Goal: Task Accomplishment & Management: Manage account settings

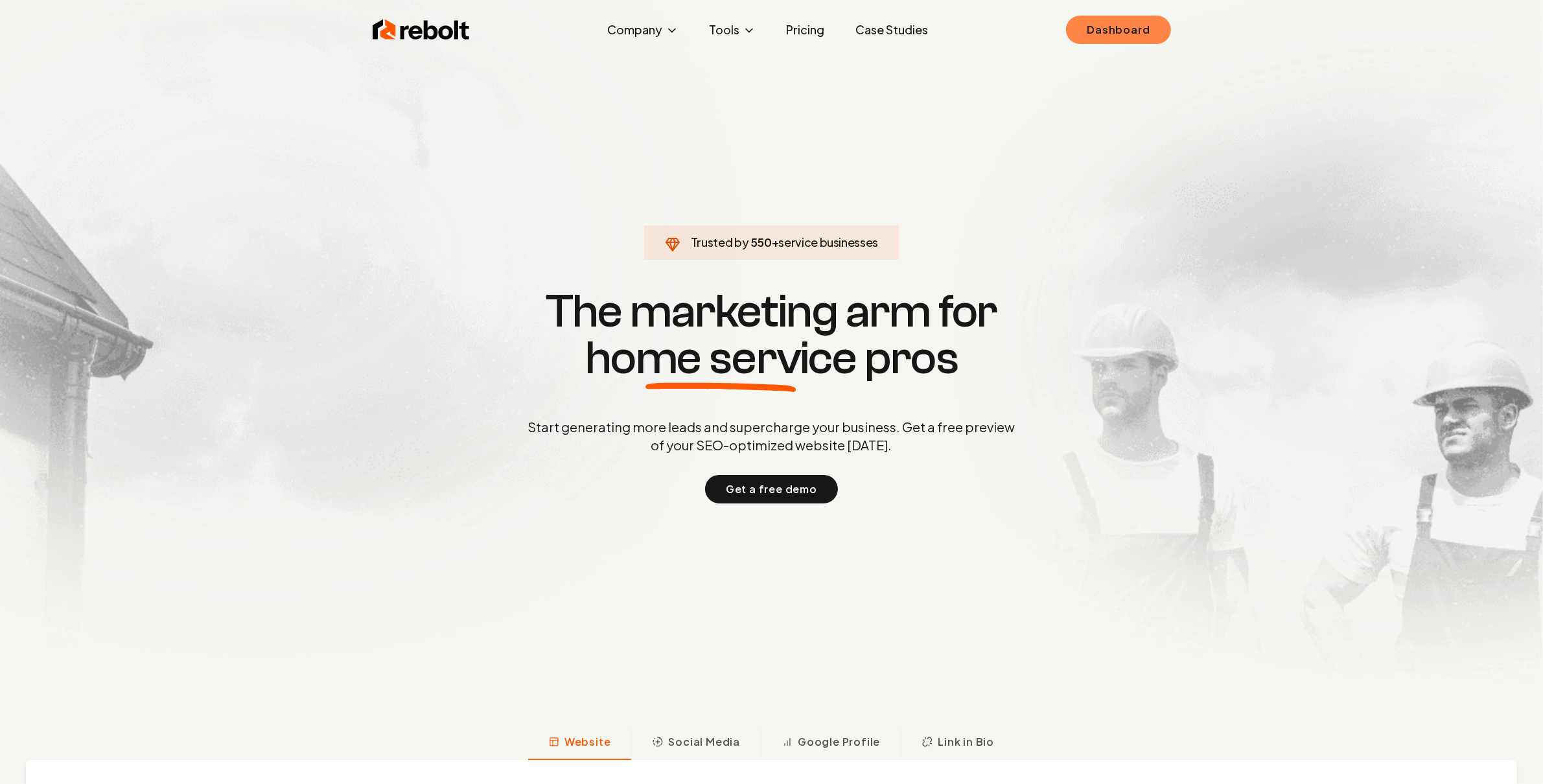
click at [1115, 25] on link "Dashboard" at bounding box center [1118, 29] width 104 height 28
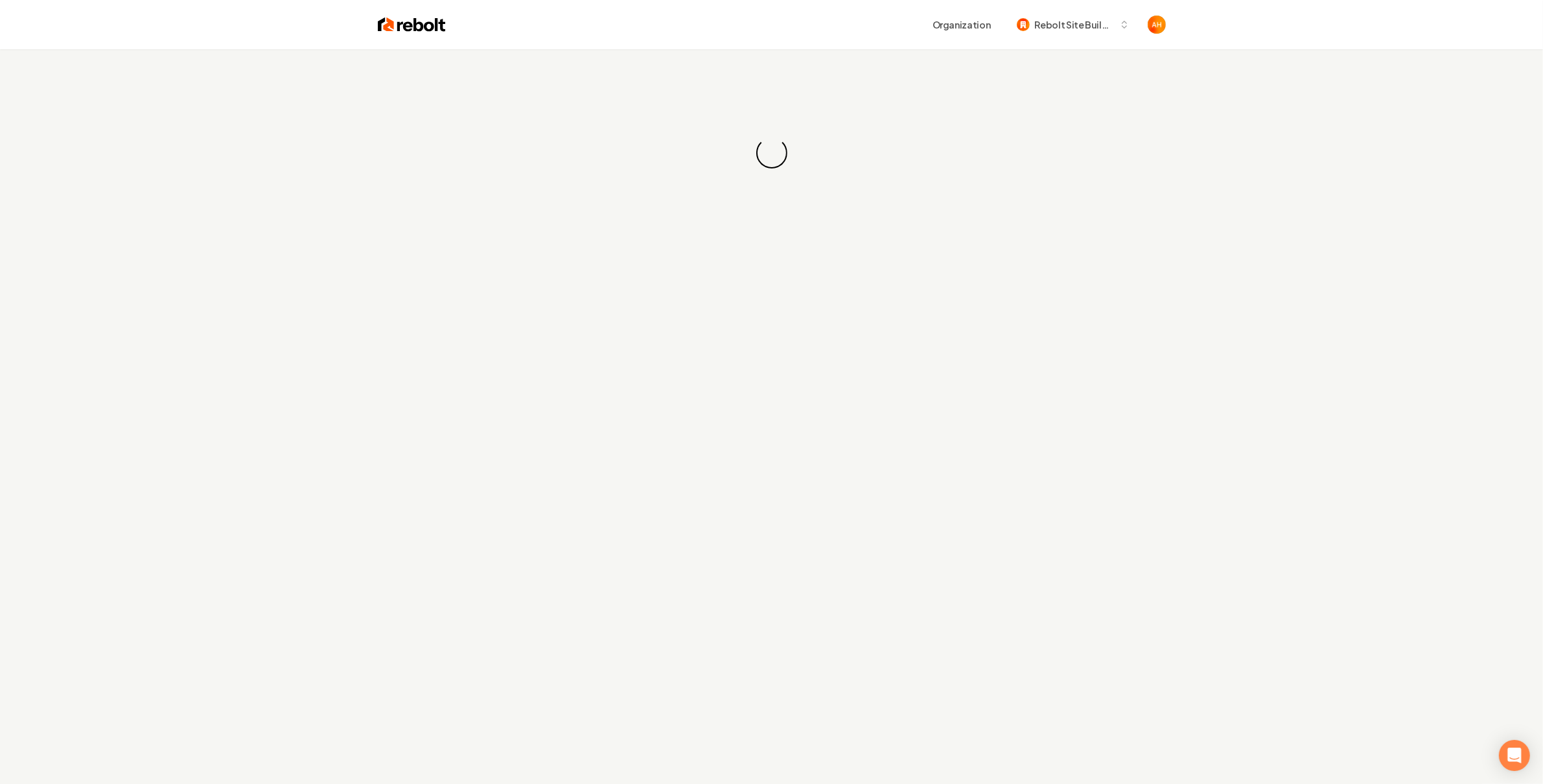
click at [898, 39] on div "Organization Rebolt Site Builder" at bounding box center [771, 25] width 829 height 49
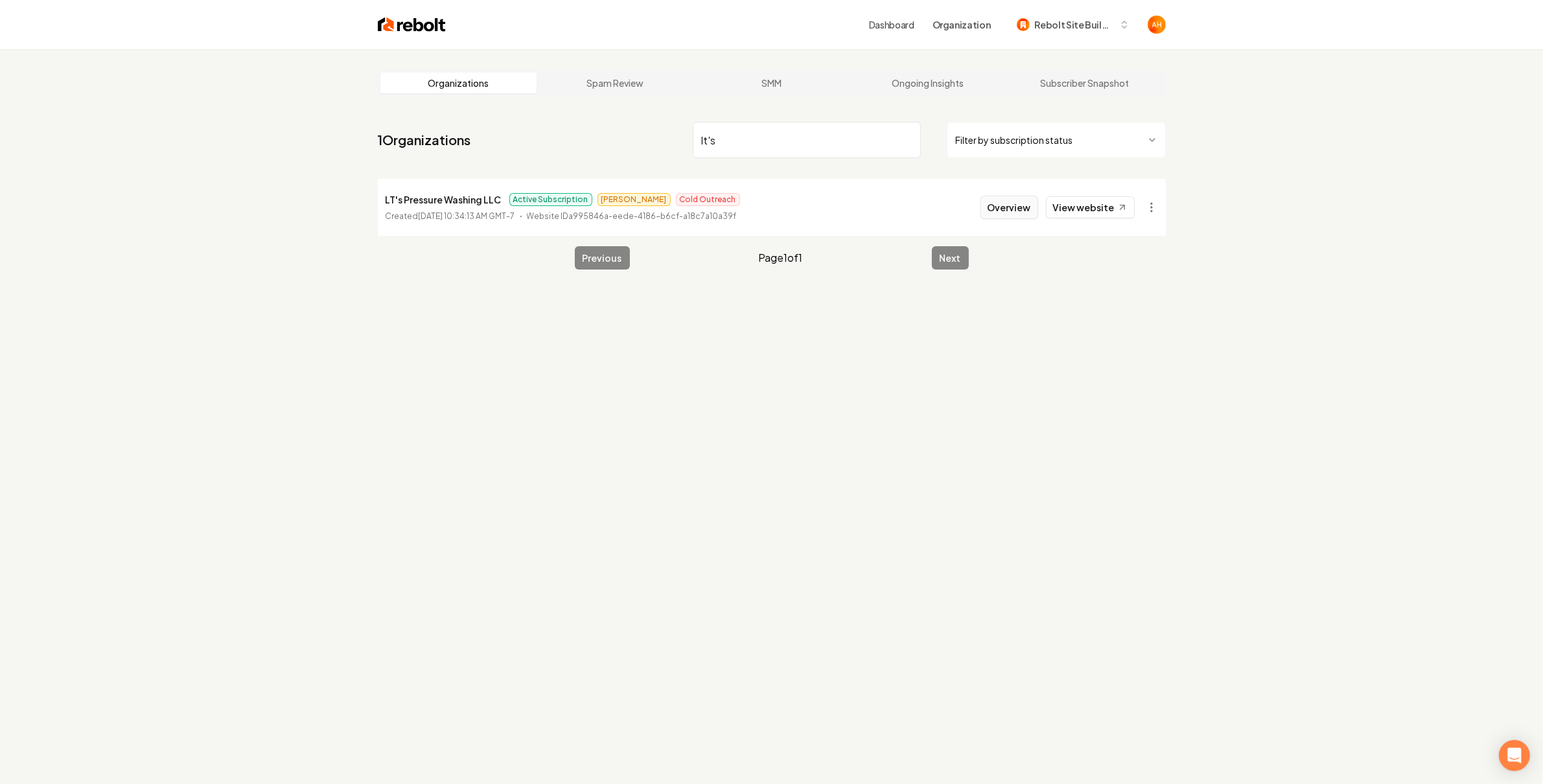
type input "lt's"
drag, startPoint x: 1026, startPoint y: 196, endPoint x: 988, endPoint y: 200, distance: 38.2
click at [1026, 196] on button "Overview" at bounding box center [1008, 207] width 58 height 24
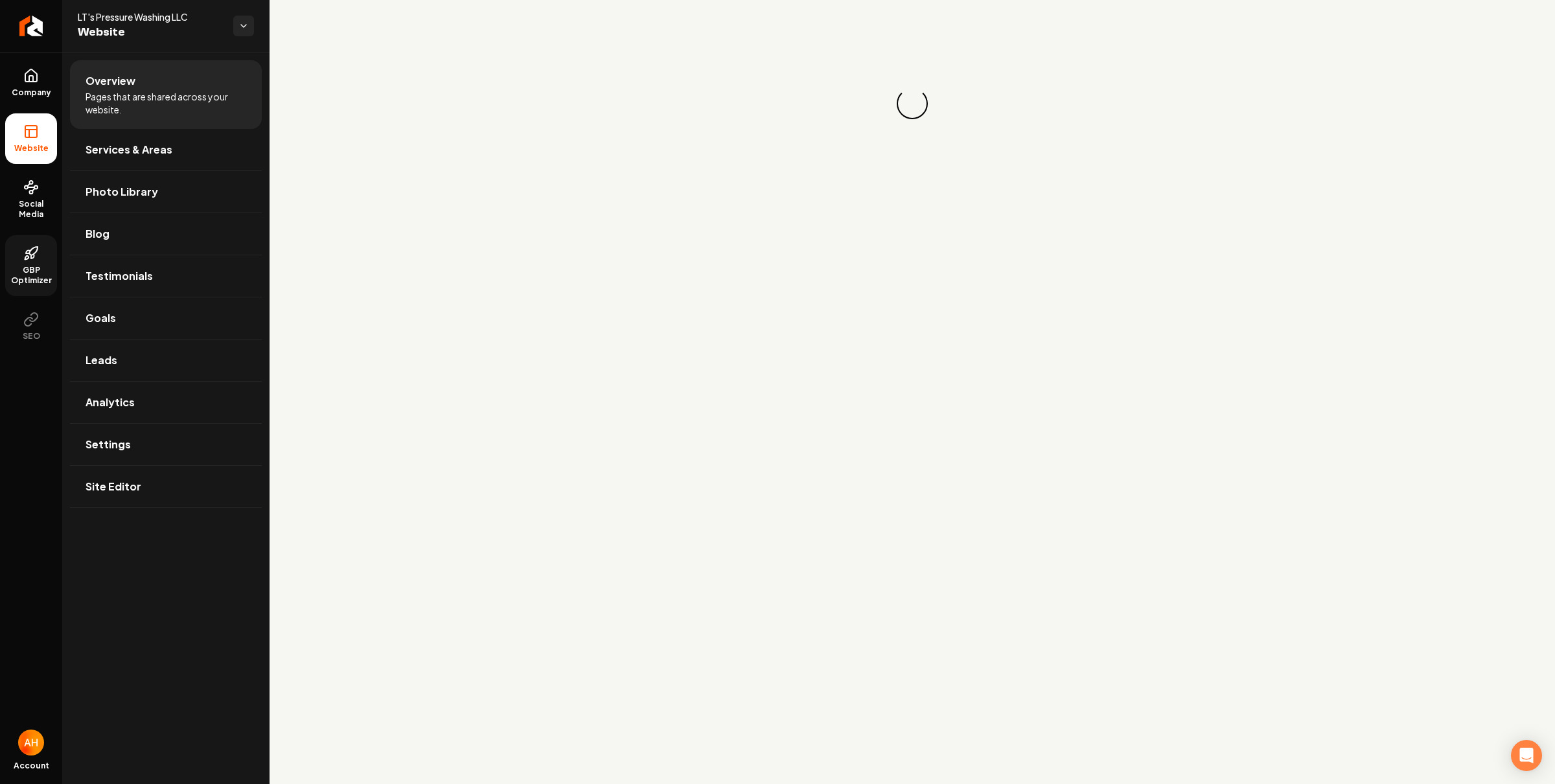
click at [29, 268] on span "GBP Optimizer" at bounding box center [30, 275] width 52 height 21
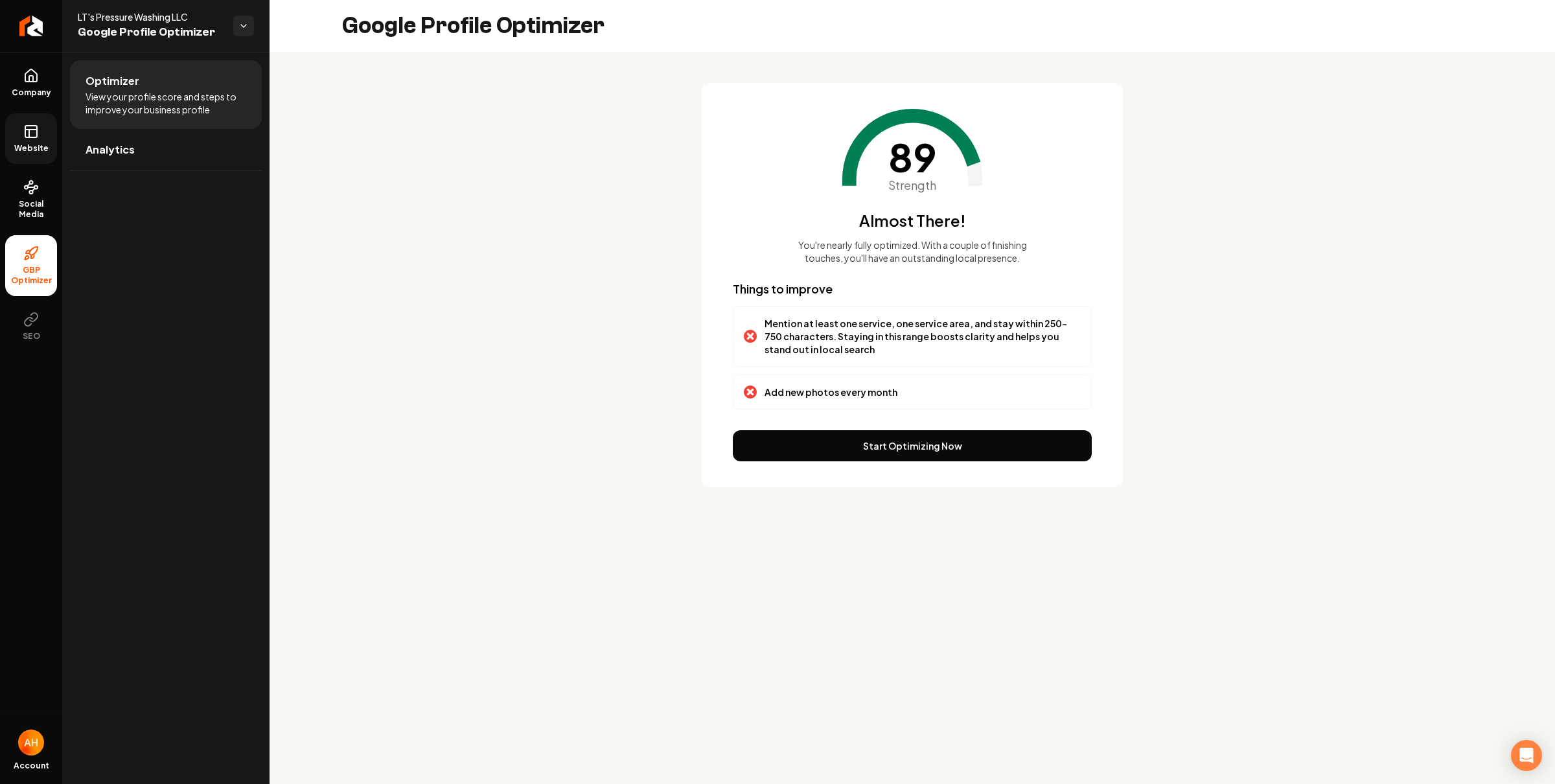
click at [38, 152] on span "Website" at bounding box center [31, 148] width 45 height 10
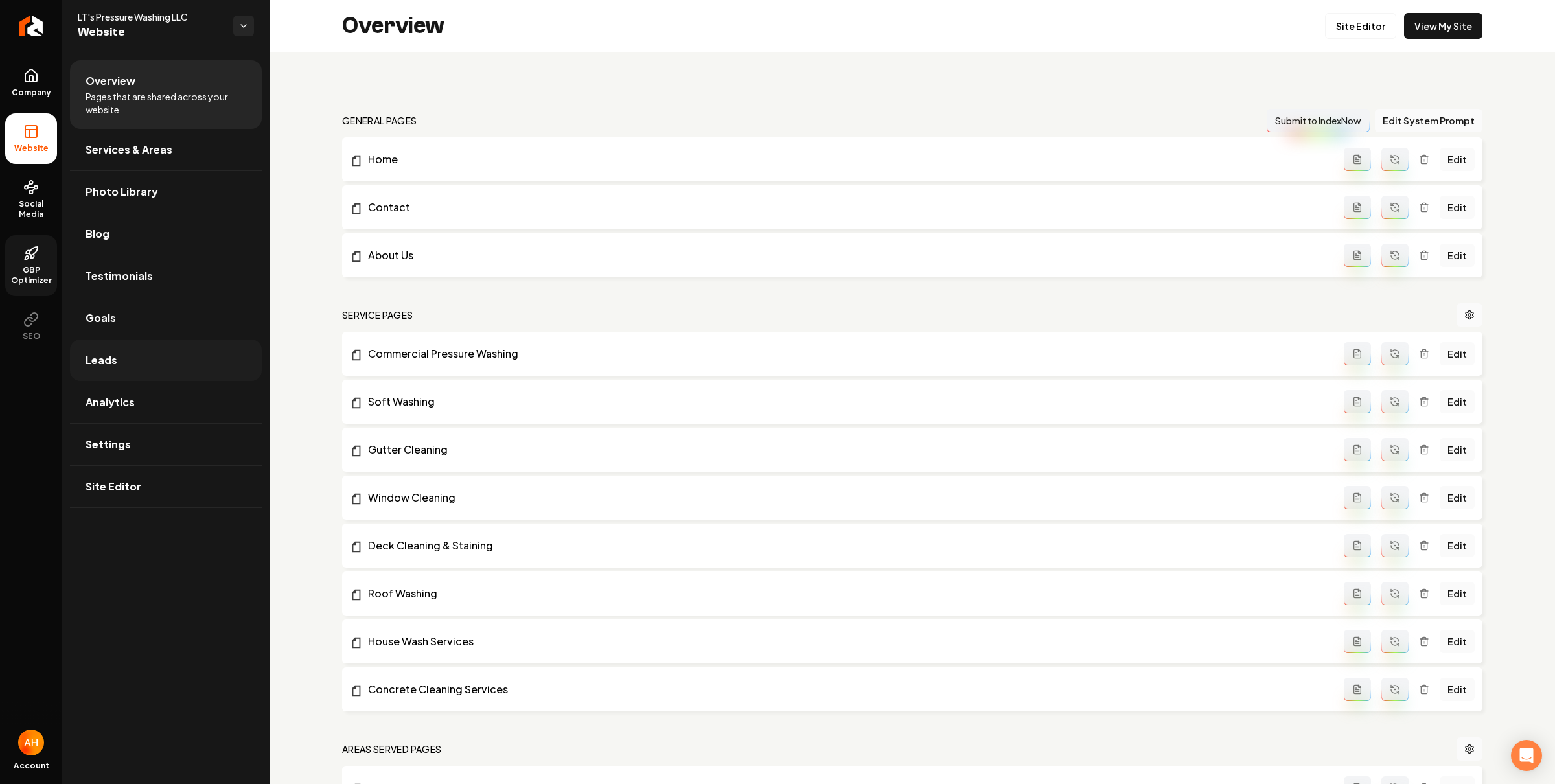
click at [176, 364] on link "Leads" at bounding box center [166, 361] width 192 height 42
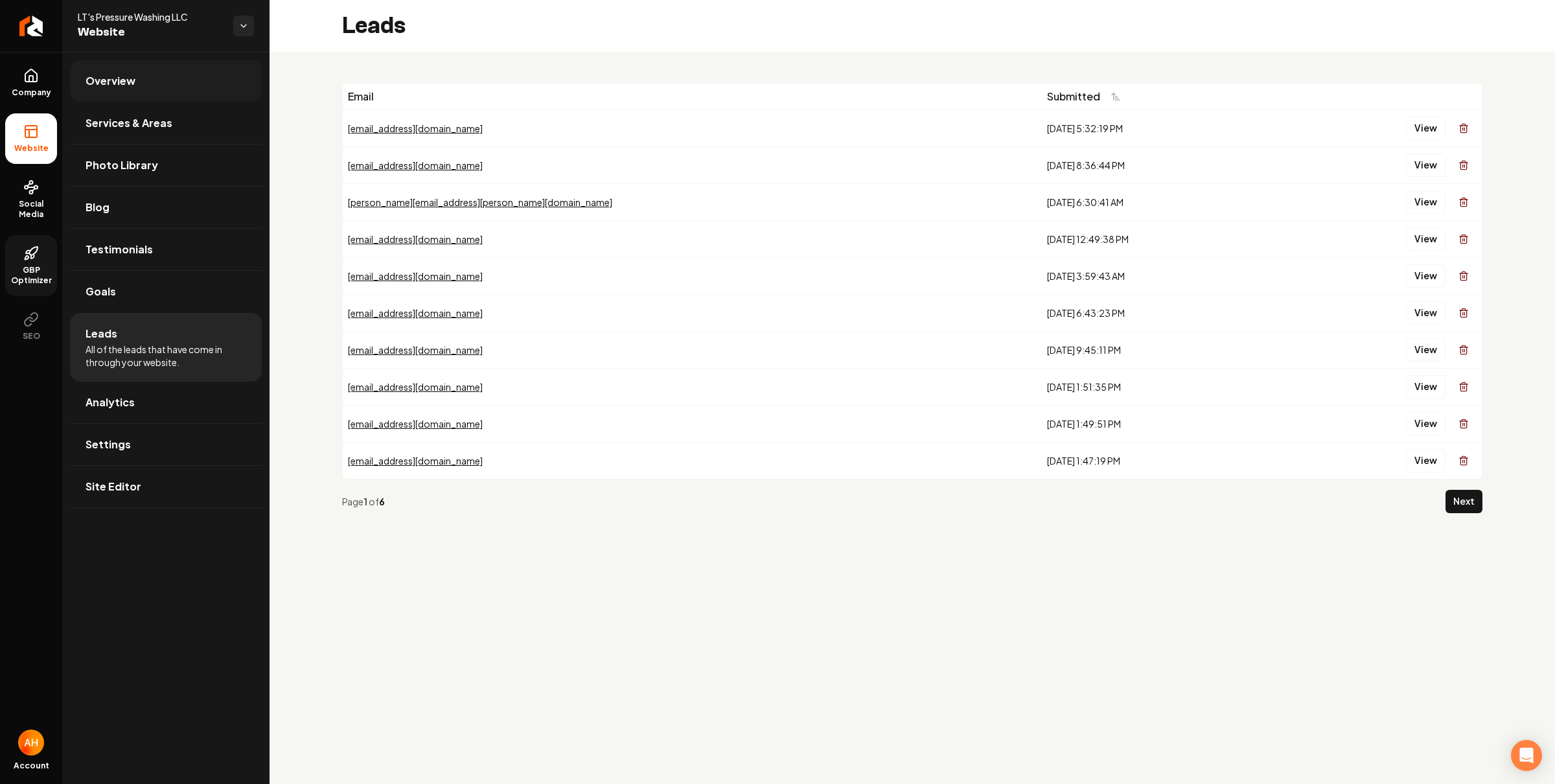
click at [209, 83] on link "Overview" at bounding box center [166, 81] width 192 height 42
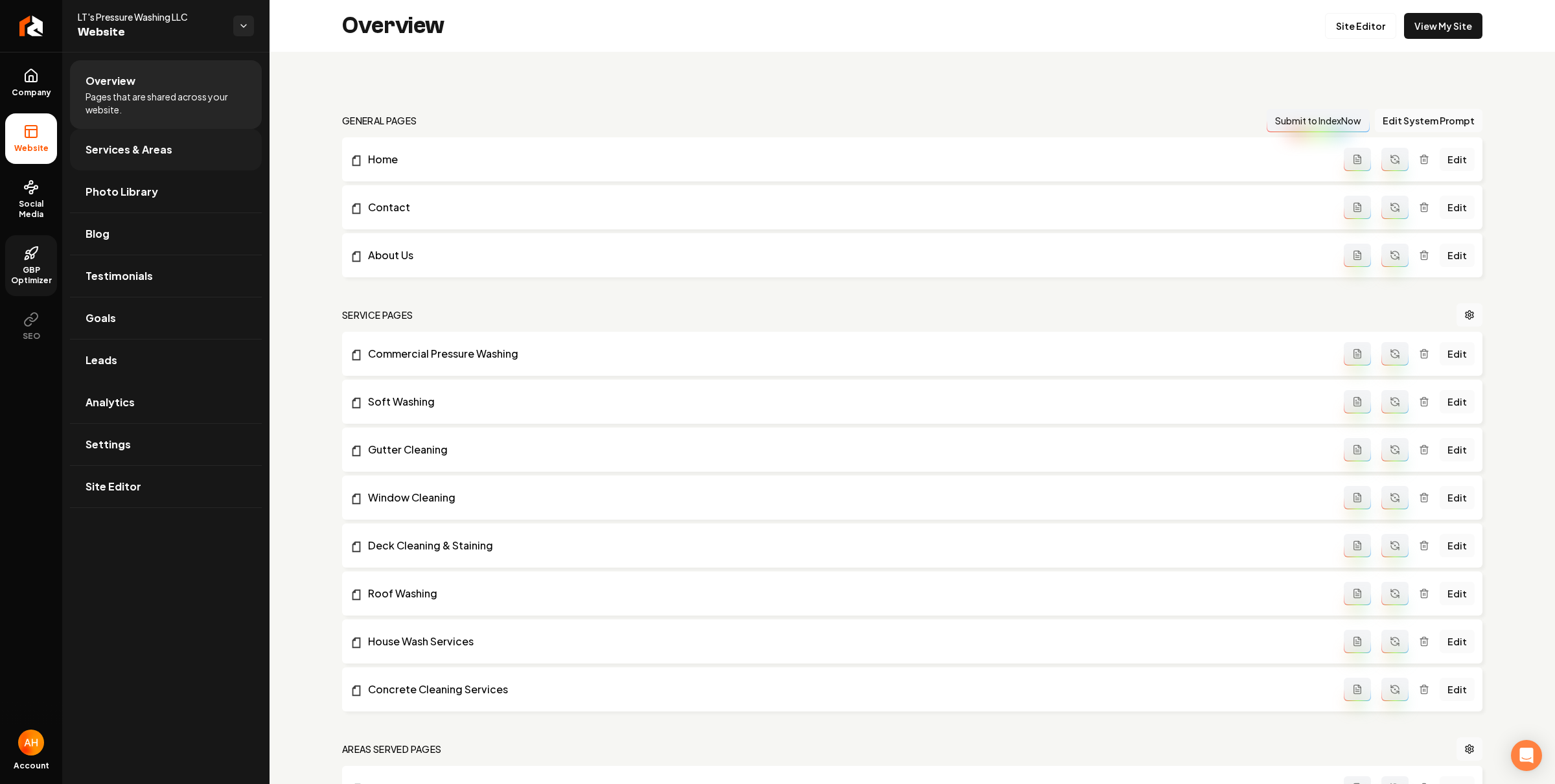
click at [183, 156] on link "Services & Areas" at bounding box center [166, 150] width 192 height 42
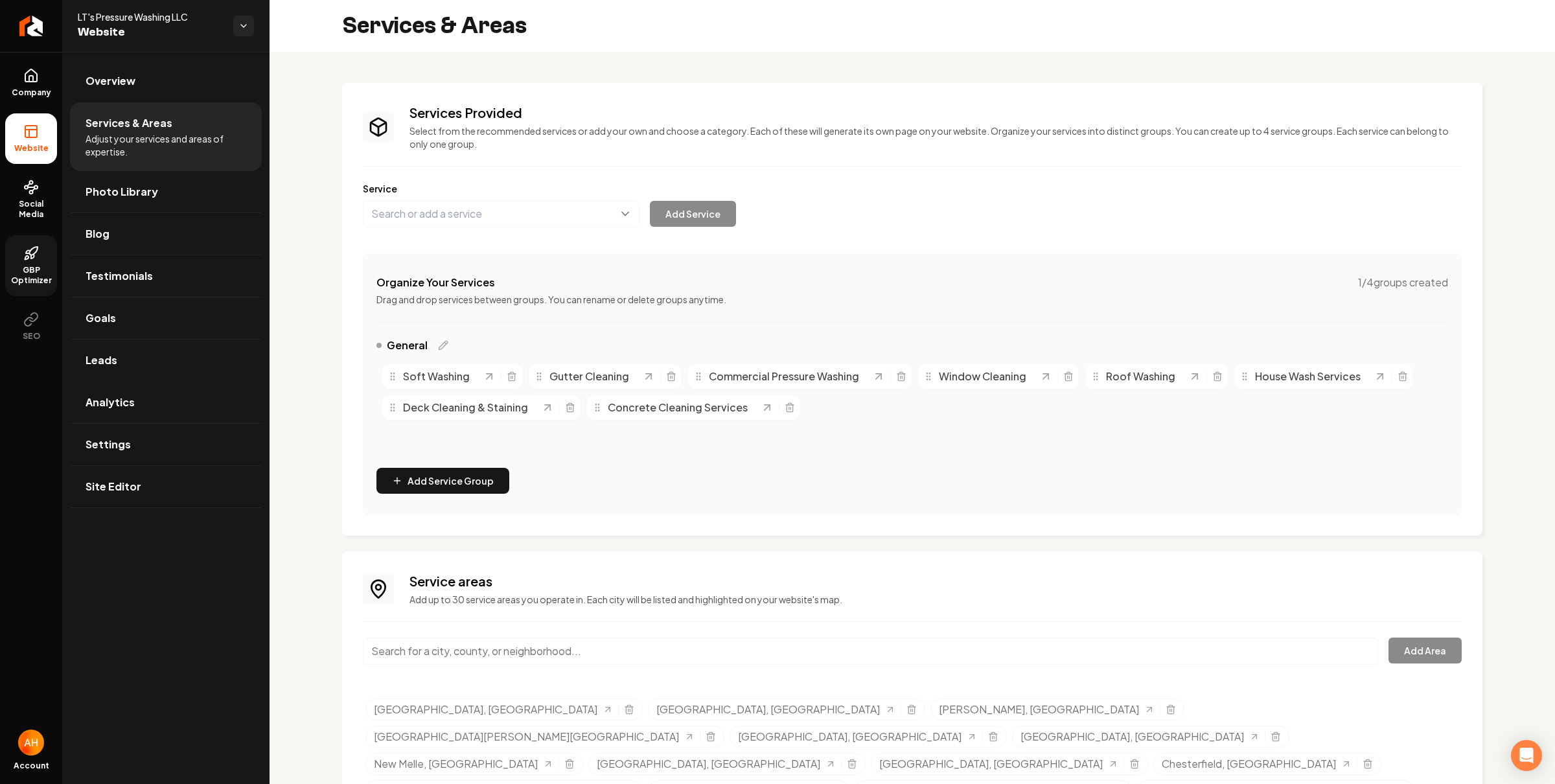
scroll to position [49, 0]
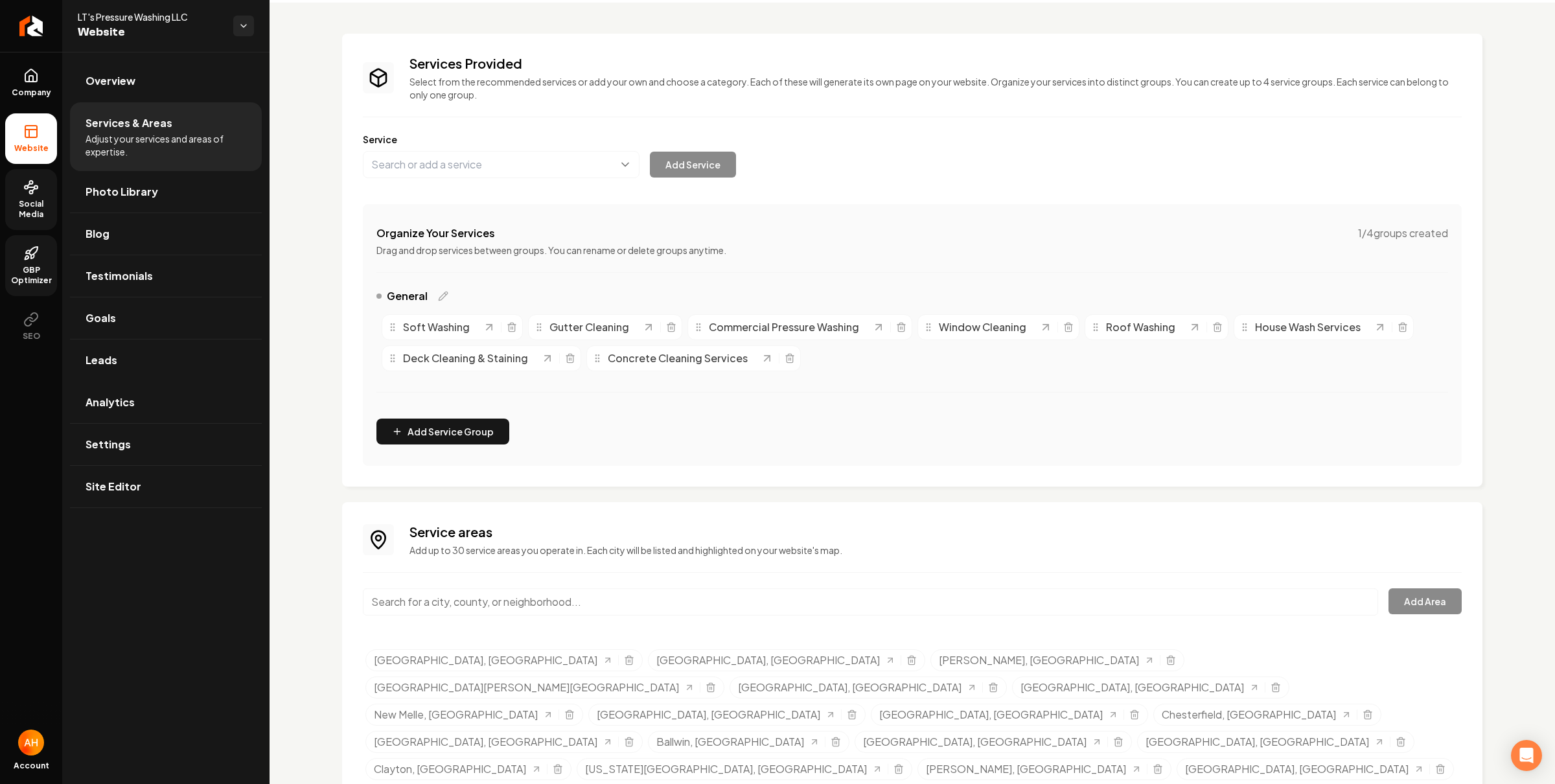
click at [45, 200] on span "Social Media" at bounding box center [30, 209] width 52 height 21
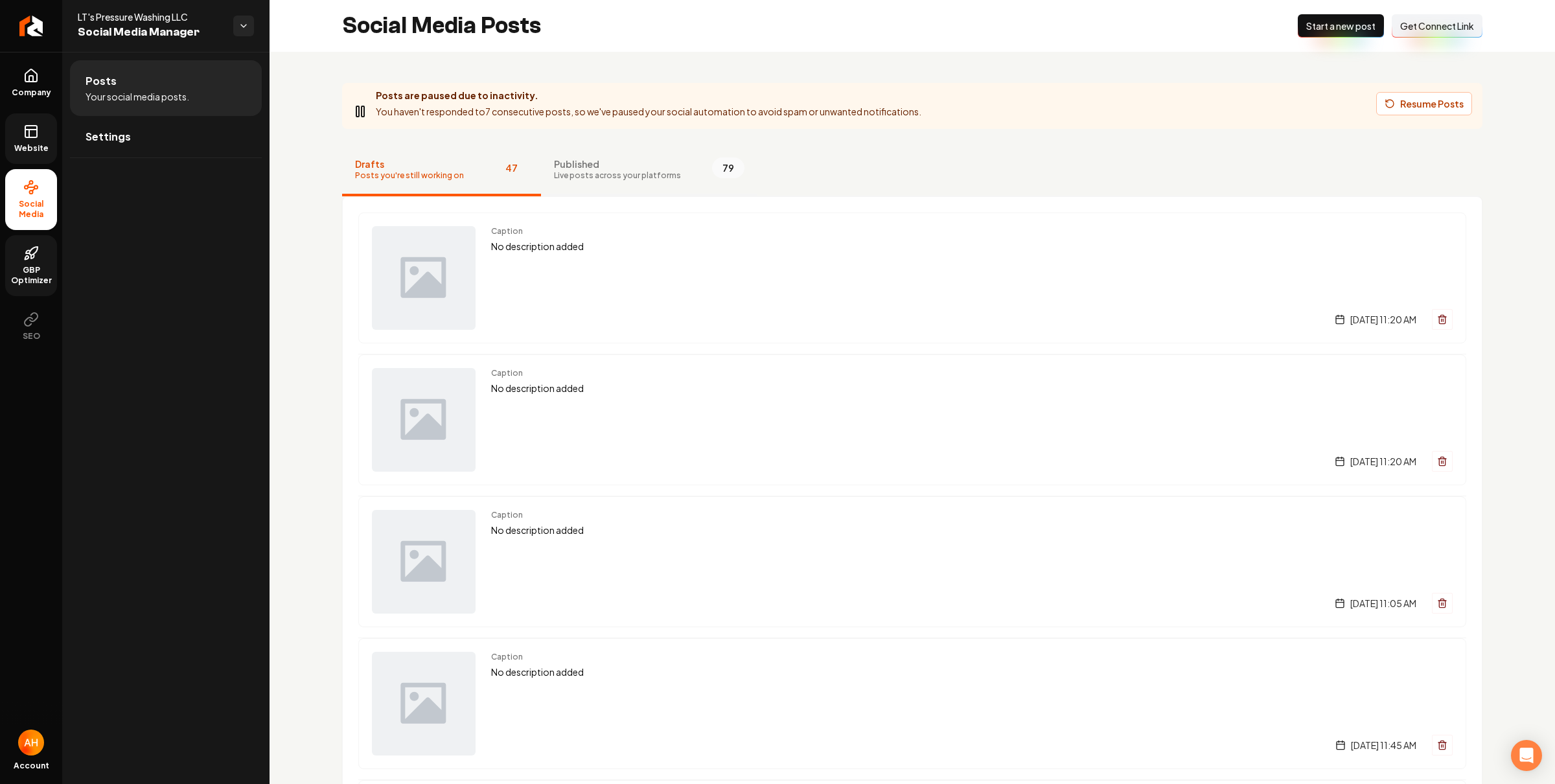
click at [635, 164] on span "Published" at bounding box center [617, 164] width 127 height 13
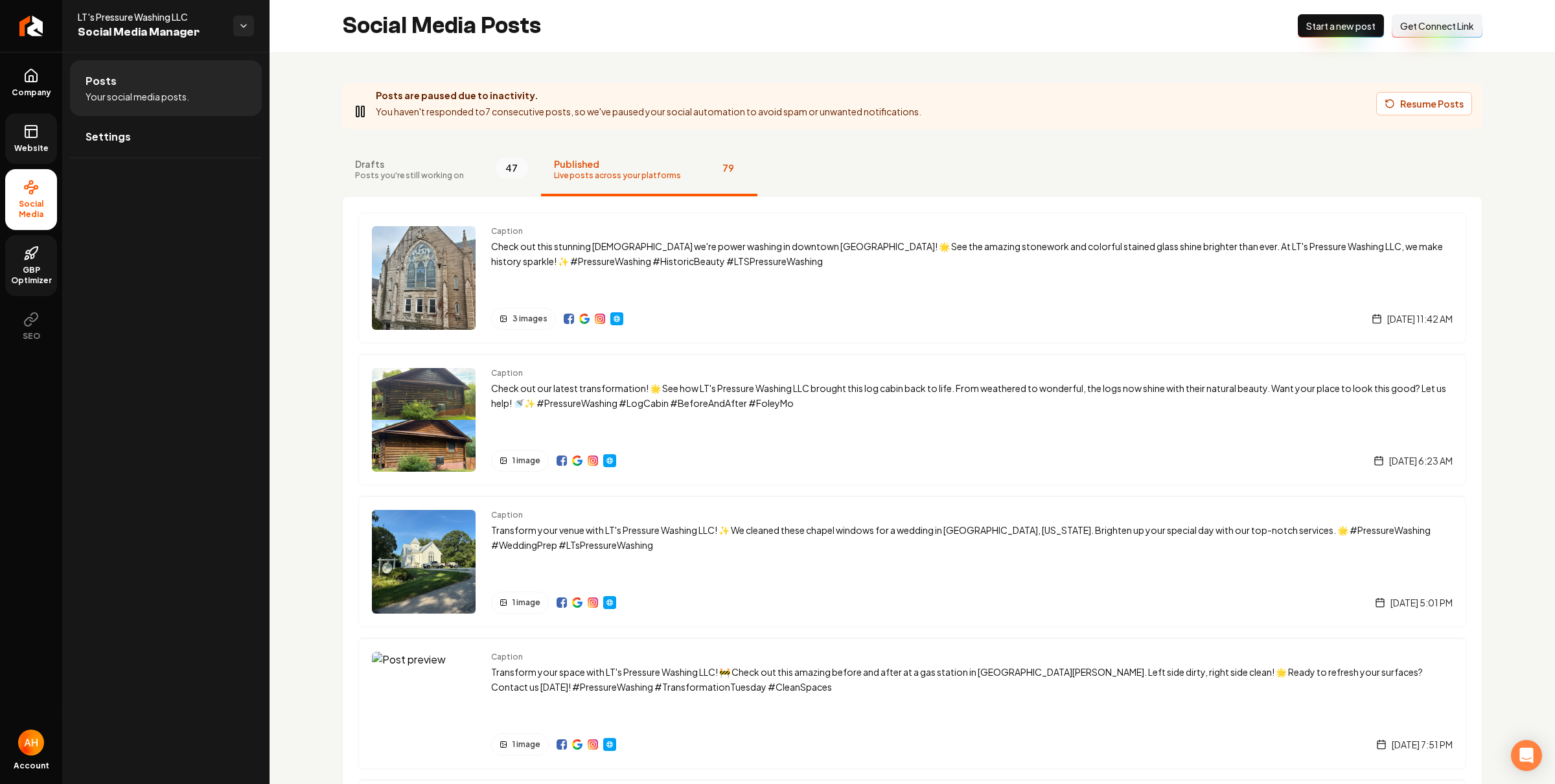
click at [8, 134] on link "Website" at bounding box center [30, 138] width 52 height 50
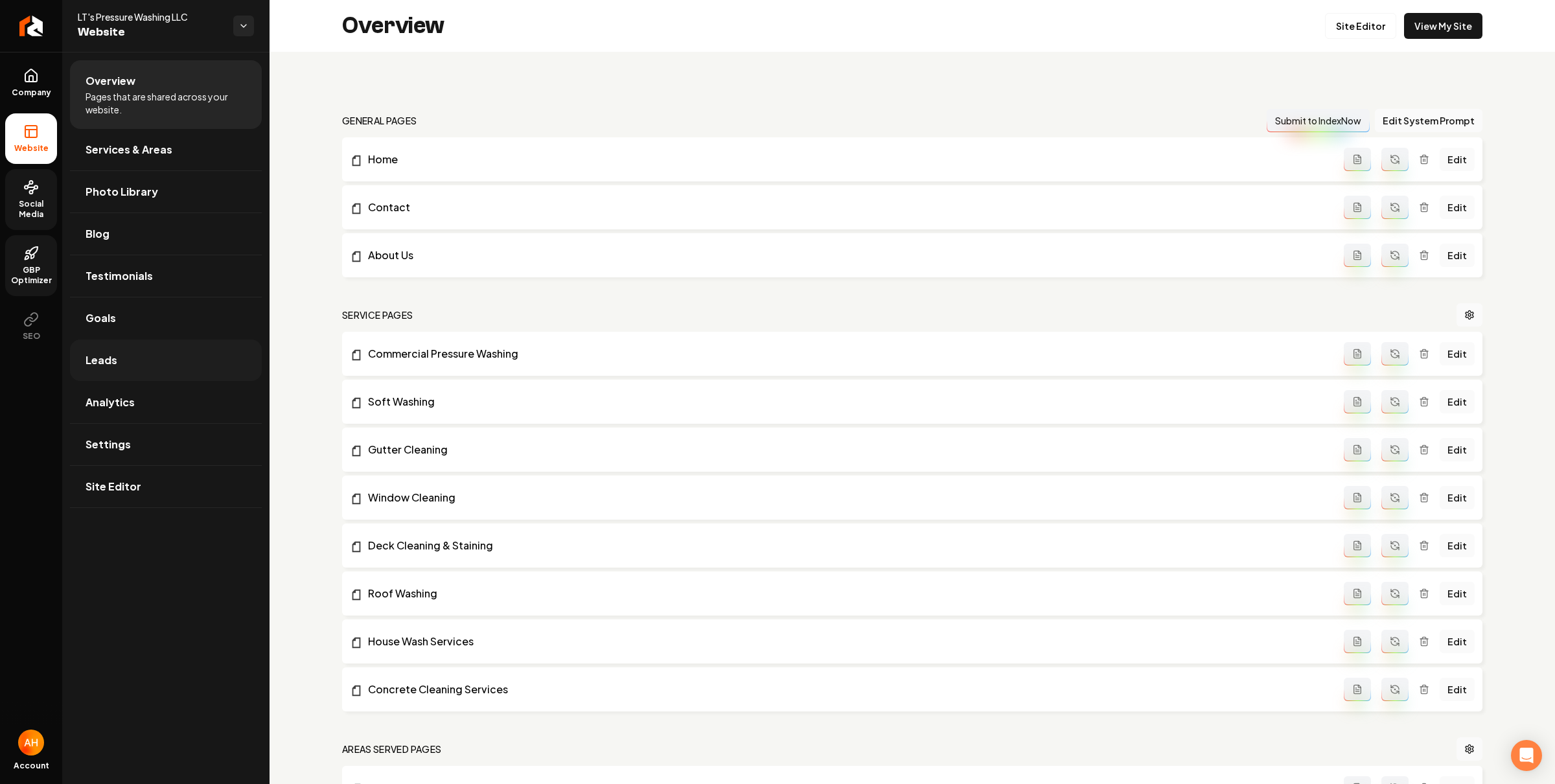
click at [140, 346] on link "Leads" at bounding box center [166, 361] width 192 height 42
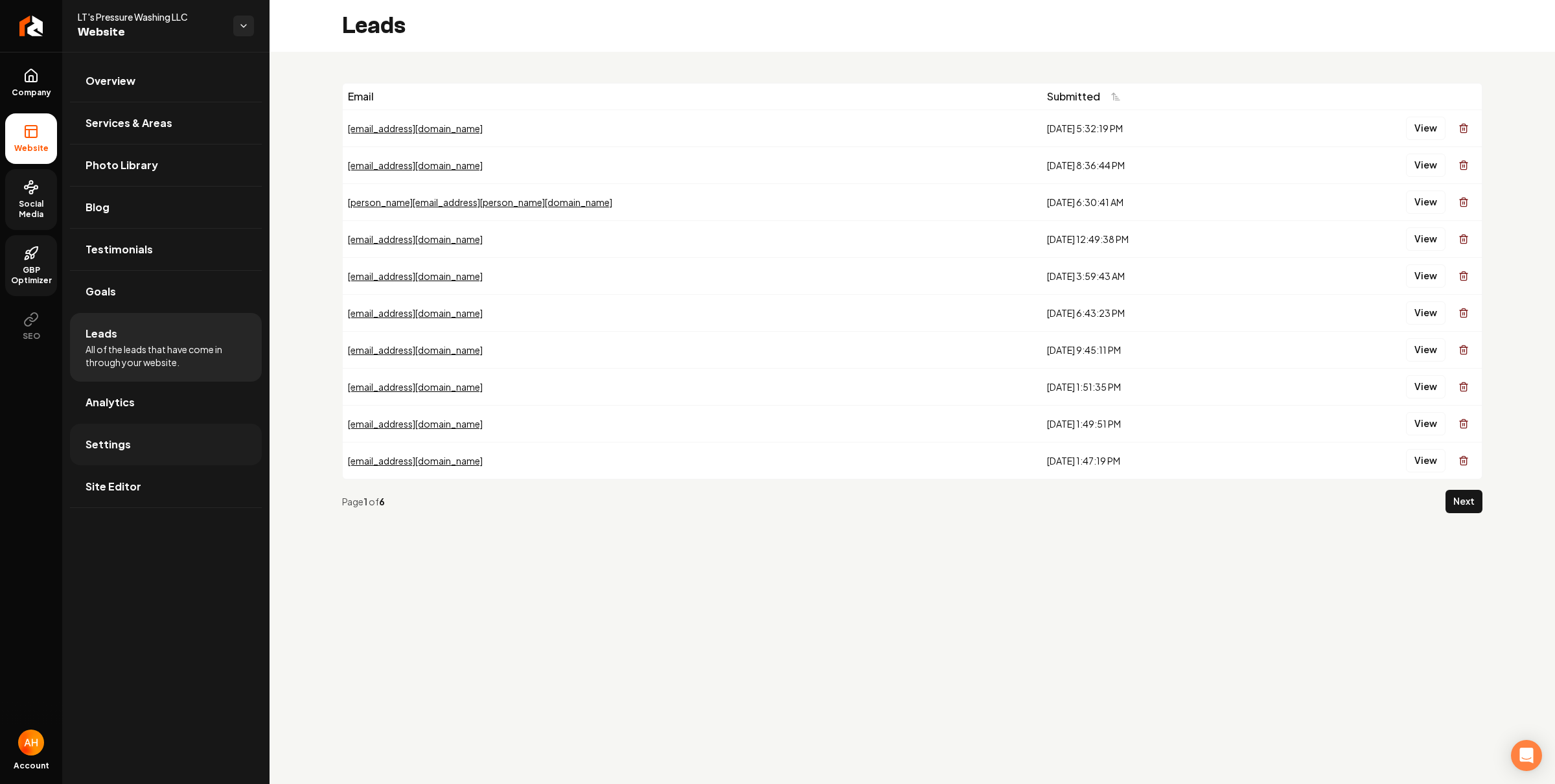
click at [187, 436] on link "Settings" at bounding box center [166, 444] width 192 height 42
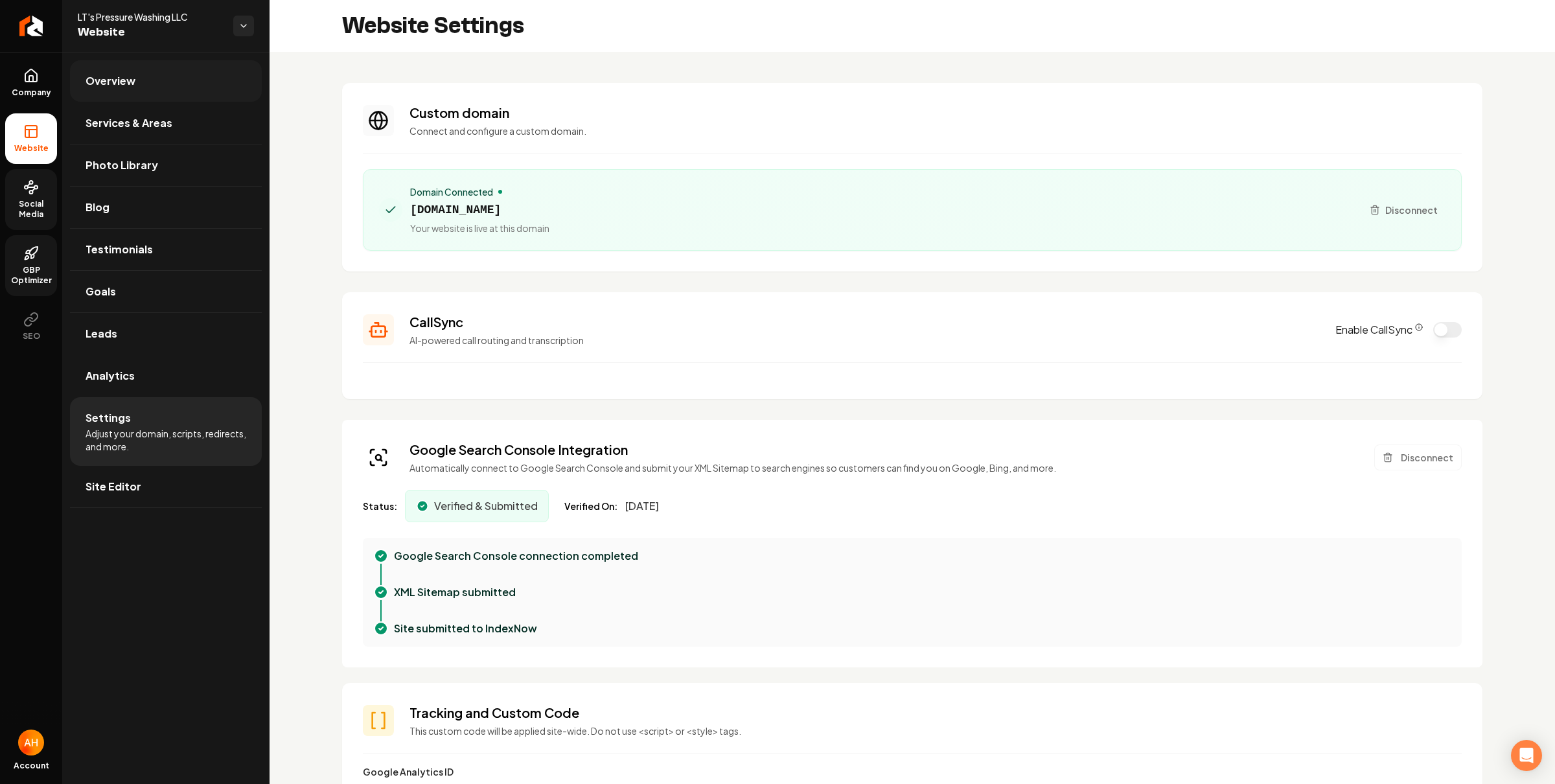
click at [159, 82] on link "Overview" at bounding box center [166, 81] width 192 height 42
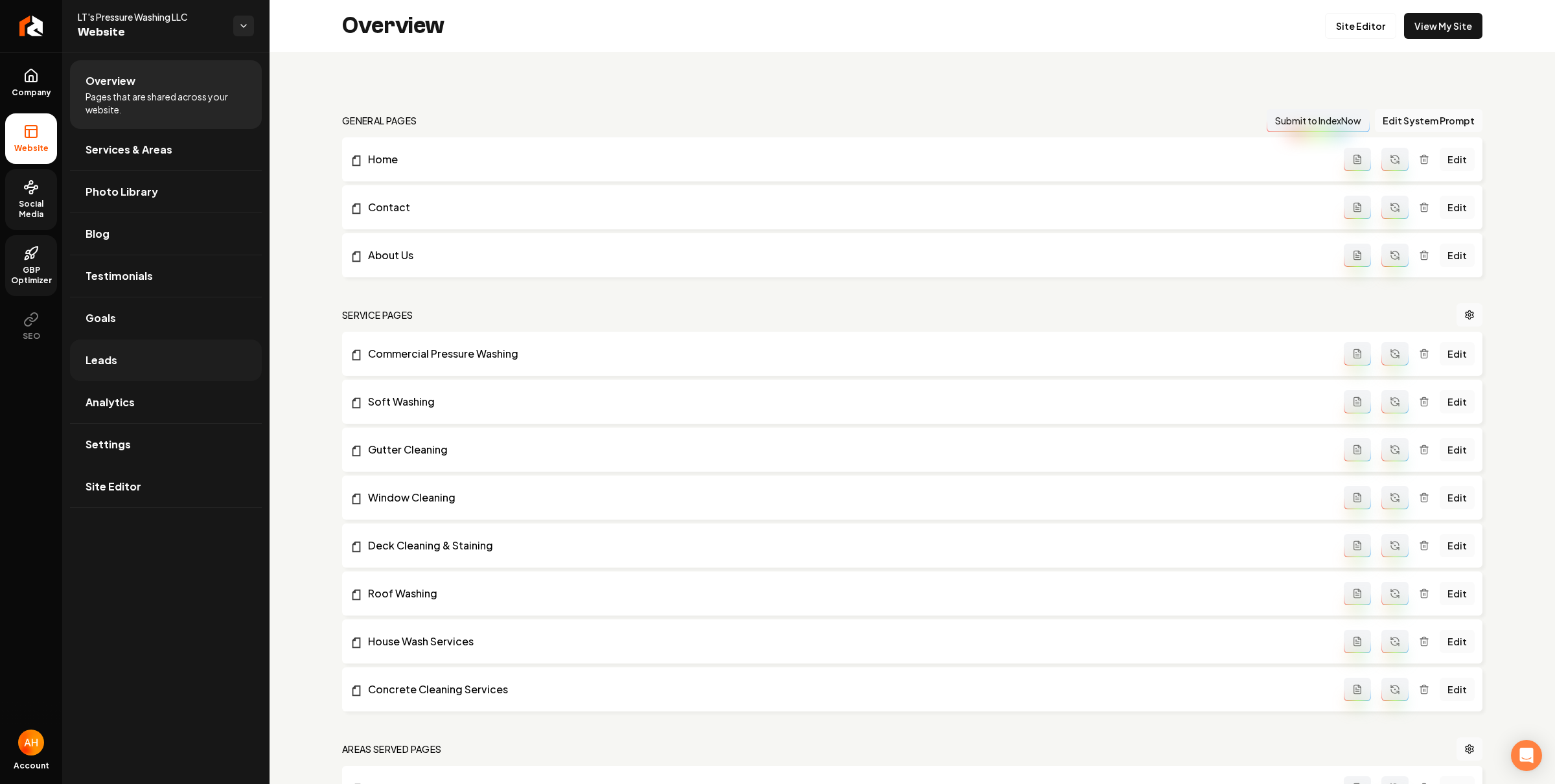
click at [130, 366] on link "Leads" at bounding box center [166, 361] width 192 height 42
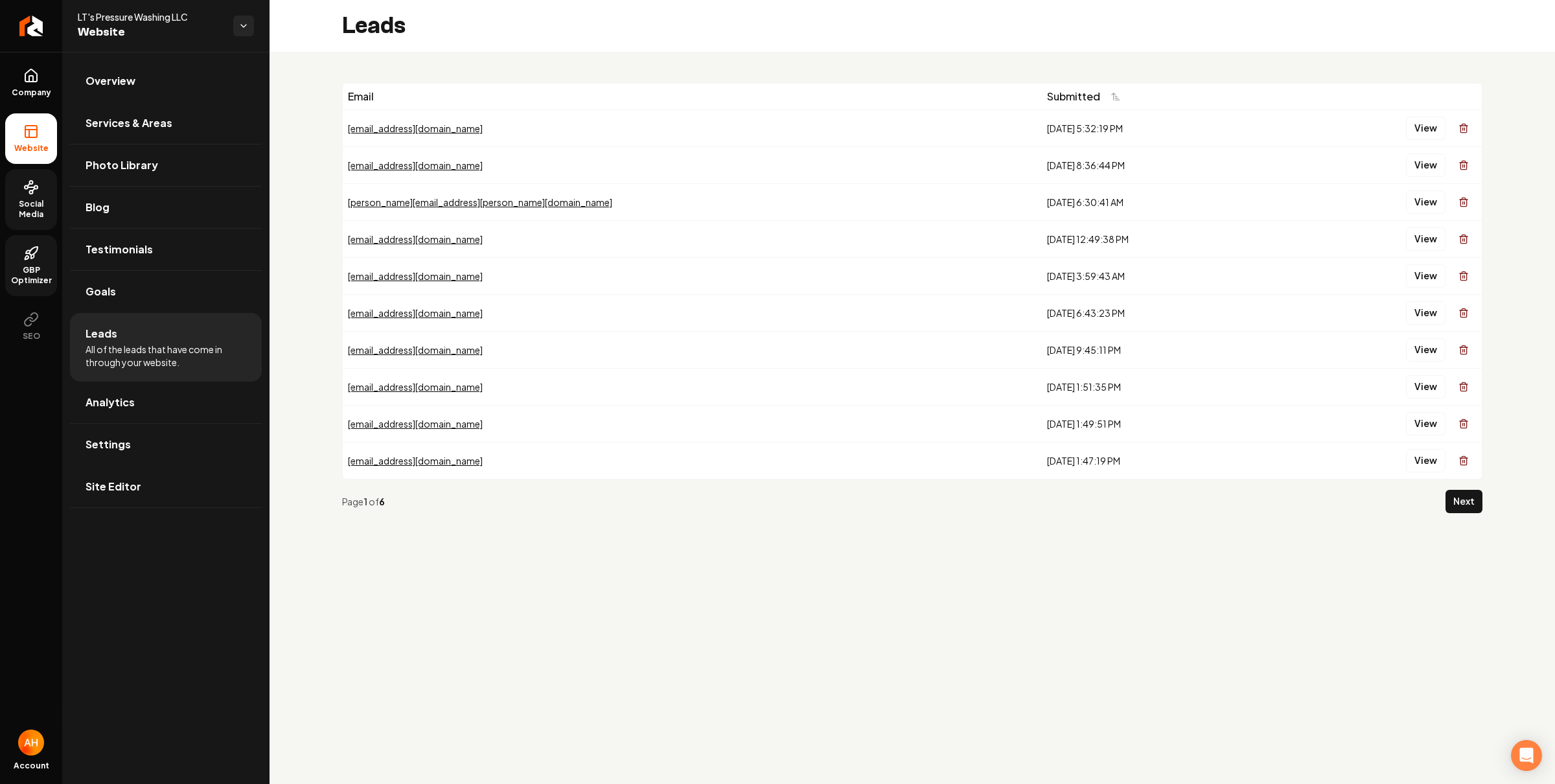
click at [38, 188] on icon at bounding box center [31, 187] width 15 height 15
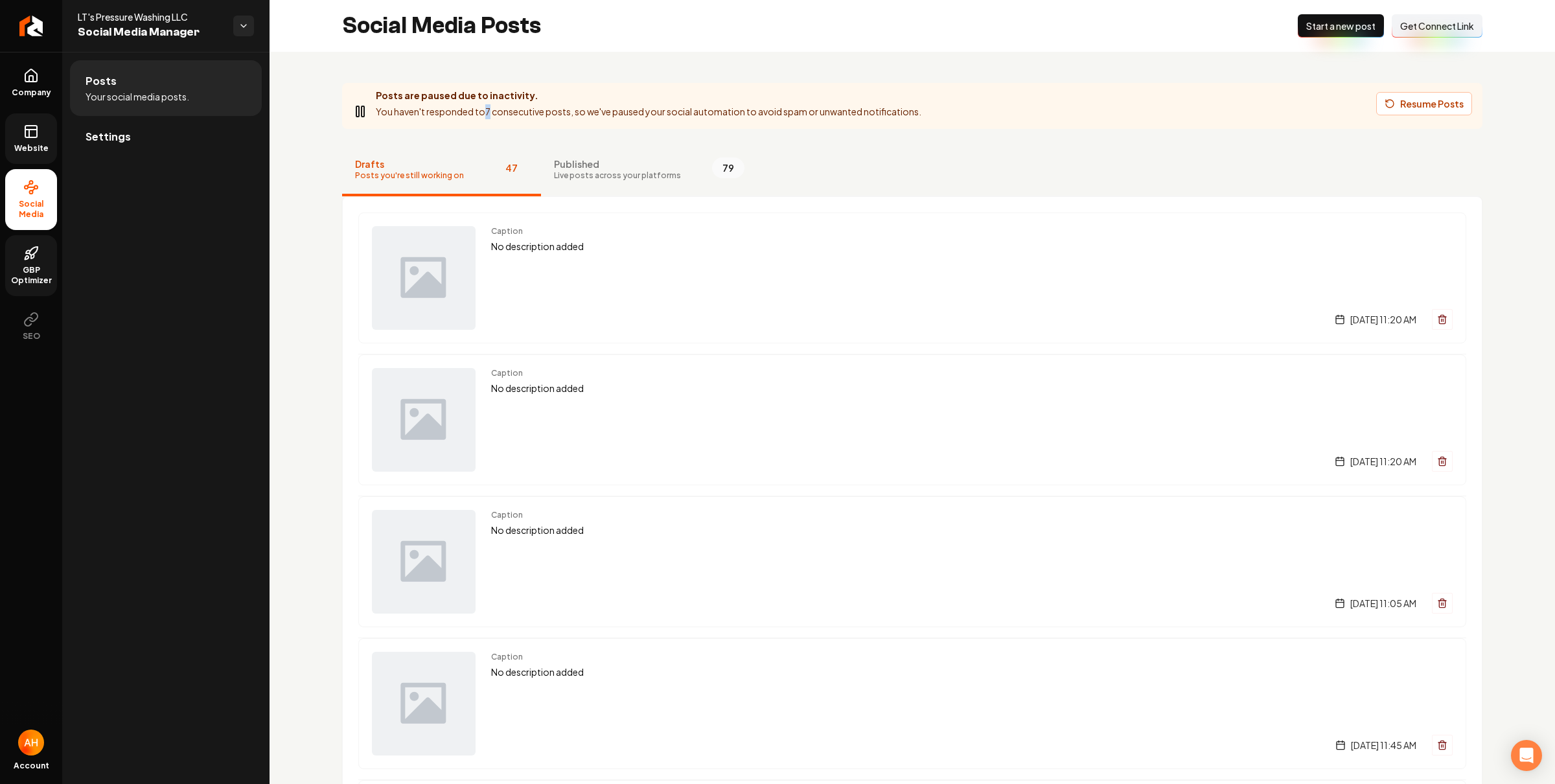
click at [492, 114] on p "You haven't responded to 7 consecutive posts, so we've paused your social autom…" at bounding box center [648, 112] width 545 height 15
click at [493, 112] on p "You haven't responded to 7 consecutive posts, so we've paused your social autom…" at bounding box center [648, 112] width 545 height 15
click at [220, 151] on link "Settings" at bounding box center [166, 137] width 192 height 42
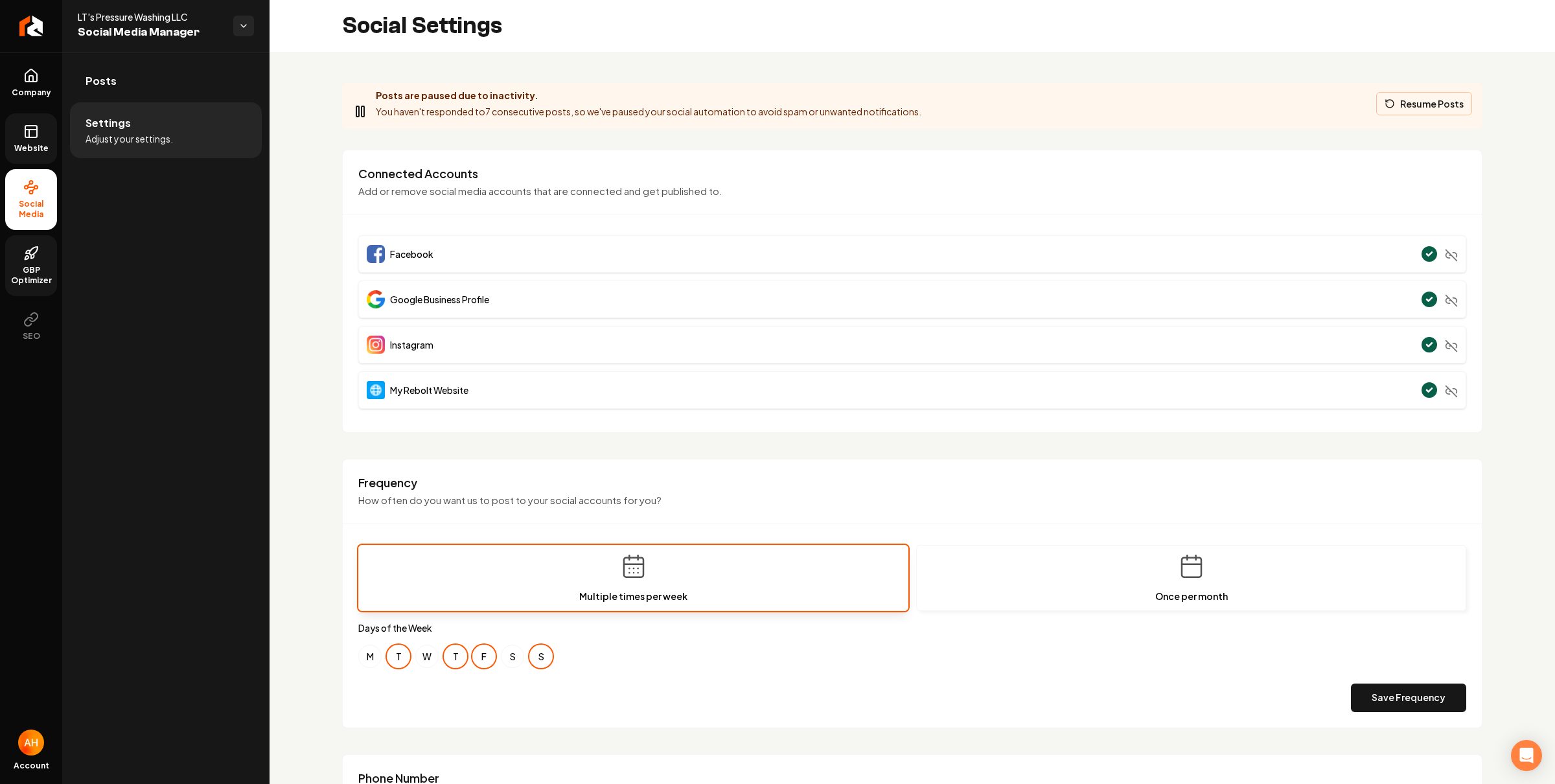
click at [1412, 95] on button "Resume Posts" at bounding box center [1423, 103] width 96 height 24
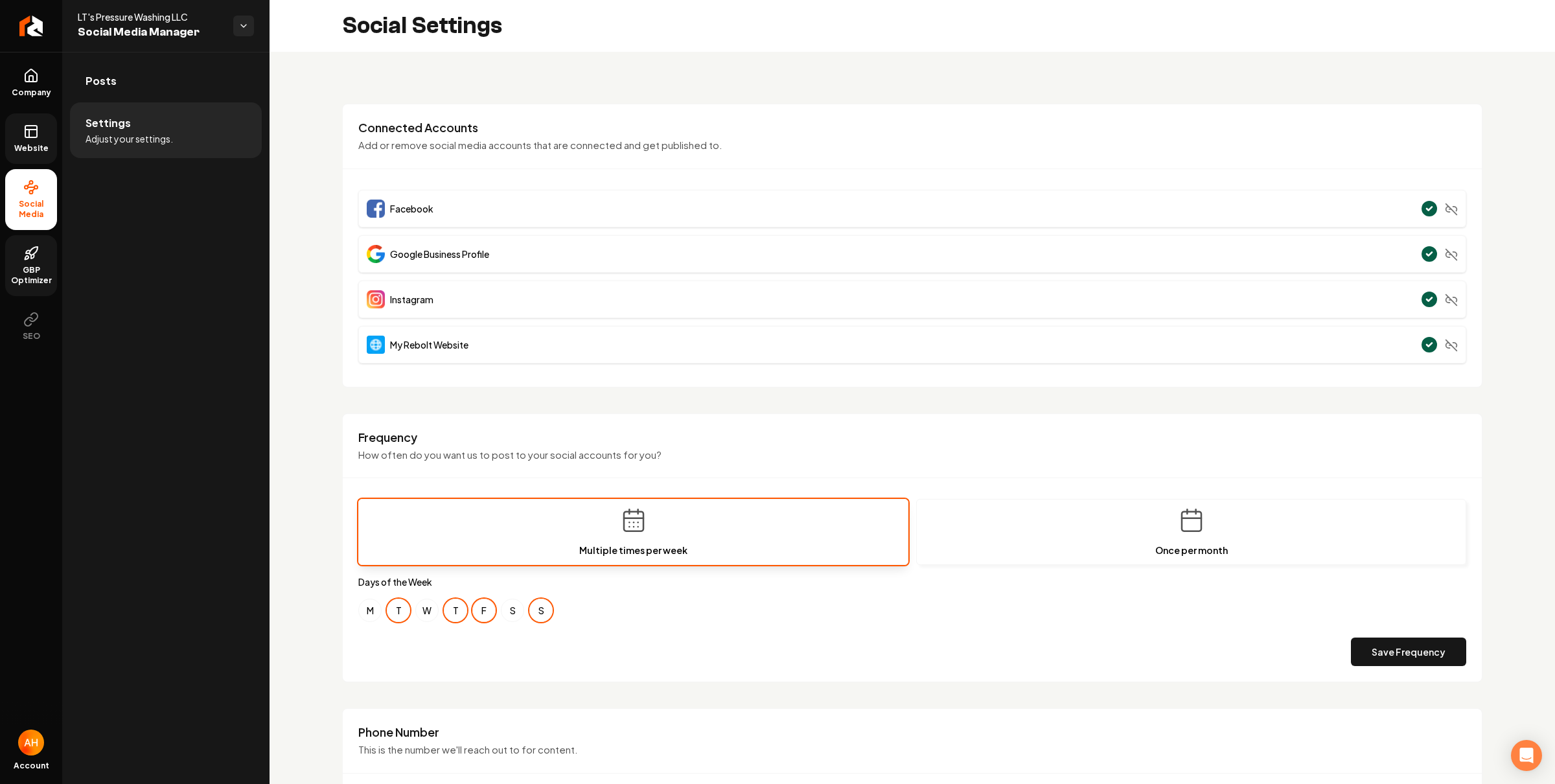
click at [493, 614] on button "F" at bounding box center [483, 609] width 24 height 24
drag, startPoint x: 1409, startPoint y: 660, endPoint x: 1386, endPoint y: 656, distance: 23.3
click at [1408, 660] on button "Save Frequency" at bounding box center [1408, 651] width 115 height 28
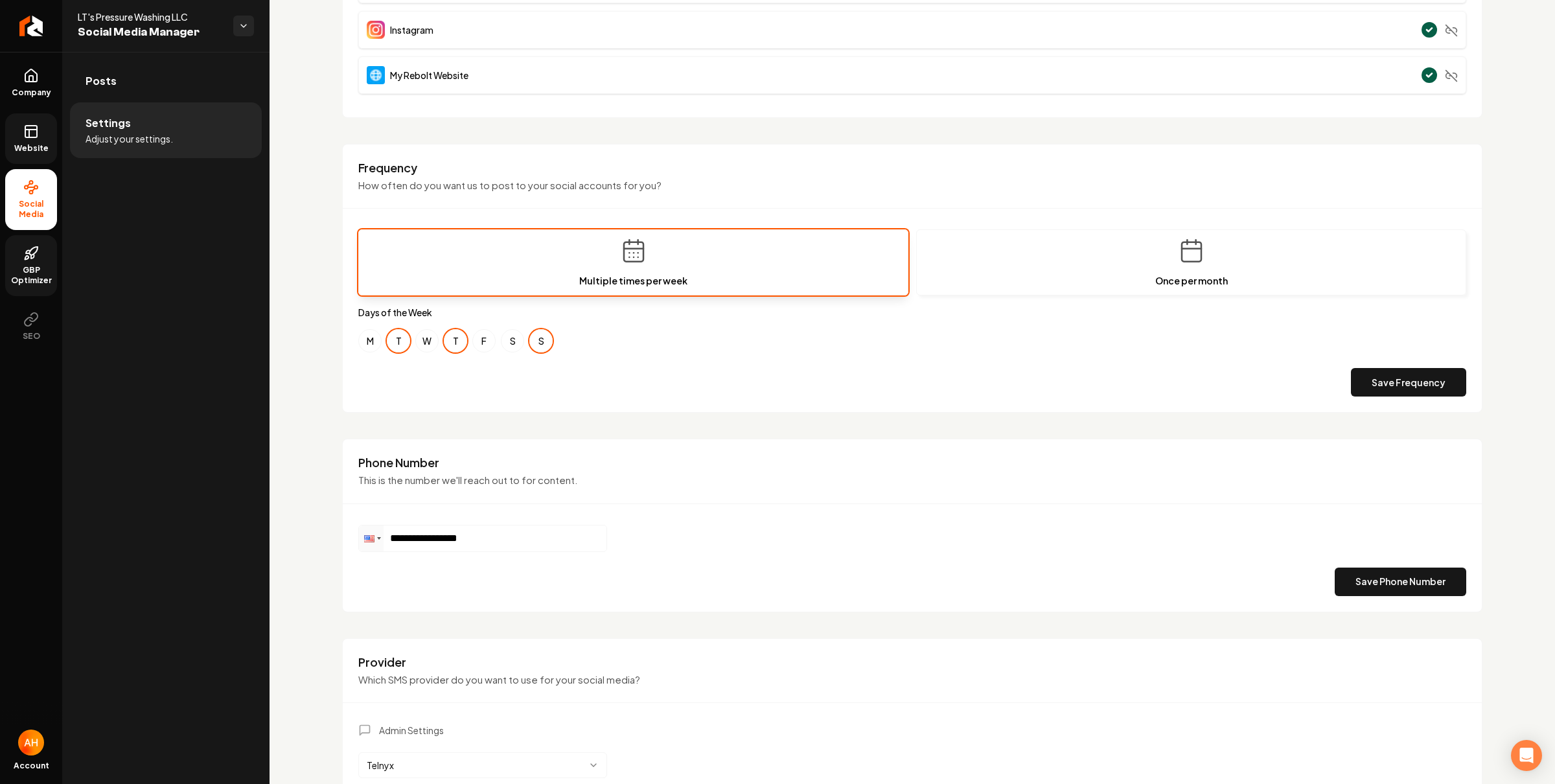
scroll to position [379, 0]
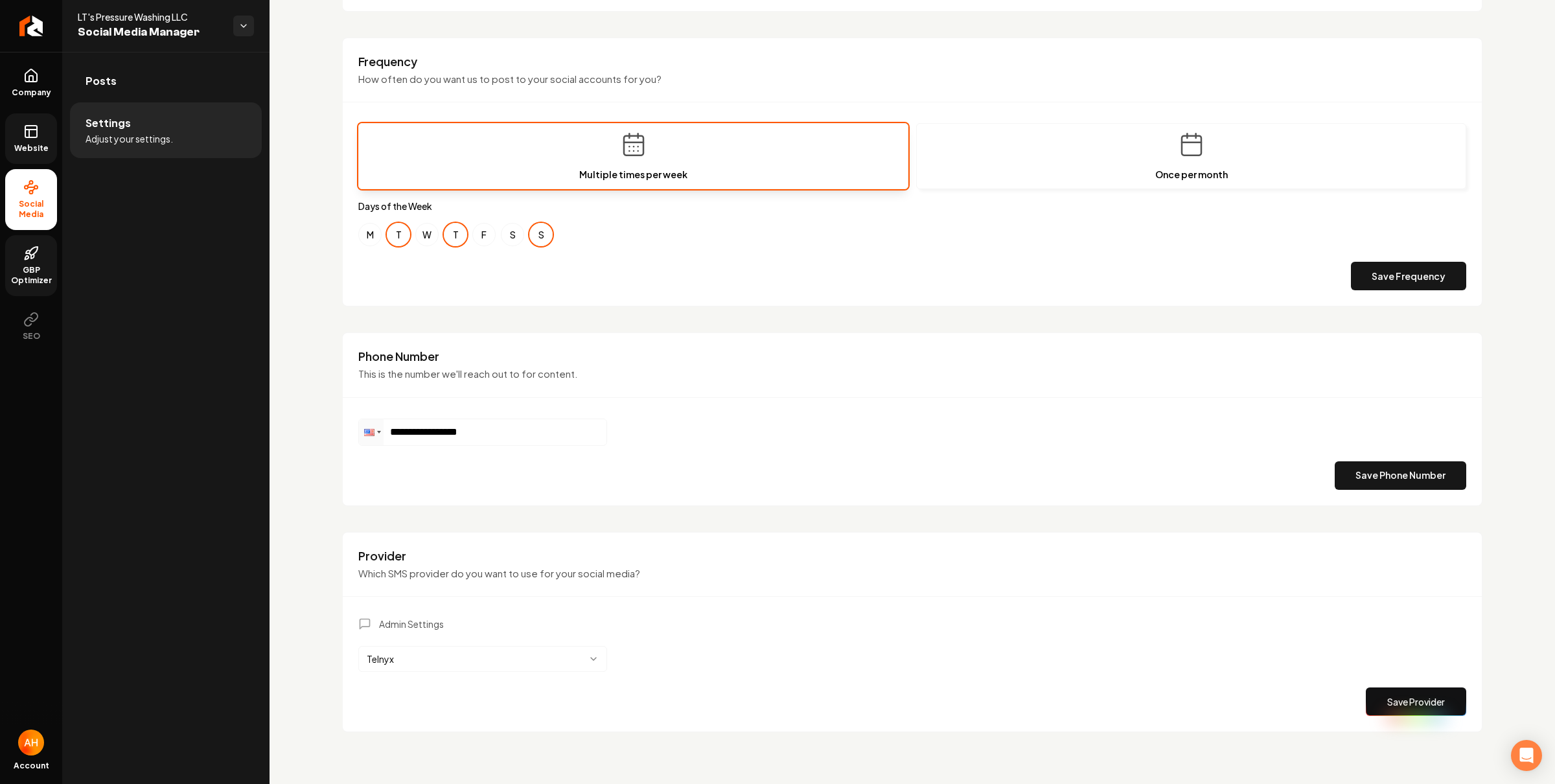
drag, startPoint x: 487, startPoint y: 676, endPoint x: 492, endPoint y: 664, distance: 13.0
click at [488, 672] on div "Admin Settings Telnyx Save Provider" at bounding box center [911, 666] width 1108 height 99
click at [492, 664] on html "**********" at bounding box center [778, 392] width 1555 height 784
drag, startPoint x: 909, startPoint y: 670, endPoint x: 1363, endPoint y: 676, distance: 454.0
click at [909, 670] on div "Admin Settings Surge Save Provider" at bounding box center [911, 666] width 1108 height 99
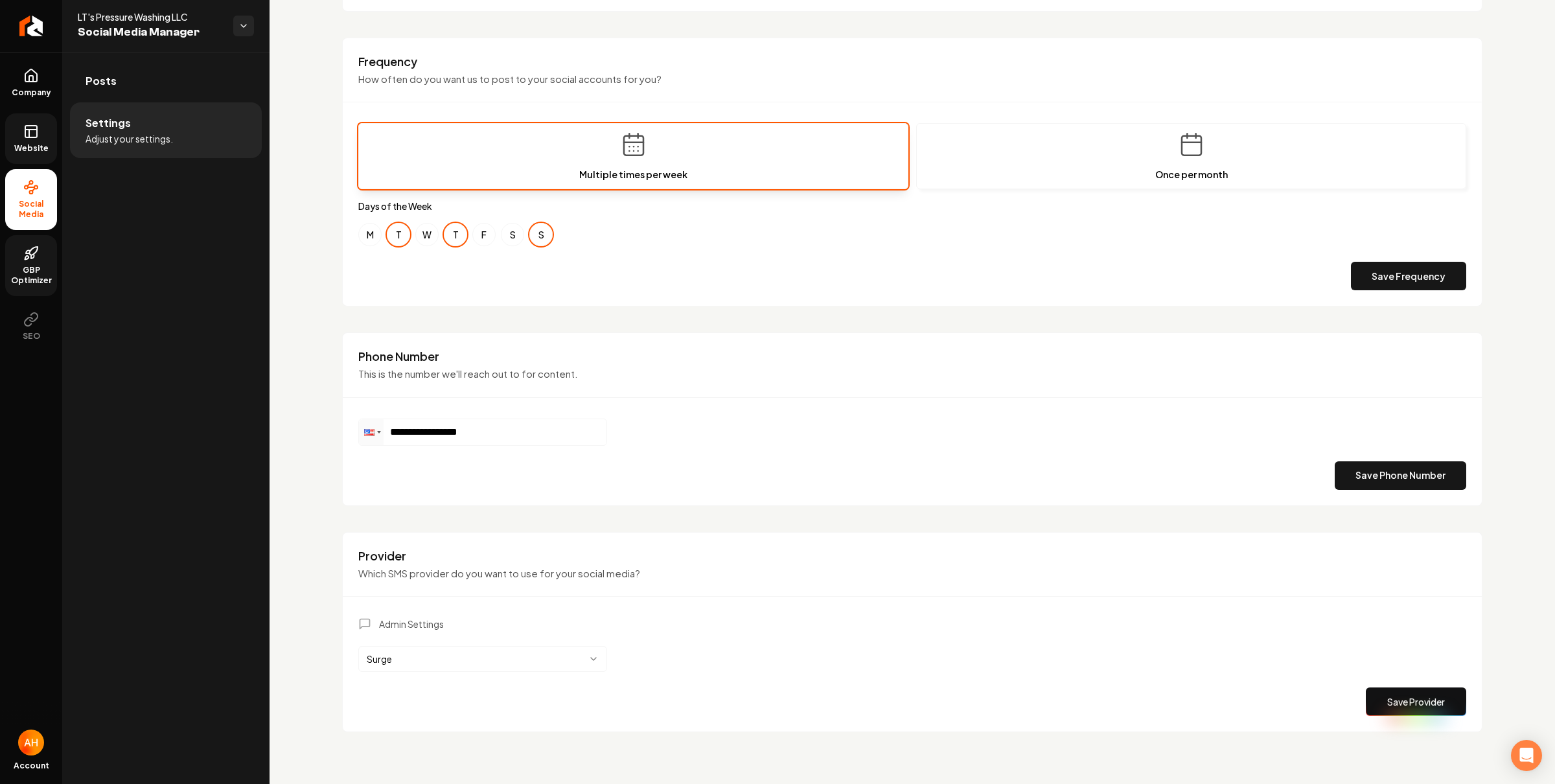
click at [1417, 701] on button "Save Provider" at bounding box center [1415, 701] width 101 height 28
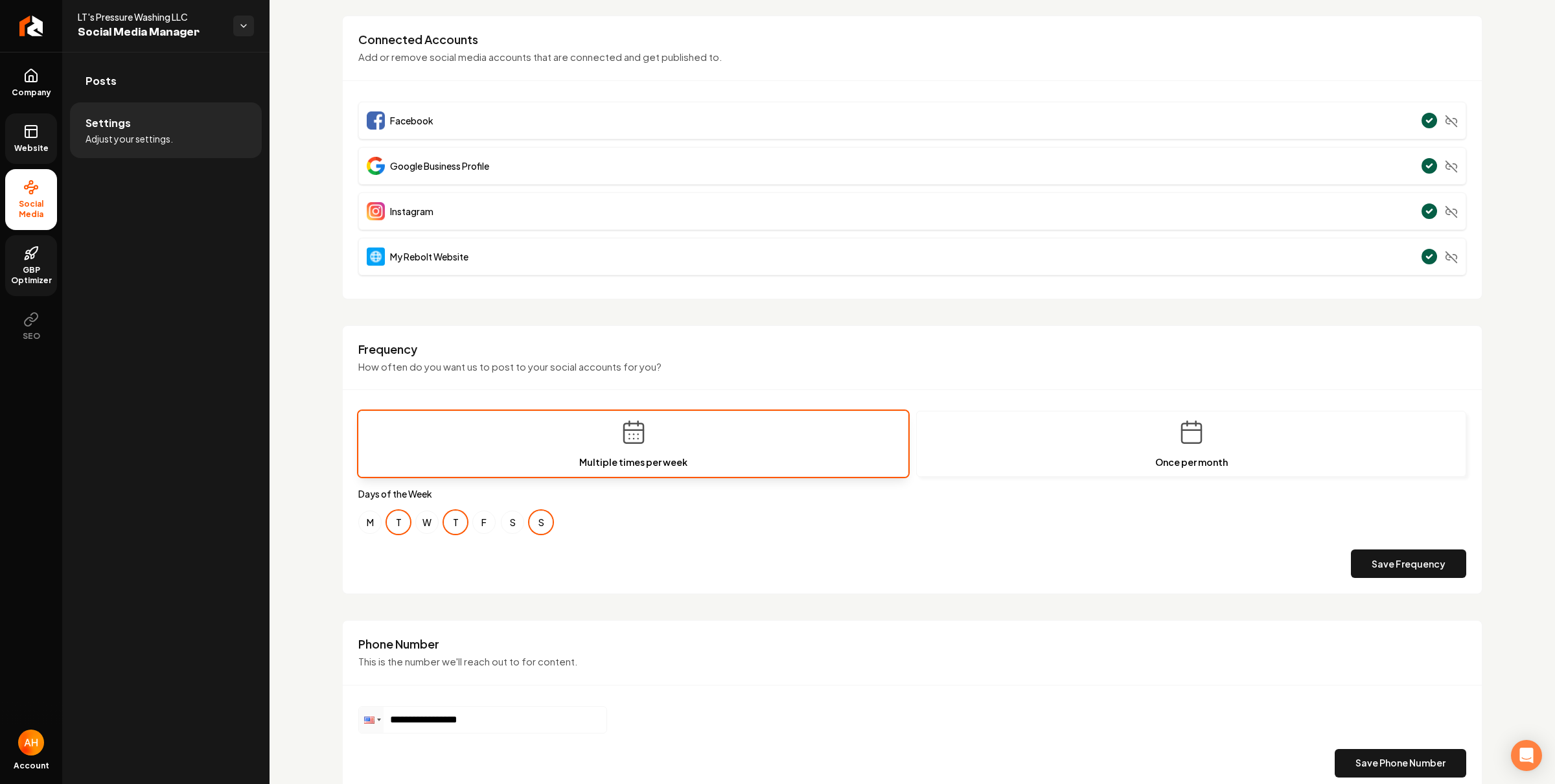
scroll to position [0, 0]
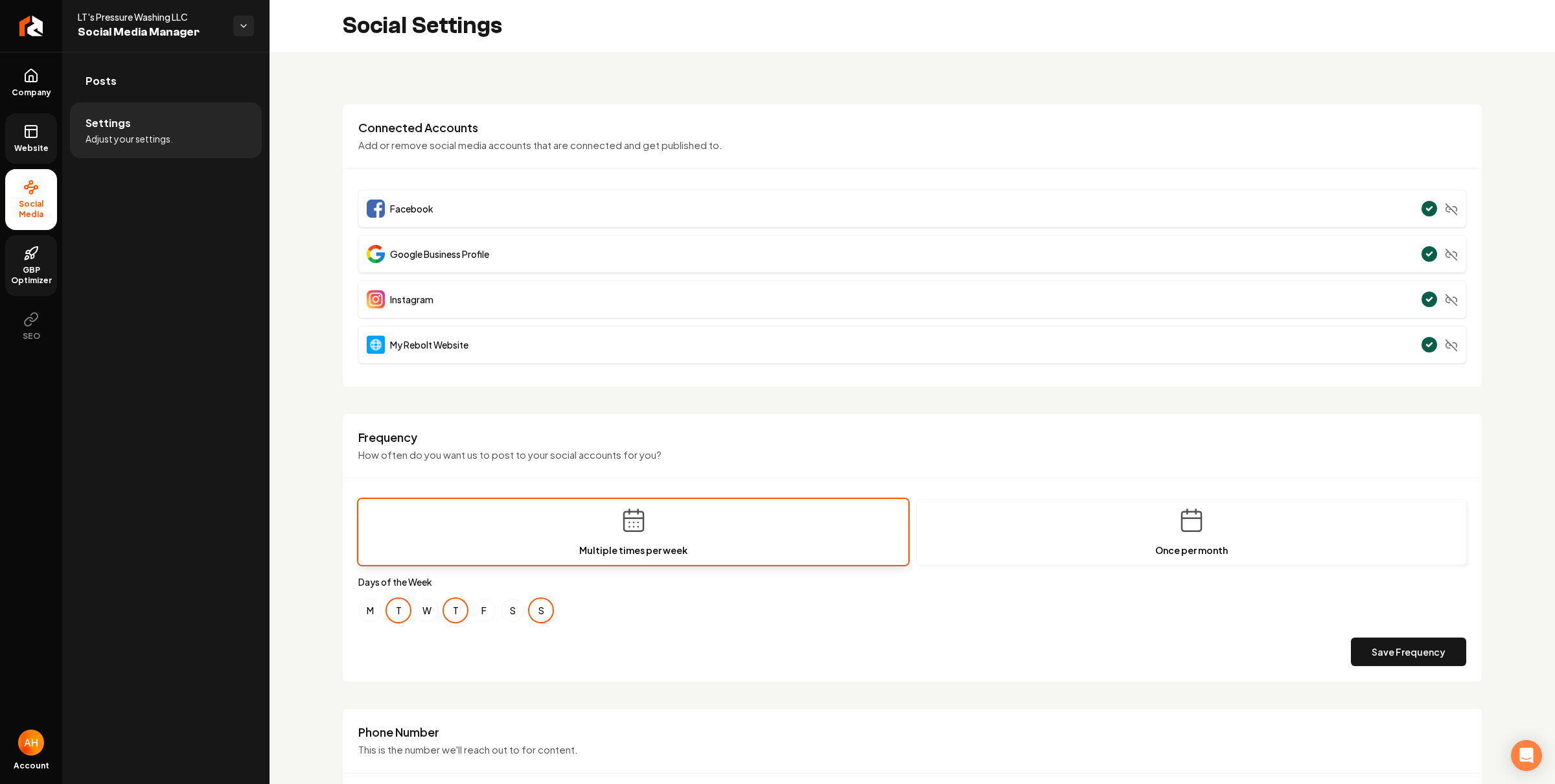
click at [31, 153] on span "Website" at bounding box center [31, 148] width 45 height 10
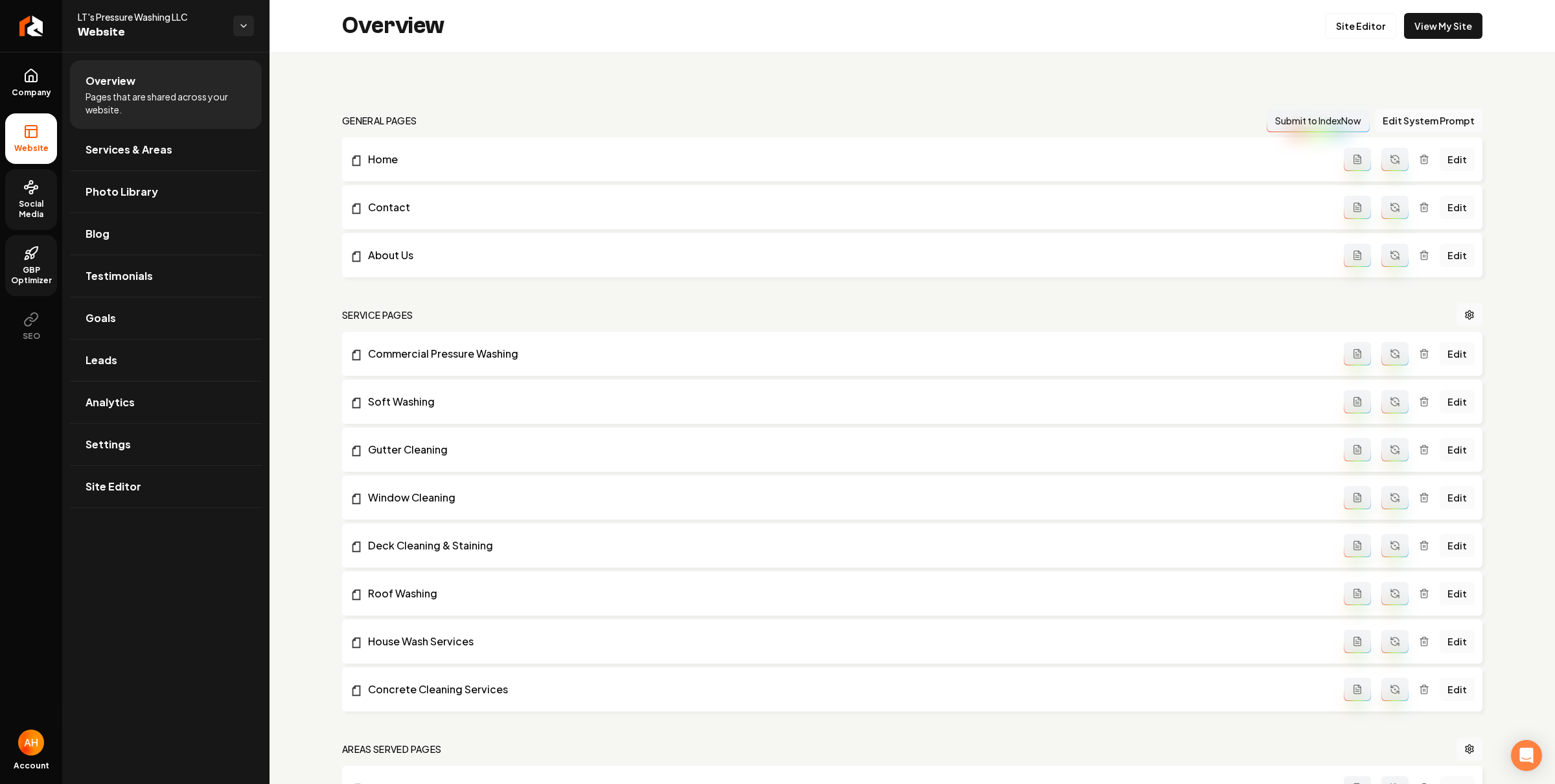
scroll to position [169, 0]
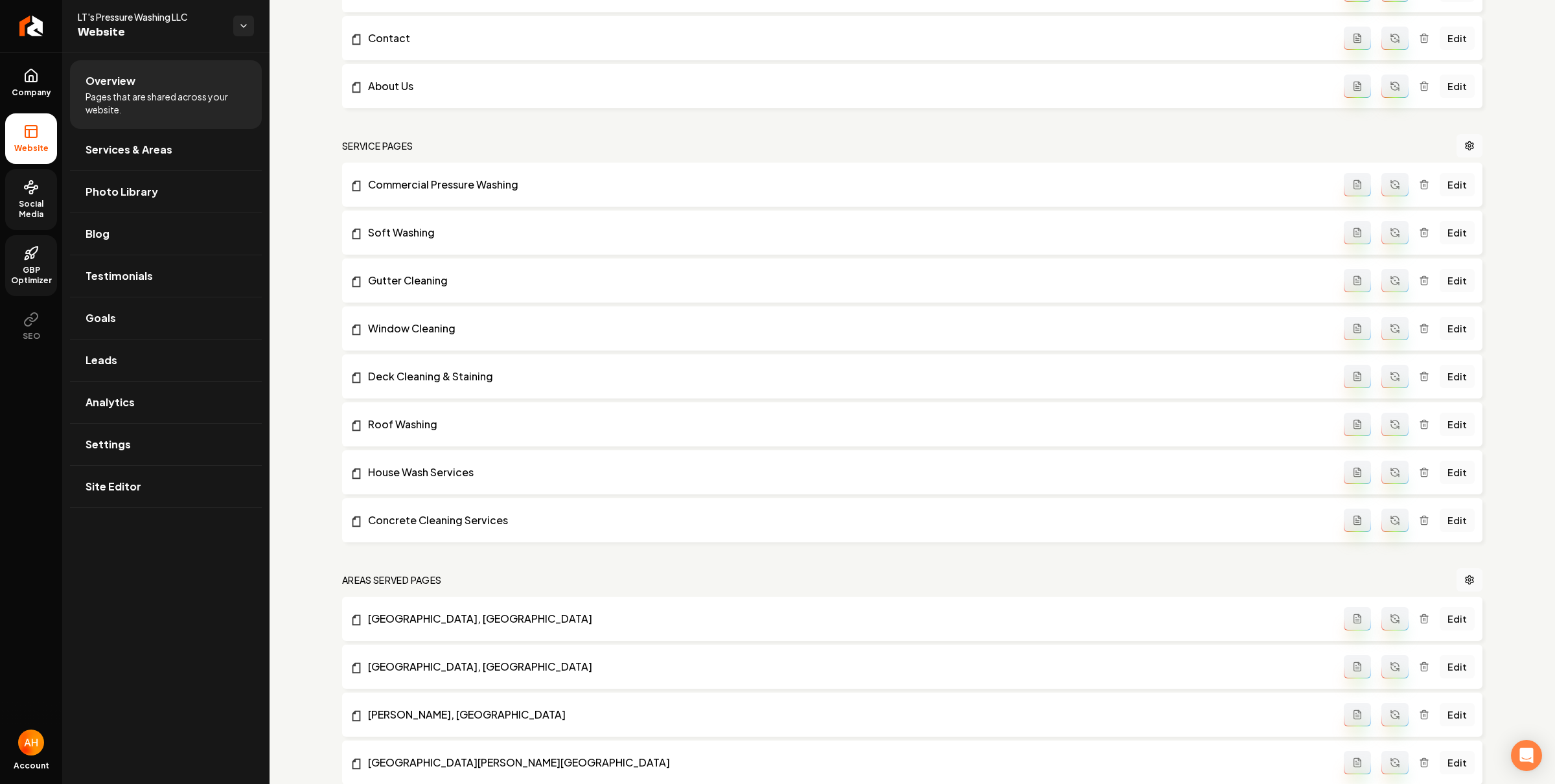
click at [29, 215] on span "Social Media" at bounding box center [30, 209] width 52 height 21
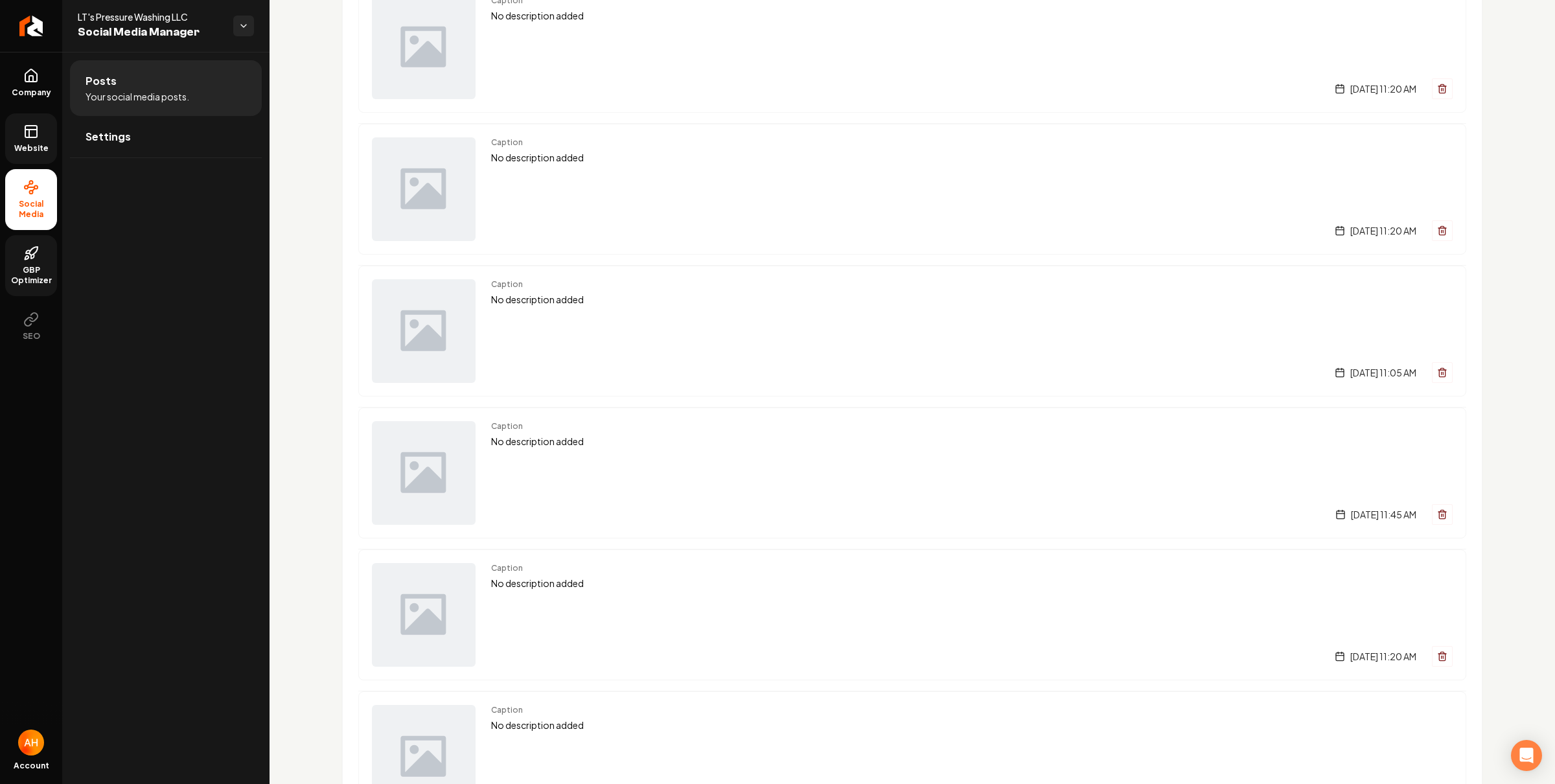
click at [33, 154] on link "Website" at bounding box center [30, 138] width 52 height 50
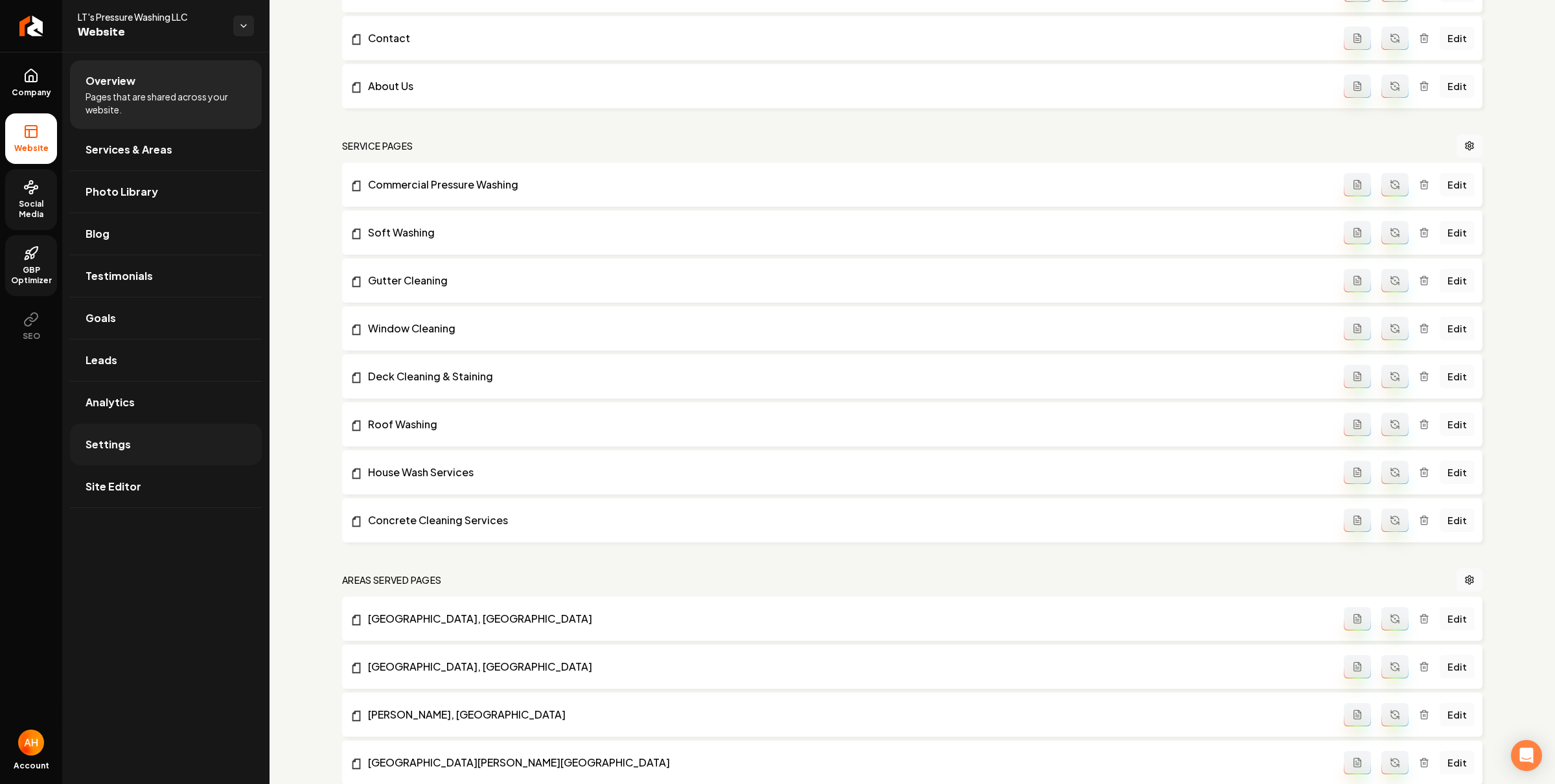
click at [148, 438] on link "Settings" at bounding box center [166, 444] width 192 height 42
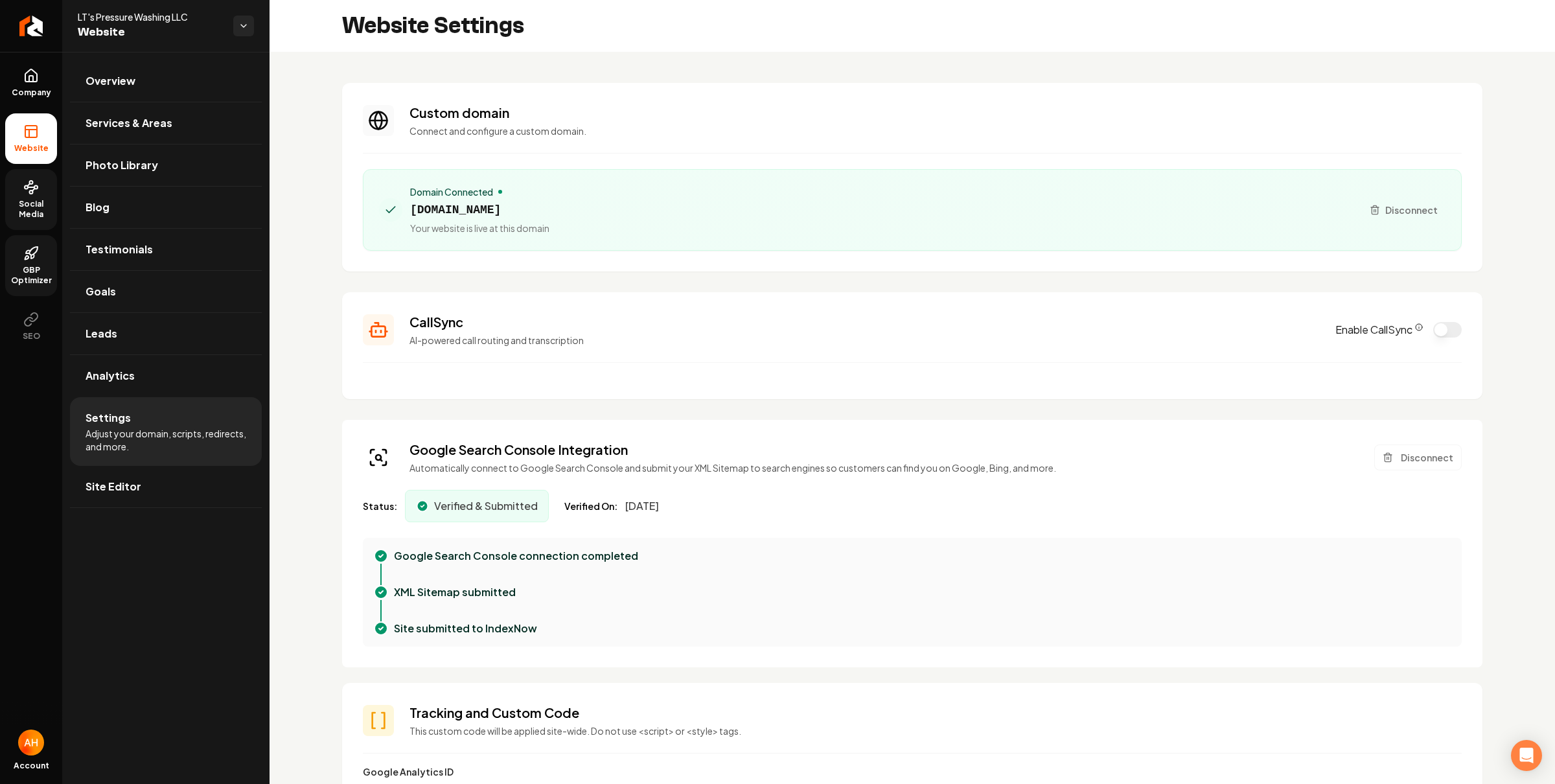
scroll to position [101, 0]
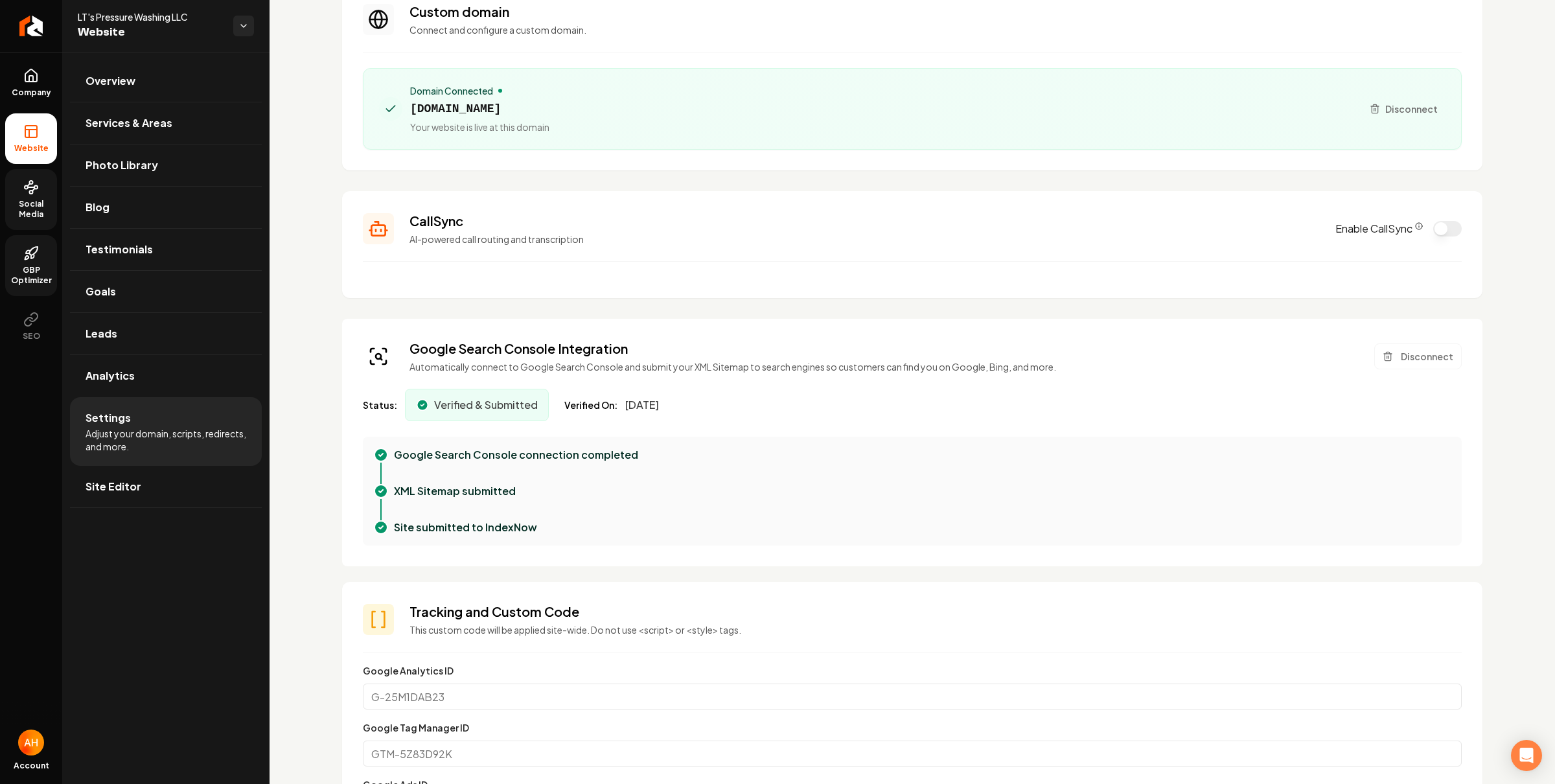
click at [1109, 263] on section "CallSync AI-powered call routing and transcription Enable CallSync" at bounding box center [911, 244] width 1140 height 107
click at [1433, 234] on button "Enable CallSync" at bounding box center [1447, 229] width 28 height 15
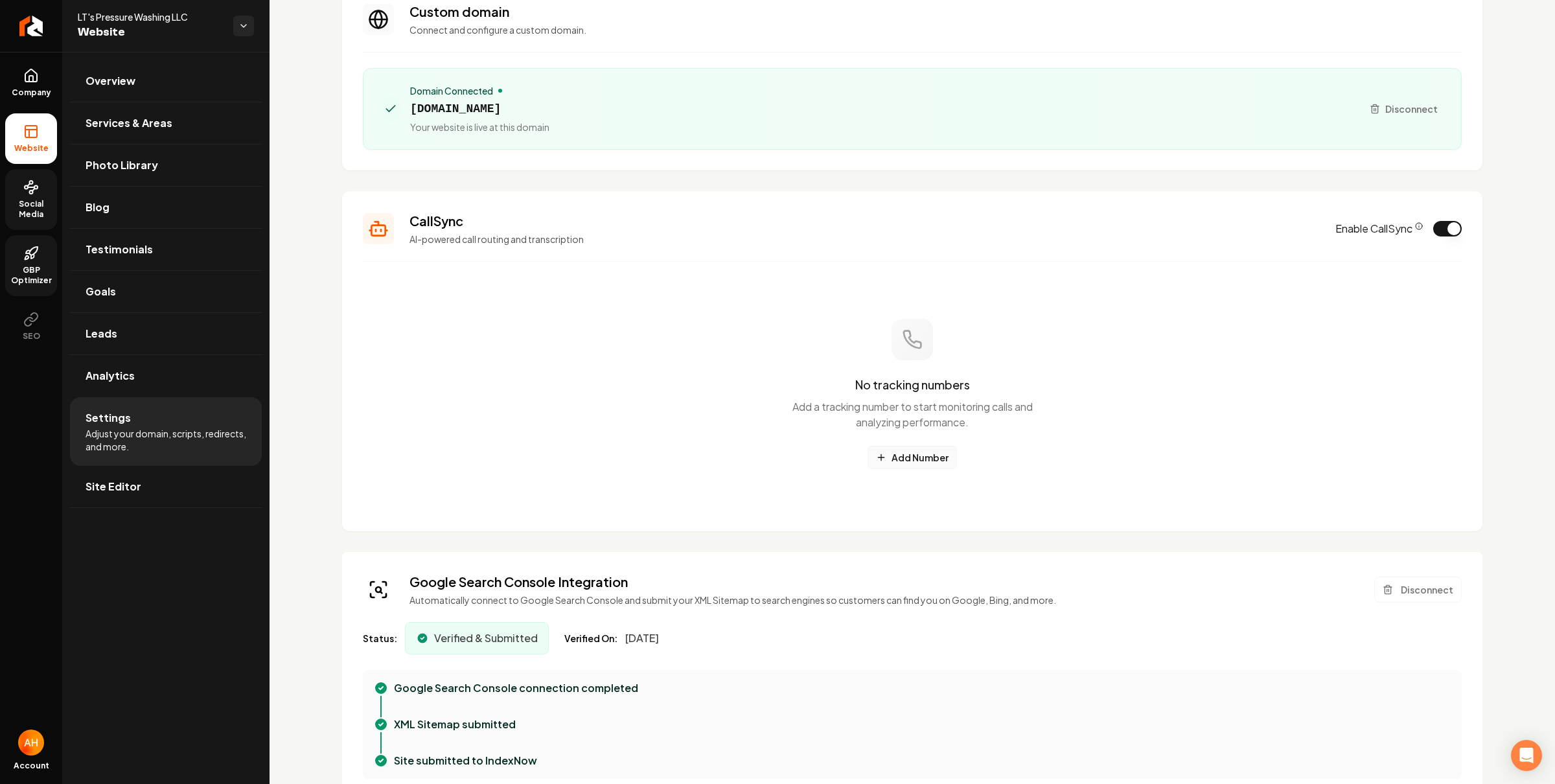
click at [927, 457] on button "Add Number" at bounding box center [912, 457] width 89 height 24
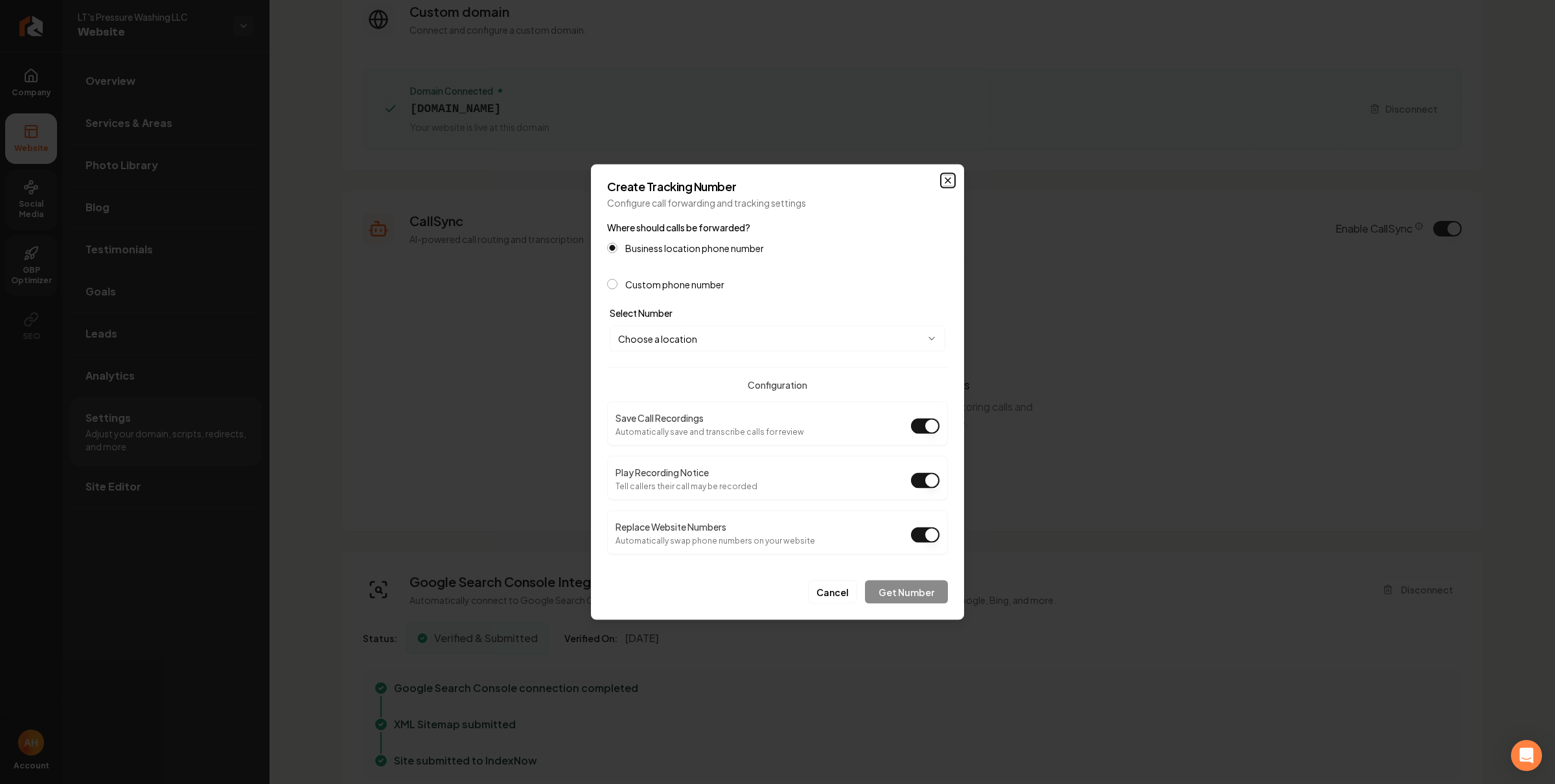
click at [945, 178] on icon "button" at bounding box center [947, 180] width 10 height 10
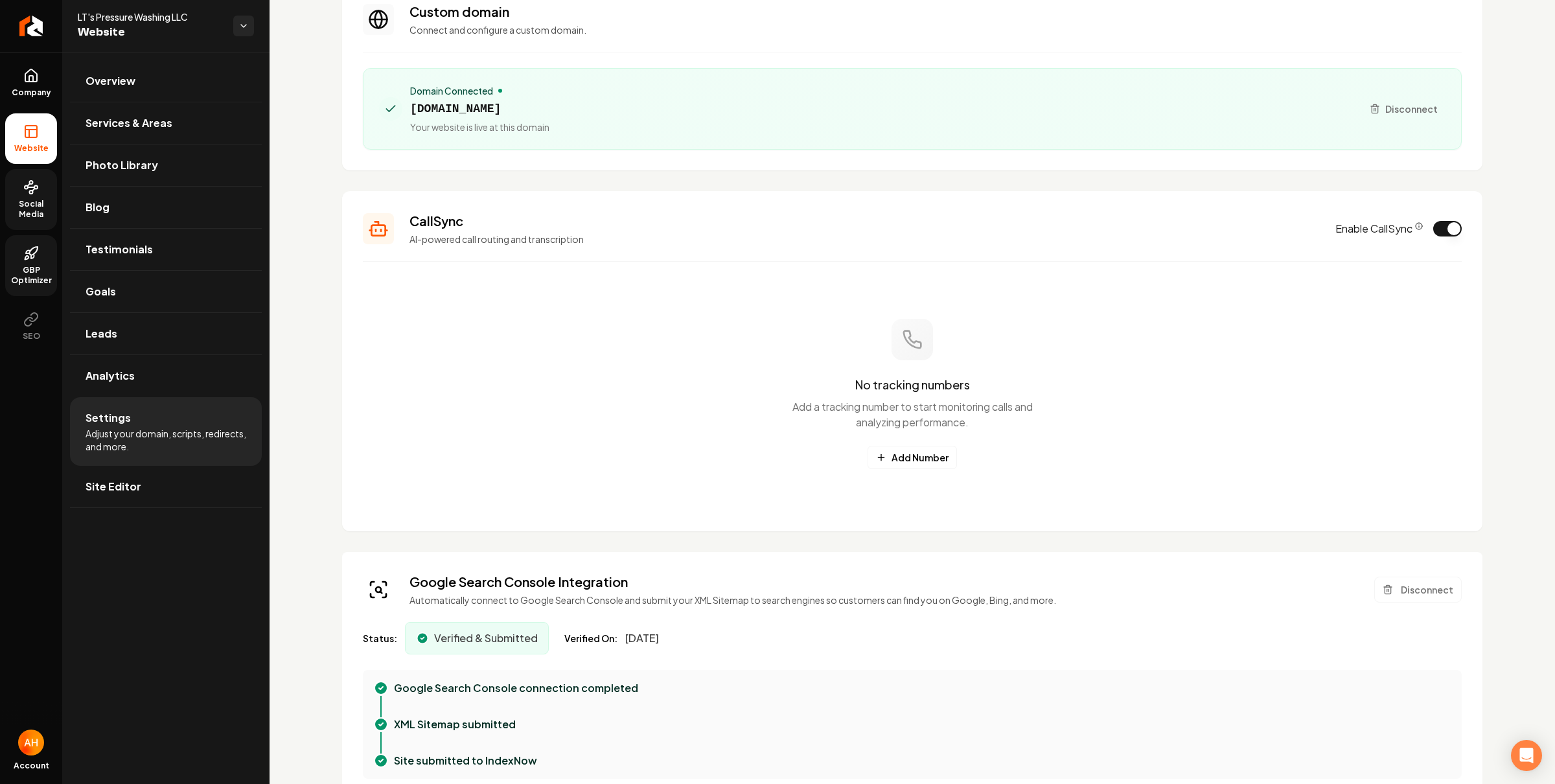
click at [1438, 230] on button "Enable CallSync" at bounding box center [1447, 229] width 28 height 15
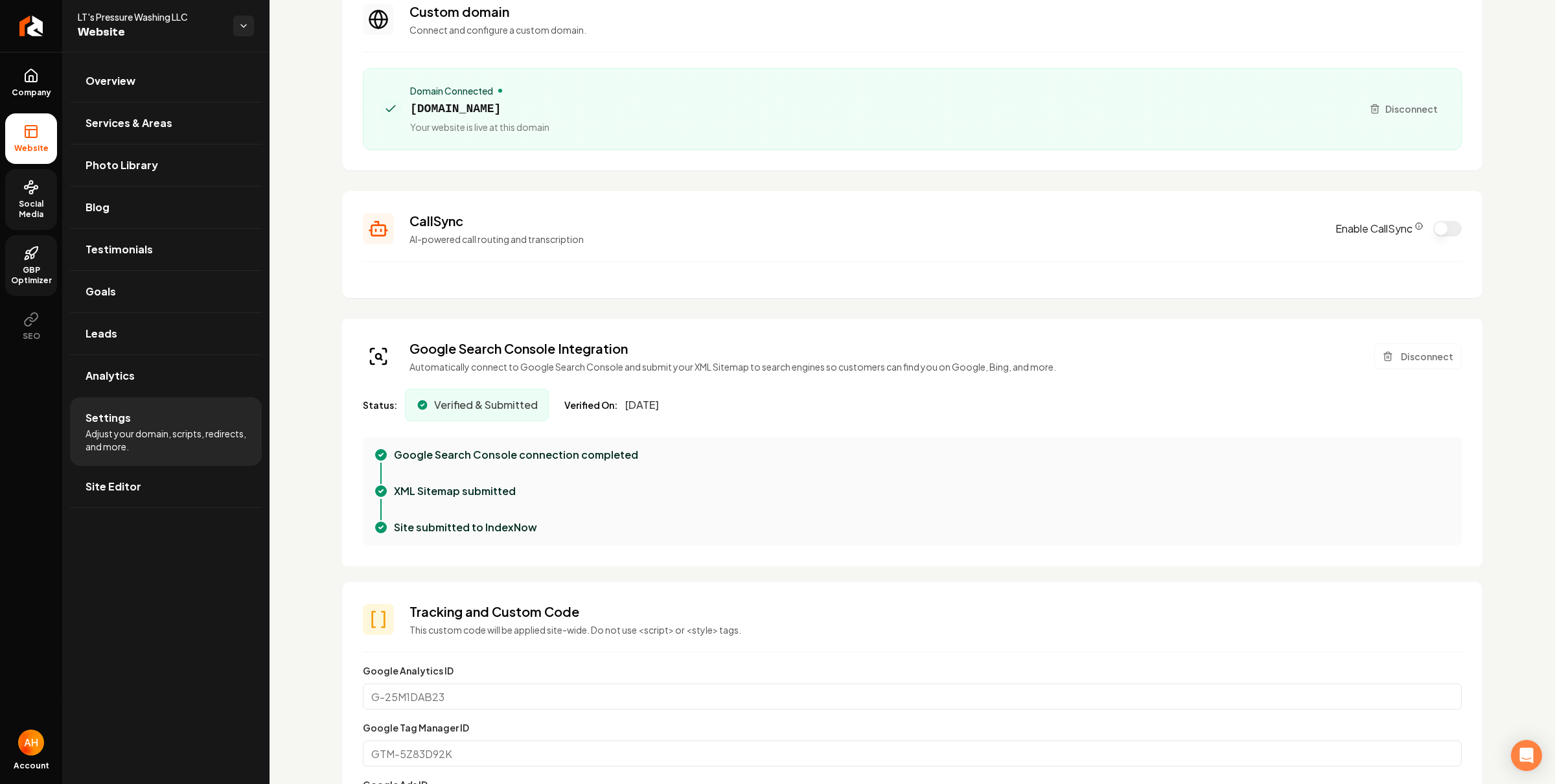
scroll to position [0, 0]
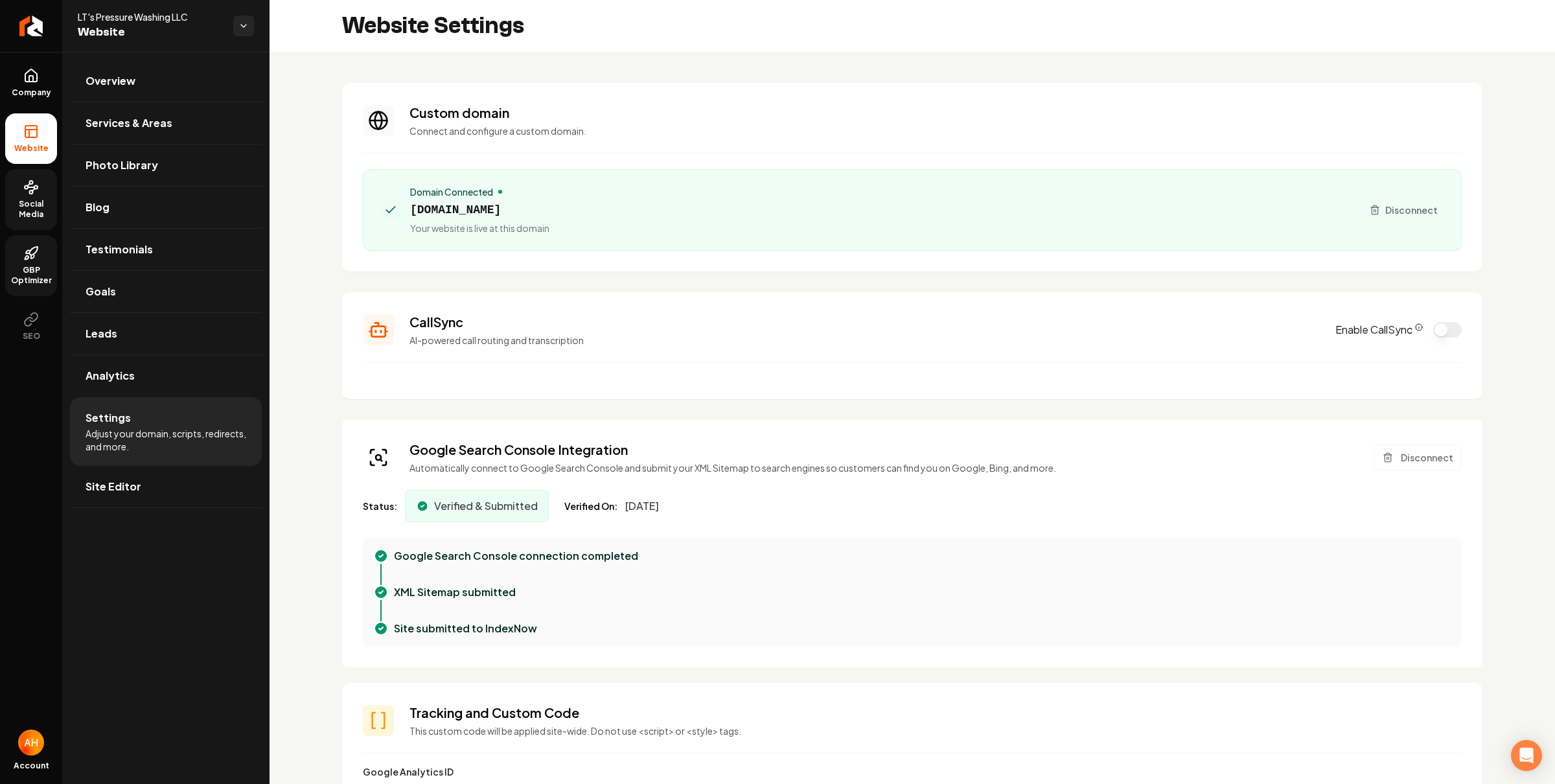
click at [825, 131] on p "Connect and configure a custom domain." at bounding box center [935, 131] width 1052 height 13
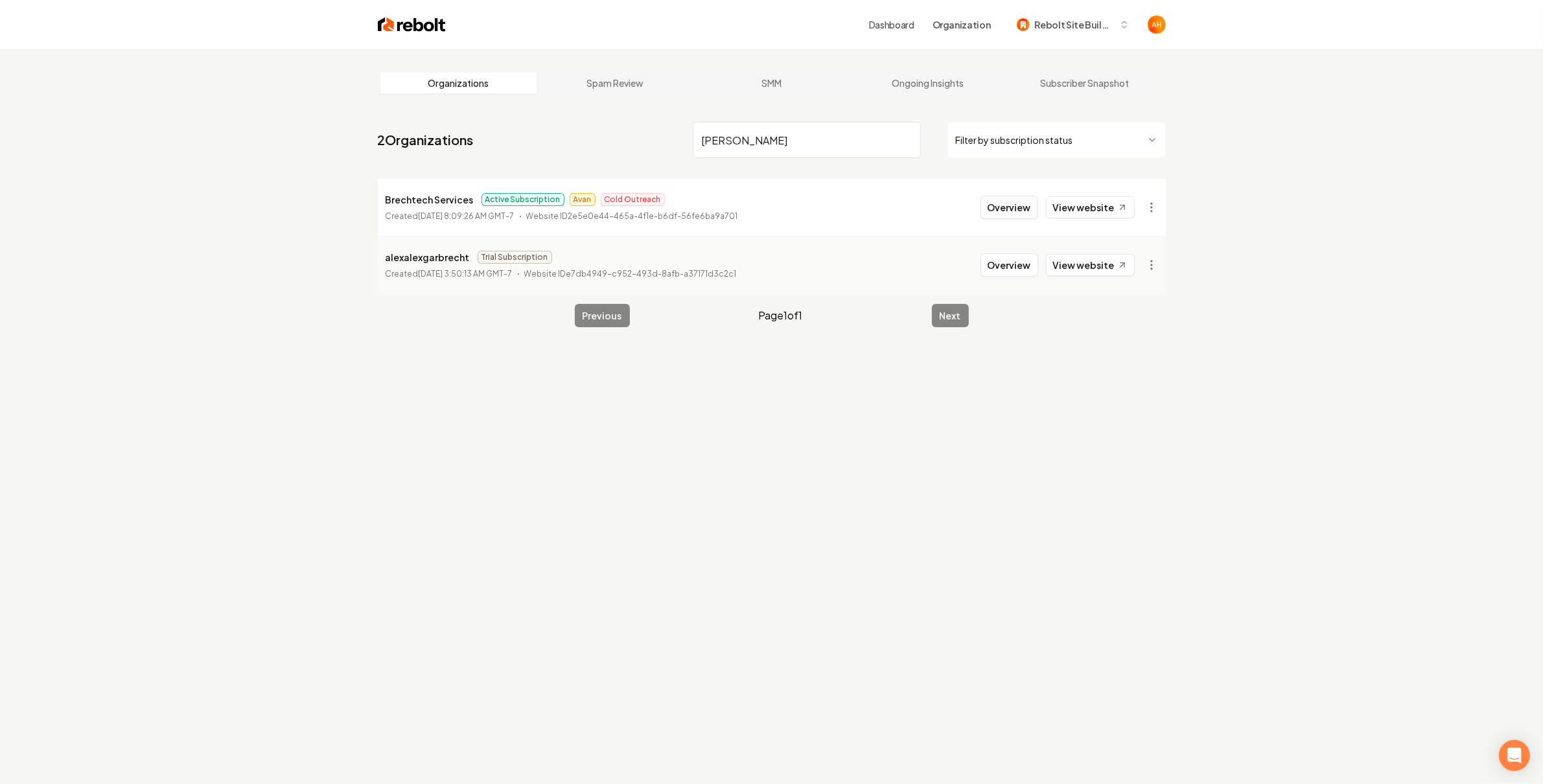
type input "brech"
click at [1017, 205] on button "Overview" at bounding box center [1008, 207] width 58 height 24
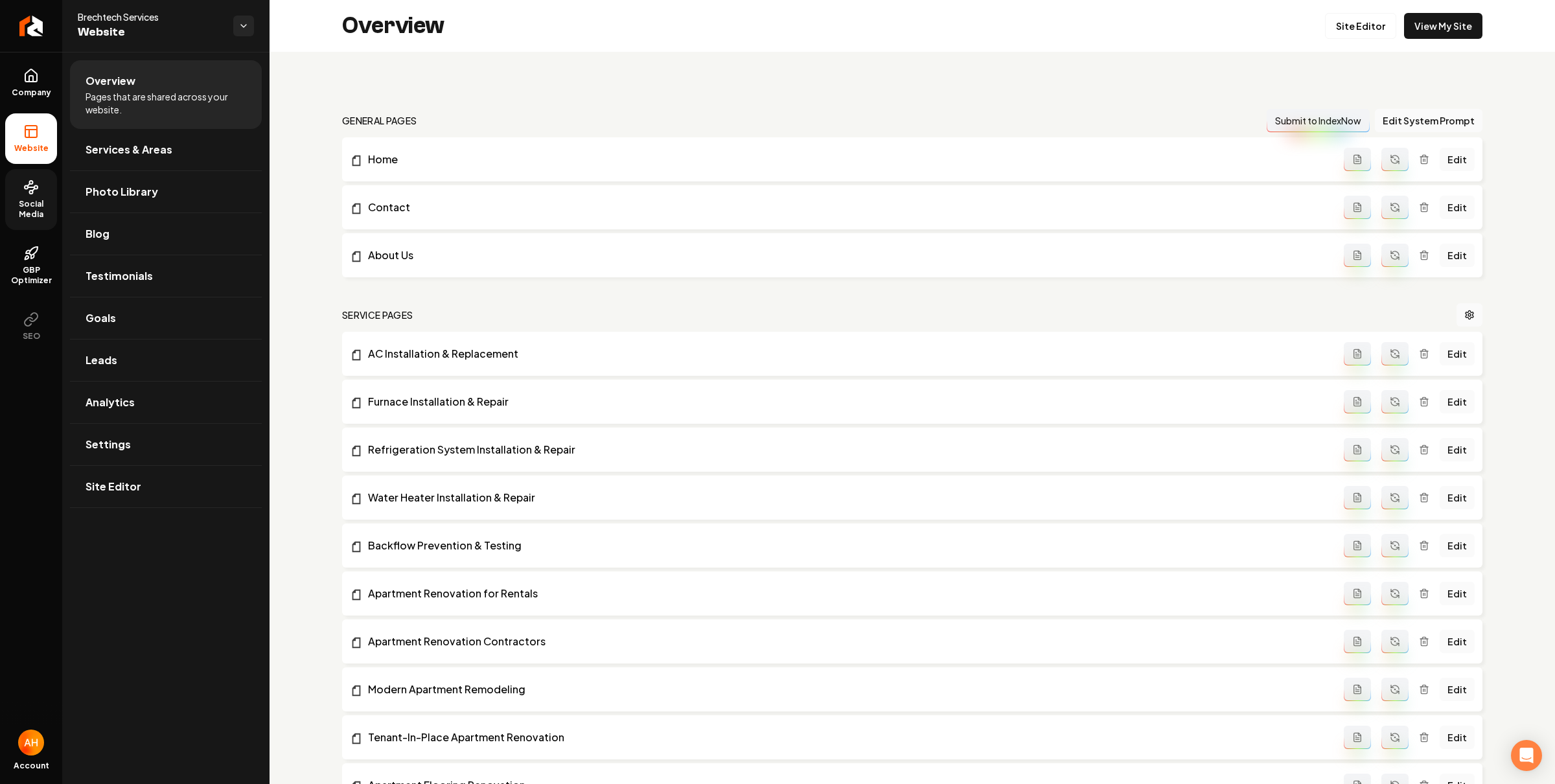
click at [31, 193] on circle at bounding box center [30, 192] width 3 height 3
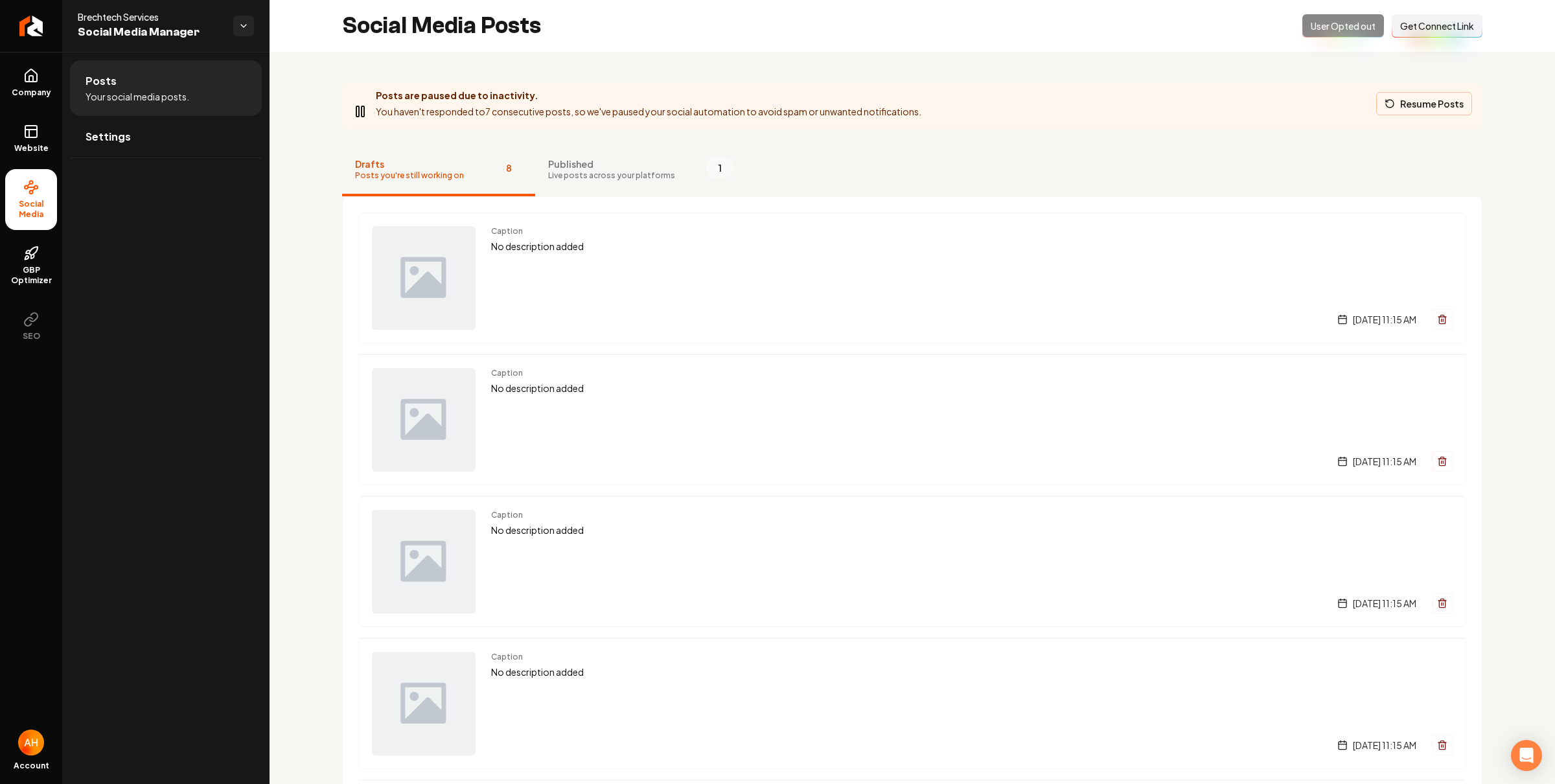
click at [1415, 101] on button "Resume Posts" at bounding box center [1423, 103] width 96 height 24
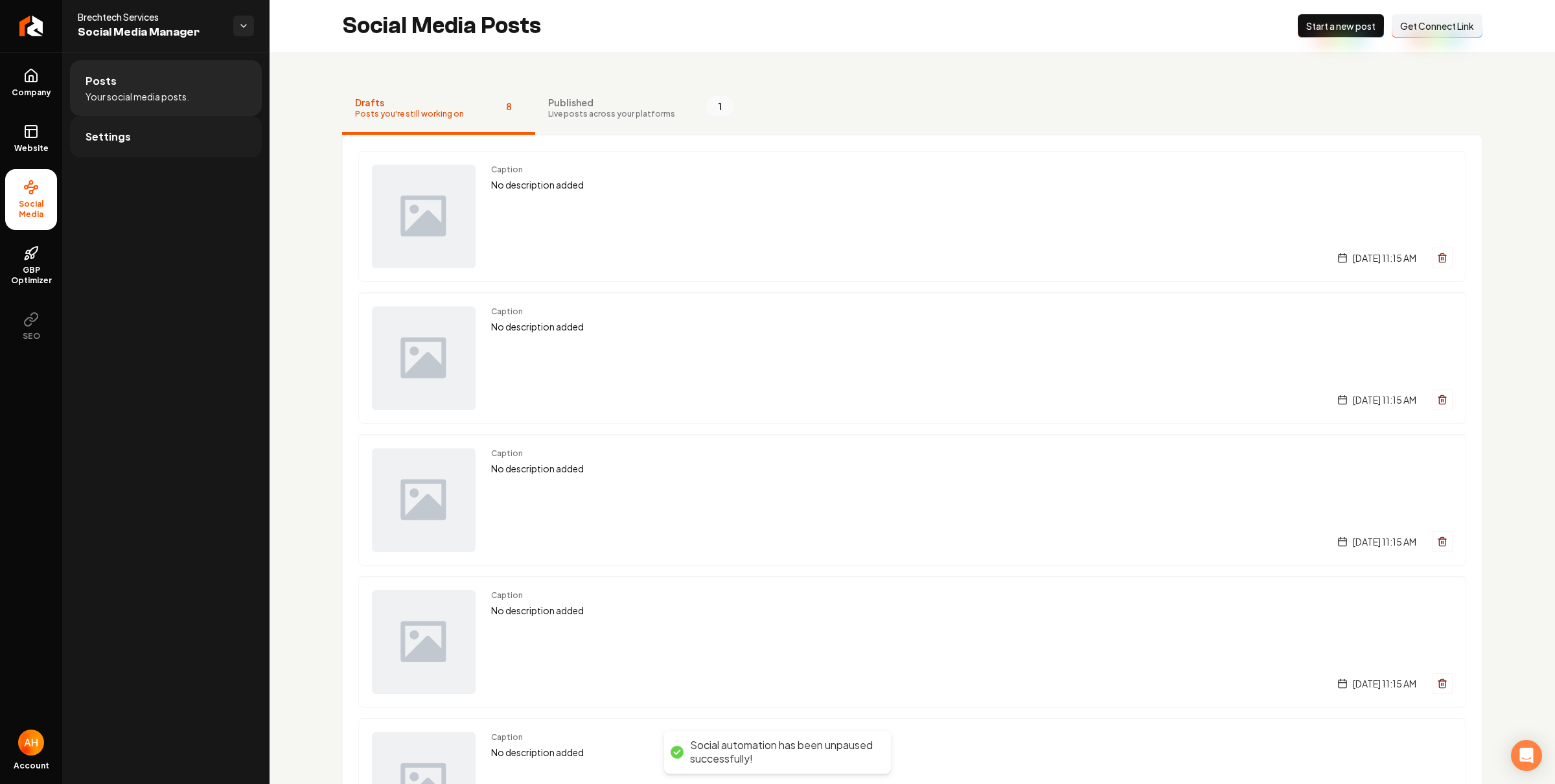
click at [217, 134] on link "Settings" at bounding box center [166, 137] width 192 height 42
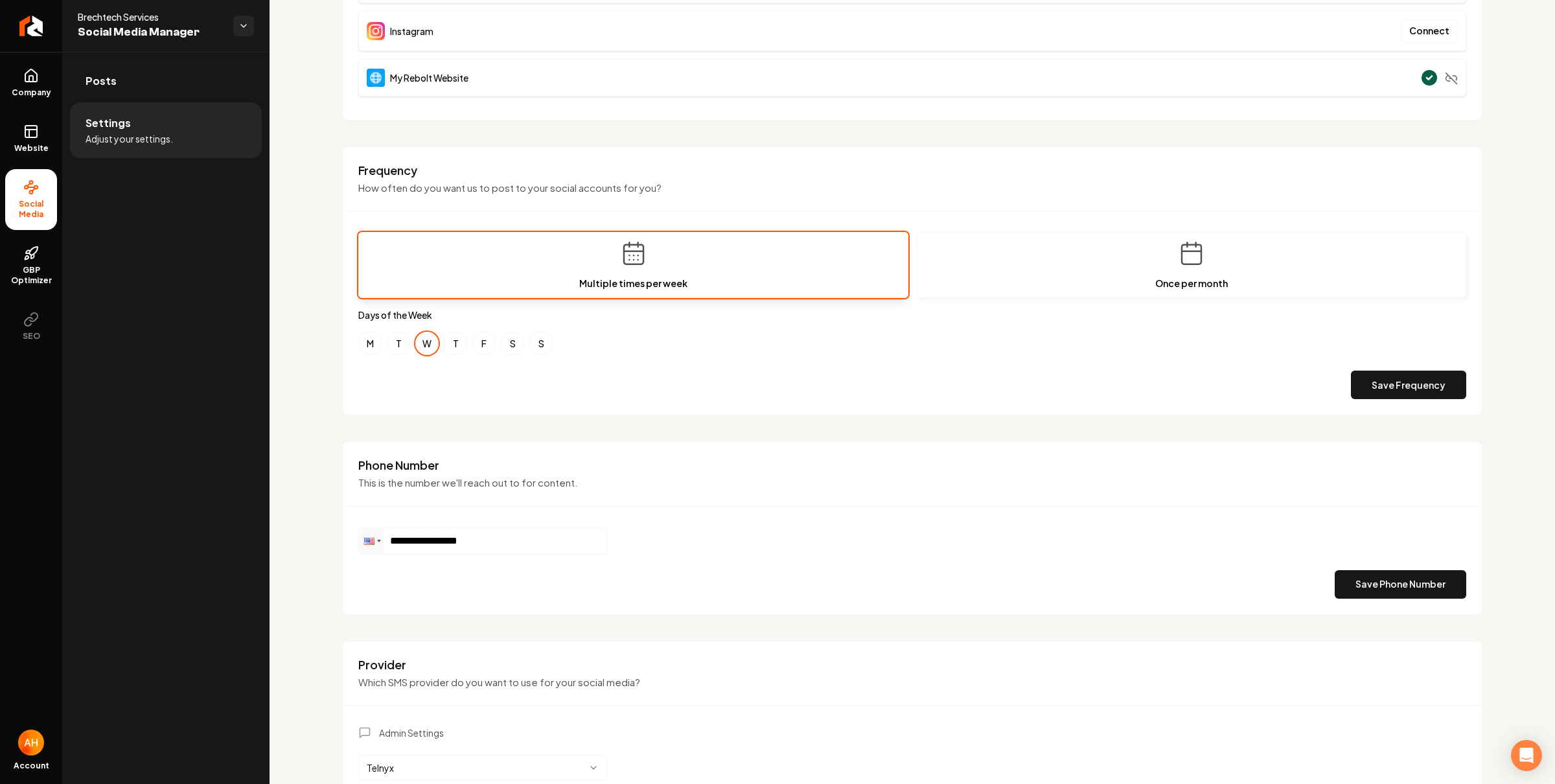
scroll to position [381, 0]
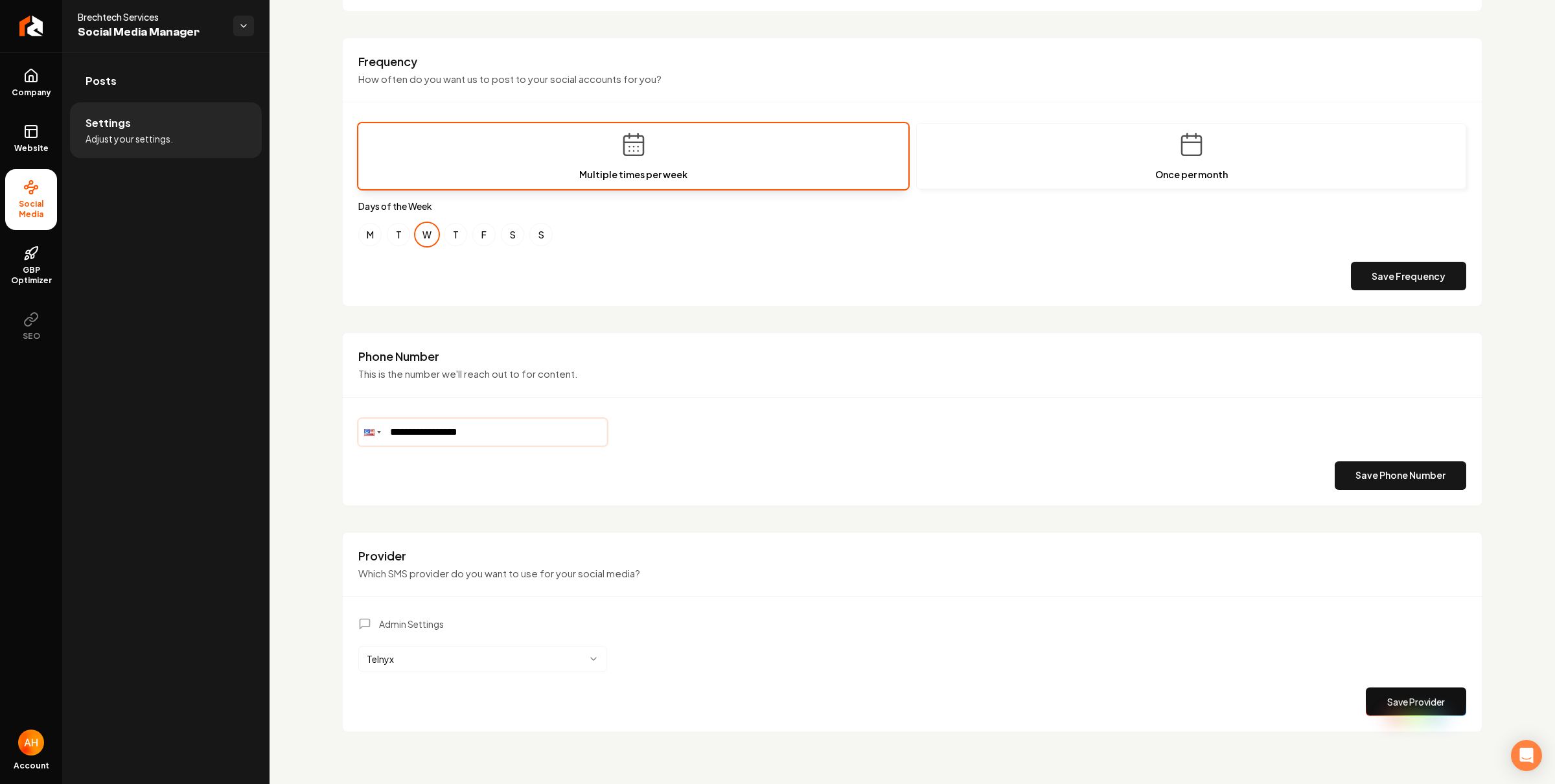
drag, startPoint x: 525, startPoint y: 433, endPoint x: 374, endPoint y: 420, distance: 151.6
click at [366, 427] on div "**********" at bounding box center [482, 432] width 249 height 28
click at [480, 667] on html "**********" at bounding box center [778, 392] width 1555 height 784
drag, startPoint x: 908, startPoint y: 653, endPoint x: 1143, endPoint y: 694, distance: 238.5
click at [913, 657] on div "Admin Settings Surge Save Provider" at bounding box center [911, 666] width 1108 height 99
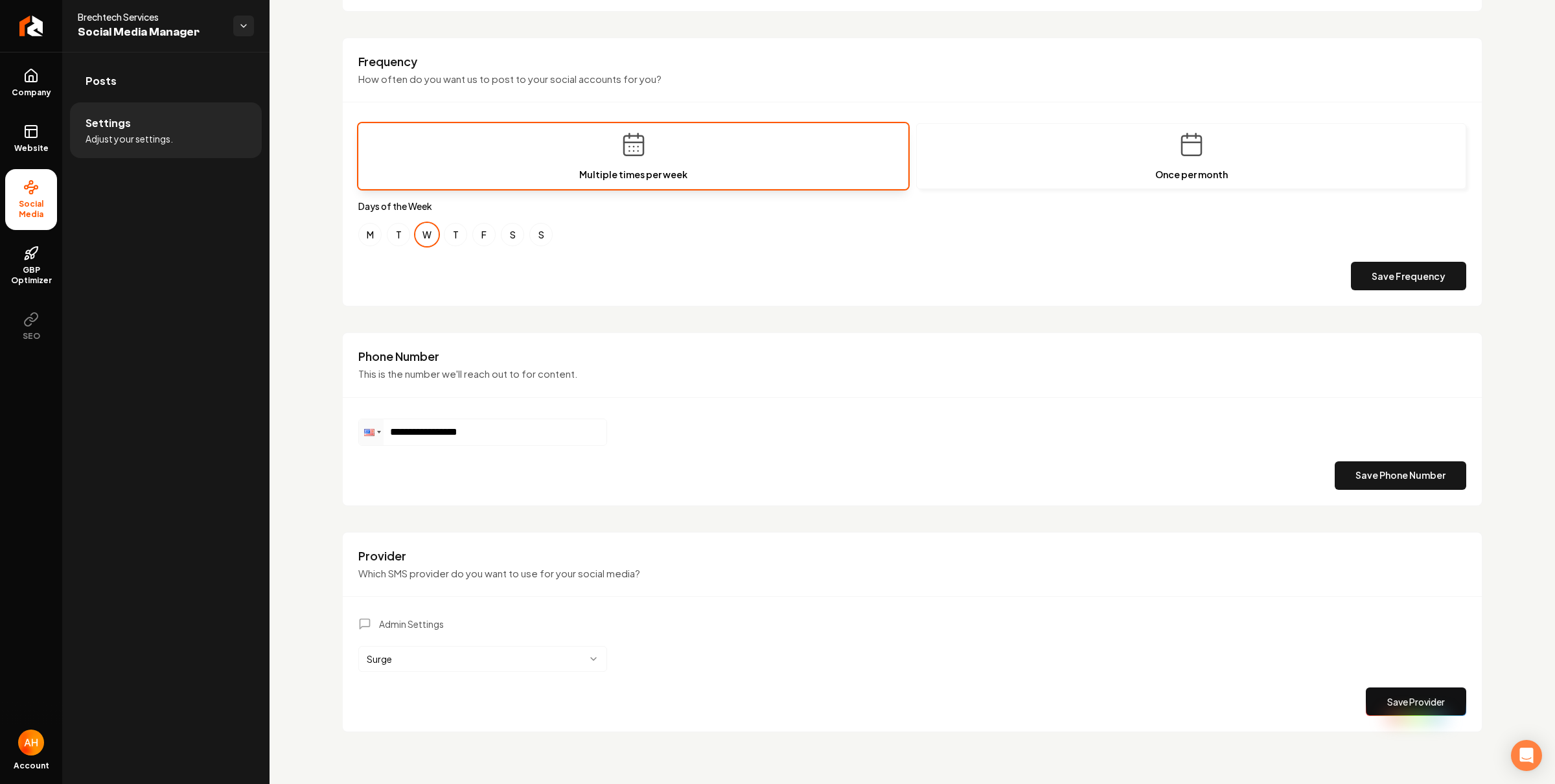
drag, startPoint x: 1368, startPoint y: 691, endPoint x: 1318, endPoint y: 656, distance: 61.0
click at [1368, 690] on button "Save Provider" at bounding box center [1415, 701] width 101 height 28
drag, startPoint x: 548, startPoint y: 454, endPoint x: 540, endPoint y: 445, distance: 12.0
click at [548, 454] on div "**********" at bounding box center [911, 454] width 1108 height 71
drag, startPoint x: 525, startPoint y: 431, endPoint x: 404, endPoint y: 429, distance: 121.0
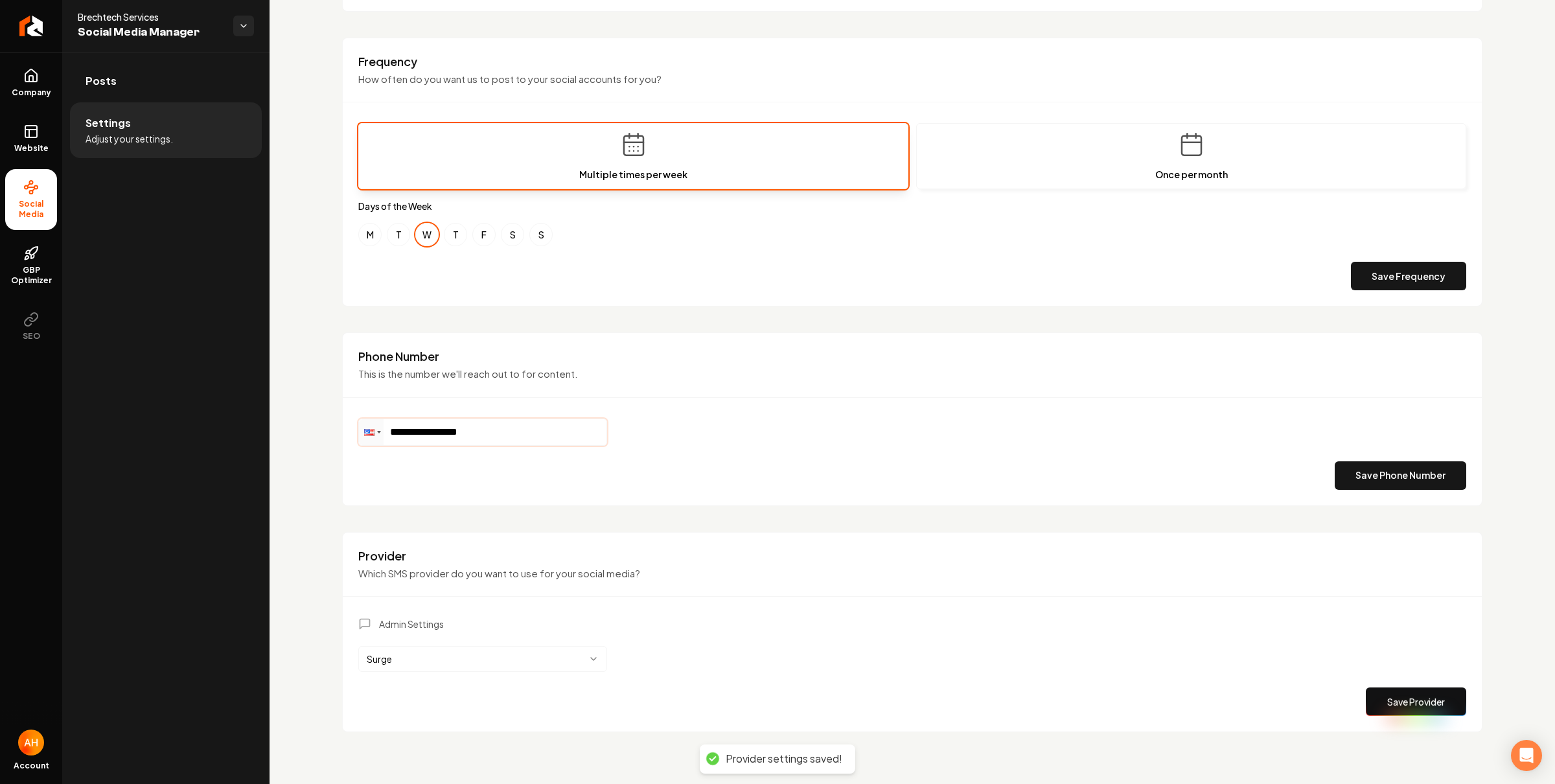
click at [404, 429] on input "**********" at bounding box center [482, 431] width 248 height 26
drag, startPoint x: 516, startPoint y: 436, endPoint x: 406, endPoint y: 434, distance: 110.0
click at [406, 434] on input "**********" at bounding box center [482, 431] width 248 height 26
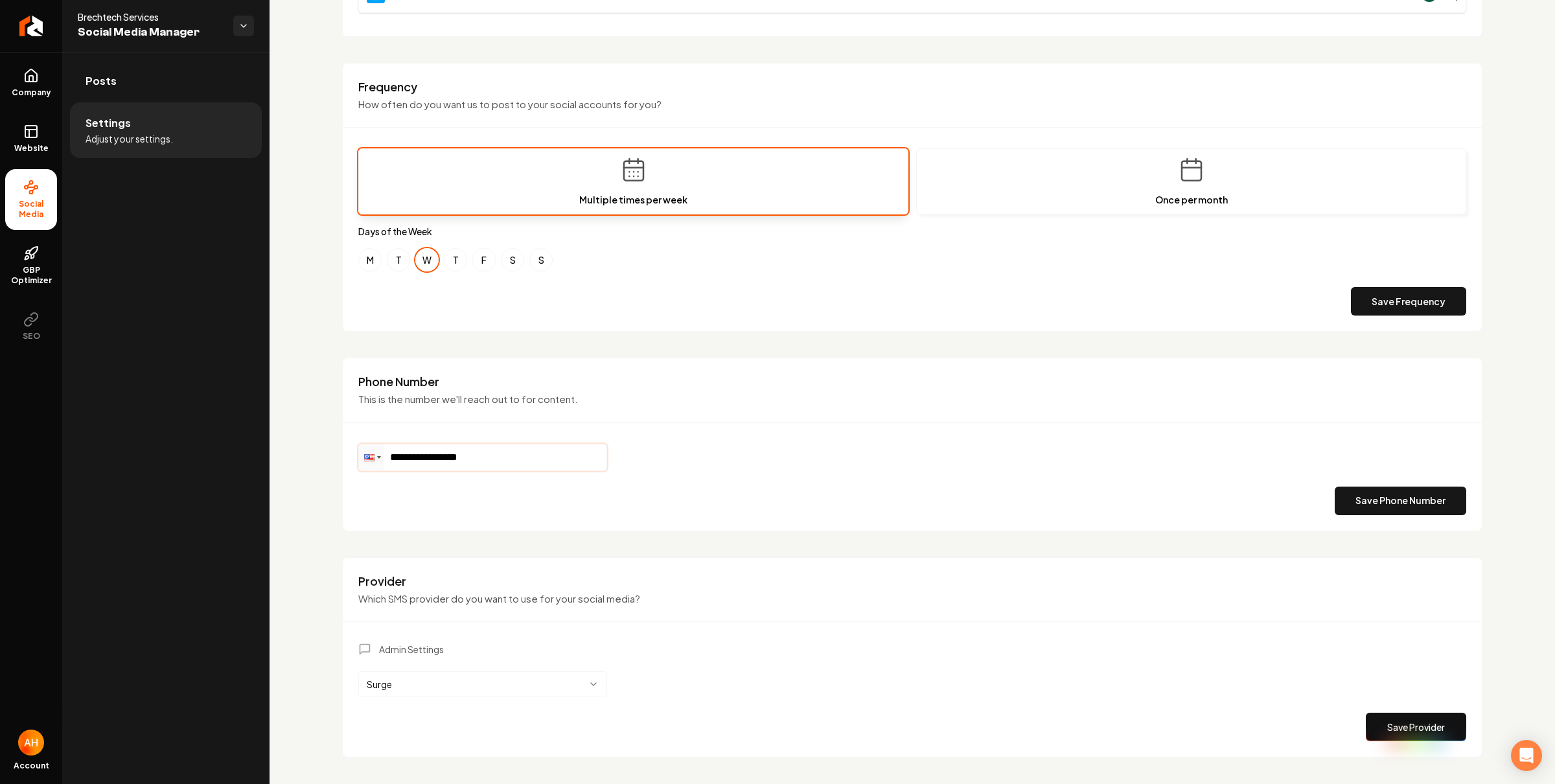
scroll to position [93, 0]
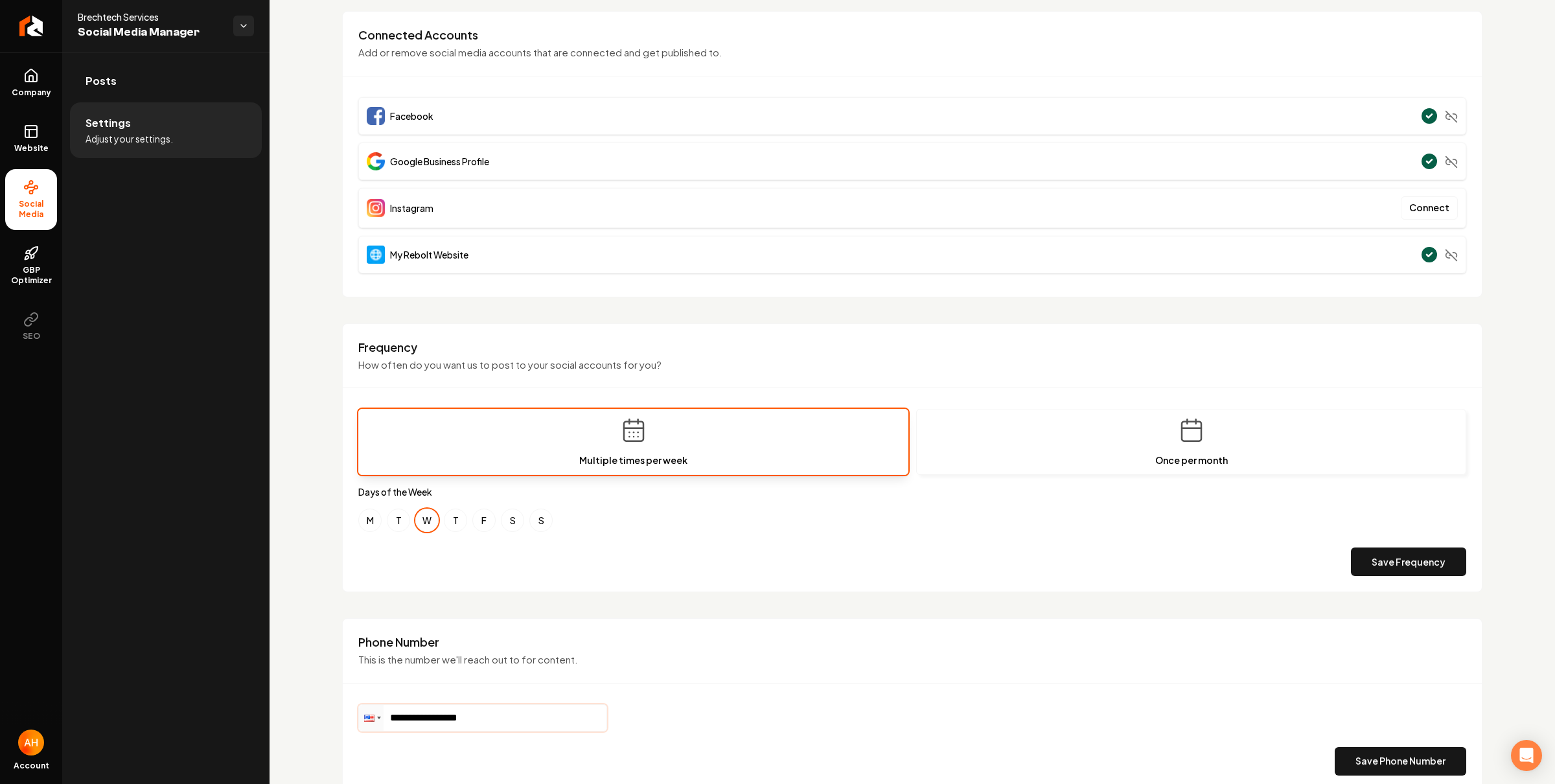
click at [543, 708] on input "**********" at bounding box center [482, 717] width 248 height 26
click at [542, 717] on input "**********" at bounding box center [482, 717] width 248 height 26
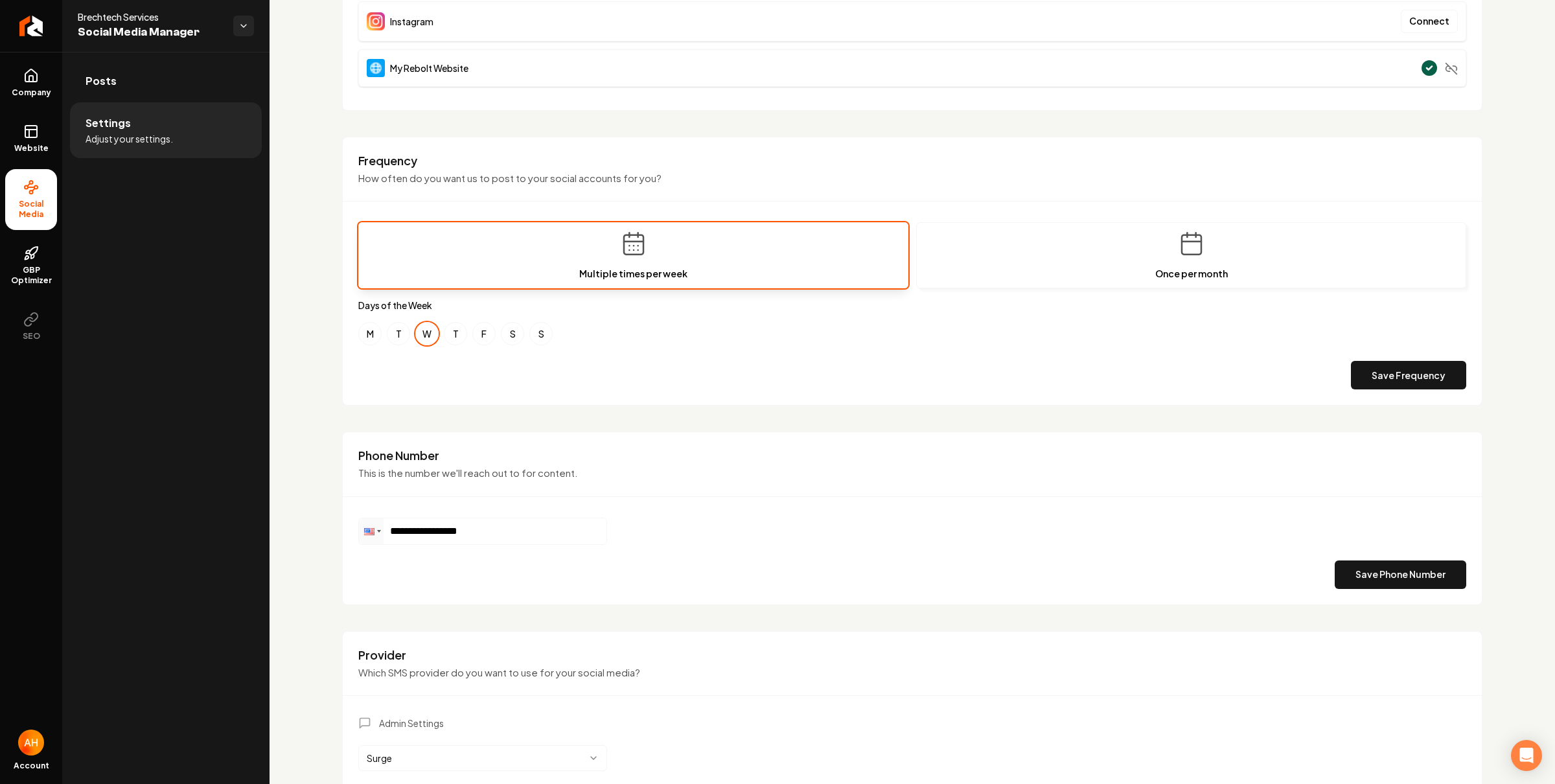
scroll to position [0, 0]
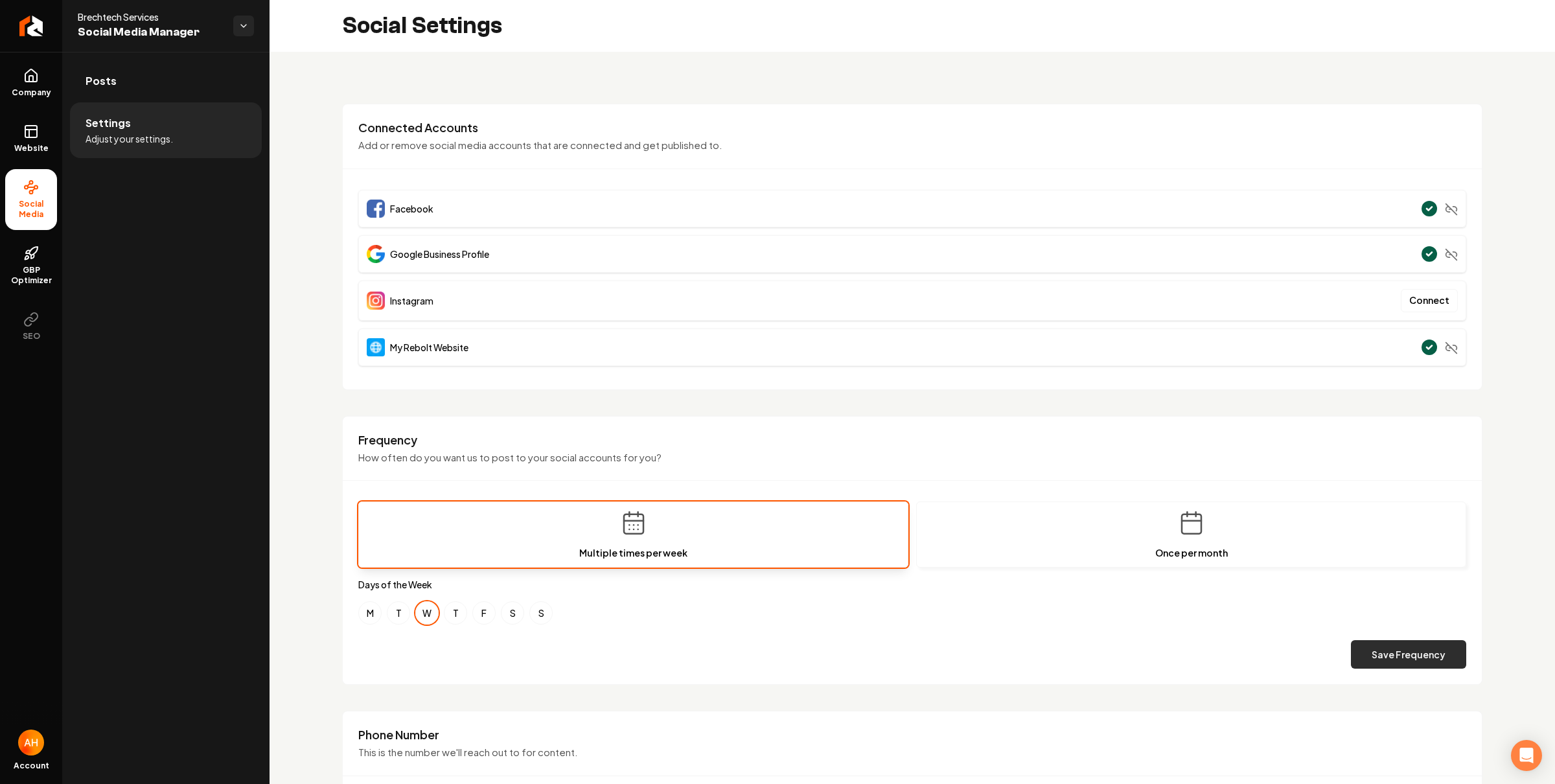
click at [1375, 653] on button "Save Frequency" at bounding box center [1408, 654] width 115 height 28
click at [191, 93] on link "Posts" at bounding box center [166, 81] width 192 height 42
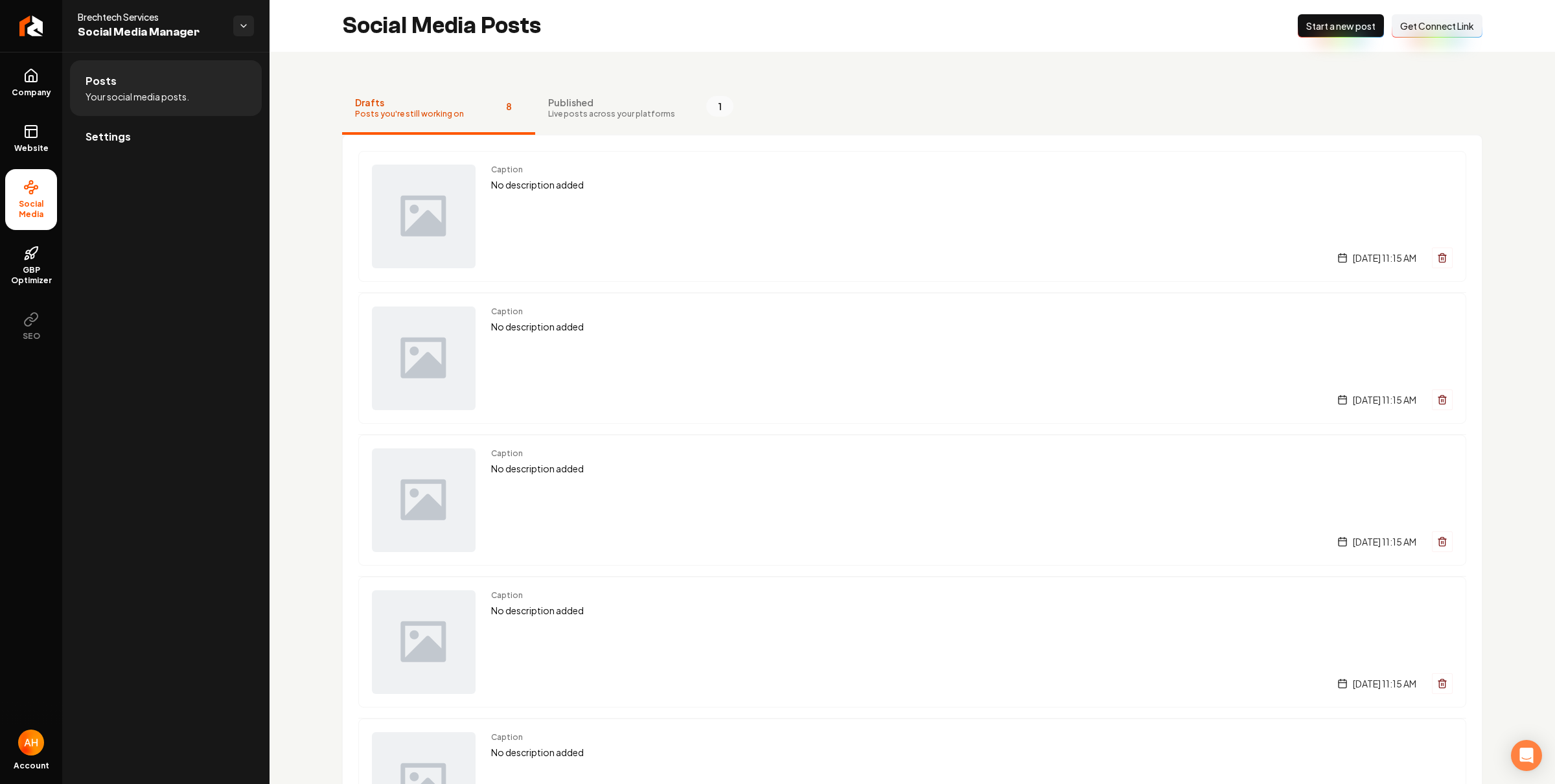
click at [1343, 28] on span "Start a new post" at bounding box center [1340, 26] width 69 height 13
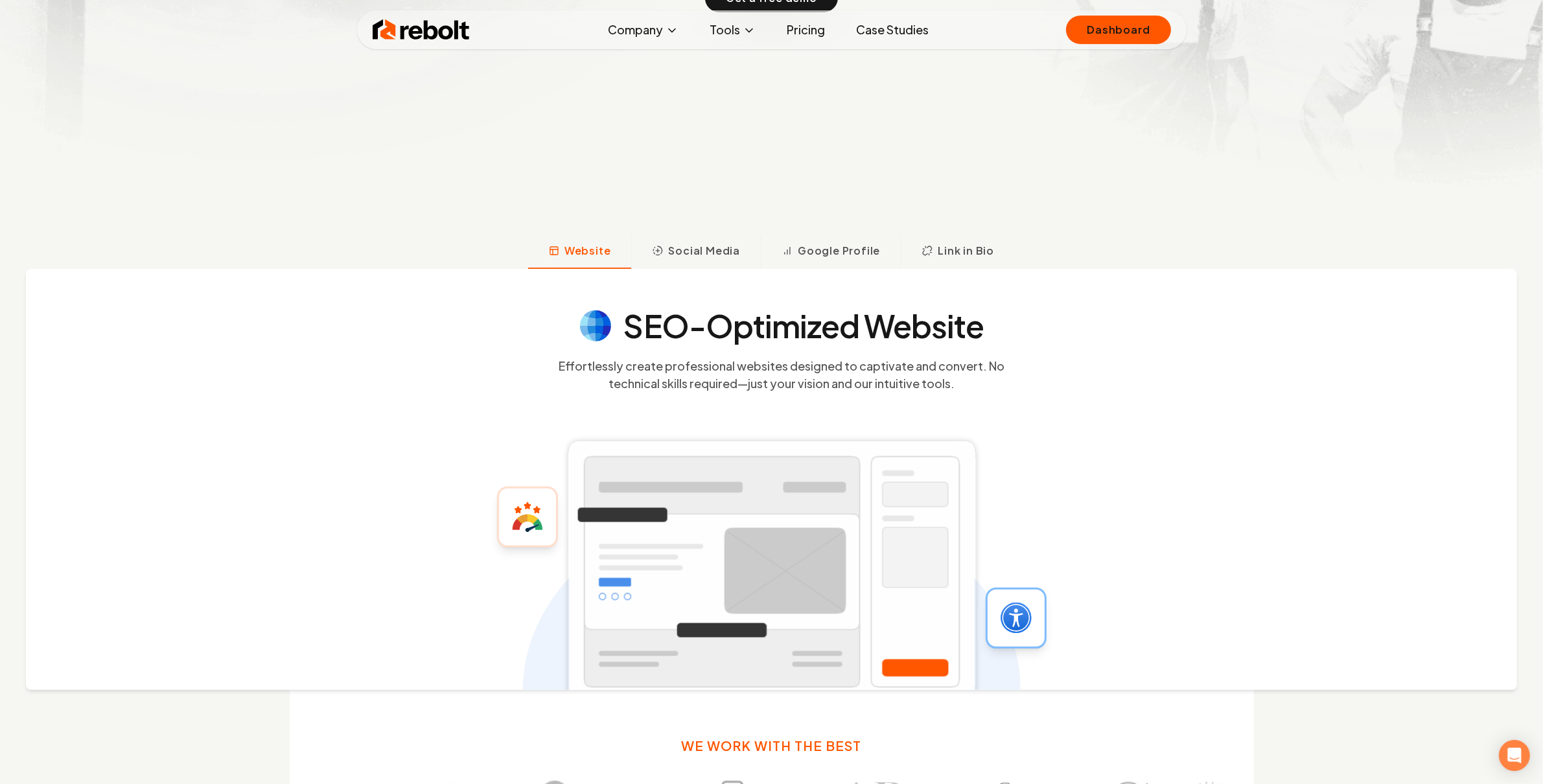
scroll to position [531, 0]
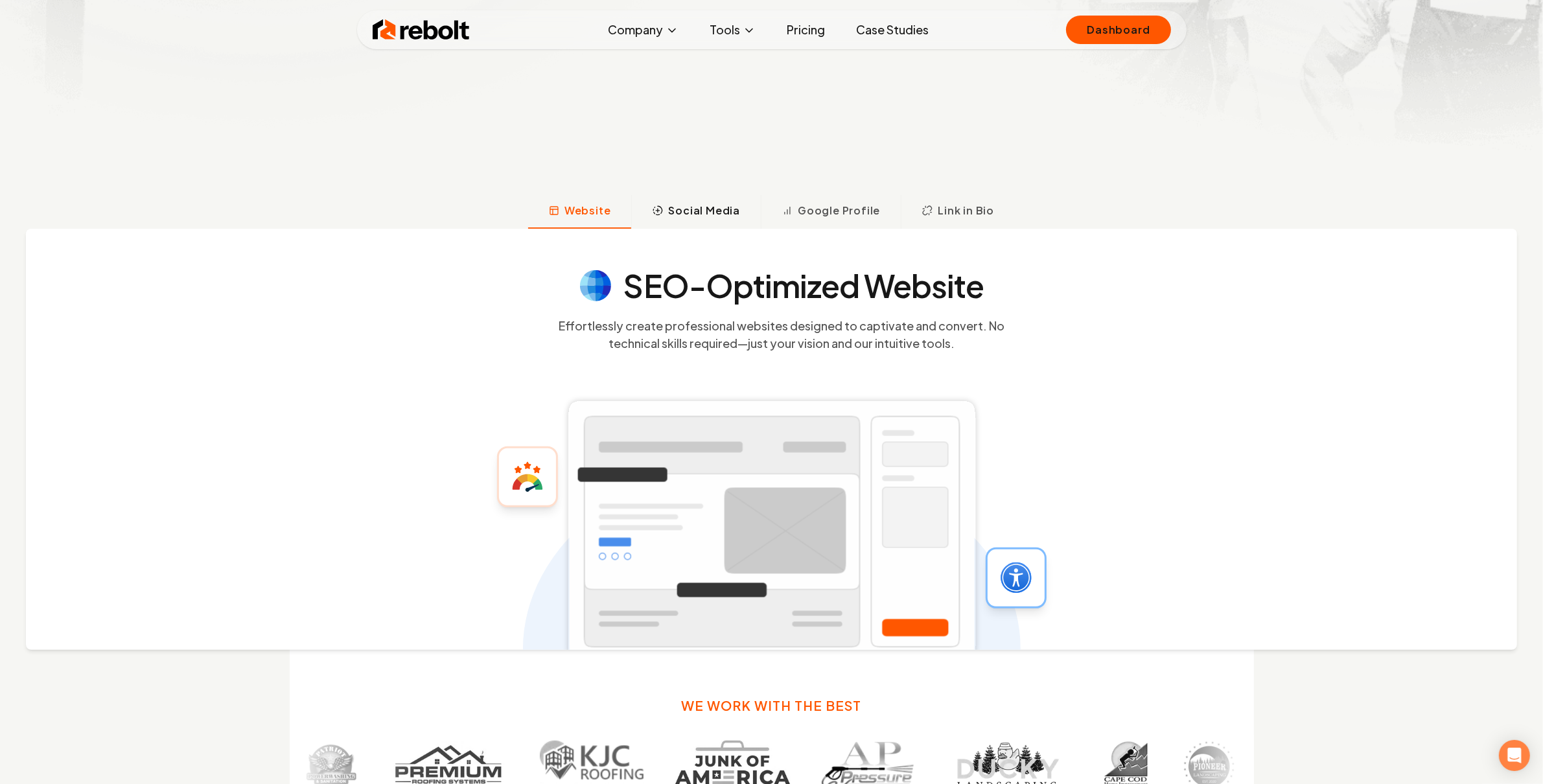
click at [680, 196] on button "Social Media" at bounding box center [696, 211] width 129 height 33
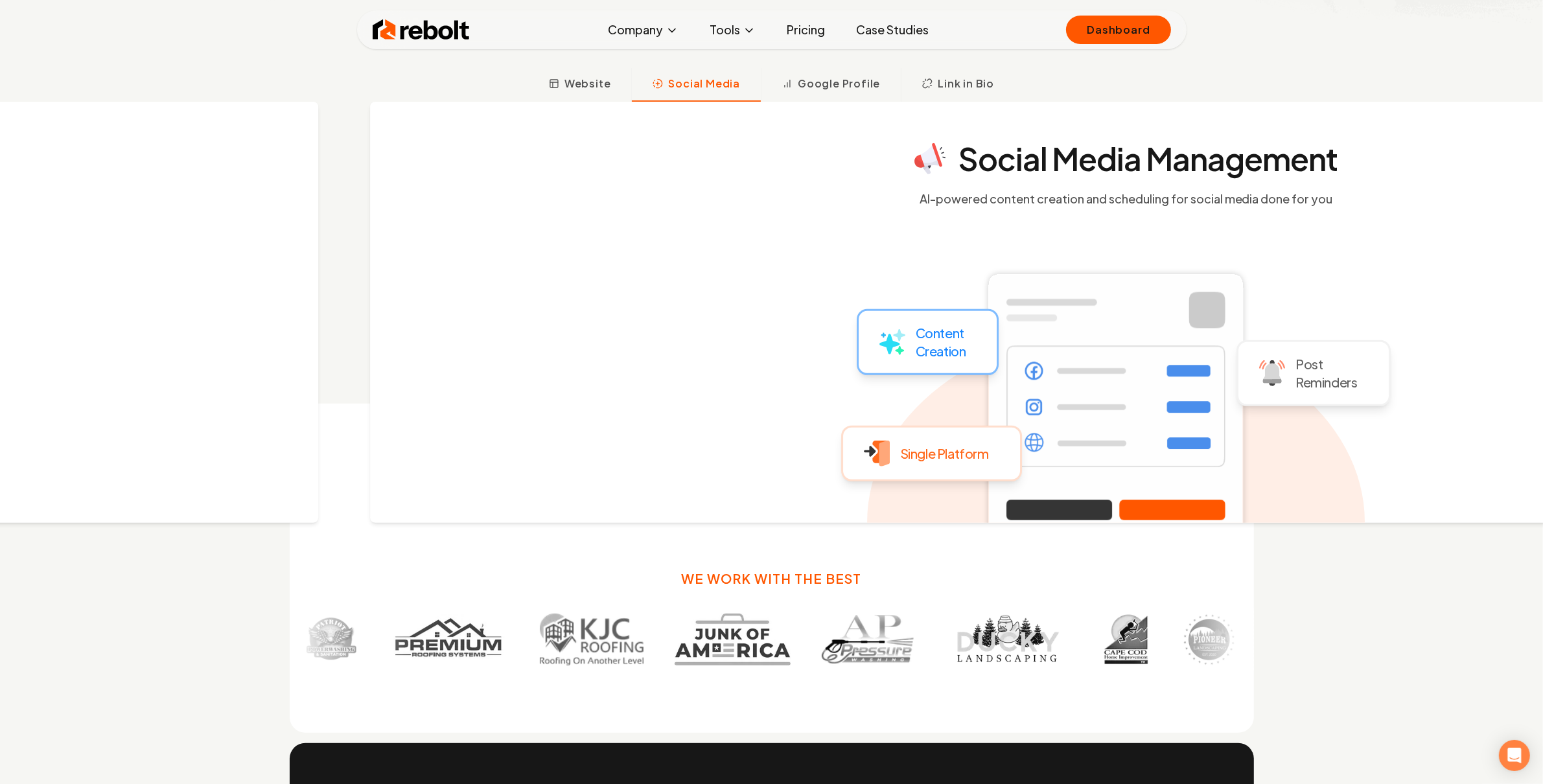
scroll to position [662, 0]
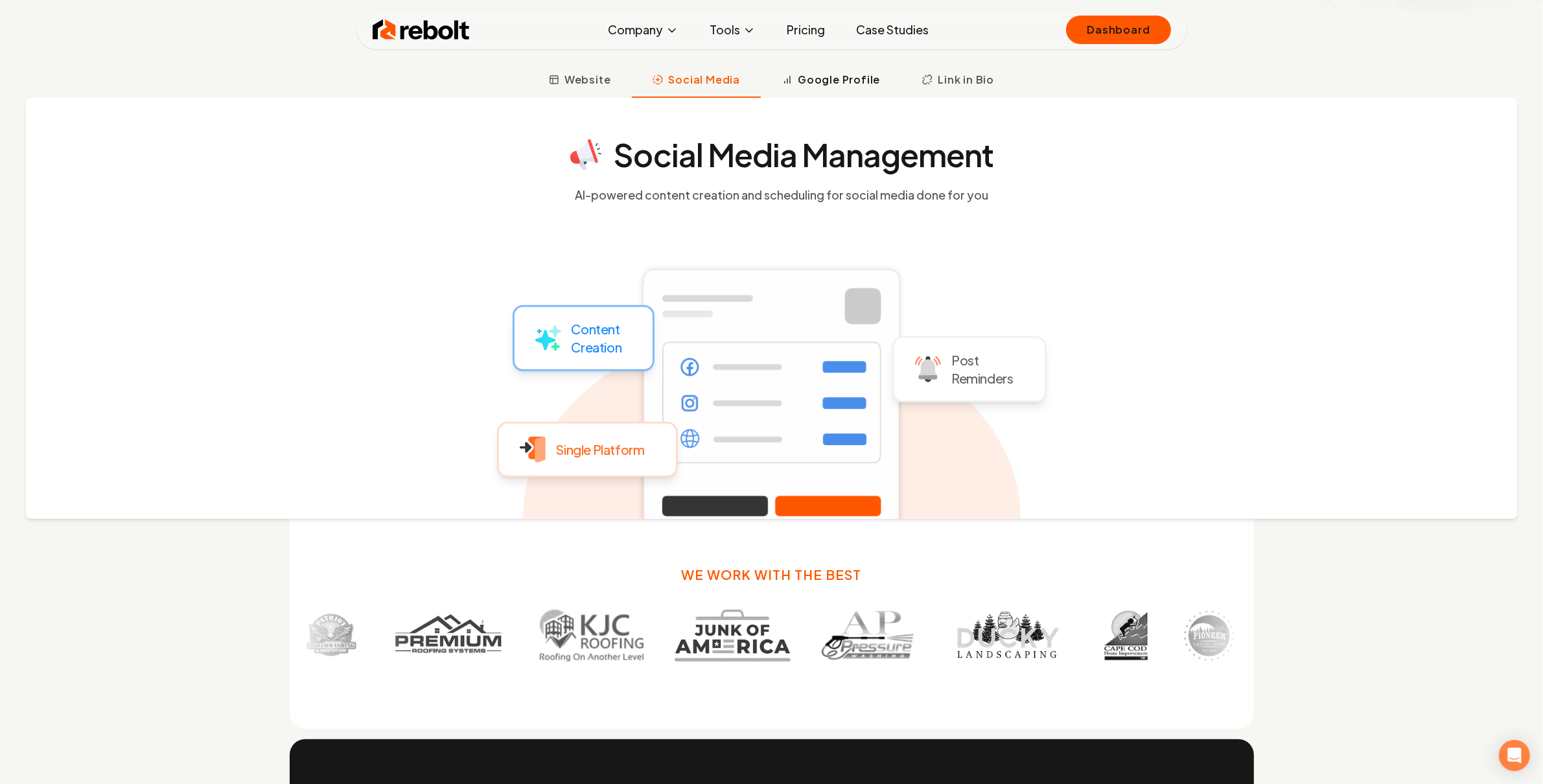
click at [841, 81] on span "Google Profile" at bounding box center [838, 80] width 83 height 15
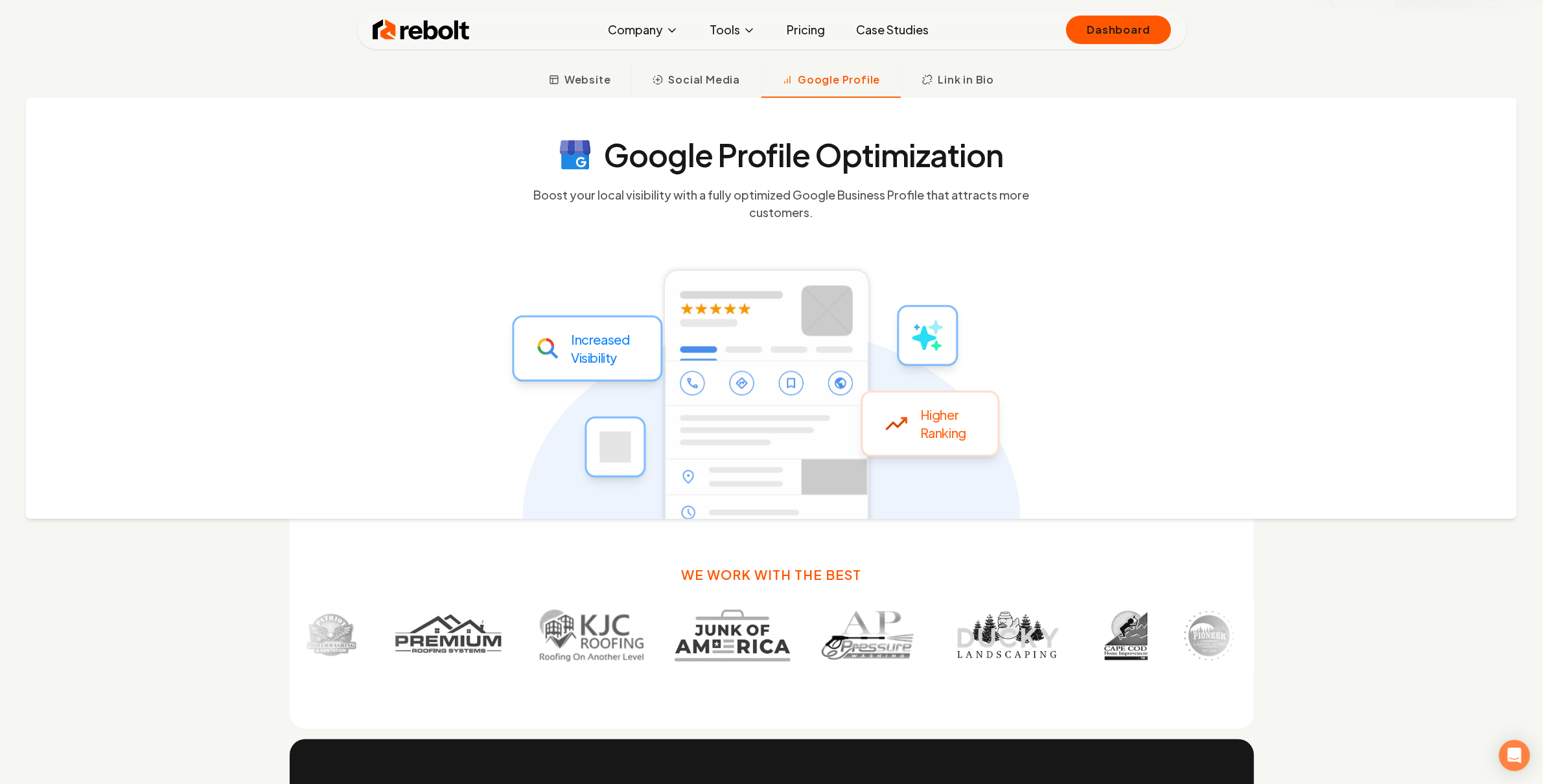
scroll to position [642, 0]
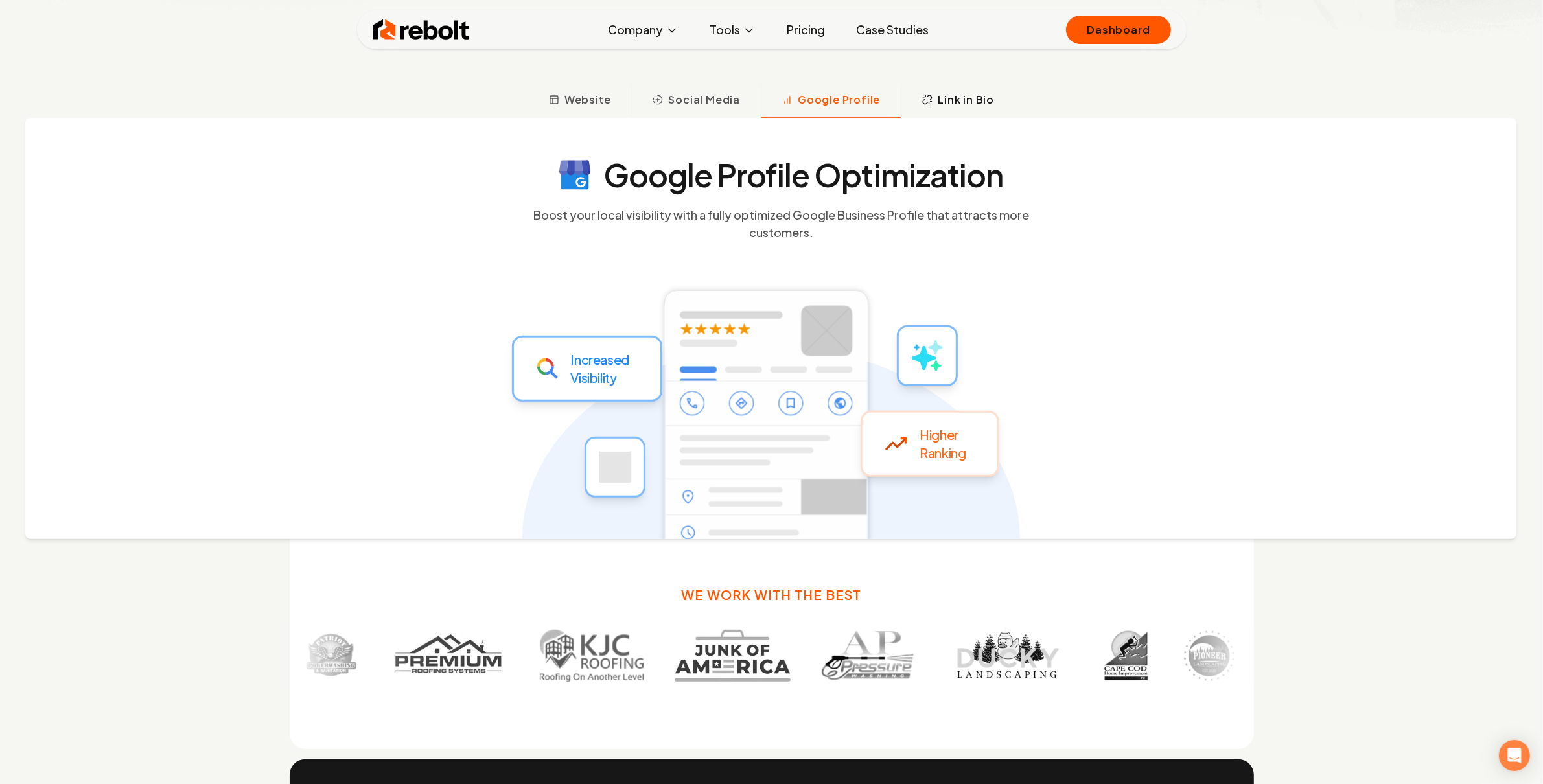
click at [960, 87] on button "Link in Bio" at bounding box center [957, 101] width 114 height 33
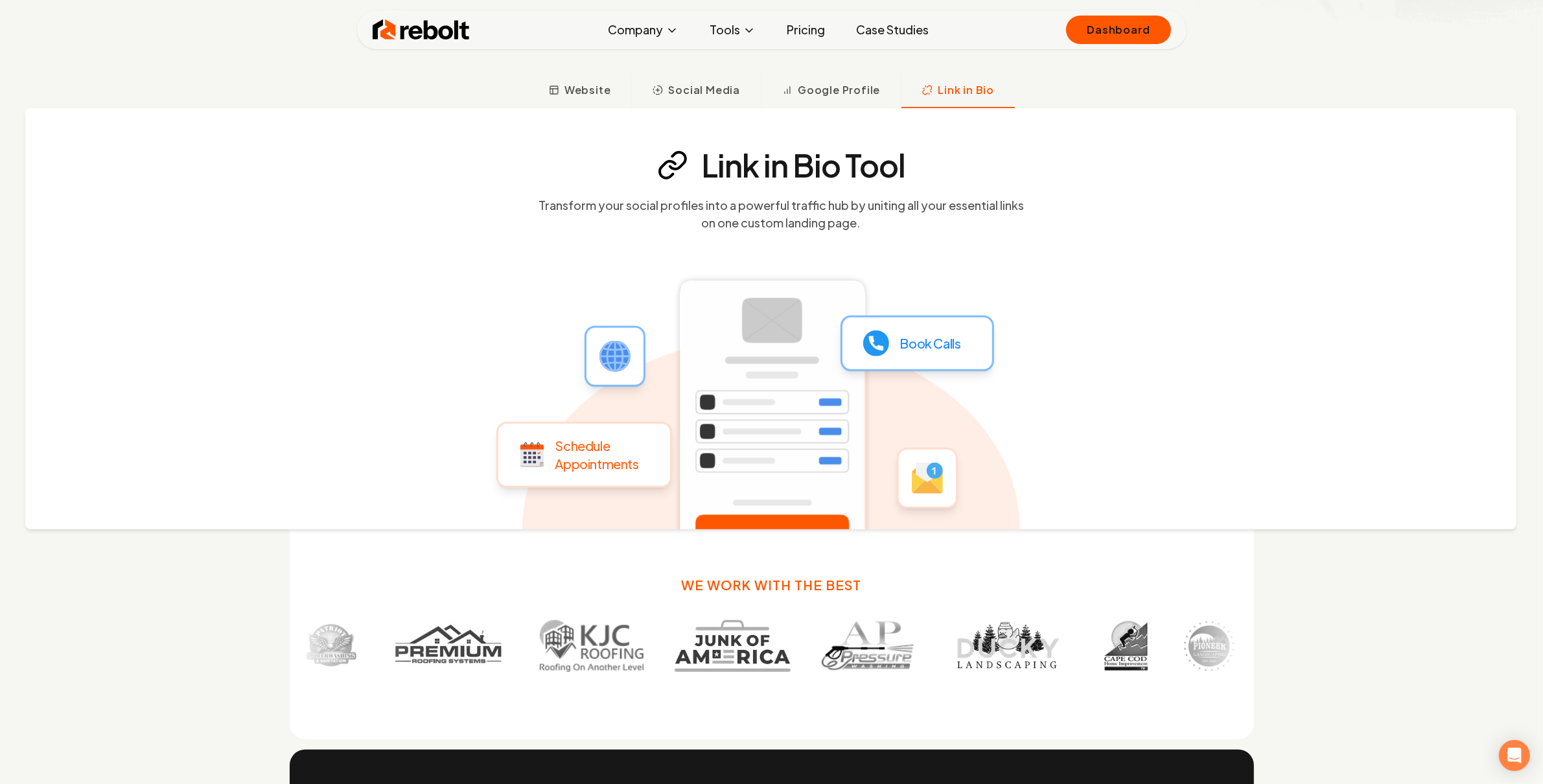
scroll to position [662, 0]
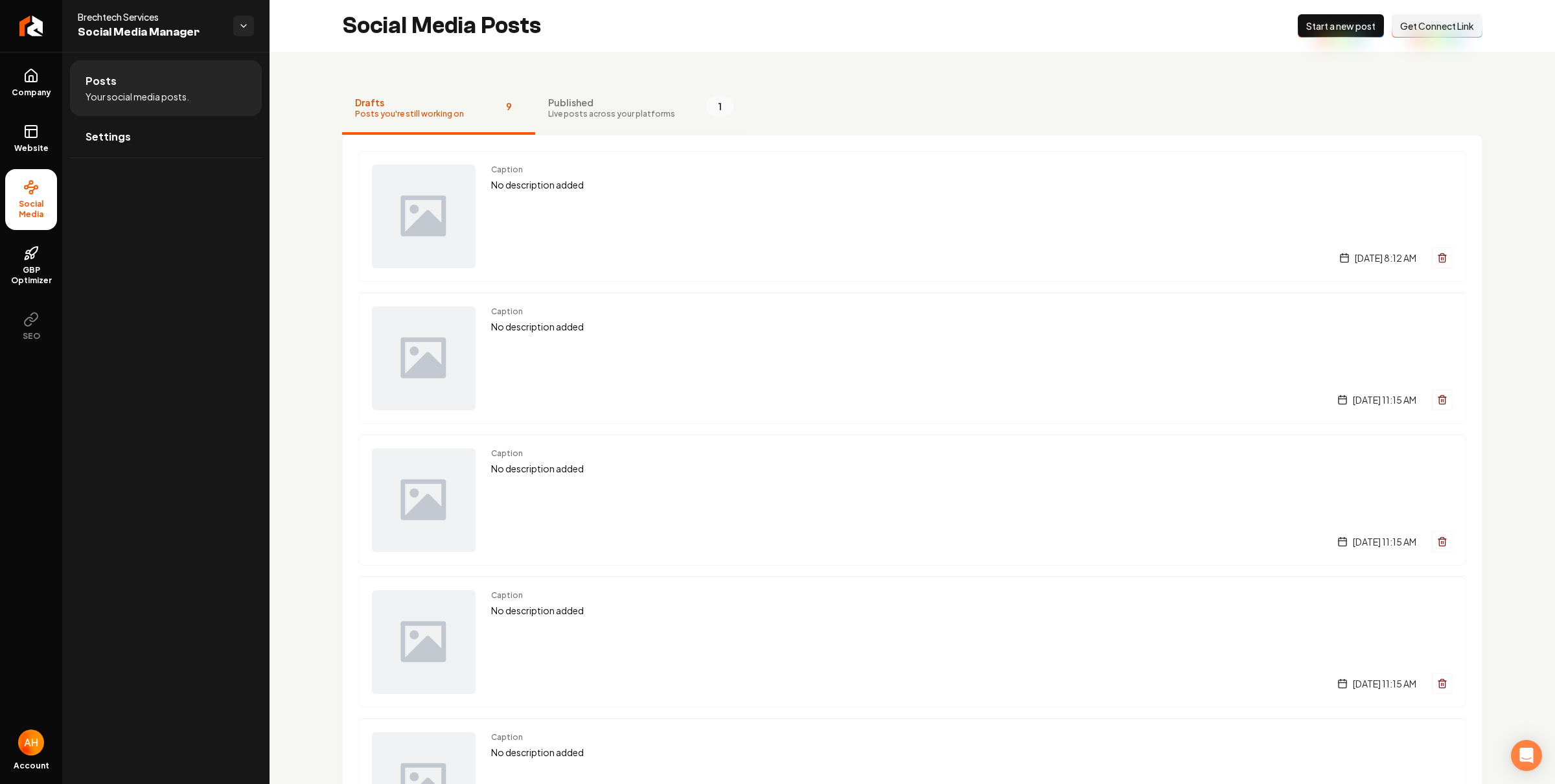
click at [609, 97] on span "Published" at bounding box center [611, 103] width 127 height 13
click at [614, 98] on span "Published" at bounding box center [611, 103] width 127 height 13
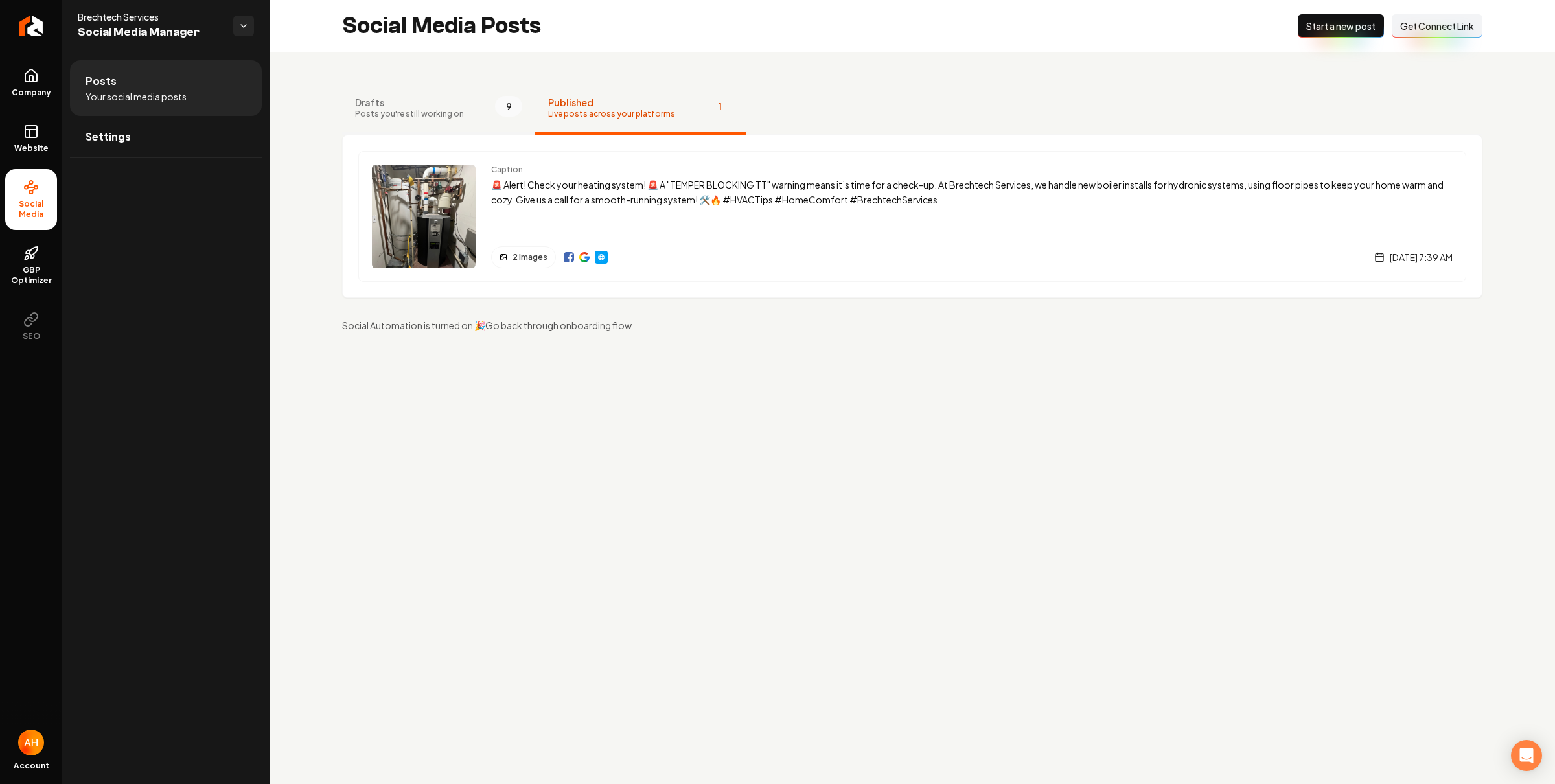
click at [350, 116] on button "Drafts Posts you're still working on 9" at bounding box center [438, 108] width 193 height 52
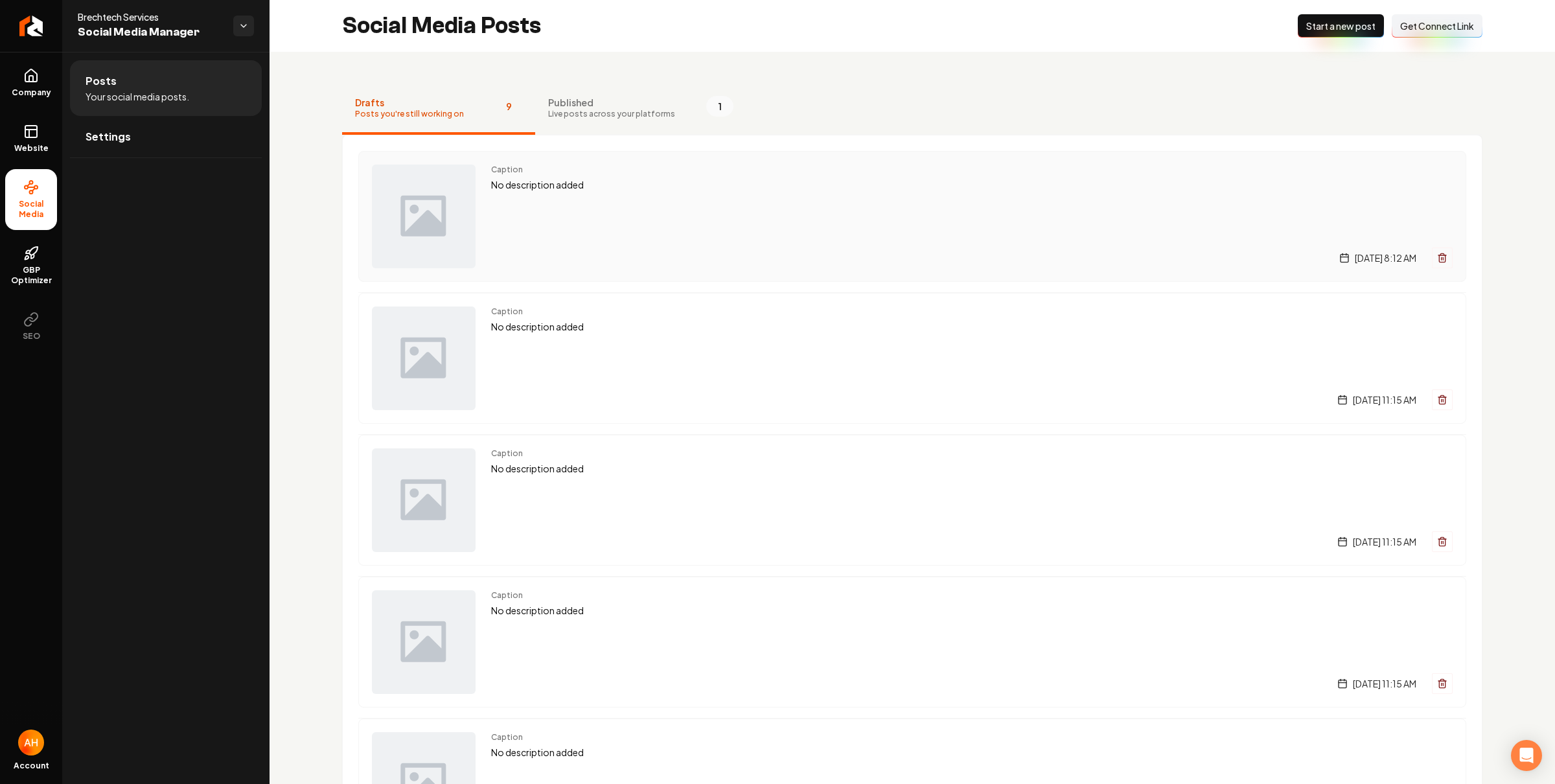
click at [637, 195] on div "Caption No description added Thursday, August 28, 2025 | 8:12 AM" at bounding box center [971, 215] width 962 height 103
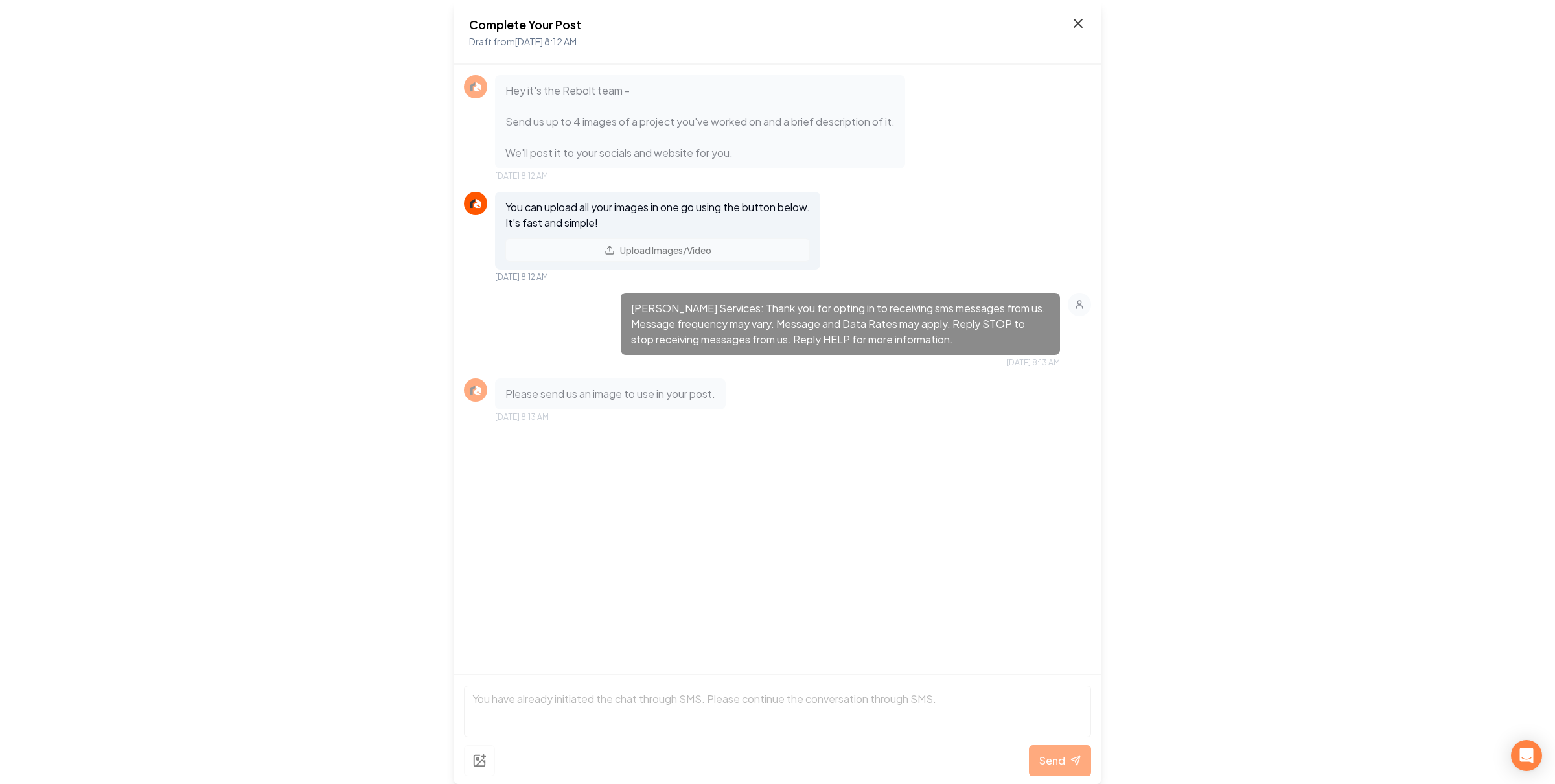
click at [1074, 23] on icon at bounding box center [1077, 23] width 15 height 15
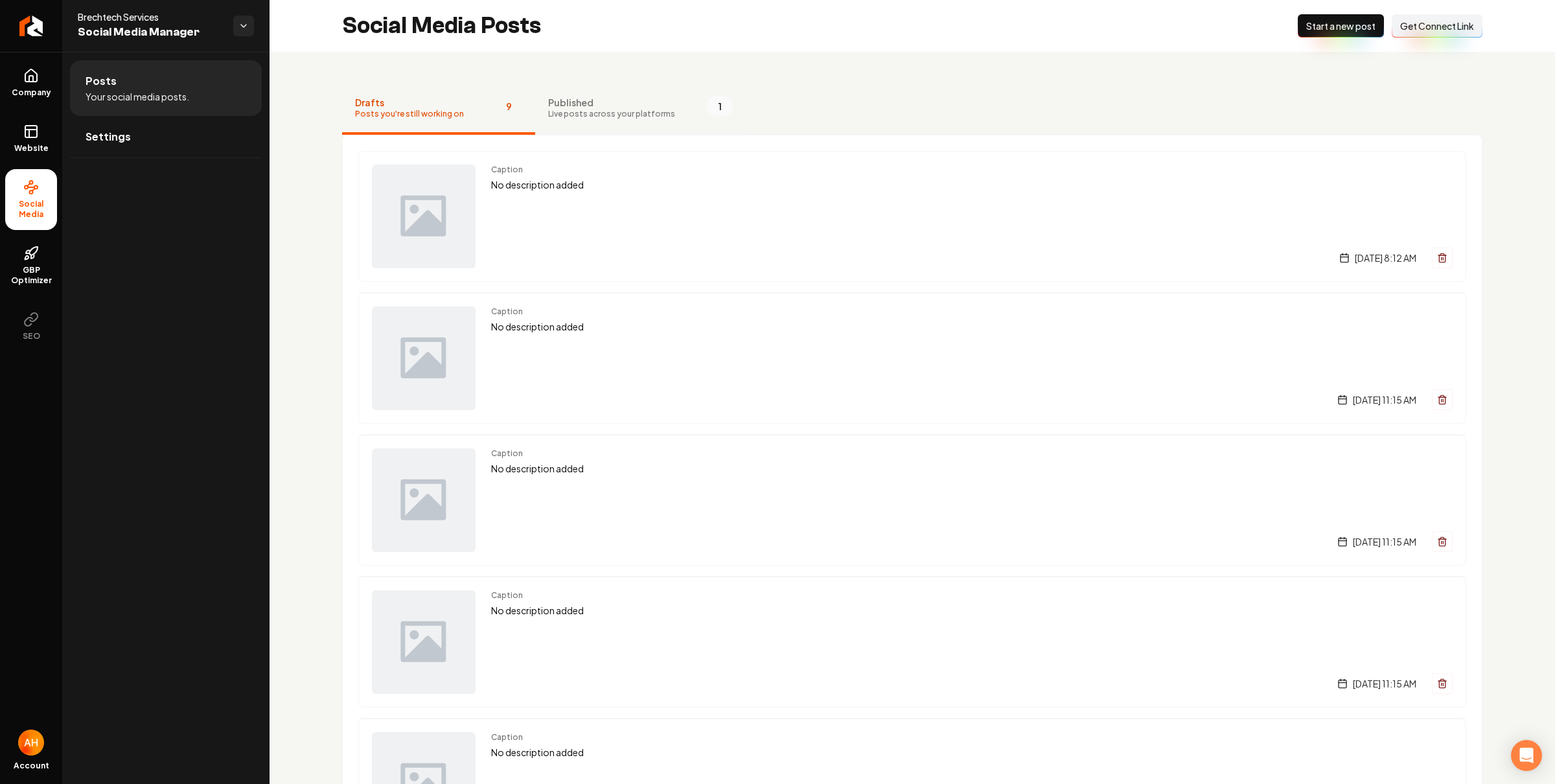
click at [663, 111] on button "Published Live posts across your platforms 1" at bounding box center [641, 108] width 211 height 52
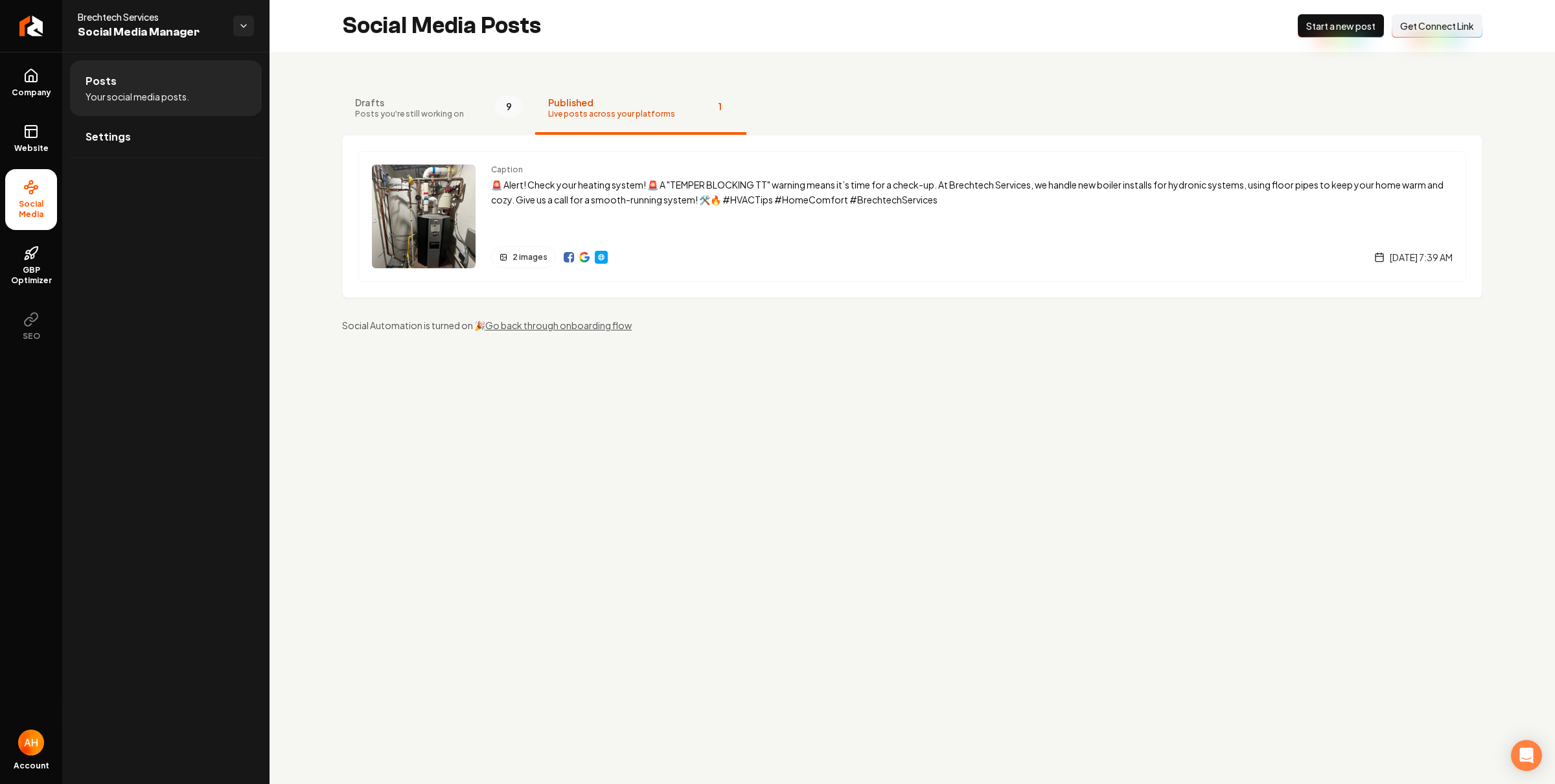
click at [392, 120] on button "Drafts Posts you're still working on 9" at bounding box center [438, 108] width 193 height 52
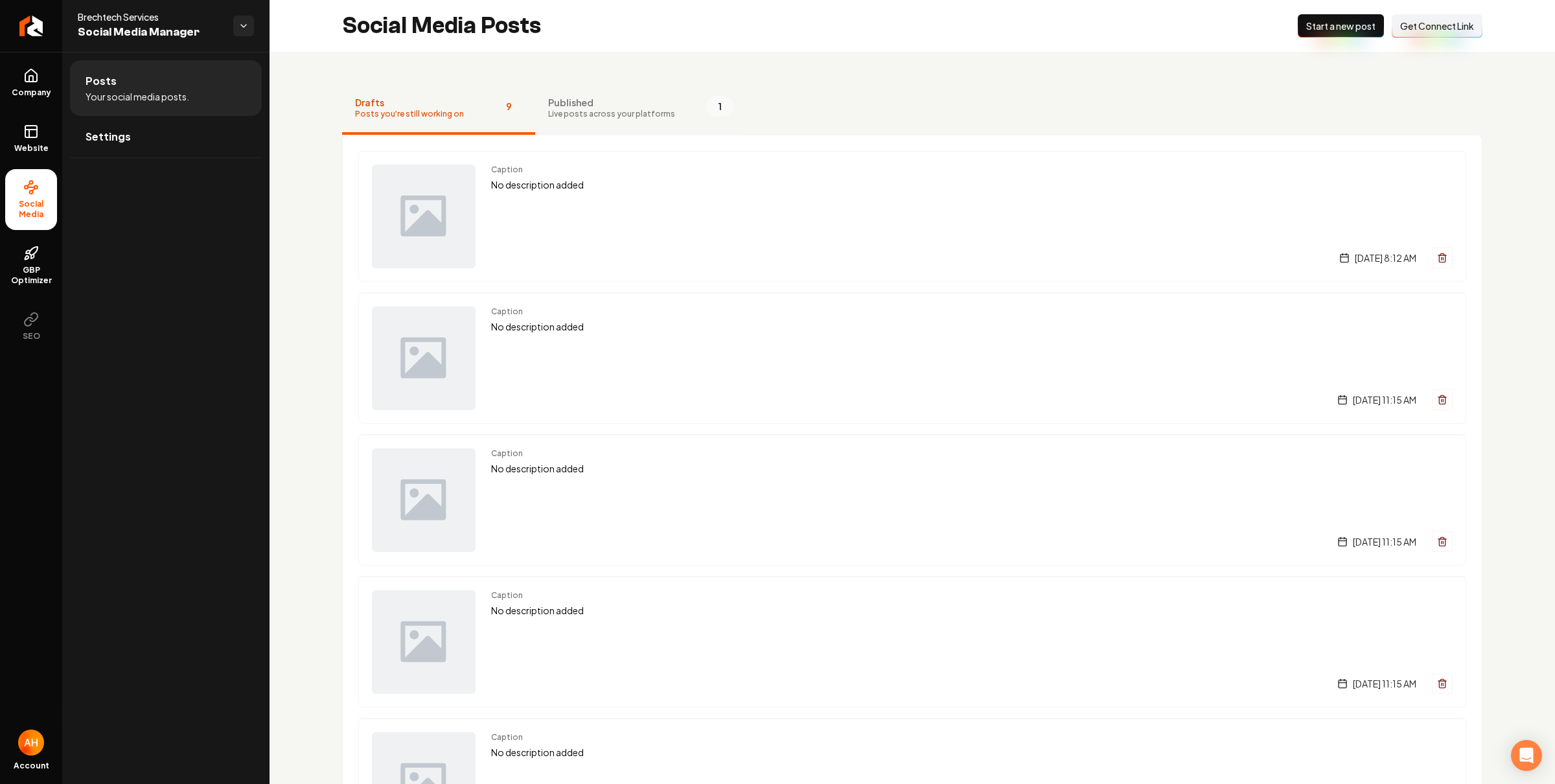
click at [587, 107] on span "Published" at bounding box center [611, 103] width 127 height 13
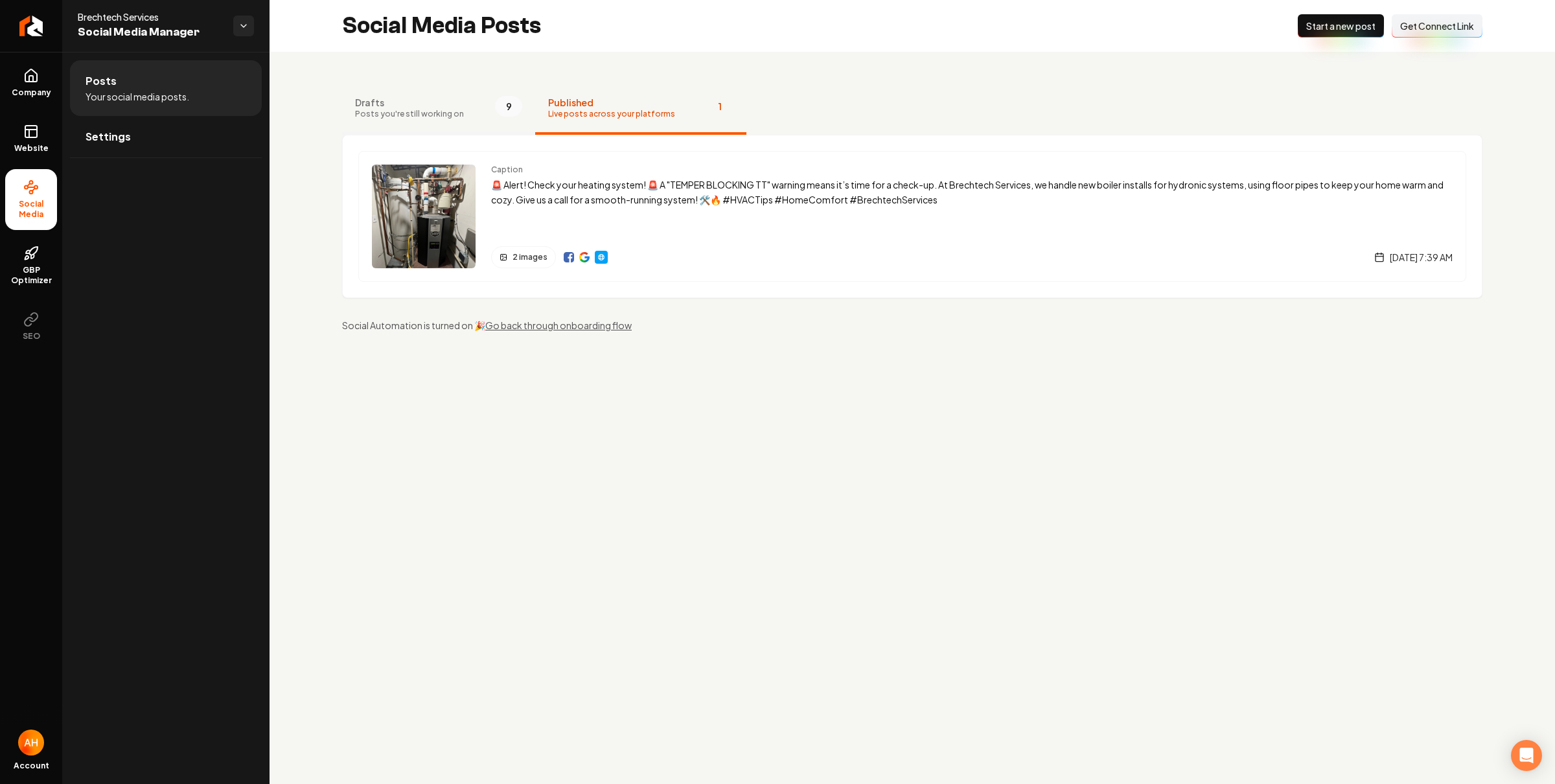
click at [459, 84] on button "Drafts Posts you're still working on 9" at bounding box center [438, 108] width 193 height 52
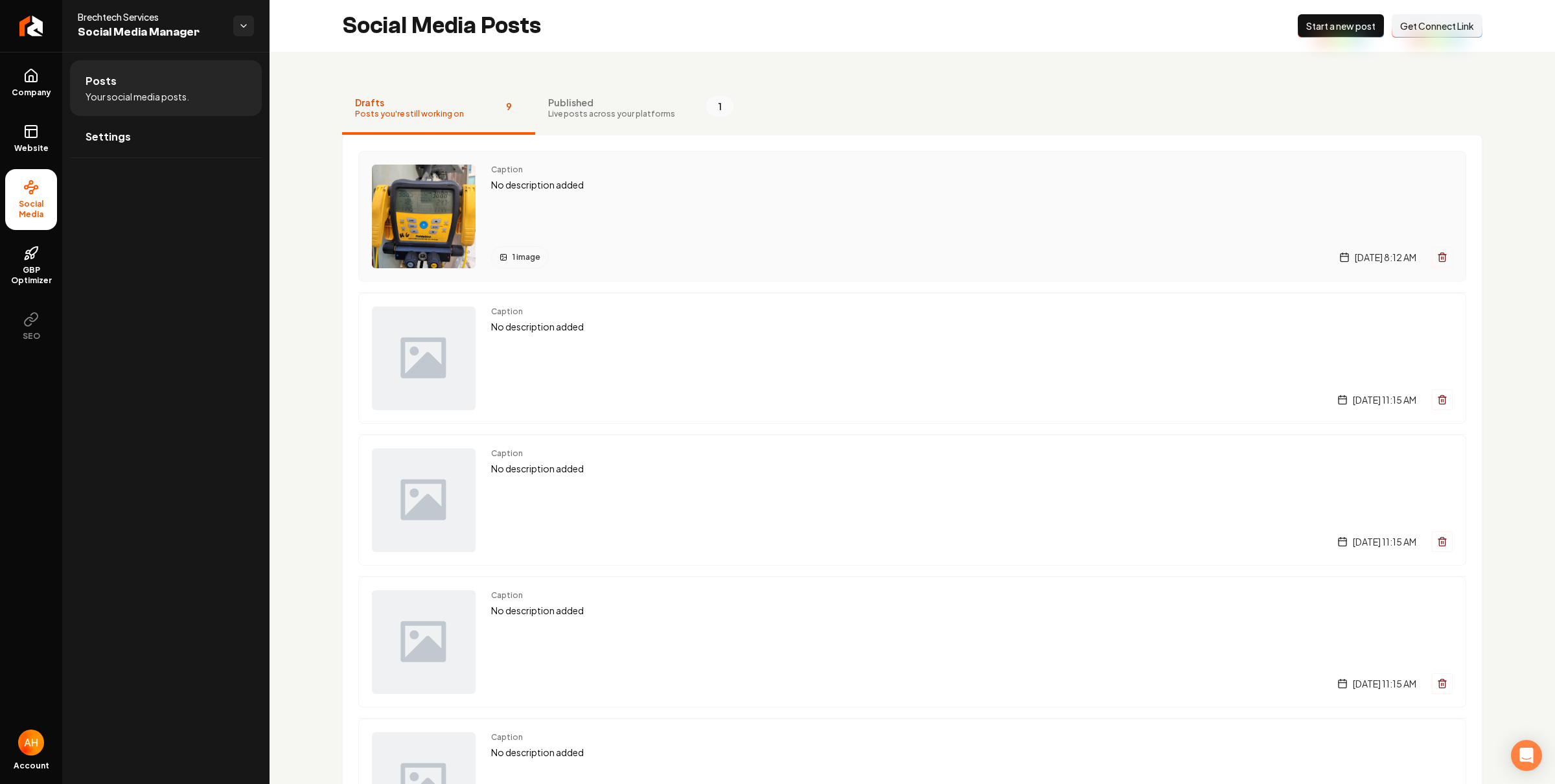
click at [654, 177] on p "No description added" at bounding box center [971, 185] width 962 height 15
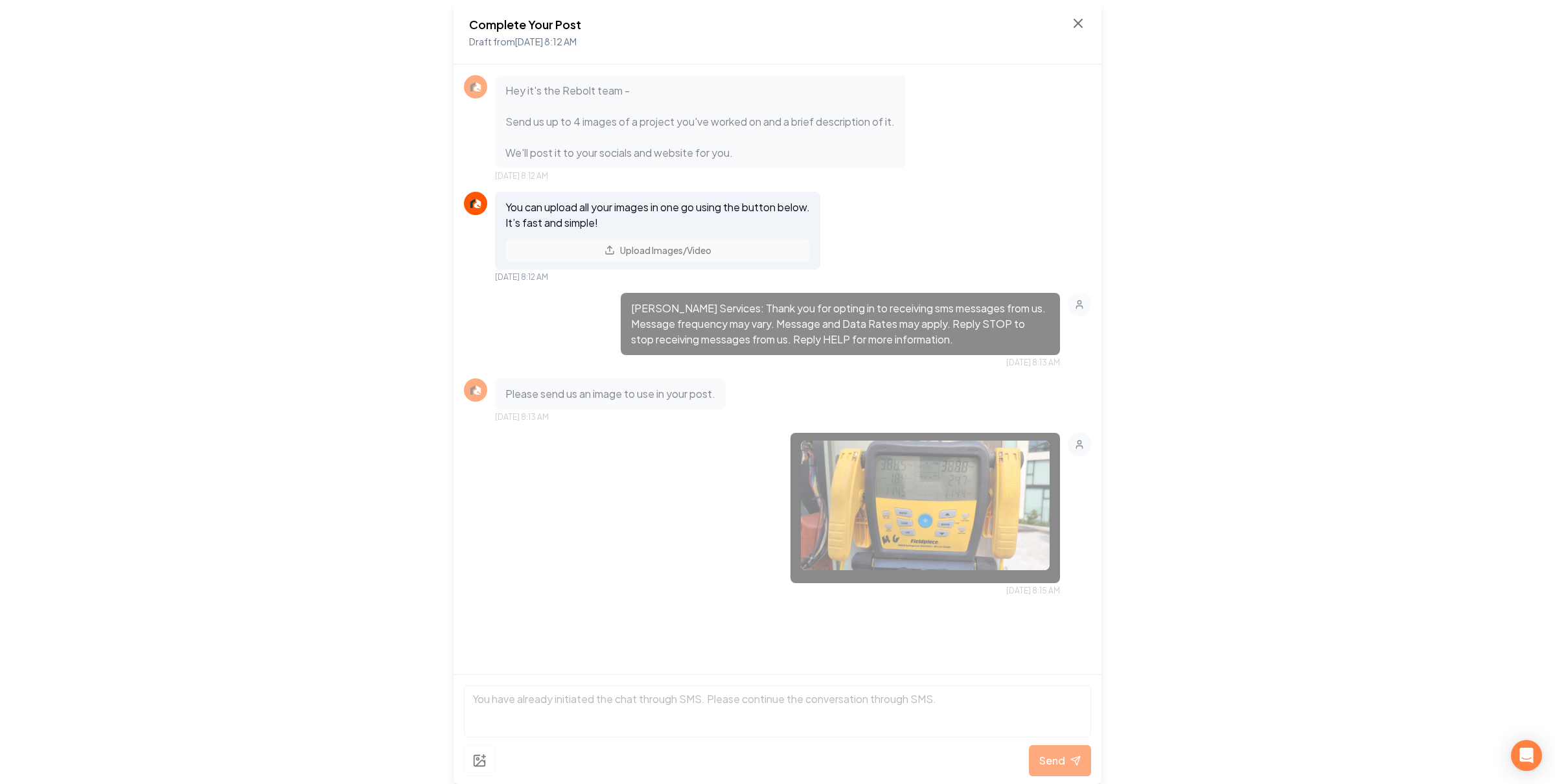
click at [1075, 13] on div "Complete Your Post Draft from Aug 28, 2025 8:12 AM" at bounding box center [778, 32] width 647 height 65
click at [1067, 19] on div "Complete Your Post Draft from [DATE] 8:12 AM" at bounding box center [778, 31] width 617 height 33
click at [1071, 18] on icon at bounding box center [1077, 23] width 15 height 15
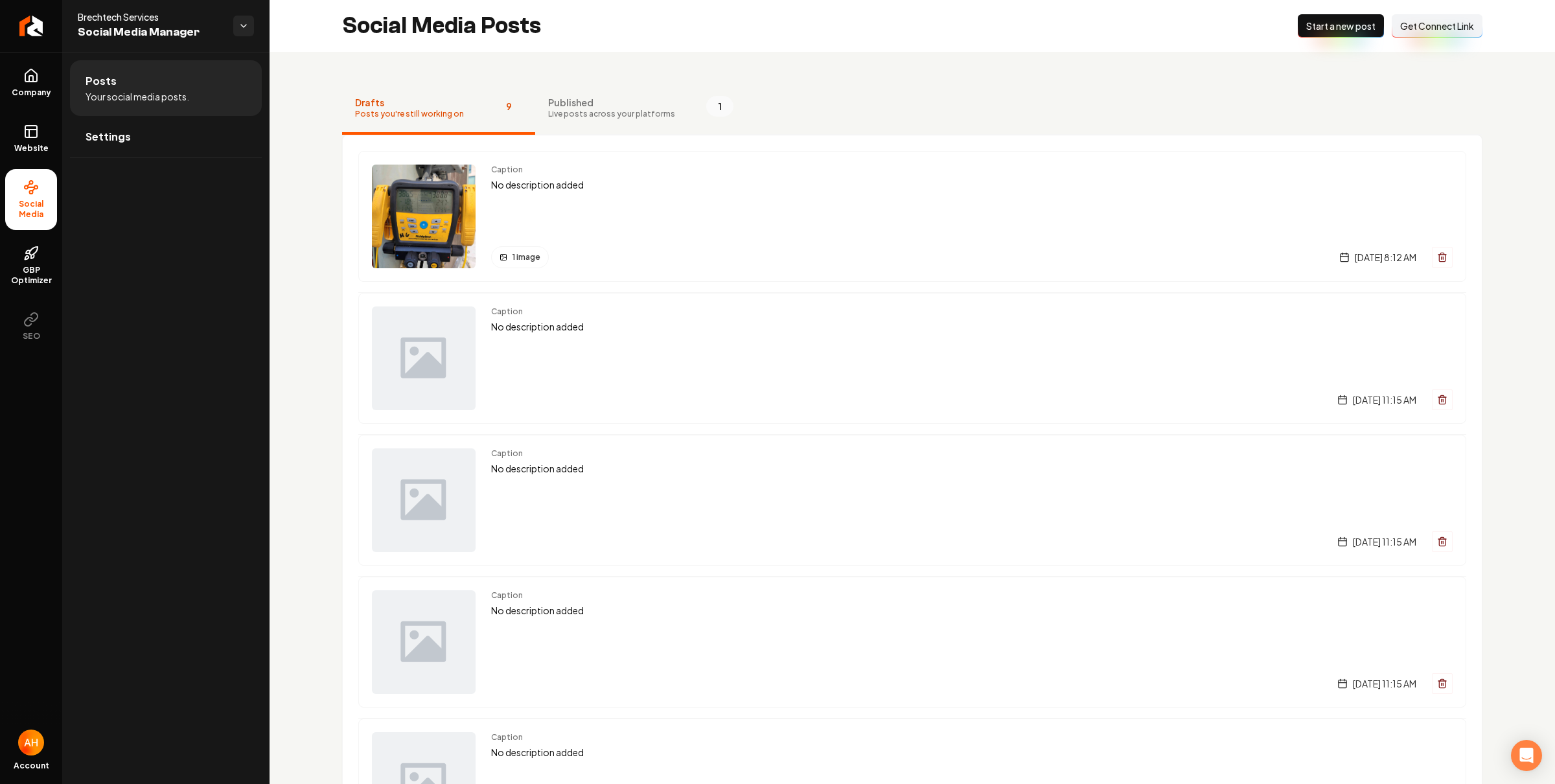
click at [1019, 89] on nav "Drafts Posts you're still working on 9 Published Live posts across your platfor…" at bounding box center [911, 108] width 1140 height 52
click at [624, 206] on div "Caption No description added 1 image Thursday, August 28, 2025 | 8:12 AM" at bounding box center [971, 215] width 962 height 103
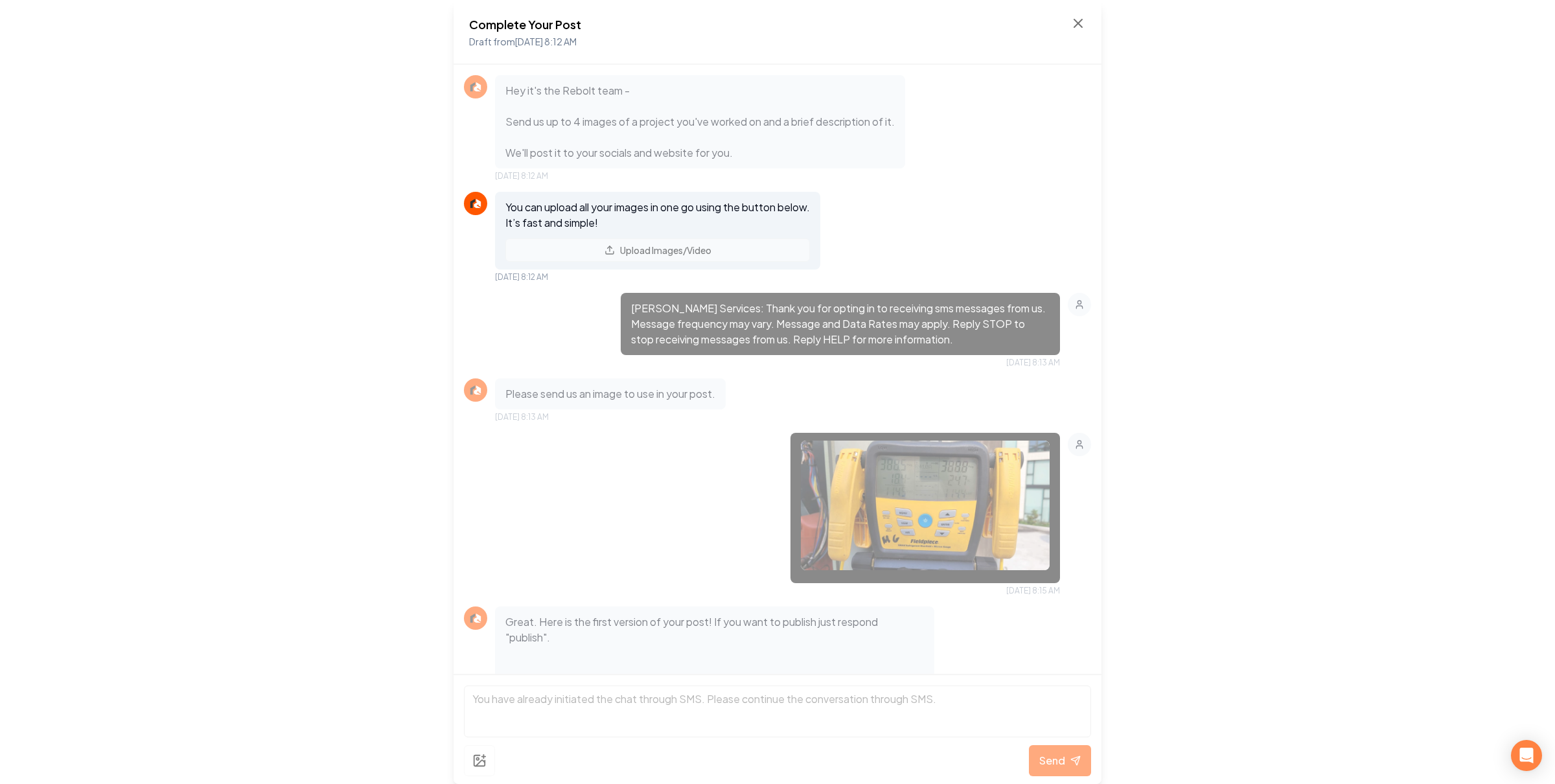
scroll to position [158, 0]
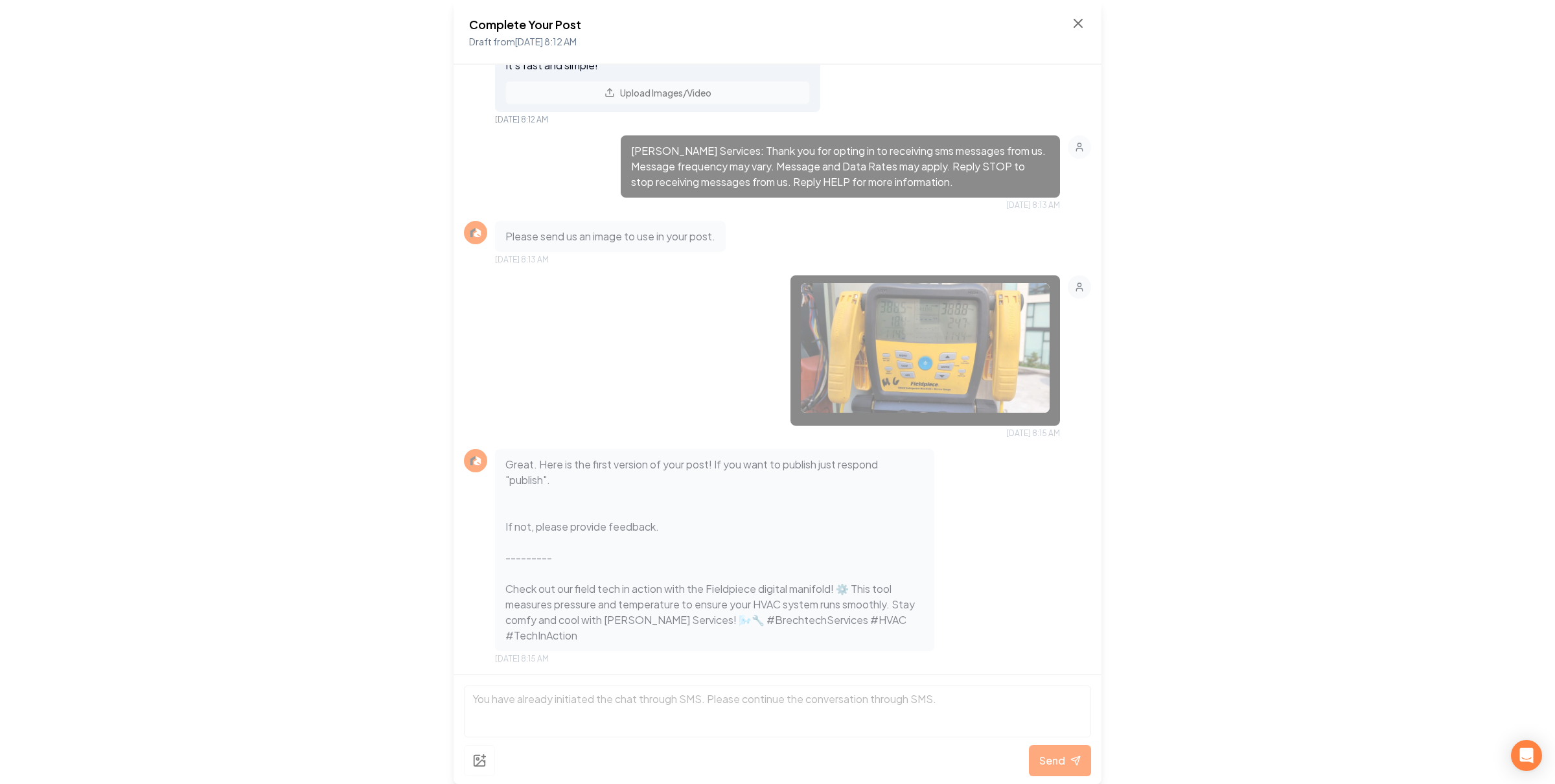
click at [1479, 19] on div "Complete Your Post Draft from Aug 28, 2025 8:12 AM Hey it's the Rebolt team - S…" at bounding box center [778, 392] width 1555 height 784
click at [1079, 14] on div "Complete Your Post Draft from [DATE] 8:12 AM" at bounding box center [778, 32] width 647 height 65
click at [1079, 17] on icon at bounding box center [1077, 23] width 15 height 15
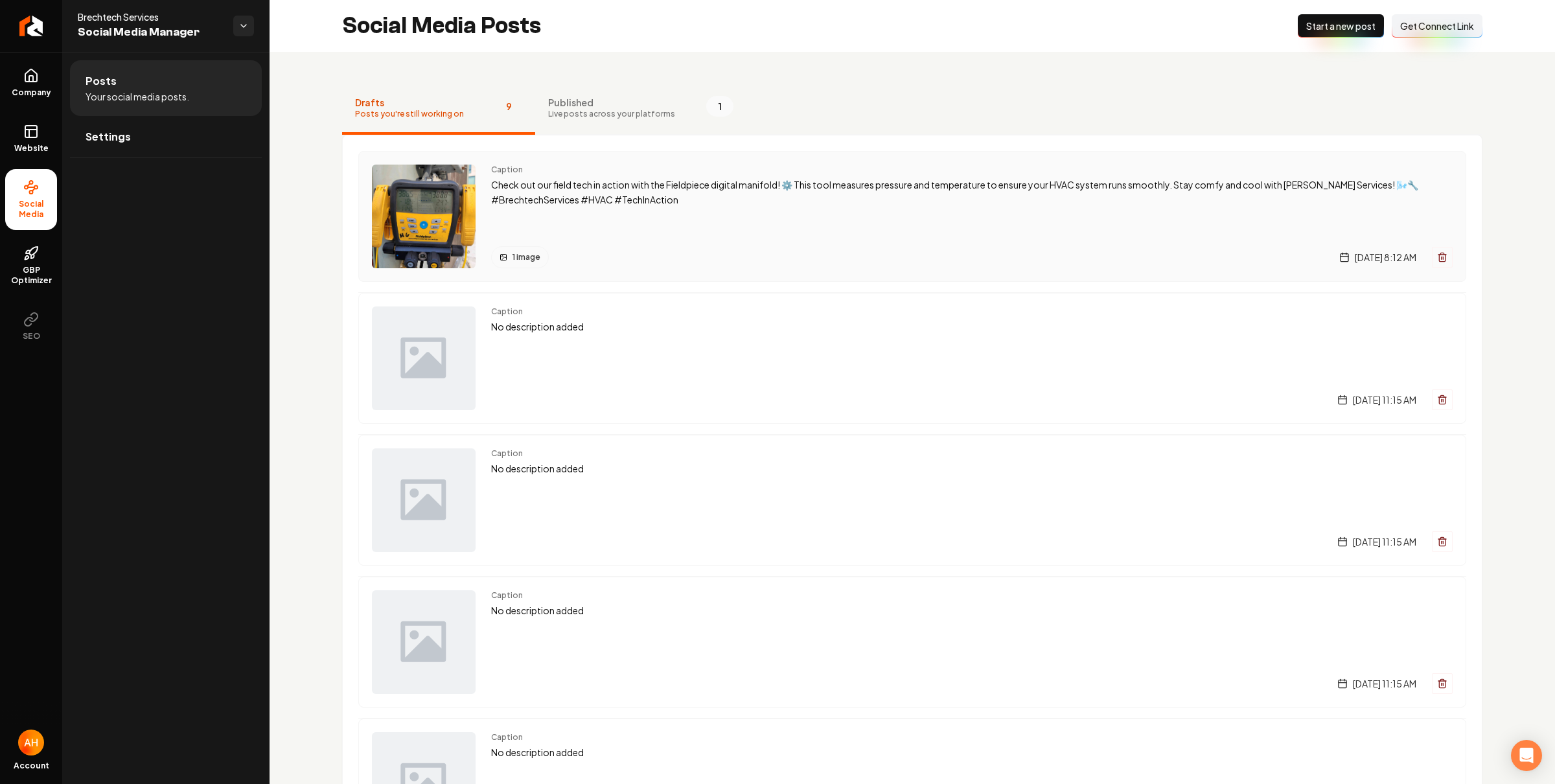
click at [687, 201] on p "Check out our field tech in action with the Fieldpiece digital manifold! ⚙️ Thi…" at bounding box center [971, 192] width 962 height 29
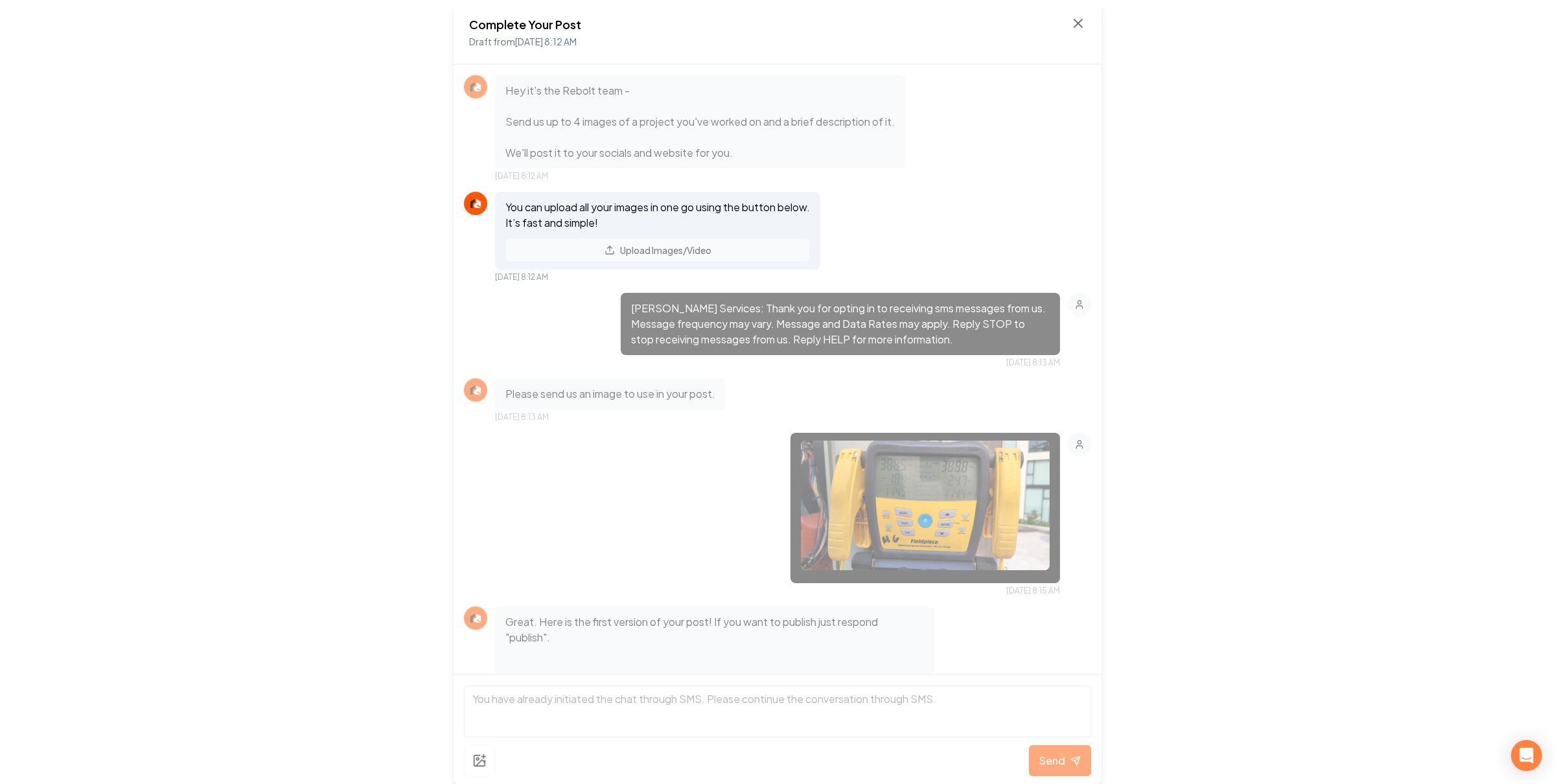
scroll to position [158, 0]
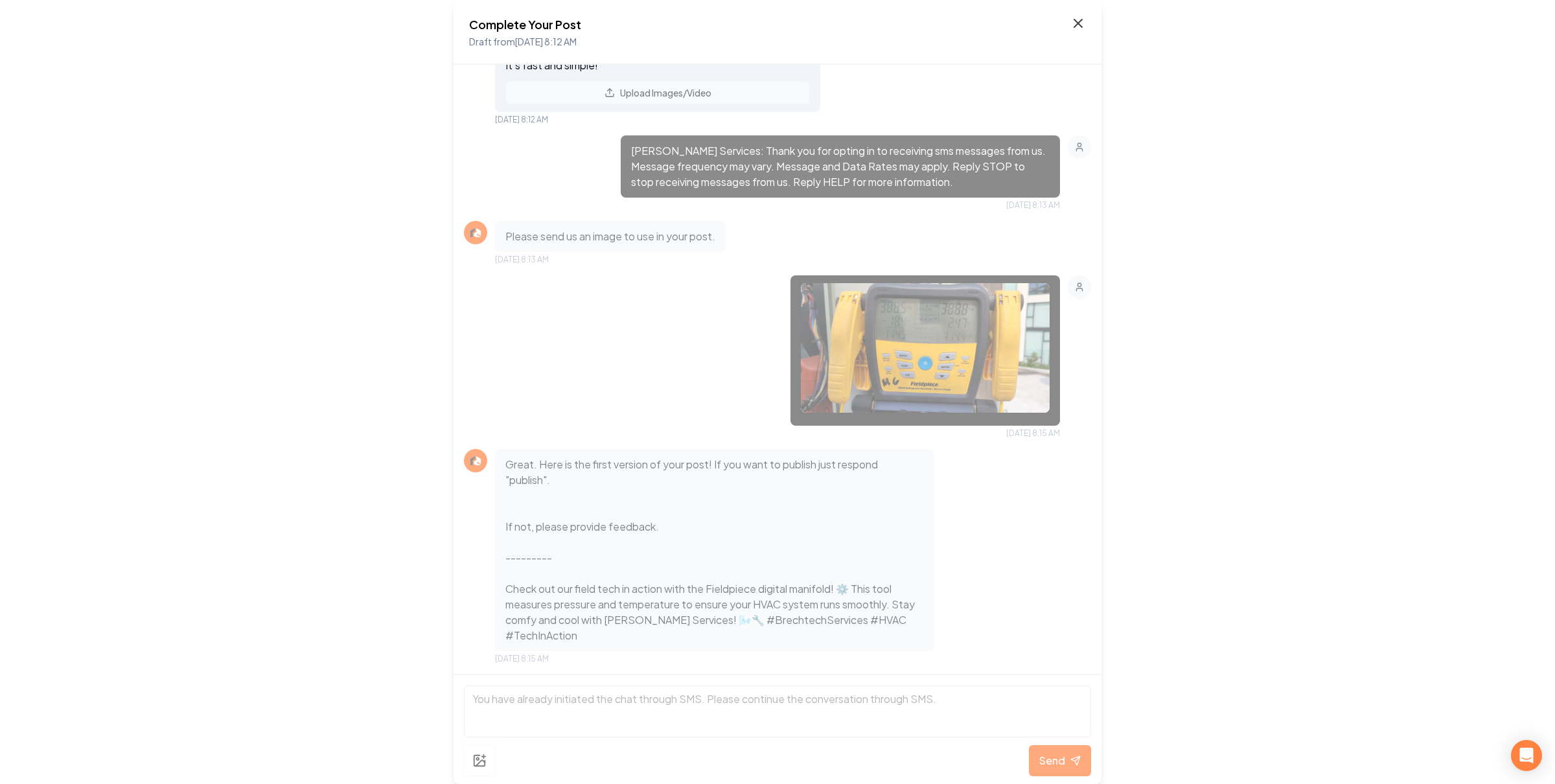
click at [1077, 24] on icon at bounding box center [1077, 23] width 8 height 8
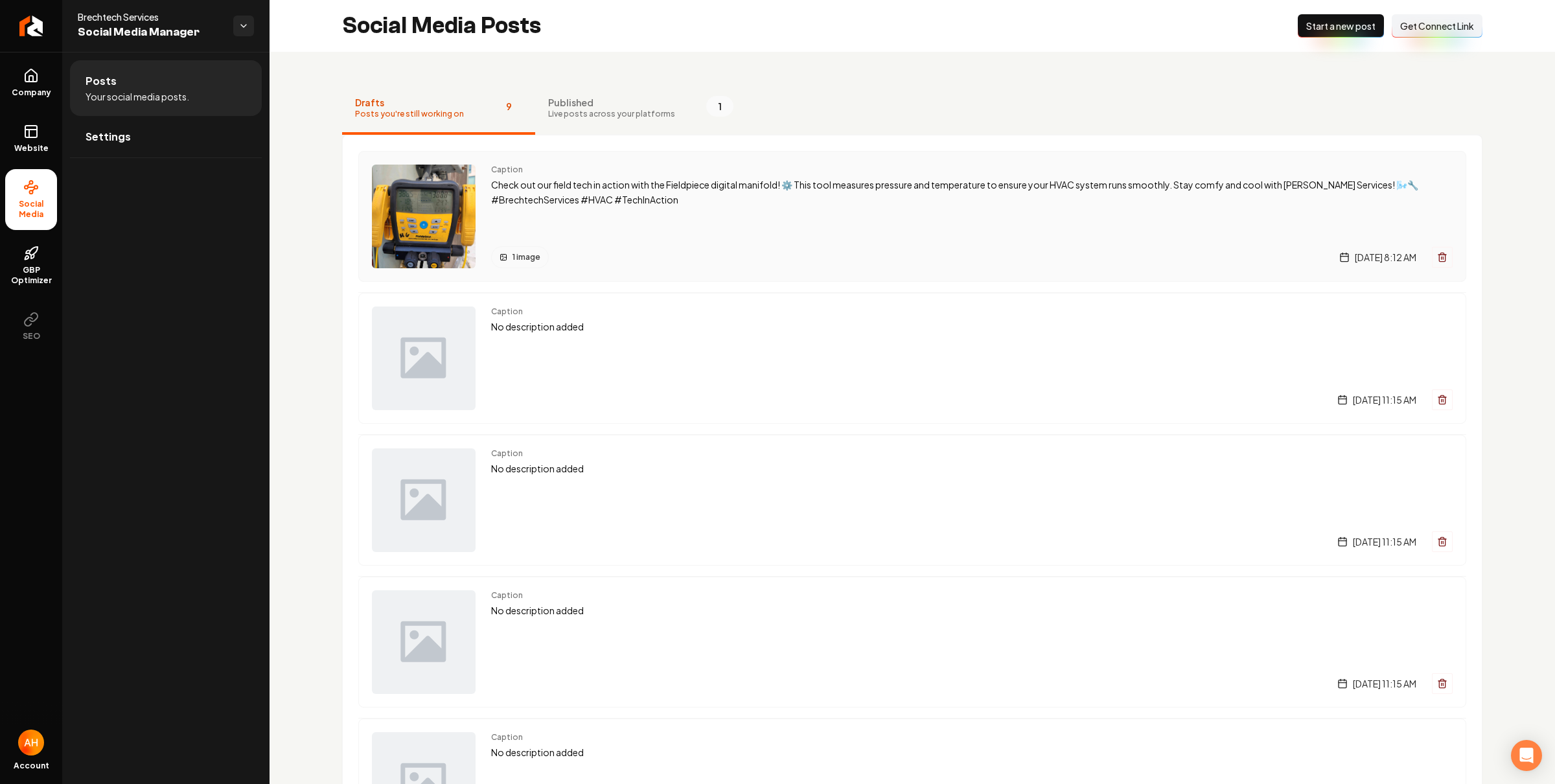
drag, startPoint x: 720, startPoint y: 193, endPoint x: 702, endPoint y: 191, distance: 18.1
click at [720, 194] on p "Check out our field tech in action with the Fieldpiece digital manifold! ⚙️ Thi…" at bounding box center [971, 192] width 962 height 29
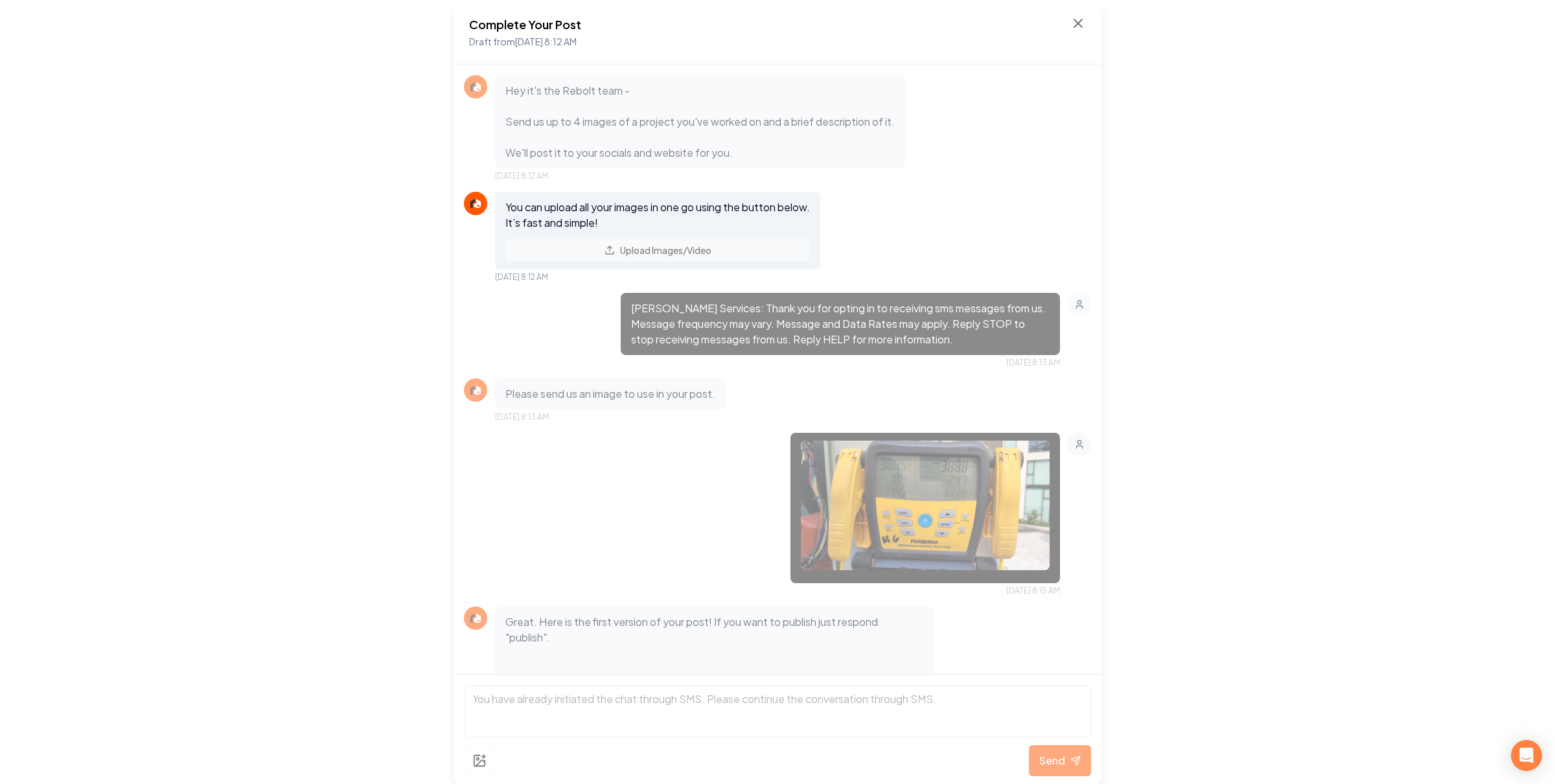
scroll to position [158, 0]
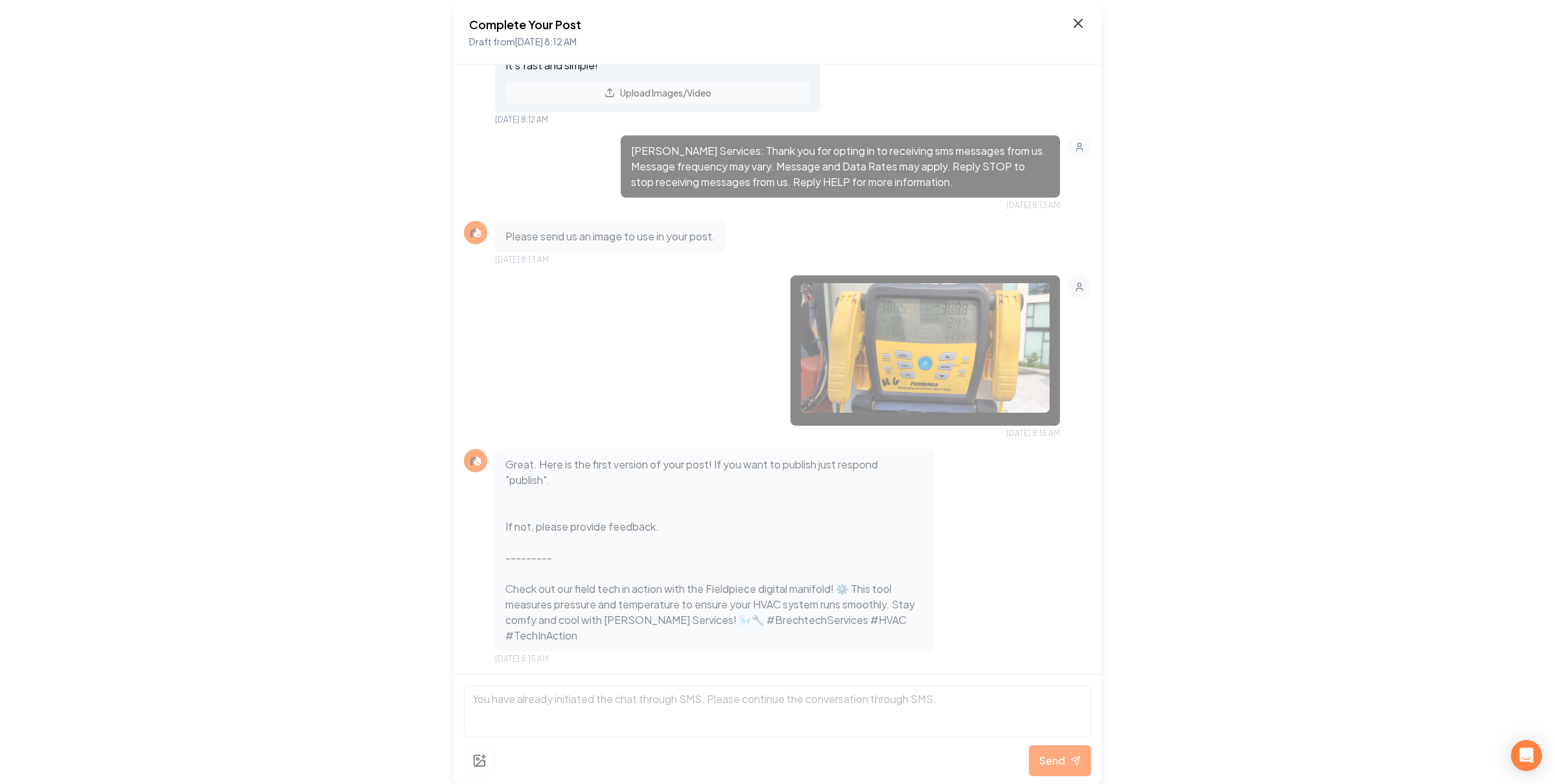
click at [1082, 21] on icon at bounding box center [1077, 23] width 15 height 15
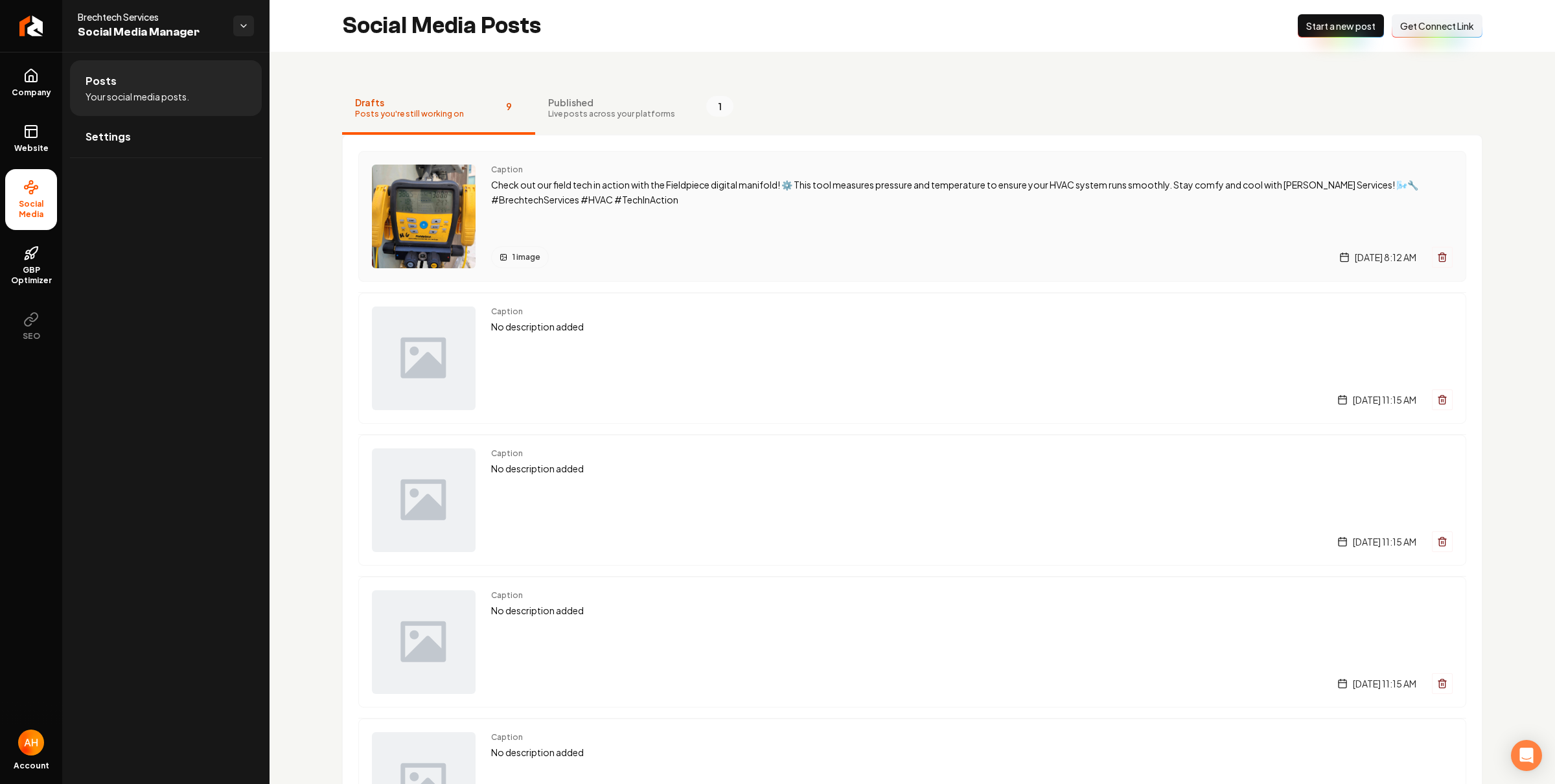
click at [1129, 179] on p "Check out our field tech in action with the Fieldpiece digital manifold! ⚙️ Thi…" at bounding box center [971, 192] width 962 height 29
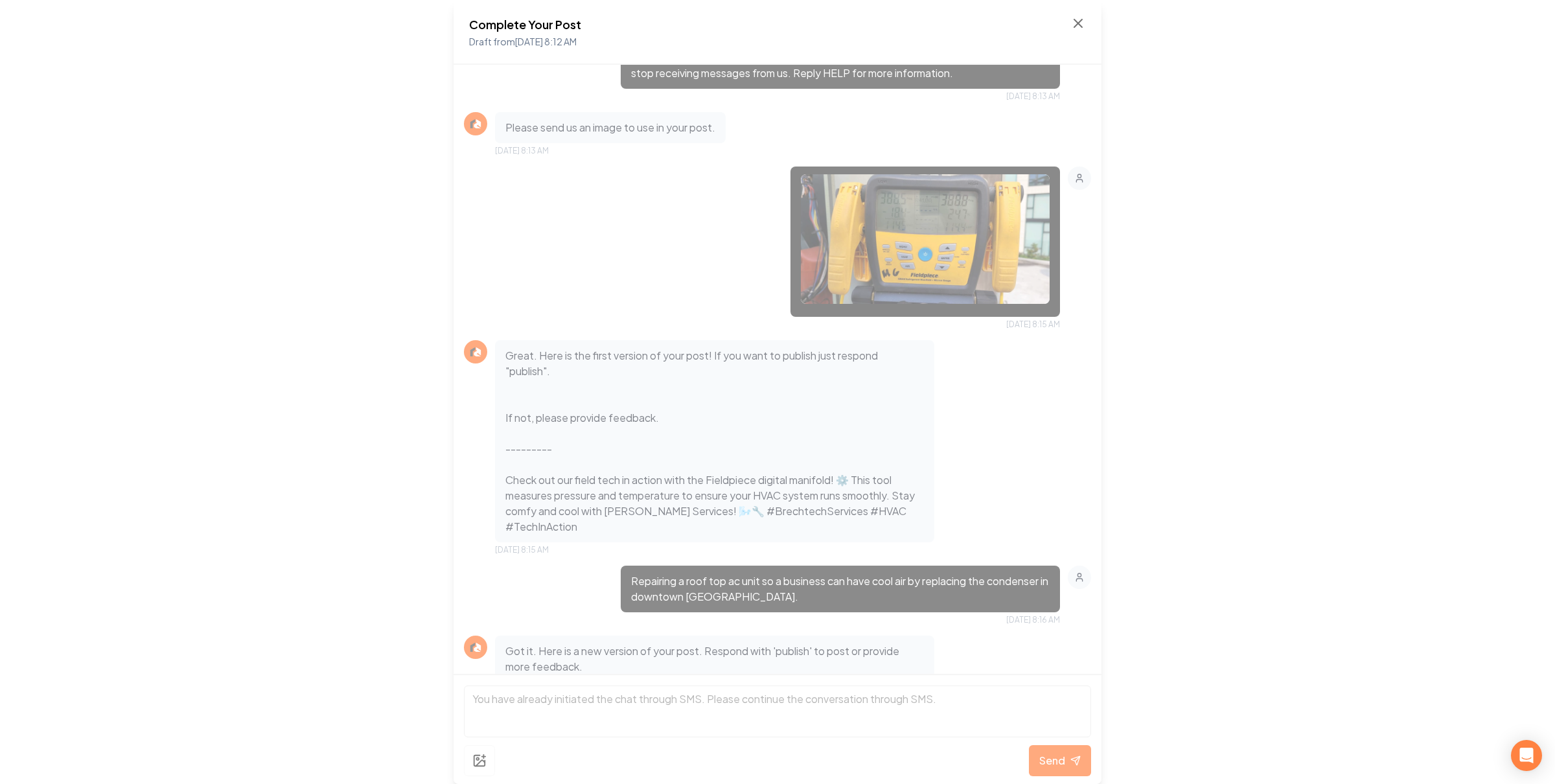
scroll to position [406, 0]
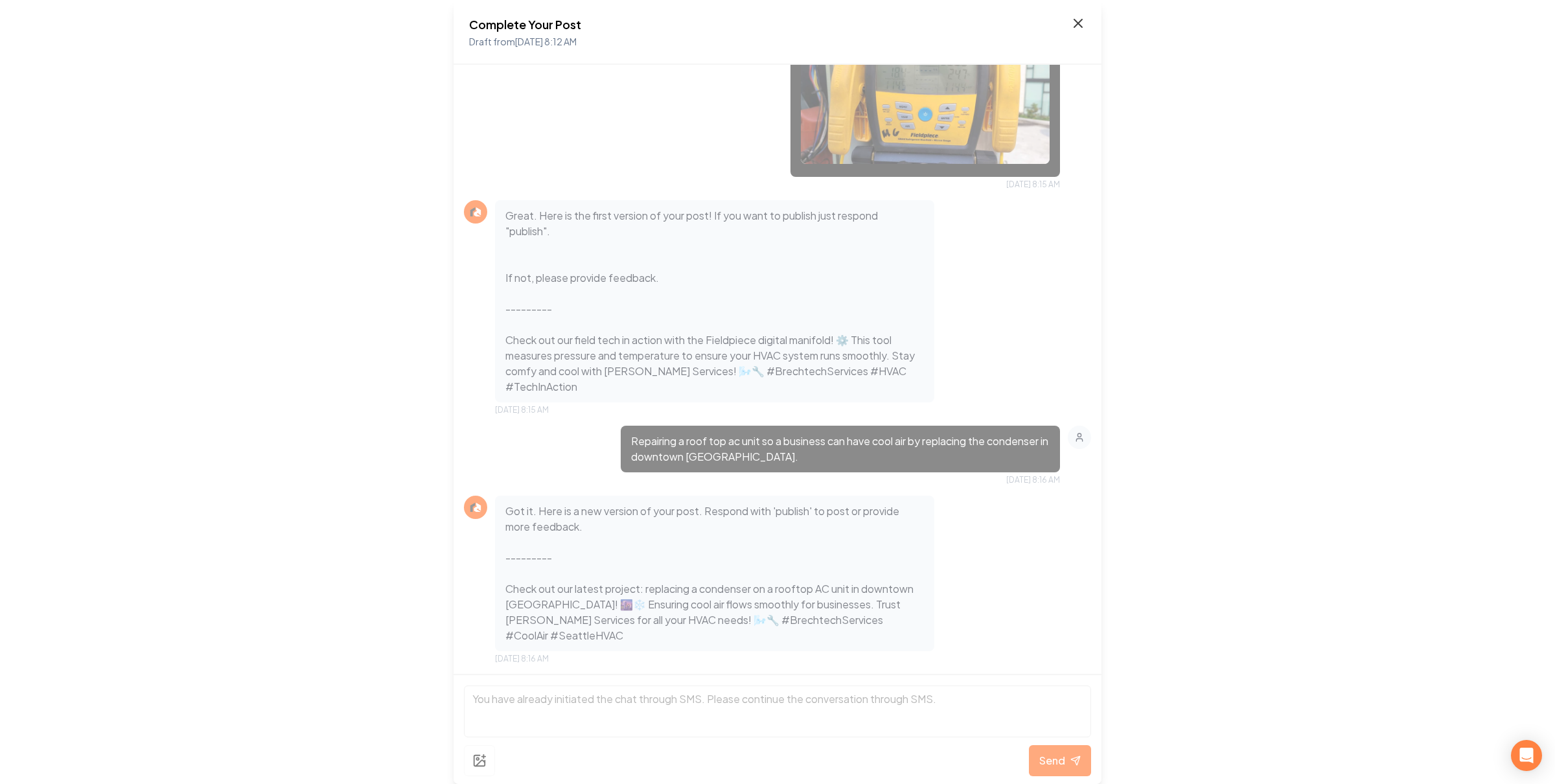
click at [1073, 19] on icon at bounding box center [1077, 23] width 15 height 15
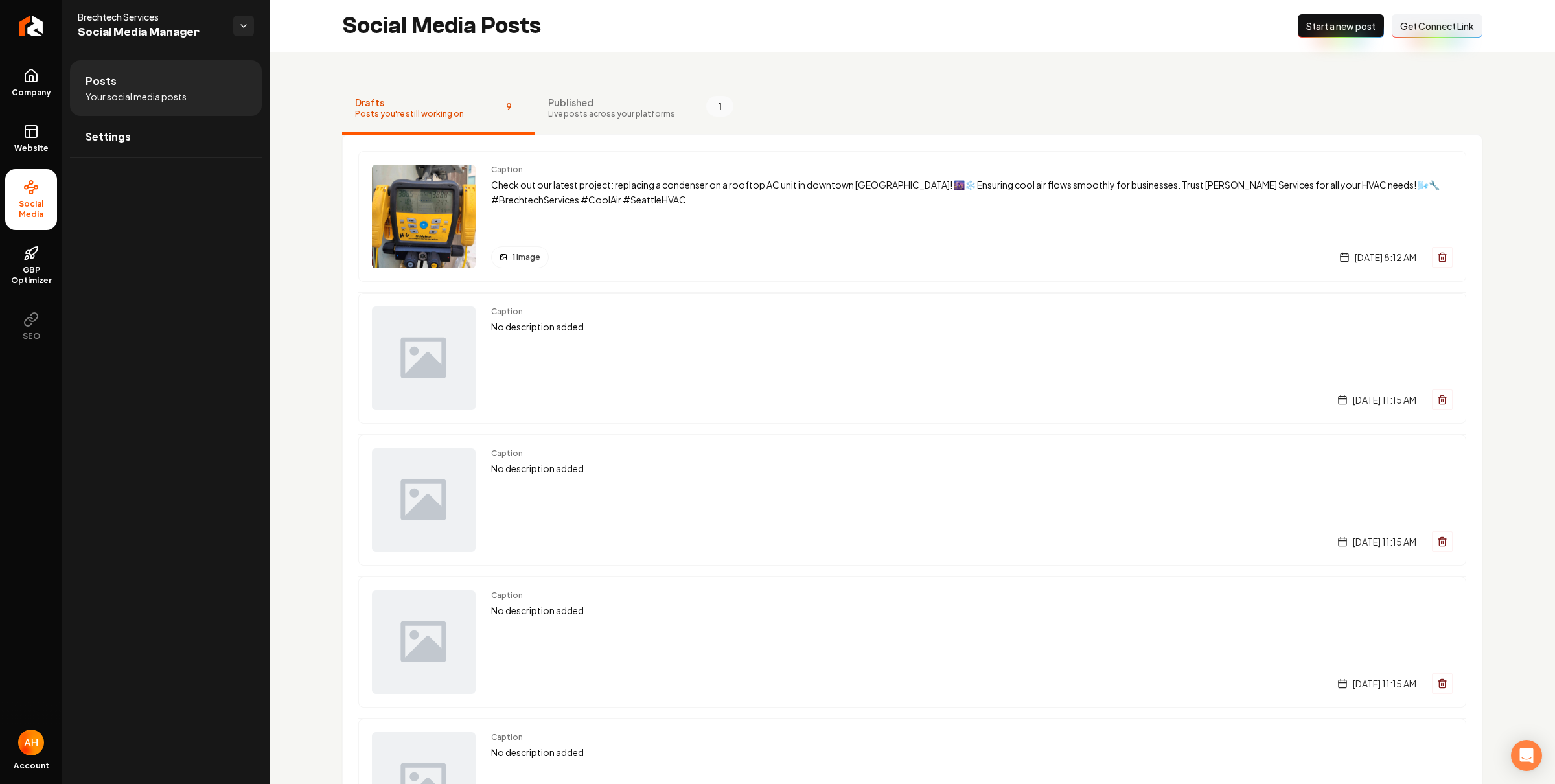
click at [980, 216] on div "Caption Check out our latest project: replacing a condenser on a rooftop AC uni…" at bounding box center [971, 215] width 962 height 103
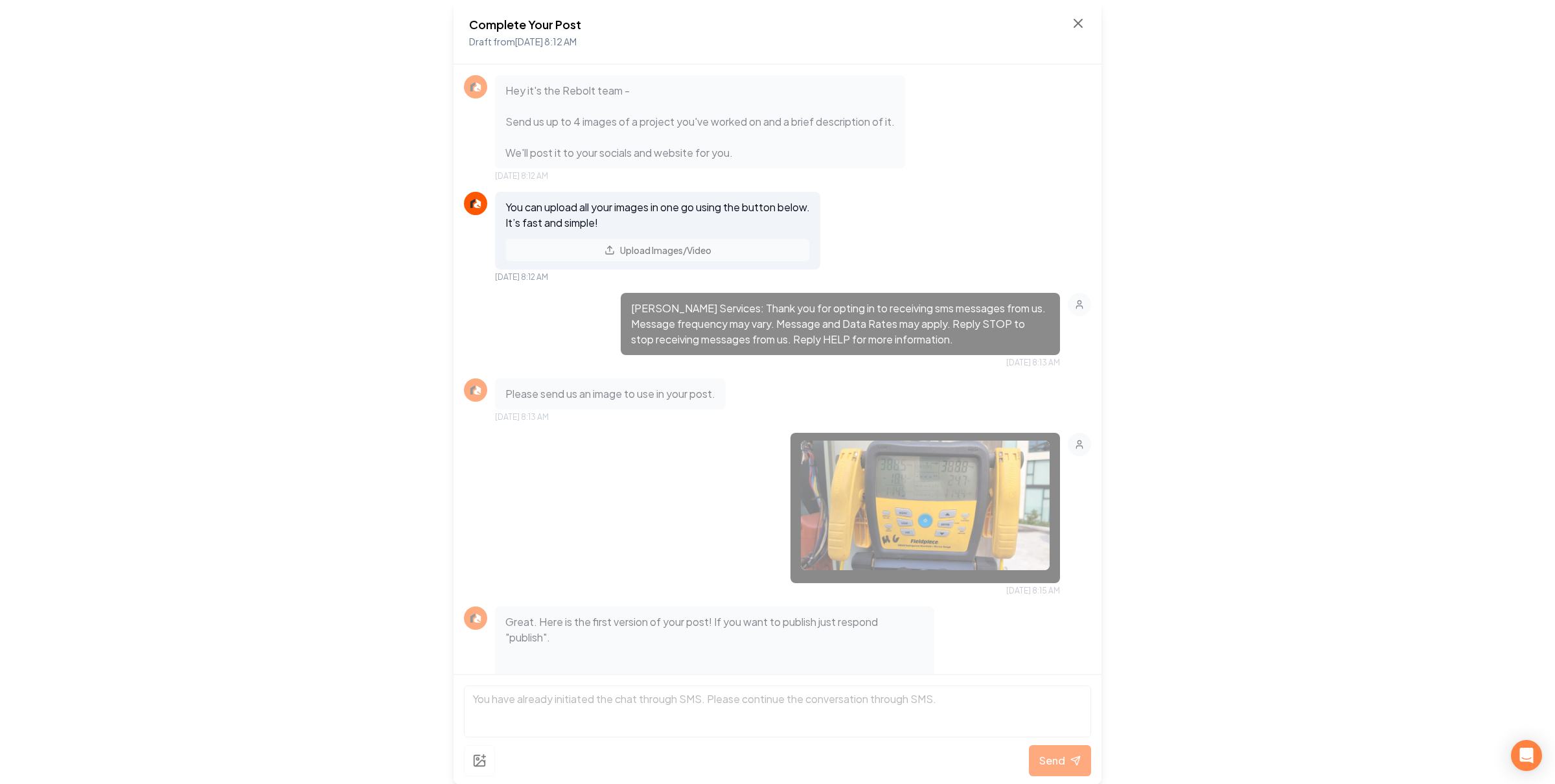
scroll to position [406, 0]
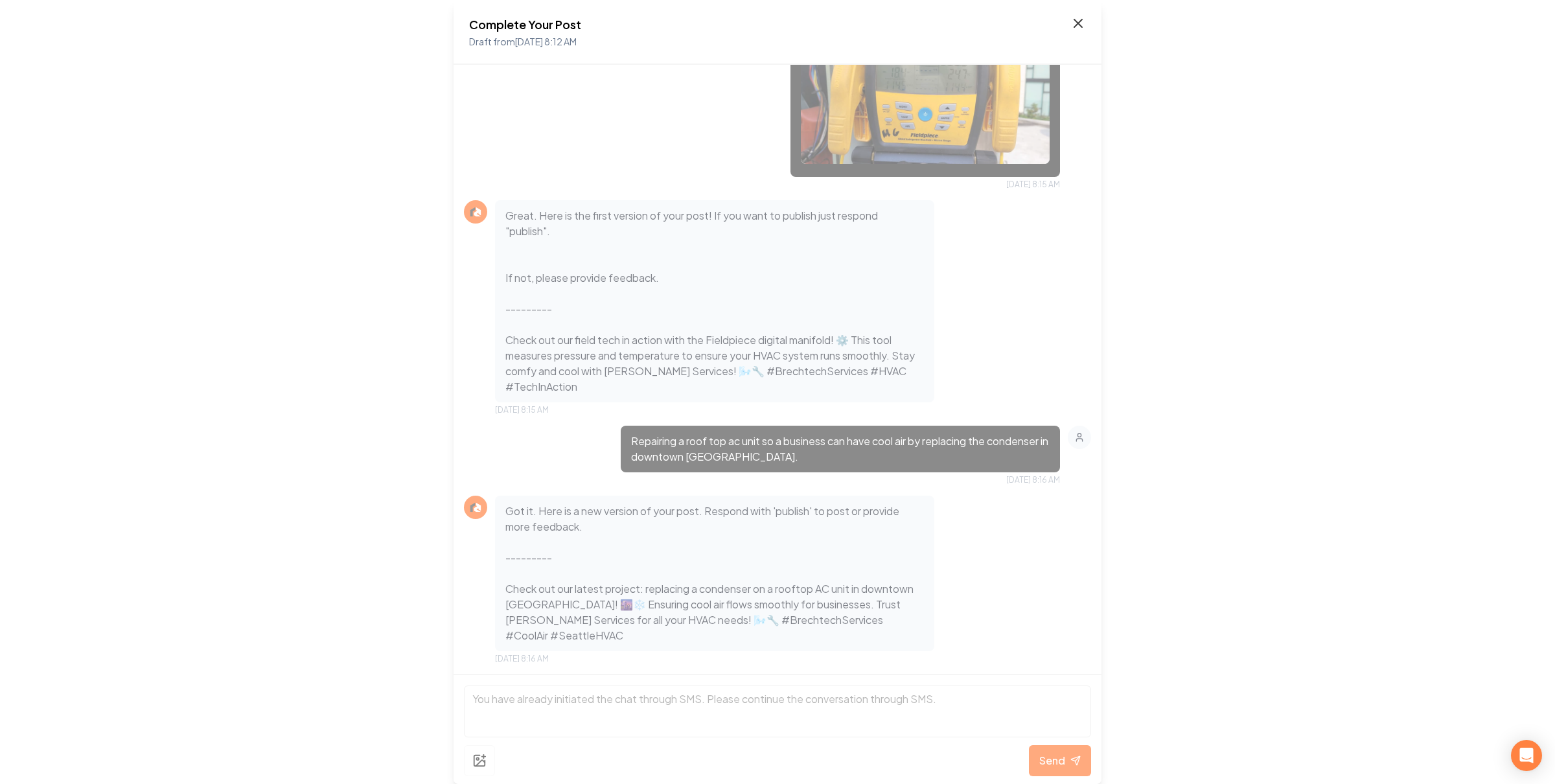
click at [1081, 15] on icon at bounding box center [1077, 23] width 15 height 15
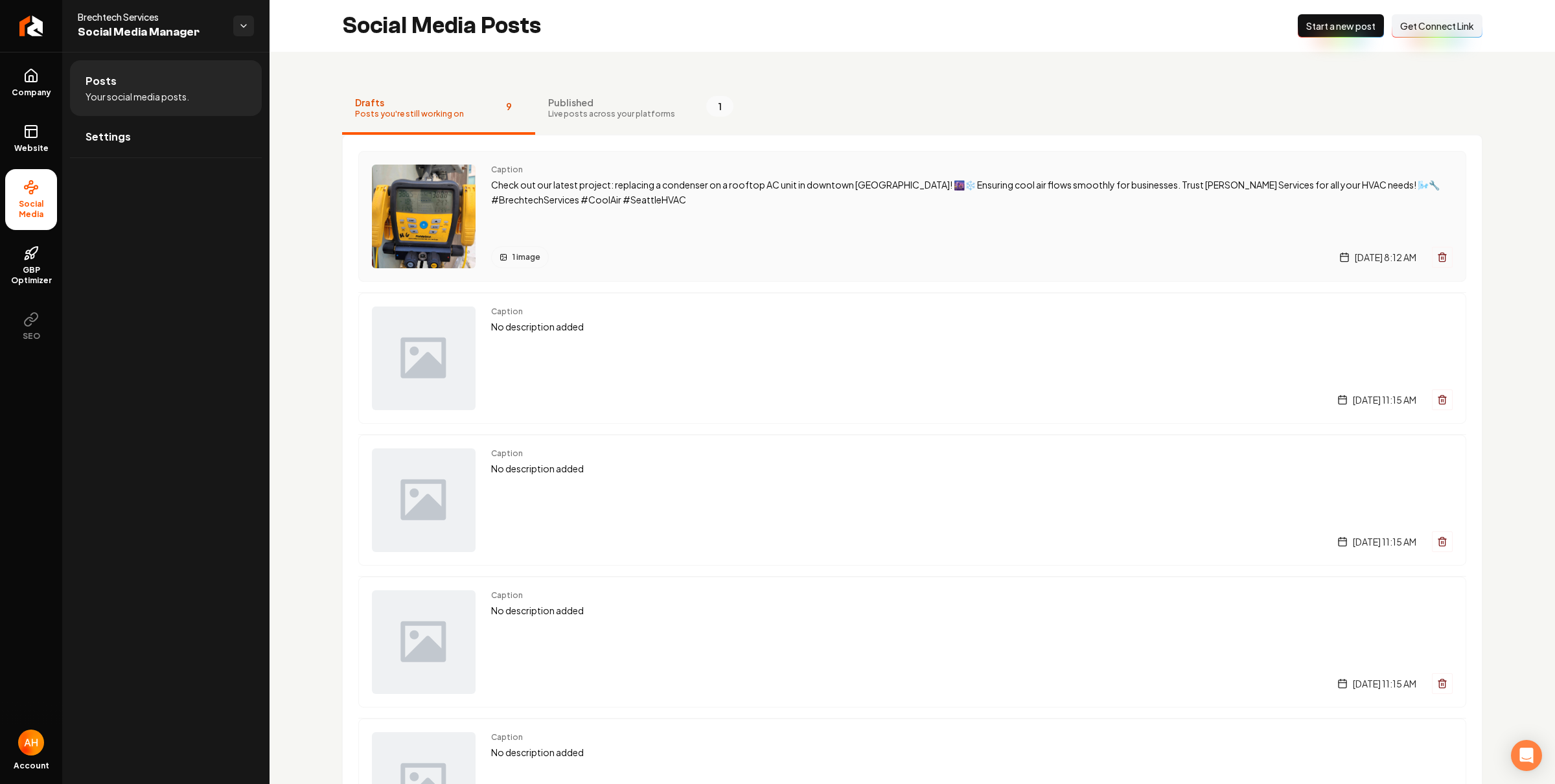
click at [958, 170] on span "Caption" at bounding box center [971, 169] width 962 height 10
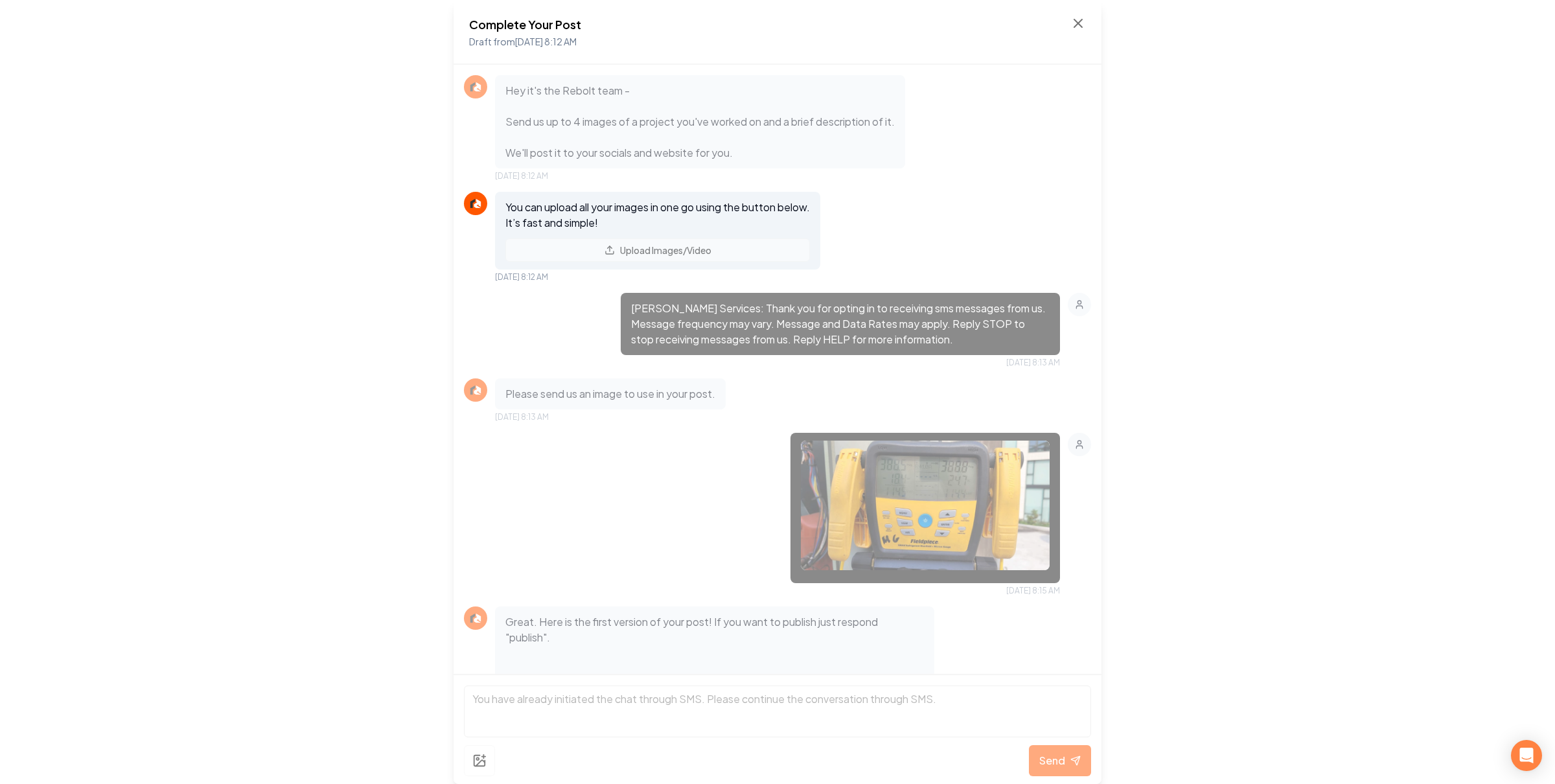
scroll to position [406, 0]
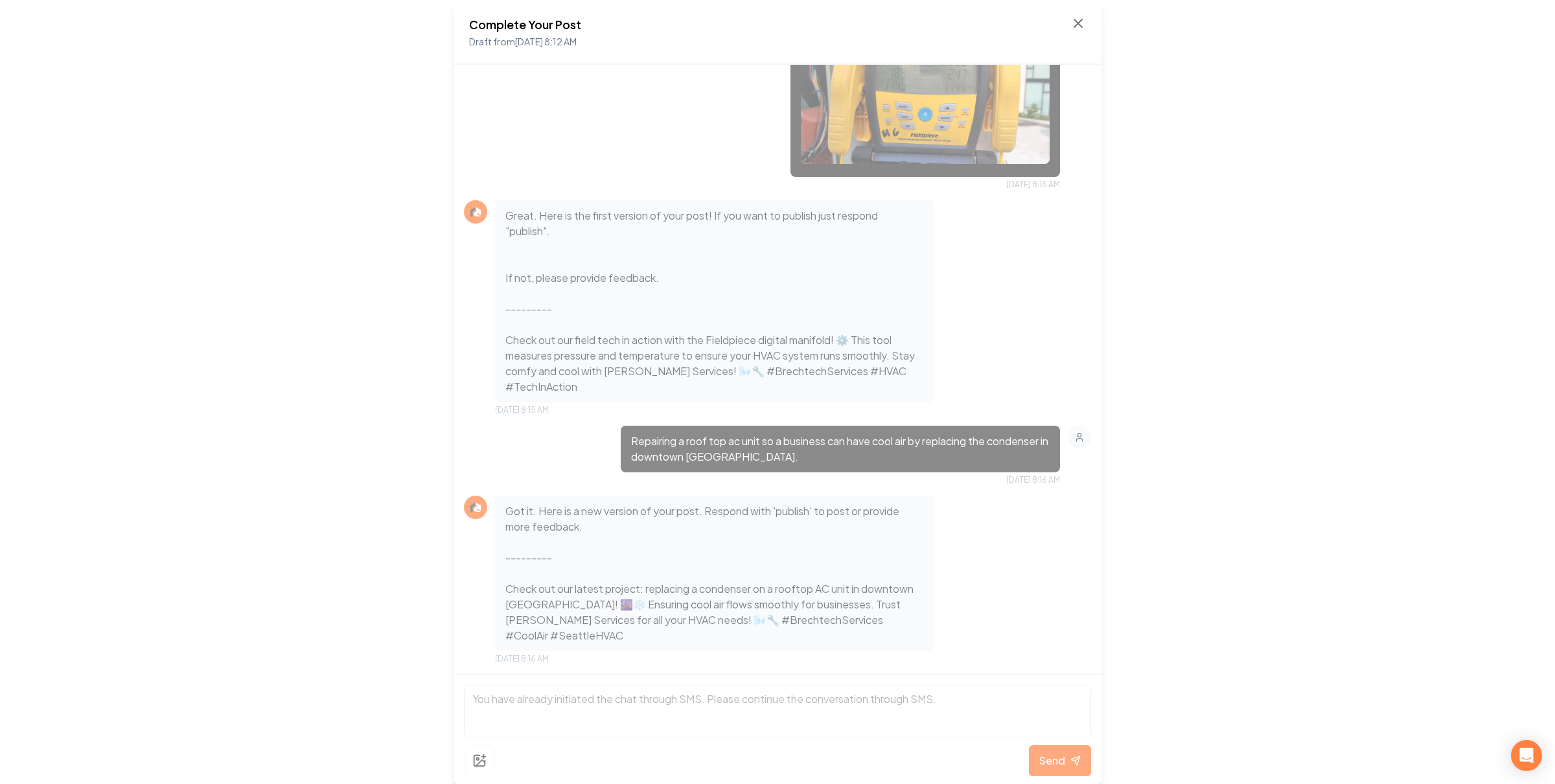
click at [1079, 13] on div "Complete Your Post Draft from Aug 28, 2025 8:12 AM" at bounding box center [778, 32] width 647 height 65
click at [1071, 24] on icon at bounding box center [1077, 23] width 15 height 15
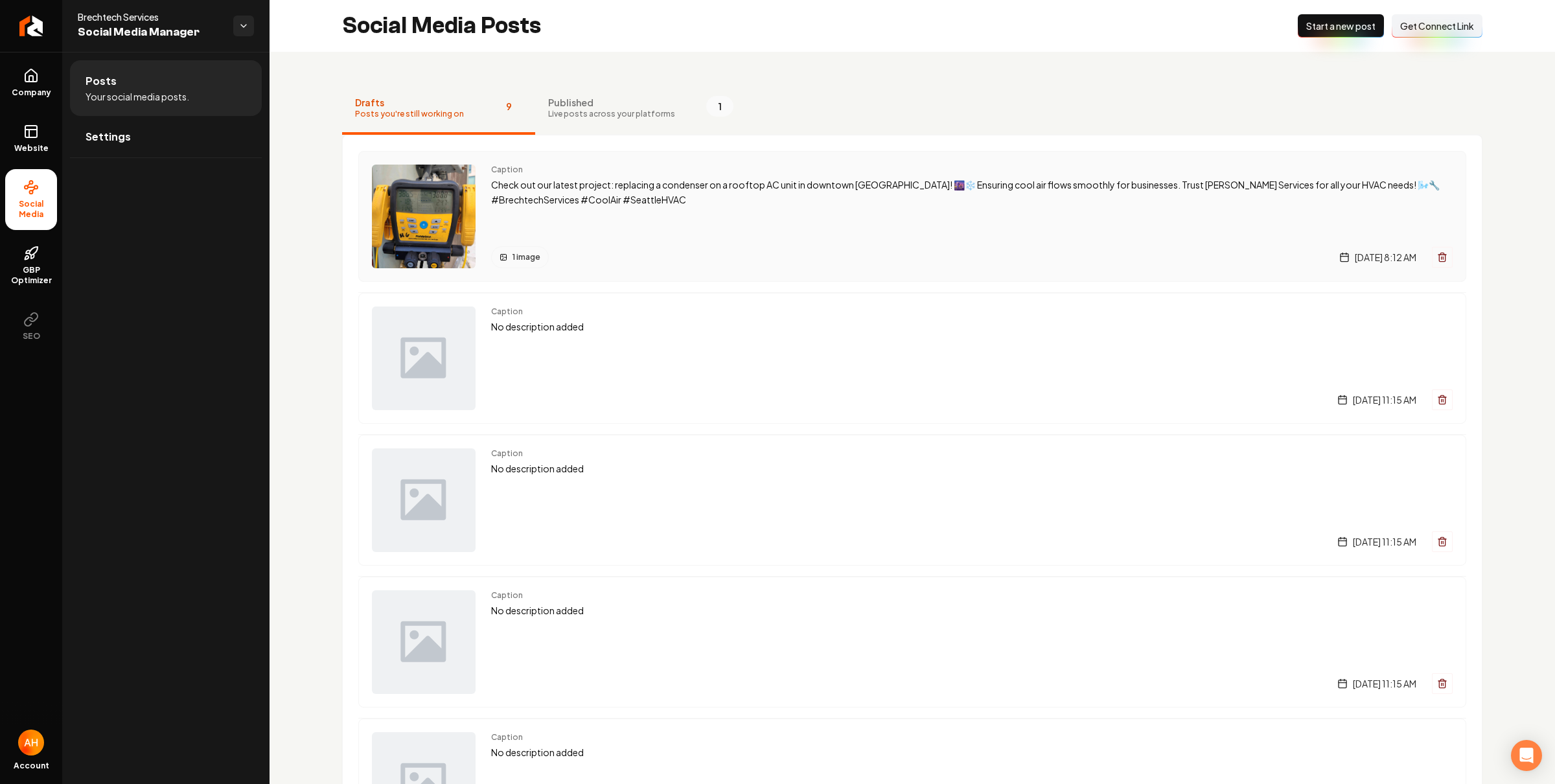
click at [902, 187] on p "Check out our latest project: replacing a condenser on a rooftop AC unit in dow…" at bounding box center [971, 192] width 962 height 29
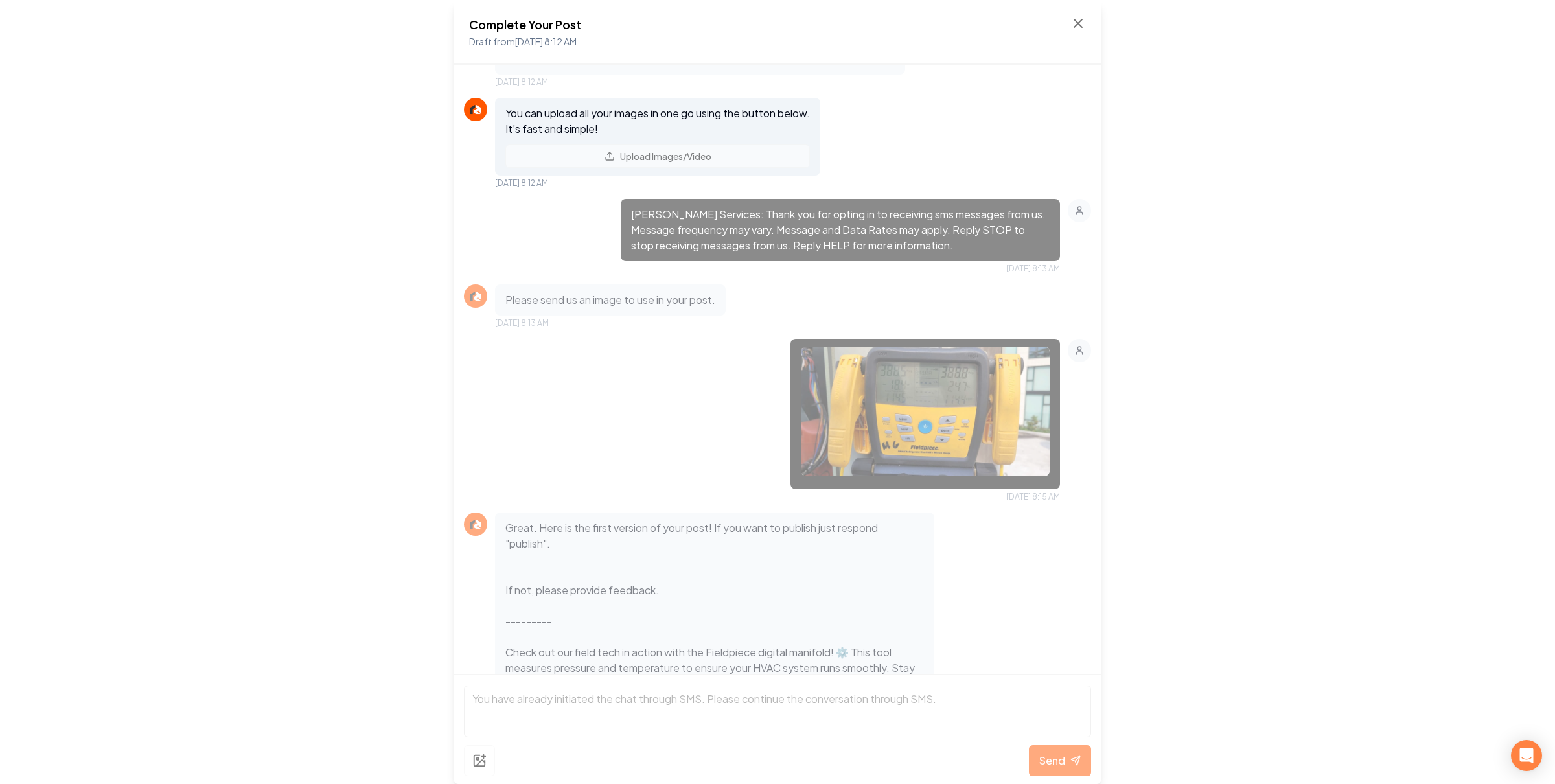
scroll to position [406, 0]
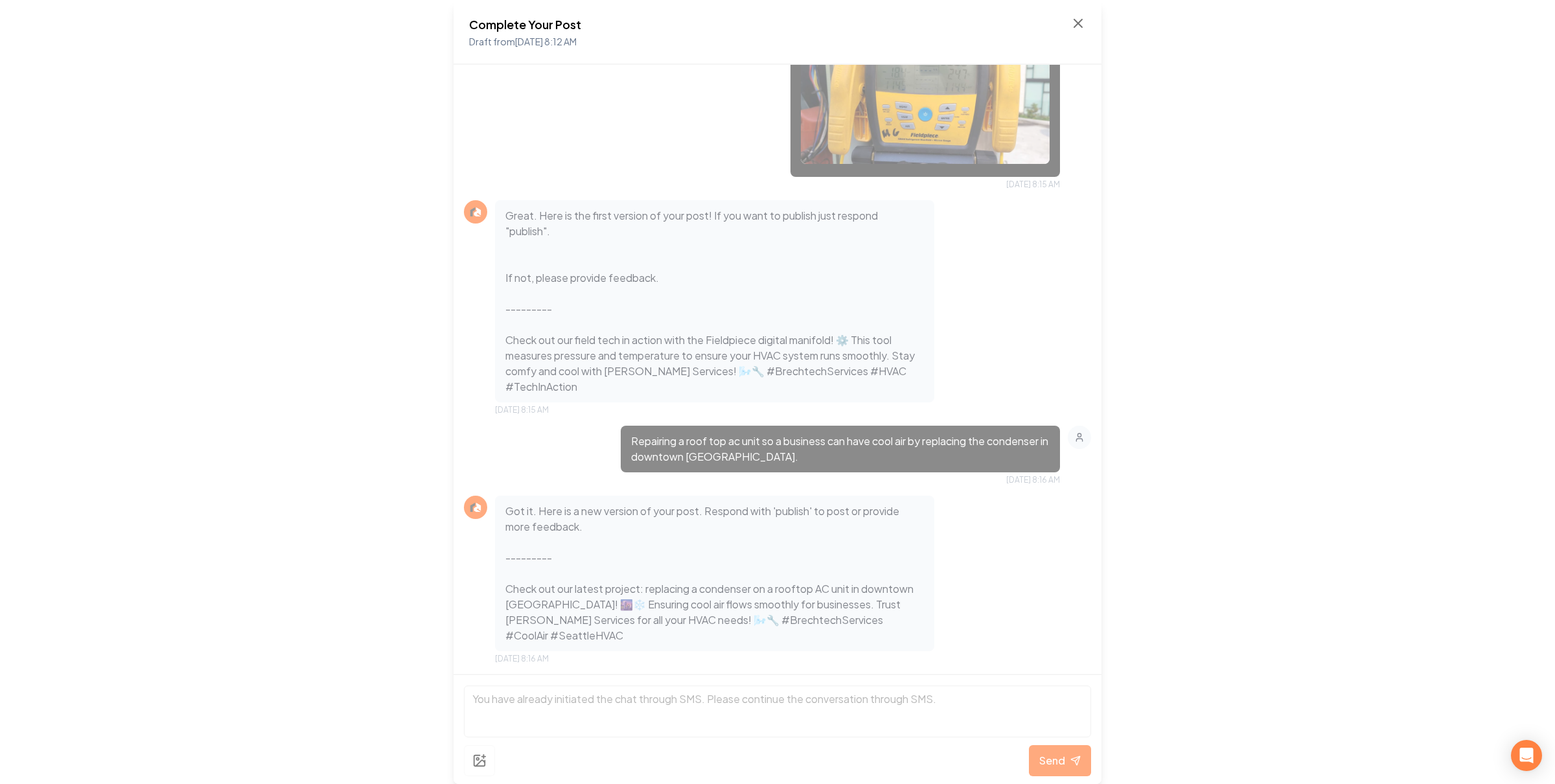
click at [1067, 24] on div "Complete Your Post Draft from Aug 28, 2025 8:12 AM" at bounding box center [778, 31] width 617 height 33
click at [1076, 22] on icon at bounding box center [1077, 23] width 15 height 15
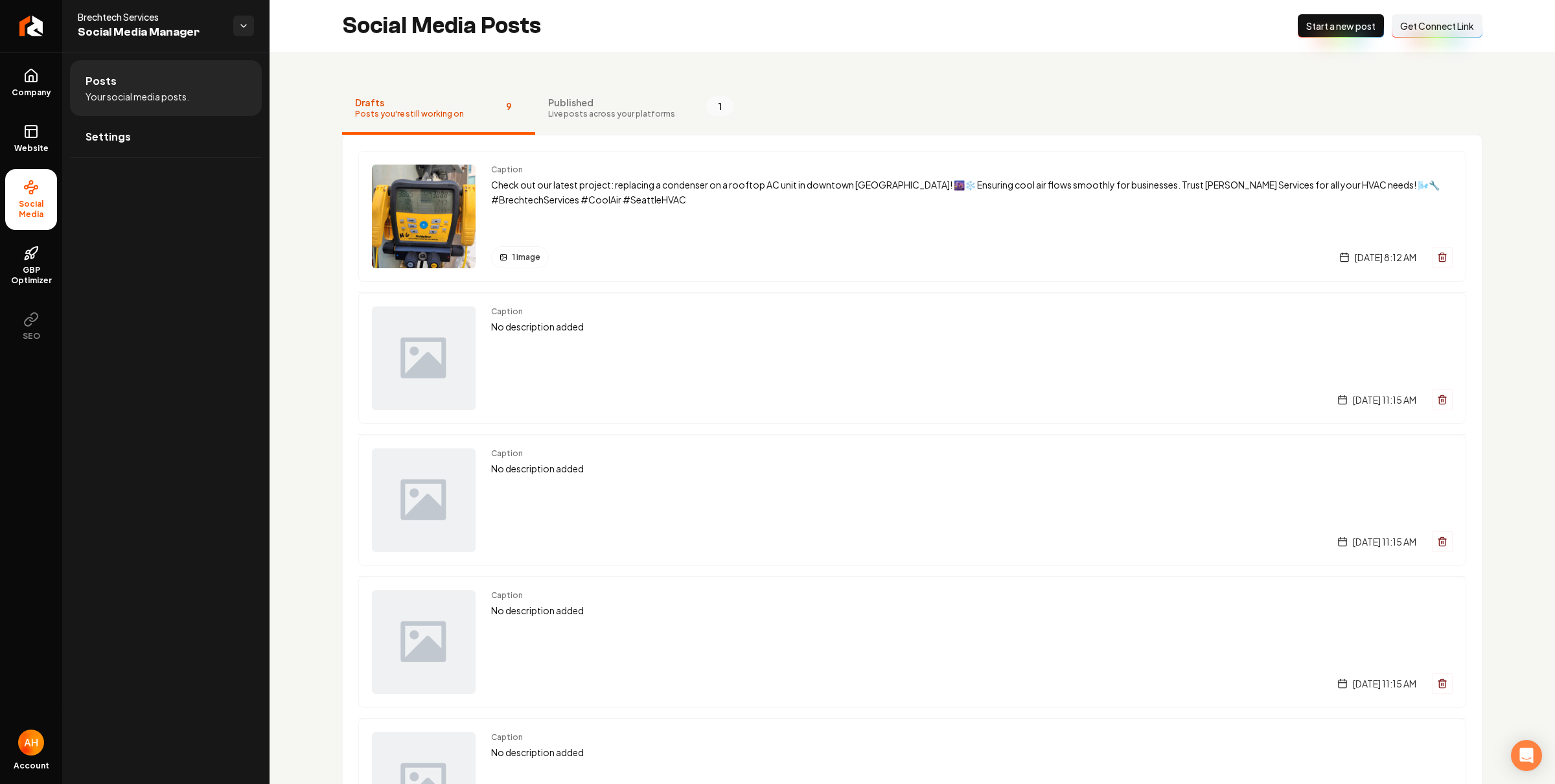
click at [639, 33] on div "Social Media Posts New Post Start a new post Connect Link Get Connect Link" at bounding box center [912, 26] width 1285 height 52
click at [578, 187] on p "Check out our latest project: replacing a condenser on a rooftop AC unit in dow…" at bounding box center [971, 192] width 962 height 29
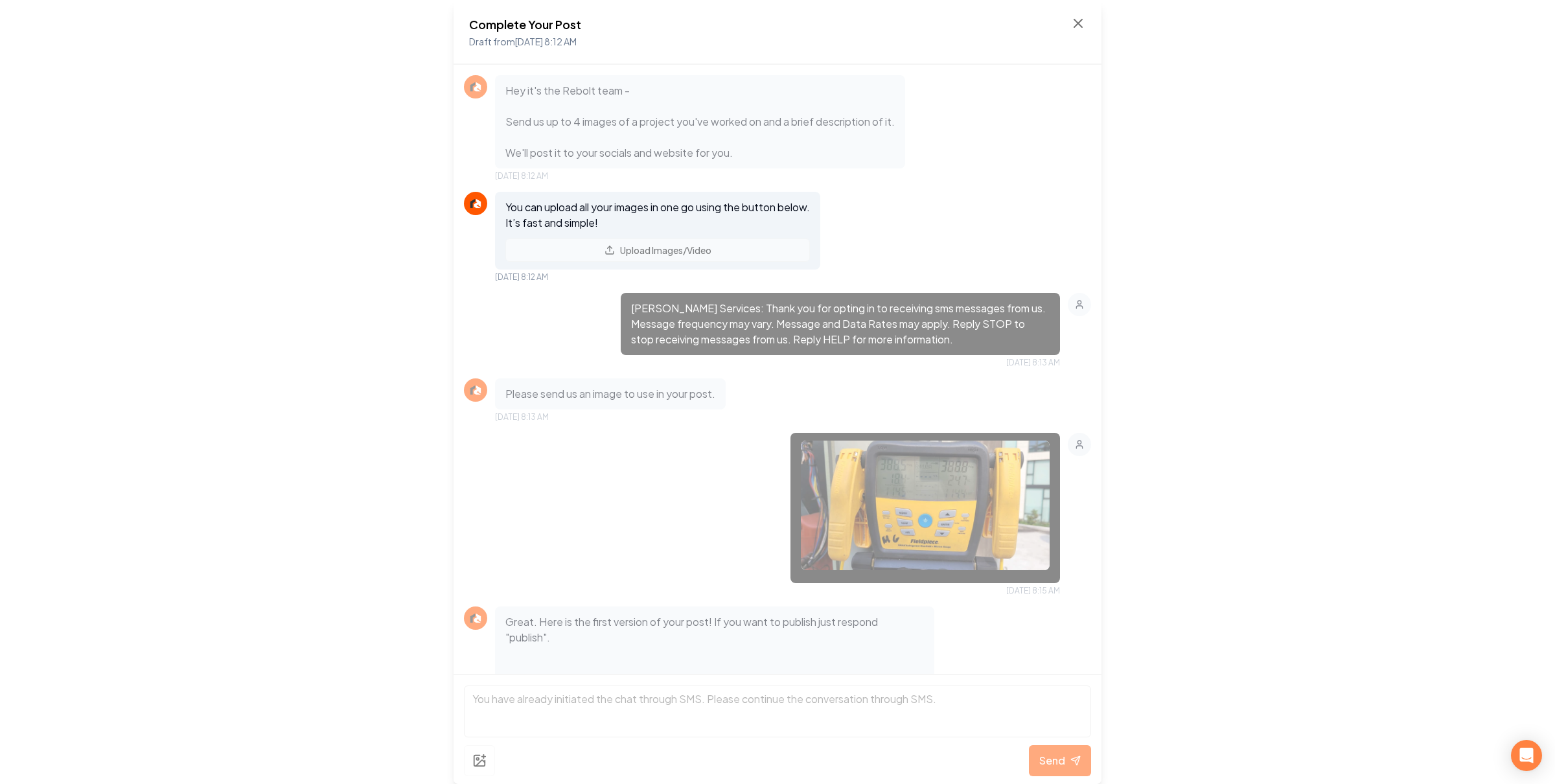
scroll to position [460, 0]
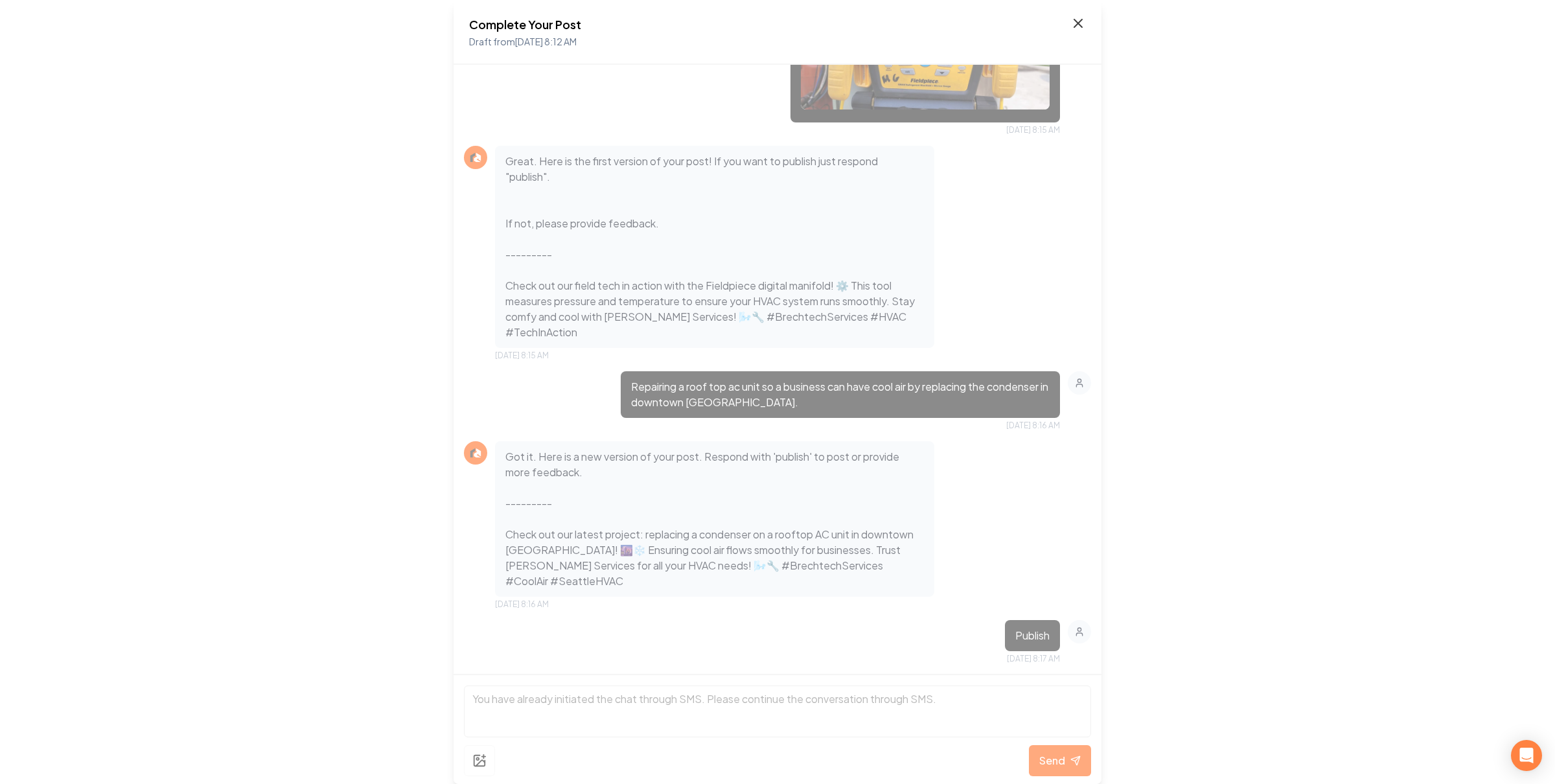
click at [1081, 28] on icon at bounding box center [1077, 23] width 15 height 15
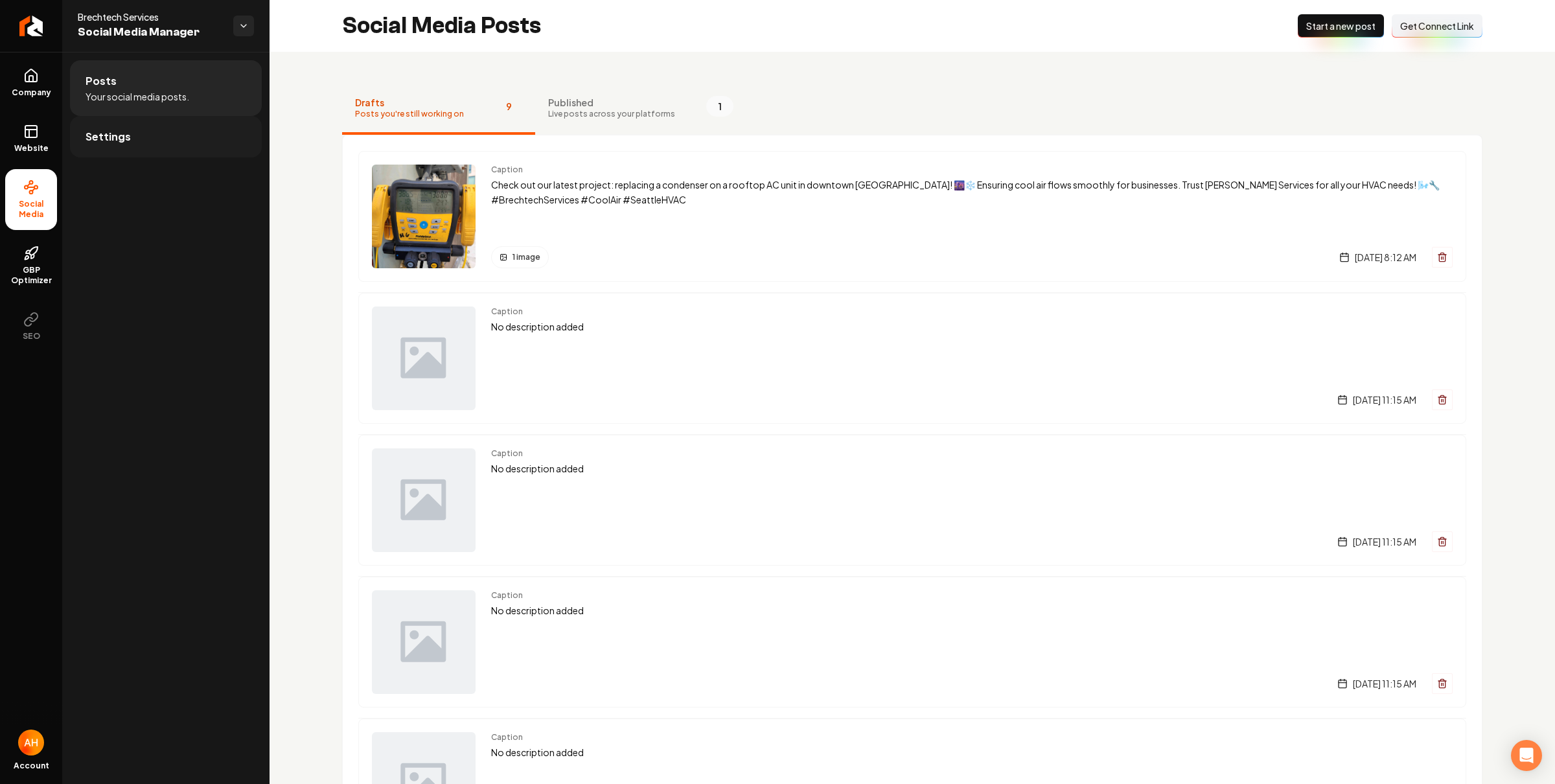
click at [199, 146] on link "Settings" at bounding box center [166, 137] width 192 height 42
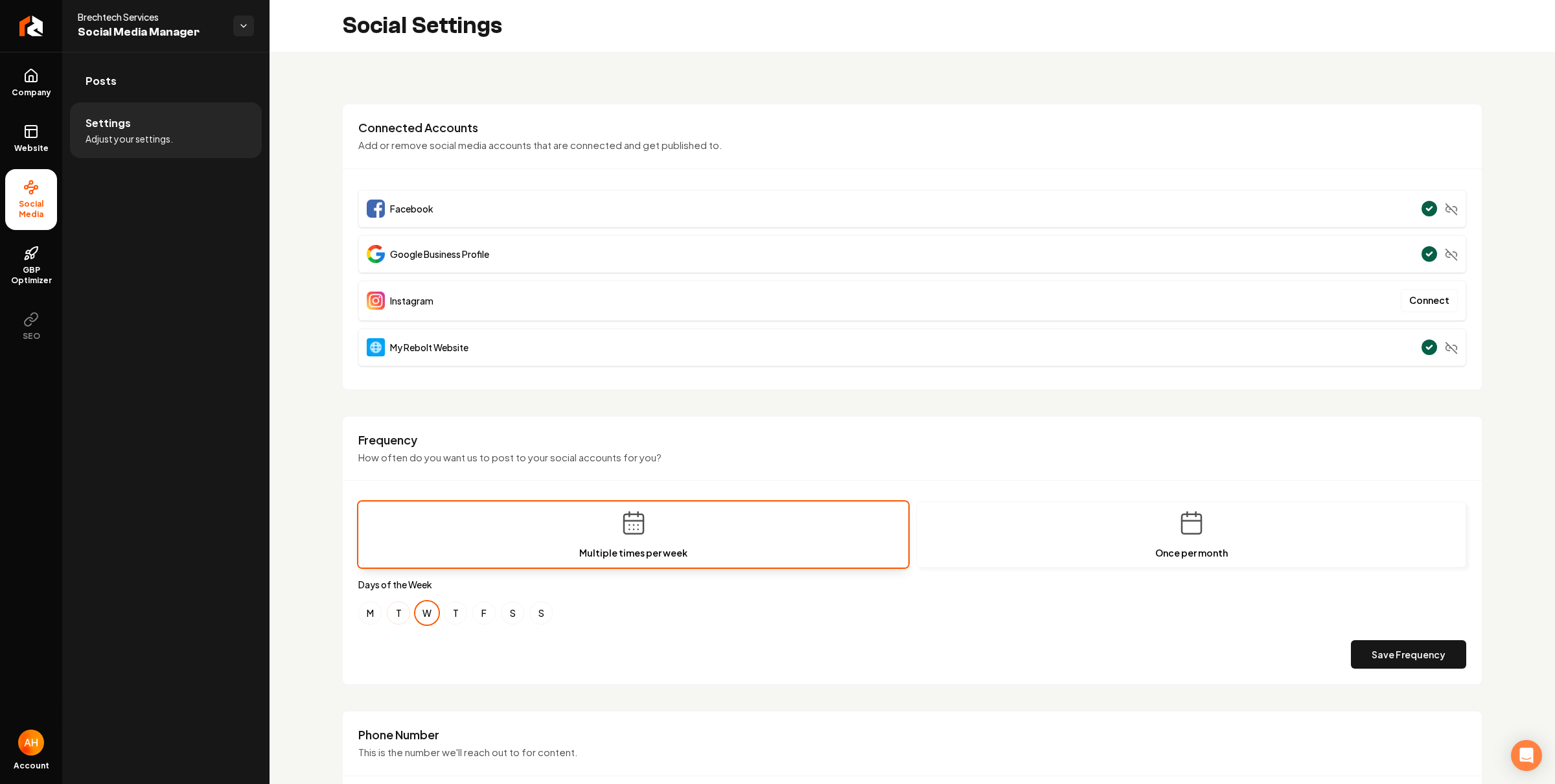
drag, startPoint x: 370, startPoint y: 620, endPoint x: 388, endPoint y: 619, distance: 18.0
click at [370, 620] on button "M" at bounding box center [369, 612] width 24 height 24
click at [478, 621] on button "F" at bounding box center [483, 612] width 24 height 24
click at [400, 613] on button "T" at bounding box center [398, 612] width 24 height 24
click at [392, 612] on button "T" at bounding box center [398, 612] width 24 height 24
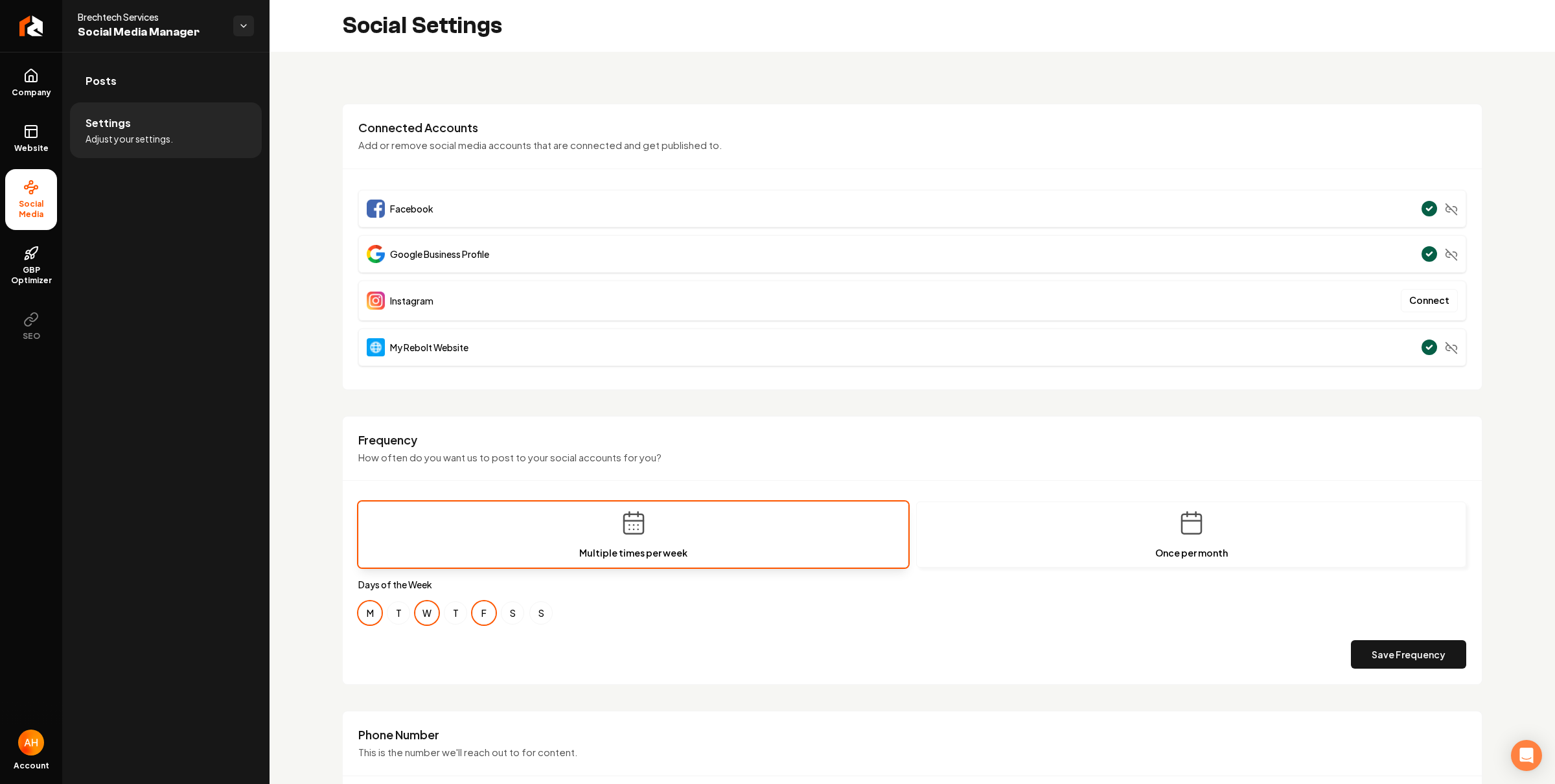
scroll to position [201, 0]
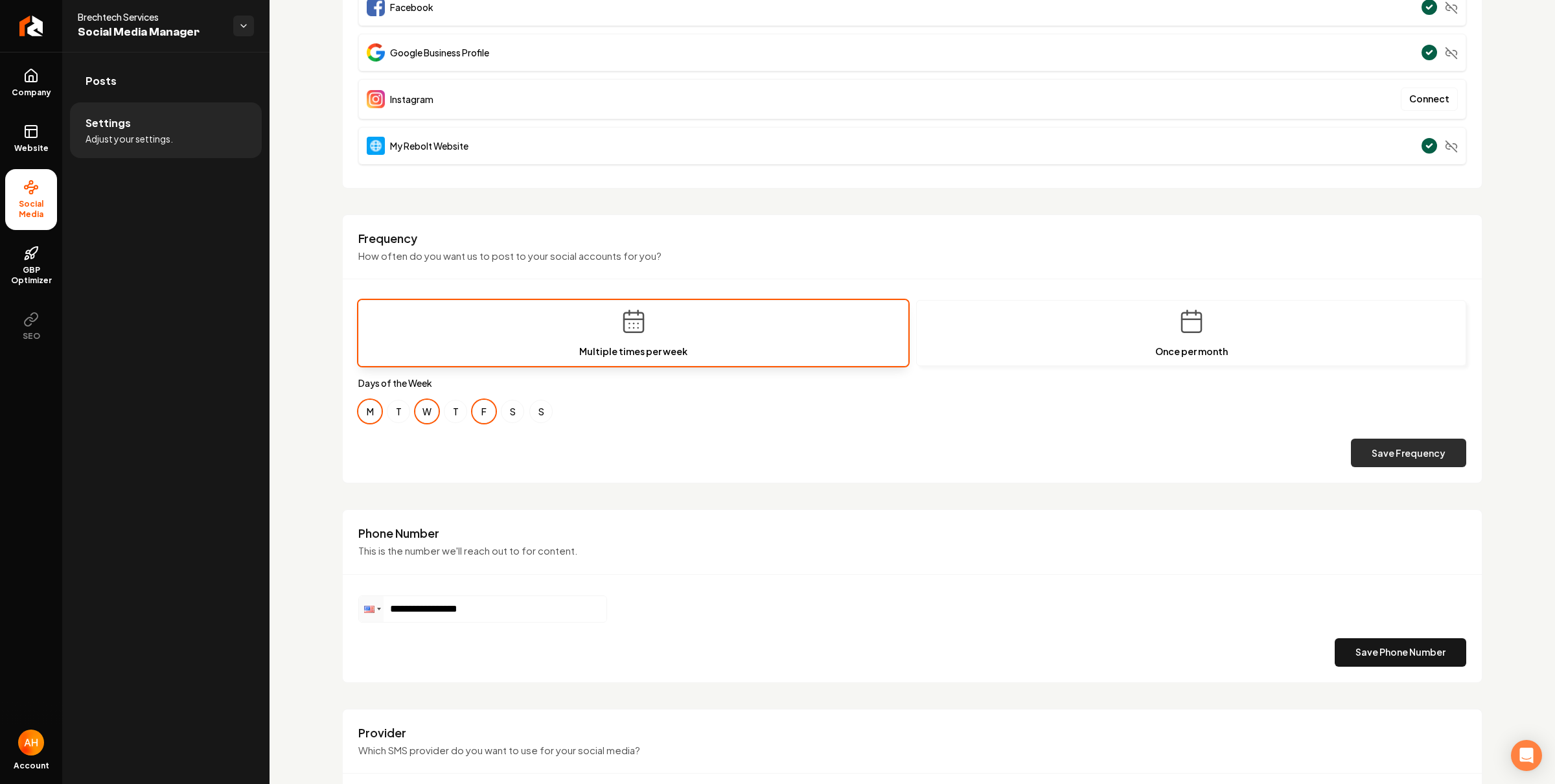
click at [1429, 459] on button "Save Frequency" at bounding box center [1408, 453] width 115 height 28
click at [488, 413] on button "F" at bounding box center [483, 411] width 24 height 24
click at [488, 417] on button "F" at bounding box center [483, 411] width 24 height 24
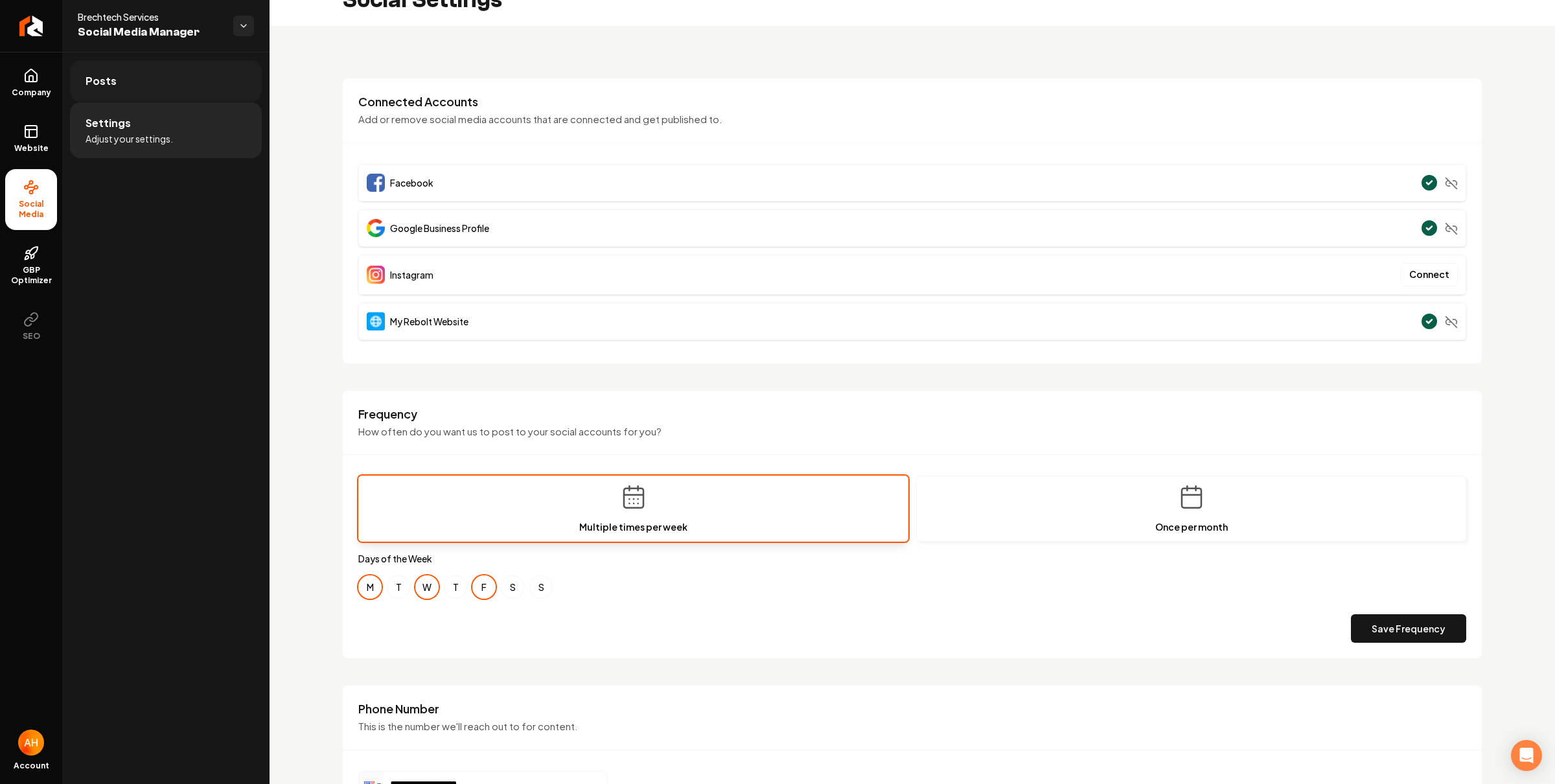
click at [178, 87] on link "Posts" at bounding box center [166, 81] width 192 height 42
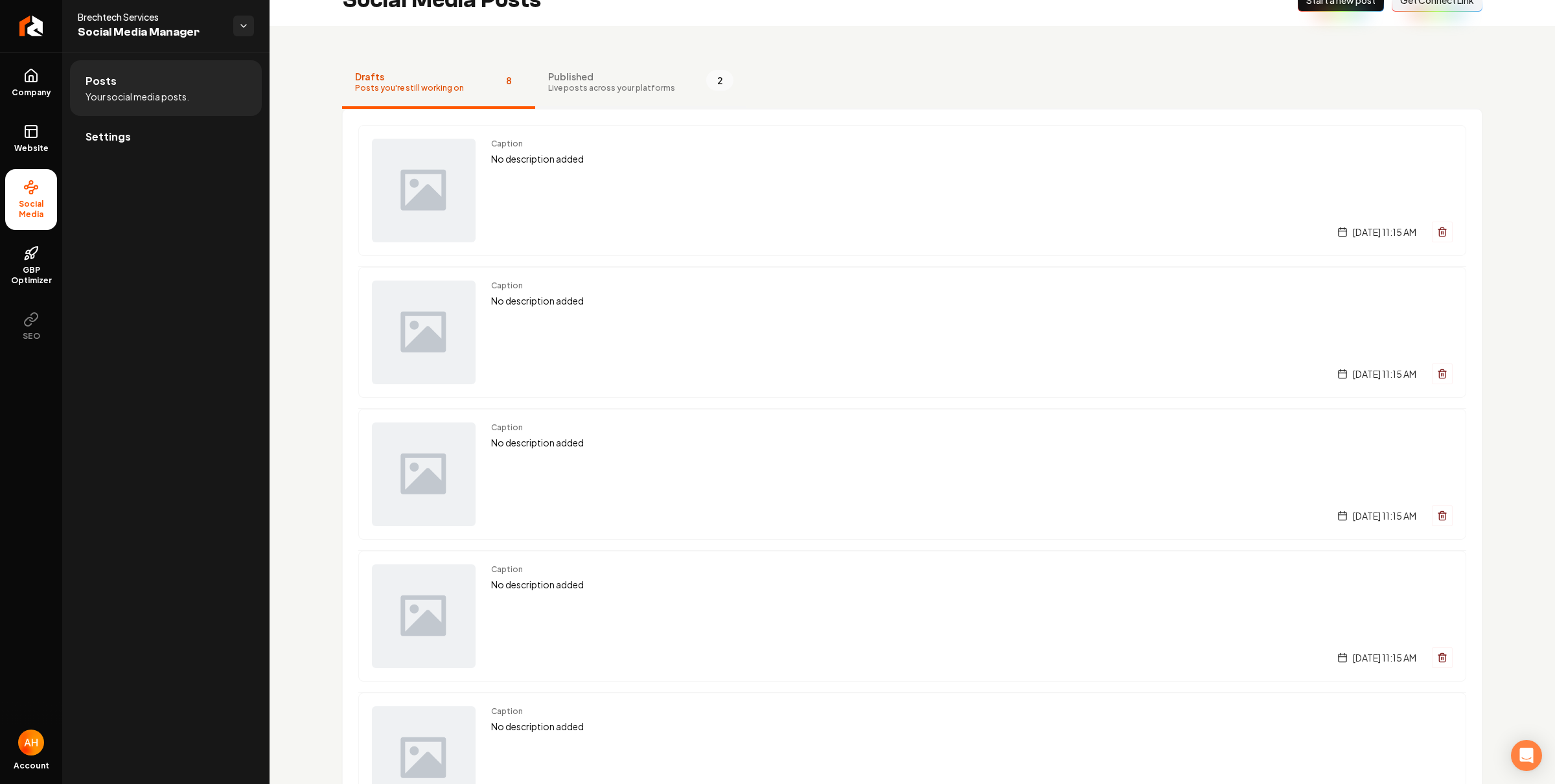
click at [588, 93] on span "Live posts across your platforms" at bounding box center [611, 87] width 127 height 10
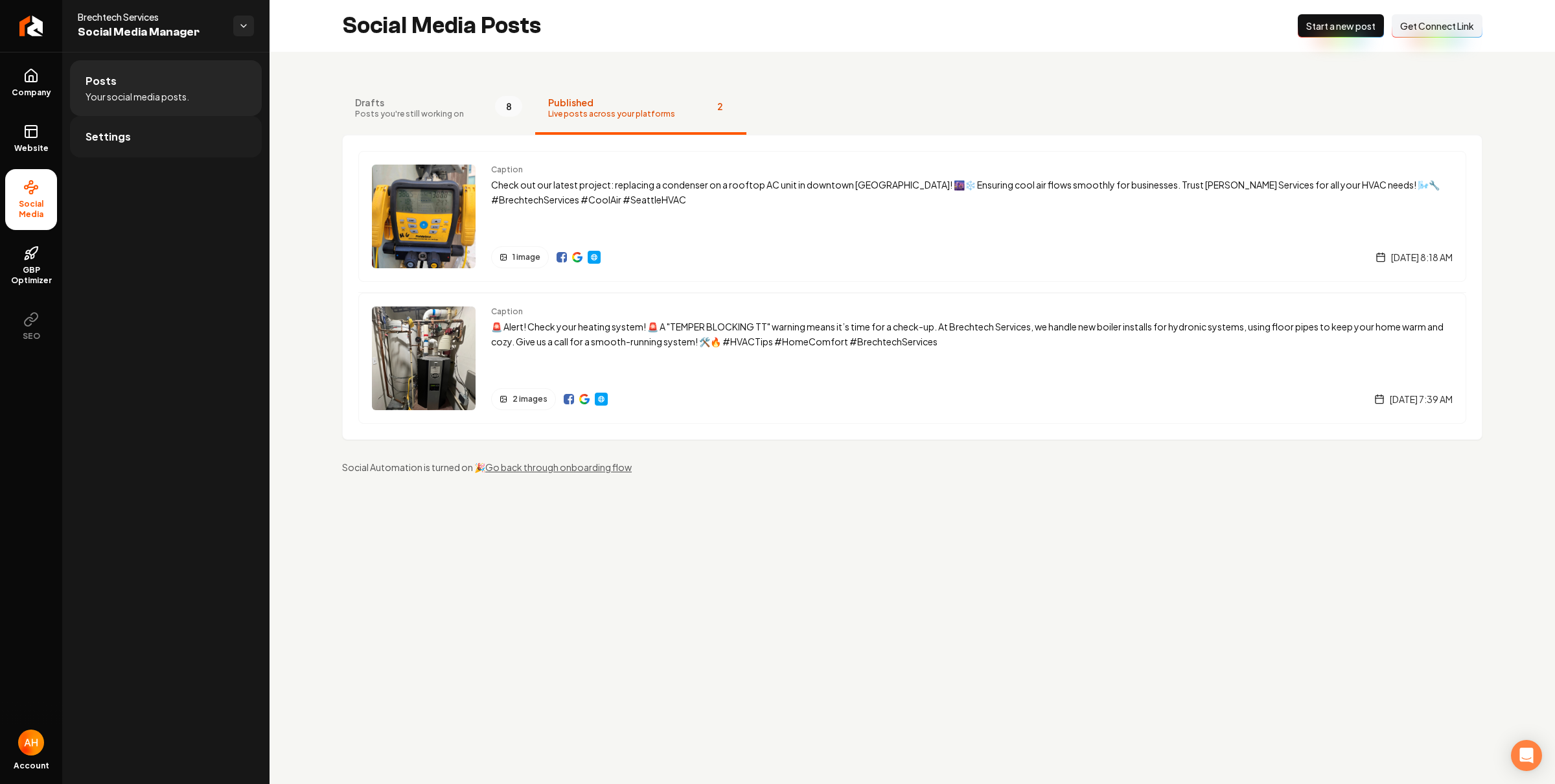
click at [157, 127] on link "Settings" at bounding box center [166, 137] width 192 height 42
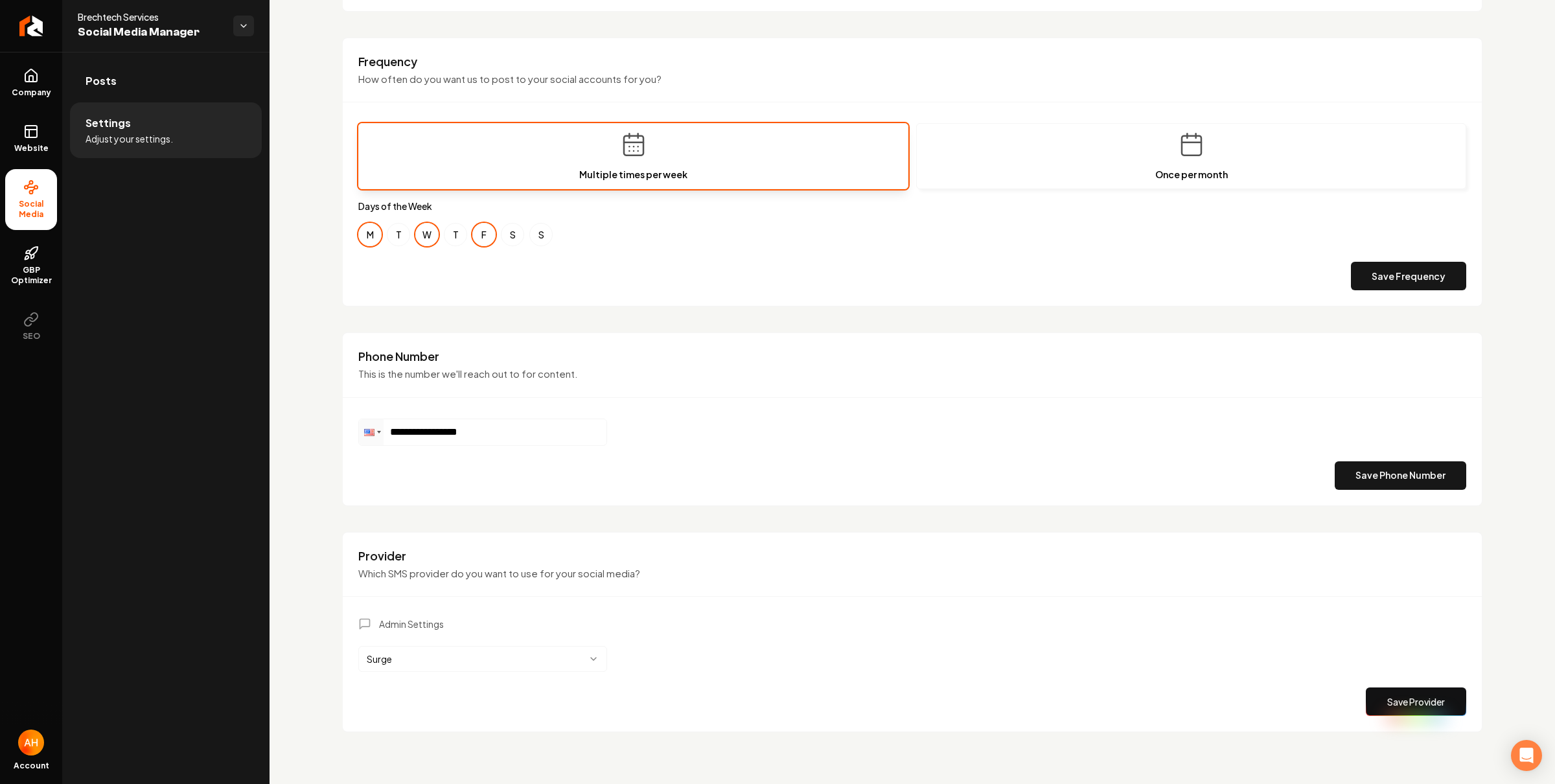
scroll to position [381, 0]
click at [420, 239] on button "W" at bounding box center [426, 234] width 24 height 24
click at [446, 235] on button "T" at bounding box center [455, 234] width 24 height 24
click at [492, 233] on button "F" at bounding box center [483, 234] width 24 height 24
drag, startPoint x: 1375, startPoint y: 278, endPoint x: 1383, endPoint y: 287, distance: 12.0
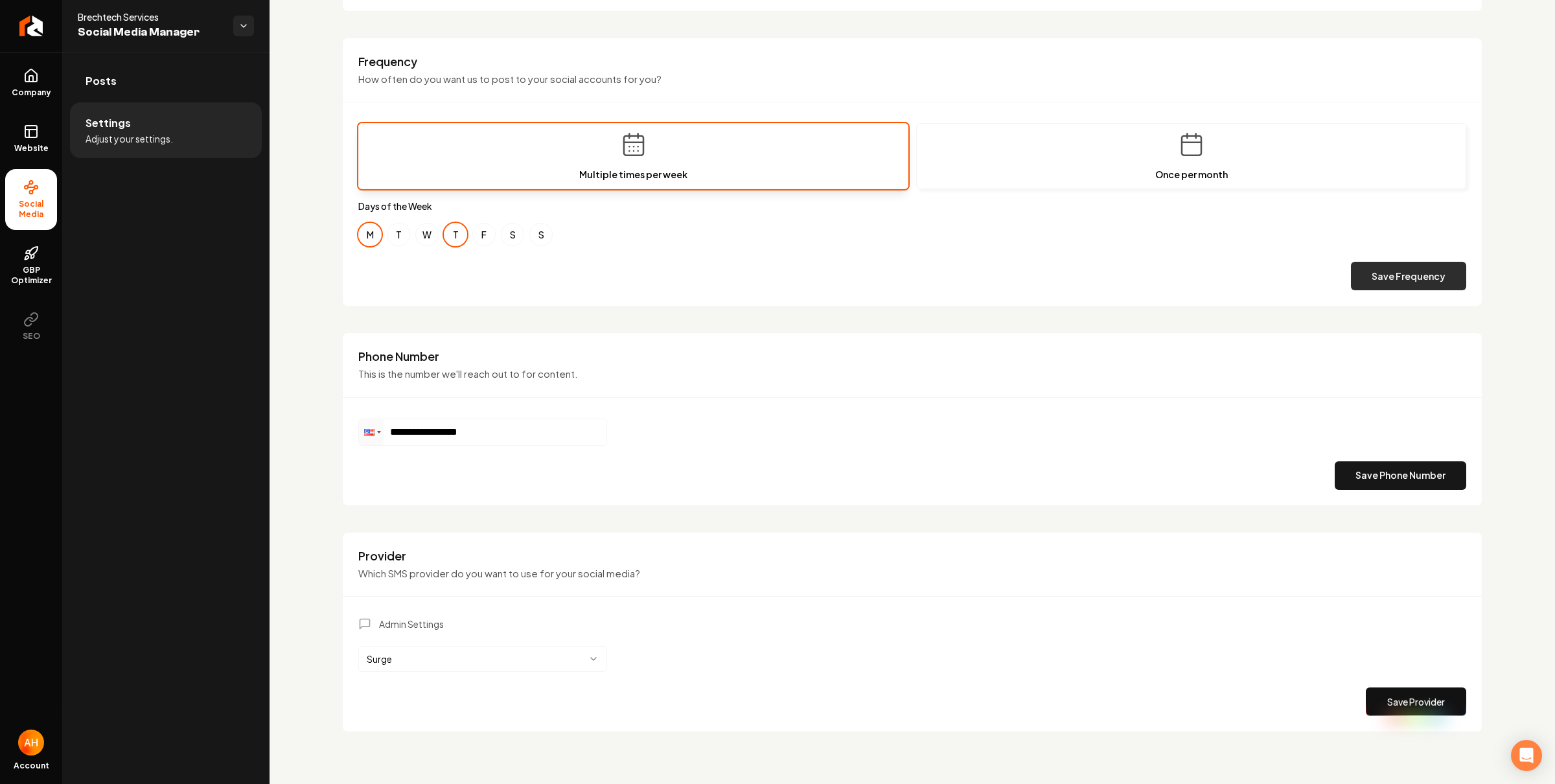
click at [1383, 287] on button "Save Frequency" at bounding box center [1408, 276] width 115 height 28
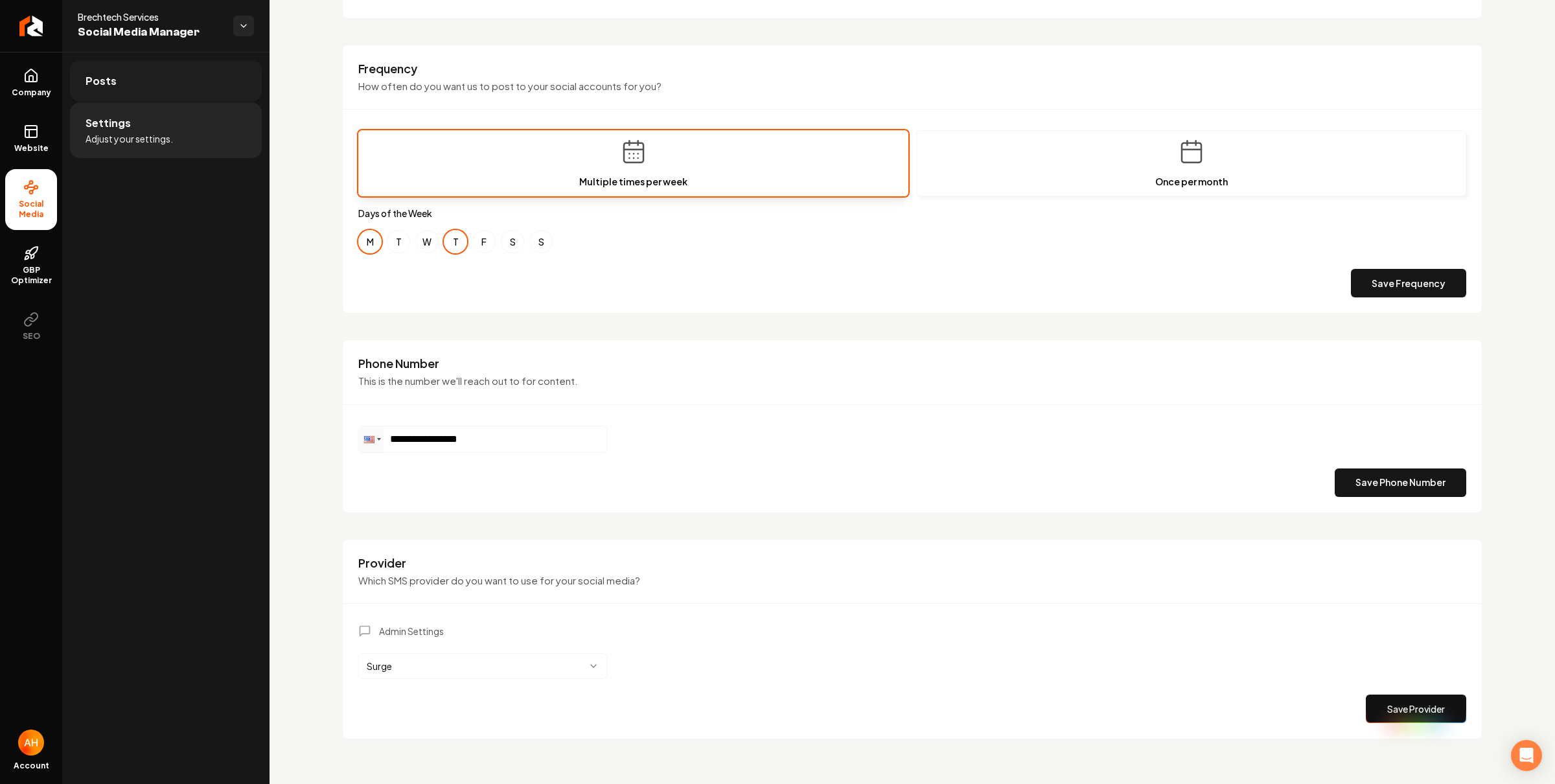
click at [194, 89] on link "Posts" at bounding box center [166, 81] width 192 height 42
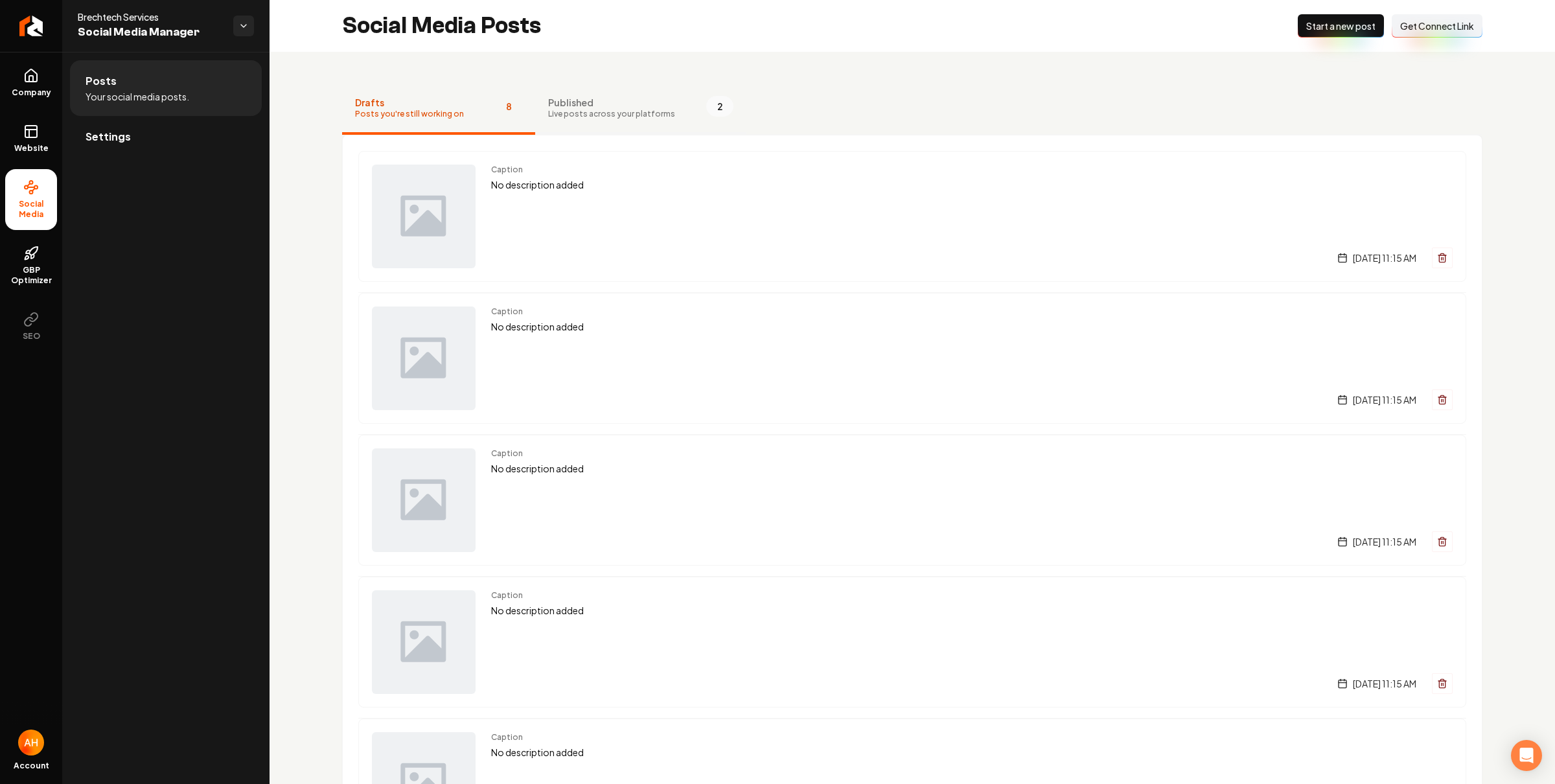
click at [594, 113] on span "Live posts across your platforms" at bounding box center [611, 114] width 127 height 10
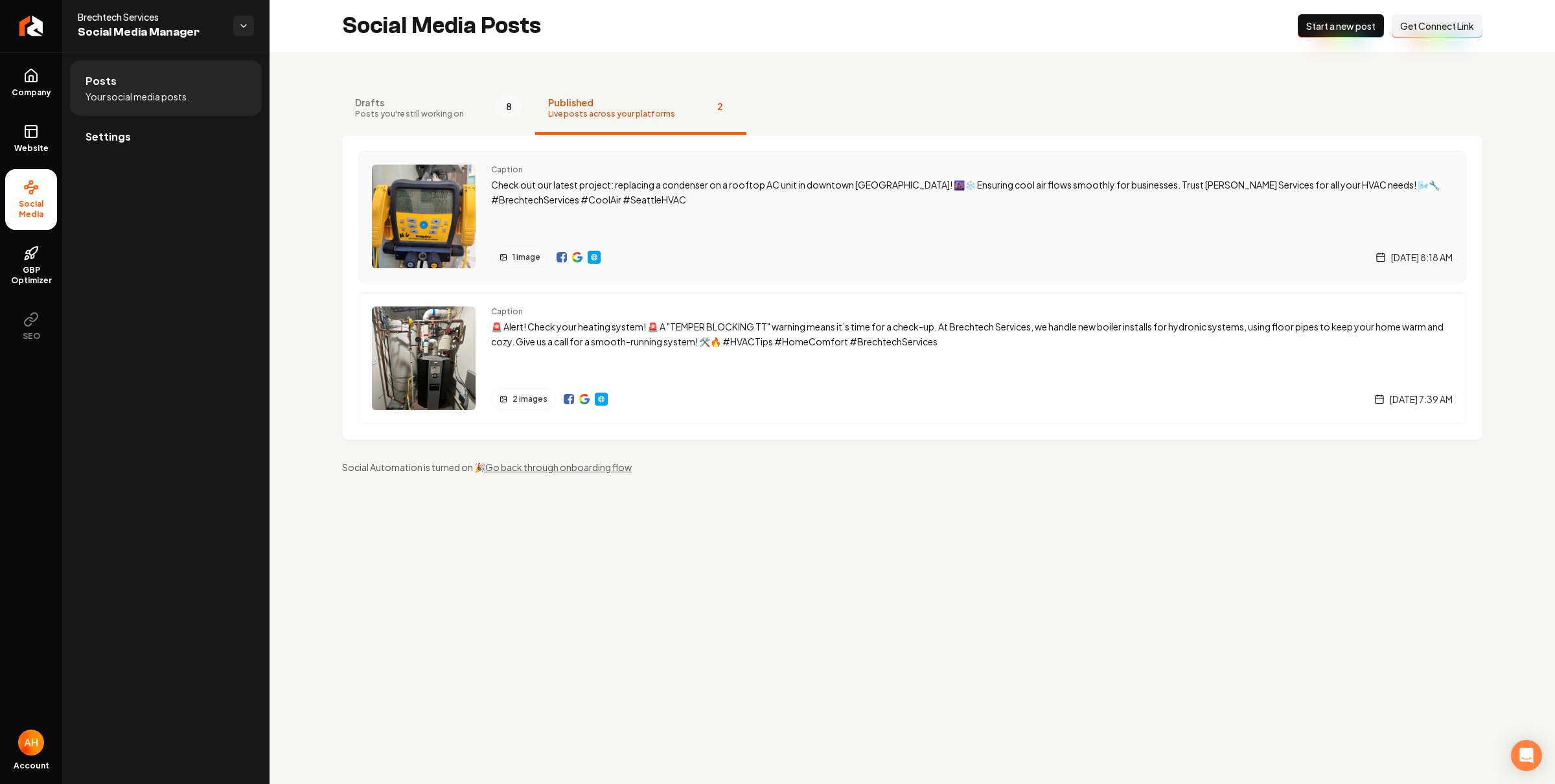
drag, startPoint x: 559, startPoint y: 263, endPoint x: 570, endPoint y: 262, distance: 11.0
click at [144, 127] on link "Settings" at bounding box center [166, 137] width 192 height 42
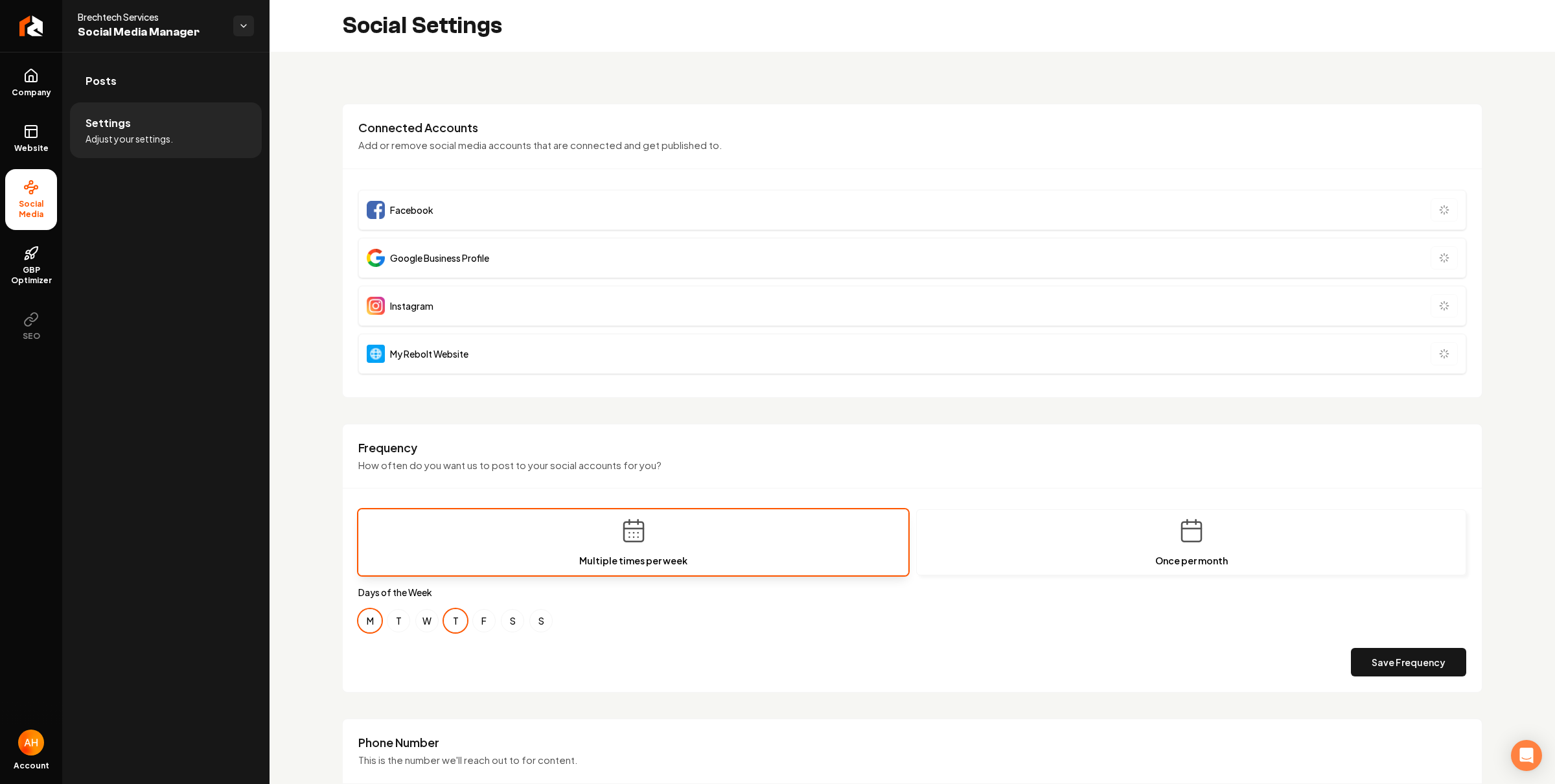
scroll to position [10, 0]
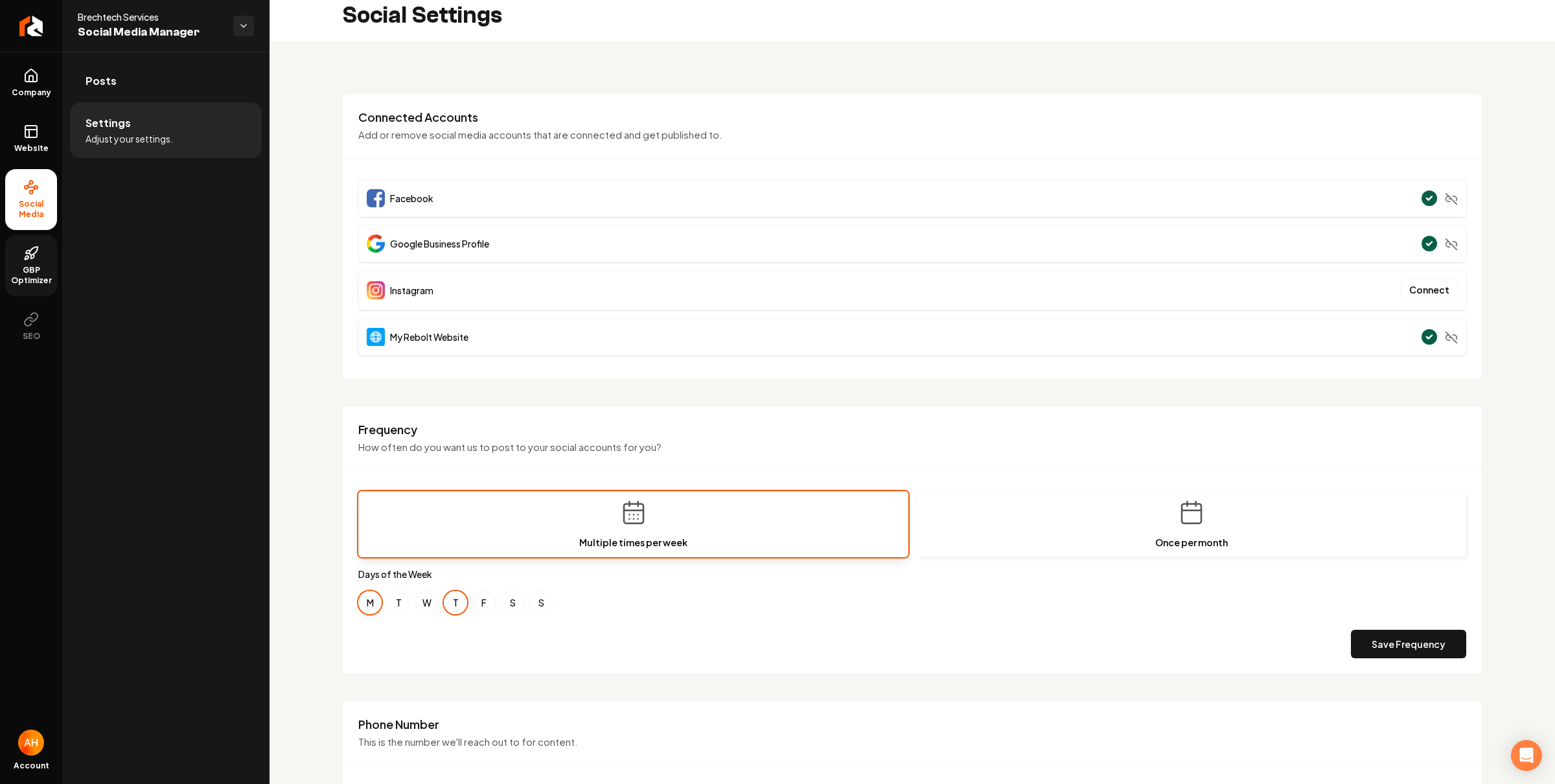
click at [50, 270] on span "GBP Optimizer" at bounding box center [30, 275] width 52 height 21
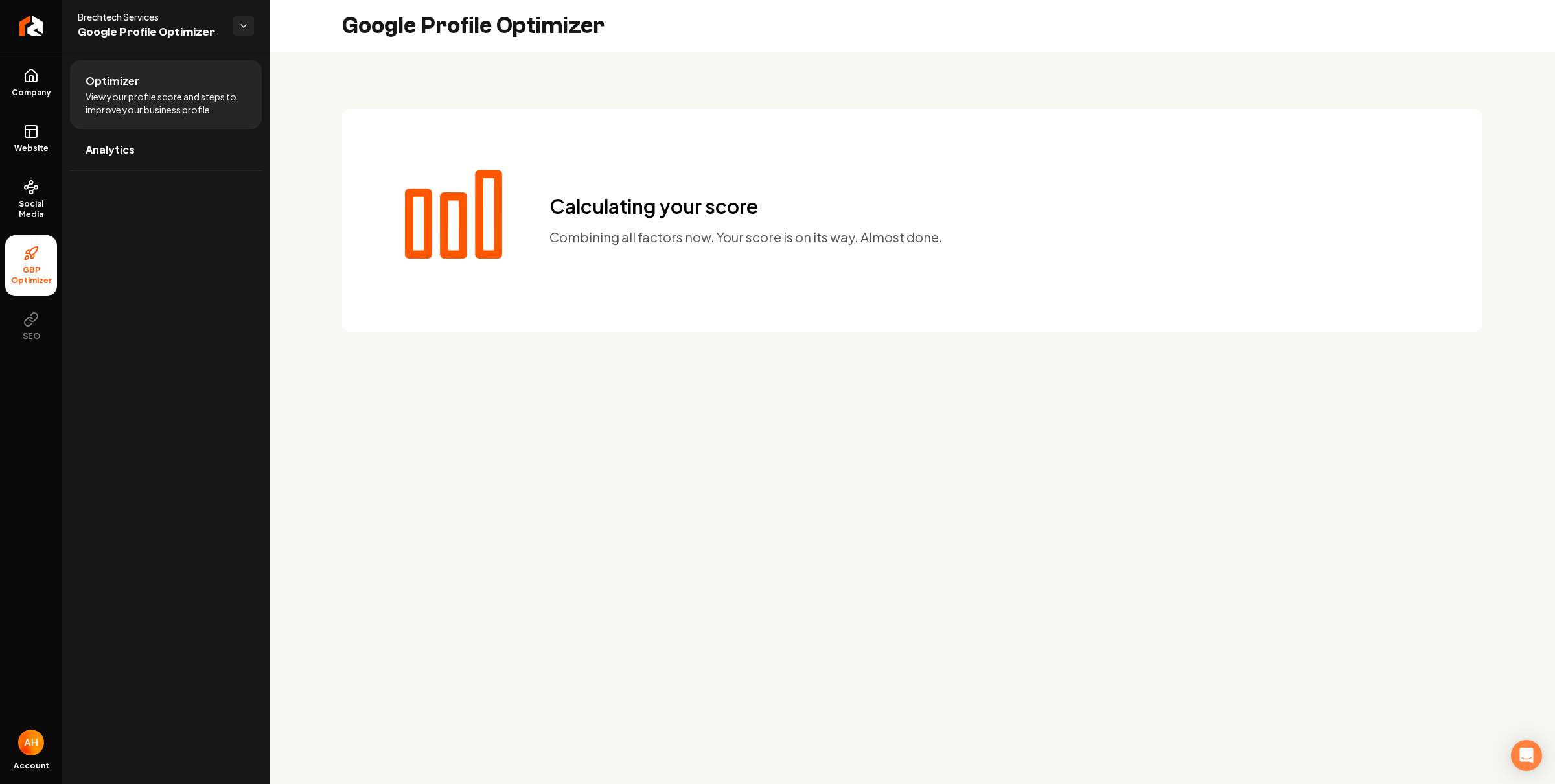
click at [1305, 8] on div "Google Profile Optimizer" at bounding box center [912, 26] width 1285 height 52
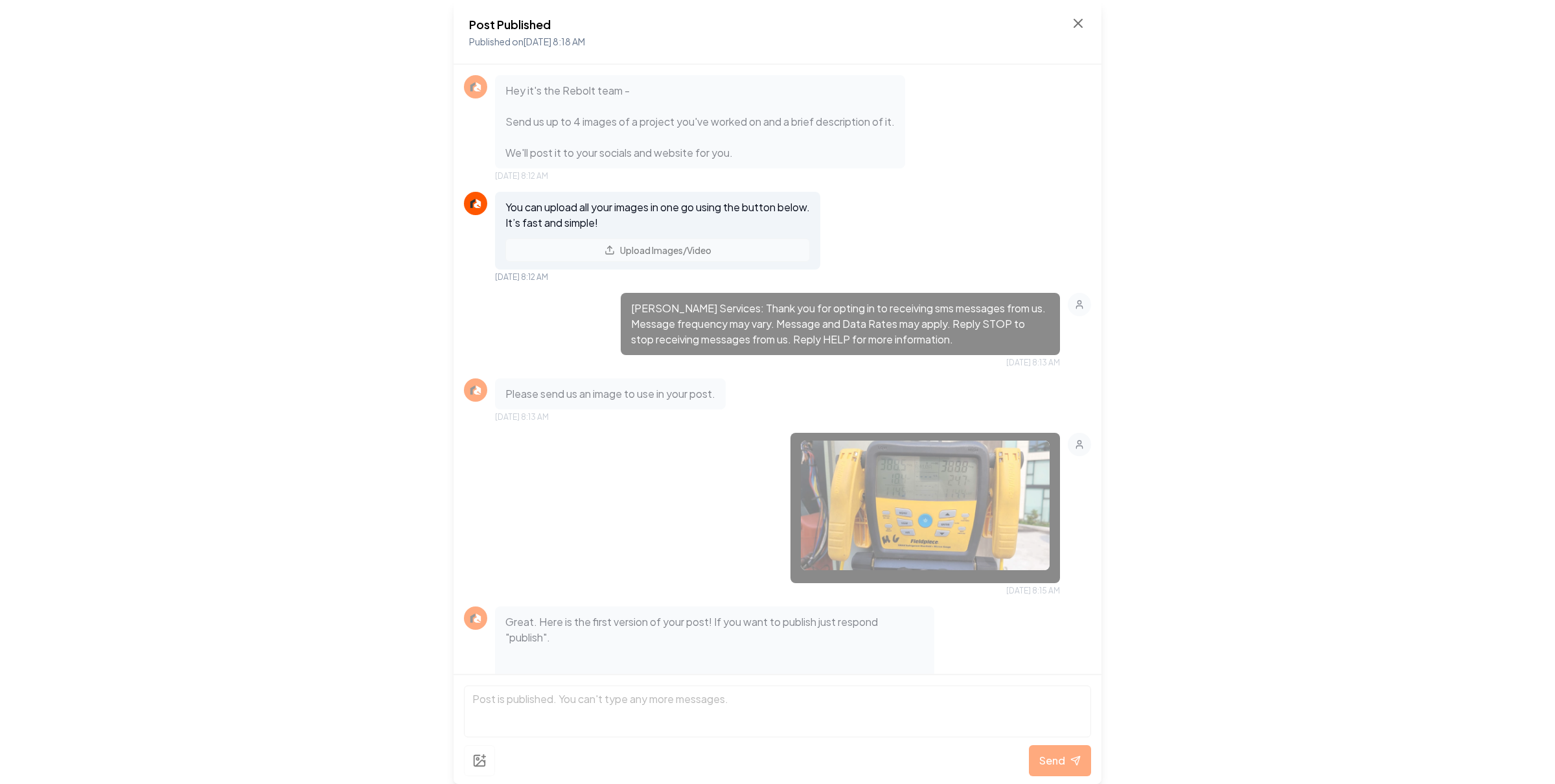
scroll to position [514, 0]
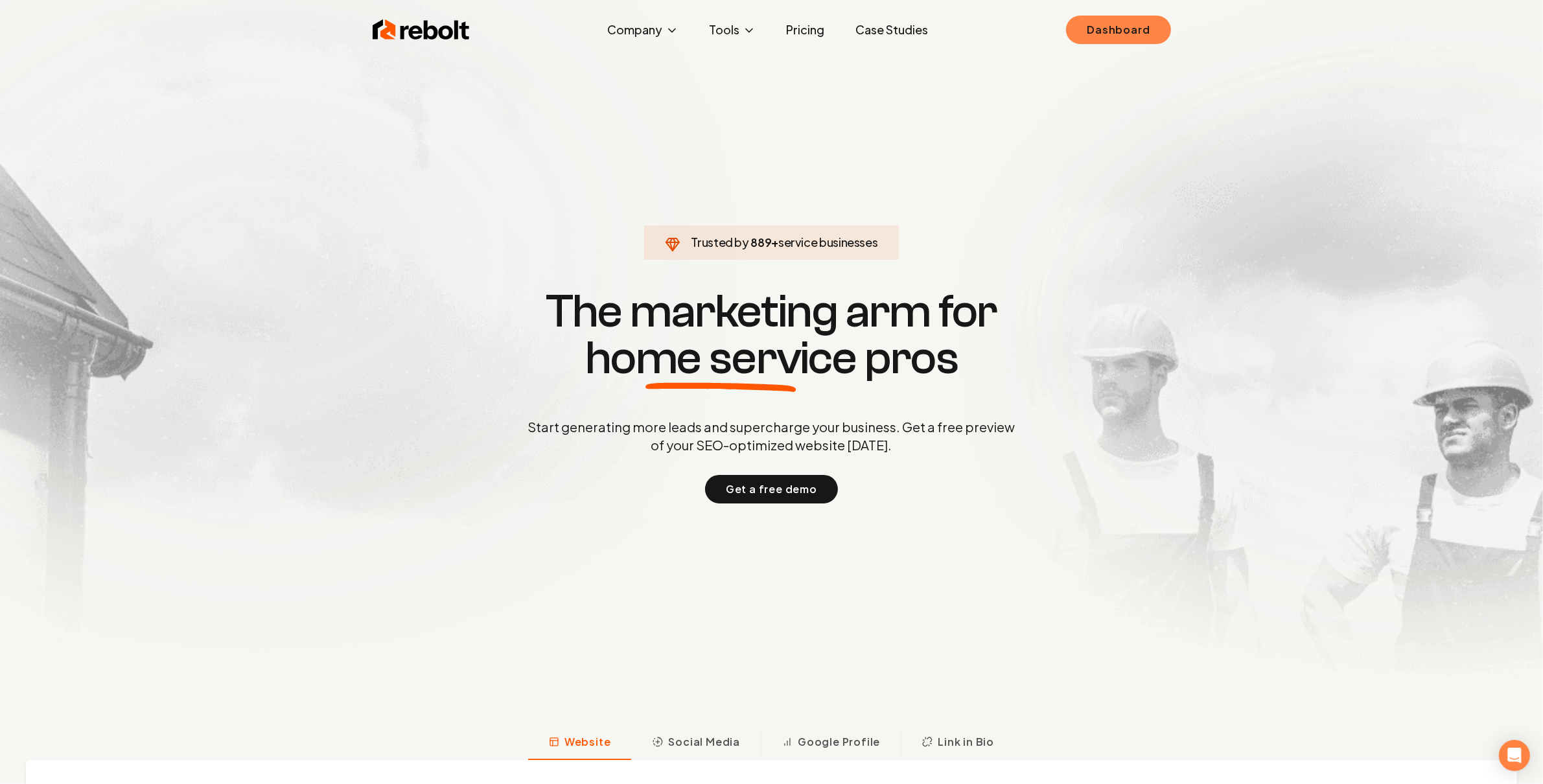
click at [1090, 26] on link "Dashboard" at bounding box center [1118, 29] width 104 height 28
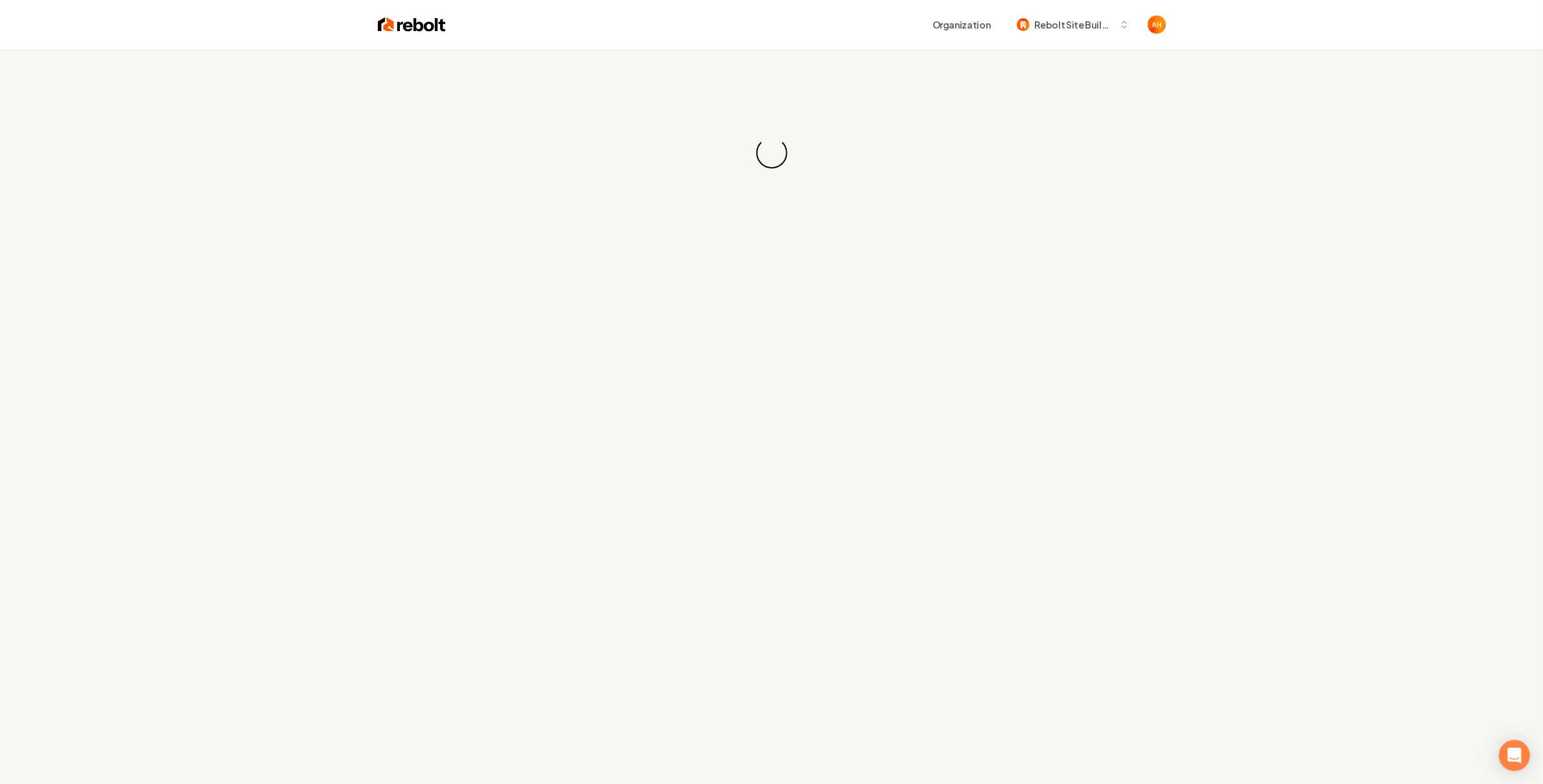
click at [820, 29] on div "Organization Rebolt Site Builder" at bounding box center [805, 25] width 720 height 24
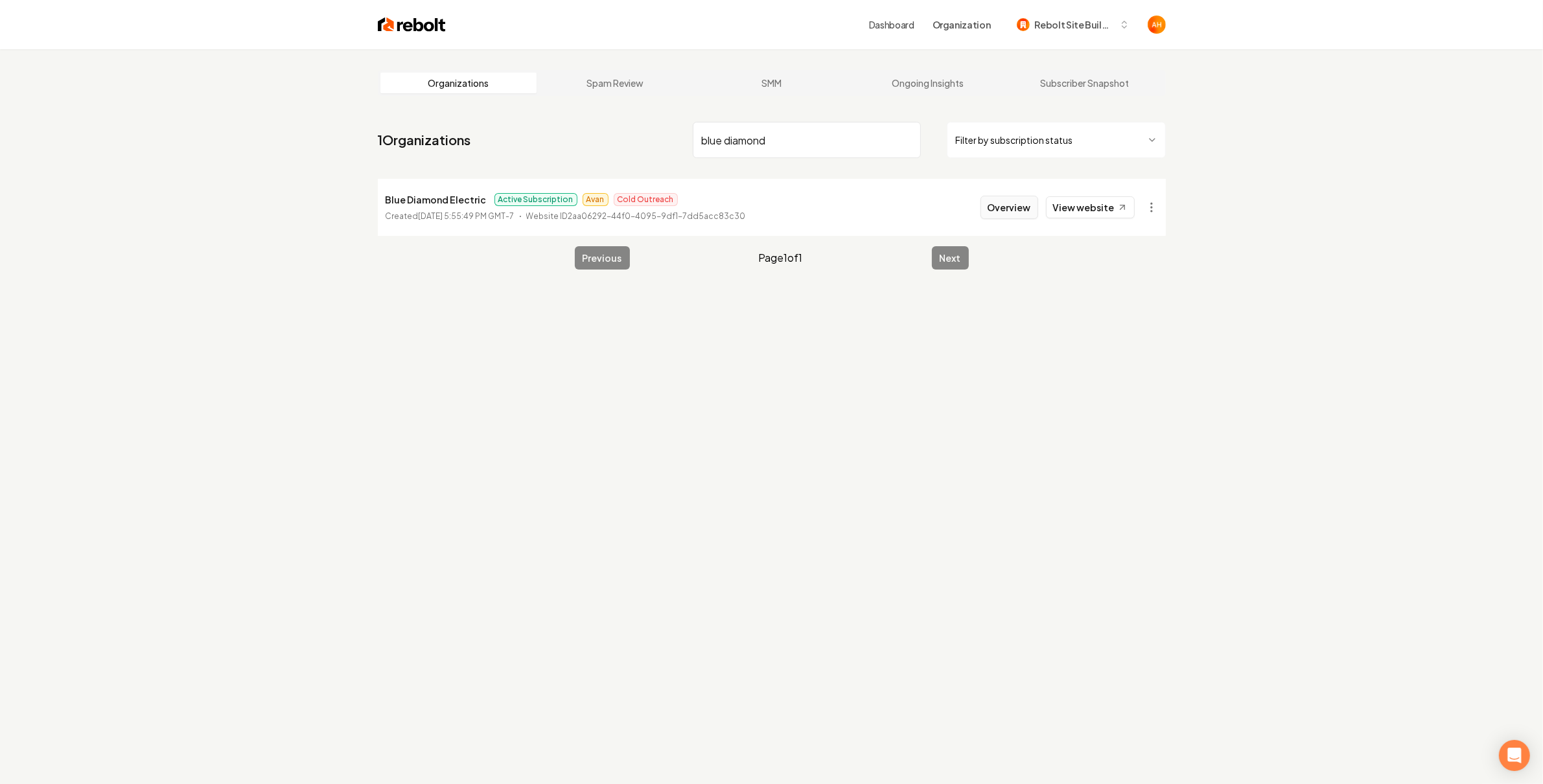
type input "blue diamond"
click at [988, 210] on button "Overview" at bounding box center [1008, 207] width 58 height 24
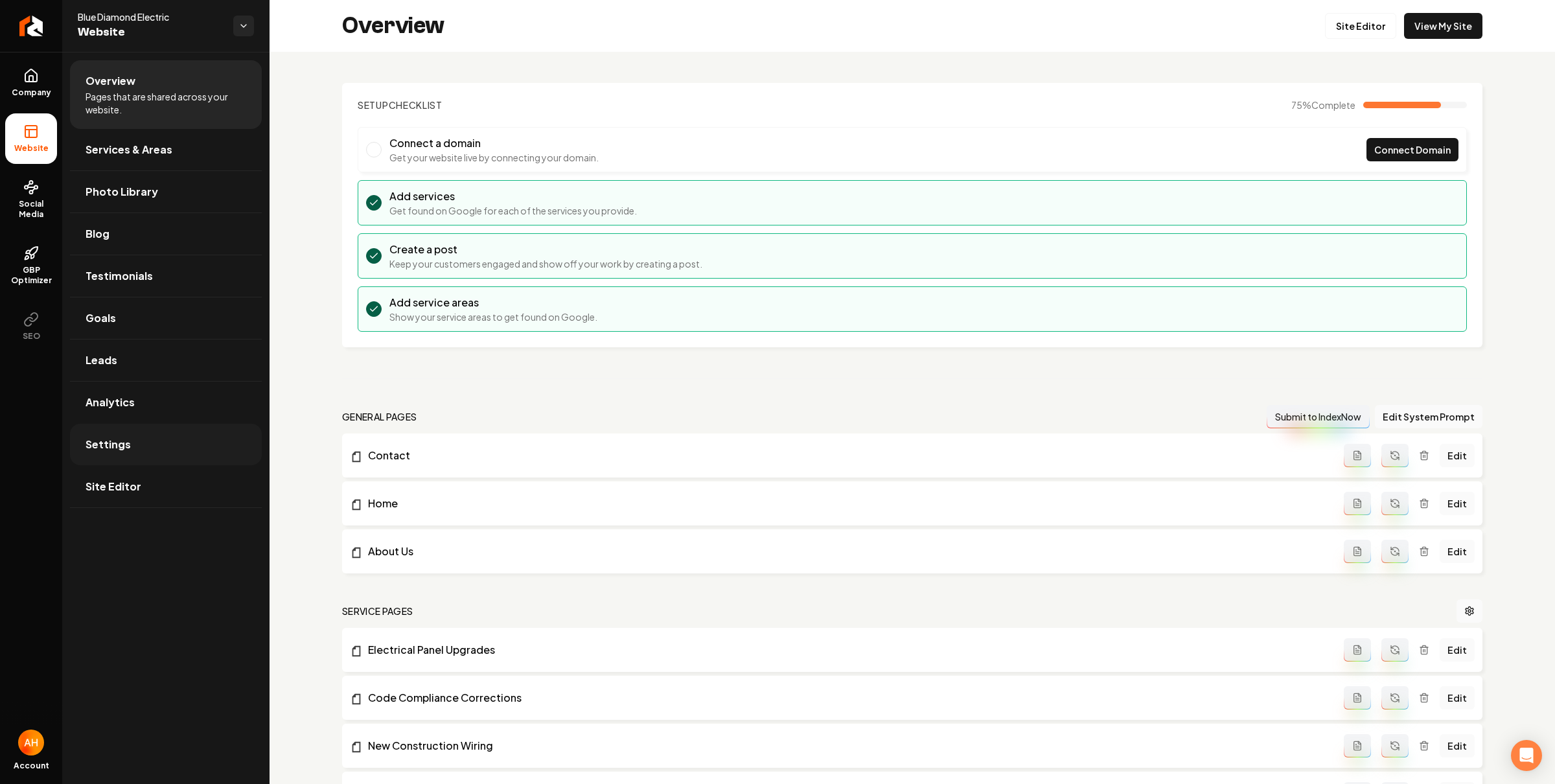
click at [159, 465] on link "Settings" at bounding box center [166, 444] width 192 height 42
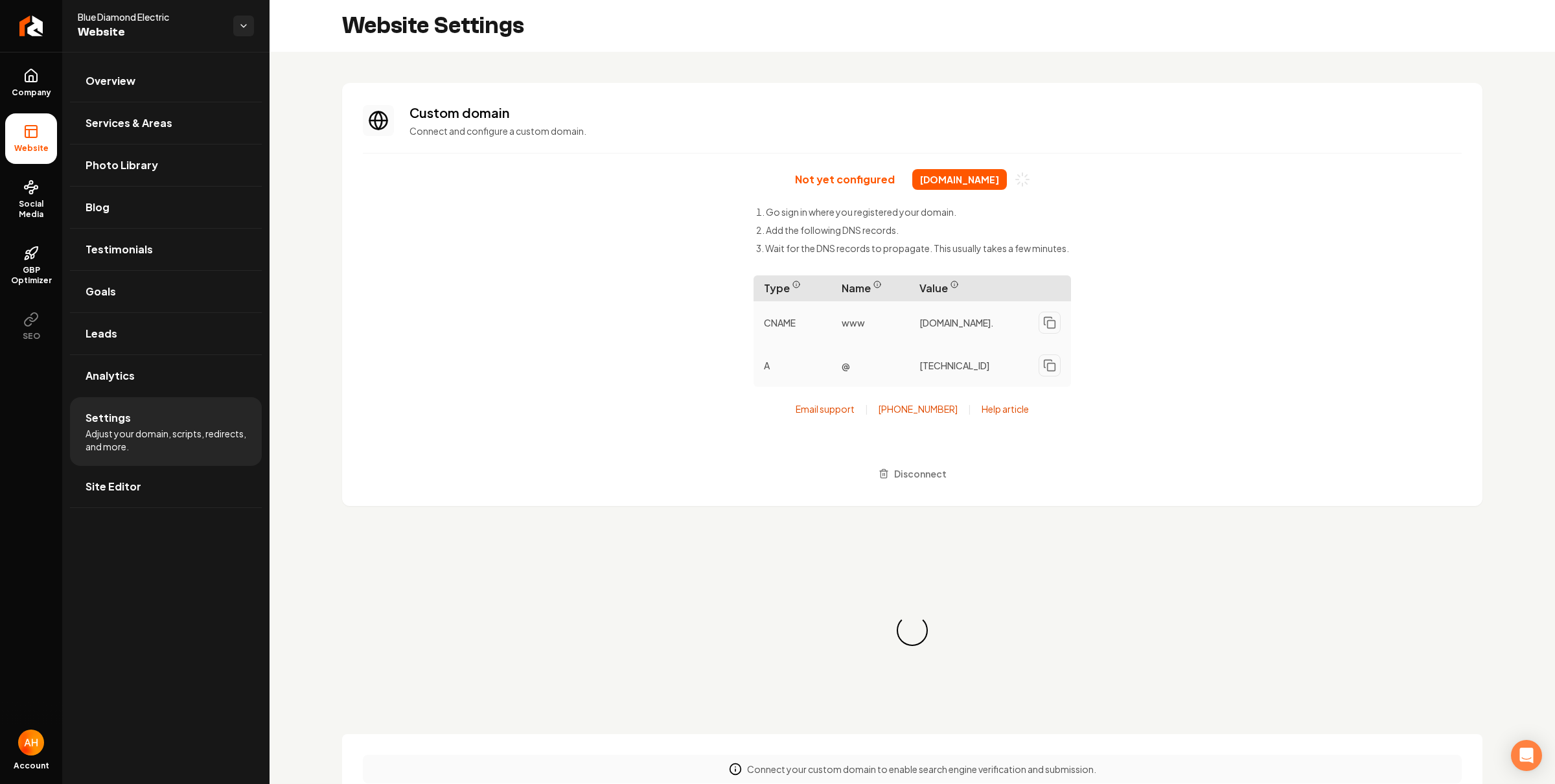
scroll to position [117, 0]
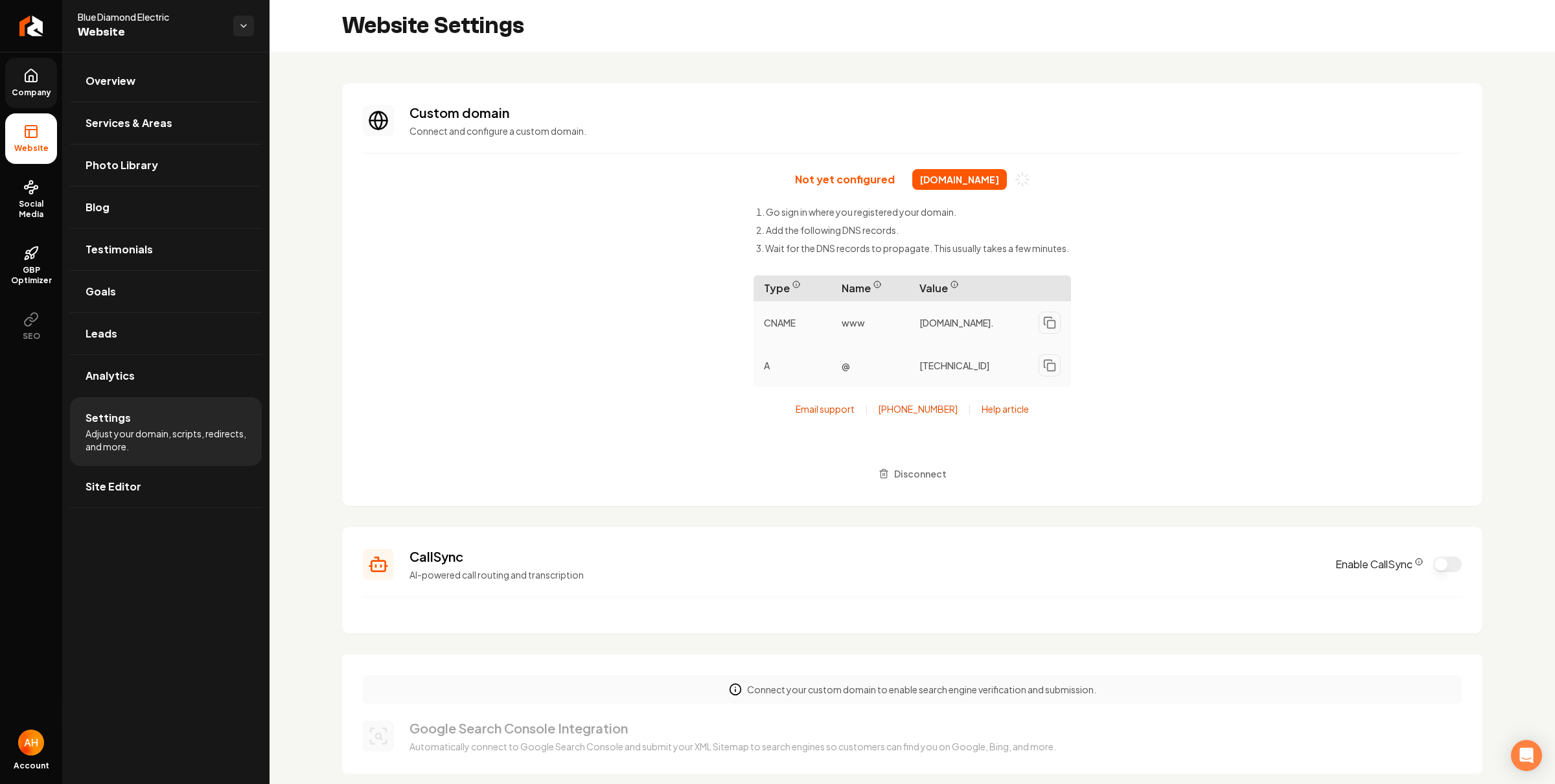
click at [22, 86] on link "Company" at bounding box center [30, 83] width 52 height 50
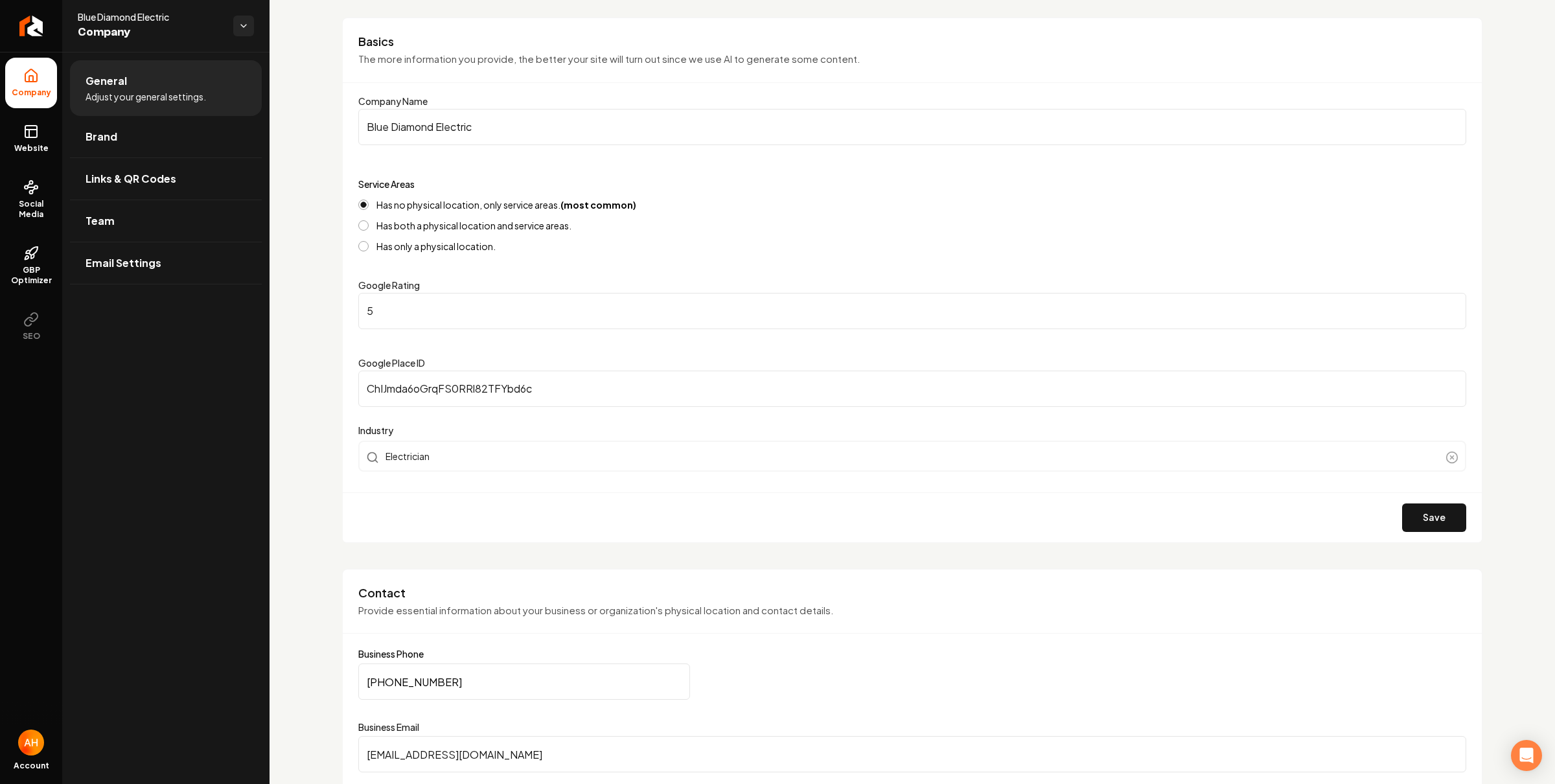
scroll to position [3, 0]
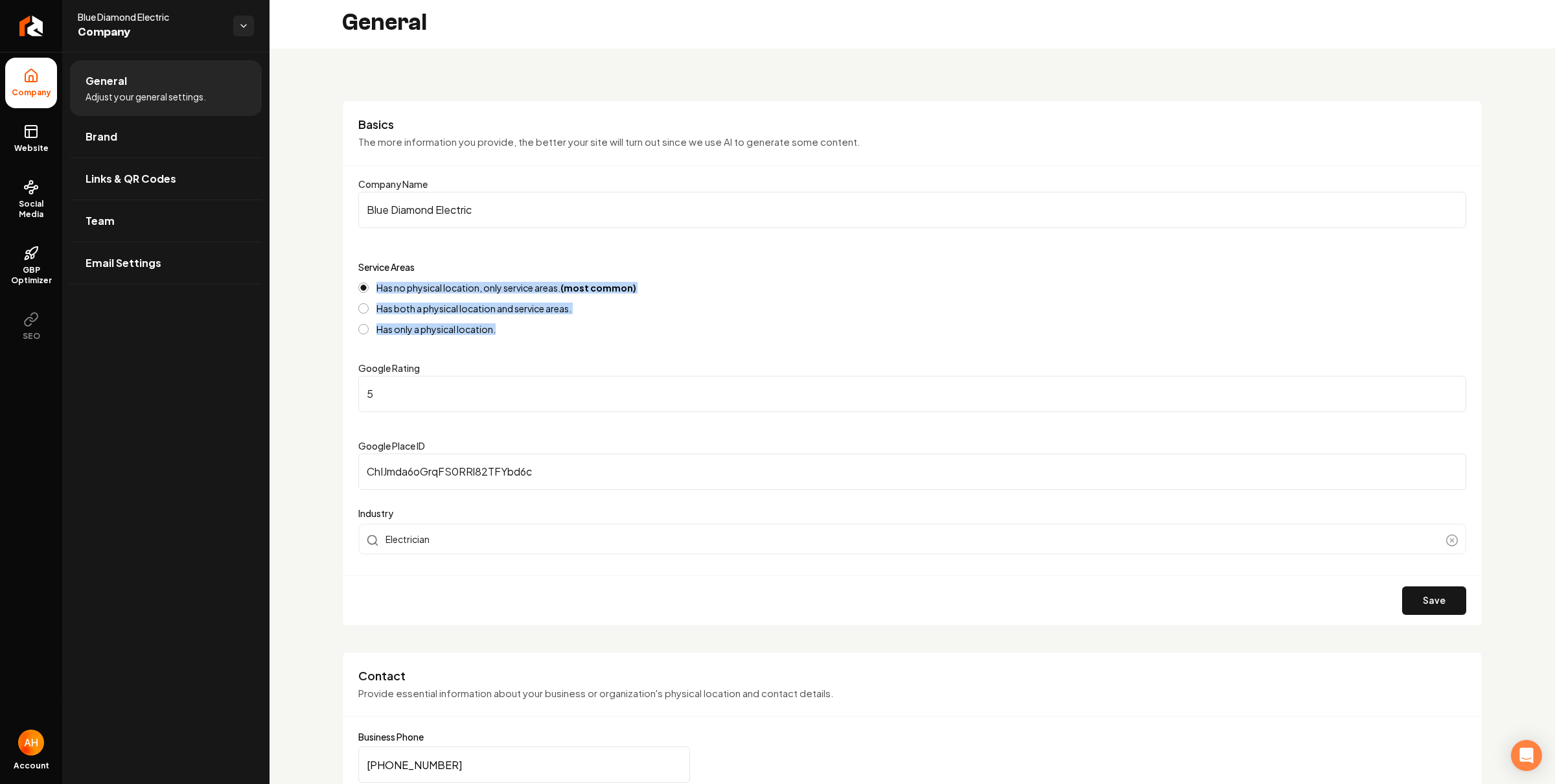
drag, startPoint x: 355, startPoint y: 308, endPoint x: 346, endPoint y: 289, distance: 21.0
click at [346, 289] on div "Basics The more information you provide, the better your site will turn out sin…" at bounding box center [911, 363] width 1140 height 525
click at [576, 285] on strong "(most common)" at bounding box center [598, 288] width 76 height 11
click at [368, 285] on button "Has no physical location, only service areas. (most common)" at bounding box center [363, 287] width 10 height 10
click at [576, 285] on strong "(most common)" at bounding box center [598, 288] width 76 height 11
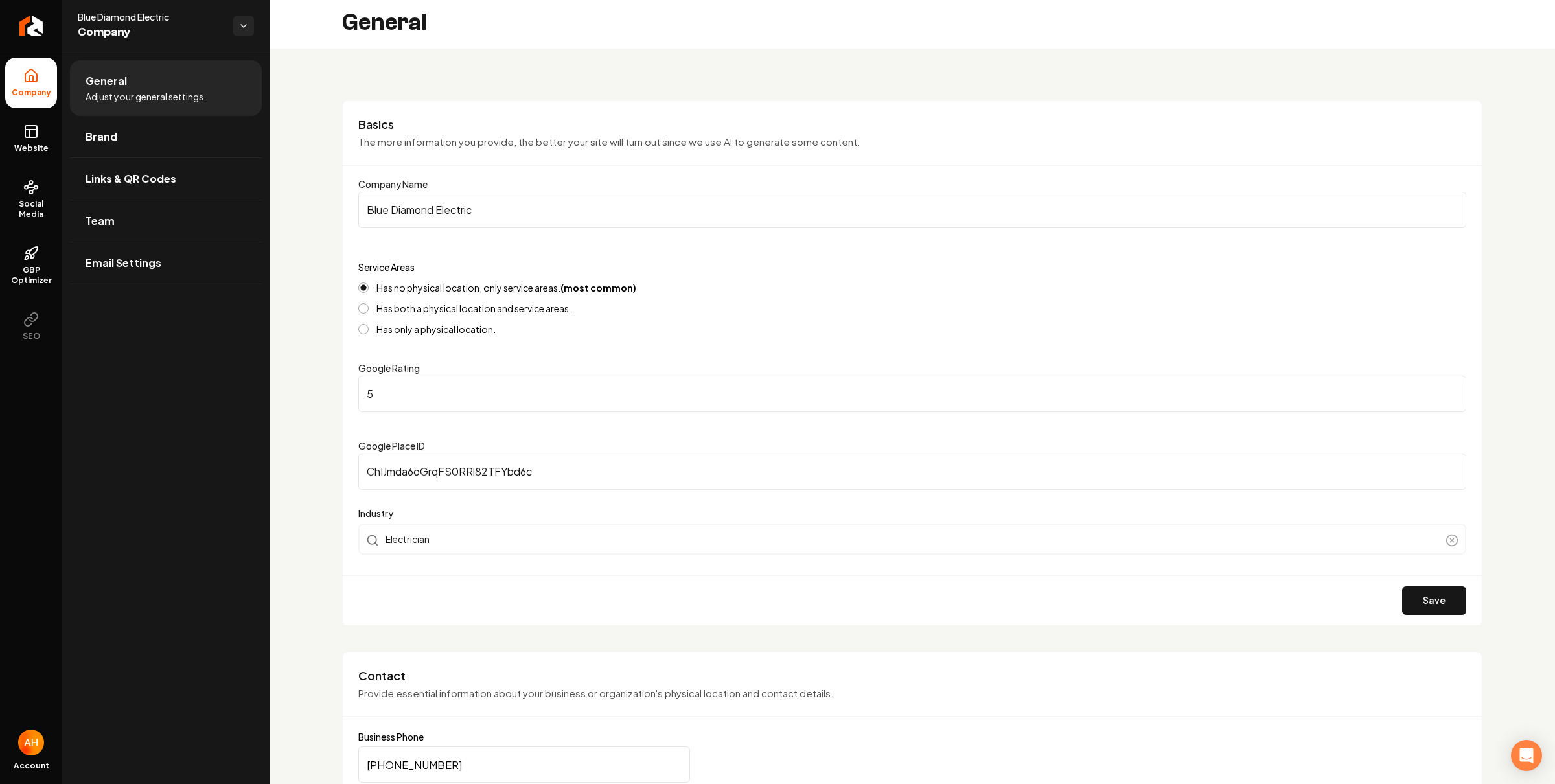
click at [368, 285] on button "Has no physical location, only service areas. (most common)" at bounding box center [363, 287] width 10 height 10
click at [576, 285] on strong "(most common)" at bounding box center [598, 288] width 76 height 11
click at [368, 285] on button "Has no physical location, only service areas. (most common)" at bounding box center [363, 287] width 10 height 10
click at [510, 289] on label "Has no physical location, only service areas. (most common)" at bounding box center [506, 288] width 260 height 9
click at [368, 289] on button "Has no physical location, only service areas. (most common)" at bounding box center [363, 287] width 10 height 10
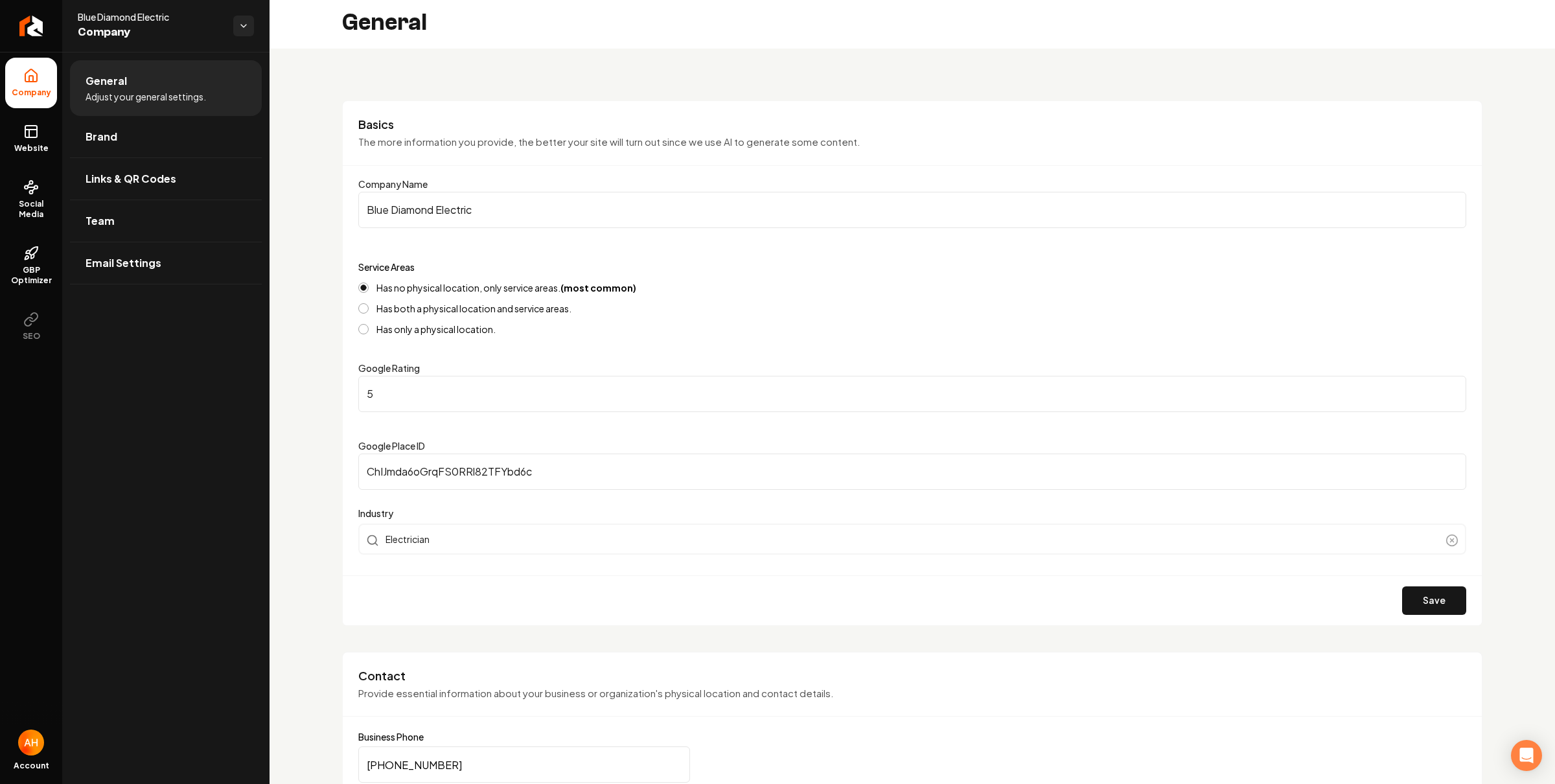
click at [510, 289] on label "Has no physical location, only service areas. (most common)" at bounding box center [506, 288] width 260 height 9
click at [368, 289] on button "Has no physical location, only service areas. (most common)" at bounding box center [363, 287] width 10 height 10
click at [510, 289] on label "Has no physical location, only service areas. (most common)" at bounding box center [506, 288] width 260 height 9
click at [368, 289] on button "Has no physical location, only service areas. (most common)" at bounding box center [363, 287] width 10 height 10
drag, startPoint x: 408, startPoint y: 296, endPoint x: 646, endPoint y: 287, distance: 238.2
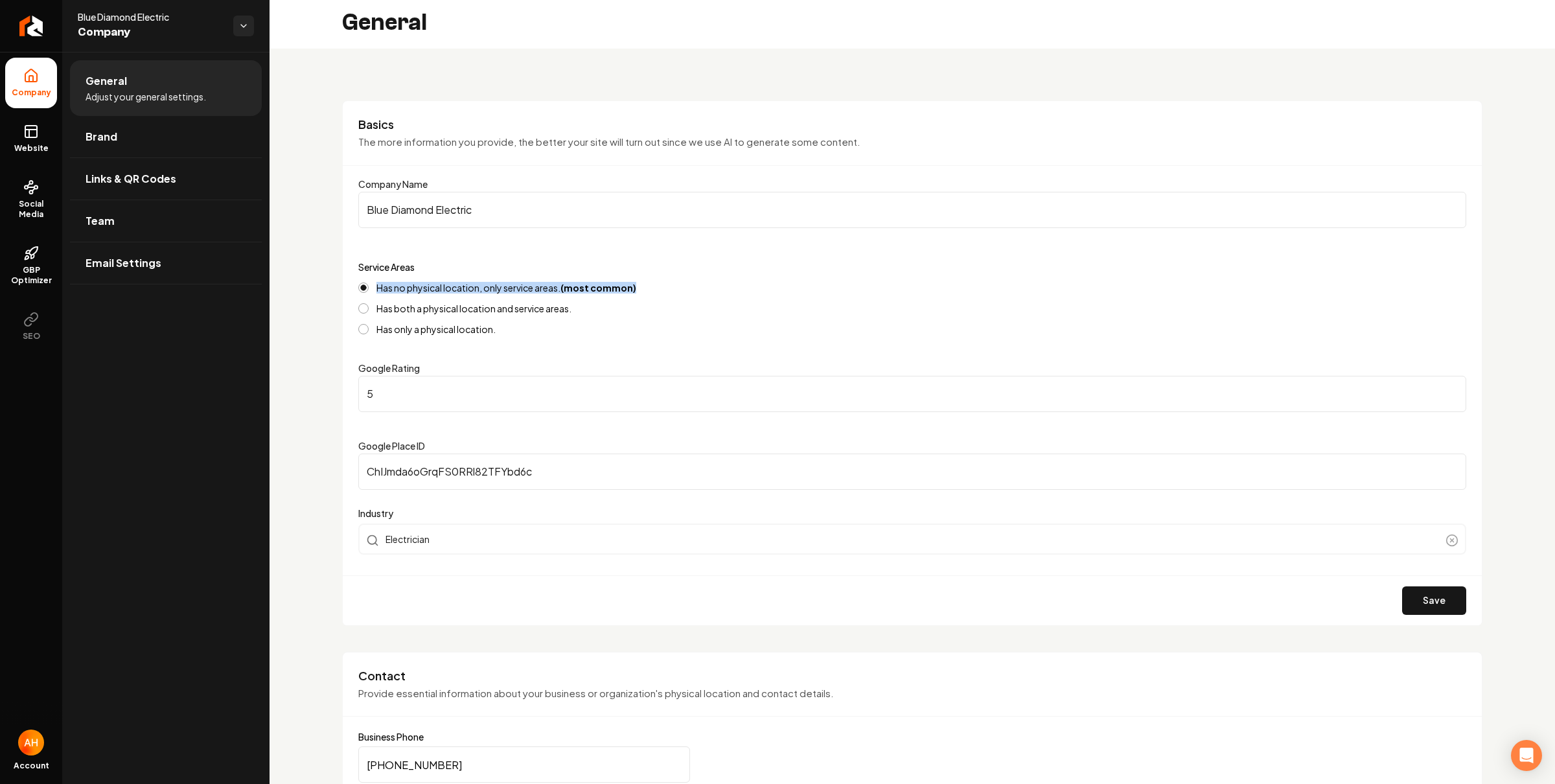
click at [646, 287] on div "Has no physical location, only service areas. (most common)" at bounding box center [911, 287] width 1108 height 10
drag, startPoint x: 610, startPoint y: 308, endPoint x: 378, endPoint y: 321, distance: 232.4
click at [378, 321] on div "Has no physical location, only service areas. (most common) Has both a physical…" at bounding box center [911, 308] width 1108 height 52
drag, startPoint x: 390, startPoint y: 311, endPoint x: 565, endPoint y: 320, distance: 175.2
click at [565, 320] on div "Has no physical location, only service areas. (most common) Has both a physical…" at bounding box center [911, 308] width 1108 height 52
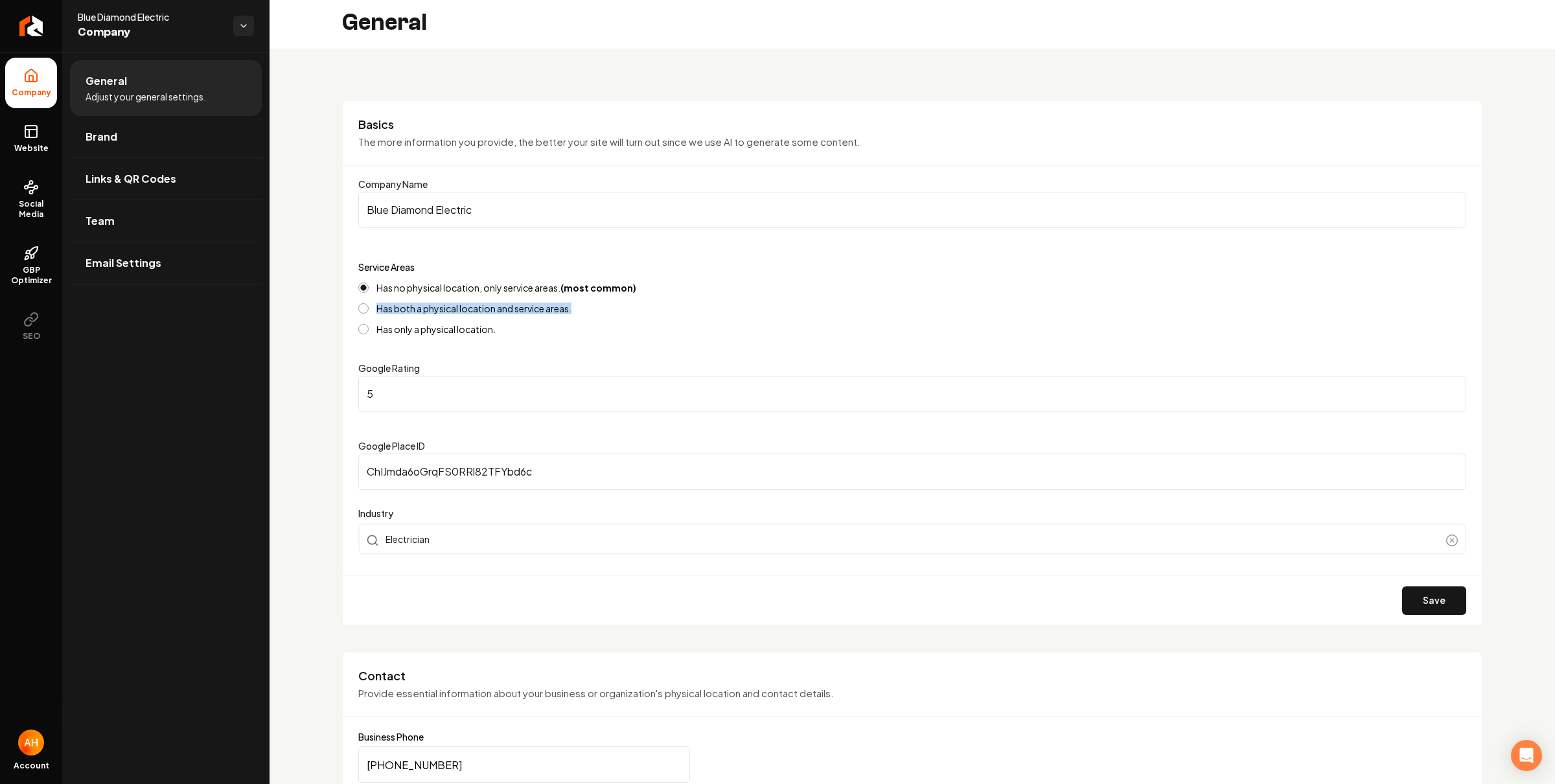
drag, startPoint x: 574, startPoint y: 312, endPoint x: 376, endPoint y: 308, distance: 198.0
click at [376, 308] on div "Has both a physical location and service areas." at bounding box center [911, 308] width 1108 height 10
click at [415, 308] on label "Has both a physical location and service areas." at bounding box center [473, 308] width 195 height 9
click at [368, 308] on button "Has both a physical location and service areas." at bounding box center [363, 308] width 10 height 10
click at [415, 308] on label "Has both a physical location and service areas." at bounding box center [473, 308] width 195 height 9
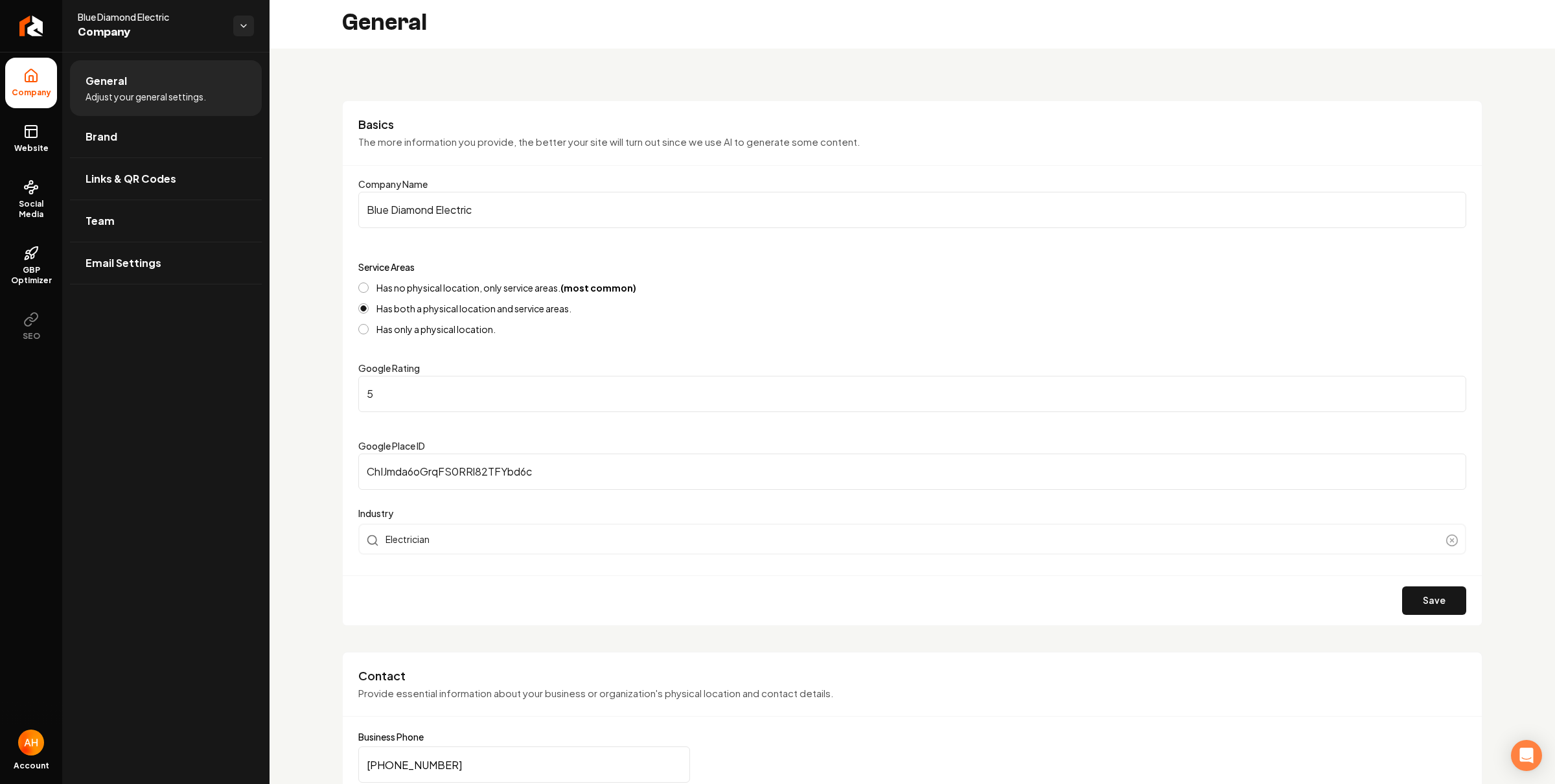
click at [368, 308] on button "Has both a physical location and service areas." at bounding box center [363, 308] width 10 height 10
click at [415, 308] on label "Has both a physical location and service areas." at bounding box center [473, 308] width 195 height 9
click at [368, 308] on button "Has both a physical location and service areas." at bounding box center [363, 308] width 10 height 10
click at [419, 292] on label "Has no physical location, only service areas. (most common)" at bounding box center [506, 288] width 260 height 9
click at [368, 292] on button "Has no physical location, only service areas. (most common)" at bounding box center [363, 287] width 10 height 10
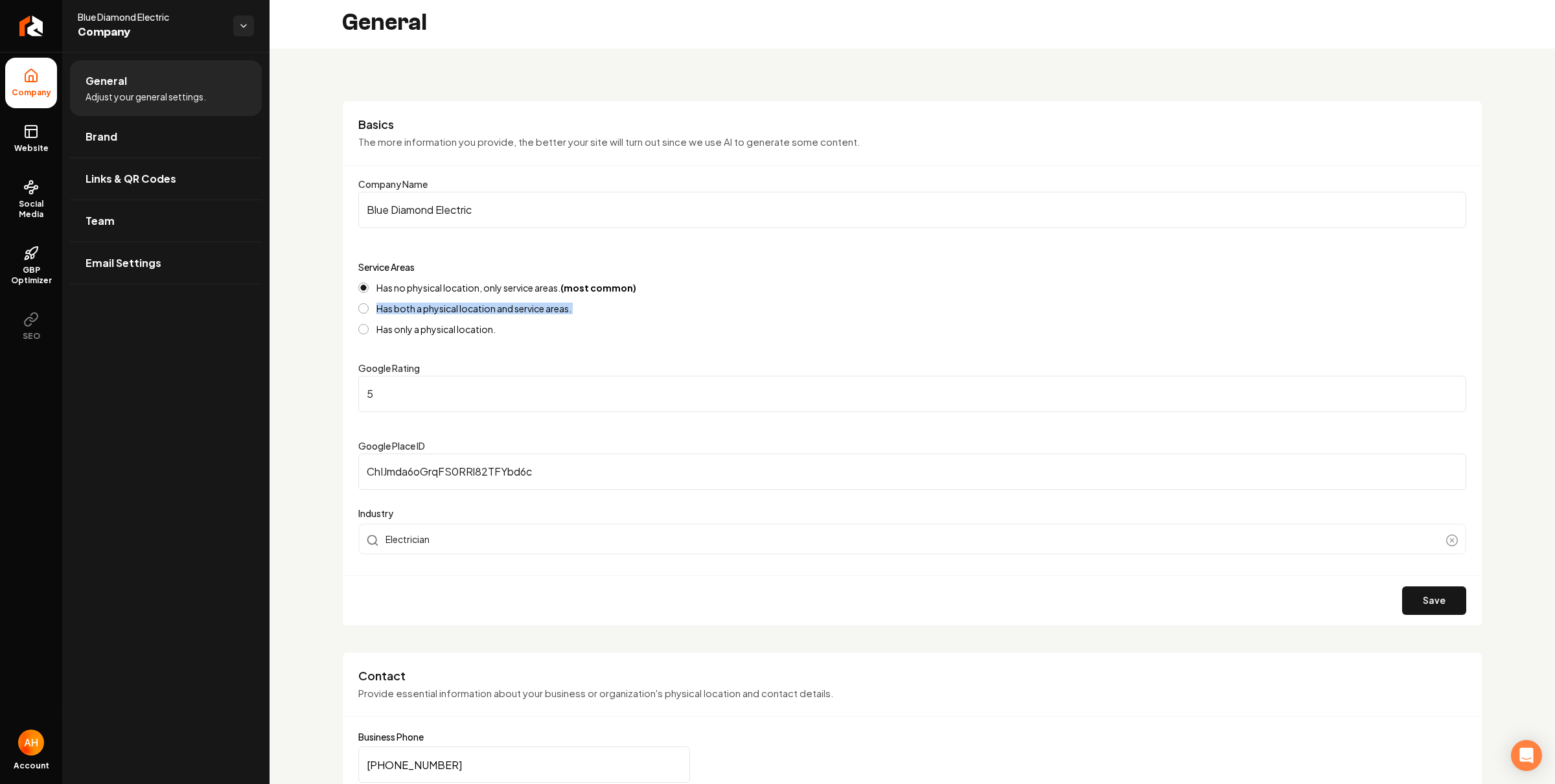
drag, startPoint x: 595, startPoint y: 302, endPoint x: 448, endPoint y: 321, distance: 148.2
click at [448, 321] on div "Has no physical location, only service areas. (most common) Has both a physical…" at bounding box center [911, 308] width 1108 height 52
drag, startPoint x: 535, startPoint y: 302, endPoint x: 429, endPoint y: 311, distance: 106.4
click at [429, 311] on div "Has both a physical location and service areas." at bounding box center [911, 308] width 1108 height 10
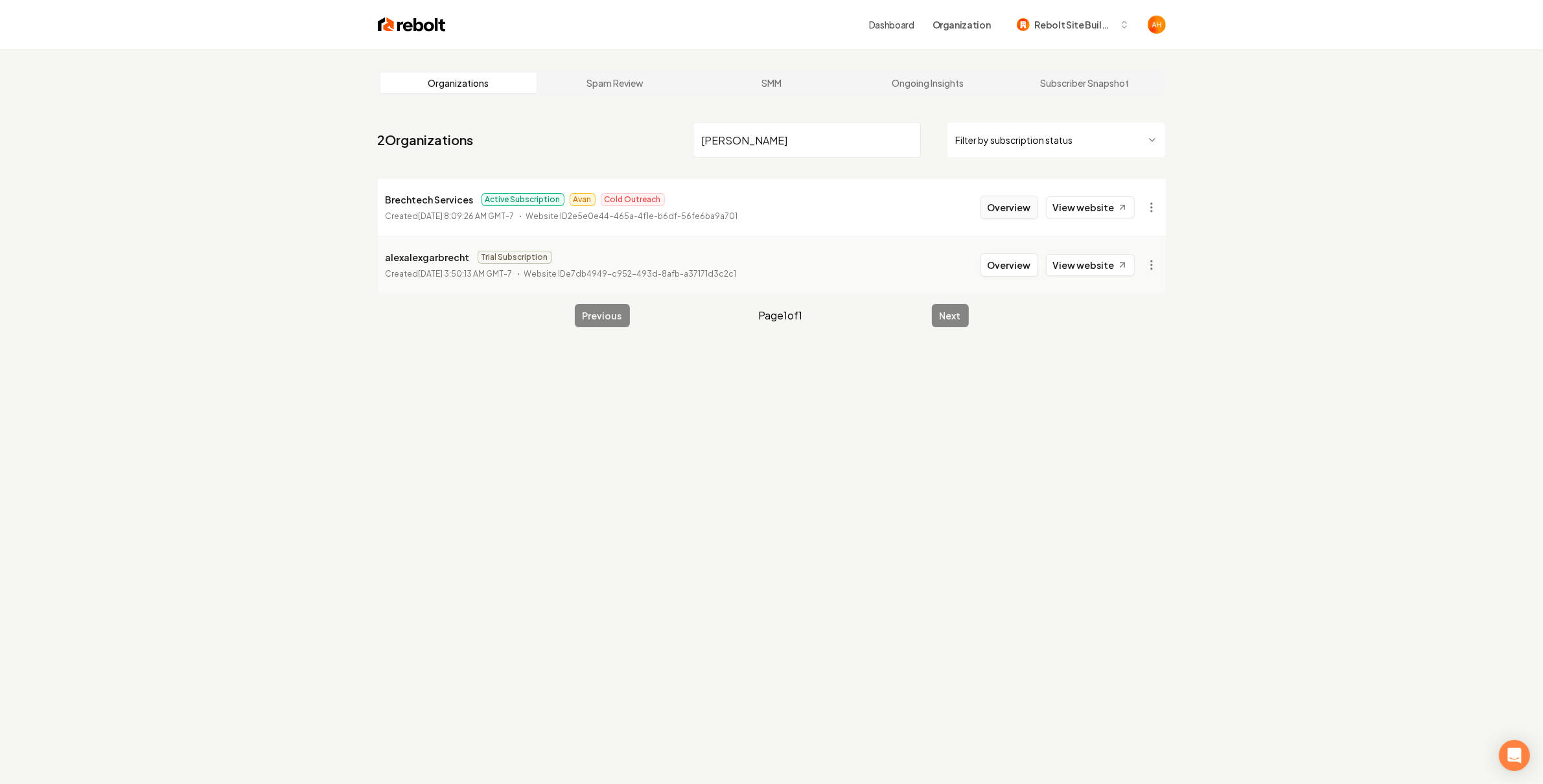
type input "brech"
drag, startPoint x: 1012, startPoint y: 214, endPoint x: 869, endPoint y: 214, distance: 143.0
click at [1012, 214] on button "Overview" at bounding box center [1008, 207] width 58 height 24
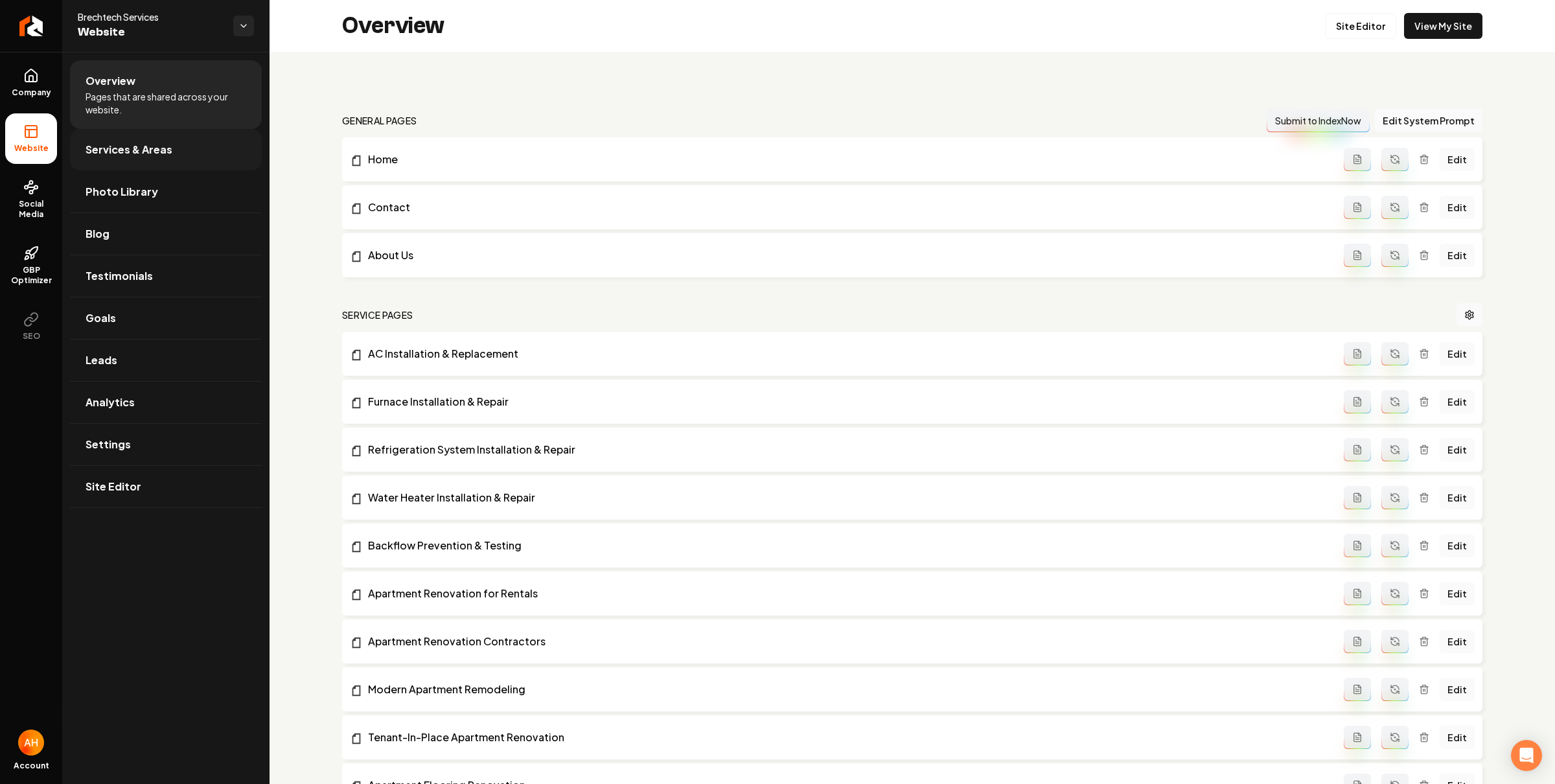
click at [165, 154] on span "Services & Areas" at bounding box center [128, 149] width 86 height 15
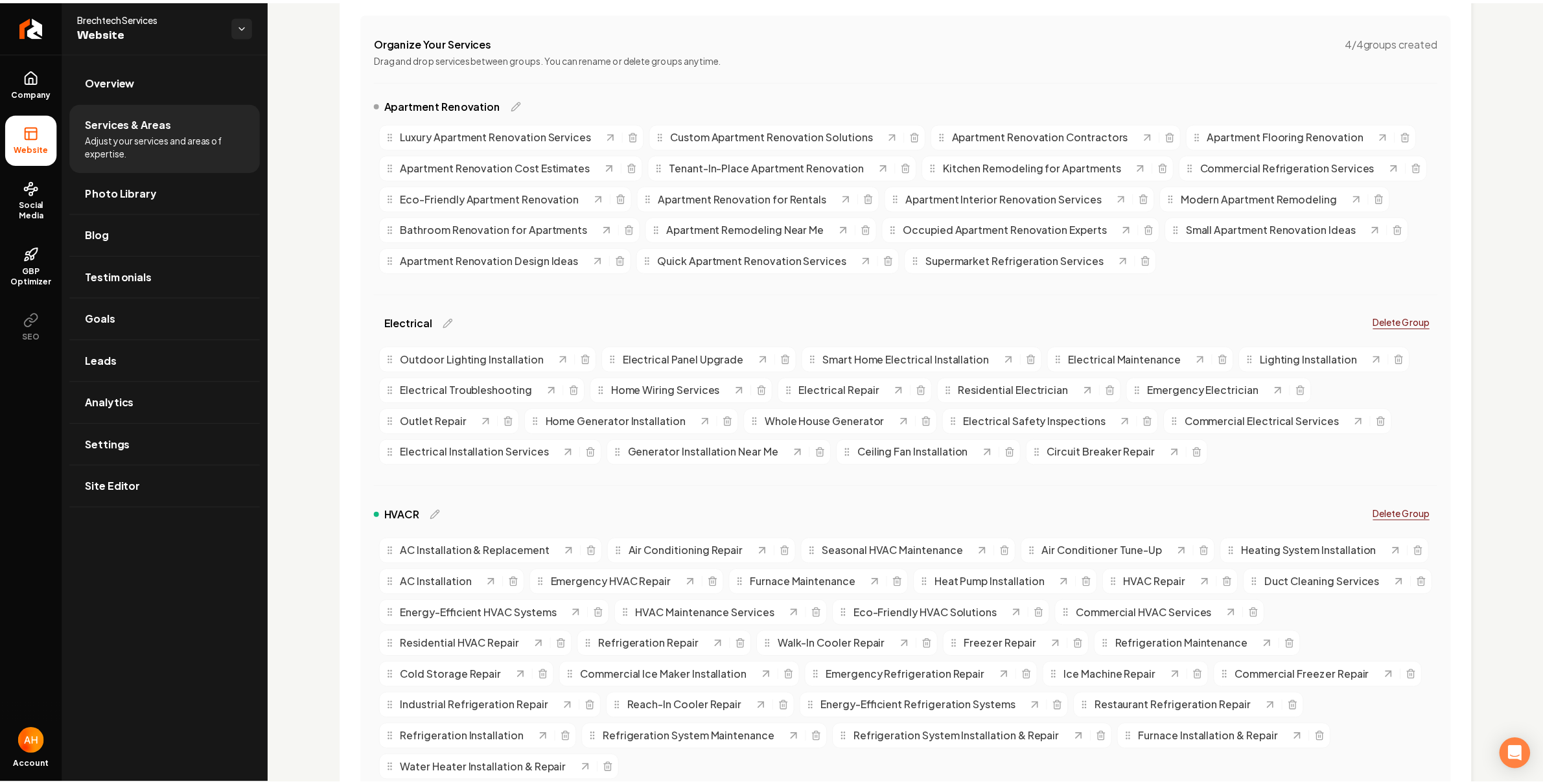
scroll to position [64, 0]
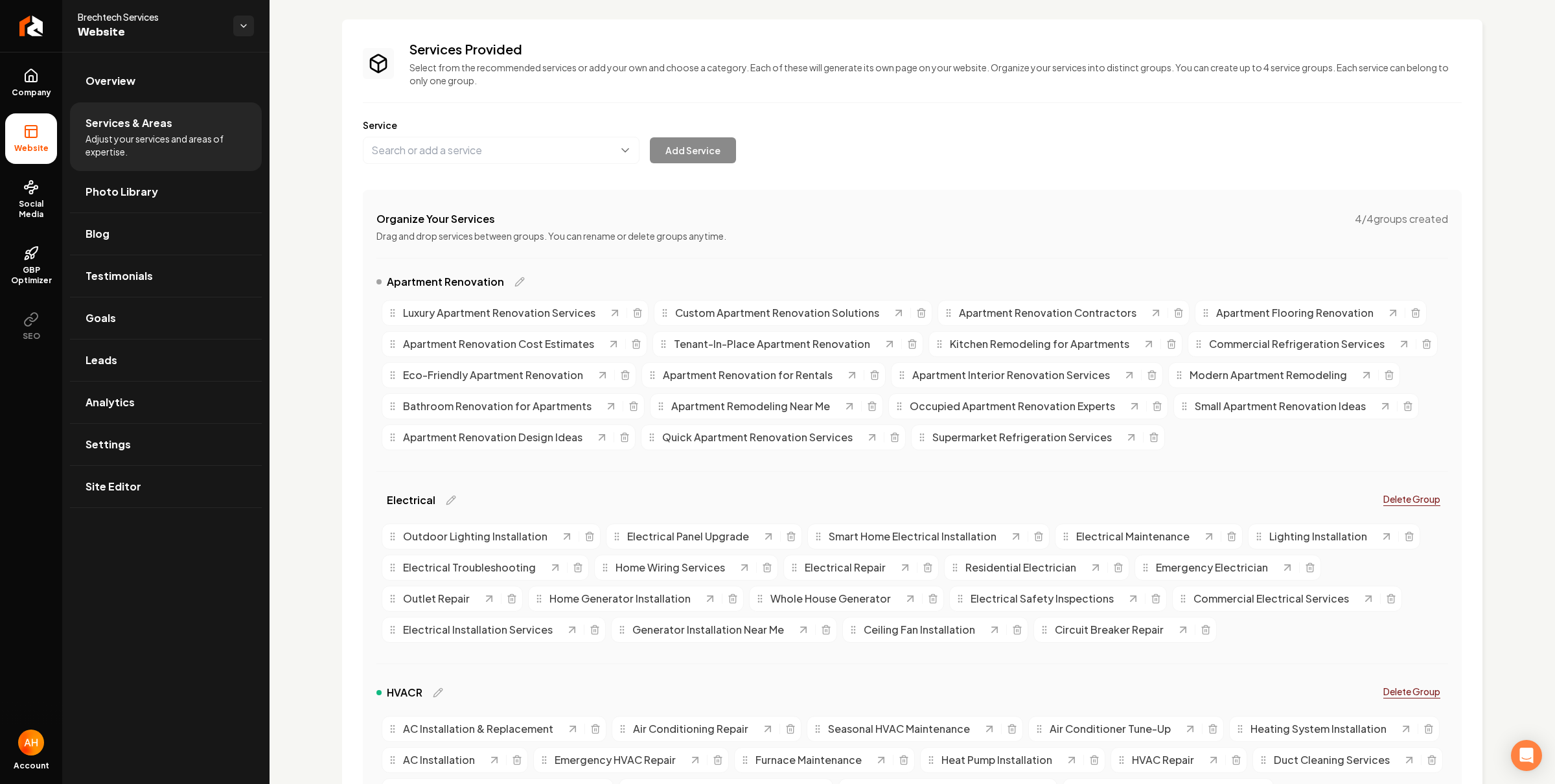
click at [638, 50] on h3 "Services Provided" at bounding box center [935, 48] width 1052 height 18
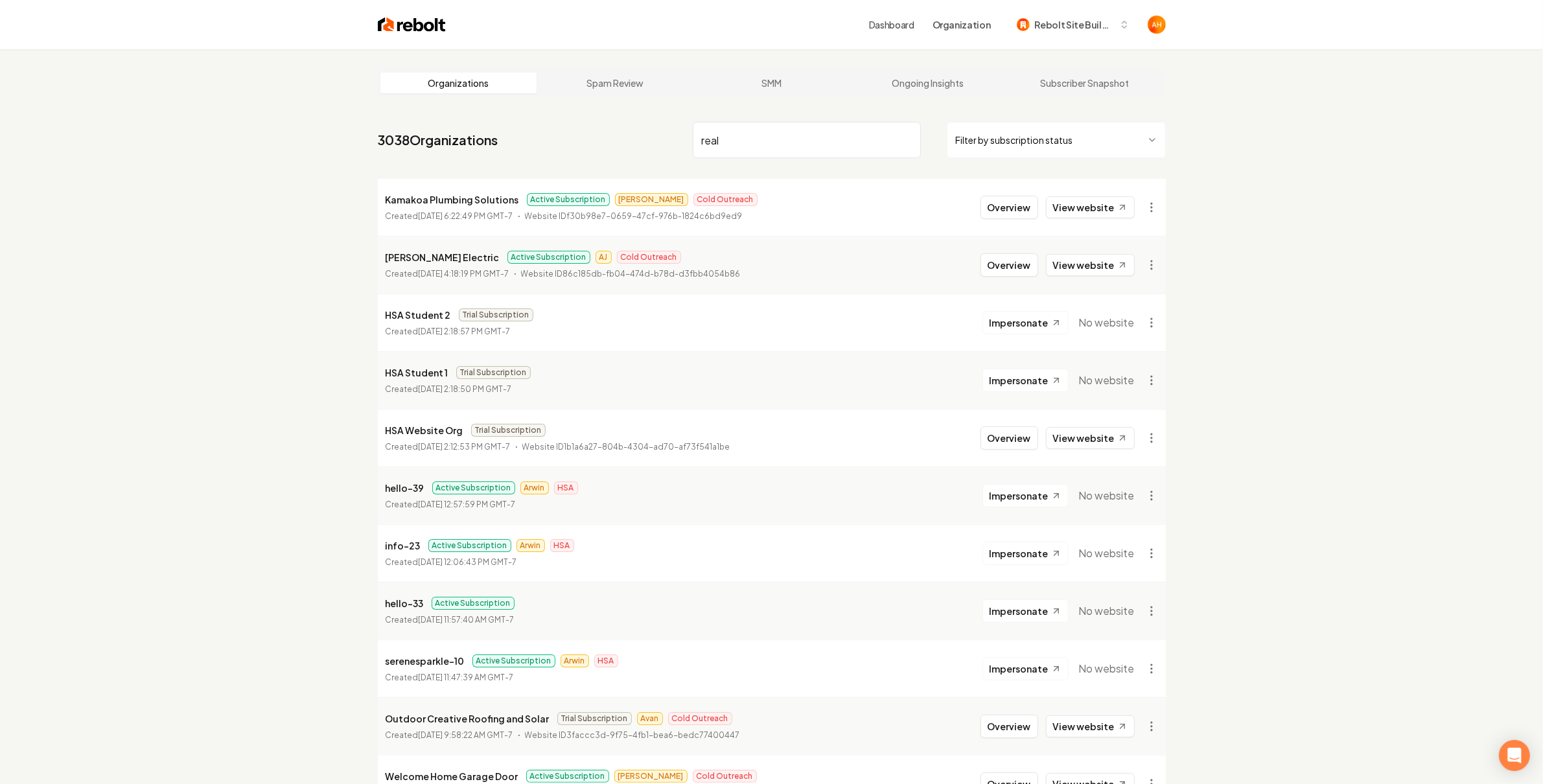
type input "real"
click at [1156, 203] on html "Dashboard Organization Rebolt Site Builder Organizations Spam Review SMM Ongoin…" at bounding box center [771, 392] width 1543 height 784
click at [811, 124] on input "search" at bounding box center [806, 140] width 228 height 36
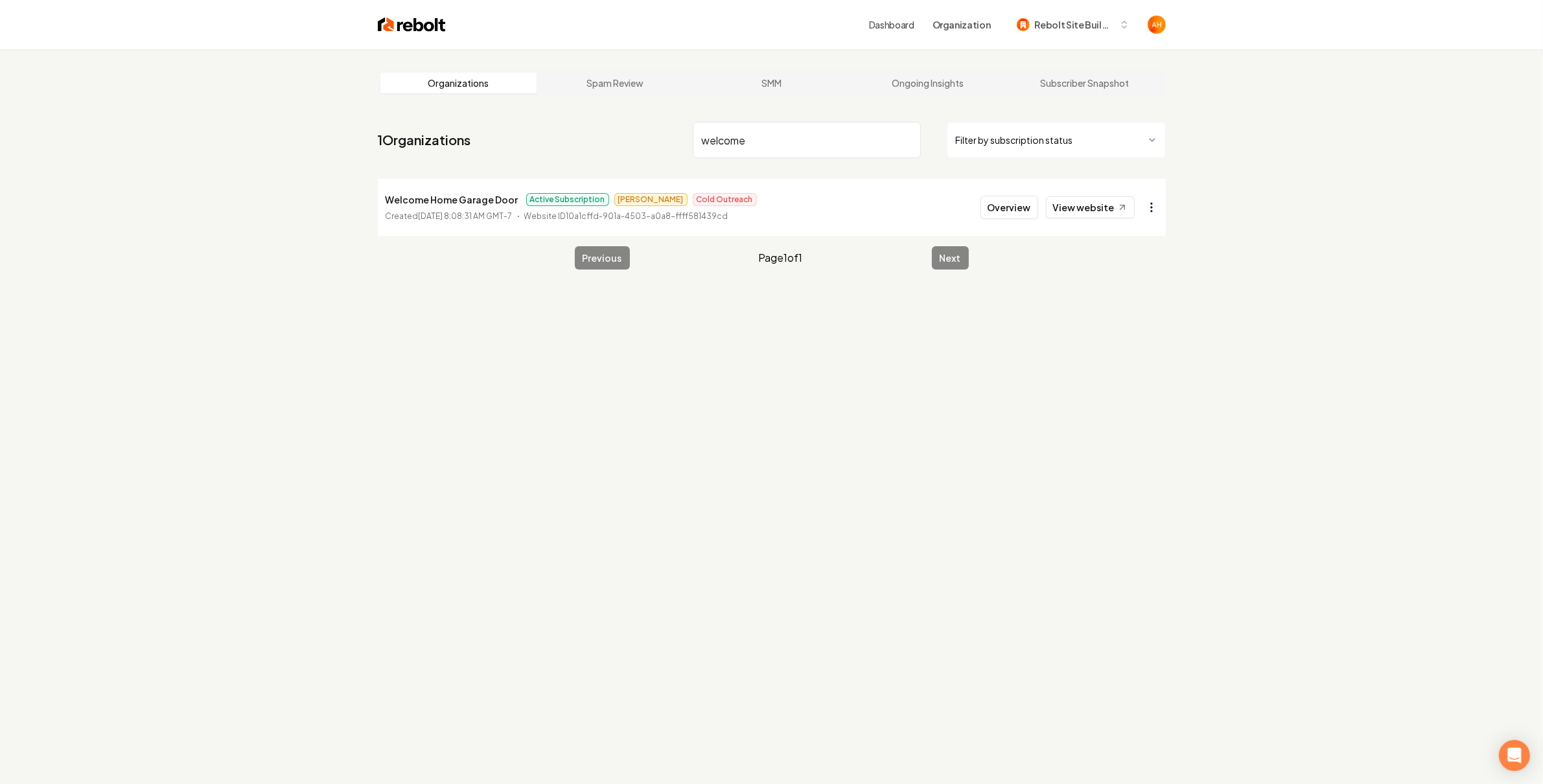
type input "welcome"
click at [1146, 212] on html "Dashboard Organization Rebolt Site Builder Organizations Spam Review SMM Ongoin…" at bounding box center [771, 392] width 1543 height 784
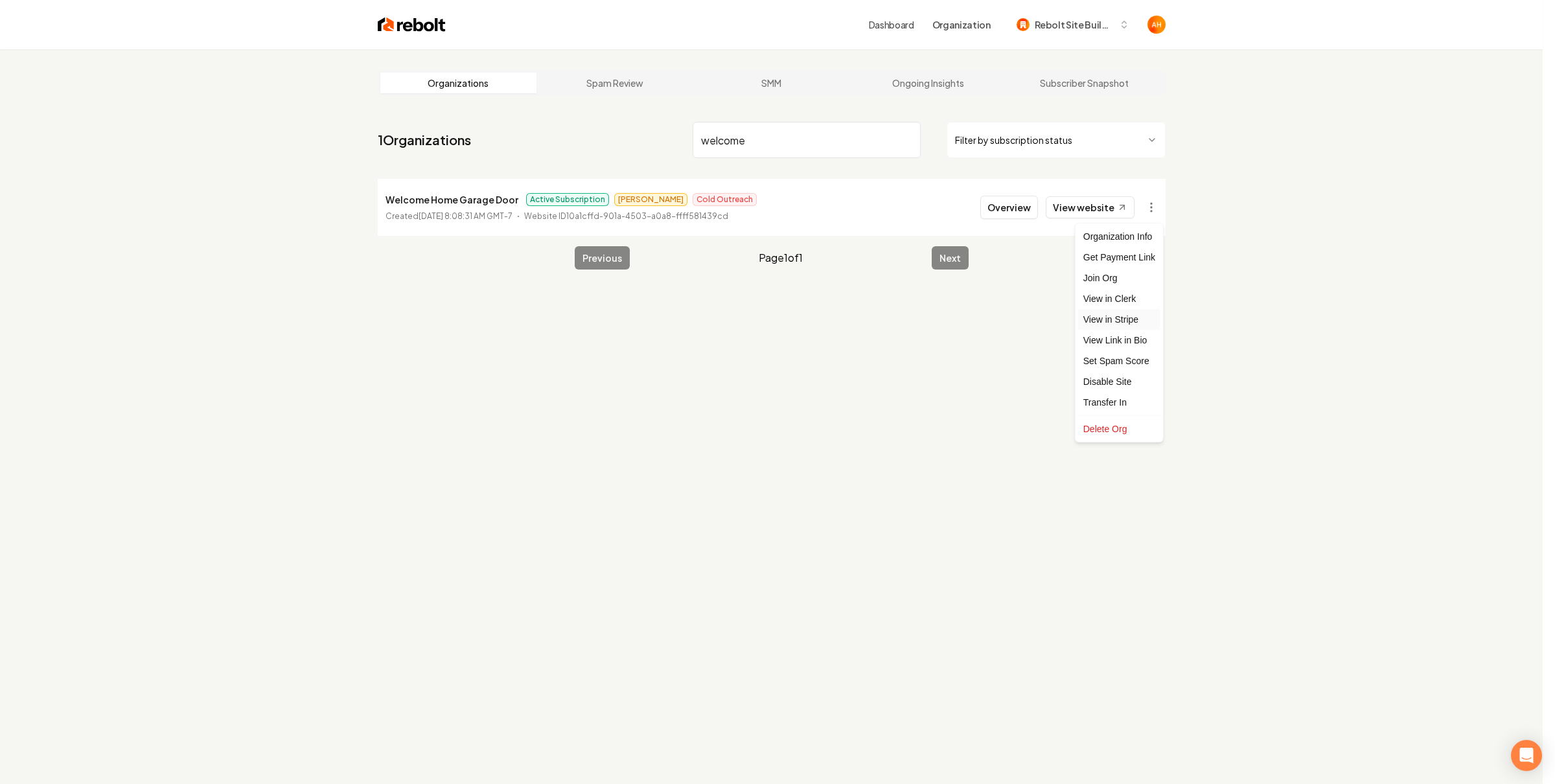
click at [1122, 313] on link "View in Stripe" at bounding box center [1118, 319] width 83 height 21
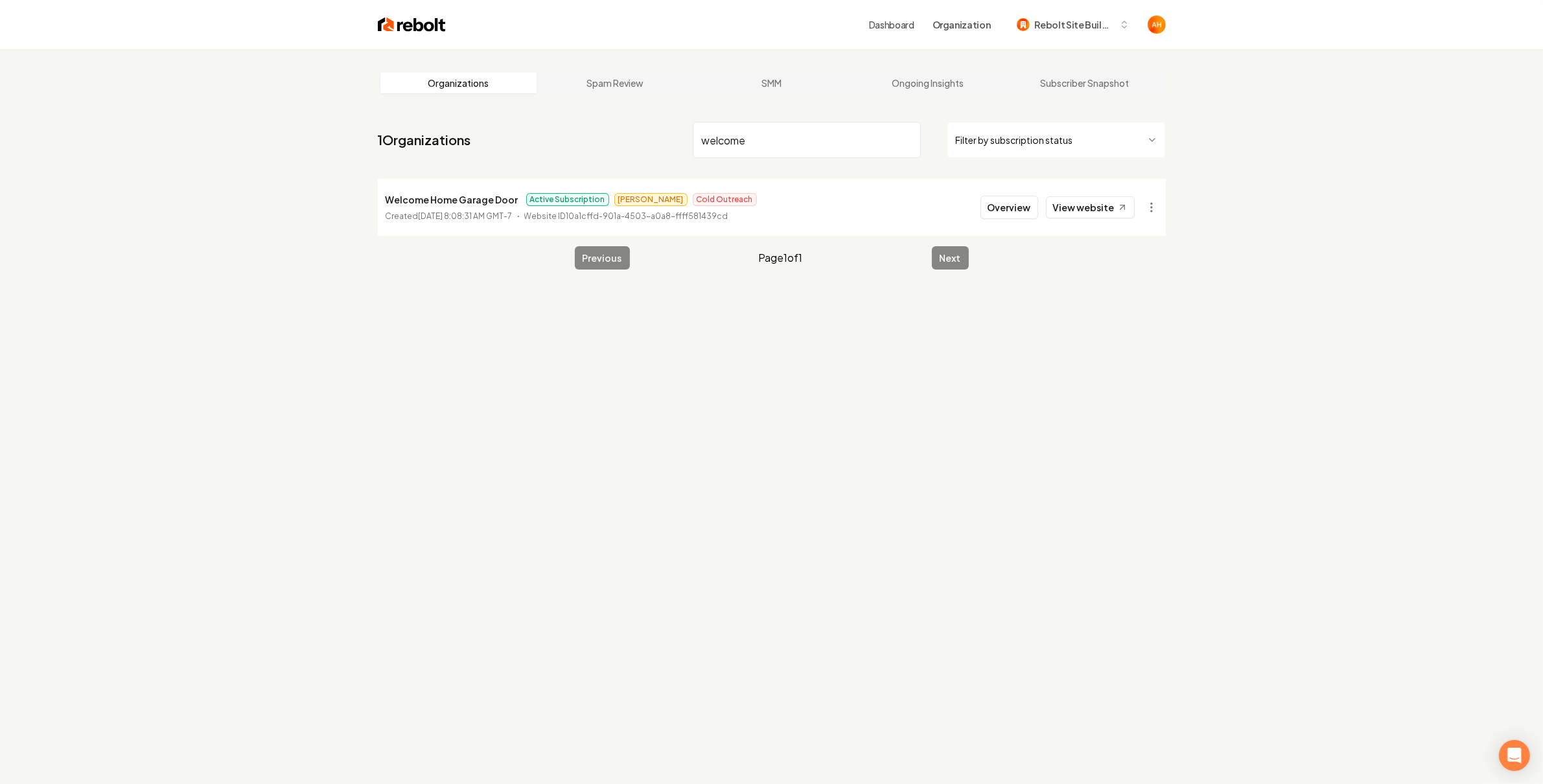
click at [1244, 647] on div "Organizations Spam Review SMM Ongoing Insights Subscriber Snapshot 1 Organizati…" at bounding box center [771, 441] width 1543 height 784
click at [1149, 545] on div "Organizations Spam Review SMM Ongoing Insights Subscriber Snapshot 1 Organizati…" at bounding box center [771, 441] width 1543 height 784
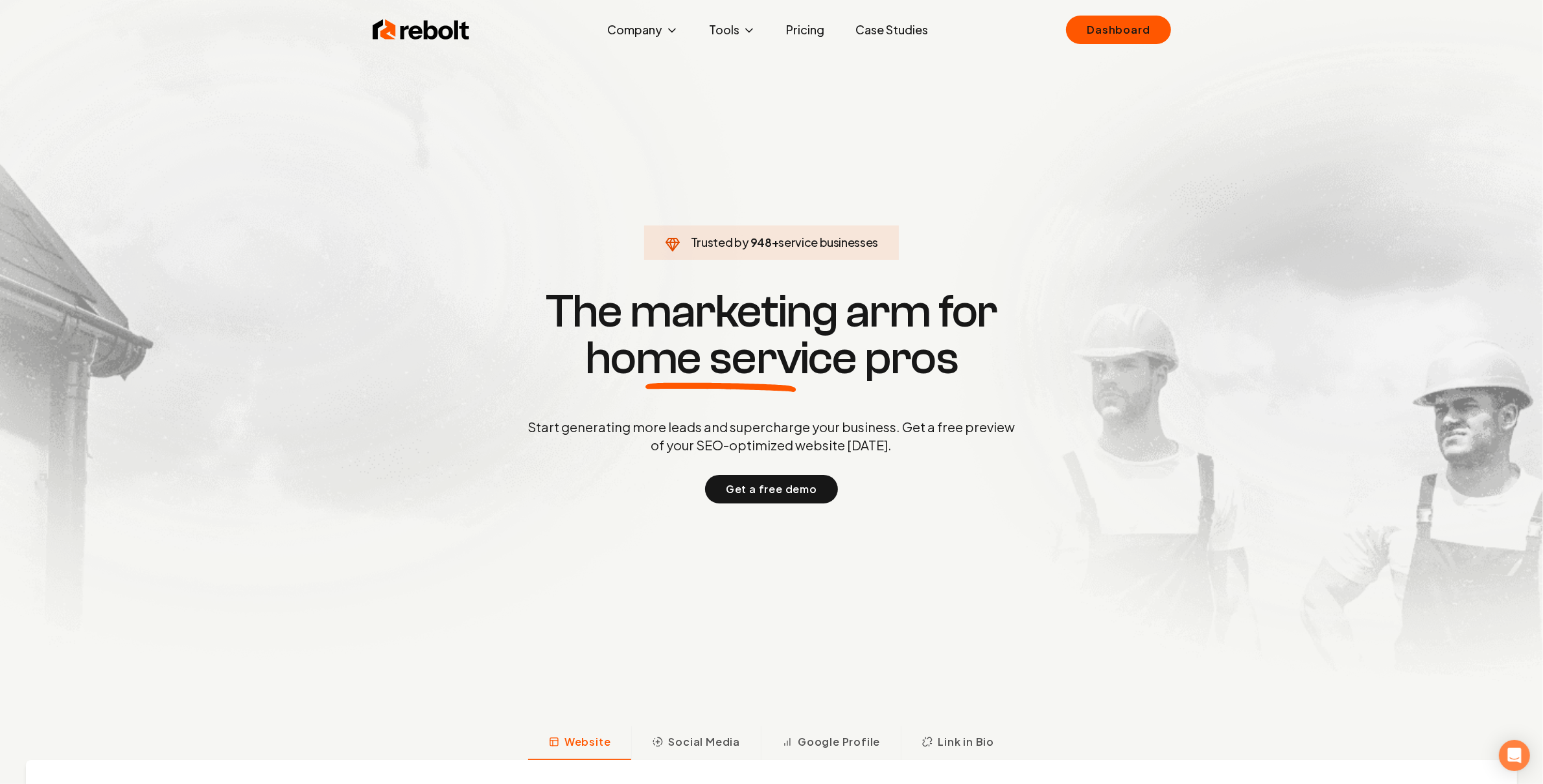
click link "Dashboard" at bounding box center [1118, 29] width 104 height 28
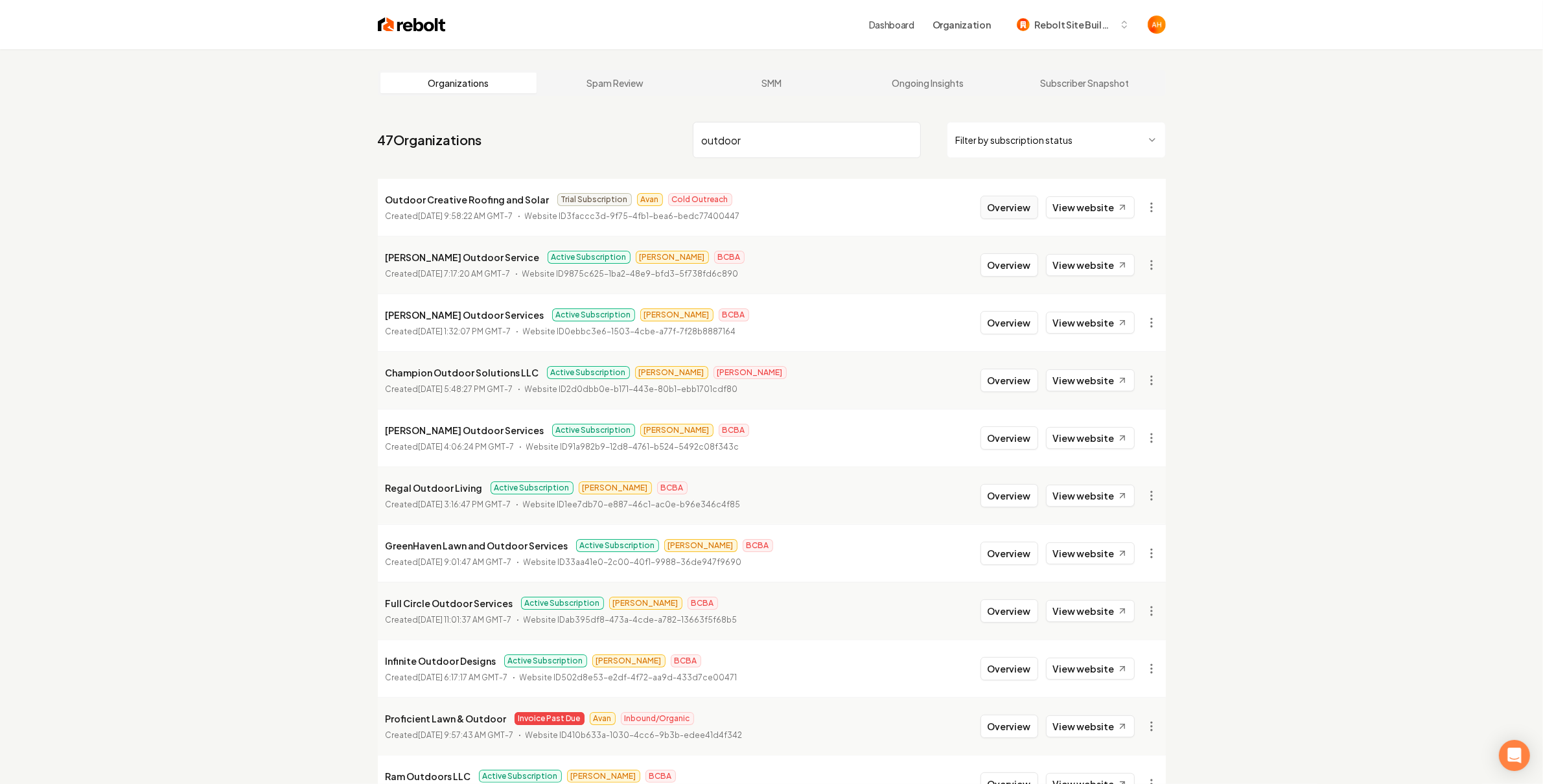
type input "outdoor"
click at [1017, 211] on button "Overview" at bounding box center [1008, 207] width 58 height 24
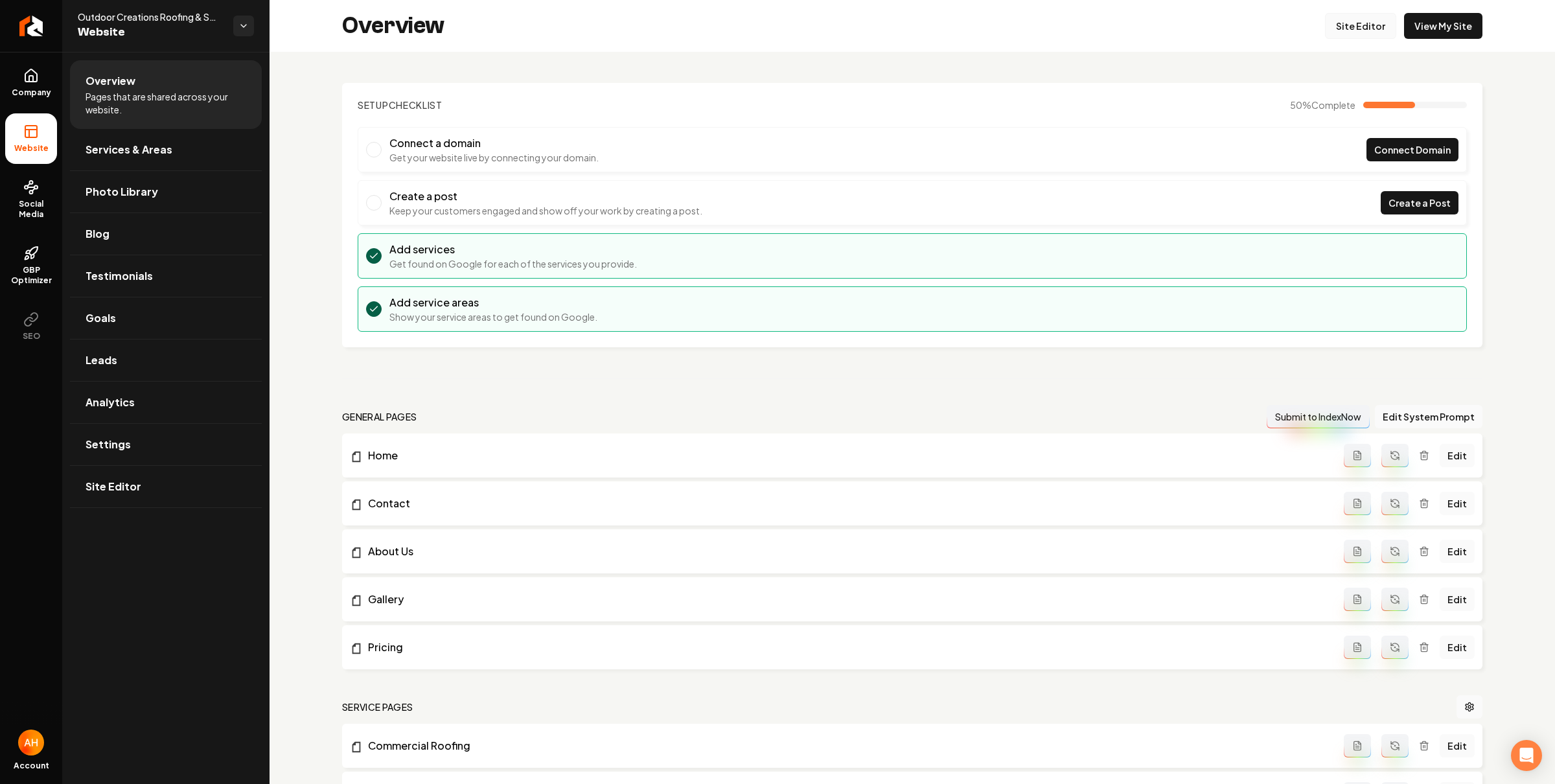
click at [1337, 33] on link "Site Editor" at bounding box center [1359, 26] width 71 height 26
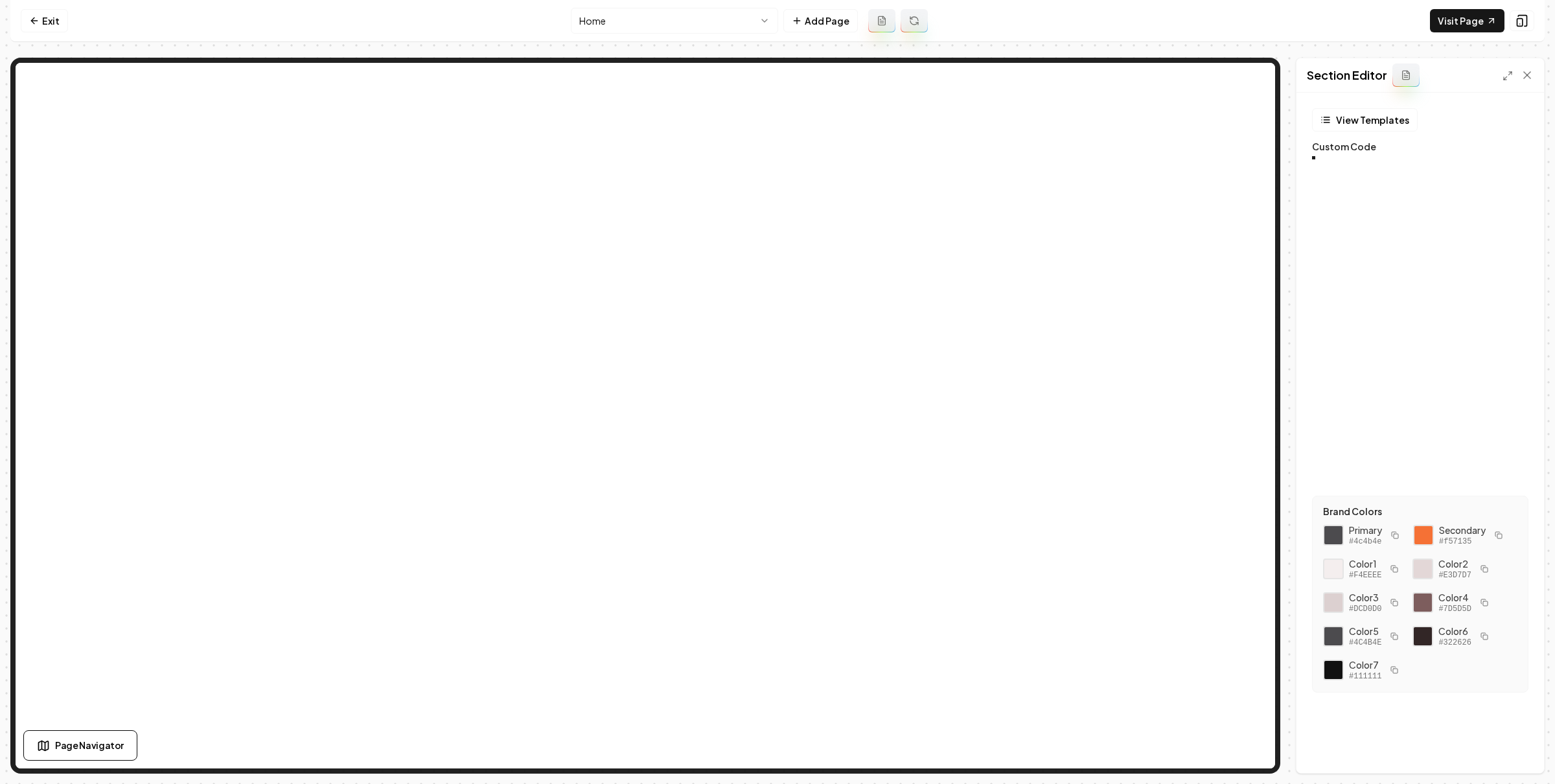
scroll to position [117, 0]
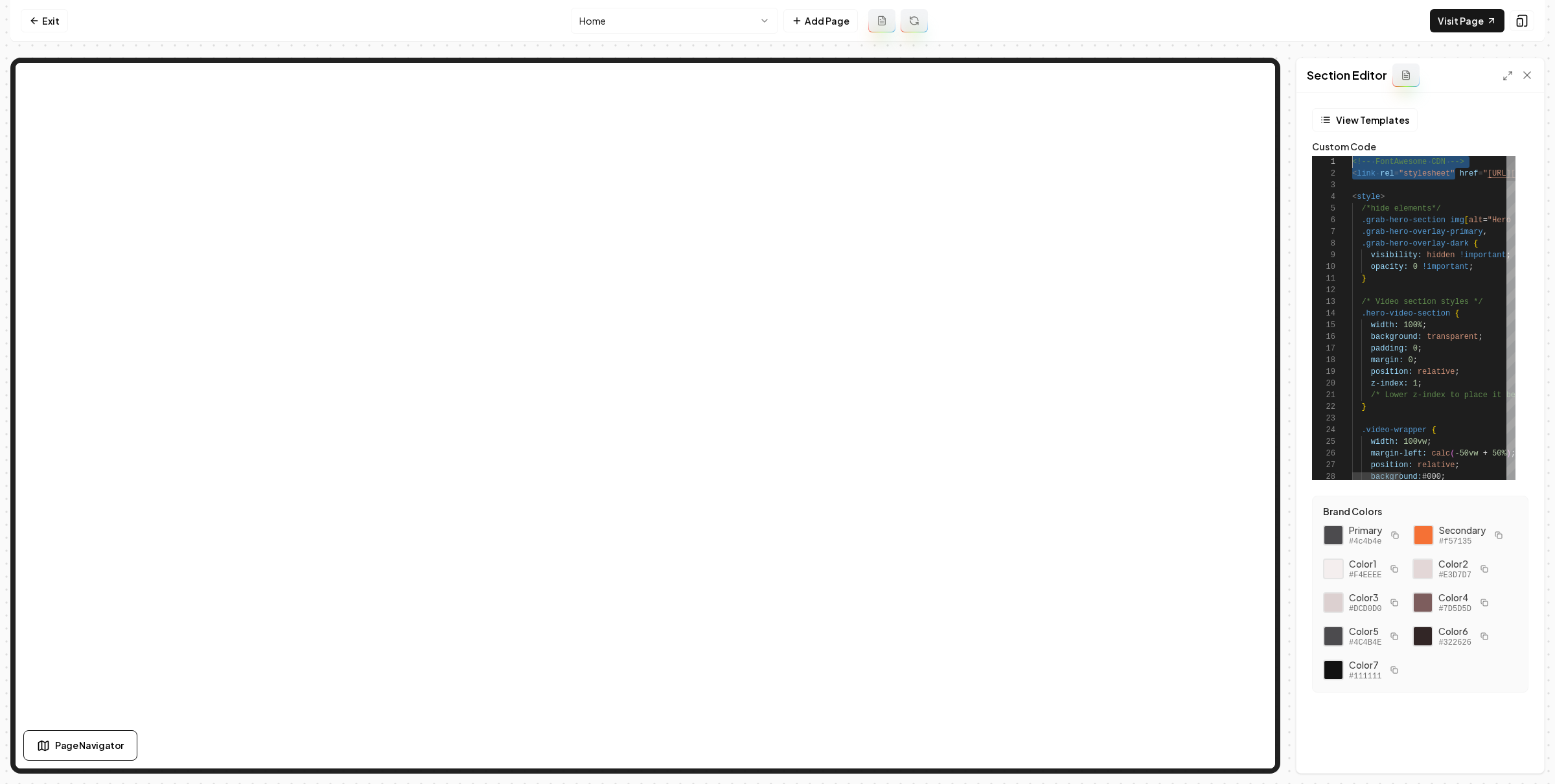
drag, startPoint x: 1454, startPoint y: 175, endPoint x: 1526, endPoint y: 156, distance: 74.5
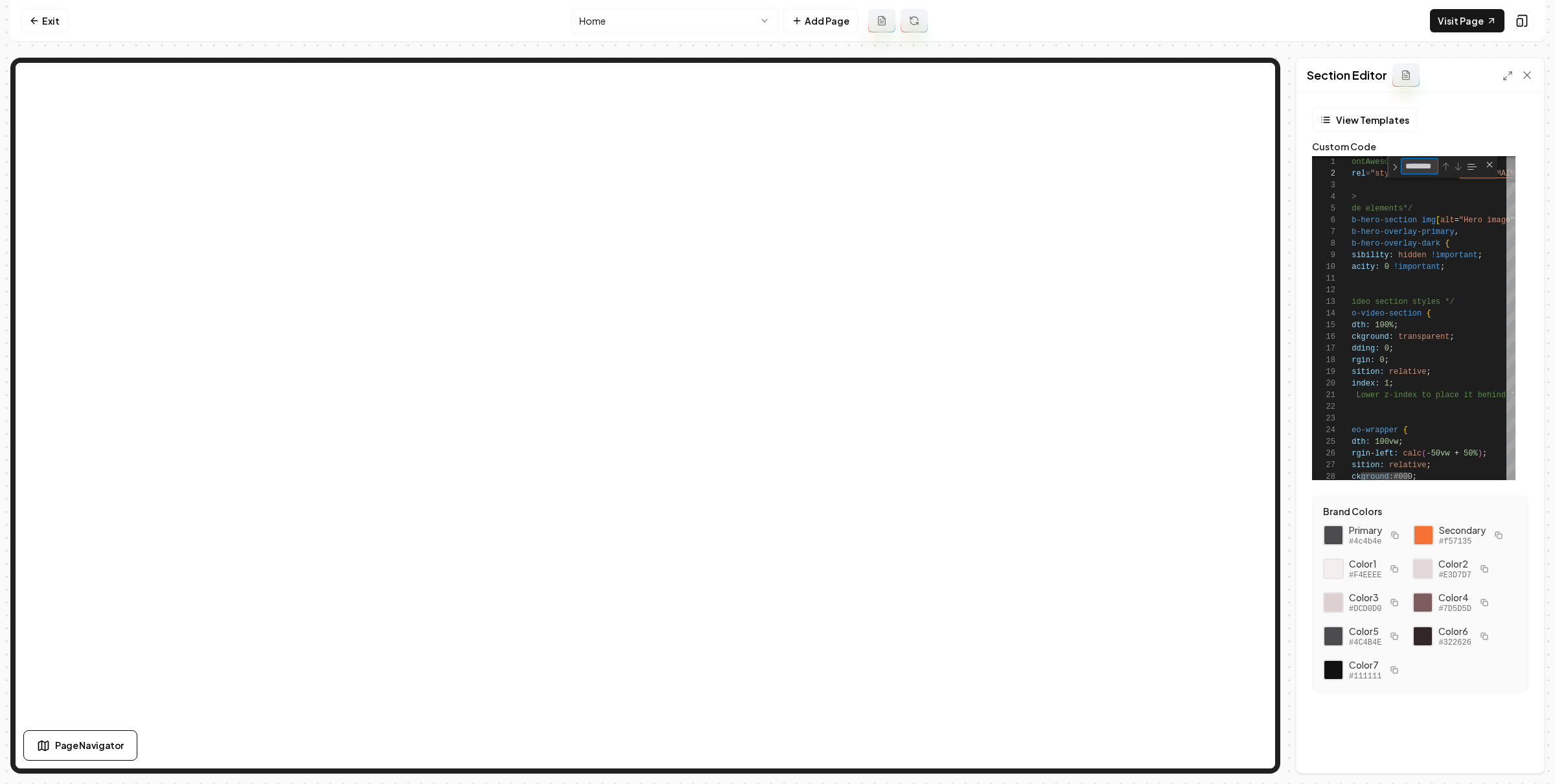
scroll to position [0, 0]
type textarea "********"
click at [1478, 128] on div "View Templates" at bounding box center [1420, 120] width 216 height 24
click at [1485, 15] on div "Show what it looks like on mobile Show what it looks like on mobile" at bounding box center [1428, 20] width 156 height 22
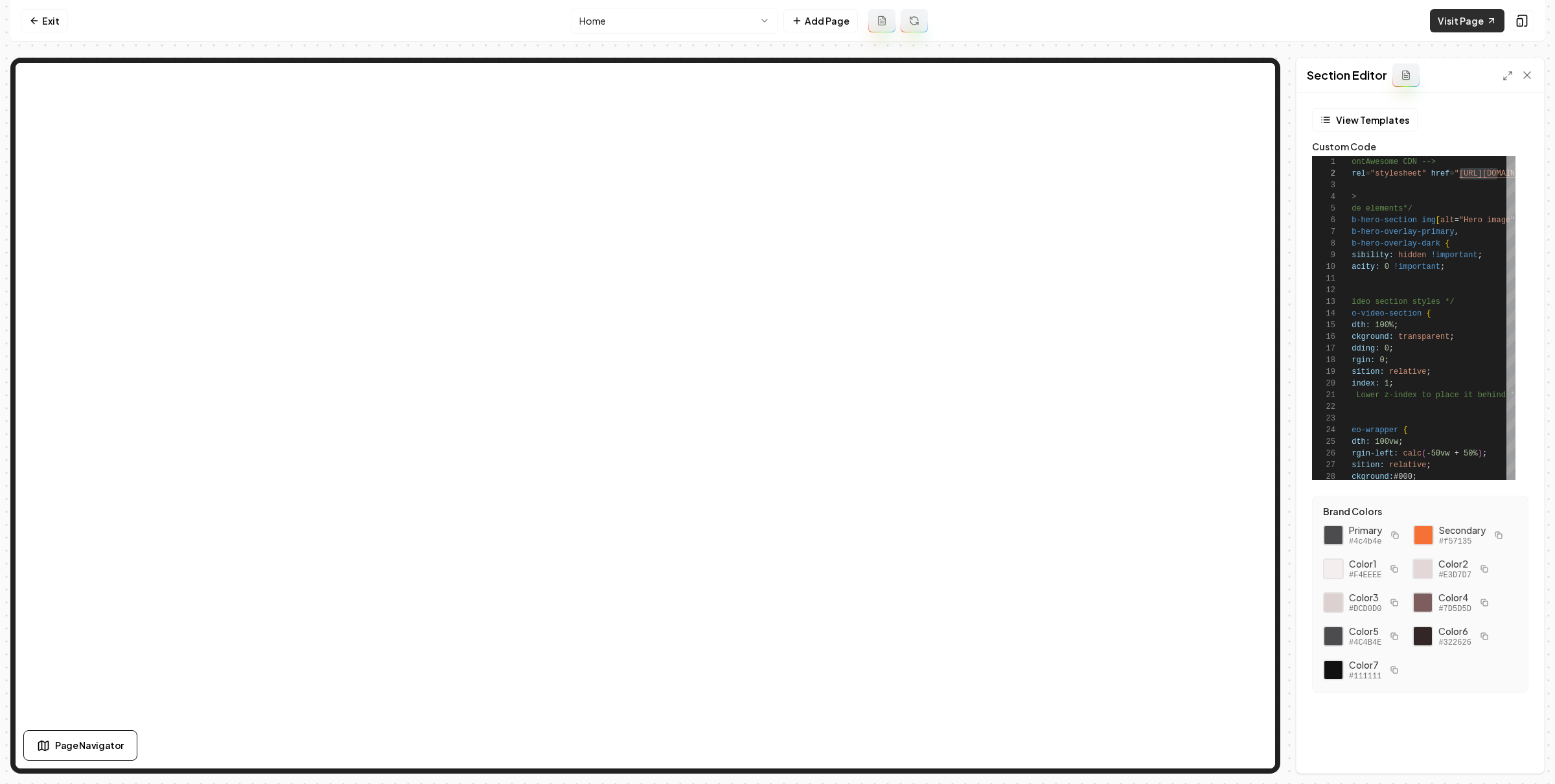
click at [1453, 22] on link "Visit Page" at bounding box center [1467, 21] width 74 height 24
drag, startPoint x: 50, startPoint y: 20, endPoint x: 150, endPoint y: 8, distance: 100.7
click at [49, 21] on link "Exit" at bounding box center [45, 21] width 47 height 24
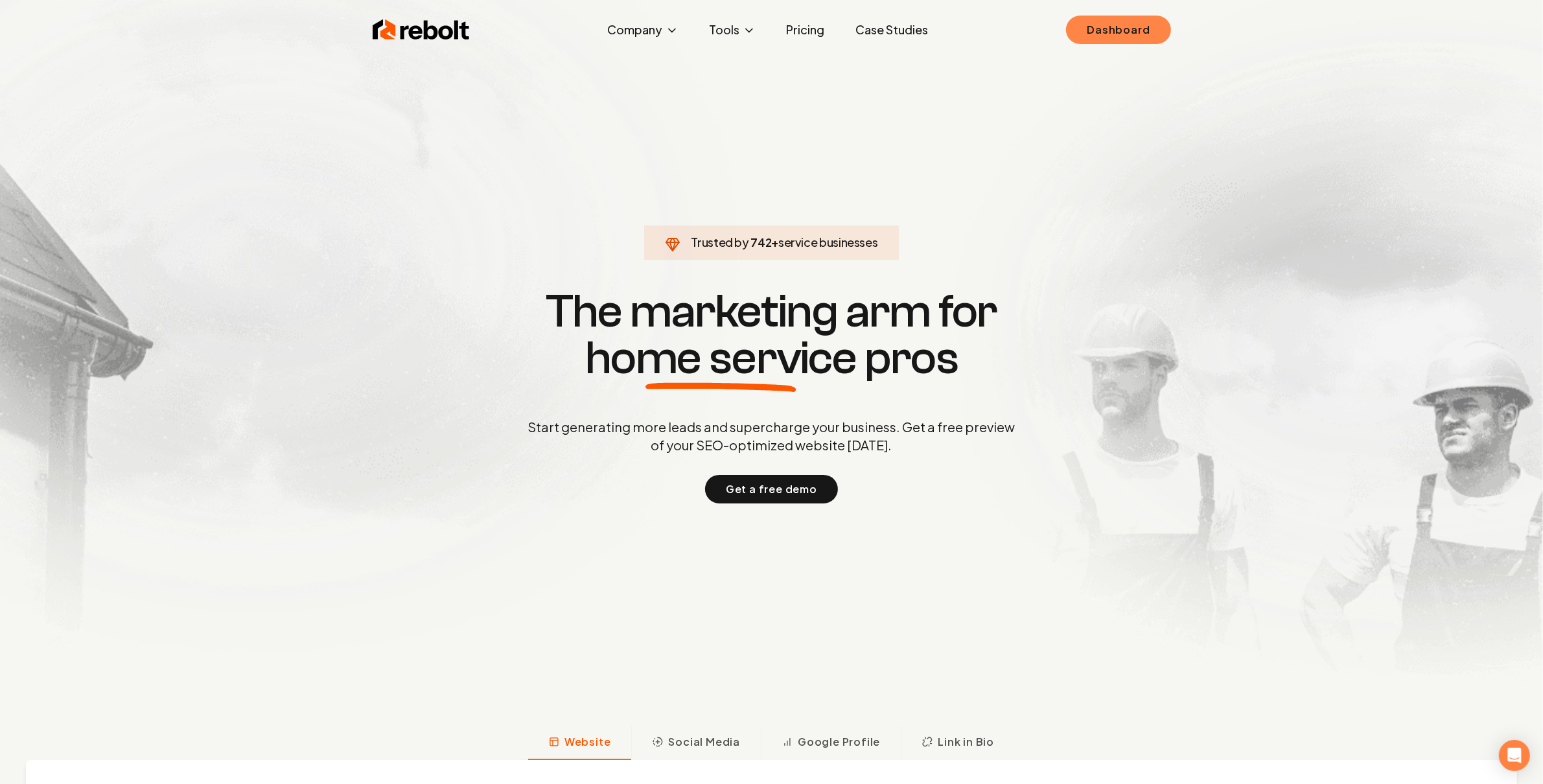
click at [1122, 36] on link "Dashboard" at bounding box center [1118, 29] width 104 height 28
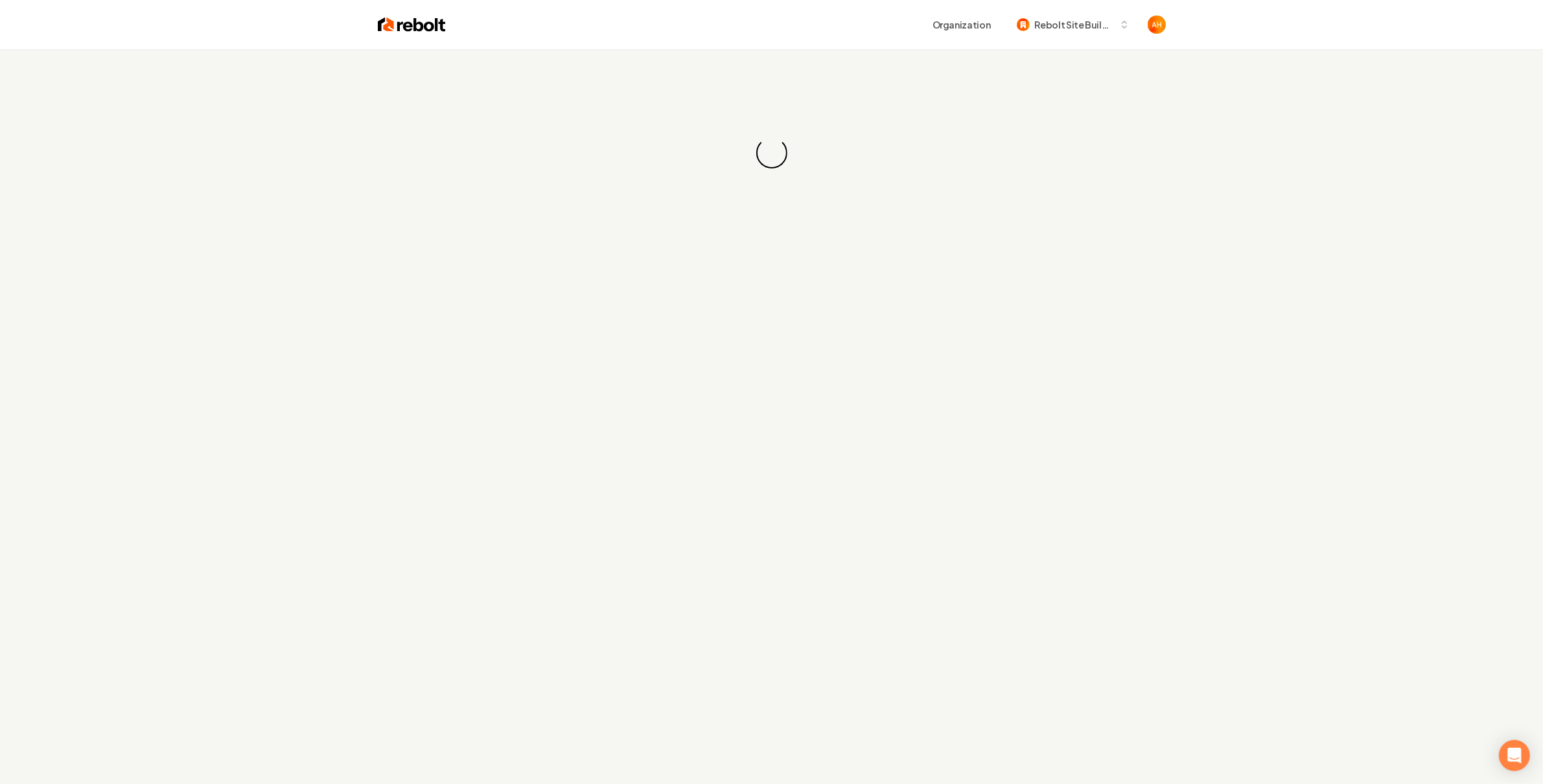
click at [837, 68] on div "Loading... Loading..." at bounding box center [771, 153] width 1543 height 207
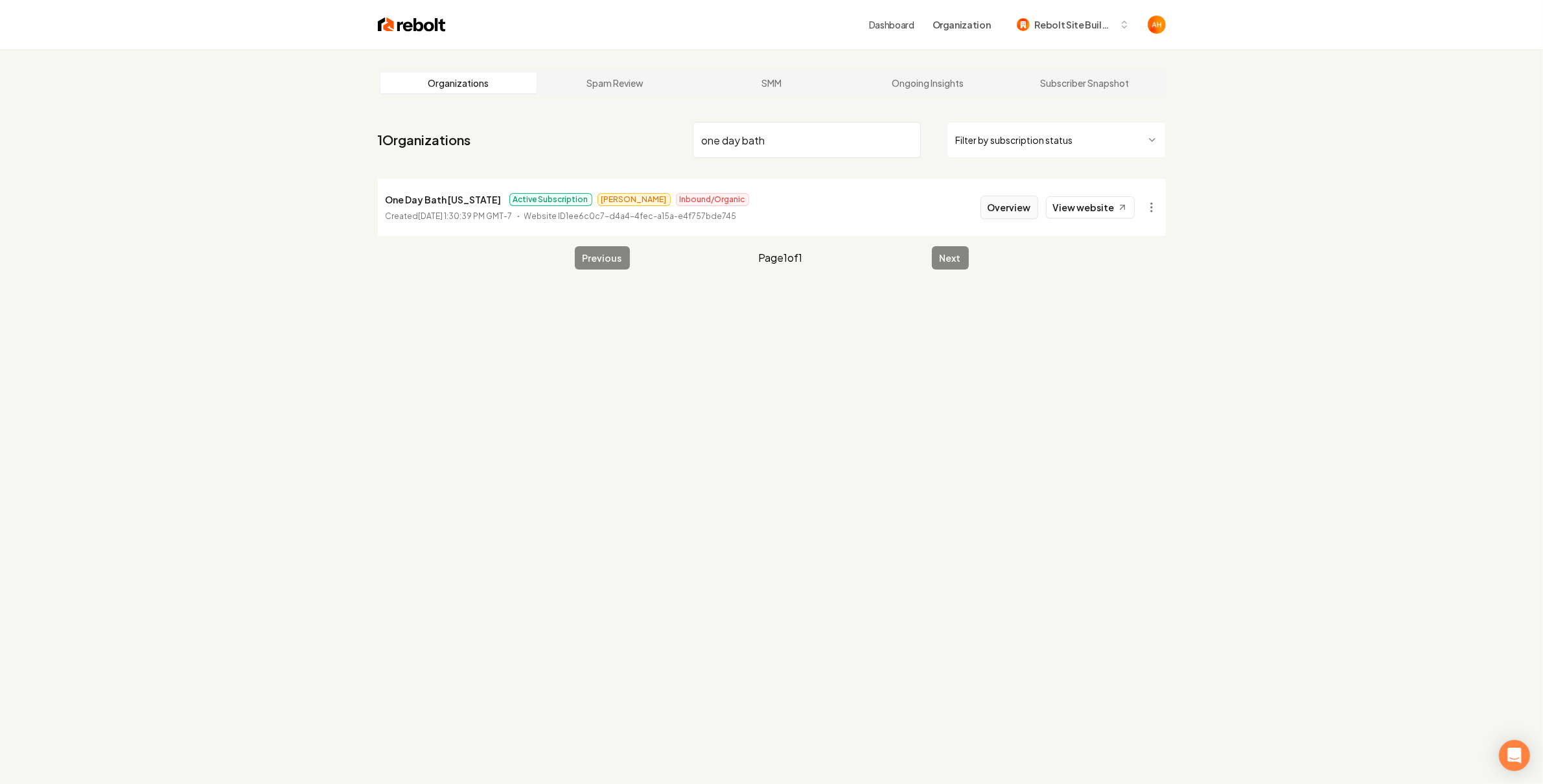
type input "one day bath"
click at [1017, 201] on button "Overview" at bounding box center [1008, 207] width 58 height 24
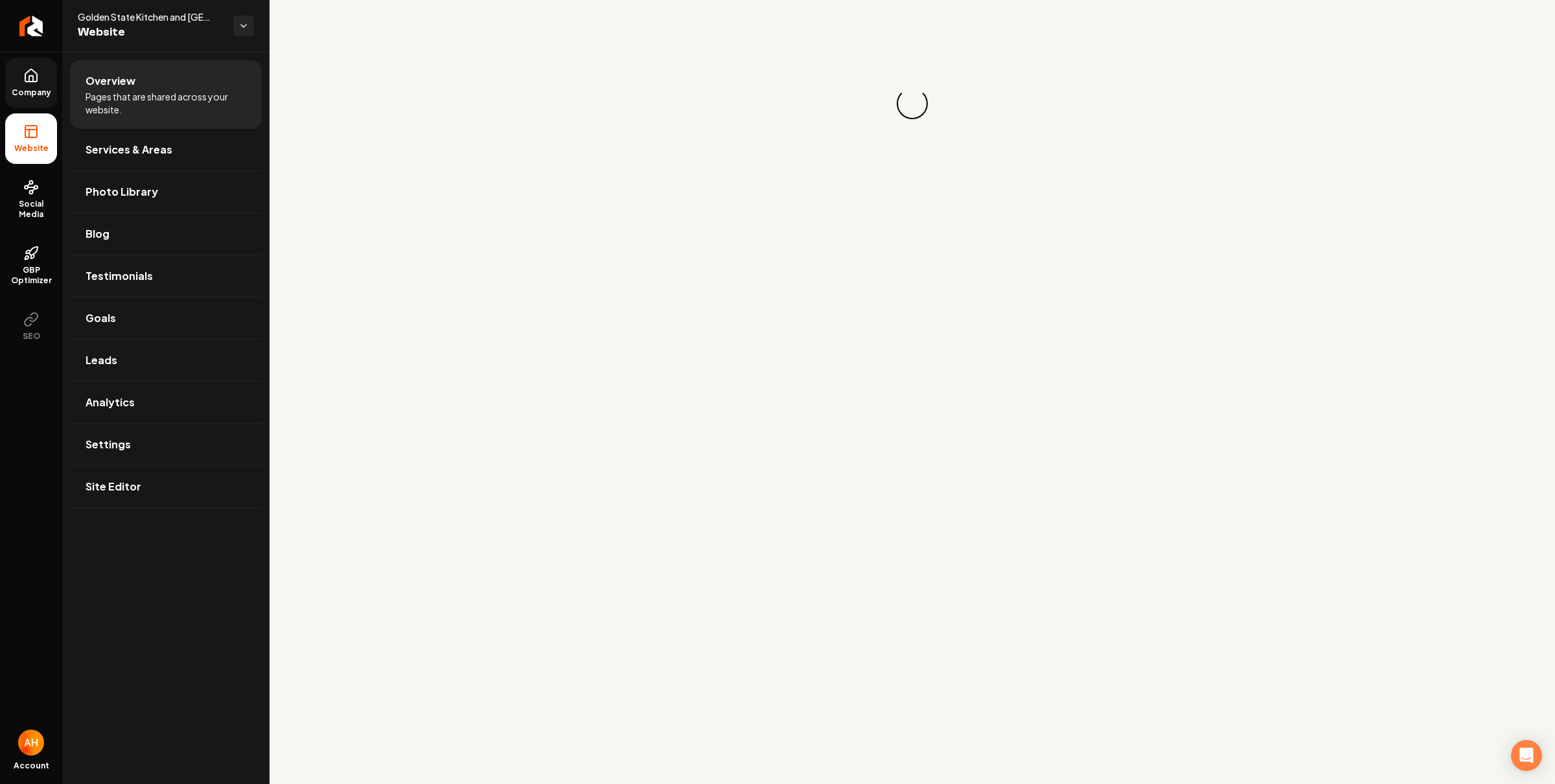
click at [51, 88] on span "Company" at bounding box center [31, 92] width 50 height 10
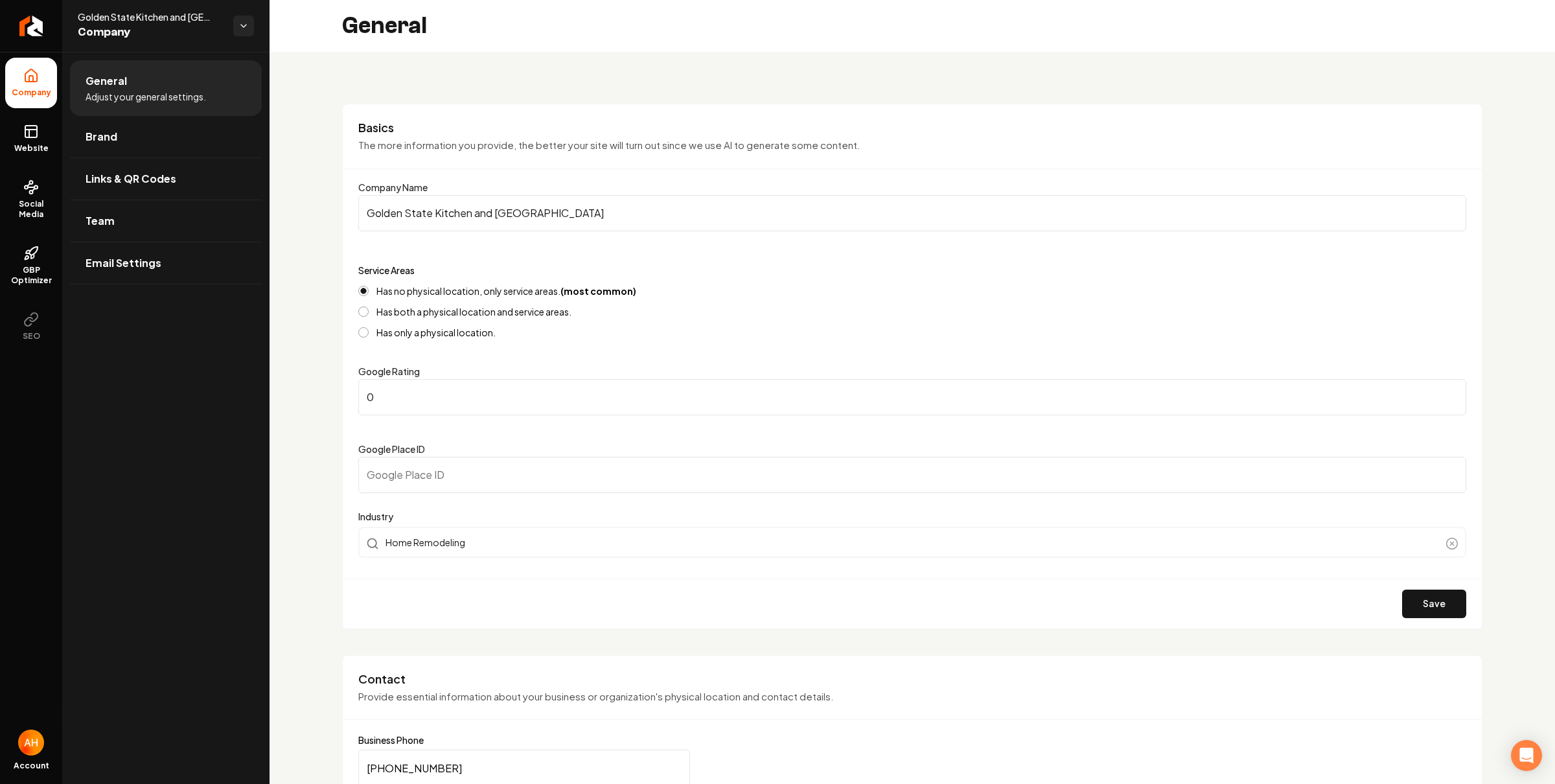
click at [796, 105] on div "Basics The more information you provide, the better your site will turn out sin…" at bounding box center [911, 365] width 1140 height 525
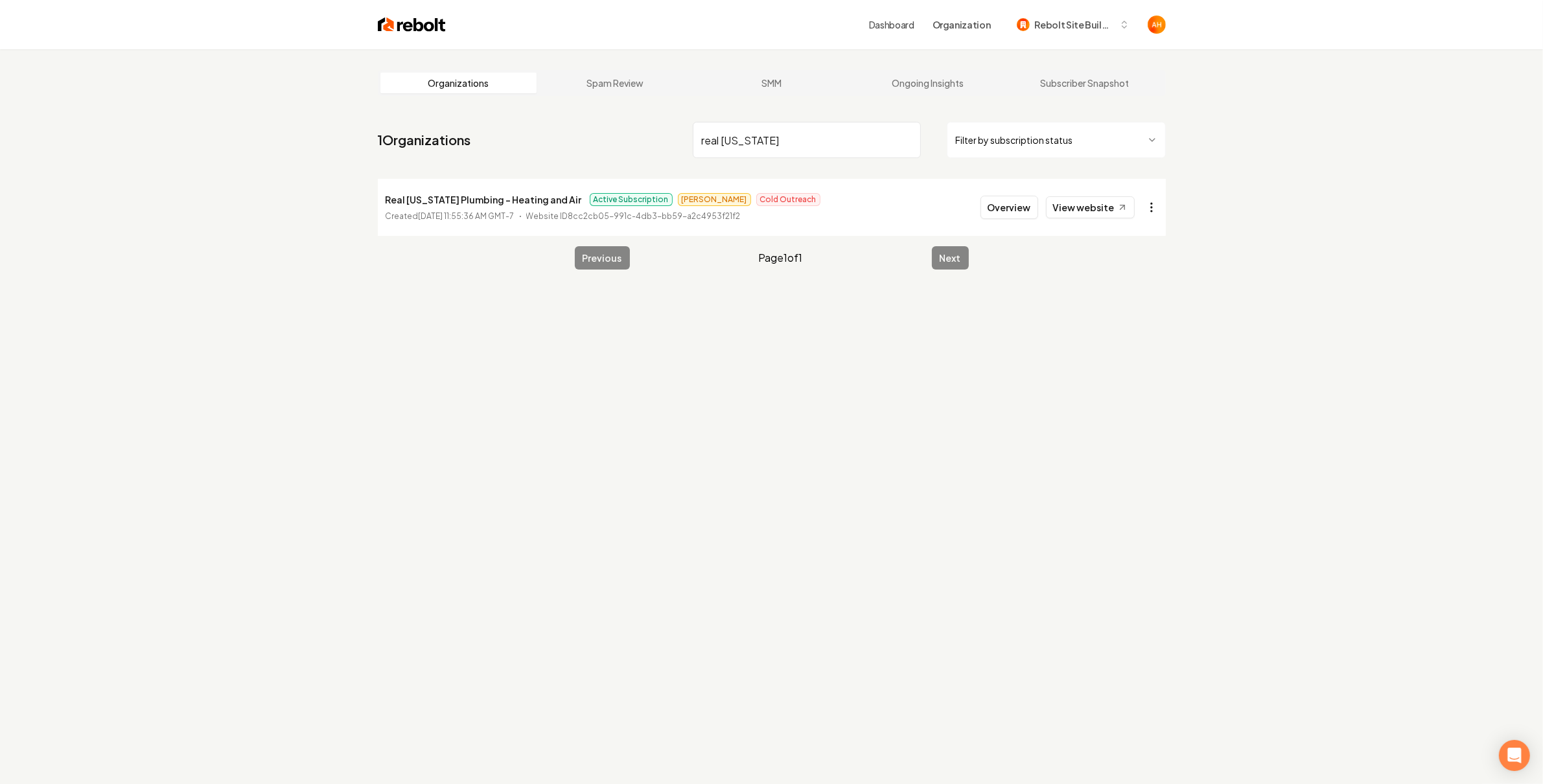
type input "real [US_STATE]"
click at [1156, 211] on html "Dashboard Organization Rebolt Site Builder Organizations Spam Review SMM Ongoin…" at bounding box center [771, 392] width 1543 height 784
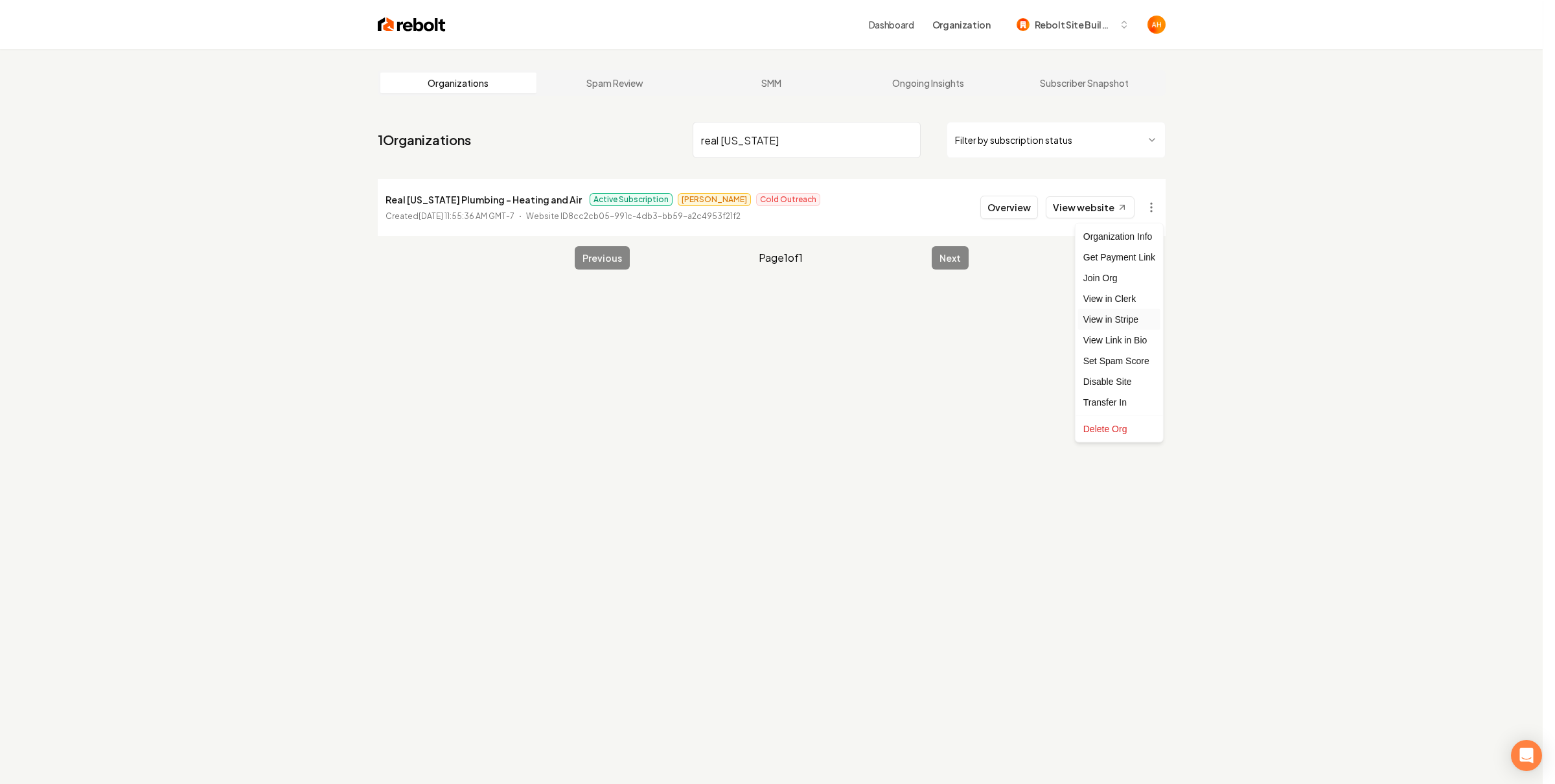
click at [1141, 319] on link "View in Stripe" at bounding box center [1118, 319] width 83 height 21
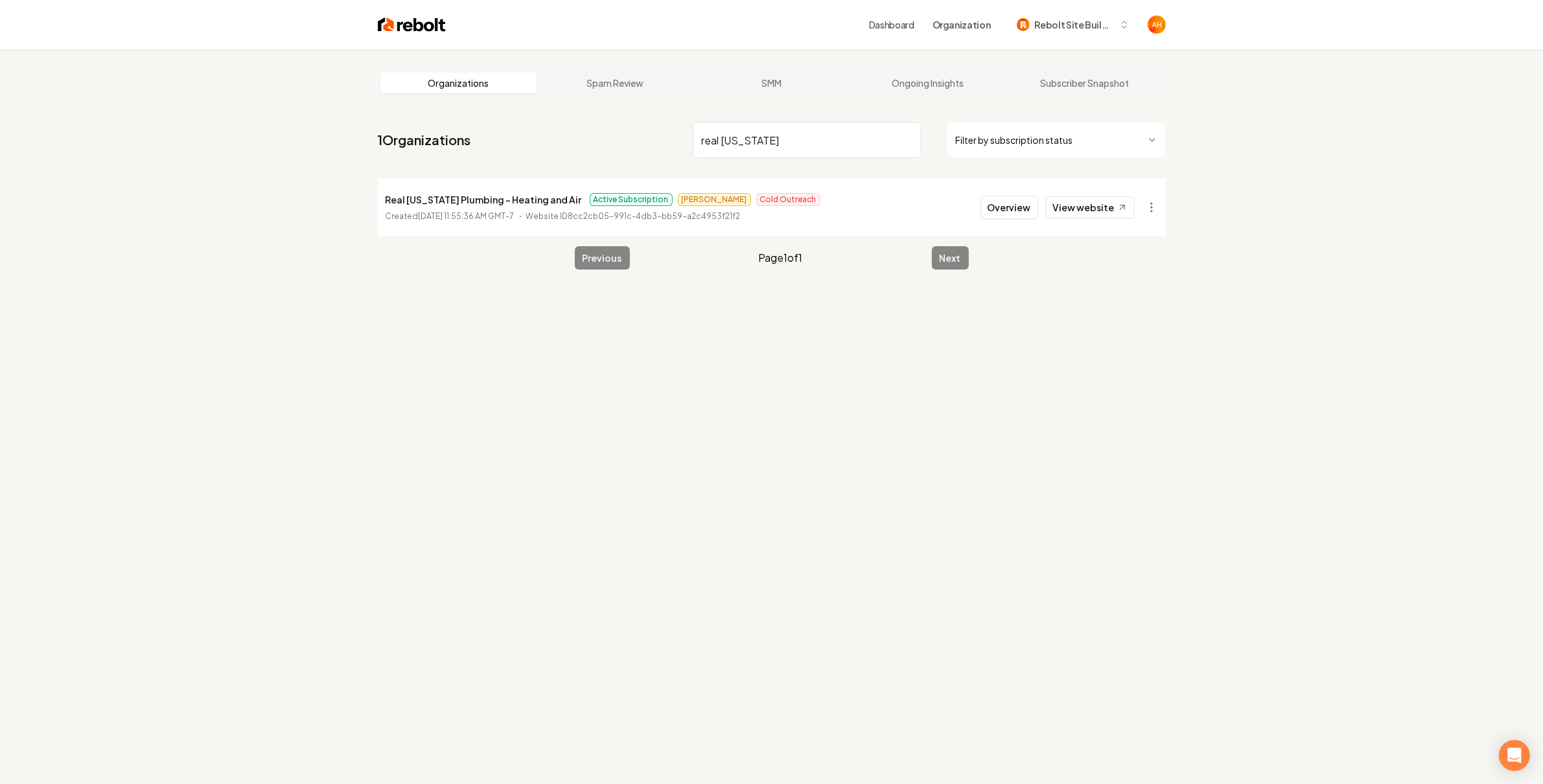
click at [847, 136] on input "real [US_STATE]" at bounding box center [806, 140] width 228 height 36
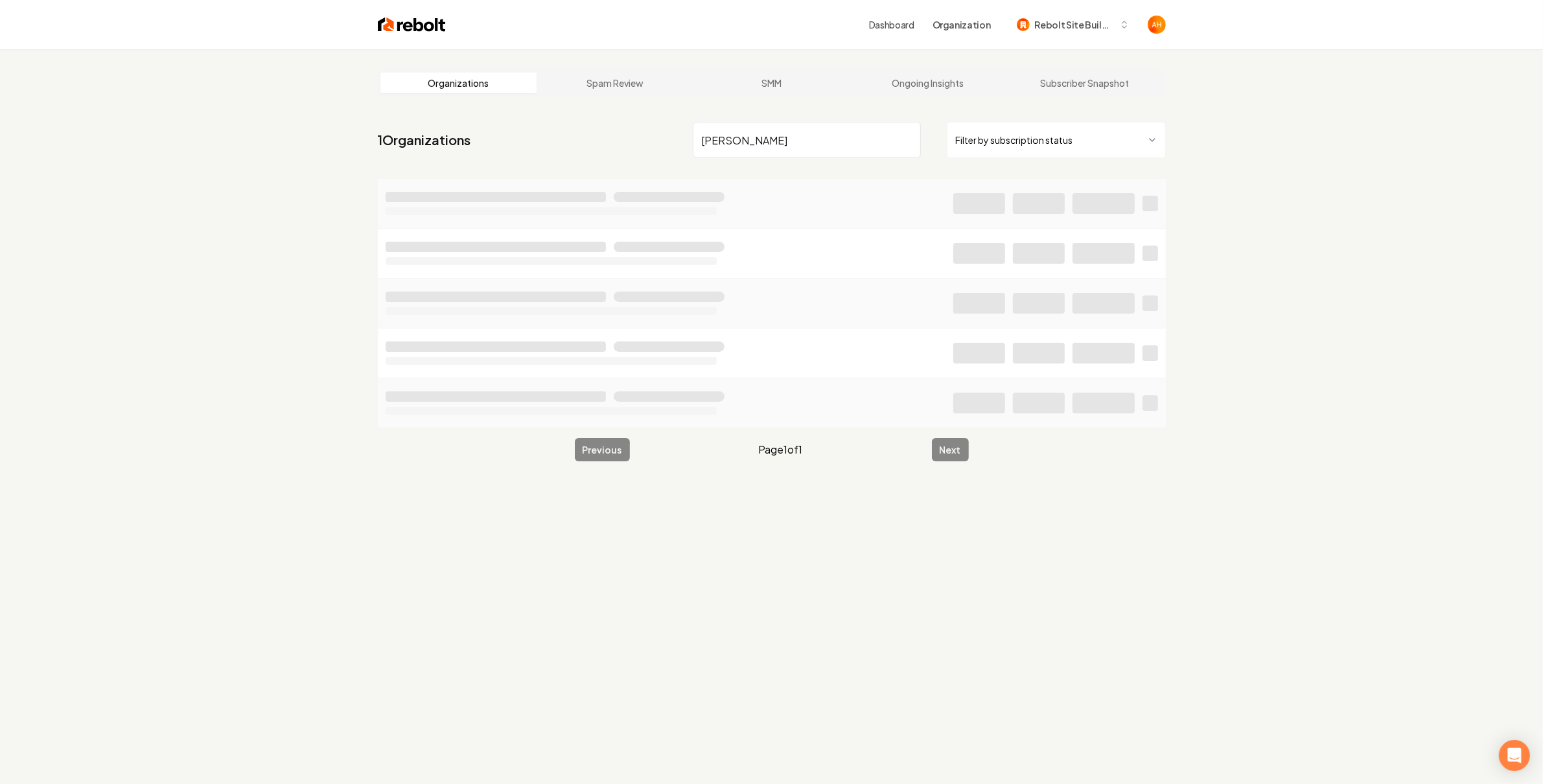
type input "[PERSON_NAME]"
click at [787, 149] on input "[PERSON_NAME]" at bounding box center [806, 140] width 228 height 36
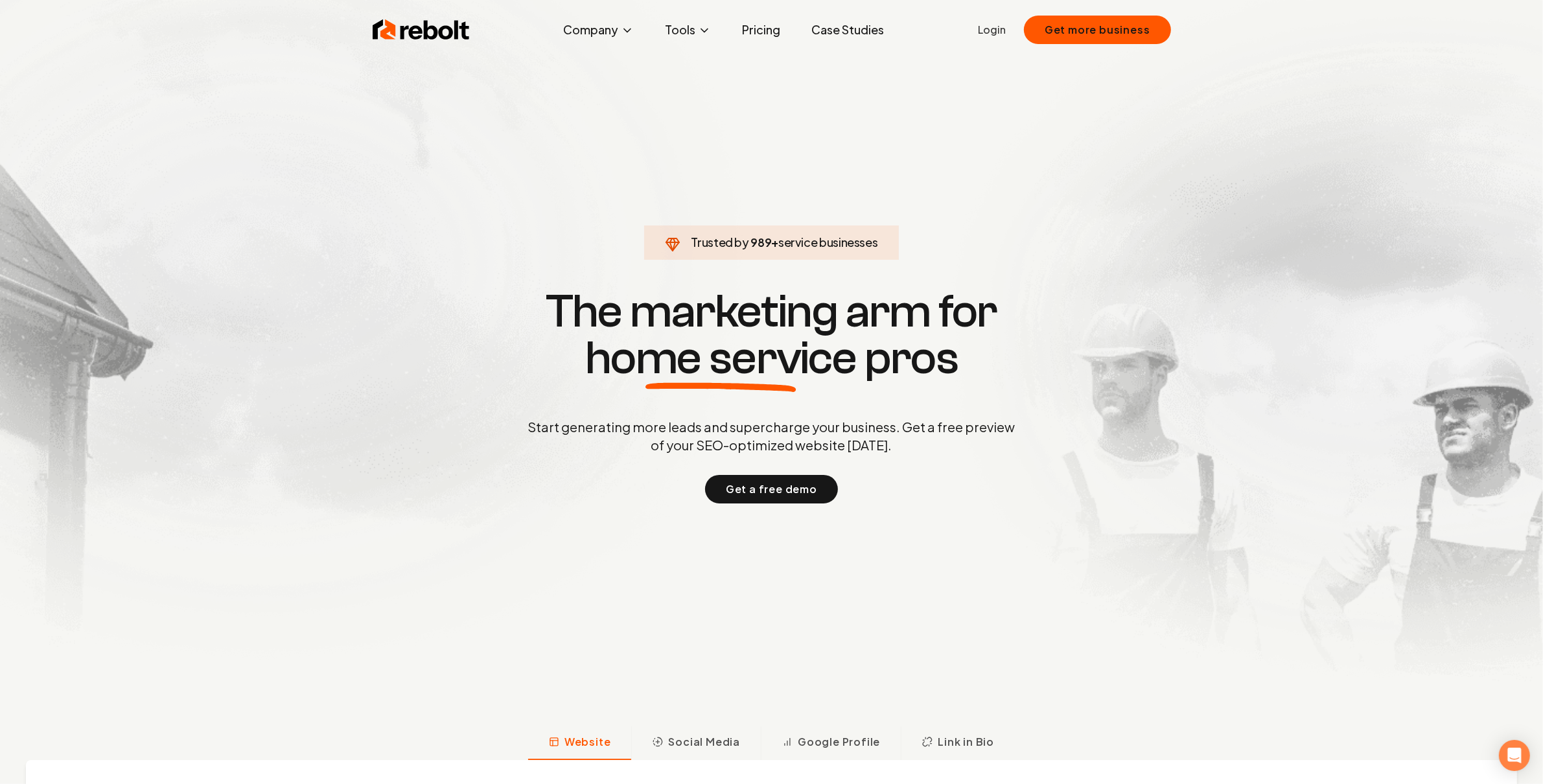
click at [989, 32] on link "Login" at bounding box center [991, 29] width 28 height 15
click at [996, 29] on link "Login" at bounding box center [991, 29] width 28 height 15
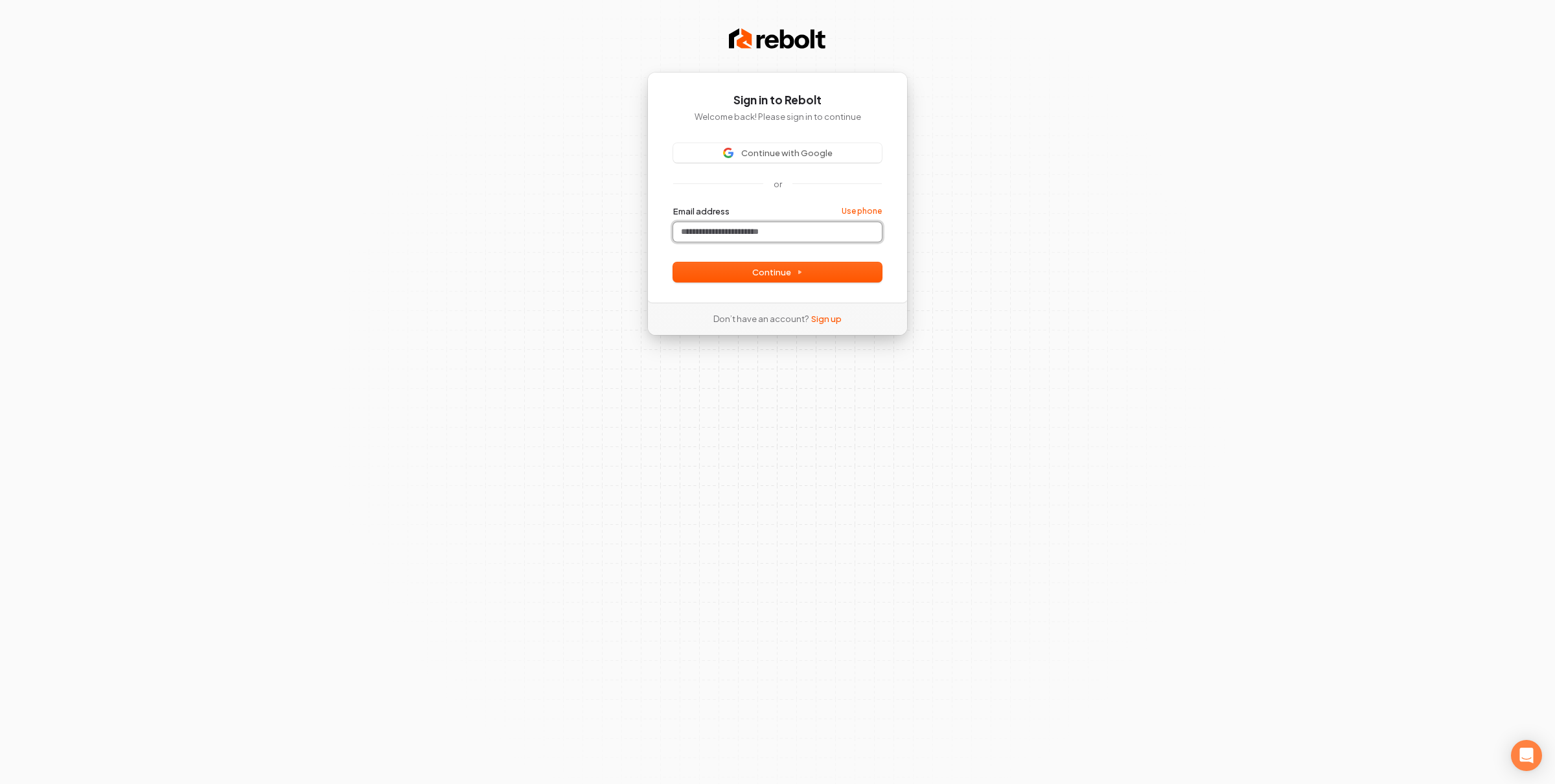
click at [804, 233] on input "Email address" at bounding box center [778, 232] width 209 height 19
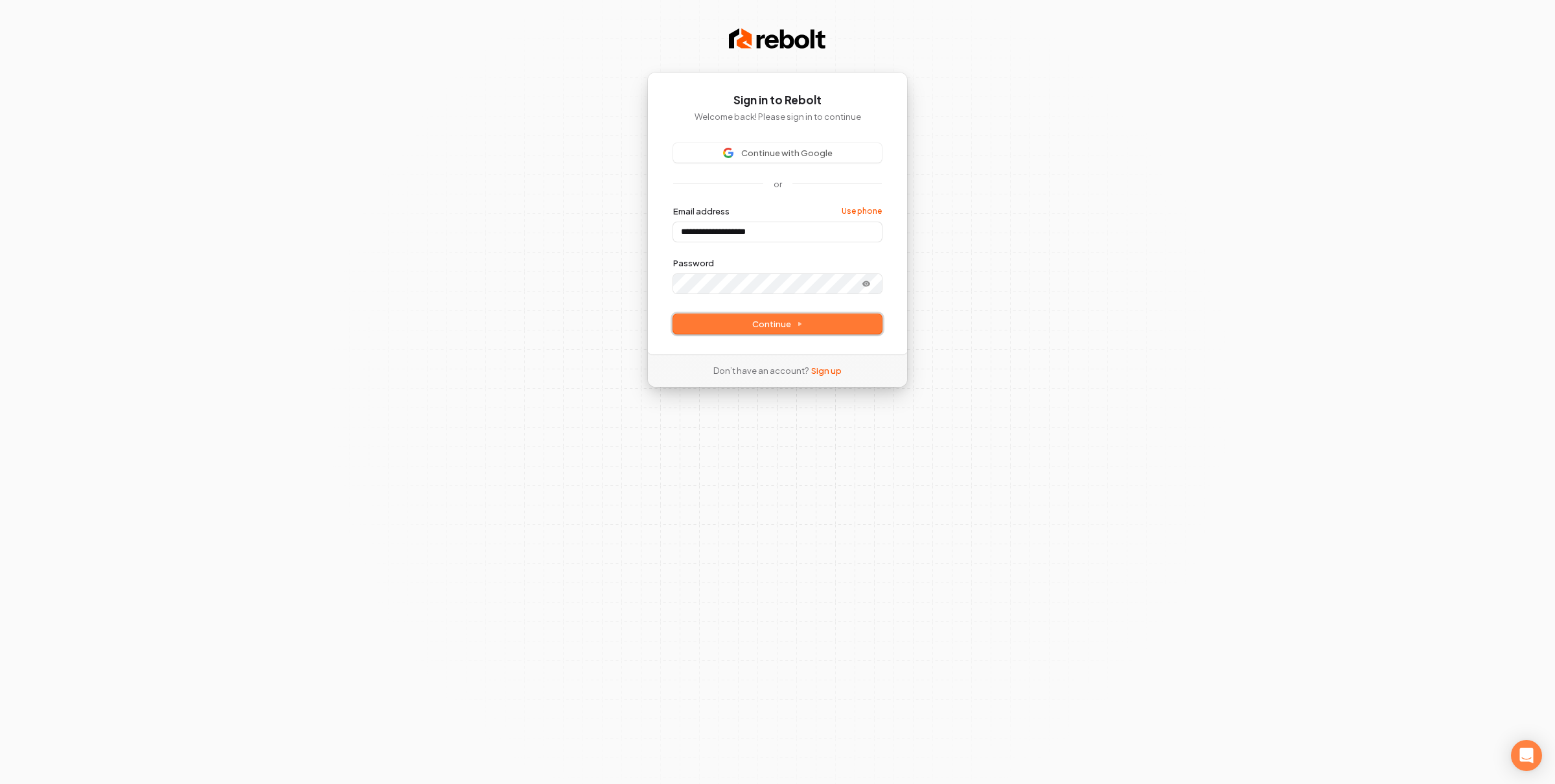
click at [776, 322] on span "Continue" at bounding box center [777, 324] width 50 height 11
type input "**********"
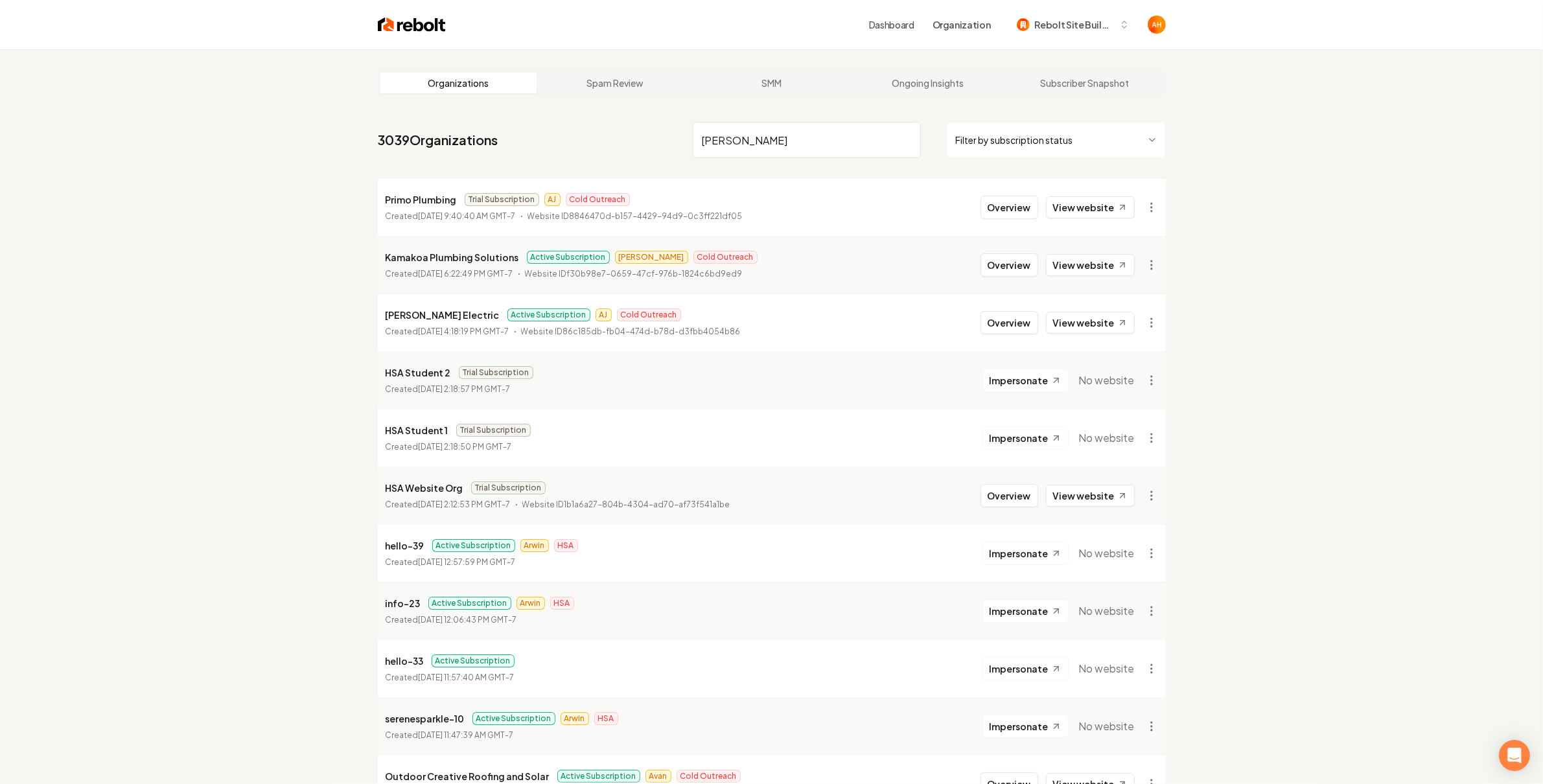
click at [833, 148] on input "[PERSON_NAME]" at bounding box center [806, 140] width 228 height 36
type input "u"
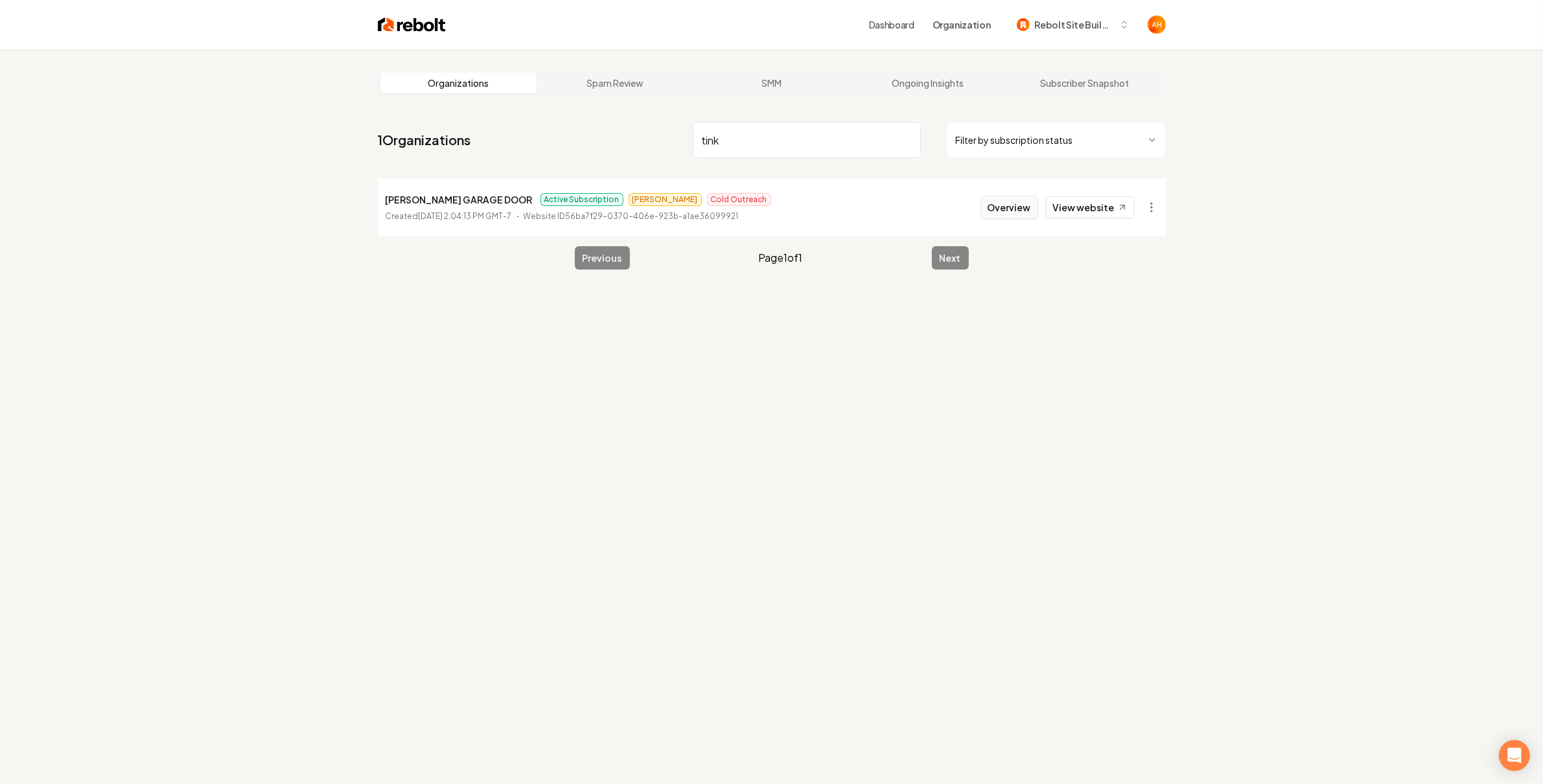
type input "tink"
click at [986, 211] on button "Overview" at bounding box center [1008, 207] width 58 height 24
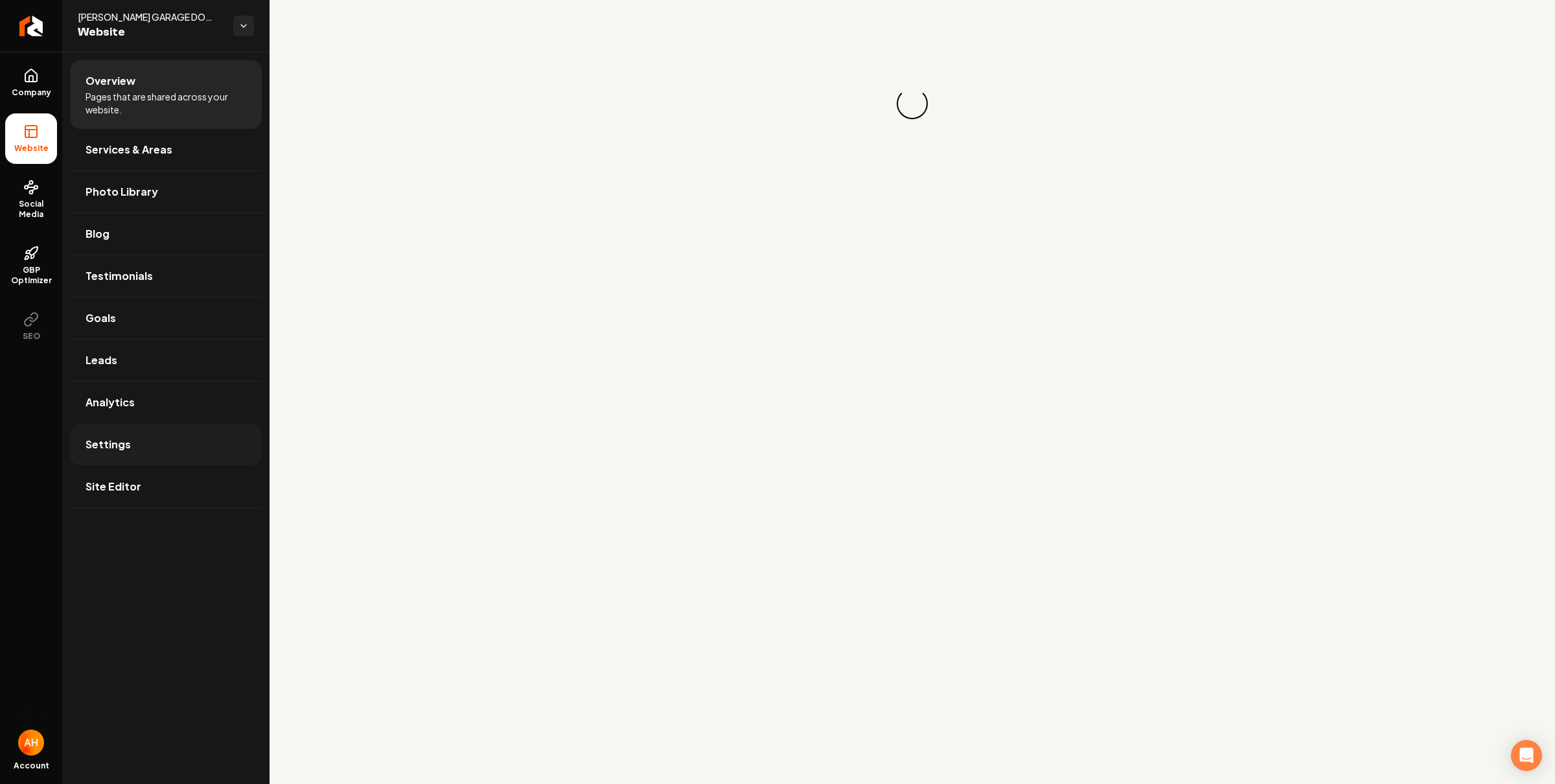
click at [143, 450] on link "Settings" at bounding box center [166, 444] width 192 height 42
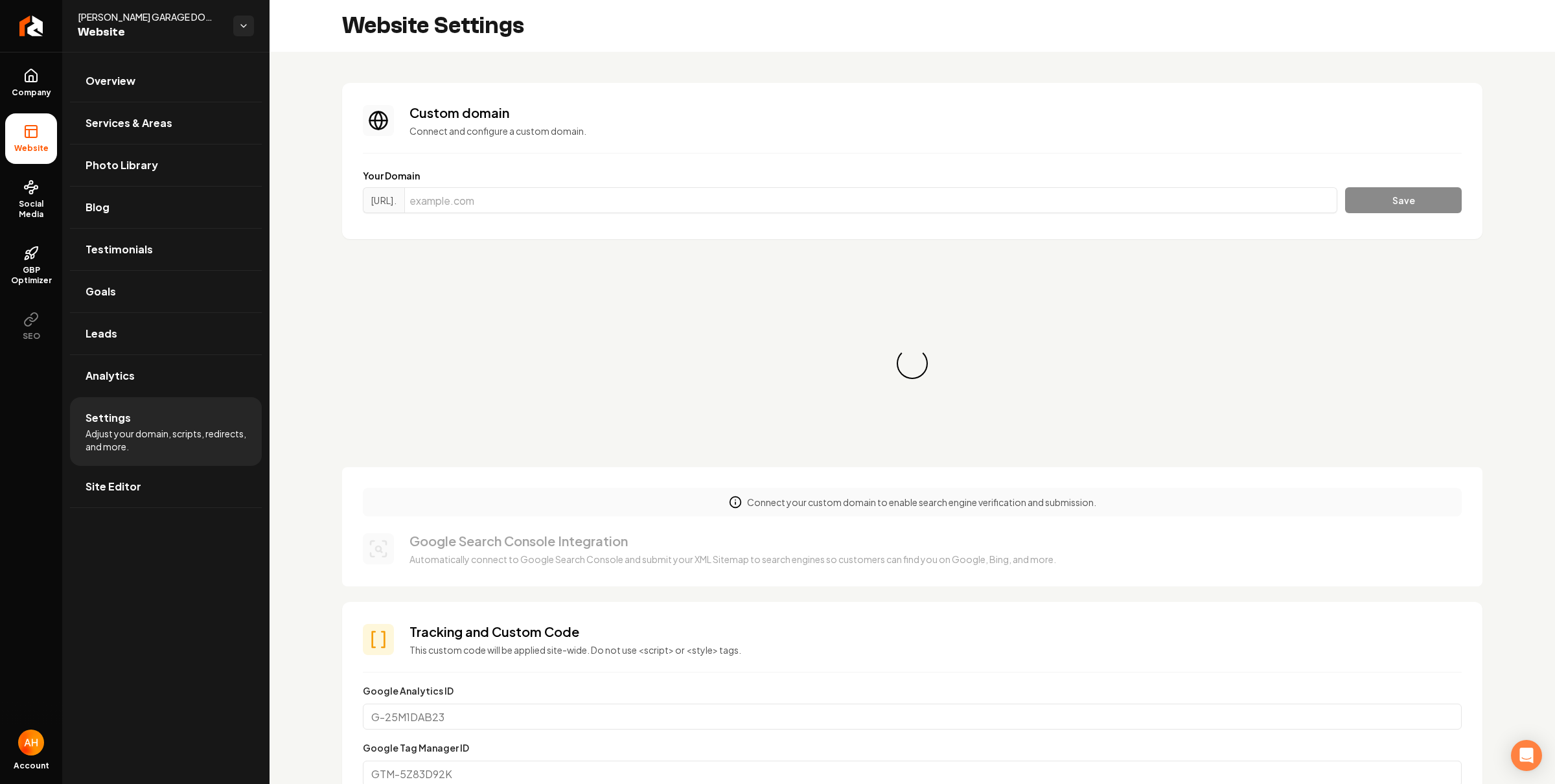
scroll to position [117, 0]
click at [639, 190] on input "Main content area" at bounding box center [871, 199] width 933 height 26
paste input "[DOMAIN_NAME]"
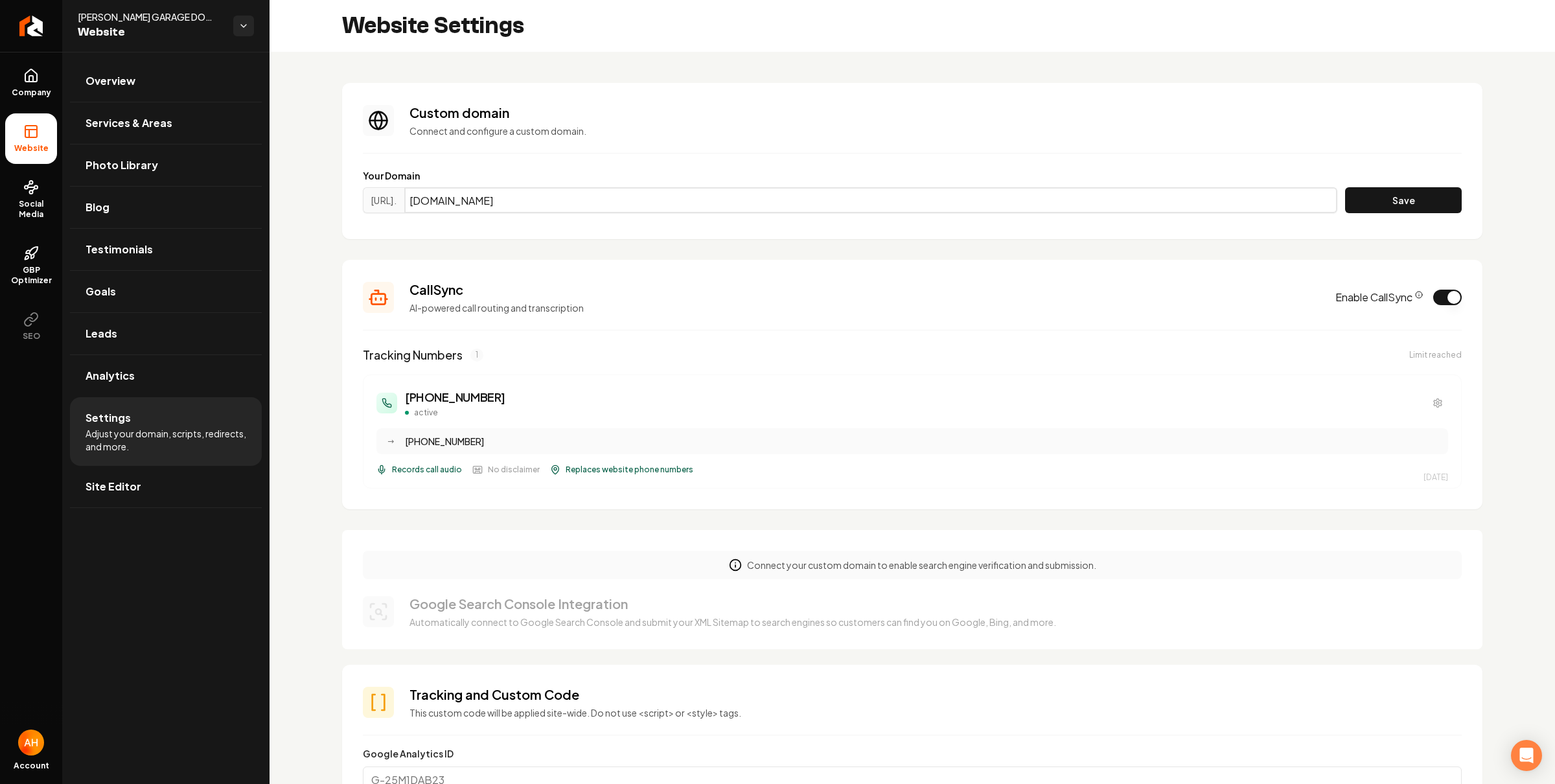
type input "[DOMAIN_NAME]"
click at [1383, 213] on div "[URL]. [DOMAIN_NAME] Save" at bounding box center [911, 202] width 1098 height 31
click at [1377, 206] on button "Save" at bounding box center [1402, 199] width 117 height 26
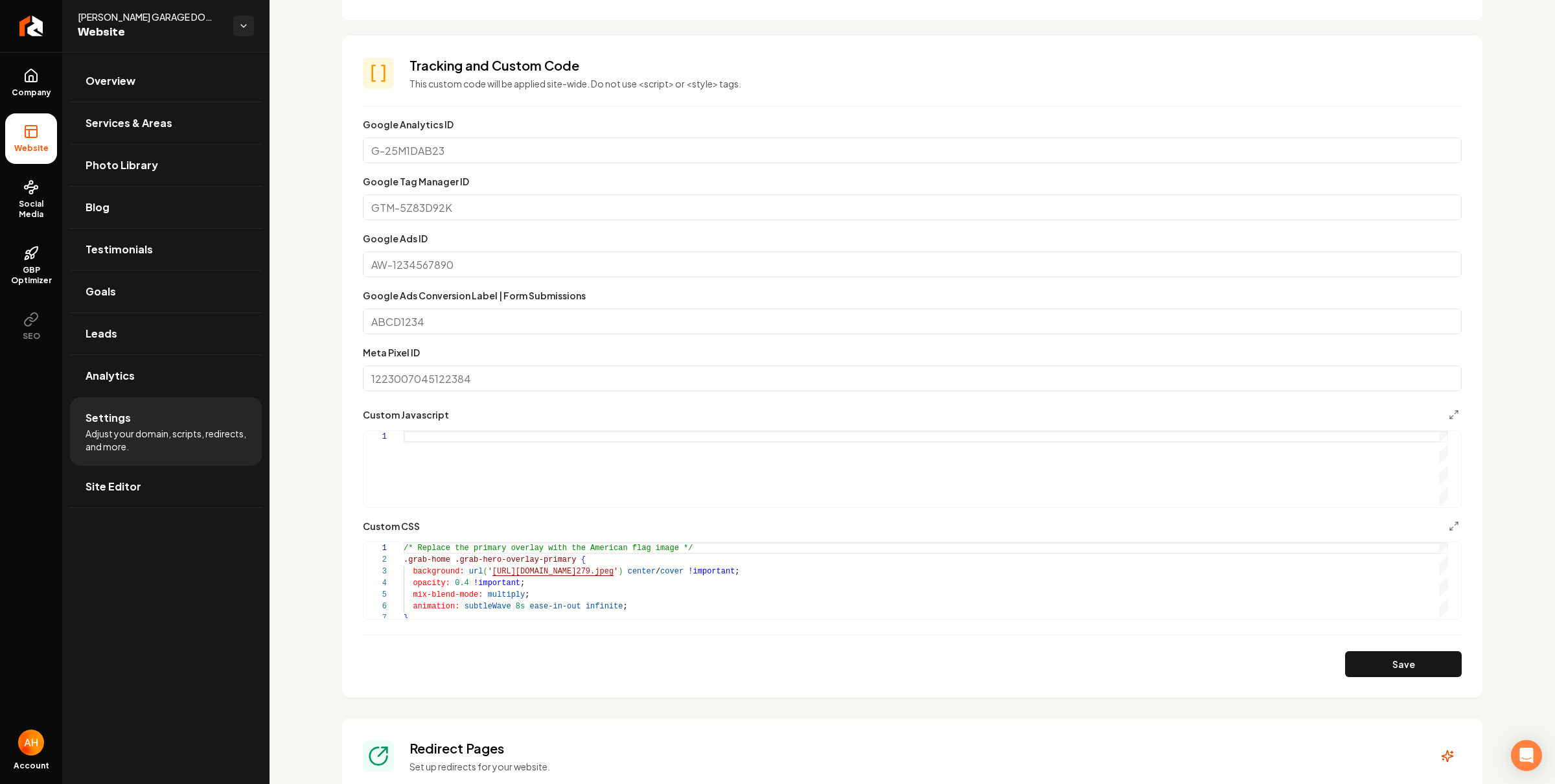
scroll to position [985, 0]
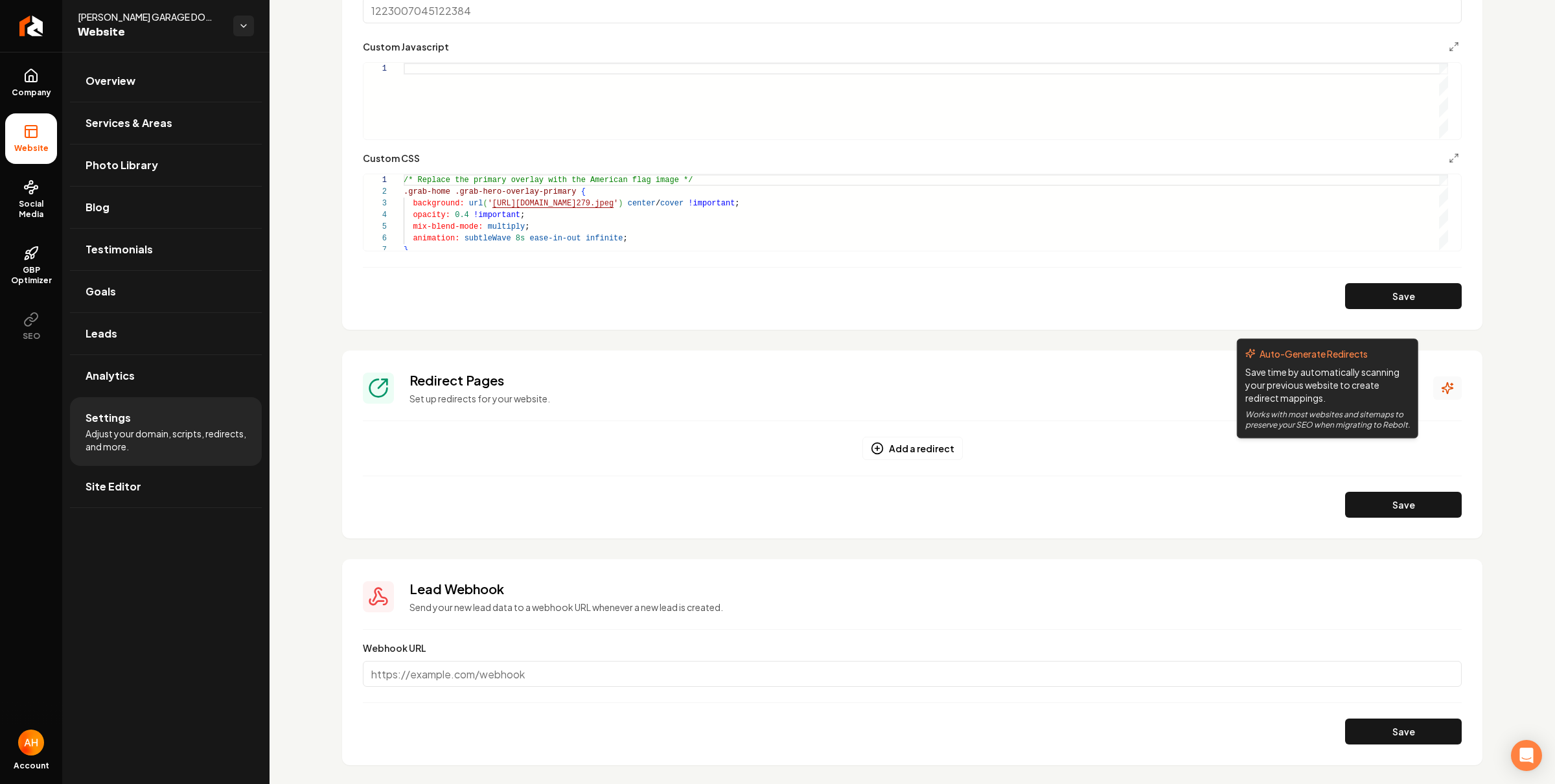
click at [1433, 391] on button "Main content area" at bounding box center [1447, 387] width 28 height 24
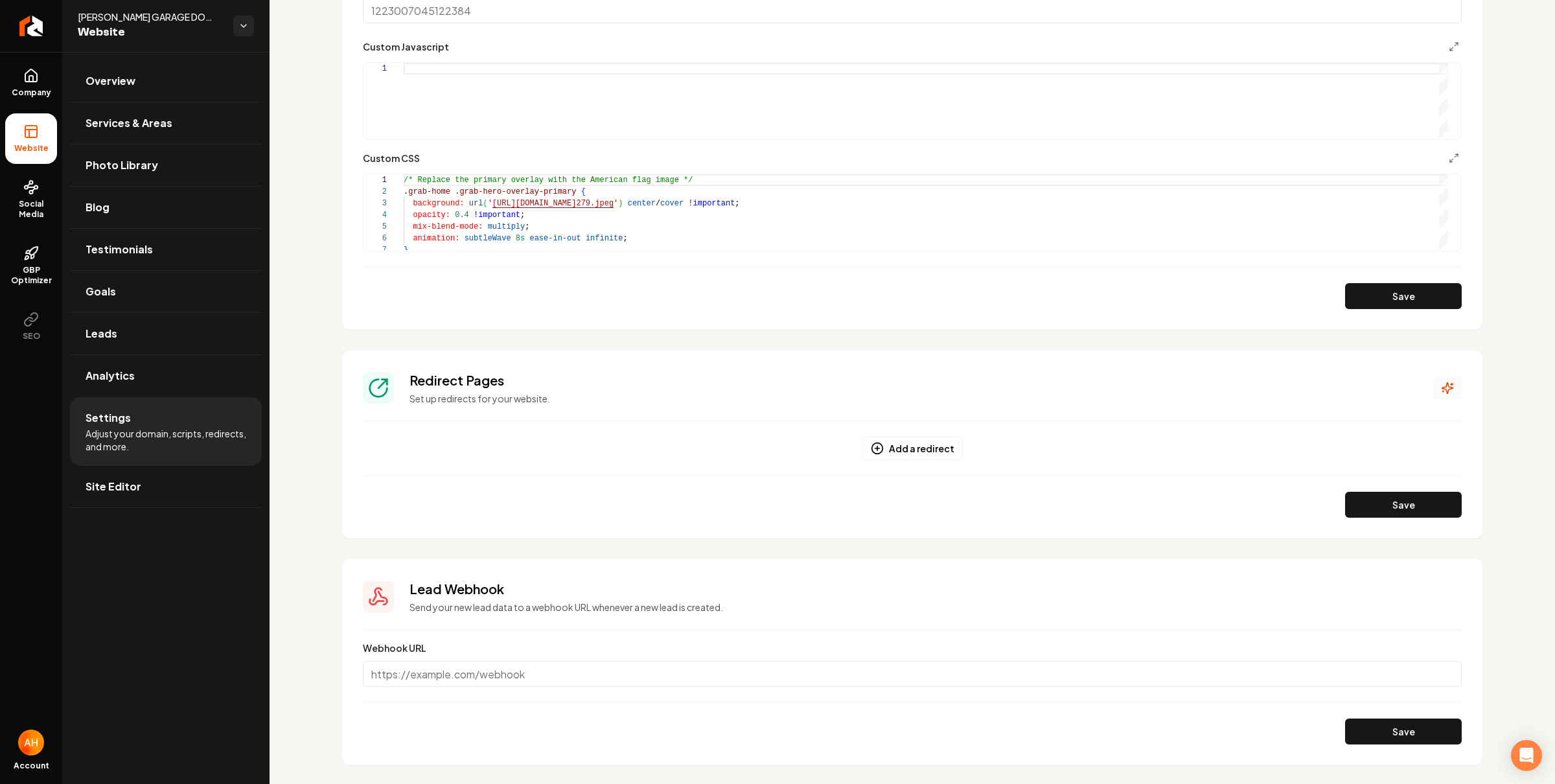
click at [1433, 395] on button "Main content area" at bounding box center [1447, 387] width 28 height 24
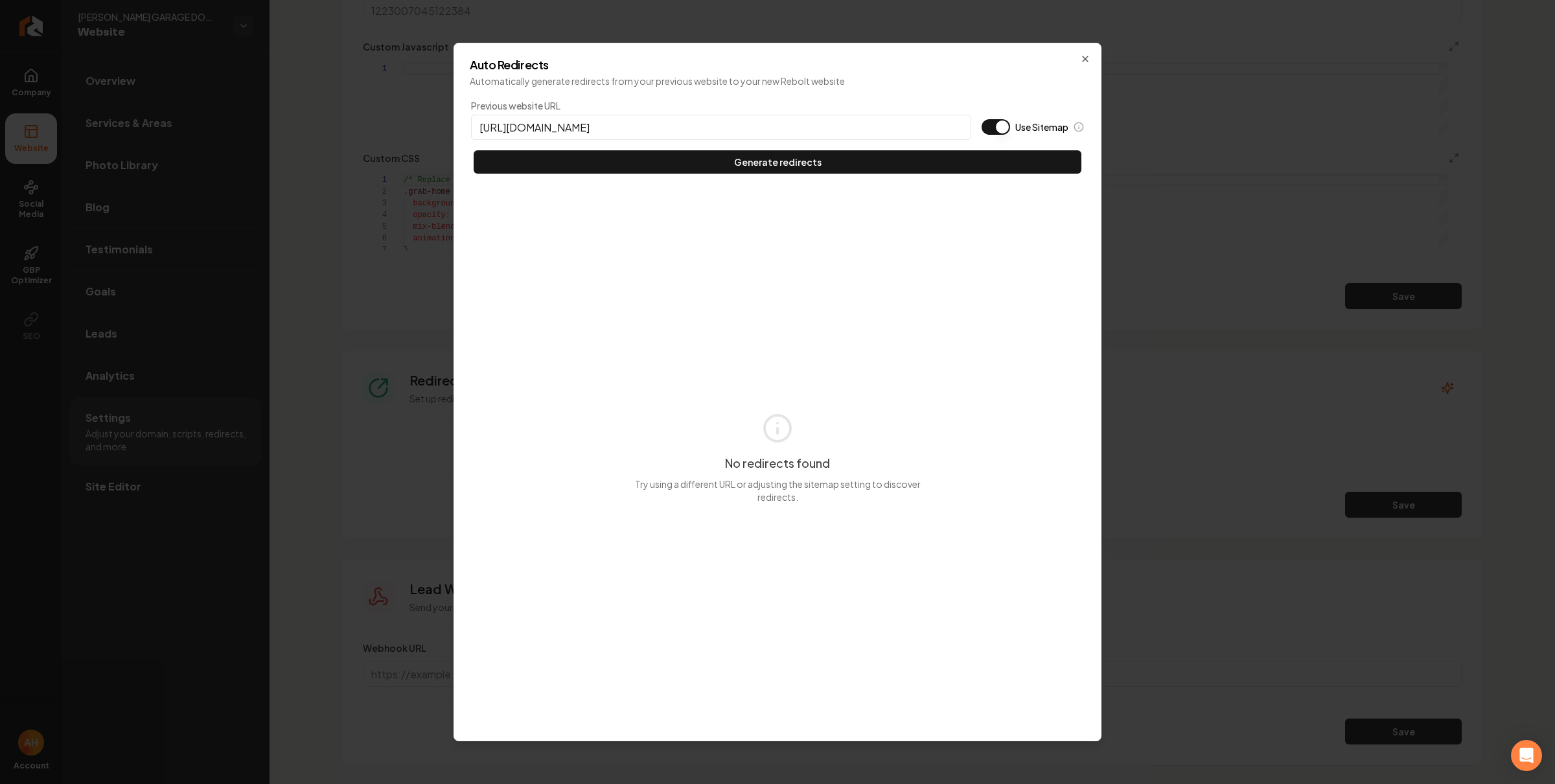
type input "[URL][DOMAIN_NAME]"
type button "on"
click at [982, 120] on button "Use Sitemap" at bounding box center [996, 127] width 28 height 15
click at [474, 150] on button "Generate redirects" at bounding box center [778, 161] width 608 height 24
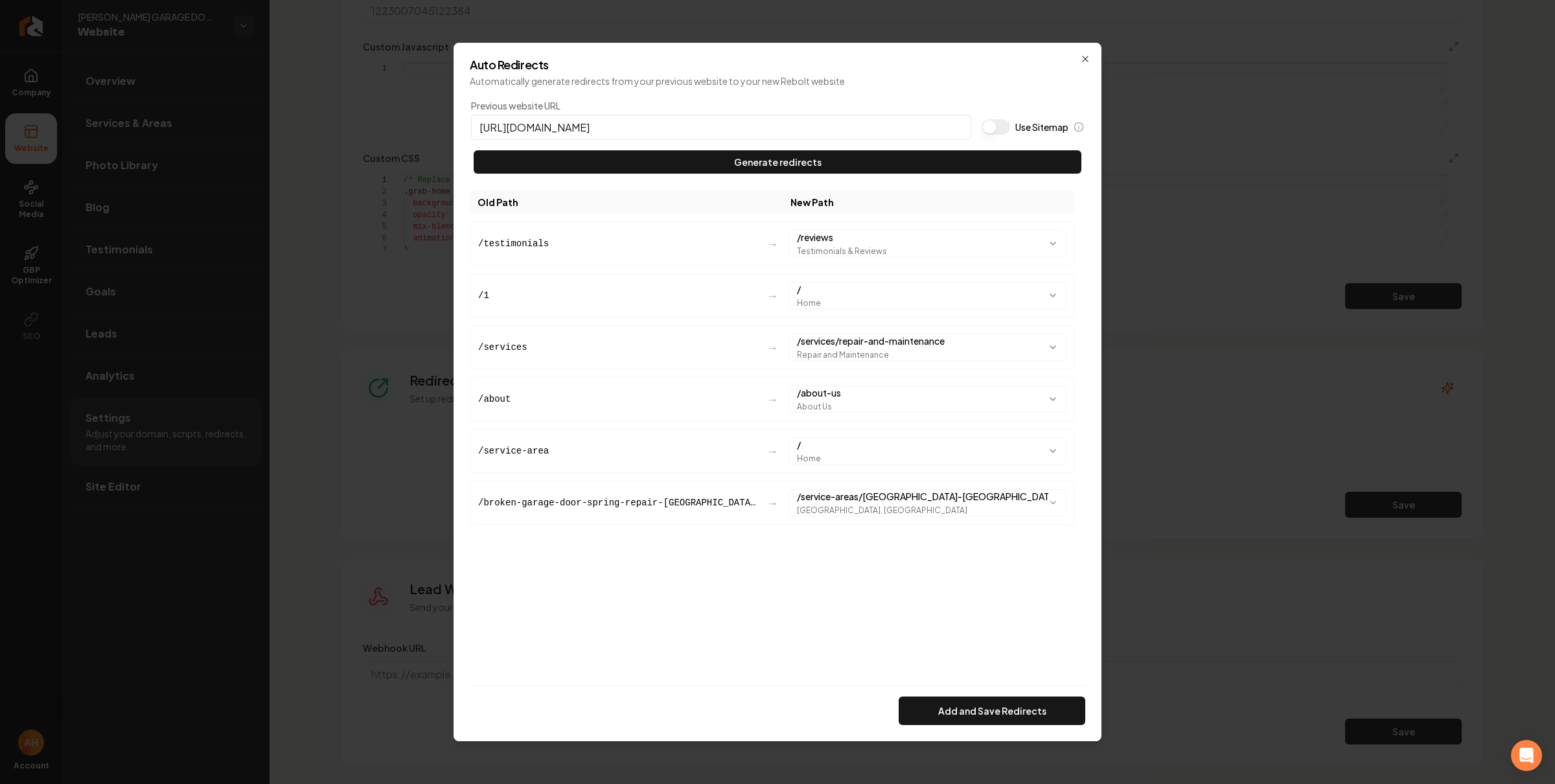
click at [992, 704] on button "Add and Save Redirects" at bounding box center [991, 710] width 187 height 28
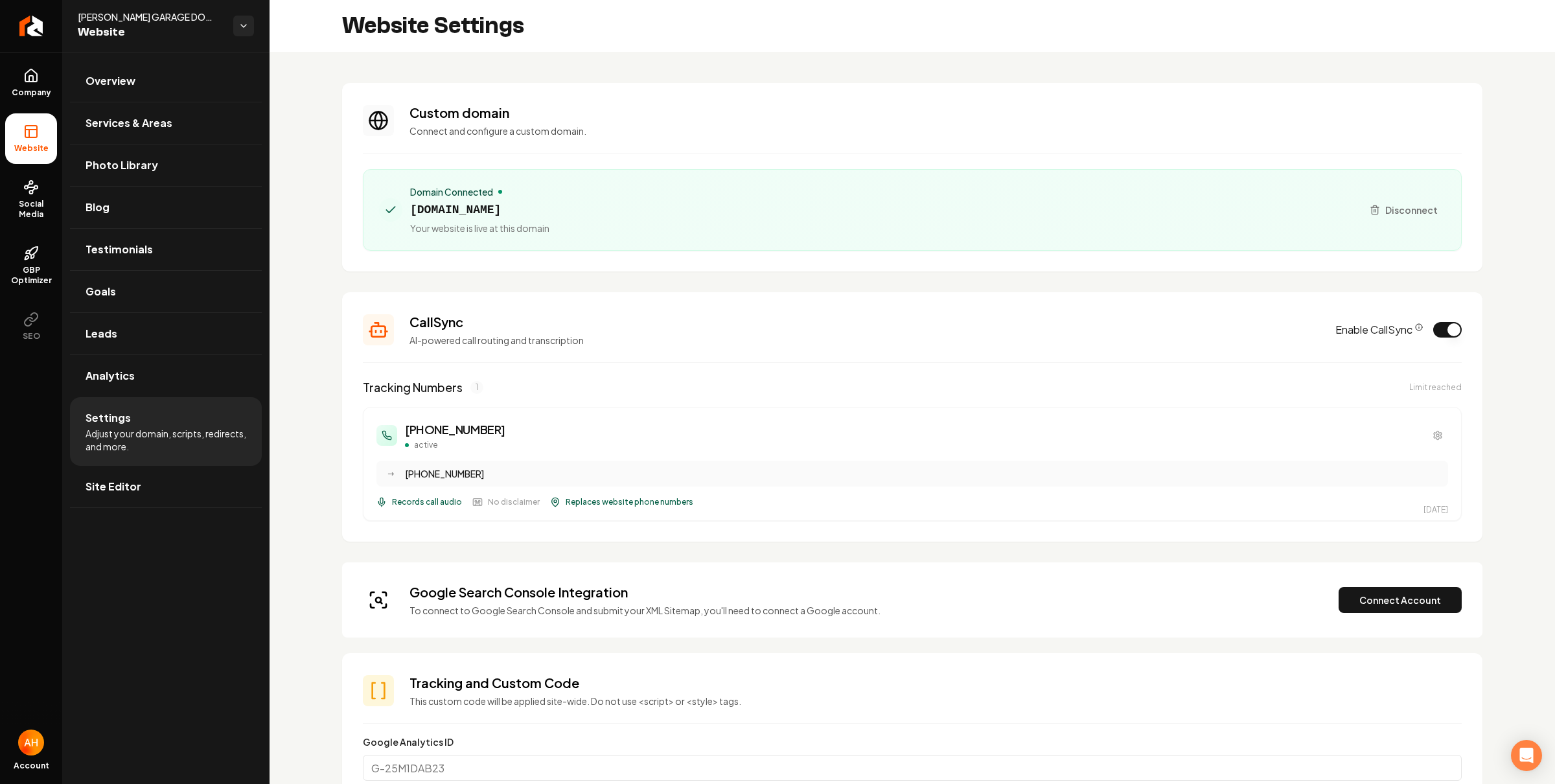
scroll to position [91, 0]
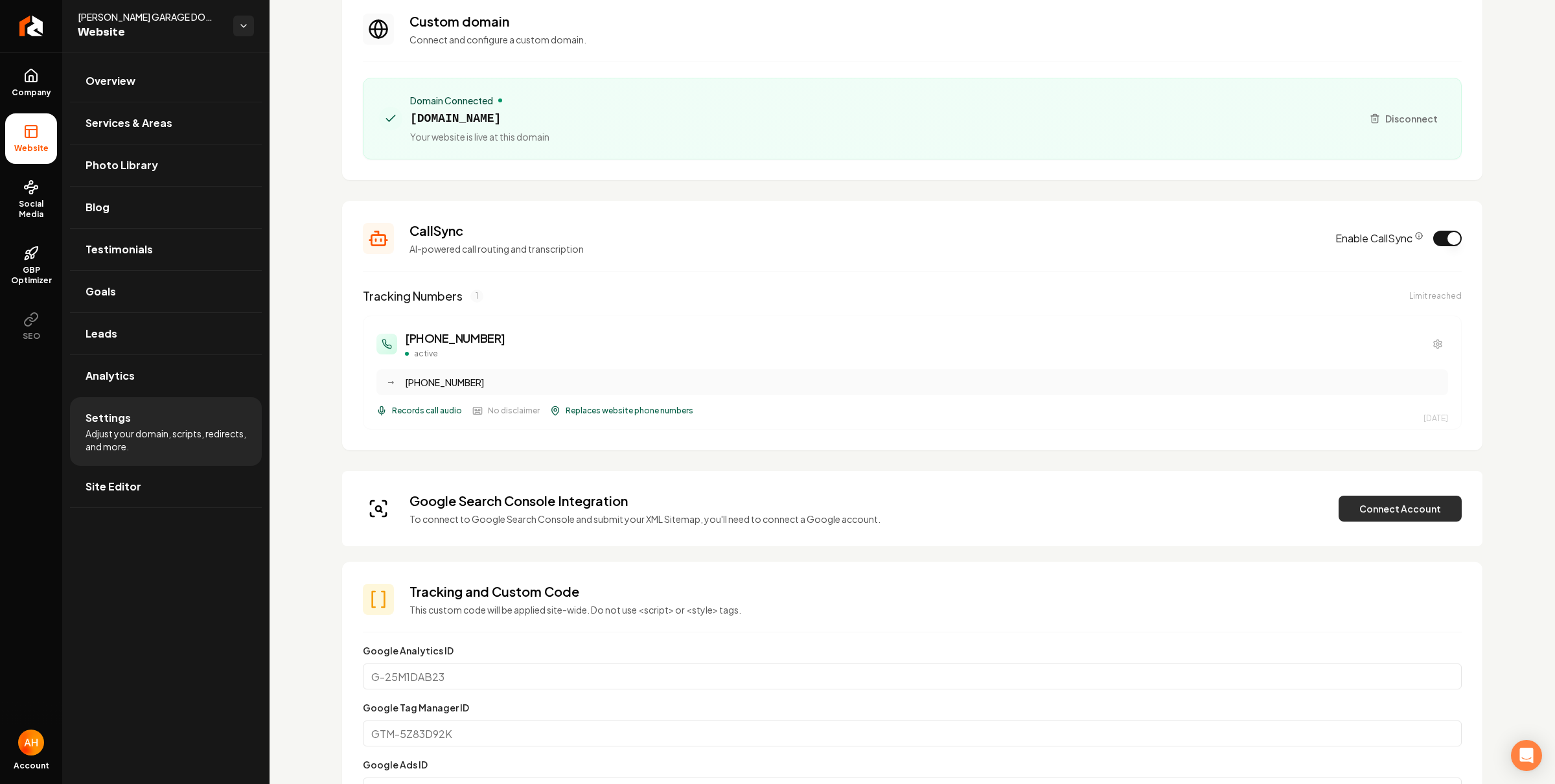
click at [1362, 511] on button "Connect Account" at bounding box center [1400, 508] width 123 height 26
click at [1364, 502] on button "Connect Account" at bounding box center [1400, 508] width 123 height 26
click at [1312, 509] on button "Verify & Submit" at bounding box center [1309, 508] width 113 height 26
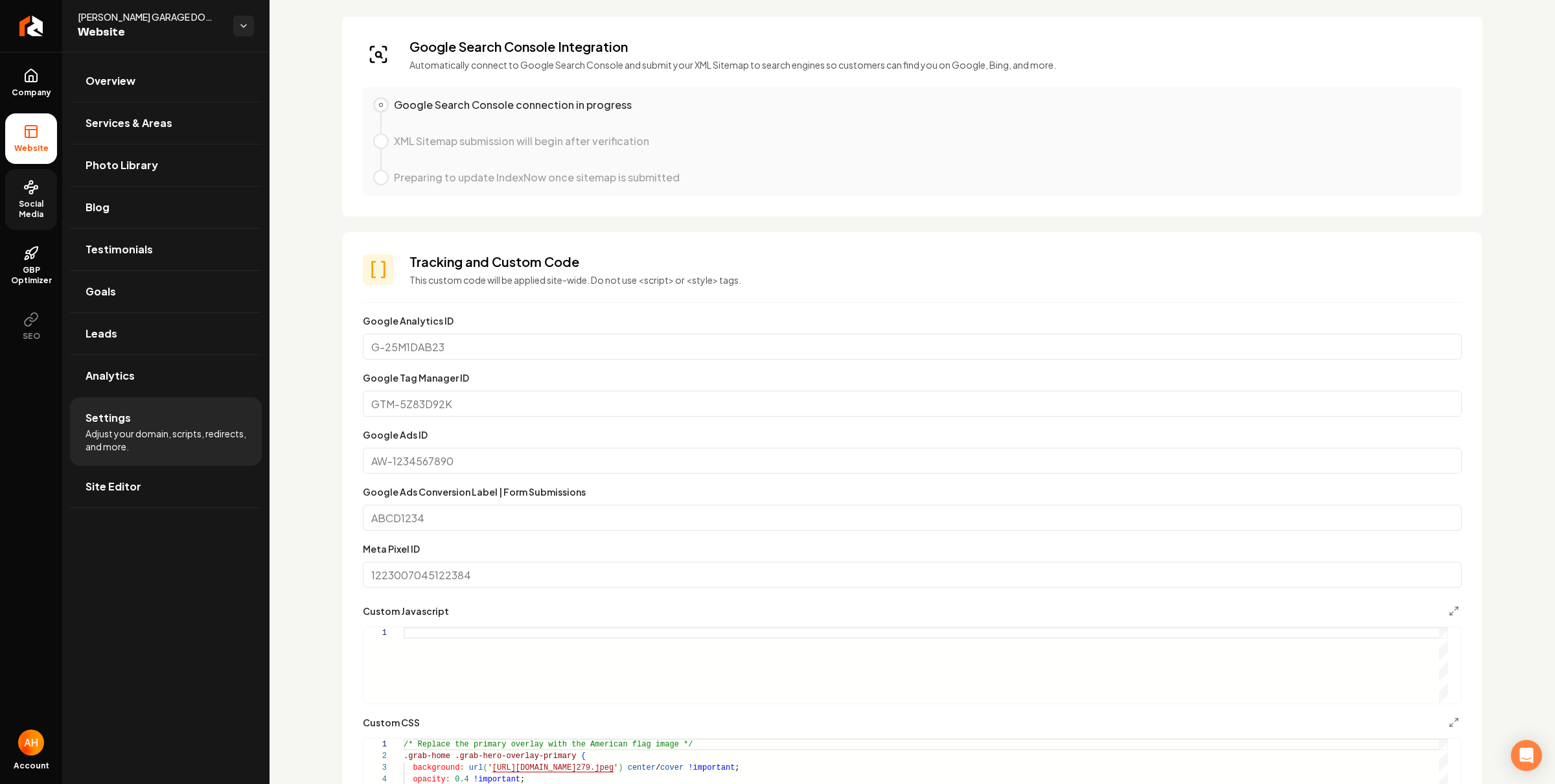
scroll to position [0, 0]
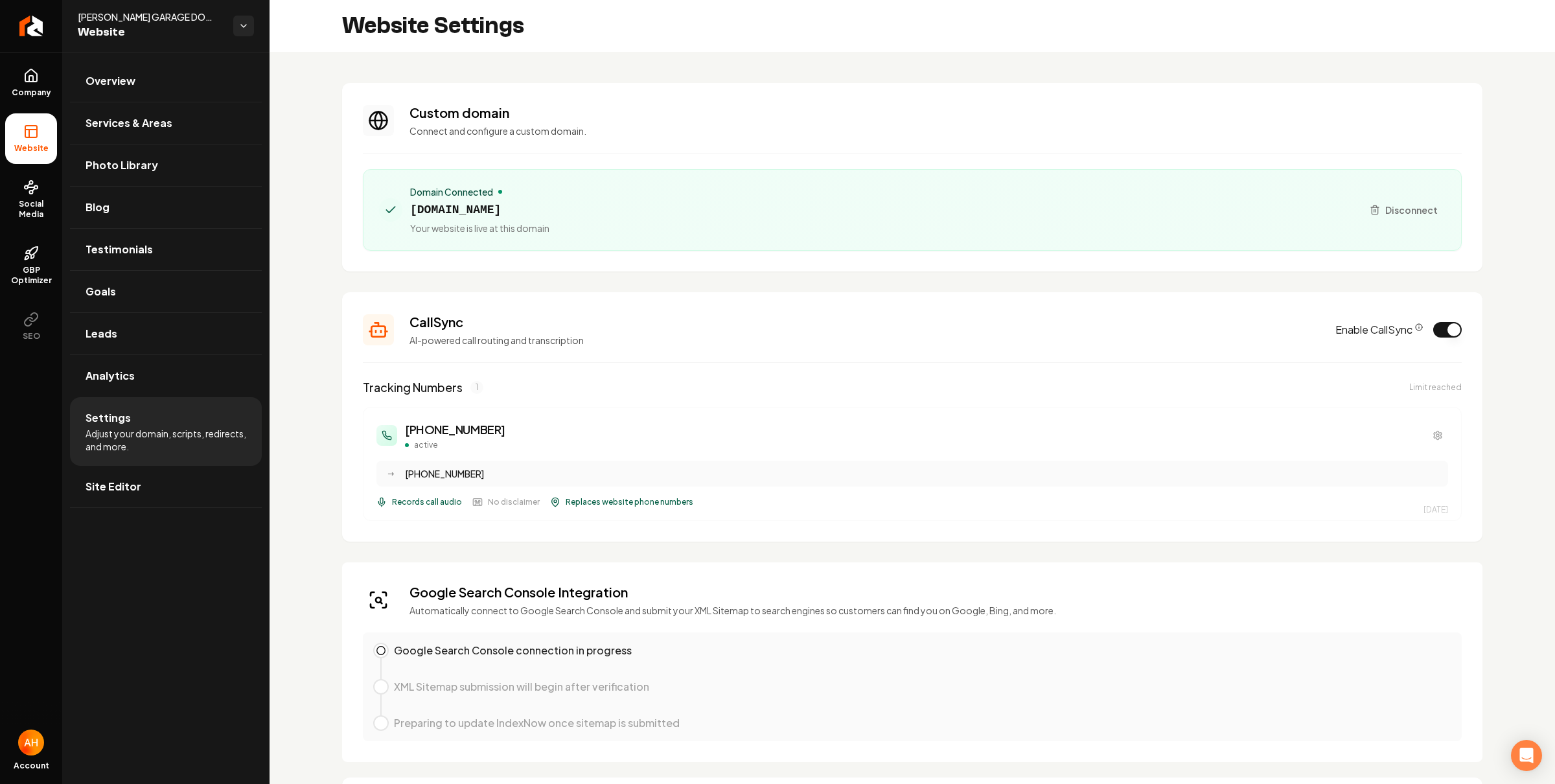
click at [530, 210] on span "[DOMAIN_NAME]" at bounding box center [479, 210] width 140 height 18
copy span "[DOMAIN_NAME]"
drag, startPoint x: 699, startPoint y: 136, endPoint x: 711, endPoint y: 127, distance: 15.0
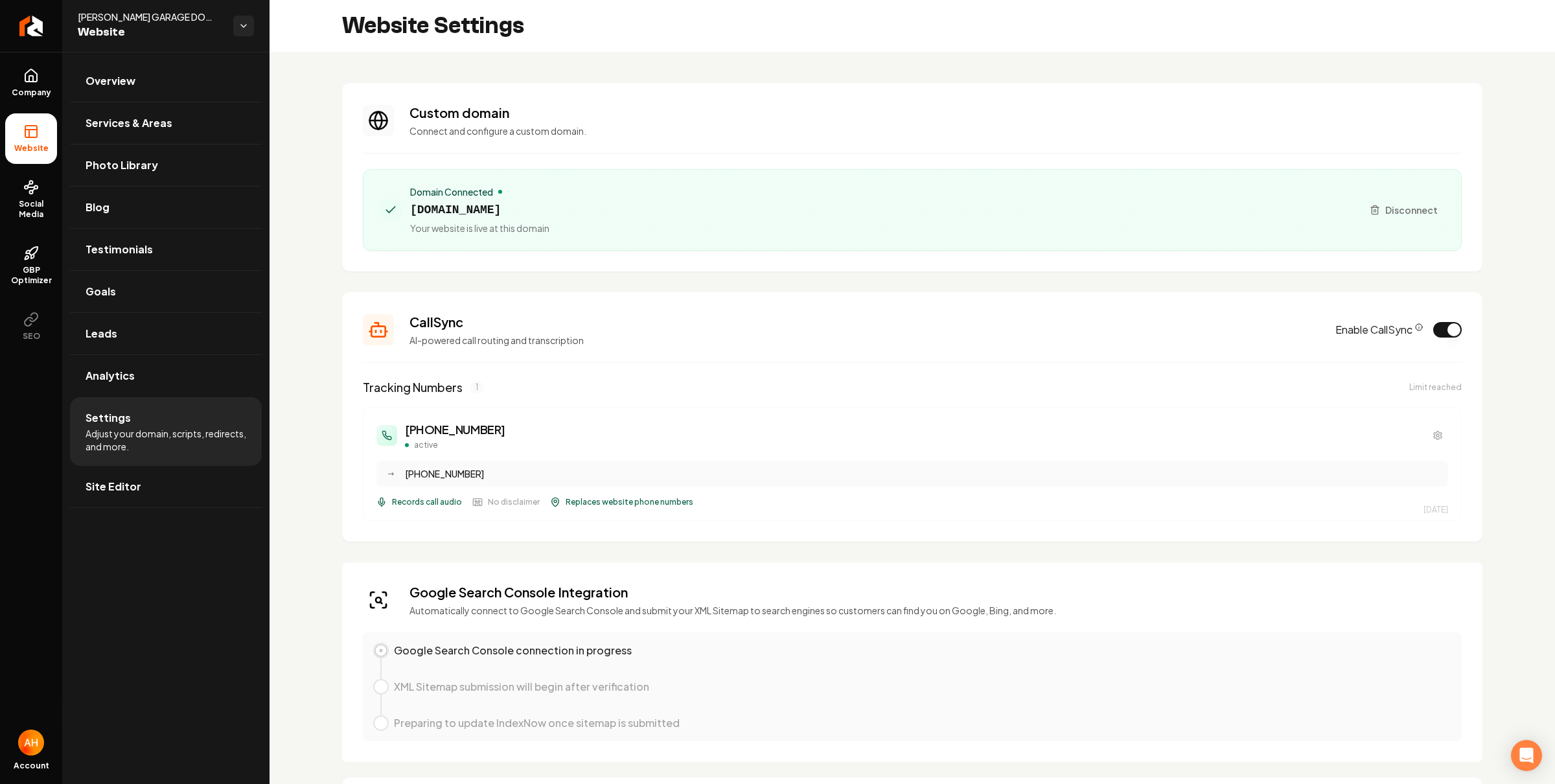
click at [699, 136] on p "Connect and configure a custom domain." at bounding box center [935, 131] width 1052 height 13
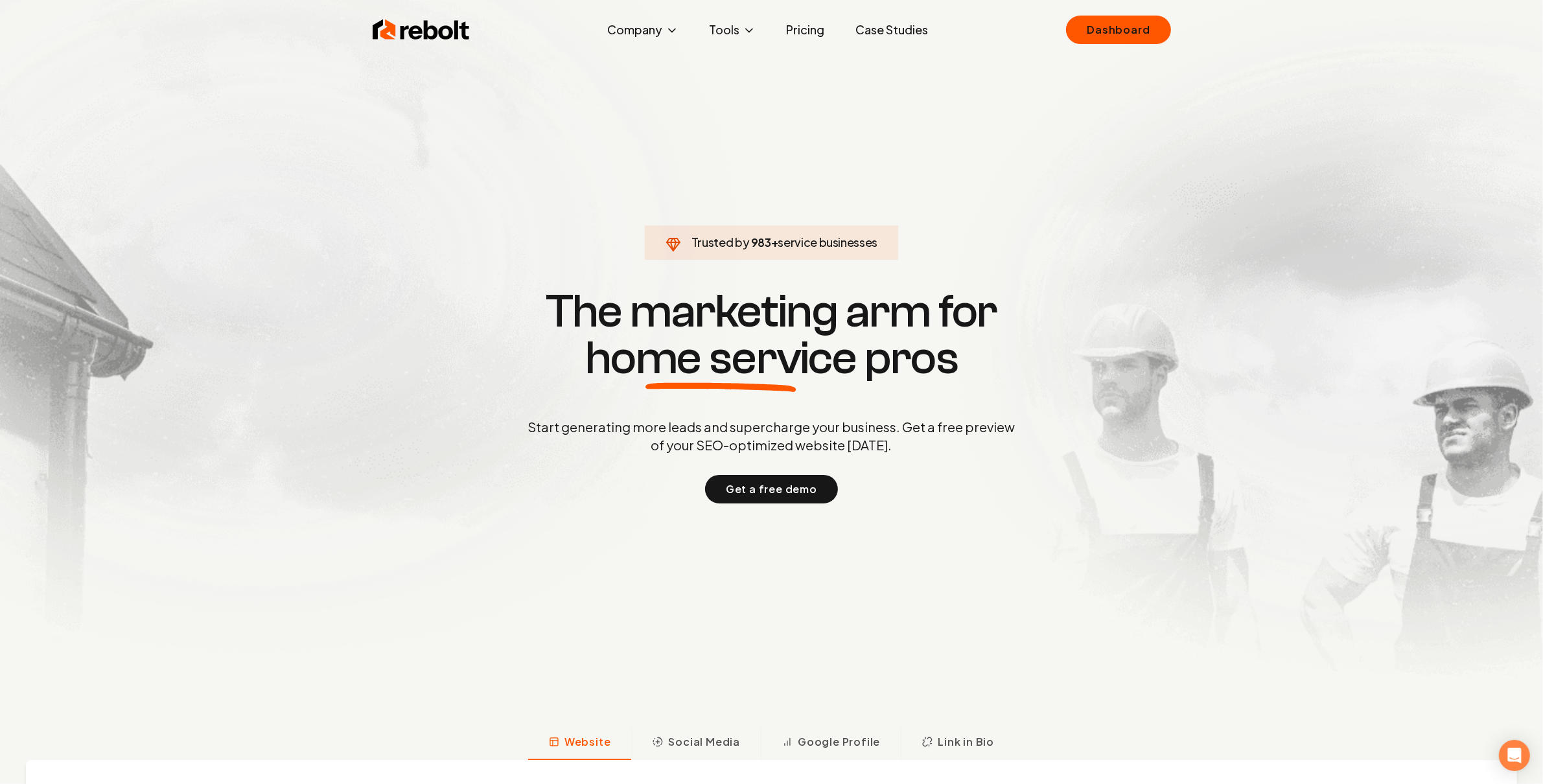
drag, startPoint x: 1083, startPoint y: 24, endPoint x: 1090, endPoint y: 13, distance: 13.0
click at [1084, 22] on link "Dashboard" at bounding box center [1118, 29] width 104 height 28
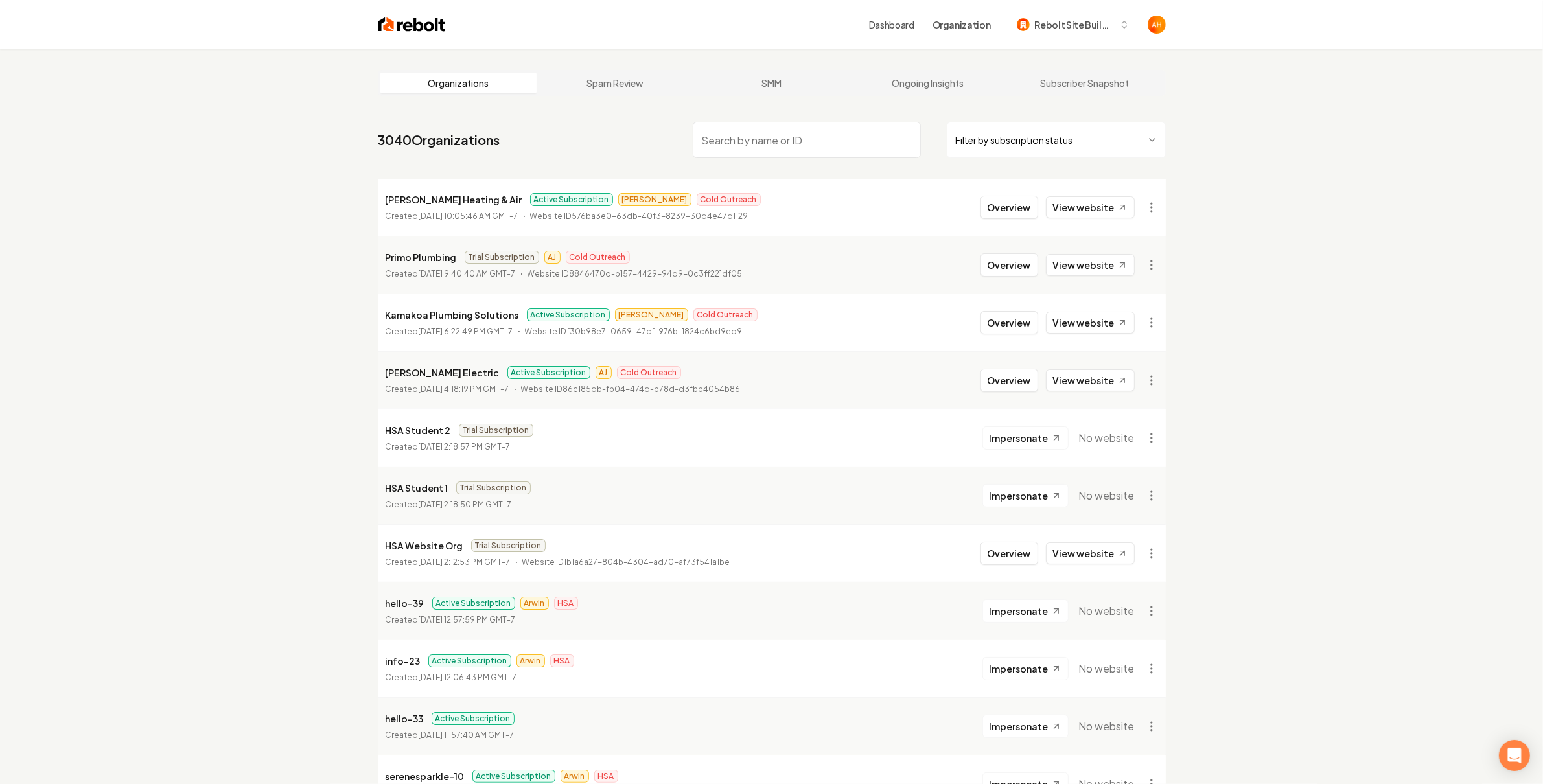
click at [811, 136] on input "search" at bounding box center [806, 140] width 228 height 36
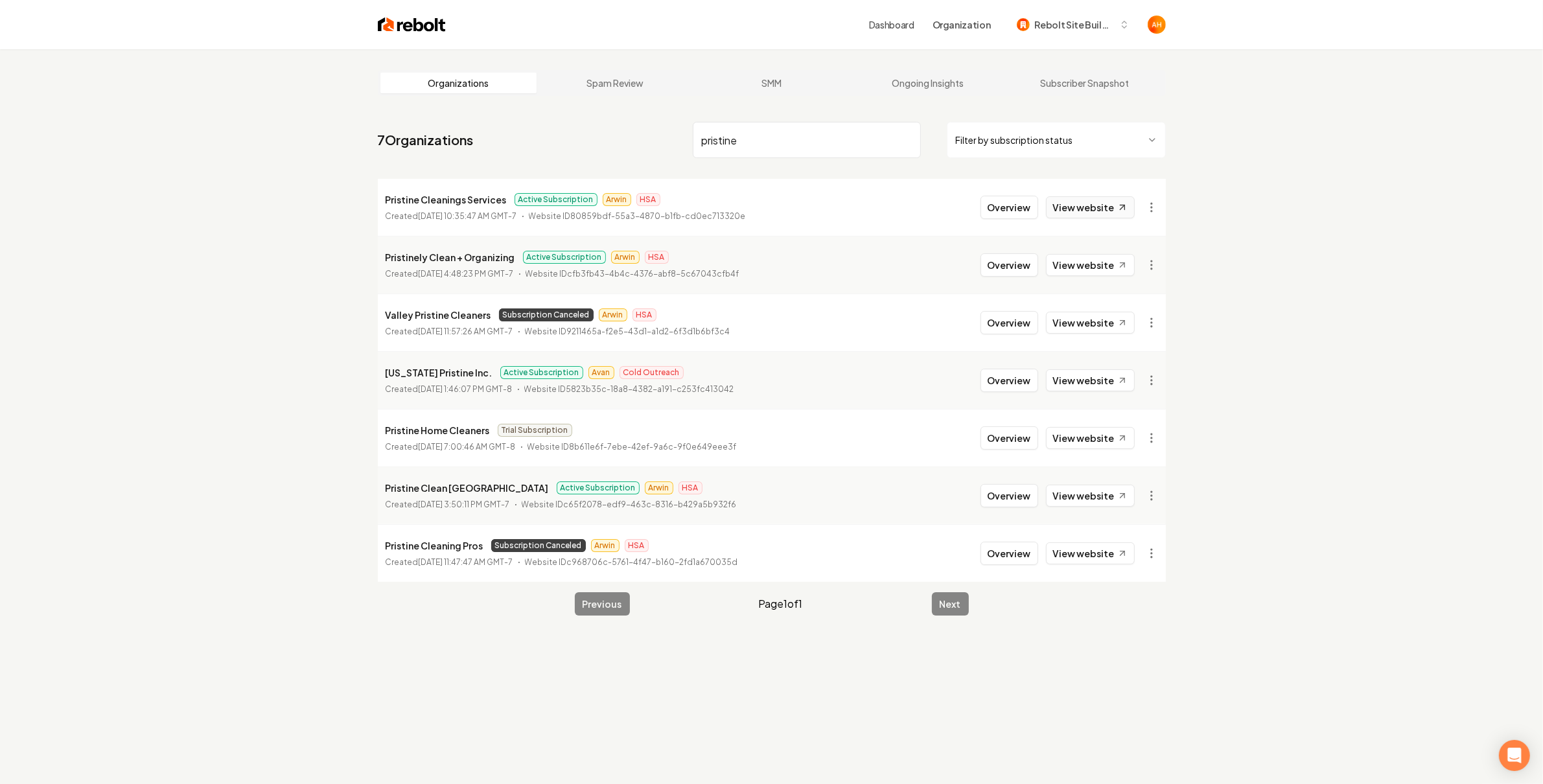
click at [1081, 213] on link "View website" at bounding box center [1089, 207] width 88 height 22
click at [1084, 261] on link "View website" at bounding box center [1089, 264] width 88 height 22
click at [765, 135] on input "pristine" at bounding box center [806, 140] width 228 height 36
paste input "Pristine Clean Los Angeles"
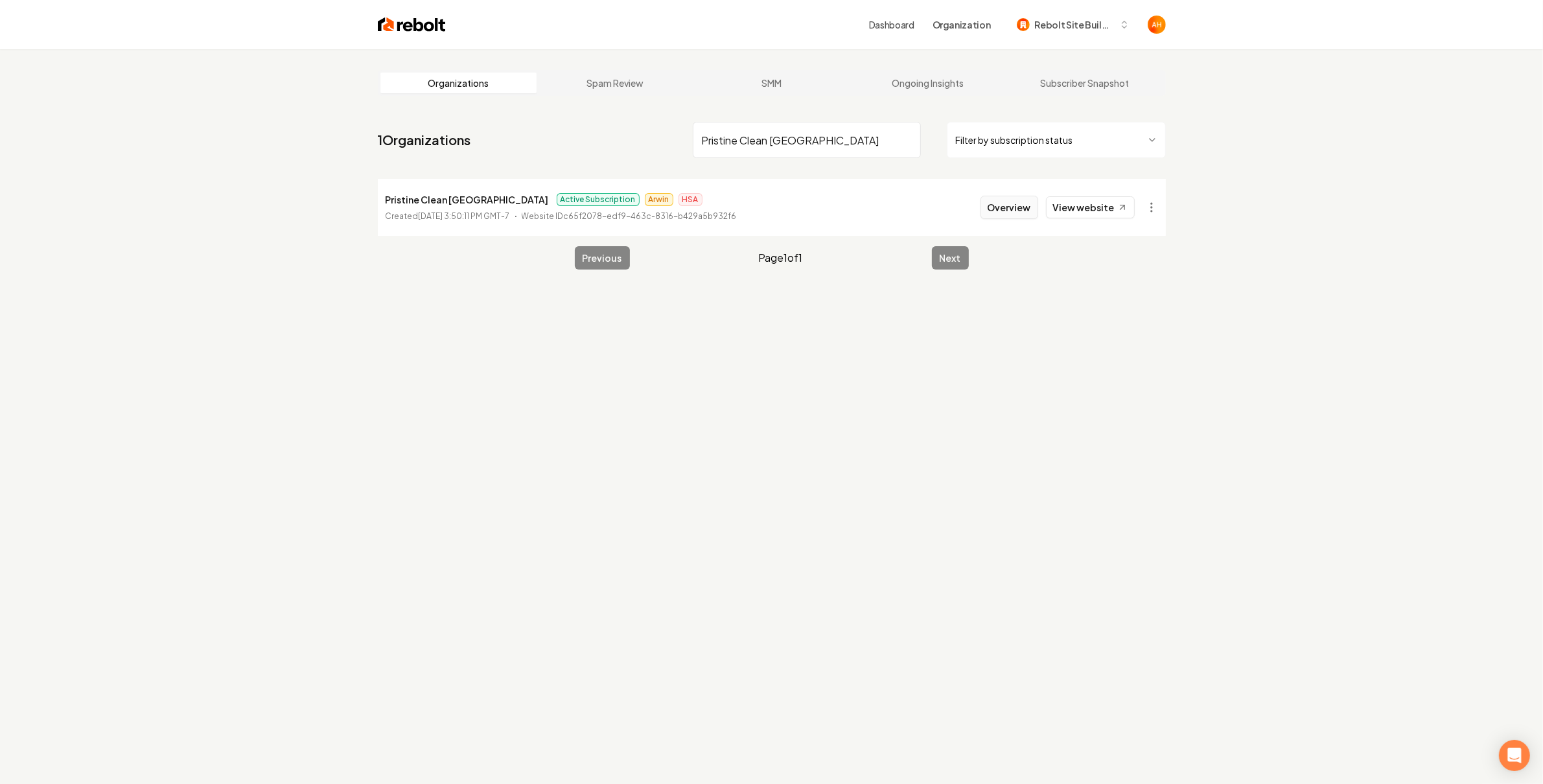
type input "Pristine Clean [GEOGRAPHIC_DATA]"
click at [1027, 207] on button "Overview" at bounding box center [1008, 207] width 58 height 24
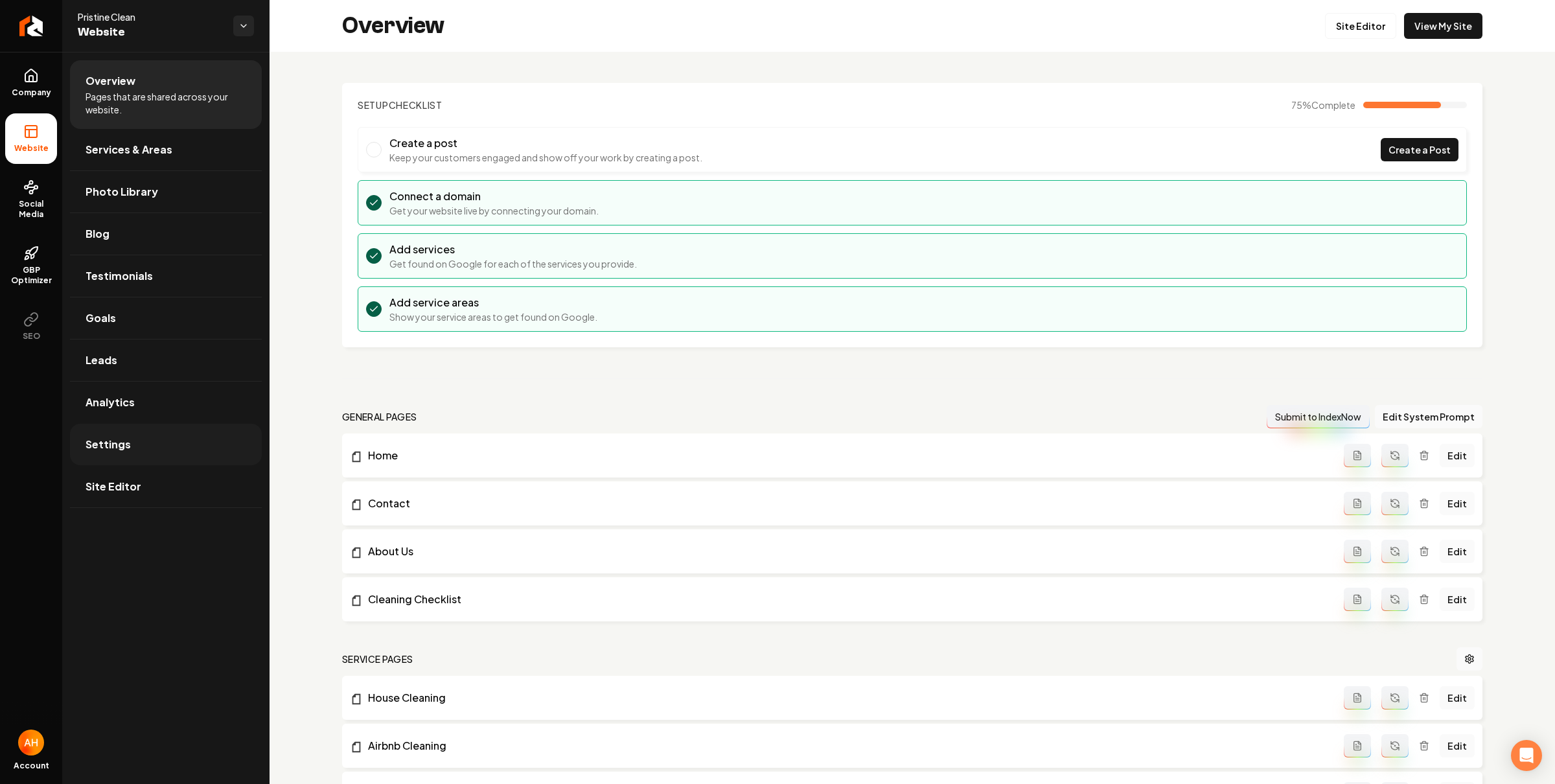
click at [197, 439] on link "Settings" at bounding box center [166, 444] width 192 height 42
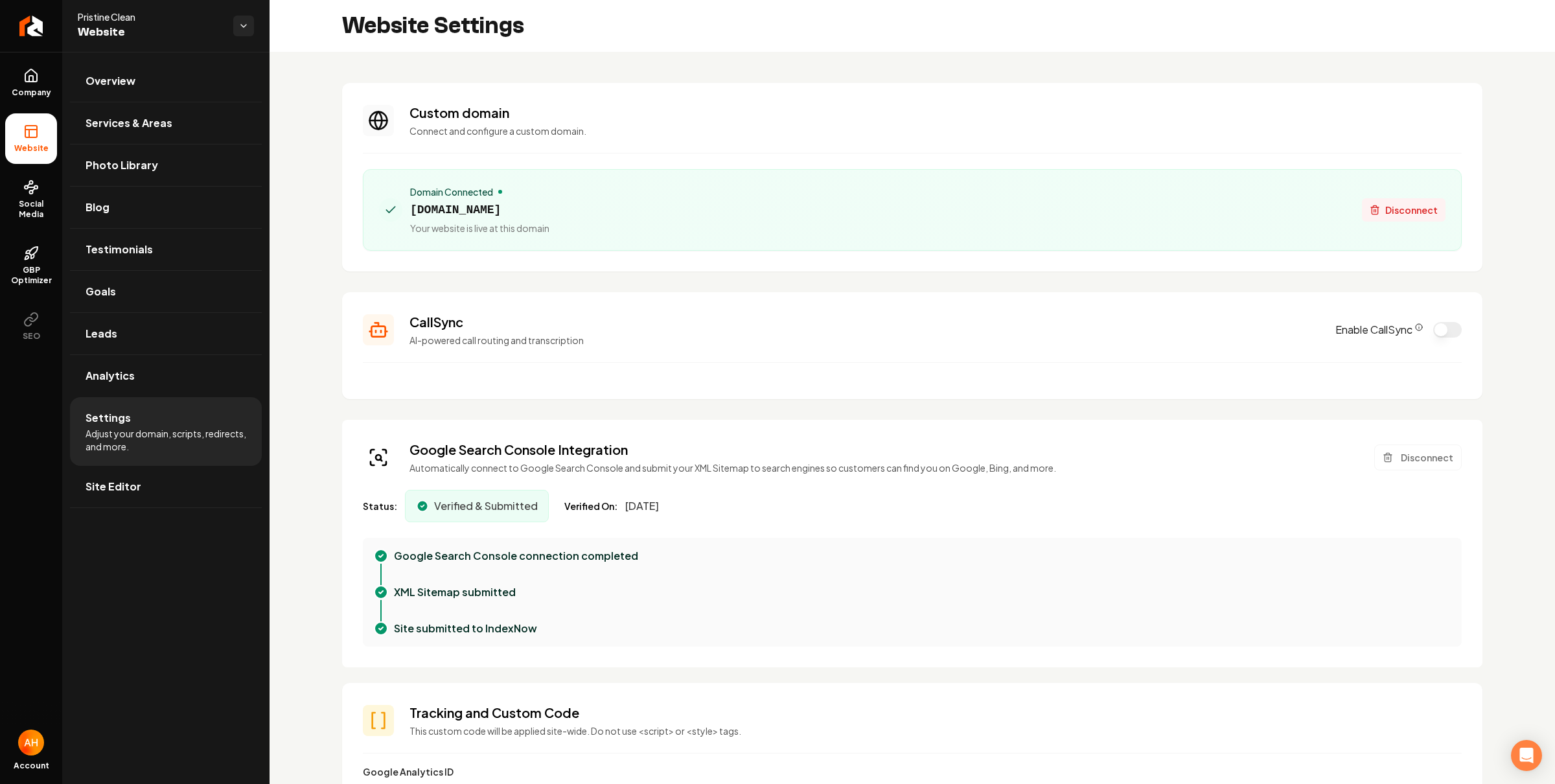
drag, startPoint x: 1354, startPoint y: 223, endPoint x: 1360, endPoint y: 217, distance: 8.5
click at [1355, 222] on div "Domain Connected pristinecleanlosangeles.com Your website is live at this domai…" at bounding box center [911, 210] width 1066 height 49
click at [1385, 203] on span "Disconnect" at bounding box center [1411, 210] width 52 height 13
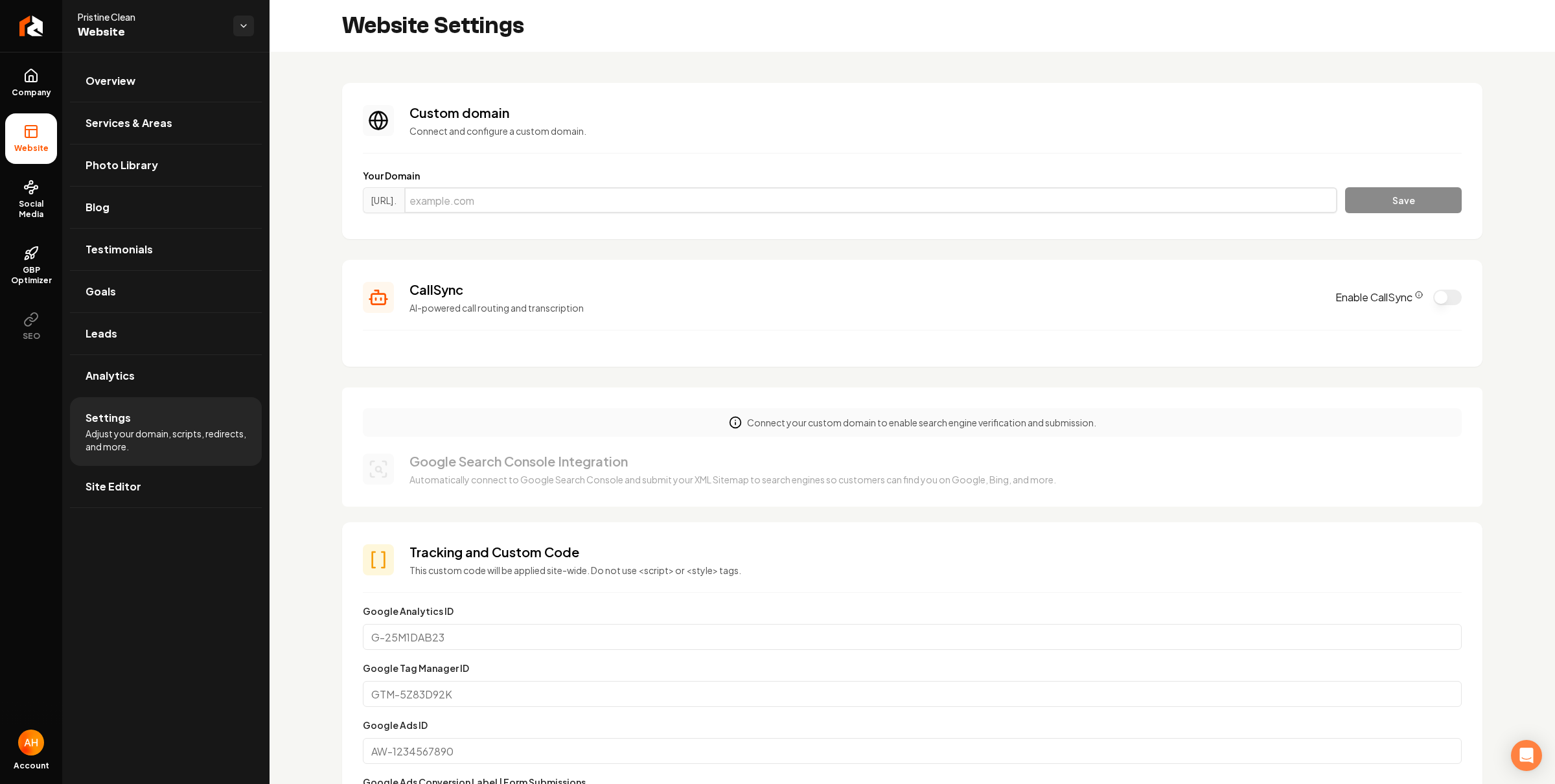
click at [492, 209] on input "Main content area" at bounding box center [871, 199] width 933 height 26
paste input "http://pristinecleansf.com/"
type input "pristinecleansf.com"
click at [1344, 187] on button "Save" at bounding box center [1402, 199] width 117 height 26
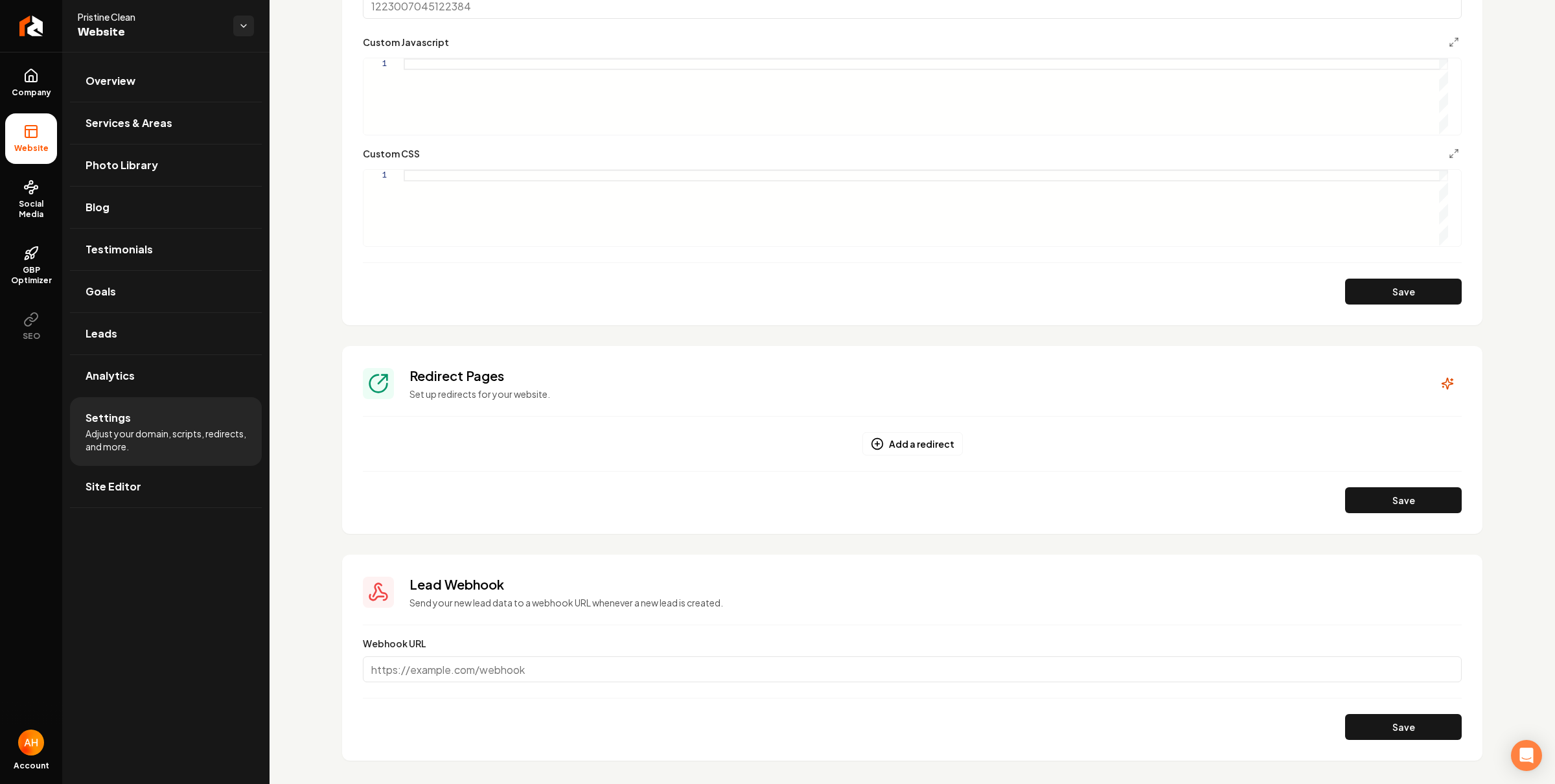
scroll to position [837, 0]
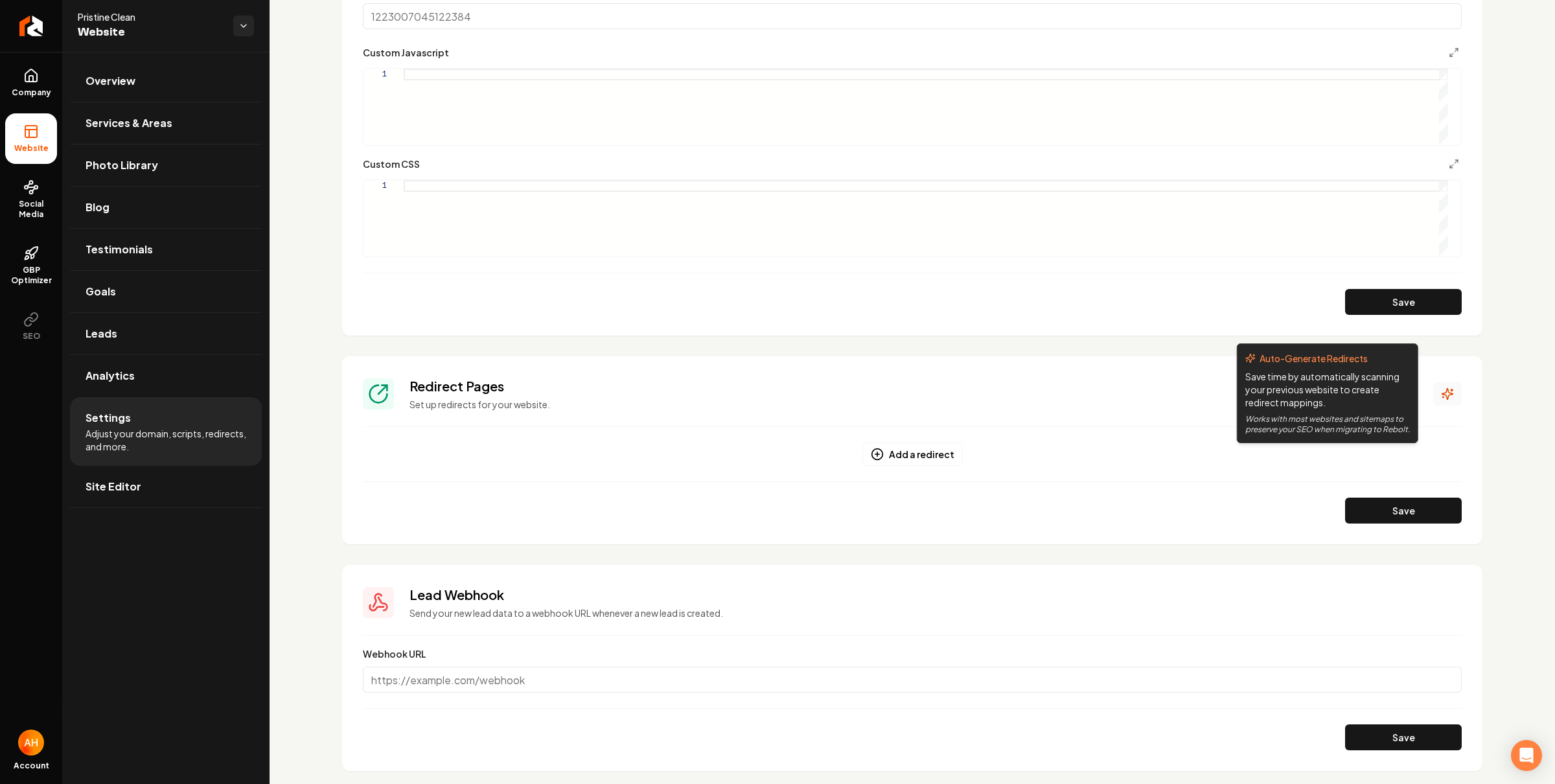
click at [1440, 392] on icon "Main content area" at bounding box center [1447, 394] width 13 height 13
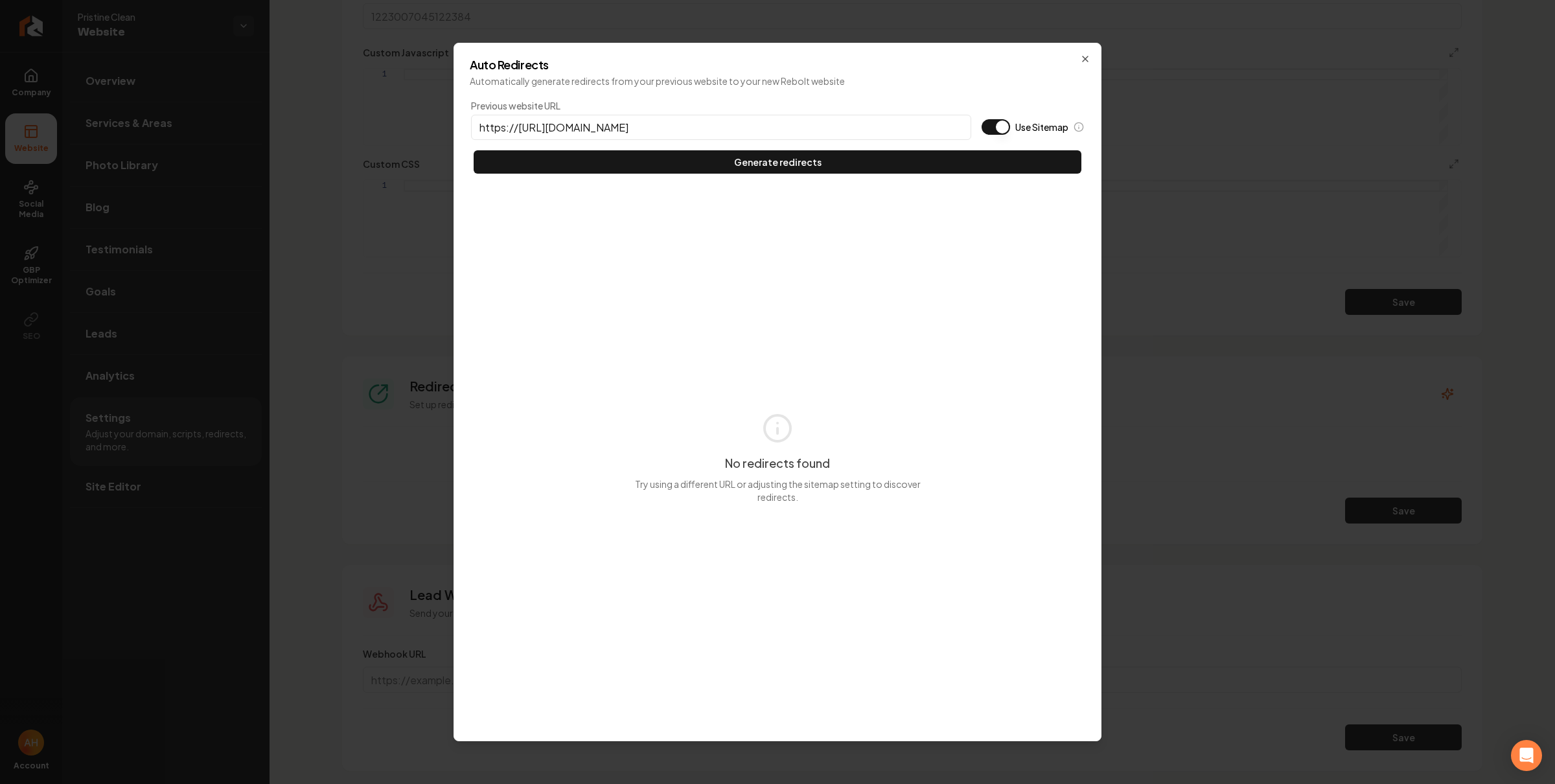
type input "https://http://pristinecleansf.com/"
type button "on"
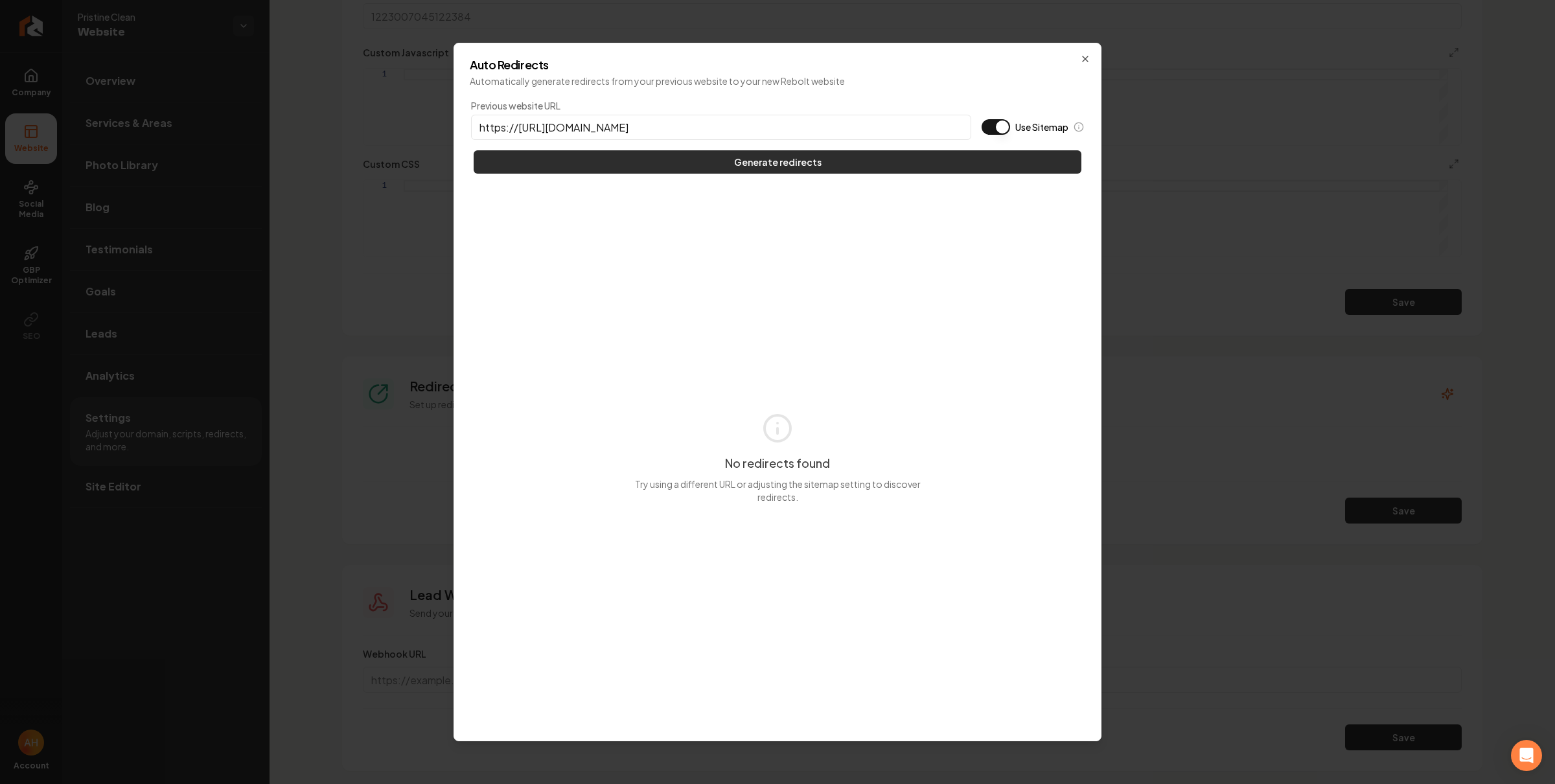
paste input
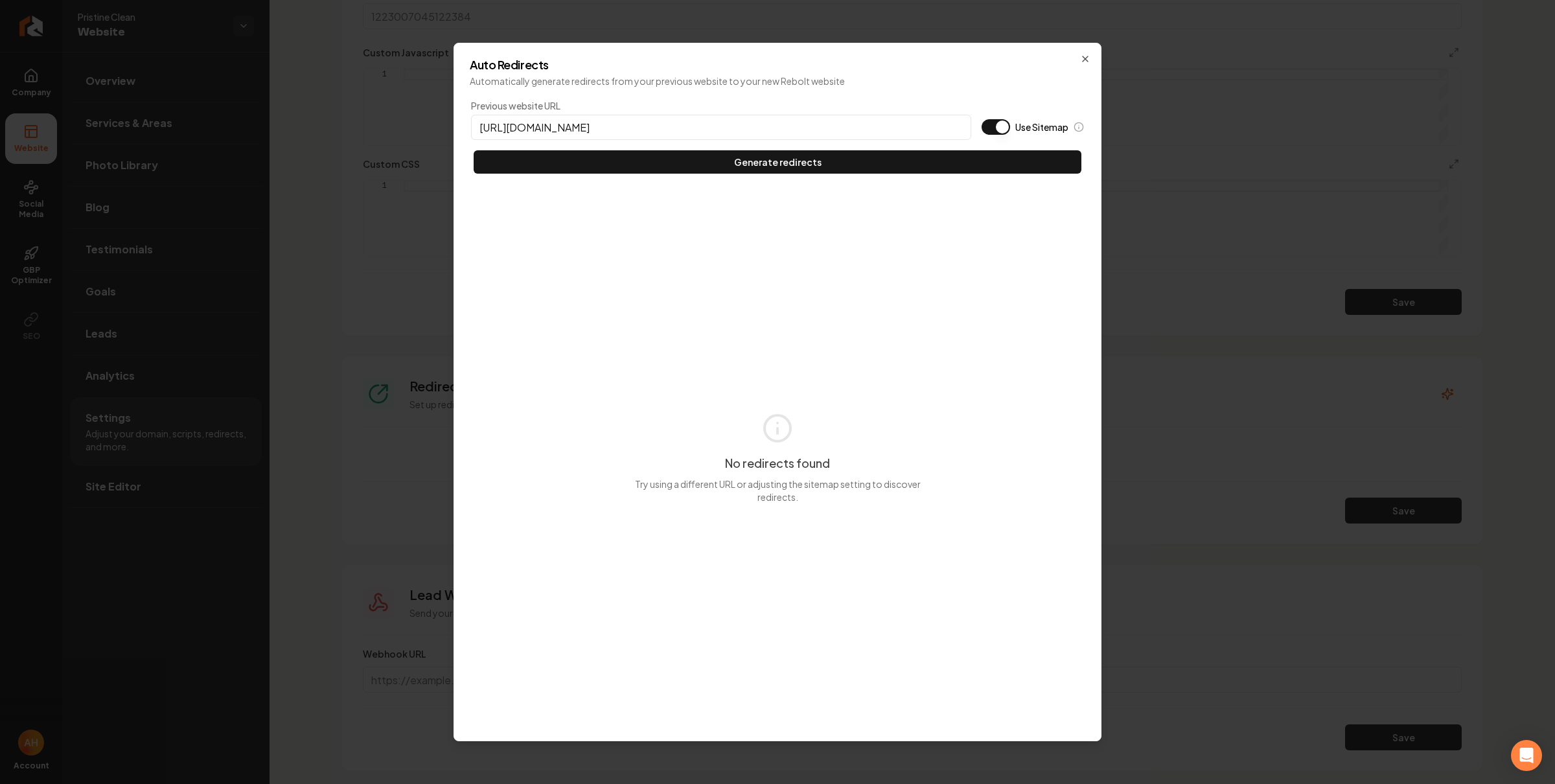
type input "http://pristinecleansf.com/"
click at [1090, 60] on div "Auto Redirects Automatically generate redirects from your previous website to y…" at bounding box center [778, 392] width 647 height 699
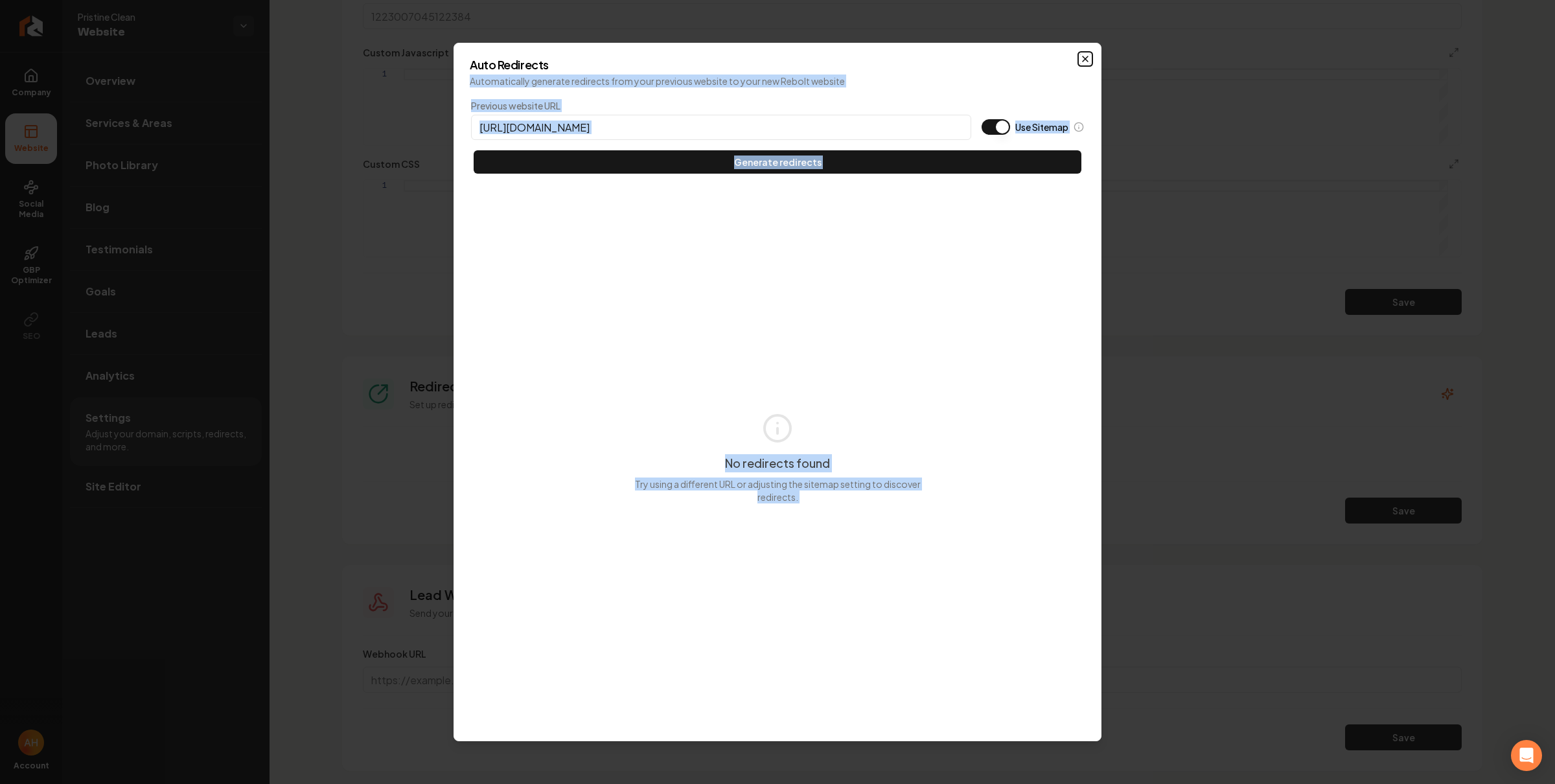
click at [1081, 60] on icon "button" at bounding box center [1084, 59] width 10 height 10
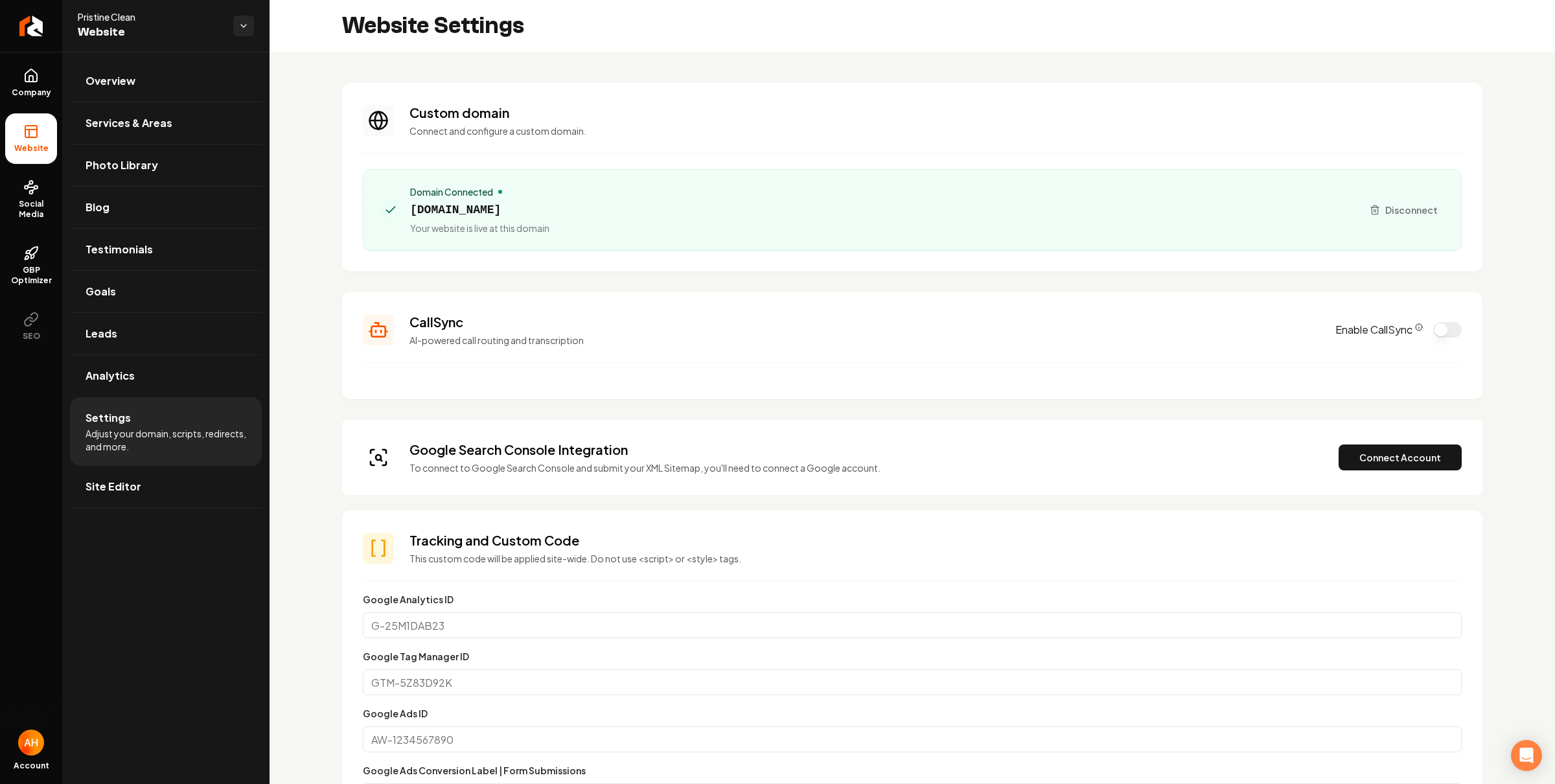
scroll to position [94, 0]
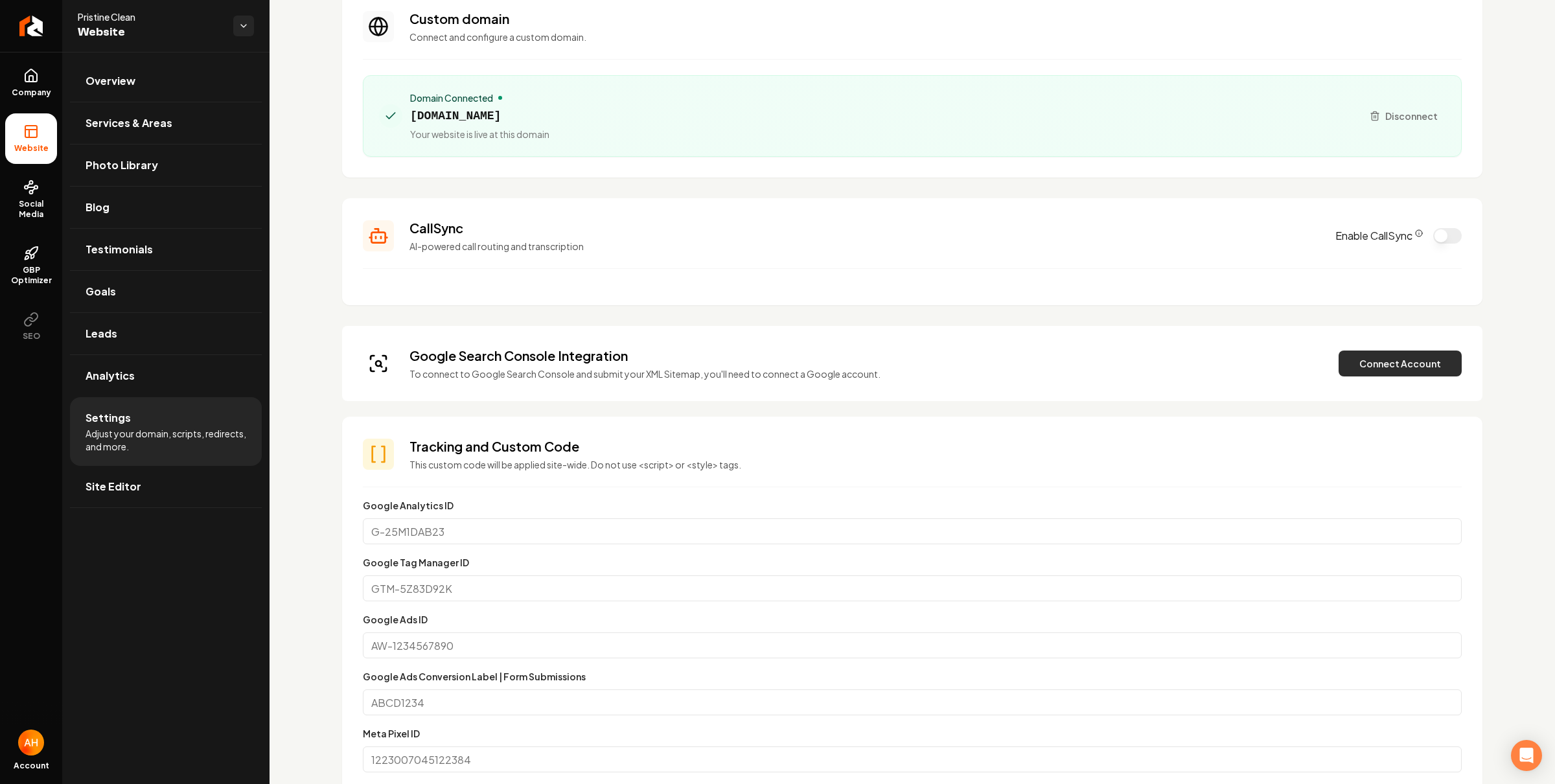
click at [1353, 360] on button "Connect Account" at bounding box center [1400, 363] width 123 height 26
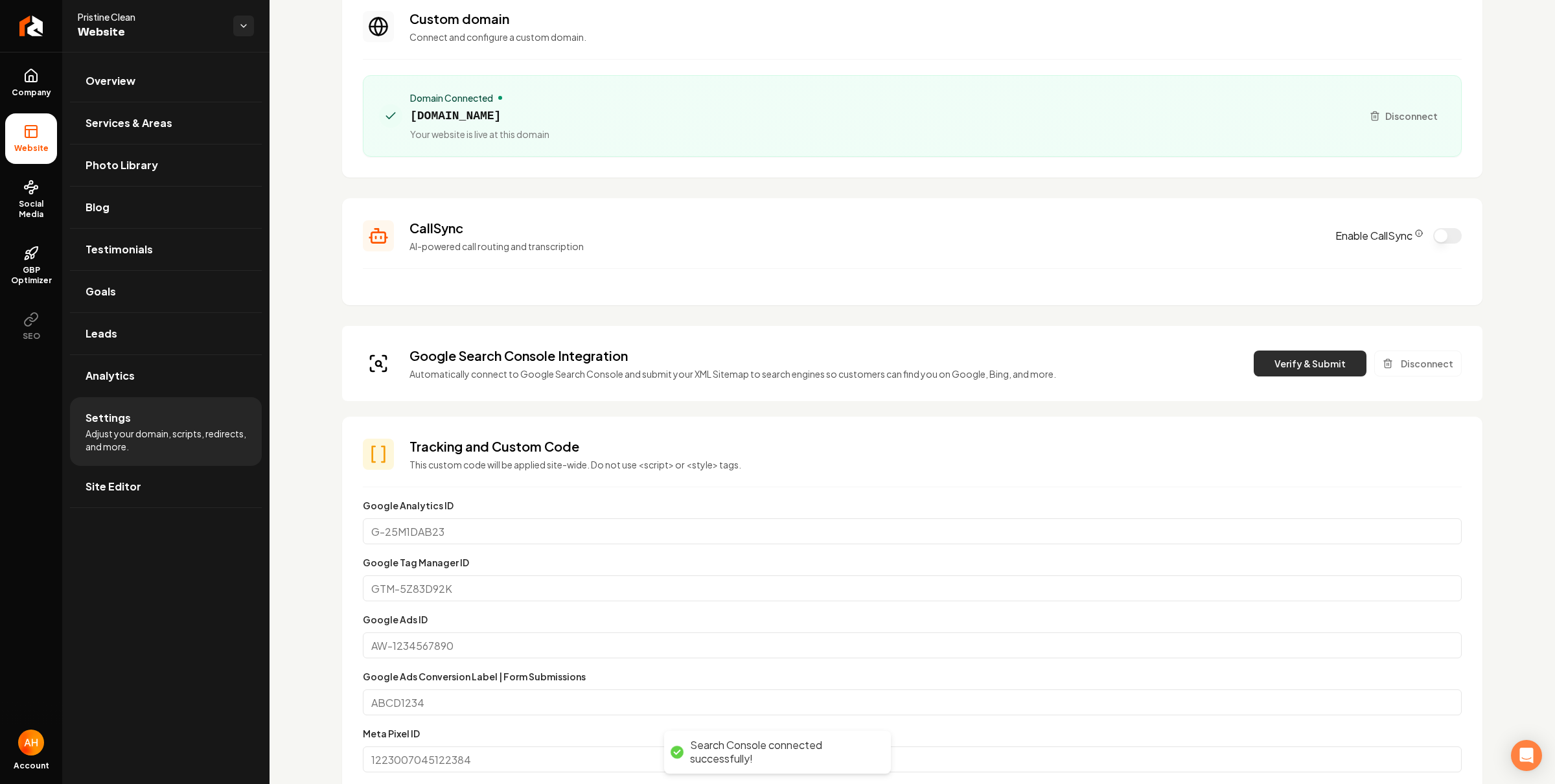
click at [1318, 355] on button "Verify & Submit" at bounding box center [1309, 363] width 113 height 26
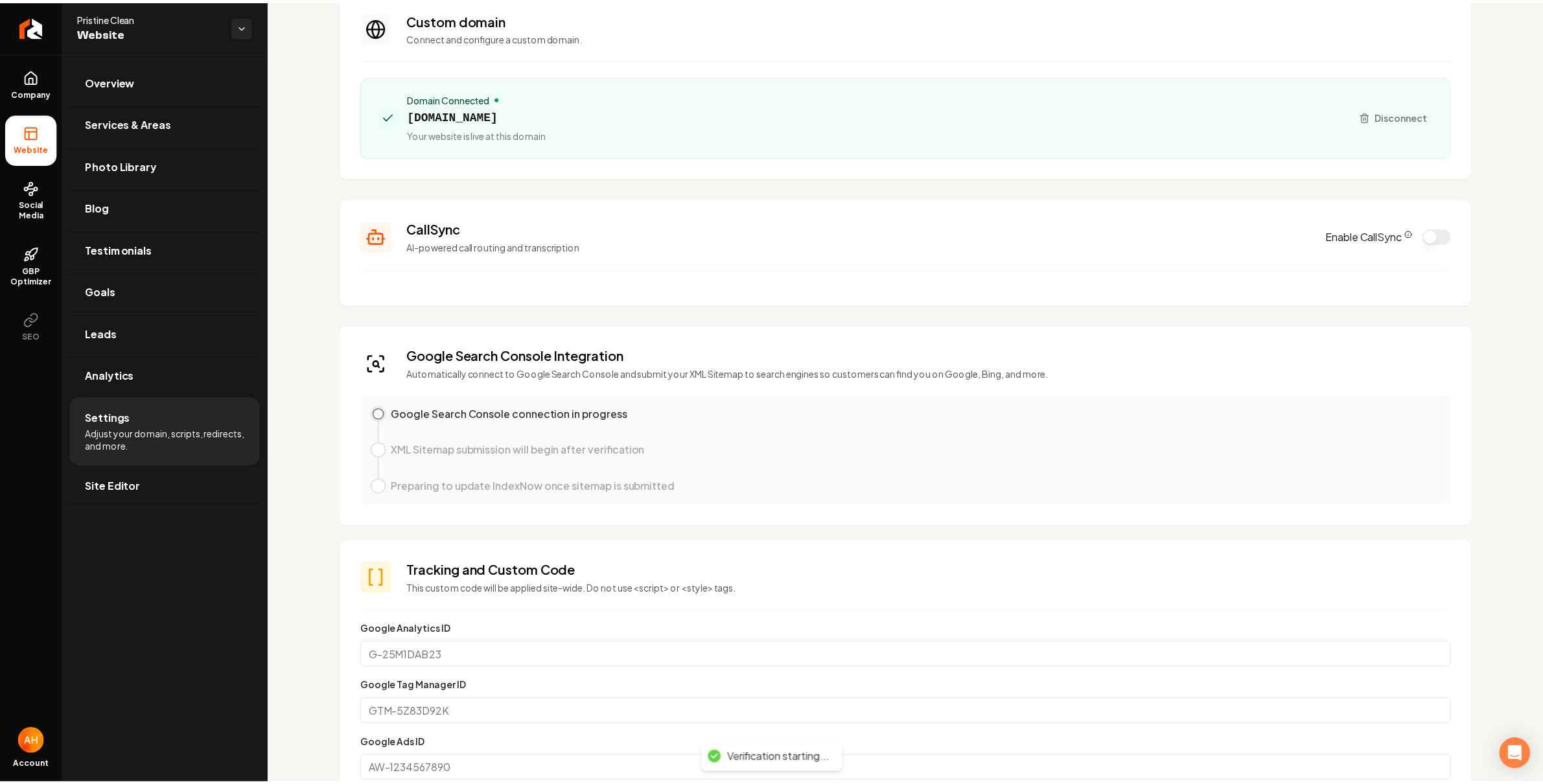
scroll to position [0, 0]
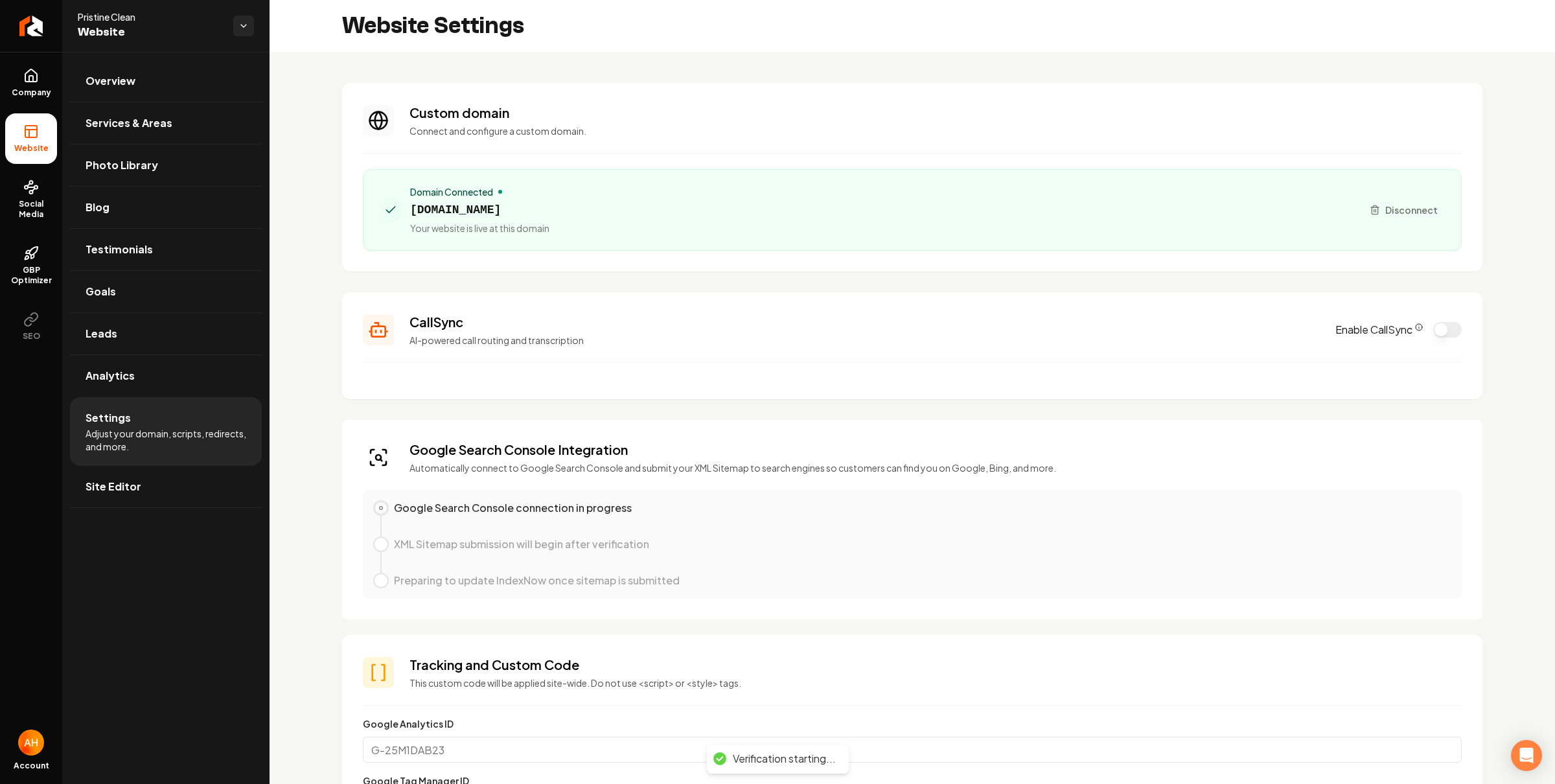
click at [485, 209] on span "pristinecleansf.com" at bounding box center [479, 210] width 140 height 18
copy span "pristinecleansf.com"
click at [38, 76] on icon at bounding box center [31, 76] width 15 height 15
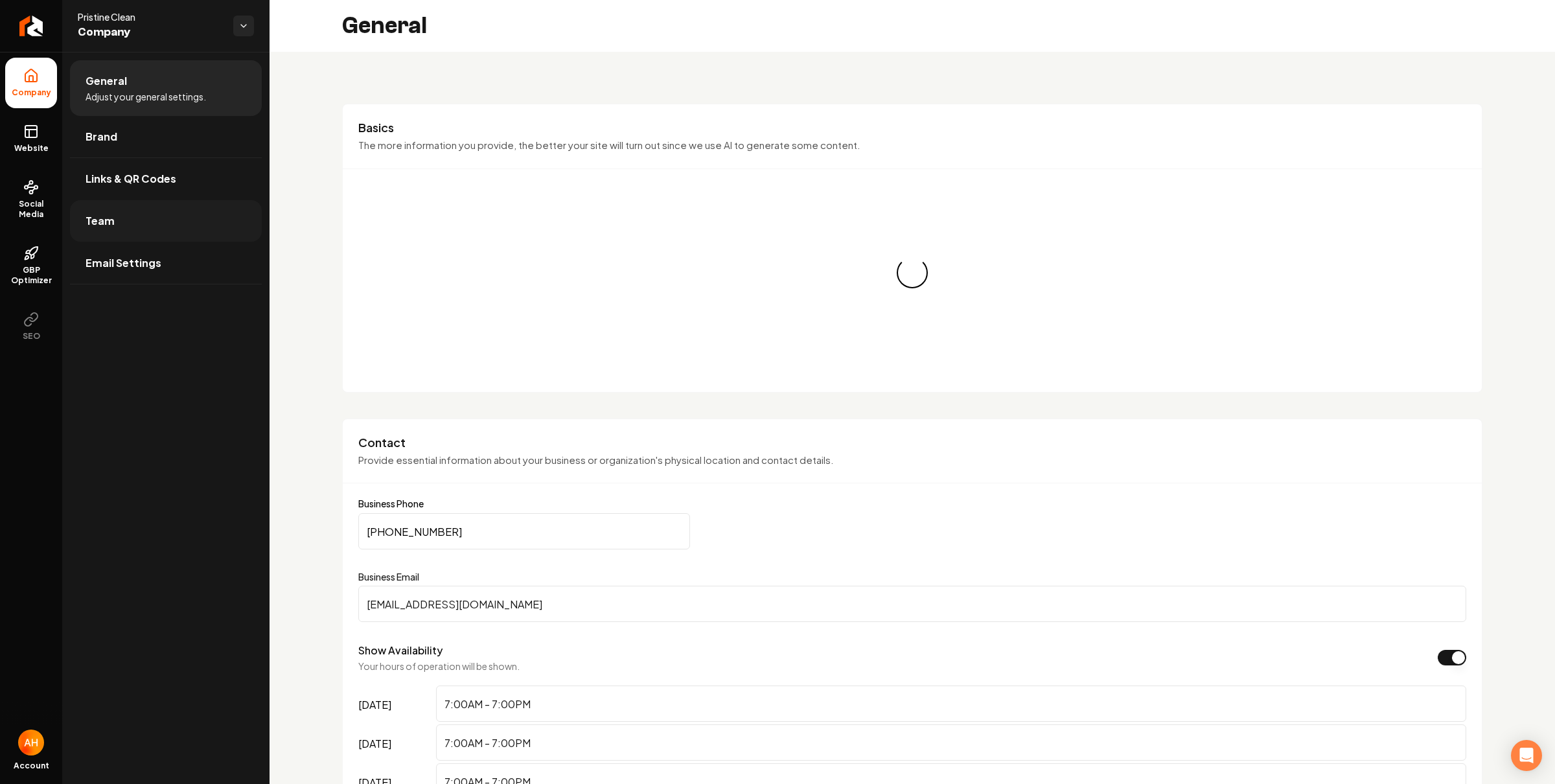
click at [150, 221] on link "Team" at bounding box center [166, 221] width 192 height 42
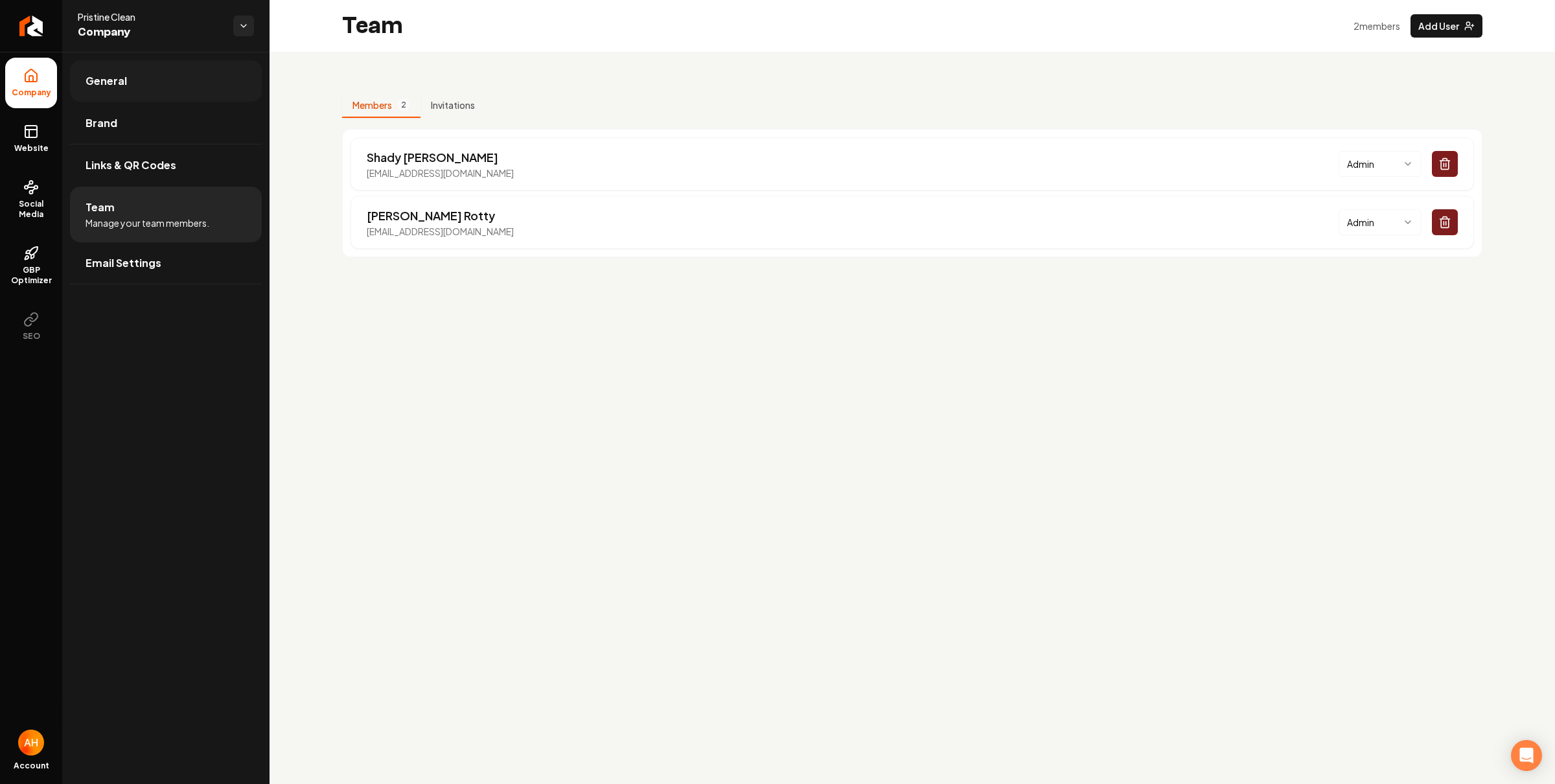
click at [162, 84] on link "General" at bounding box center [166, 81] width 192 height 42
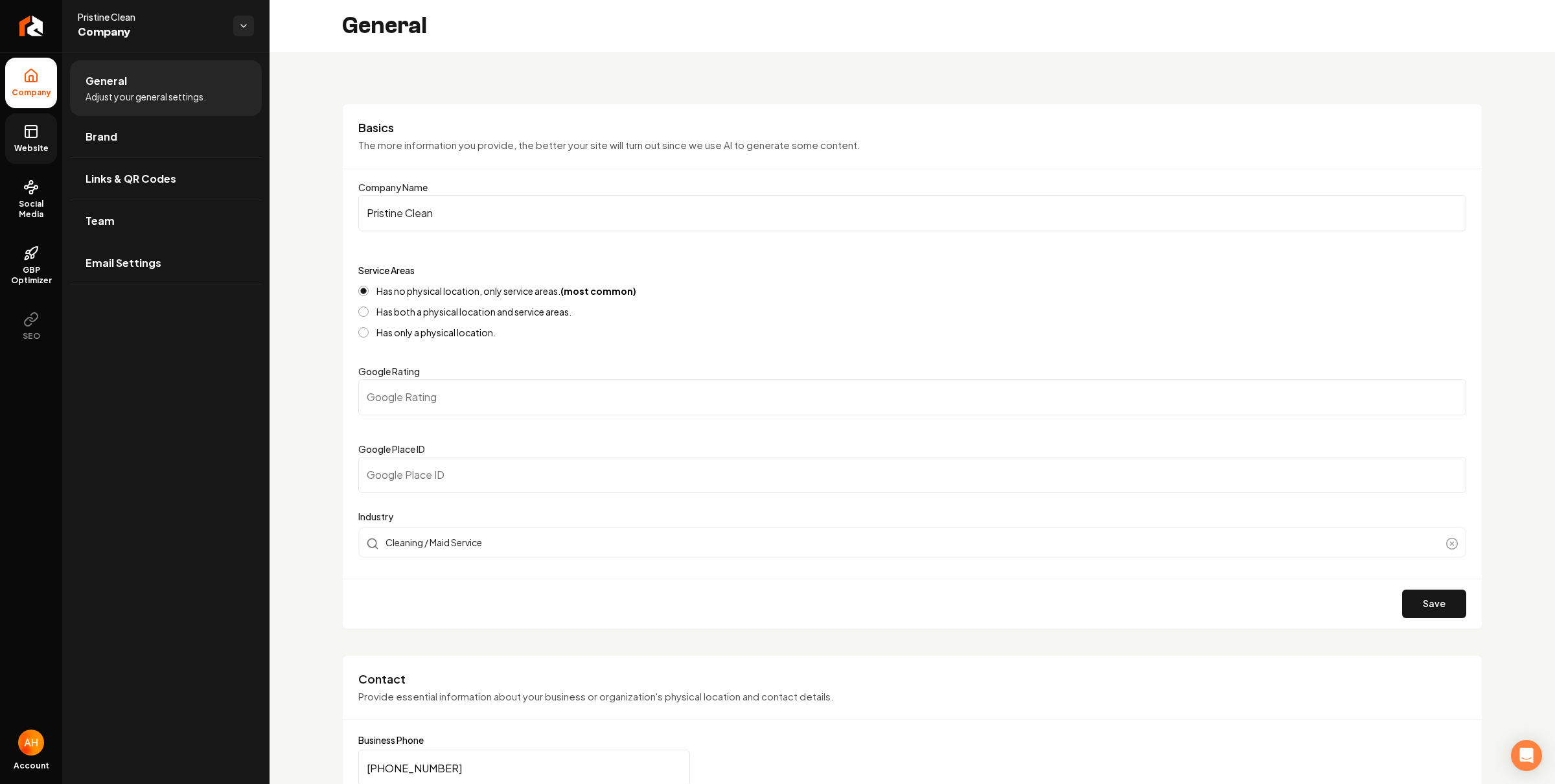
drag, startPoint x: 39, startPoint y: 136, endPoint x: 50, endPoint y: 133, distance: 11.4
click at [39, 135] on link "Website" at bounding box center [30, 138] width 52 height 50
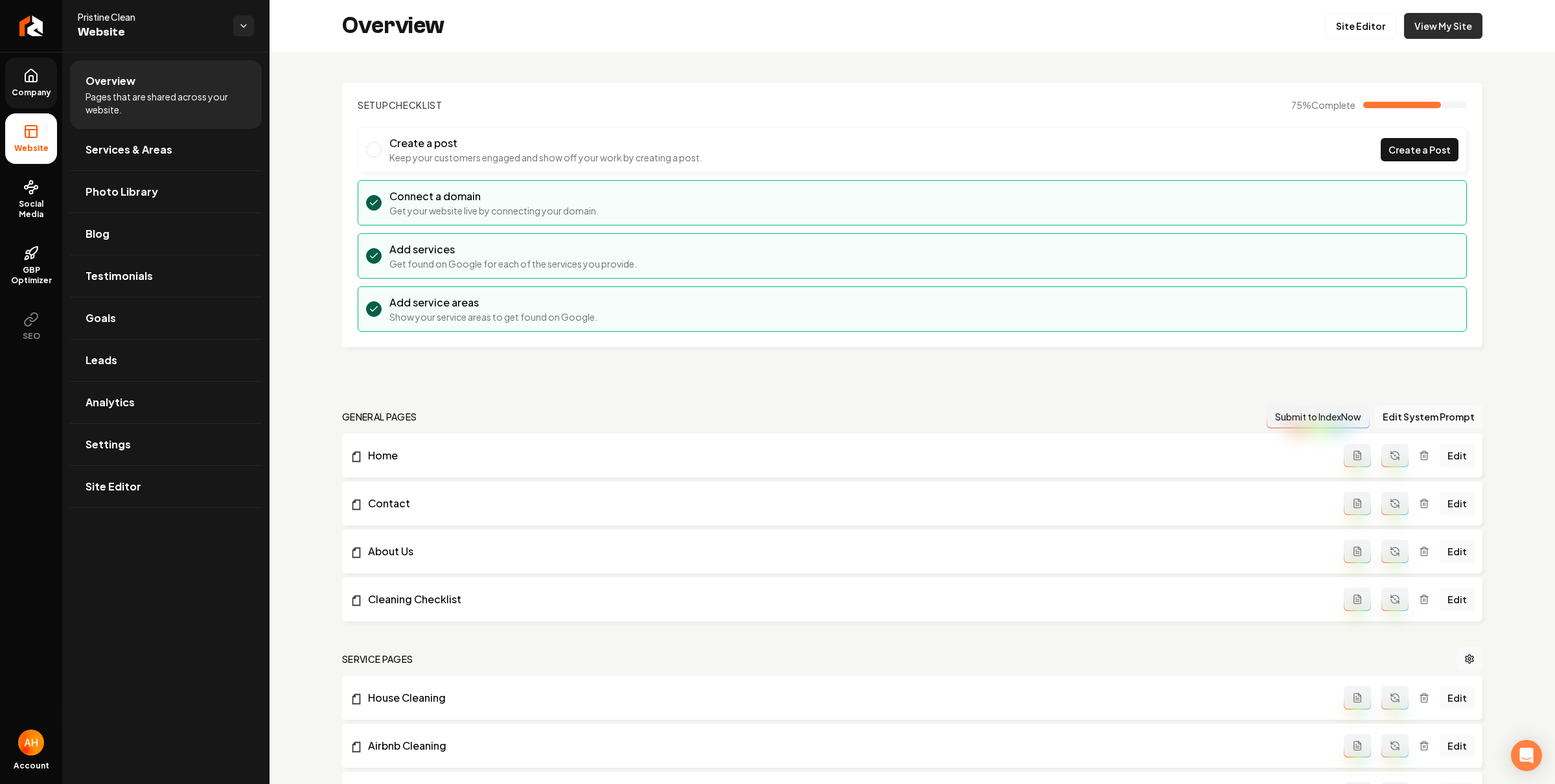
click at [1414, 29] on link "View My Site" at bounding box center [1443, 26] width 79 height 26
click at [22, 20] on icon "Return to dashboard" at bounding box center [31, 26] width 21 height 21
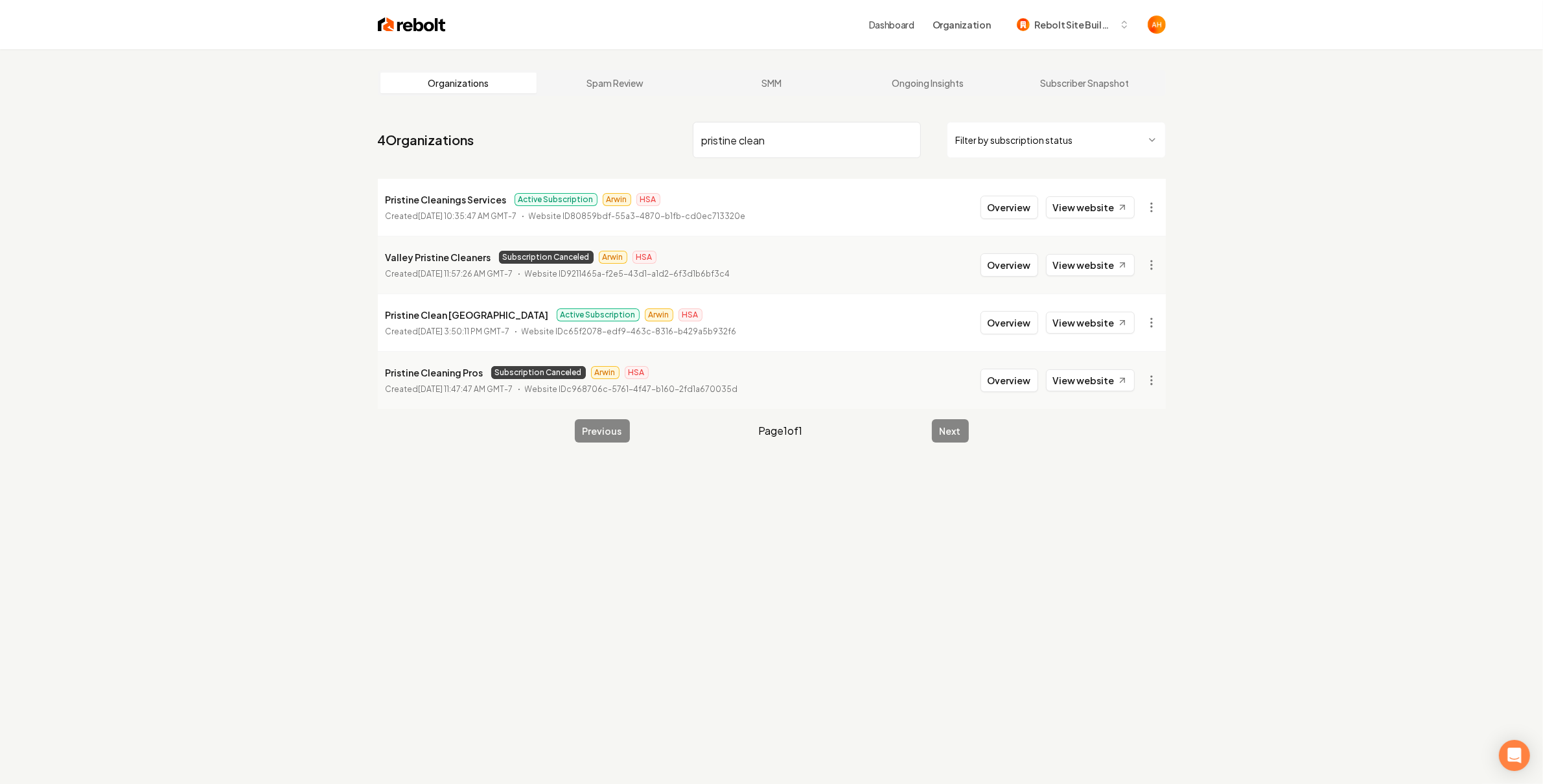
type input "pristine clean"
click at [470, 201] on p "Pristine Cleanings Services" at bounding box center [446, 199] width 122 height 15
copy p "Pristine Cleanings Services"
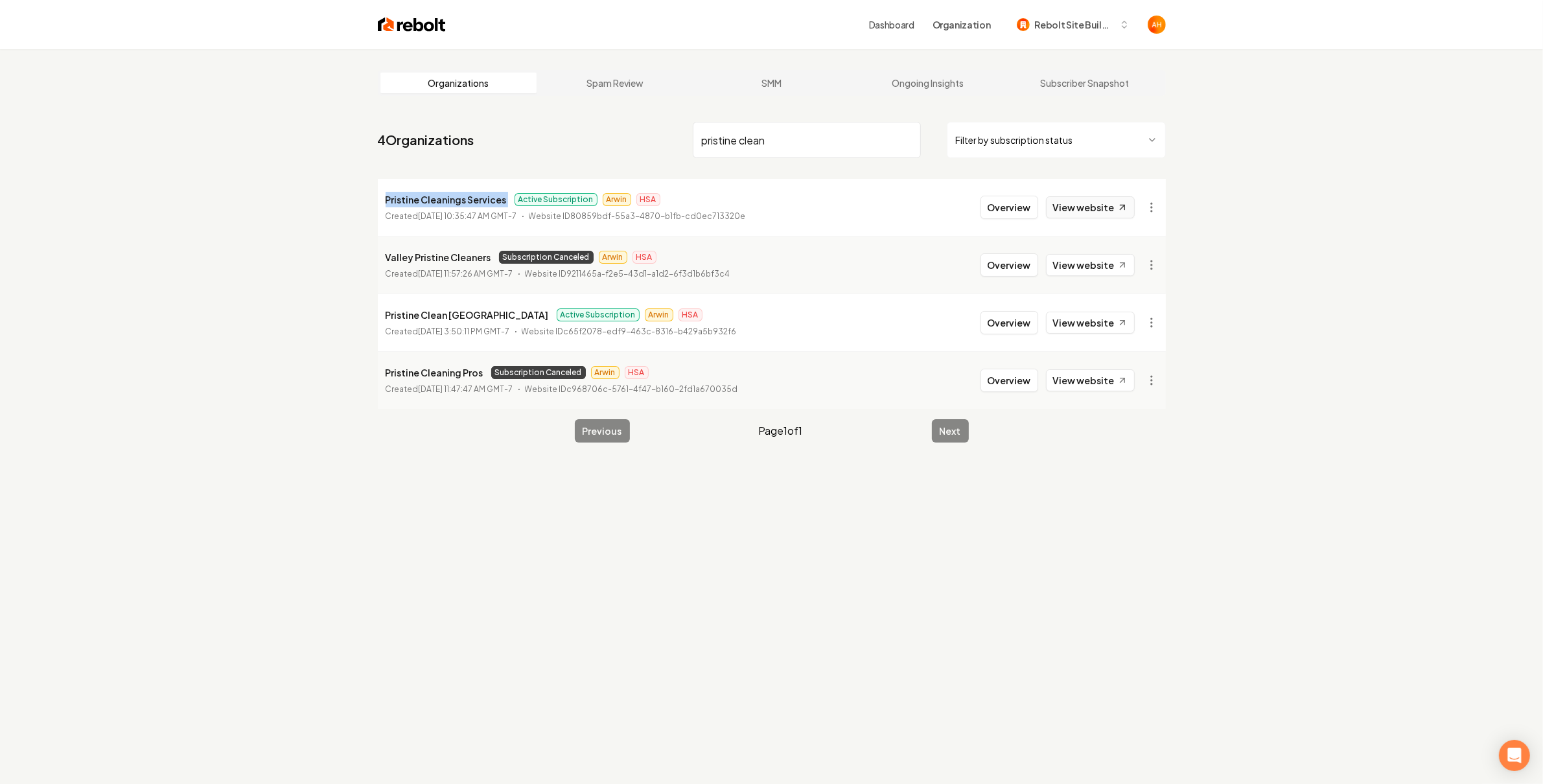
click at [1066, 212] on link "View website" at bounding box center [1089, 207] width 88 height 22
click at [1077, 319] on link "View website" at bounding box center [1089, 322] width 88 height 22
click at [417, 320] on p "Pristine Clean [GEOGRAPHIC_DATA]" at bounding box center [467, 314] width 163 height 15
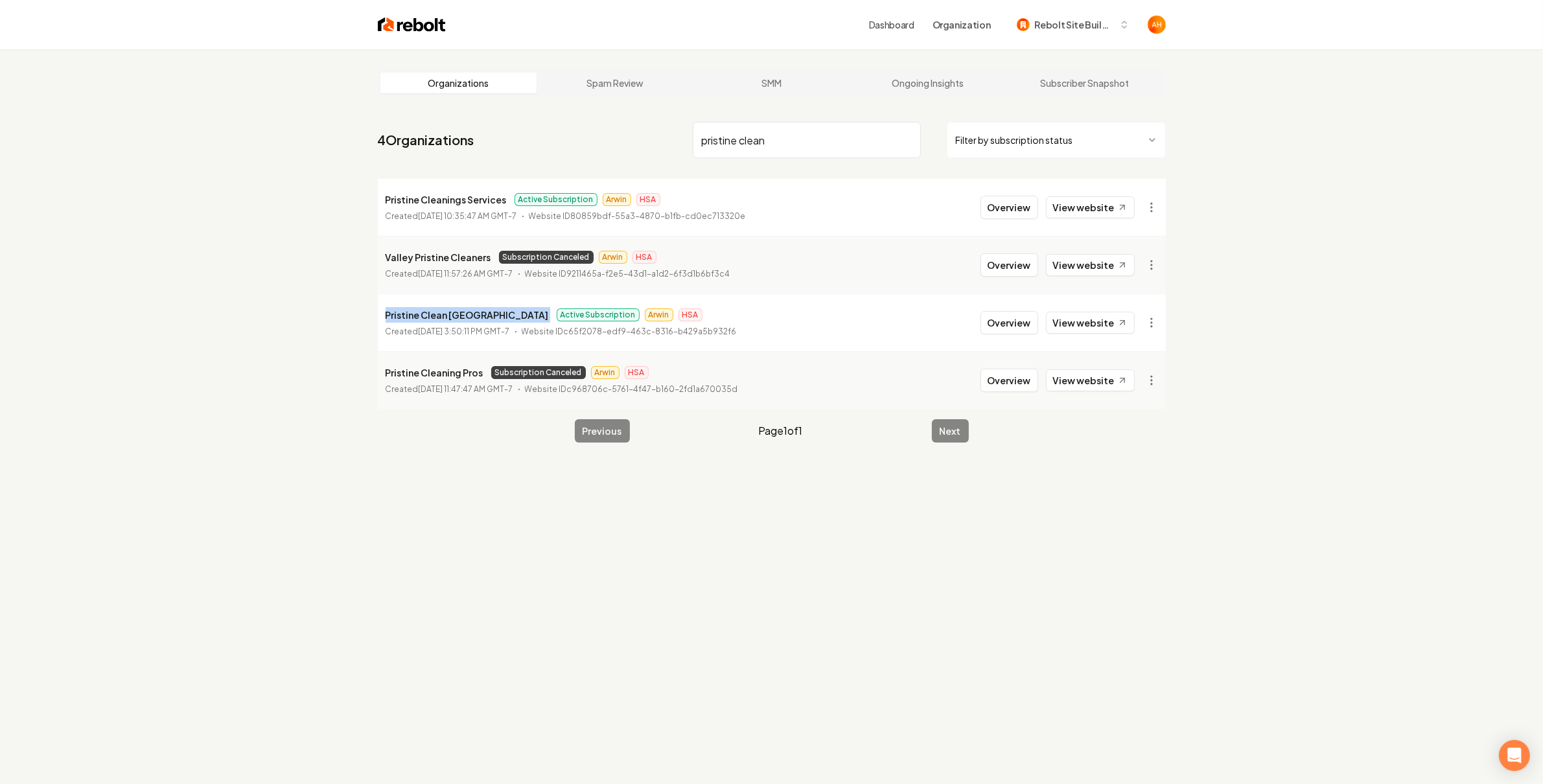
copy p "Pristine Clean [GEOGRAPHIC_DATA]"
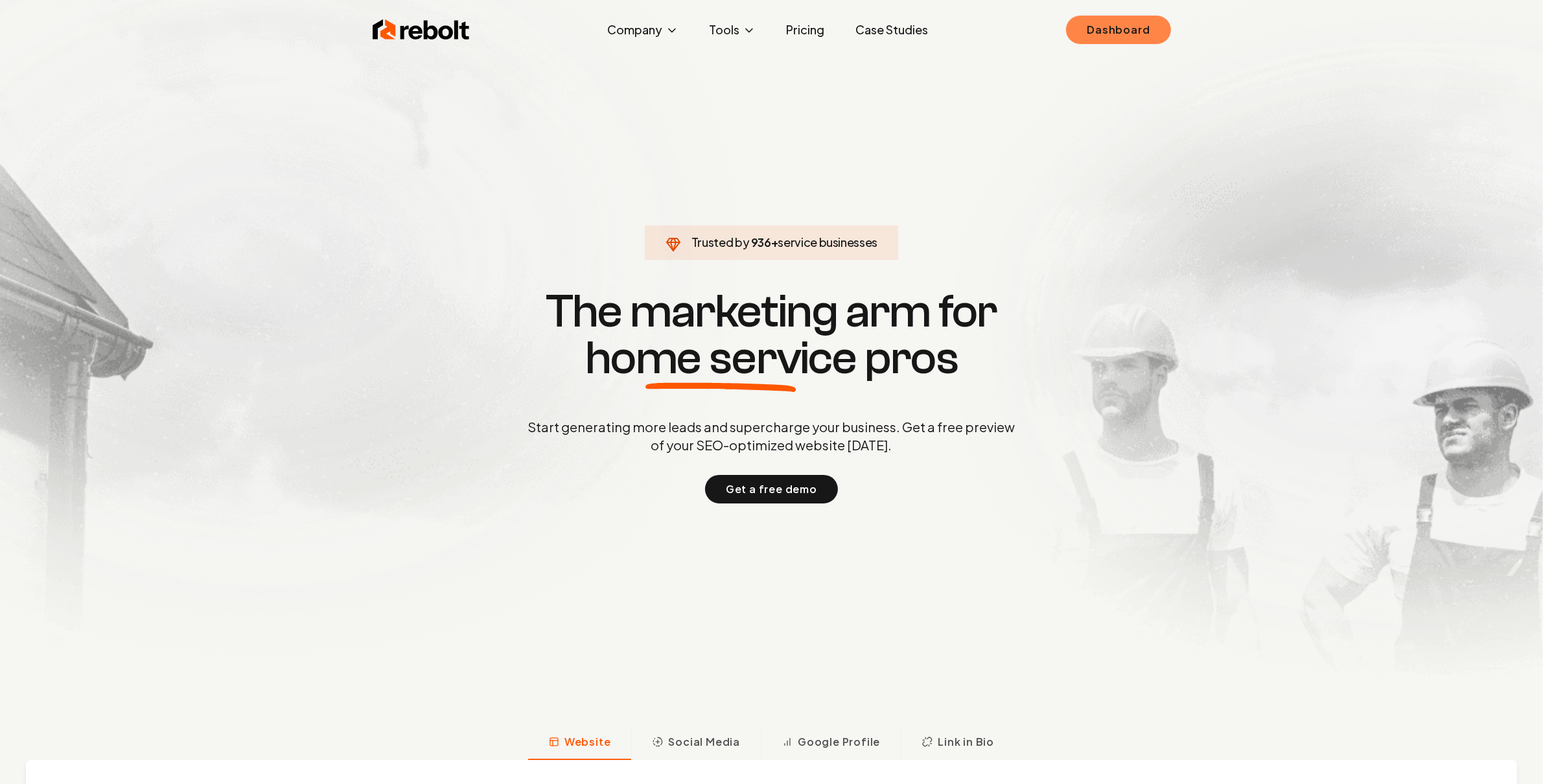
click at [1082, 33] on link "Dashboard" at bounding box center [1118, 29] width 104 height 28
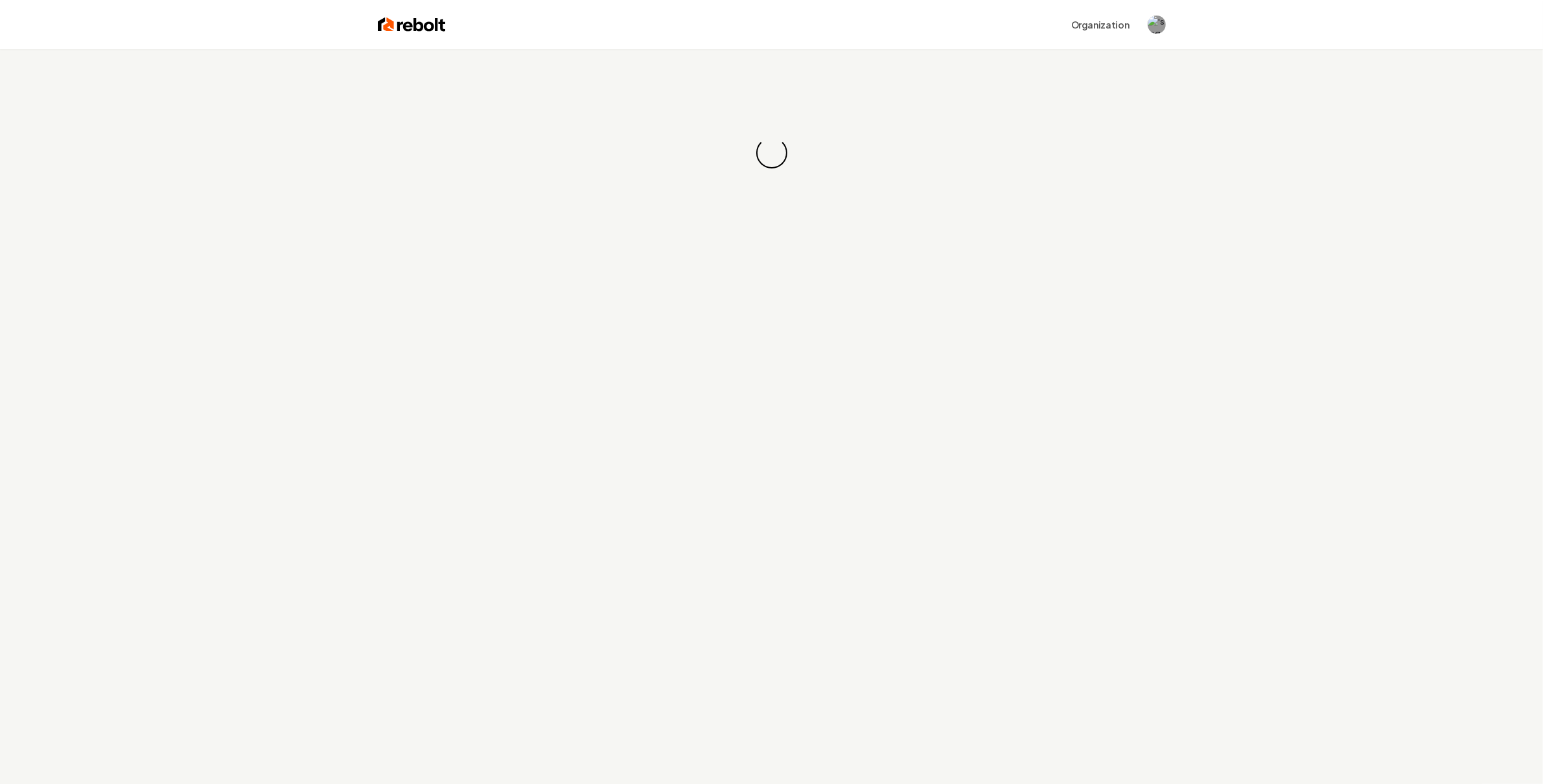
click at [825, 64] on div "Loading... Loading..." at bounding box center [771, 153] width 1543 height 207
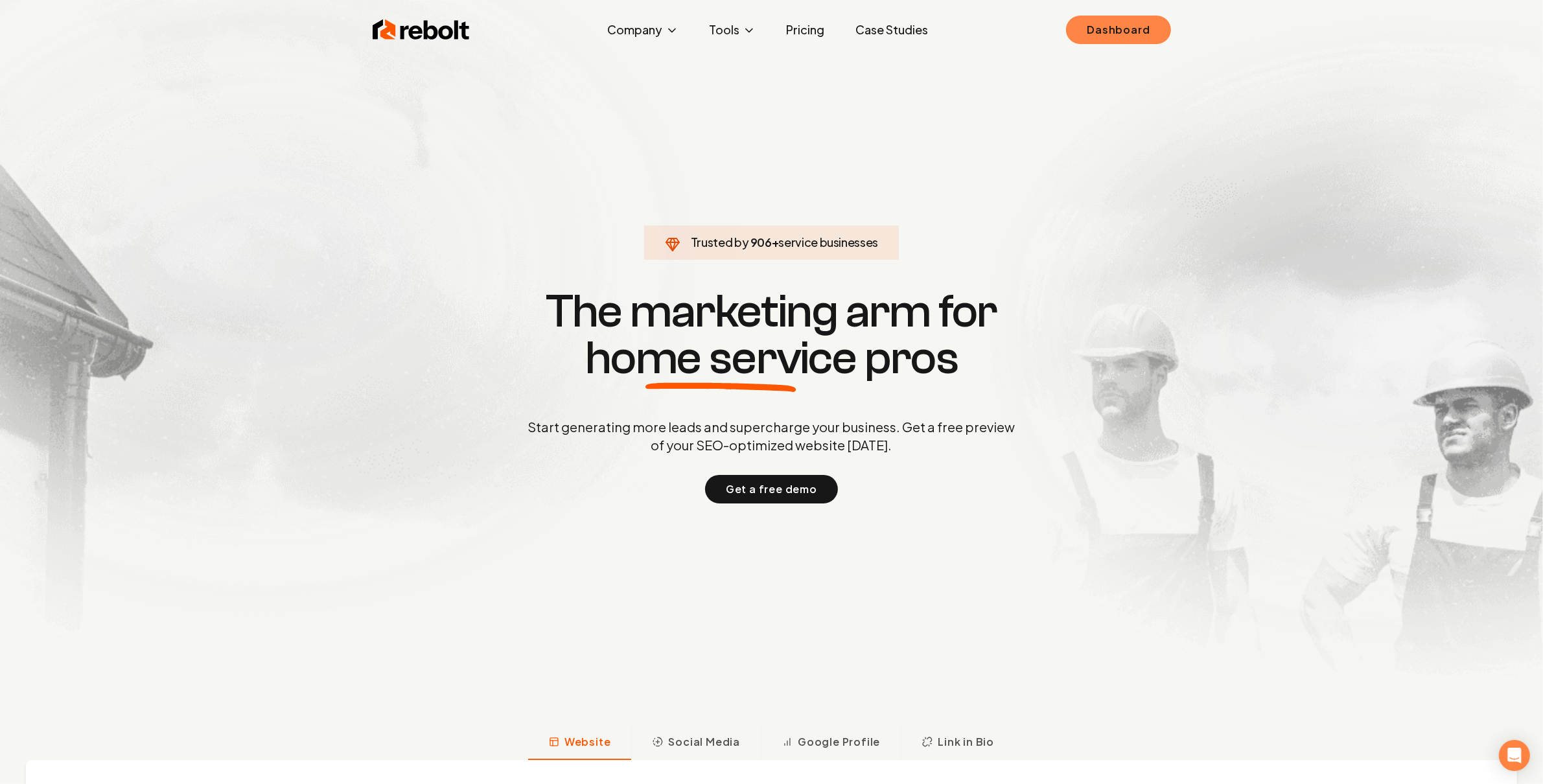
click at [1108, 29] on link "Dashboard" at bounding box center [1118, 29] width 104 height 28
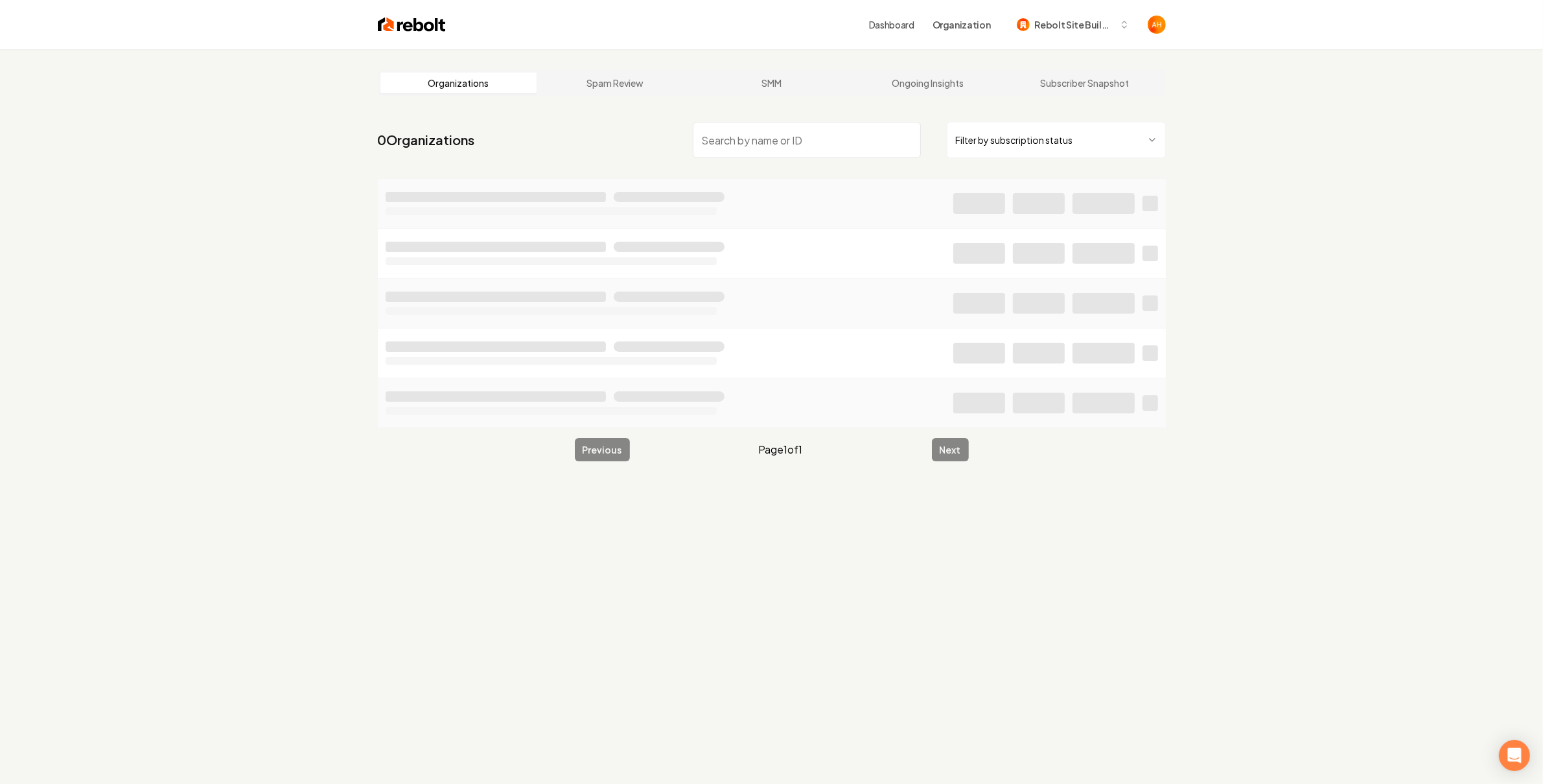
type input "Pristine Clean Los Angeles"
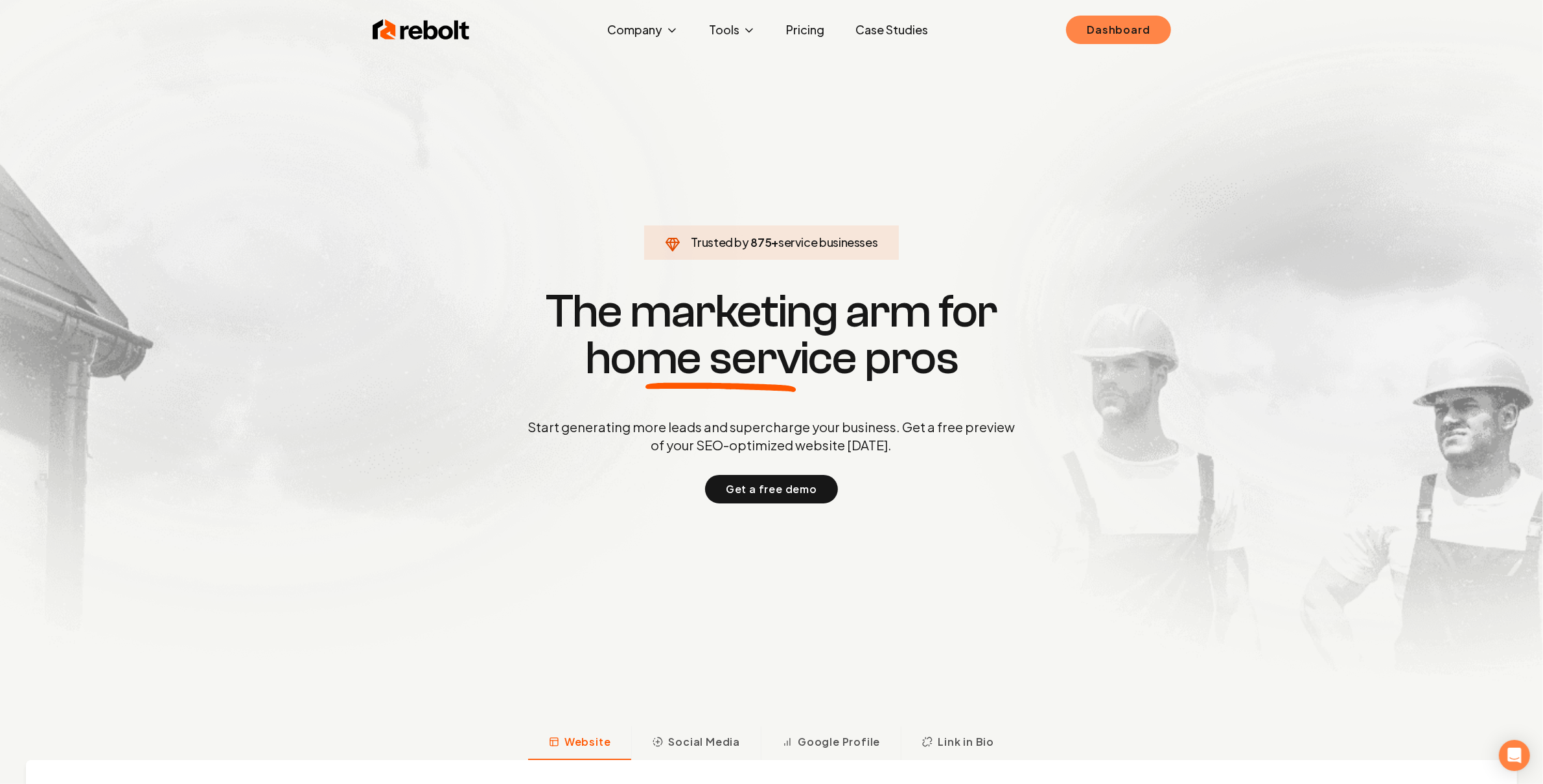
click at [1156, 28] on link "Dashboard" at bounding box center [1118, 29] width 104 height 28
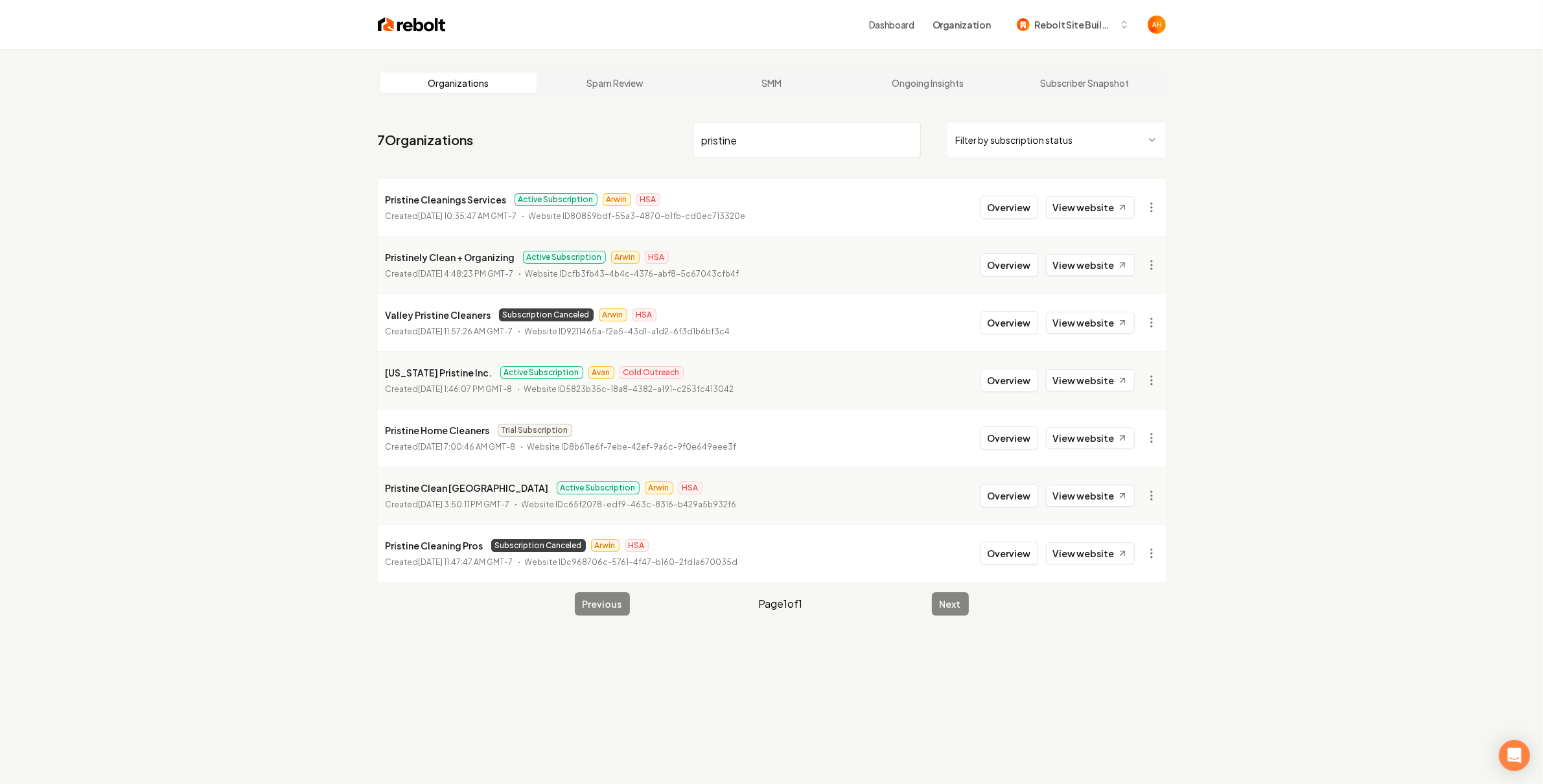
type input "pristine"
click at [779, 202] on li "Pristine Cleanings Services Active Subscription Arwin HSA Created [DATE] 10:35:…" at bounding box center [772, 207] width 788 height 57
click at [996, 496] on button "Overview" at bounding box center [1008, 495] width 58 height 24
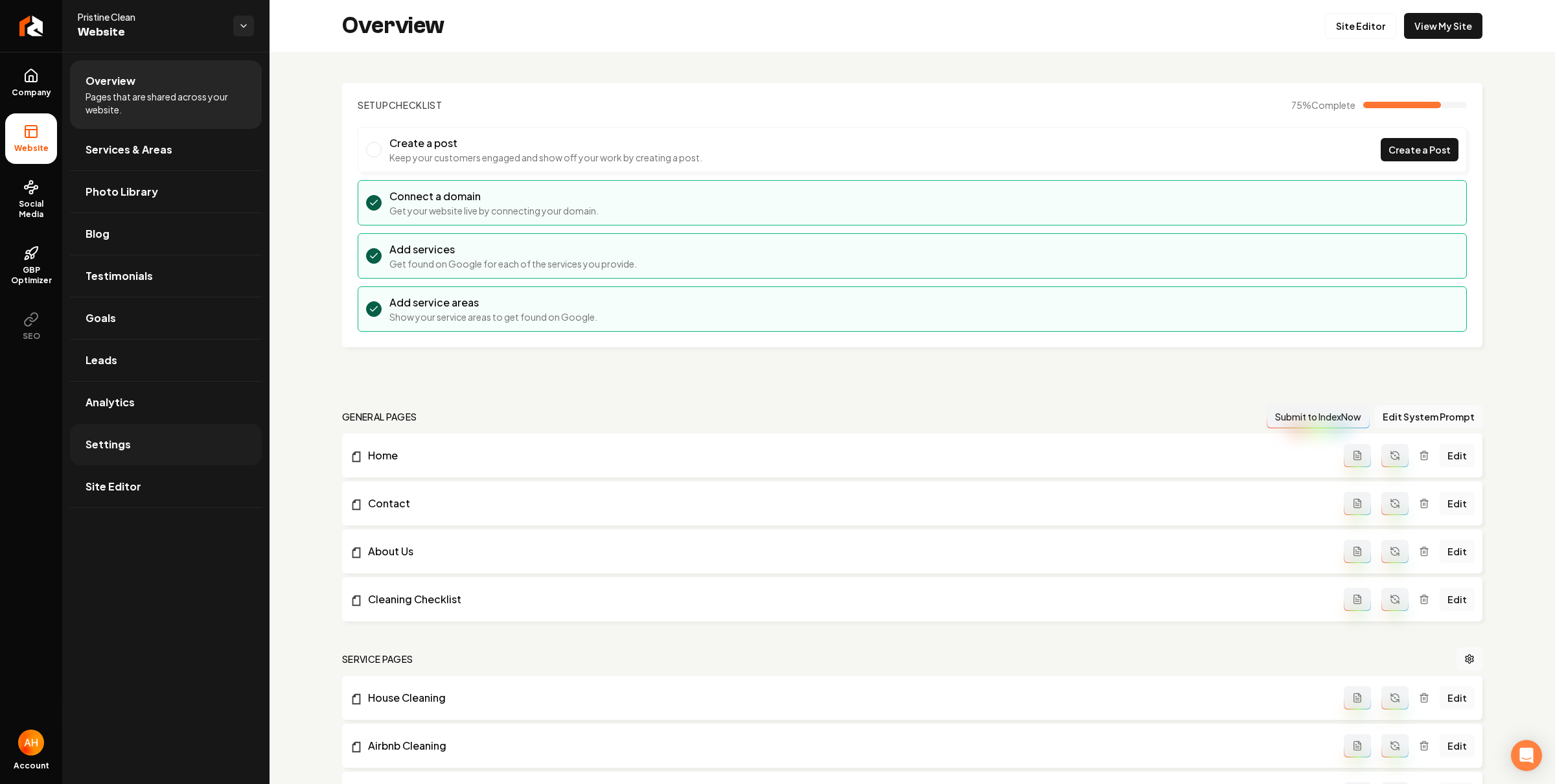
click at [187, 441] on link "Settings" at bounding box center [166, 444] width 192 height 42
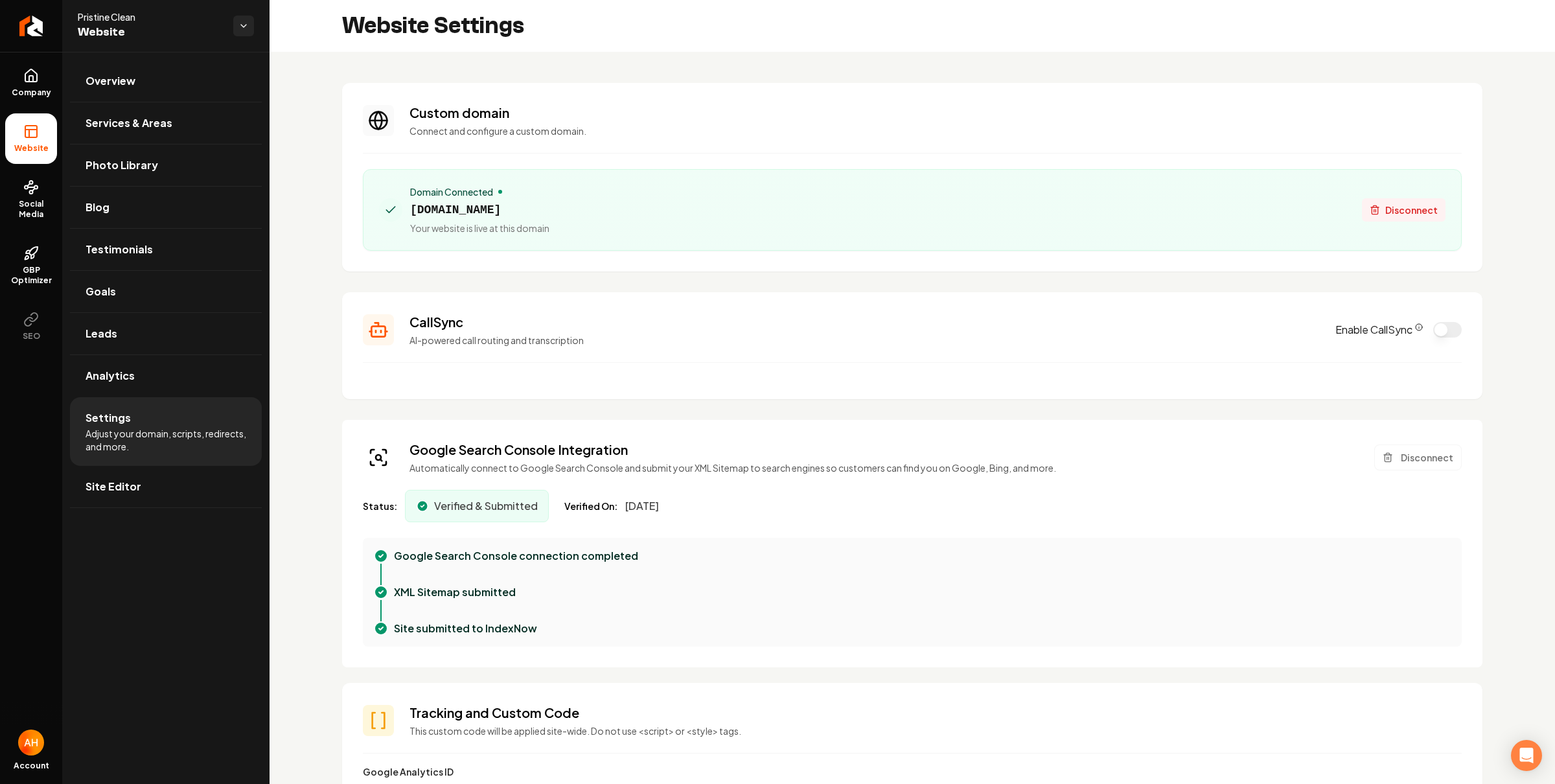
click at [1385, 206] on span "Disconnect" at bounding box center [1411, 210] width 52 height 13
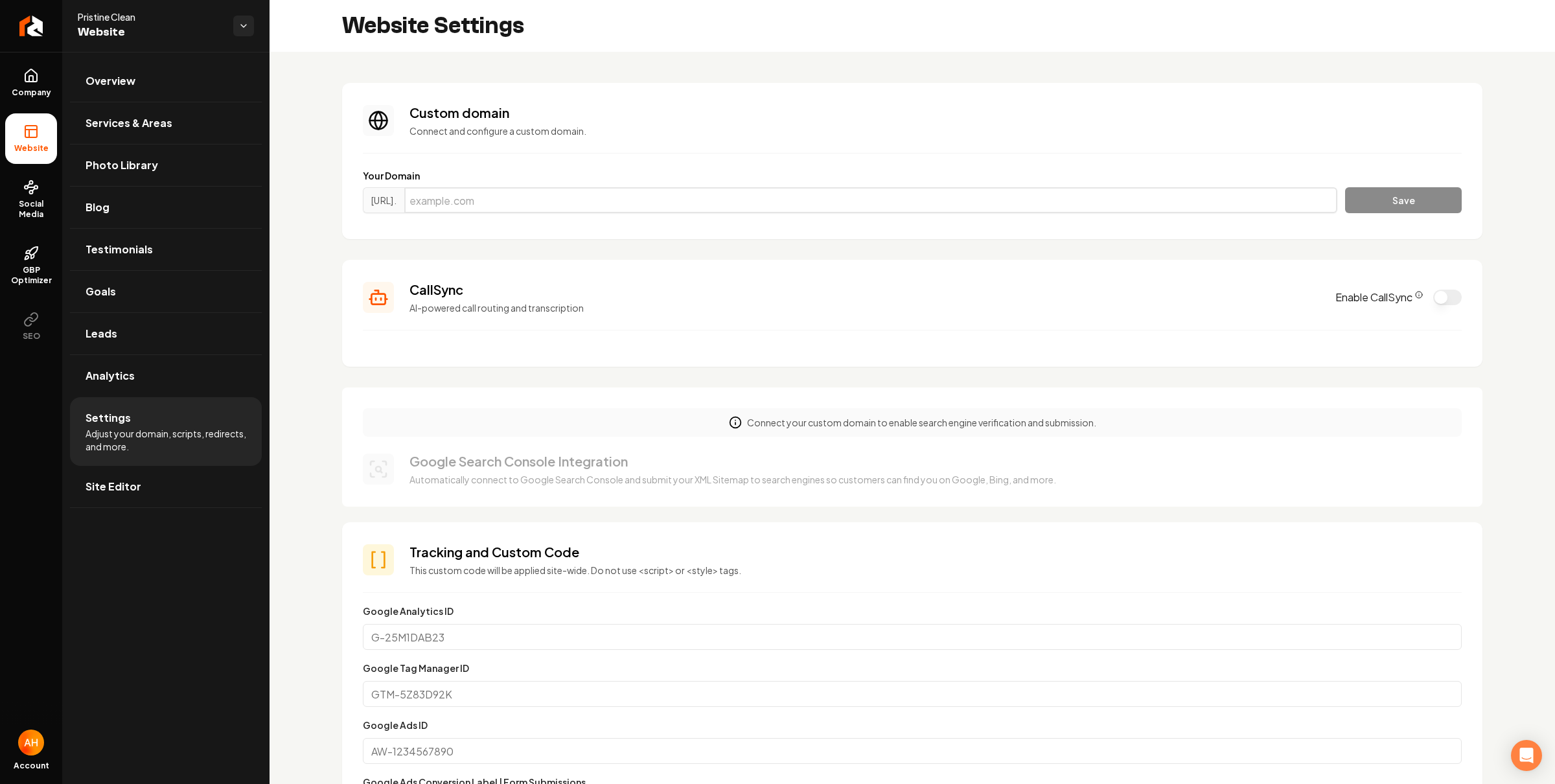
click at [596, 192] on input "Main content area" at bounding box center [871, 199] width 933 height 26
paste input "[URL][DOMAIN_NAME]"
type input "[DOMAIN_NAME]"
click at [1344, 205] on button "Save" at bounding box center [1402, 199] width 117 height 26
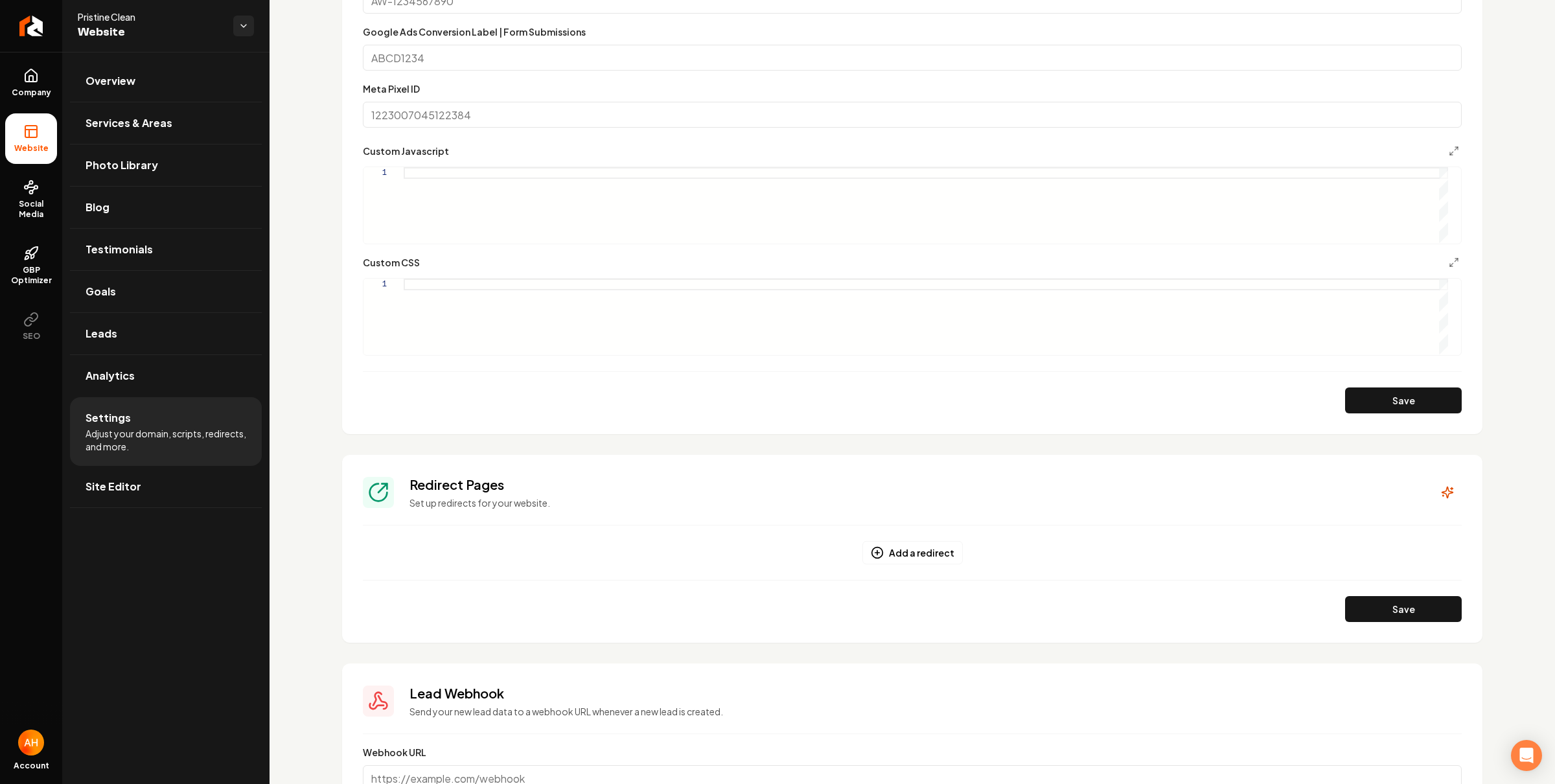
scroll to position [875, 0]
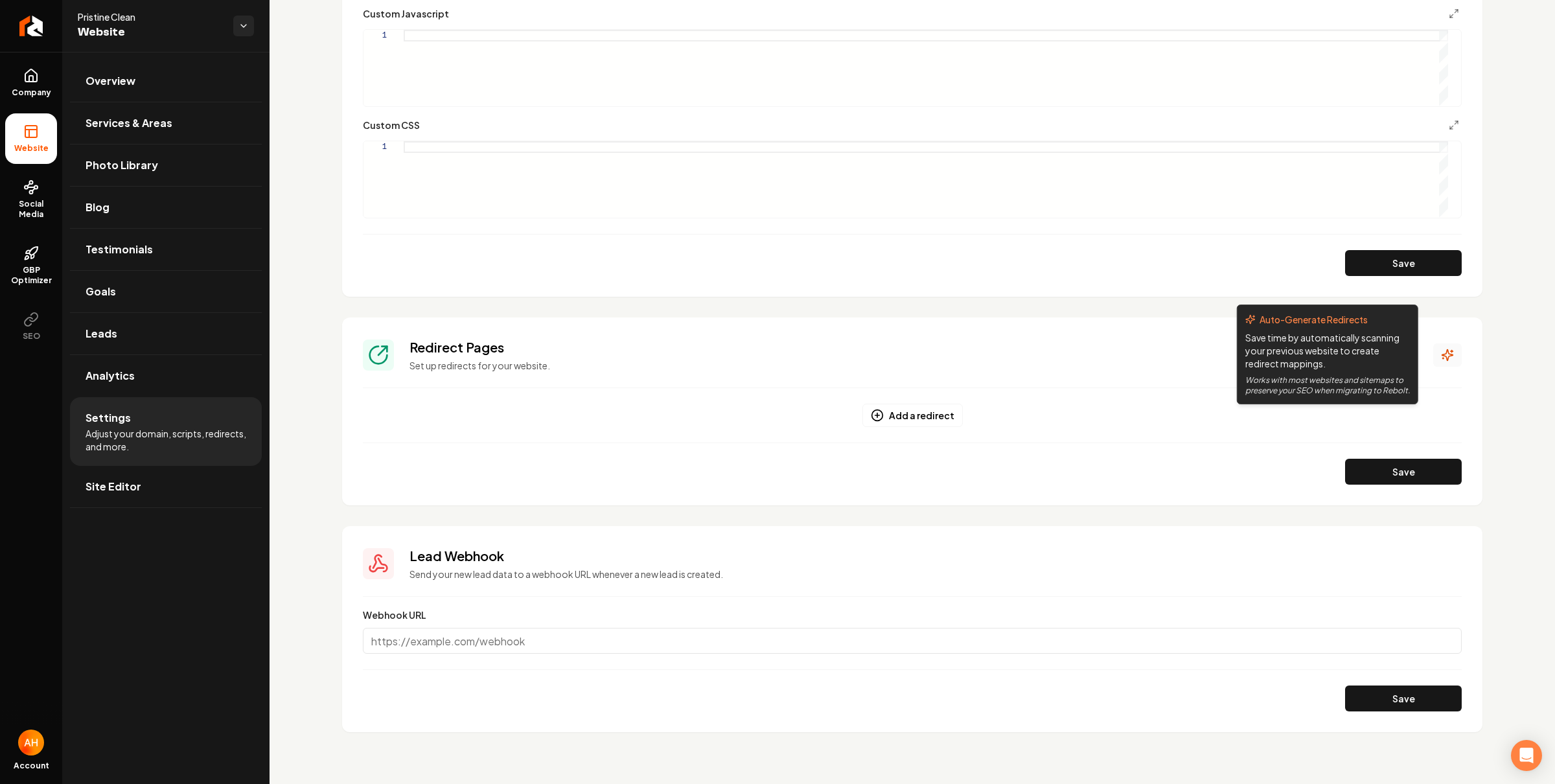
click at [1440, 353] on icon "Main content area" at bounding box center [1447, 355] width 13 height 13
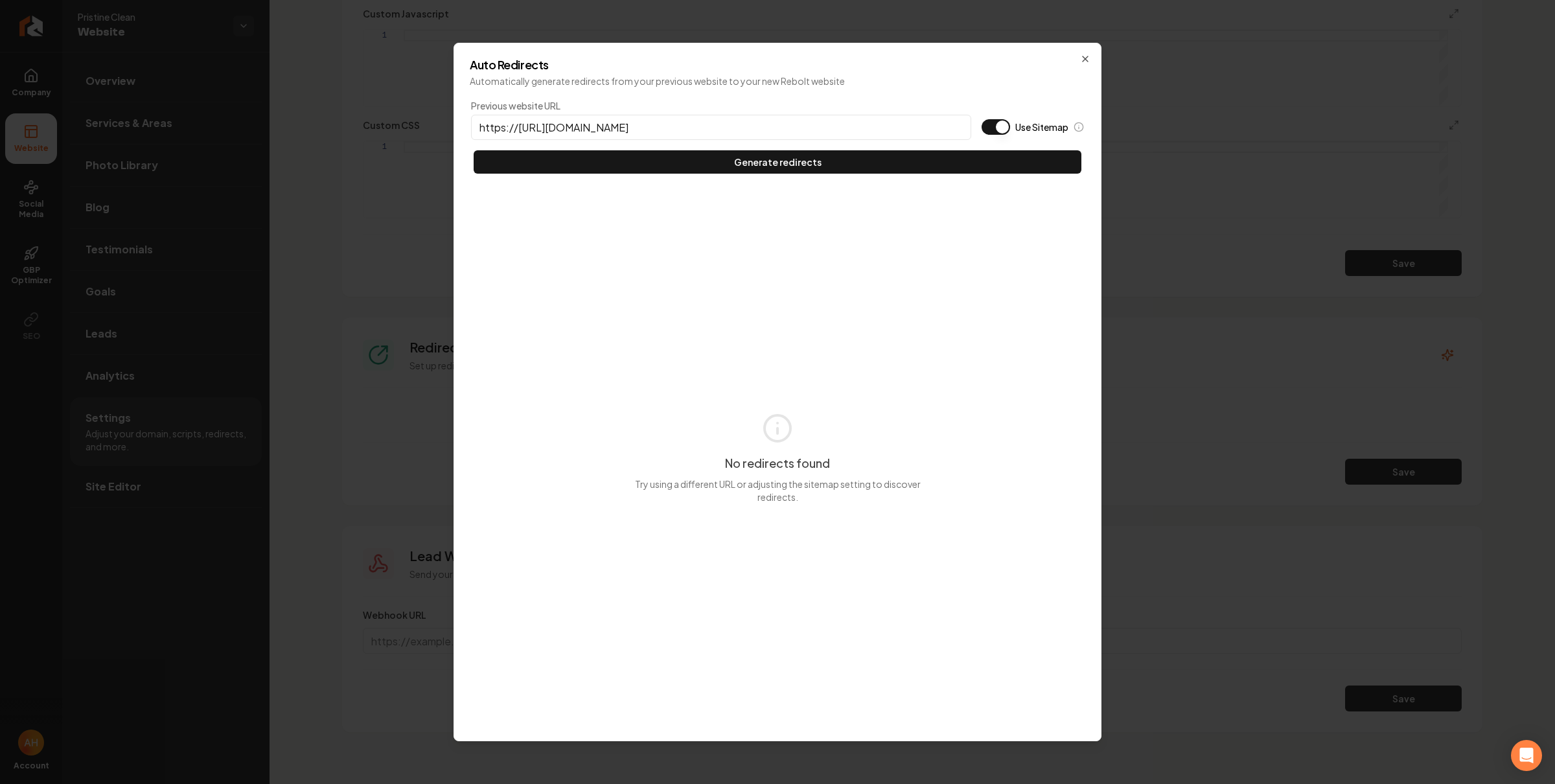
type input "https://[URL][DOMAIN_NAME]"
type button "on"
click at [982, 120] on button "Use Sitemap" at bounding box center [996, 127] width 28 height 15
click at [474, 150] on button "Generate redirects" at bounding box center [778, 161] width 608 height 24
click at [743, 111] on label "Previous website URL" at bounding box center [721, 105] width 500 height 13
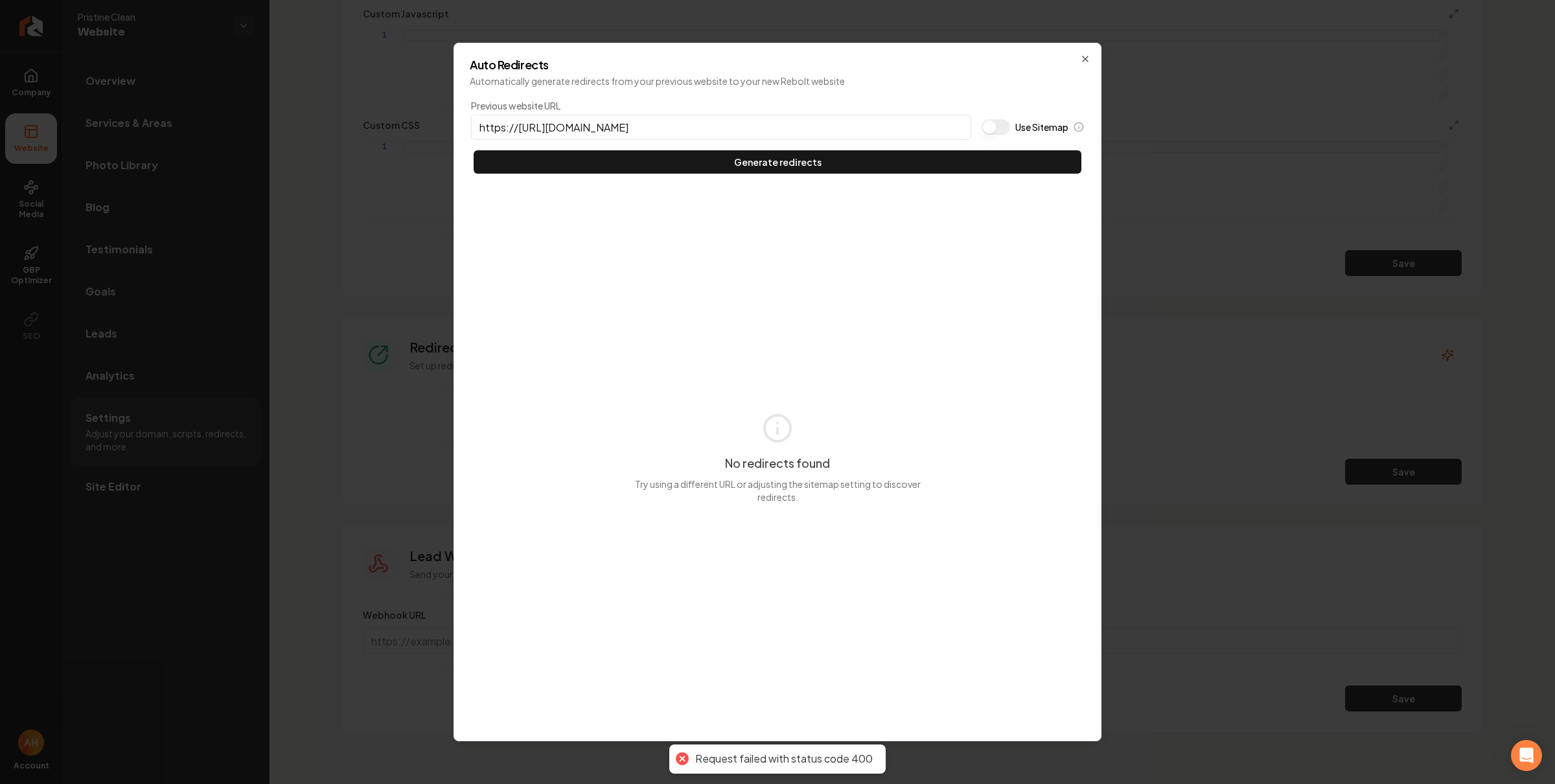
click at [743, 115] on input "https://[URL][DOMAIN_NAME]" at bounding box center [721, 127] width 500 height 26
click at [741, 120] on input "https://[URL][DOMAIN_NAME]" at bounding box center [721, 127] width 500 height 26
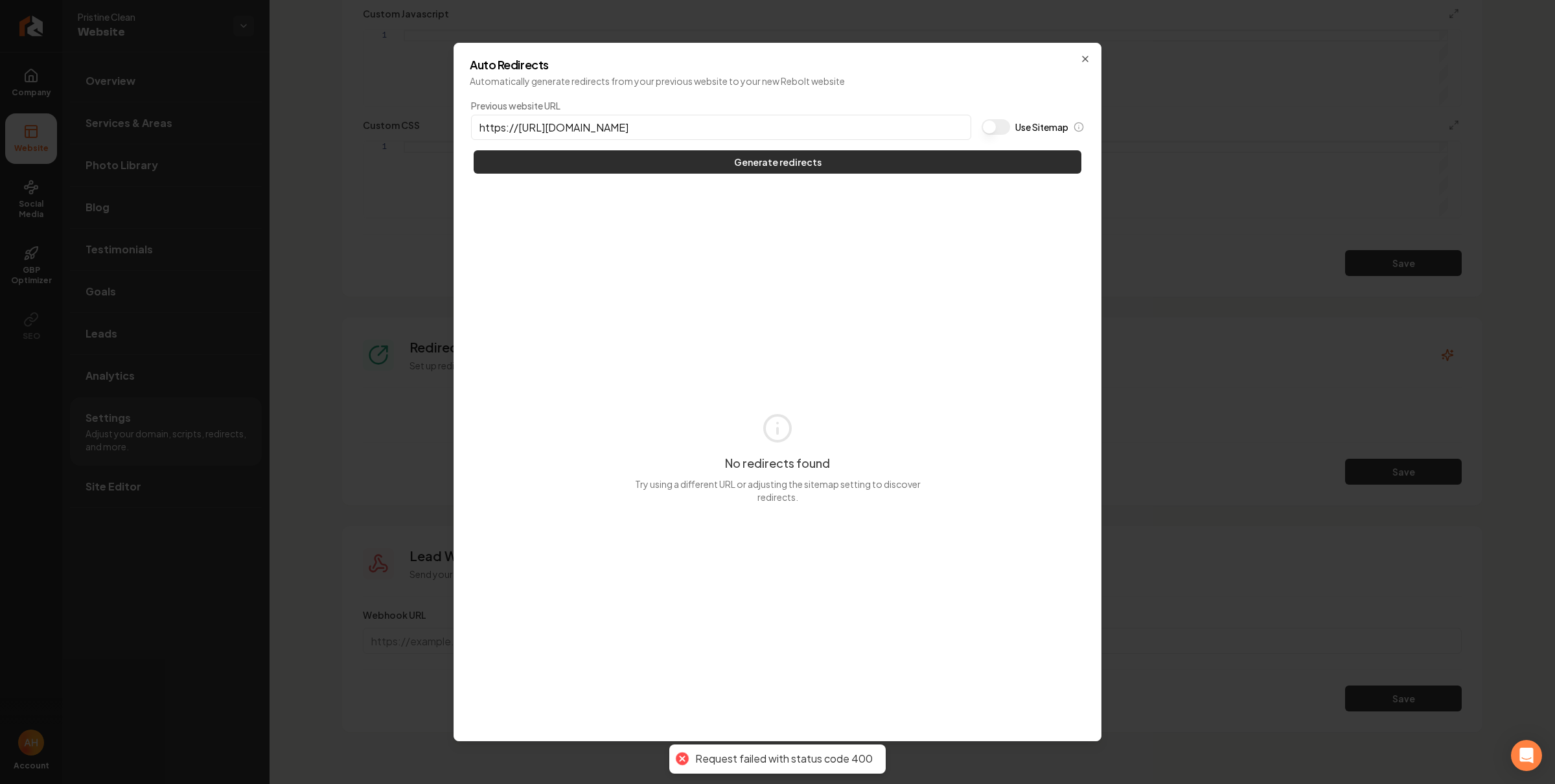
paste input
type input "[URL][DOMAIN_NAME]"
click at [756, 158] on button "Generate redirects" at bounding box center [778, 161] width 608 height 24
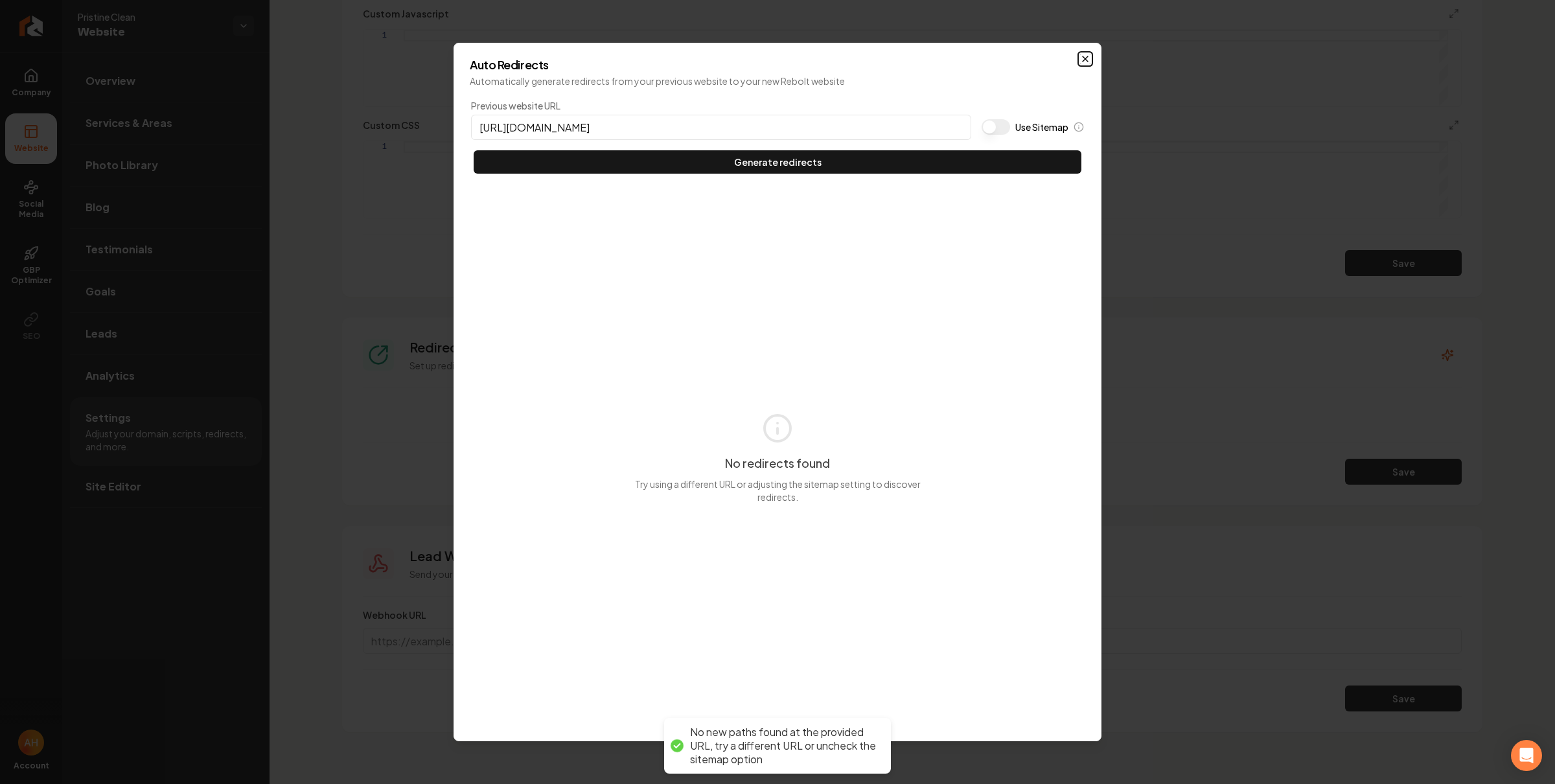
click at [1083, 63] on icon "button" at bounding box center [1084, 59] width 10 height 10
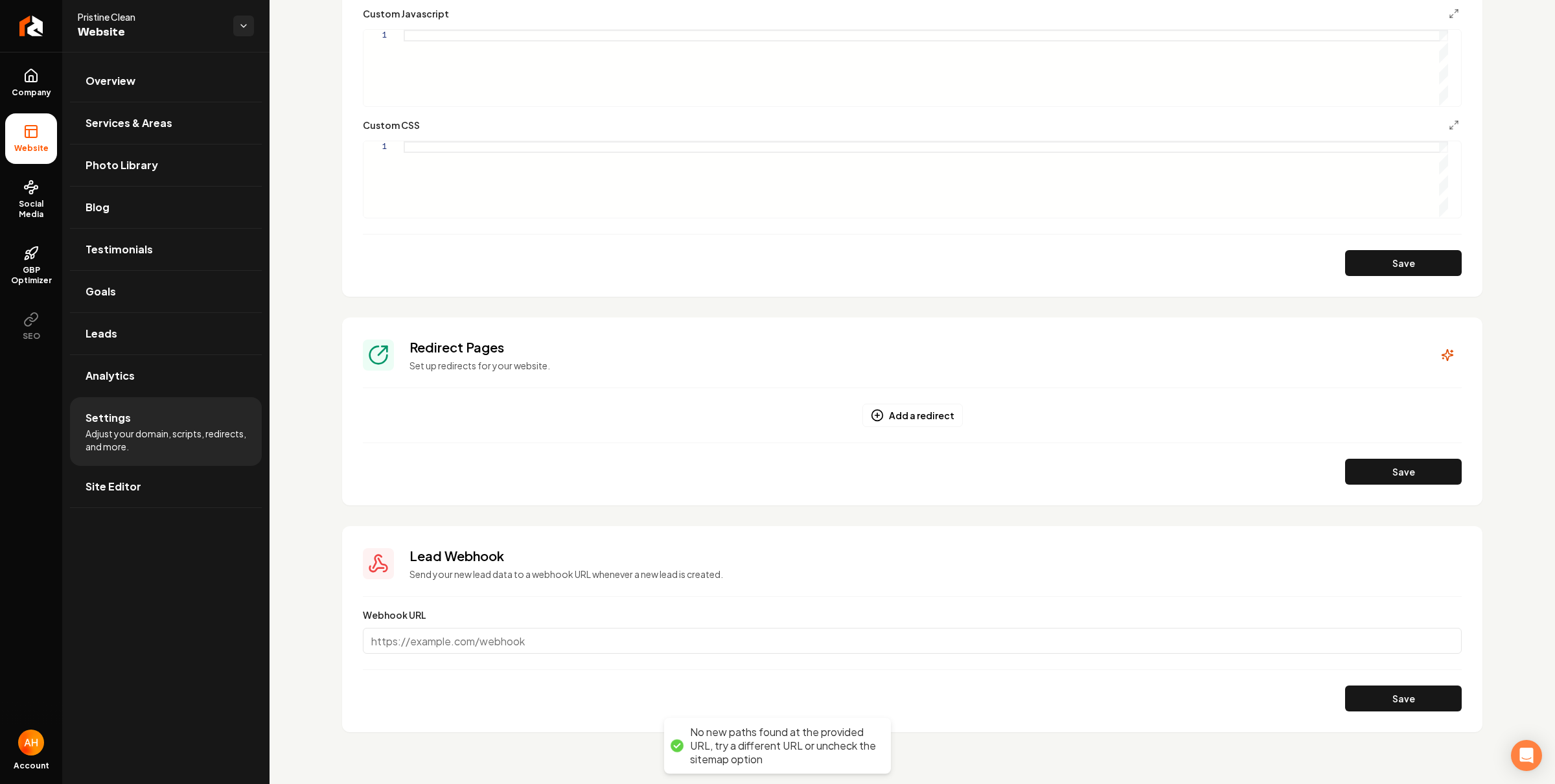
scroll to position [0, 0]
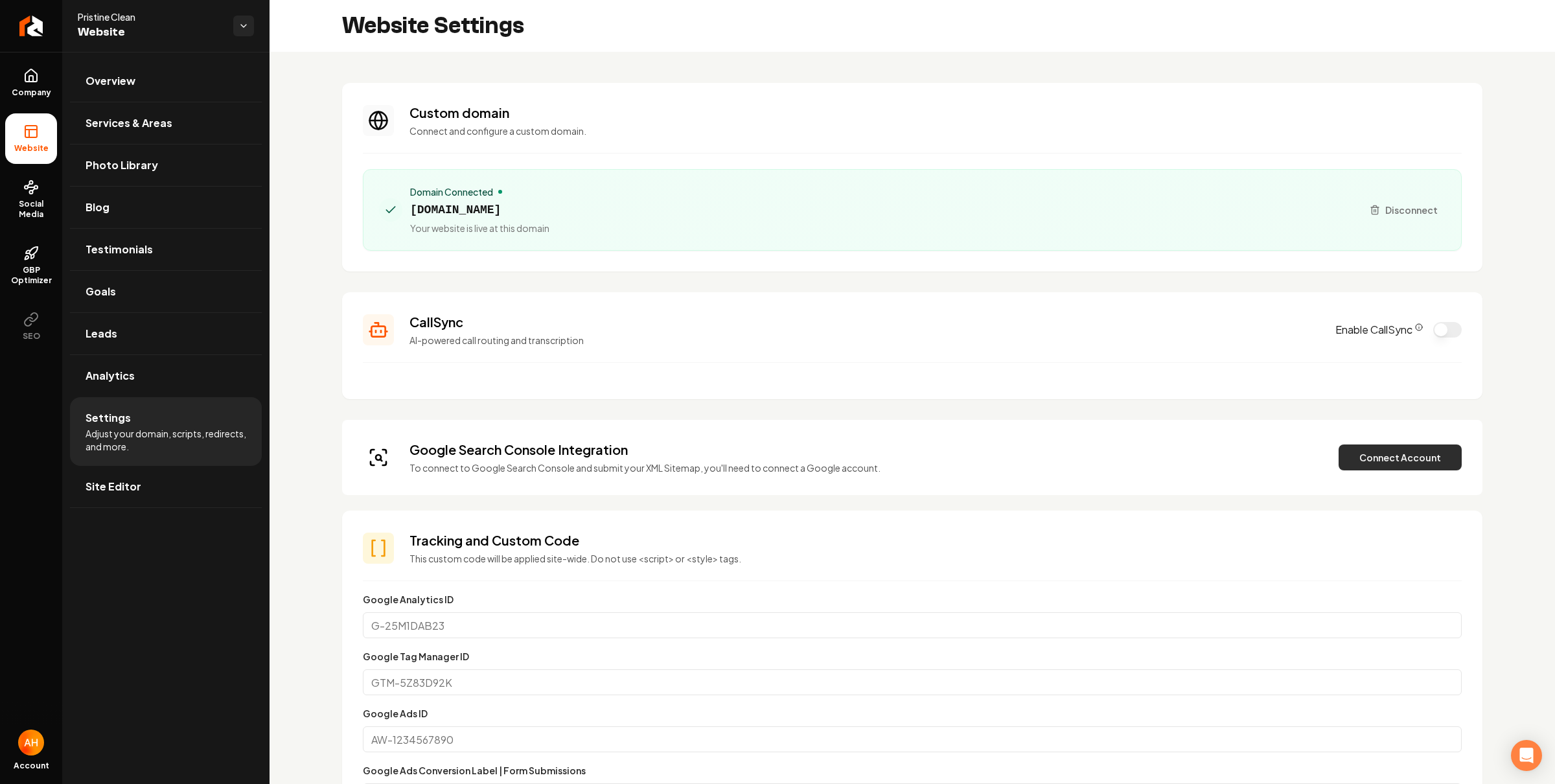
click at [1355, 463] on button "Connect Account" at bounding box center [1400, 457] width 123 height 26
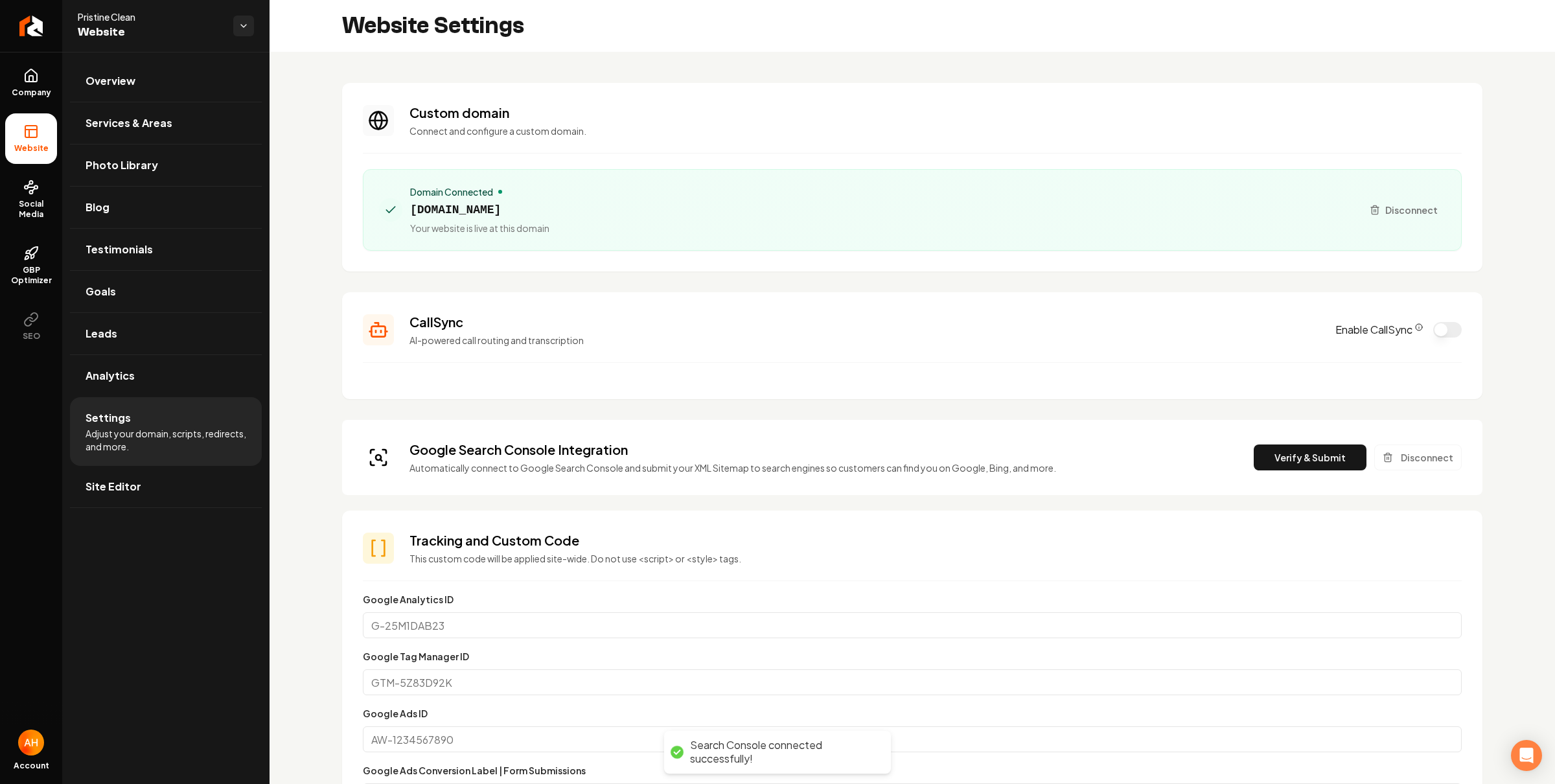
click at [1298, 465] on button "Verify & Submit" at bounding box center [1309, 457] width 113 height 26
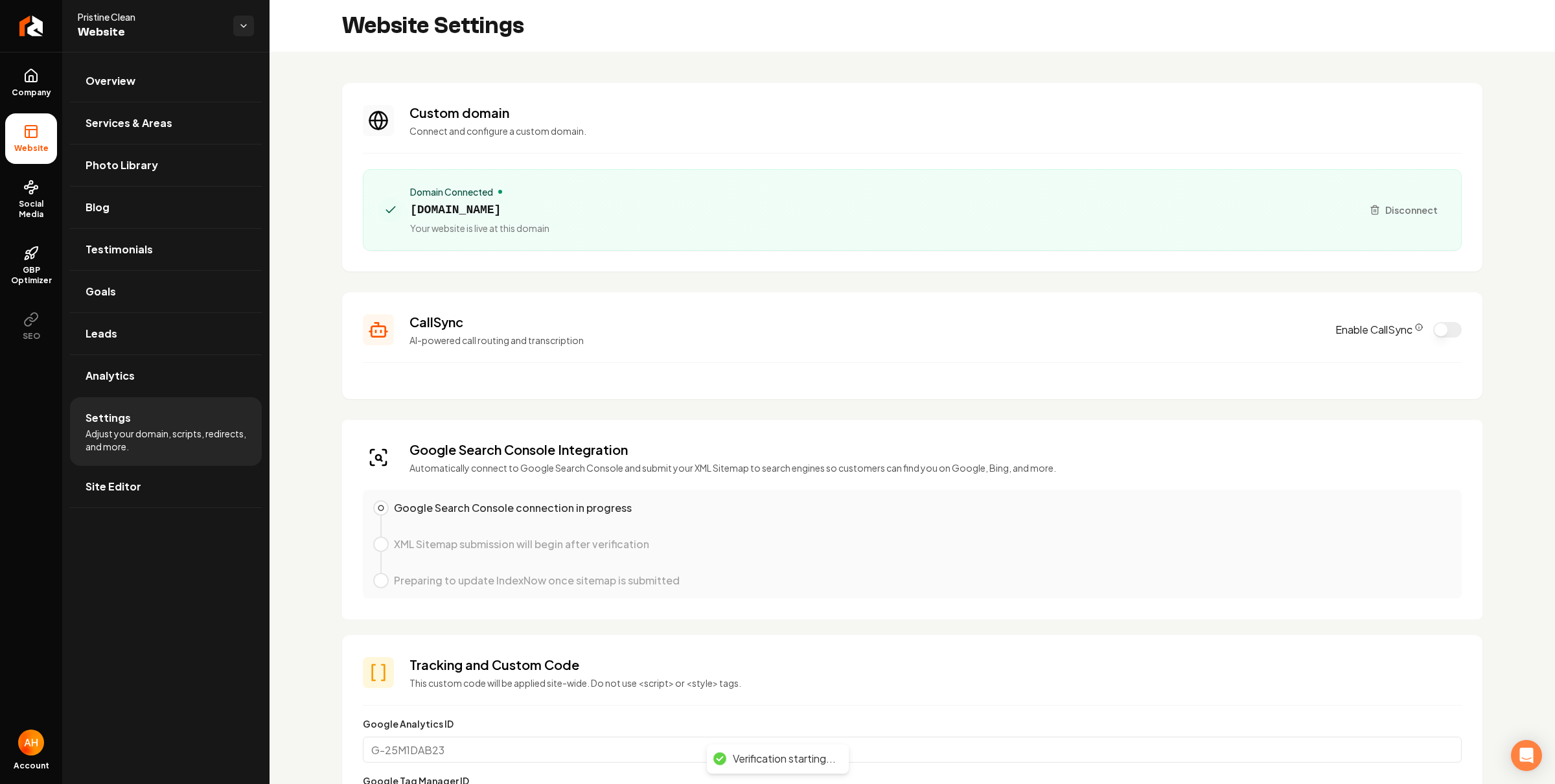
click at [994, 110] on h3 "Custom domain" at bounding box center [935, 112] width 1052 height 18
click at [868, 122] on div "Custom domain Connect and configure a custom domain." at bounding box center [935, 120] width 1052 height 33
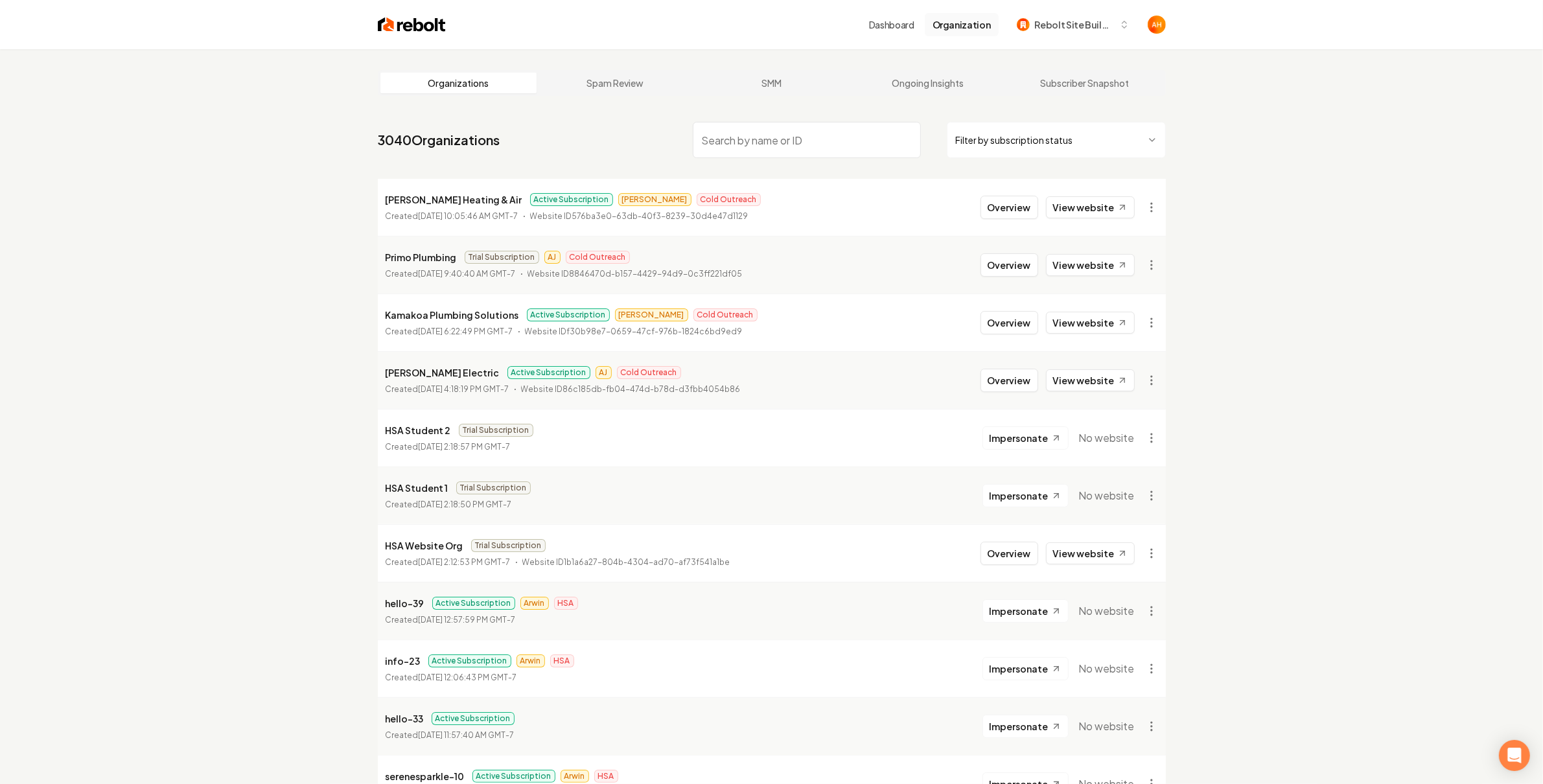
click at [952, 26] on button "Organization" at bounding box center [962, 25] width 74 height 24
click at [1076, 35] on button "Rebolt Site Builder" at bounding box center [1072, 25] width 128 height 24
click at [1063, 21] on span "Rebolt Site Builder" at bounding box center [1074, 25] width 79 height 13
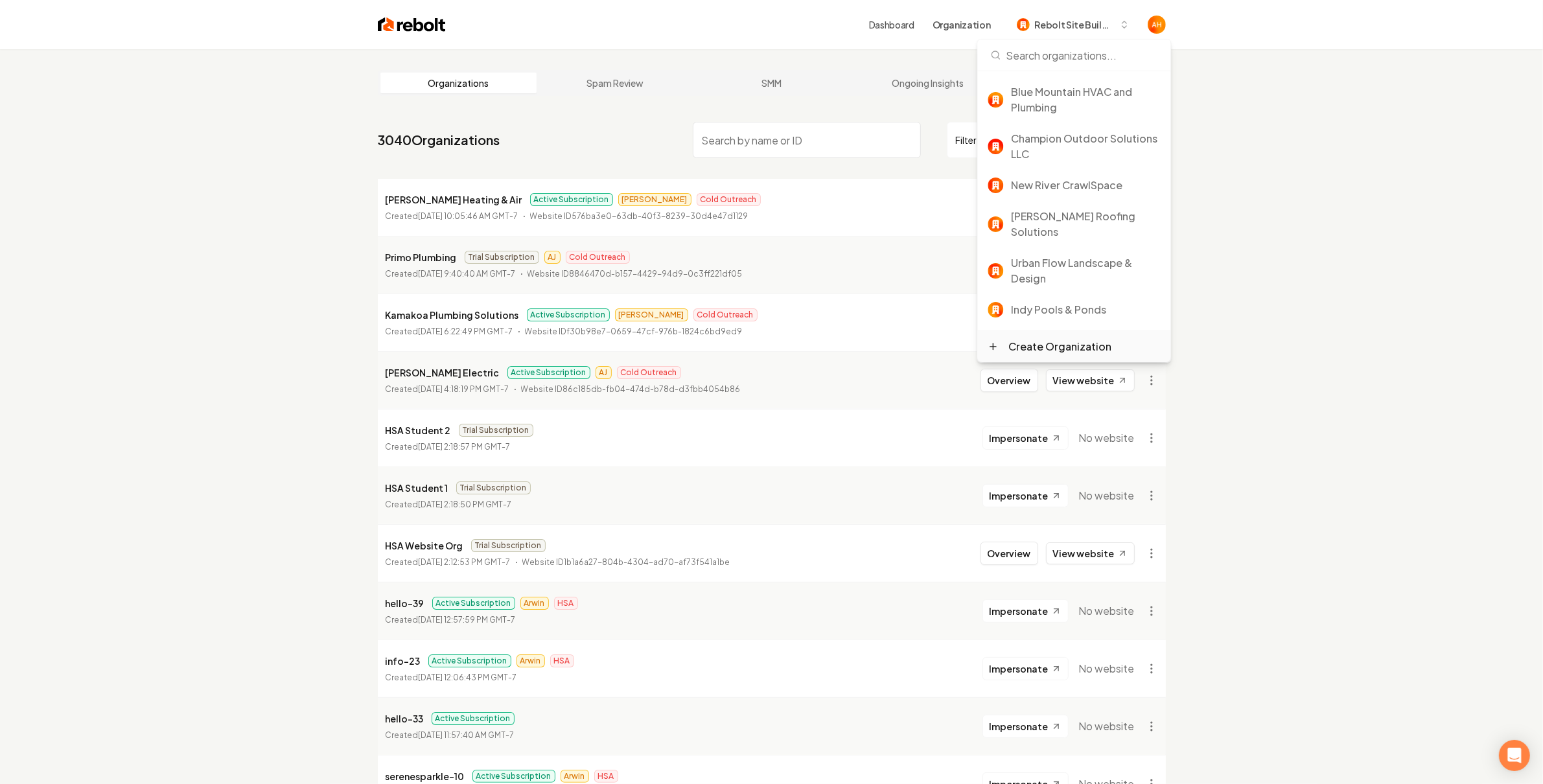
click at [1061, 352] on div "Create Organization" at bounding box center [1060, 346] width 103 height 15
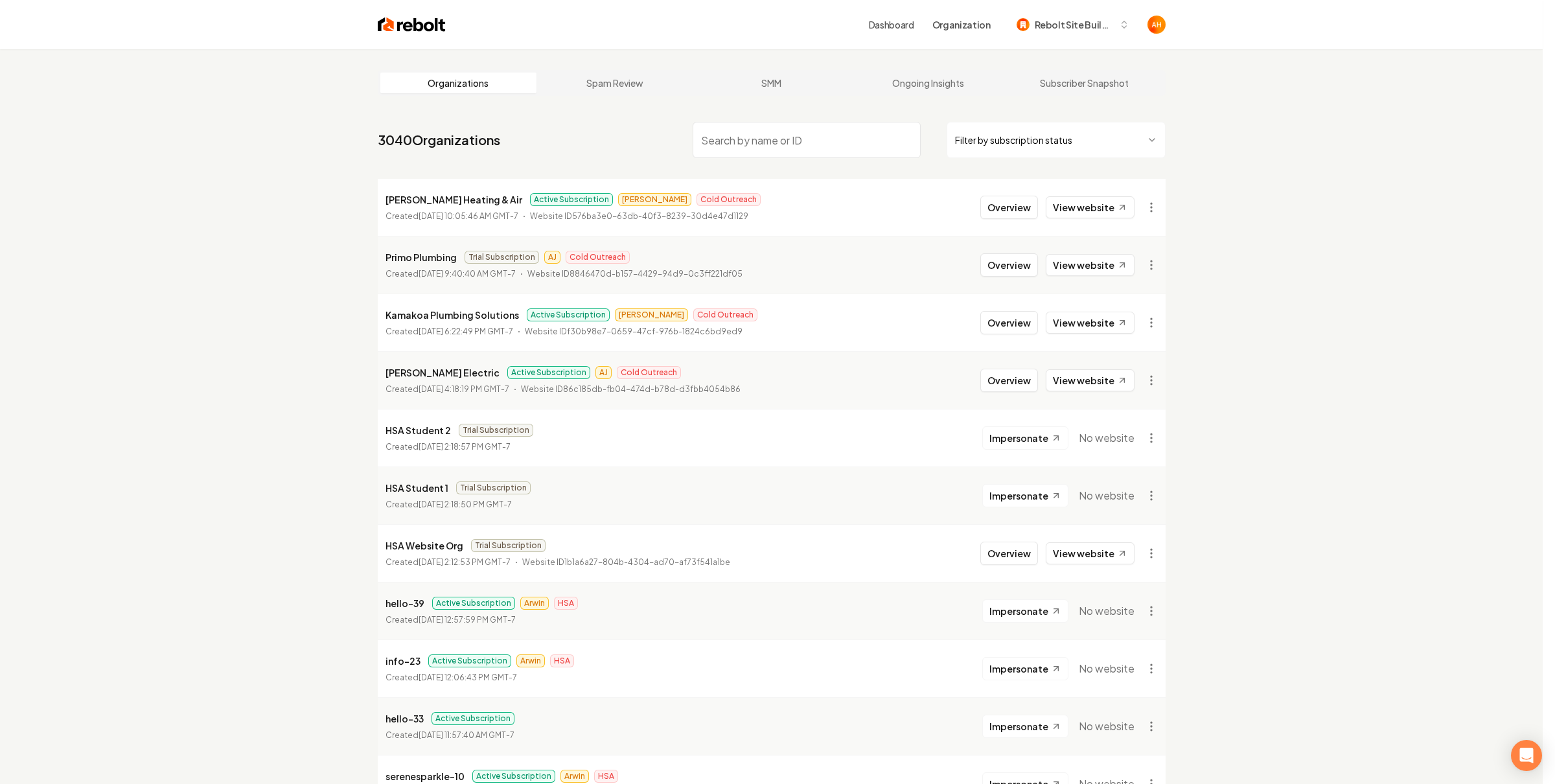
type input "*"
type input "**"
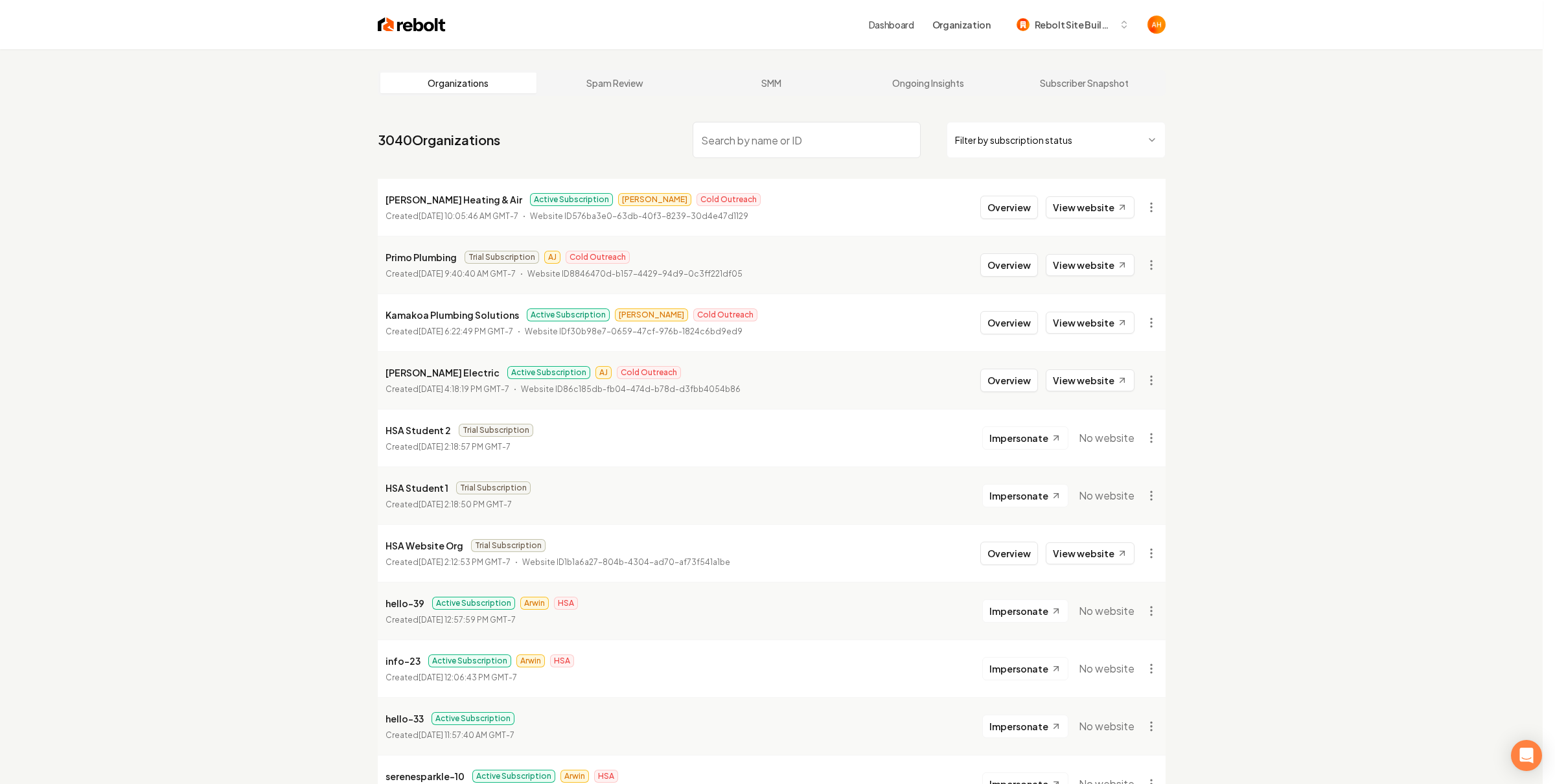
type input "***"
type input "****"
type input "*****"
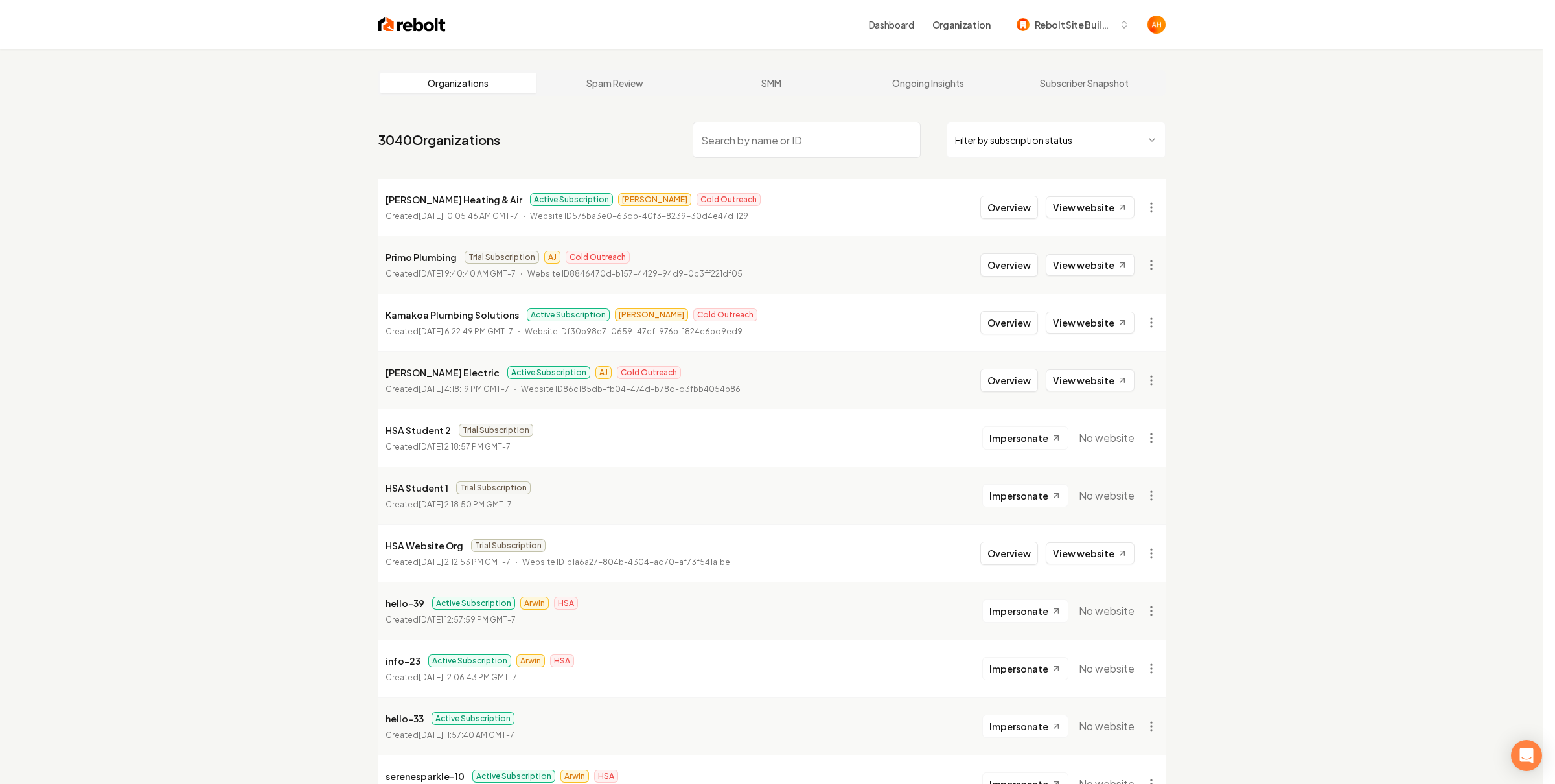
type input "*****"
type input "******"
type input "*****"
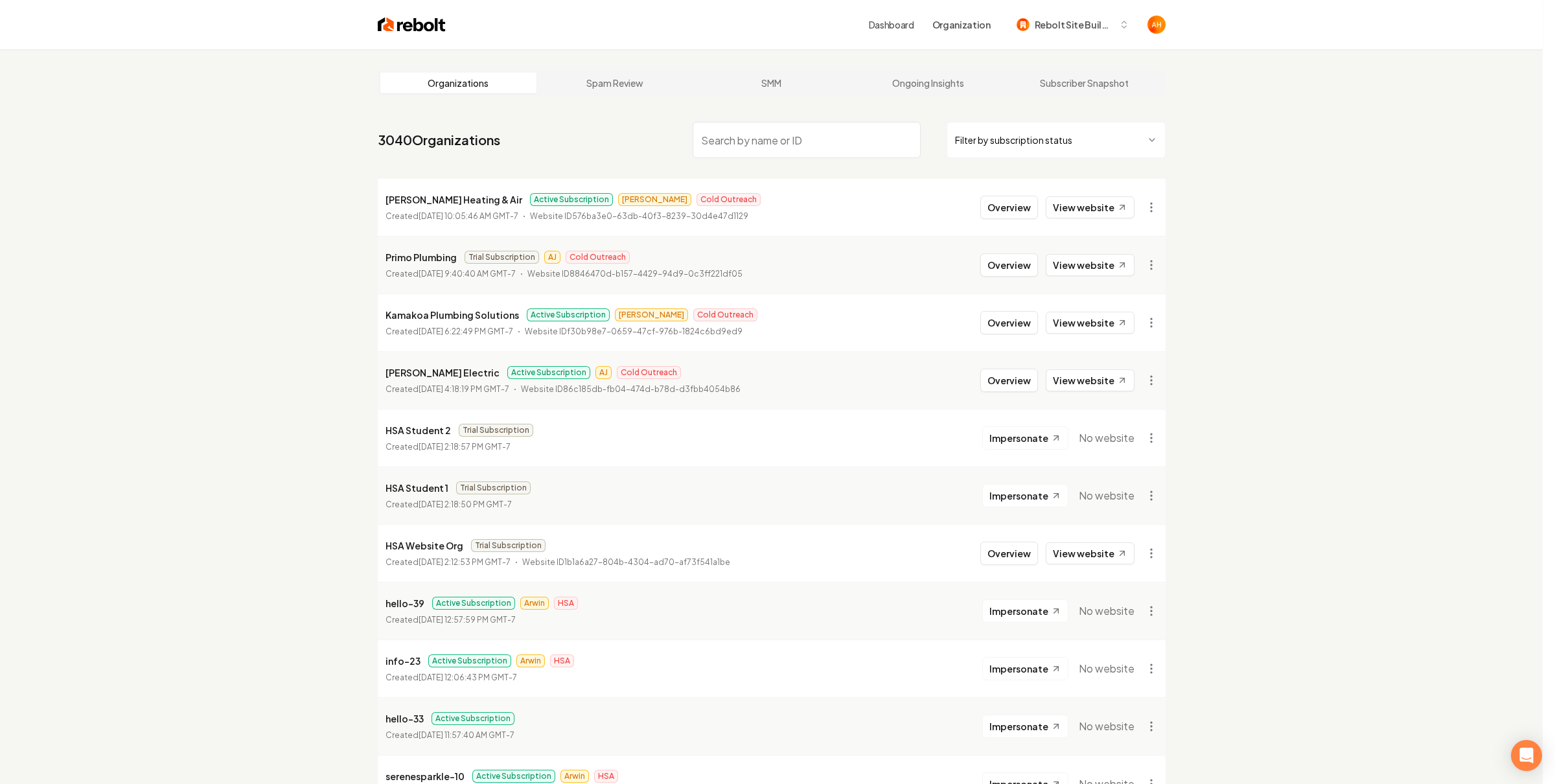
type input "****"
type input "***"
type input "****"
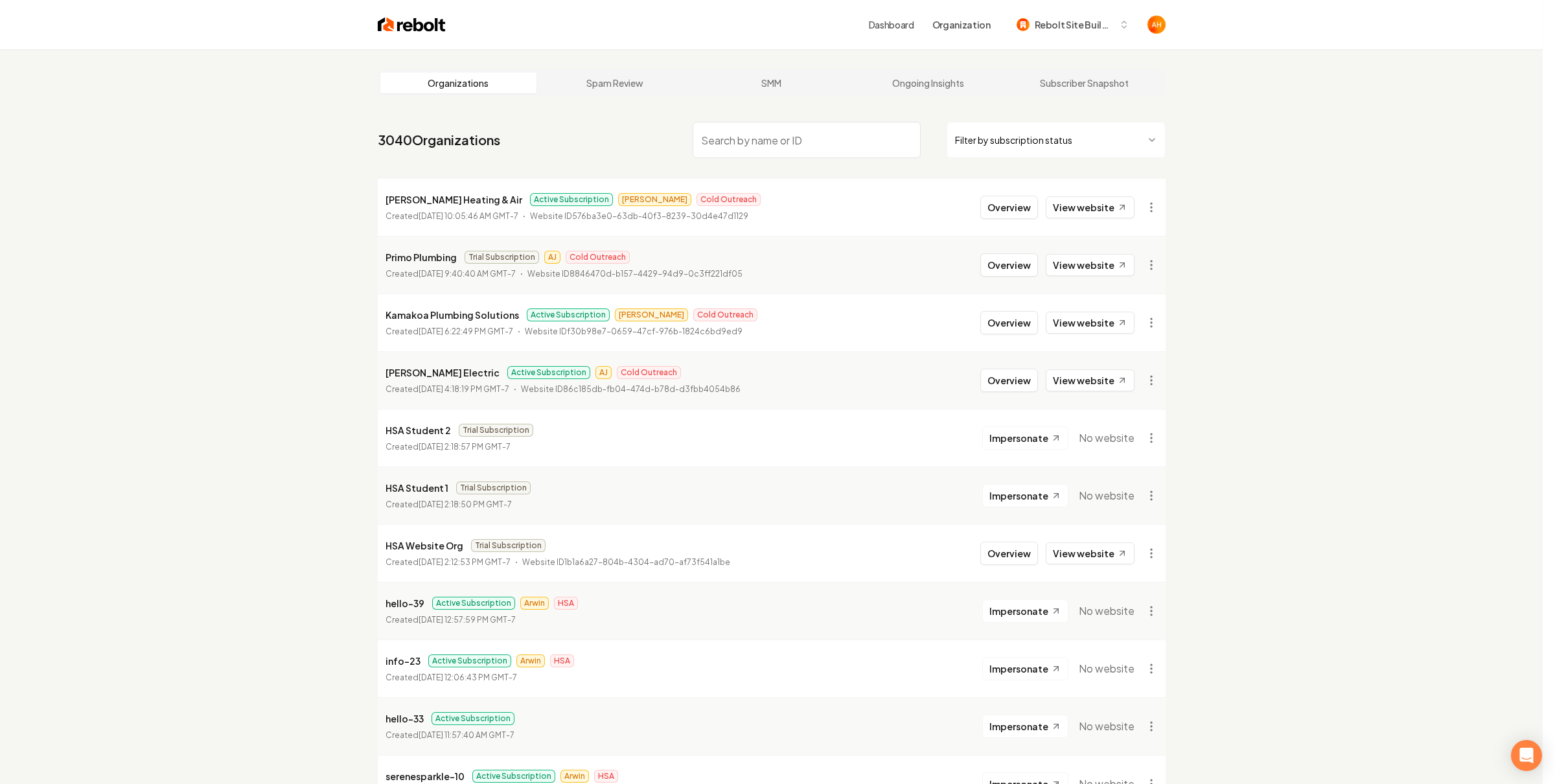
type input "****"
type input "***"
type input "**"
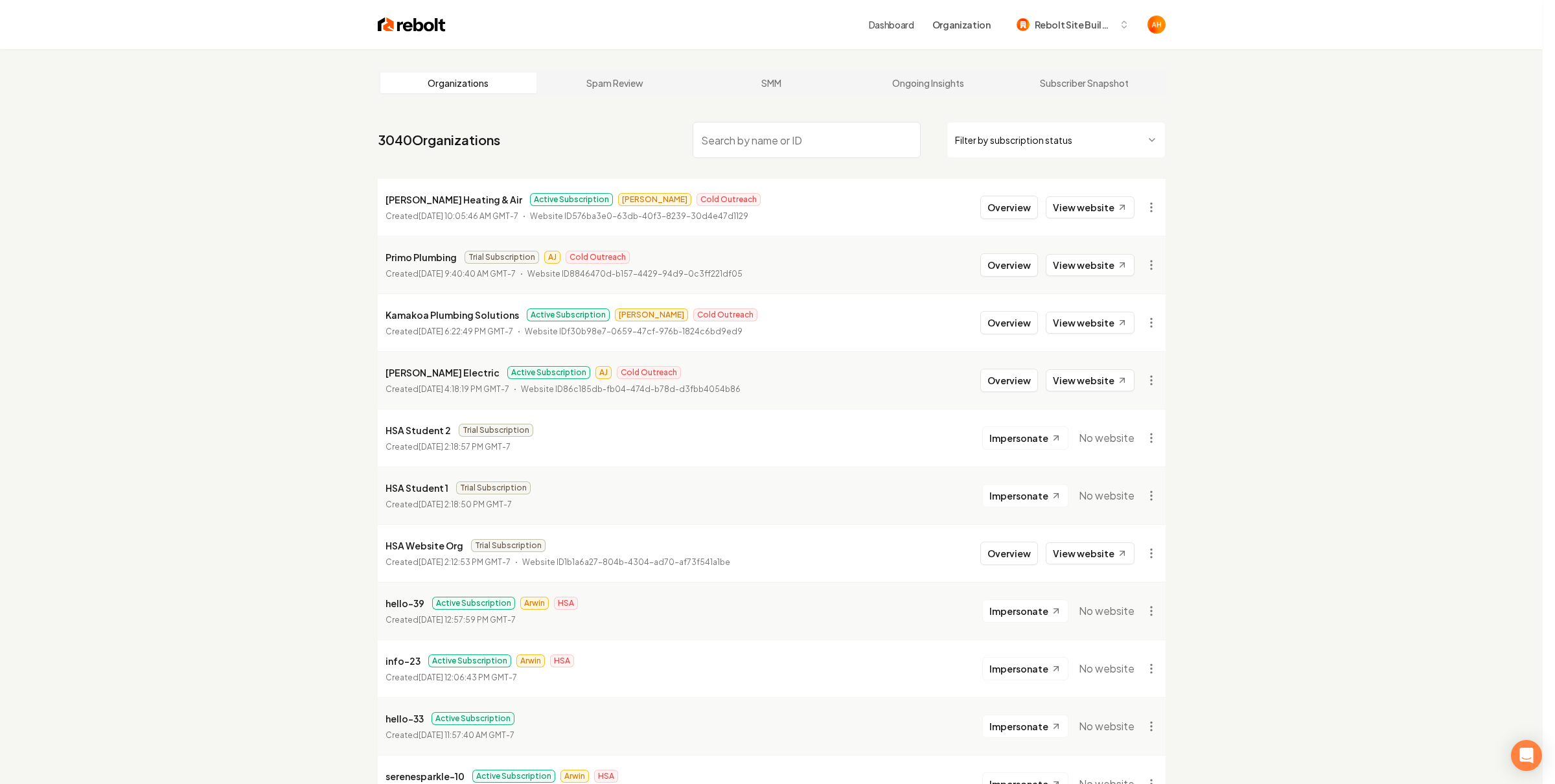
type input "****"
type input "*****"
type input "******"
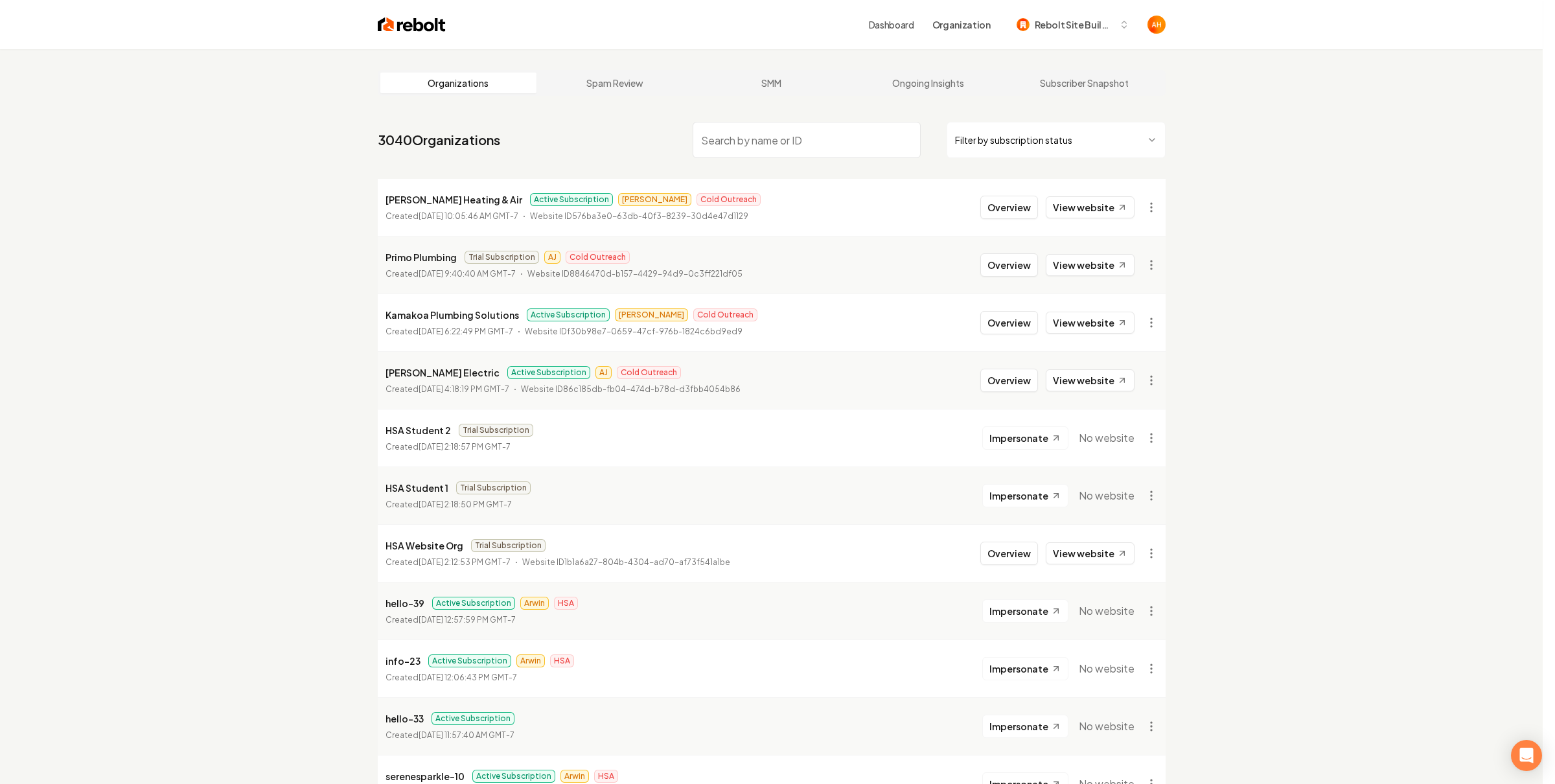
type input "******"
type input "*******"
type input "*"
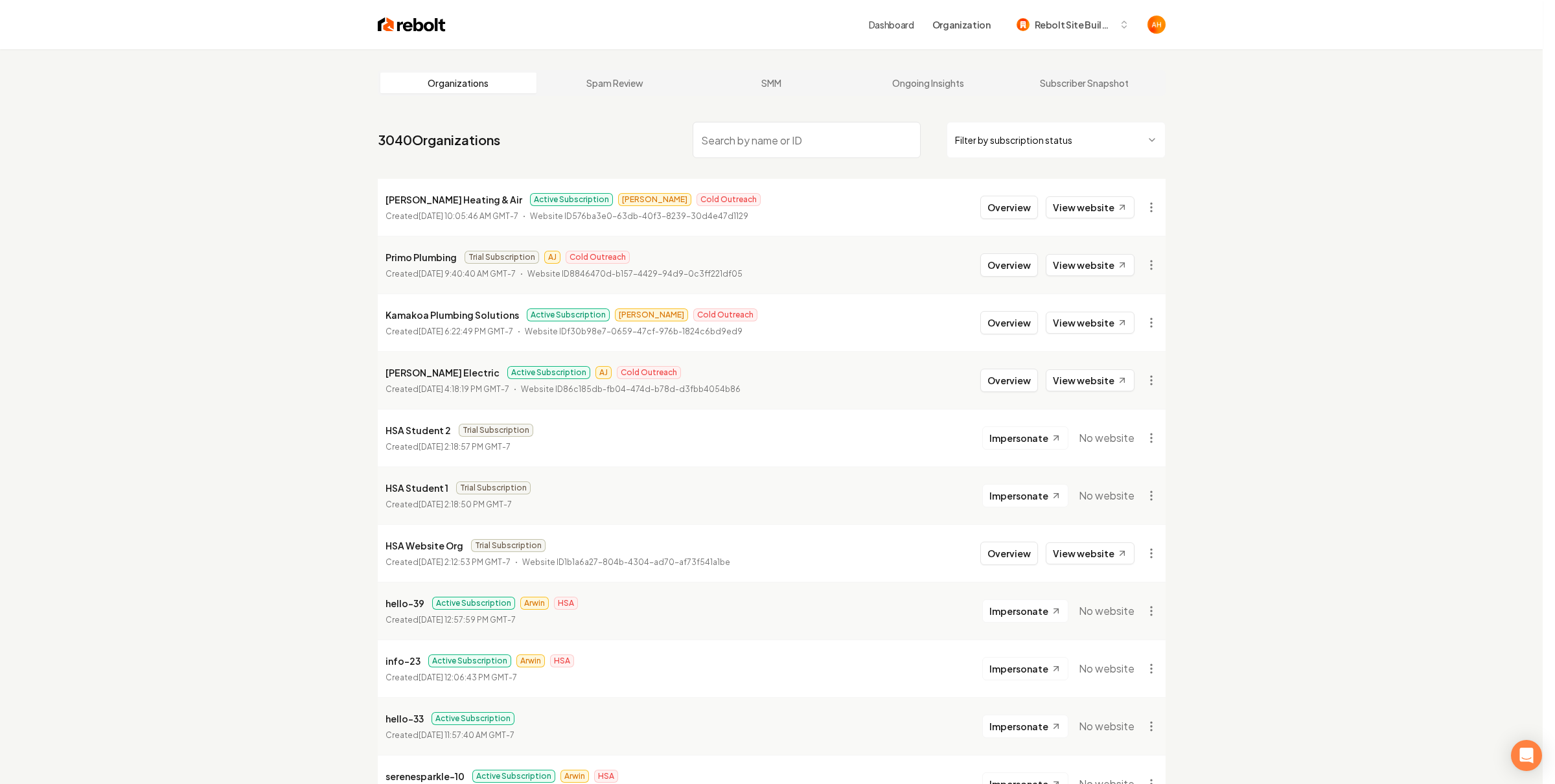
type input "**"
type input "***"
type input "****"
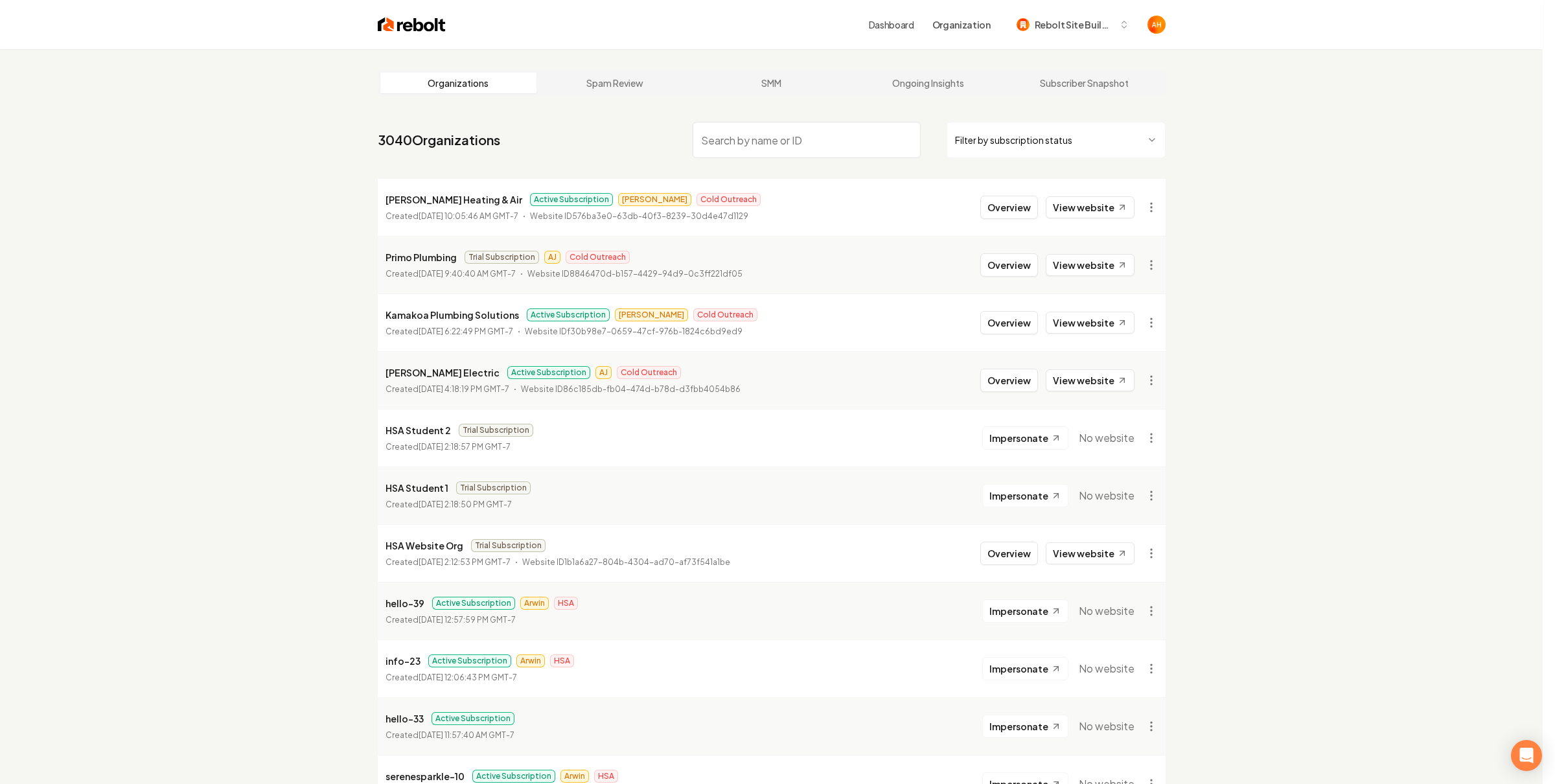
type input "****"
type input "*****"
type input "******"
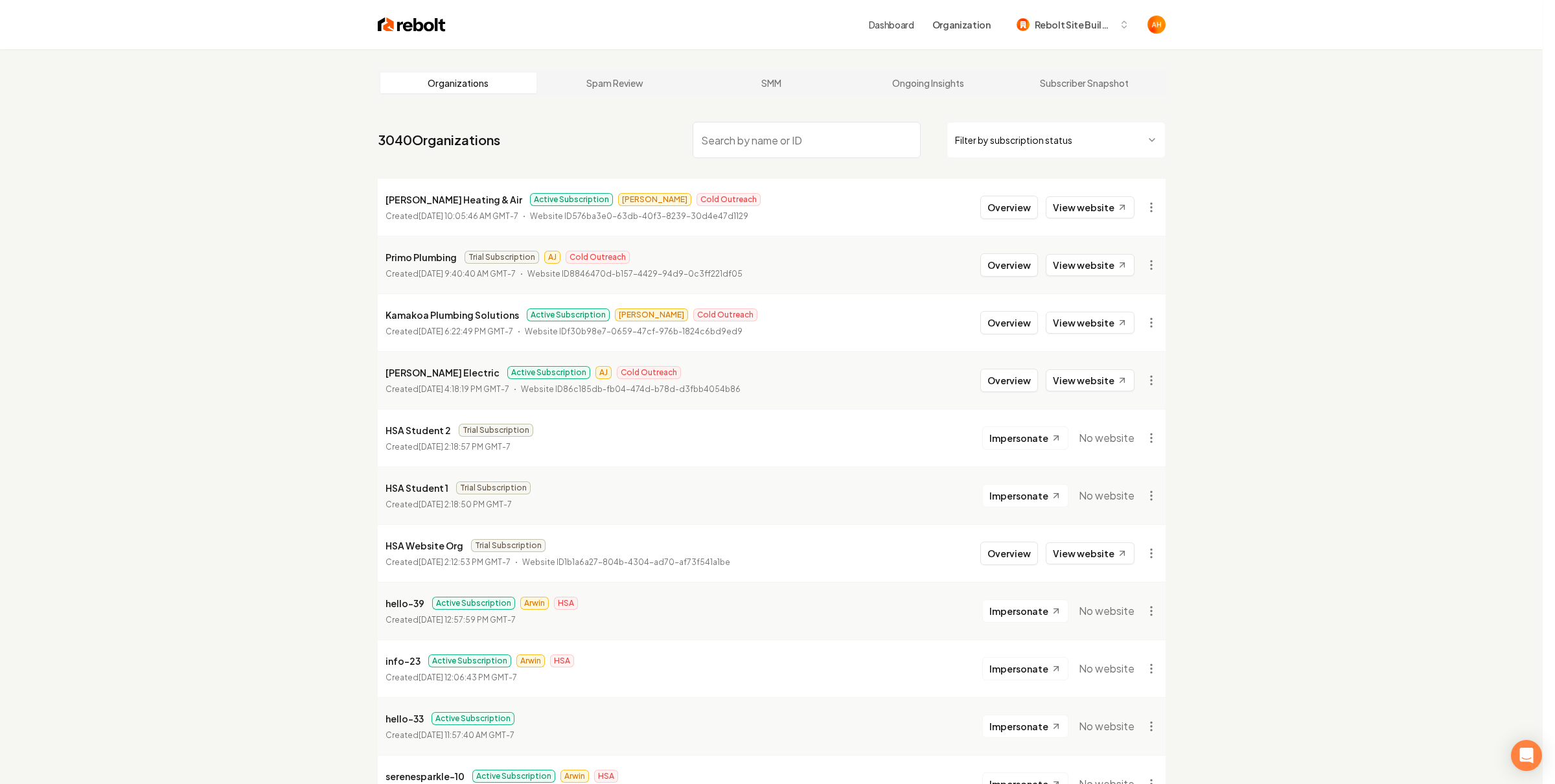
type input "*******"
type input "********"
type input "*******"
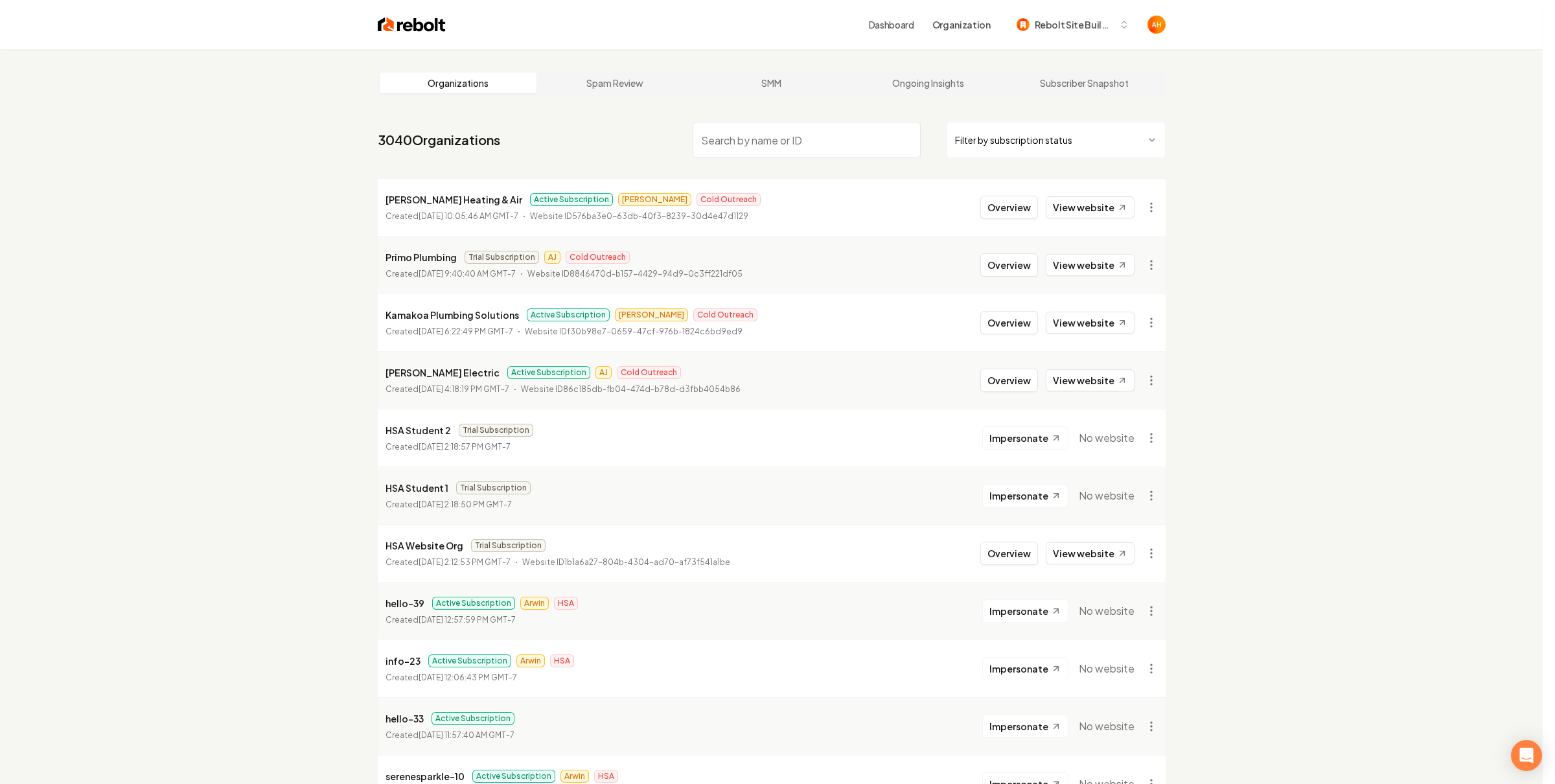
type input "*******"
type input "********"
type input "**********"
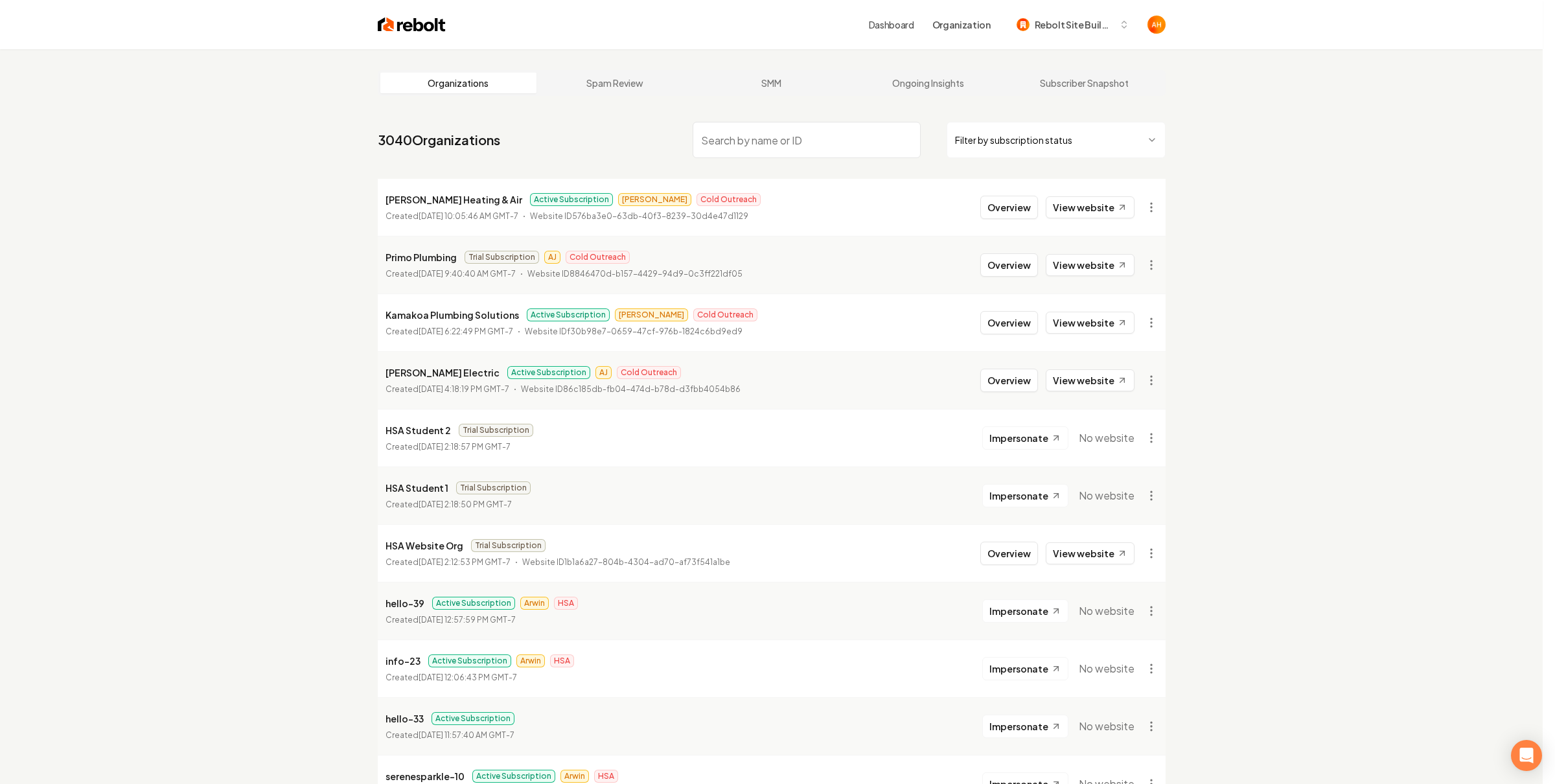
type input "**********"
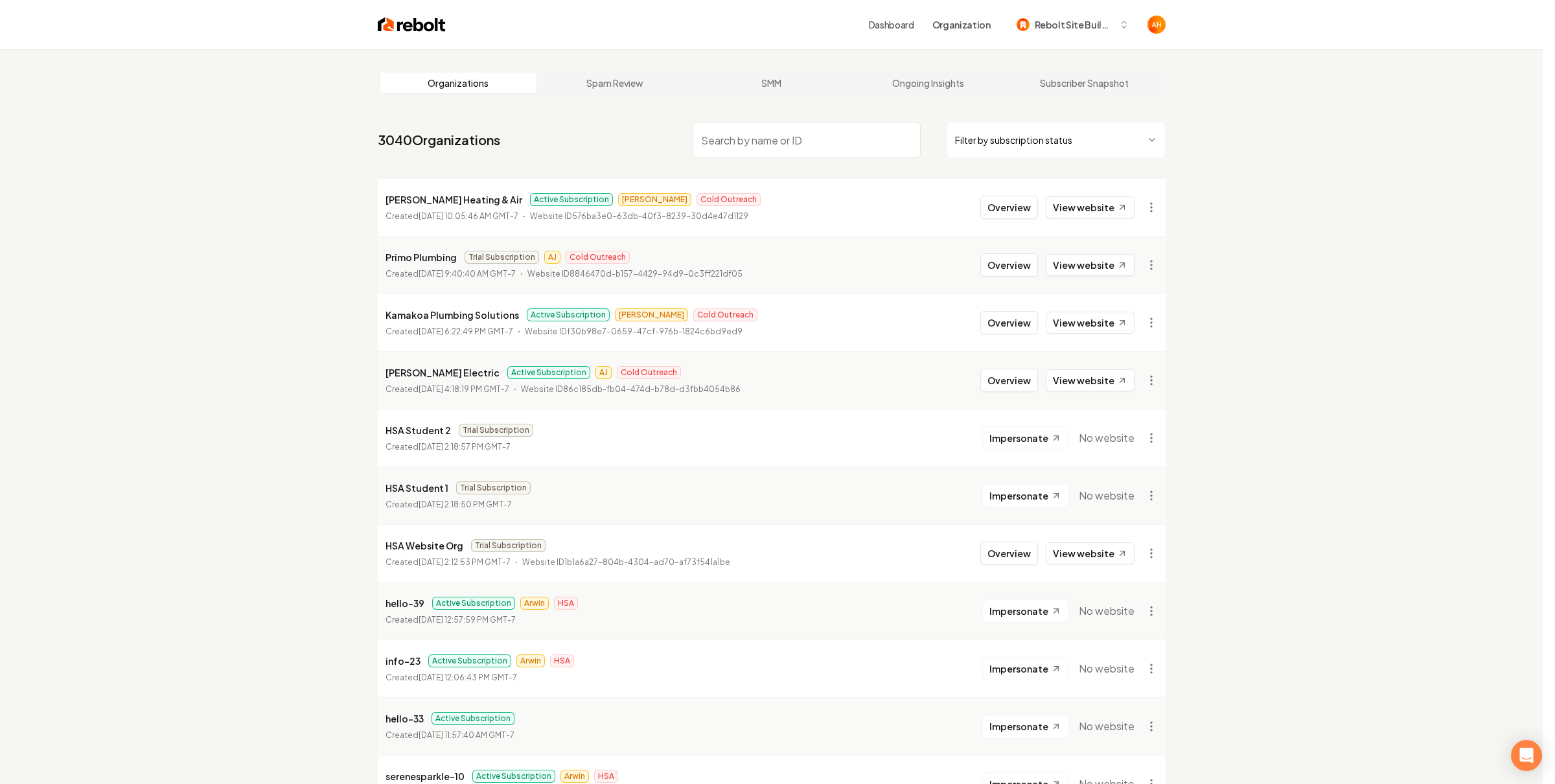
type input "**********"
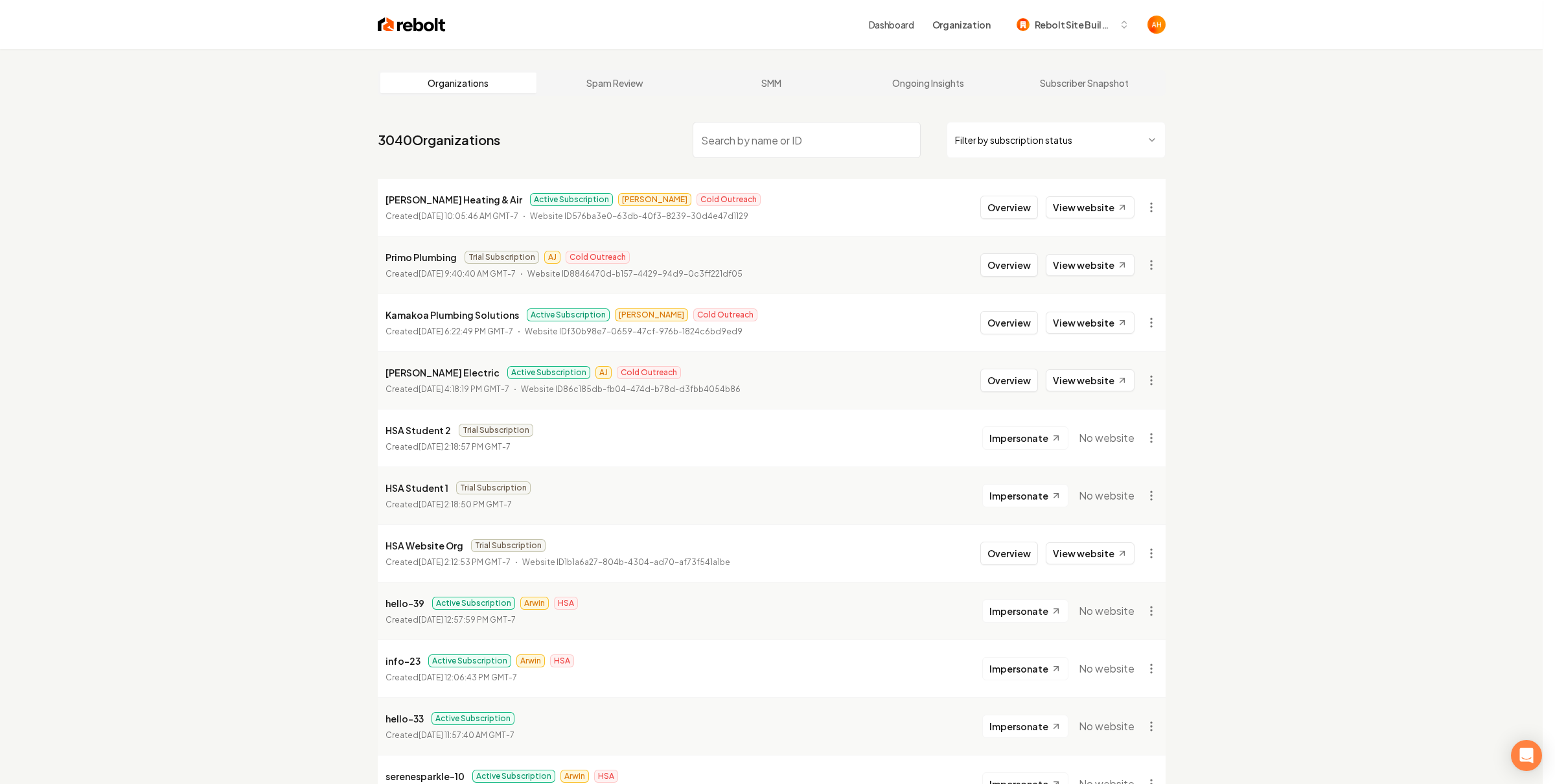
type input "**********"
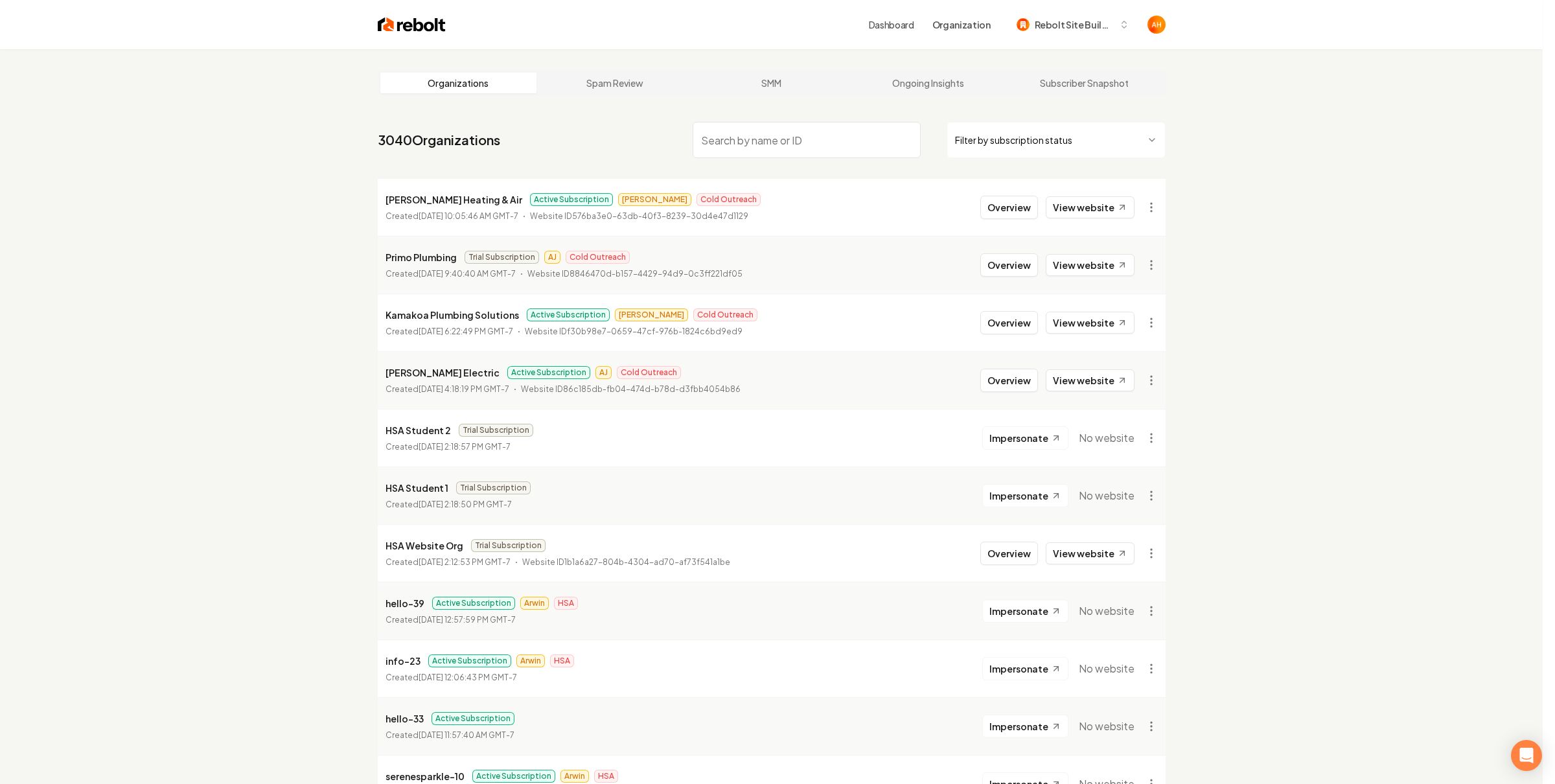
type input "**********"
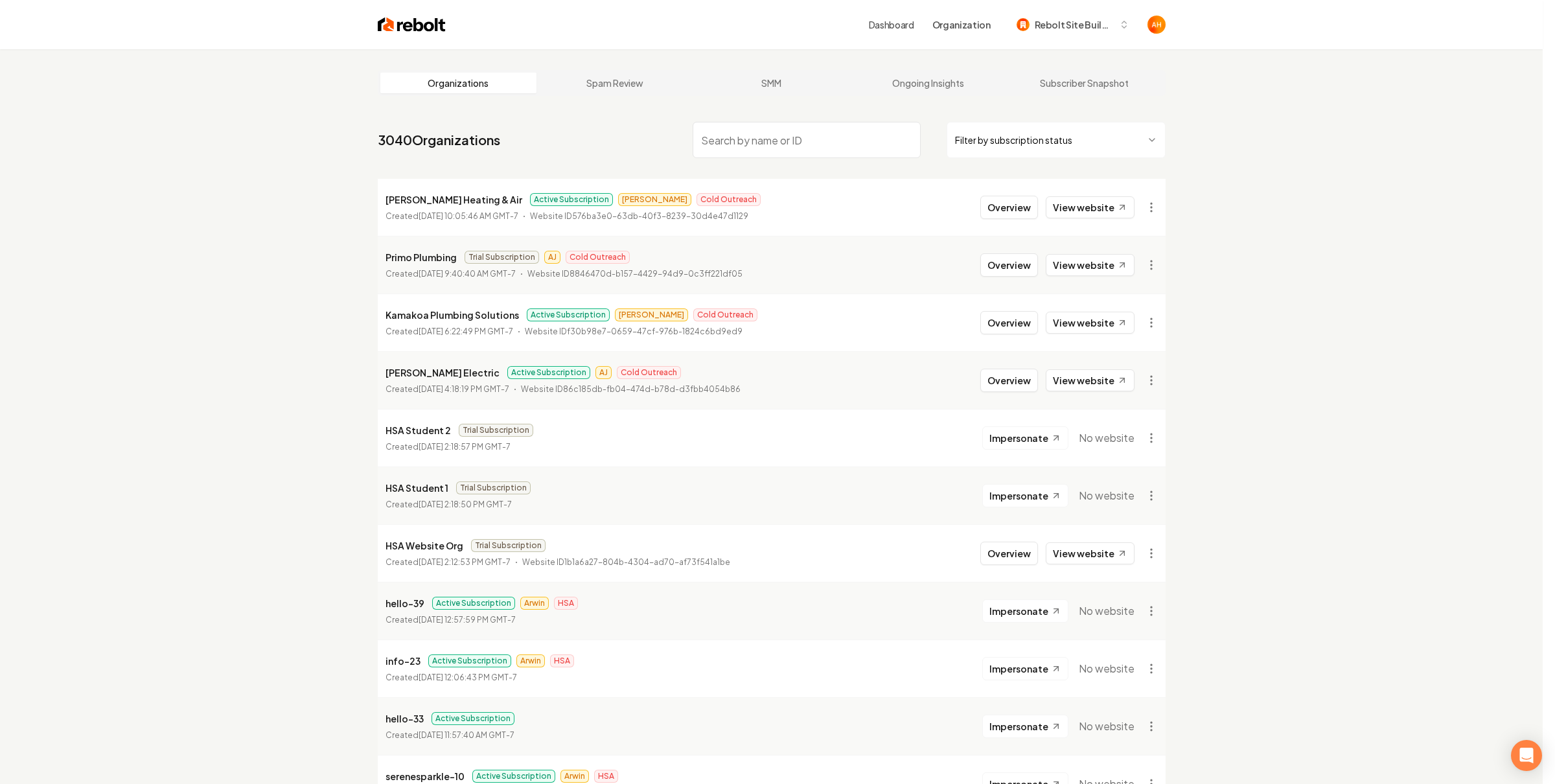
type input "**********"
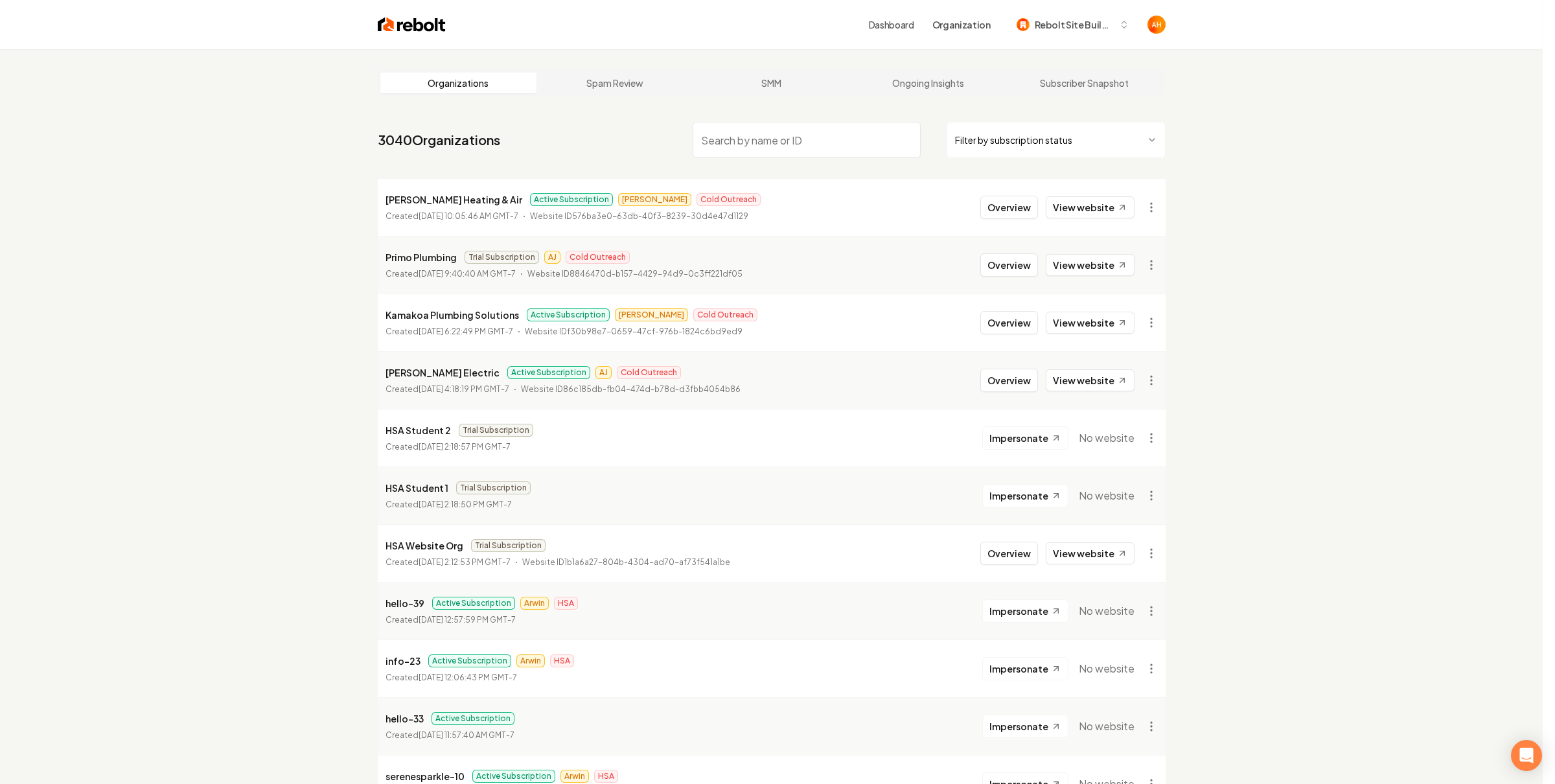
type input "**********"
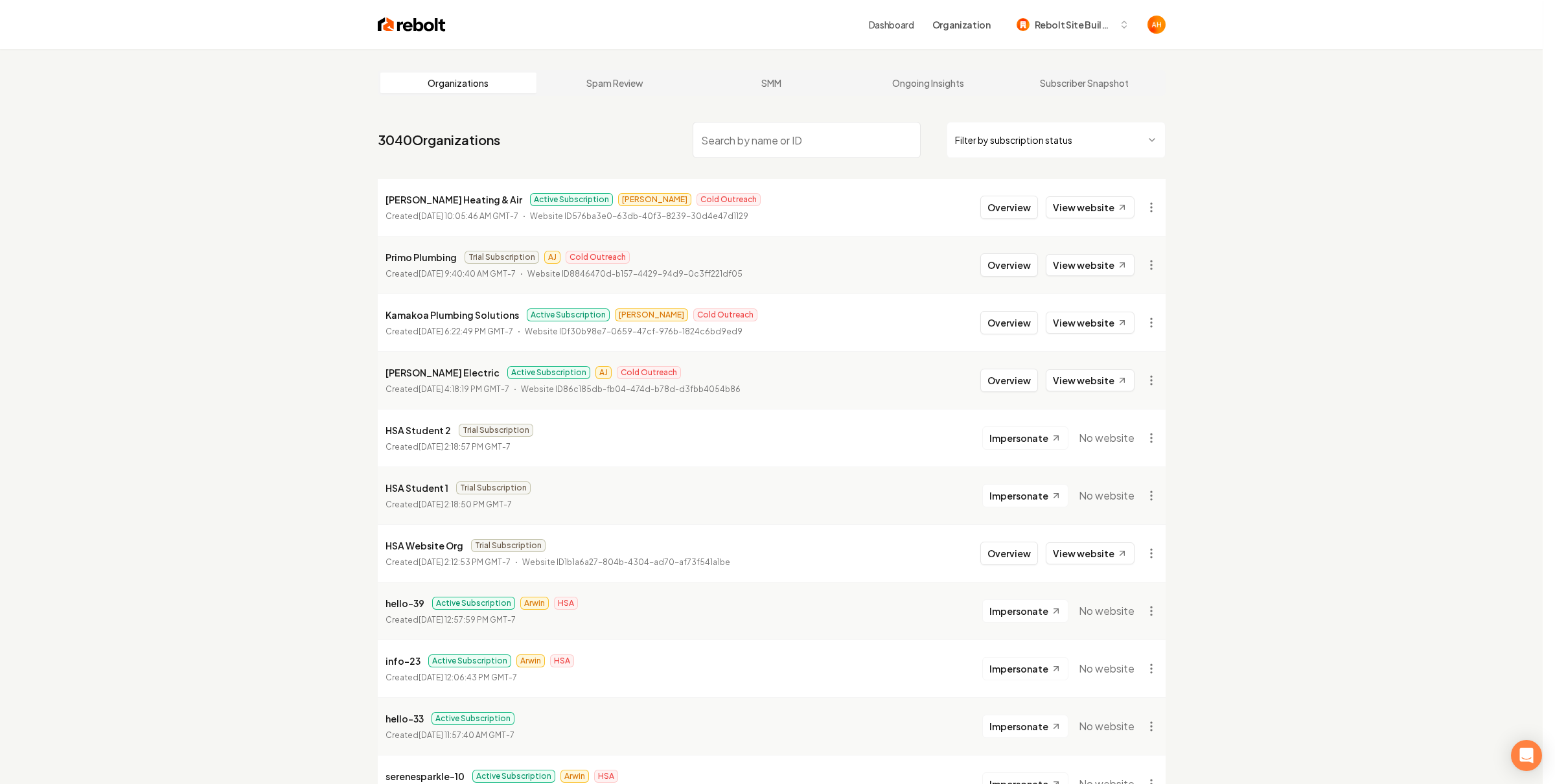
type input "**********"
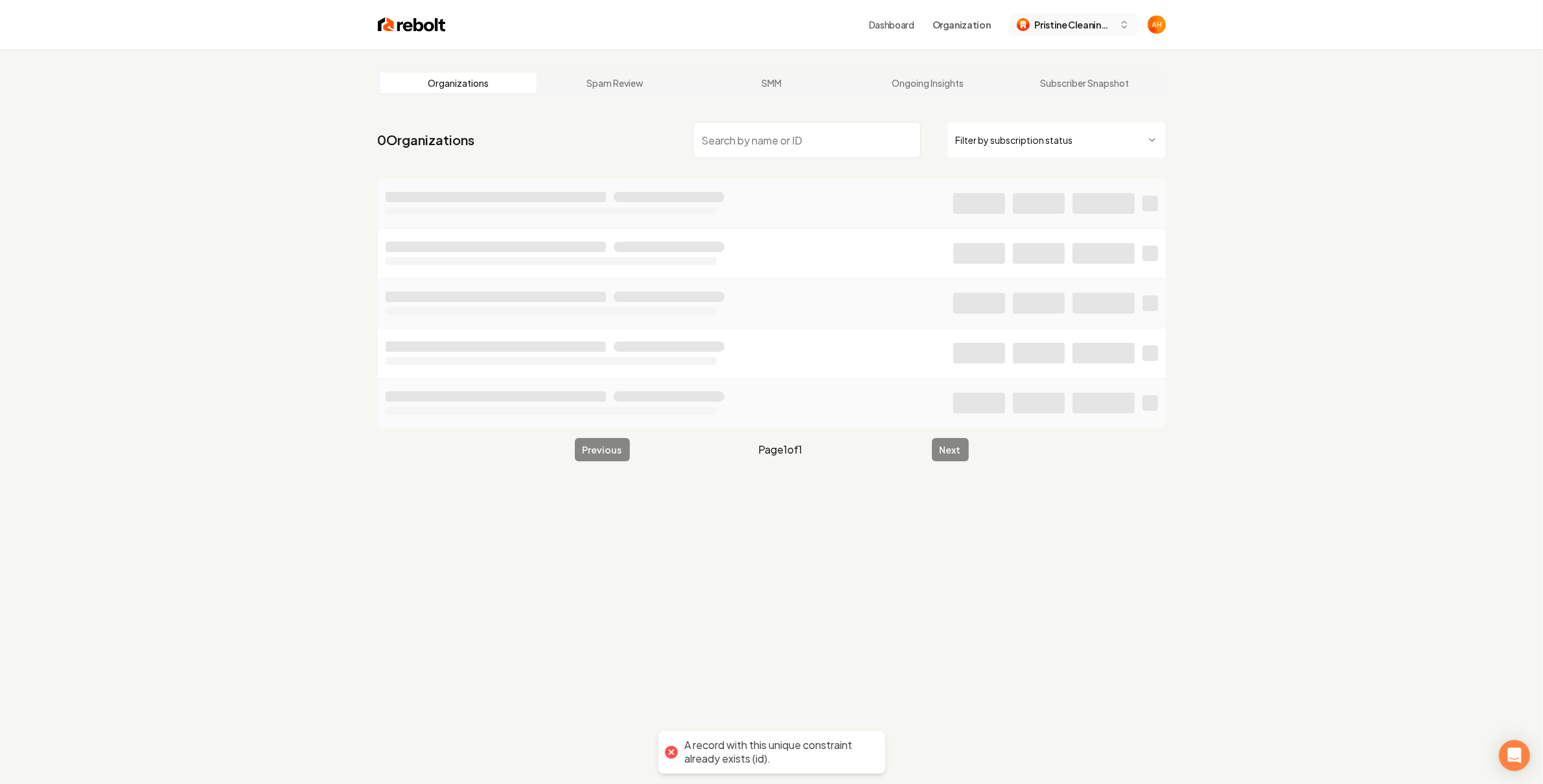
click at [1065, 26] on span "Pristine Cleaning SF" at bounding box center [1074, 25] width 79 height 13
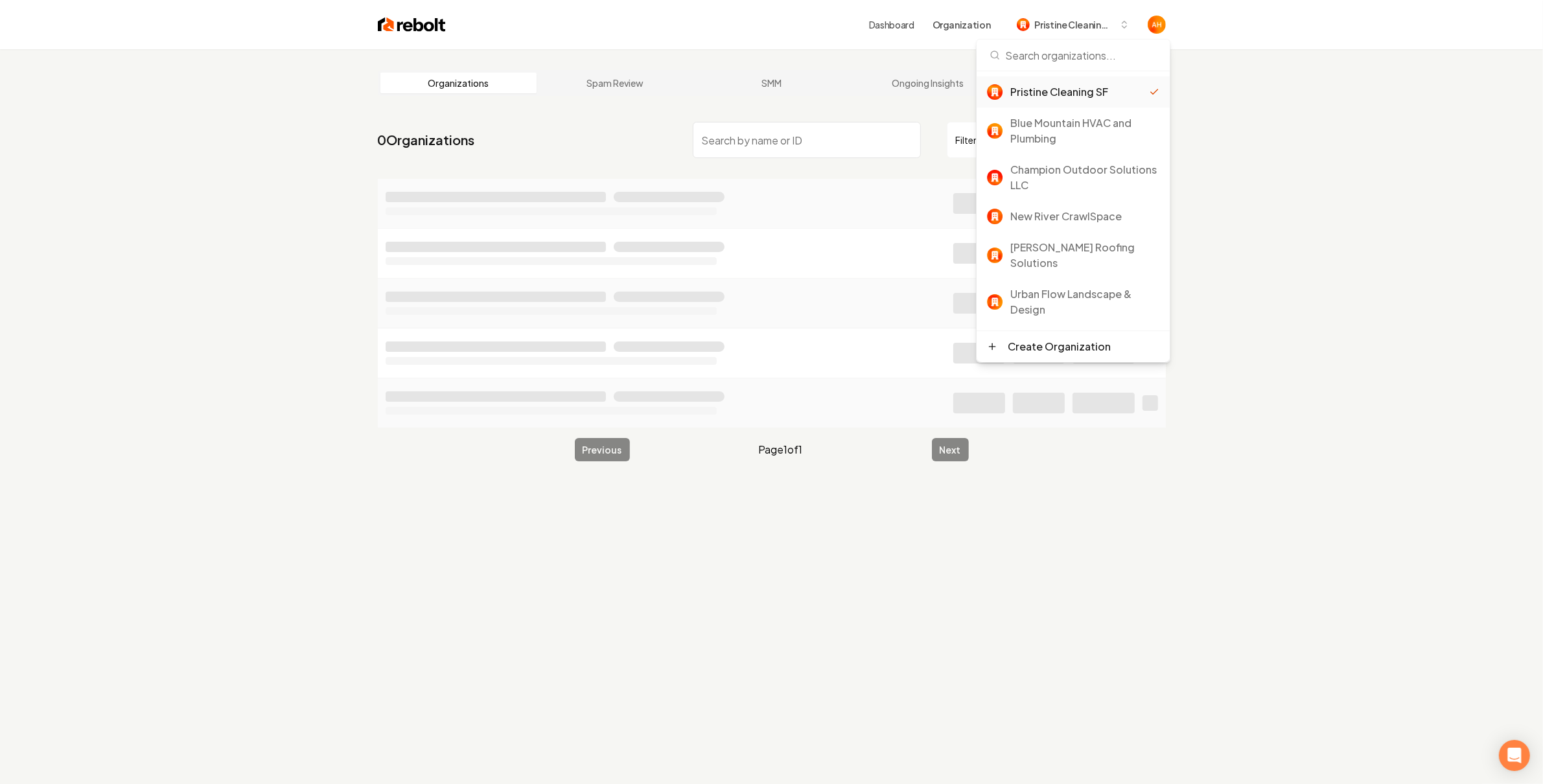
click at [1287, 128] on div "Organizations Spam Review SMM Ongoing Insights Subscriber Snapshot 0 Organizati…" at bounding box center [771, 441] width 1543 height 784
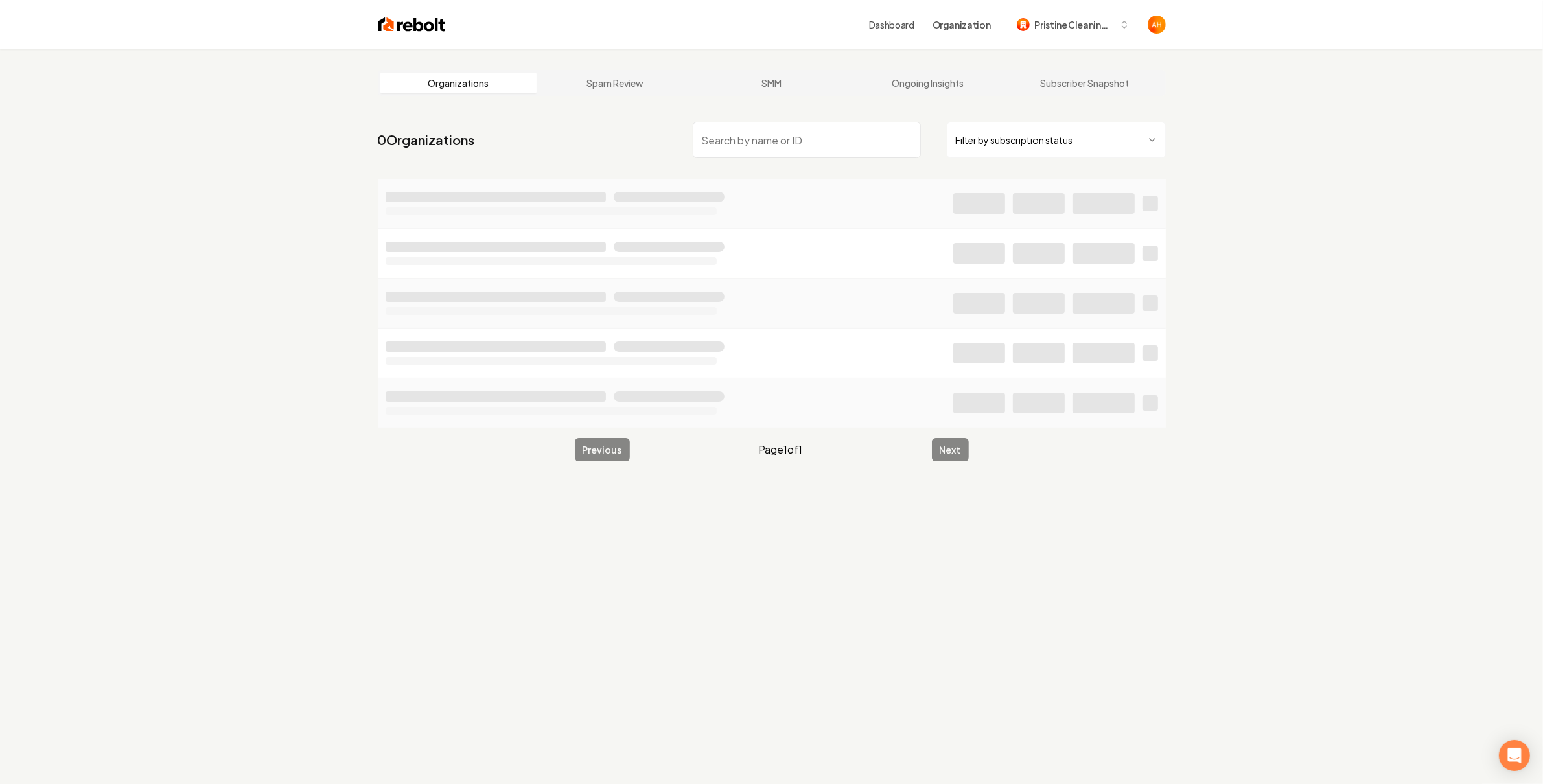
click at [904, 27] on link "Dashboard" at bounding box center [892, 25] width 46 height 13
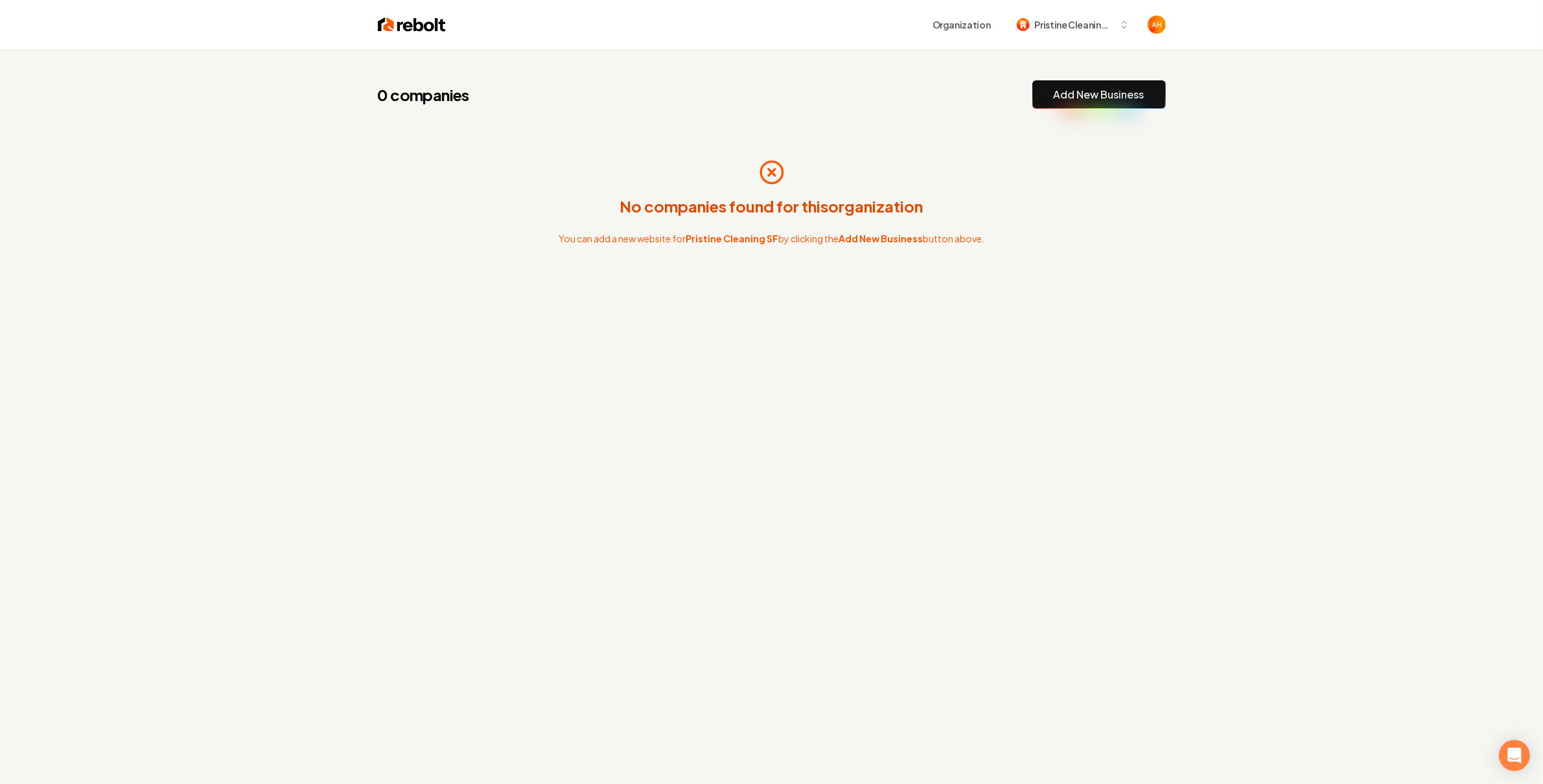
click at [800, 39] on div "Organization Pristine Cleaning SF" at bounding box center [771, 25] width 829 height 49
click at [1058, 28] on span "Pristine Cleaning SF" at bounding box center [1074, 25] width 79 height 13
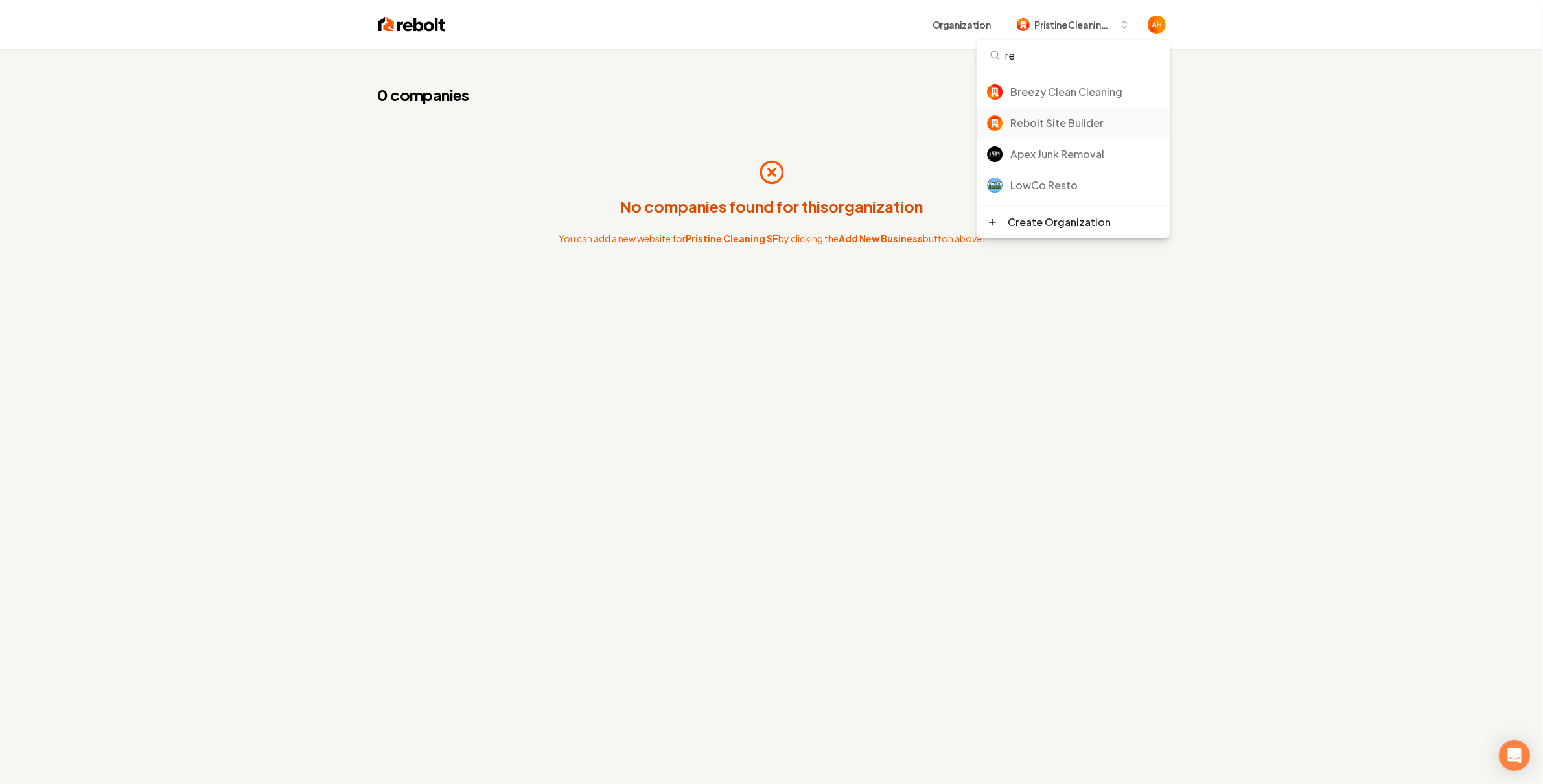
type input "re"
click at [1090, 129] on div "Rebolt Site Builder" at bounding box center [1084, 122] width 149 height 15
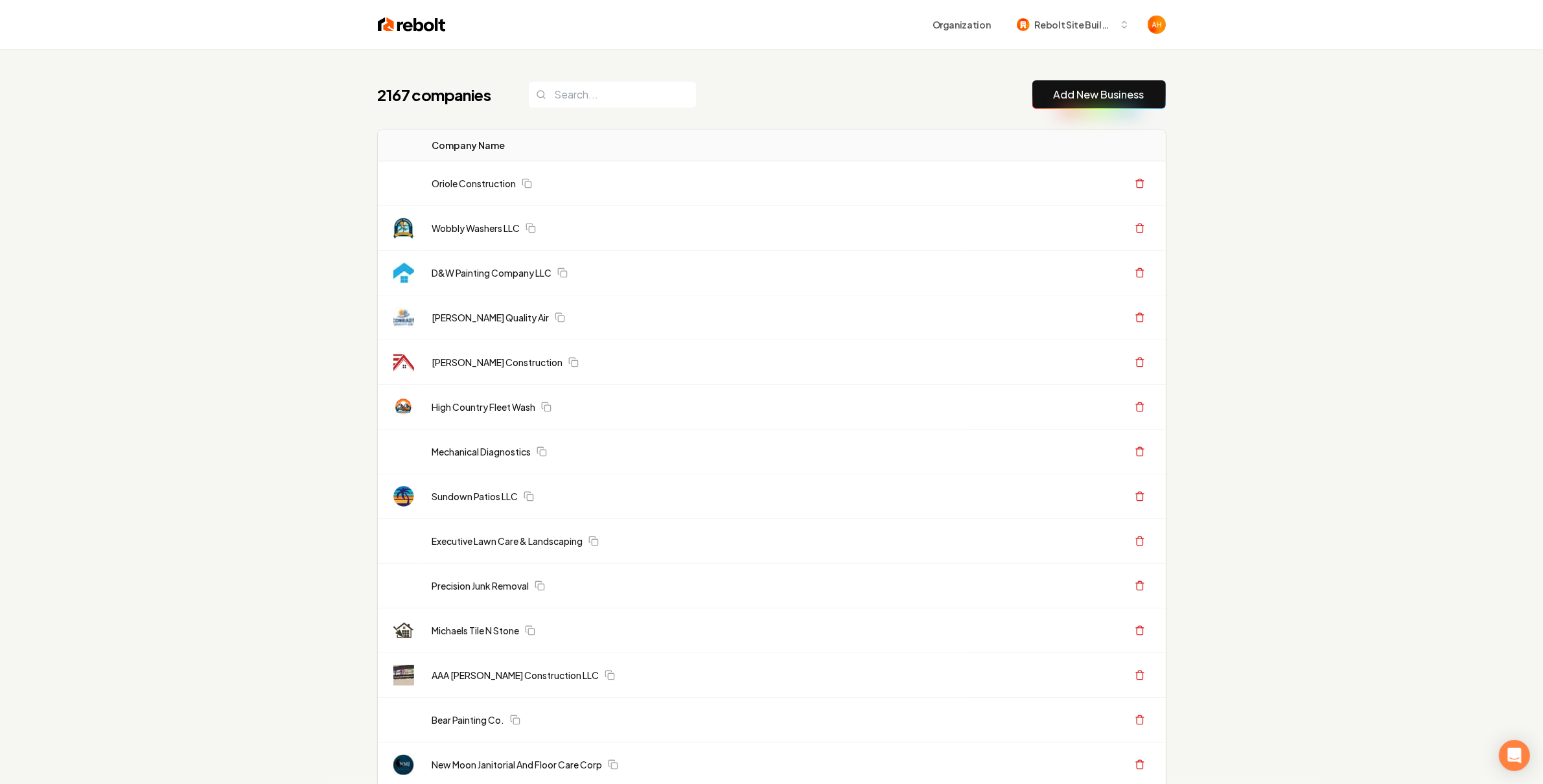
click at [737, 105] on div "2167 companies Add New Business" at bounding box center [772, 95] width 788 height 28
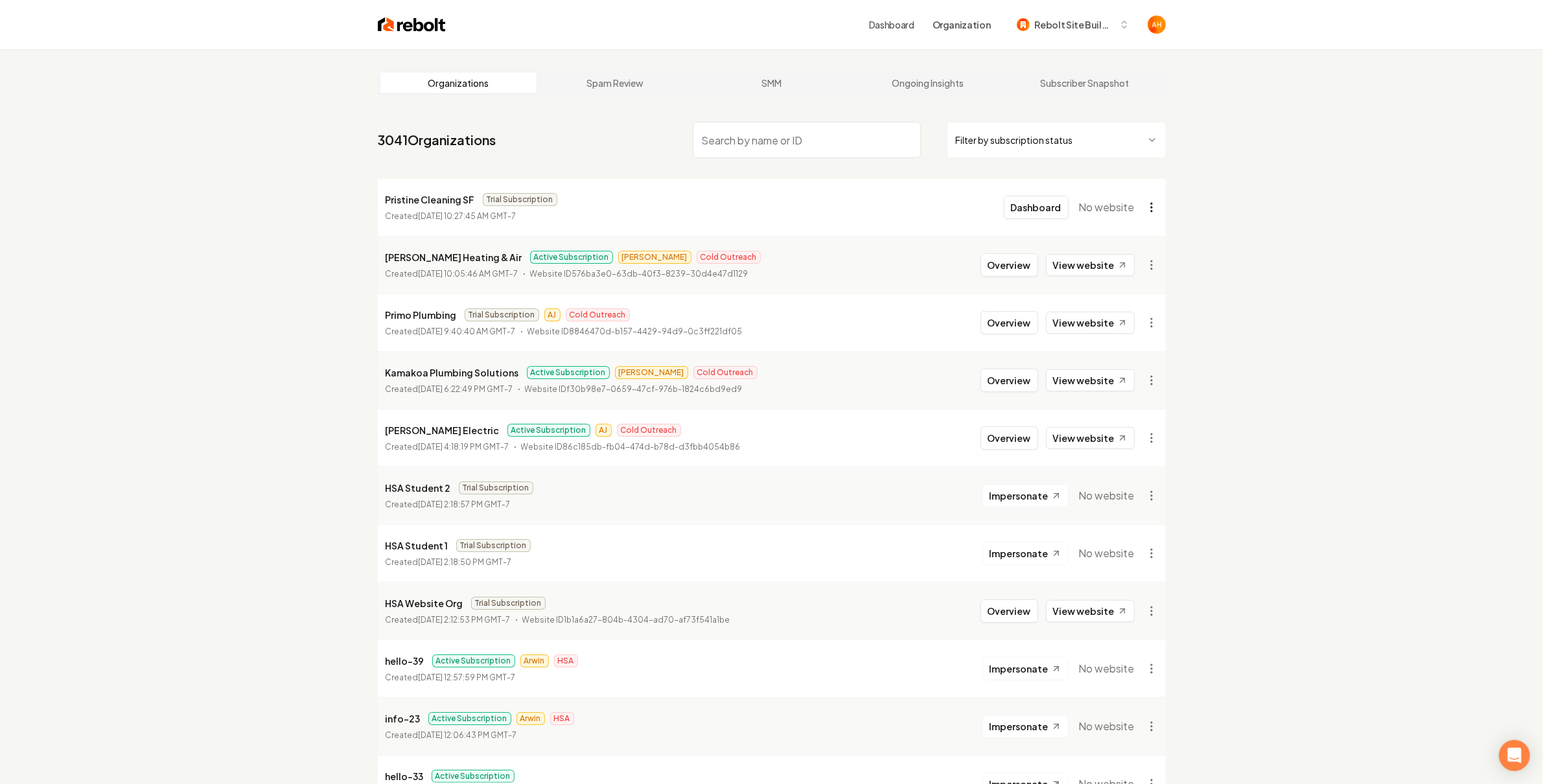
click at [1155, 206] on html "Dashboard Organization Rebolt Site Builder Organizations Spam Review SMM Ongoin…" at bounding box center [771, 392] width 1543 height 784
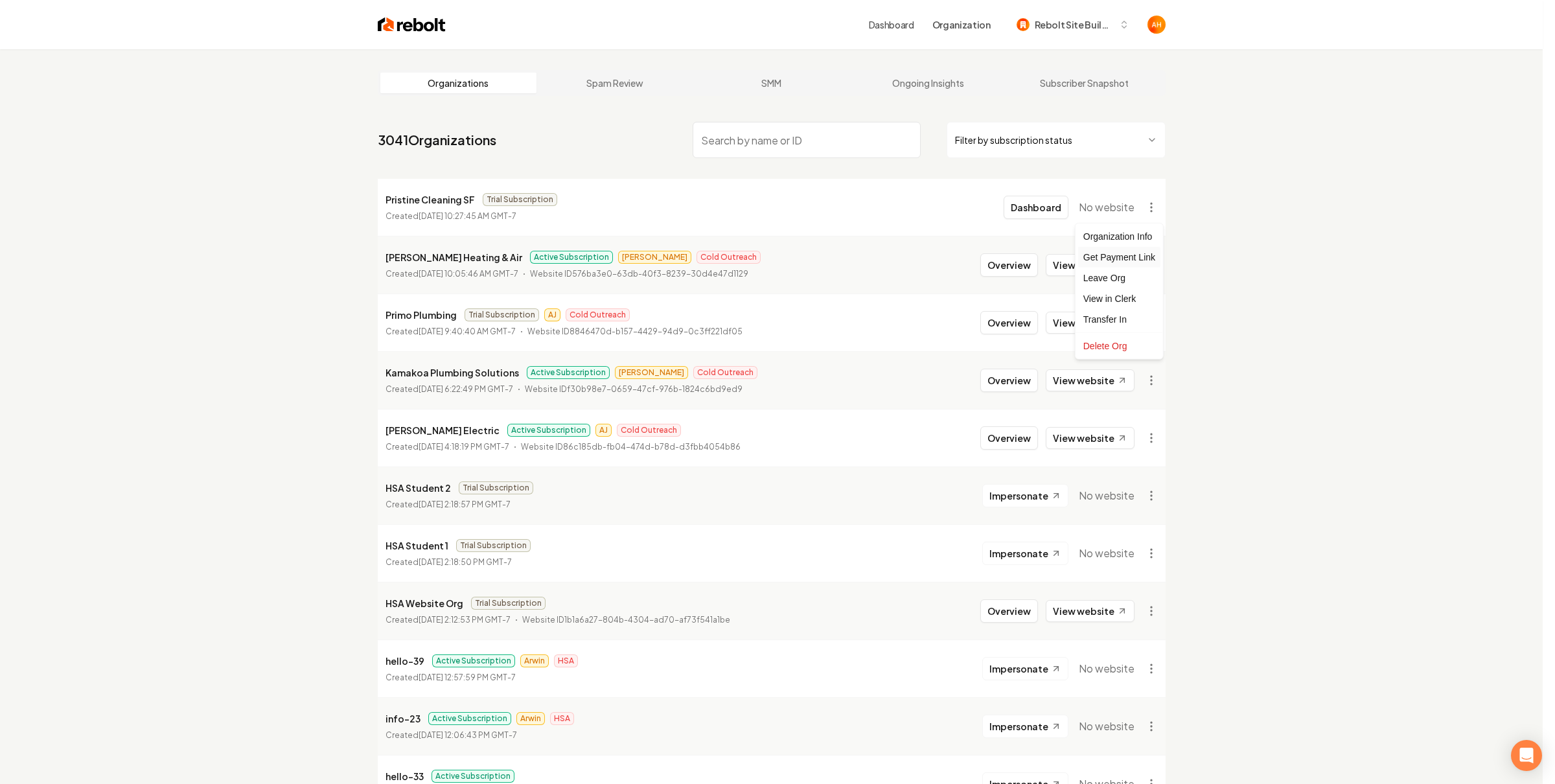
click at [1135, 263] on div "Get Payment Link" at bounding box center [1118, 257] width 83 height 21
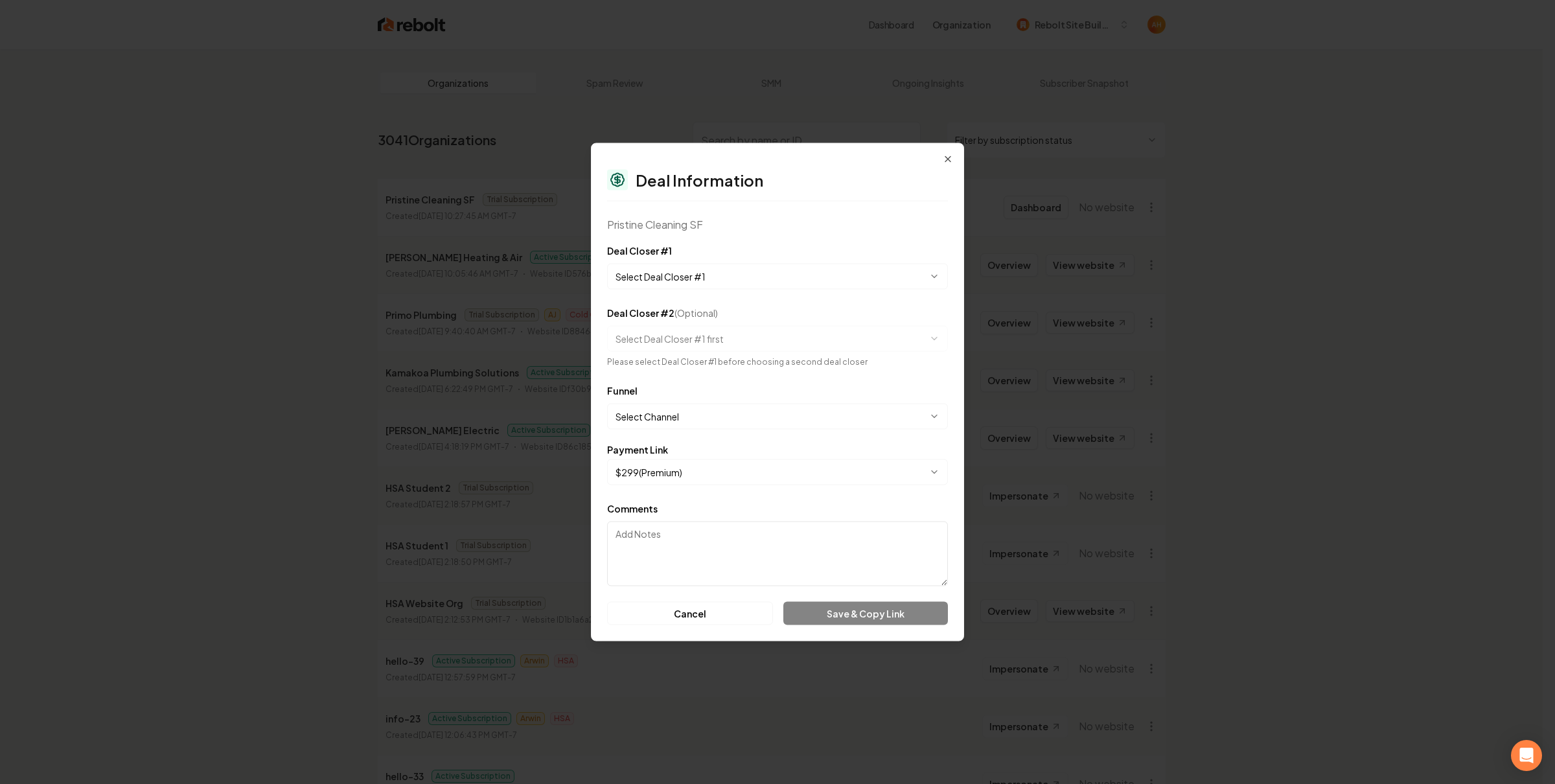
click at [768, 272] on body "Dashboard Organization Rebolt Site Builder Organizations Spam Review SMM Ongoin…" at bounding box center [771, 392] width 1543 height 784
select select "**********"
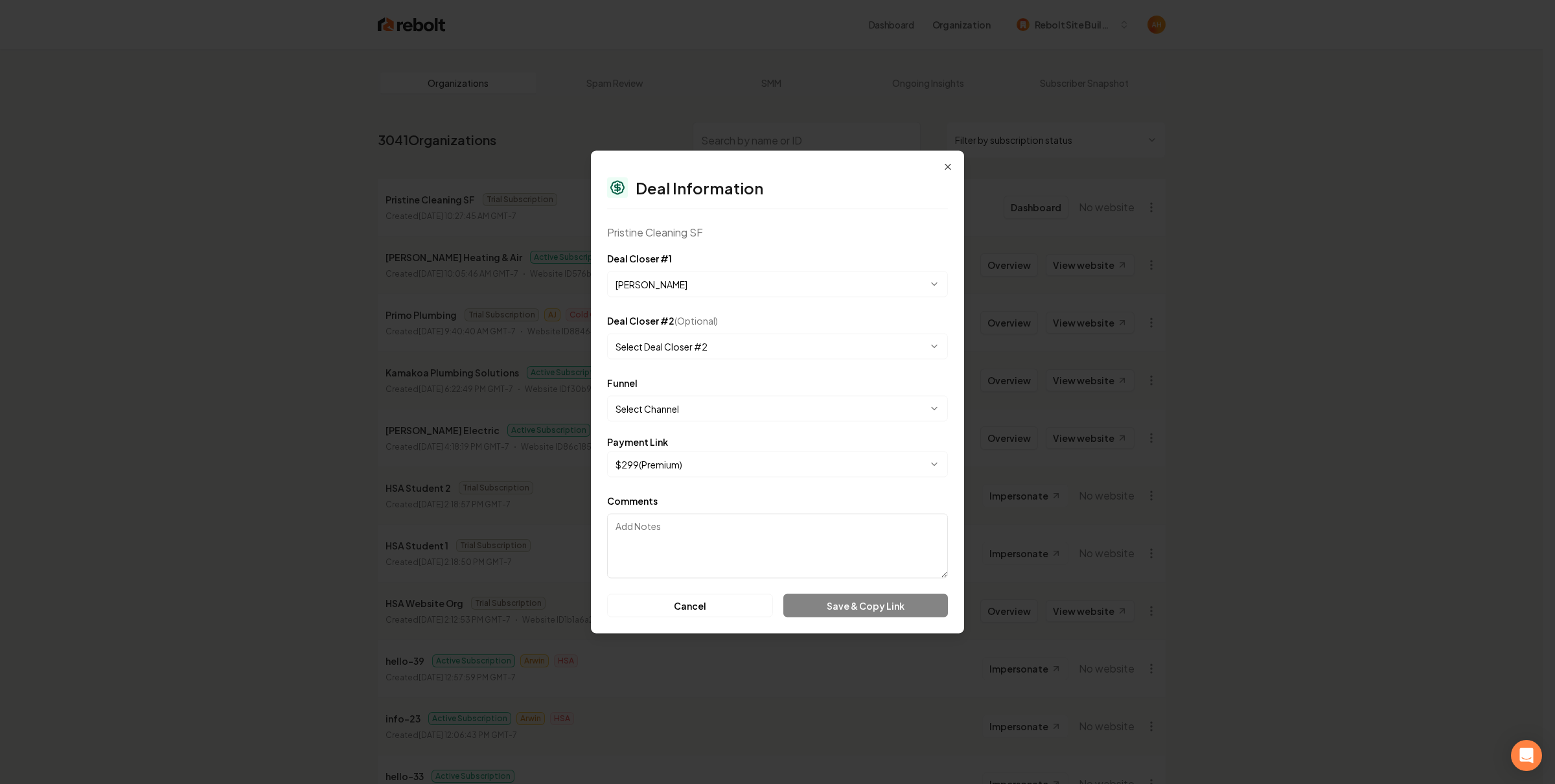
click at [724, 343] on body "Dashboard Organization Rebolt Site Builder Organizations Spam Review SMM Ongoin…" at bounding box center [771, 392] width 1543 height 784
click at [701, 415] on body "Dashboard Organization Rebolt Site Builder Organizations Spam Review SMM Ongoin…" at bounding box center [771, 392] width 1543 height 784
select select "**********"
click at [680, 466] on body "Dashboard Organization Rebolt Site Builder Organizations Spam Review SMM Ongoin…" at bounding box center [771, 392] width 1543 height 784
click at [858, 600] on button "Save & Copy Link" at bounding box center [865, 606] width 164 height 24
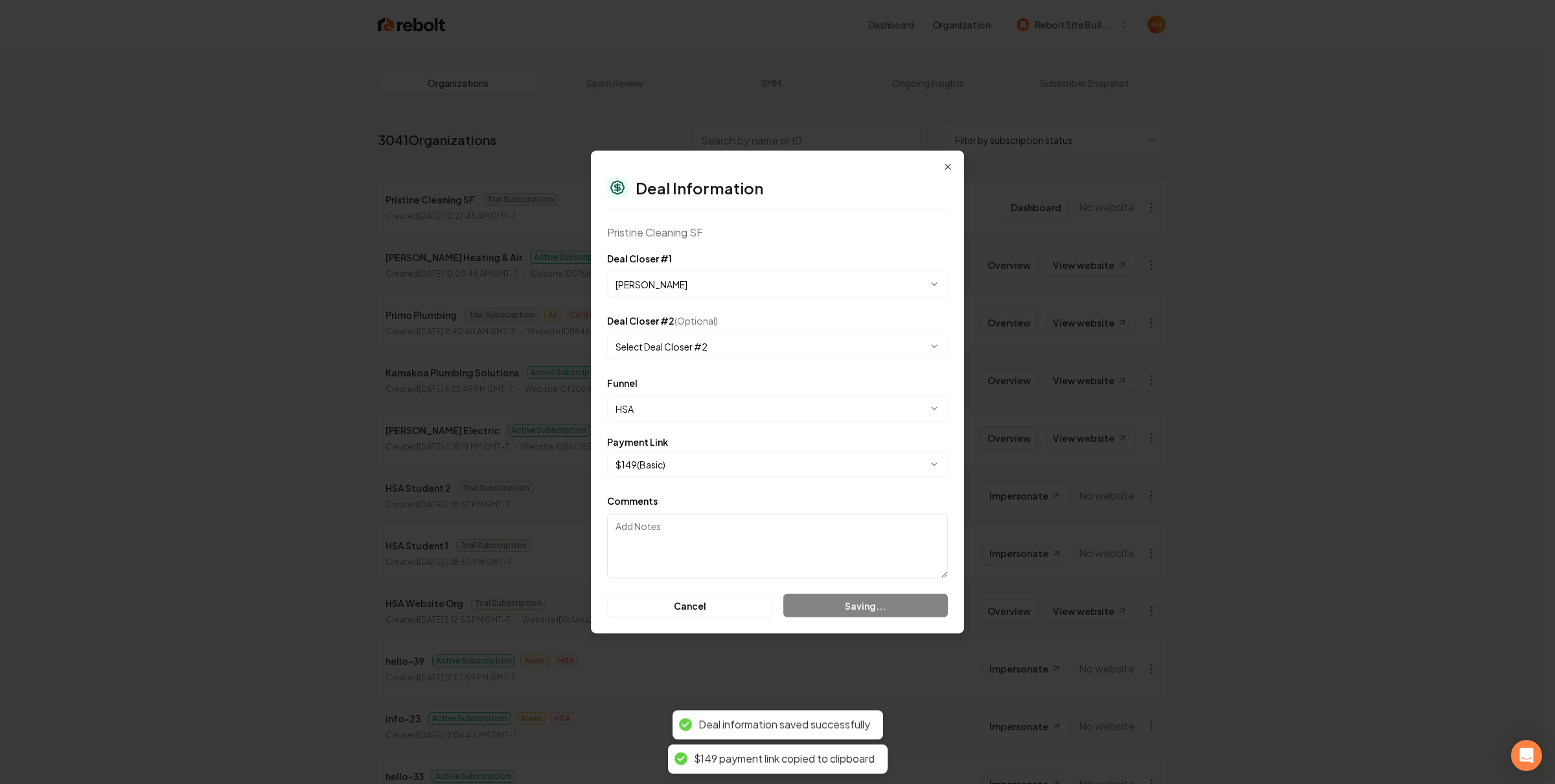
select select "**********"
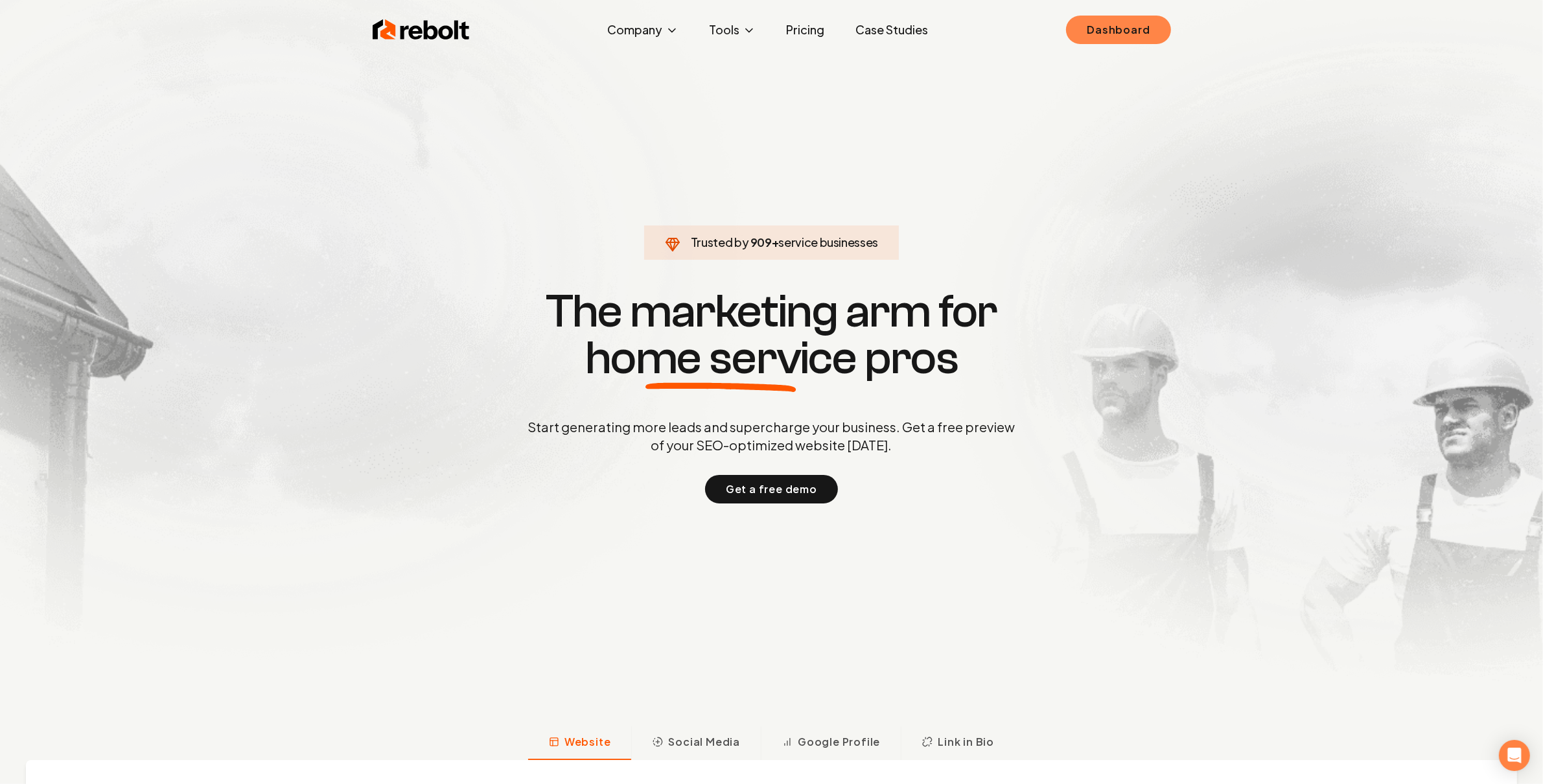
click at [1130, 26] on link "Dashboard" at bounding box center [1118, 29] width 104 height 28
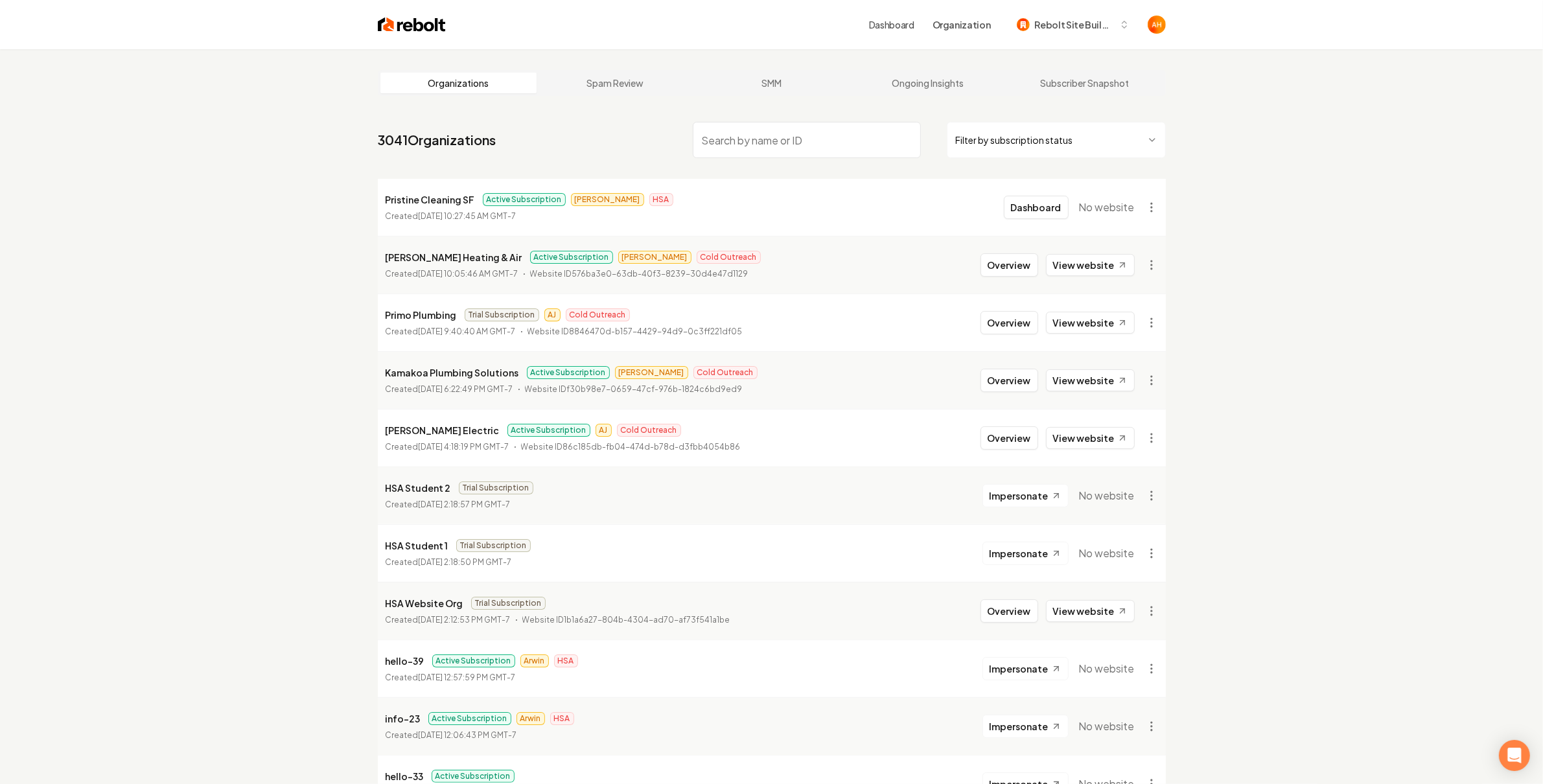
click at [420, 204] on p "Pristine Cleaning SF" at bounding box center [430, 199] width 89 height 15
copy p "Pristine Cleaning SF"
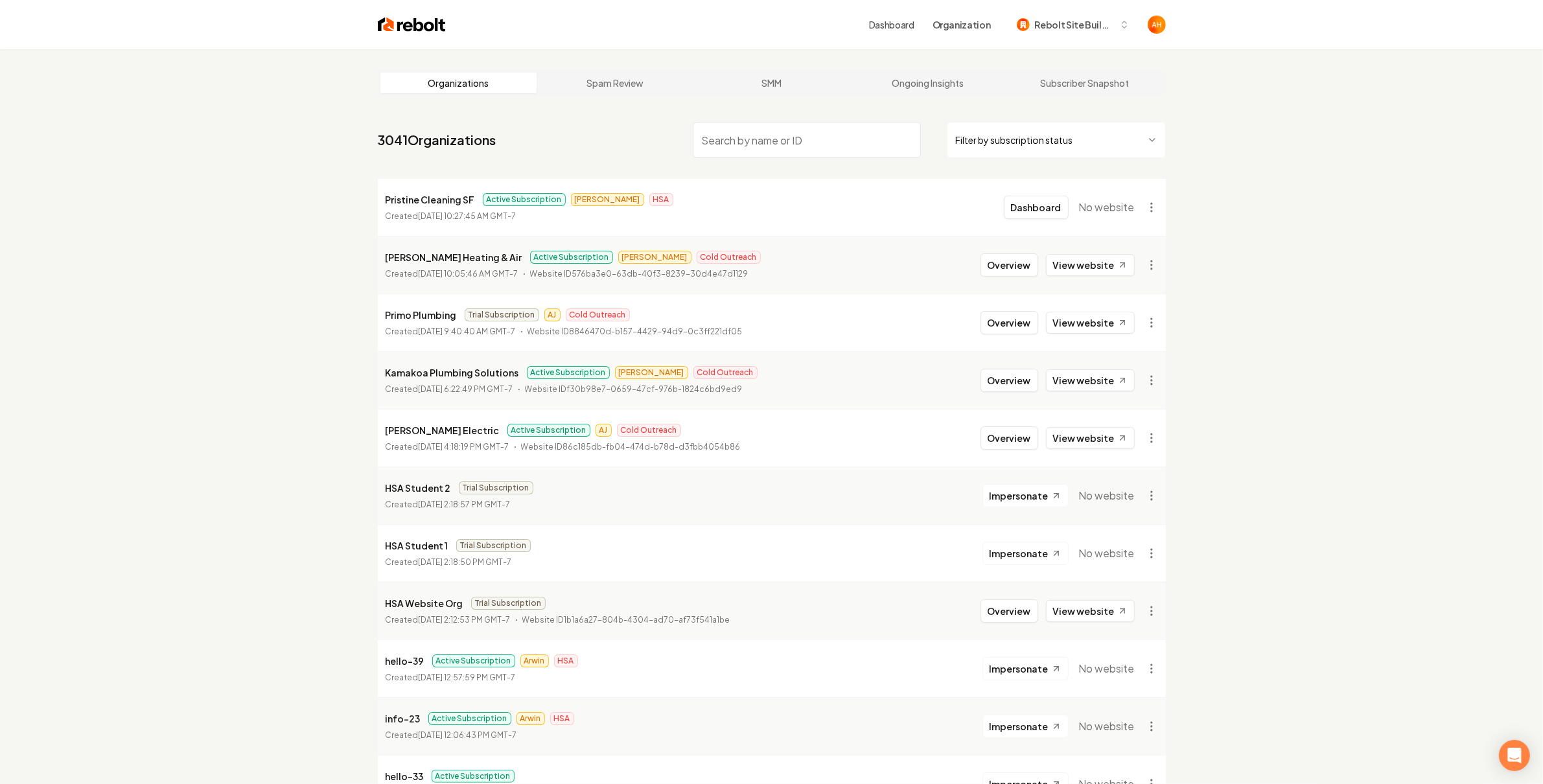
click at [800, 136] on input "search" at bounding box center [806, 140] width 228 height 36
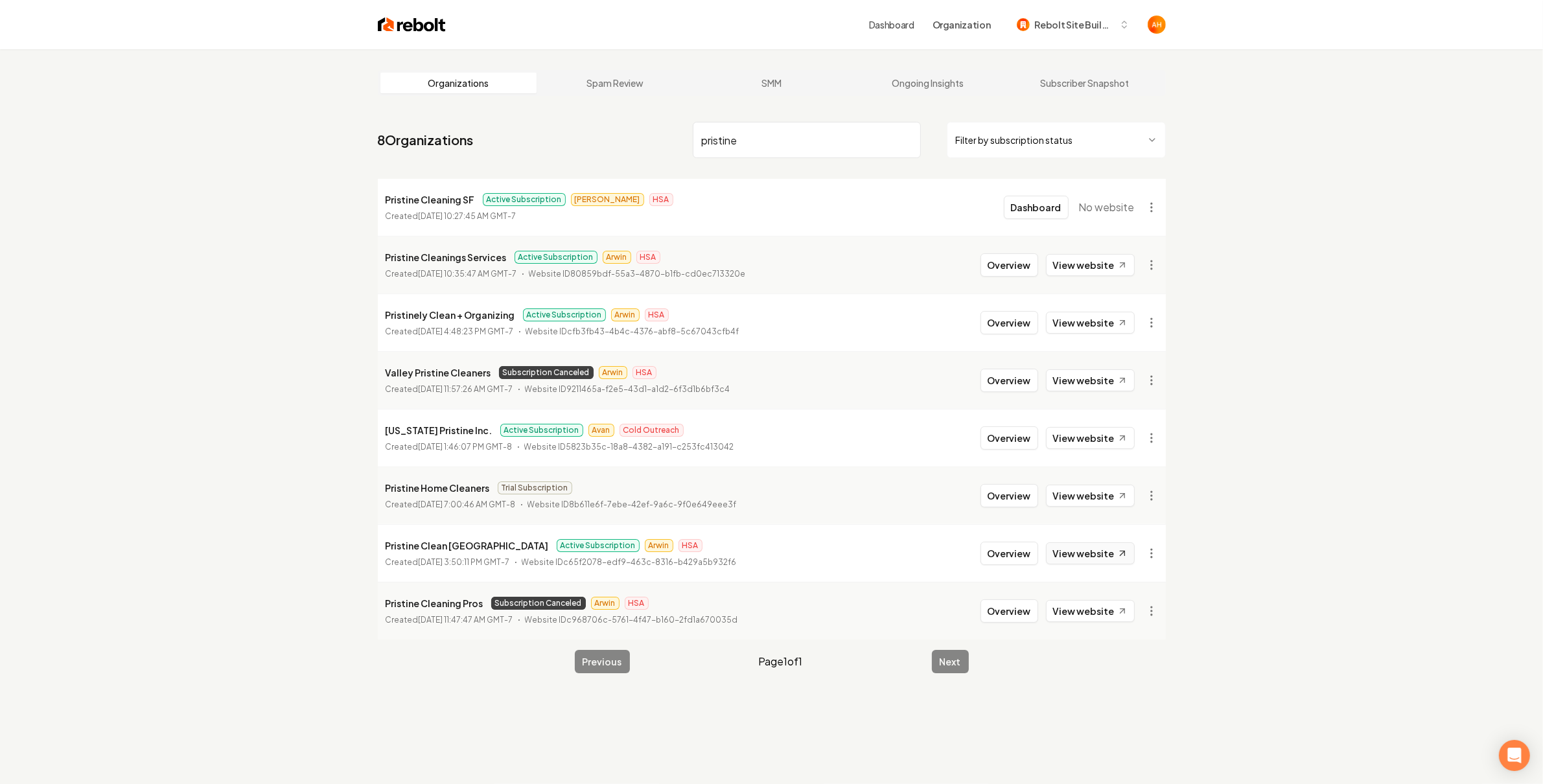
click at [1082, 550] on link "View website" at bounding box center [1089, 552] width 88 height 22
click at [426, 550] on p "Pristine Clean Los Angeles" at bounding box center [467, 545] width 163 height 15
copy p "Pristine Clean Los Angeles"
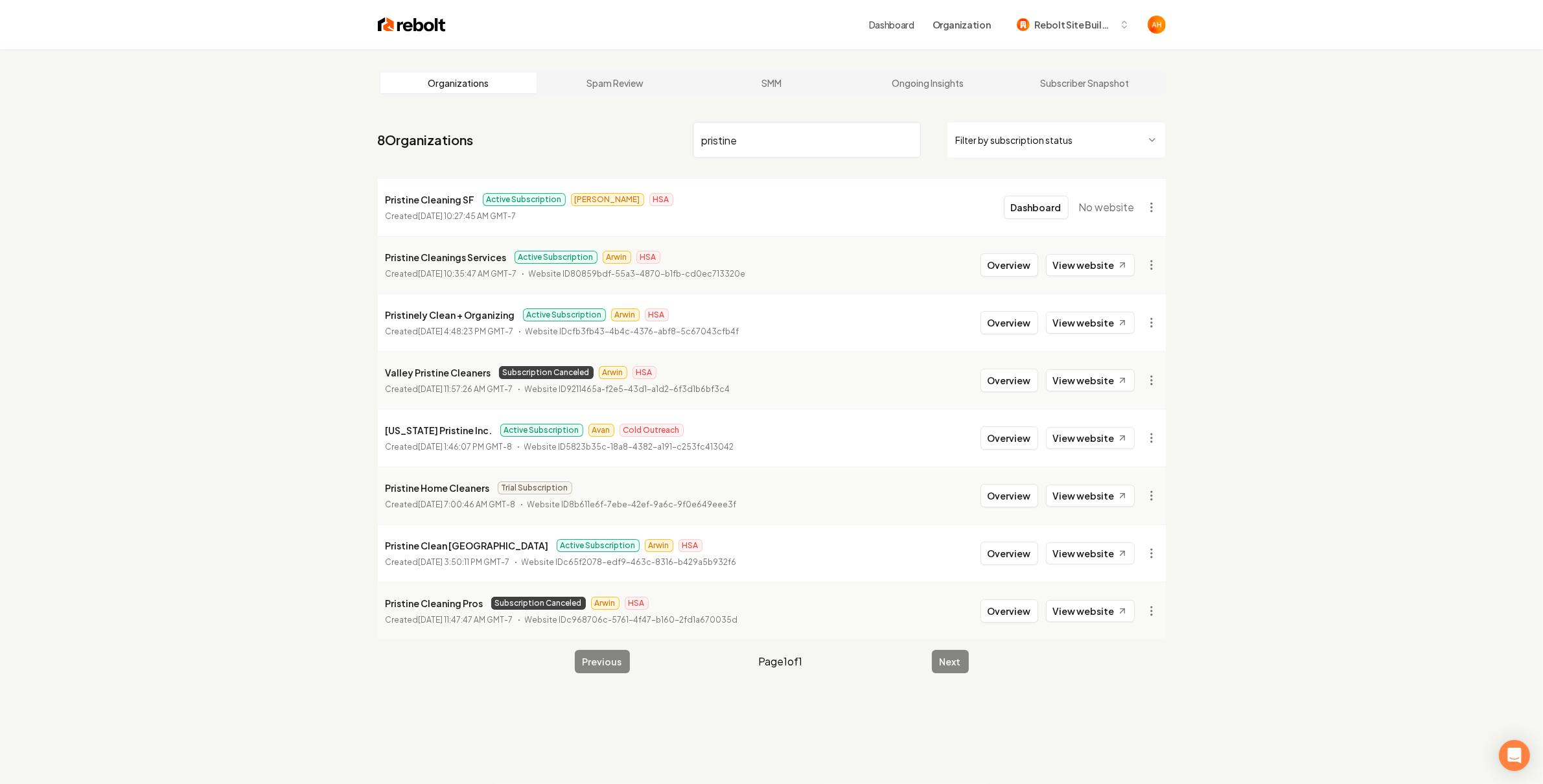
click at [735, 149] on input "pristine" at bounding box center [806, 140] width 228 height 36
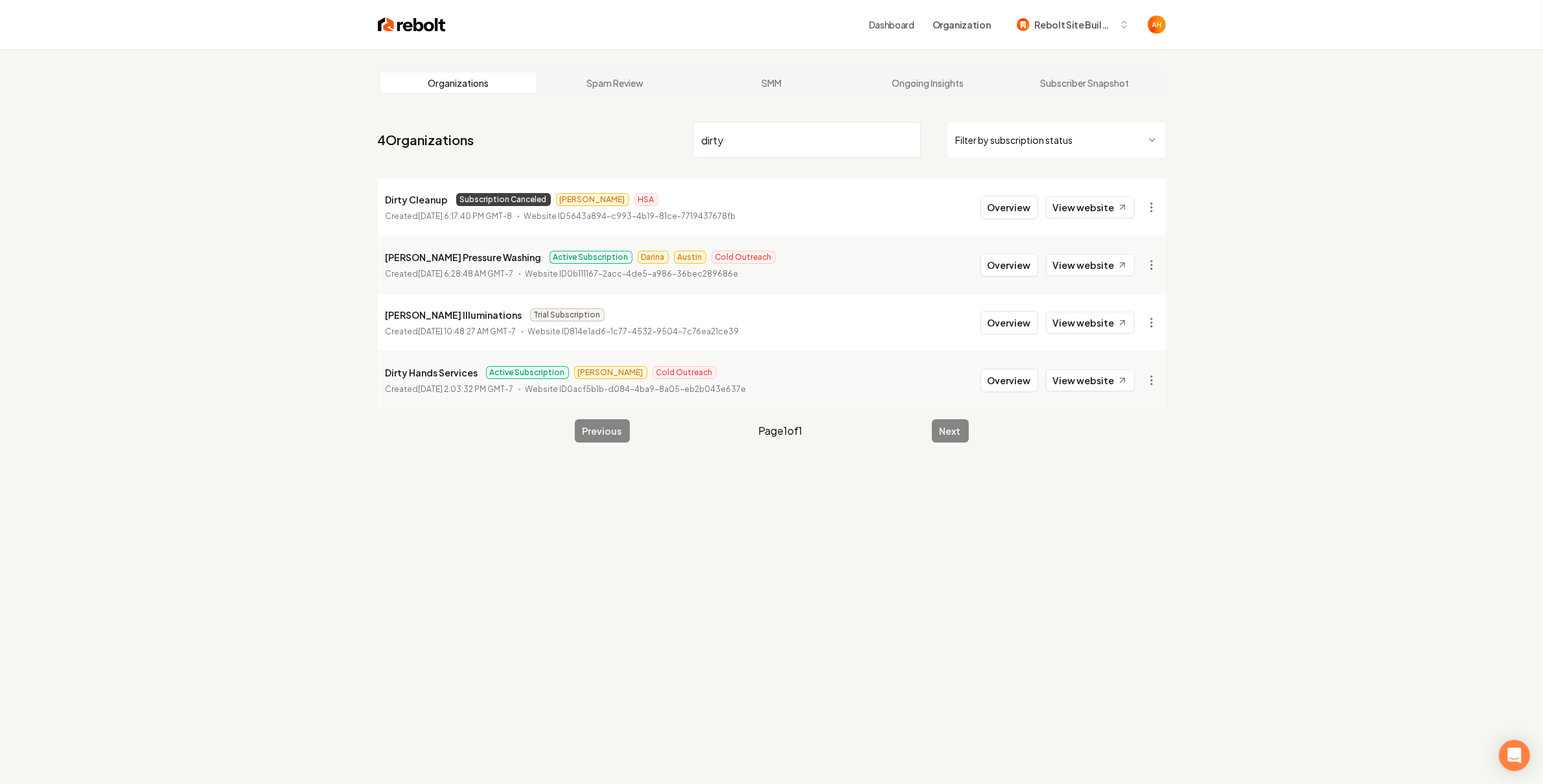
click at [759, 146] on input "dirty" at bounding box center [806, 140] width 228 height 36
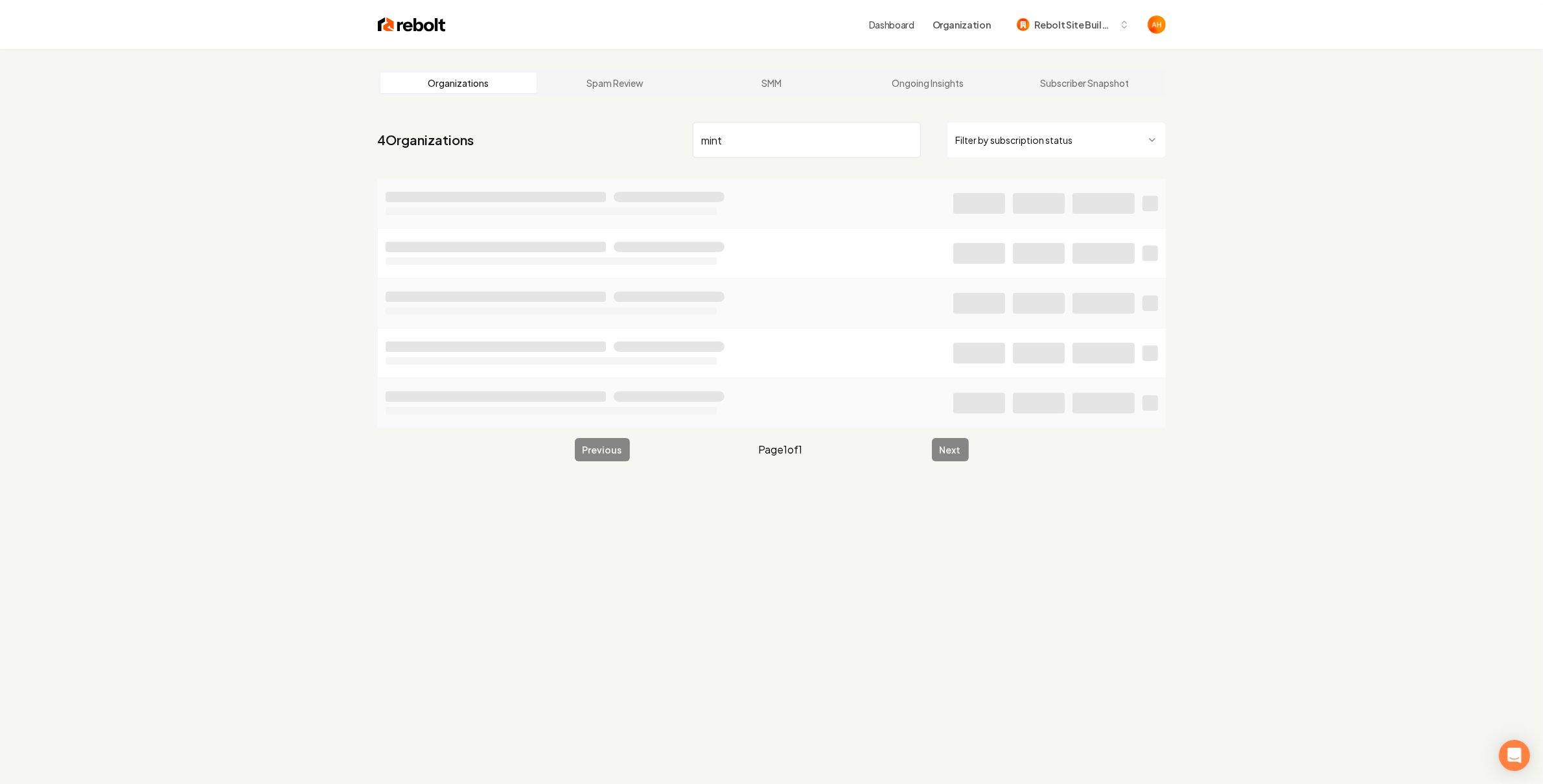
type input "mint"
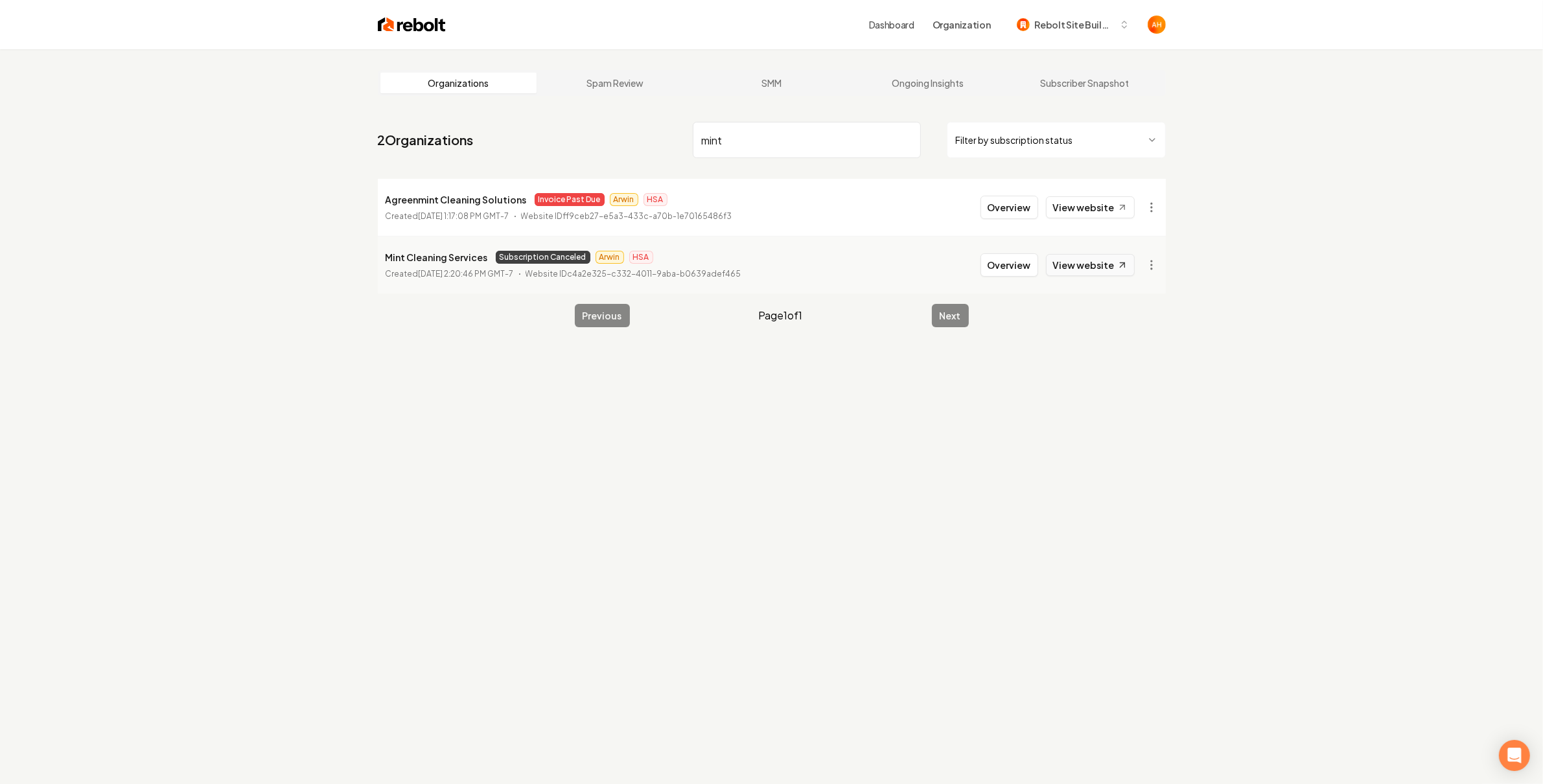
click at [1096, 268] on link "View website" at bounding box center [1089, 264] width 88 height 22
click at [914, 28] on link "Dashboard" at bounding box center [892, 25] width 46 height 13
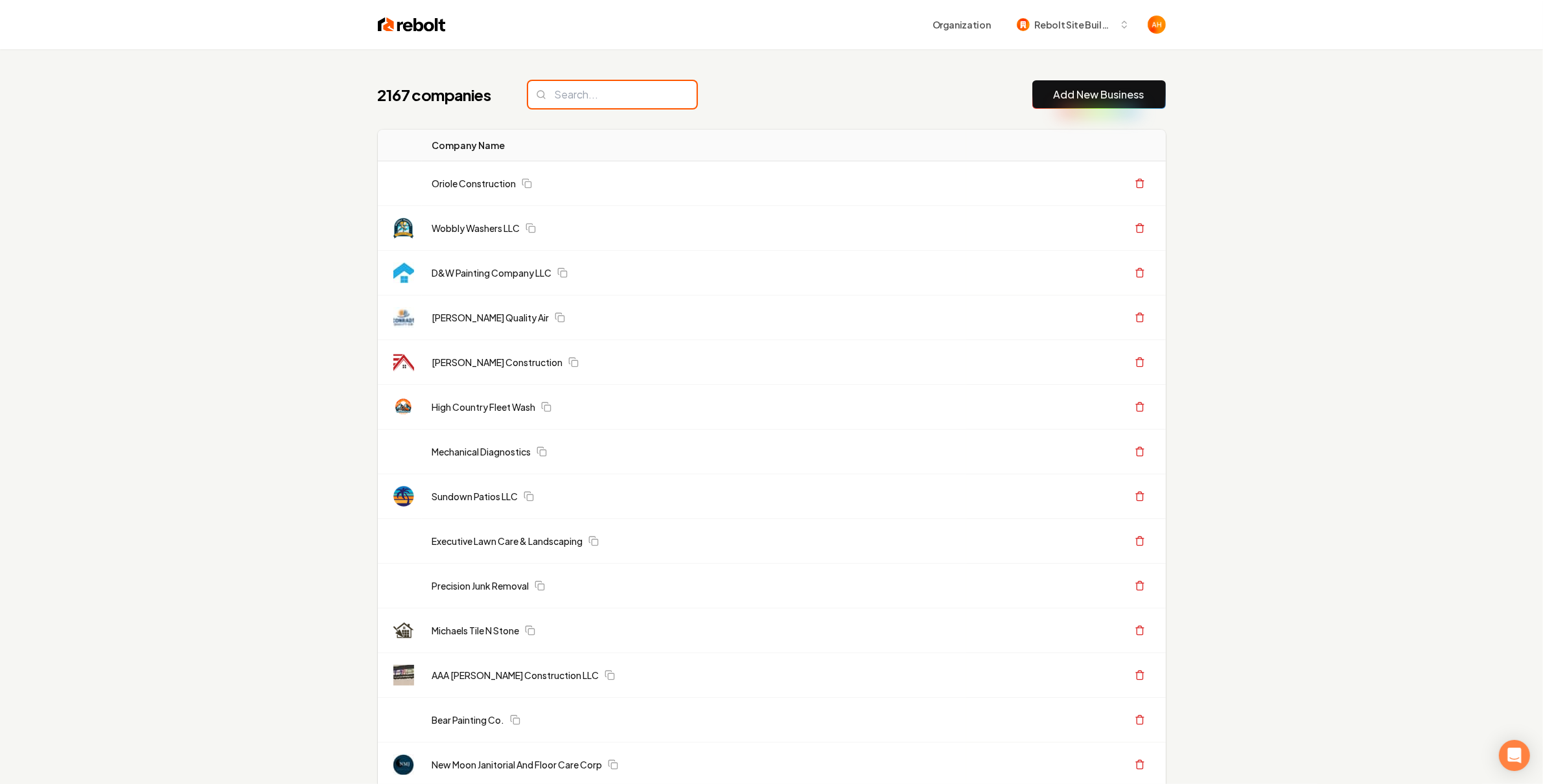
click at [664, 88] on input "search" at bounding box center [612, 94] width 168 height 28
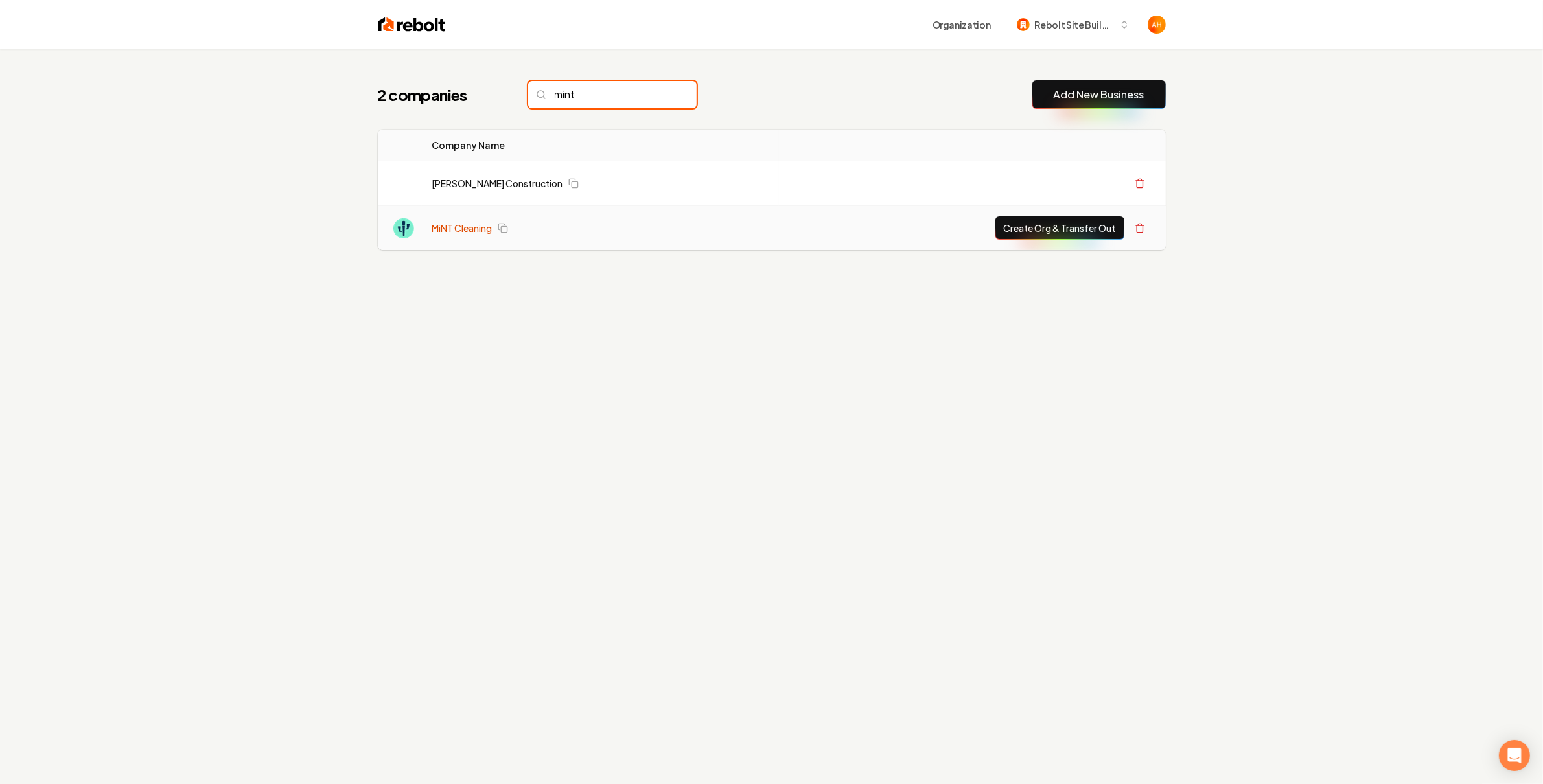
type input "mint"
click at [462, 227] on link "MiNT Cleaning" at bounding box center [461, 228] width 60 height 13
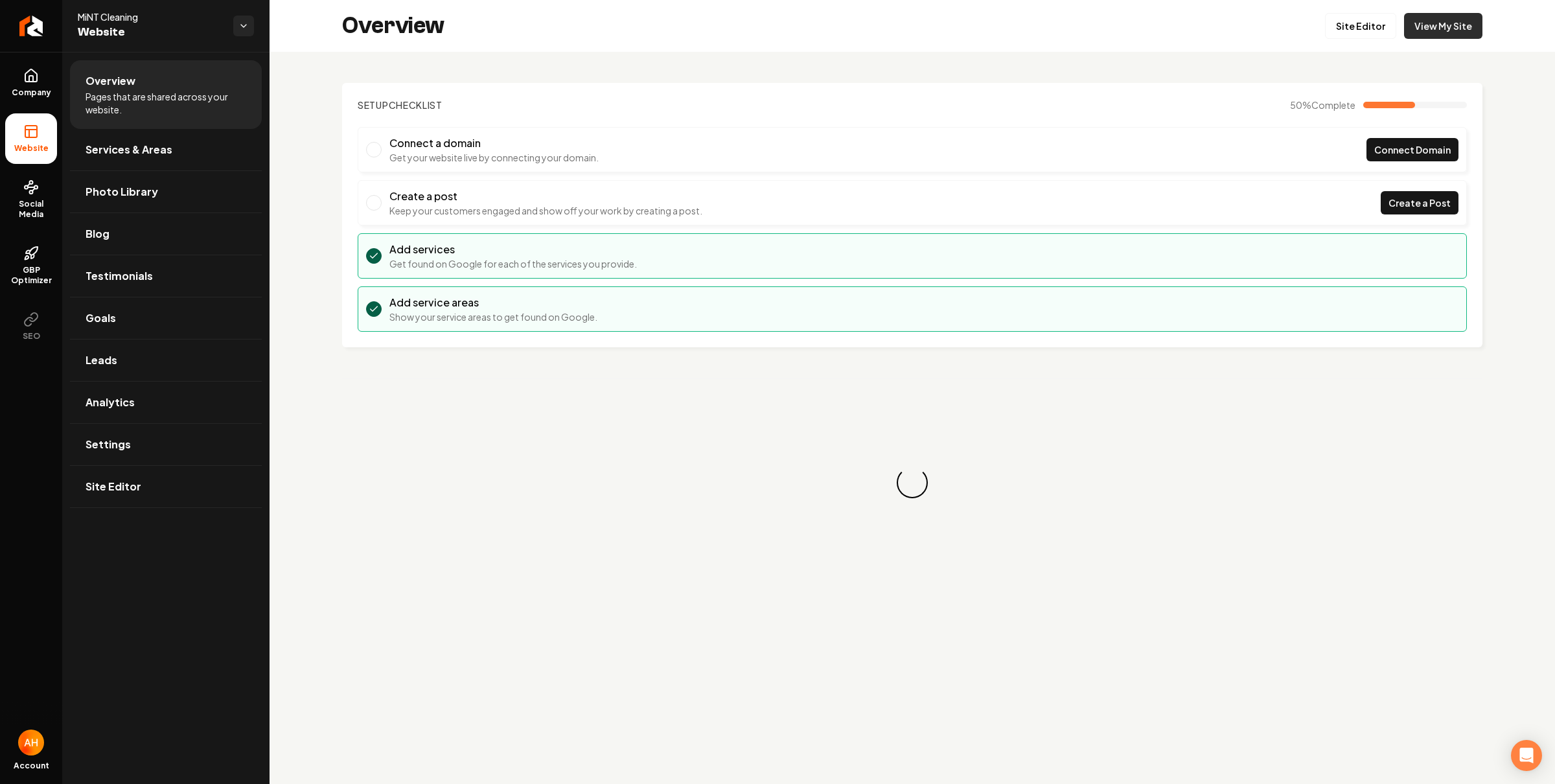
click at [1415, 32] on link "View My Site" at bounding box center [1443, 26] width 79 height 26
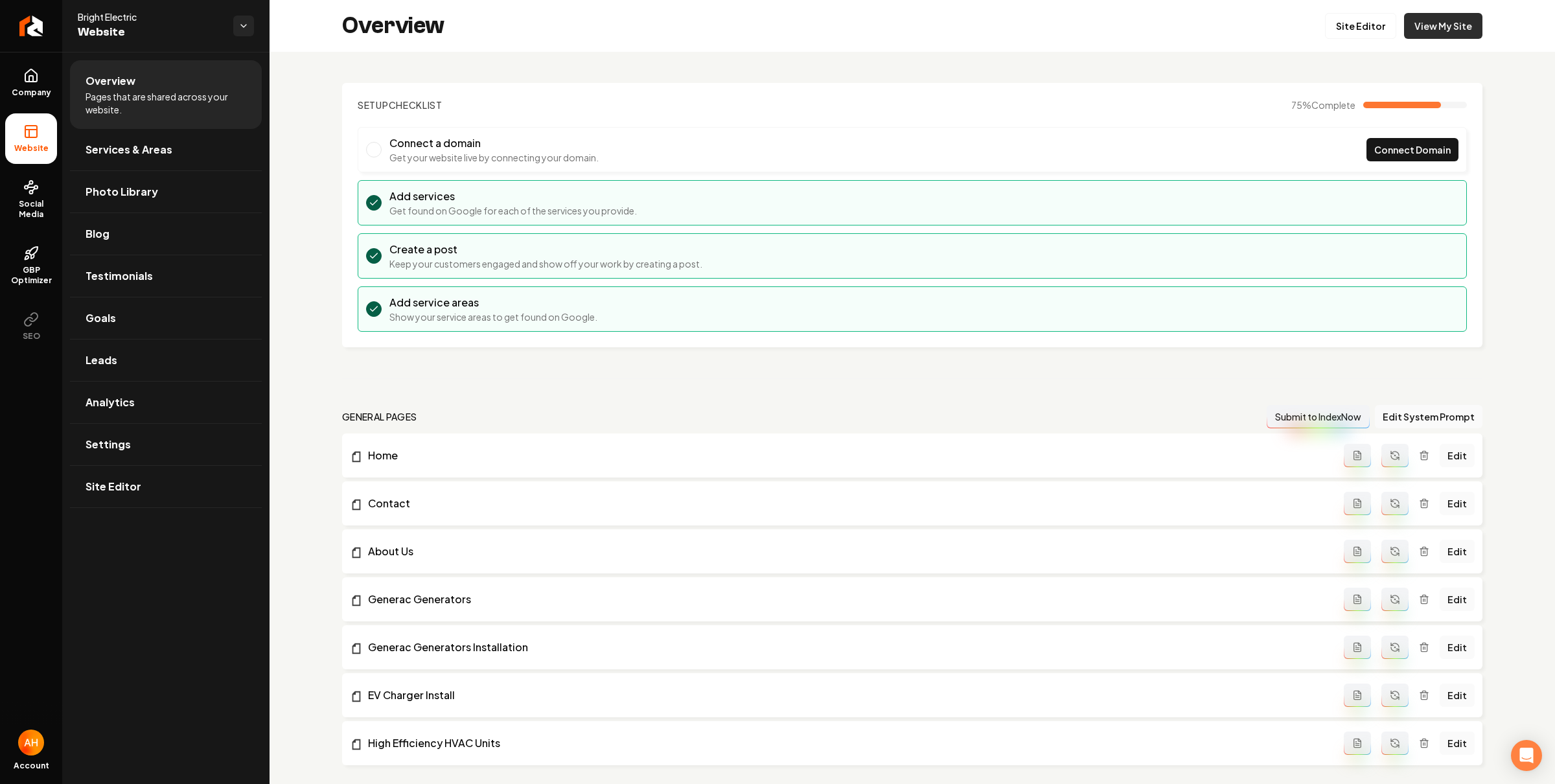
click at [1433, 36] on link "View My Site" at bounding box center [1443, 26] width 79 height 26
click at [134, 444] on link "Settings" at bounding box center [166, 444] width 192 height 42
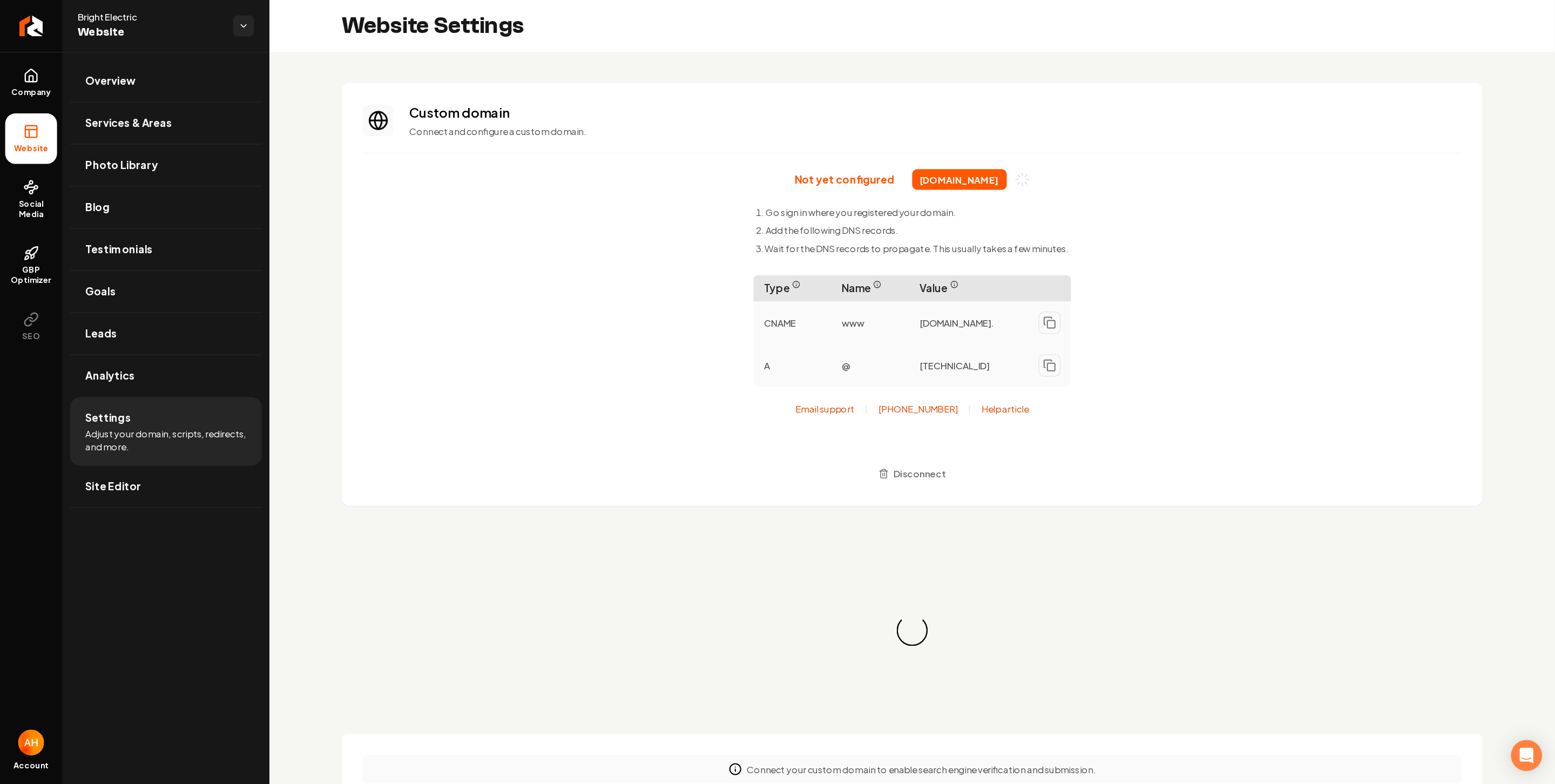
scroll to position [97, 0]
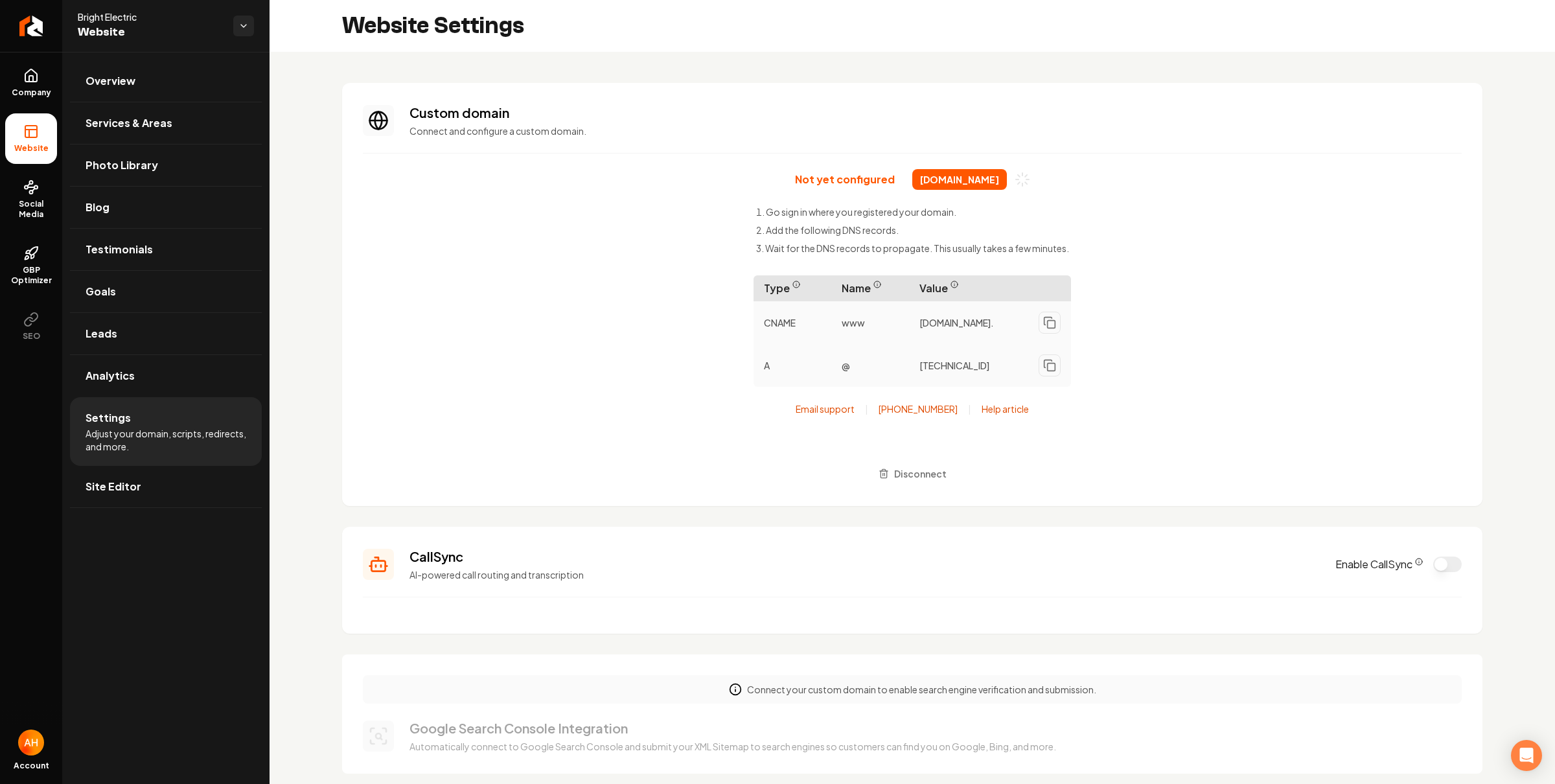
click at [934, 184] on span "[DOMAIN_NAME]" at bounding box center [960, 179] width 95 height 21
copy div "[DOMAIN_NAME]"
click at [628, 196] on div "Not yet configured [DOMAIN_NAME] Go sign in where you registered your domain. A…" at bounding box center [911, 327] width 1098 height 316
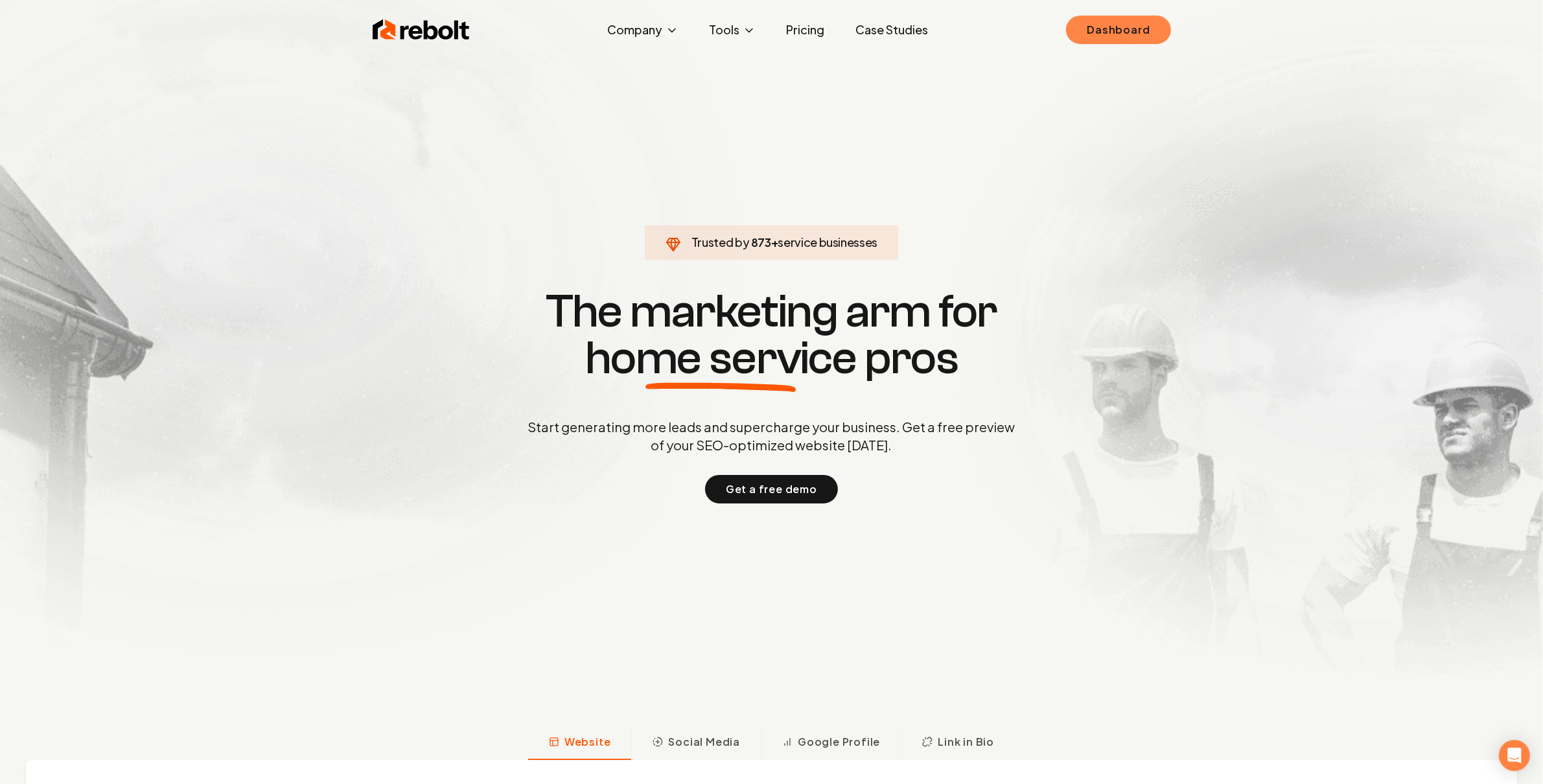
click at [1102, 29] on link "Dashboard" at bounding box center [1118, 29] width 104 height 28
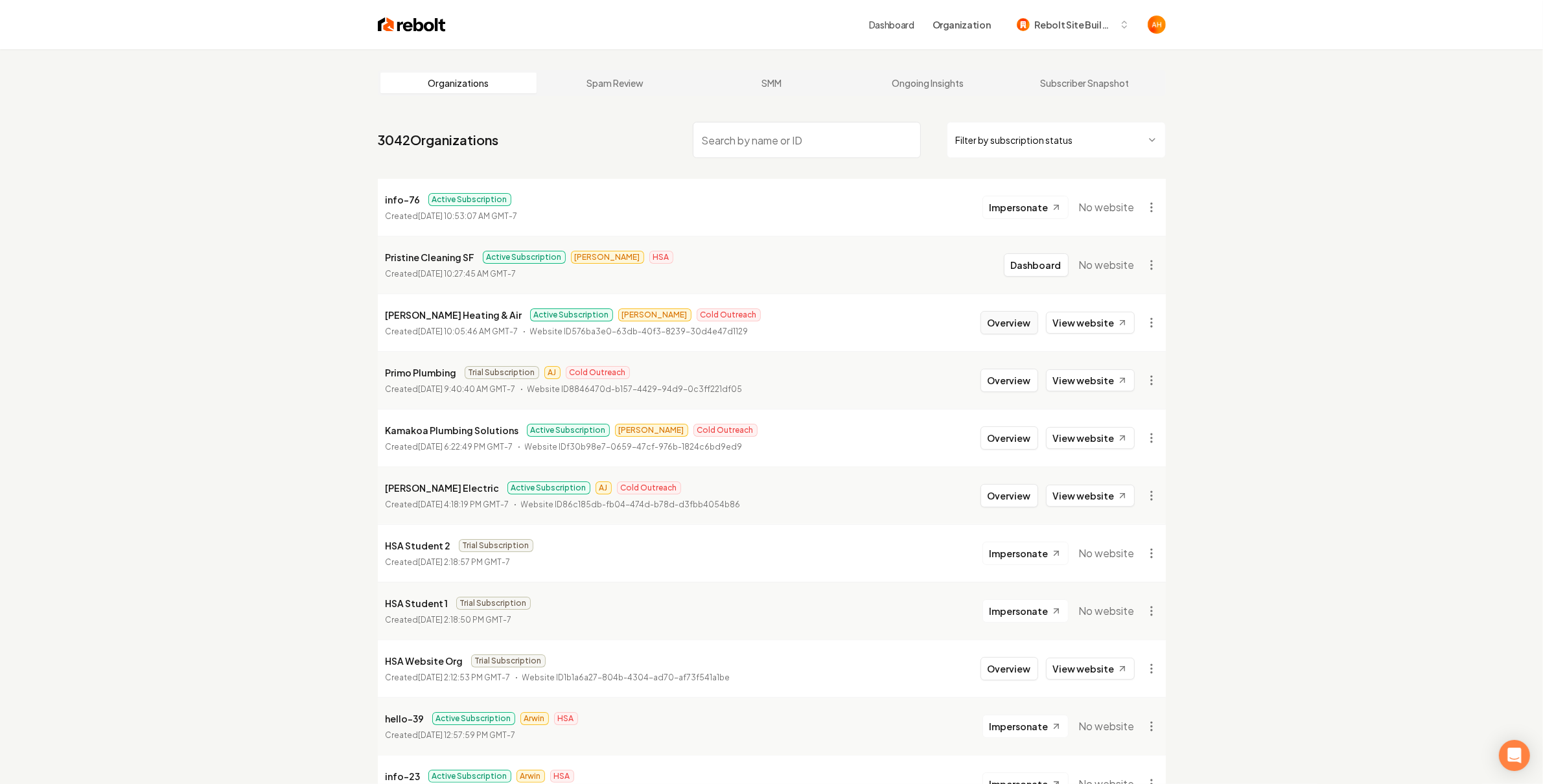
click at [1010, 321] on button "Overview" at bounding box center [1008, 323] width 58 height 24
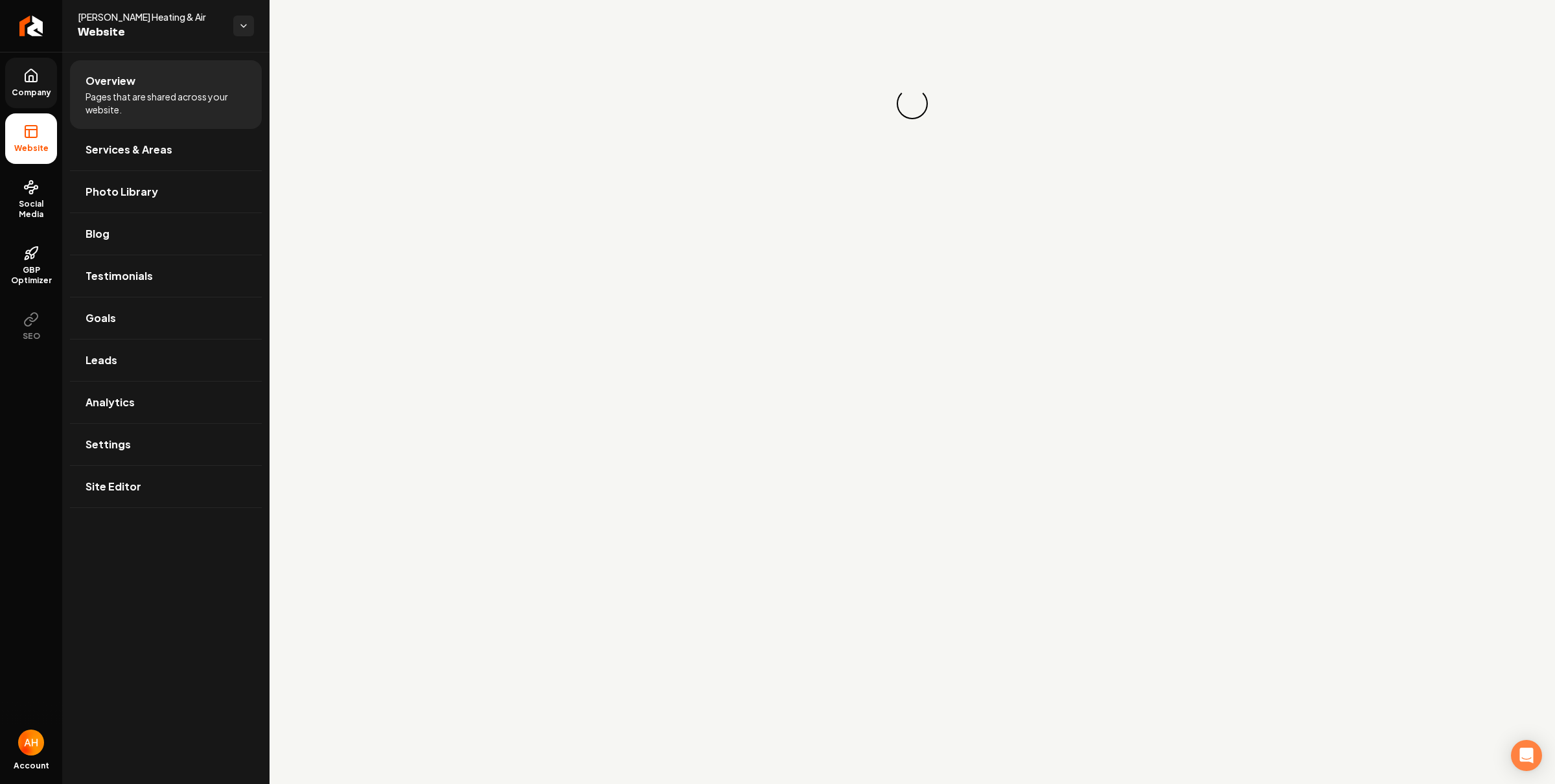
click at [28, 87] on span "Company" at bounding box center [31, 92] width 50 height 10
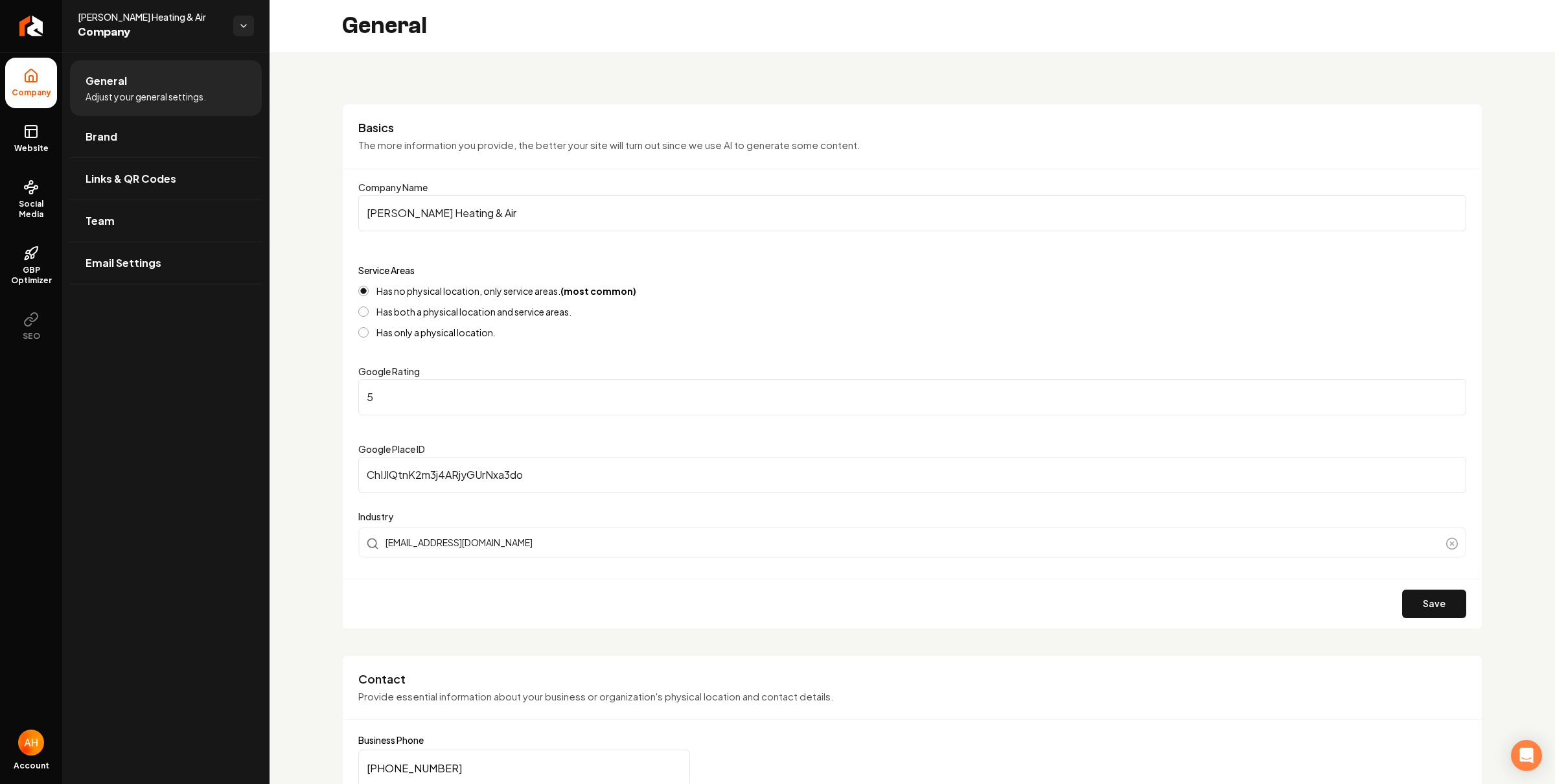
drag, startPoint x: 509, startPoint y: 282, endPoint x: 450, endPoint y: 283, distance: 59.0
click at [450, 282] on div "Service Areas Has no physical location, only service areas. (most common) Has b…" at bounding box center [911, 299] width 1108 height 75
drag, startPoint x: 513, startPoint y: 327, endPoint x: 459, endPoint y: 323, distance: 54.1
click at [446, 327] on div "Has only a physical location." at bounding box center [911, 332] width 1108 height 10
click at [535, 314] on label "Has both a physical location and service areas." at bounding box center [473, 311] width 195 height 9
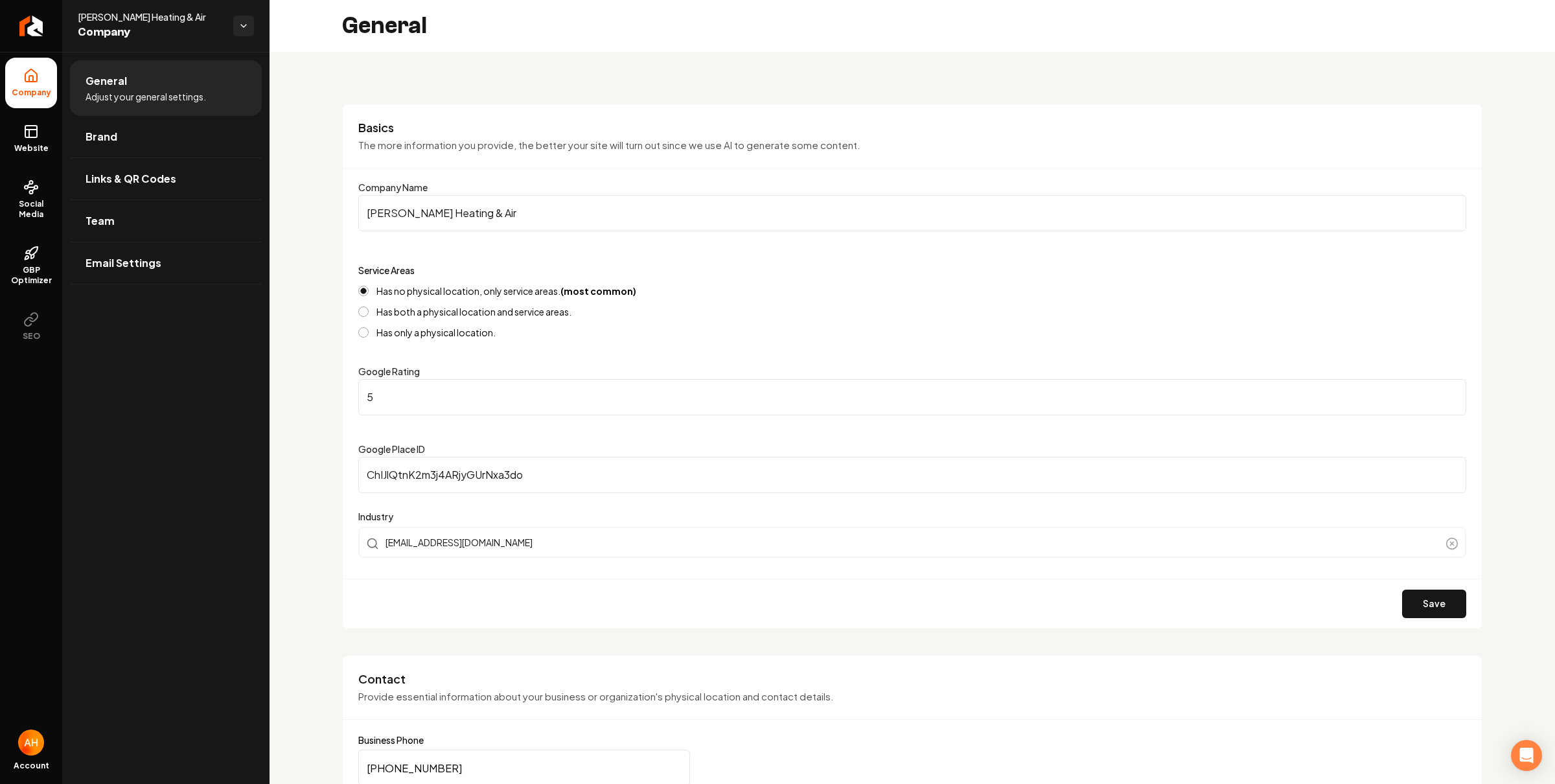
click at [368, 314] on button "Has both a physical location and service areas." at bounding box center [363, 311] width 10 height 10
click at [535, 314] on label "Has both a physical location and service areas." at bounding box center [473, 311] width 195 height 9
click at [368, 314] on button "Has both a physical location and service areas." at bounding box center [363, 311] width 10 height 10
click at [535, 314] on label "Has both a physical location and service areas." at bounding box center [473, 311] width 195 height 9
click at [368, 314] on button "Has both a physical location and service areas." at bounding box center [363, 311] width 10 height 10
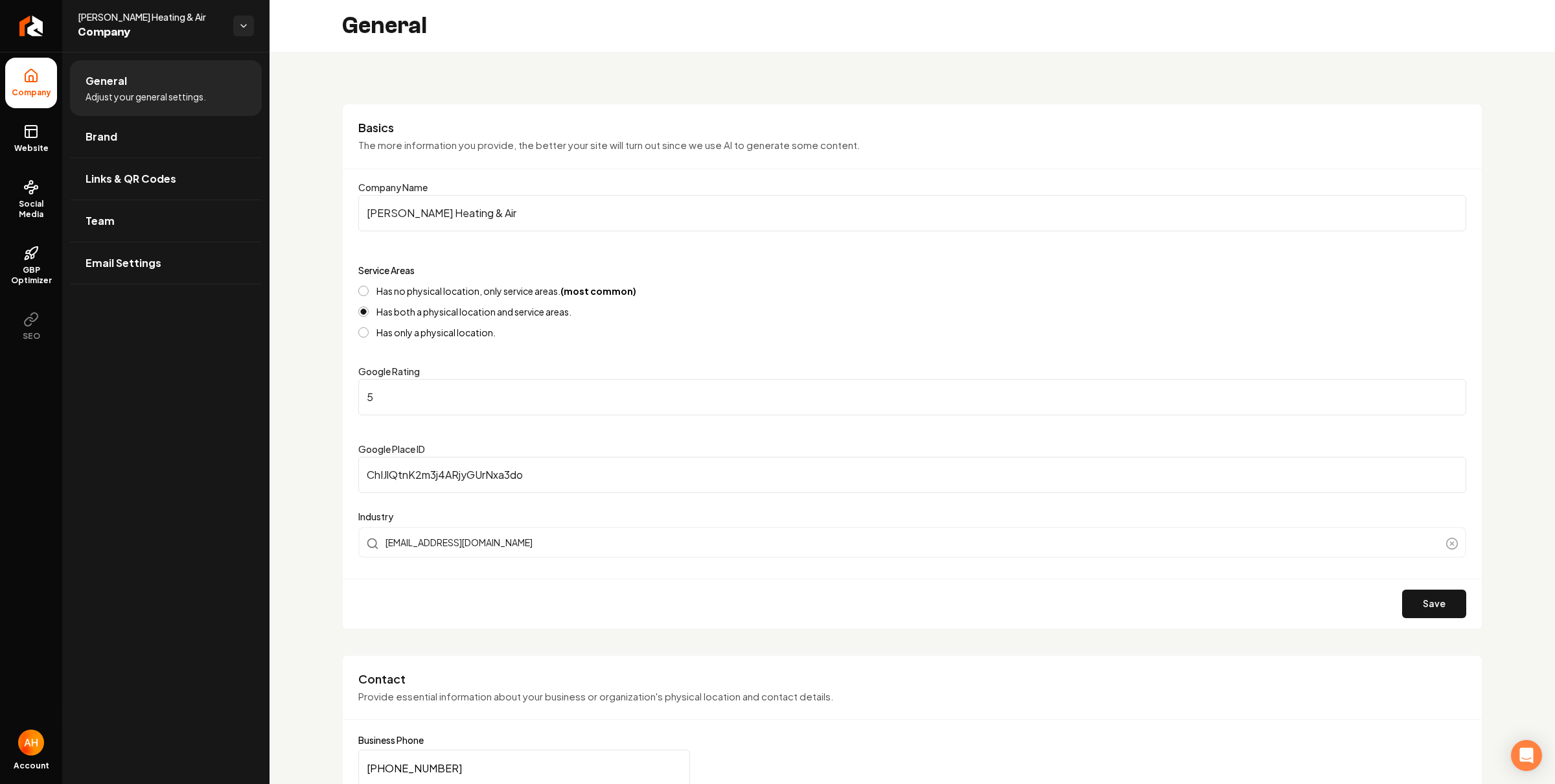
click at [517, 297] on div "Has no physical location, only service areas. (most common) Has both a physical…" at bounding box center [911, 311] width 1108 height 52
click at [440, 287] on label "Has no physical location, only service areas. (most common)" at bounding box center [506, 291] width 260 height 9
click at [368, 287] on button "Has no physical location, only service areas. (most common)" at bounding box center [363, 290] width 10 height 10
drag, startPoint x: 653, startPoint y: 287, endPoint x: 537, endPoint y: 289, distance: 116.0
click at [484, 294] on div "Has no physical location, only service areas. (most common)" at bounding box center [911, 290] width 1108 height 10
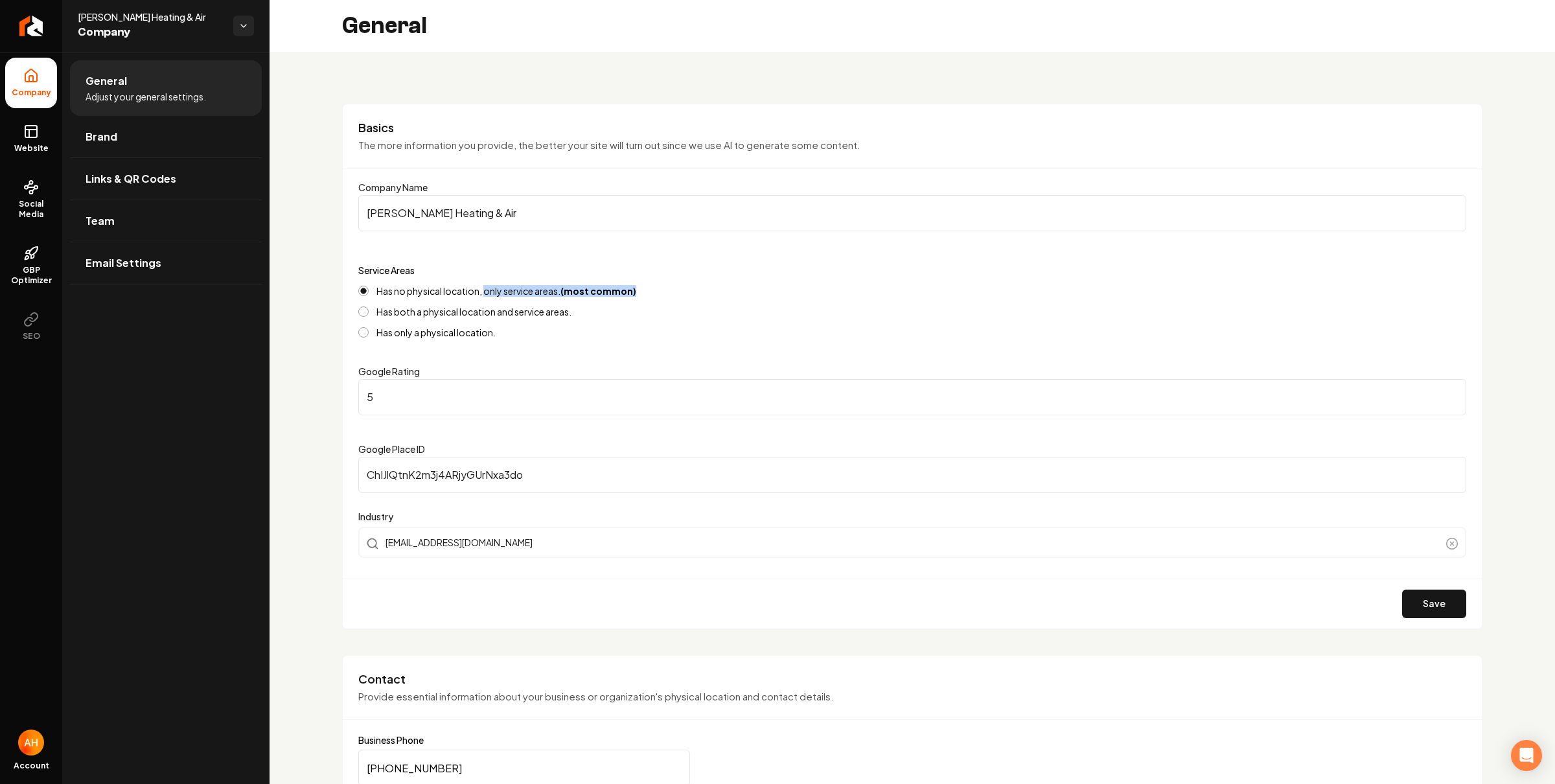
click at [658, 292] on div "Has no physical location, only service areas. (most common)" at bounding box center [911, 290] width 1108 height 10
drag, startPoint x: 589, startPoint y: 315, endPoint x: 374, endPoint y: 311, distance: 215.0
click at [374, 311] on div "Has both a physical location and service areas." at bounding box center [911, 311] width 1108 height 10
click at [385, 308] on label "Has both a physical location and service areas." at bounding box center [473, 311] width 195 height 9
click at [368, 308] on button "Has both a physical location and service areas." at bounding box center [363, 311] width 10 height 10
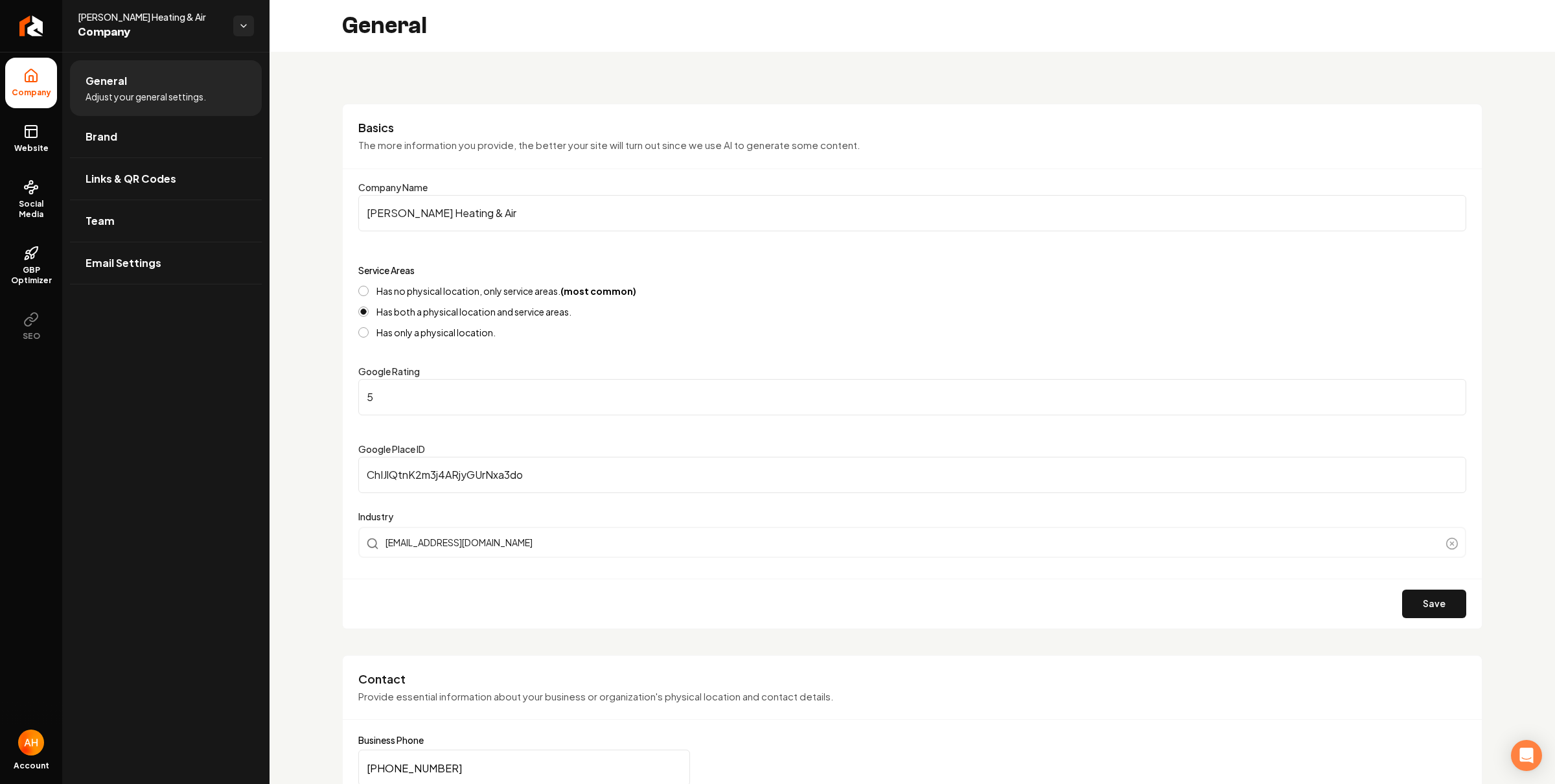
click at [388, 308] on label "Has both a physical location and service areas." at bounding box center [473, 311] width 195 height 9
click at [368, 308] on button "Has both a physical location and service areas." at bounding box center [363, 311] width 10 height 10
click at [399, 317] on div "Has no physical location, only service areas. (most common) Has both a physical…" at bounding box center [911, 311] width 1108 height 52
type button "HYBRID"
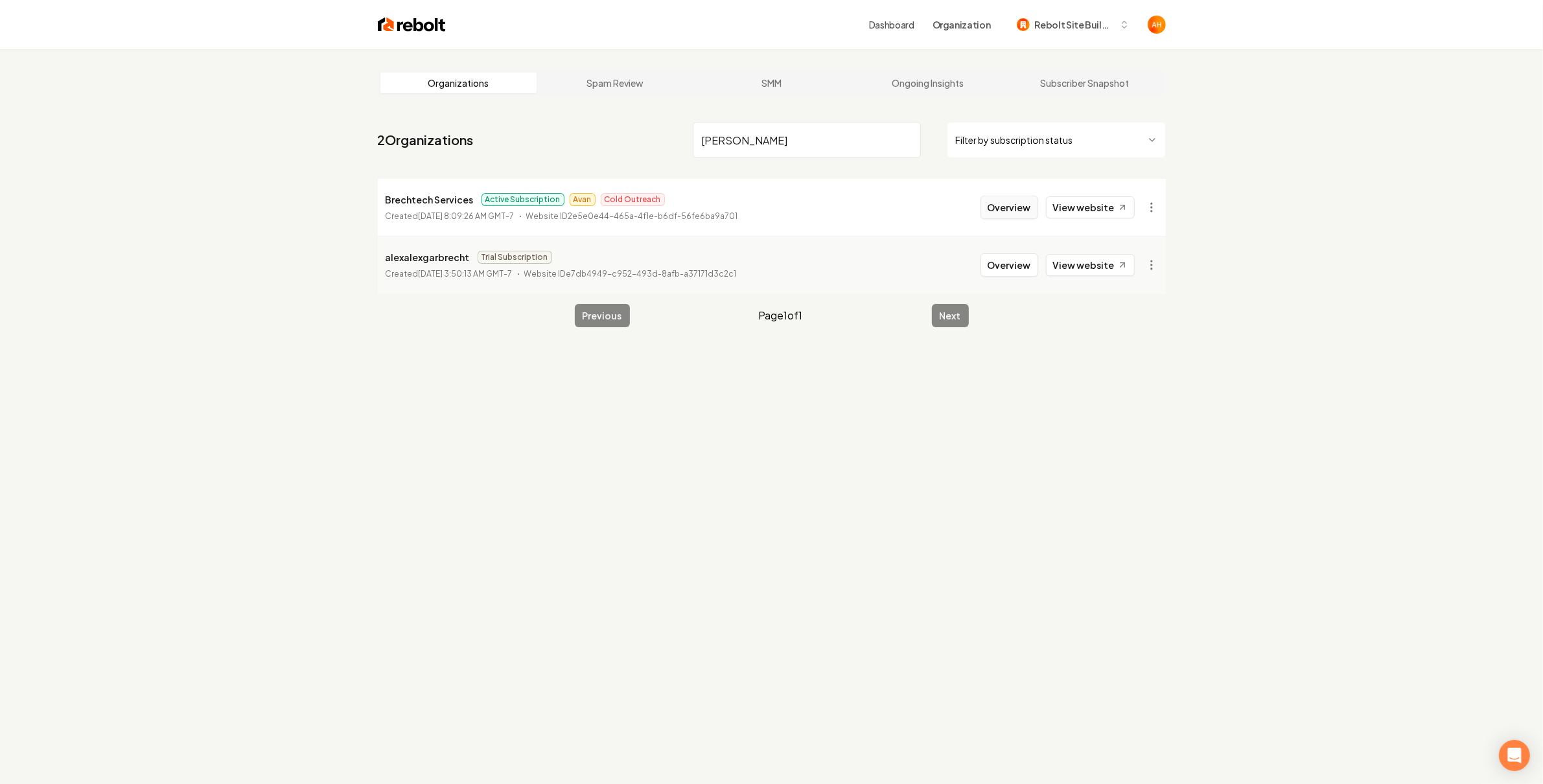
type input "[PERSON_NAME]"
click at [1003, 200] on button "Overview" at bounding box center [1008, 207] width 58 height 24
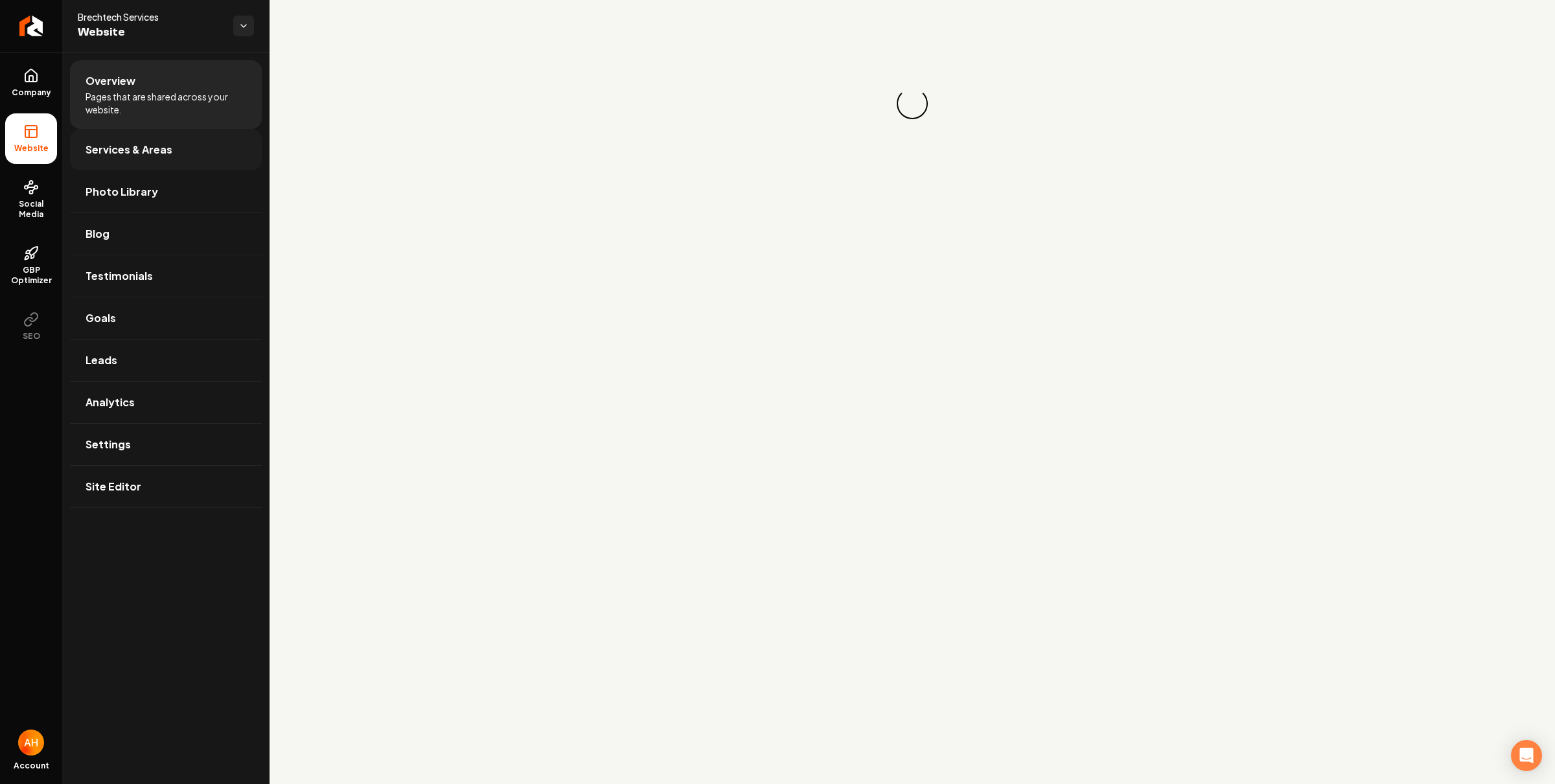
click at [113, 158] on link "Services & Areas" at bounding box center [166, 150] width 192 height 42
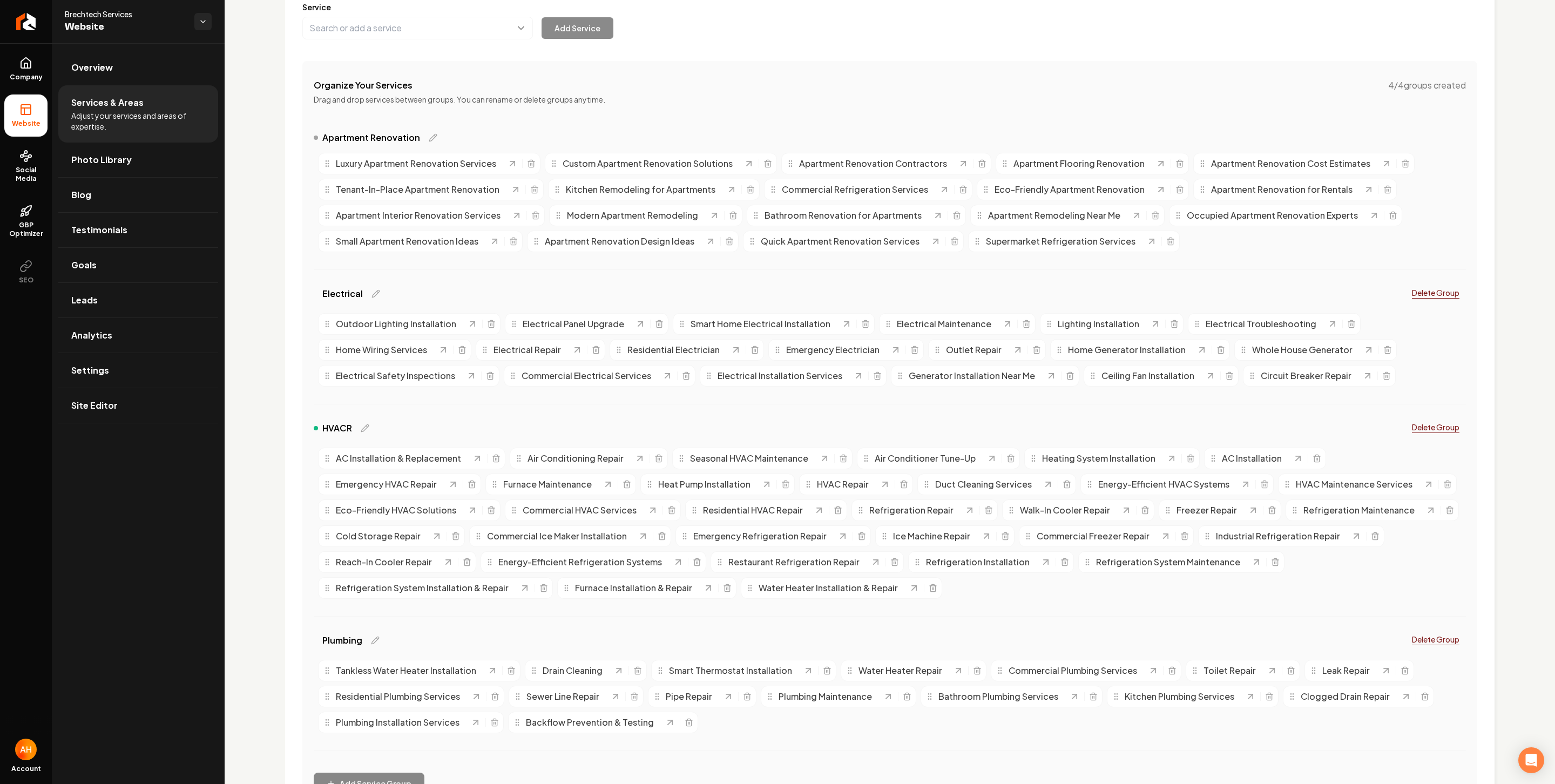
scroll to position [150, 0]
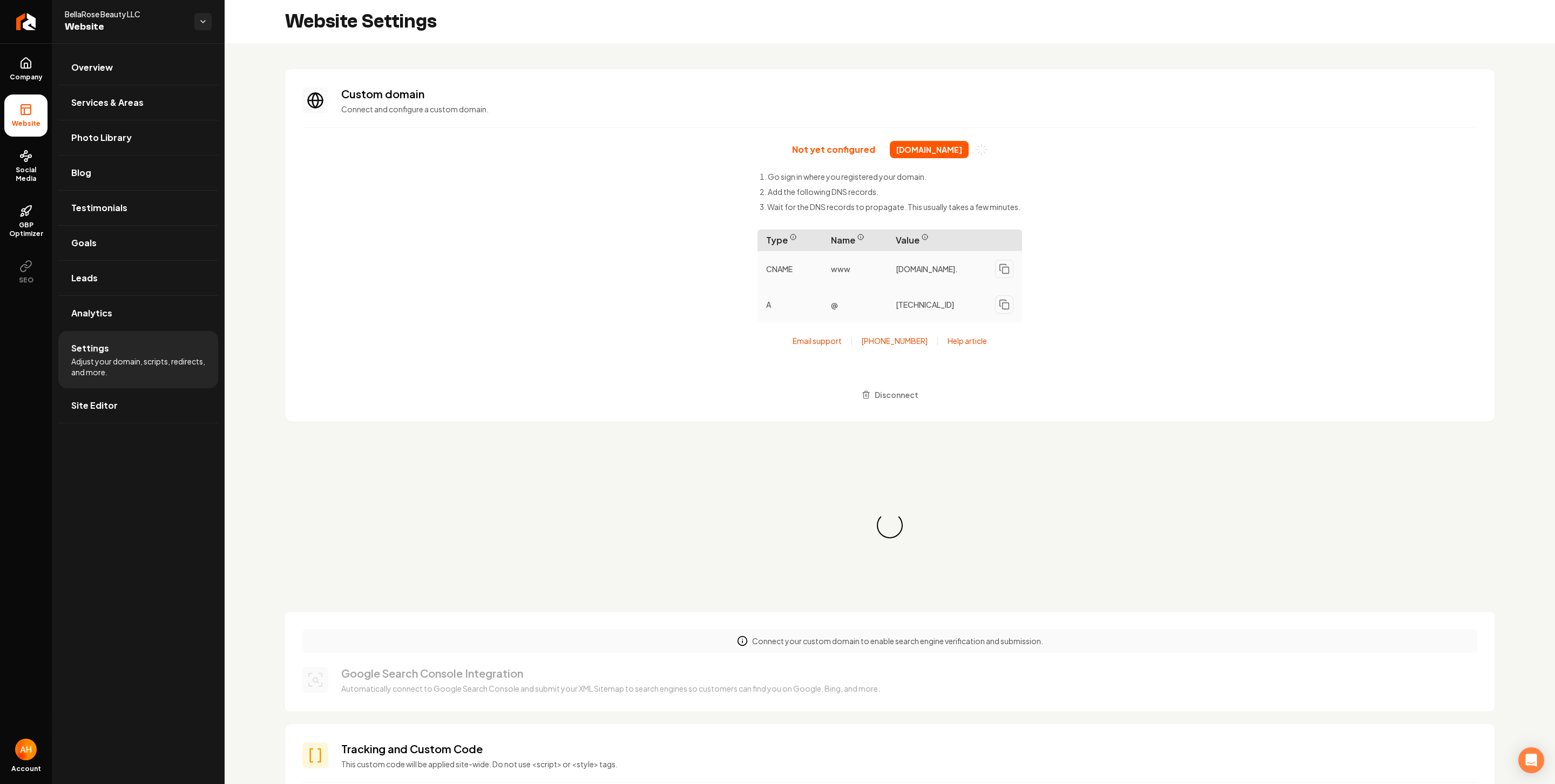
scroll to position [97, 0]
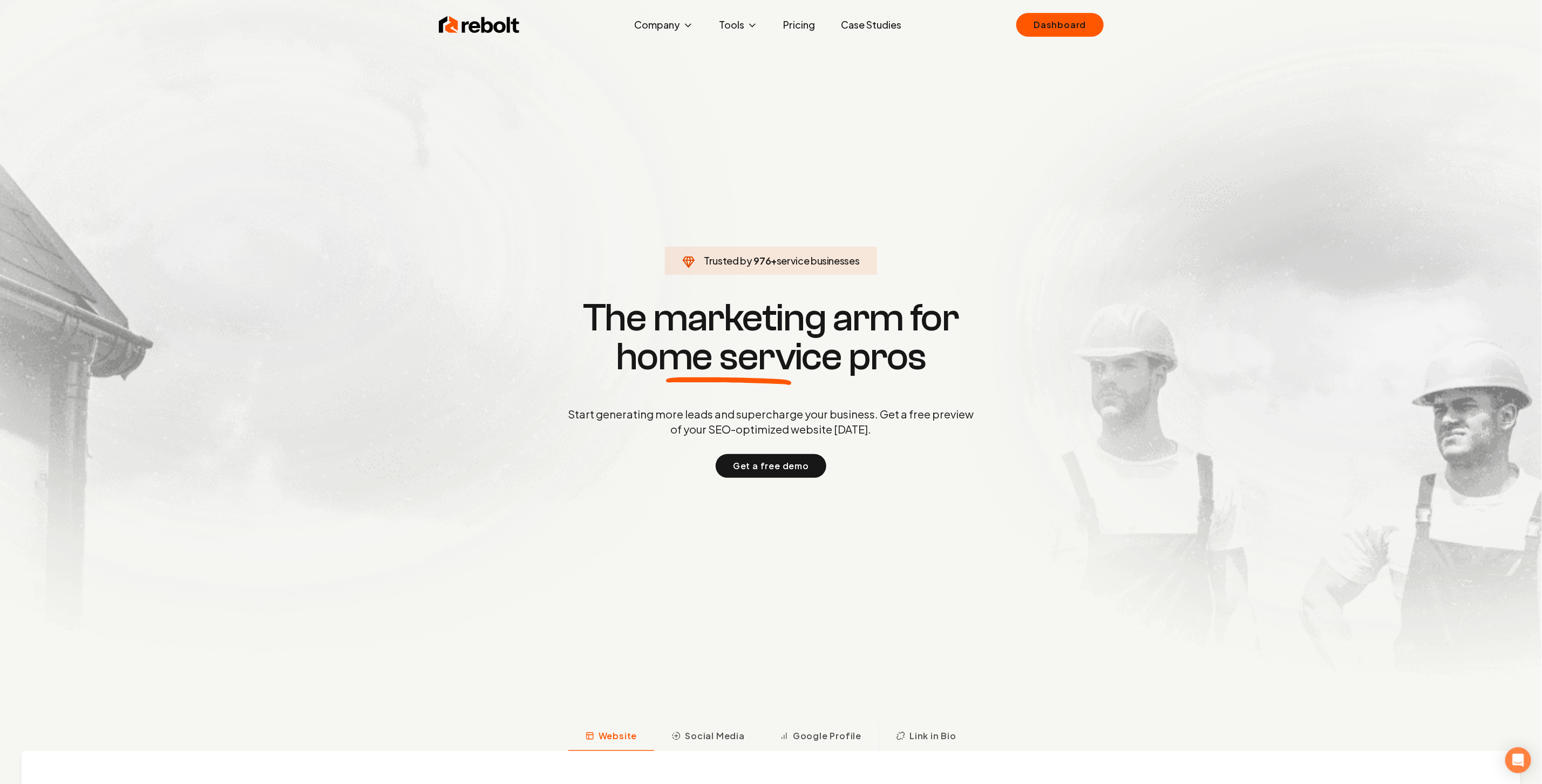
click link "Dashboard" at bounding box center [1060, 25] width 87 height 24
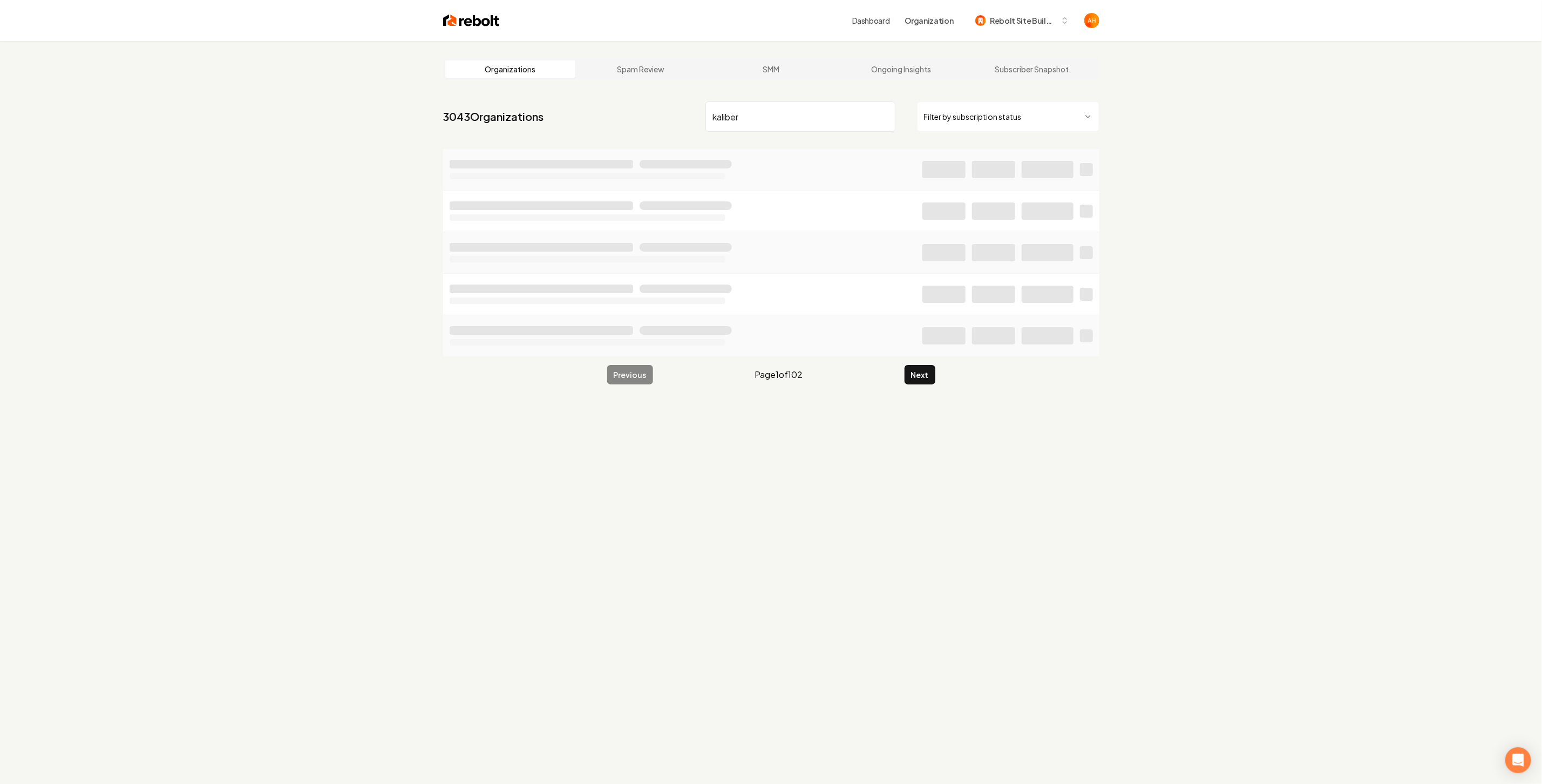
type input "kaliber"
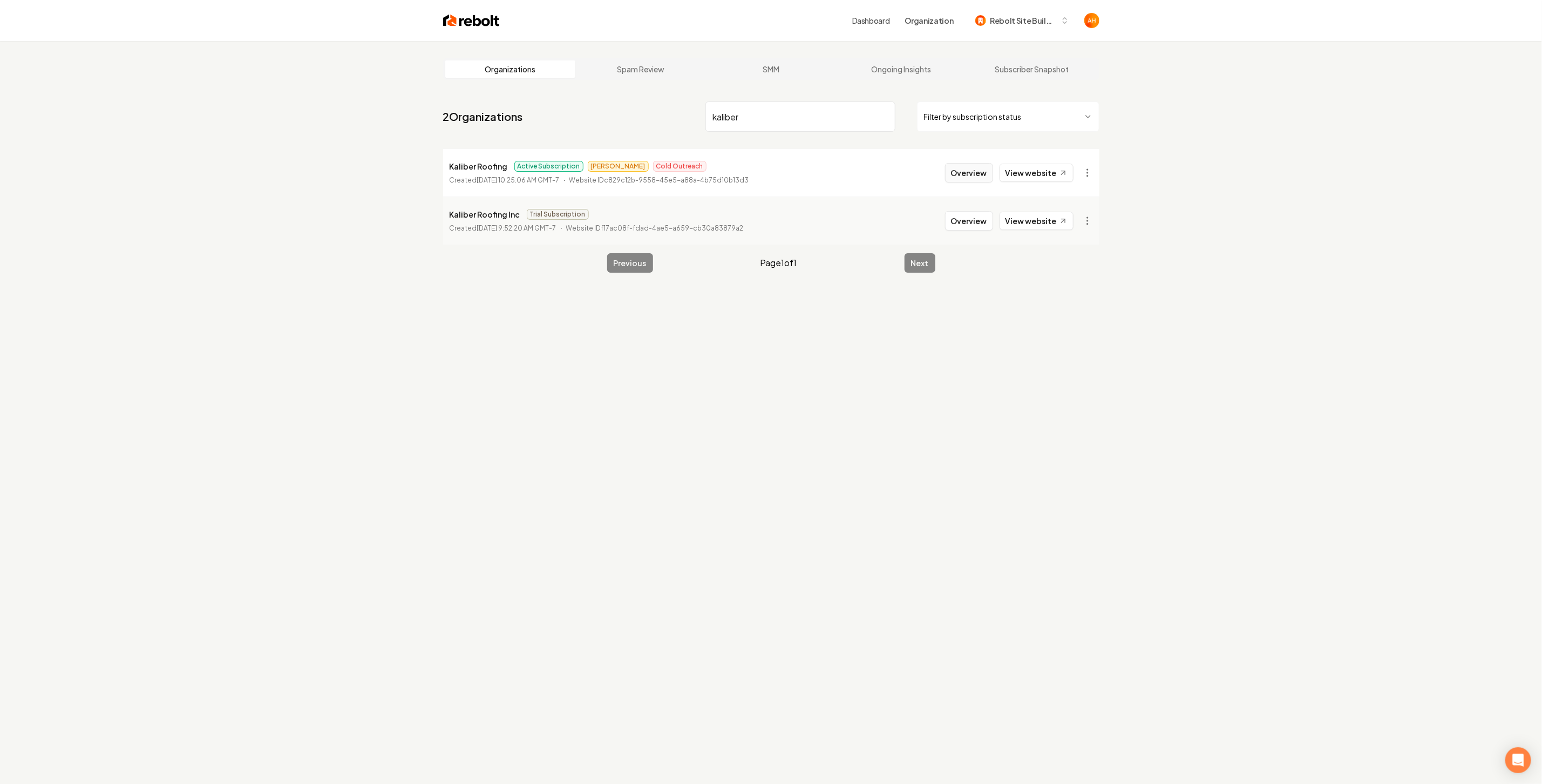
click at [972, 175] on button "Overview" at bounding box center [969, 172] width 48 height 20
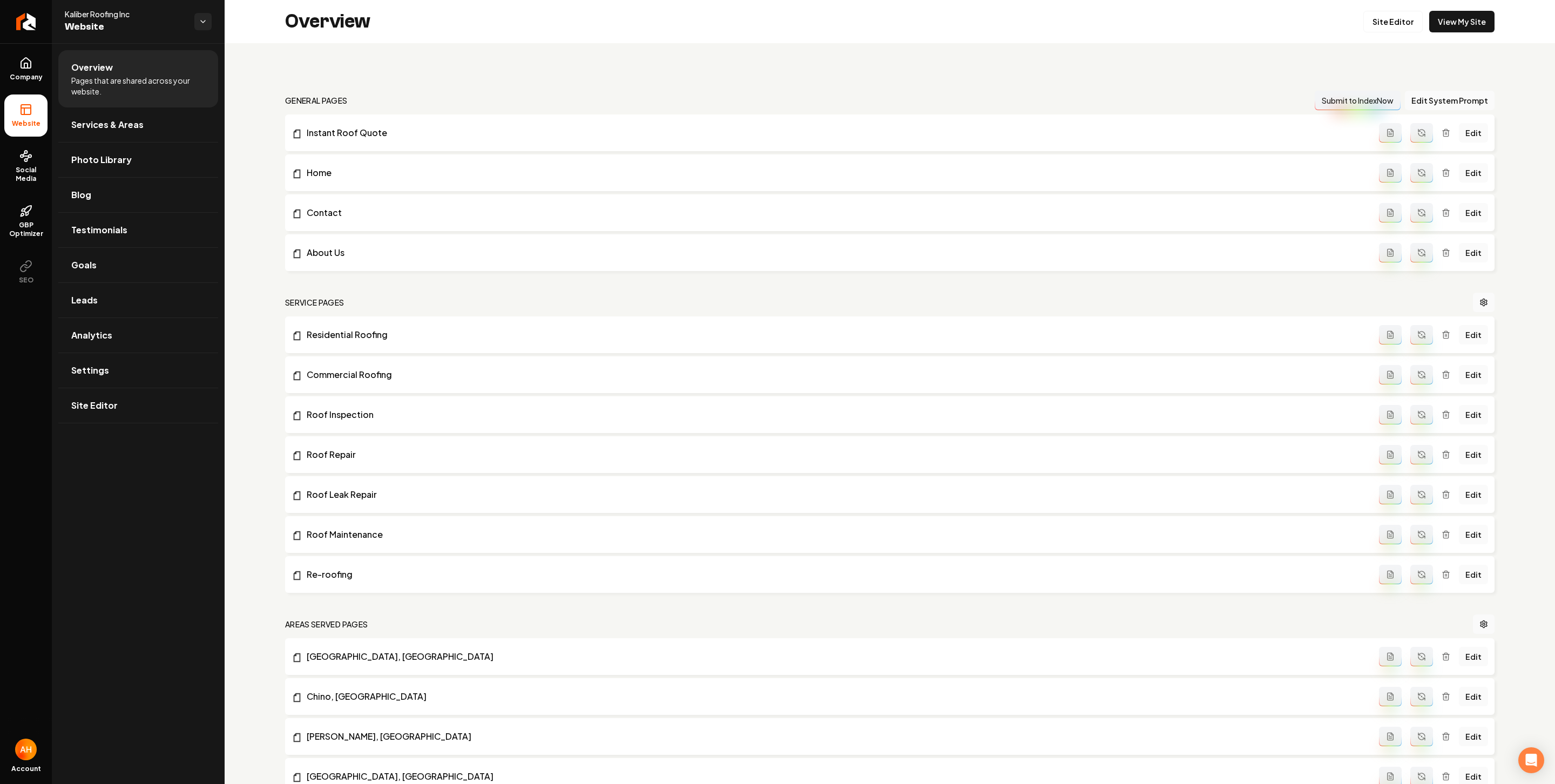
click at [662, 54] on div "general pages Submit to IndexNow Edit System Prompt Instant Roof Quote Edit Hom…" at bounding box center [889, 750] width 1330 height 1413
click at [1451, 18] on link "View My Site" at bounding box center [1462, 21] width 66 height 21
click at [1363, 21] on link "Site Editor" at bounding box center [1393, 21] width 59 height 21
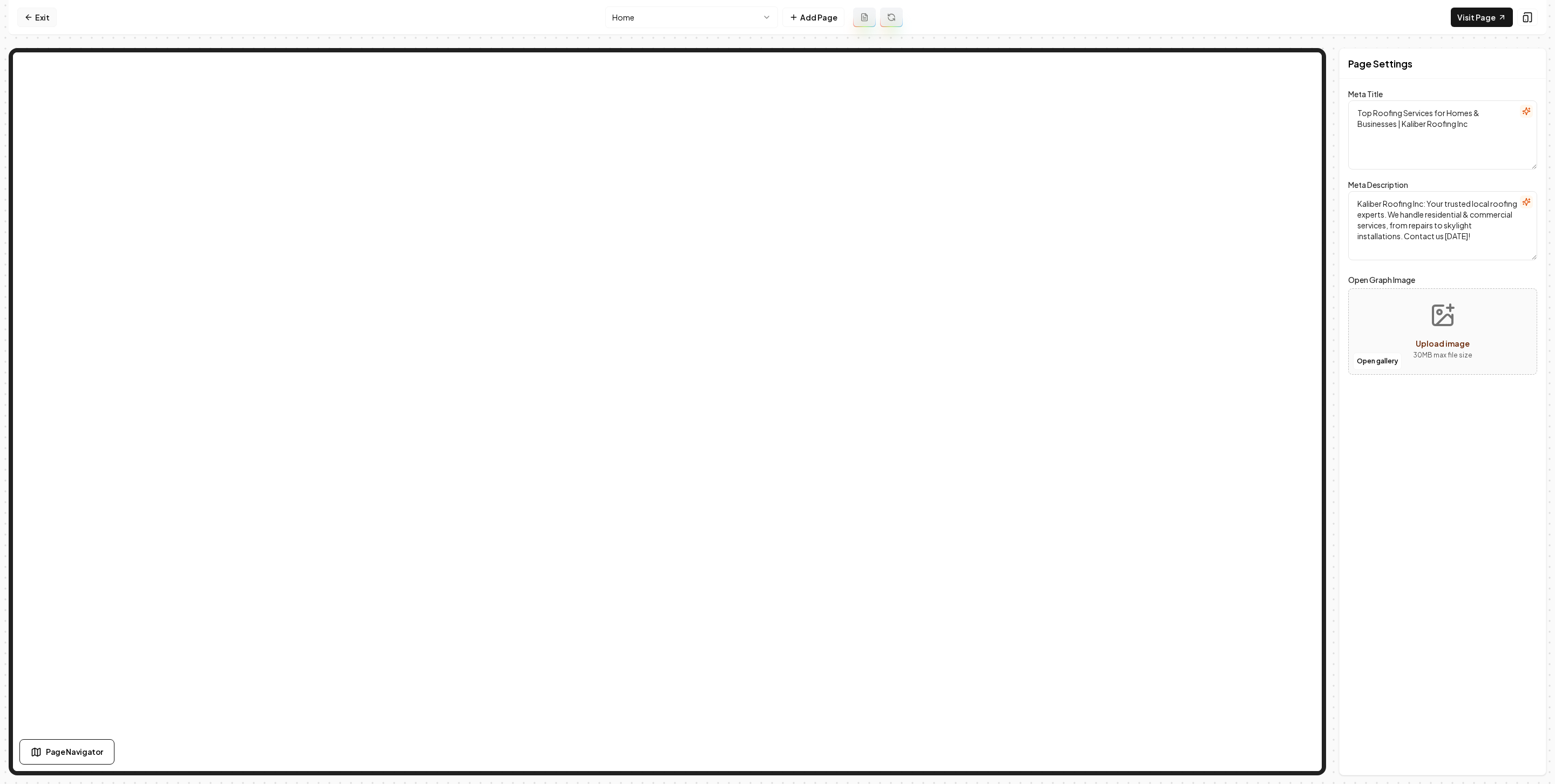
click at [30, 18] on icon at bounding box center [28, 17] width 9 height 9
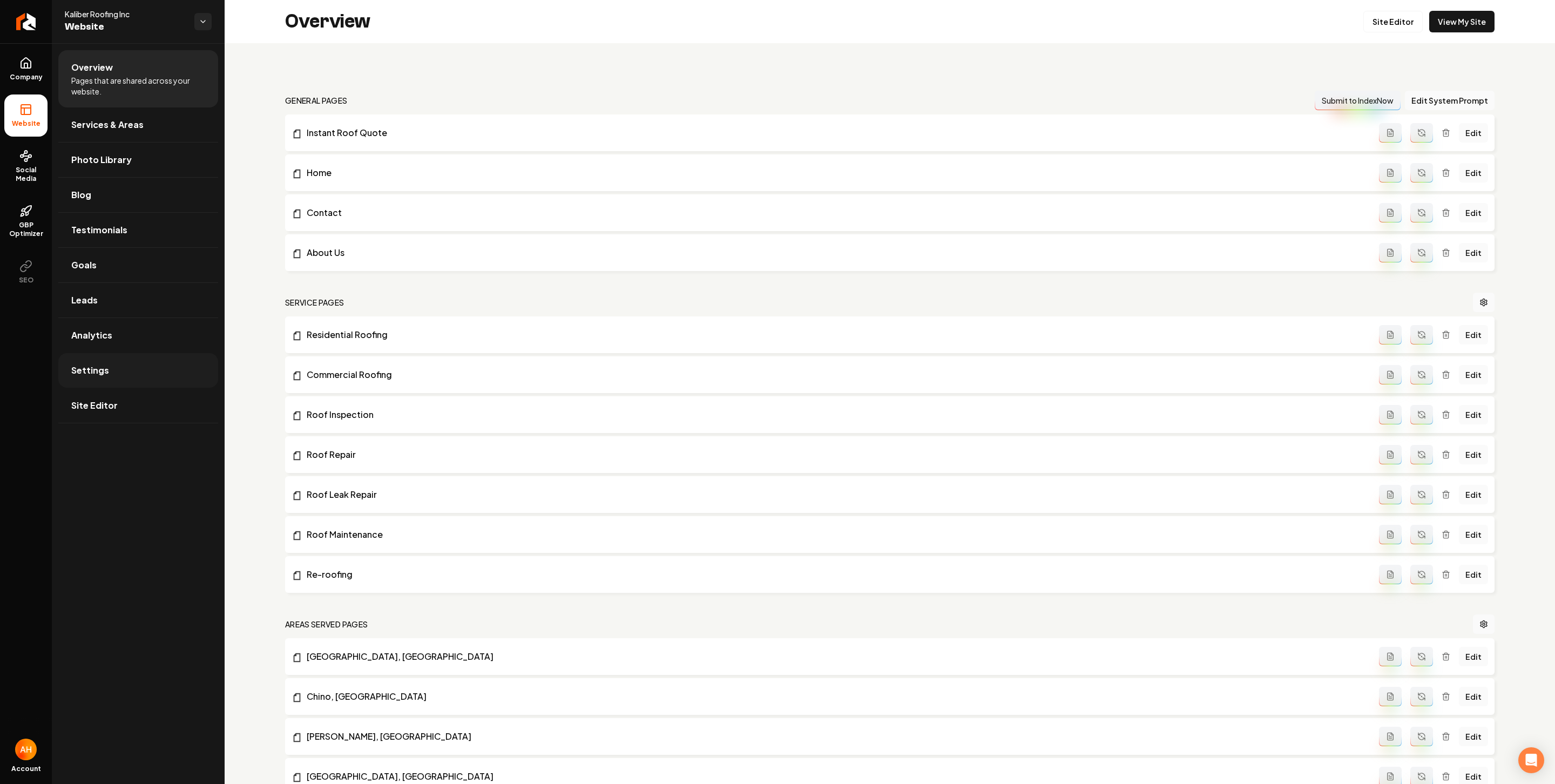
click at [179, 377] on link "Settings" at bounding box center [138, 370] width 160 height 35
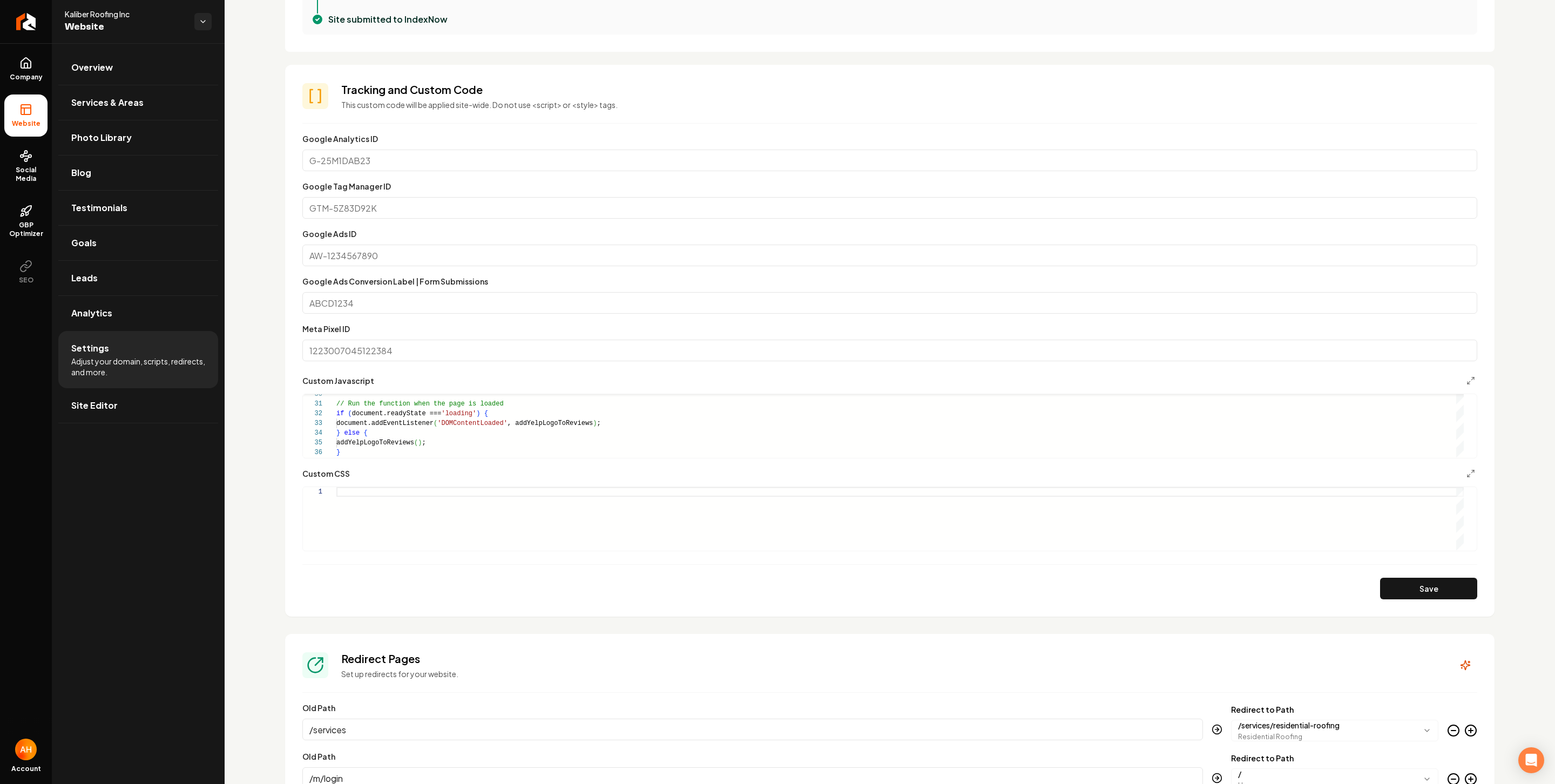
scroll to position [619, 0]
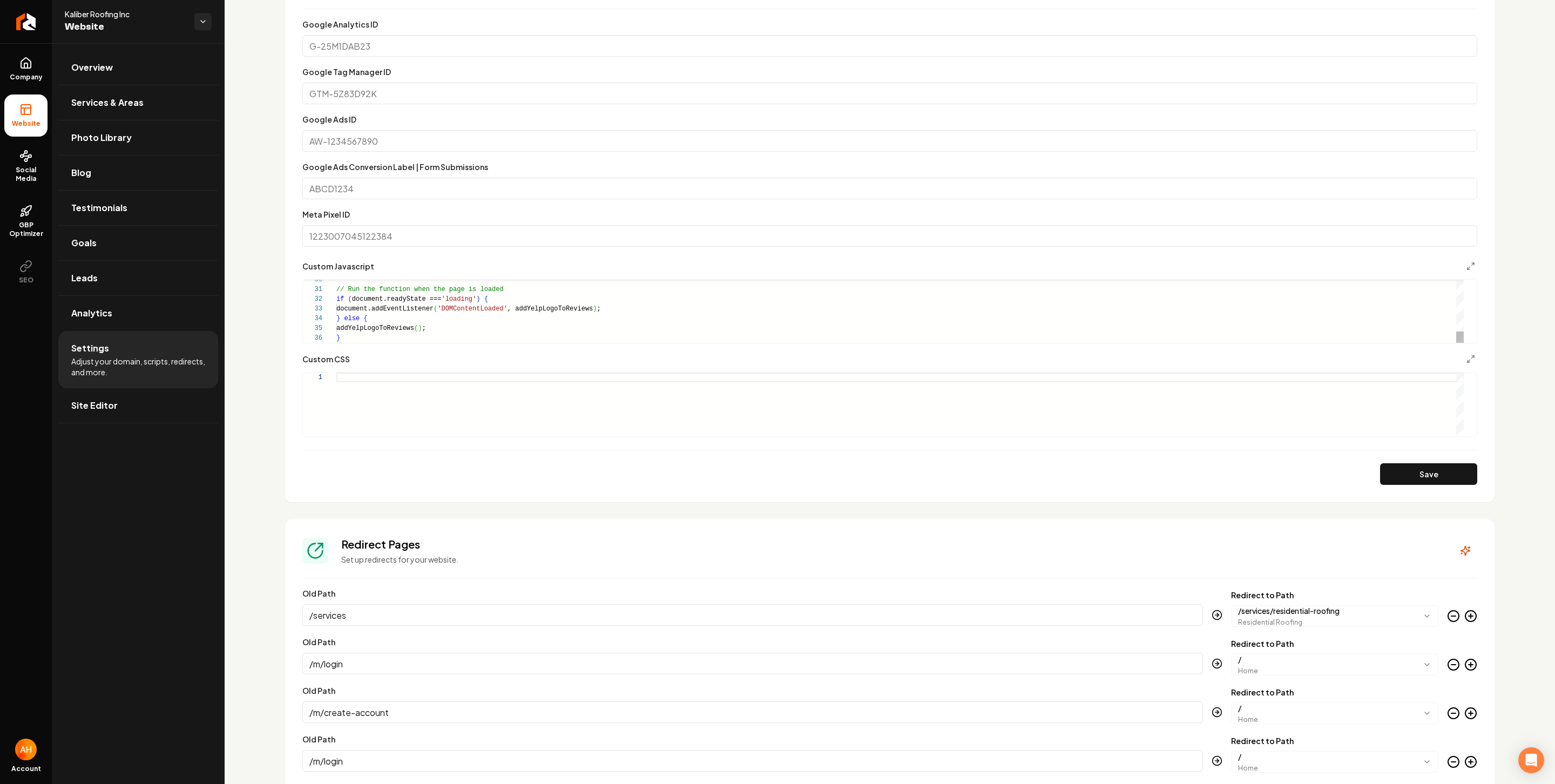
type textarea "**********"
click at [1131, 312] on div "// Run the function when the page is loaded if ( document.readyState === 'loadi…" at bounding box center [900, 168] width 1128 height 350
click at [1449, 269] on div "Custom Javascript" at bounding box center [889, 266] width 1175 height 13
click at [1466, 270] on icon "Main content area" at bounding box center [1470, 266] width 9 height 9
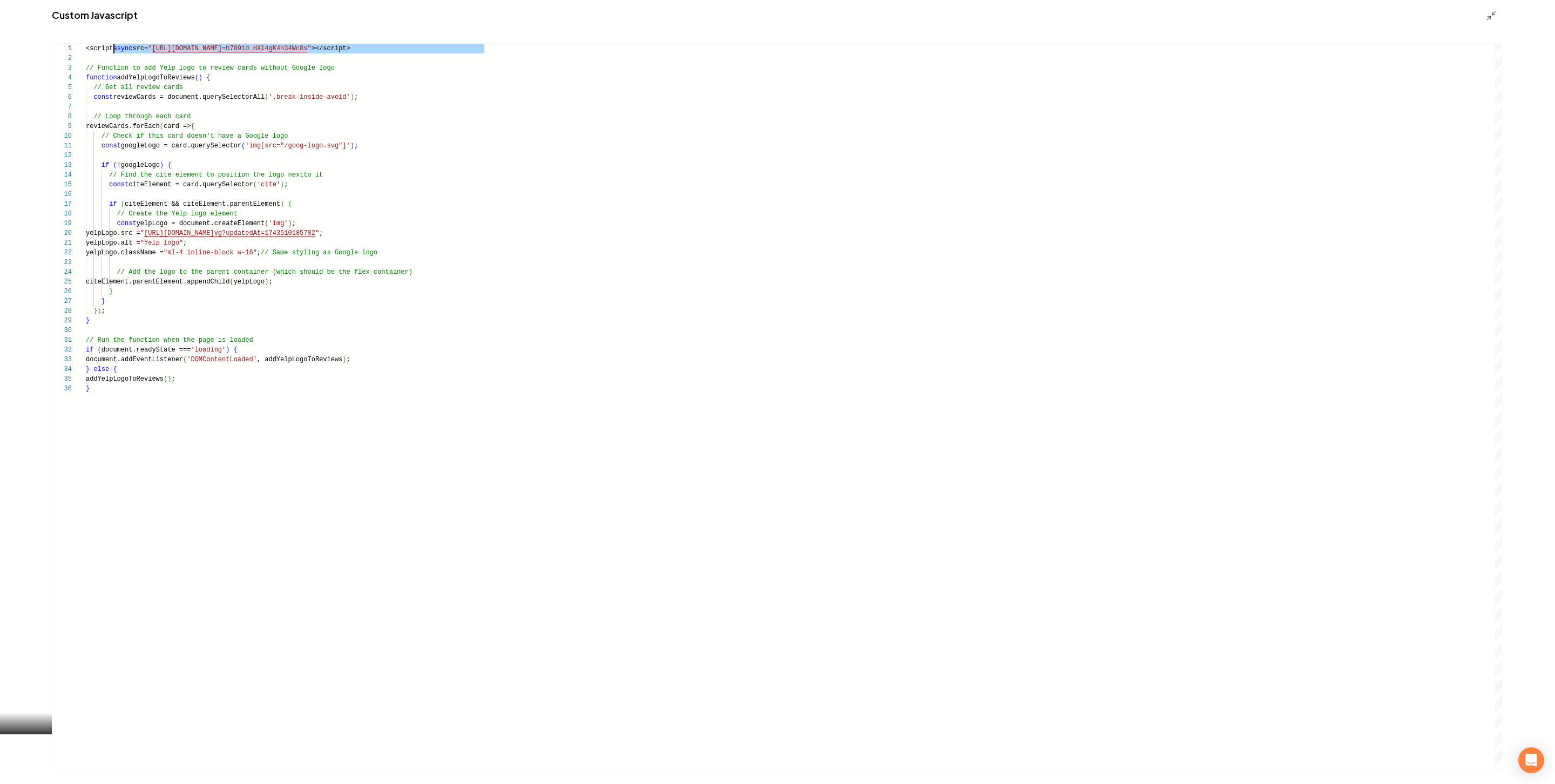
scroll to position [0, 0]
drag, startPoint x: 521, startPoint y: 51, endPoint x: 58, endPoint y: 33, distance: 463.3
click at [85, 44] on div "<script async src= " https://app.roofle.com/roof-quote-pro-widget.js?id =h7091d…" at bounding box center [794, 407] width 1417 height 726
type textarea "**********"
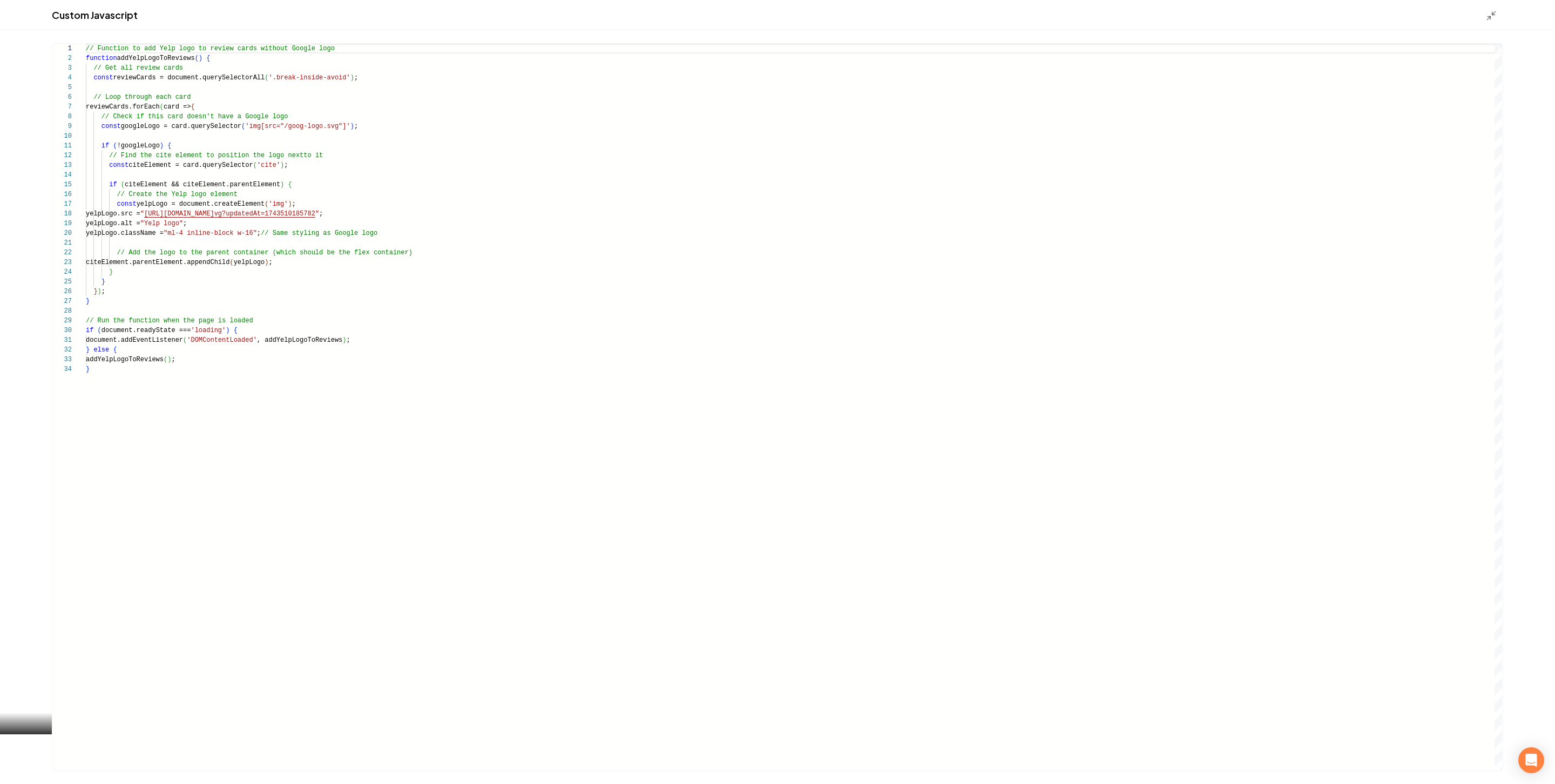
click at [1483, 20] on div "Custom Javascript" at bounding box center [777, 15] width 1555 height 30
click at [1489, 21] on div "Custom Javascript" at bounding box center [777, 15] width 1555 height 30
click at [1492, 16] on icon "Main content area" at bounding box center [1492, 16] width 11 height 11
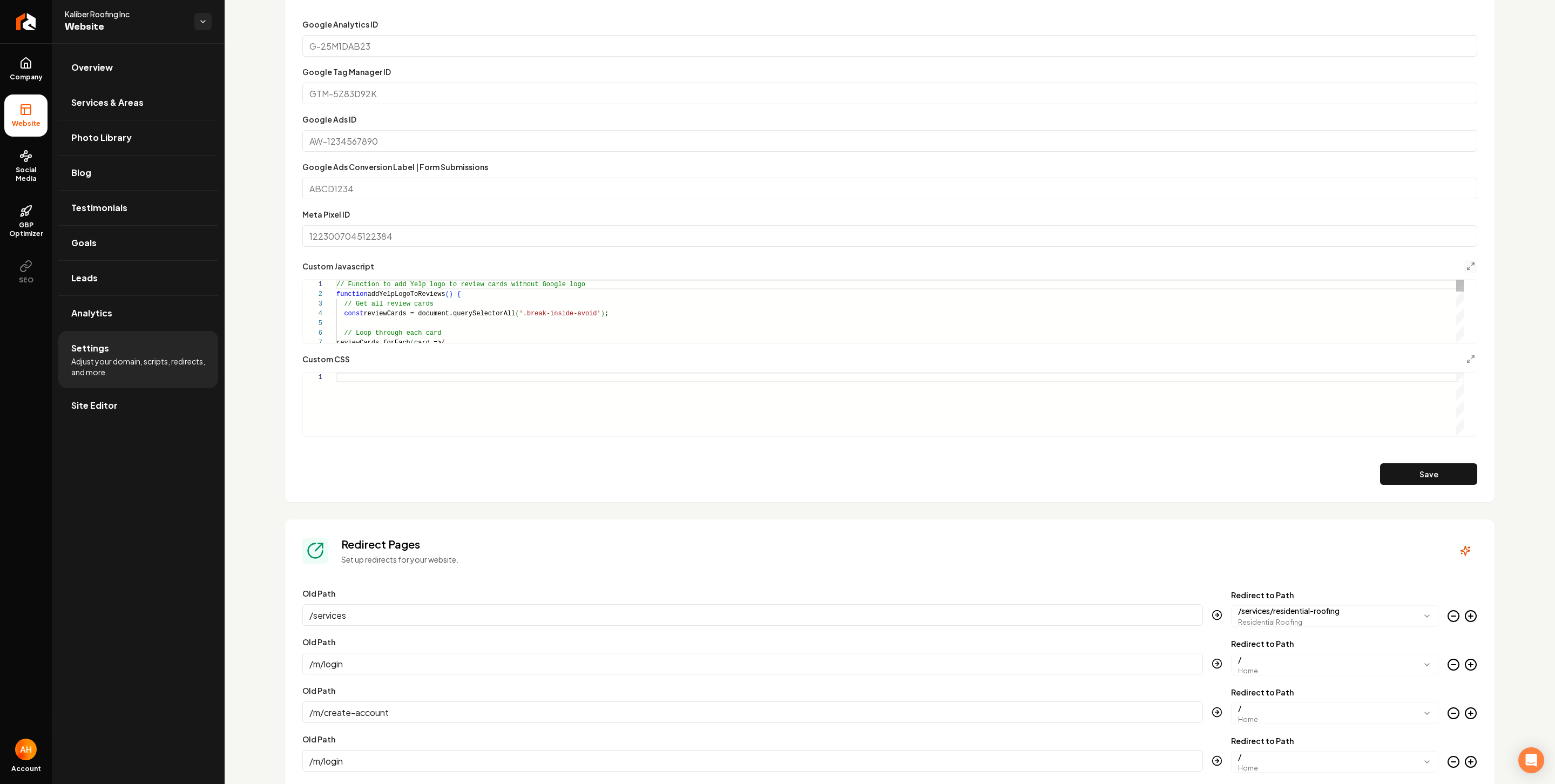
scroll to position [97, 0]
click at [1417, 468] on button "Save" at bounding box center [1428, 473] width 97 height 21
click at [24, 69] on icon at bounding box center [26, 63] width 13 height 13
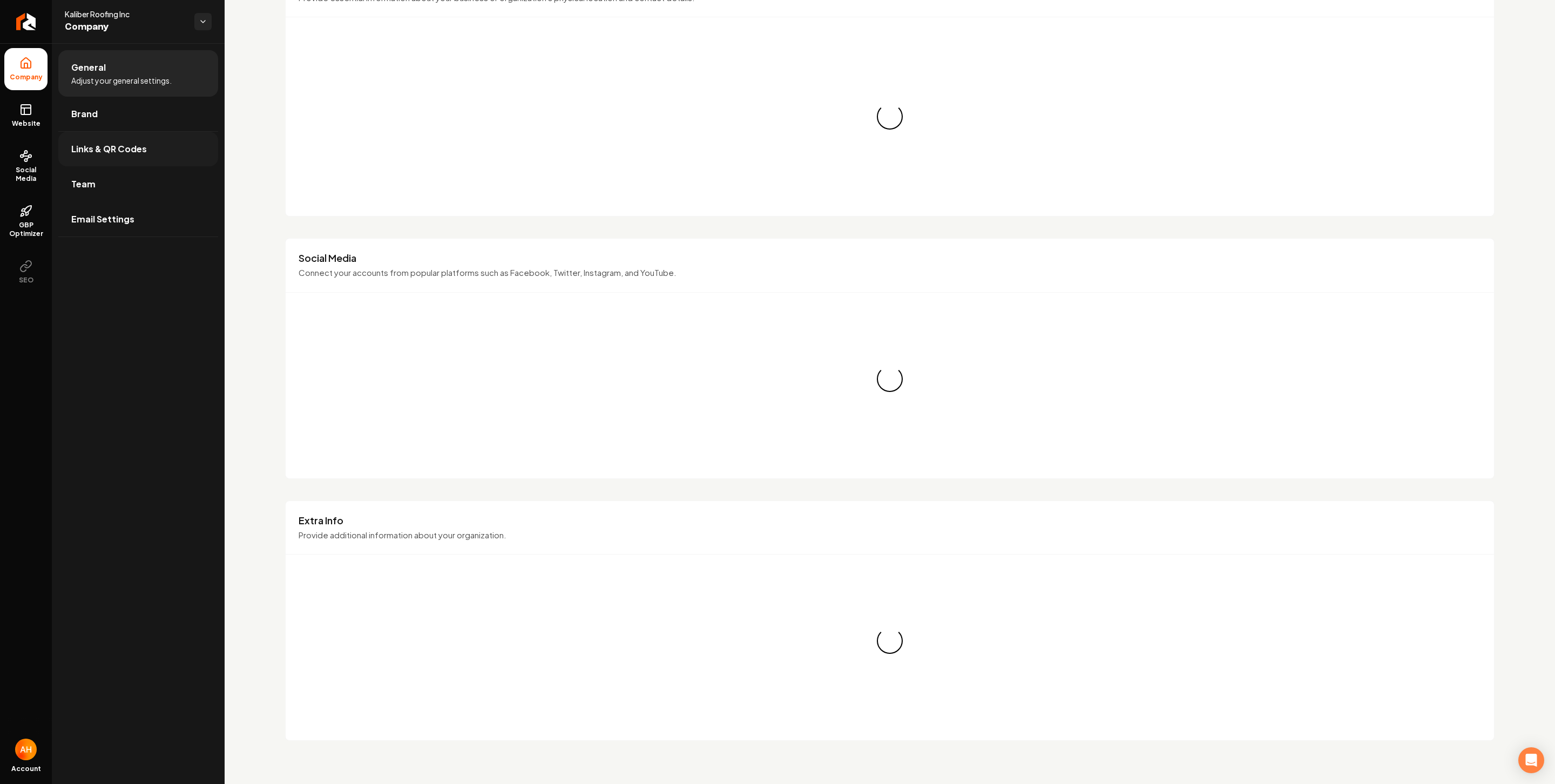
scroll to position [619, 0]
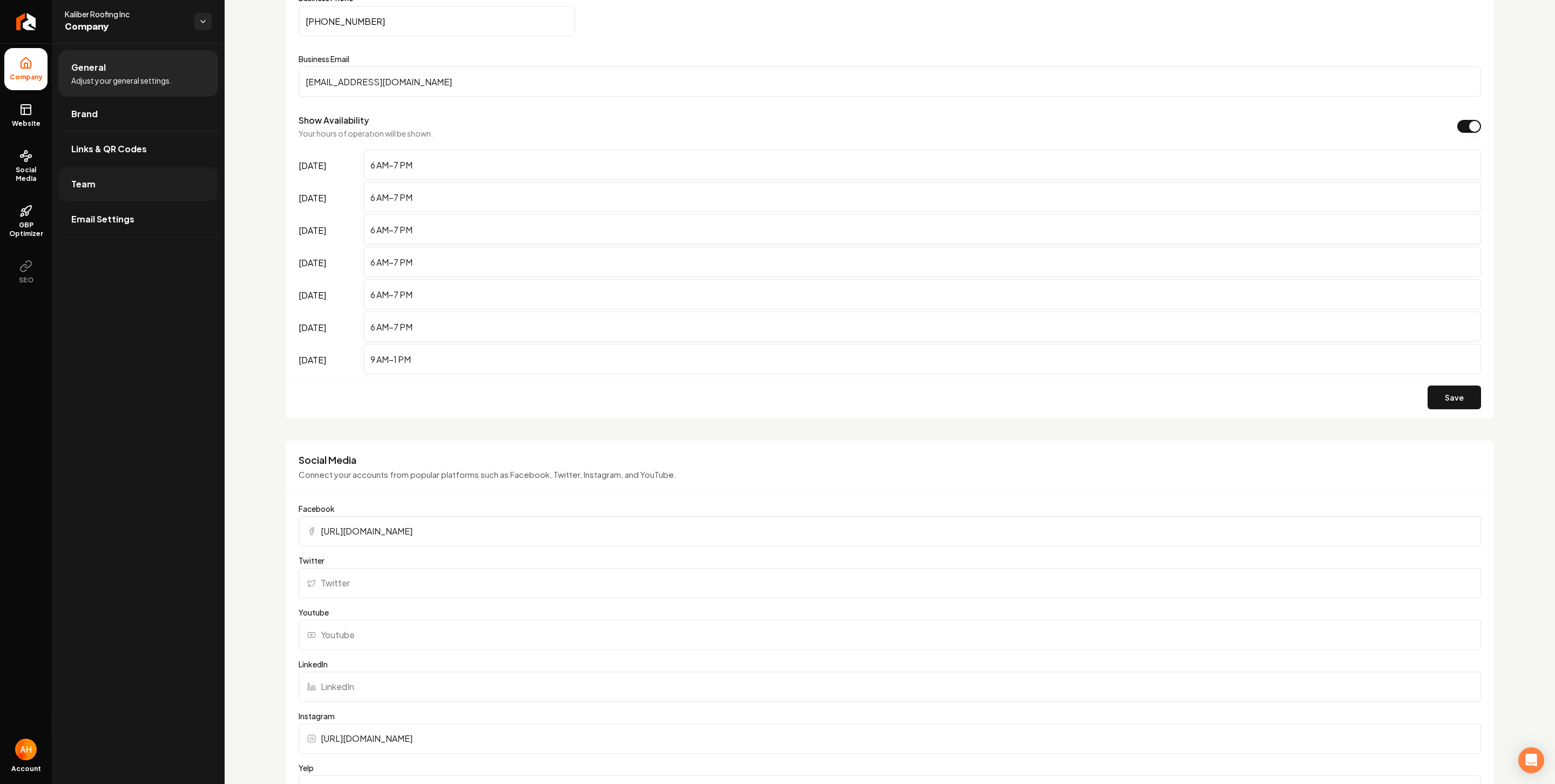
click at [150, 183] on link "Team" at bounding box center [138, 184] width 160 height 35
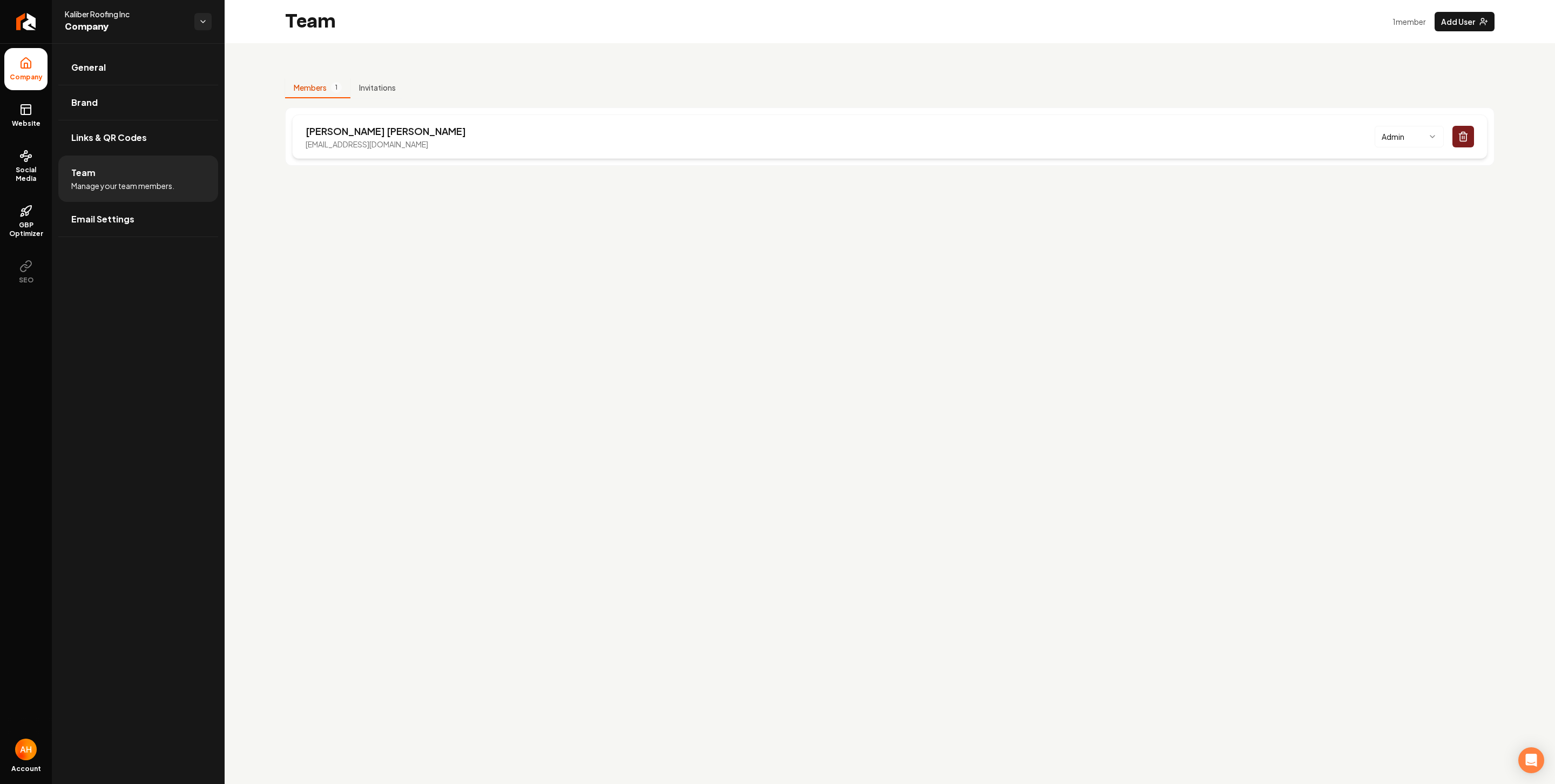
click at [363, 142] on p "info@kaliberroofinginc.com" at bounding box center [385, 144] width 161 height 11
copy p "info@kaliberroofinginc.com"
click at [21, 157] on circle at bounding box center [21, 156] width 2 height 2
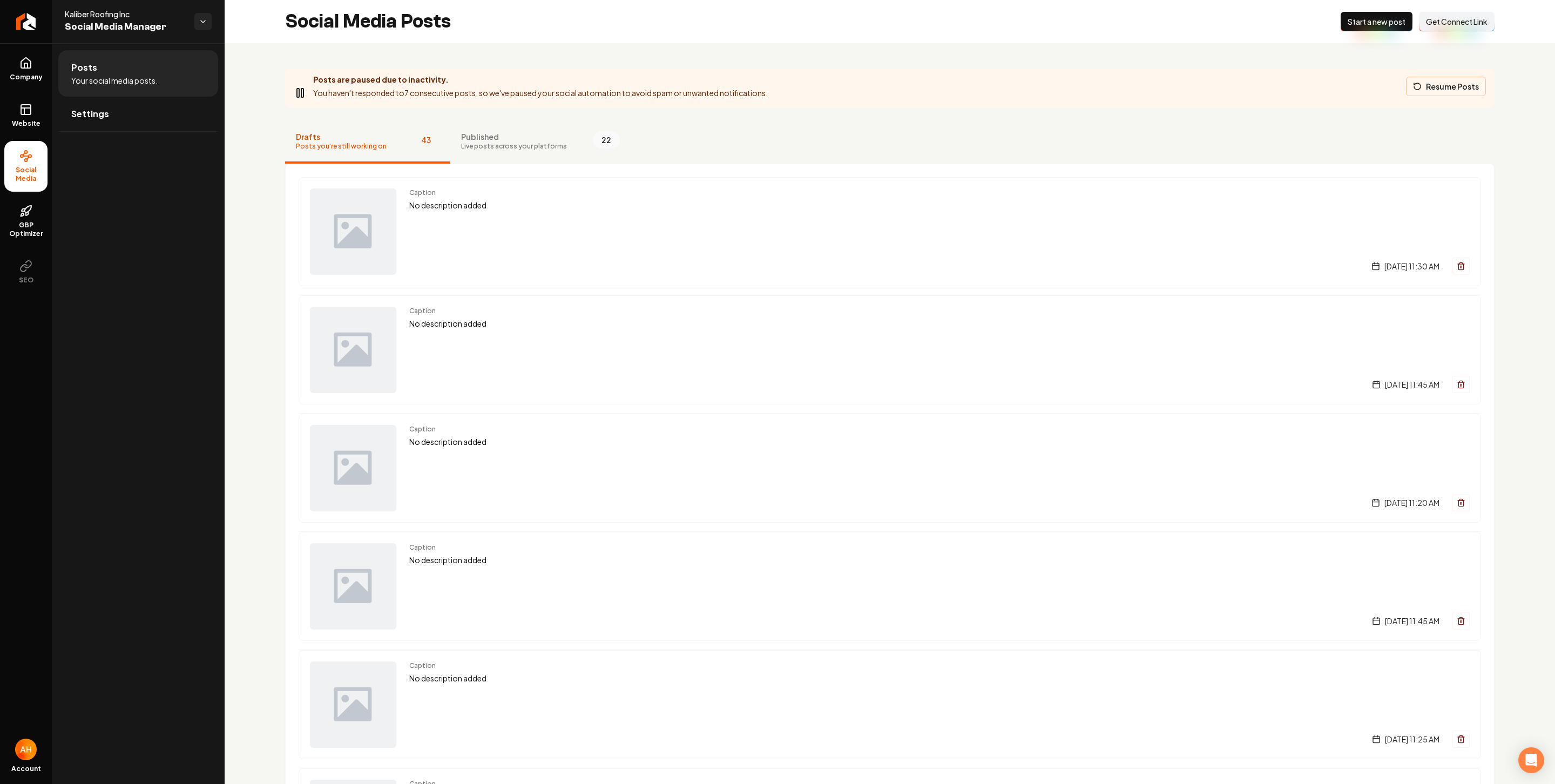
click at [1432, 89] on button "Resume Posts" at bounding box center [1446, 86] width 80 height 20
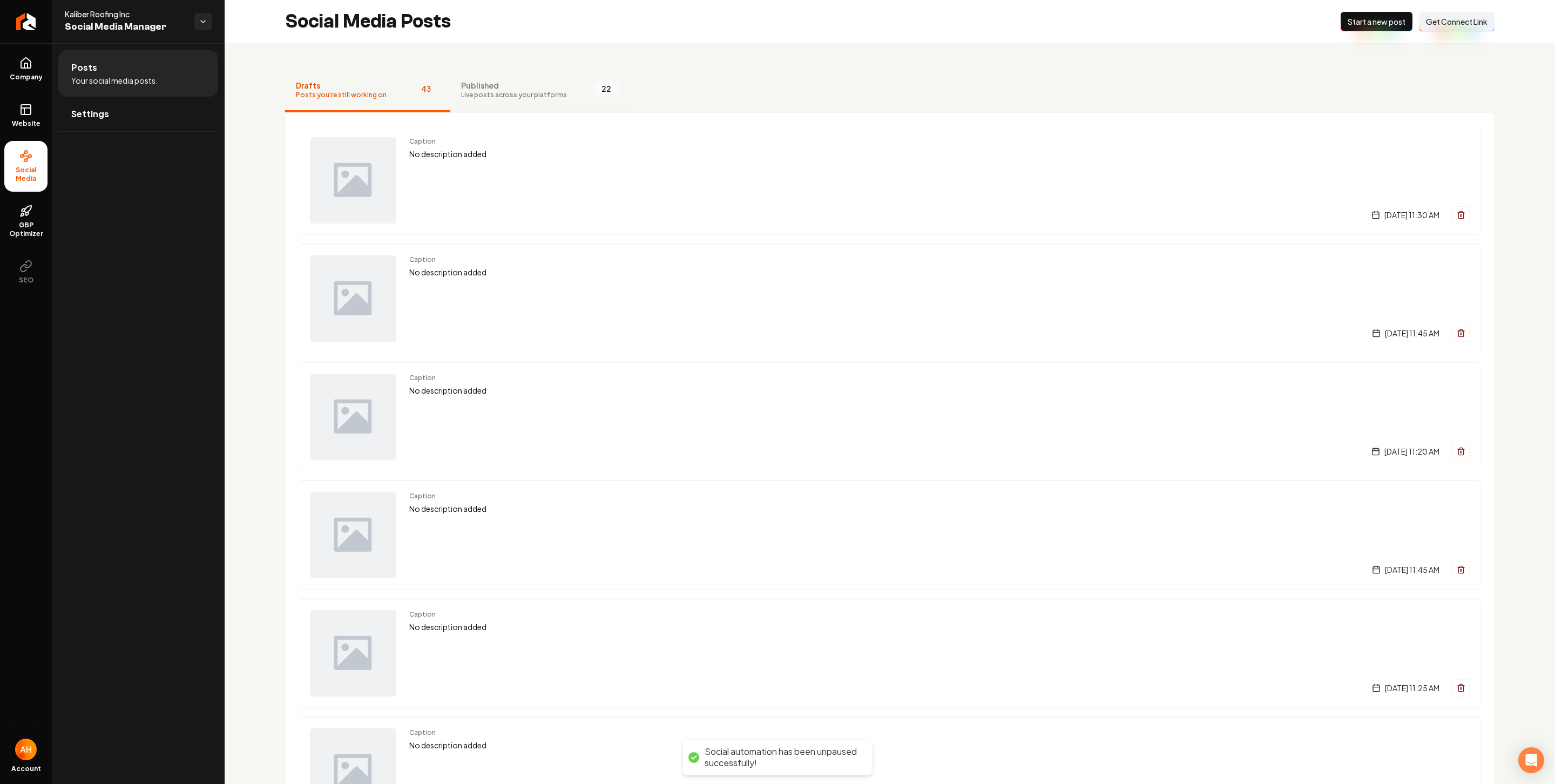
click at [516, 85] on span "Published" at bounding box center [514, 85] width 106 height 11
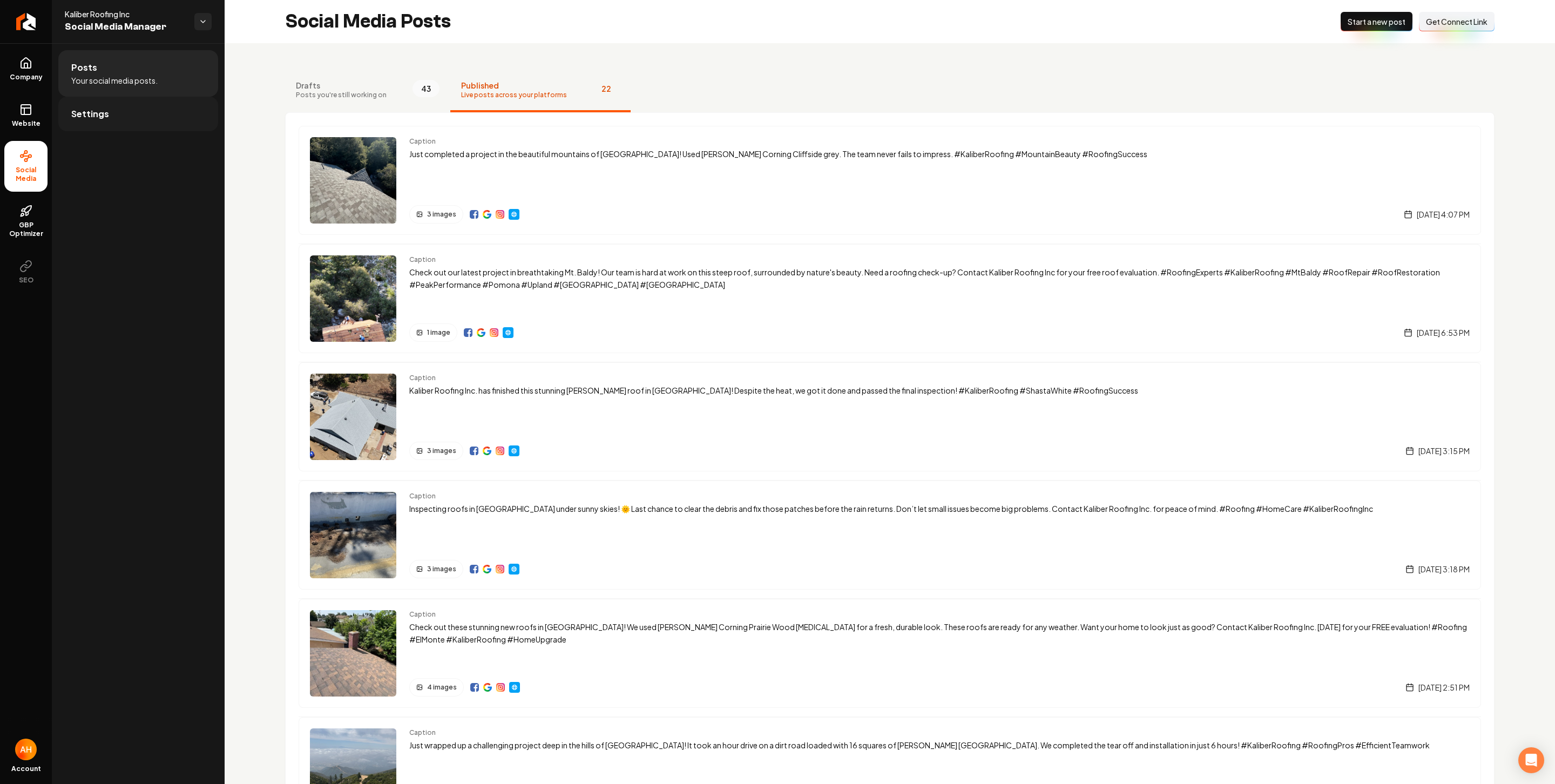
click at [146, 118] on link "Settings" at bounding box center [138, 114] width 160 height 35
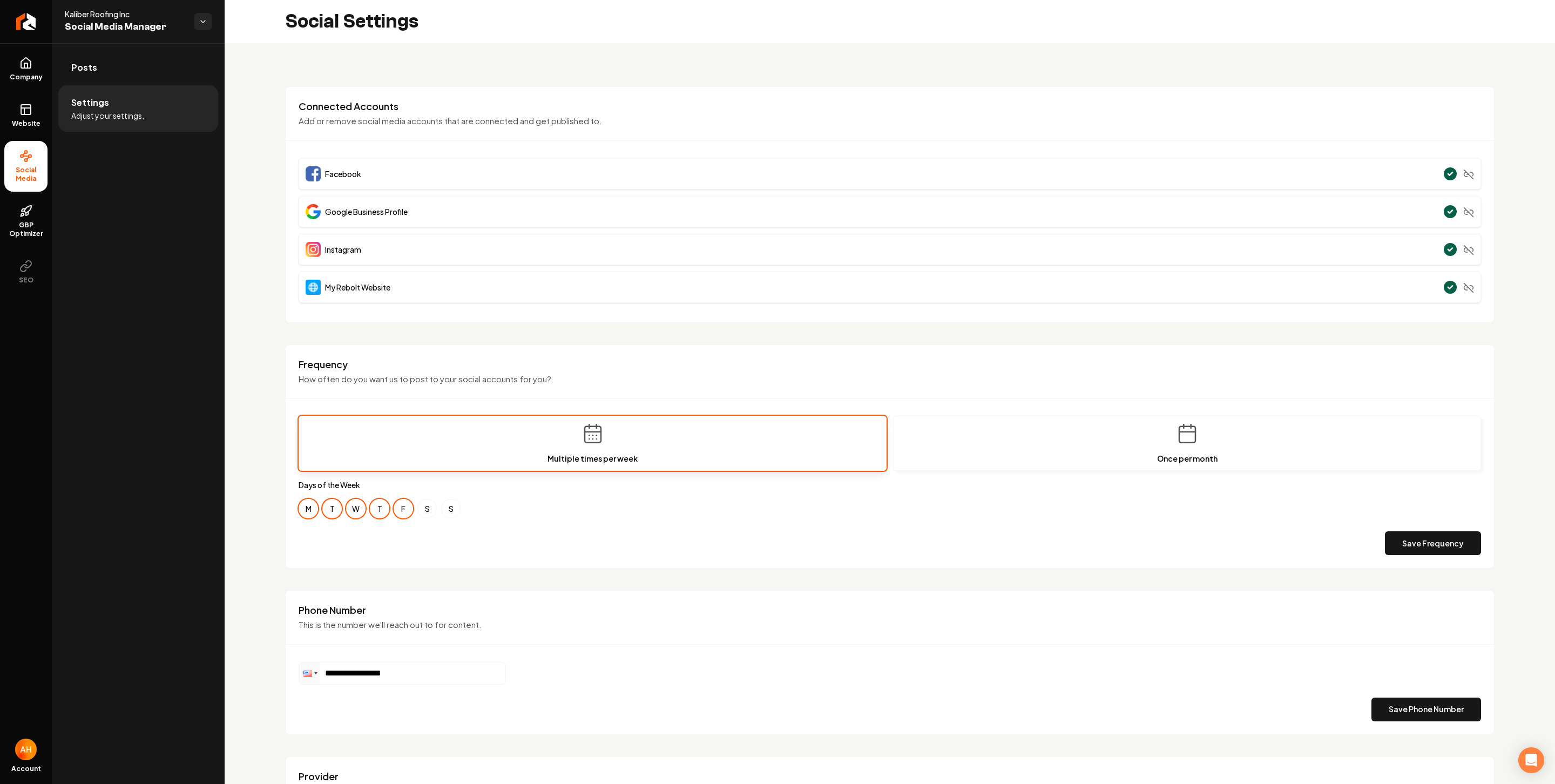
click at [333, 509] on button "T" at bounding box center [332, 508] width 20 height 20
click at [377, 512] on button "T" at bounding box center [379, 508] width 20 height 20
click at [1437, 555] on button "Save Frequency" at bounding box center [1432, 543] width 96 height 24
click at [1396, 552] on button "Save Frequency" at bounding box center [1432, 543] width 96 height 24
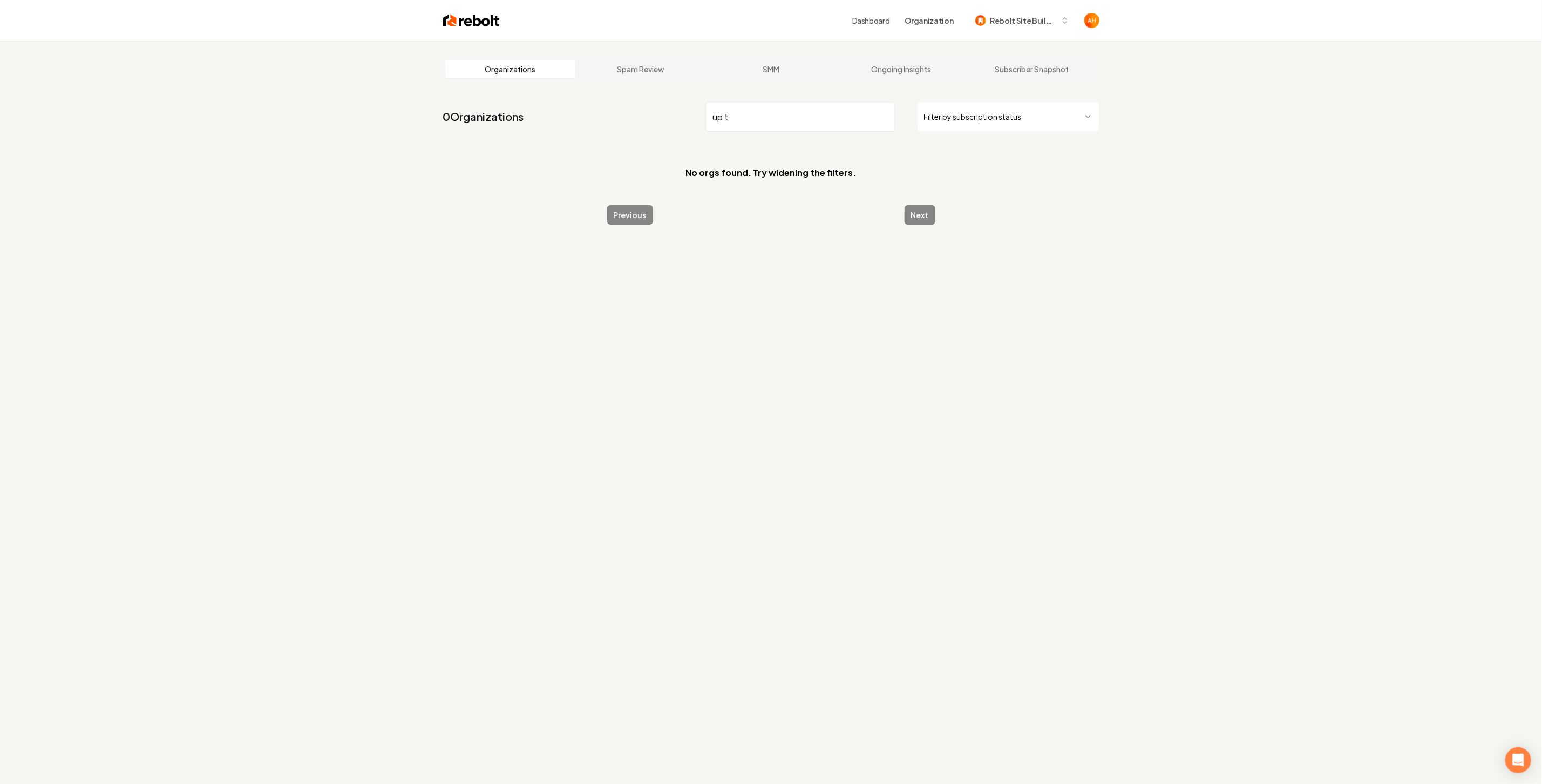
type input "up to"
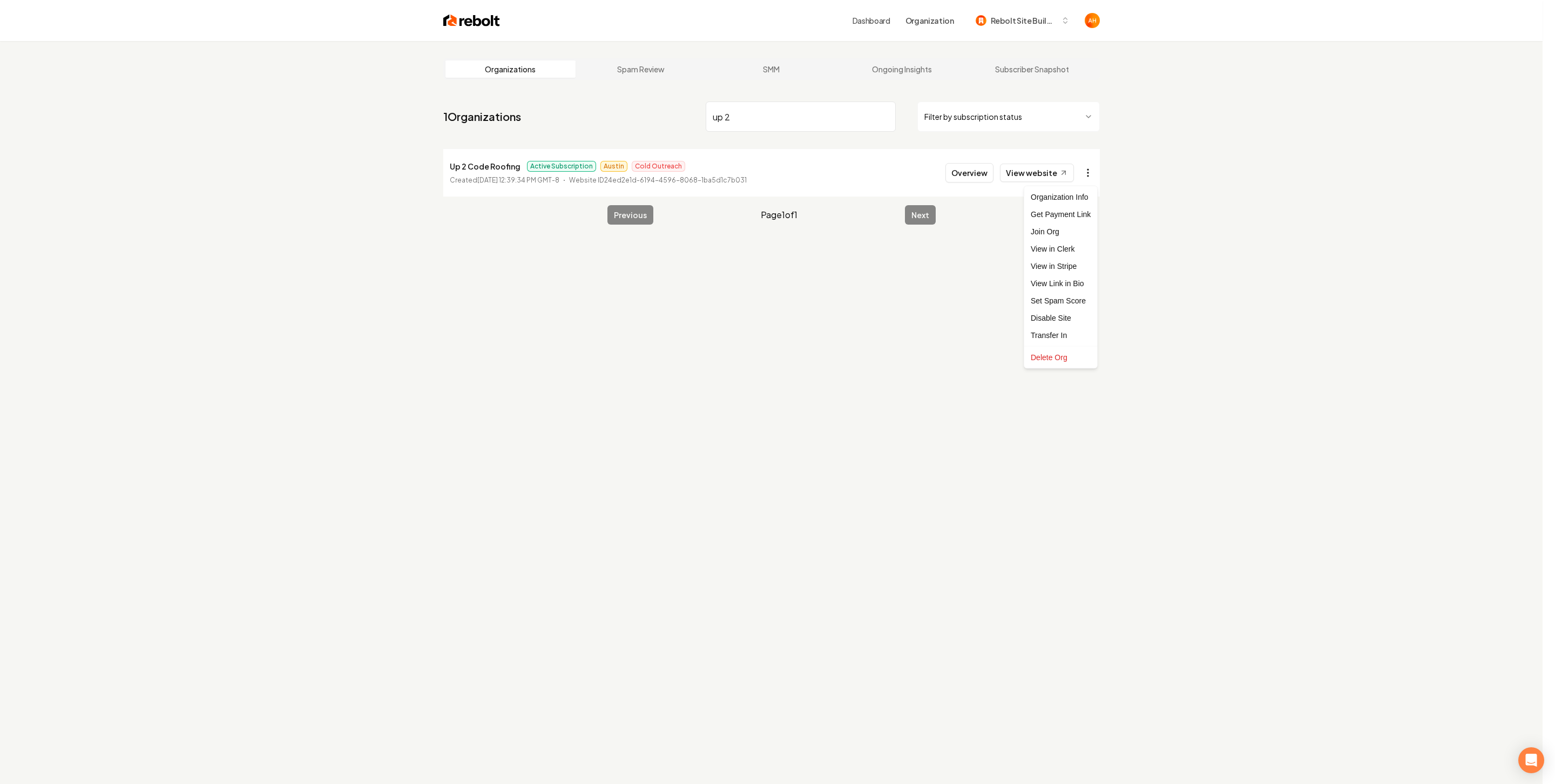
click at [1090, 179] on html "Dashboard Organization Rebolt Site Builder Organizations Spam Review SMM Ongoin…" at bounding box center [777, 392] width 1555 height 784
click at [1074, 266] on link "View in Stripe" at bounding box center [1060, 266] width 69 height 17
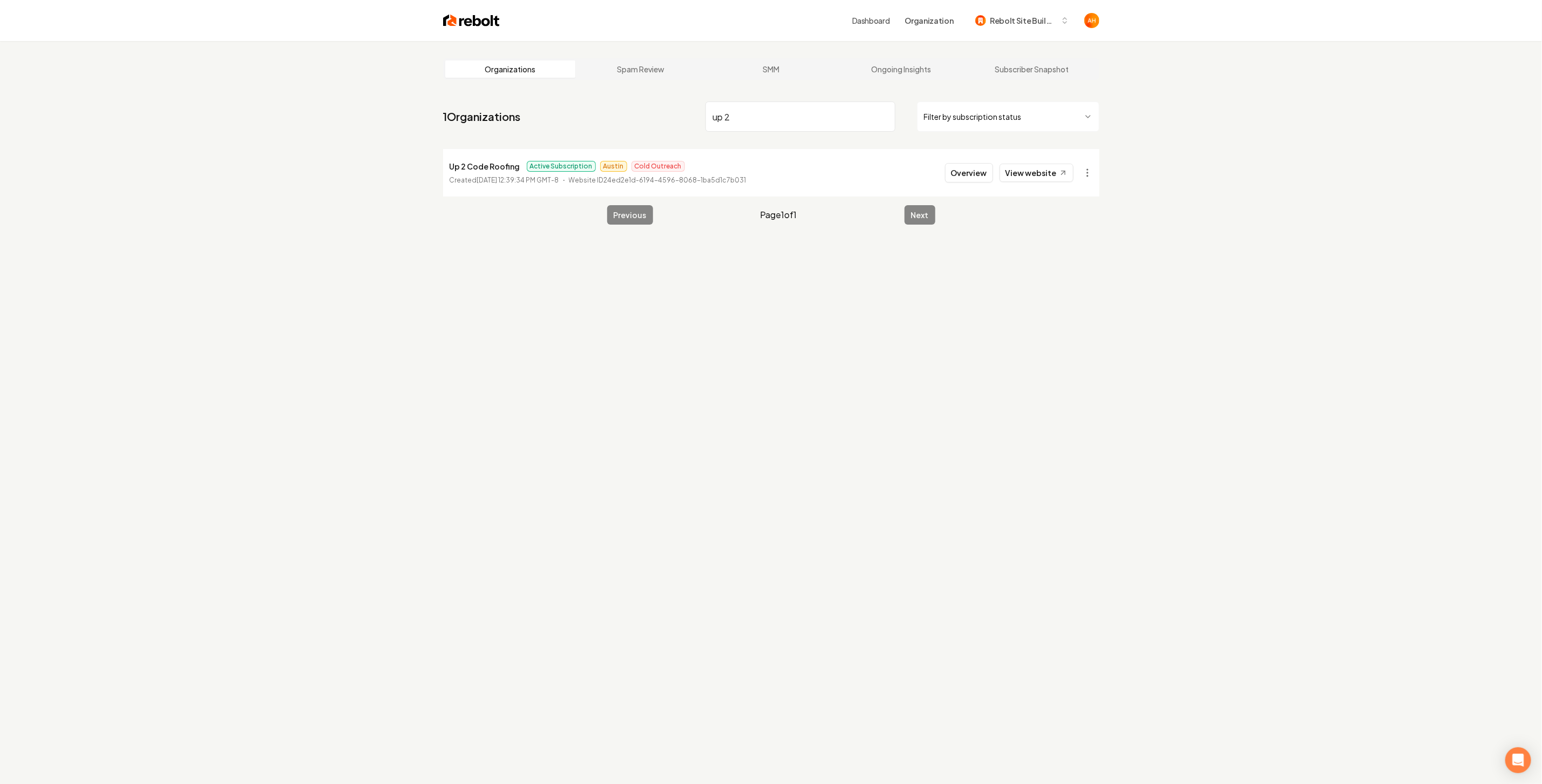
click at [756, 123] on input "up 2" at bounding box center [801, 116] width 190 height 30
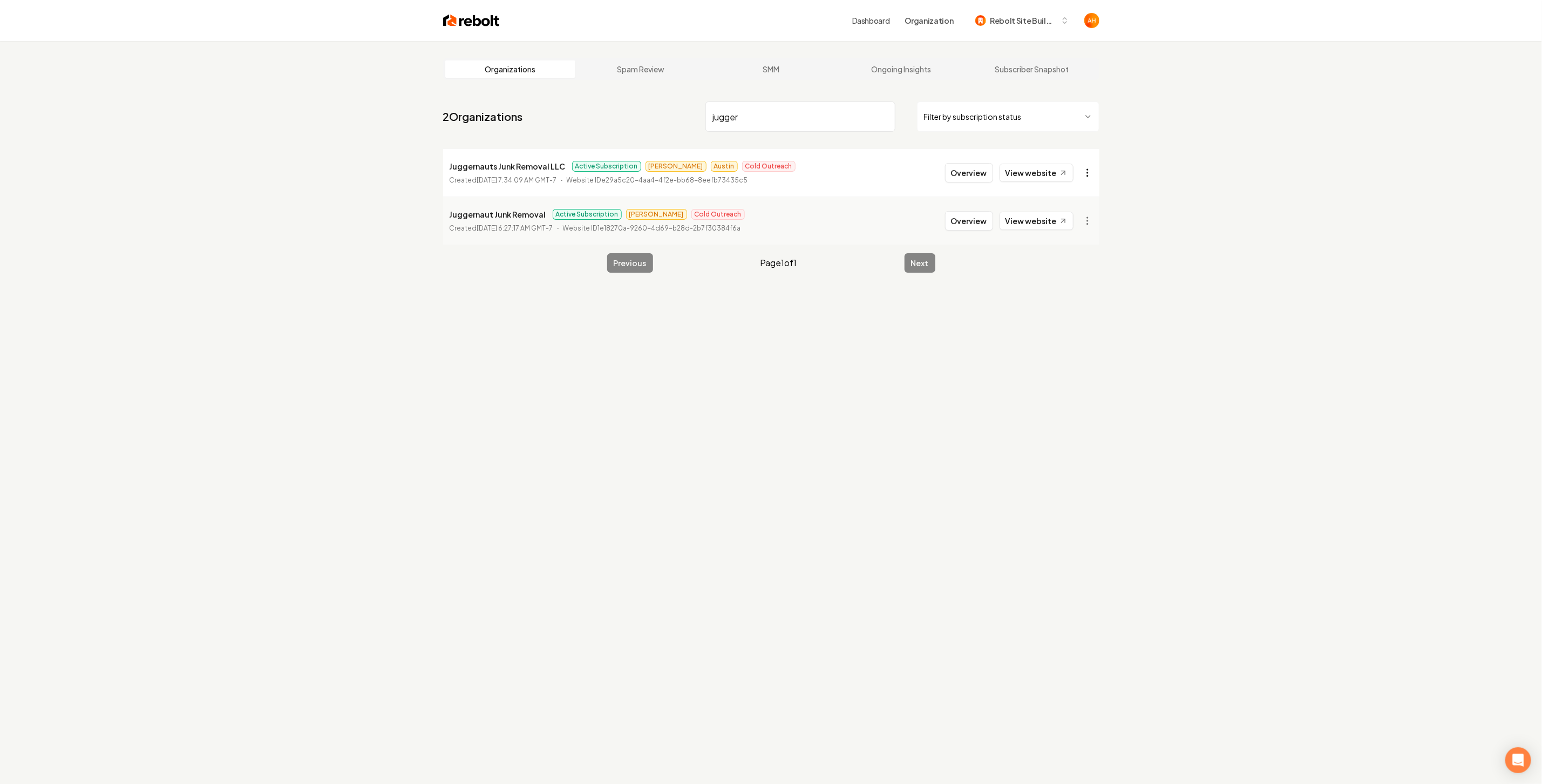
click at [1090, 172] on html "Dashboard Organization Rebolt Site Builder Organizations Spam Review SMM Ongoin…" at bounding box center [771, 392] width 1542 height 784
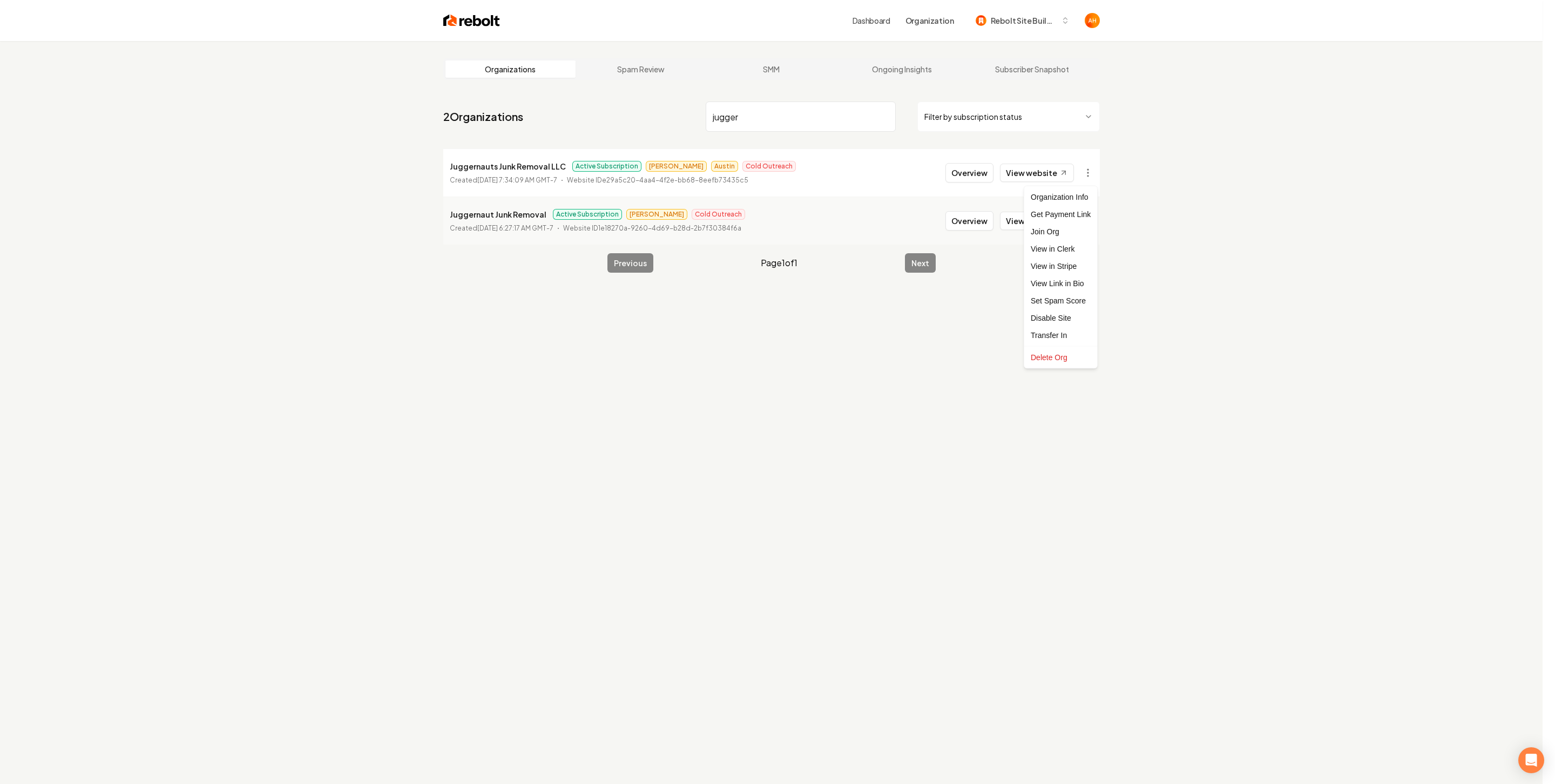
drag, startPoint x: 907, startPoint y: 375, endPoint x: 965, endPoint y: 296, distance: 98.0
click at [908, 375] on html "Dashboard Organization Rebolt Site Builder Organizations Spam Review SMM Ongoin…" at bounding box center [777, 392] width 1555 height 784
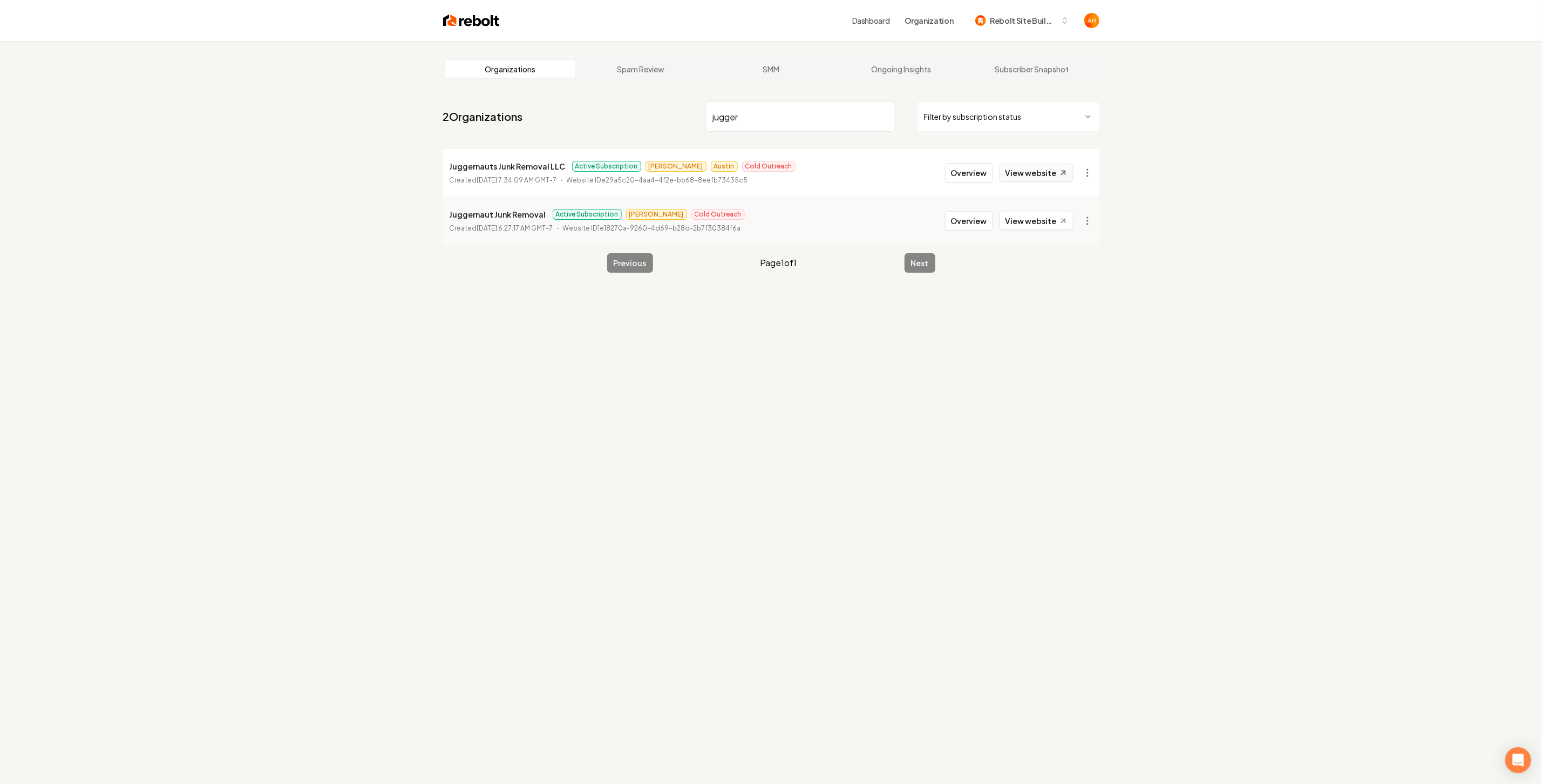
click at [1021, 169] on link "View website" at bounding box center [1036, 172] width 74 height 18
click at [1093, 168] on html "Dashboard Organization Rebolt Site Builder Organizations Spam Review SMM Ongoin…" at bounding box center [771, 392] width 1542 height 784
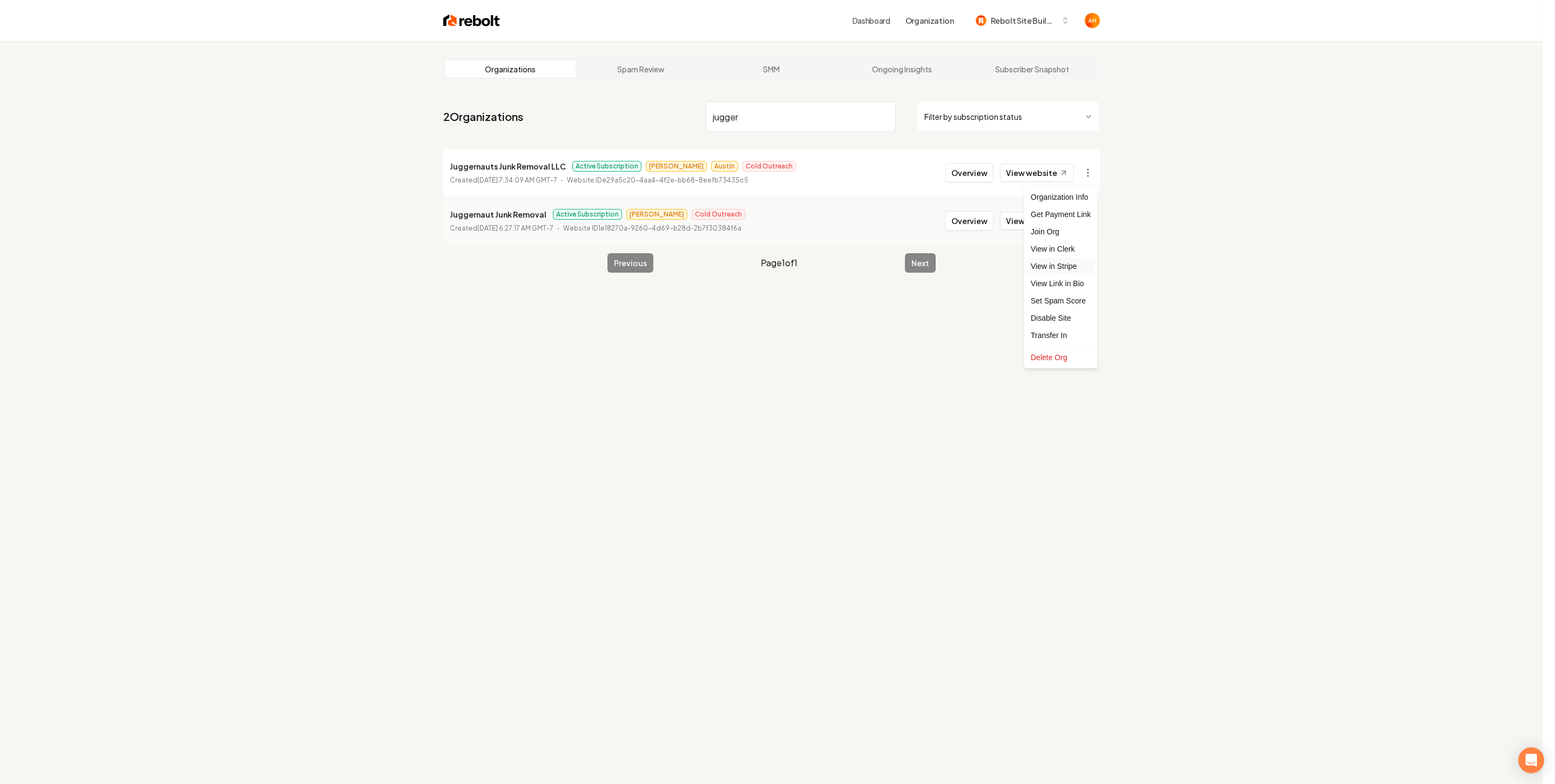
click at [1068, 264] on link "View in Stripe" at bounding box center [1060, 266] width 69 height 17
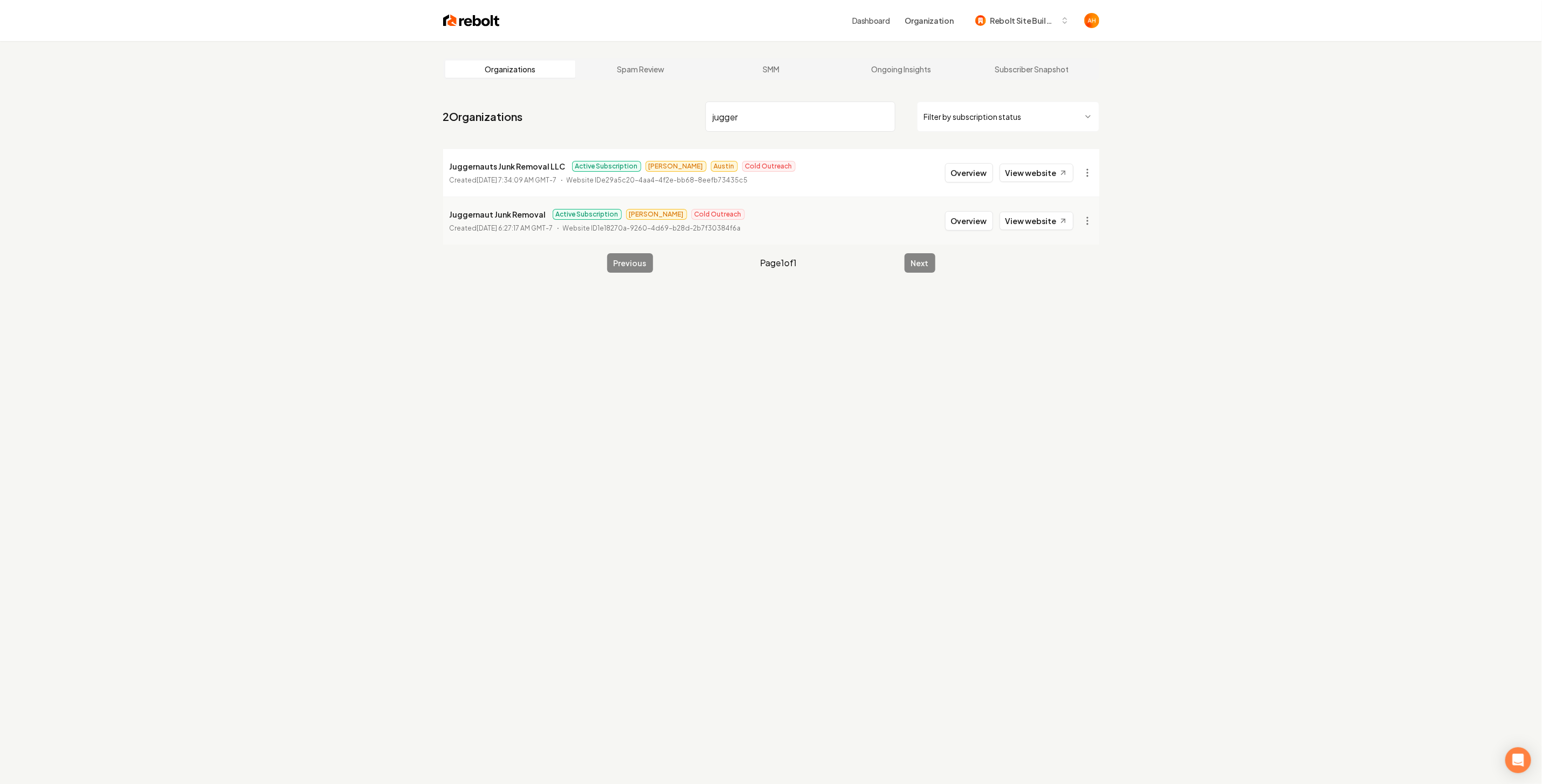
click at [800, 116] on input "jugger" at bounding box center [801, 116] width 190 height 30
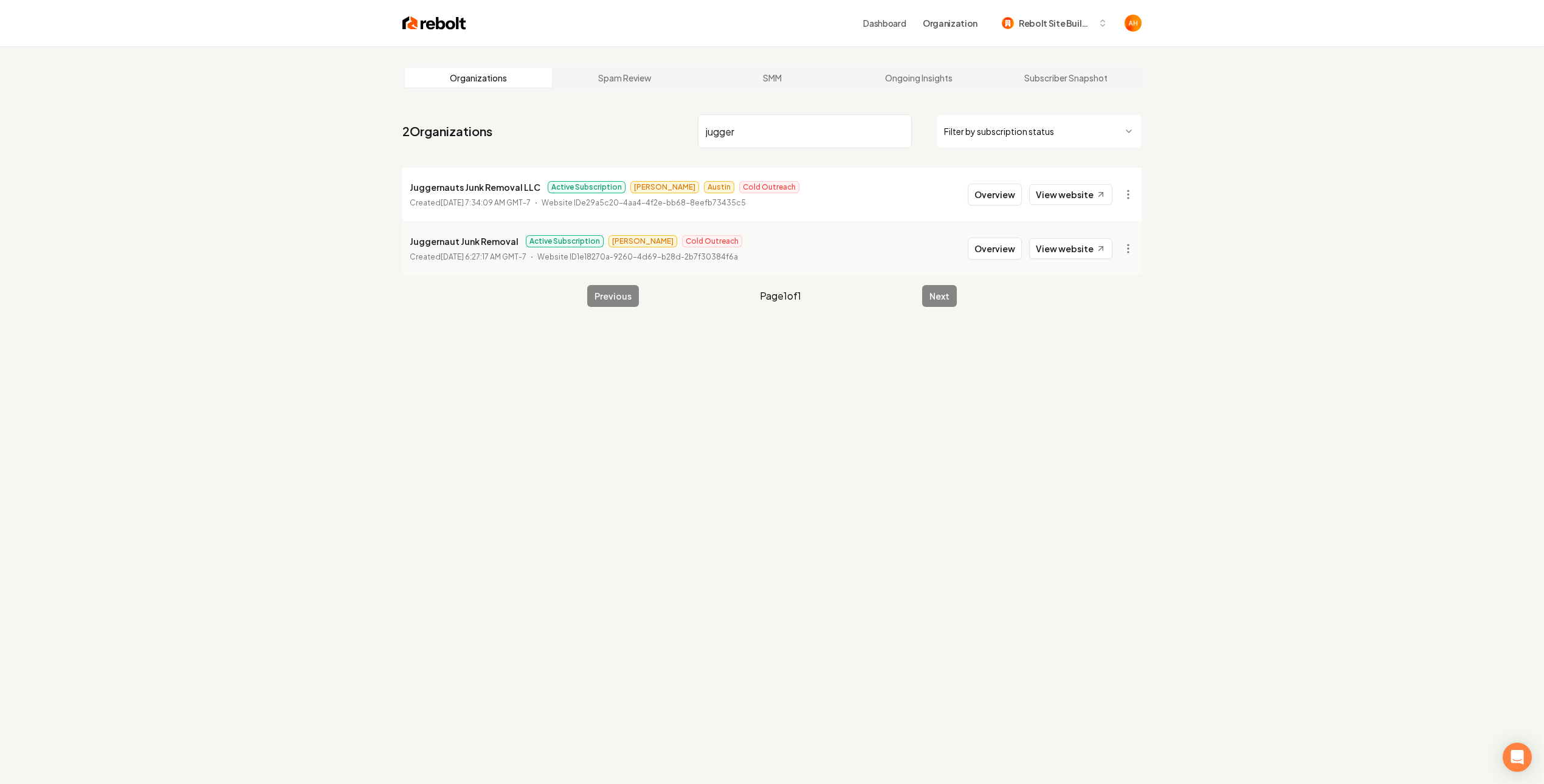
click at [785, 133] on input "jugger" at bounding box center [805, 131] width 214 height 34
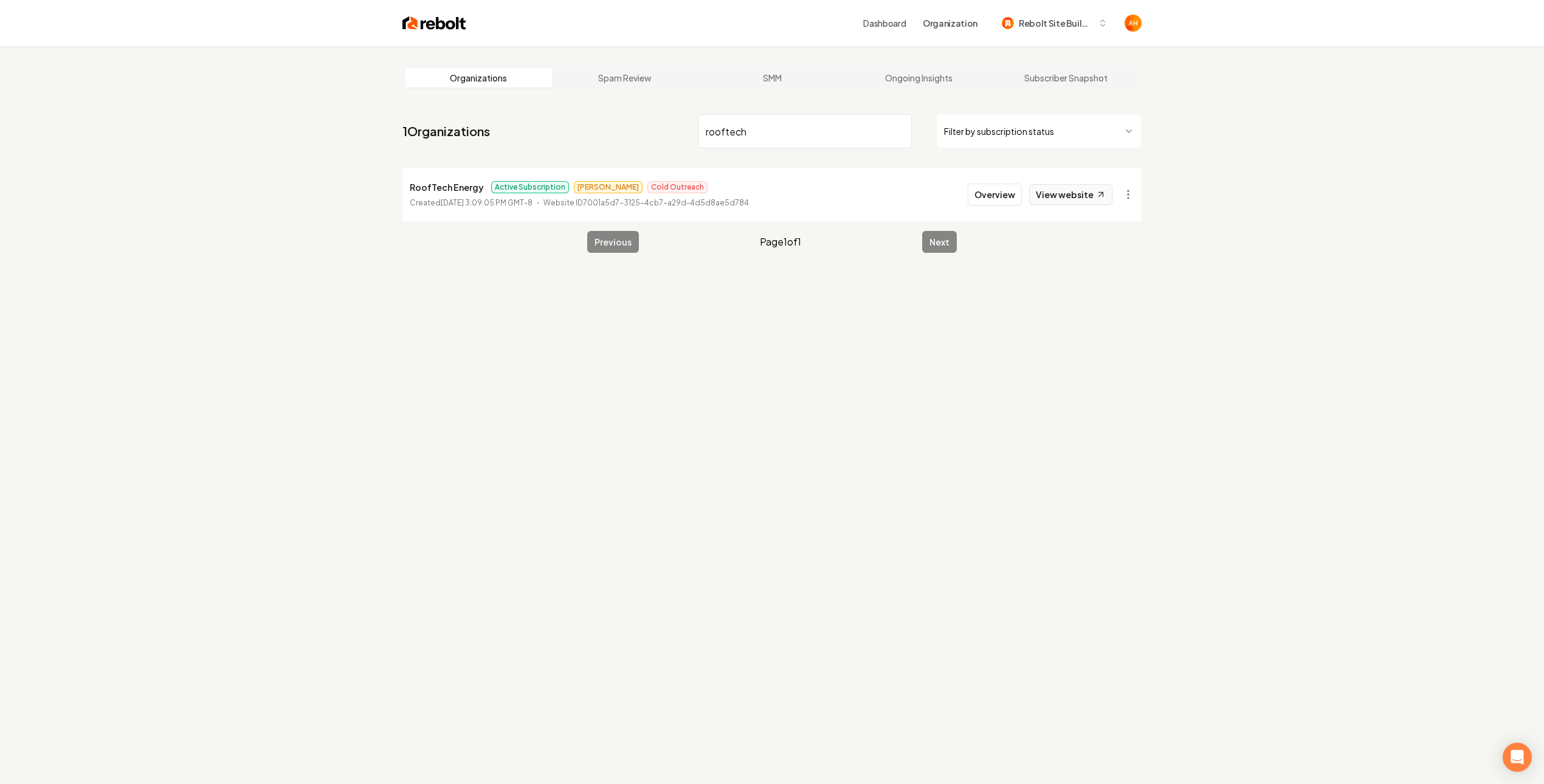
type input "rooftech"
click at [1056, 196] on link "View website" at bounding box center [1070, 194] width 83 height 20
click at [990, 197] on button "Overview" at bounding box center [994, 194] width 54 height 22
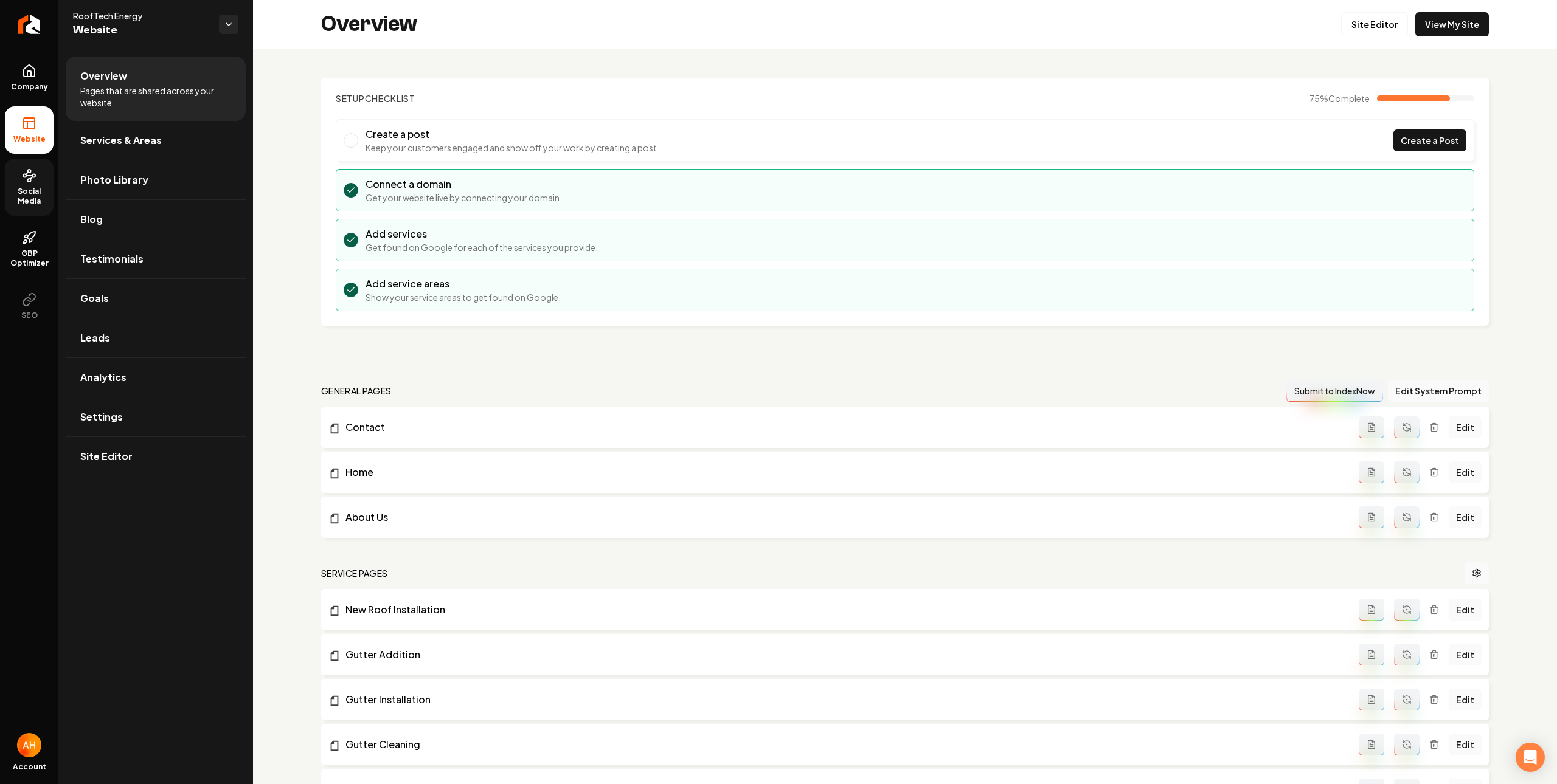
click at [51, 204] on span "Social Media" at bounding box center [29, 196] width 49 height 20
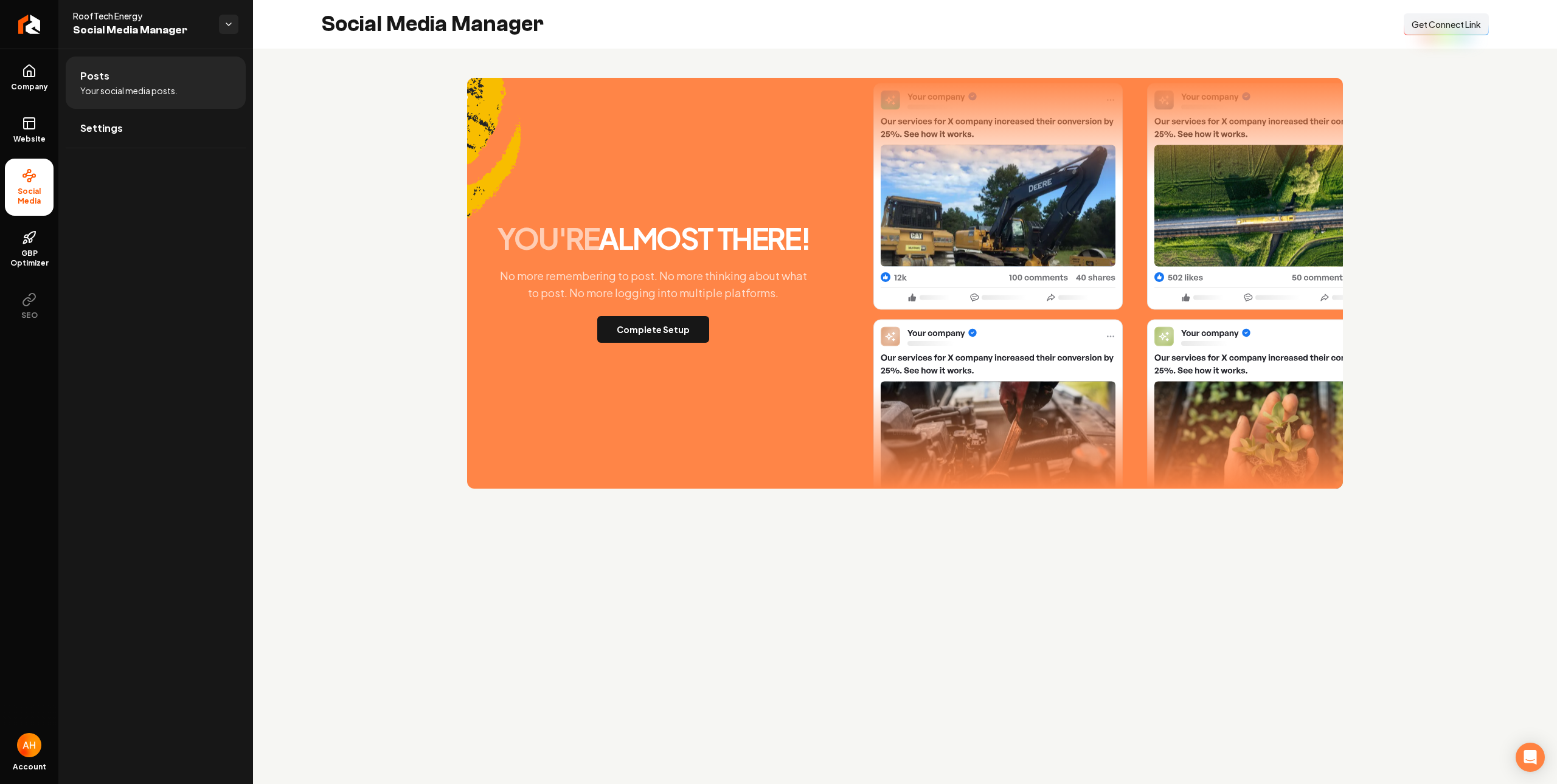
click at [1130, 45] on div "Social Media Manager Connect Link Get Connect Link" at bounding box center [905, 24] width 1304 height 49
click at [1026, 41] on div "Social Media Manager Connect Link Get Connect Link" at bounding box center [905, 24] width 1304 height 49
click at [1061, 31] on div "Social Media Manager Connect Link Get Connect Link" at bounding box center [905, 24] width 1304 height 49
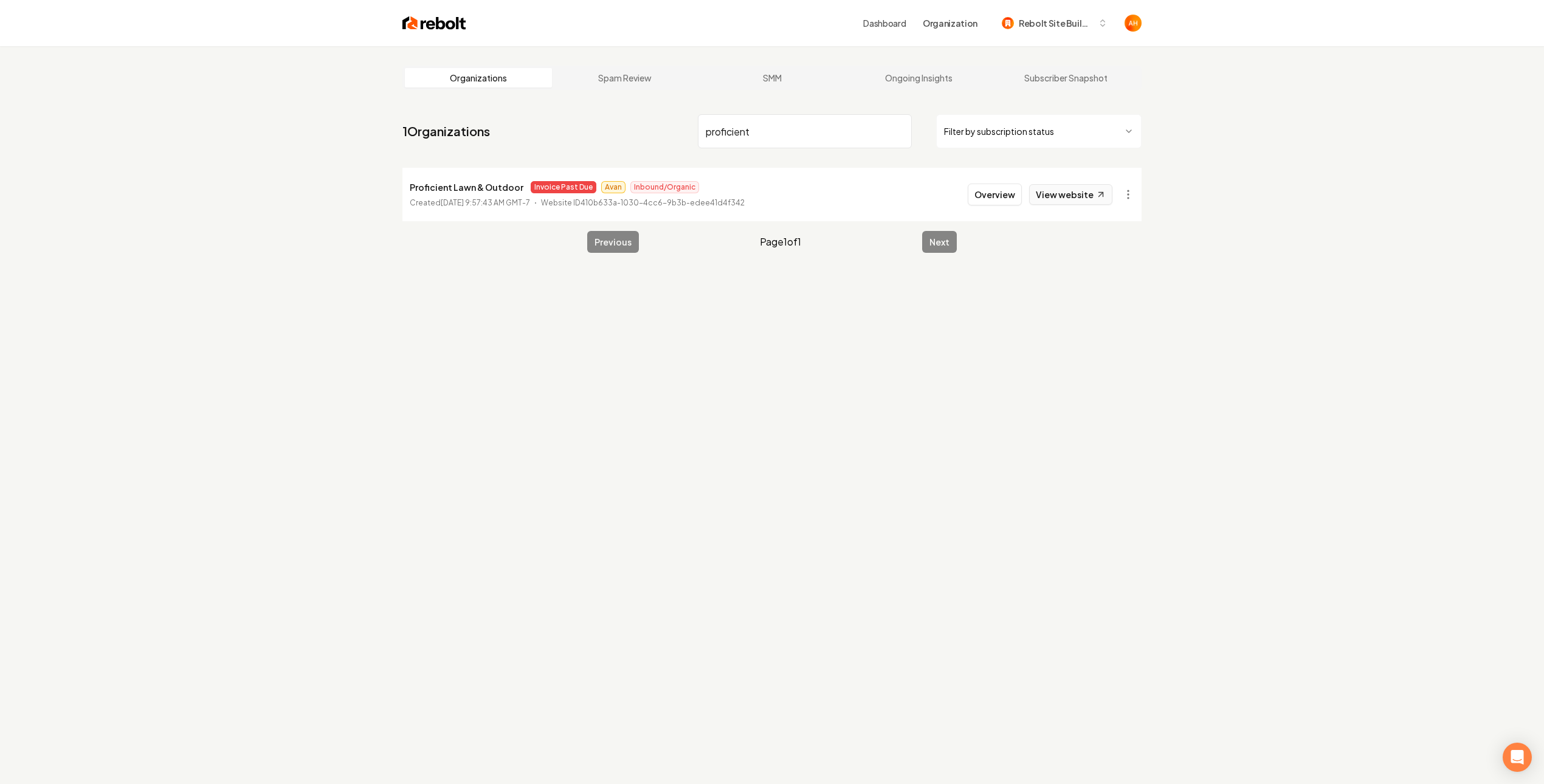
click at [1084, 199] on link "View website" at bounding box center [1070, 194] width 83 height 20
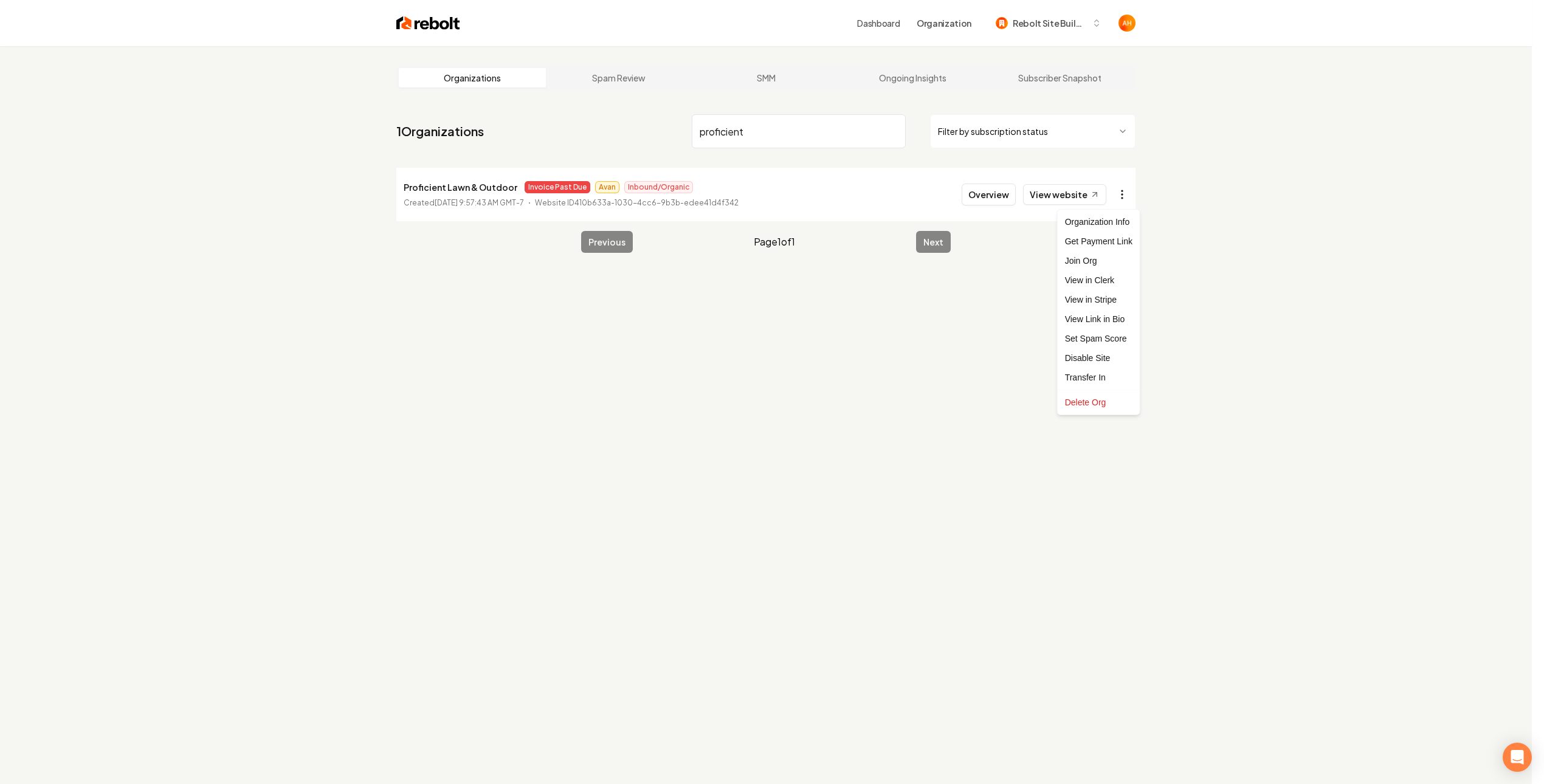
click at [1133, 198] on html "Dashboard Organization Rebolt Site Builder Organizations Spam Review SMM Ongoin…" at bounding box center [772, 392] width 1544 height 784
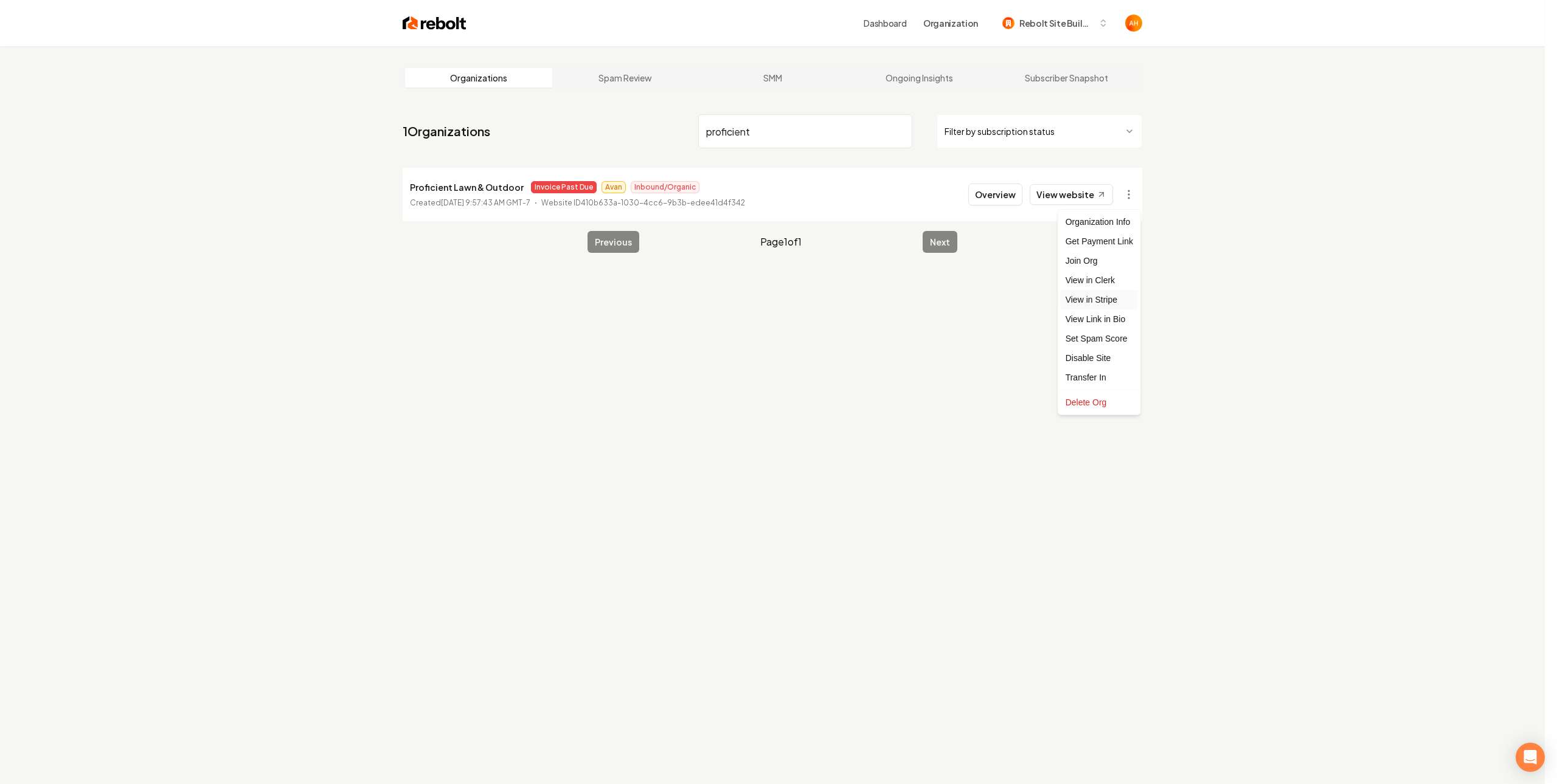
click at [1104, 298] on link "View in Stripe" at bounding box center [1099, 299] width 78 height 20
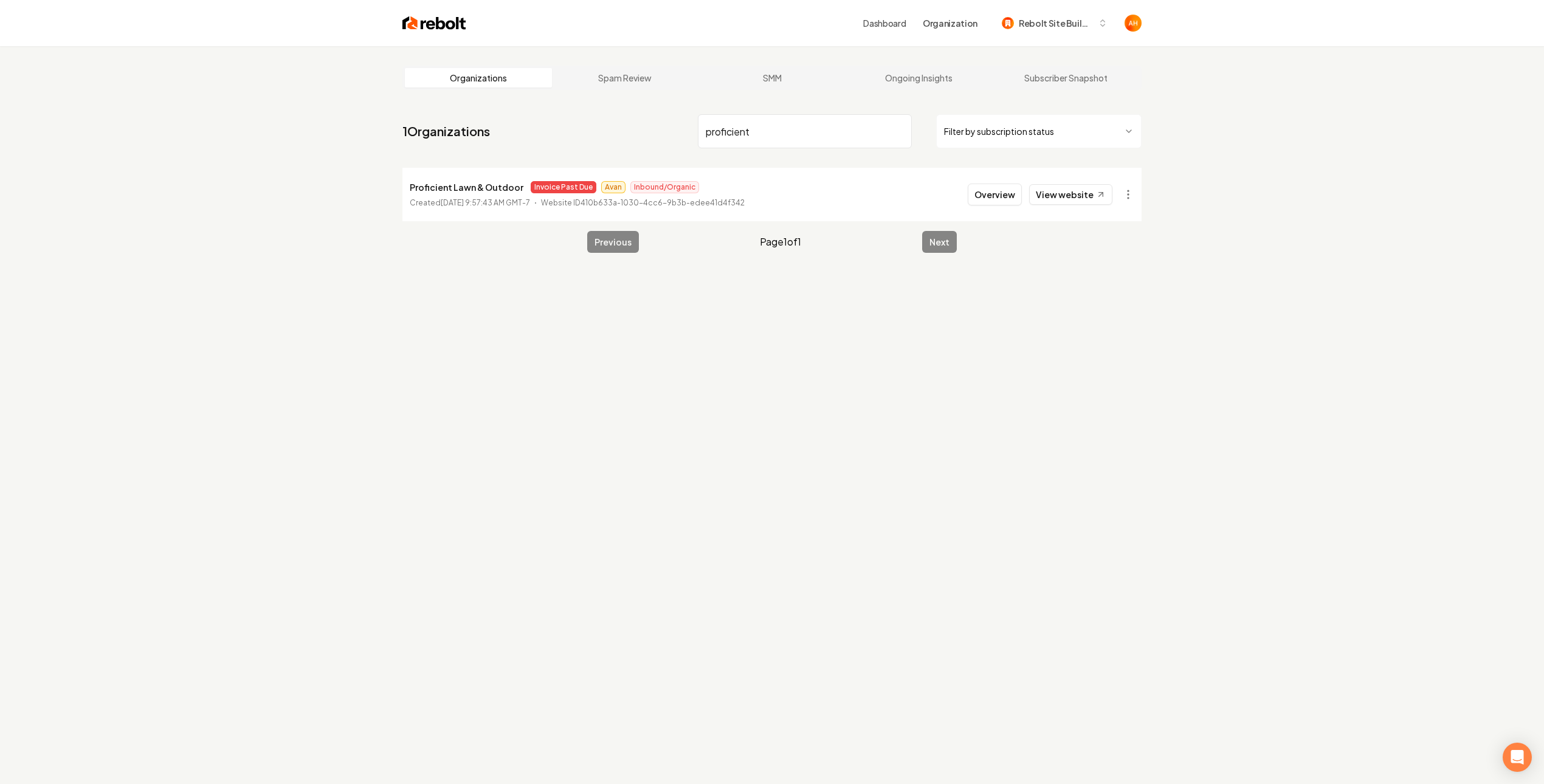
click at [824, 126] on input "proficient" at bounding box center [805, 131] width 214 height 34
click at [1133, 192] on html "Dashboard Organization Rebolt Site Builder Organizations Spam Review SMM Ongoin…" at bounding box center [772, 392] width 1544 height 784
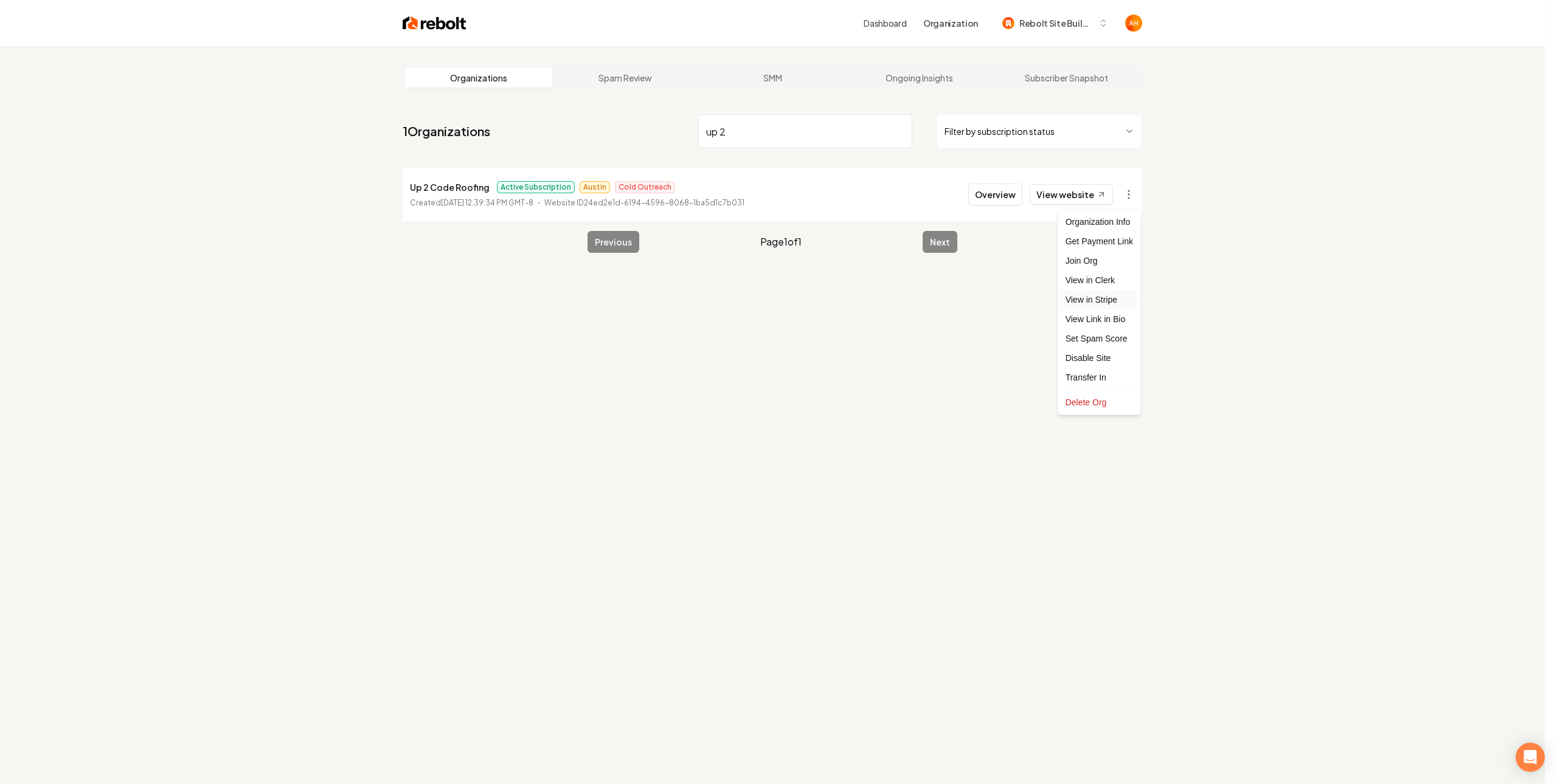
click at [1109, 299] on link "View in Stripe" at bounding box center [1099, 299] width 78 height 20
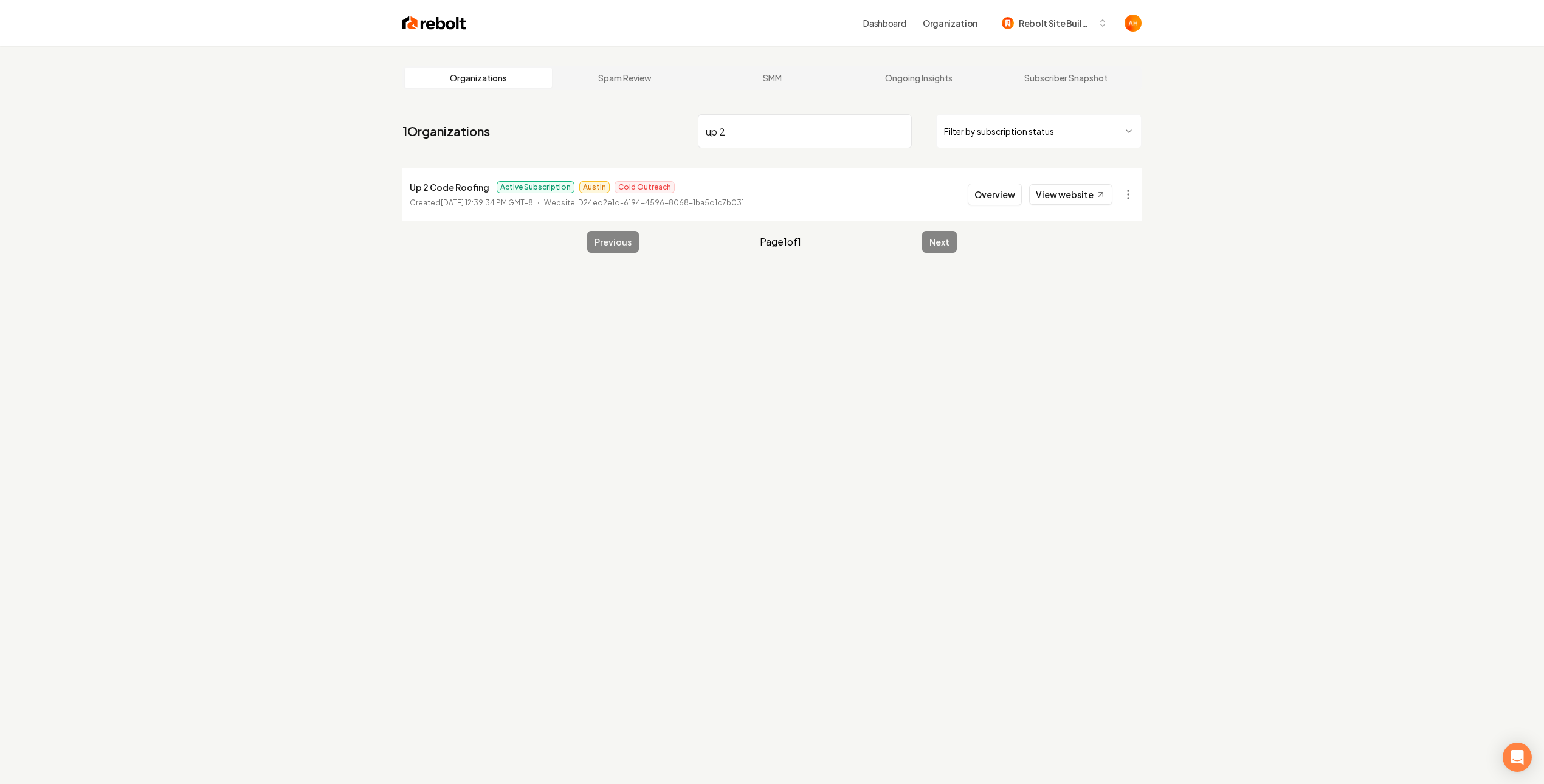
drag, startPoint x: 816, startPoint y: 124, endPoint x: 795, endPoint y: 143, distance: 28.3
click at [815, 127] on input "up 2" at bounding box center [805, 131] width 214 height 34
click at [1156, 188] on main "Organizations Spam Review SMM Ongoing Insights Subscriber Snapshot 1 Organizati…" at bounding box center [772, 159] width 778 height 226
click at [1134, 190] on html "Dashboard Organization Rebolt Site Builder Organizations Spam Review SMM Ongoin…" at bounding box center [772, 392] width 1544 height 784
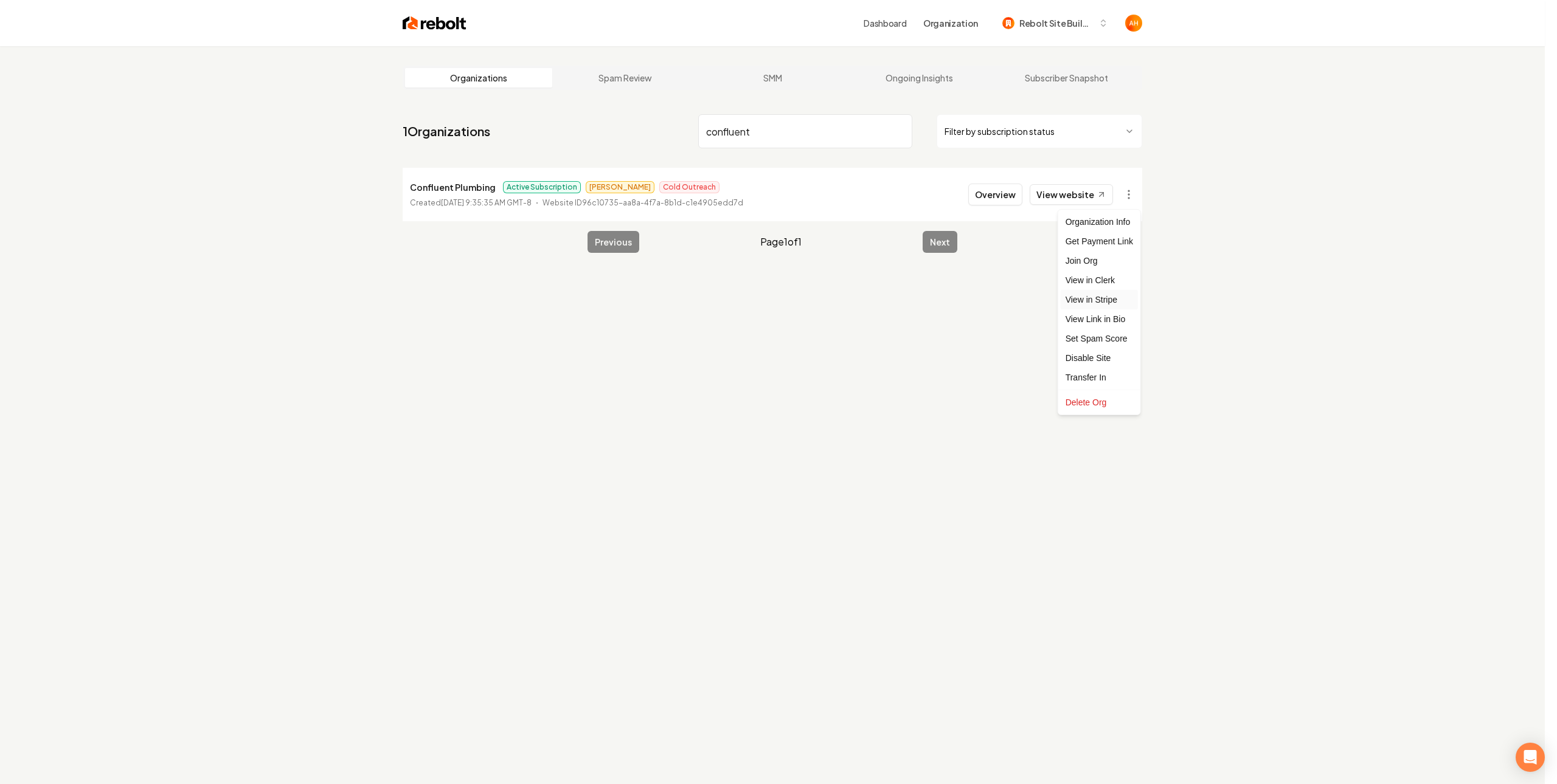
click at [1109, 292] on link "View in Stripe" at bounding box center [1099, 299] width 78 height 20
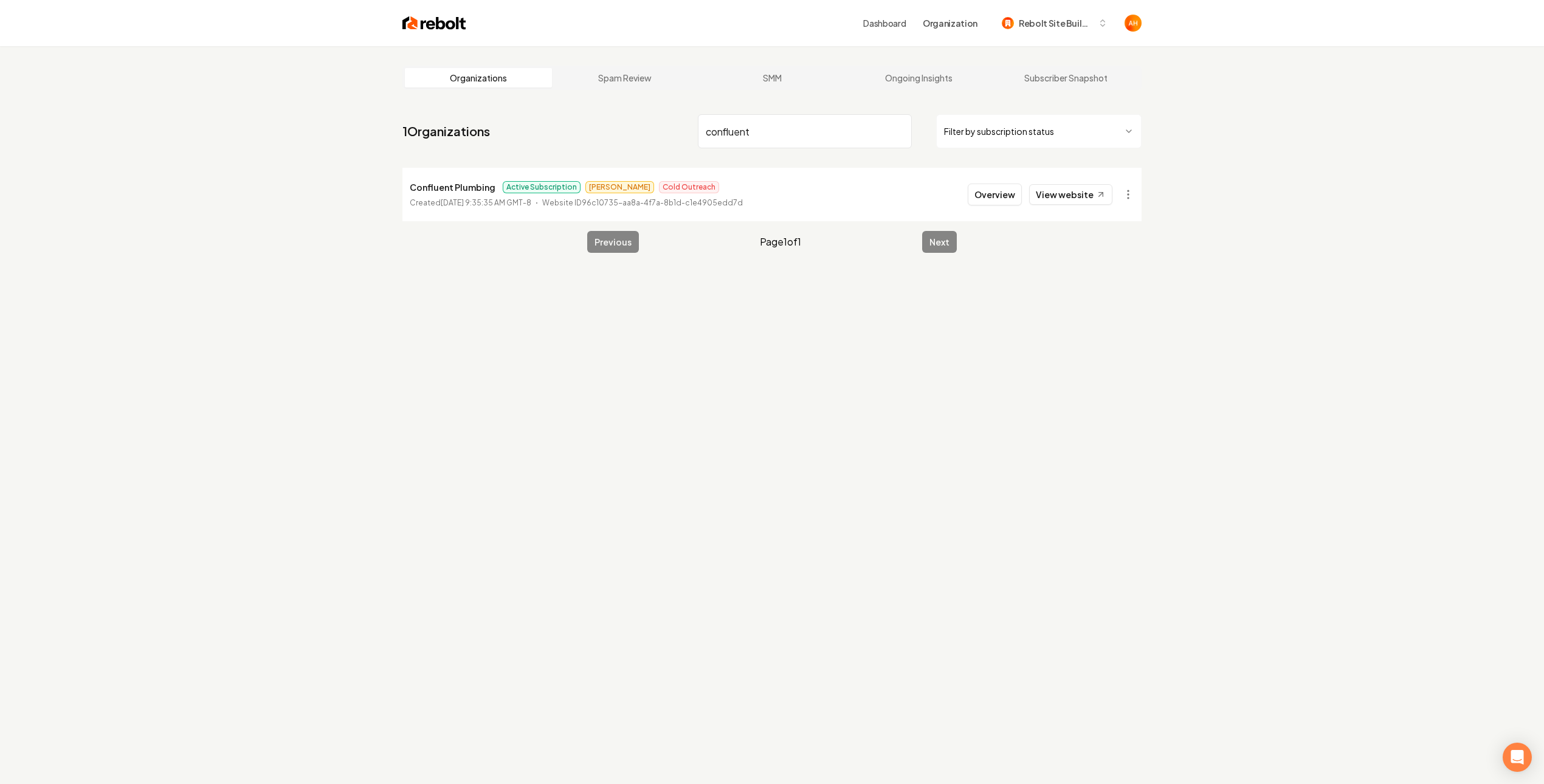
click at [845, 120] on input "confluent" at bounding box center [805, 131] width 214 height 34
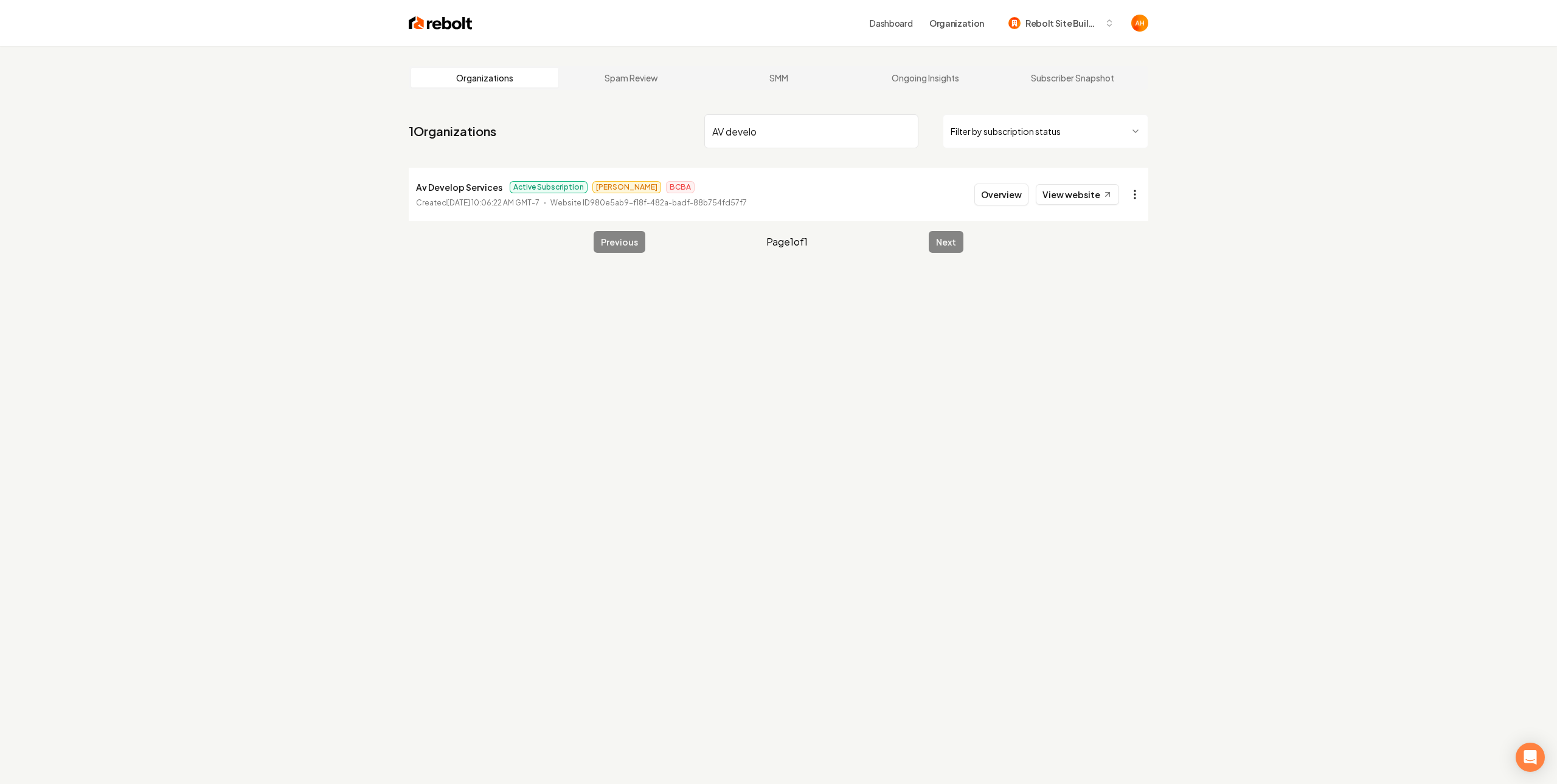
click at [1136, 196] on html "Dashboard Organization Rebolt Site Builder Organizations Spam Review SMM Ongoin…" at bounding box center [778, 392] width 1557 height 784
click at [1110, 298] on link "View in Stripe" at bounding box center [1099, 299] width 78 height 20
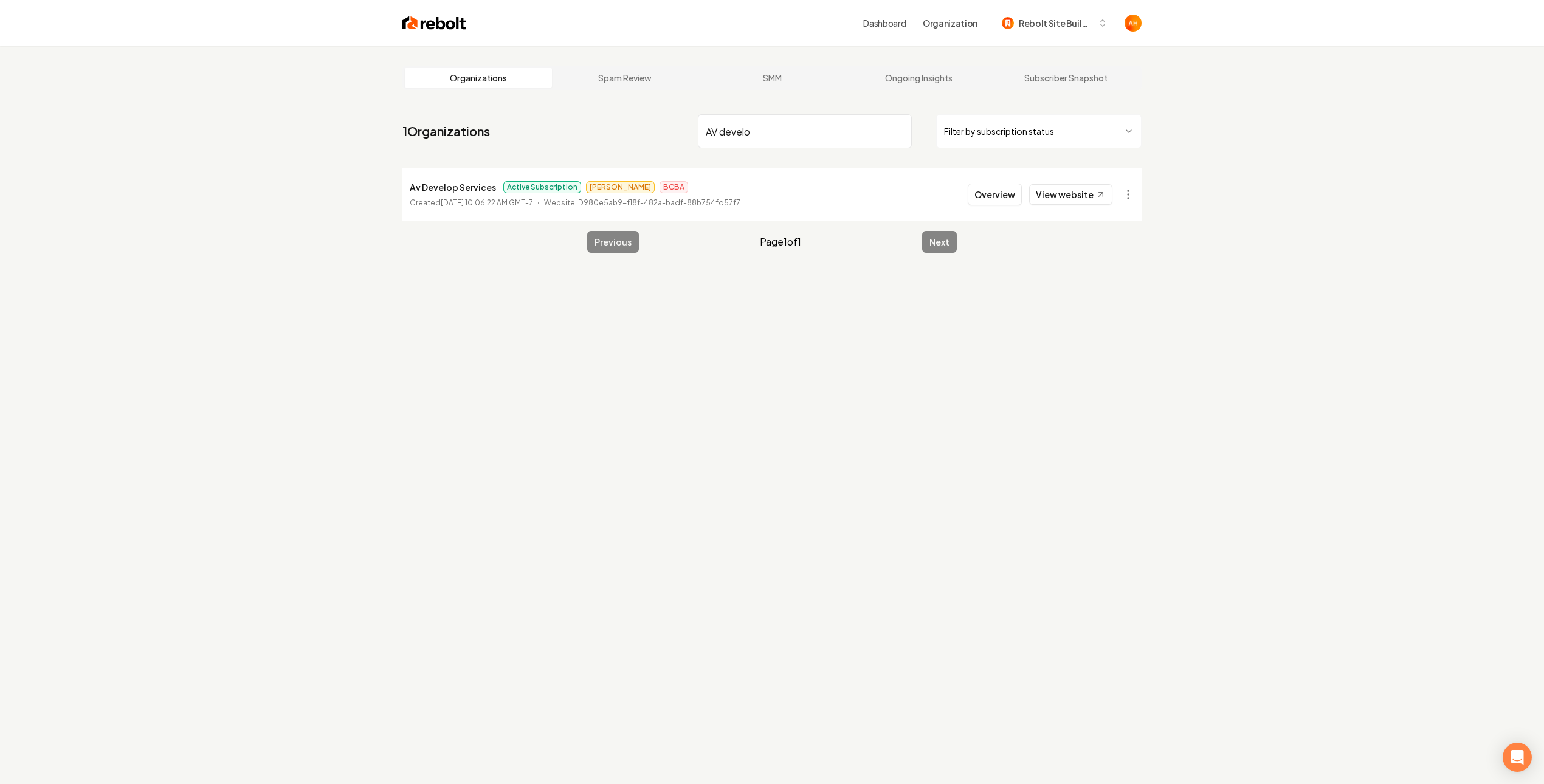
click at [764, 128] on input "AV develo" at bounding box center [805, 131] width 214 height 34
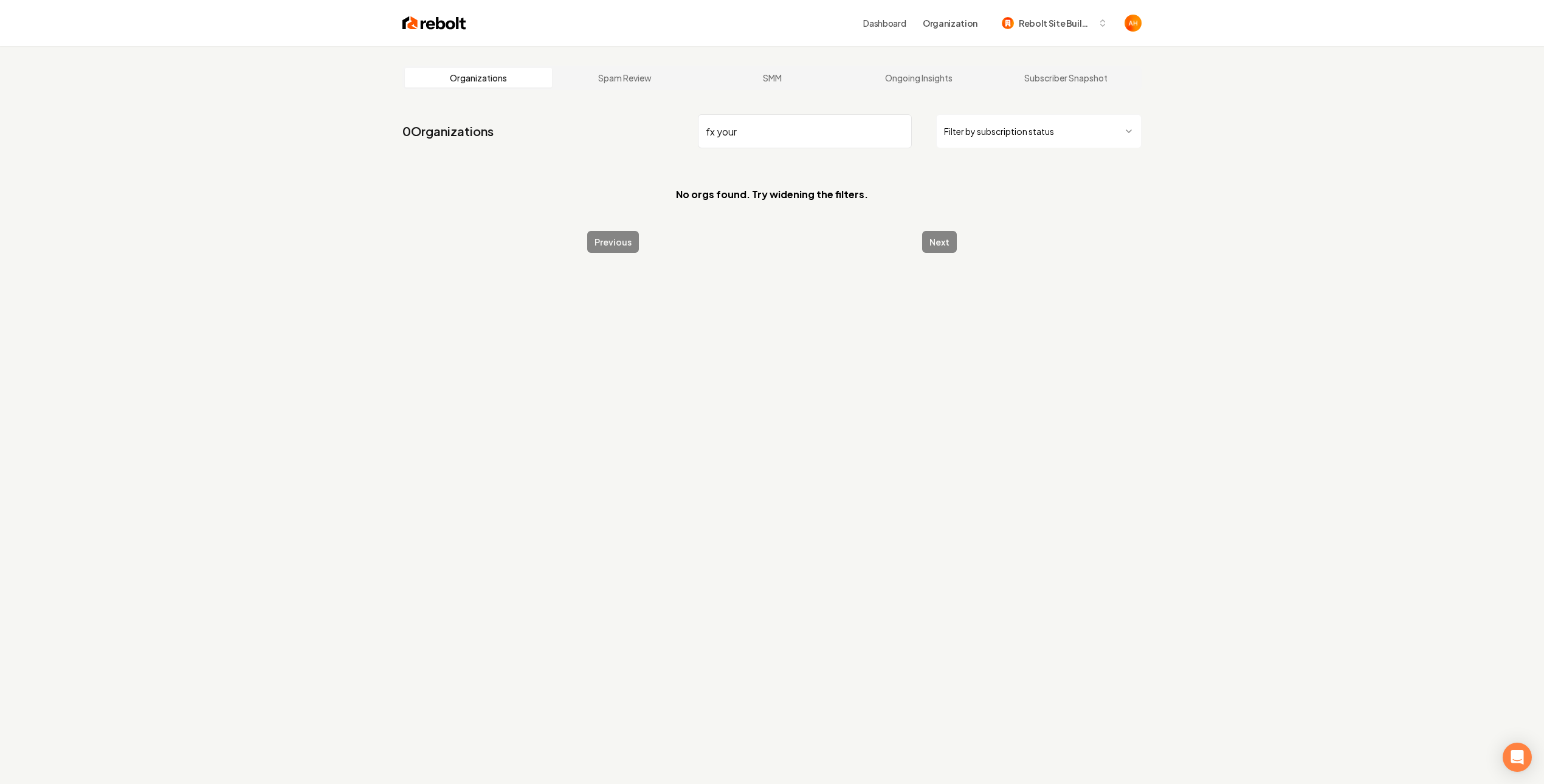
click at [765, 138] on input "fx your" at bounding box center [805, 131] width 214 height 34
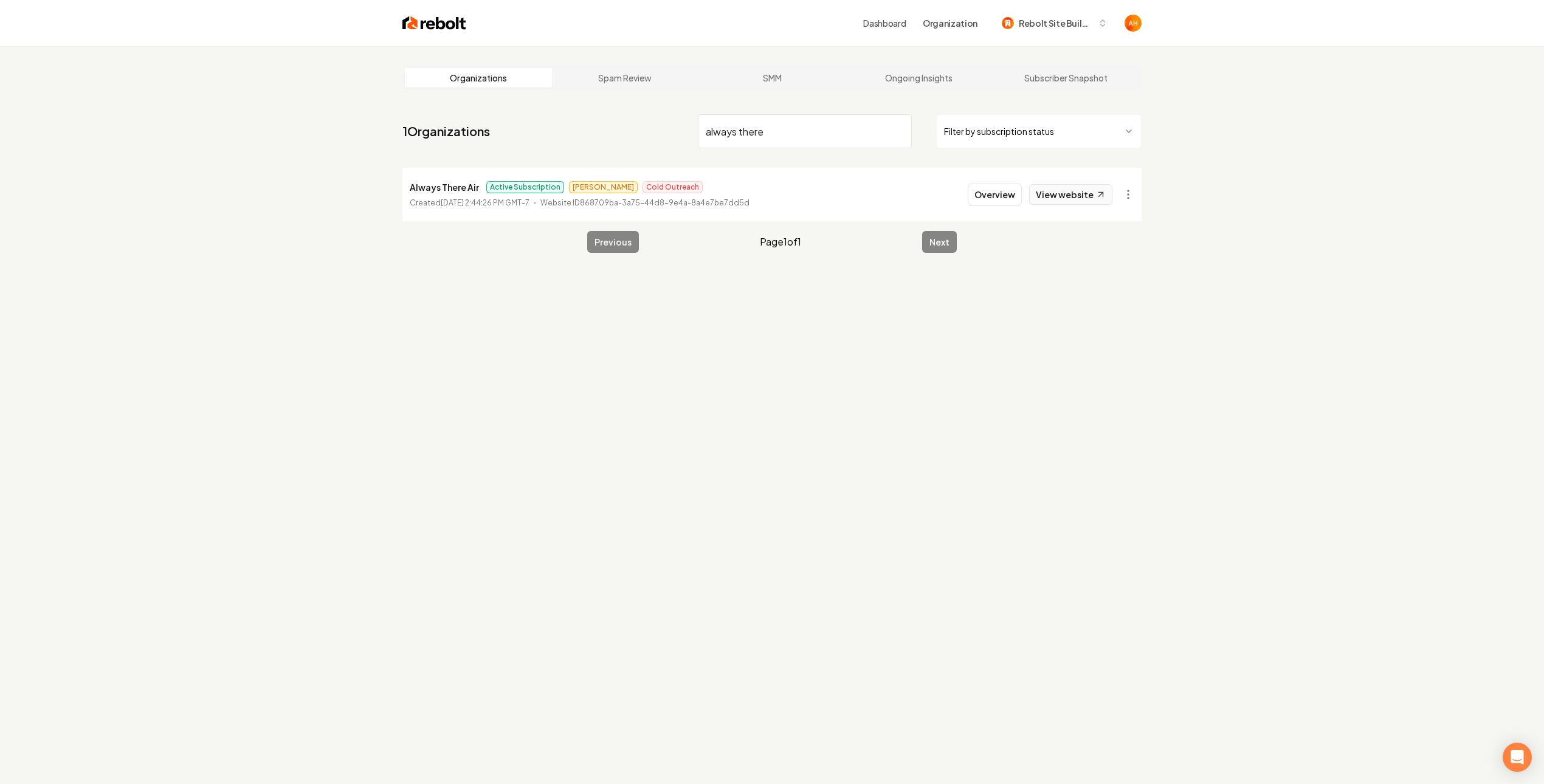
click at [1091, 202] on link "View website" at bounding box center [1070, 194] width 83 height 20
click at [1124, 186] on html "Dashboard Organization Rebolt Site Builder Organizations Spam Review SMM Ongoin…" at bounding box center [772, 392] width 1544 height 784
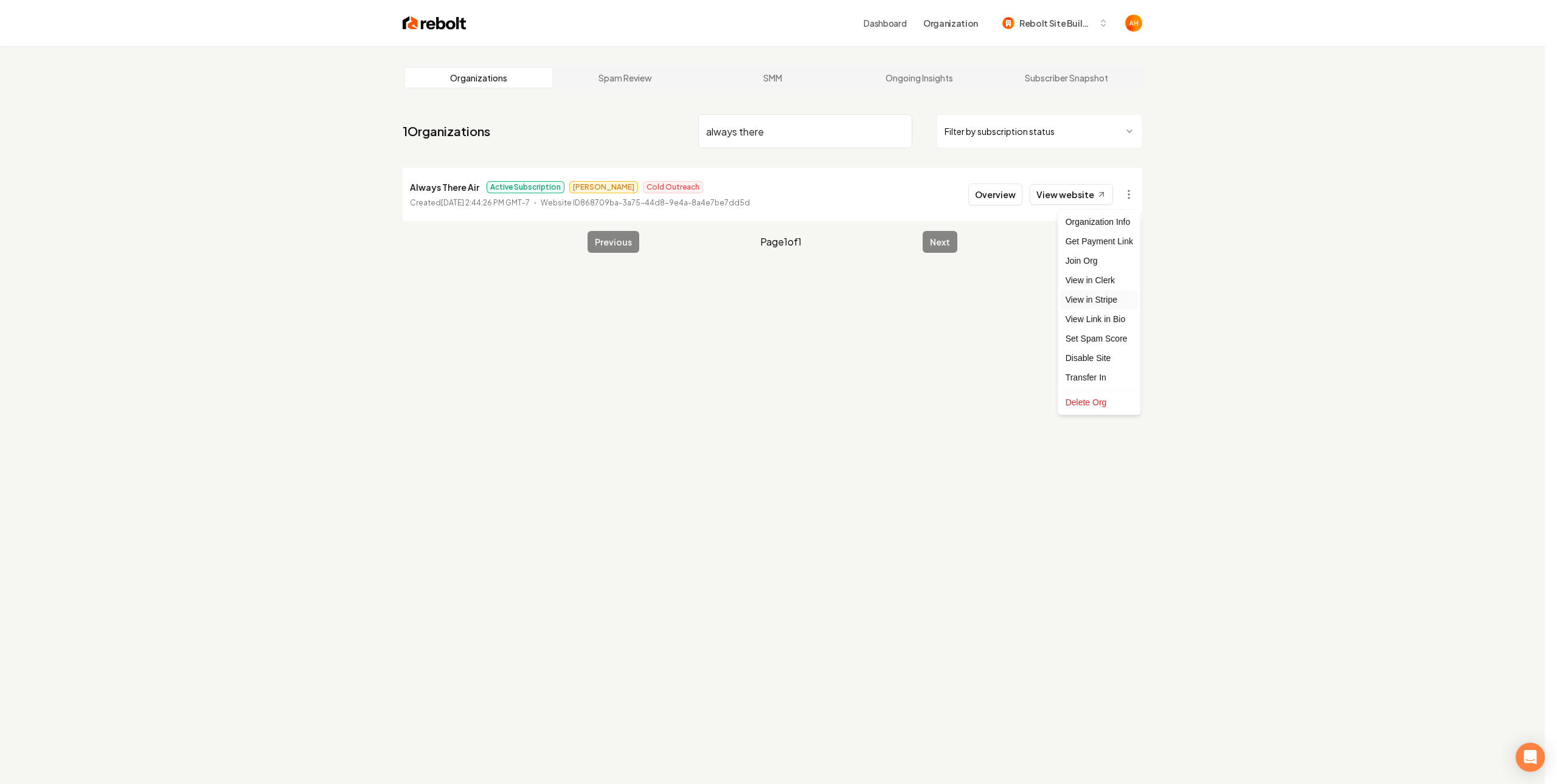
click at [1103, 299] on link "View in Stripe" at bounding box center [1099, 299] width 78 height 20
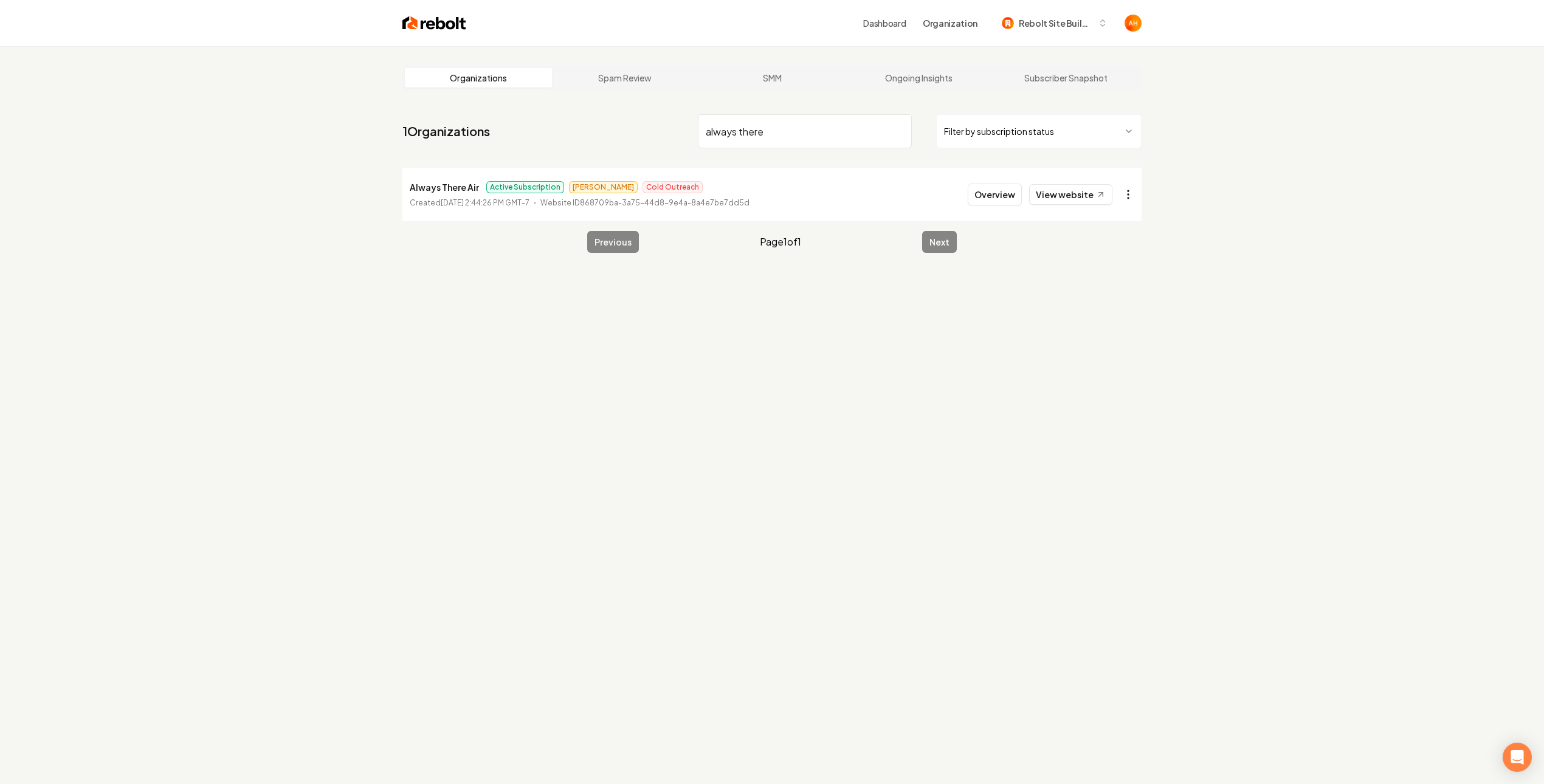
click at [1123, 193] on html "Dashboard Organization Rebolt Site Builder Organizations Spam Review SMM Ongoin…" at bounding box center [772, 392] width 1544 height 784
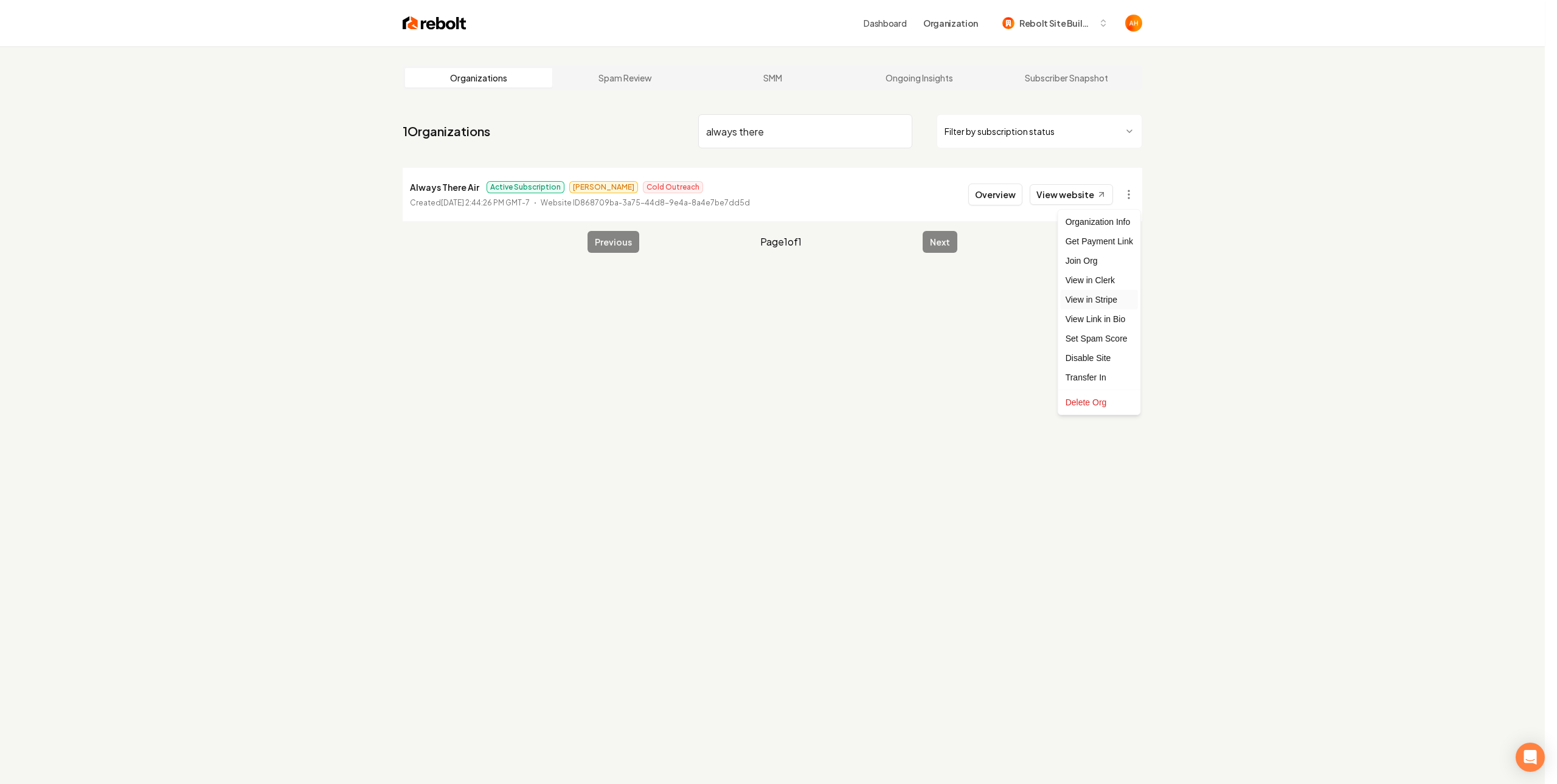
click at [1111, 300] on link "View in Stripe" at bounding box center [1099, 299] width 78 height 20
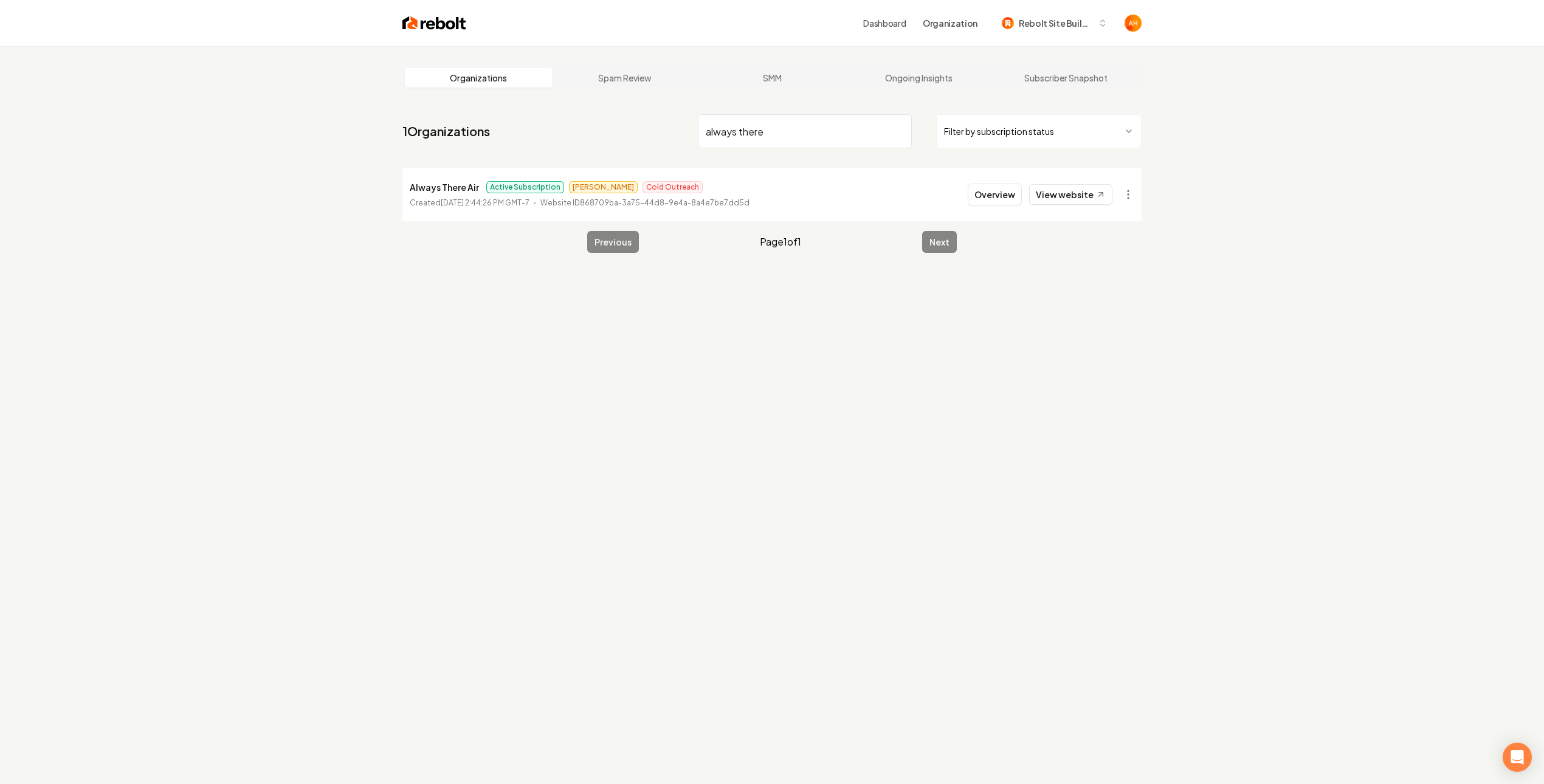
click at [1365, 134] on div "Organizations Spam Review SMM Ongoing Insights Subscriber Snapshot 1 Organizati…" at bounding box center [772, 438] width 1544 height 784
click at [805, 143] on input "always there" at bounding box center [805, 131] width 214 height 34
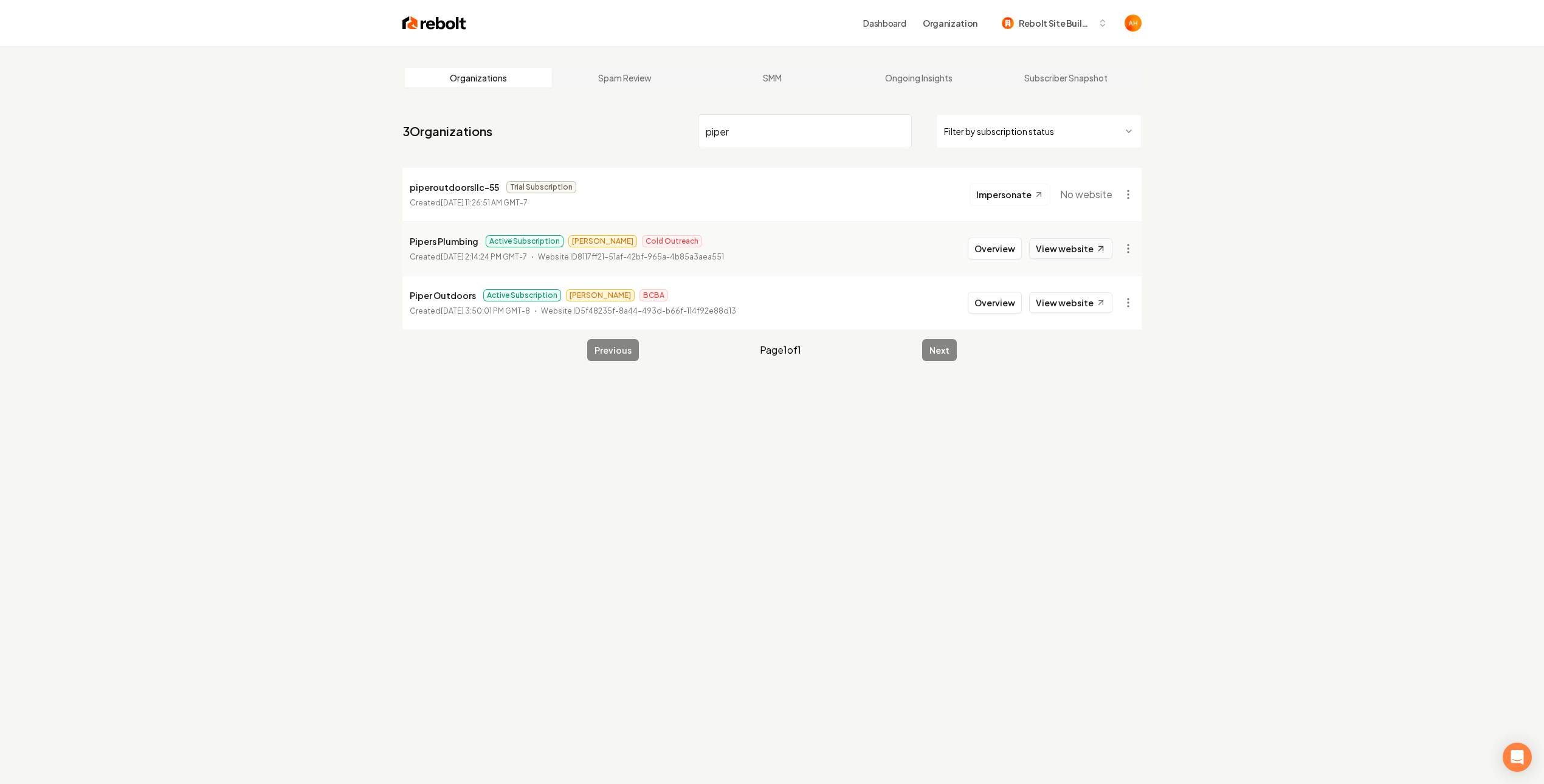
click at [1088, 257] on link "View website" at bounding box center [1070, 248] width 83 height 20
click at [780, 136] on input "piper" at bounding box center [805, 131] width 214 height 34
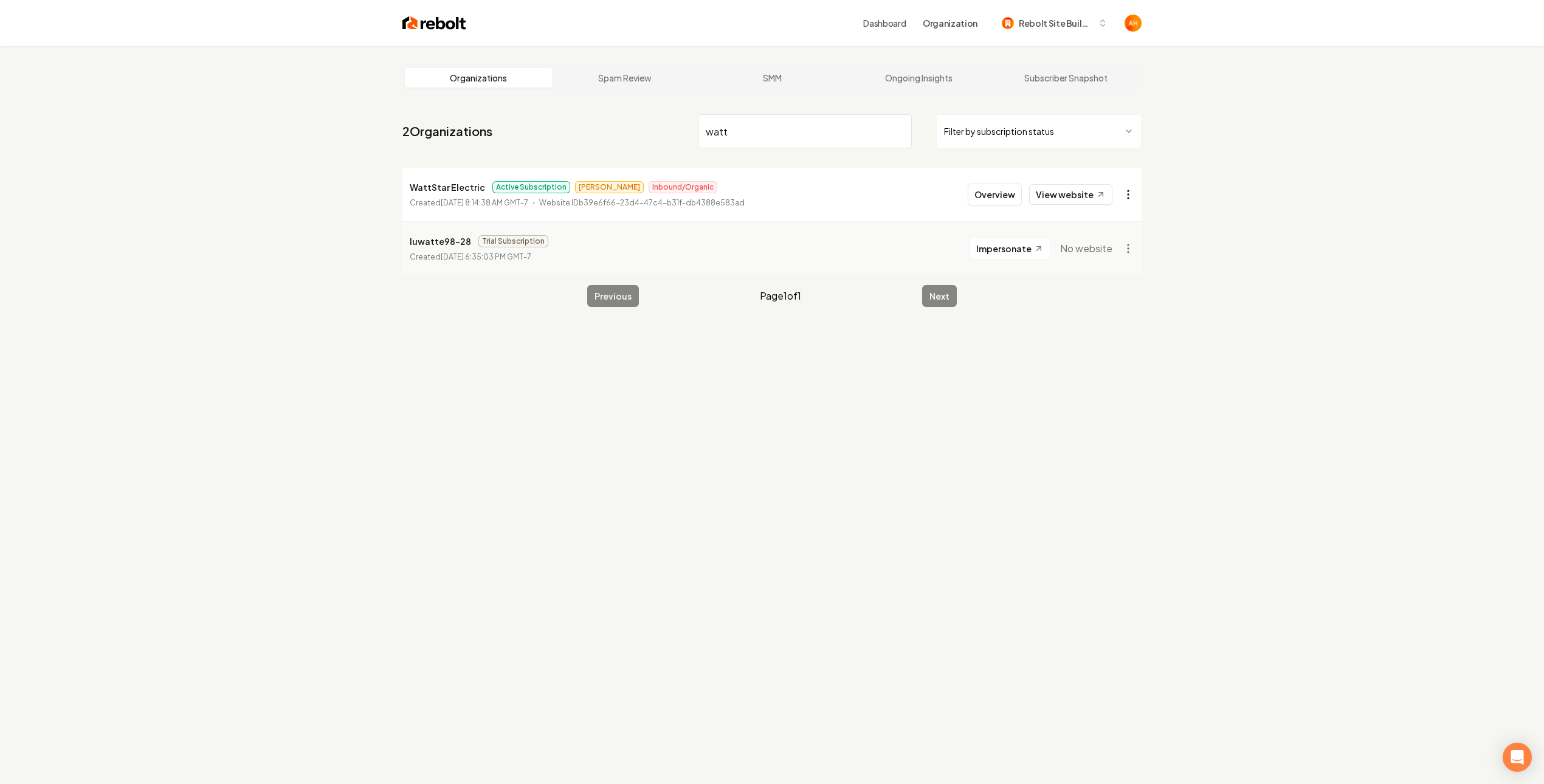
type input "watt"
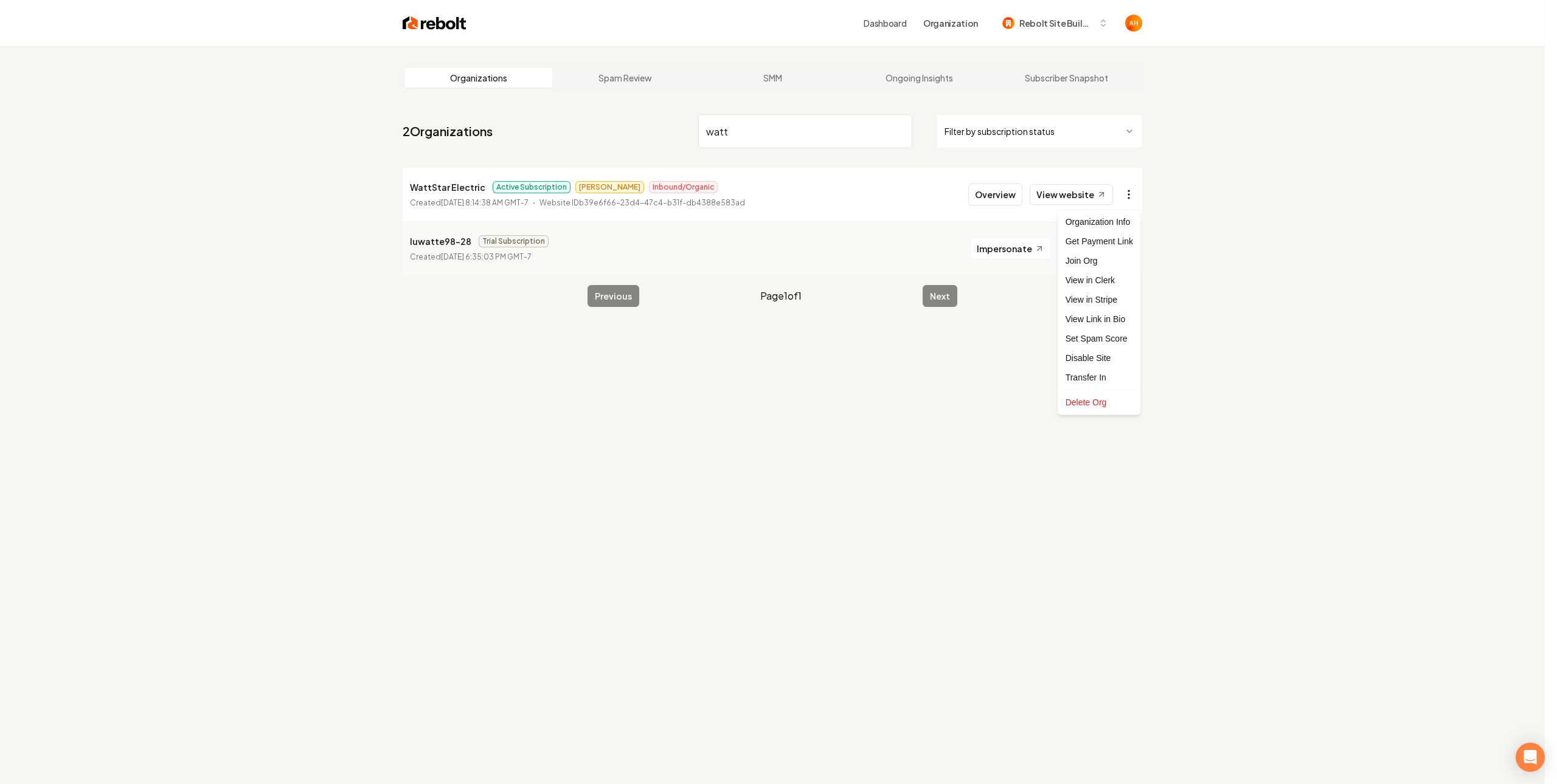
click at [1123, 191] on html "Dashboard Organization Rebolt Site Builder Organizations Spam Review SMM Ongoin…" at bounding box center [778, 392] width 1557 height 784
click at [785, 135] on html "Dashboard Organization Rebolt Site Builder Organizations Spam Review SMM Ongoin…" at bounding box center [778, 392] width 1557 height 784
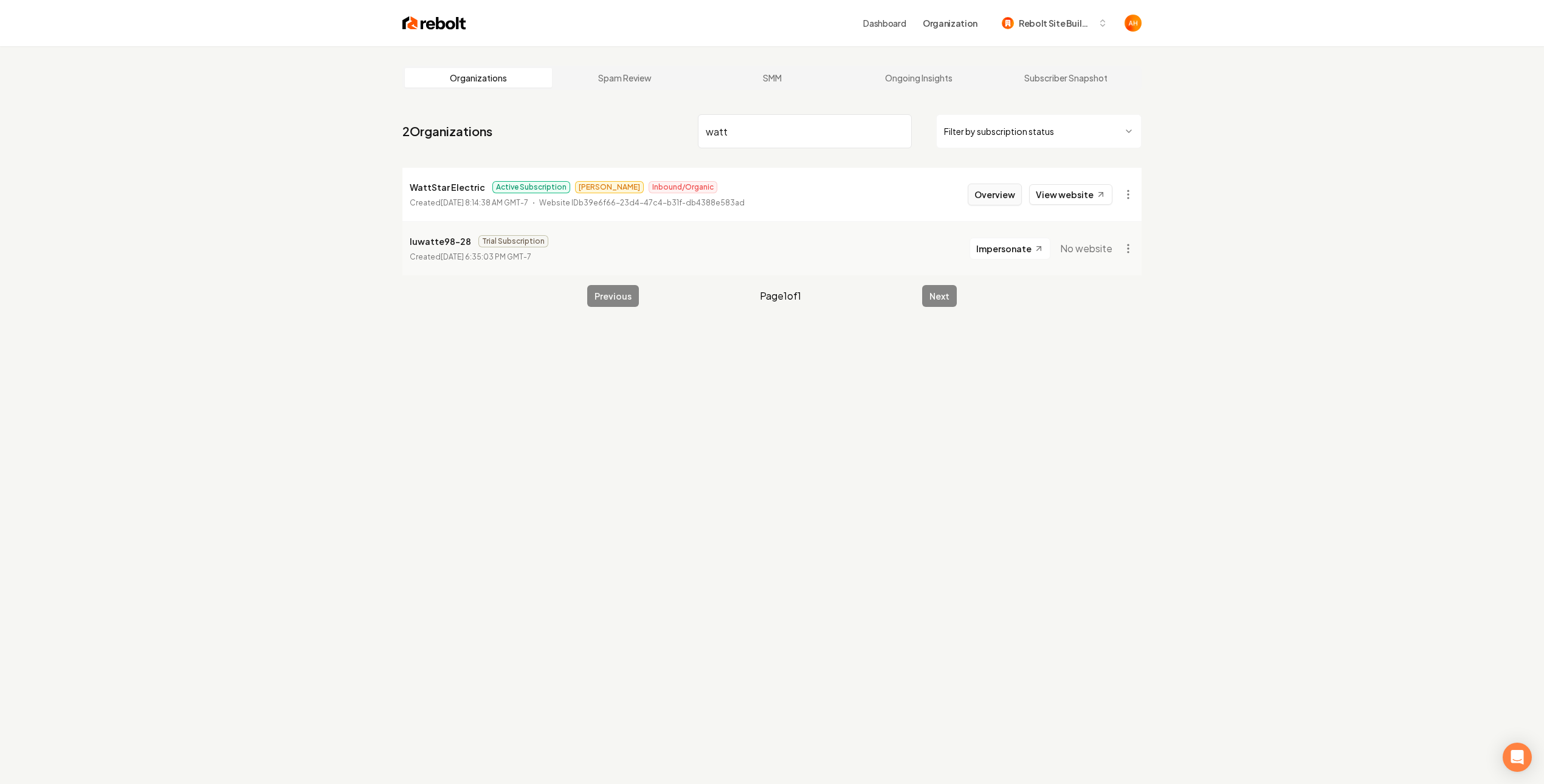
click at [981, 200] on button "Overview" at bounding box center [994, 194] width 54 height 22
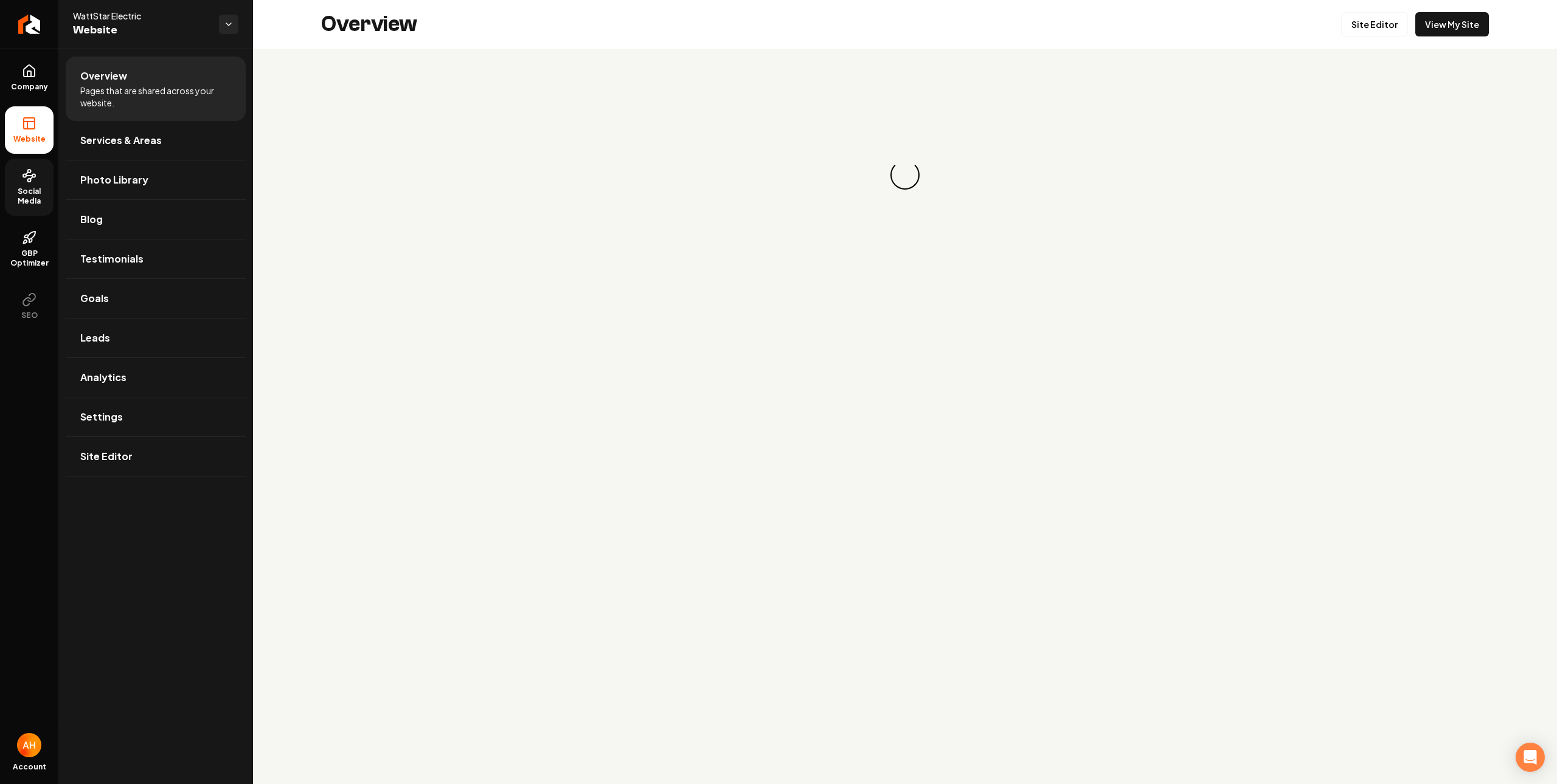
click at [19, 204] on span "Social Media" at bounding box center [29, 196] width 49 height 20
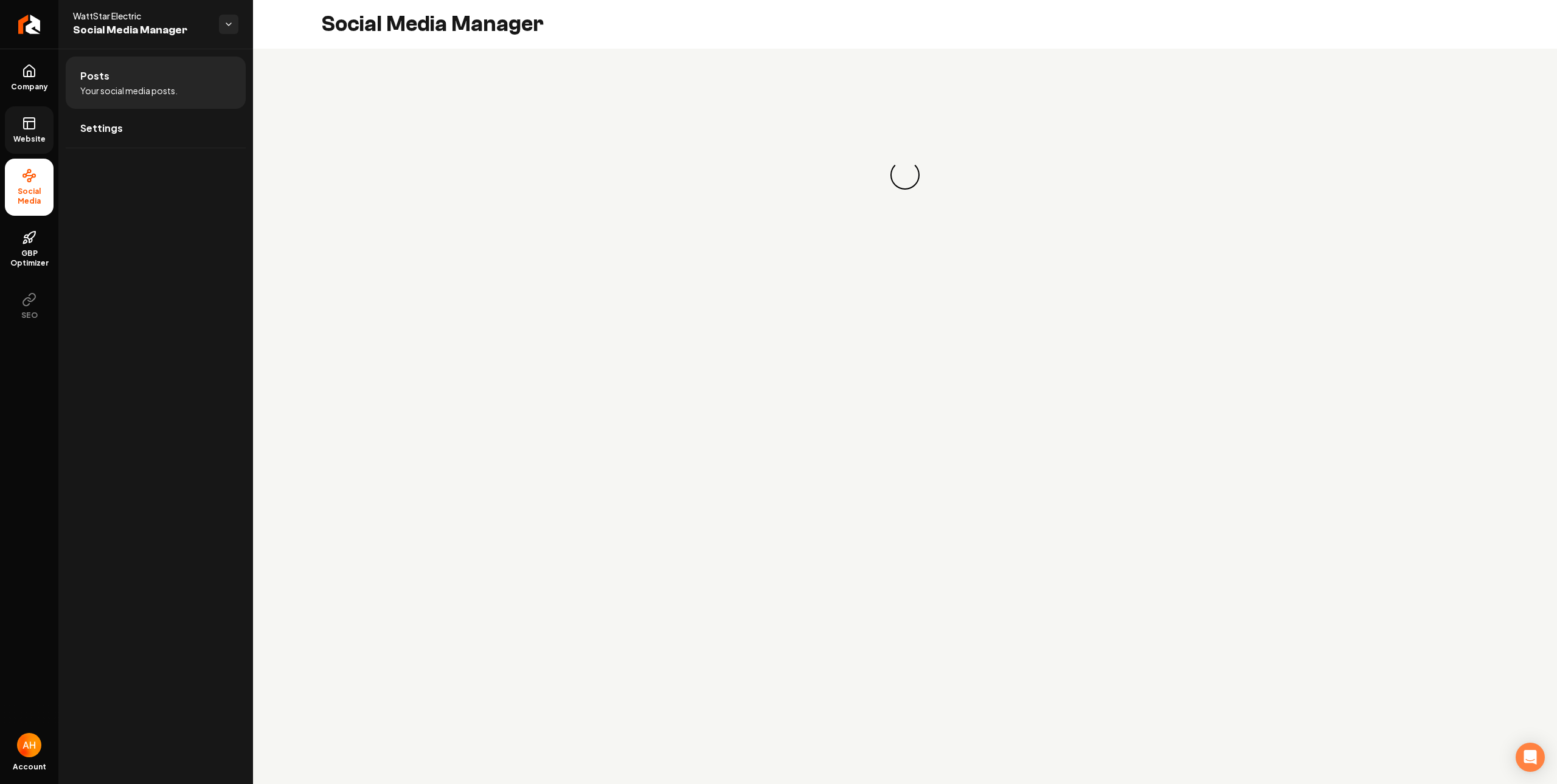
click at [31, 121] on icon at bounding box center [29, 121] width 11 height 0
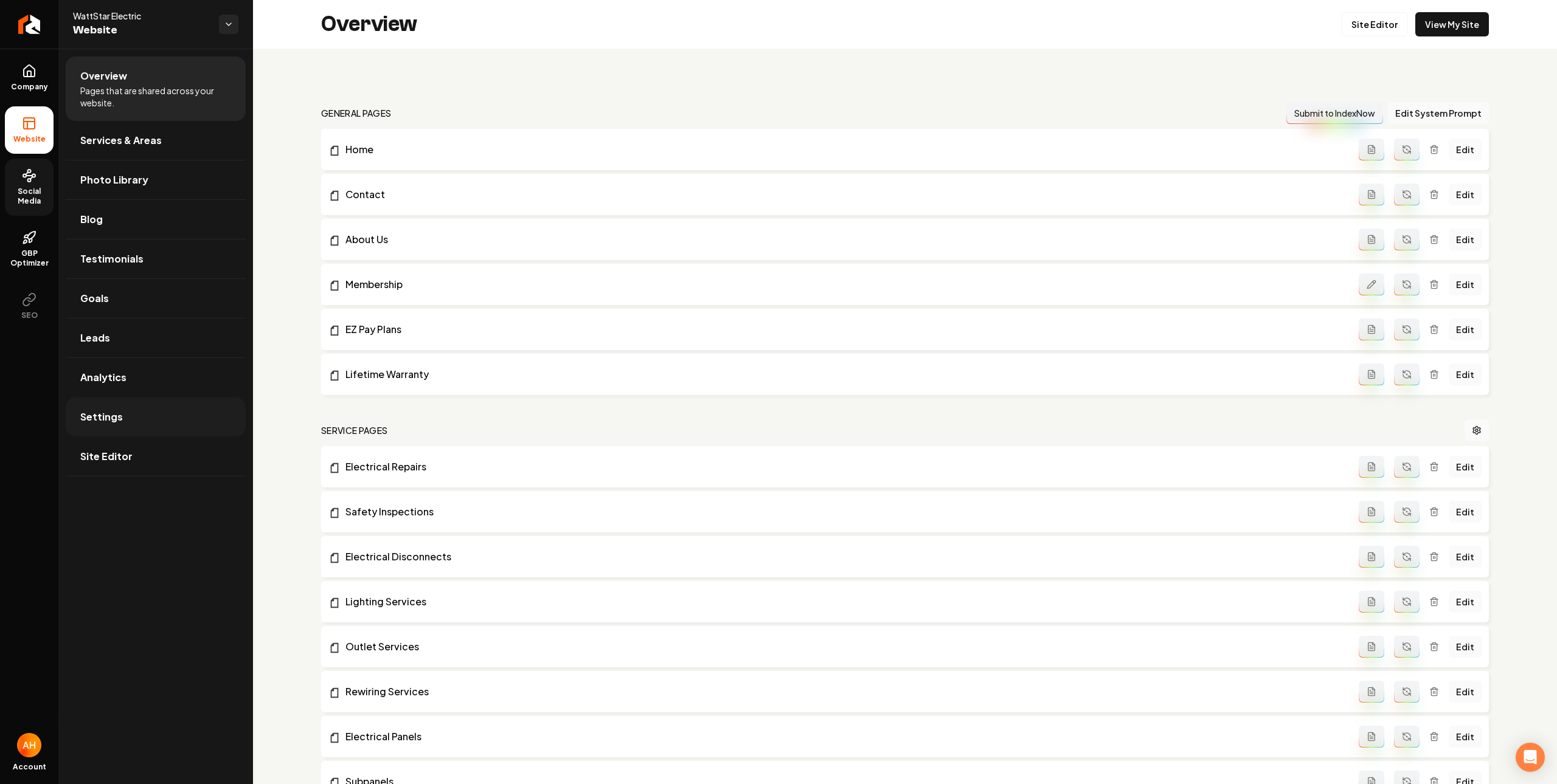
click at [167, 429] on link "Settings" at bounding box center [156, 417] width 180 height 39
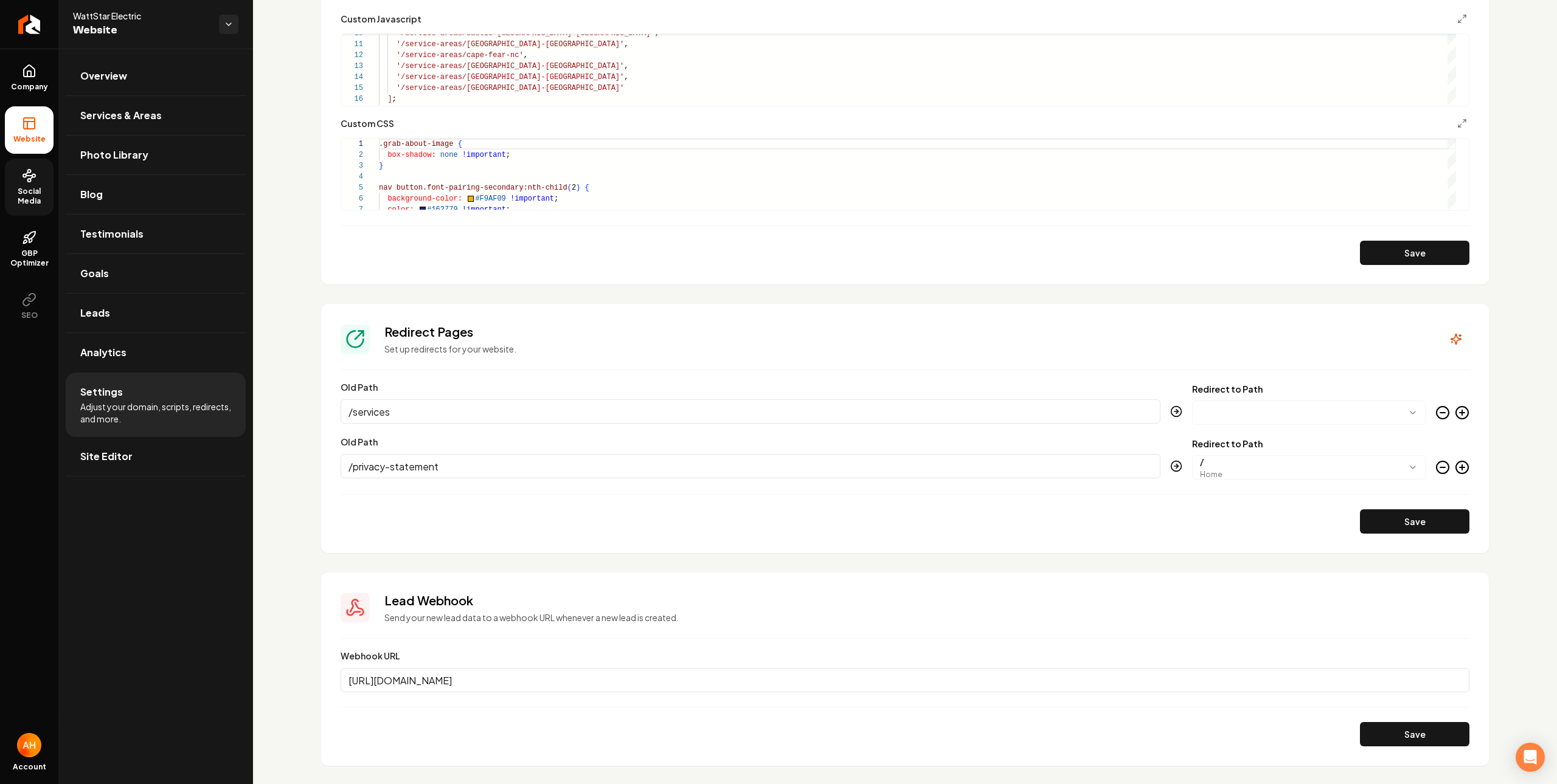
scroll to position [1009, 0]
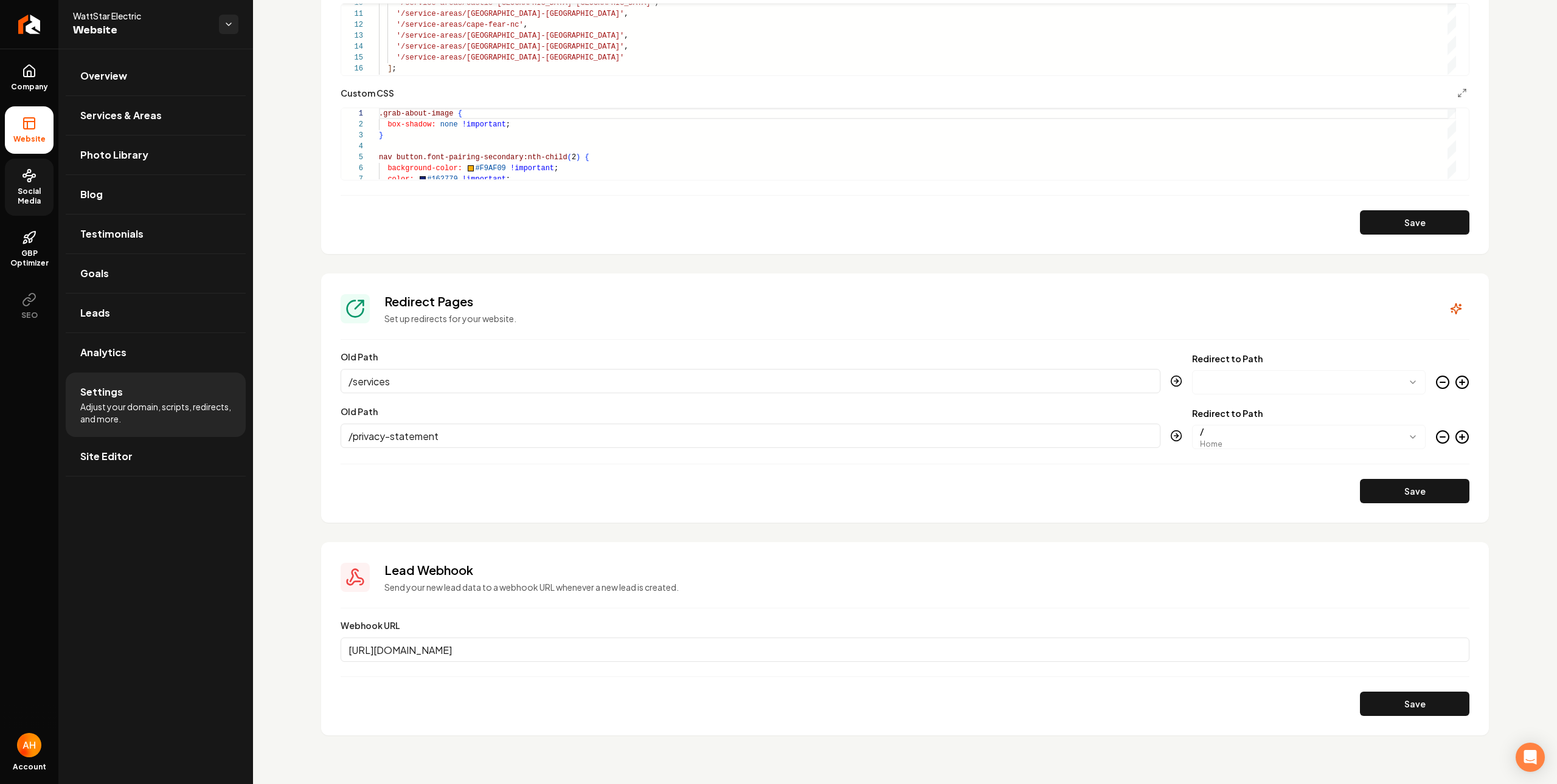
click at [708, 646] on input "[URL][DOMAIN_NAME]" at bounding box center [905, 649] width 1128 height 24
click at [187, 89] on link "Overview" at bounding box center [156, 76] width 180 height 39
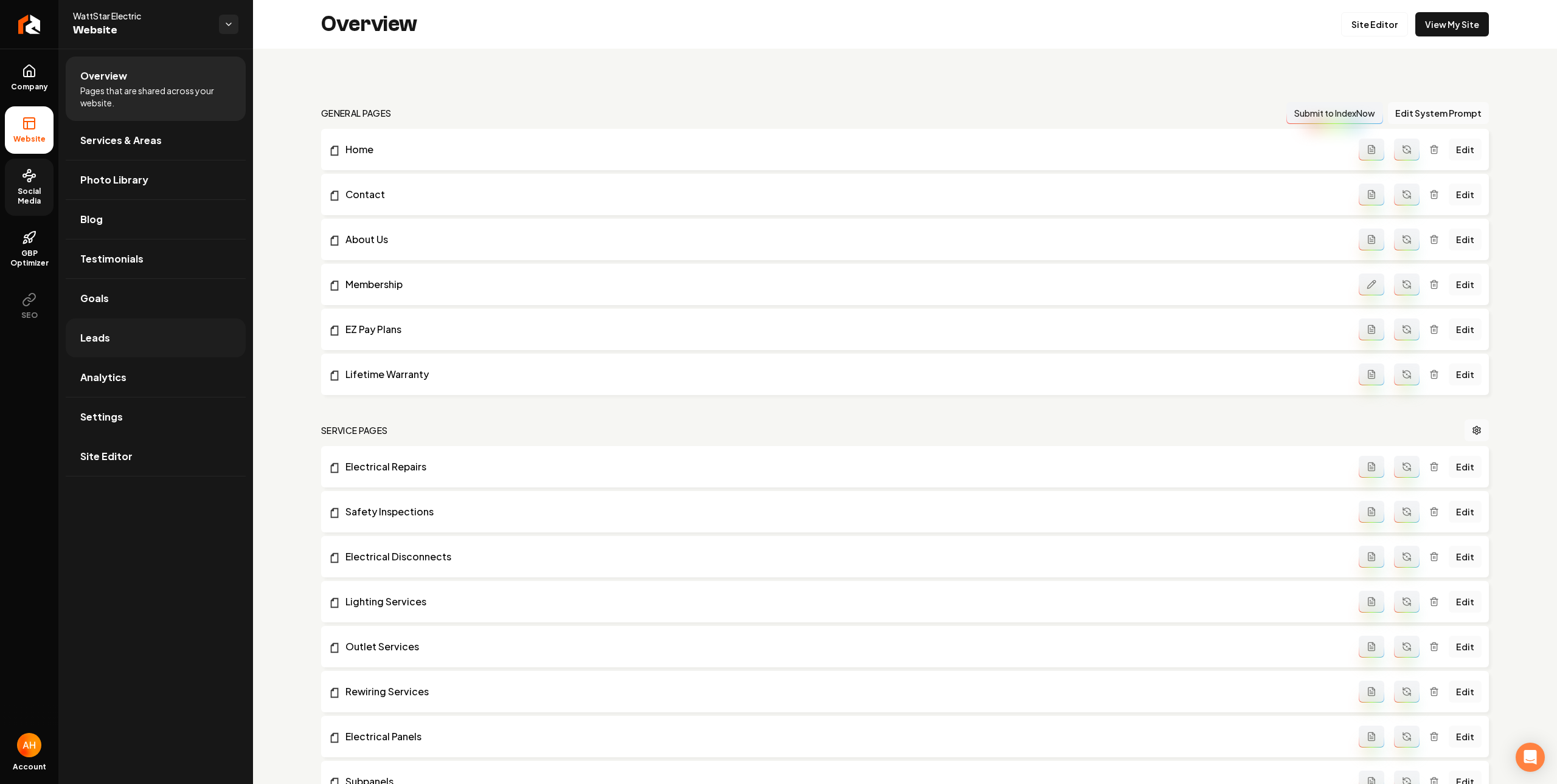
click at [145, 339] on link "Leads" at bounding box center [156, 339] width 180 height 39
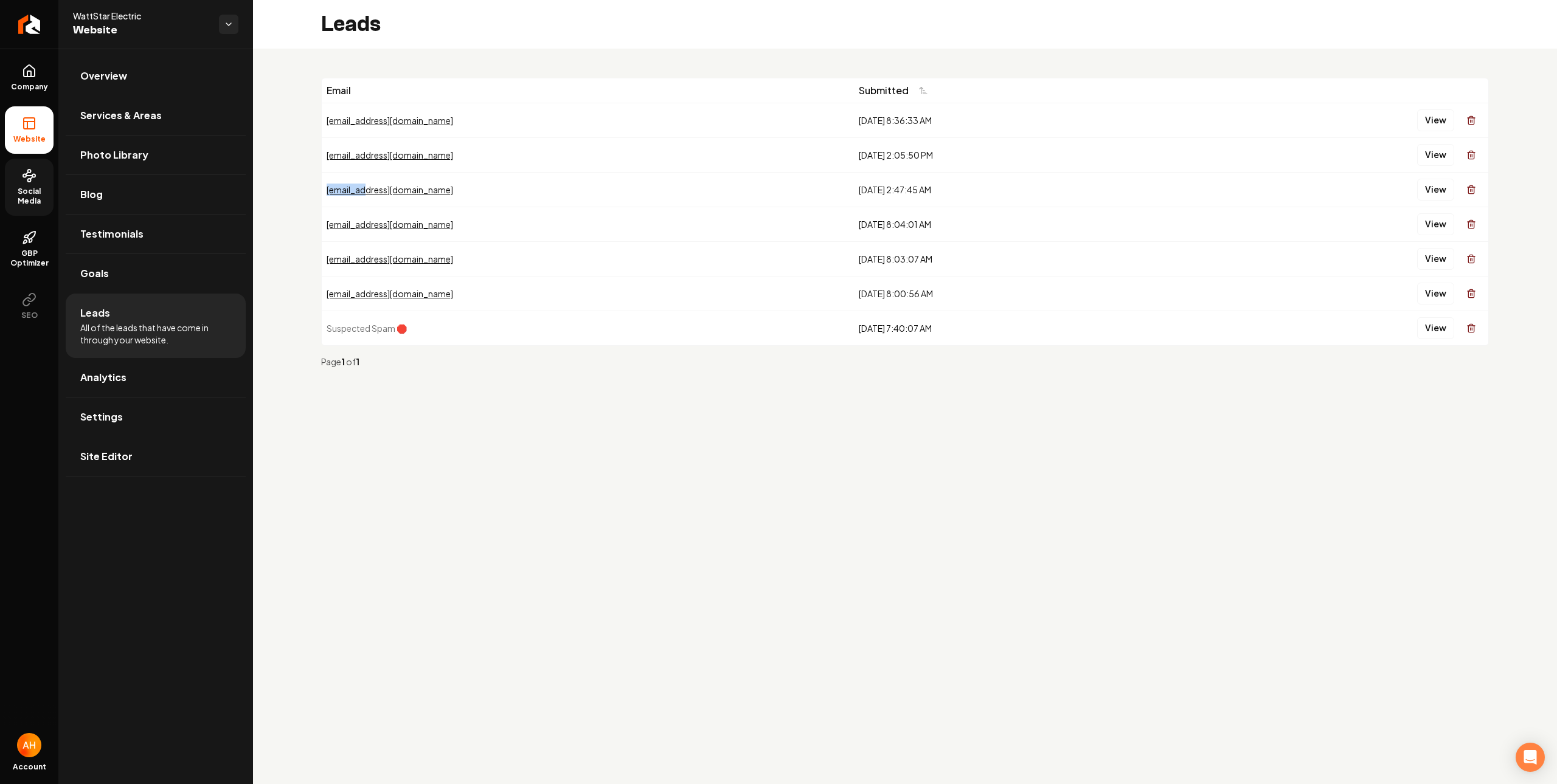
drag, startPoint x: 398, startPoint y: 194, endPoint x: 326, endPoint y: 192, distance: 72.0
click at [326, 192] on div "abe@no.no" at bounding box center [587, 190] width 522 height 12
drag, startPoint x: 316, startPoint y: 156, endPoint x: 387, endPoint y: 158, distance: 71.0
click at [387, 158] on div "Email Submitted mikeburge916@gmail.com 8/22/2025, 8:36:33 AM View test@no.no 8/…" at bounding box center [905, 228] width 1304 height 358
drag, startPoint x: 393, startPoint y: 158, endPoint x: 323, endPoint y: 155, distance: 70.1
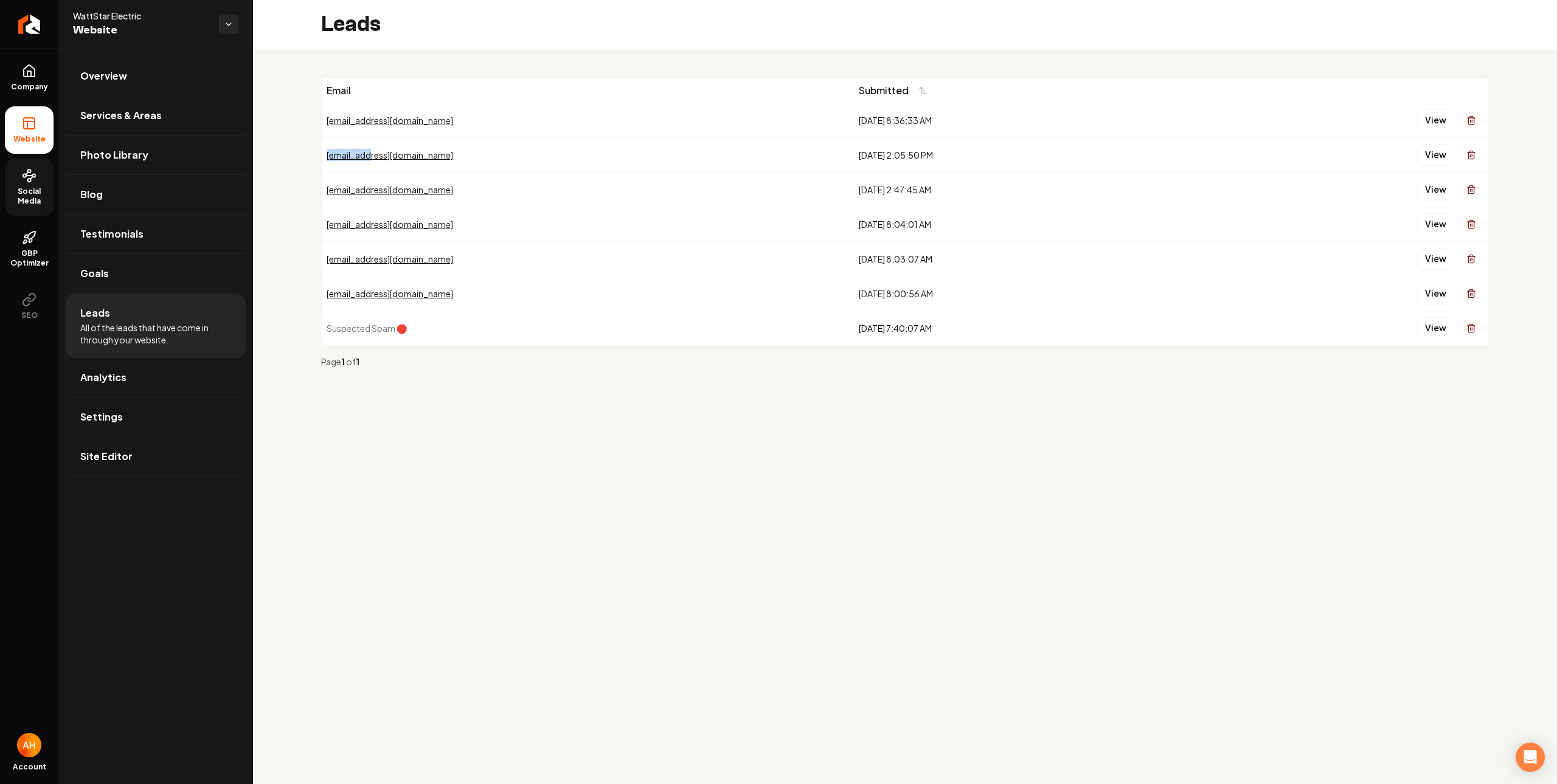
click at [323, 155] on td "test@no.no" at bounding box center [587, 154] width 532 height 35
click at [620, 28] on div "Leads" at bounding box center [905, 24] width 1304 height 49
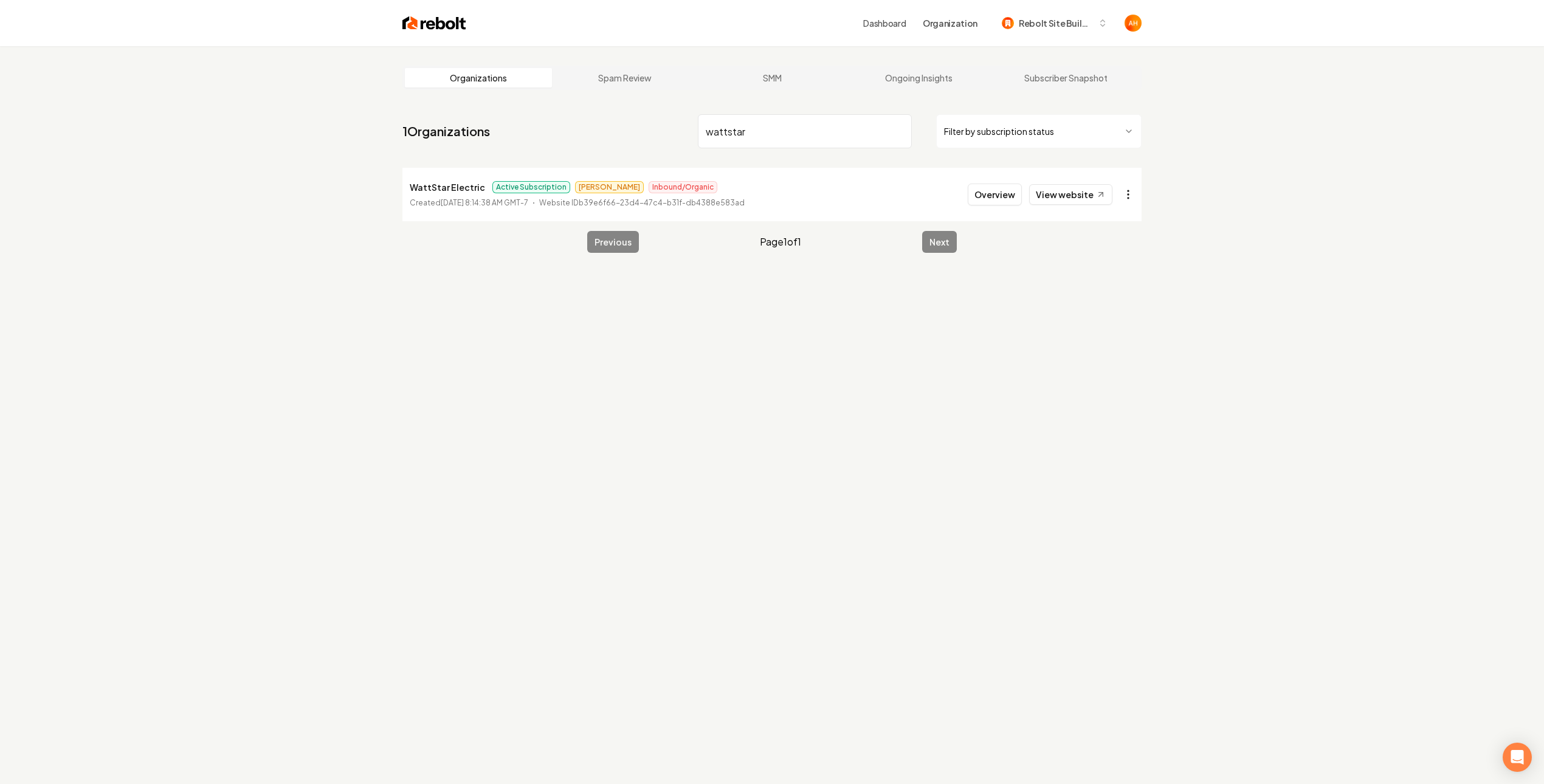
type input "wattstar"
click at [1126, 184] on html "Dashboard Organization Rebolt Site Builder Organizations Spam Review SMM Ongoin…" at bounding box center [772, 392] width 1544 height 784
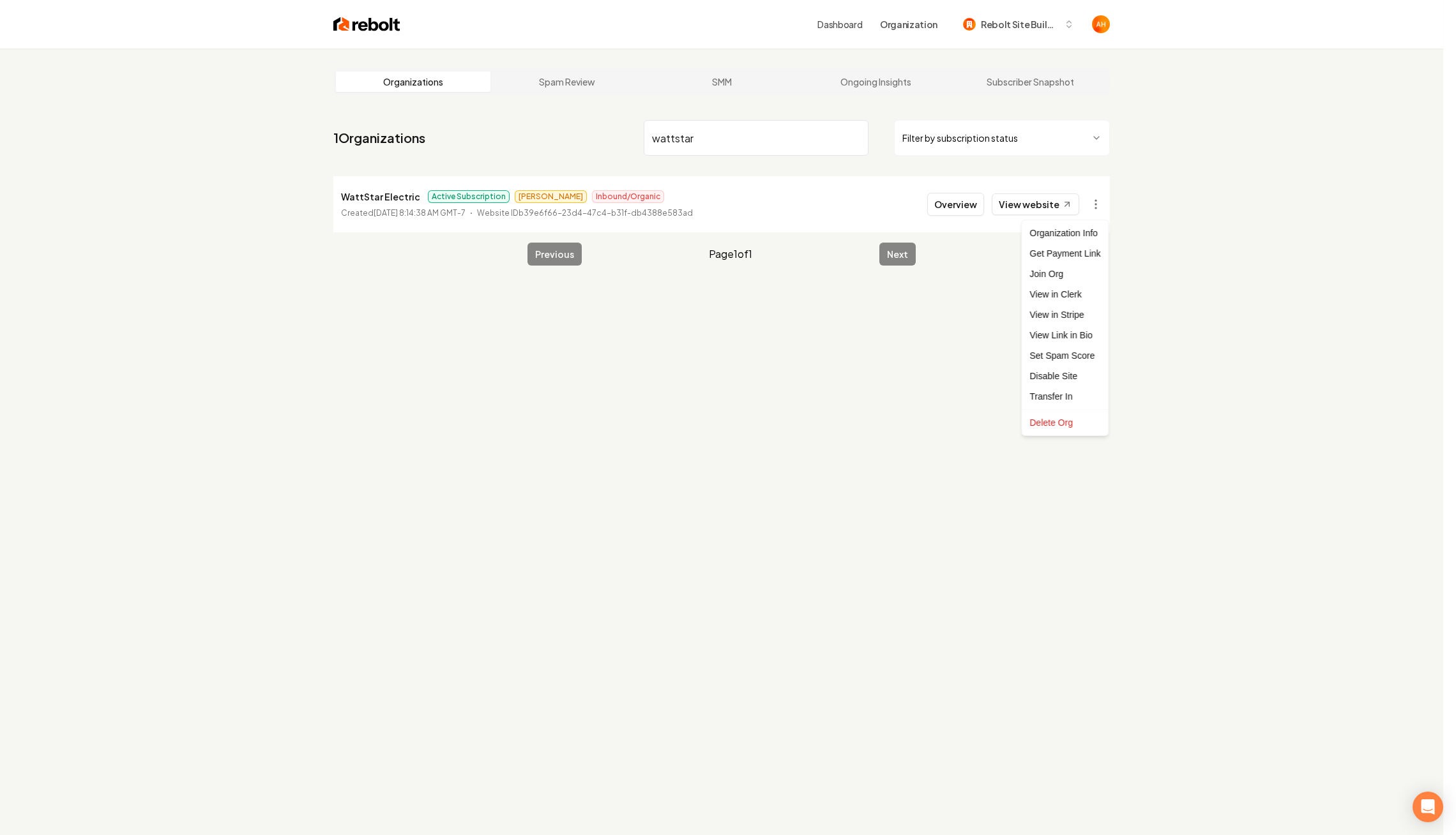
click at [757, 141] on html "Dashboard Organization Rebolt Site Builder Organizations Spam Review SMM Ongoin…" at bounding box center [728, 418] width 1456 height 835
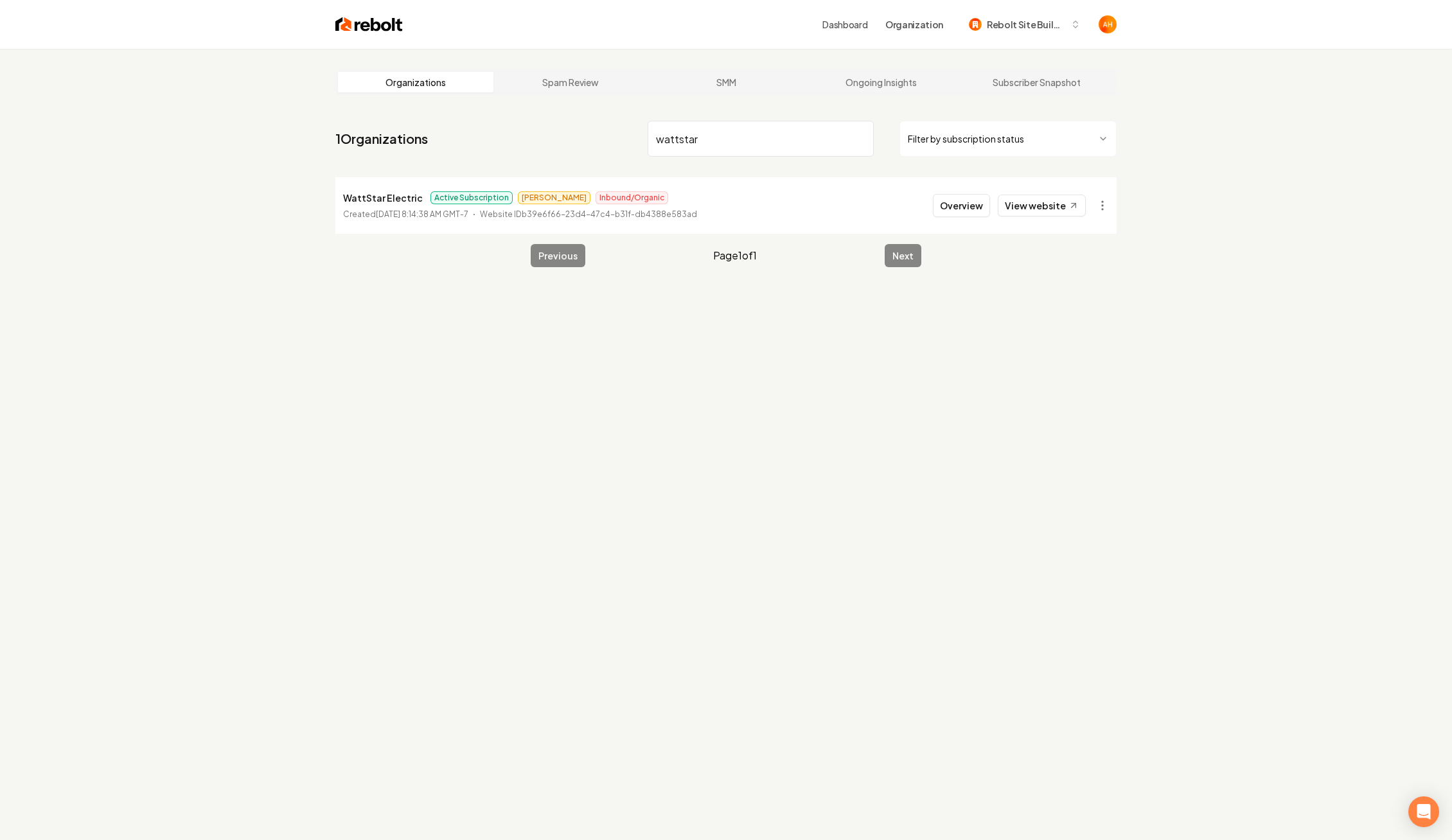
click at [751, 136] on input "wattstar" at bounding box center [761, 138] width 226 height 36
click at [389, 187] on li "Northeast Florida Turf LLC Subscription Canceled James BCBA Created January 12,…" at bounding box center [726, 205] width 782 height 57
copy p "Northeast Florida Turf LLC"
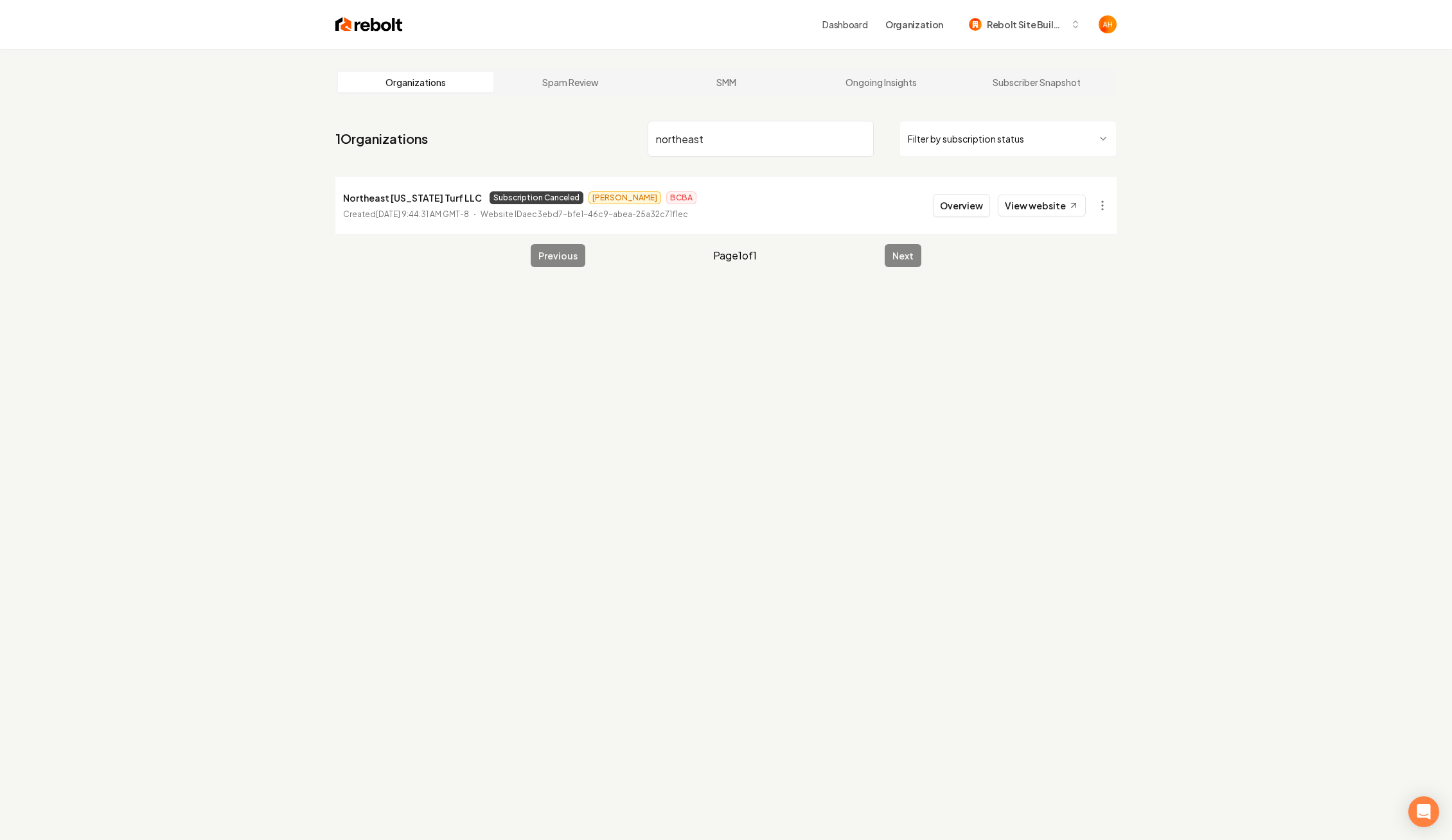
click at [741, 124] on input "northeast" at bounding box center [761, 138] width 226 height 36
type input "ss reliable"
click at [1075, 211] on link "View website" at bounding box center [1041, 205] width 88 height 22
click at [974, 205] on button "Overview" at bounding box center [961, 205] width 57 height 24
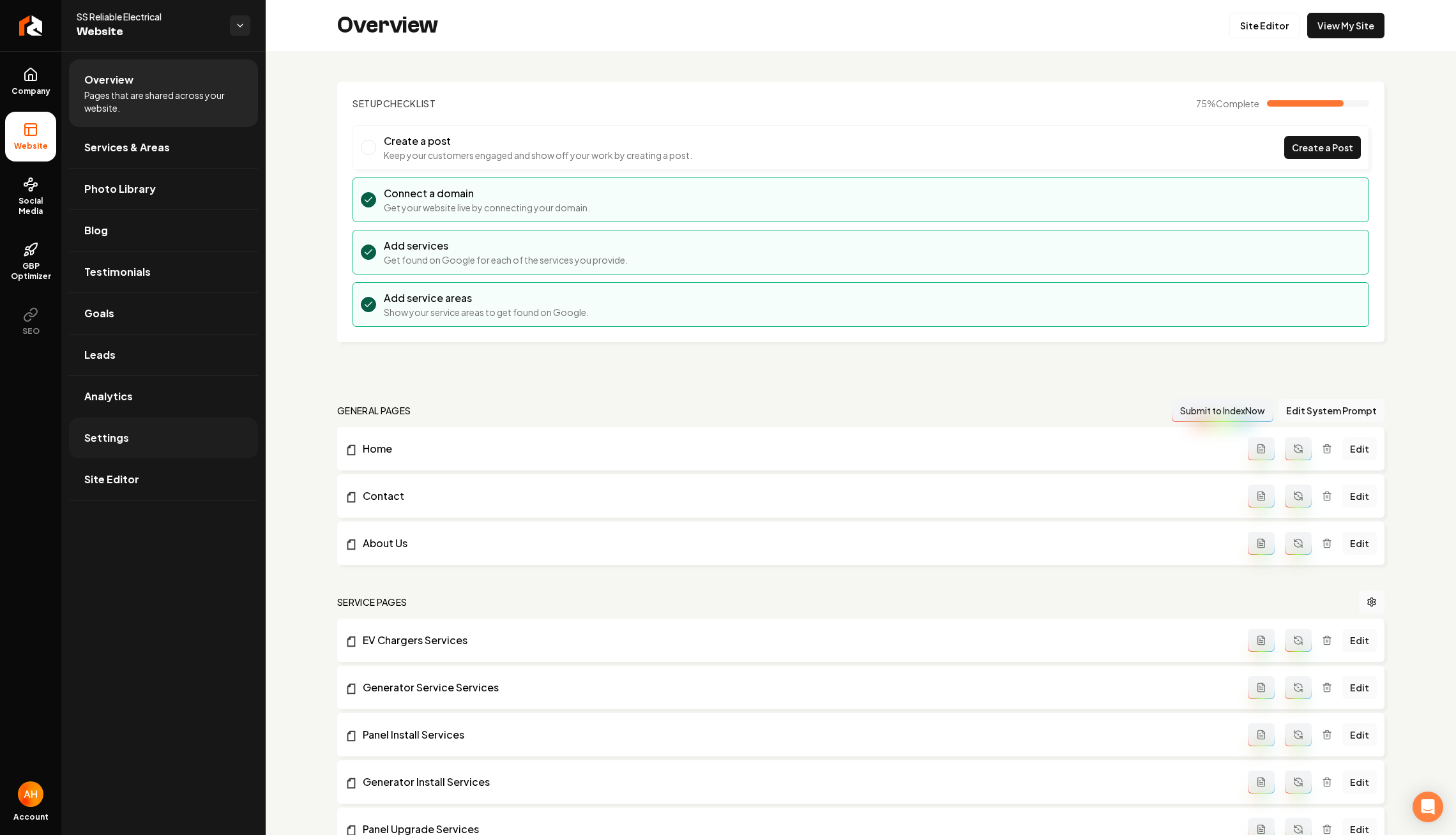
click at [204, 432] on link "Settings" at bounding box center [164, 438] width 189 height 41
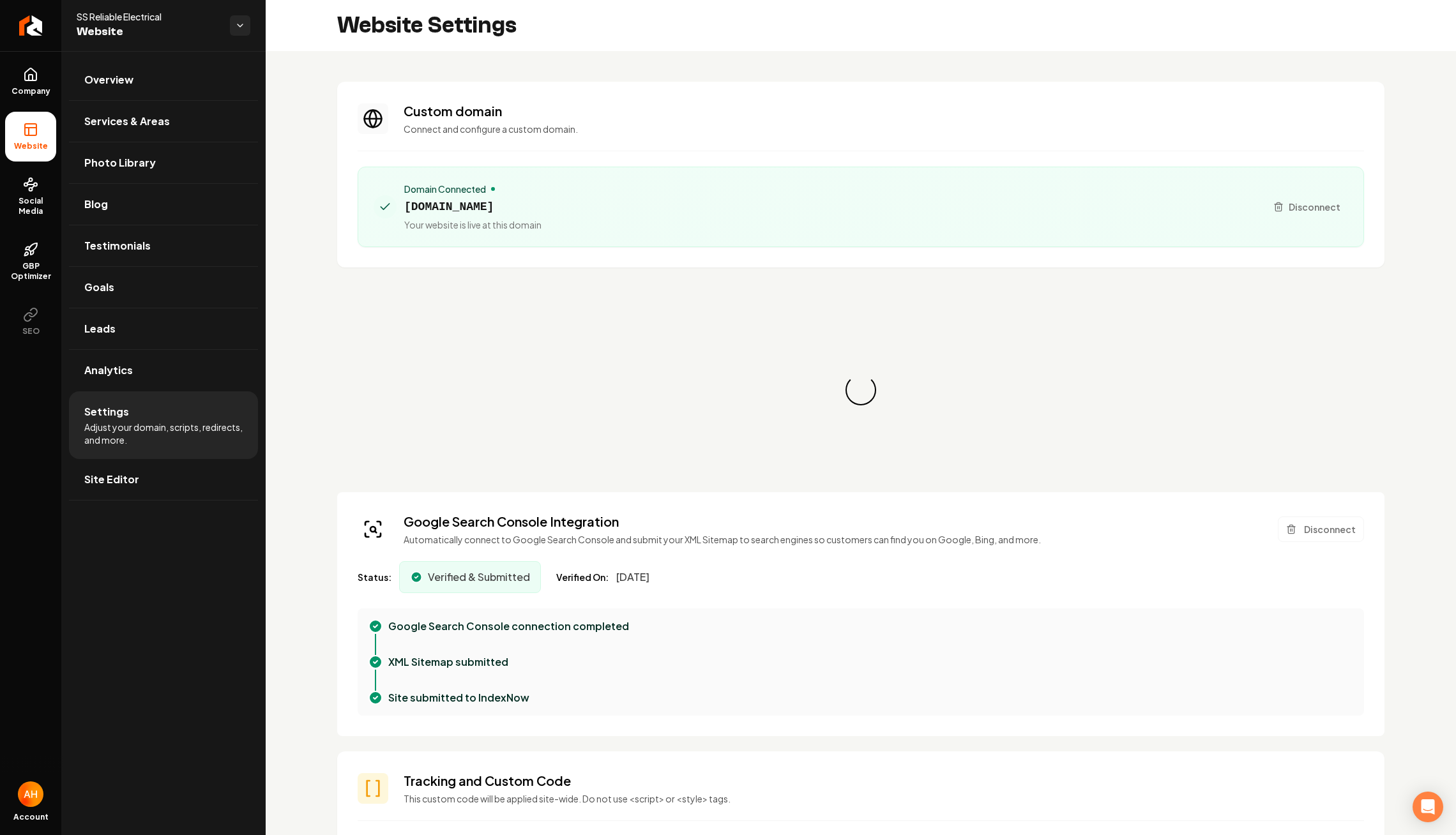
scroll to position [104, 0]
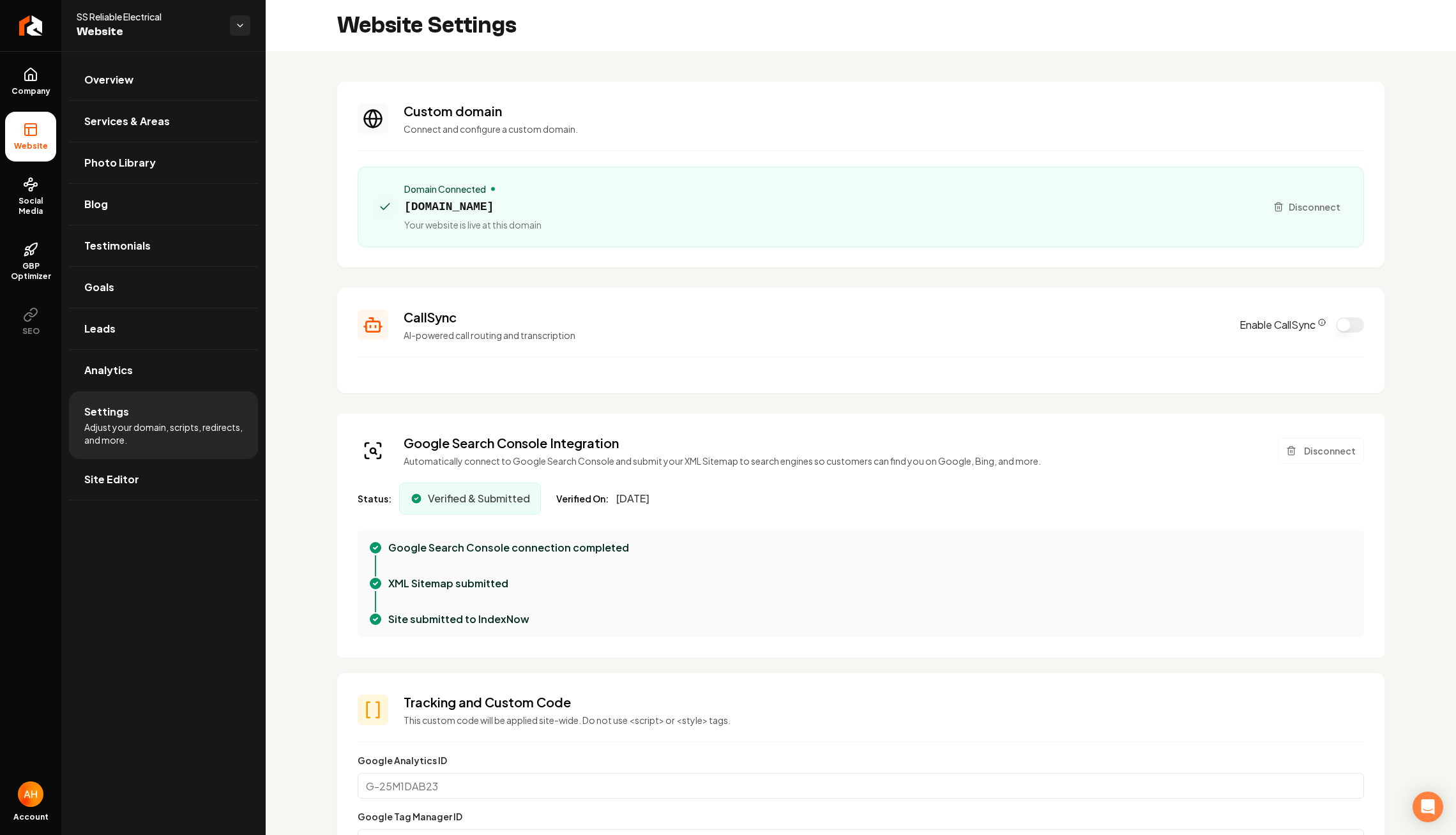
click at [515, 202] on span "ssreliableelectricalllc.com" at bounding box center [473, 207] width 138 height 18
copy span "ssreliableelectricalllc.com"
click at [1309, 217] on button "Disconnect" at bounding box center [1306, 207] width 82 height 23
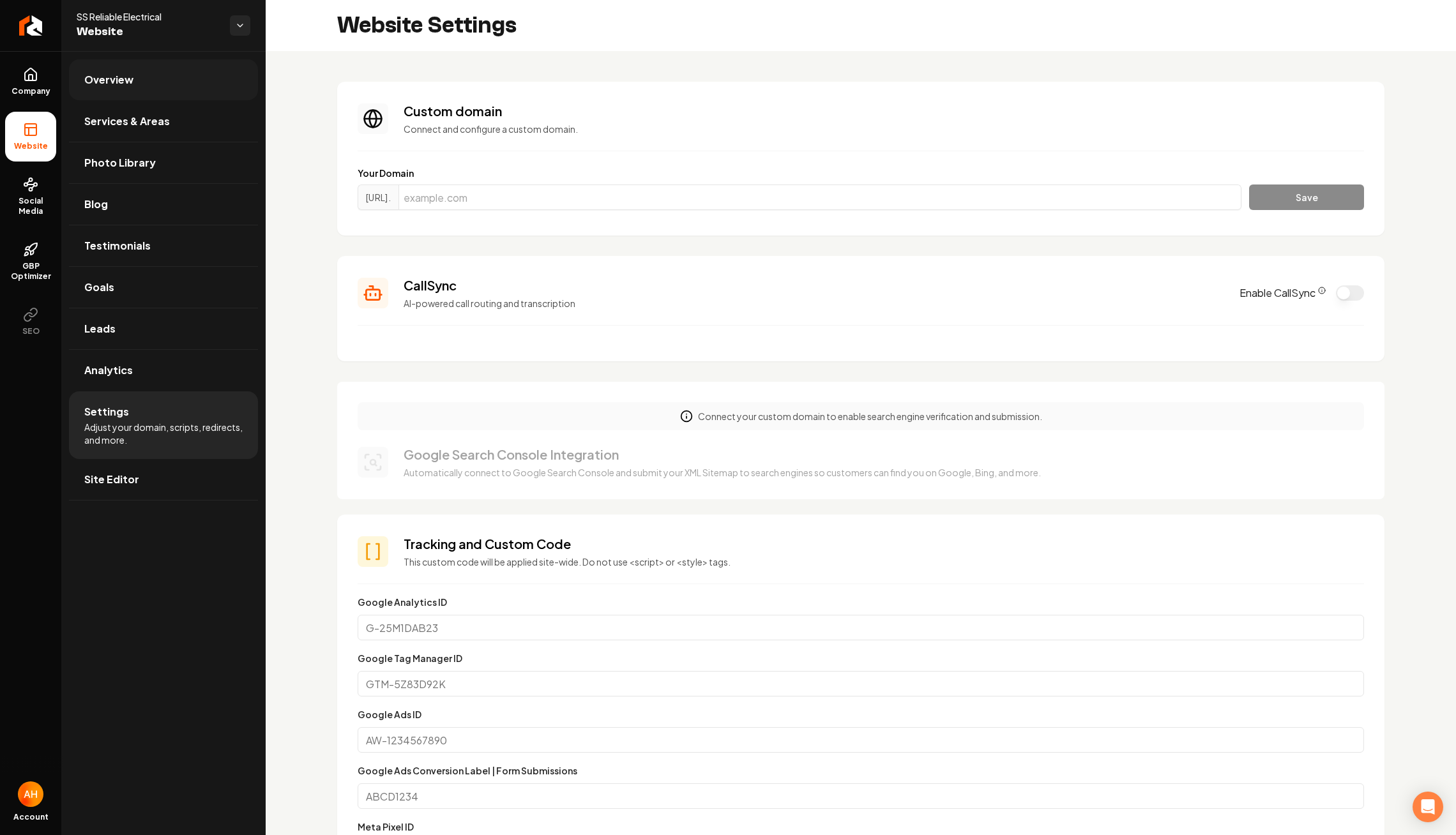
click at [204, 73] on link "Overview" at bounding box center [164, 80] width 189 height 41
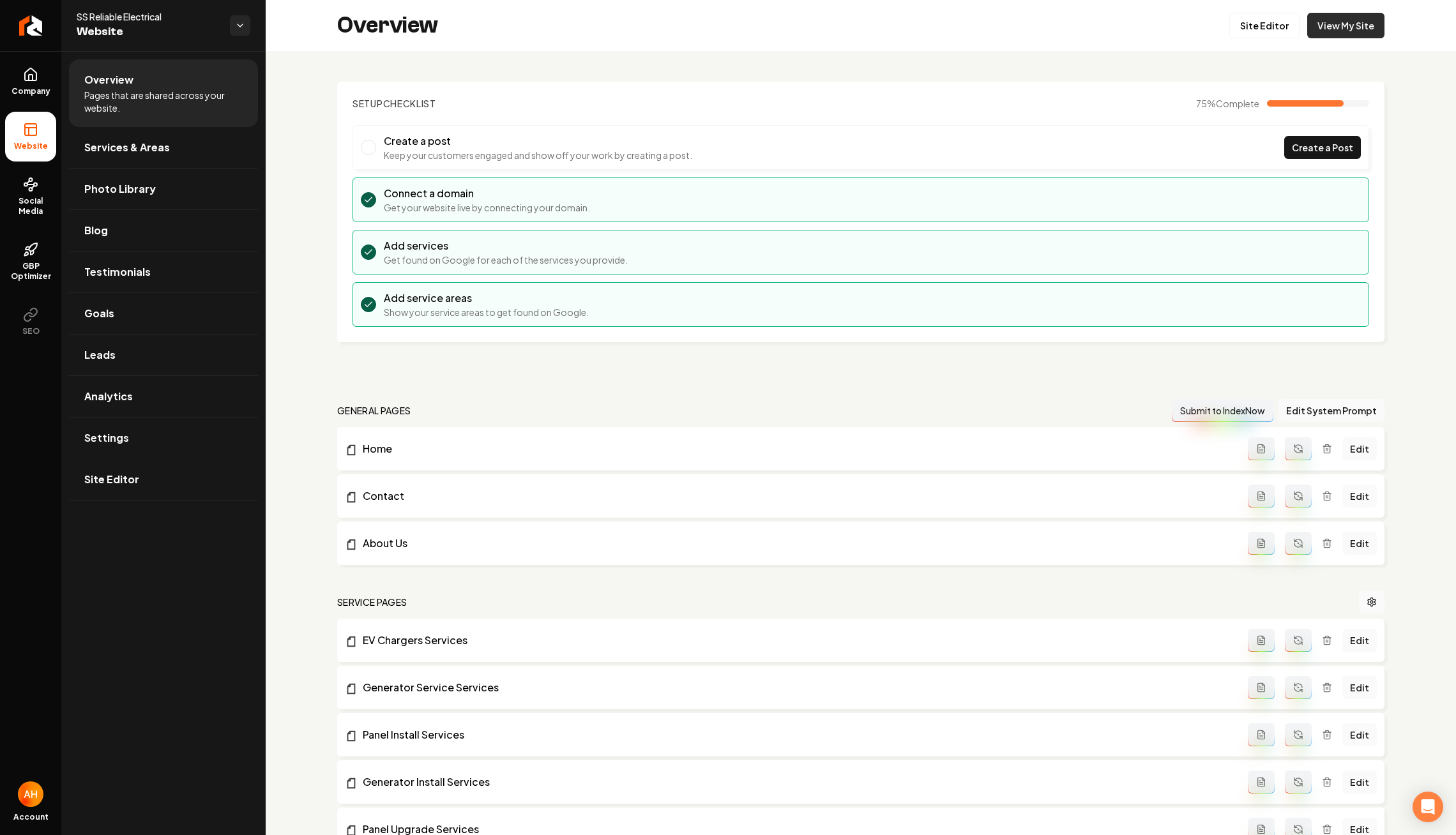
click at [1358, 33] on link "View My Site" at bounding box center [1346, 25] width 78 height 25
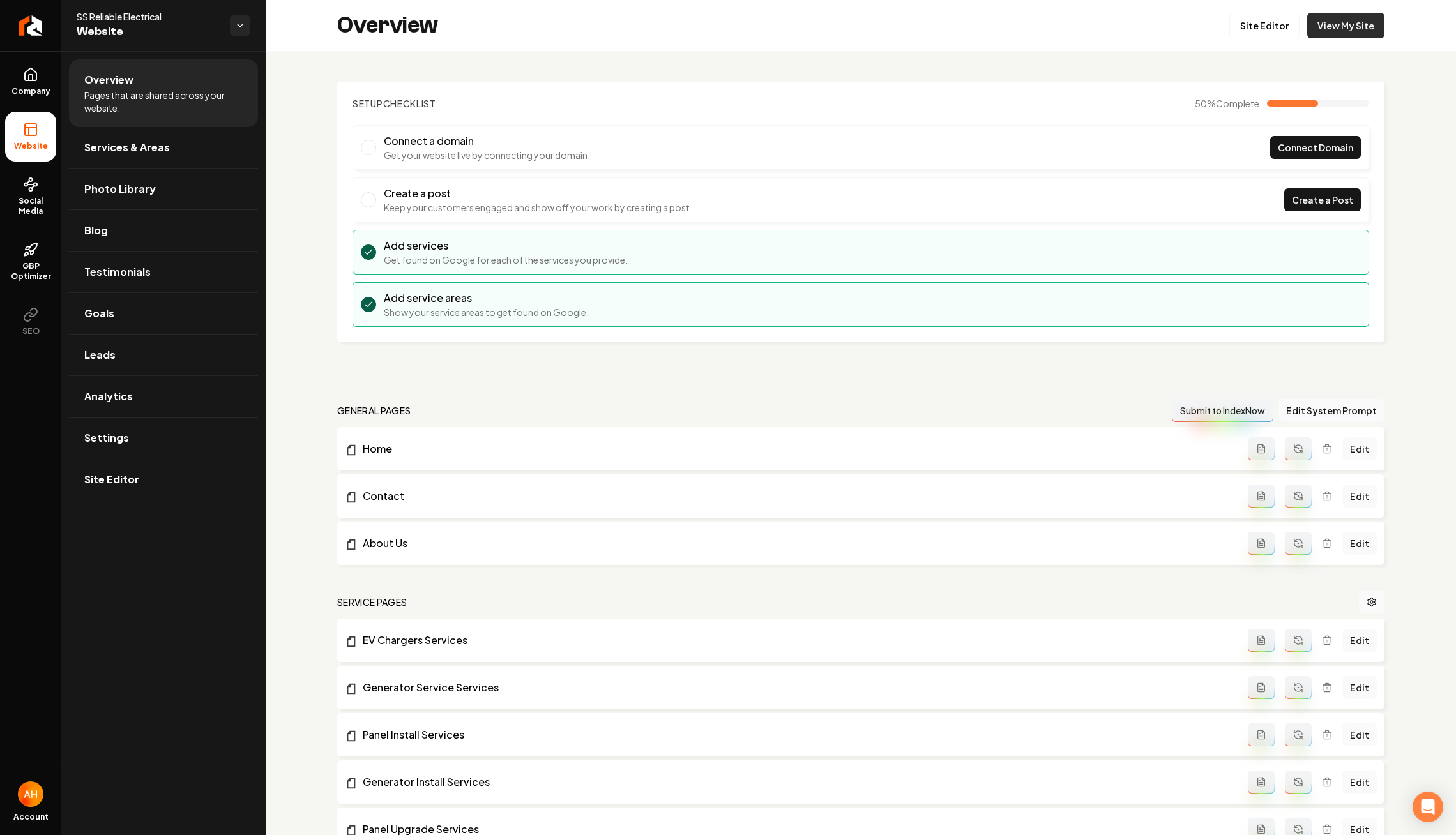
click at [1318, 25] on link "View My Site" at bounding box center [1346, 25] width 78 height 25
click at [28, 26] on icon "Return to dashboard" at bounding box center [31, 25] width 21 height 21
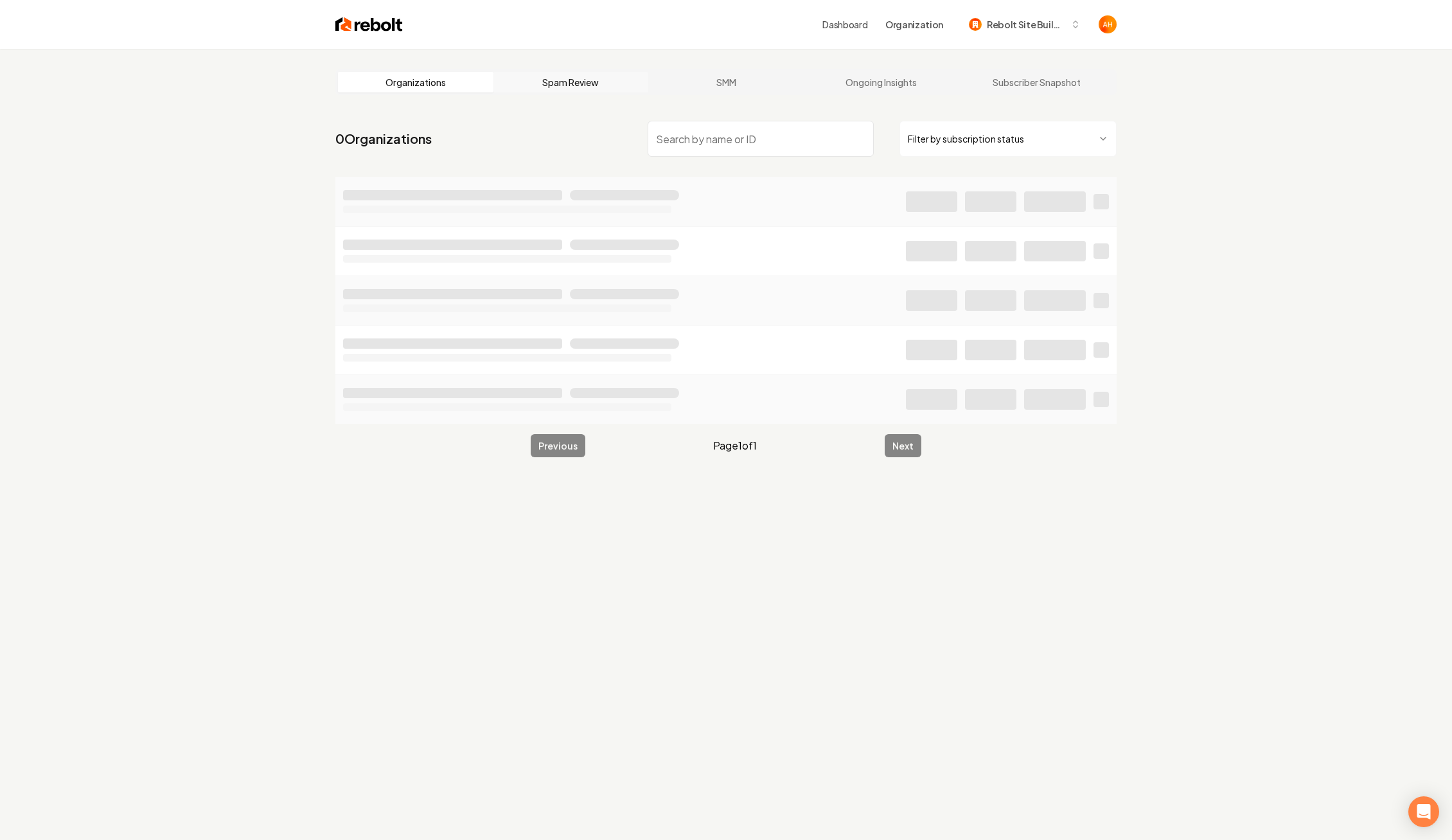
click at [608, 90] on link "Spam Review" at bounding box center [571, 82] width 155 height 21
click at [713, 156] on input "search" at bounding box center [761, 138] width 226 height 36
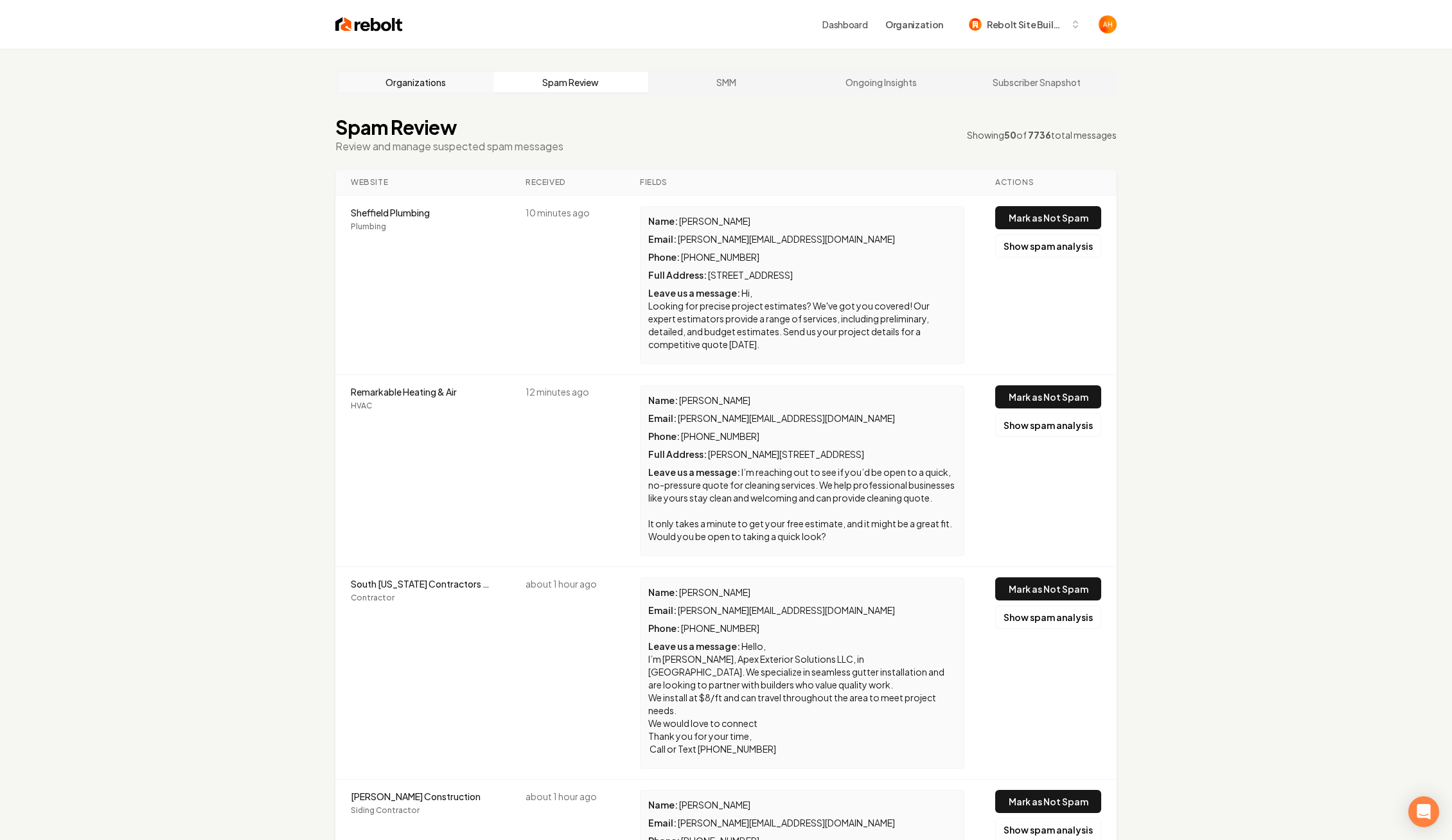
click at [456, 86] on link "Organizations" at bounding box center [415, 82] width 155 height 21
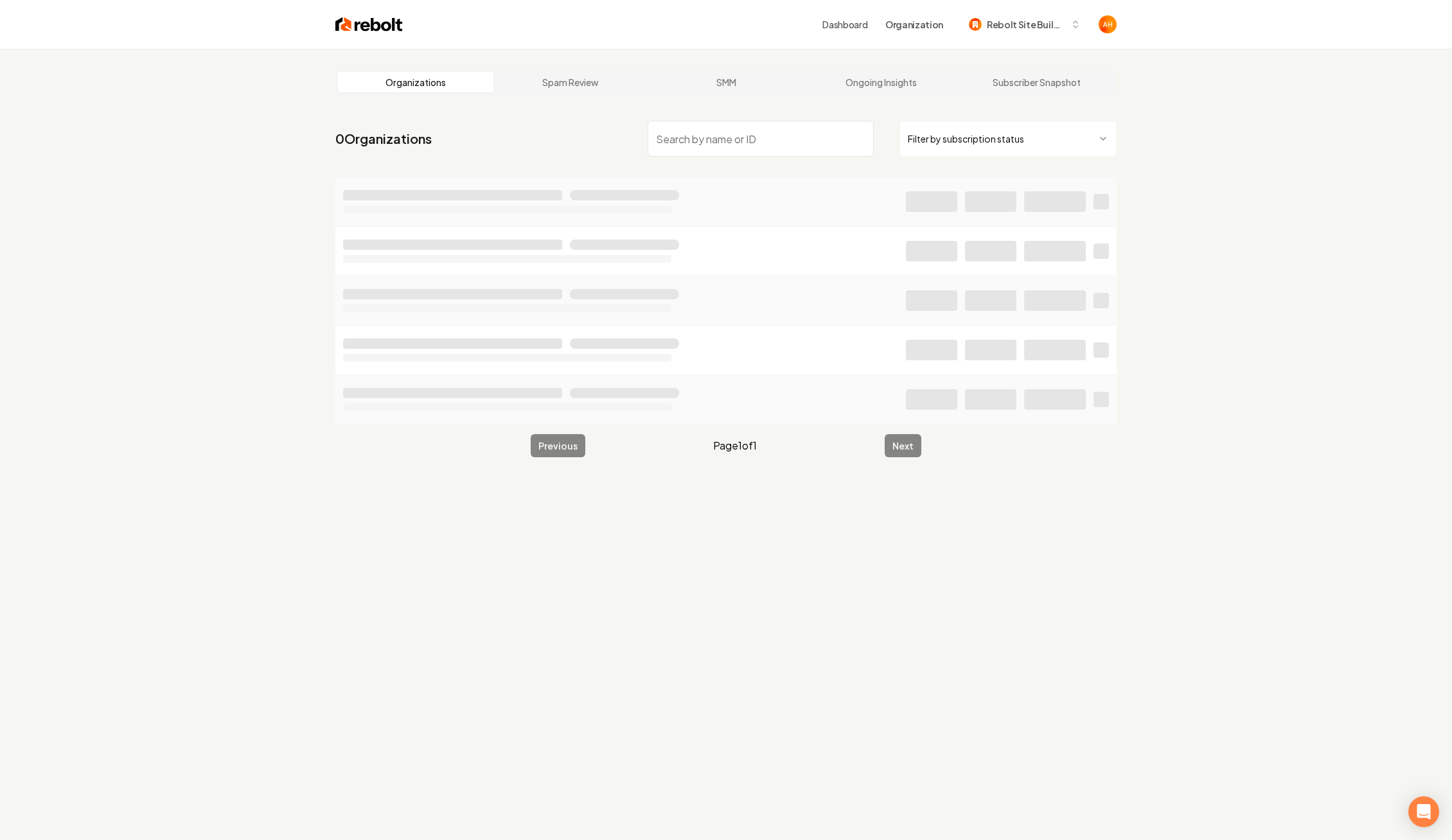
click at [692, 138] on input "search" at bounding box center [761, 138] width 226 height 36
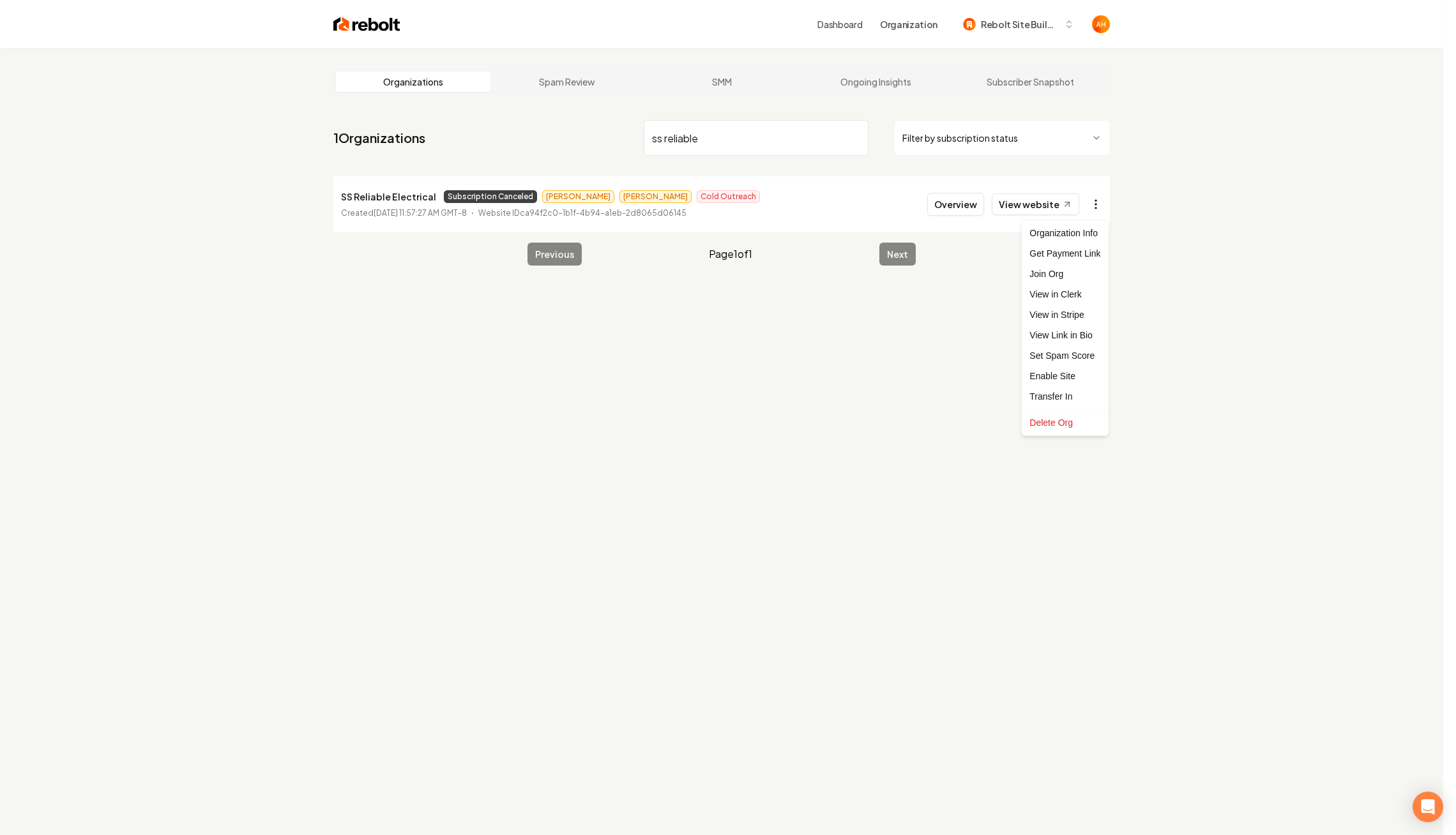
click at [1098, 204] on html "Dashboard Organization Rebolt Site Builder Organizations Spam Review SMM Ongoin…" at bounding box center [728, 418] width 1456 height 835
click at [1062, 383] on div "Enable Site" at bounding box center [1064, 376] width 81 height 21
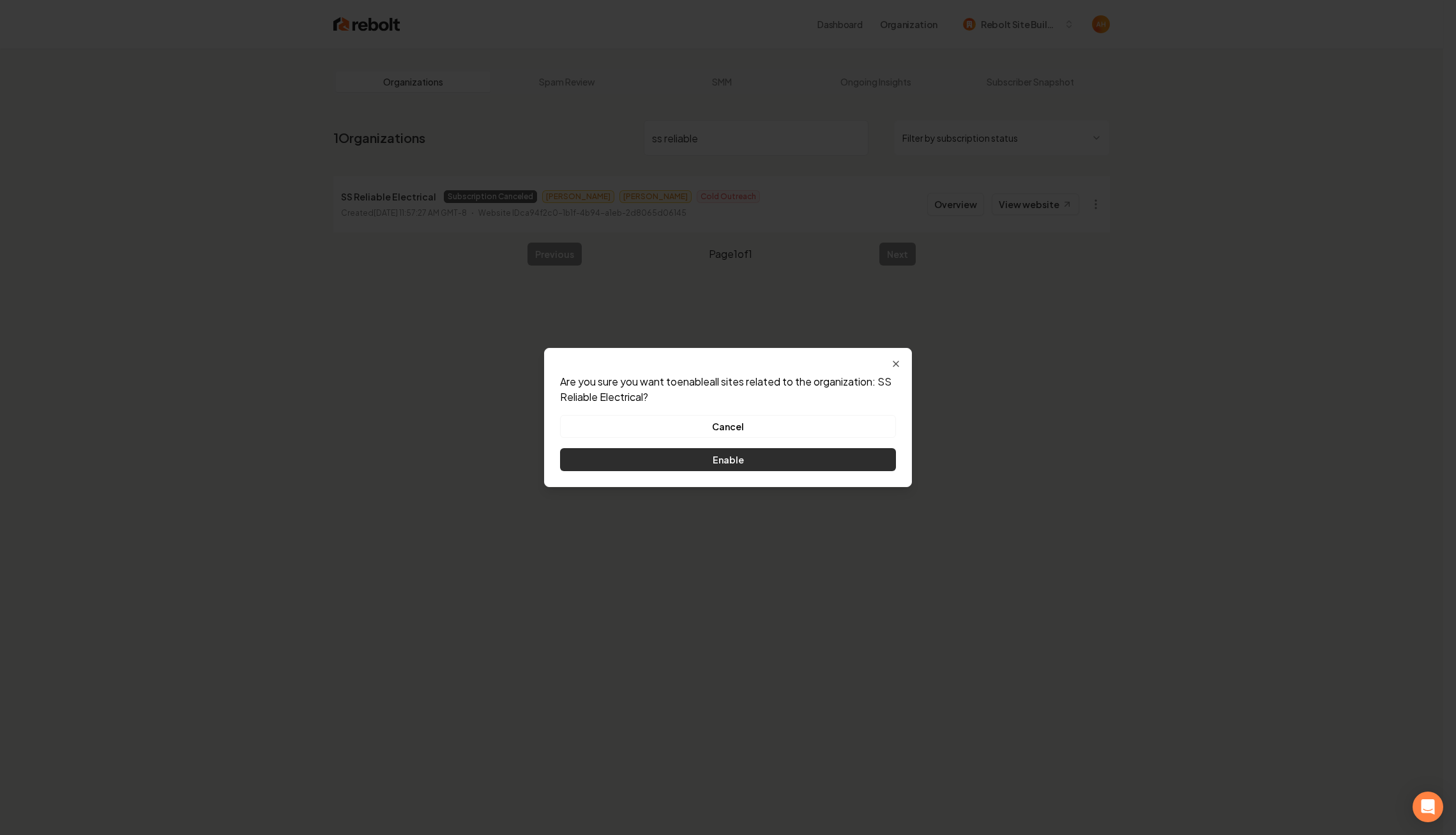
click at [818, 467] on button "Enable" at bounding box center [727, 460] width 336 height 23
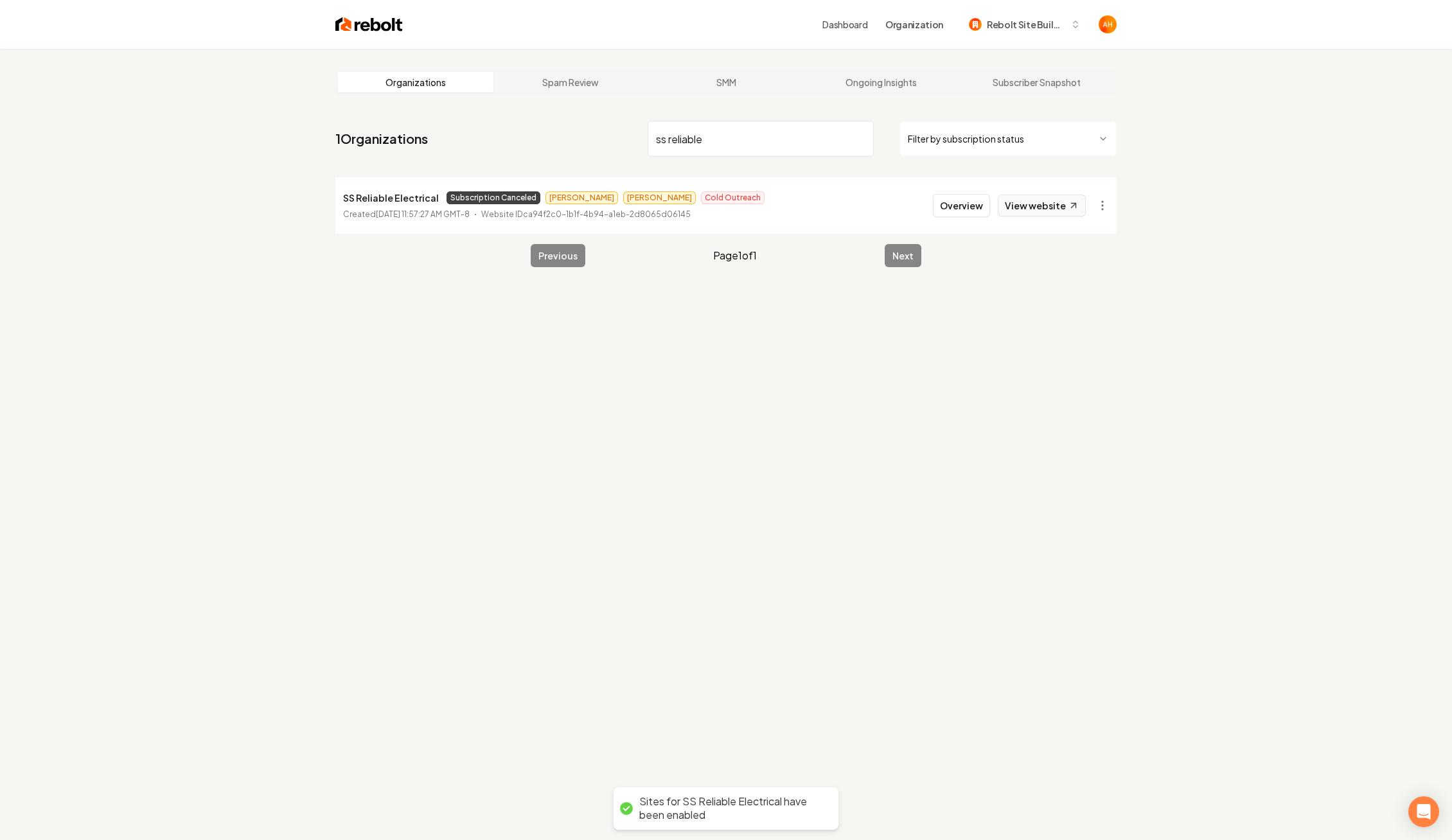
click at [1055, 203] on link "View website" at bounding box center [1041, 205] width 88 height 22
click at [723, 128] on input "ss reliable" at bounding box center [761, 138] width 226 height 36
click at [717, 147] on input "ss reliable" at bounding box center [761, 138] width 226 height 36
click at [1045, 195] on link "View website" at bounding box center [1041, 205] width 88 height 22
click at [749, 146] on input "many waters" at bounding box center [761, 138] width 226 height 36
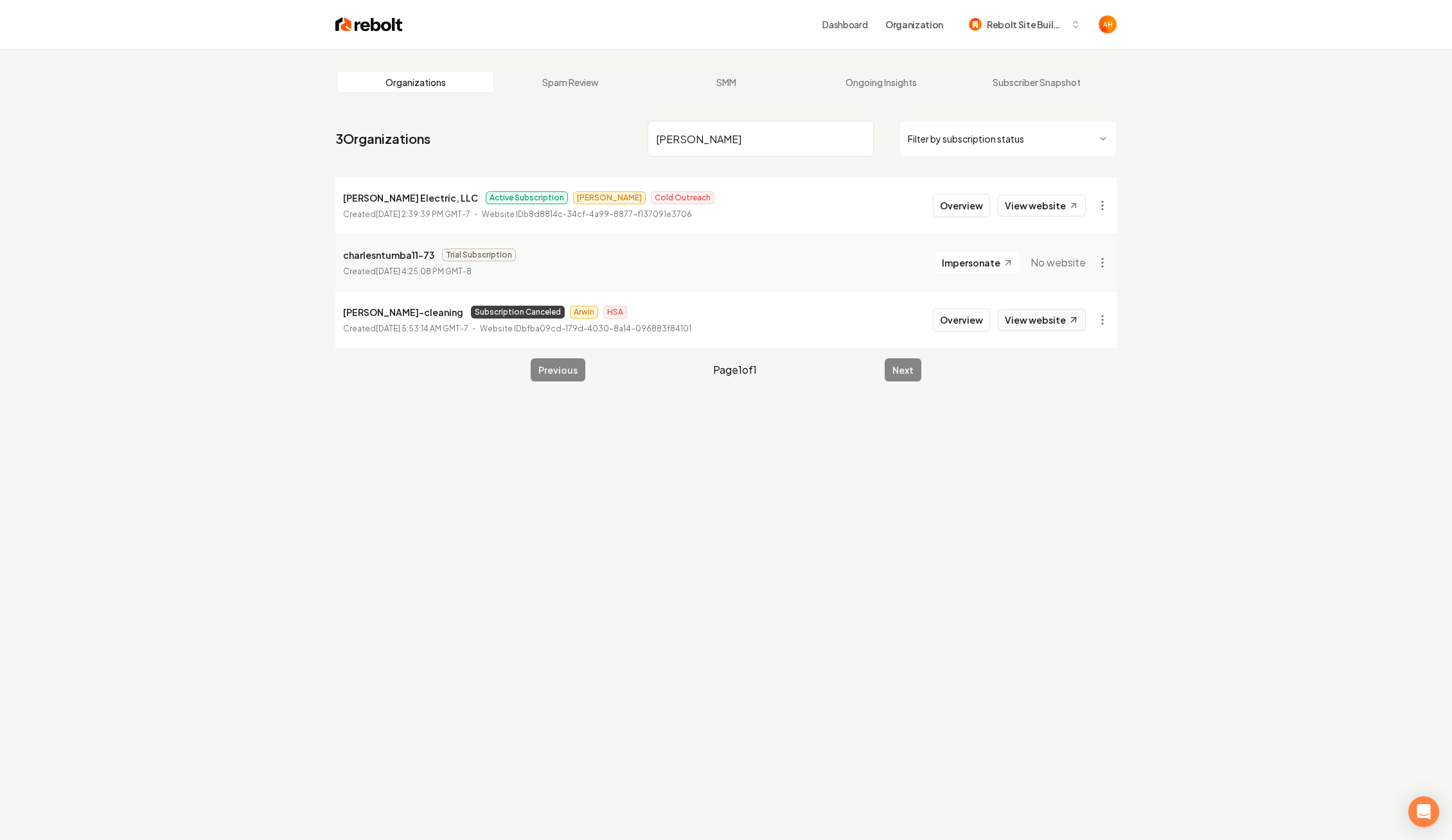
click at [1044, 316] on link "View website" at bounding box center [1041, 319] width 88 height 22
click at [399, 313] on p "king-charles-cleaning" at bounding box center [403, 312] width 121 height 15
copy p "king-charles-cleaning"
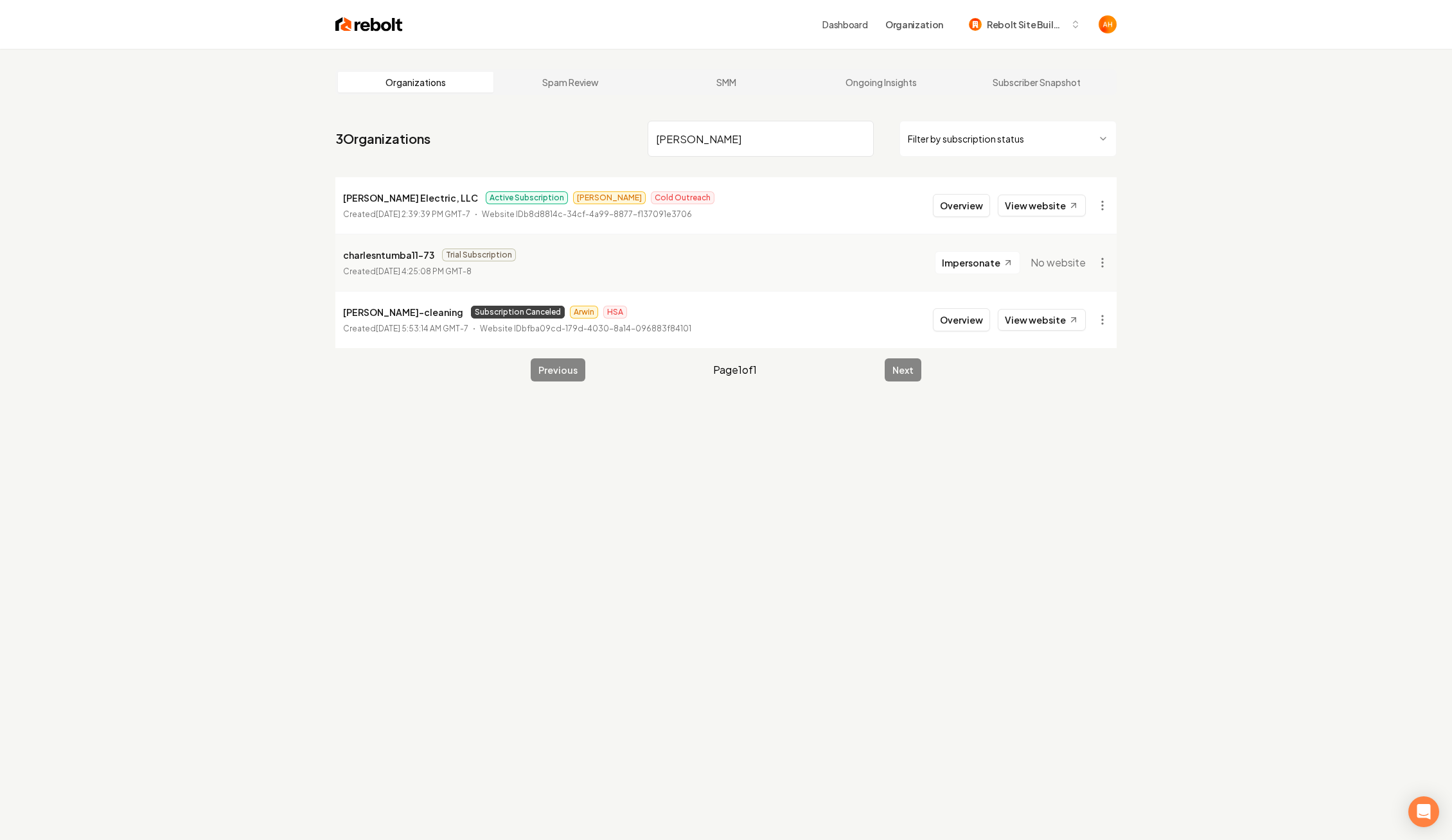
click at [701, 150] on input "charles" at bounding box center [761, 138] width 226 height 36
type input "build"
click at [1051, 207] on link "View website" at bounding box center [1041, 205] width 88 height 22
click at [974, 207] on button "Overview" at bounding box center [961, 205] width 57 height 24
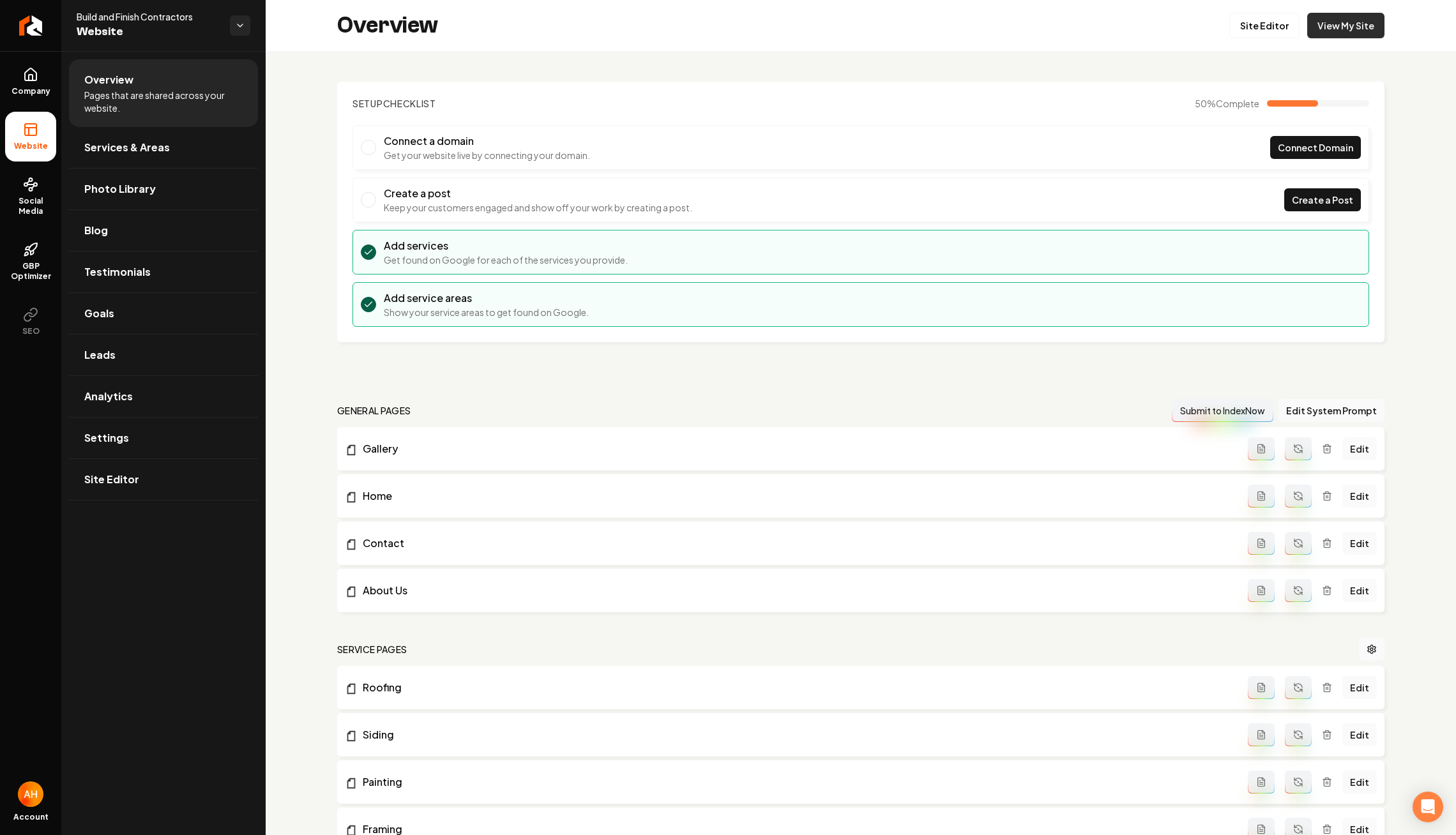
click at [1332, 31] on link "View My Site" at bounding box center [1346, 25] width 78 height 25
click at [164, 445] on link "Settings" at bounding box center [164, 438] width 189 height 41
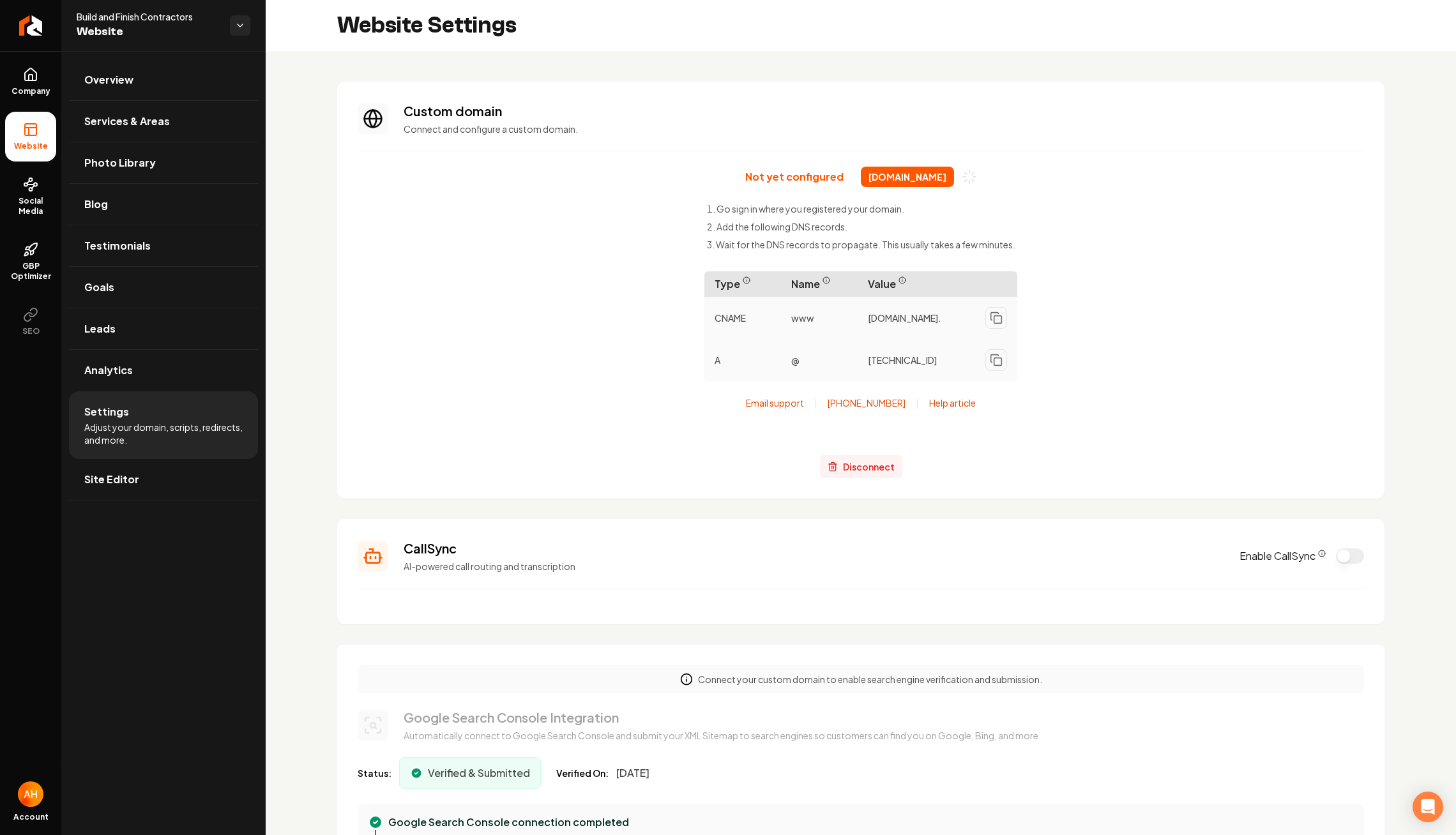
click at [870, 462] on span "Disconnect" at bounding box center [868, 467] width 51 height 13
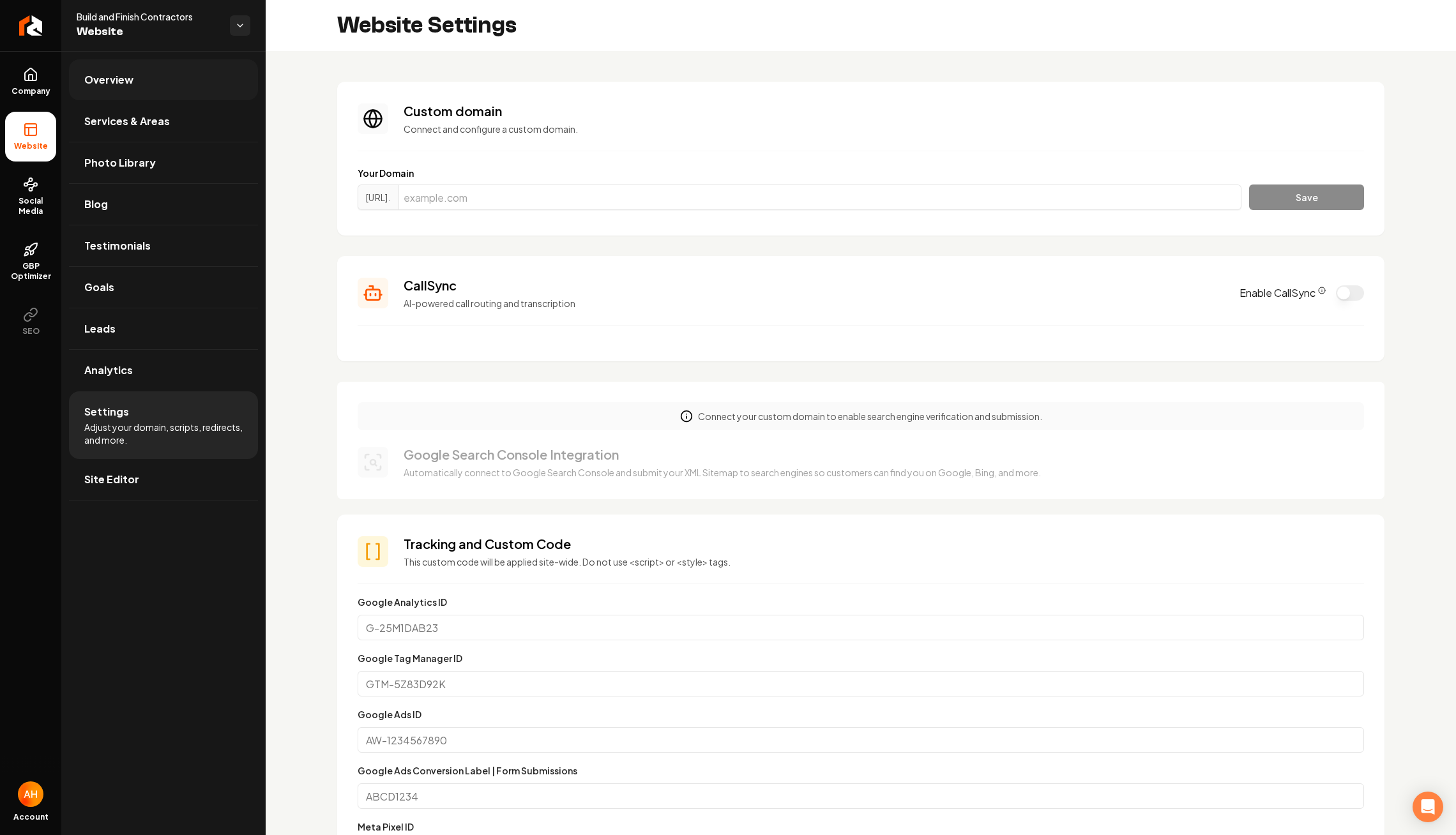
click at [192, 85] on link "Overview" at bounding box center [164, 80] width 189 height 41
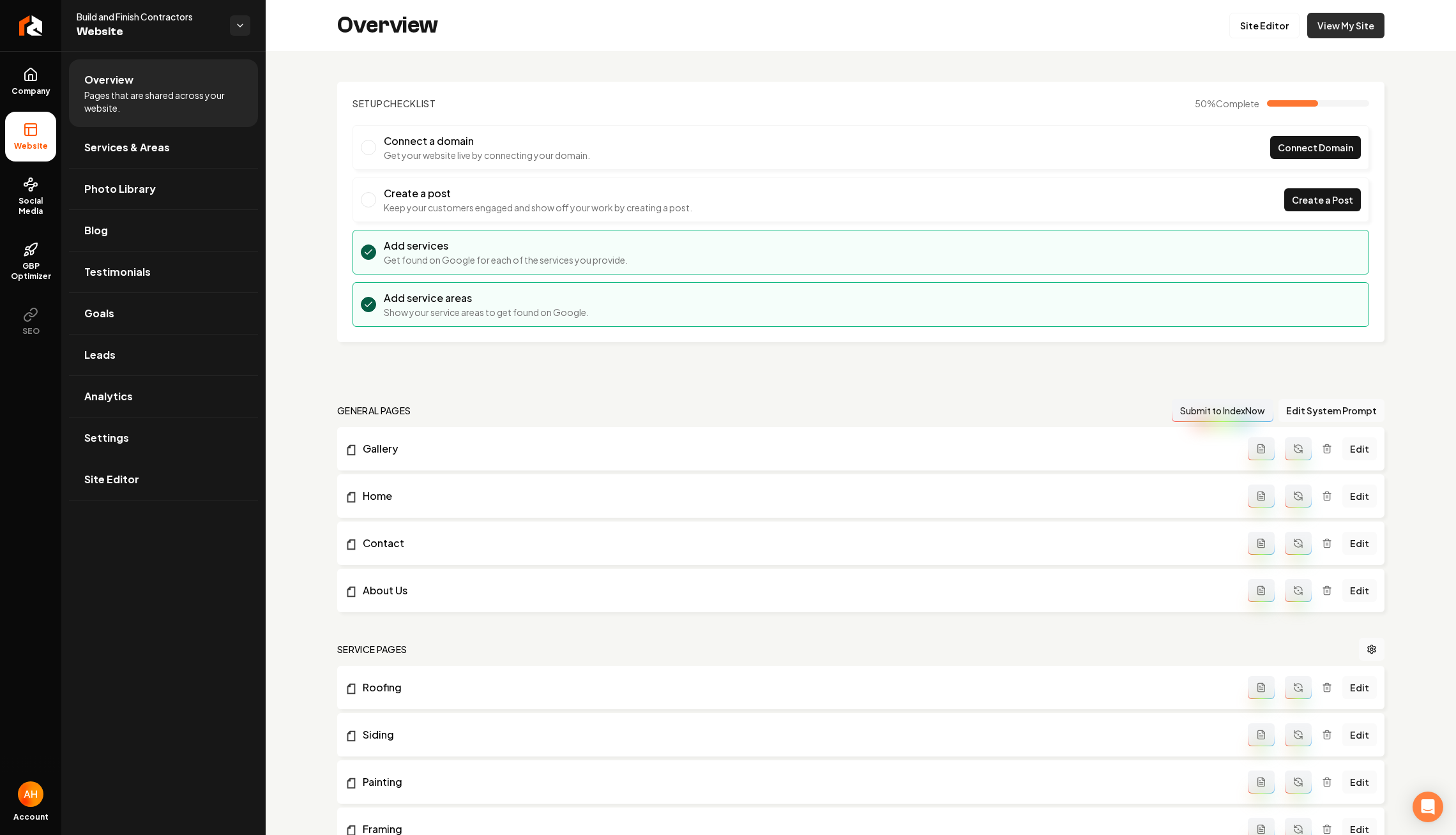
click at [1330, 22] on link "View My Site" at bounding box center [1346, 25] width 78 height 25
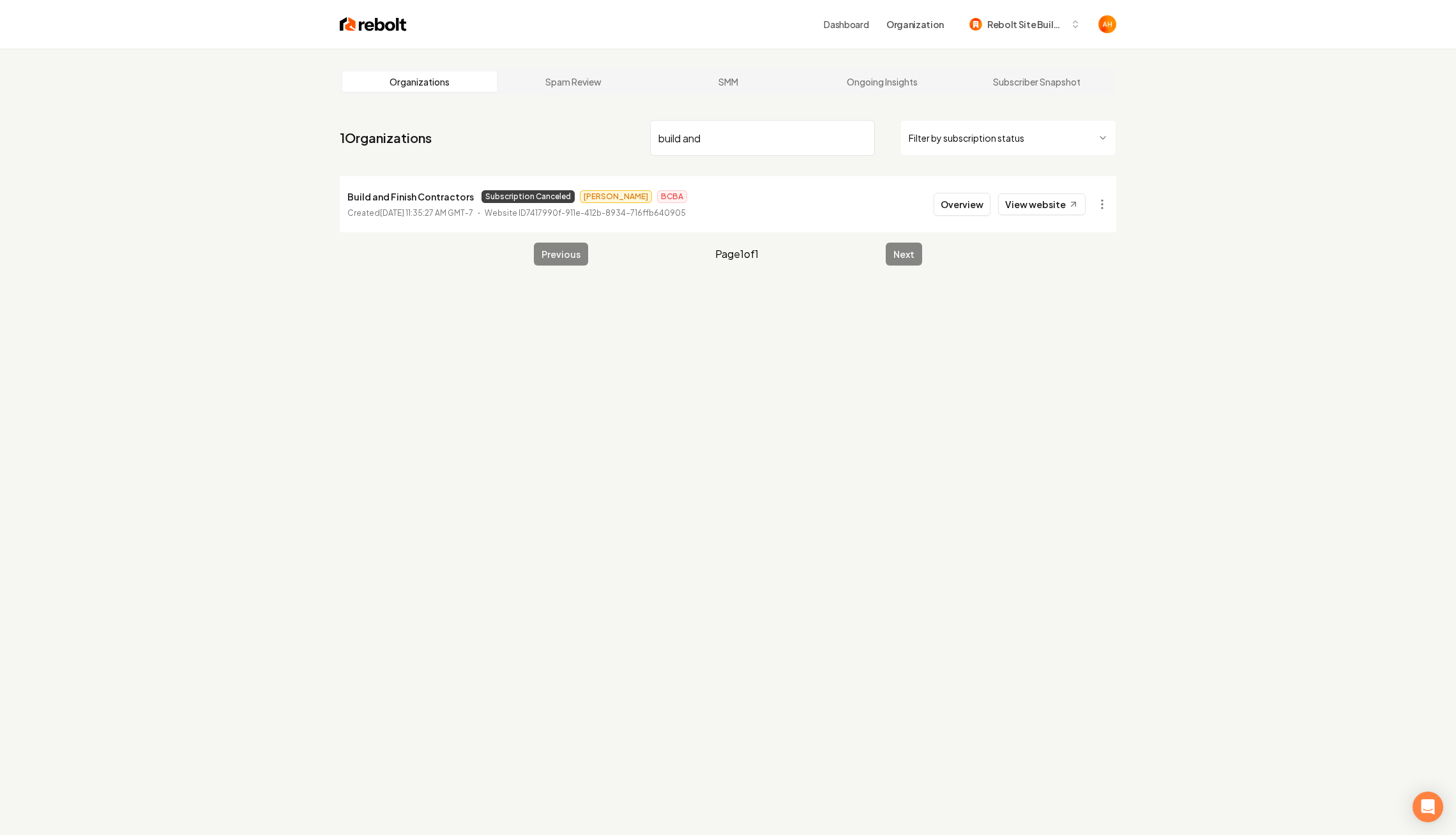
click at [1094, 207] on html "Dashboard Organization Rebolt Site Builder Organizations Spam Review SMM Ongoin…" at bounding box center [728, 418] width 1456 height 835
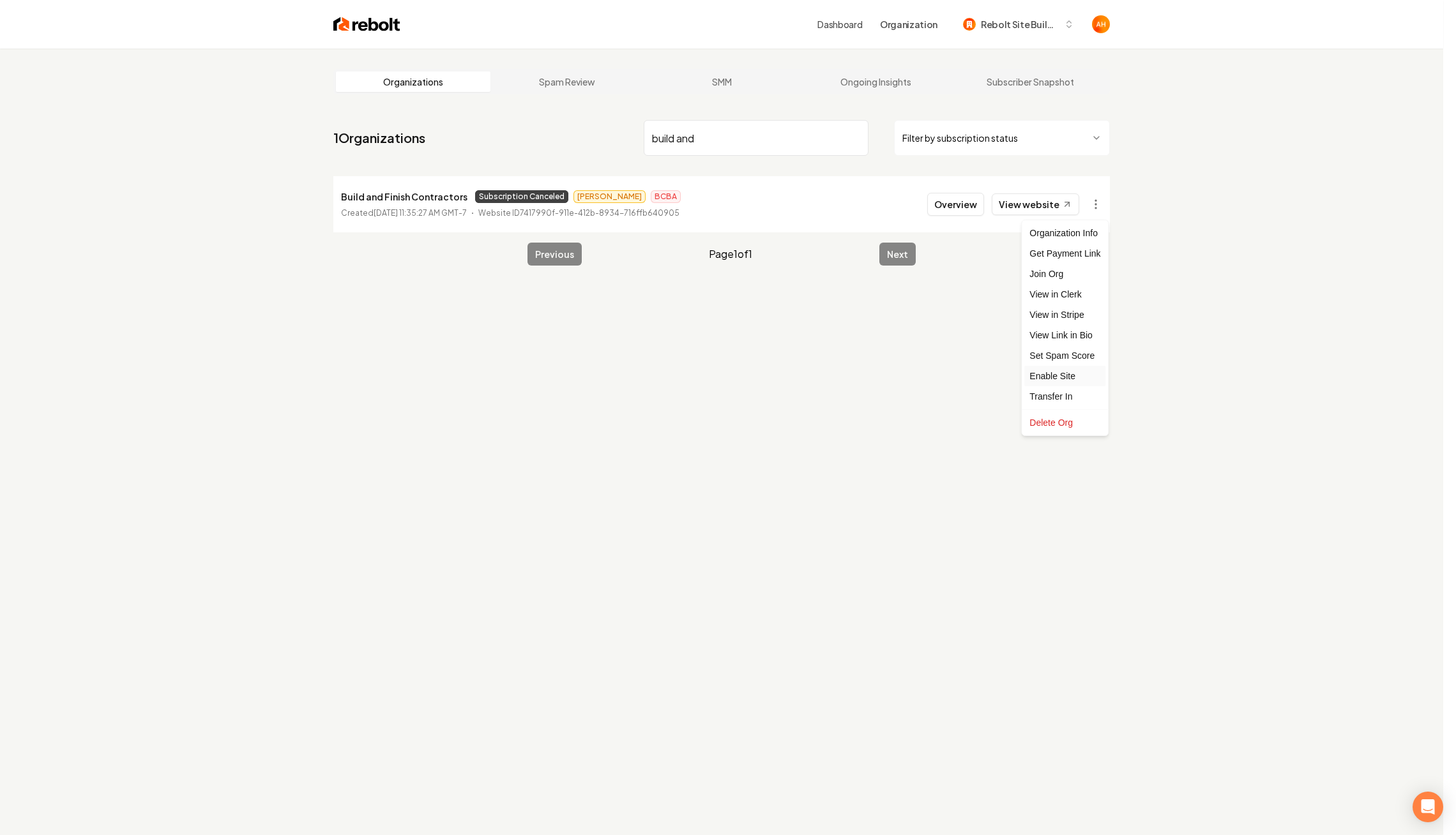
click at [1072, 372] on div "Enable Site" at bounding box center [1064, 376] width 81 height 21
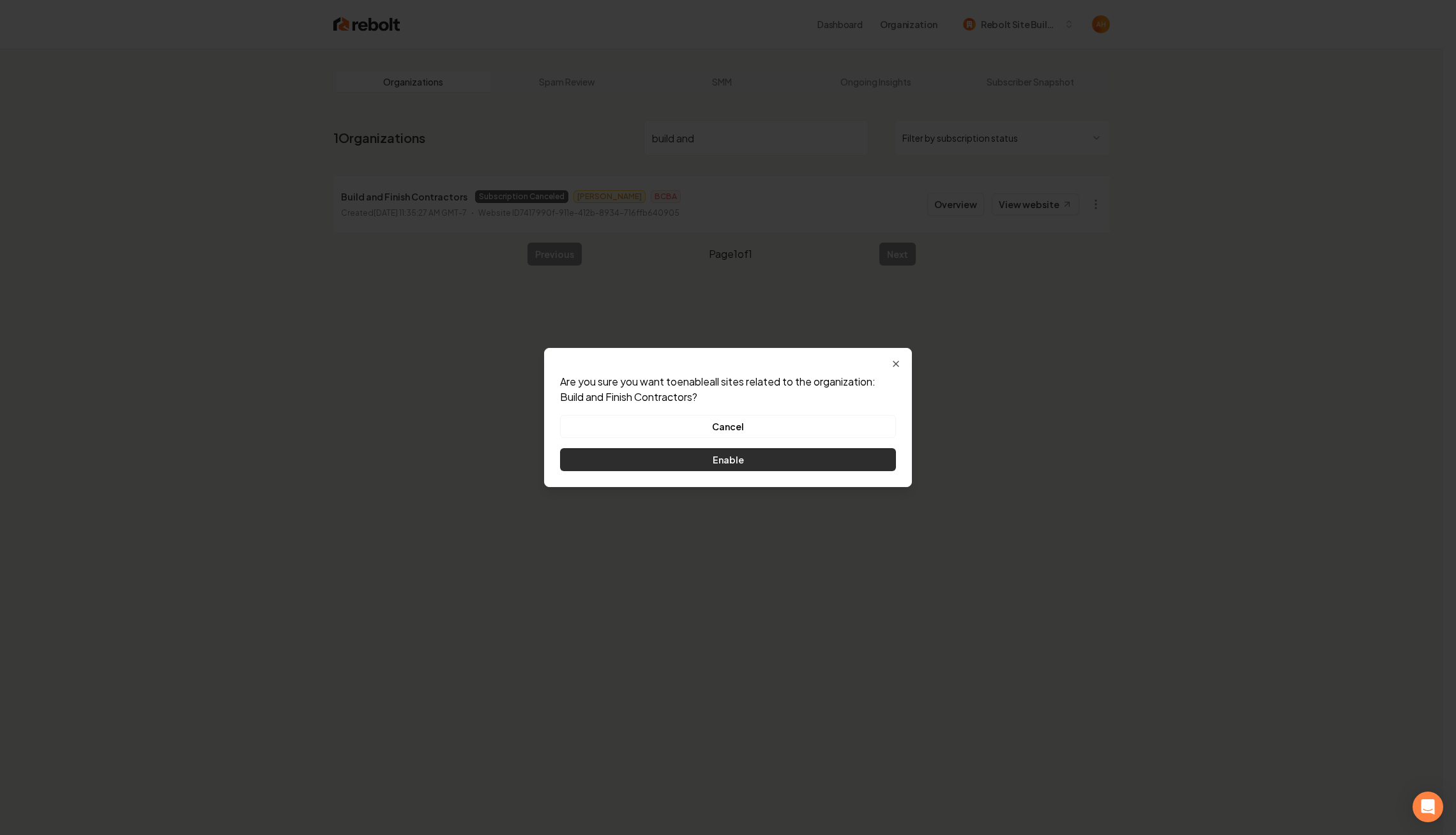
click at [791, 465] on button "Enable" at bounding box center [727, 460] width 336 height 23
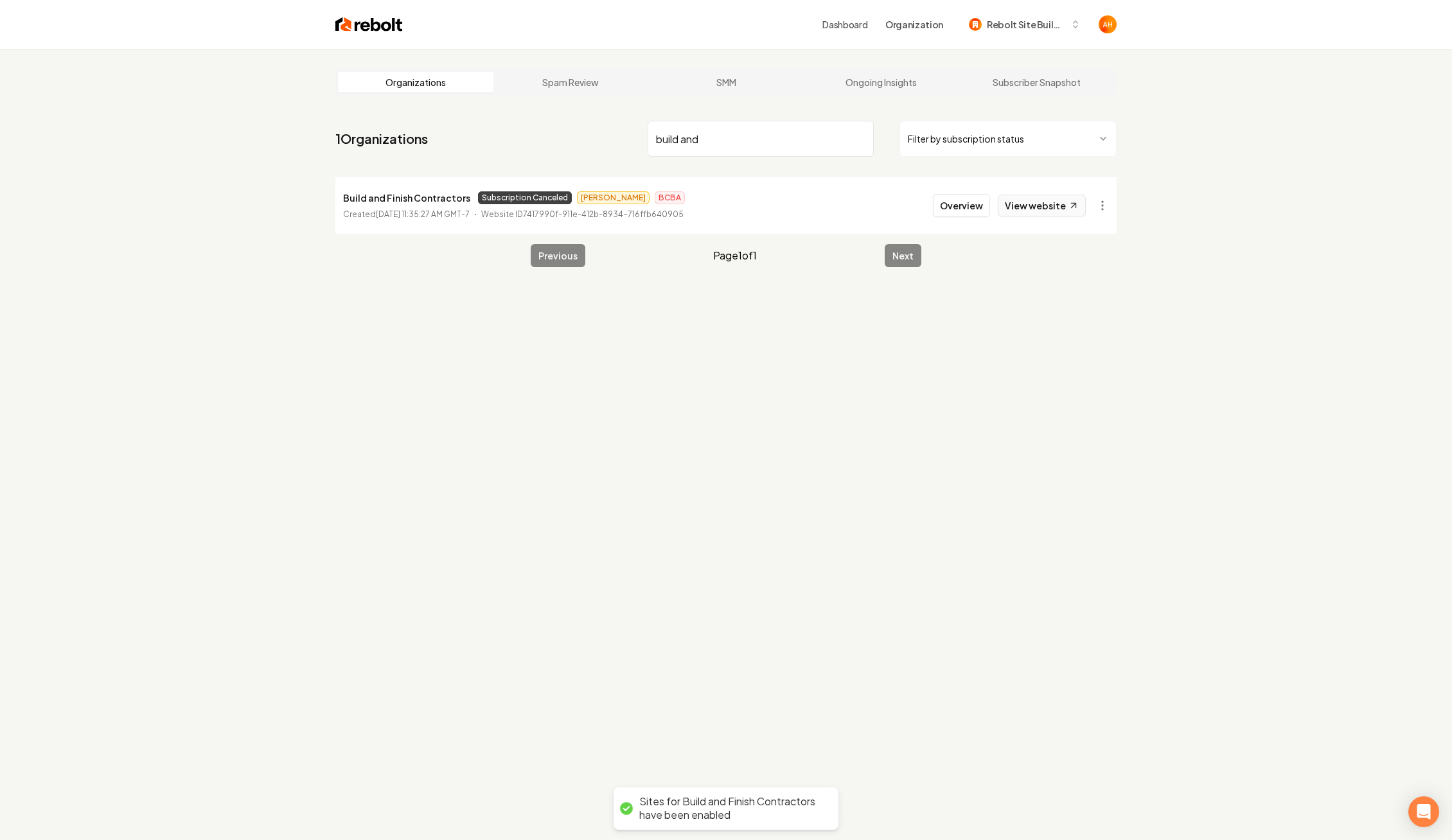
click at [1046, 205] on link "View website" at bounding box center [1041, 205] width 88 height 22
click at [419, 192] on p "Build and Finish Contractors" at bounding box center [406, 198] width 127 height 15
copy p "Build and Finish Contractors"
click at [419, 192] on p "Build and Finish Contractors" at bounding box center [406, 198] width 127 height 15
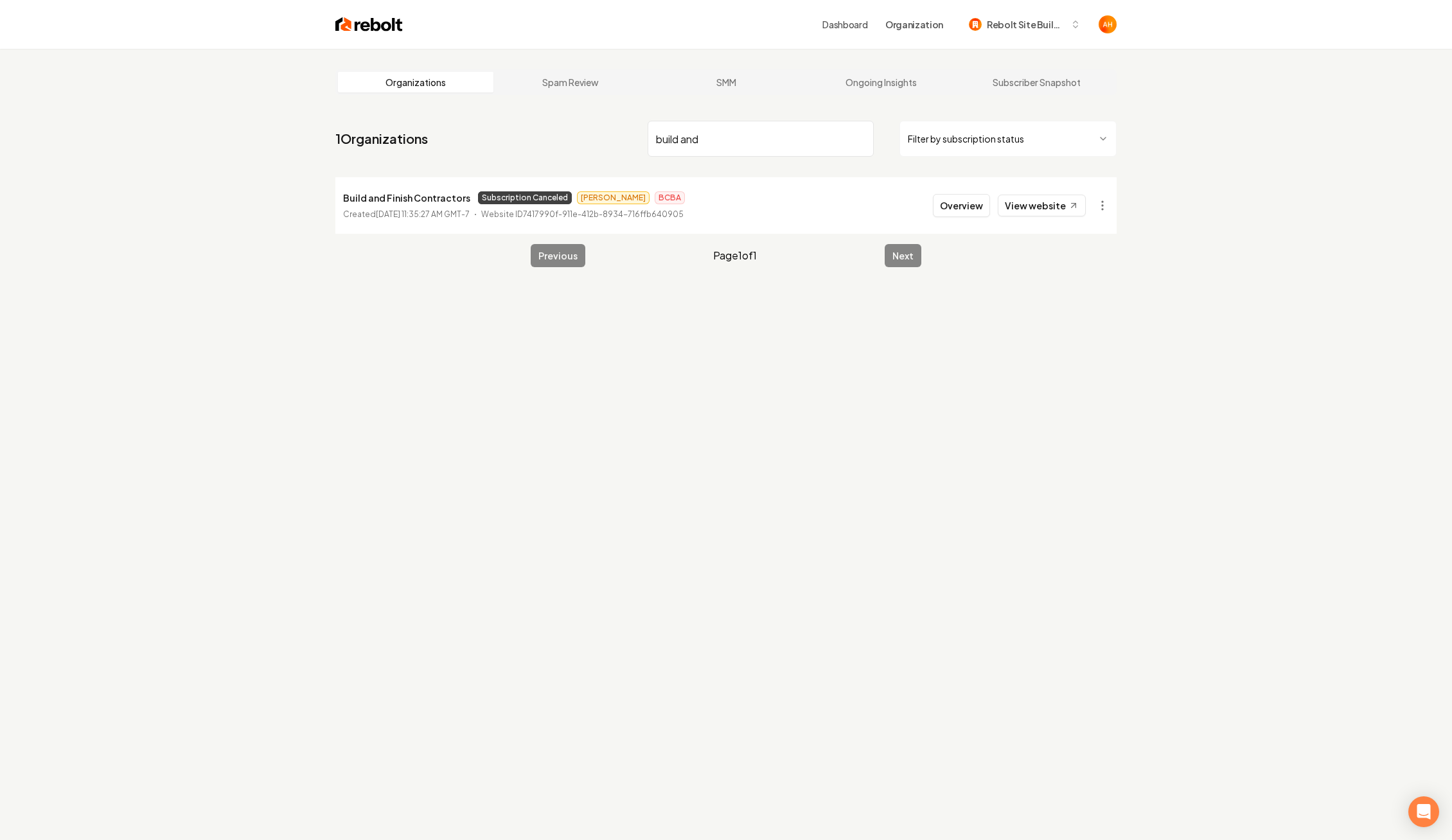
click at [697, 121] on input "build and" at bounding box center [761, 138] width 226 height 36
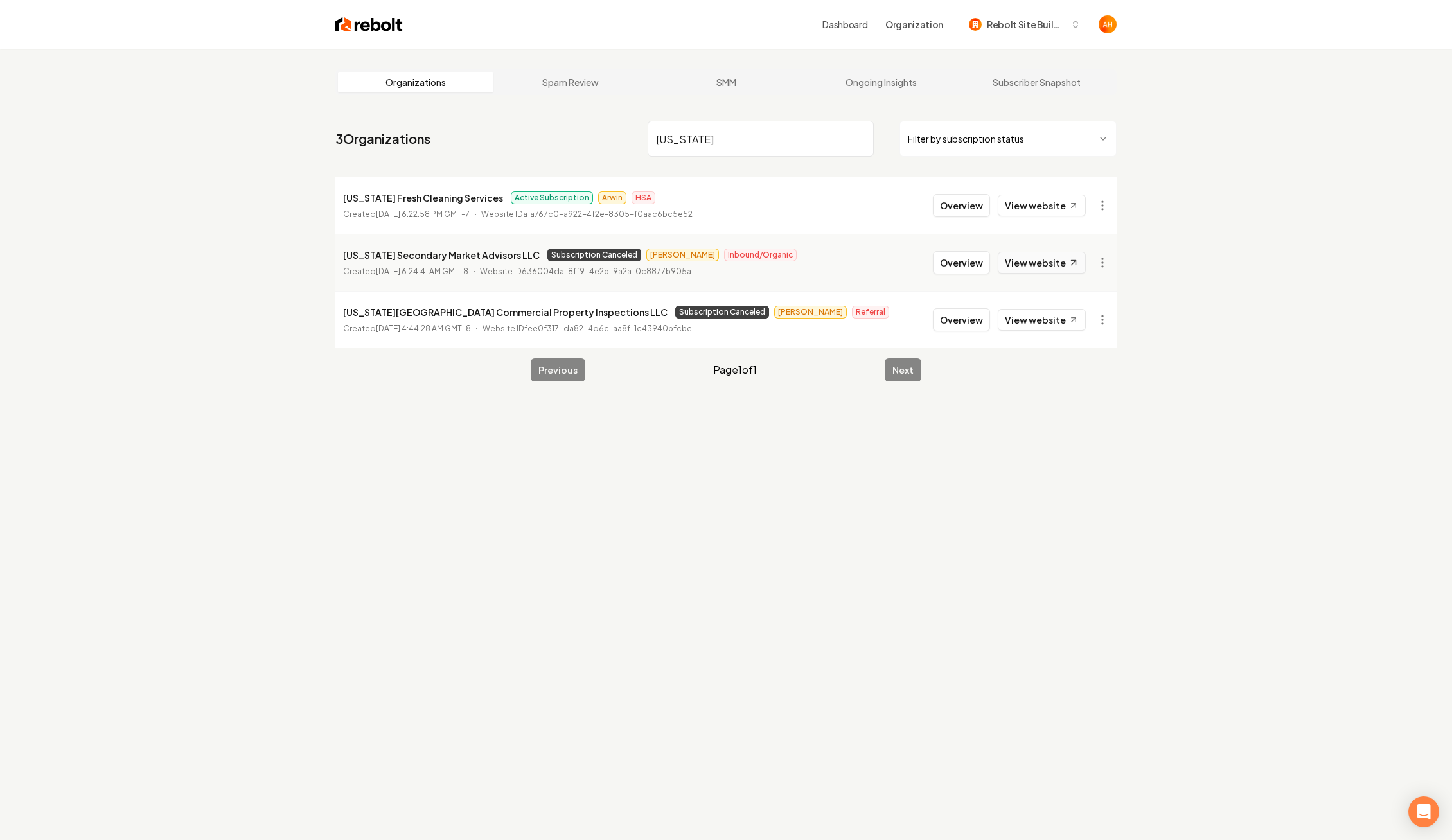
click at [1031, 255] on link "View website" at bounding box center [1041, 262] width 88 height 22
click at [404, 246] on li "New York Secondary Market Advisors LLC Subscription Canceled Anthony Inbound/Or…" at bounding box center [726, 262] width 782 height 57
copy p "New York Secondary Market Advisors LLC"
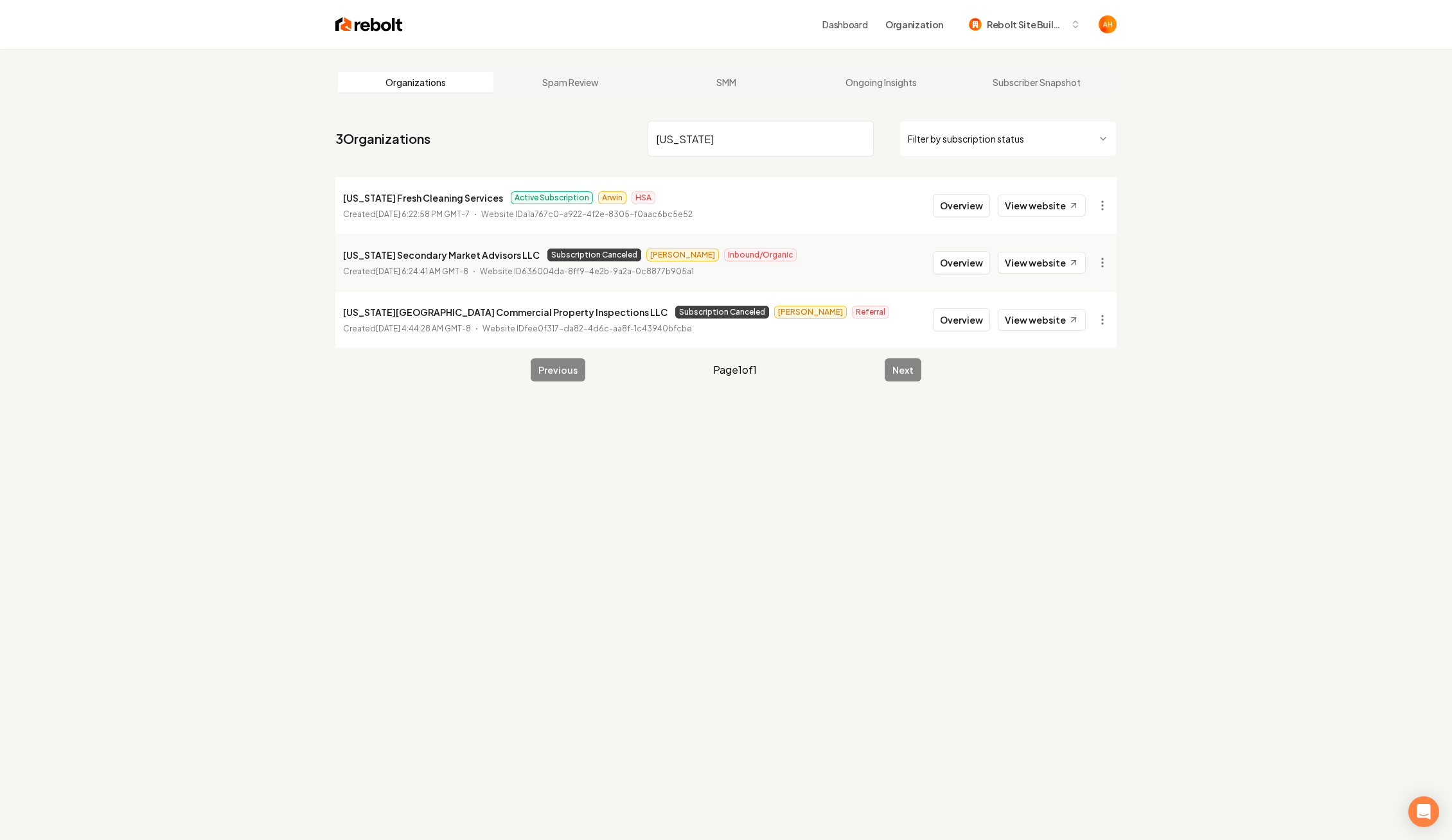
click at [728, 156] on nav "3 Organizations new york Filter by subscription status" at bounding box center [726, 144] width 782 height 57
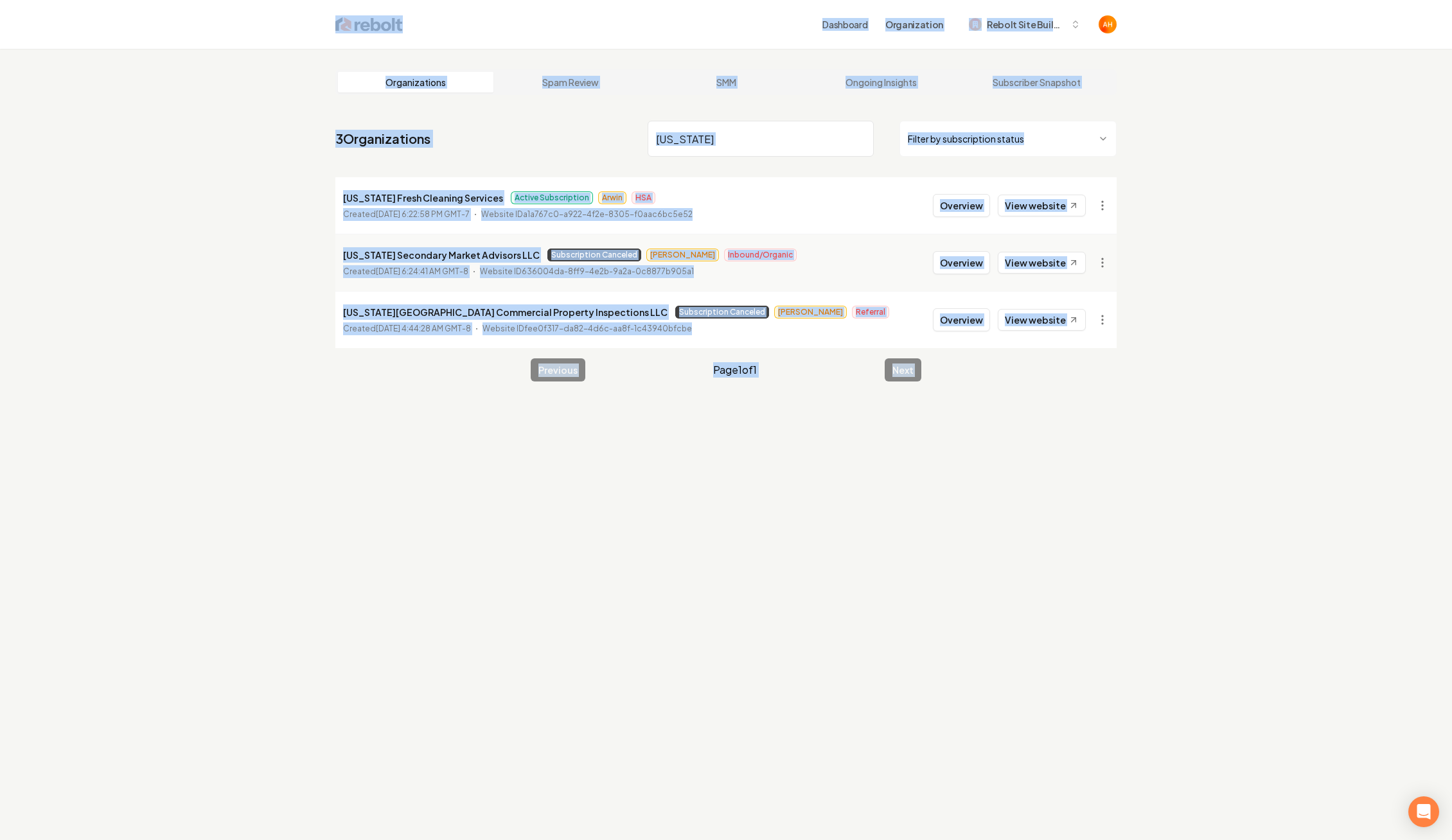
click at [719, 138] on input "new york" at bounding box center [761, 138] width 226 height 36
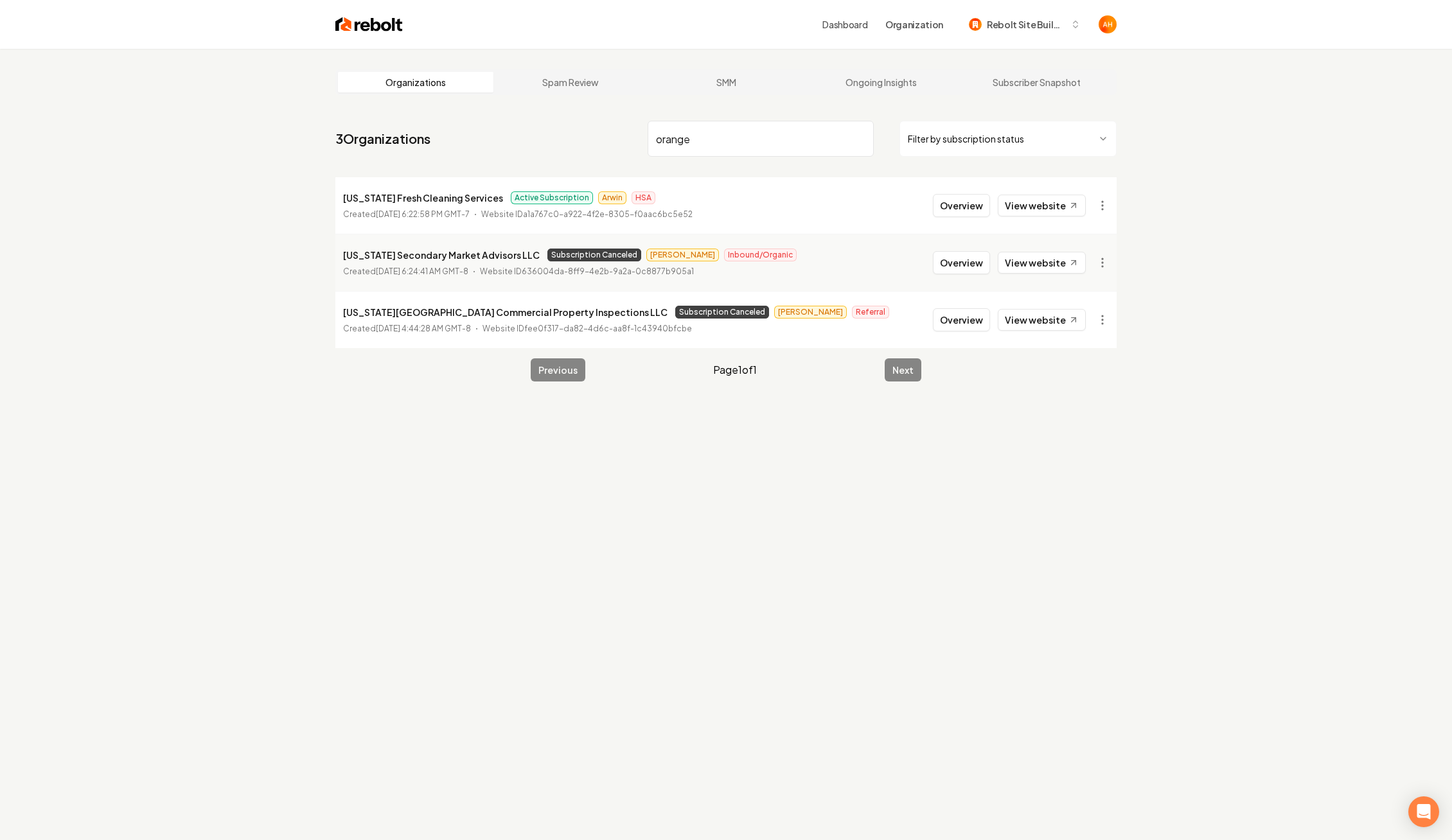
type input "orange"
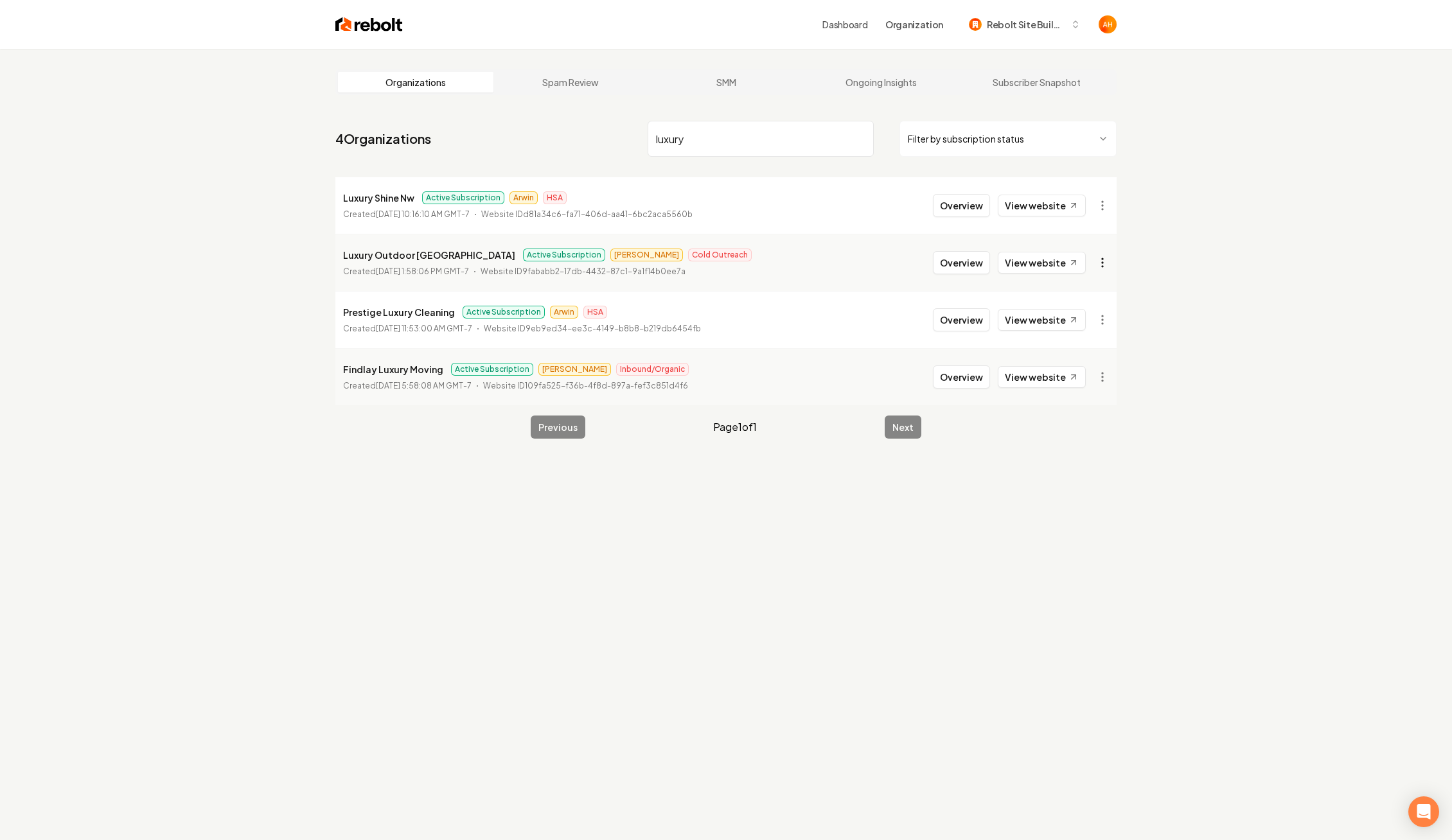
click at [1109, 264] on html "Dashboard Organization Rebolt Site Builder Organizations Spam Review SMM Ongoin…" at bounding box center [726, 420] width 1452 height 840
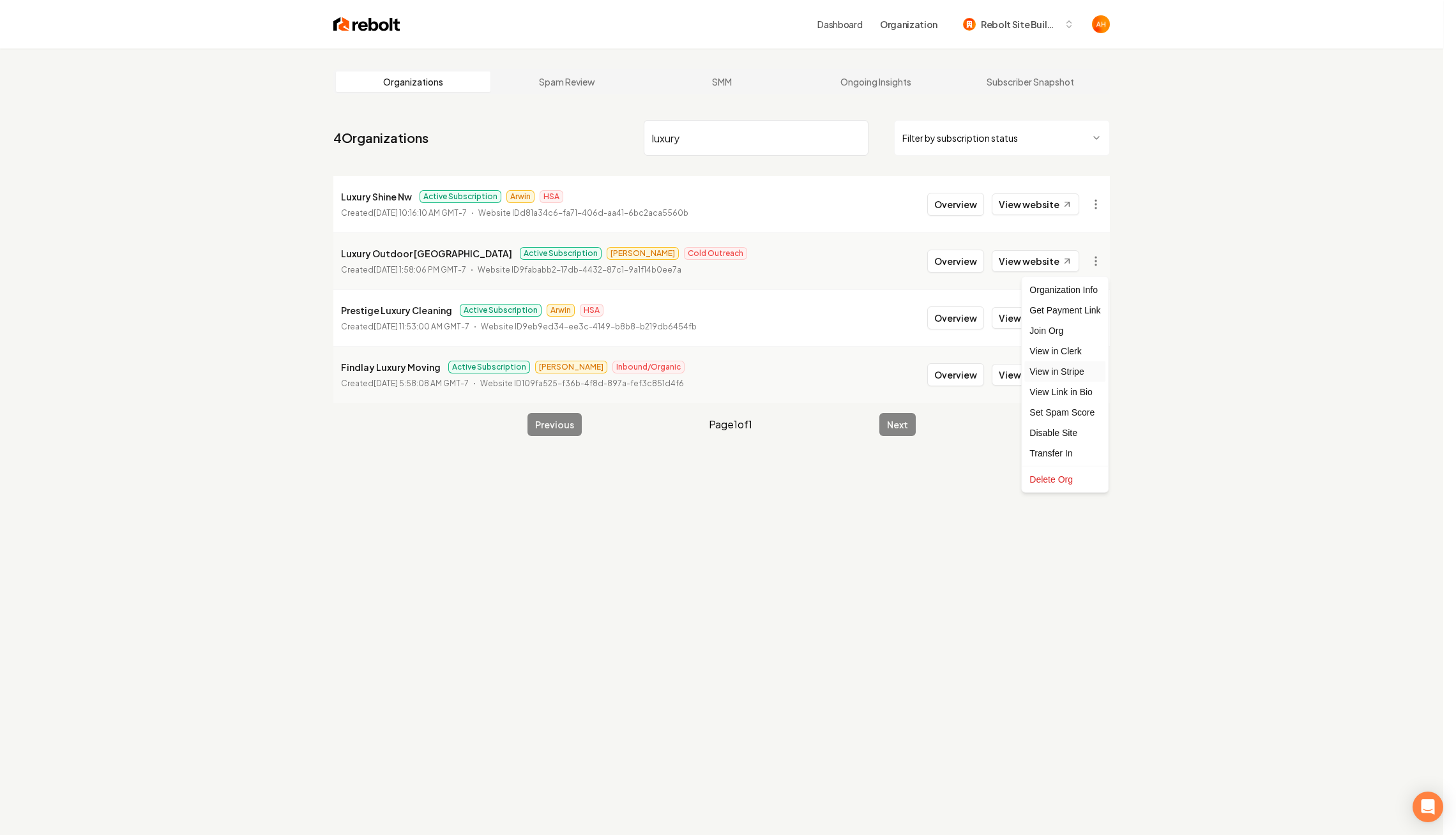
click at [1080, 367] on link "View in Stripe" at bounding box center [1064, 372] width 81 height 21
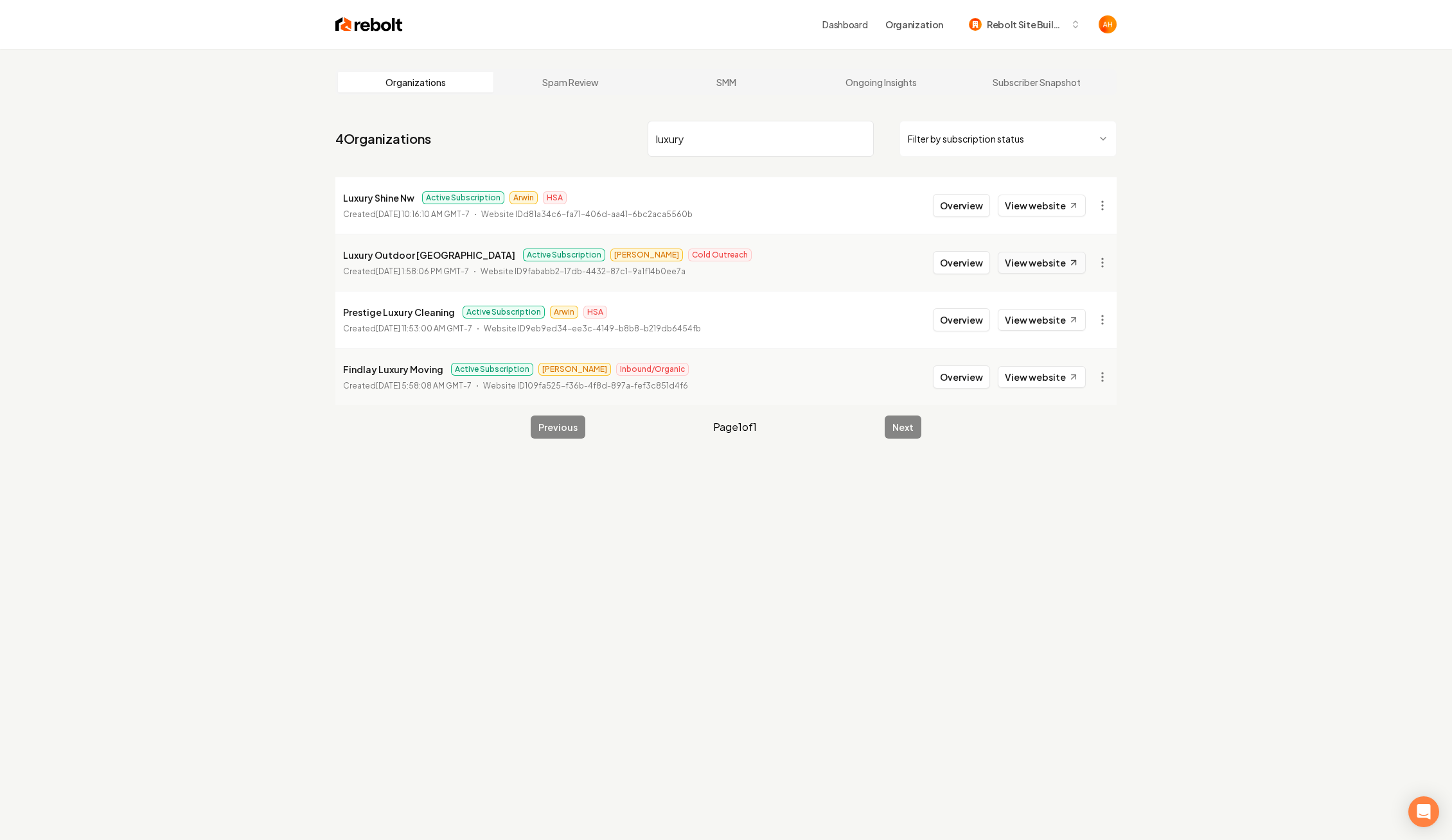
click at [1053, 263] on link "View website" at bounding box center [1041, 262] width 88 height 22
click at [711, 133] on input "luxury" at bounding box center [761, 138] width 226 height 36
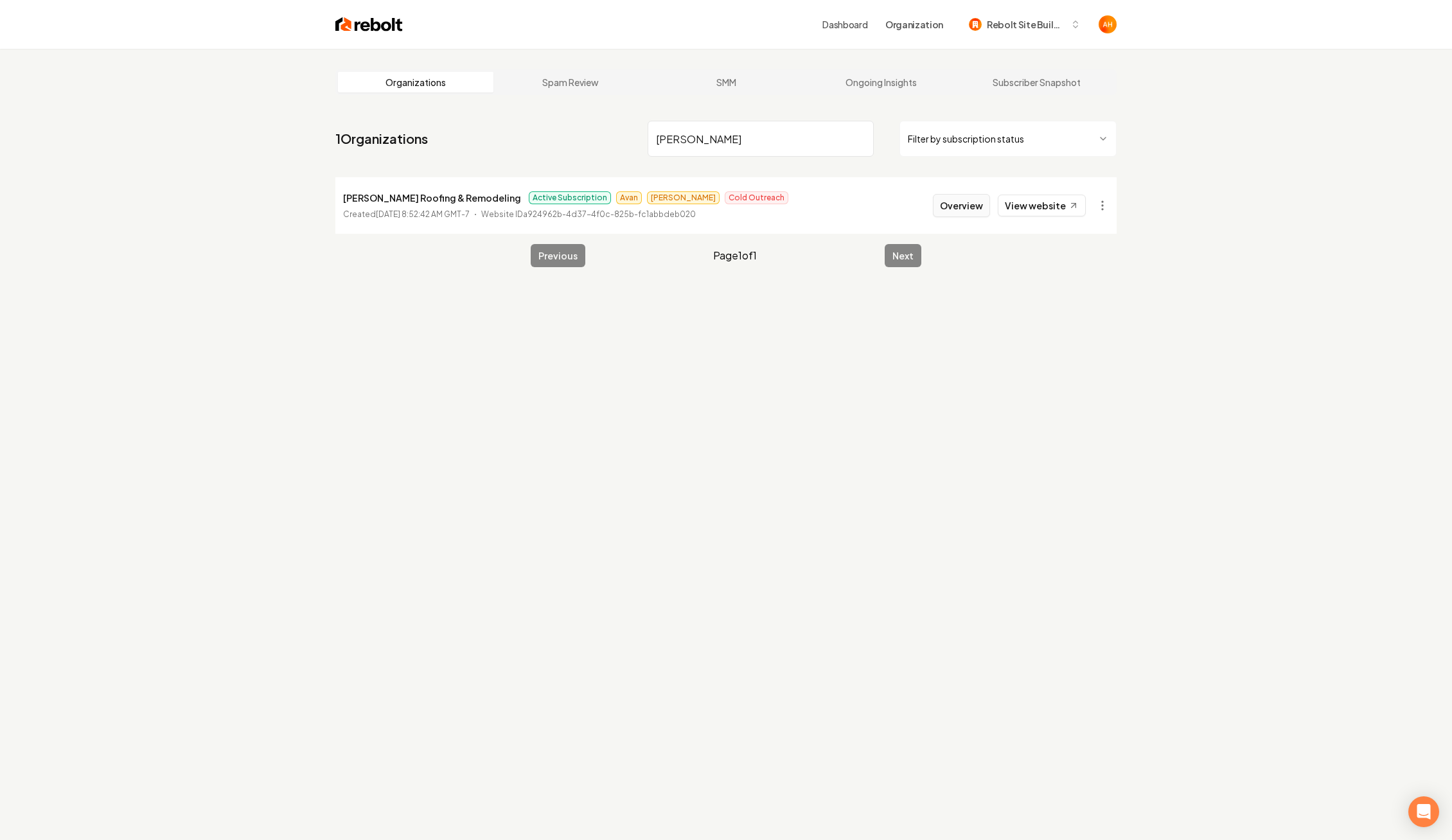
type input "hidalgo"
click at [954, 212] on button "Overview" at bounding box center [961, 205] width 57 height 24
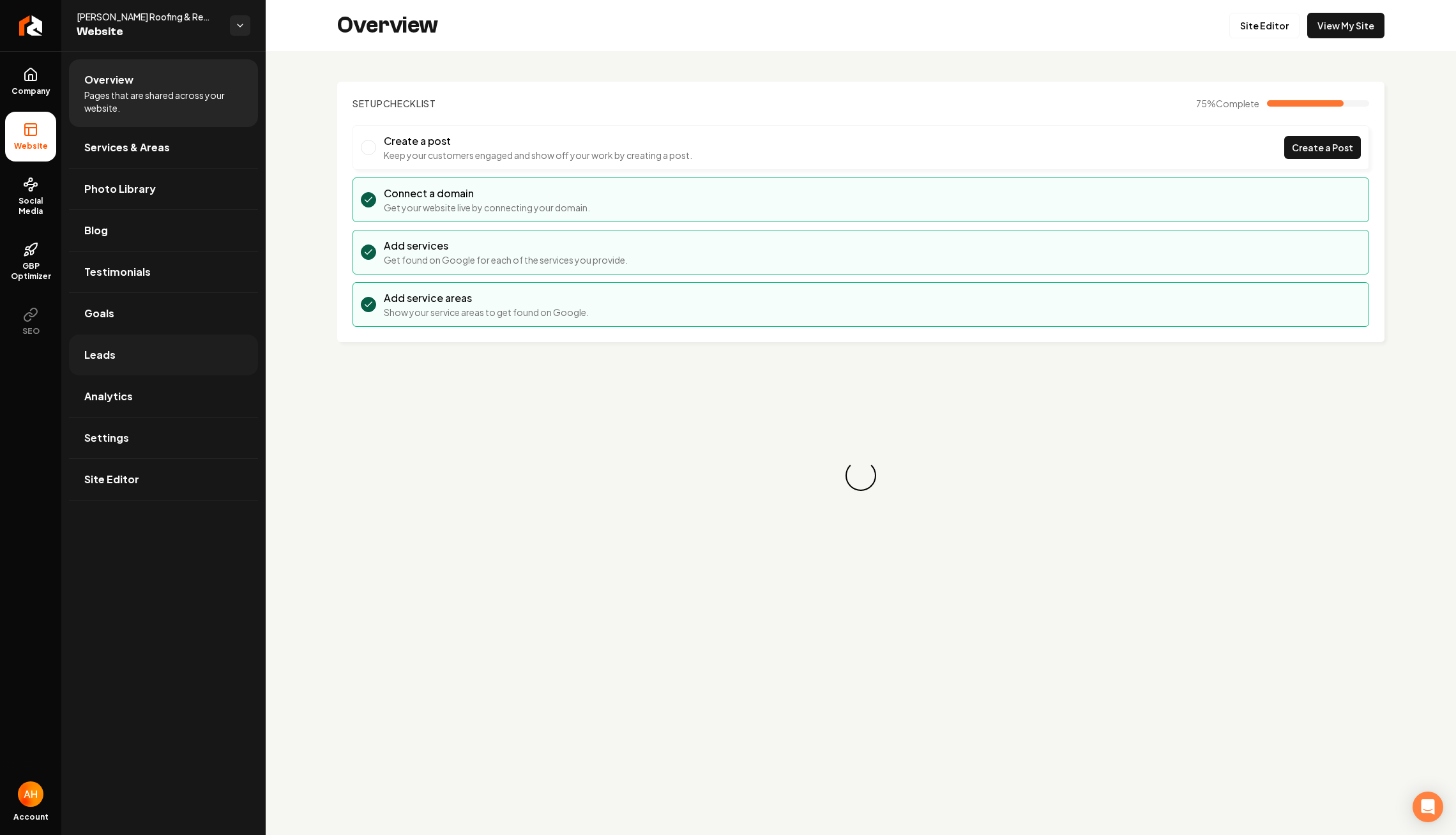
click at [135, 348] on link "Leads" at bounding box center [164, 356] width 189 height 41
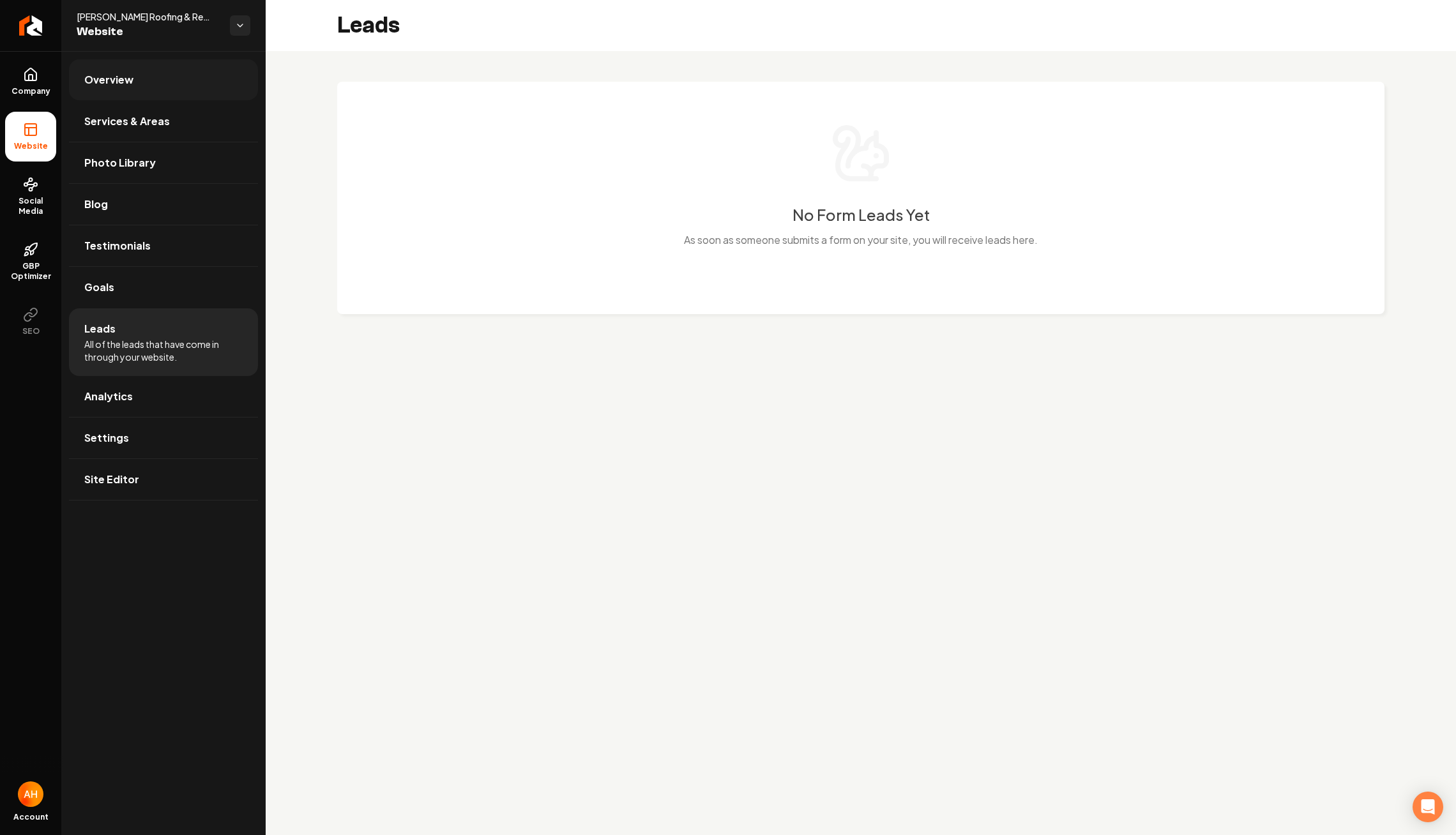
click at [190, 73] on link "Overview" at bounding box center [164, 80] width 189 height 41
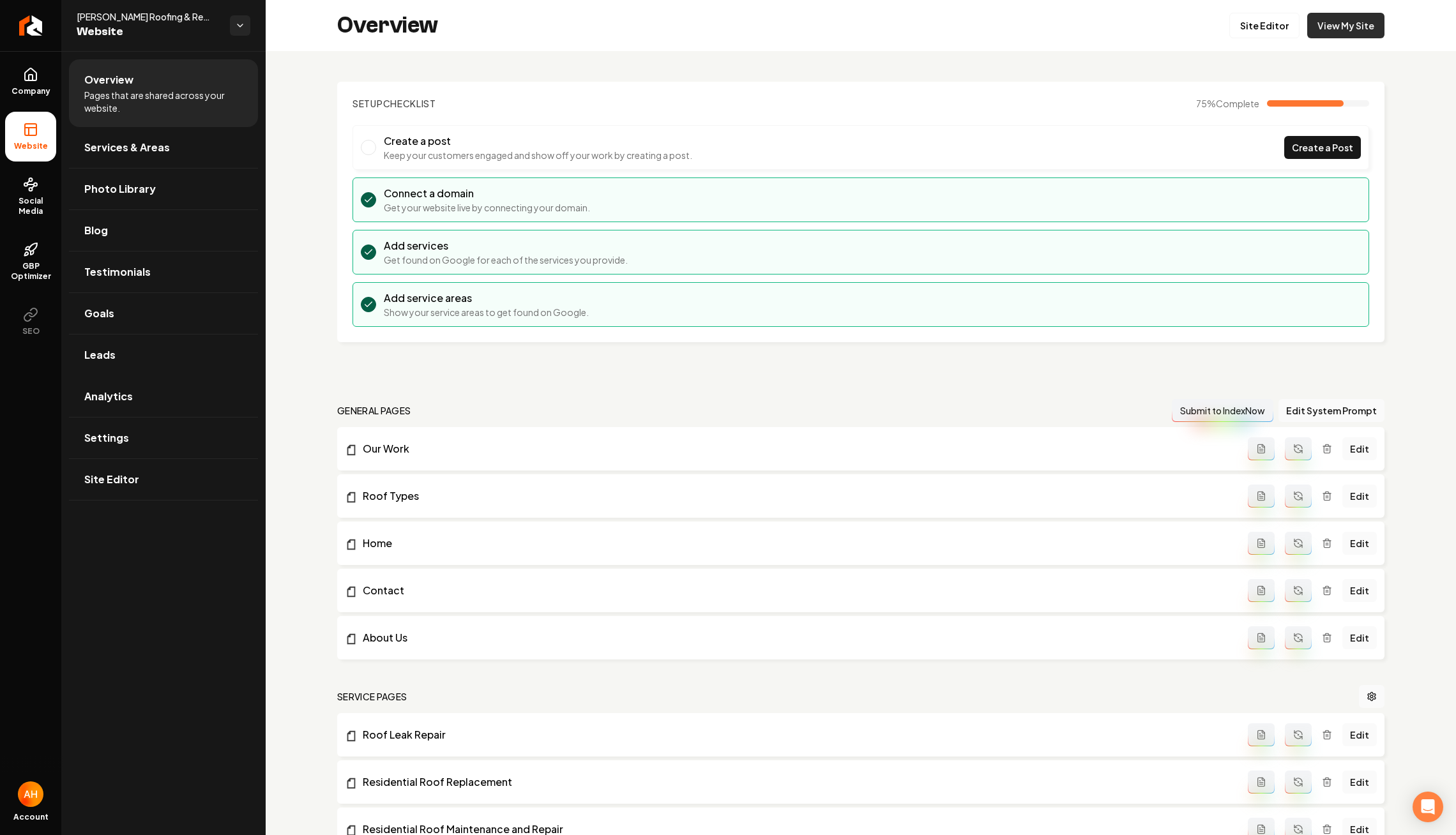
click at [1349, 28] on link "View My Site" at bounding box center [1346, 25] width 78 height 25
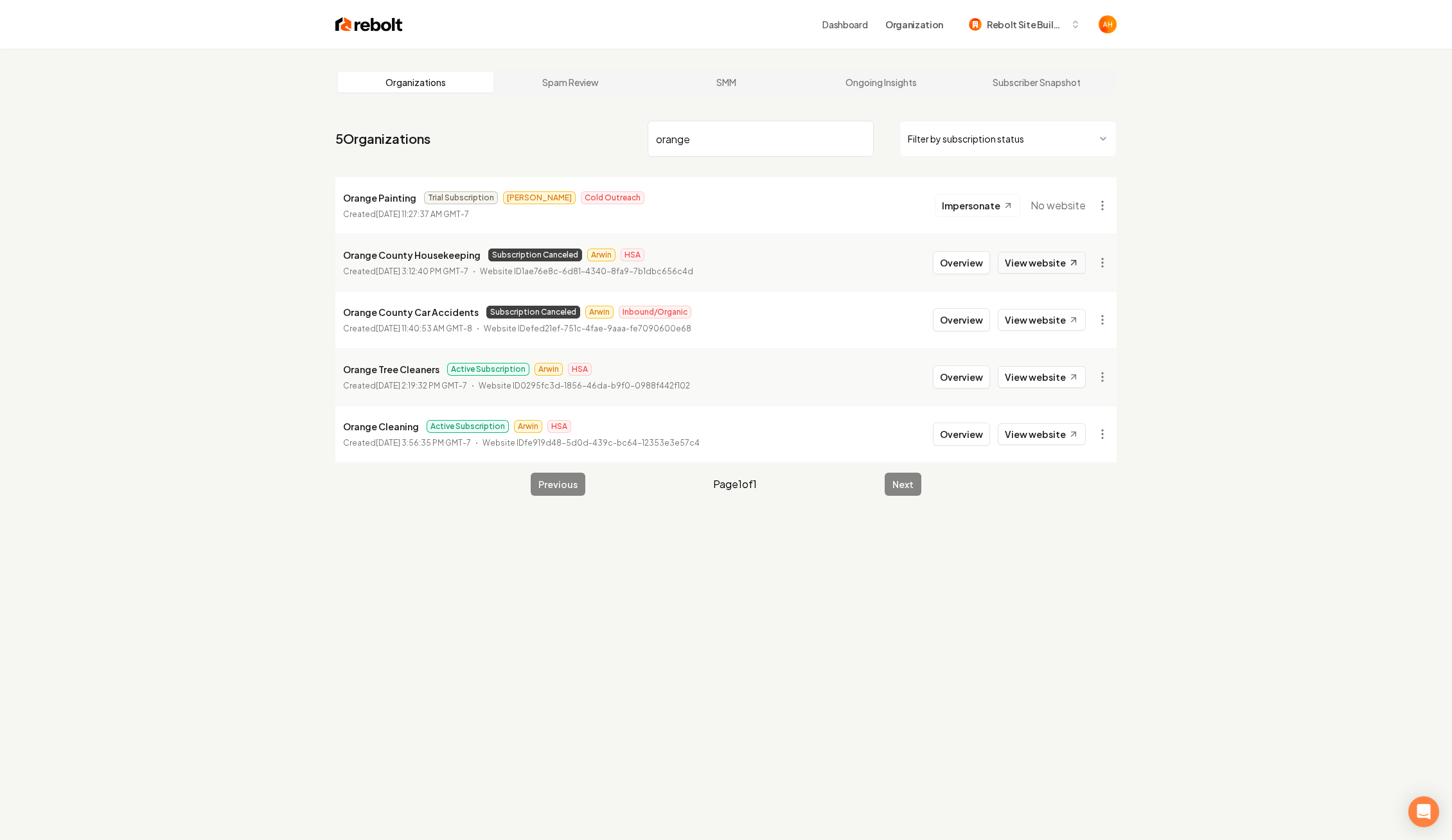
click at [1046, 255] on link "View website" at bounding box center [1041, 262] width 88 height 22
click at [421, 263] on div "Orange County Housekeeping Subscription Canceled Arwin HSA Created April 29, 20…" at bounding box center [518, 263] width 350 height 31
click at [424, 253] on p "Orange County Housekeeping" at bounding box center [411, 255] width 137 height 15
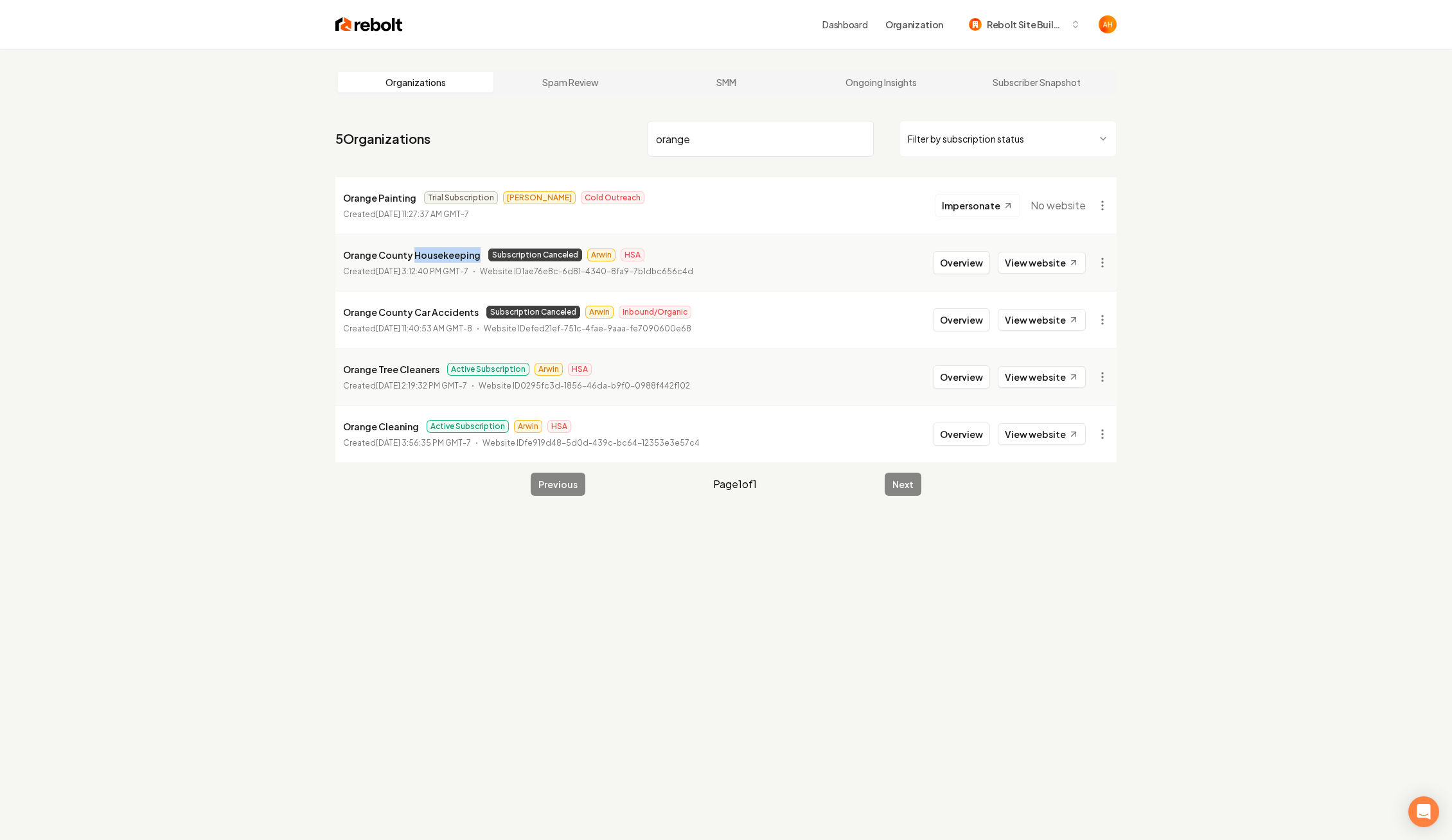
click at [424, 253] on p "Orange County Housekeeping" at bounding box center [411, 255] width 137 height 15
copy p "Orange County Housekeeping"
click at [717, 128] on input "orange" at bounding box center [761, 138] width 226 height 36
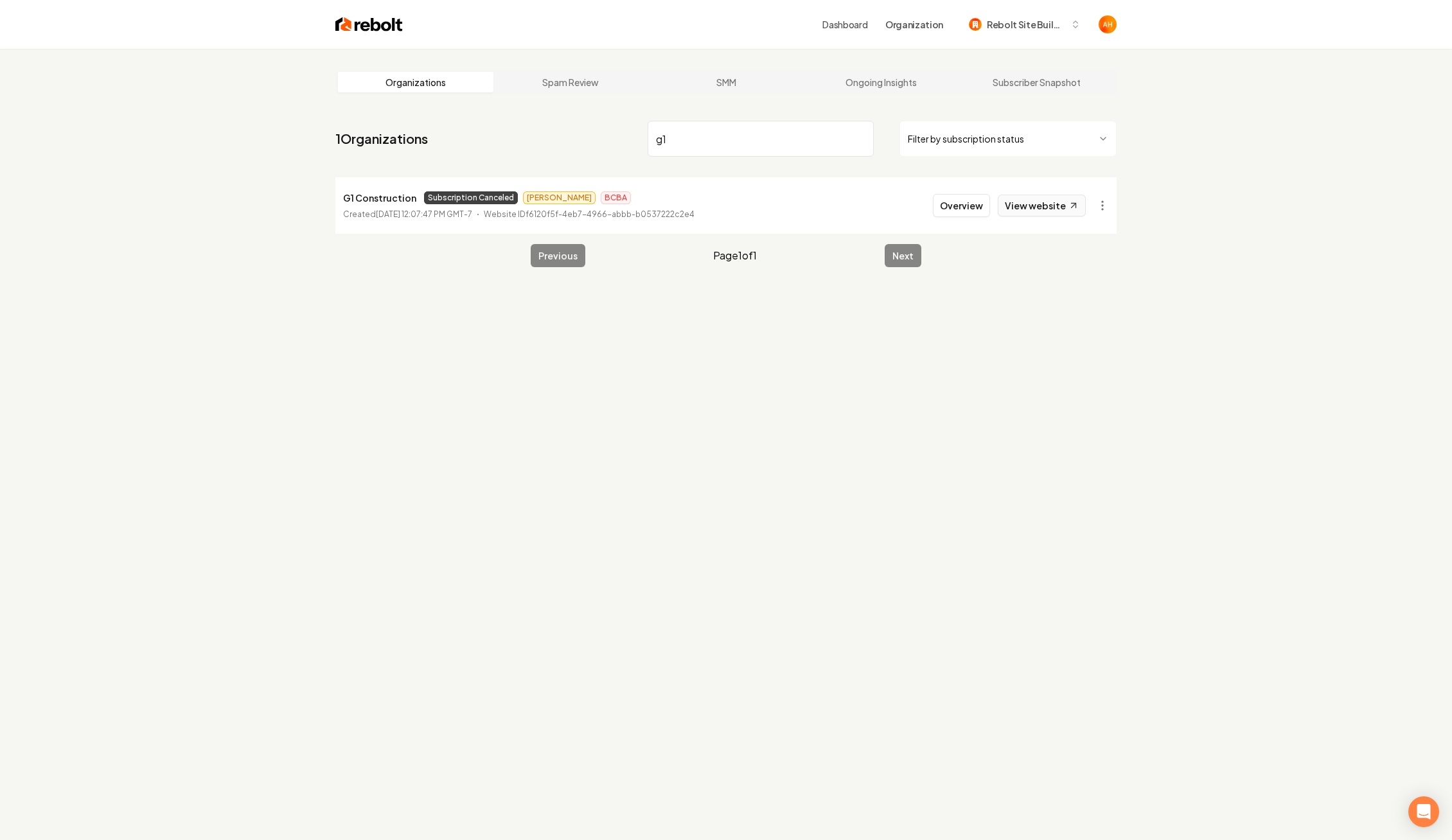
click at [1037, 205] on link "View website" at bounding box center [1041, 205] width 88 height 22
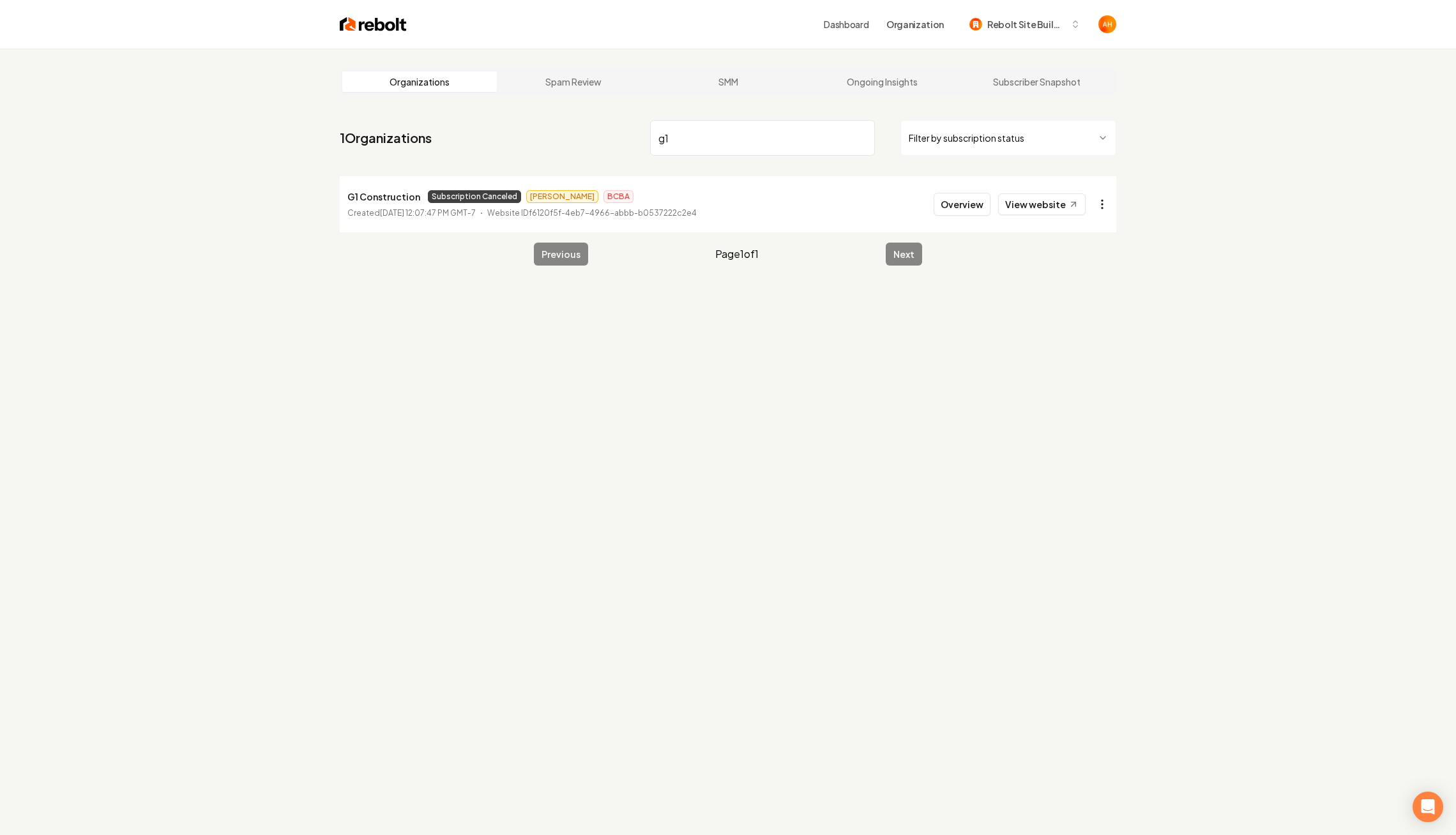
click at [1102, 204] on html "Dashboard Organization Rebolt Site Builder Organizations Spam Review SMM Ongoin…" at bounding box center [728, 418] width 1456 height 835
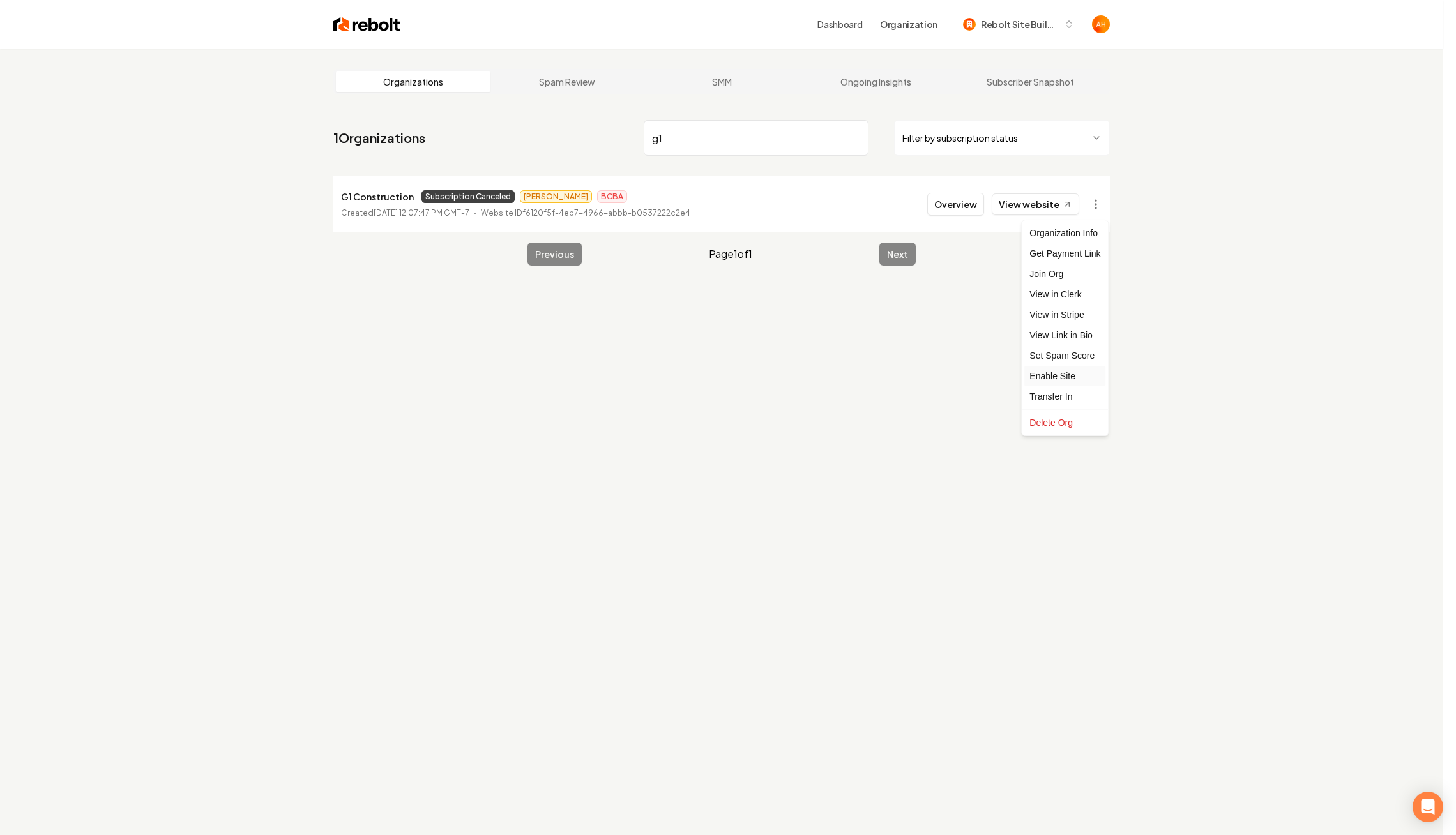
click at [1092, 369] on div "Enable Site" at bounding box center [1064, 376] width 81 height 21
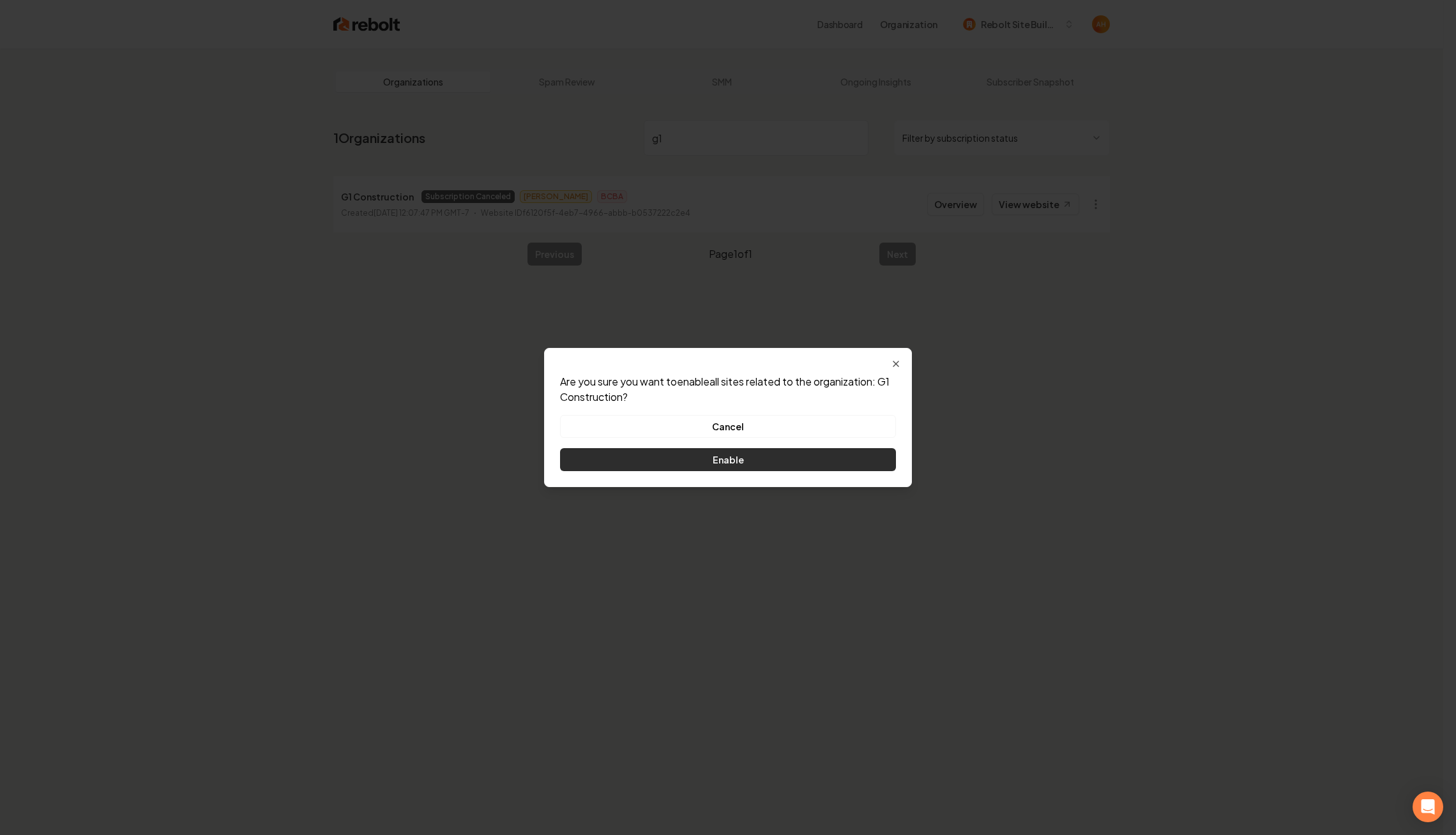
click at [789, 469] on button "Enable" at bounding box center [727, 460] width 336 height 23
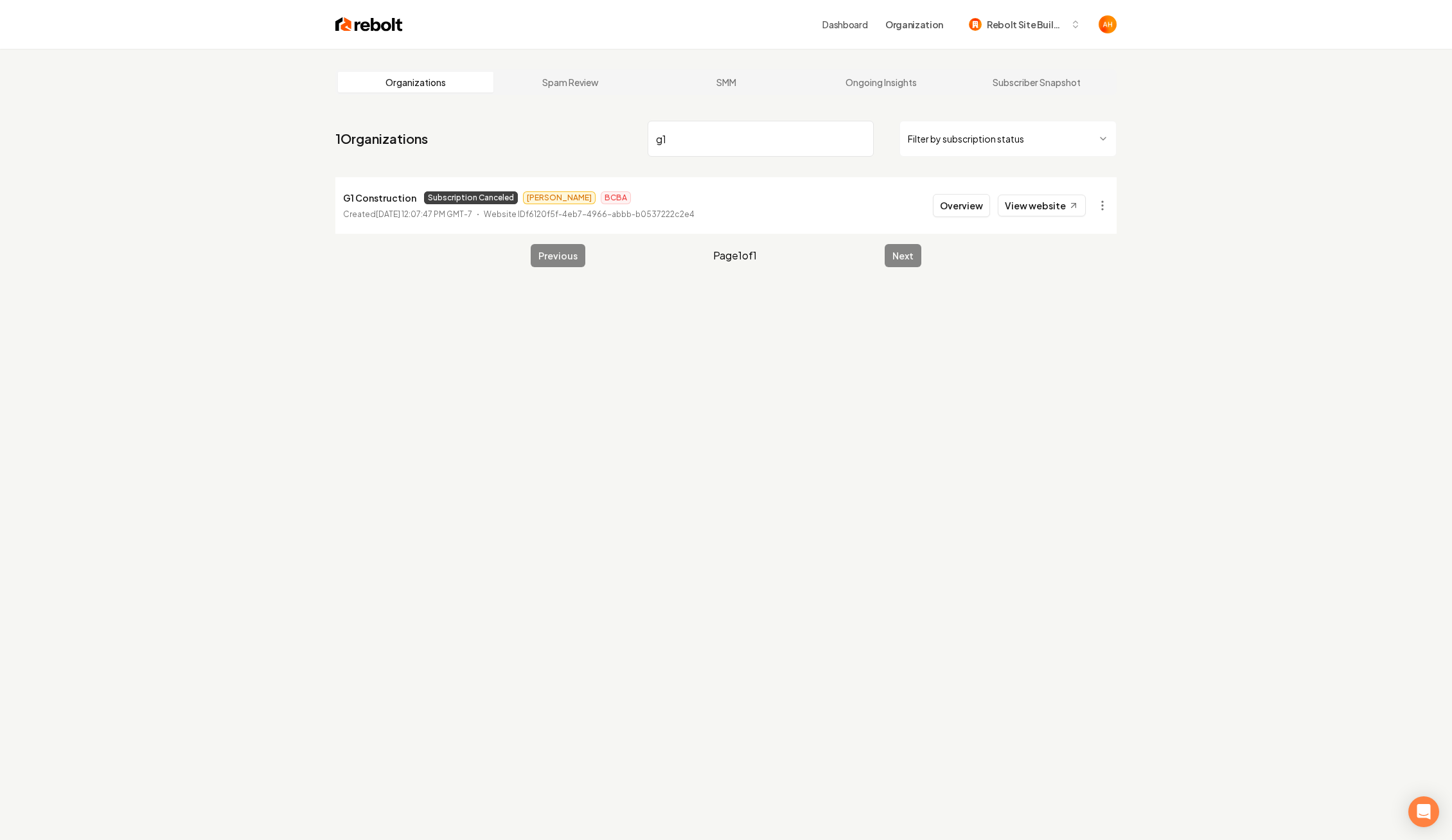
click at [1044, 218] on li "G1 Construction Subscription Canceled James BCBA Created March 27, 2025, 12:07:…" at bounding box center [726, 205] width 782 height 57
click at [1043, 217] on div "Overview View website" at bounding box center [1009, 205] width 153 height 24
click at [1034, 211] on link "View website" at bounding box center [1041, 205] width 88 height 22
click at [1096, 208] on html "Dashboard Organization Rebolt Site Builder Organizations Spam Review SMM Ongoin…" at bounding box center [726, 420] width 1452 height 840
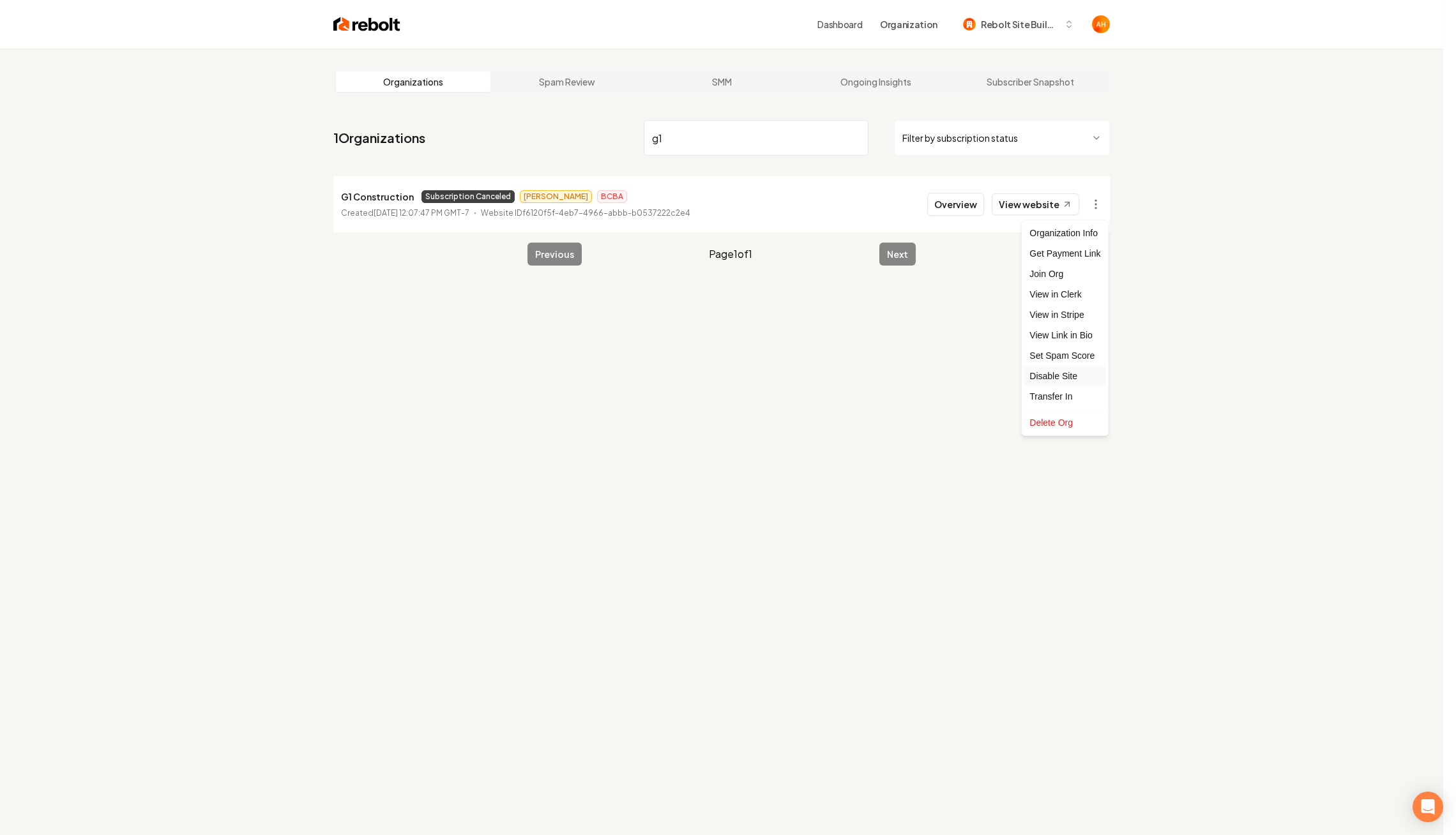
click at [1057, 374] on div "Disable Site" at bounding box center [1064, 376] width 81 height 21
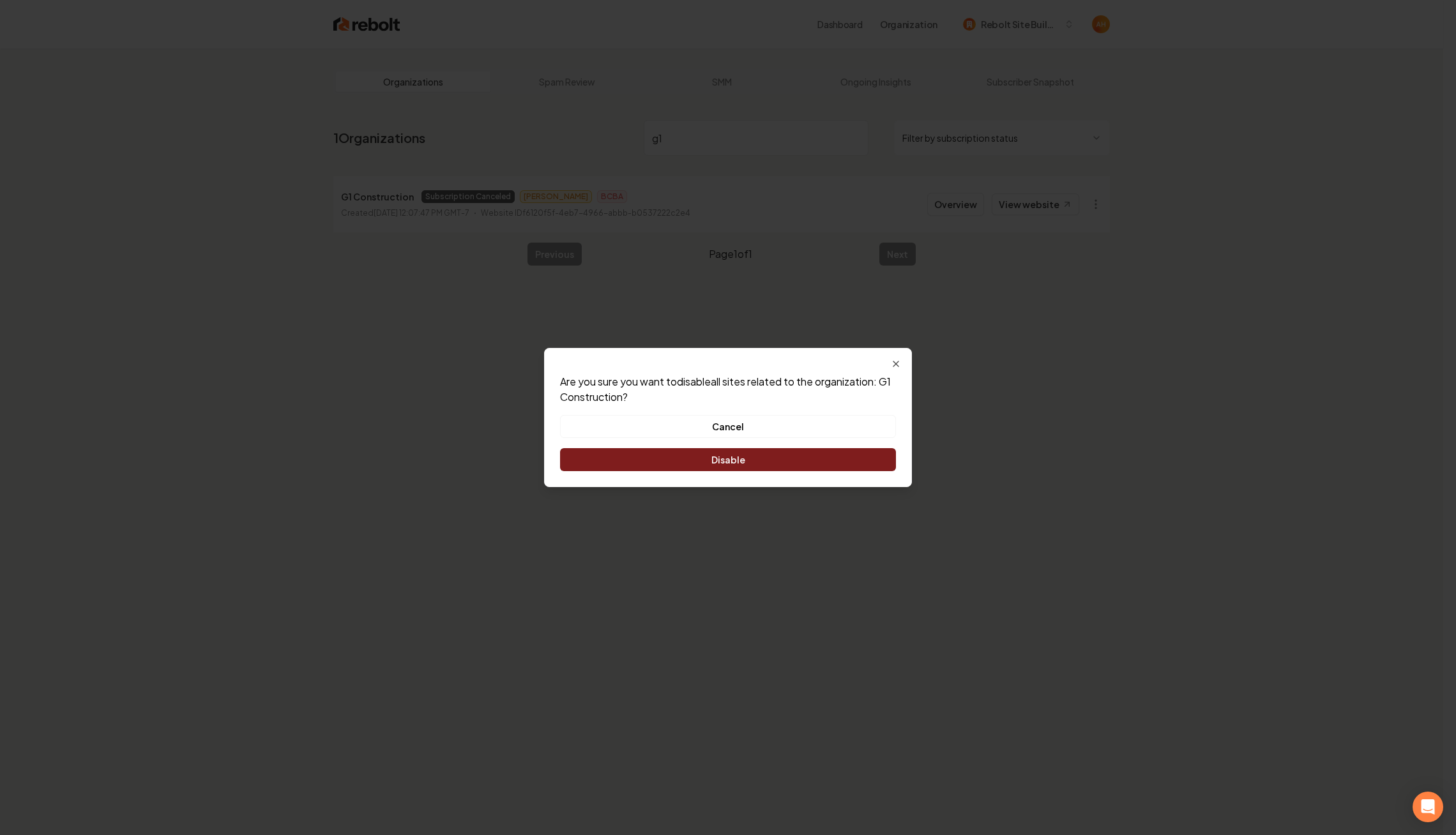
click at [842, 456] on button "Disable" at bounding box center [727, 460] width 336 height 23
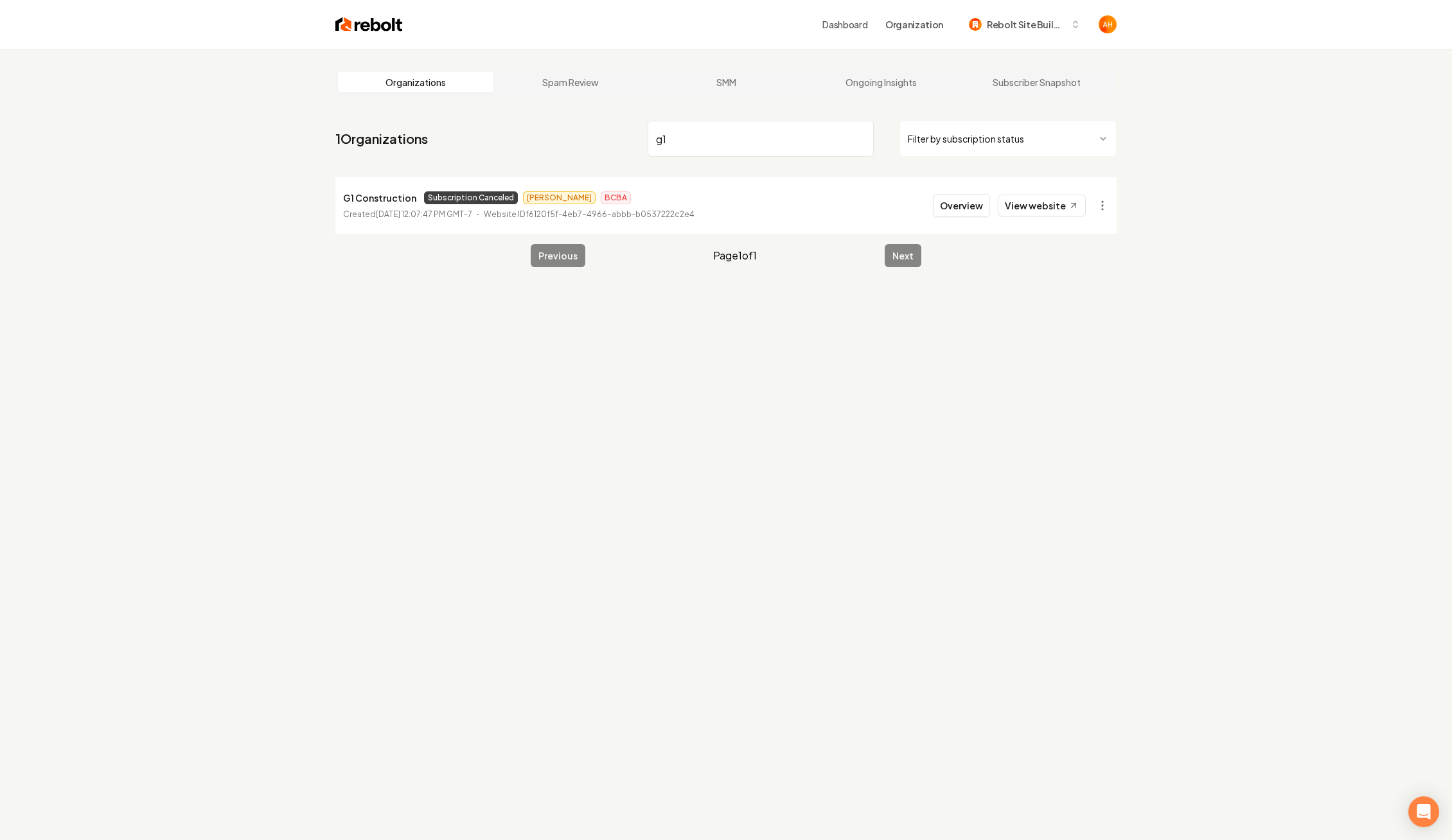
click at [725, 132] on input "g1" at bounding box center [761, 138] width 226 height 36
click at [1072, 219] on li "Wheels Car Detailing Subscription Canceled James Cold Outreach Created May 15, …" at bounding box center [726, 205] width 782 height 57
click at [1063, 203] on link "View website" at bounding box center [1041, 205] width 88 height 22
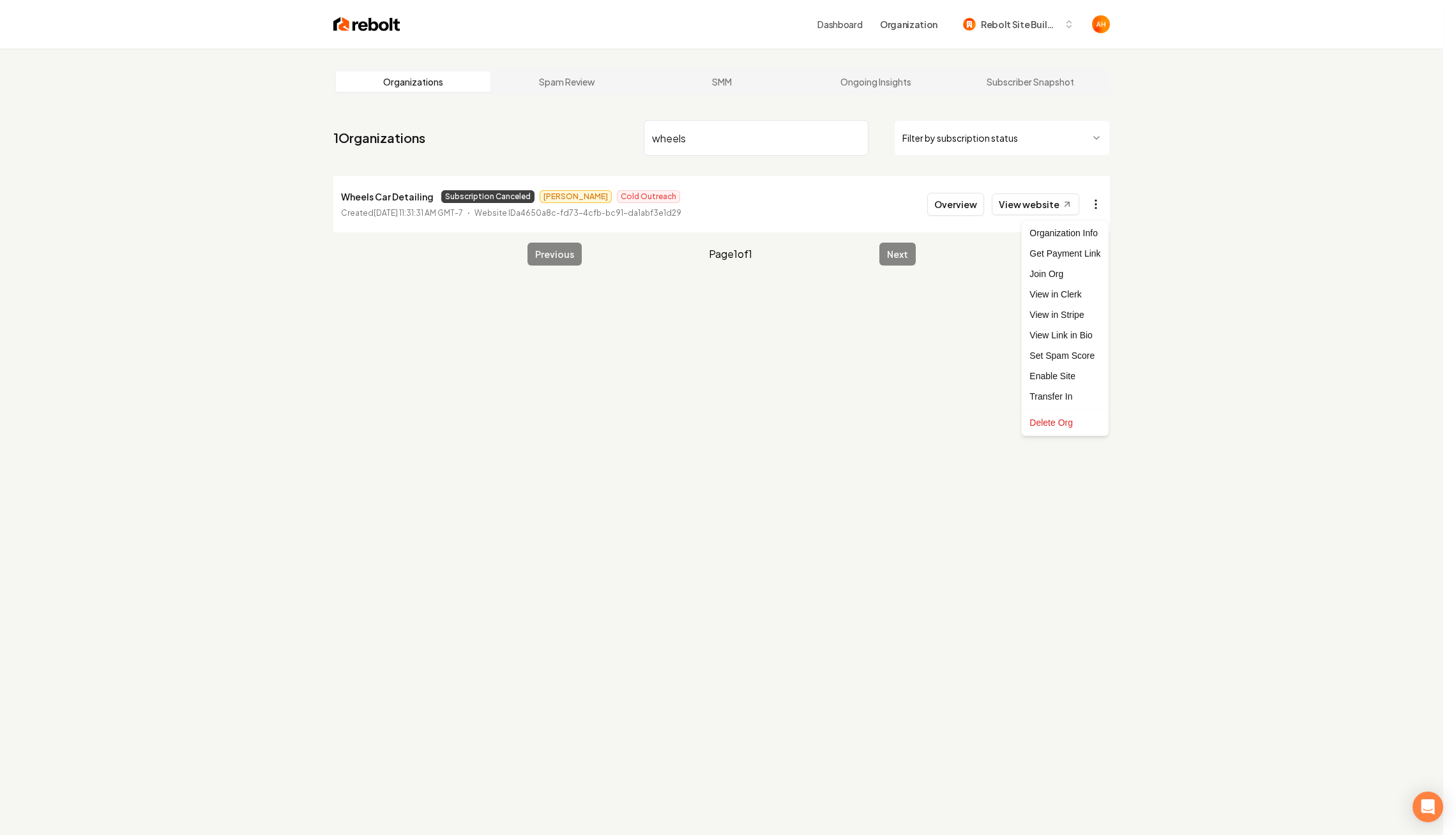
click at [1101, 206] on html "Dashboard Organization Rebolt Site Builder Organizations Spam Review SMM Ongoin…" at bounding box center [728, 418] width 1456 height 835
click at [1070, 373] on div "Enable Site" at bounding box center [1064, 376] width 81 height 21
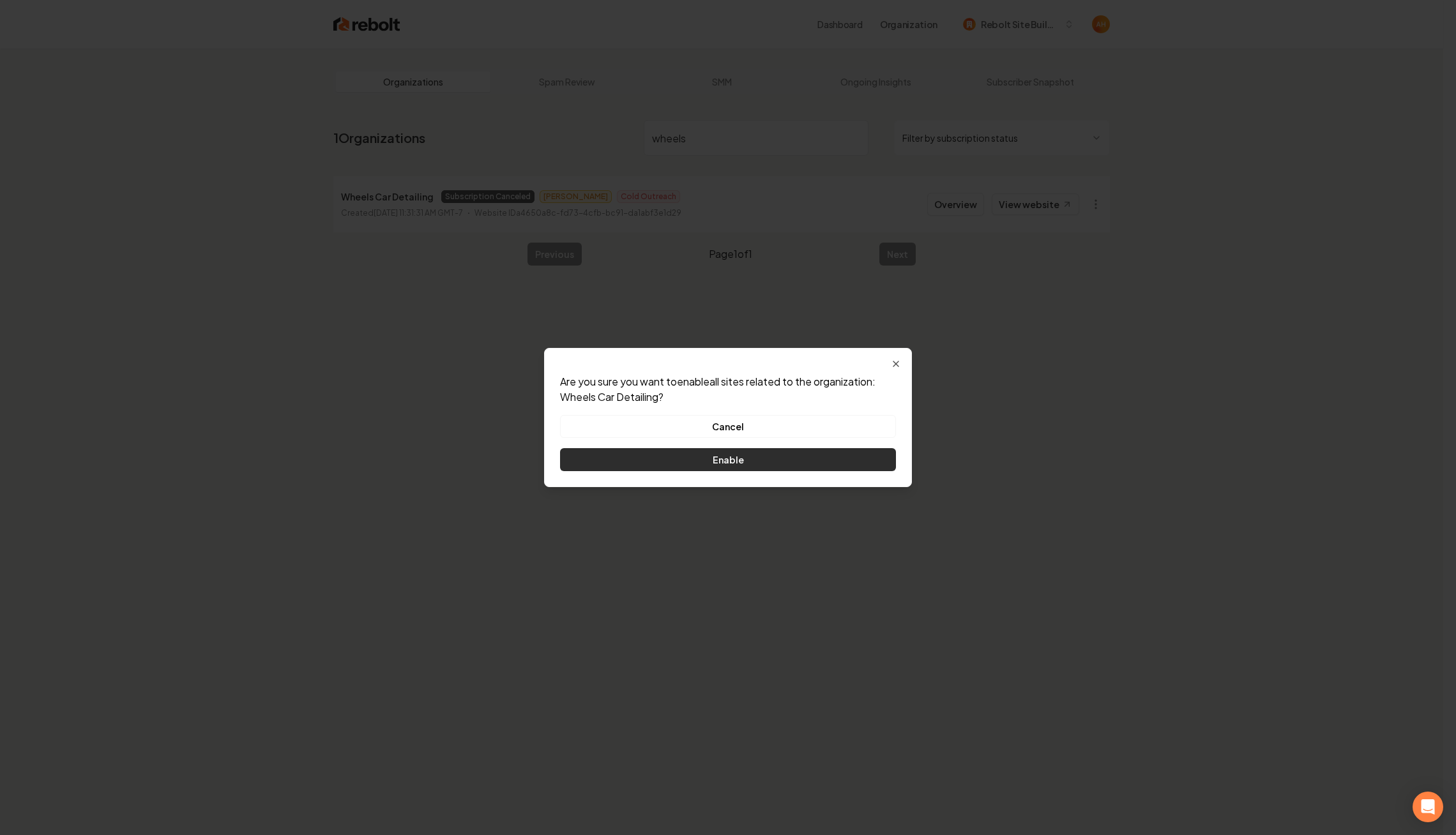
click at [809, 462] on button "Enable" at bounding box center [727, 460] width 336 height 23
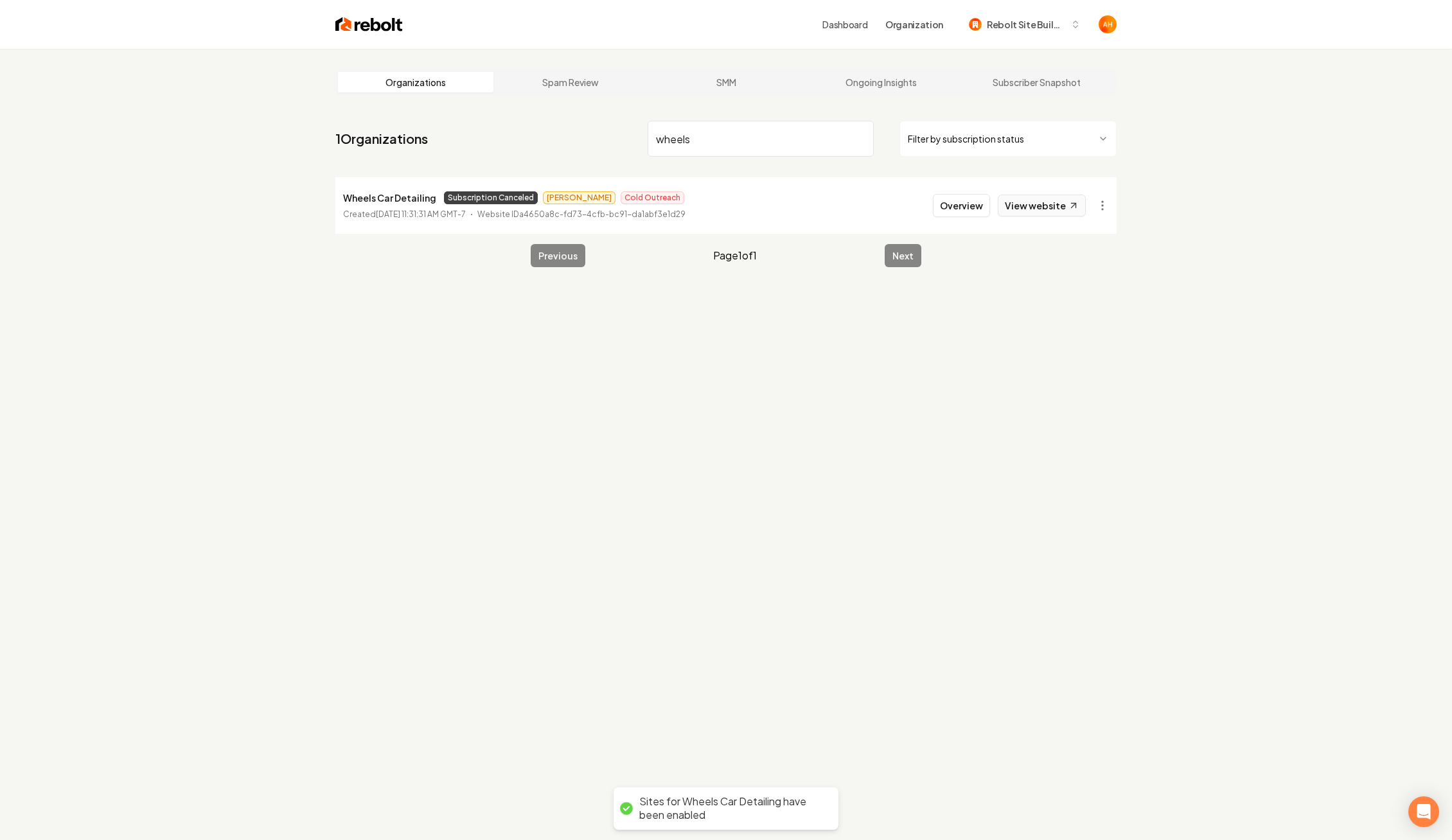
click at [1067, 203] on link "View website" at bounding box center [1041, 205] width 88 height 22
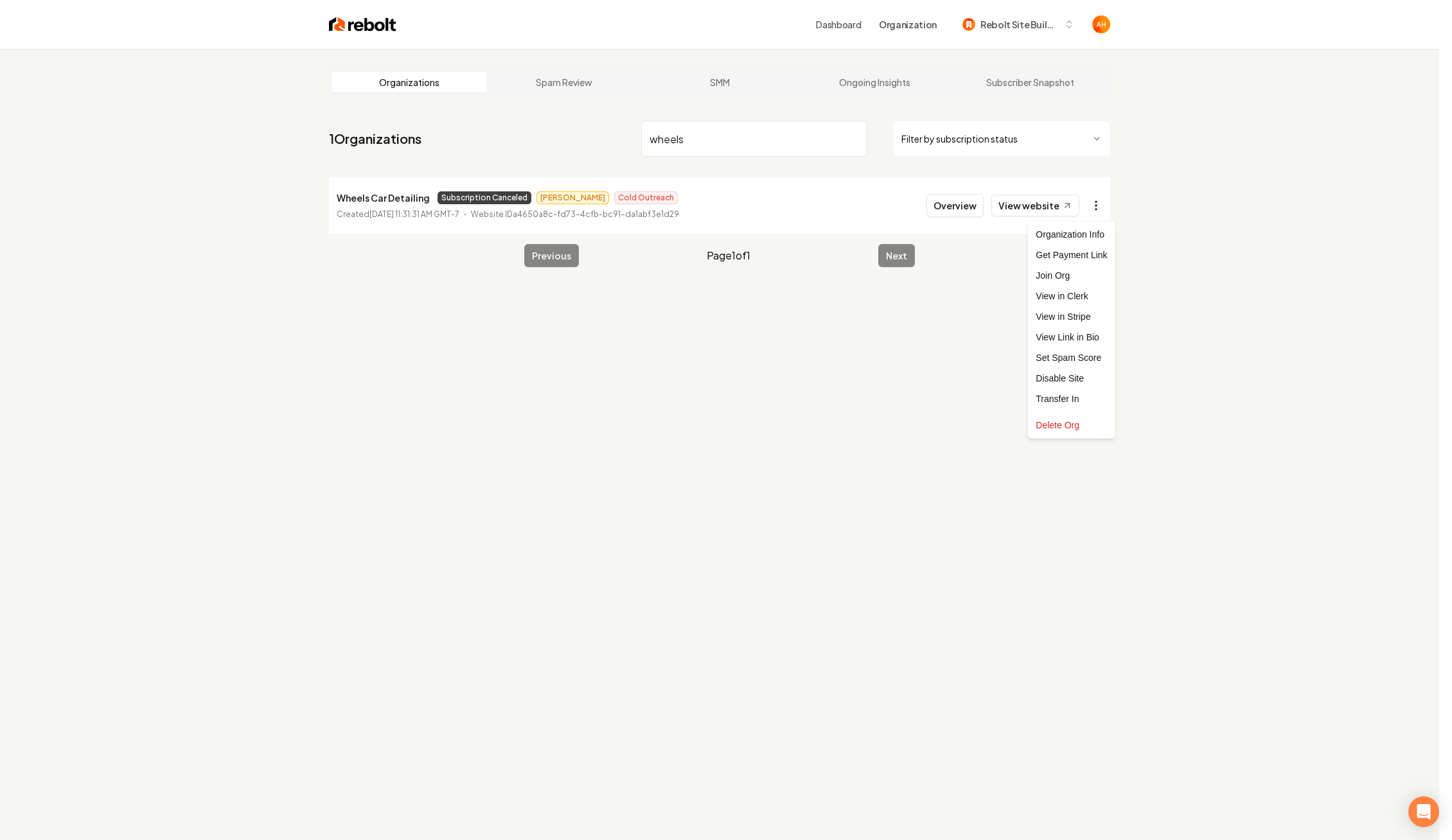
click at [1102, 212] on html "Dashboard Organization Rebolt Site Builder Organizations Spam Review SMM Ongoin…" at bounding box center [726, 420] width 1452 height 840
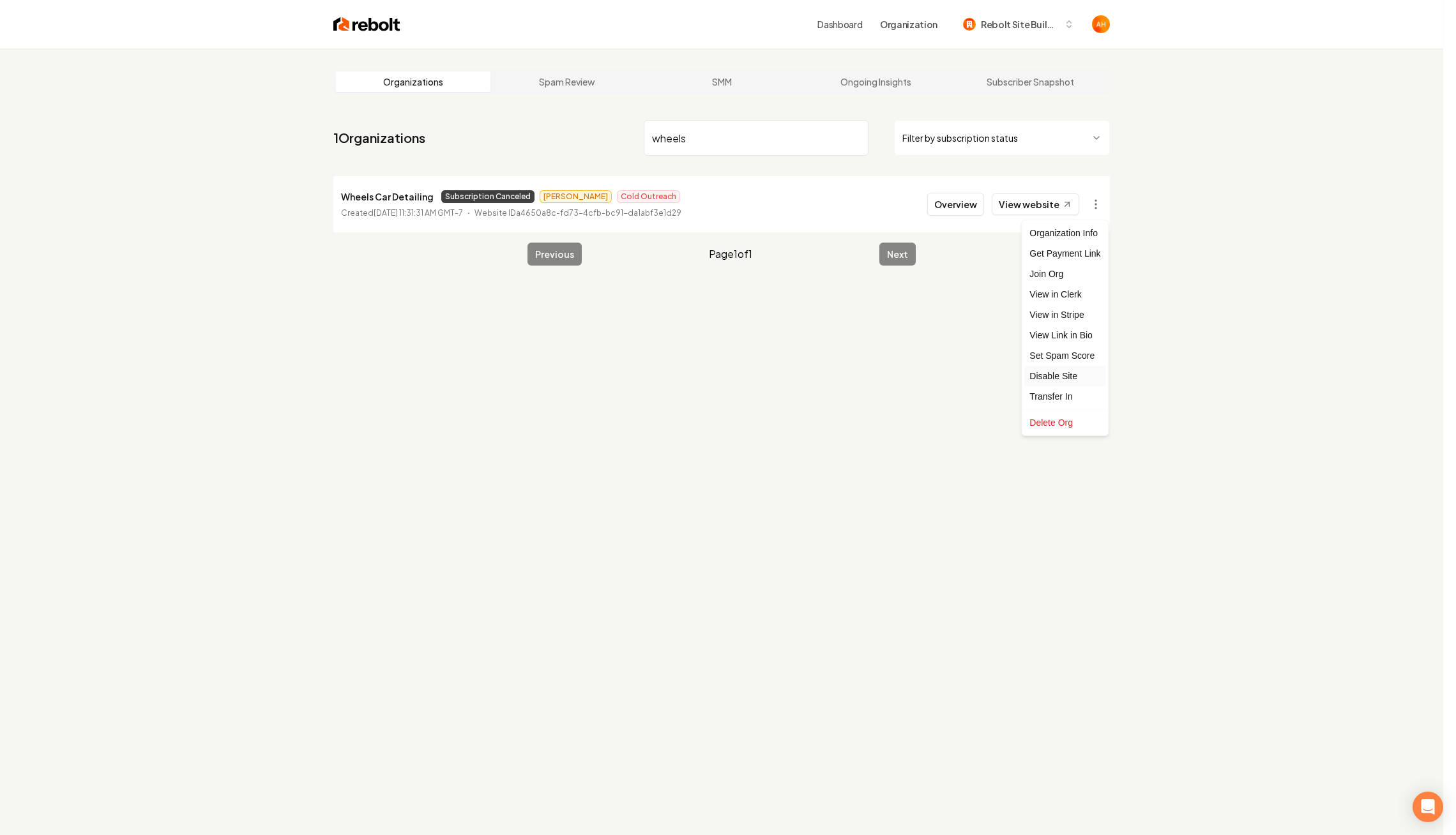
click at [1070, 376] on div "Disable Site" at bounding box center [1064, 376] width 81 height 21
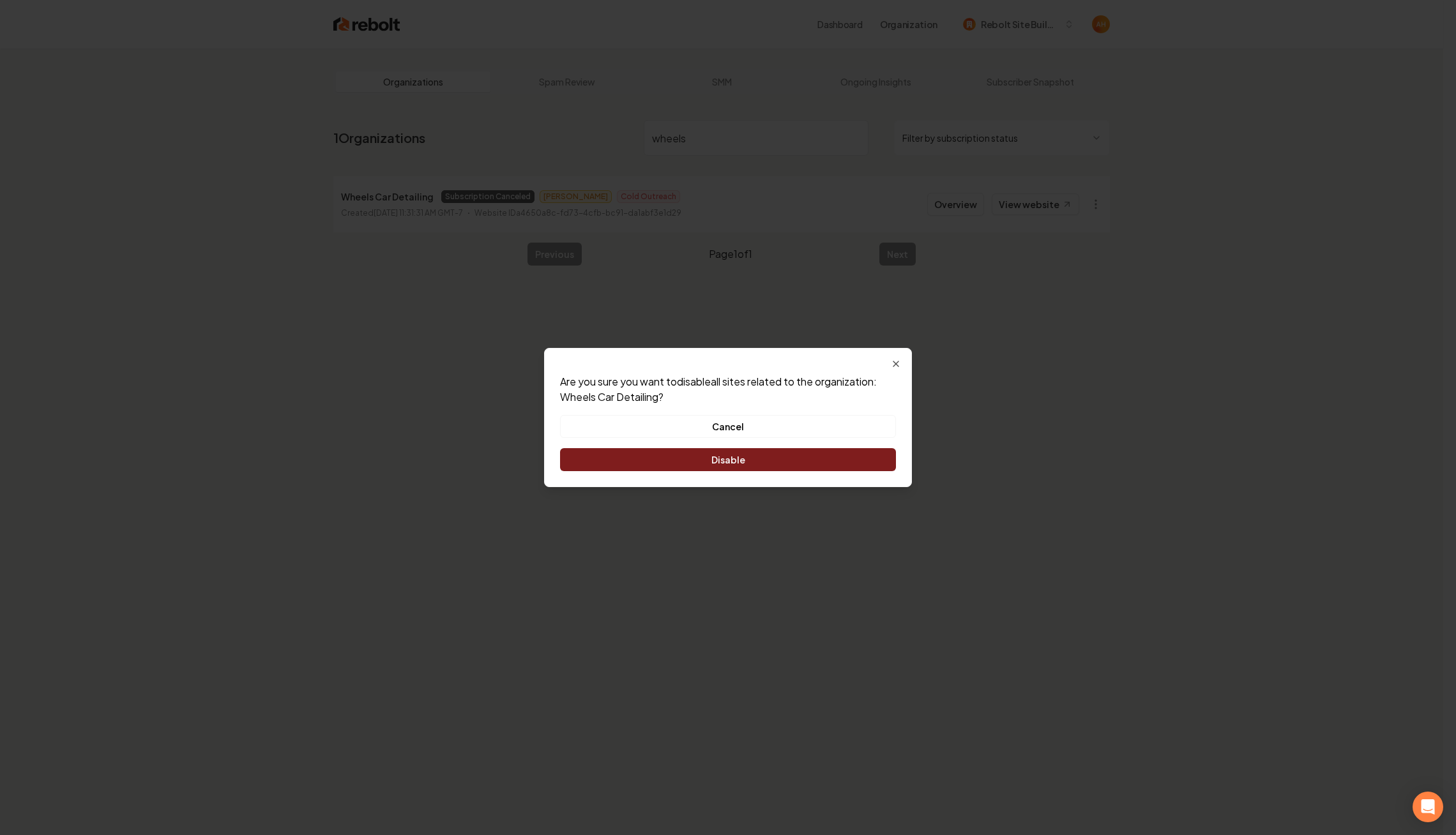
click at [819, 444] on div "Are you sure you want to disable all sites related to the organization: Wheels …" at bounding box center [727, 423] width 336 height 97
click at [819, 457] on button "Disable" at bounding box center [727, 460] width 336 height 23
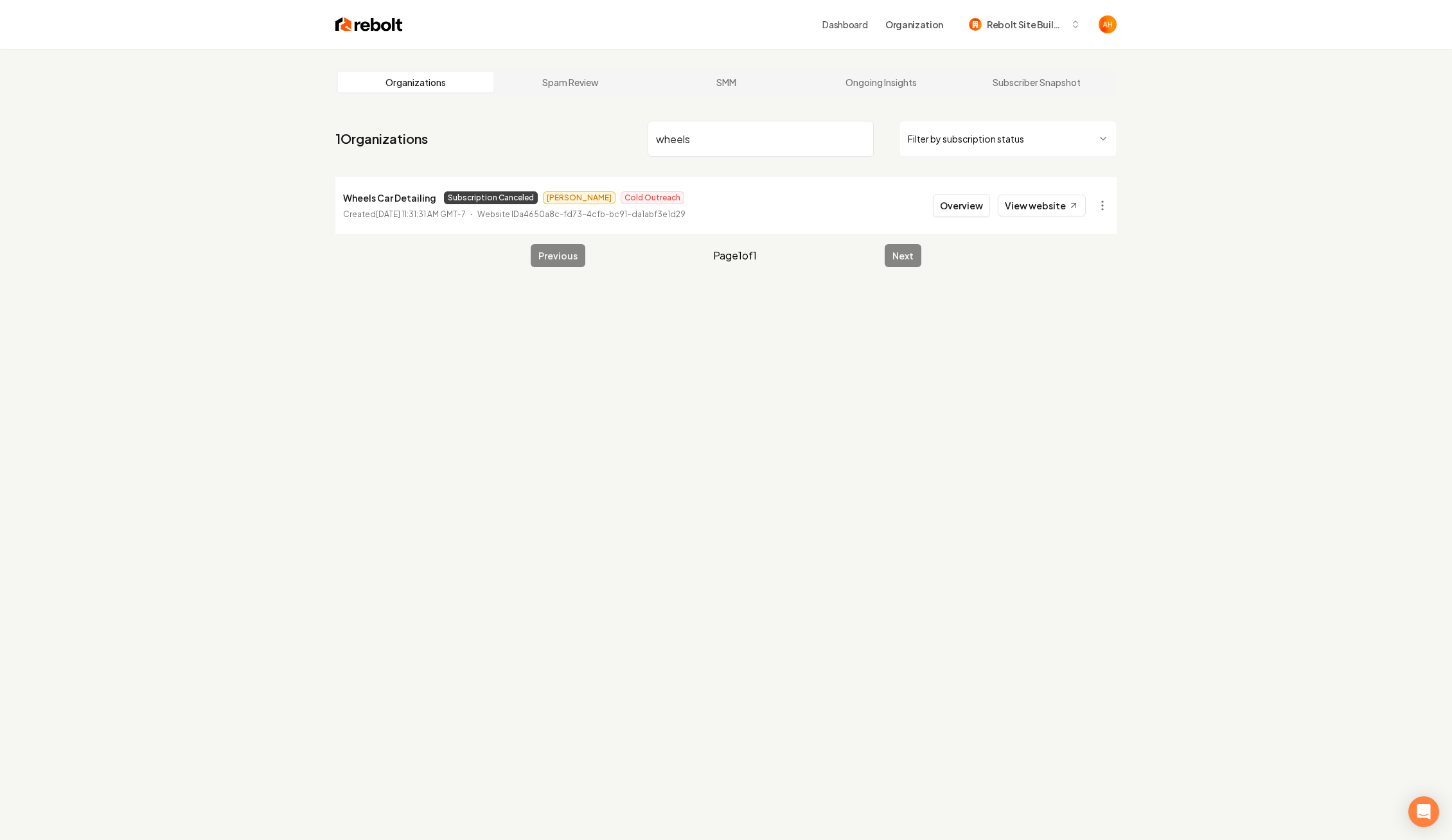
click at [410, 203] on p "Wheels Car Detailing" at bounding box center [389, 198] width 93 height 15
copy p "Wheels Car Detailing"
click at [1100, 211] on html "Dashboard Organization Rebolt Site Builder Organizations Spam Review SMM Ongoin…" at bounding box center [726, 420] width 1452 height 840
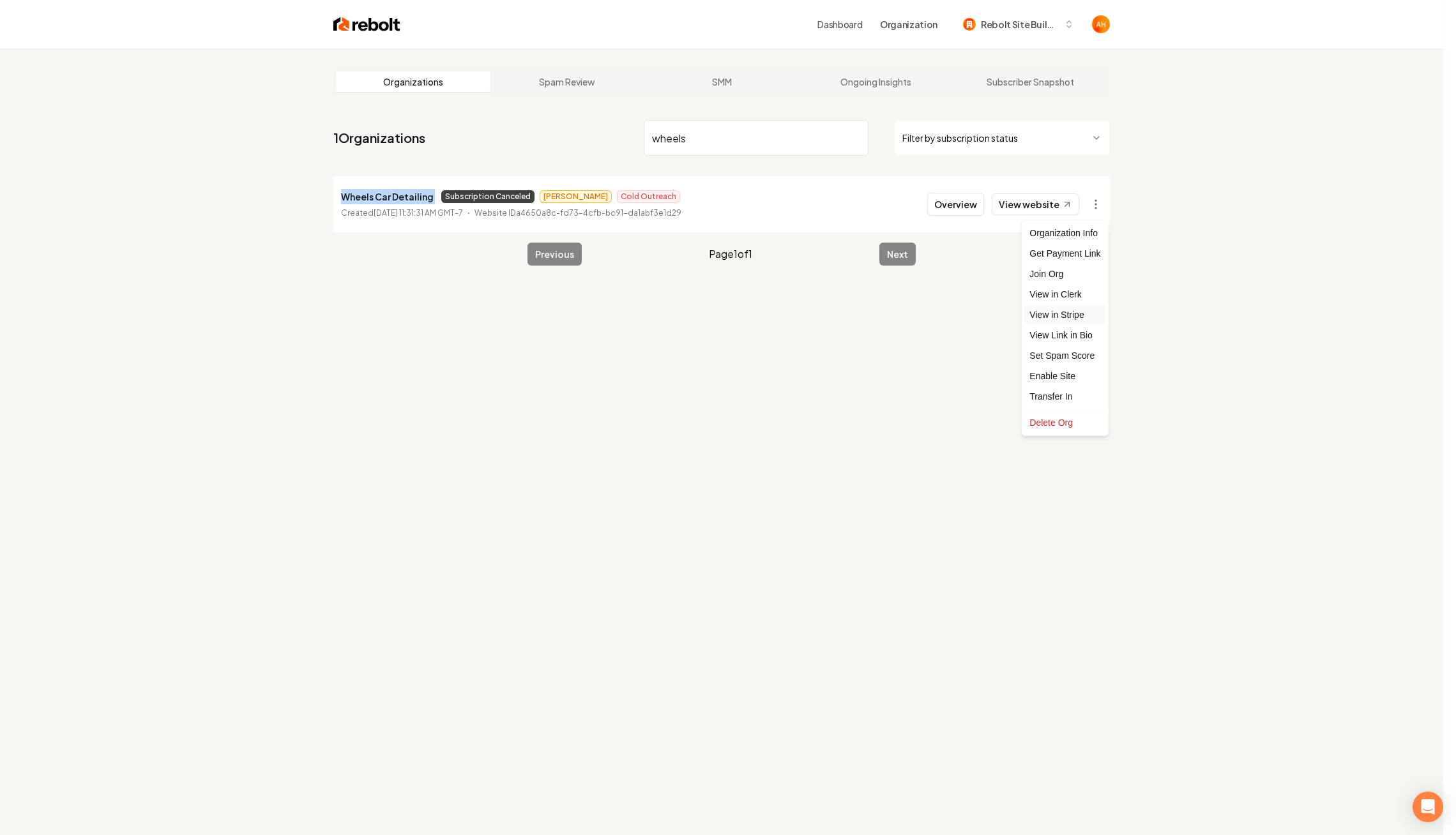
click at [1077, 313] on link "View in Stripe" at bounding box center [1064, 315] width 81 height 21
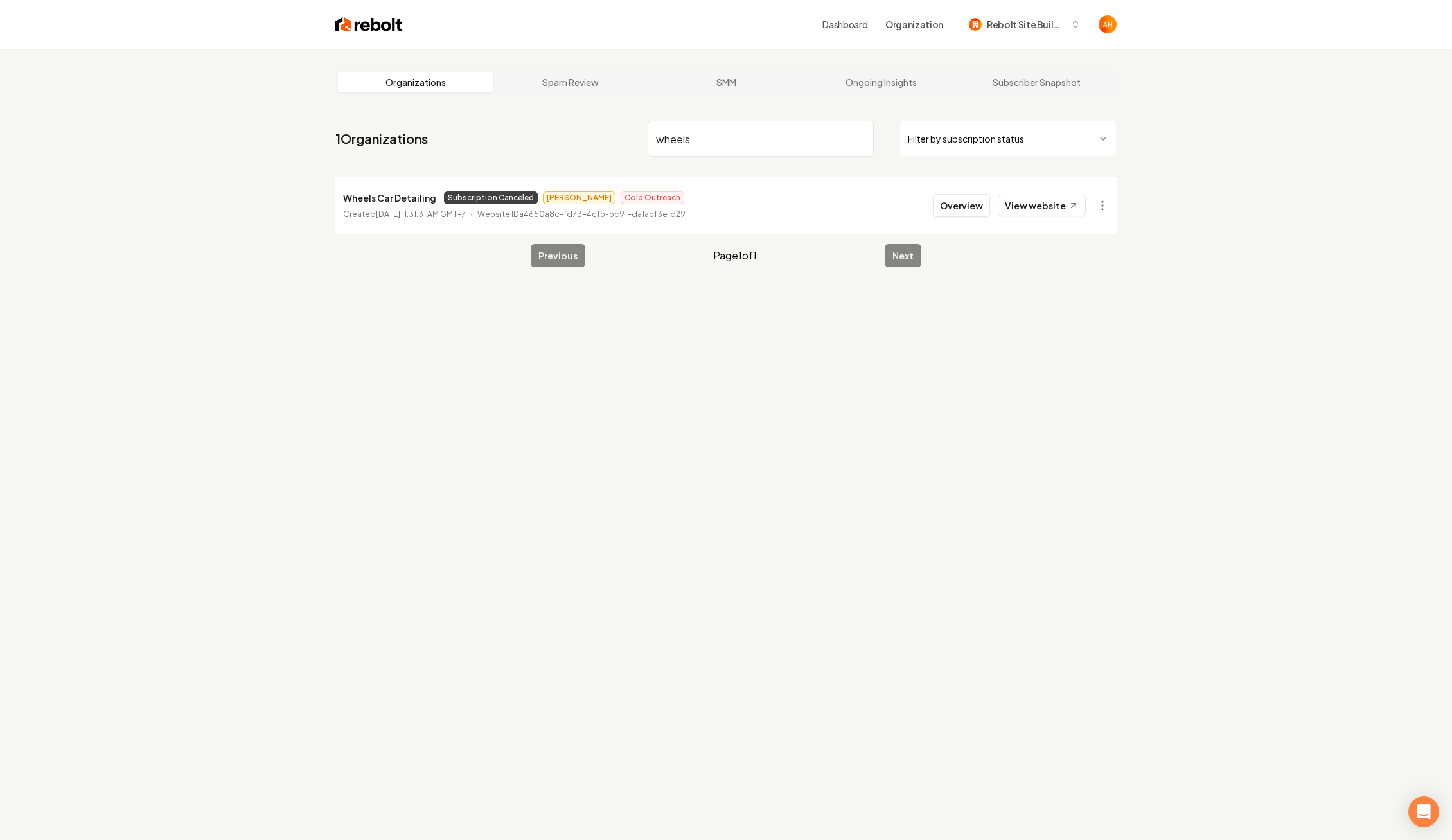
click at [709, 136] on input "wheels" at bounding box center [761, 138] width 226 height 36
click at [1080, 208] on link "View website" at bounding box center [1041, 205] width 88 height 22
click at [1102, 209] on html "Dashboard Organization Rebolt Site Builder Organizations Spam Review SMM Ongoin…" at bounding box center [726, 420] width 1452 height 840
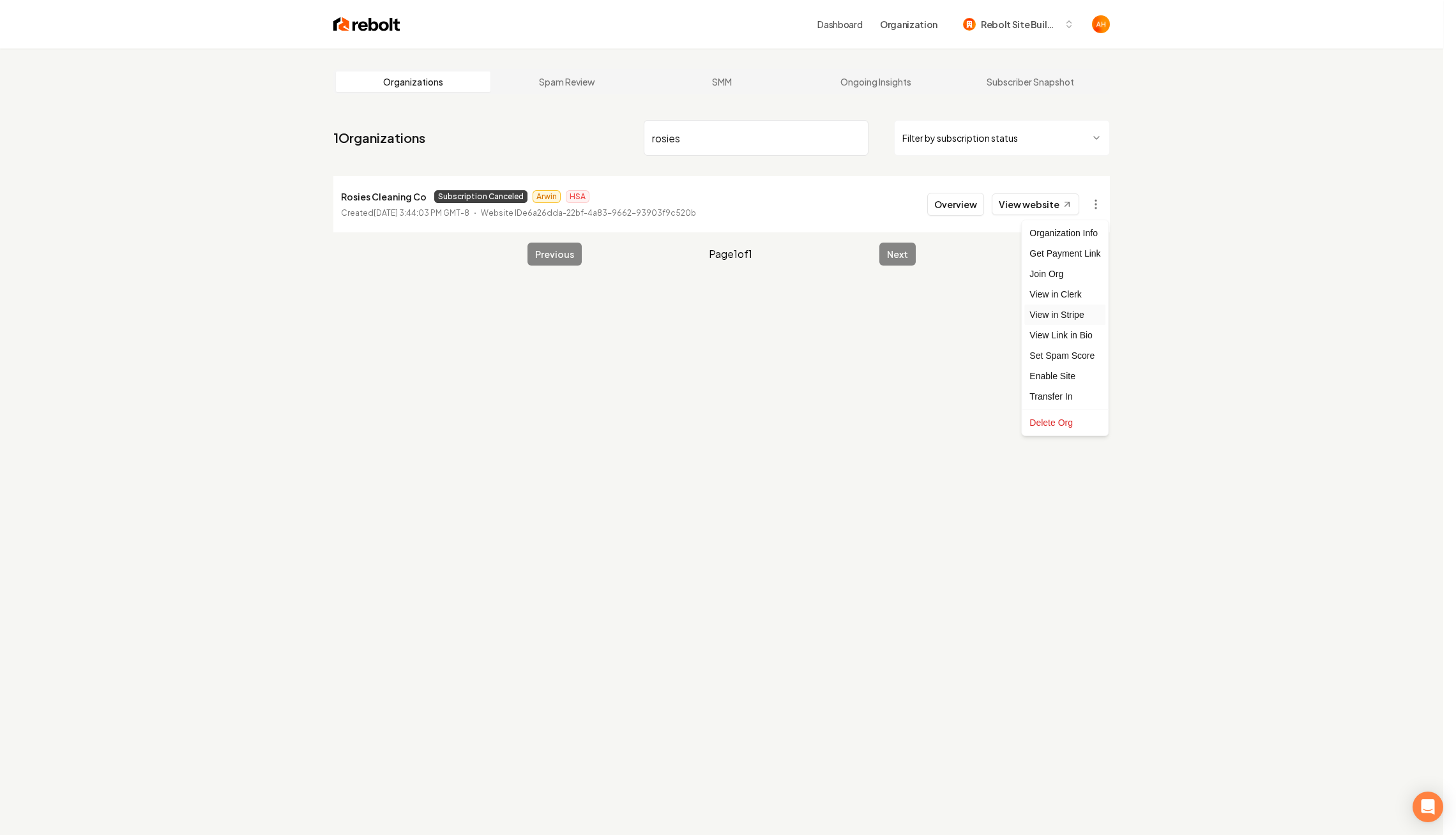
click at [1076, 315] on link "View in Stripe" at bounding box center [1064, 315] width 81 height 21
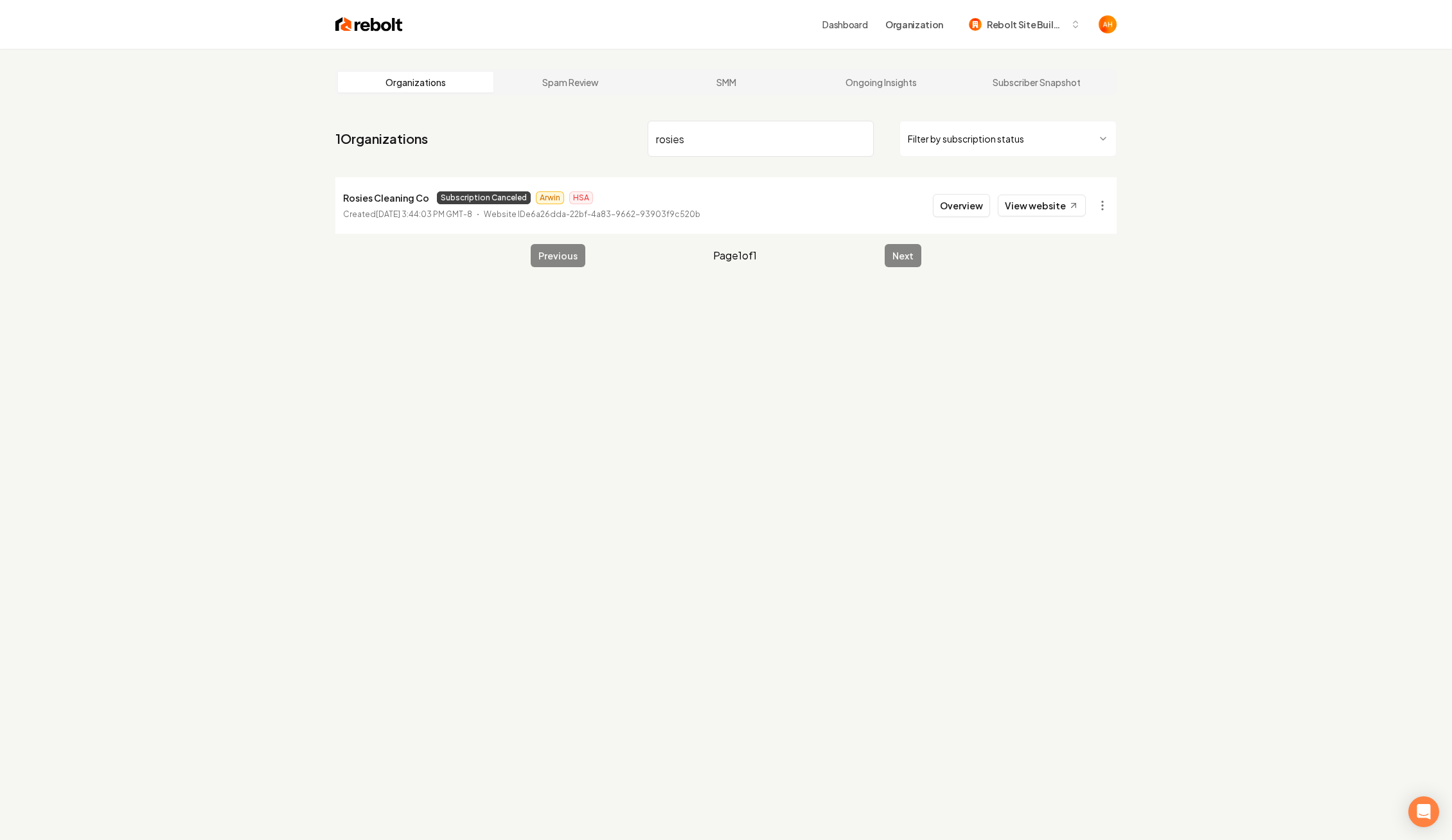
click at [697, 140] on input "rosies" at bounding box center [761, 138] width 226 height 36
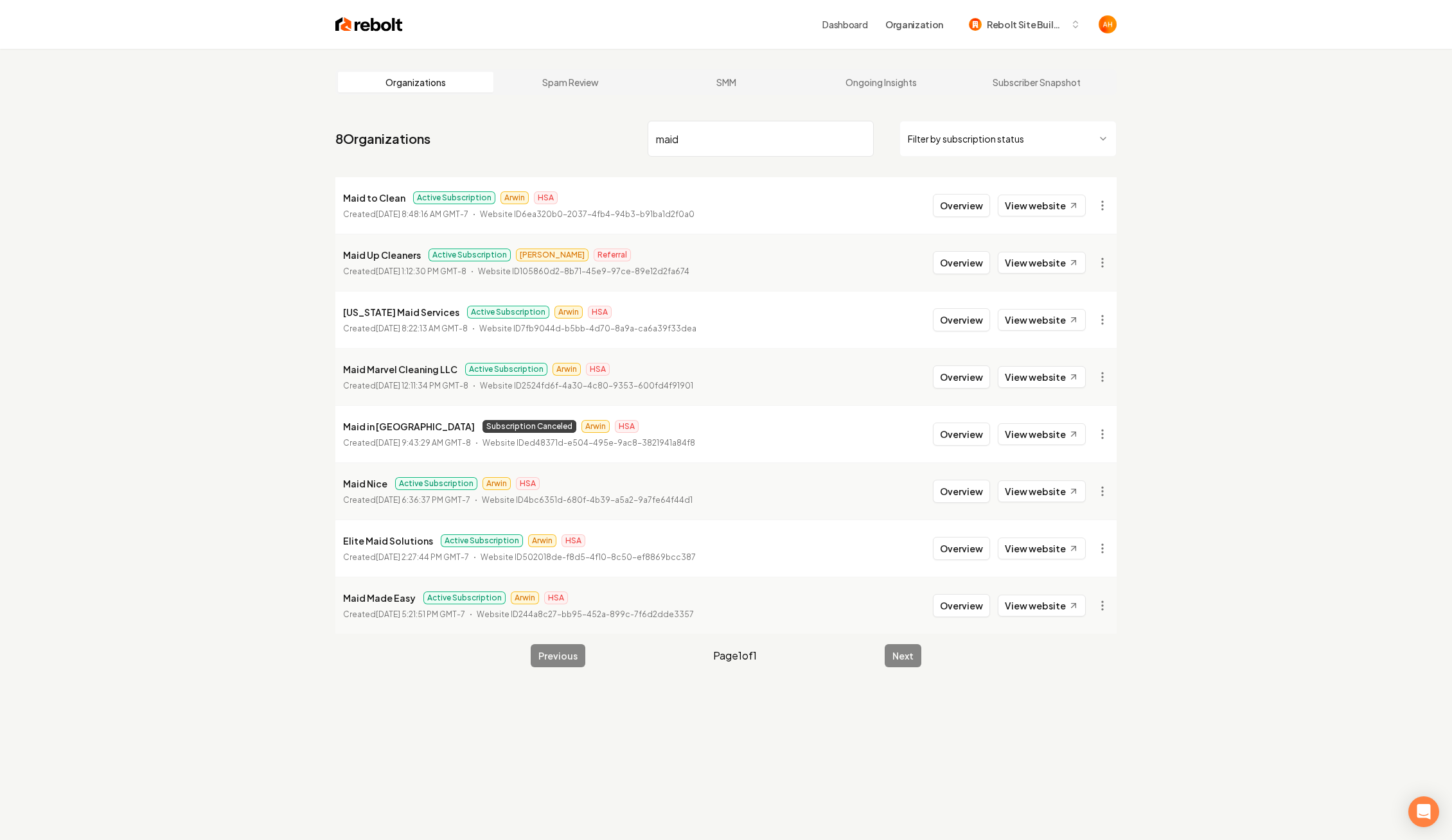
click at [384, 419] on p "Maid in Queens" at bounding box center [409, 427] width 132 height 15
copy p "Maid in Queens"
click at [767, 143] on input "maid" at bounding box center [761, 138] width 226 height 36
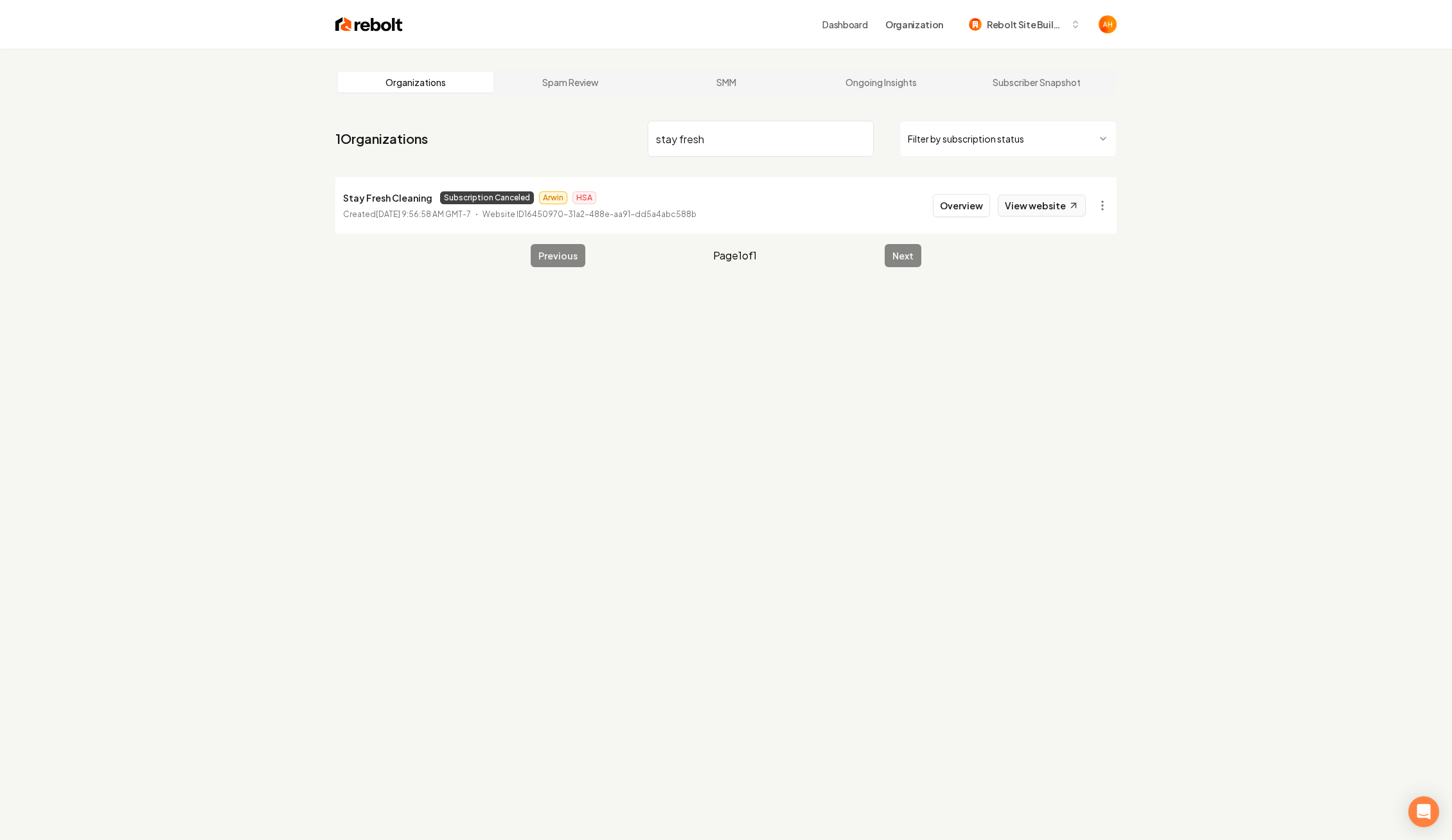
click at [1046, 210] on link "View website" at bounding box center [1041, 205] width 88 height 22
click at [701, 141] on input "stay fresh" at bounding box center [761, 138] width 226 height 36
click at [758, 161] on nav "1 Organizations stay fresh Filter by subscription status" at bounding box center [726, 144] width 782 height 57
click at [758, 153] on input "stay fresh" at bounding box center [761, 138] width 226 height 36
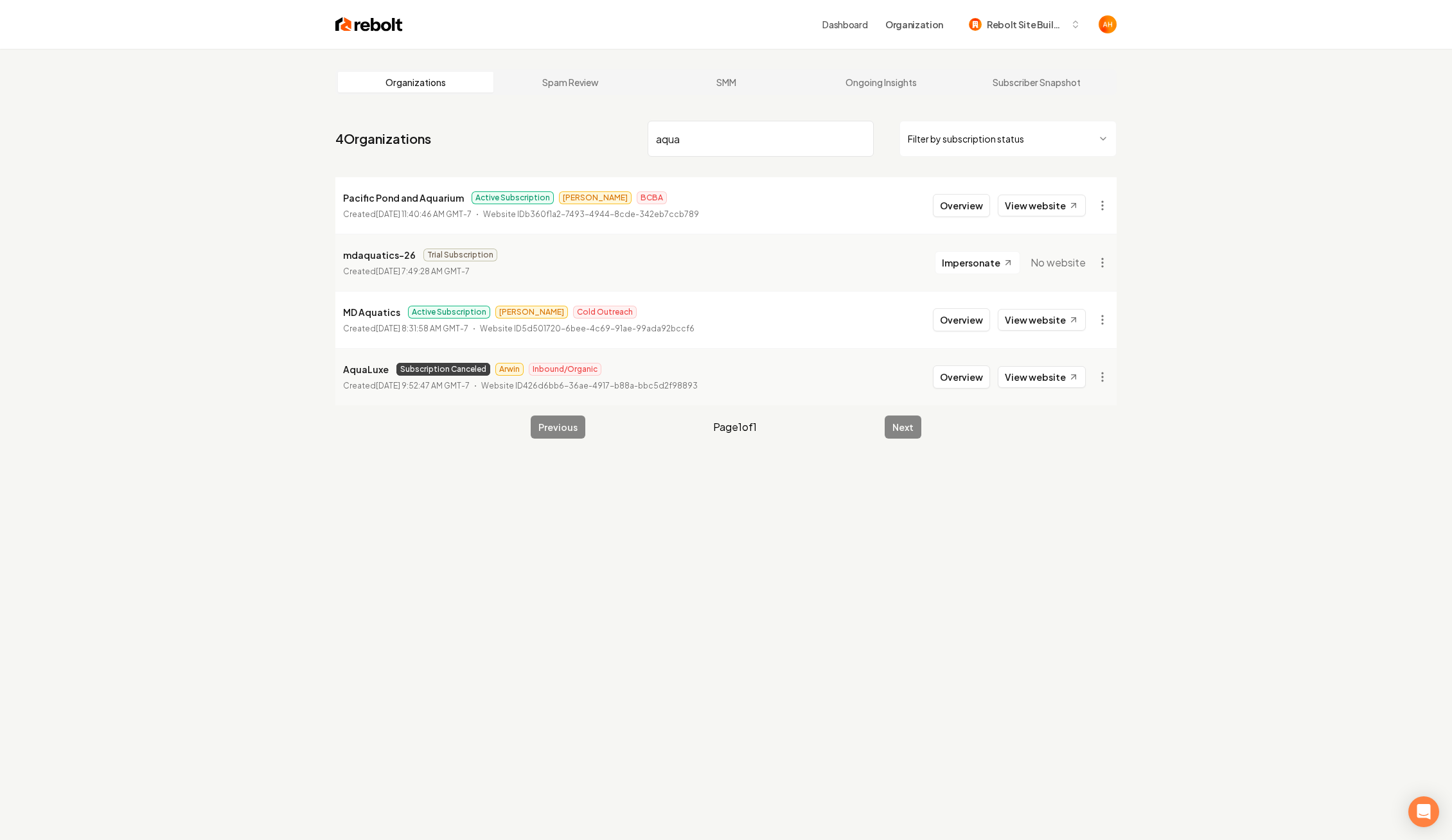
click at [362, 369] on p "AquaLuxe" at bounding box center [365, 369] width 45 height 15
copy p "AquaLuxe"
click at [717, 146] on input "aqua" at bounding box center [761, 138] width 226 height 36
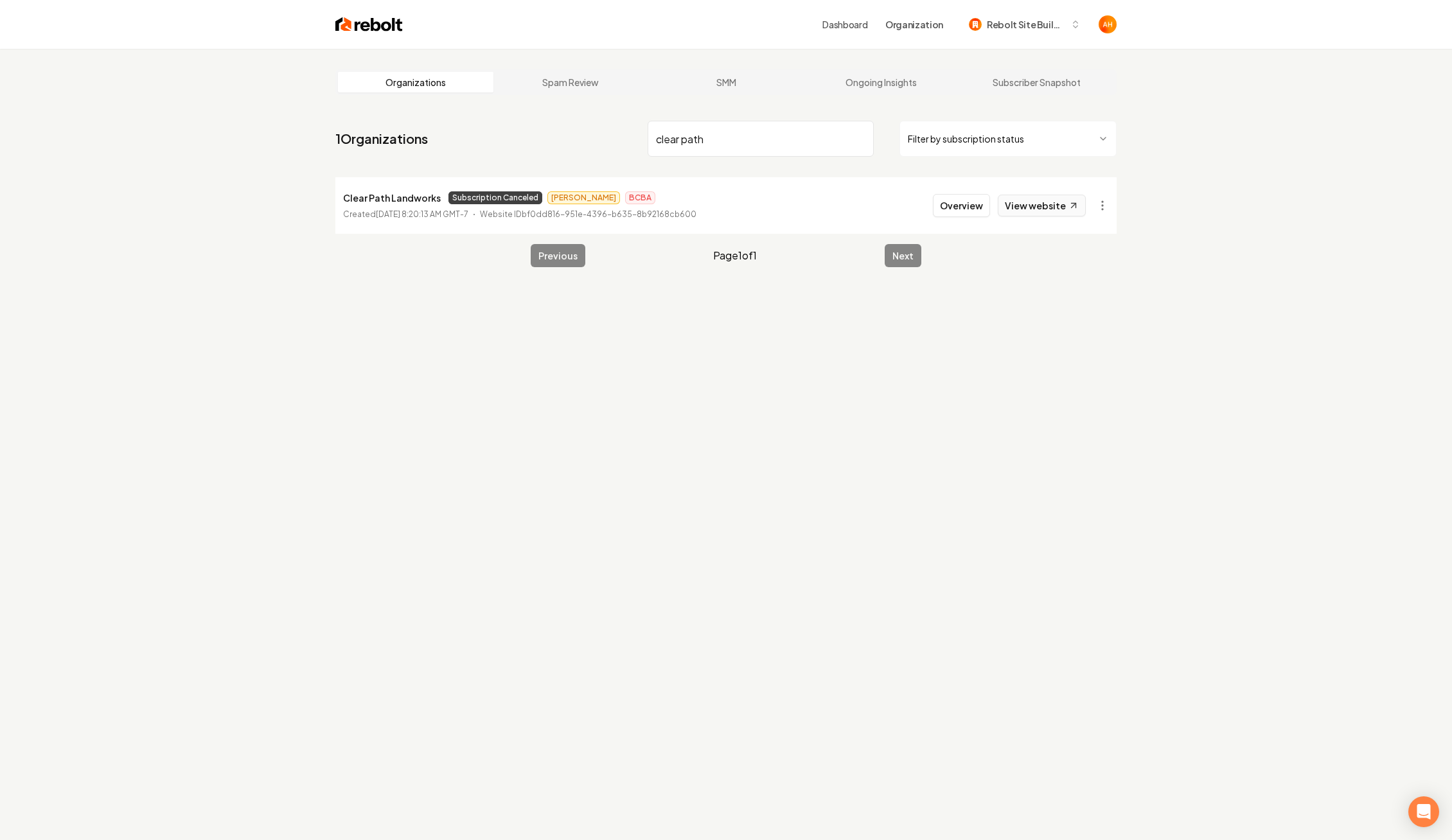
click at [1039, 203] on link "View website" at bounding box center [1041, 205] width 88 height 22
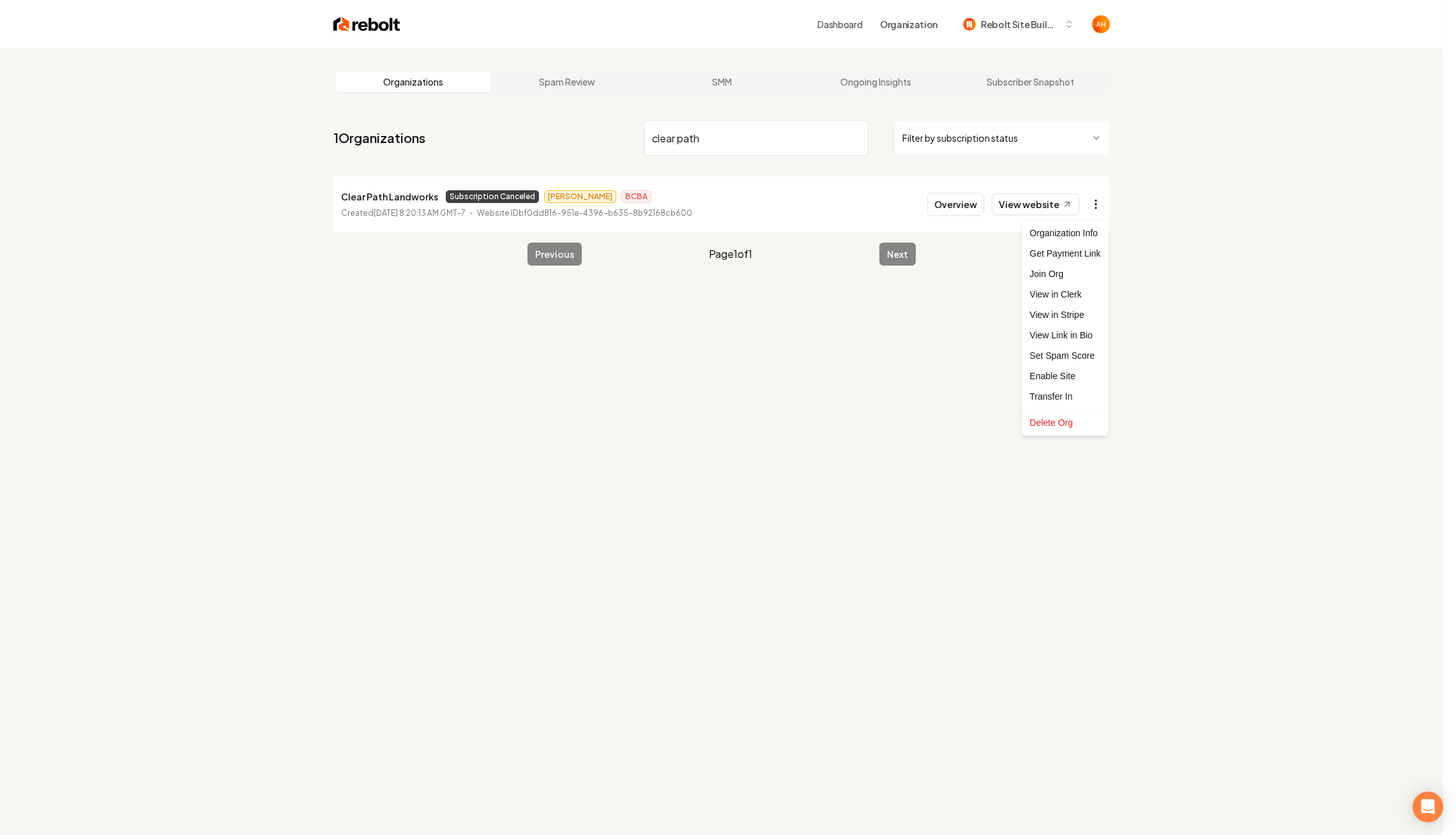
click at [1092, 205] on html "Dashboard Organization Rebolt Site Builder Organizations Spam Review SMM Ongoin…" at bounding box center [728, 418] width 1456 height 835
click at [1069, 381] on div "Enable Site" at bounding box center [1064, 376] width 81 height 21
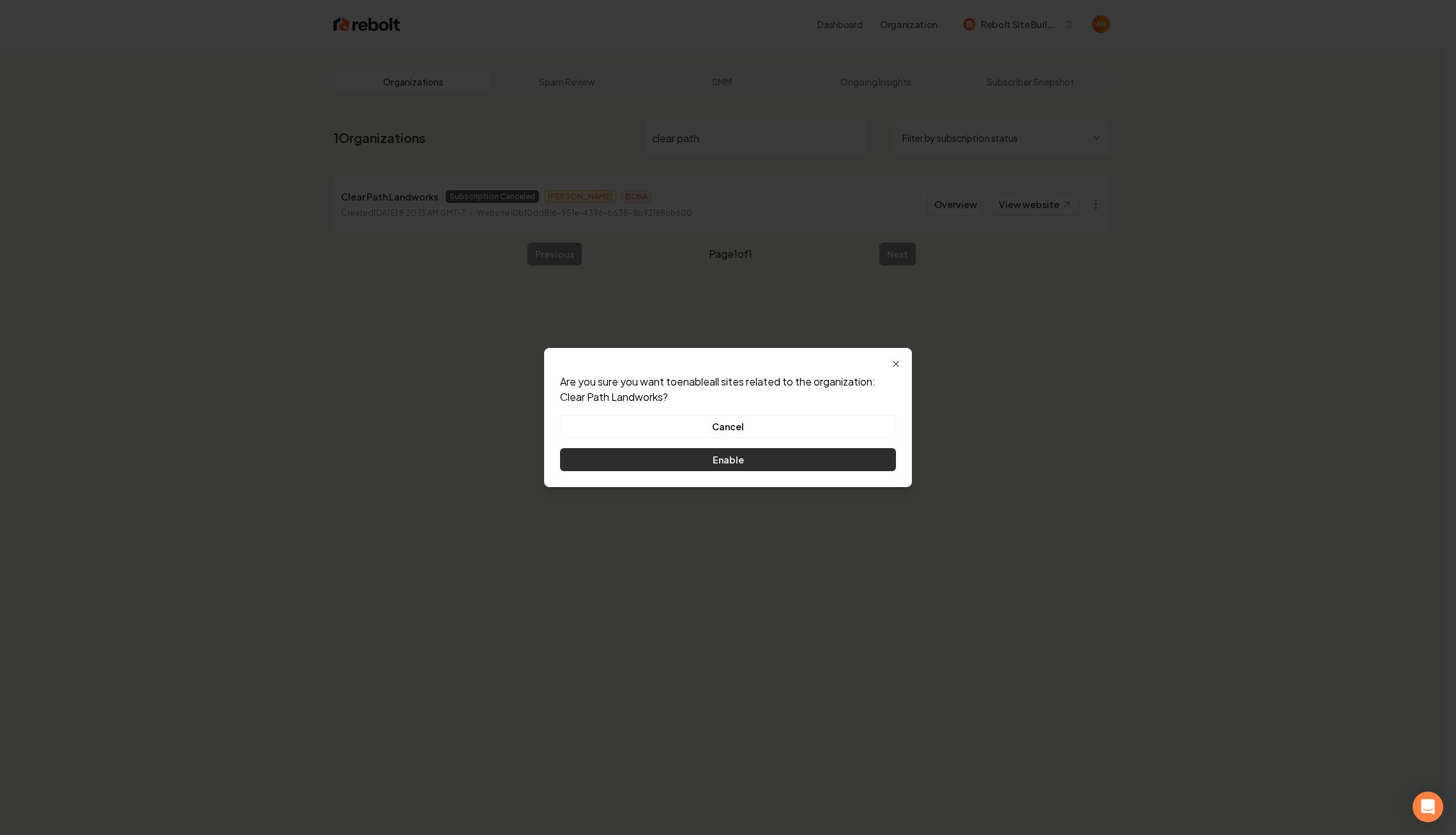
click at [891, 458] on button "Enable" at bounding box center [727, 460] width 336 height 23
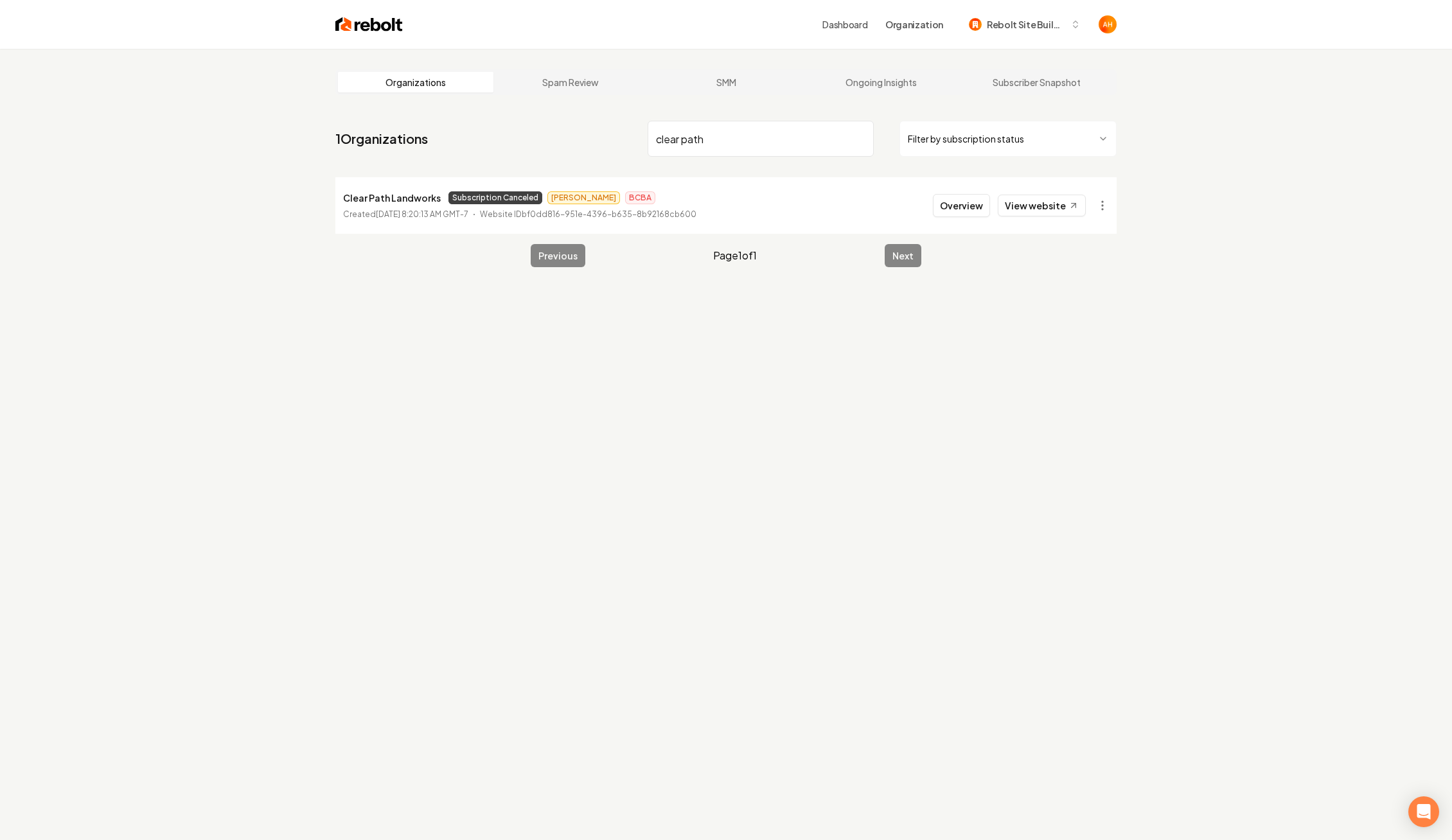
click at [399, 201] on p "Clear Path Landworks" at bounding box center [392, 198] width 98 height 15
click at [1107, 202] on html "Dashboard Organization Rebolt Site Builder Organizations Spam Review SMM Ongoin…" at bounding box center [726, 420] width 1452 height 840
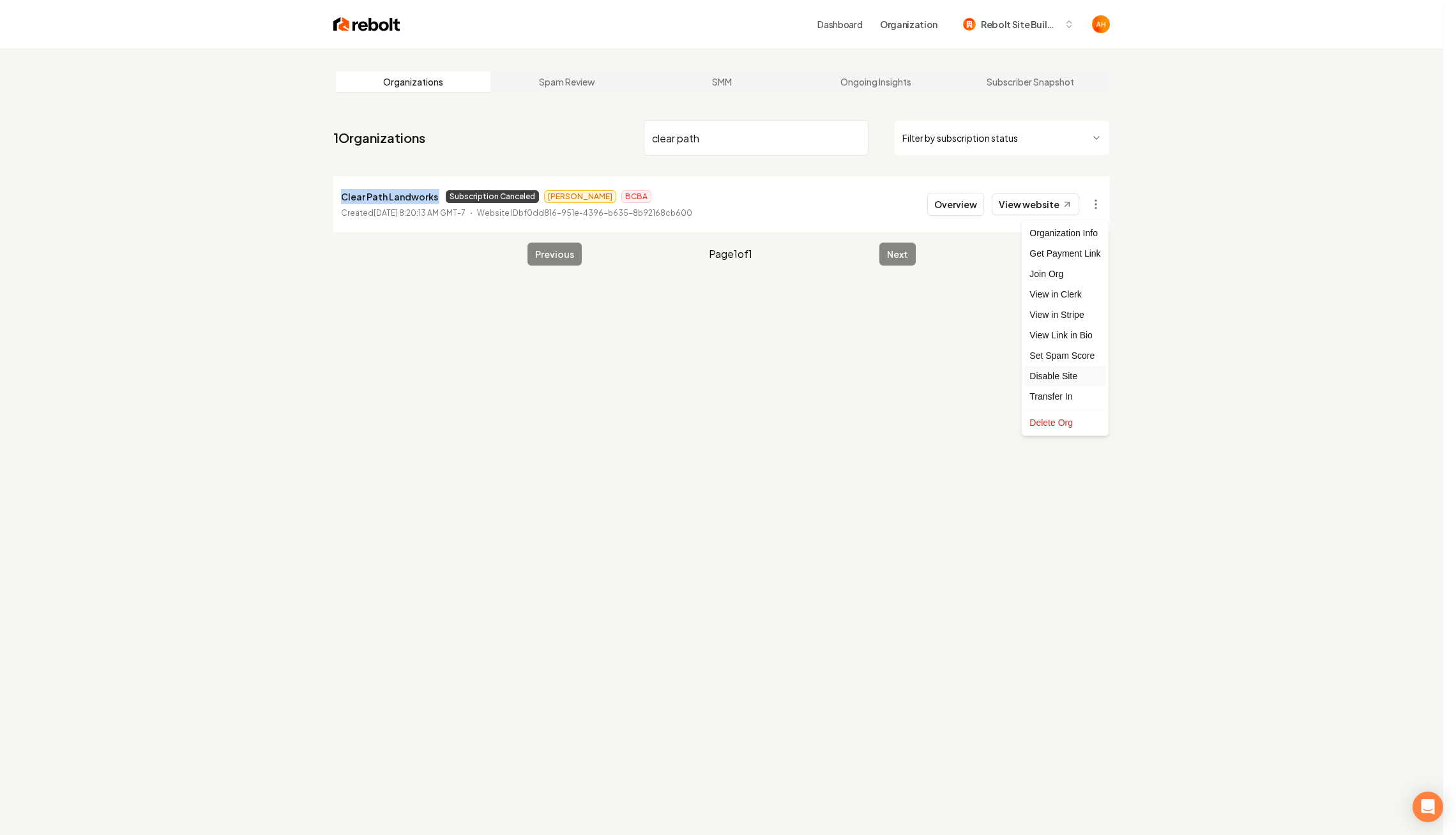
click at [1064, 379] on div "Disable Site" at bounding box center [1064, 376] width 81 height 21
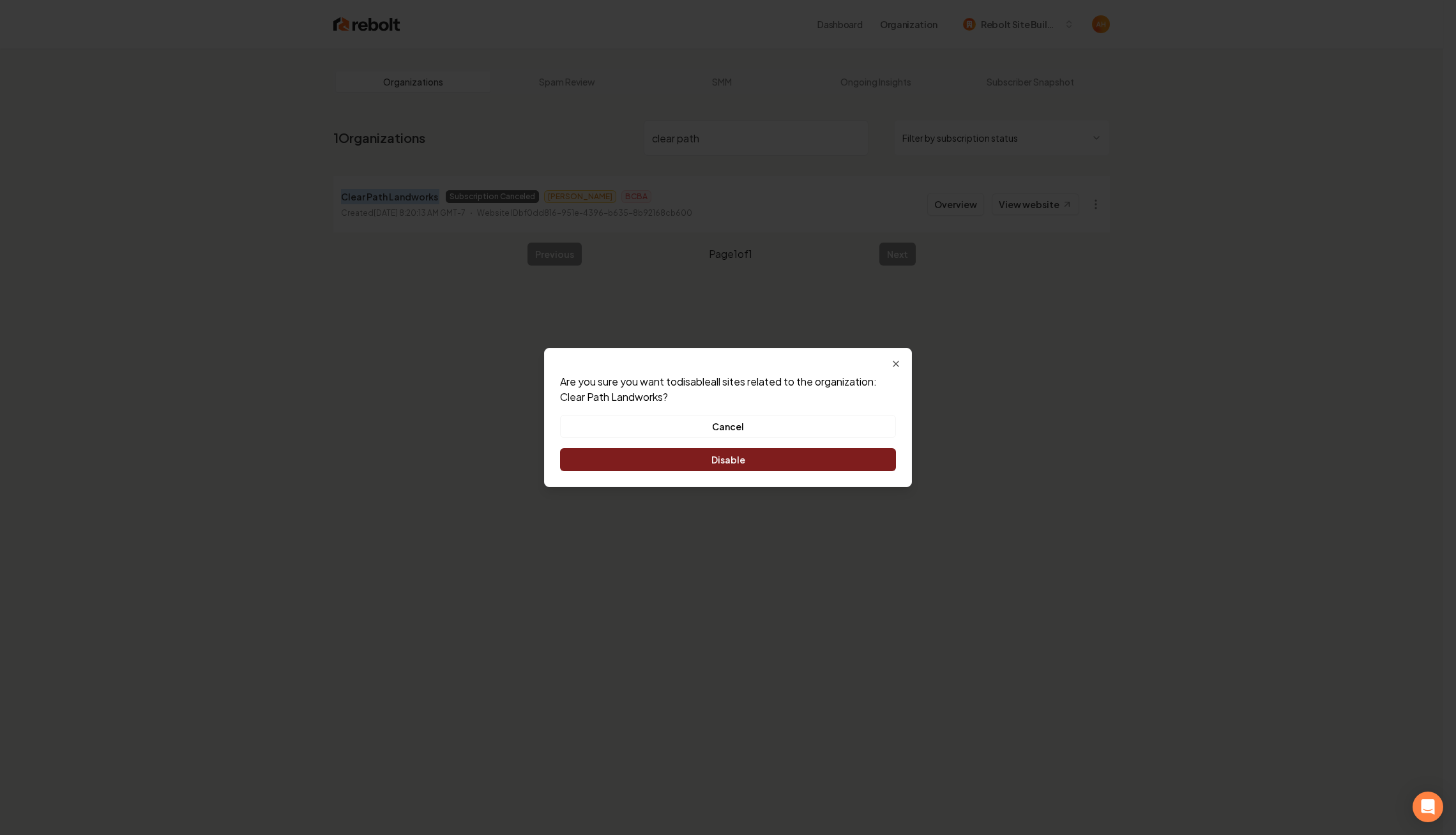
click at [854, 455] on button "Disable" at bounding box center [727, 460] width 336 height 23
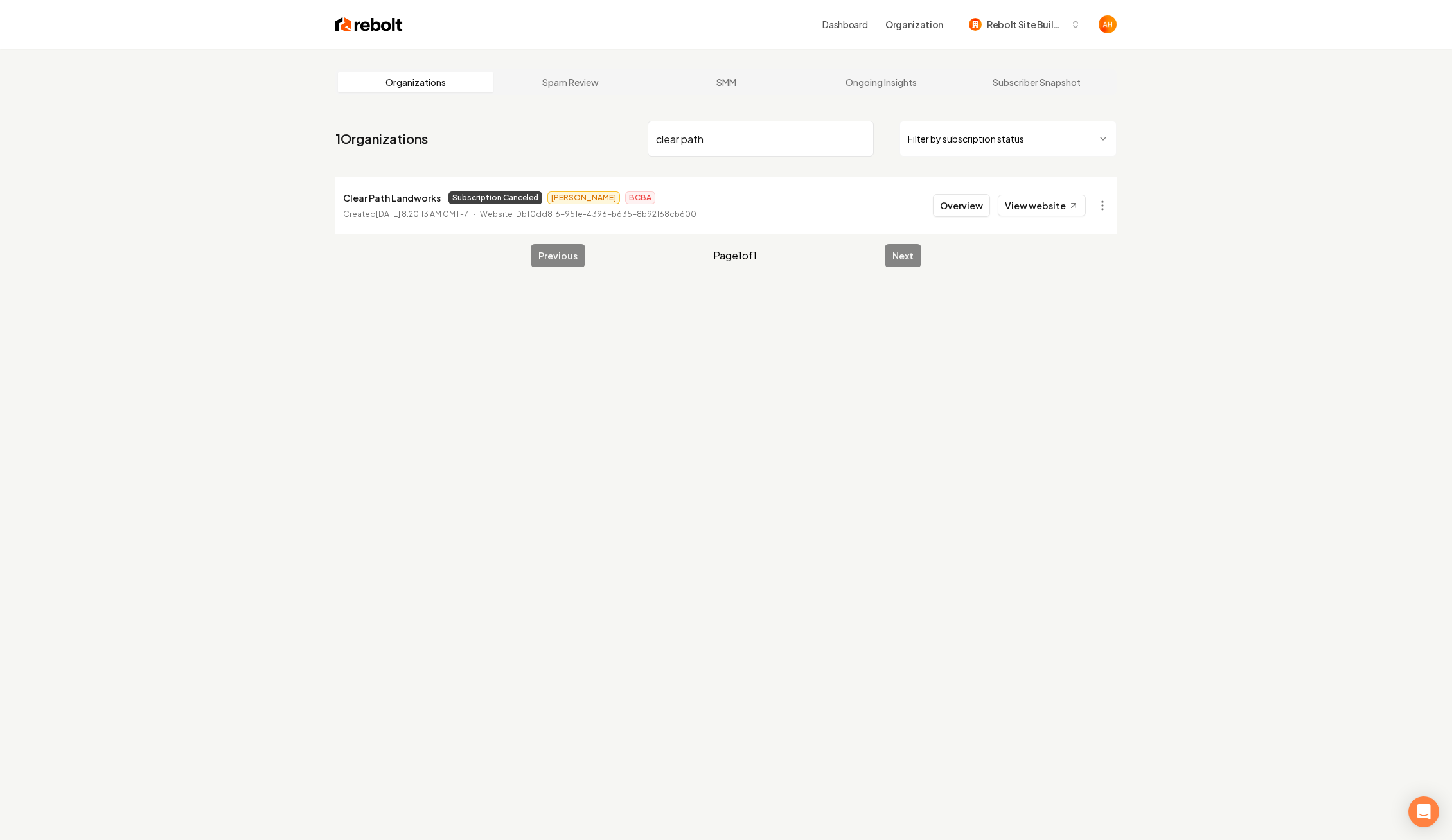
click at [773, 152] on input "clear path" at bounding box center [761, 138] width 226 height 36
click at [1038, 202] on link "View website" at bounding box center [1041, 205] width 88 height 22
click at [795, 137] on input "cypress" at bounding box center [761, 138] width 226 height 36
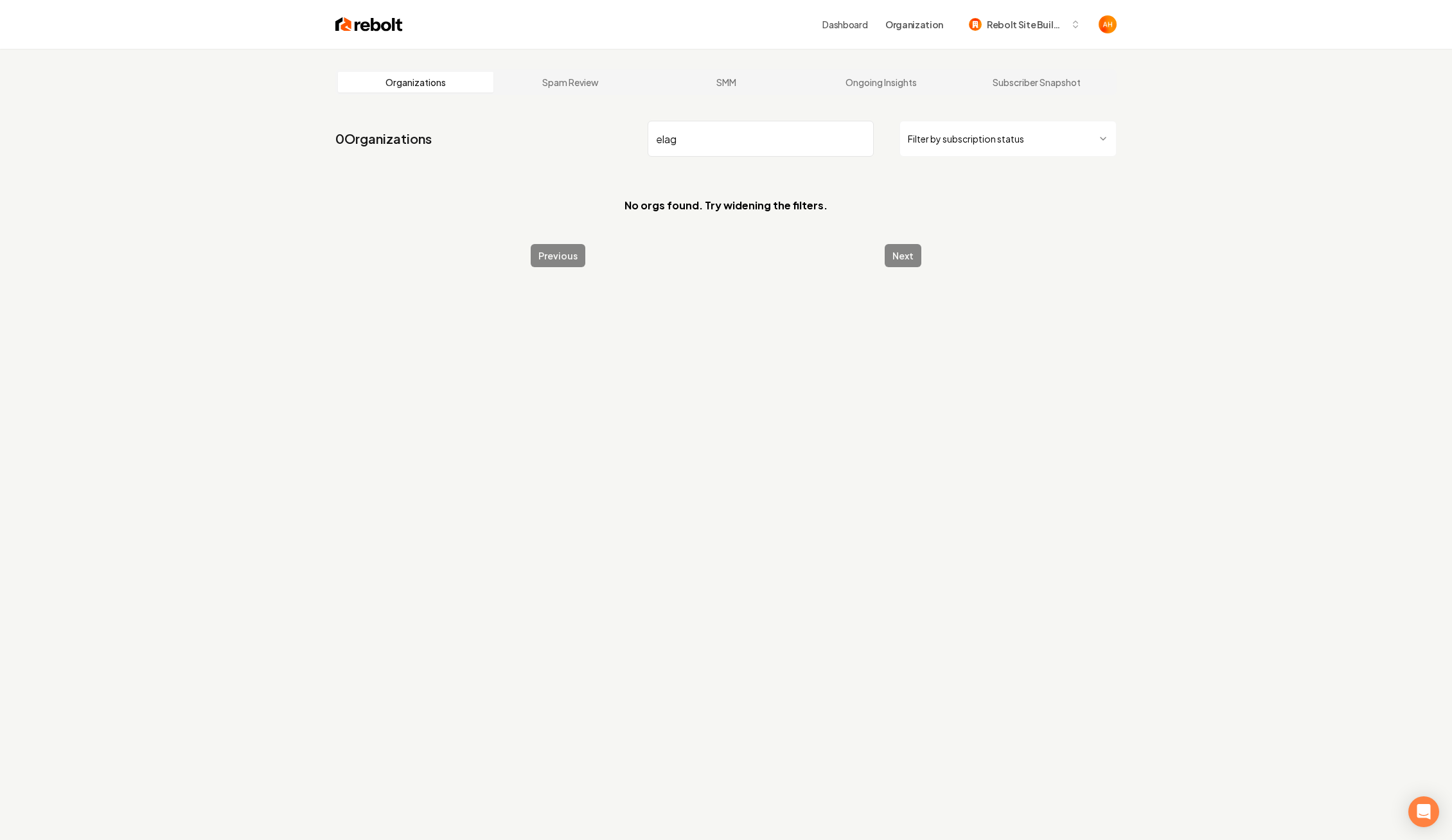
click at [1170, 120] on div "Organizations Spam Review SMM Ongoing Insights Subscriber Snapshot 0 Organizati…" at bounding box center [726, 469] width 1452 height 840
click at [759, 137] on input "elag" at bounding box center [761, 138] width 226 height 36
paste input "egant"
type input "elegant"
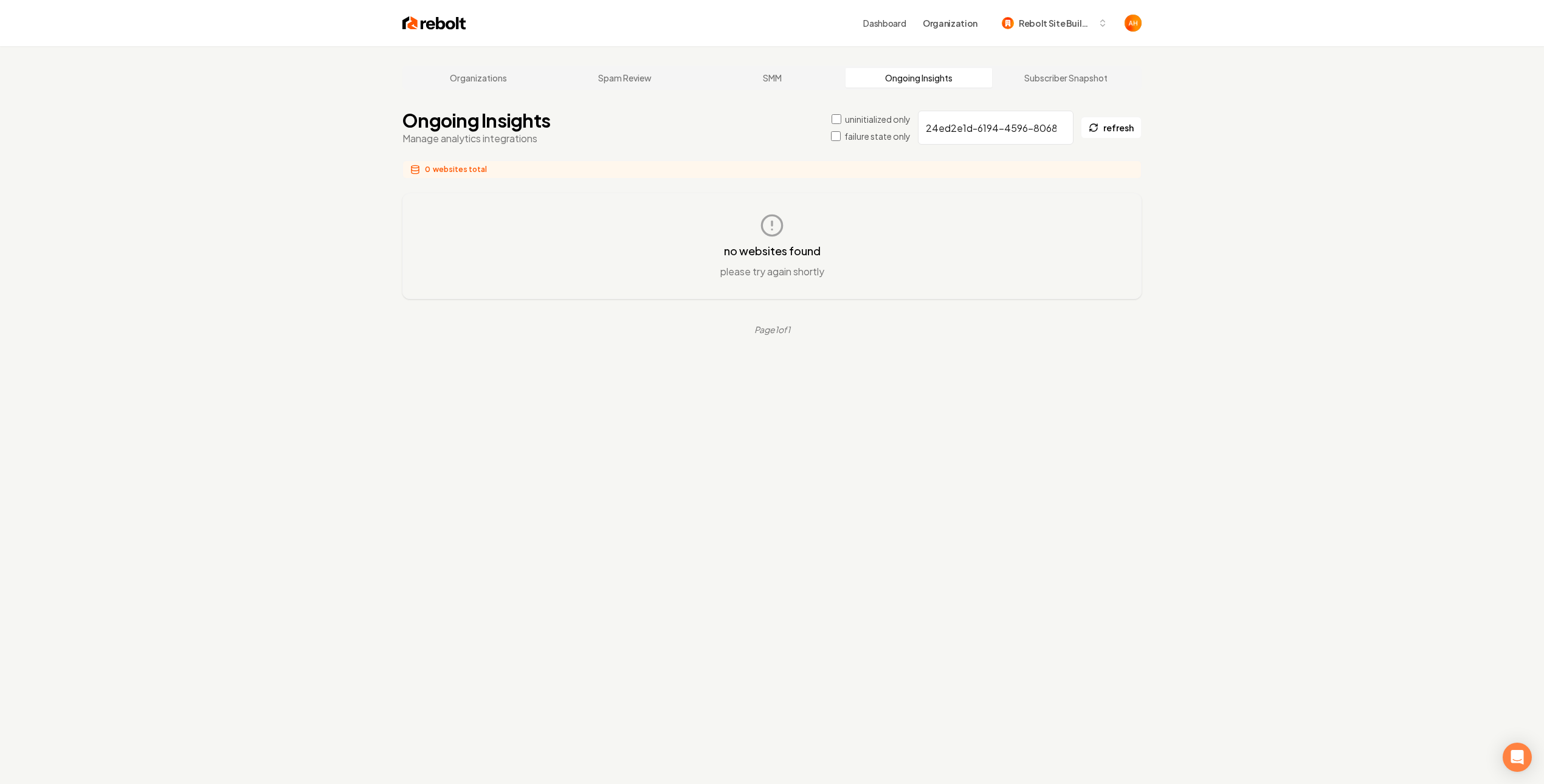
click at [944, 112] on input "24ed2e1d-6194-4596-8068-1ba5d1c7b031" at bounding box center [995, 127] width 156 height 34
click at [958, 119] on input "24ed2e1d-6194-4596-8068-1ba5d1c7b031" at bounding box center [995, 127] width 156 height 34
type input "up 2"
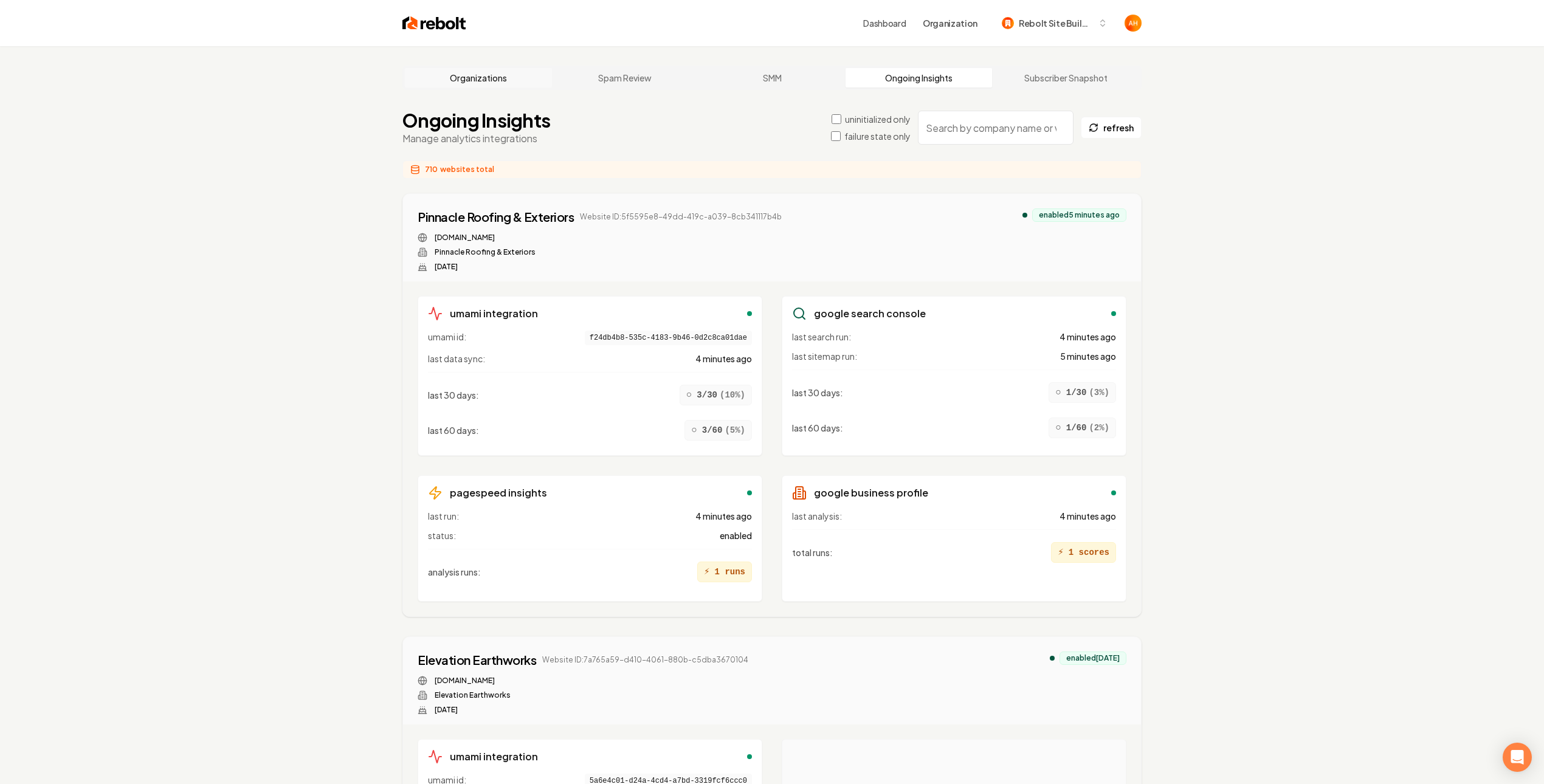
click at [536, 82] on link "Organizations" at bounding box center [478, 78] width 147 height 20
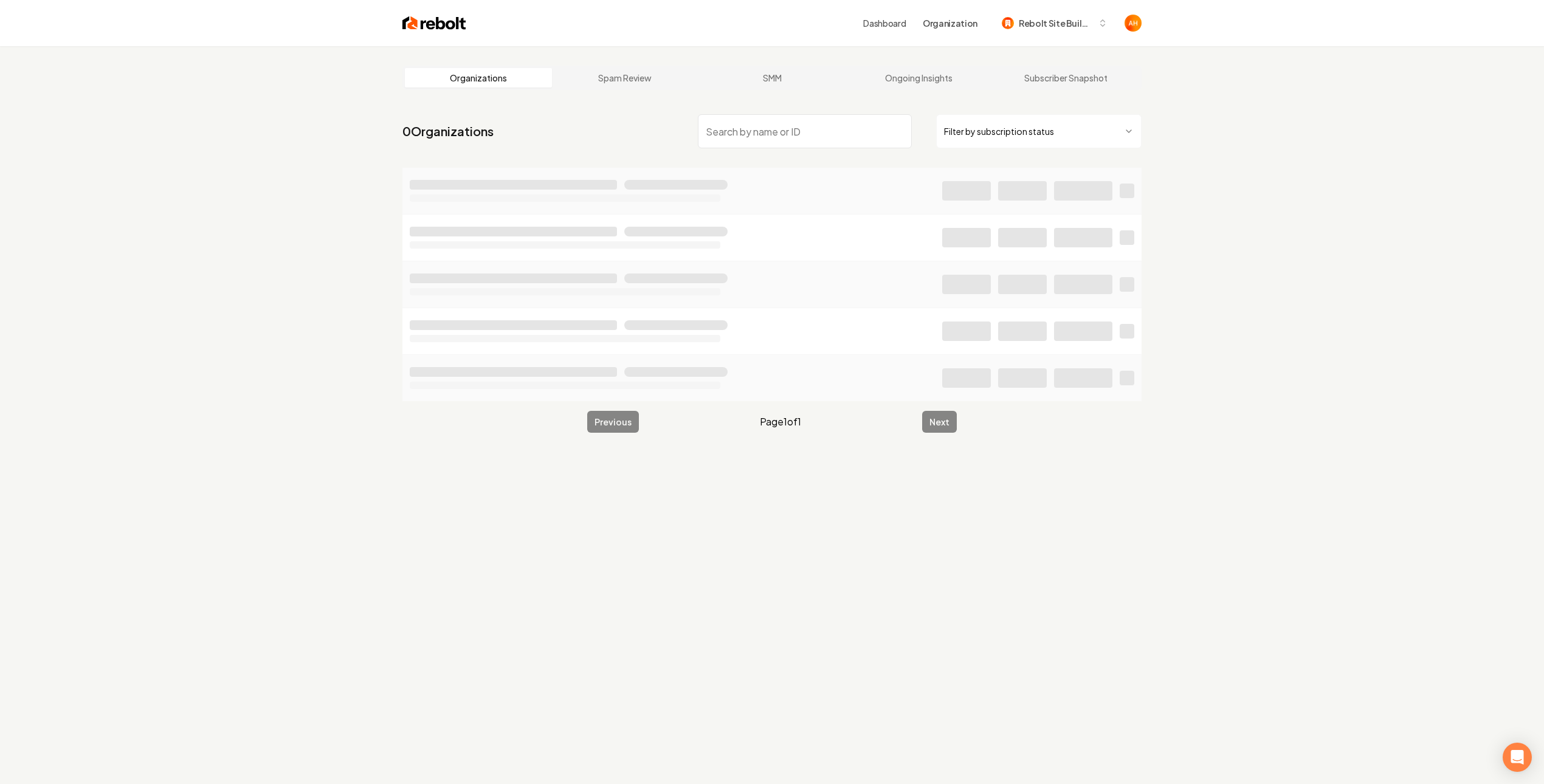
click at [766, 144] on input "search" at bounding box center [805, 131] width 214 height 34
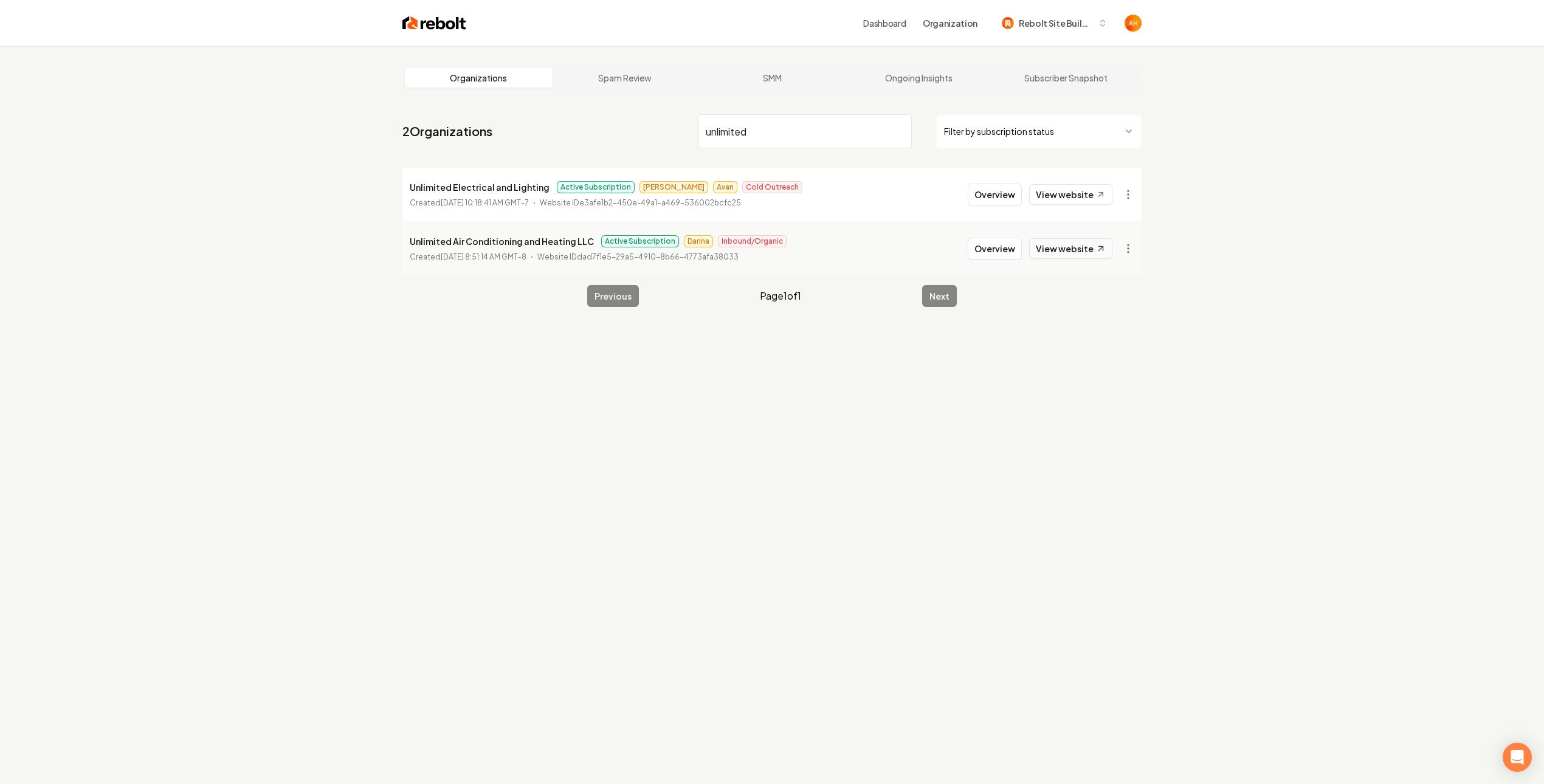
type input "unlimited"
click at [1047, 249] on link "View website" at bounding box center [1070, 248] width 83 height 20
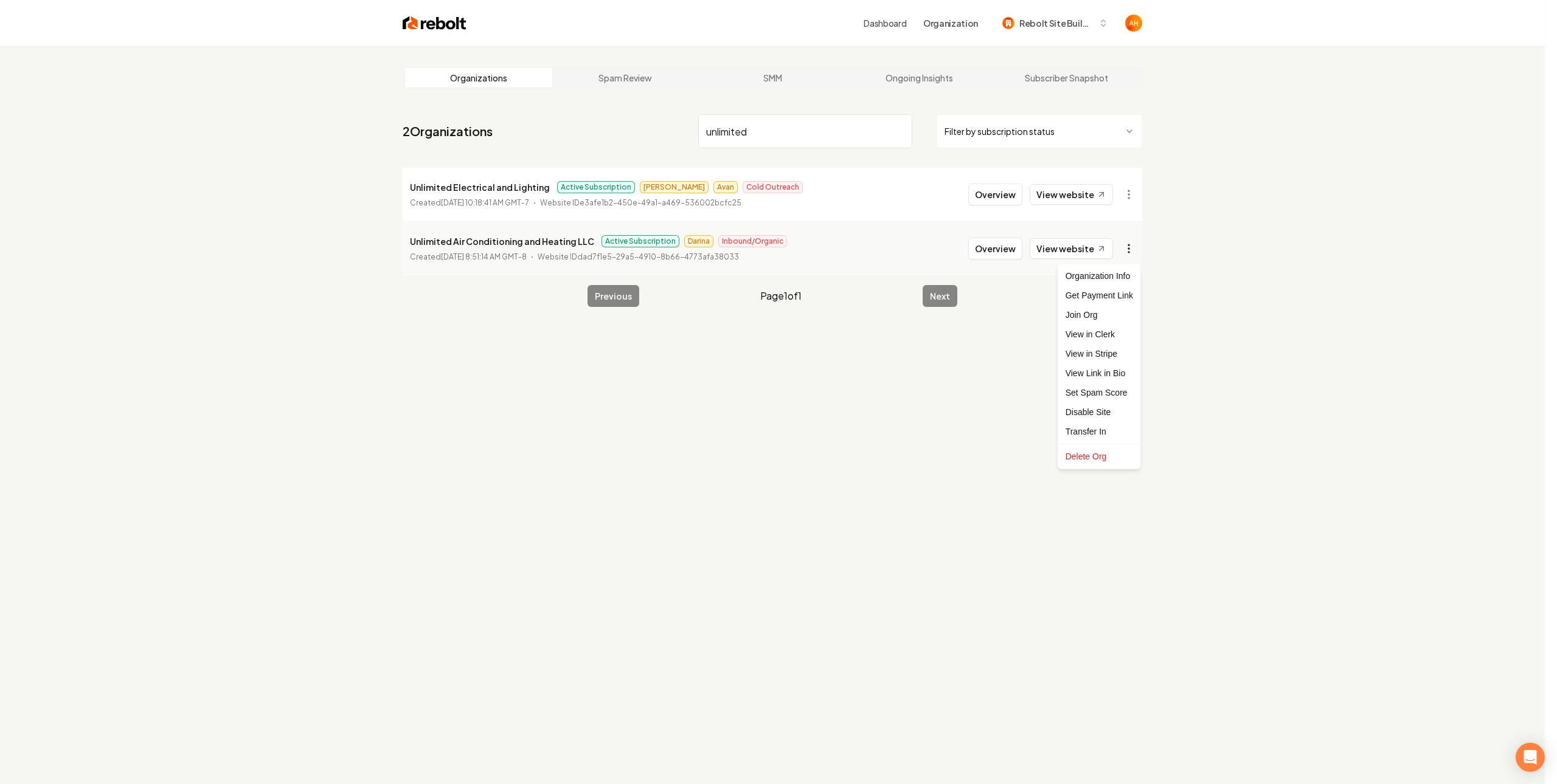
click at [1127, 257] on html "Dashboard Organization Rebolt Site Builder Organizations Spam Review SMM Ongoin…" at bounding box center [778, 392] width 1557 height 784
click at [1100, 354] on link "View in Stripe" at bounding box center [1099, 354] width 78 height 20
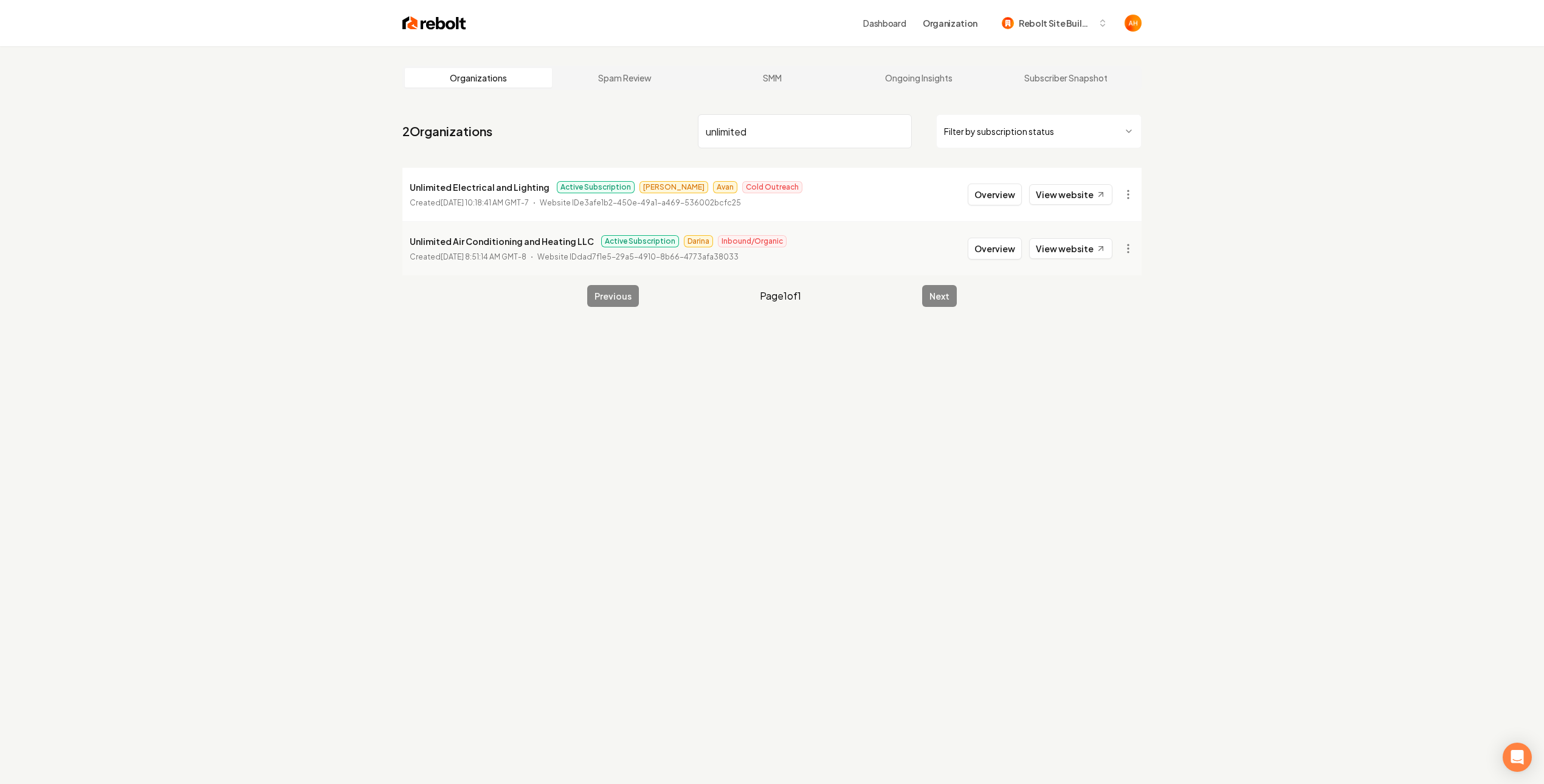
click at [1287, 111] on div "Organizations Spam Review SMM Ongoing Insights Subscriber Snapshot 2 Organizati…" at bounding box center [772, 438] width 1544 height 784
click at [835, 131] on input "unlimited" at bounding box center [805, 131] width 214 height 34
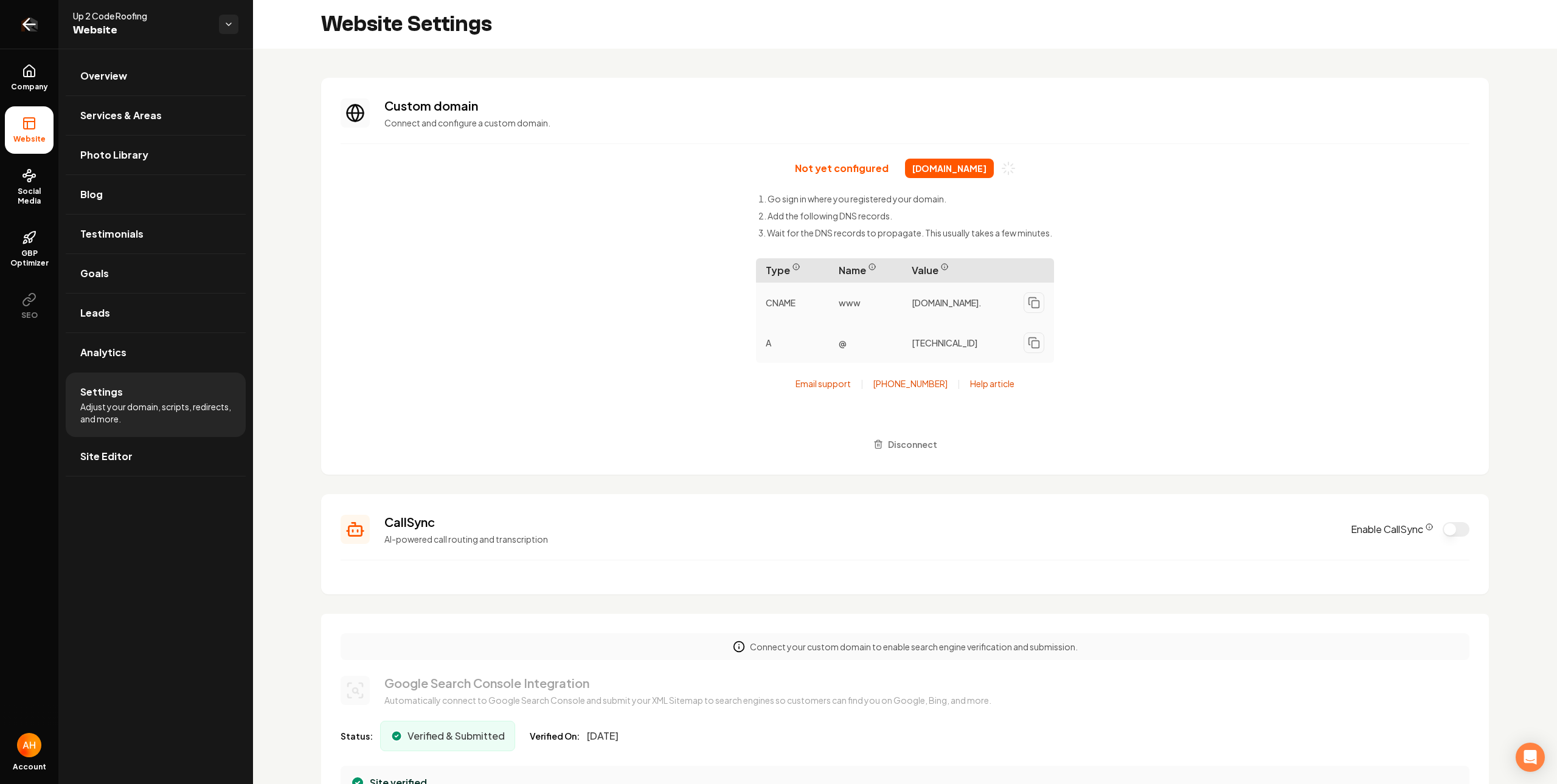
click at [42, 29] on link "Return to dashboard" at bounding box center [29, 24] width 59 height 49
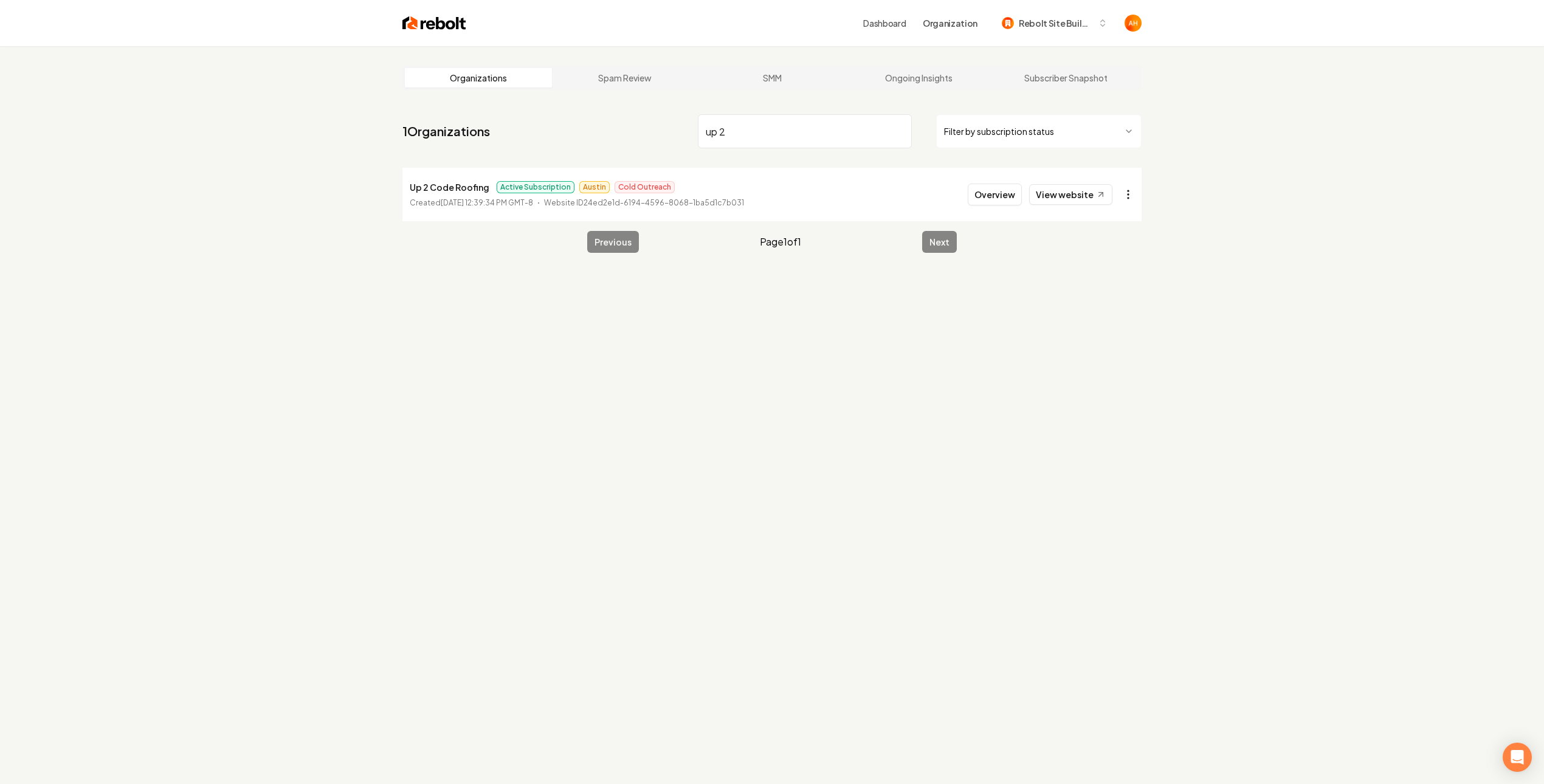
type input "up 2"
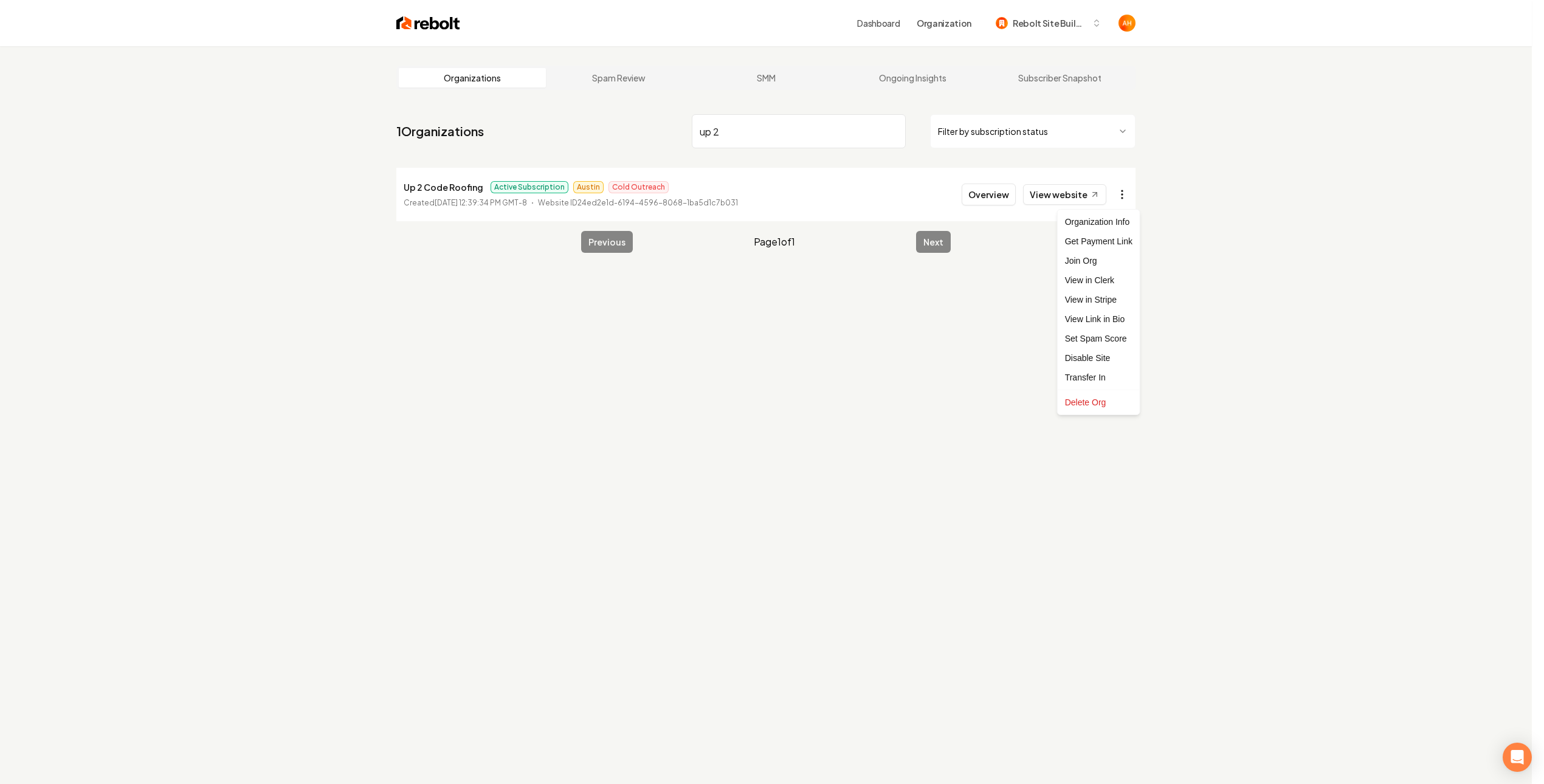
click at [1132, 187] on html "Dashboard Organization Rebolt Site Builder Organizations Spam Review SMM Ongoin…" at bounding box center [772, 392] width 1544 height 784
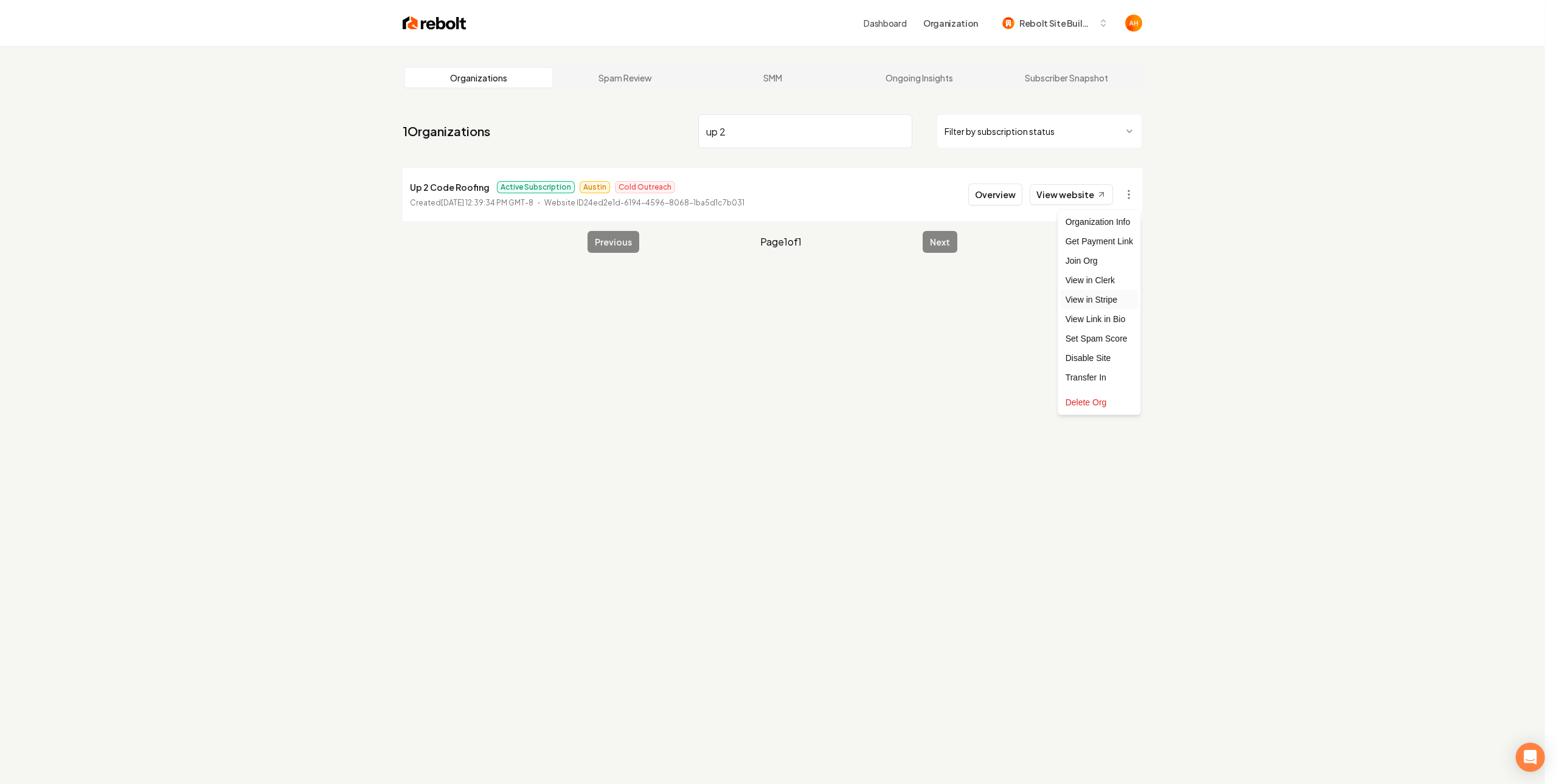
click at [1106, 298] on link "View in Stripe" at bounding box center [1099, 299] width 78 height 20
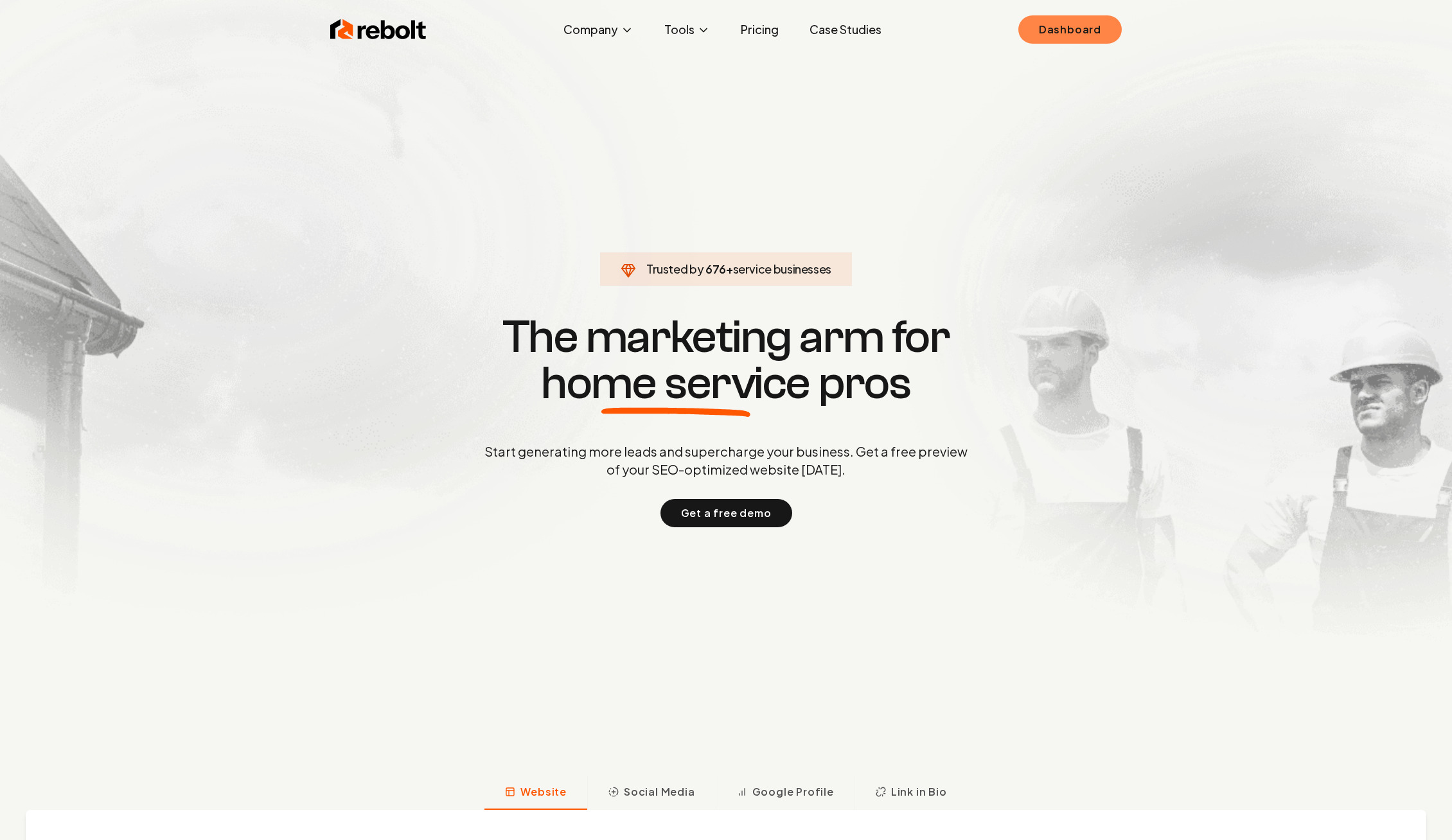
click at [1075, 19] on link "Dashboard" at bounding box center [1070, 29] width 104 height 28
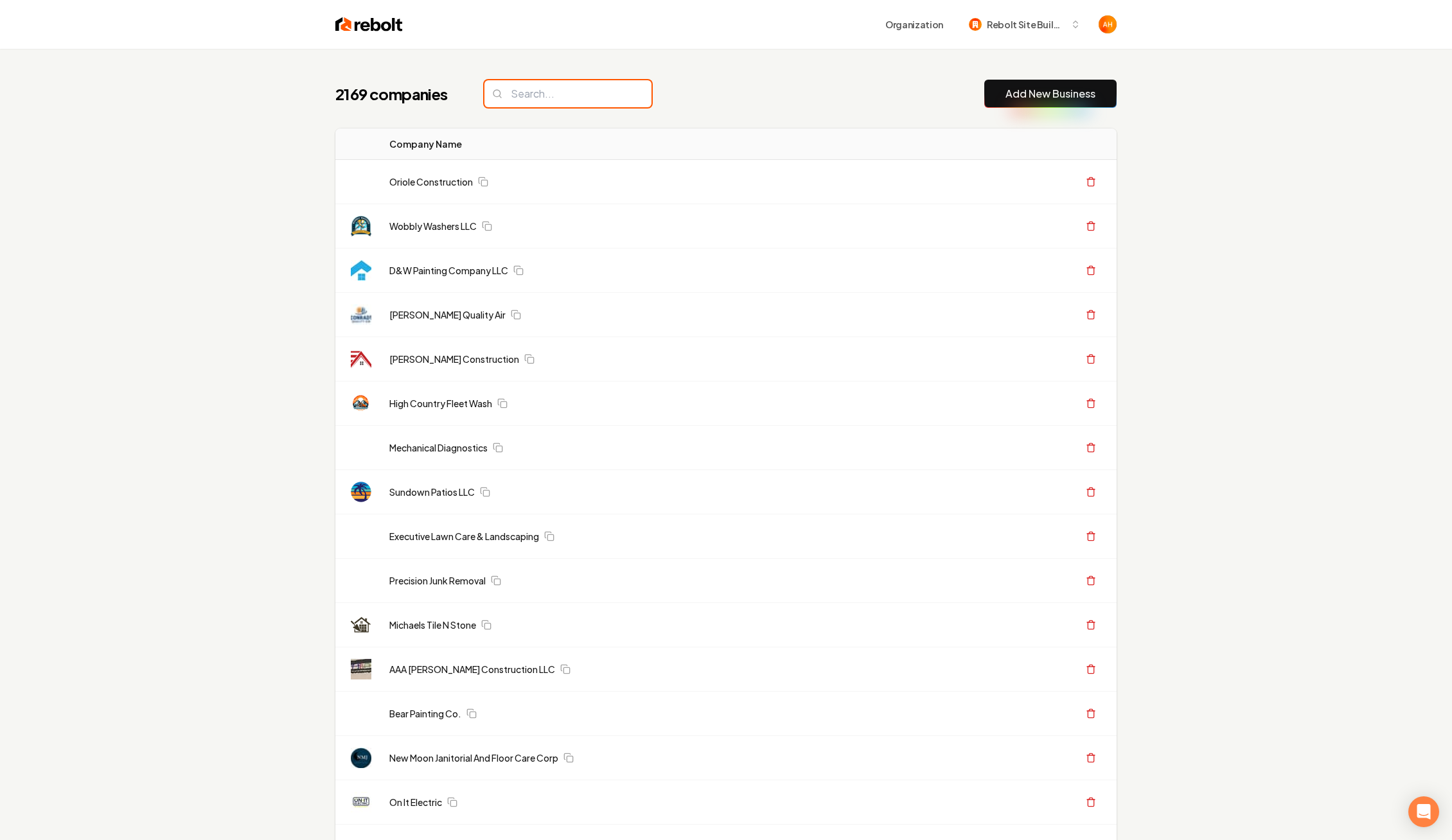
click at [567, 86] on input "search" at bounding box center [567, 93] width 167 height 27
paste input "org_2o4EibeEiYYUugVEFchkbxaufwT"
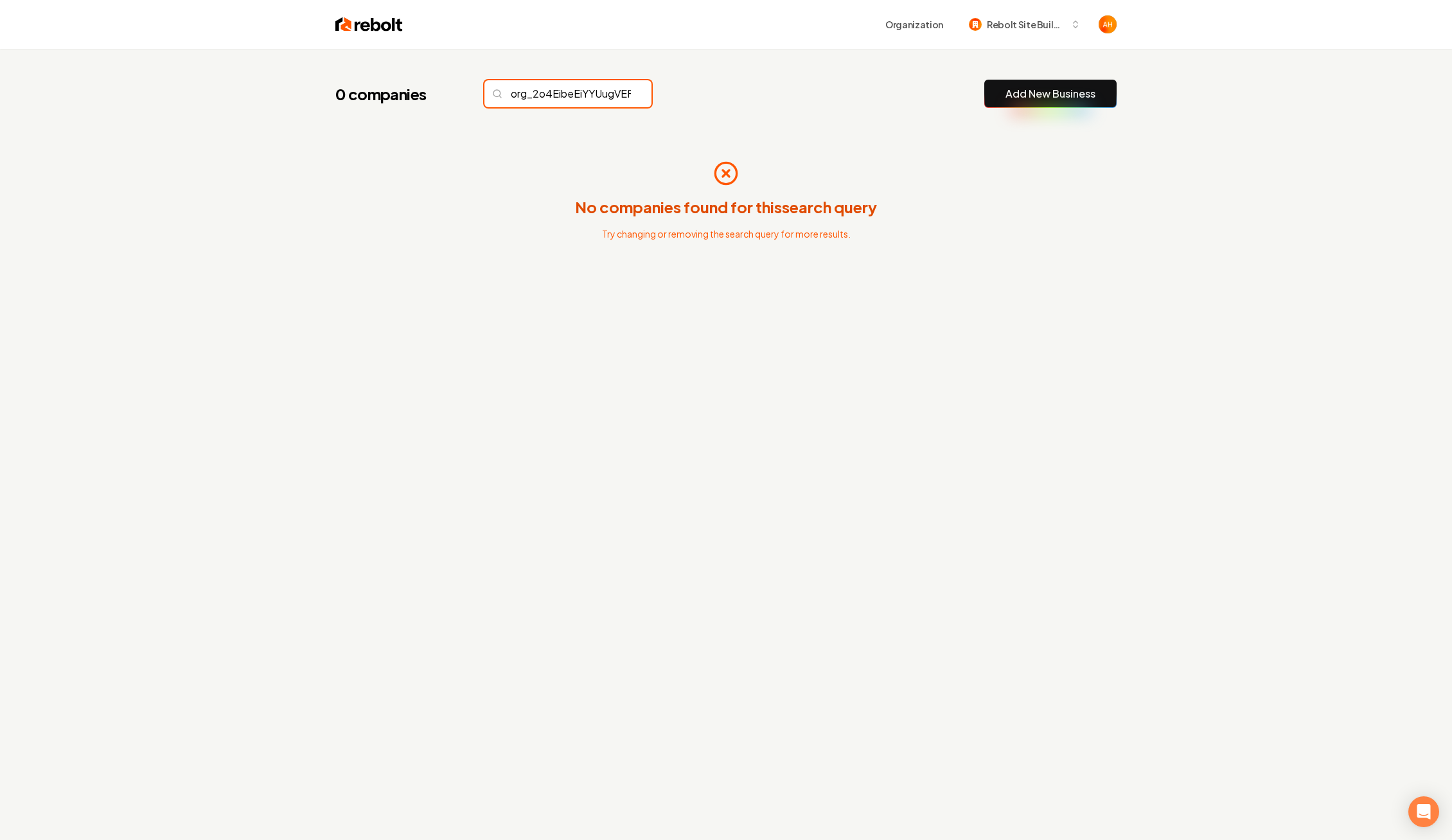
scroll to position [0, 84]
type input "org_2o4EibeEiYYUugVEFchkbxaufwT"
click at [382, 25] on img at bounding box center [369, 24] width 68 height 18
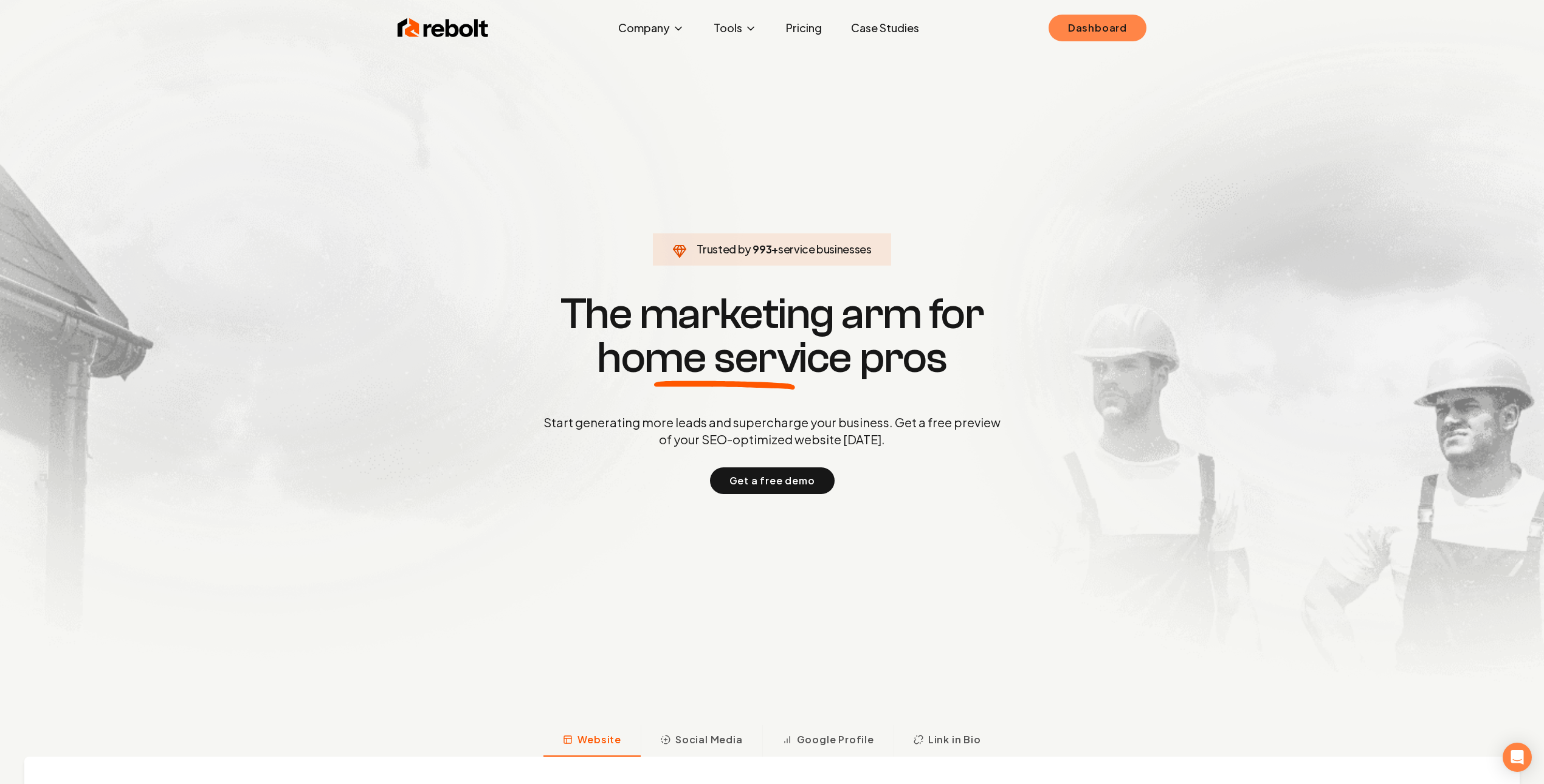
click at [1131, 34] on link "Dashboard" at bounding box center [1098, 28] width 98 height 27
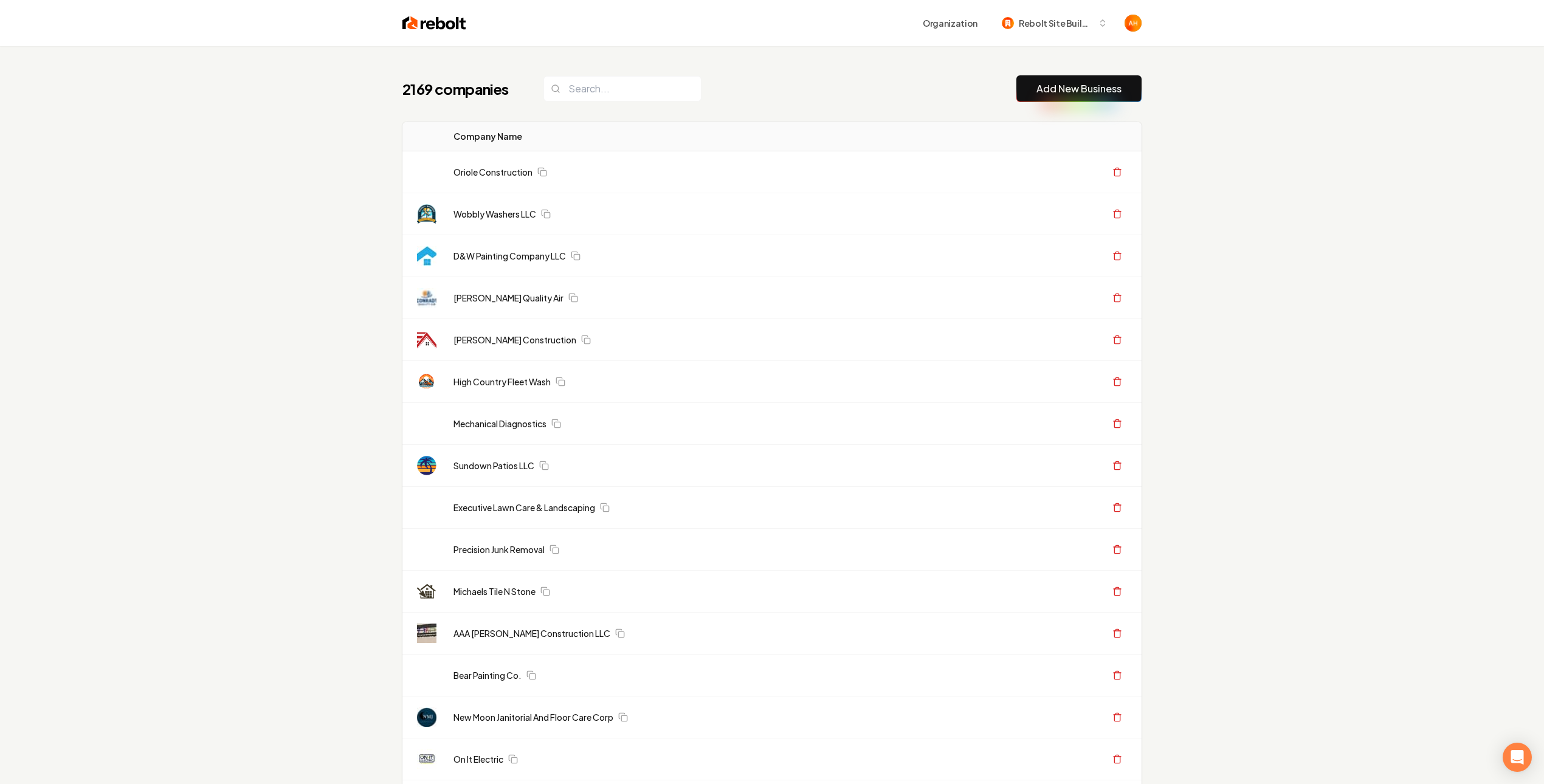
click at [728, 89] on div "2169 companies Add New Business" at bounding box center [772, 89] width 739 height 27
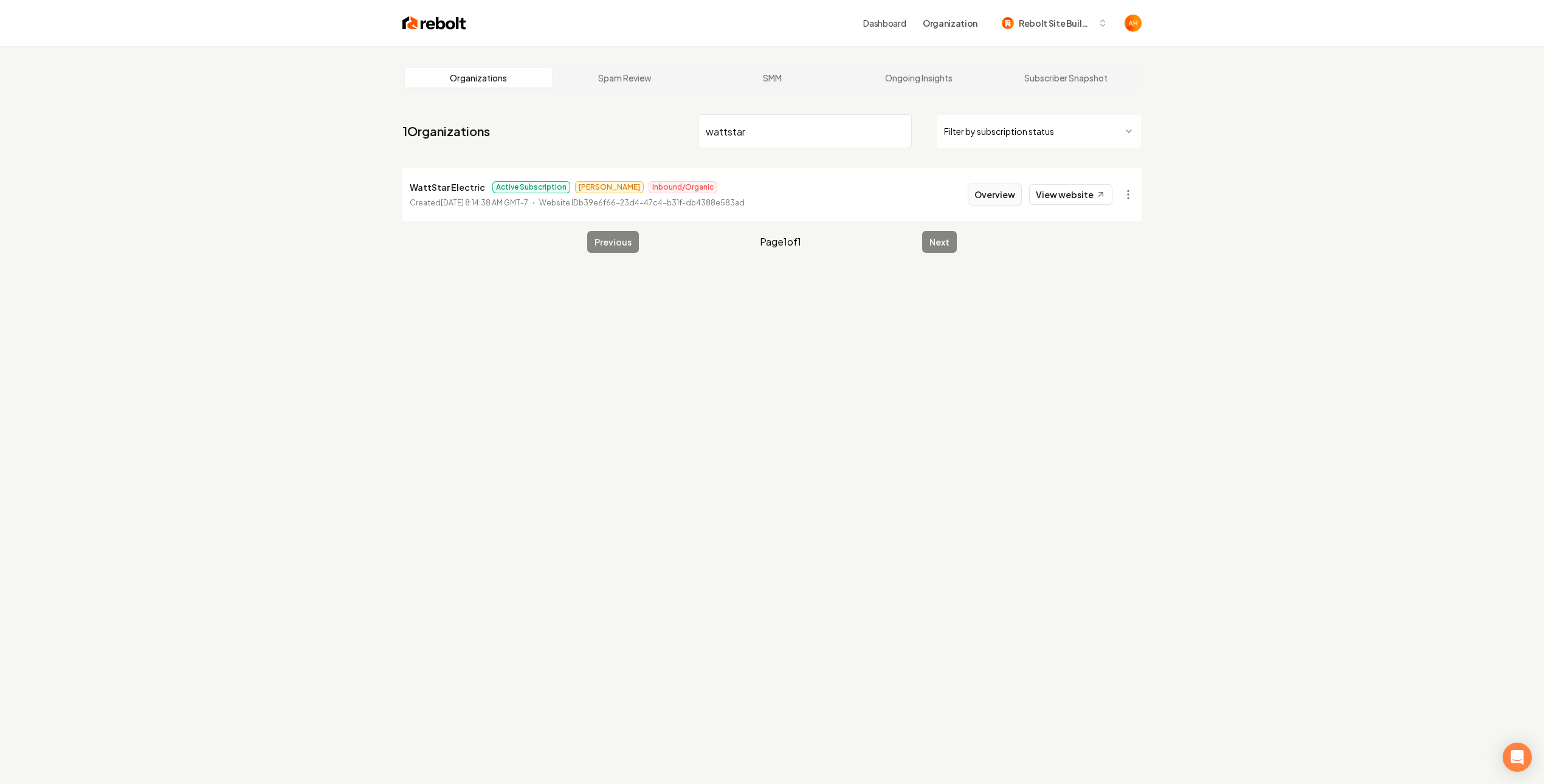
type input "wattstar"
click at [984, 202] on button "Overview" at bounding box center [994, 194] width 54 height 22
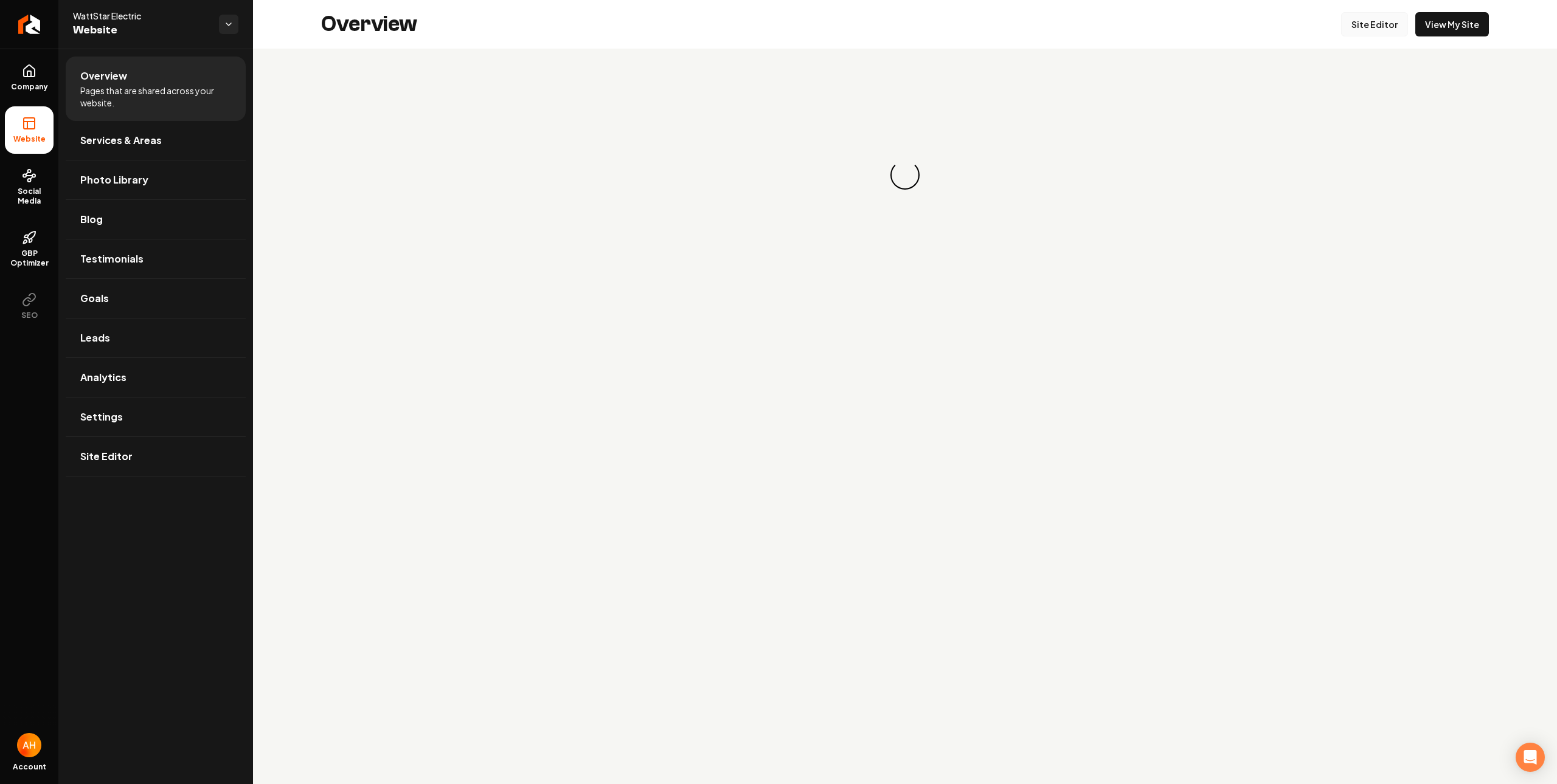
click at [1385, 29] on link "Site Editor" at bounding box center [1373, 24] width 67 height 24
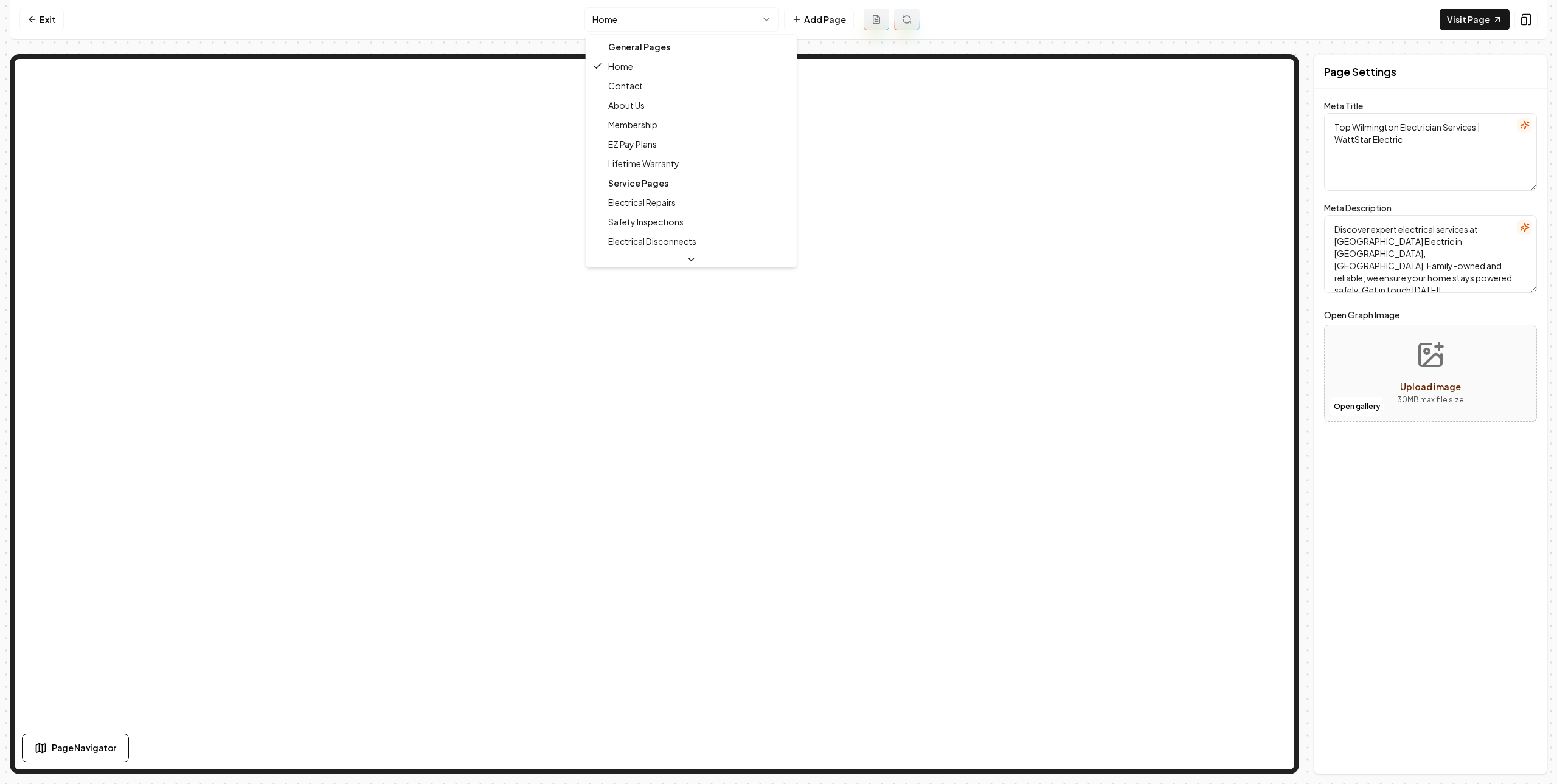
click at [651, 22] on html "Computer Required This feature is only available on a computer. Please switch t…" at bounding box center [778, 392] width 1557 height 784
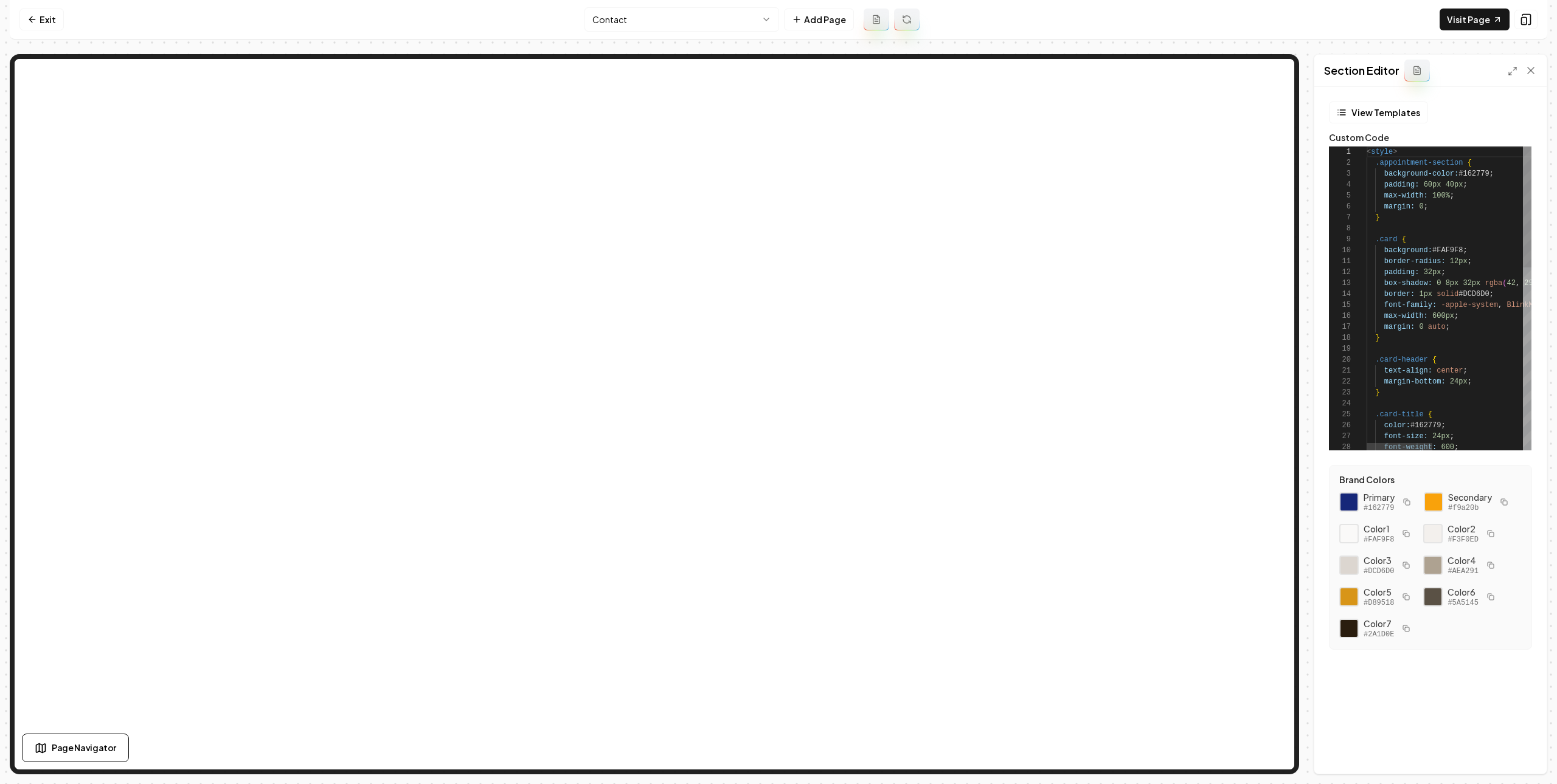
scroll to position [110, 0]
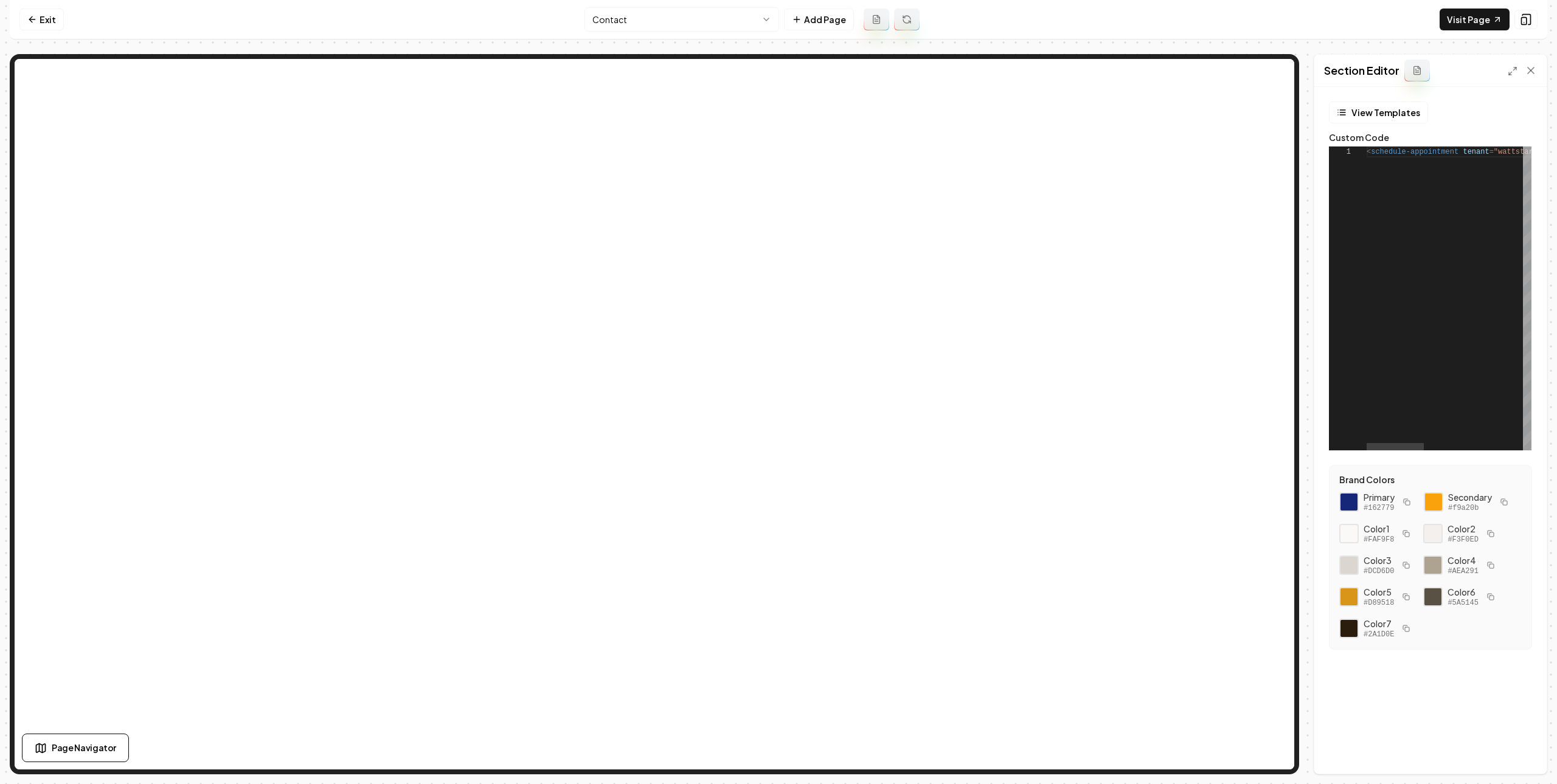
click at [1480, 17] on link "Visit Page" at bounding box center [1474, 20] width 70 height 22
drag, startPoint x: 1390, startPoint y: 155, endPoint x: 1349, endPoint y: 144, distance: 42.4
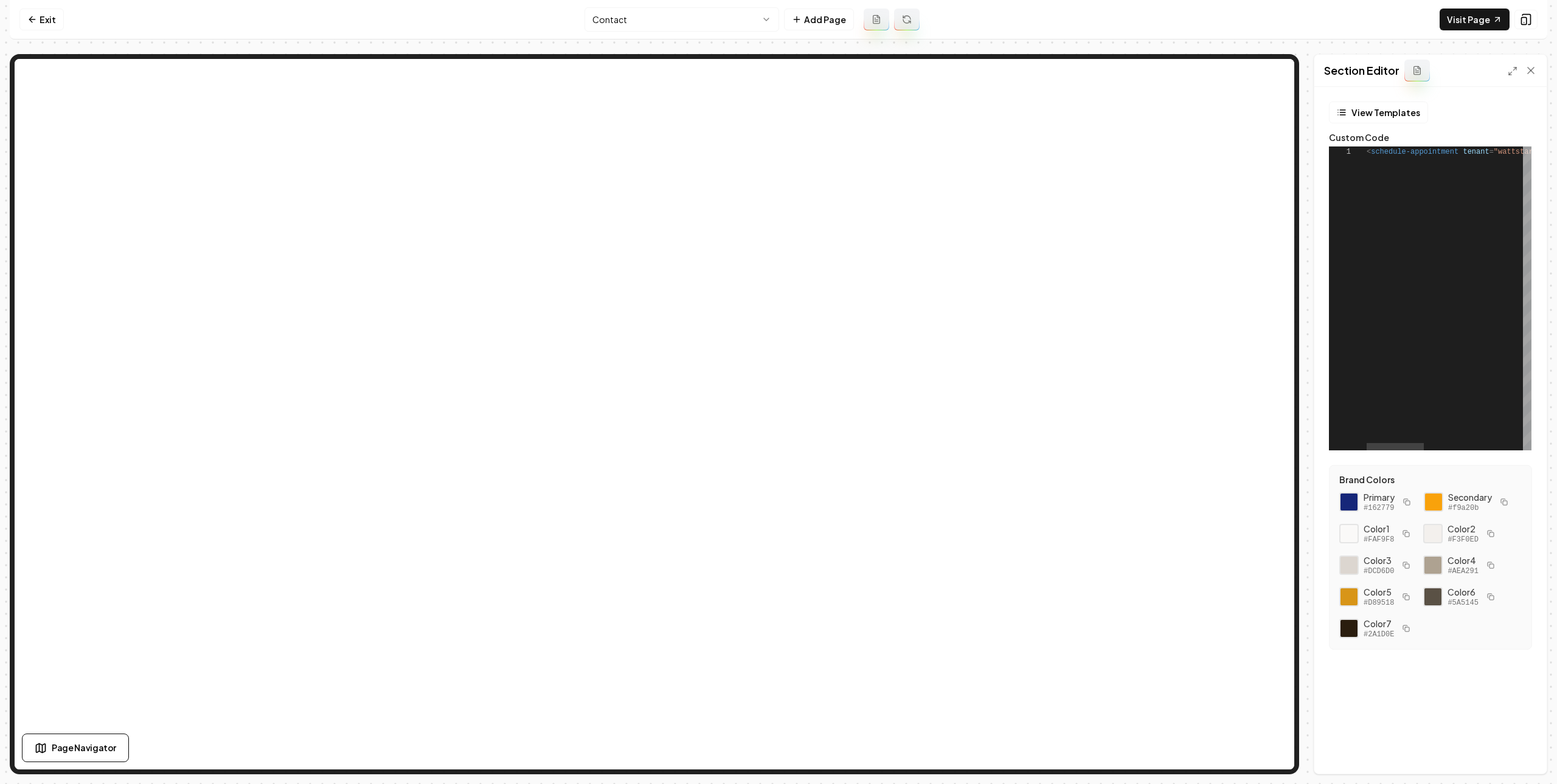
click at [45, 14] on link "Exit" at bounding box center [42, 20] width 45 height 22
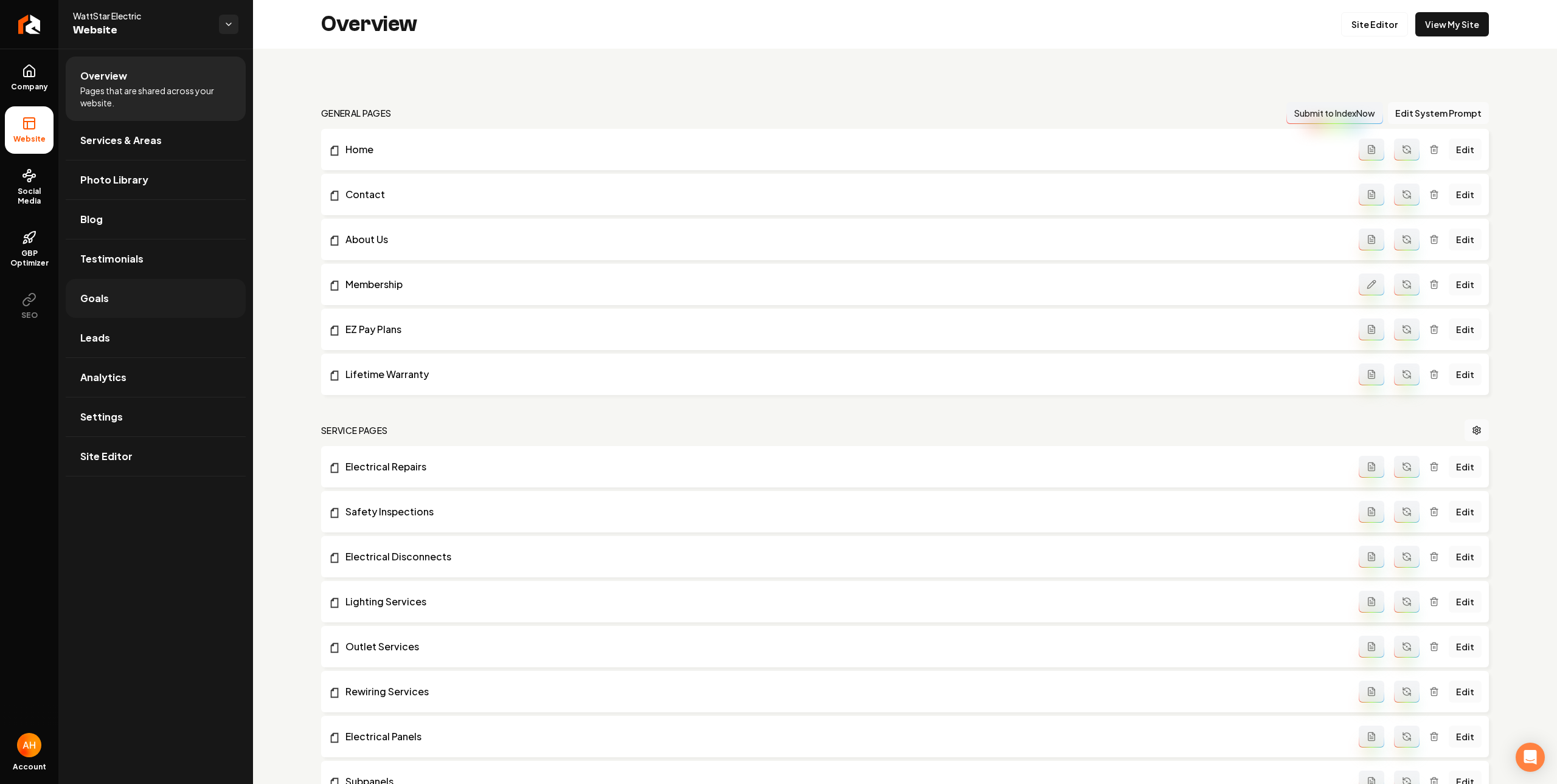
click at [133, 294] on link "Goals" at bounding box center [156, 298] width 180 height 39
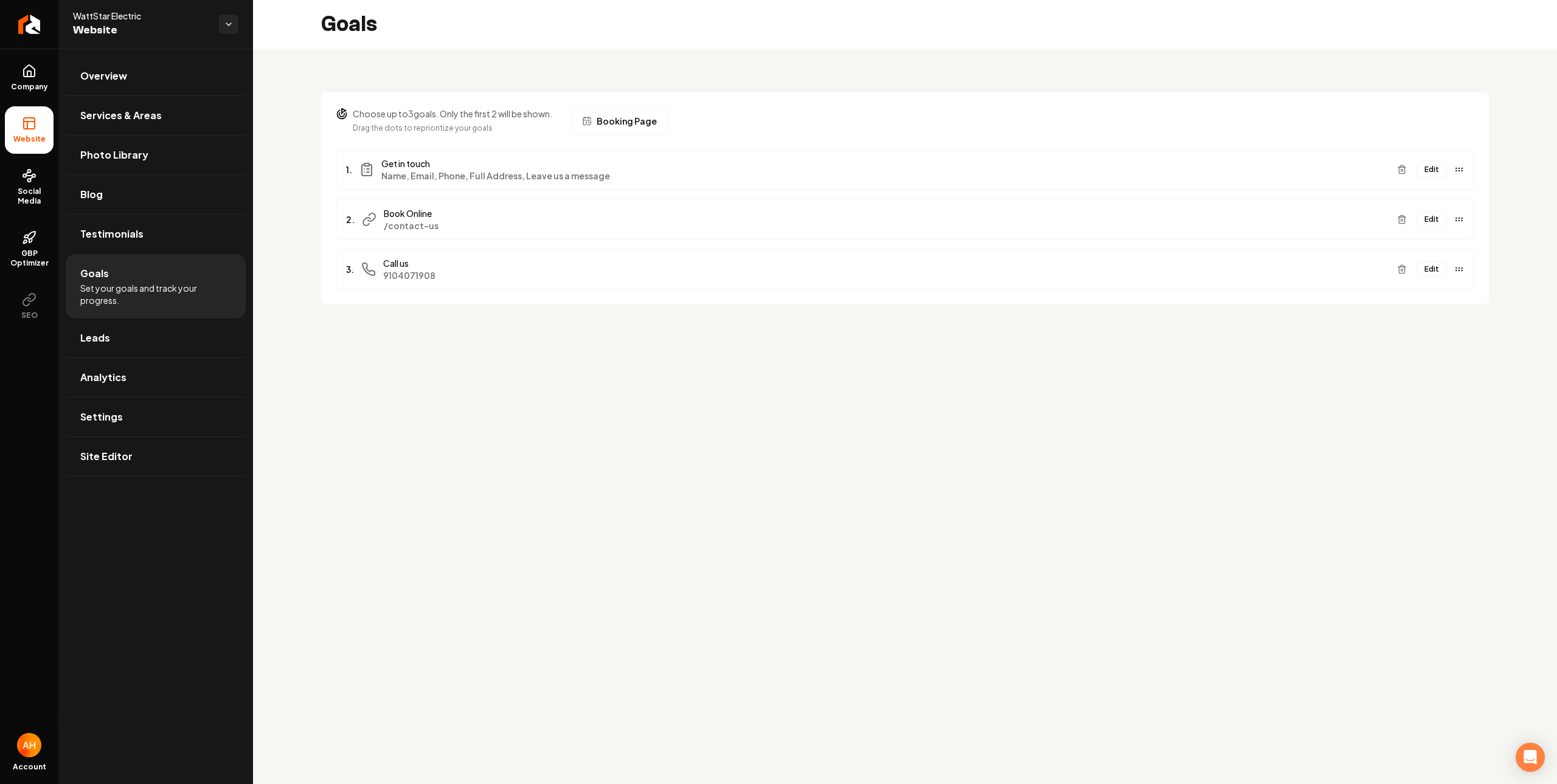
click at [1431, 222] on button "Edit" at bounding box center [1431, 219] width 30 height 16
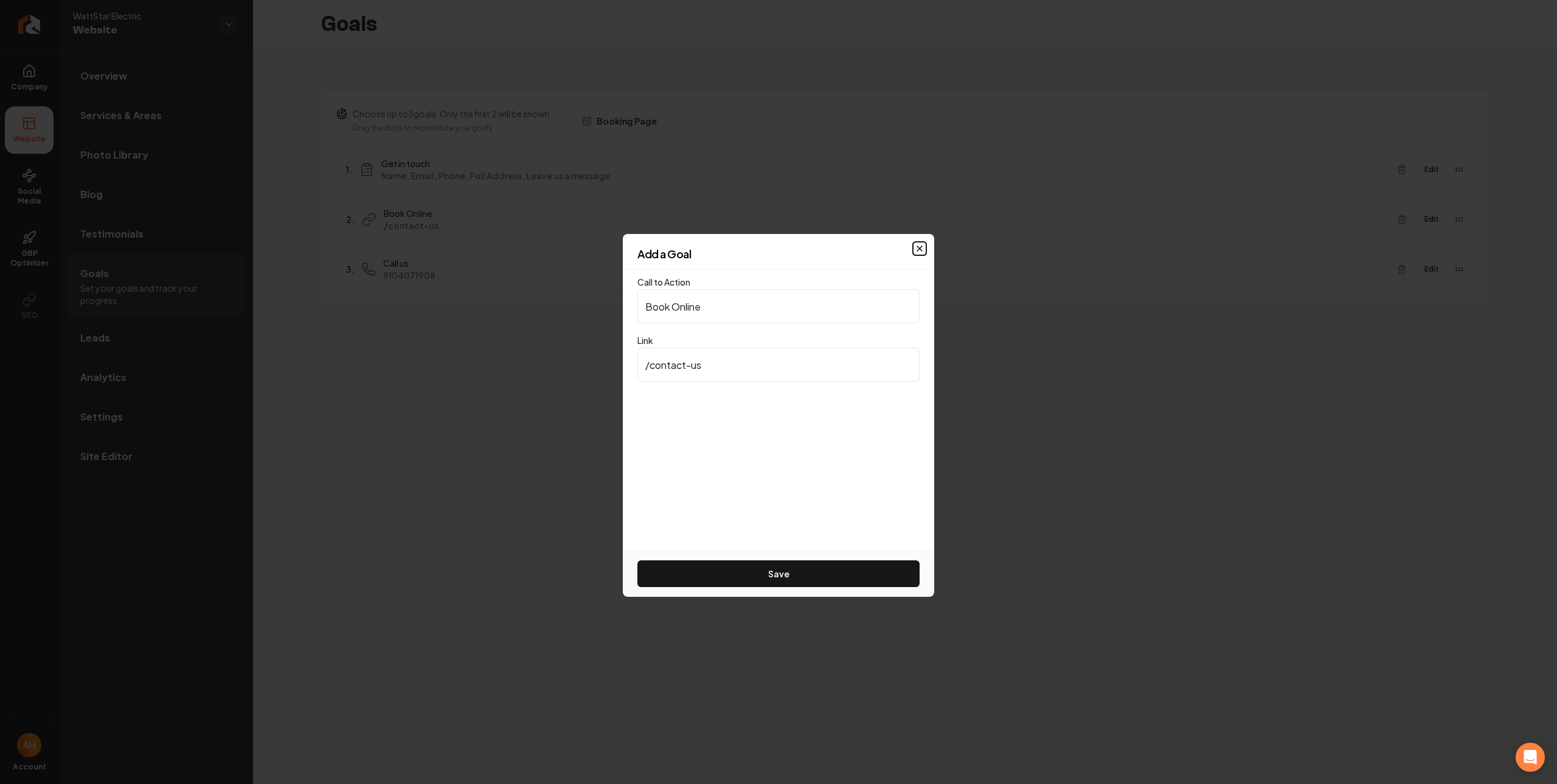
click at [917, 246] on icon "button" at bounding box center [919, 248] width 4 height 4
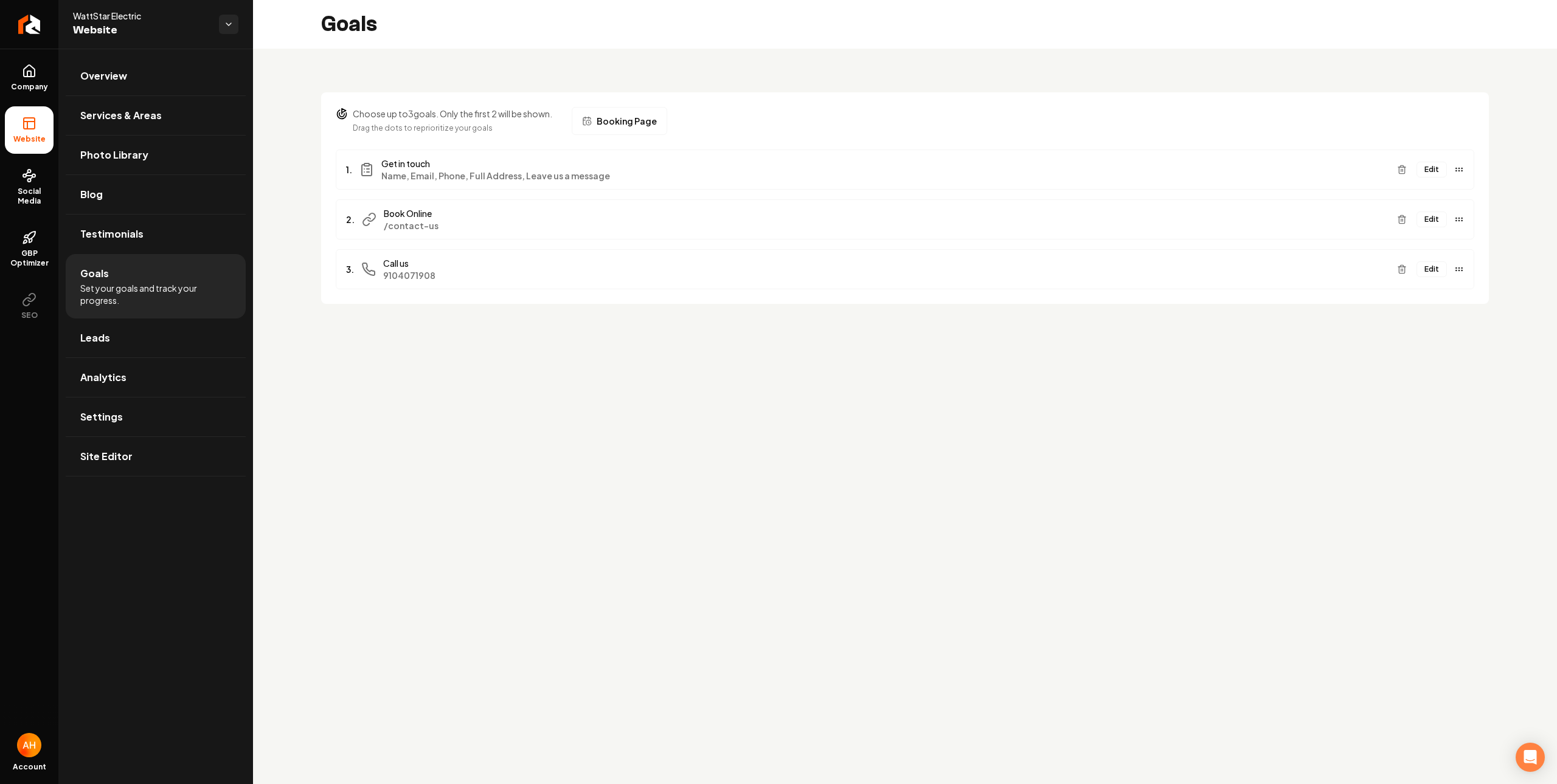
drag, startPoint x: 689, startPoint y: 453, endPoint x: 282, endPoint y: 208, distance: 475.1
click at [687, 452] on main "Goals Choose up to 3 goals. Only the first 2 will be shown. Drag the dots to re…" at bounding box center [905, 392] width 1304 height 784
click at [135, 63] on link "Overview" at bounding box center [156, 76] width 180 height 39
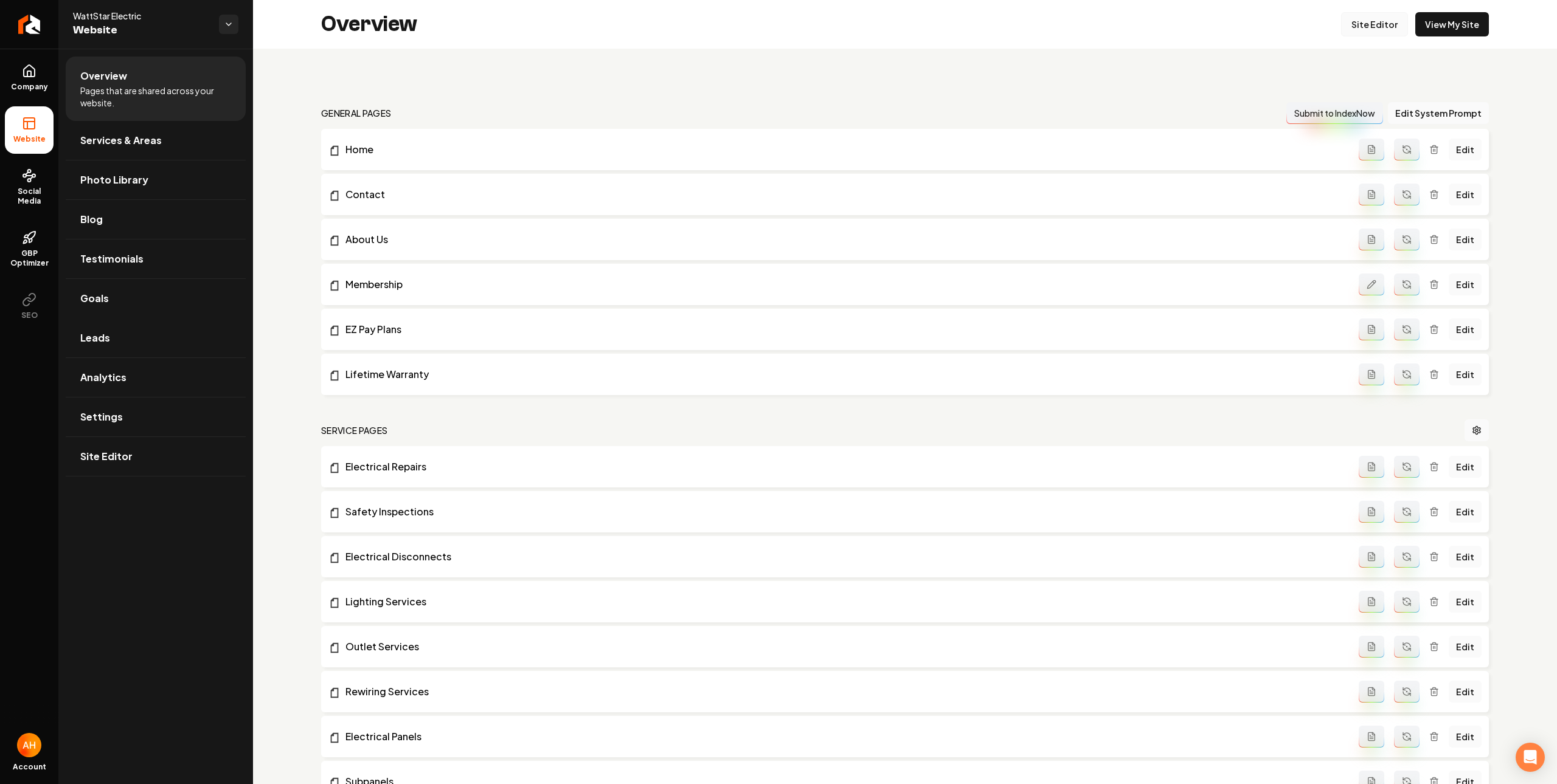
click at [1370, 20] on link "Site Editor" at bounding box center [1373, 24] width 67 height 24
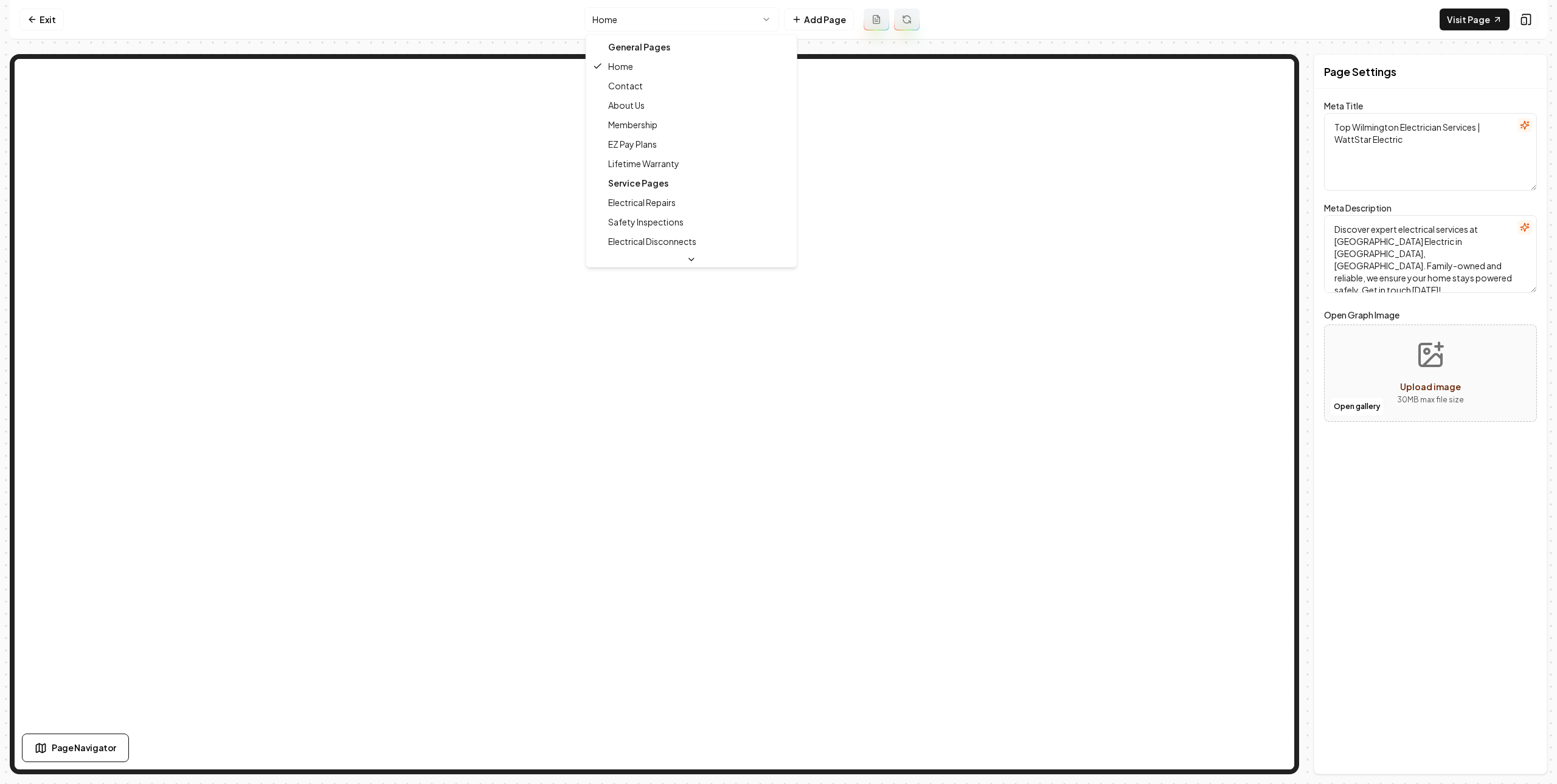
click at [718, 20] on html "Computer Required This feature is only available on a computer. Please switch t…" at bounding box center [778, 392] width 1557 height 784
type textarea "Contact Us - Expert Electricians in Wilmington | WattStar Electric"
type textarea "Reach out to WattStar Electric, your trusted North Carolina electricians. We'd …"
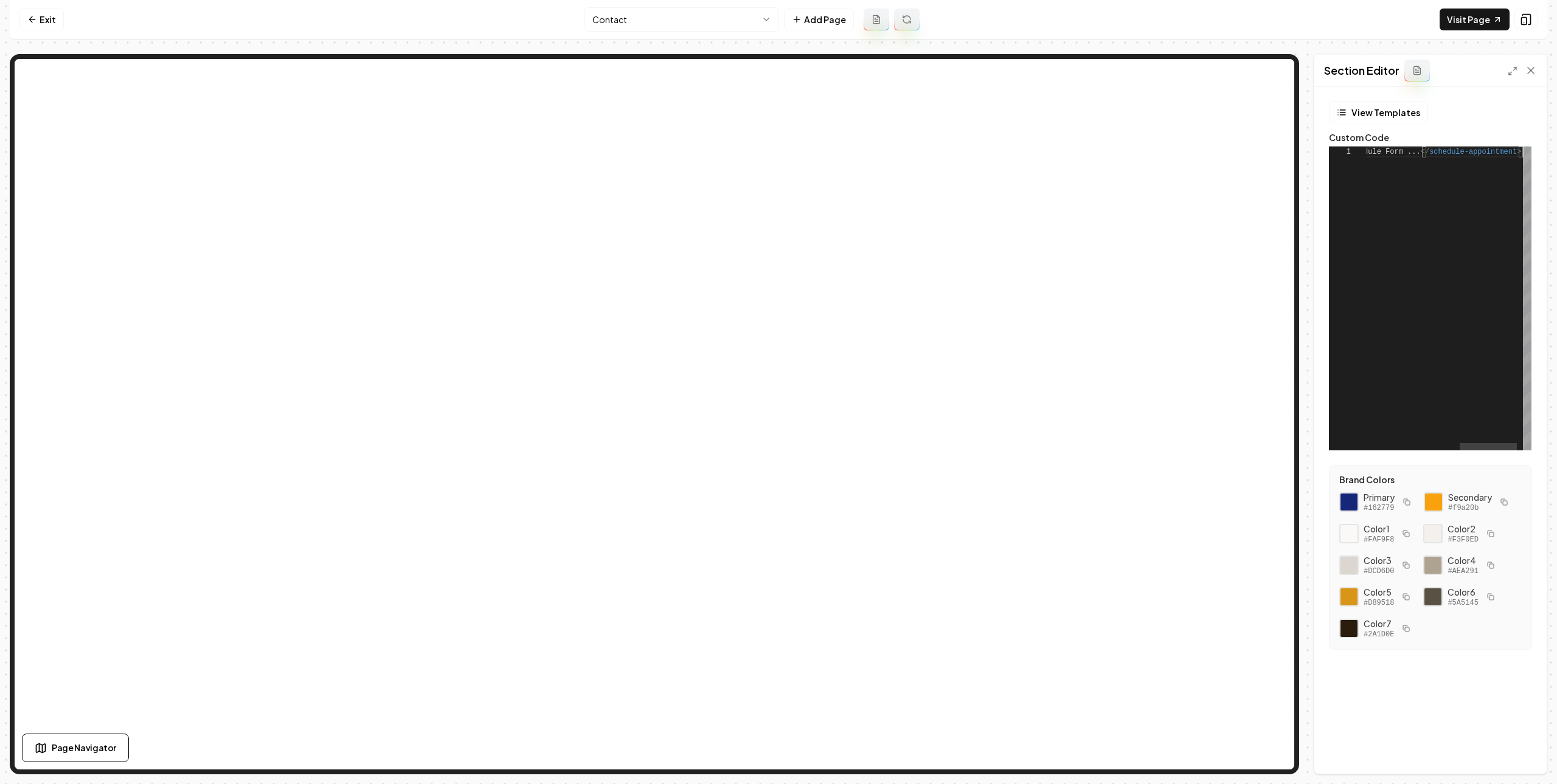
click at [1472, 191] on div "< schedule-appointment tenant = "wattstarelectric" > Loading Schedule Form ... …" at bounding box center [1324, 298] width 447 height 304
drag, startPoint x: 1462, startPoint y: 181, endPoint x: 1346, endPoint y: 150, distance: 120.1
click at [1398, 172] on div "< schedule-appointment tenant = "wattstarelectric" > Loading Schedule Form ... …" at bounding box center [1324, 298] width 447 height 304
click at [41, 11] on link "Exit" at bounding box center [42, 20] width 45 height 22
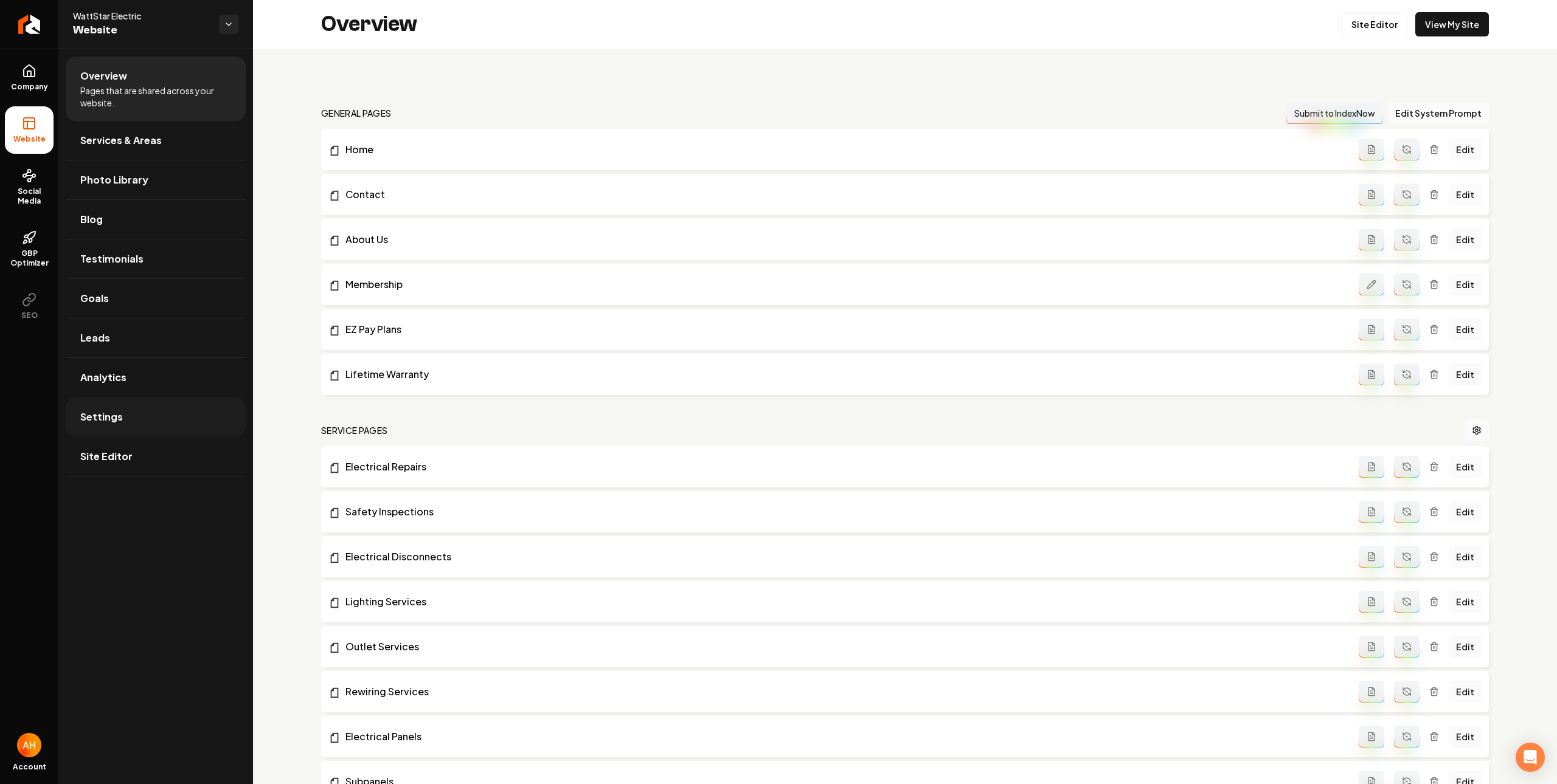
click at [135, 431] on link "Settings" at bounding box center [156, 417] width 180 height 39
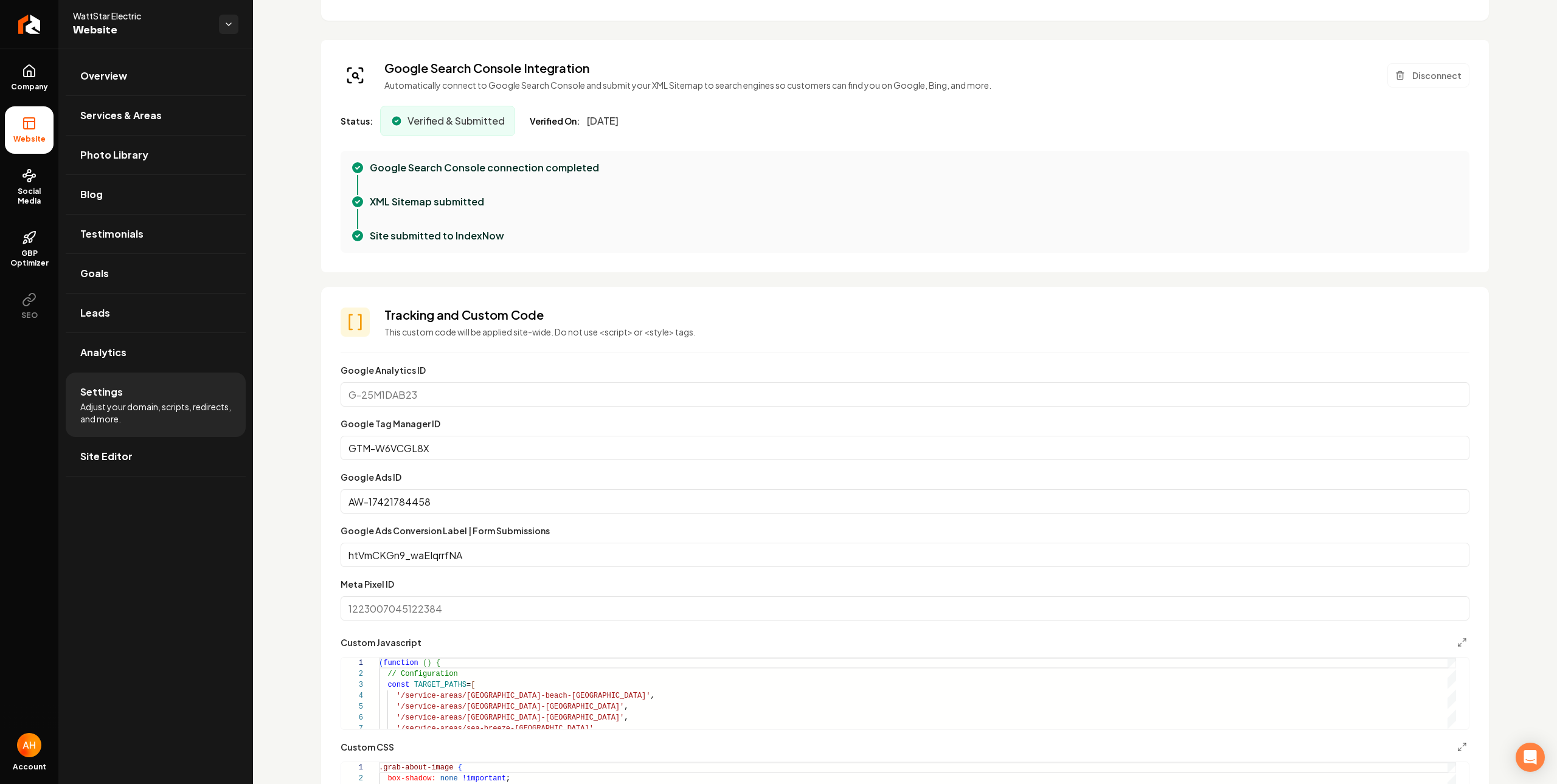
scroll to position [674, 0]
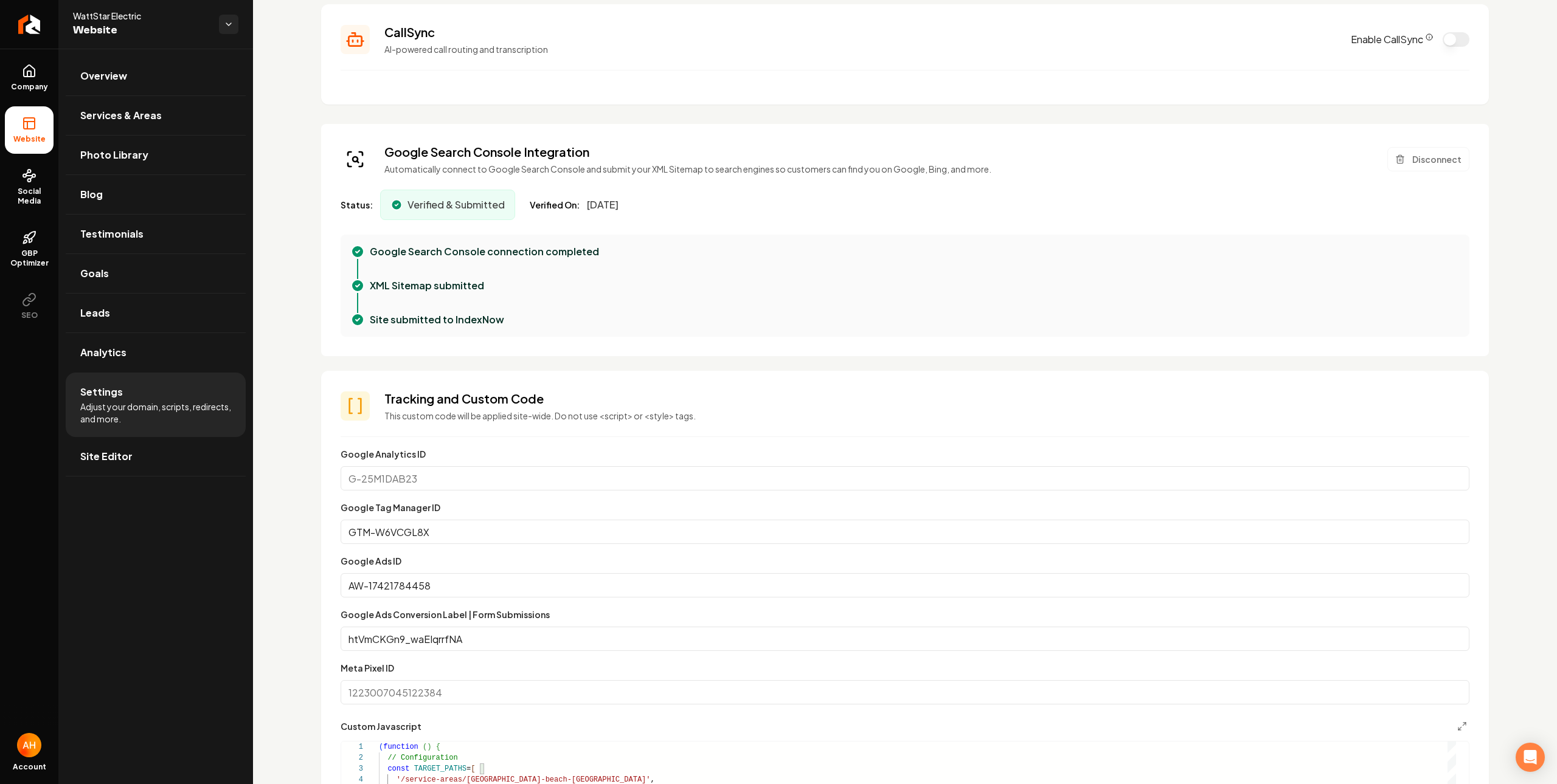
scroll to position [556, 0]
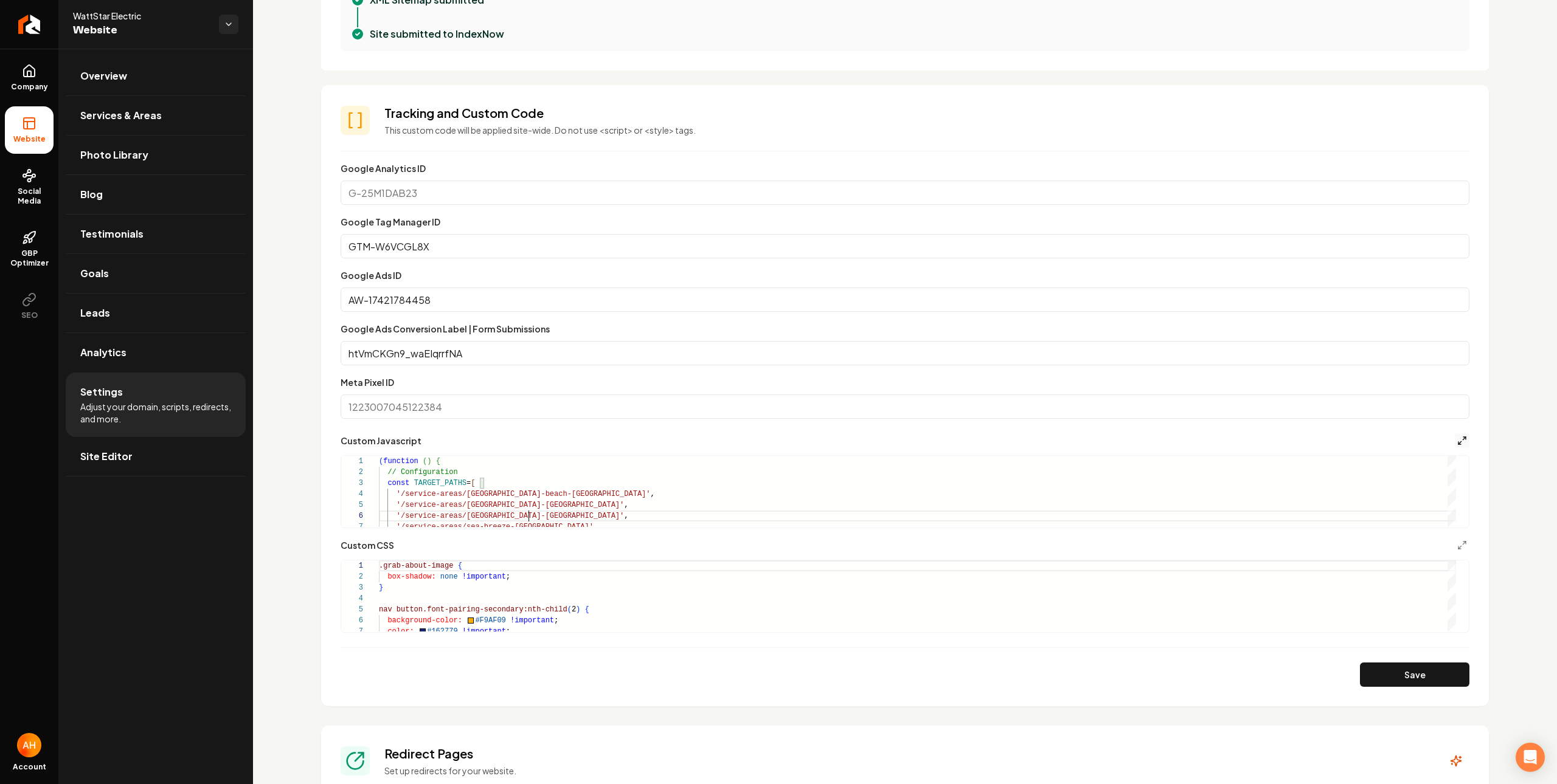
click at [1457, 439] on icon "Main content area" at bounding box center [1462, 440] width 10 height 10
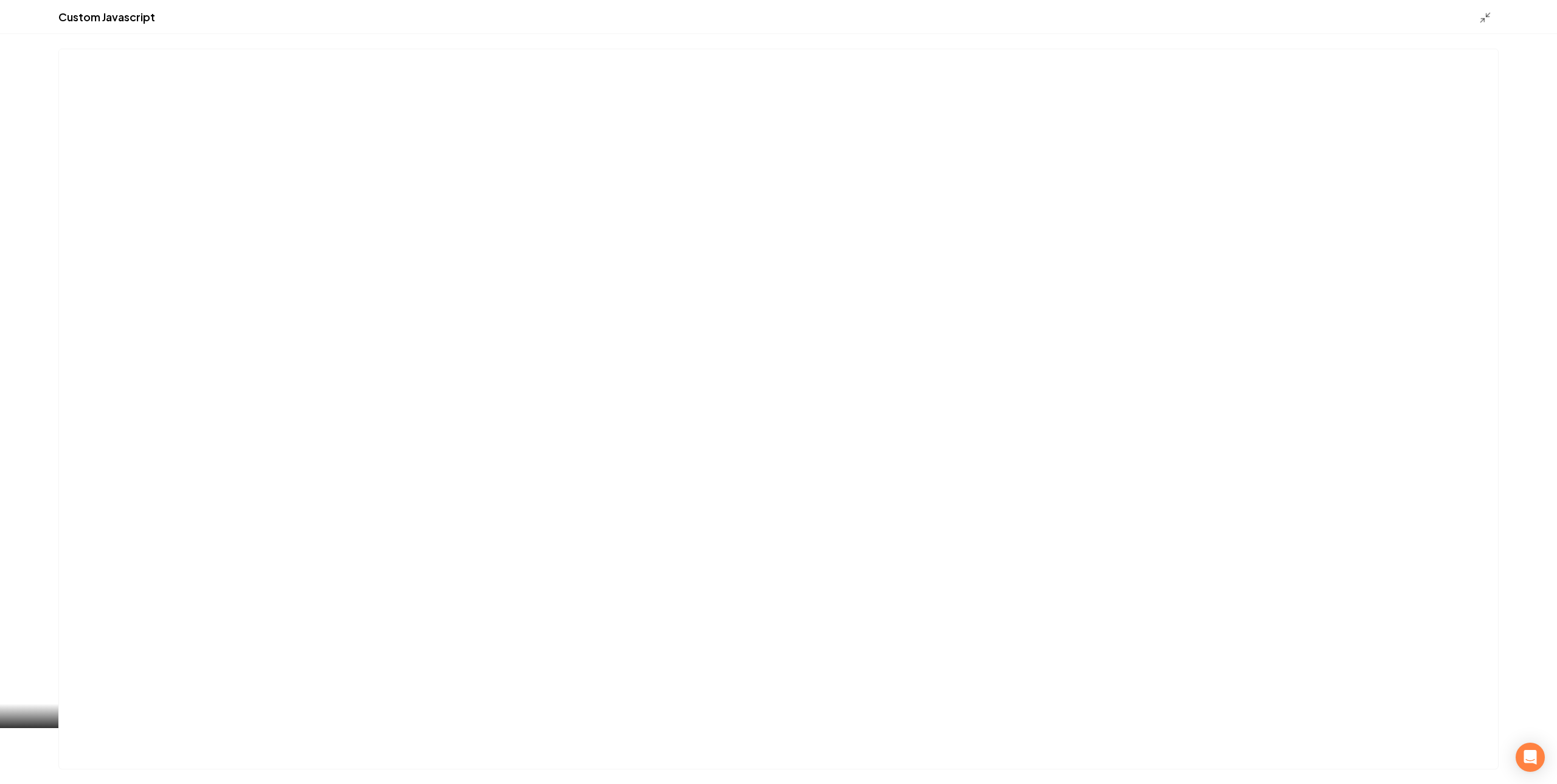
scroll to position [110, 0]
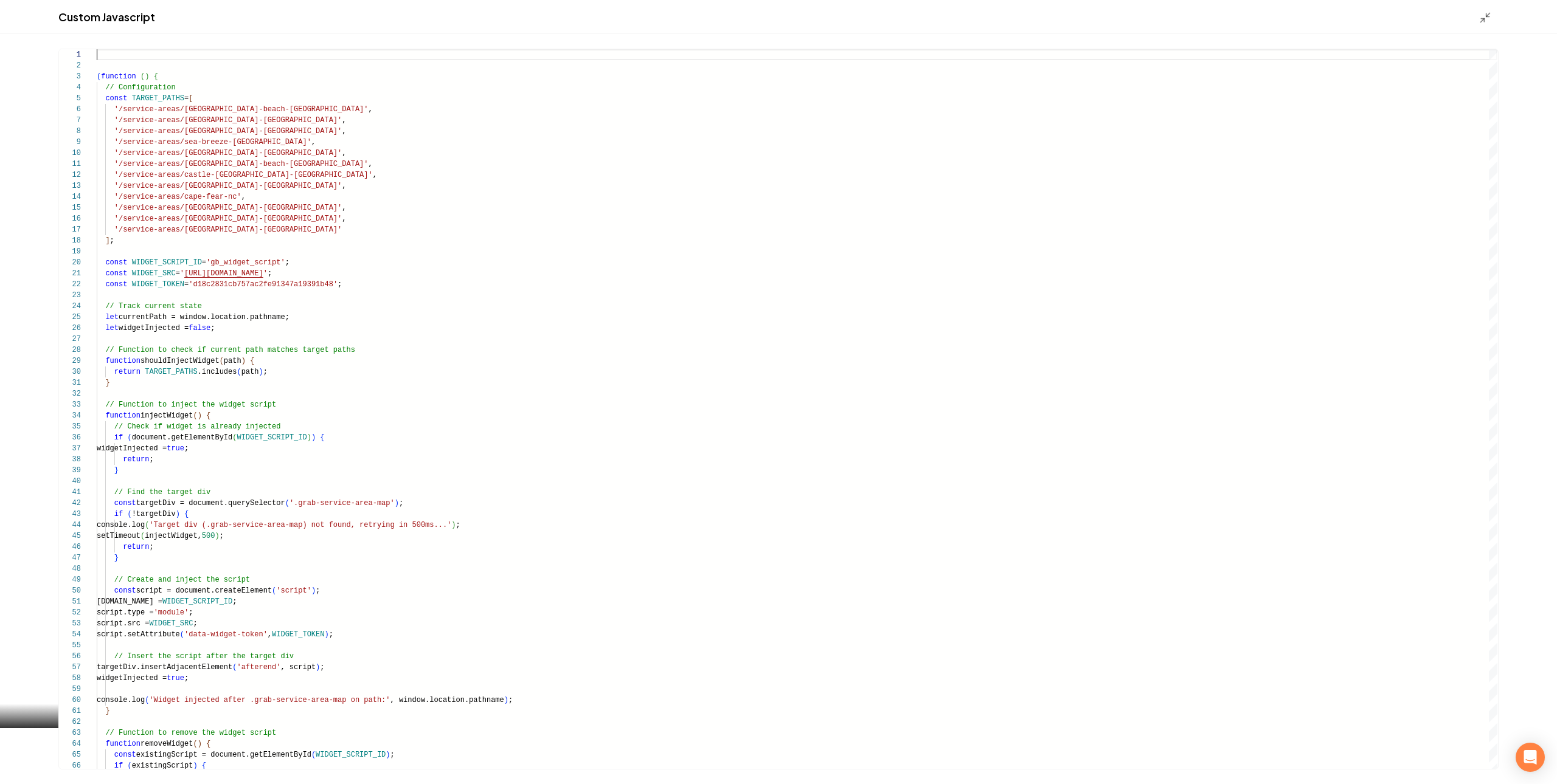
scroll to position [0, 1620]
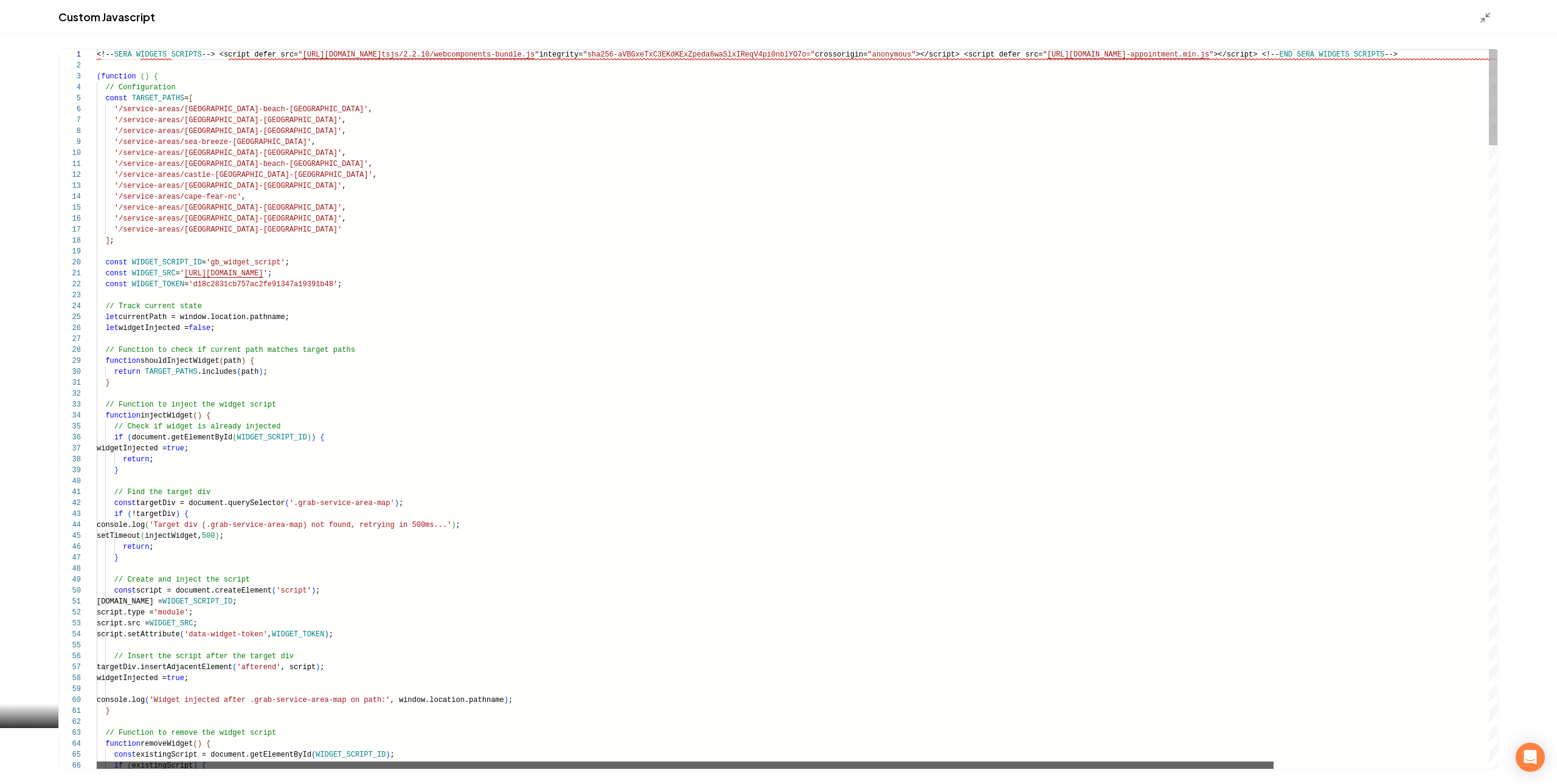
click at [347, 762] on div "Main content area" at bounding box center [684, 765] width 1176 height 7
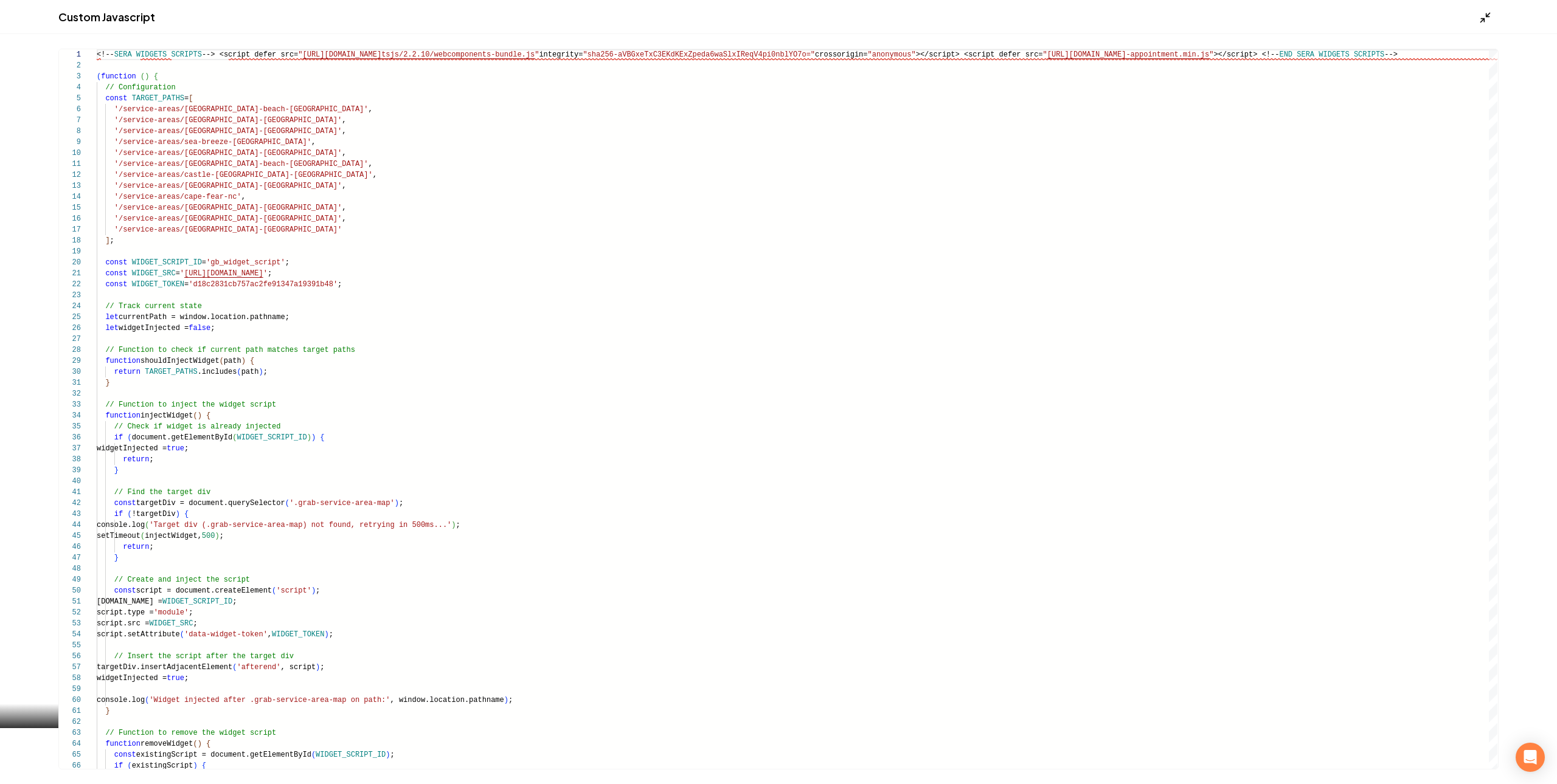
type textarea "**********"
click at [1488, 14] on line "Main content area" at bounding box center [1488, 14] width 4 height 4
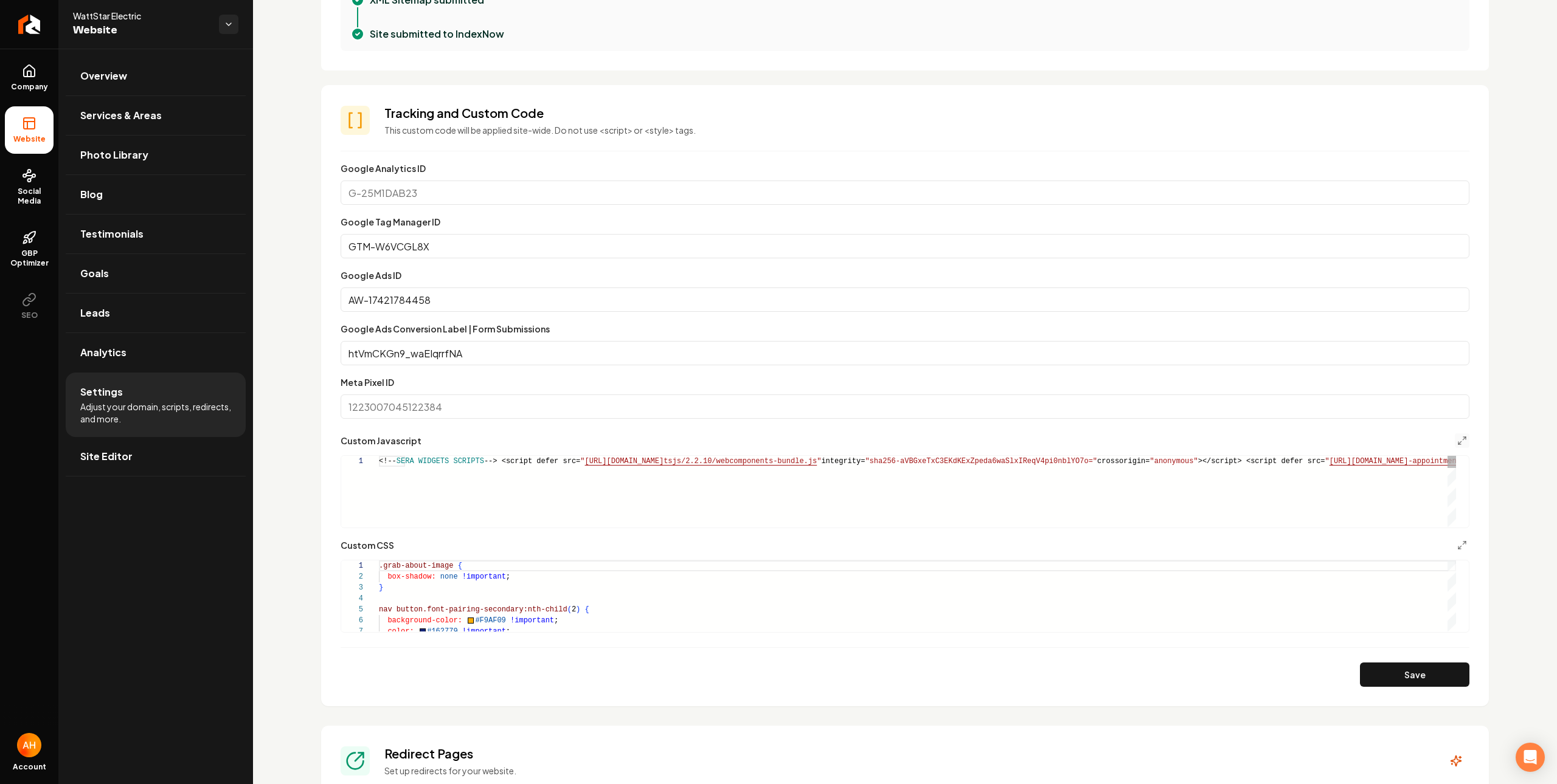
type textarea "**********"
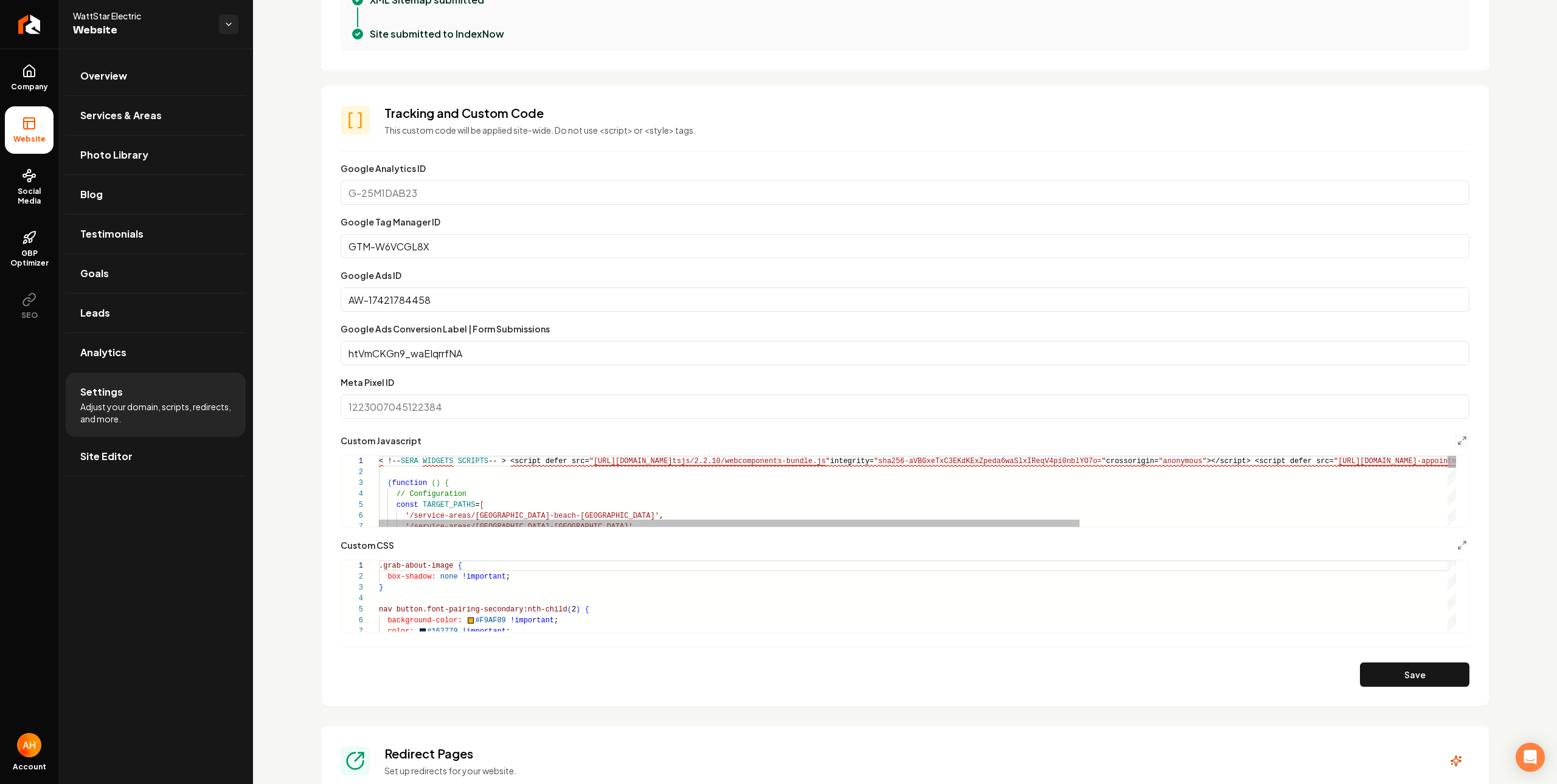
click at [1397, 673] on button "Save" at bounding box center [1414, 674] width 110 height 24
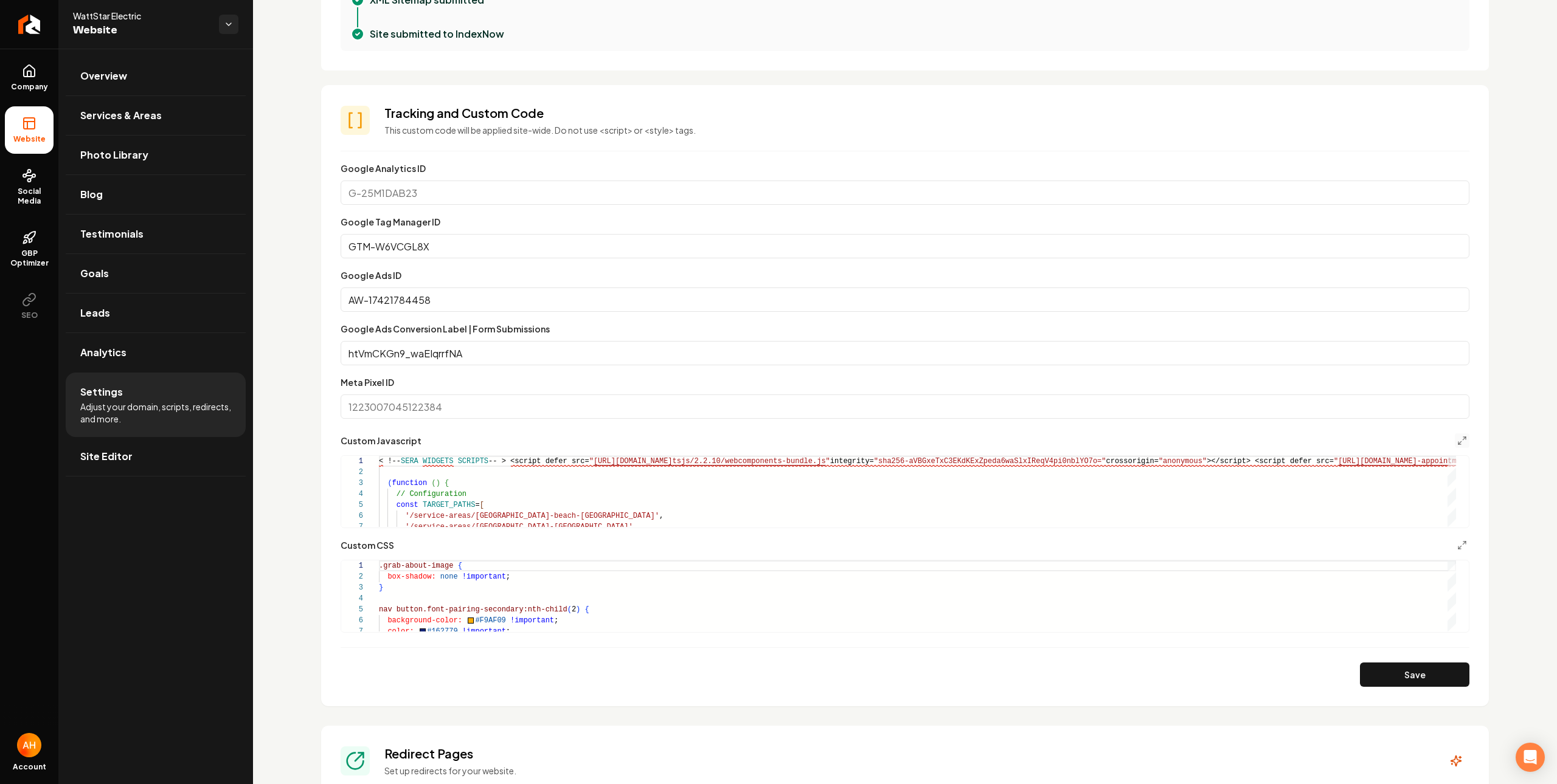
click at [1385, 680] on button "Save" at bounding box center [1414, 674] width 110 height 24
click at [844, 109] on h3 "Tracking and Custom Code" at bounding box center [926, 112] width 1085 height 17
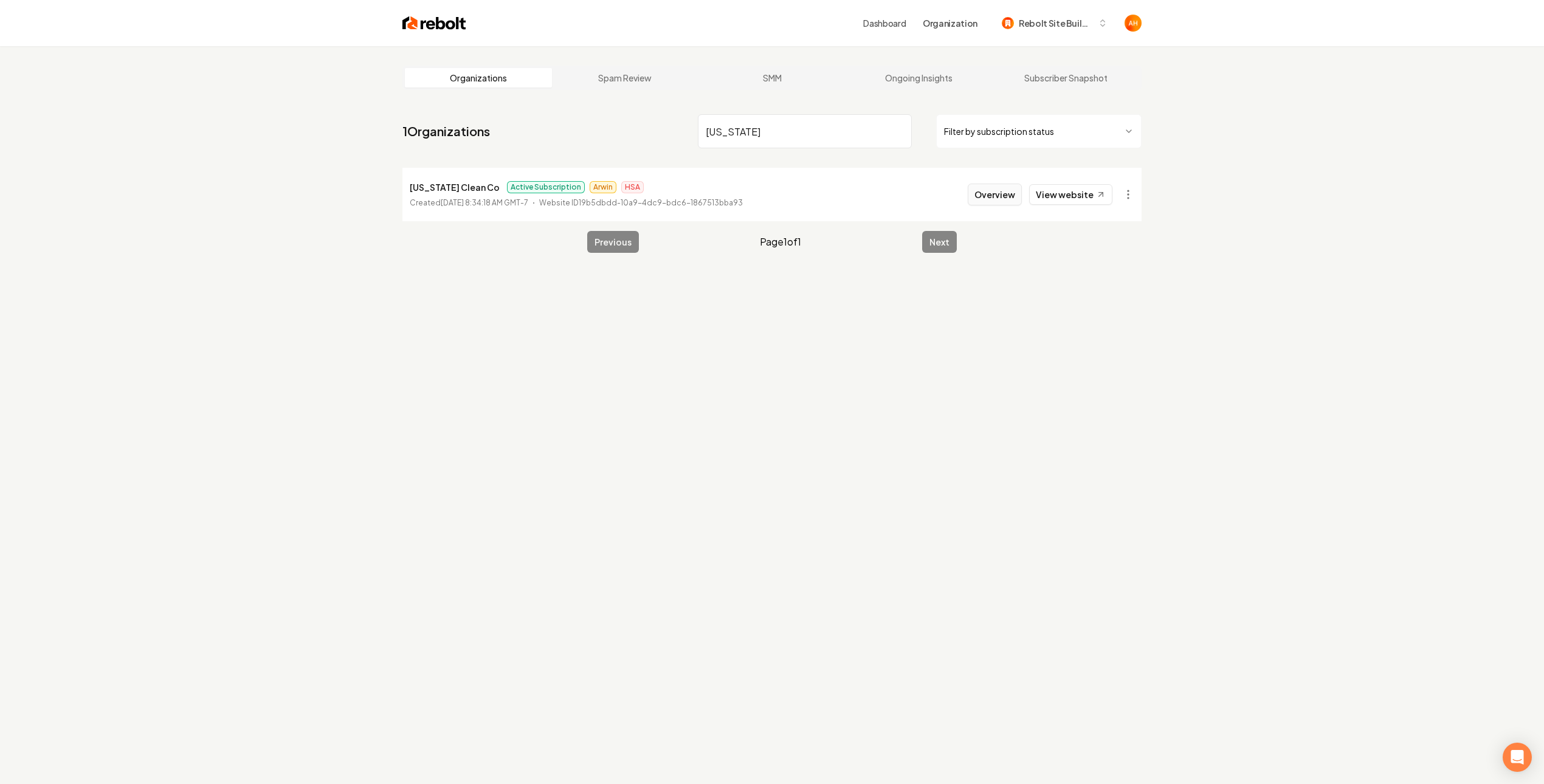
type input "minnesota"
drag, startPoint x: 1011, startPoint y: 196, endPoint x: 889, endPoint y: 211, distance: 122.9
click at [1011, 196] on button "Overview" at bounding box center [994, 194] width 54 height 22
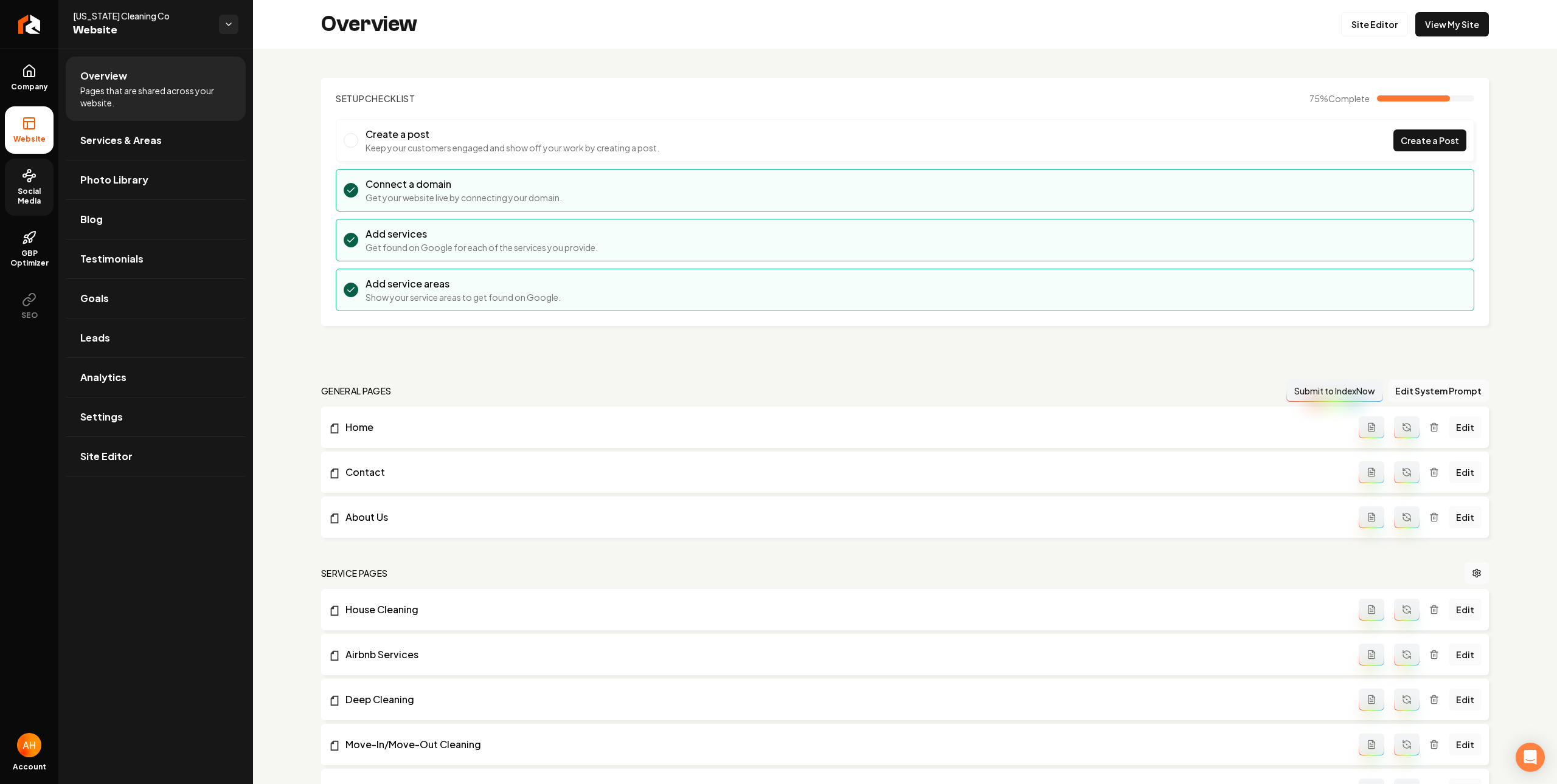
click at [26, 182] on icon at bounding box center [29, 176] width 14 height 14
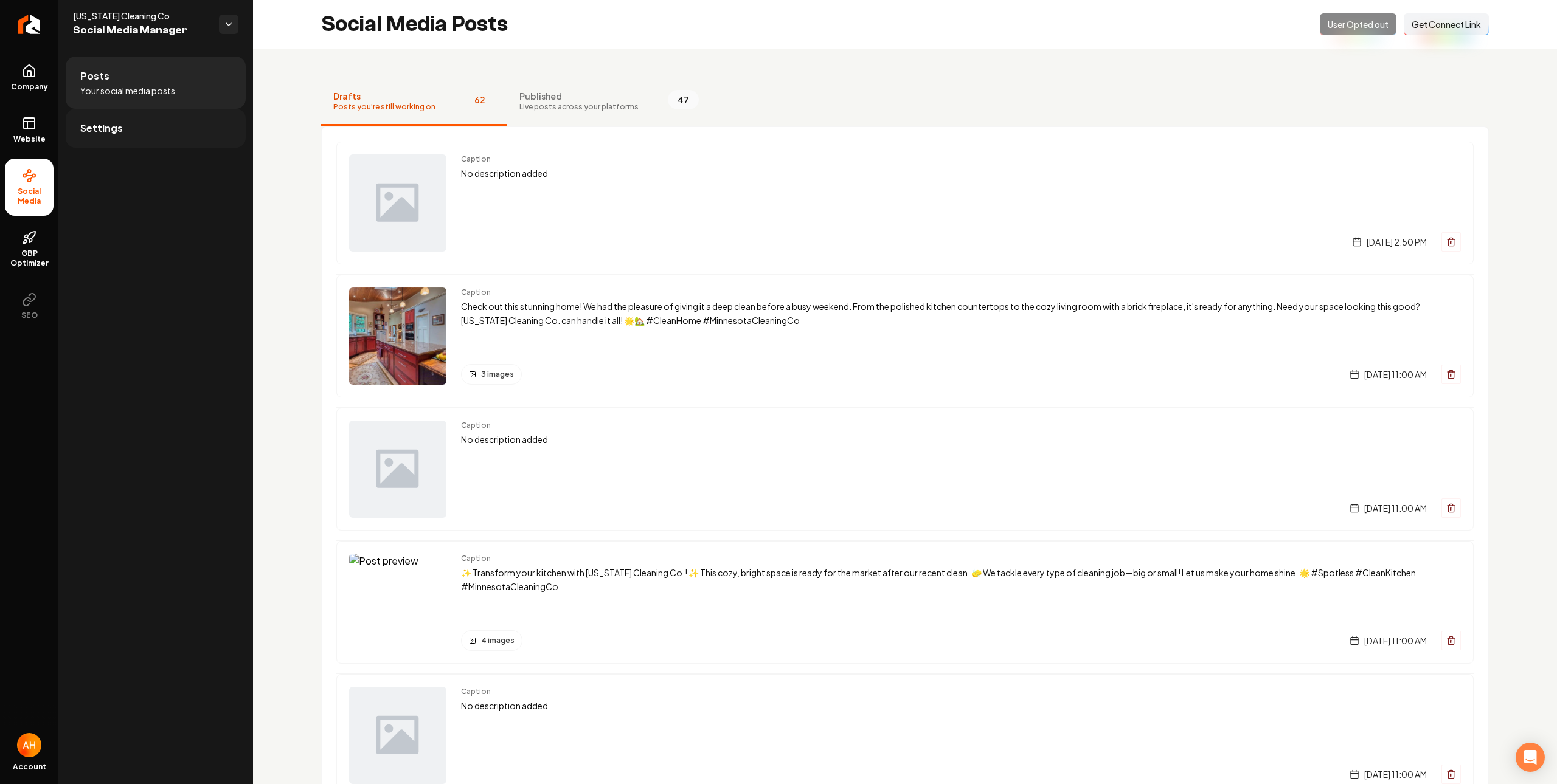
click at [206, 134] on link "Settings" at bounding box center [156, 128] width 180 height 39
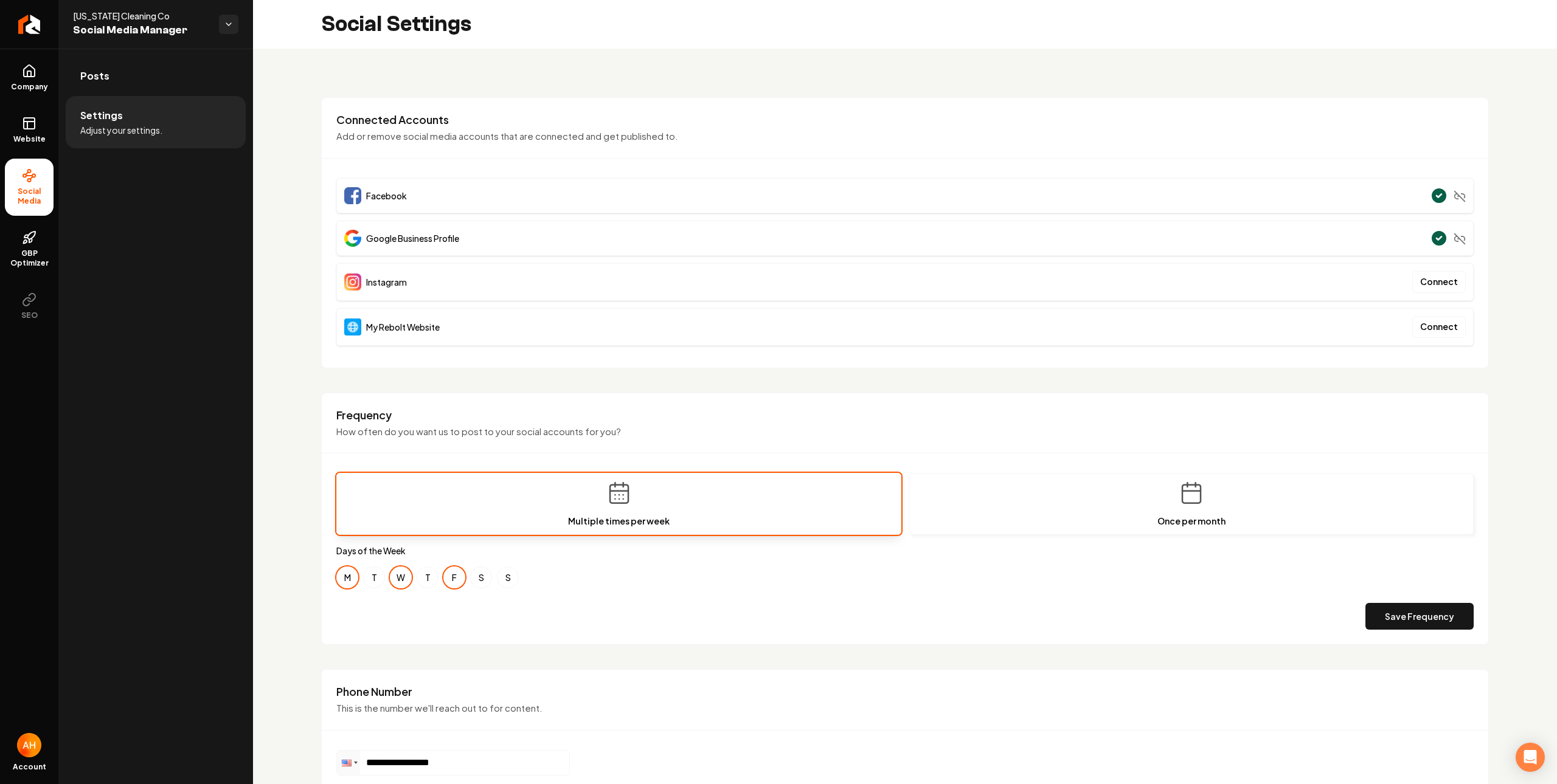
scroll to position [314, 0]
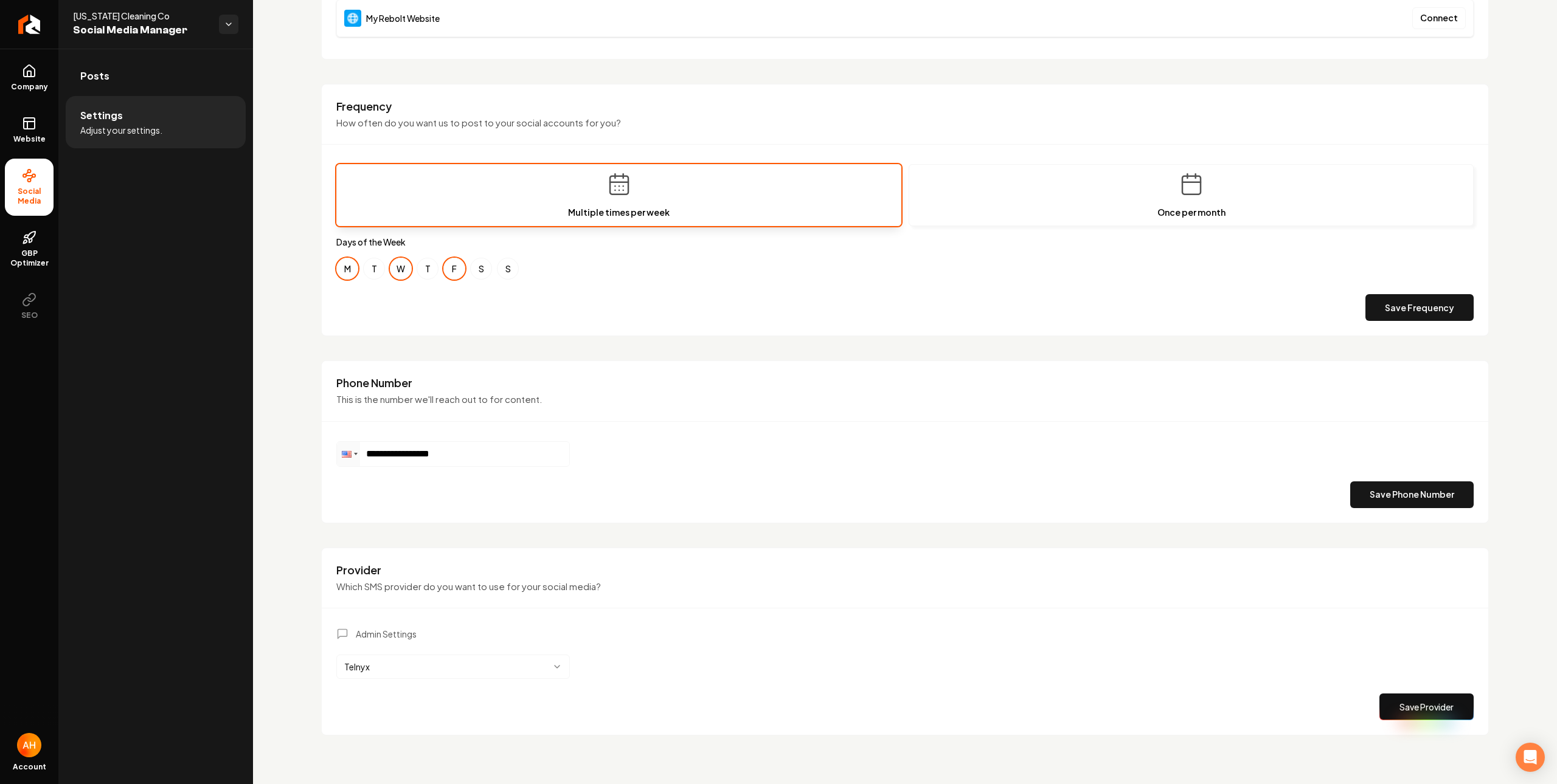
click at [514, 668] on html "**********" at bounding box center [778, 392] width 1557 height 784
click at [1441, 706] on button "Save Provider" at bounding box center [1426, 706] width 94 height 27
click at [113, 63] on link "Posts" at bounding box center [156, 76] width 180 height 39
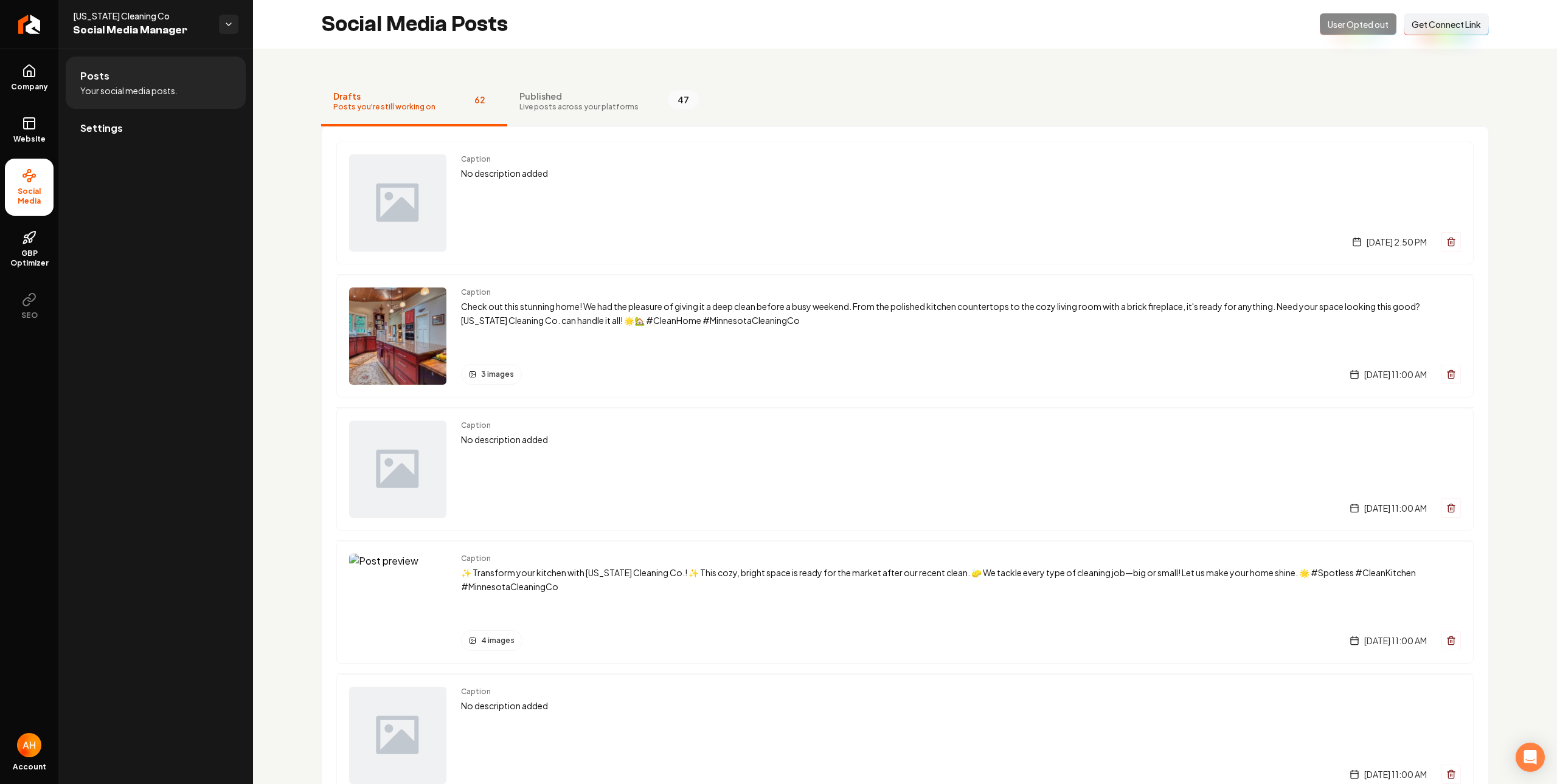
drag, startPoint x: 614, startPoint y: 80, endPoint x: 595, endPoint y: 85, distance: 19.6
click at [614, 80] on button "Published Live posts across your platforms 47" at bounding box center [609, 102] width 204 height 49
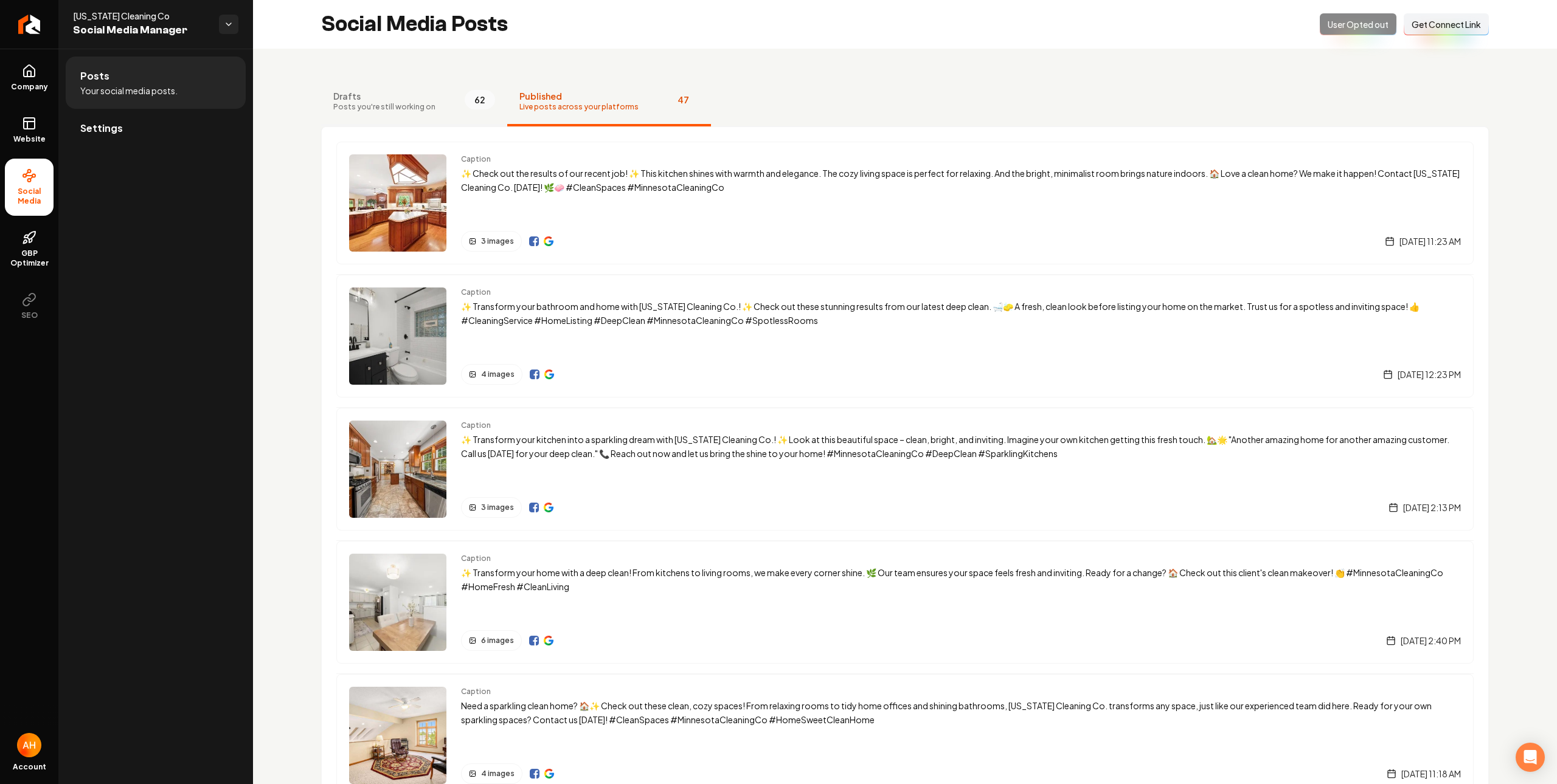
click at [441, 99] on button "Drafts Posts you're still working on 62" at bounding box center [414, 102] width 186 height 49
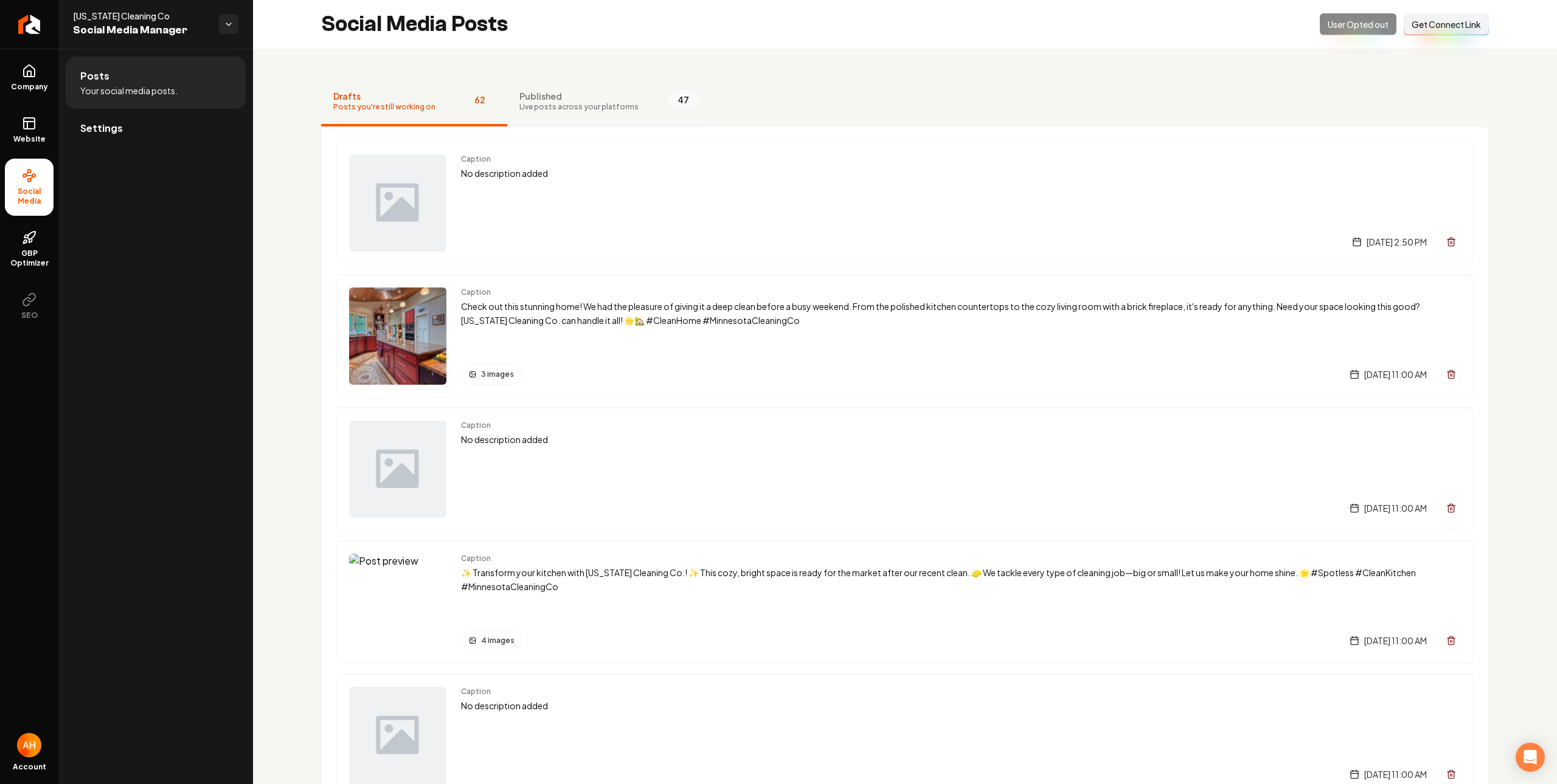
click at [597, 102] on span "Live posts across your platforms" at bounding box center [579, 107] width 119 height 10
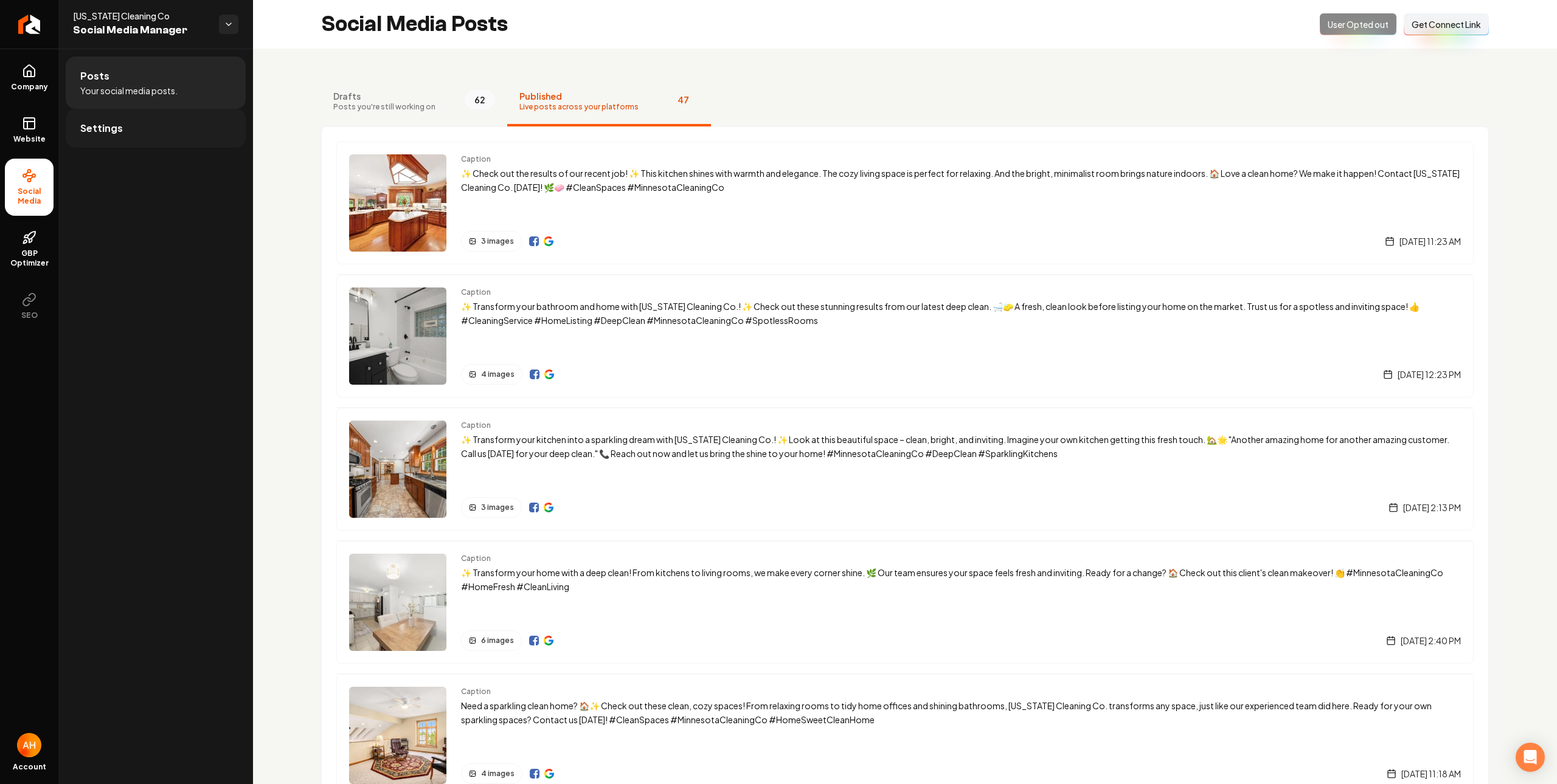
click at [202, 128] on link "Settings" at bounding box center [156, 128] width 180 height 39
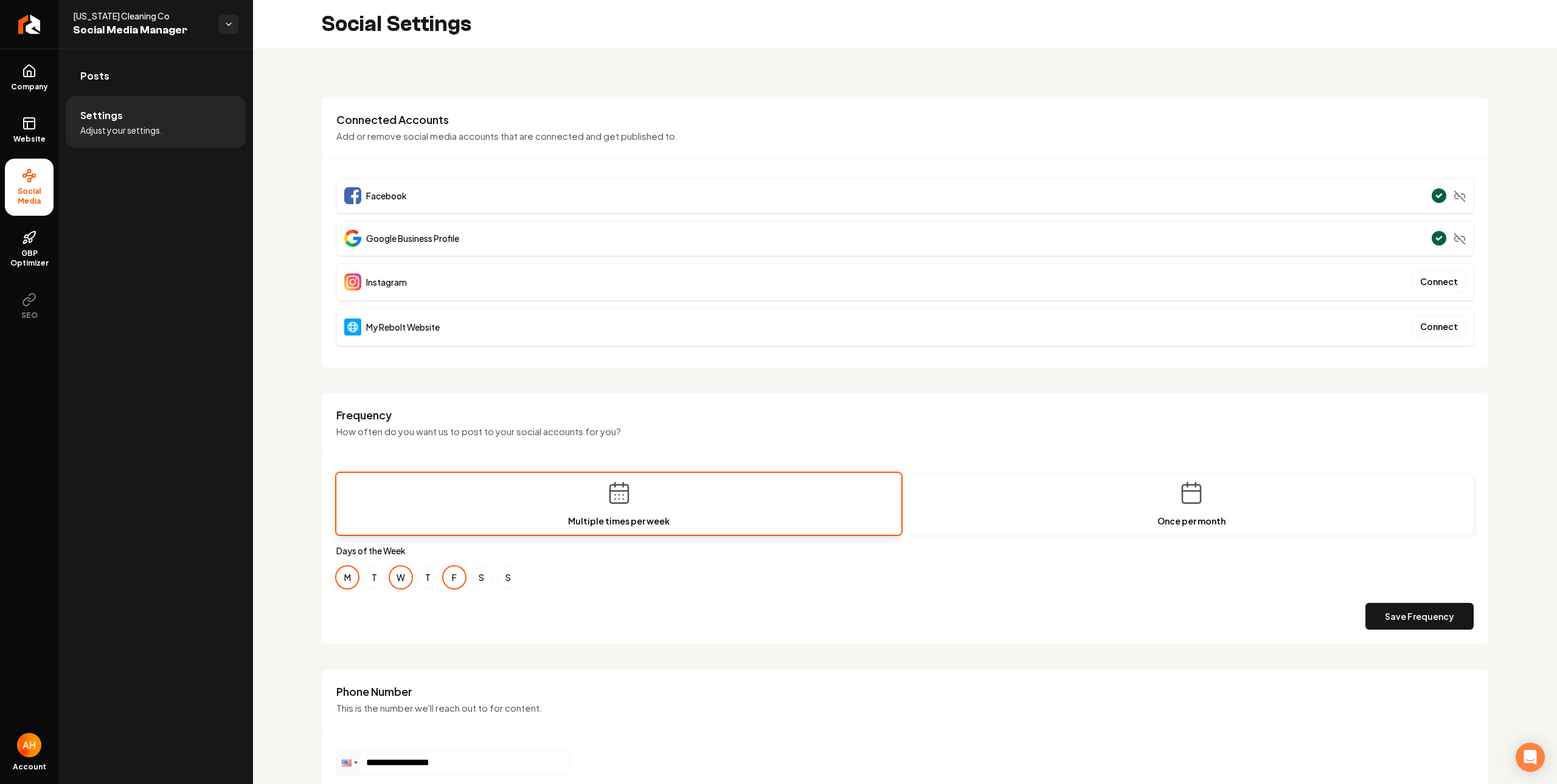
click at [759, 123] on h3 "Connected Accounts" at bounding box center [905, 119] width 1137 height 14
click at [728, 134] on p "Add or remove social media accounts that are connected and get published to." at bounding box center [905, 136] width 1137 height 14
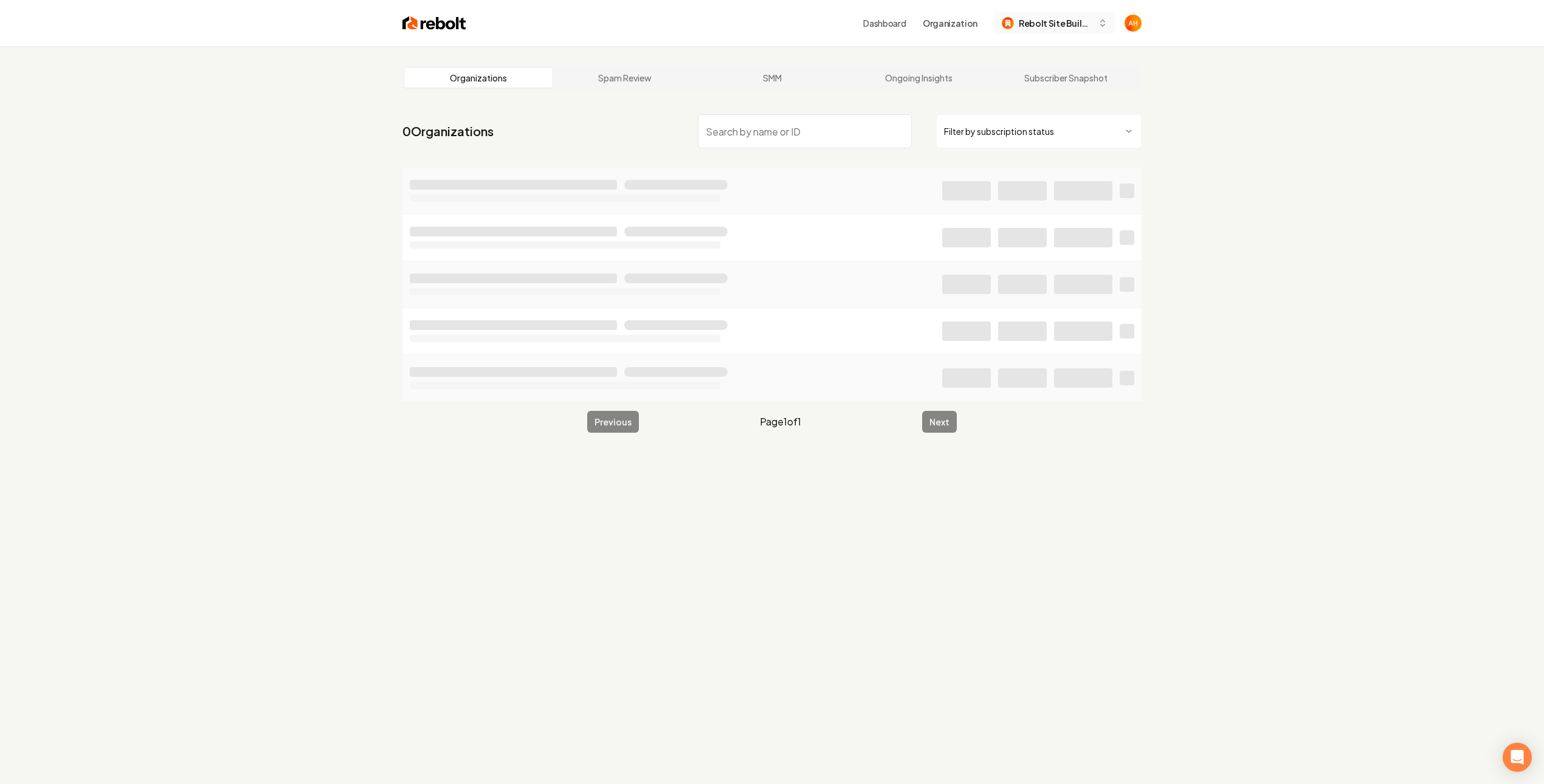
click at [1075, 25] on span "Rebolt Site Builder" at bounding box center [1056, 23] width 74 height 12
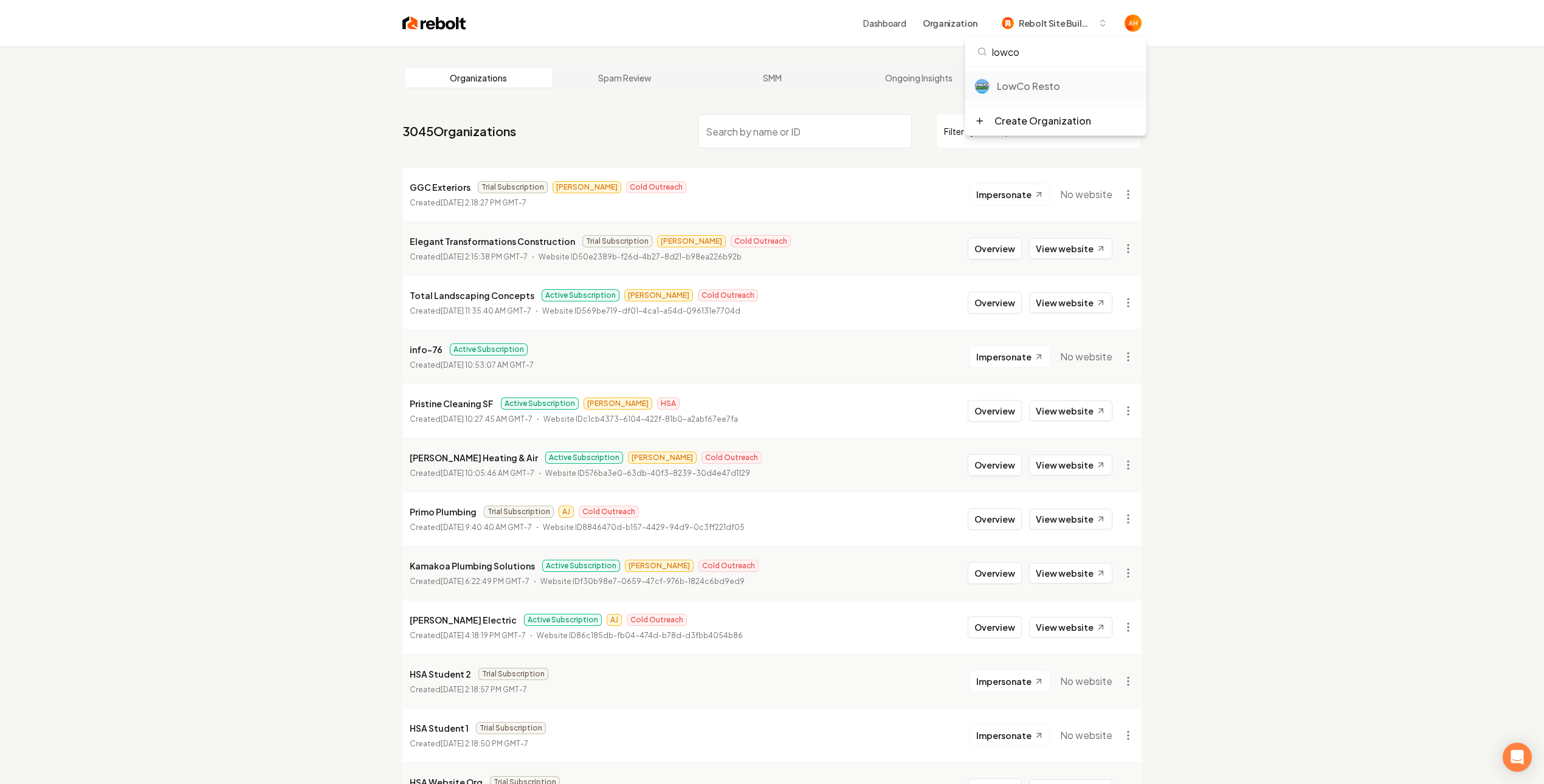
type input "lowco"
click at [1073, 78] on div "LowCo Resto" at bounding box center [1055, 86] width 181 height 29
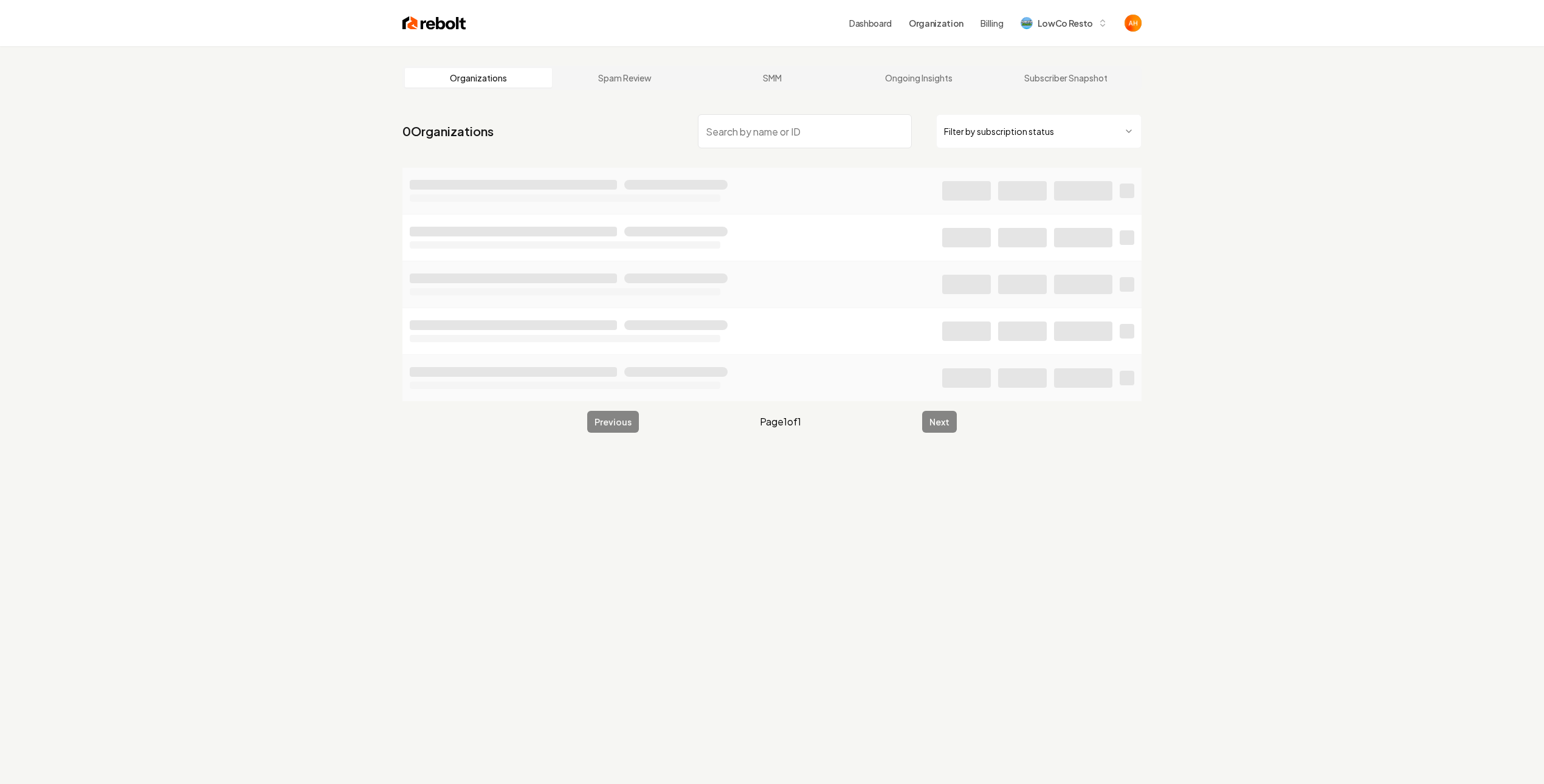
click at [900, 22] on div "Dashboard Organization Billing LowCo Resto" at bounding box center [982, 23] width 266 height 22
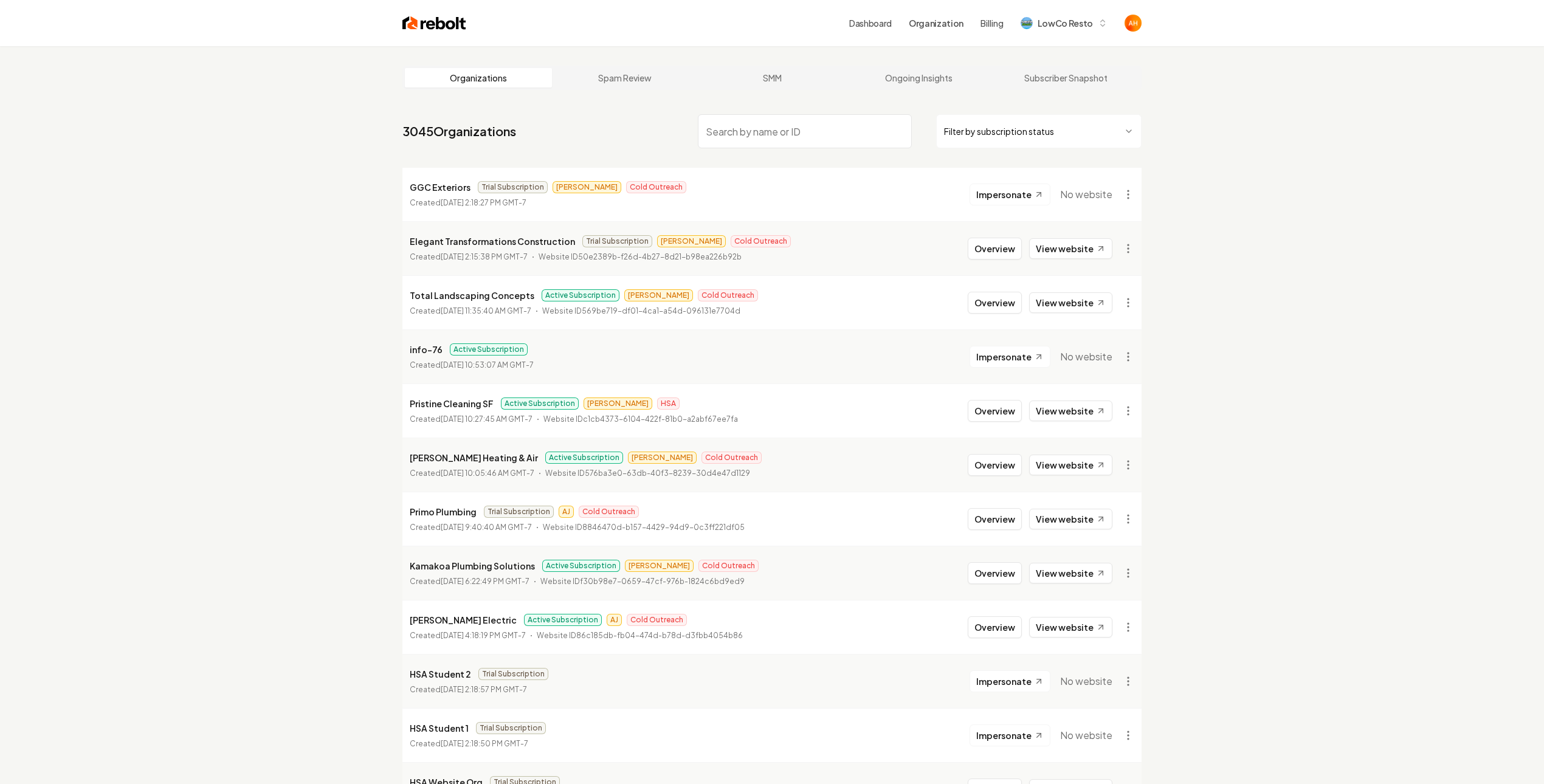
click at [878, 27] on link "Dashboard" at bounding box center [870, 23] width 43 height 12
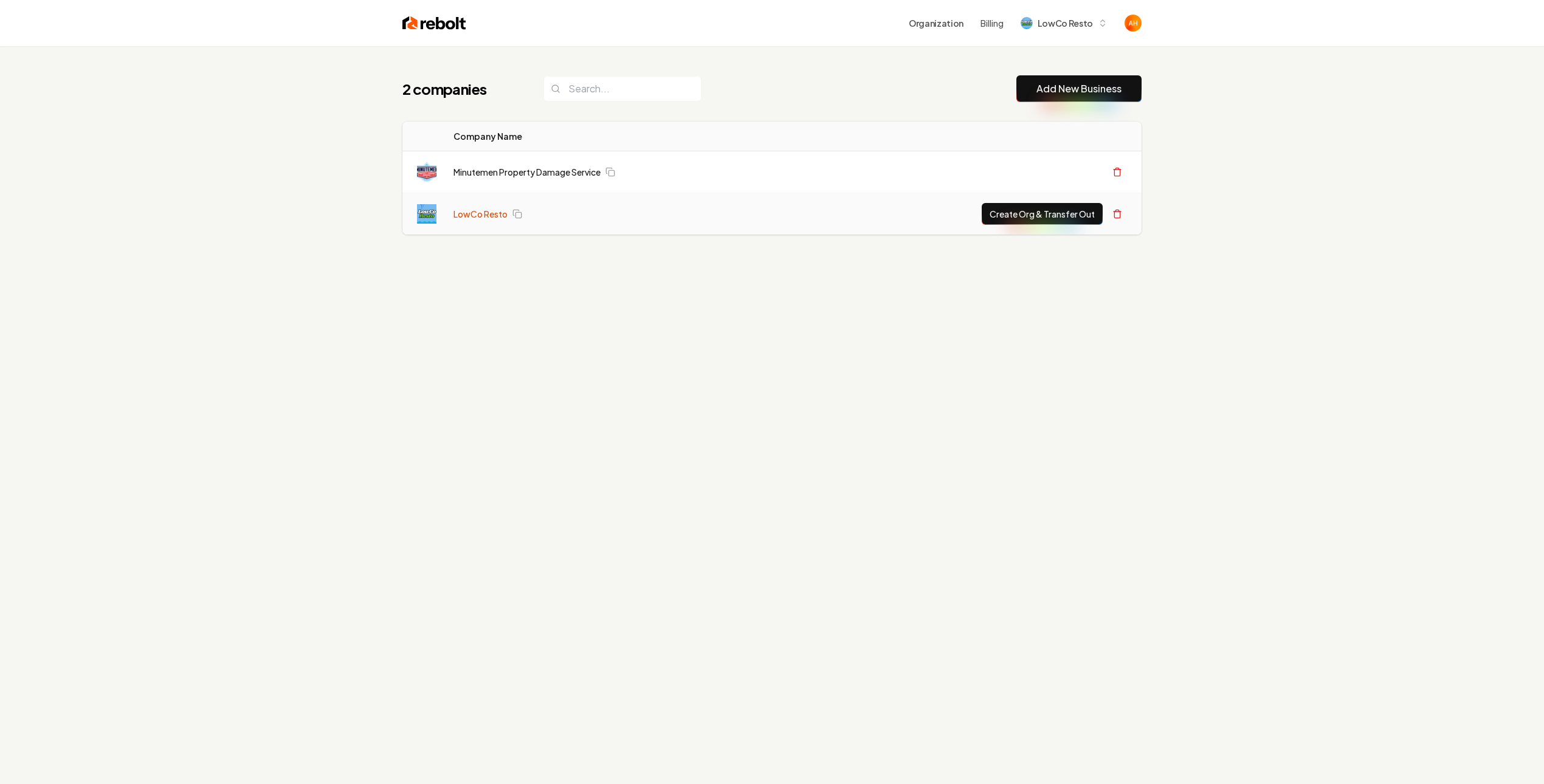
click at [486, 216] on link "LowCo Resto" at bounding box center [480, 214] width 54 height 12
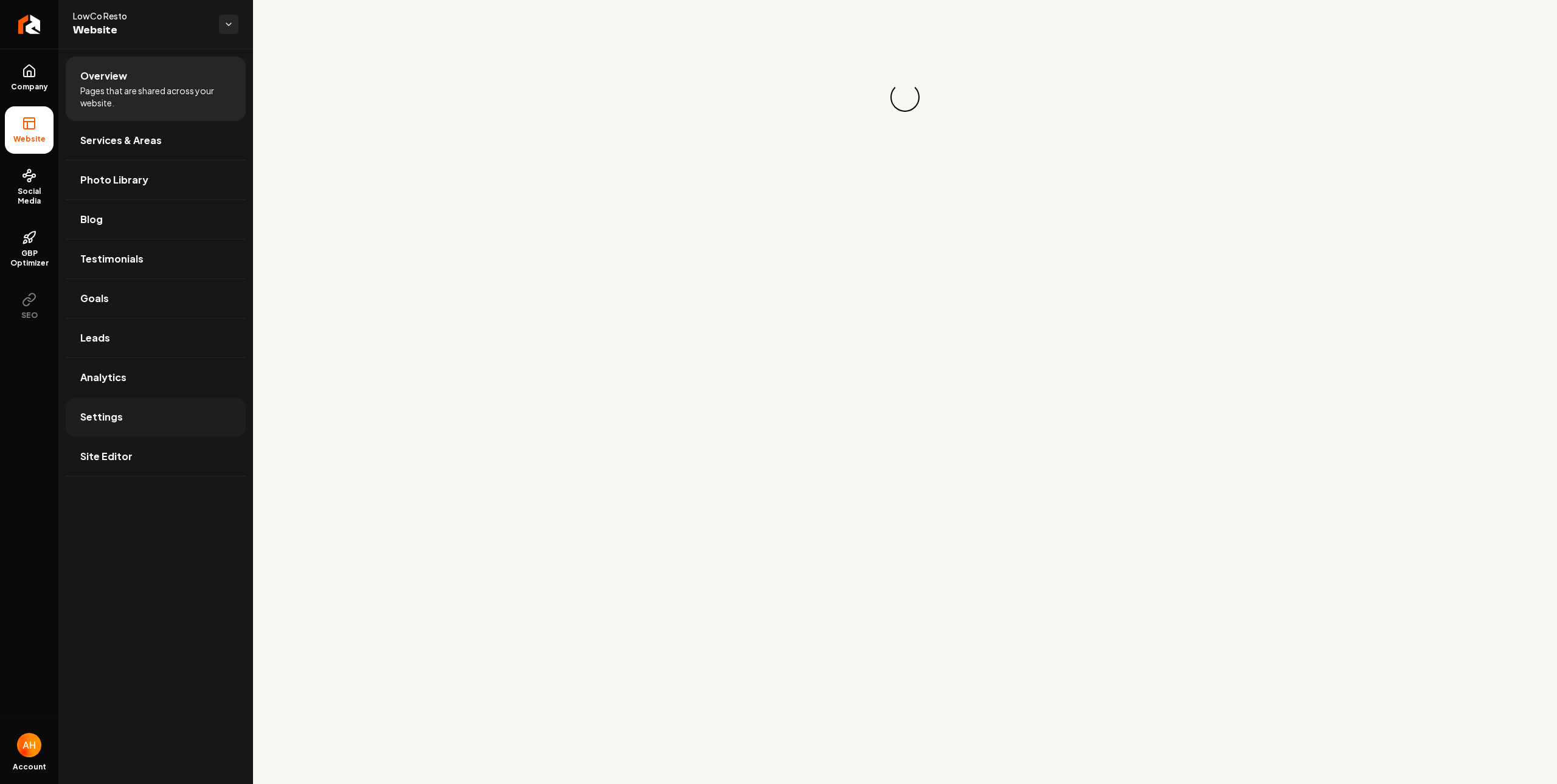
click at [96, 409] on link "Settings" at bounding box center [156, 417] width 180 height 39
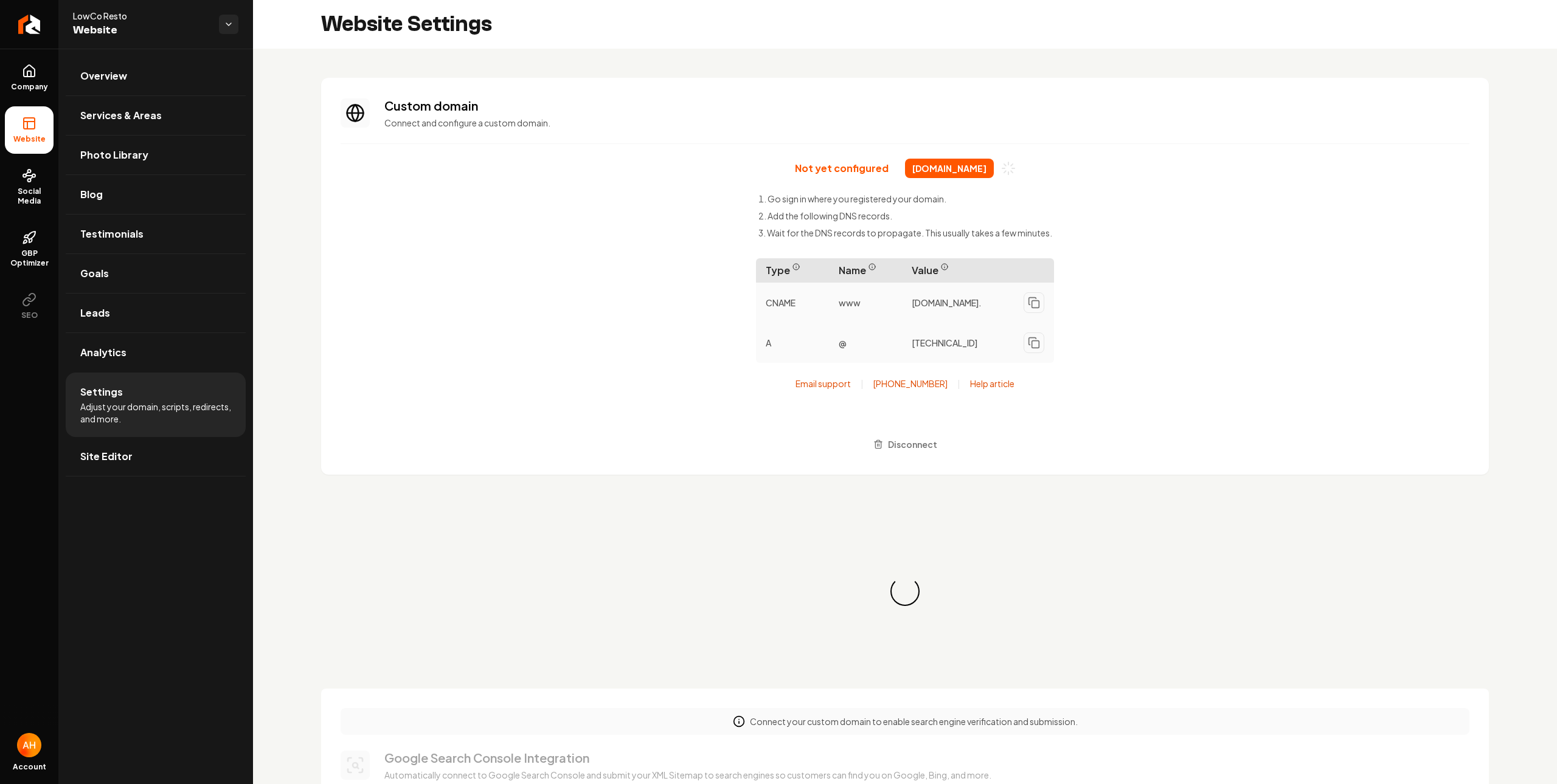
scroll to position [110, 0]
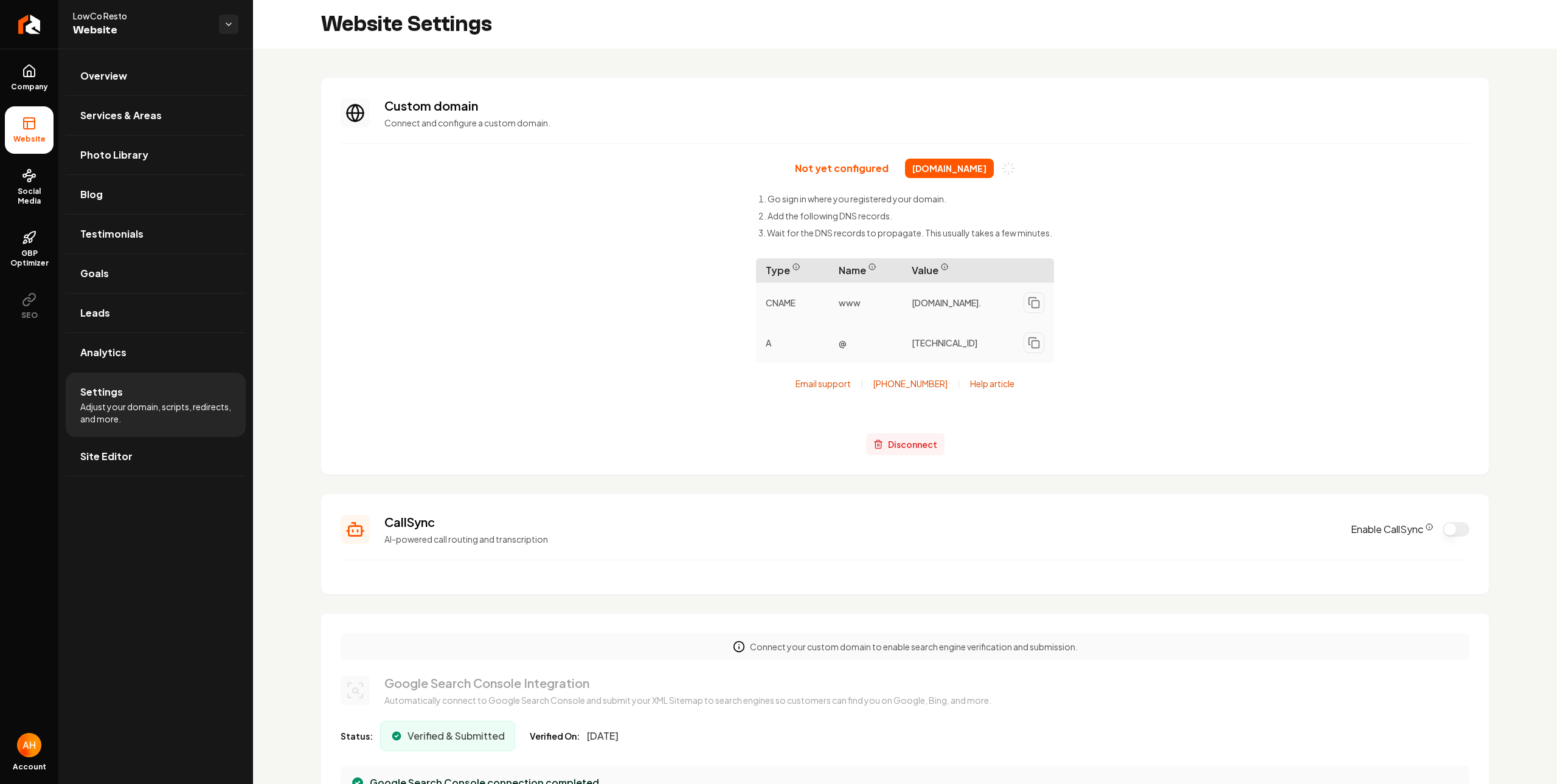
click at [897, 445] on span "Disconnect" at bounding box center [912, 445] width 49 height 12
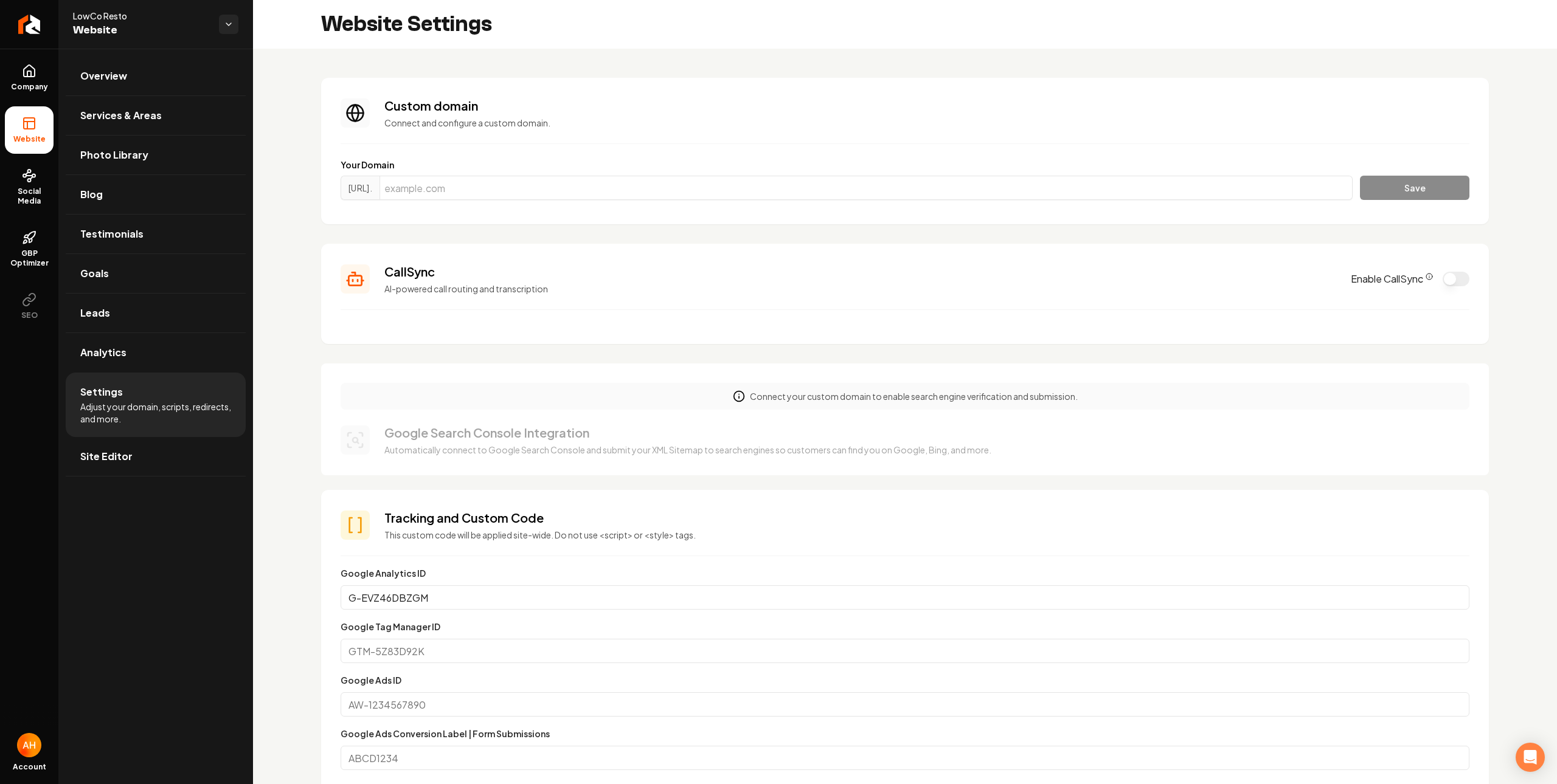
click at [596, 98] on h3 "Custom domain" at bounding box center [926, 105] width 1085 height 17
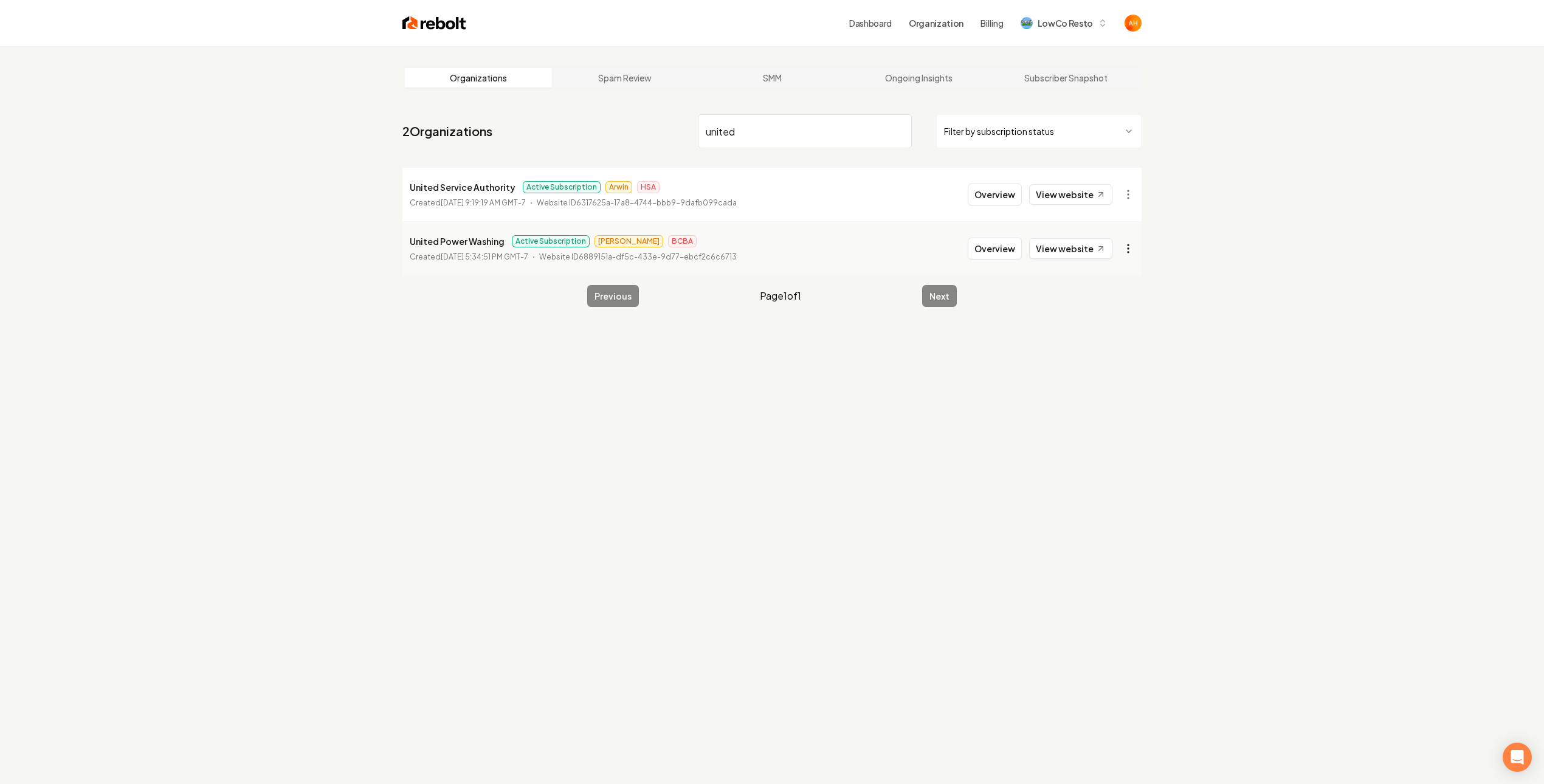
click at [1132, 249] on html "Dashboard Organization Billing LowCo Resto Organizations Spam Review SMM Ongoin…" at bounding box center [772, 392] width 1544 height 784
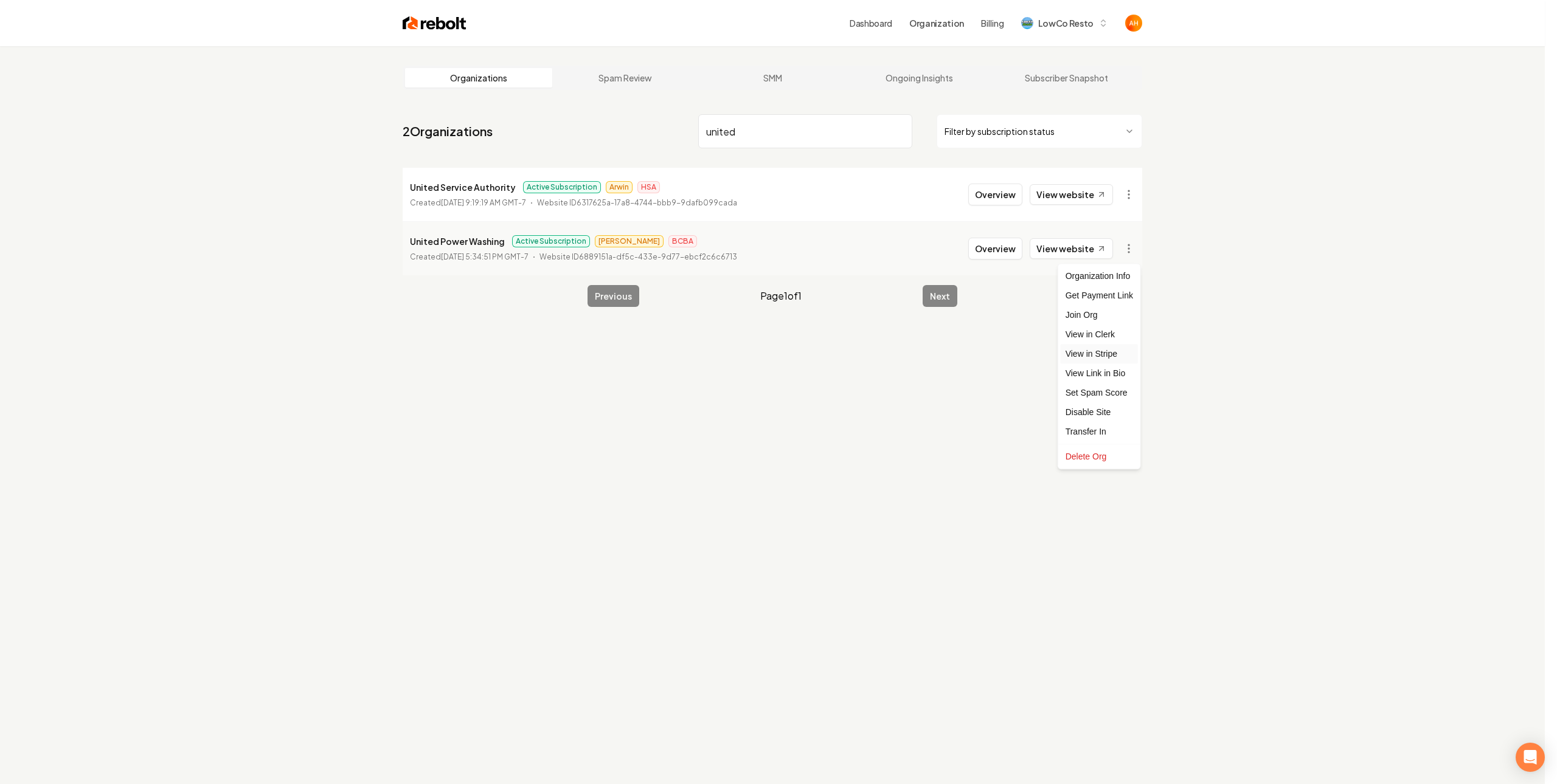
click at [1109, 353] on link "View in Stripe" at bounding box center [1099, 354] width 78 height 20
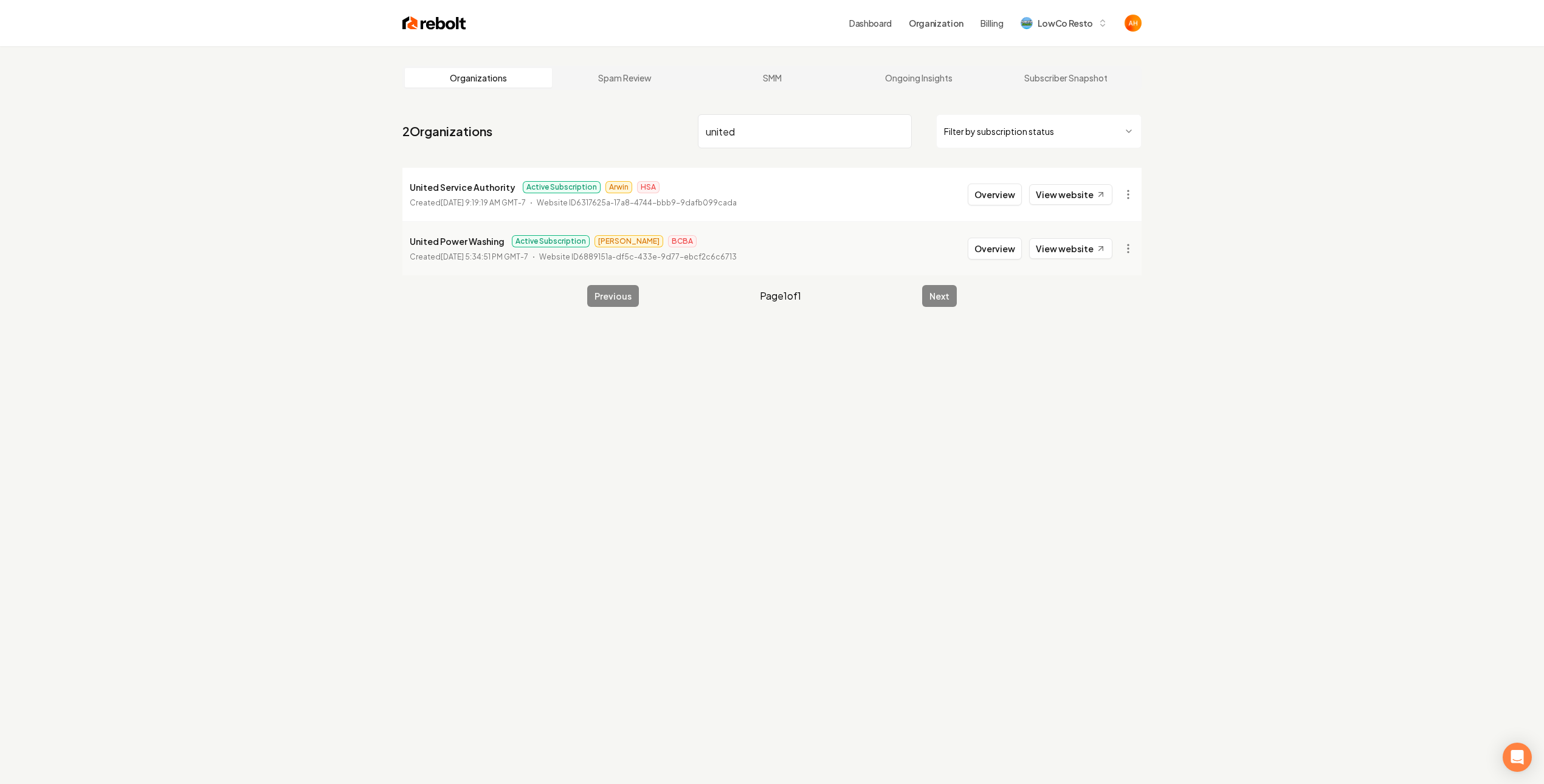
click at [789, 125] on input "united" at bounding box center [805, 131] width 214 height 34
type input "utha pro"
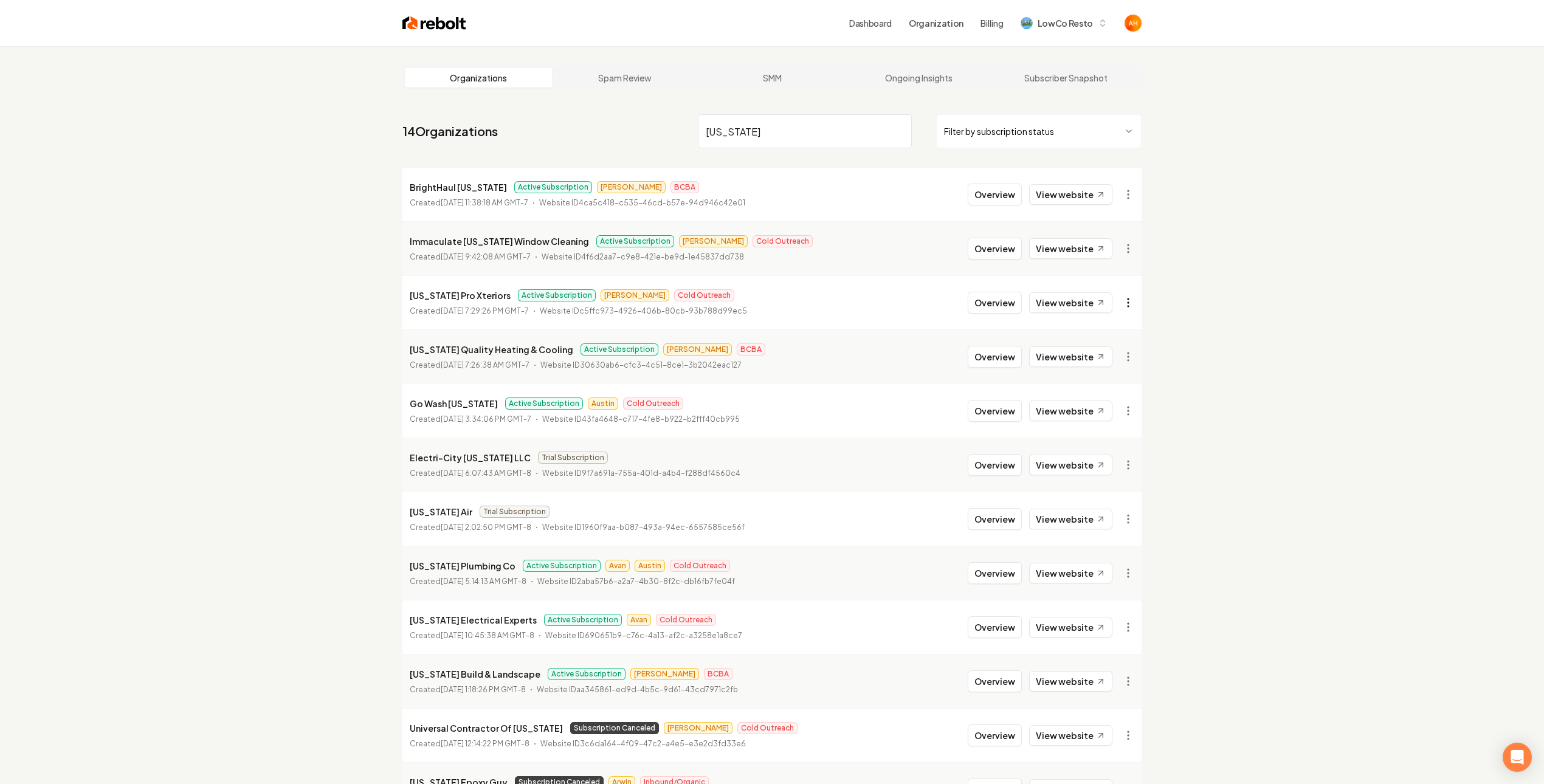
type input "[US_STATE]"
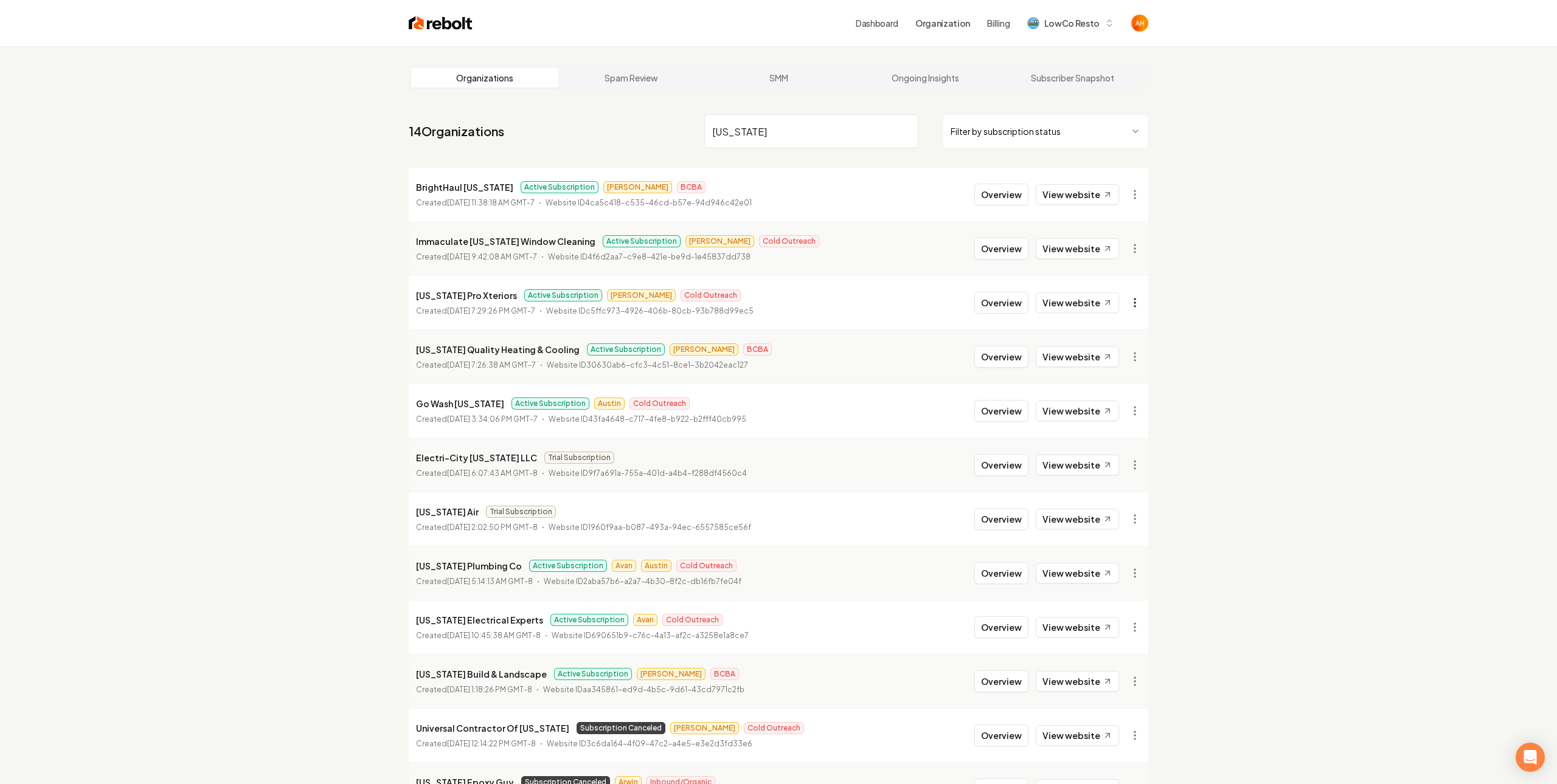
click at [1123, 299] on html "Dashboard Organization Billing LowCo Resto Organizations Spam Review SMM Ongoin…" at bounding box center [778, 392] width 1557 height 784
click at [1109, 409] on link "View in Stripe" at bounding box center [1099, 409] width 78 height 20
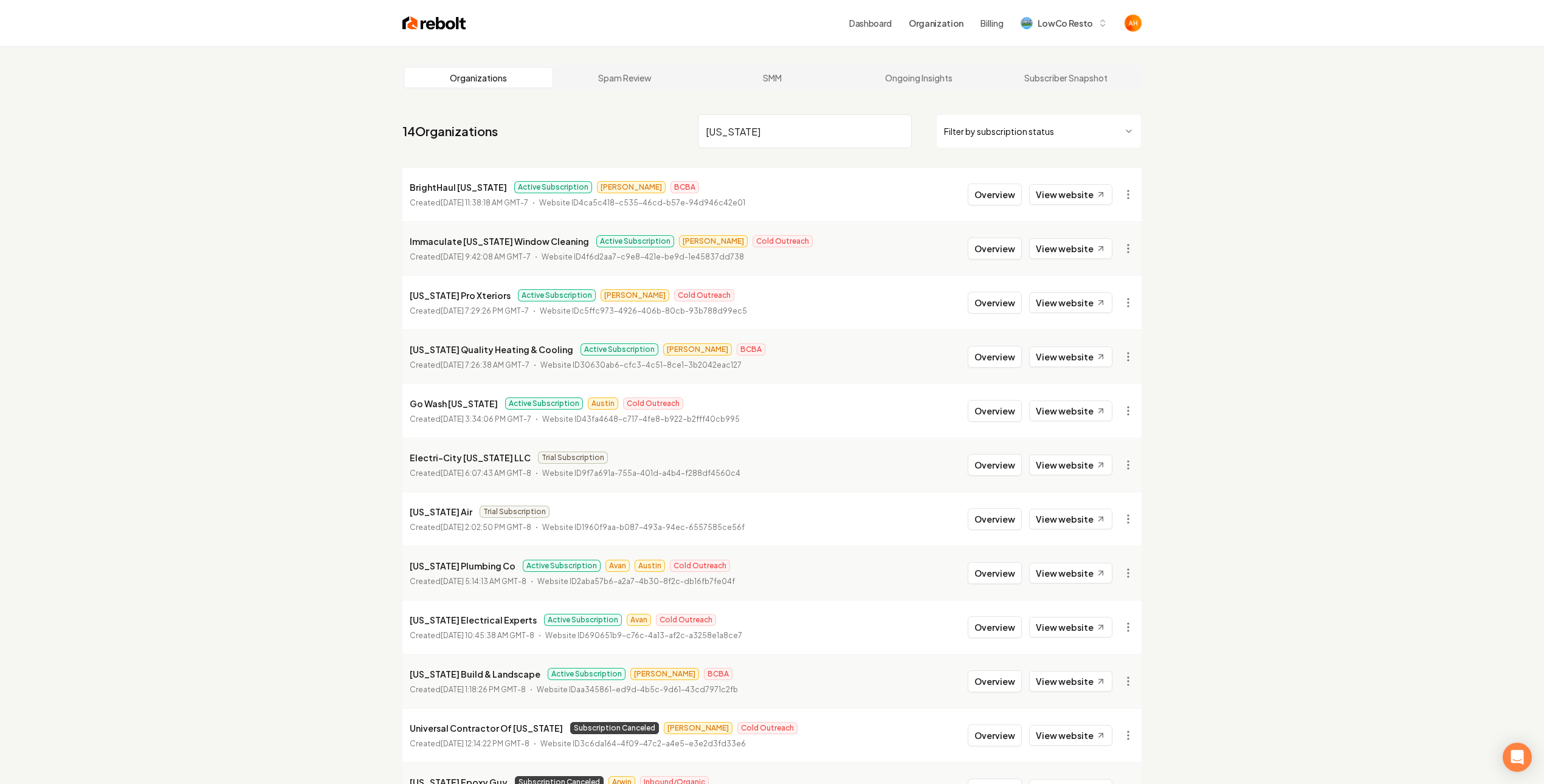
click at [738, 131] on input "[US_STATE]" at bounding box center [805, 131] width 214 height 34
click at [432, 295] on p "[US_STATE] Pro Xteriors" at bounding box center [460, 295] width 101 height 14
copy p "[US_STATE] Pro Xteriors"
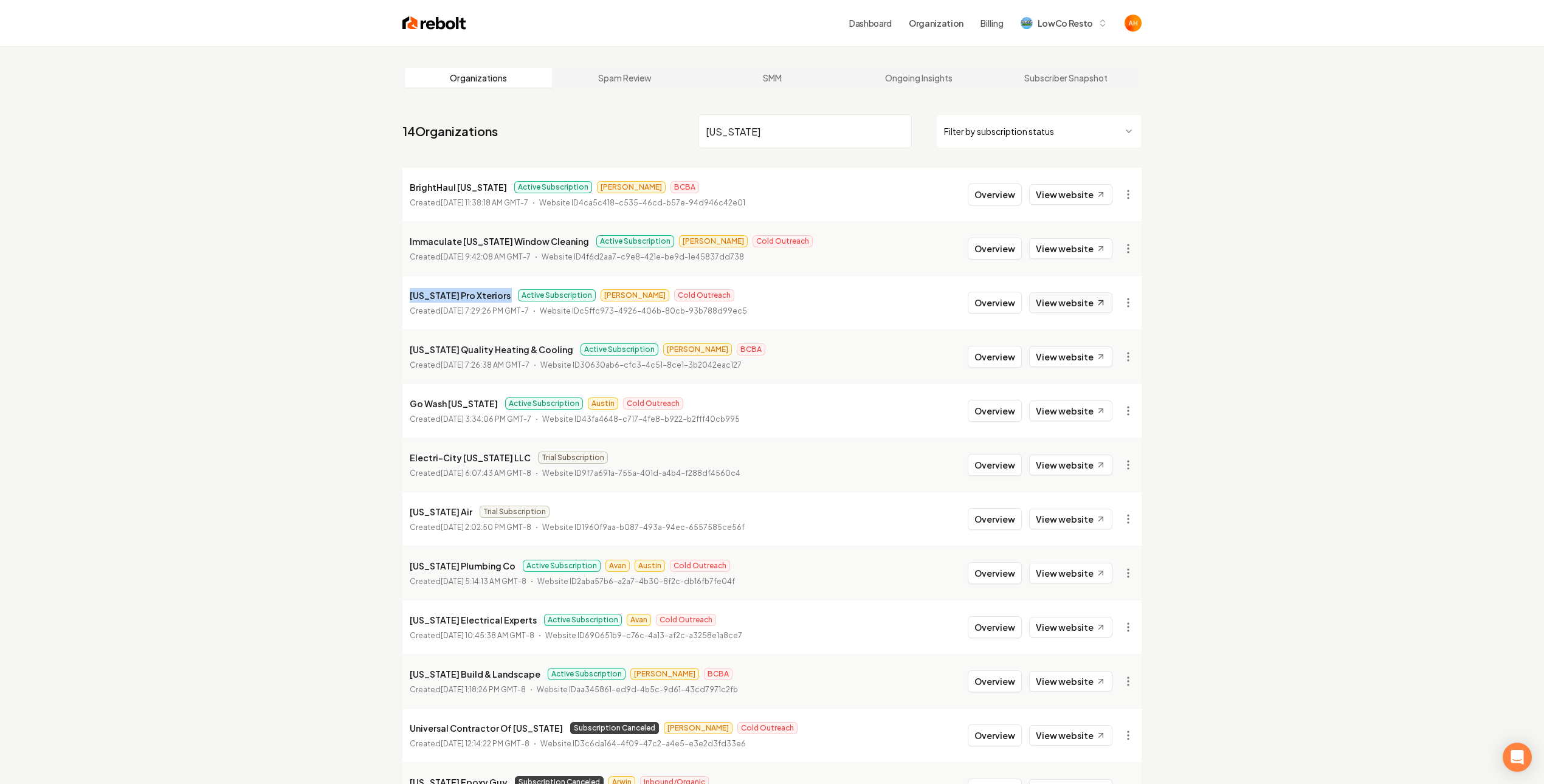
click at [1062, 295] on link "View website" at bounding box center [1070, 302] width 83 height 20
click at [999, 301] on button "Overview" at bounding box center [994, 303] width 54 height 22
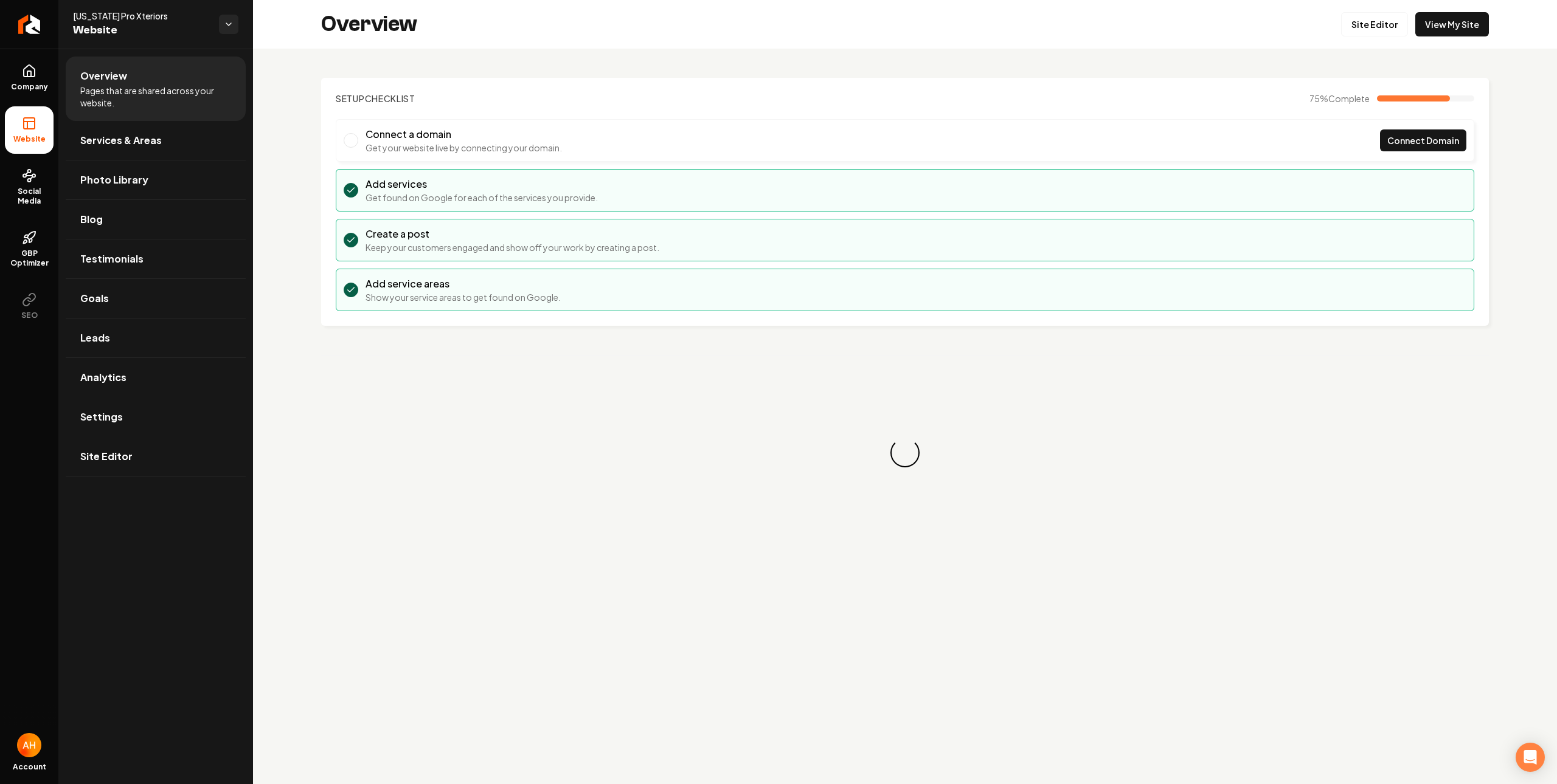
drag, startPoint x: 169, startPoint y: 405, endPoint x: 188, endPoint y: 397, distance: 20.6
click at [169, 405] on link "Settings" at bounding box center [156, 417] width 180 height 39
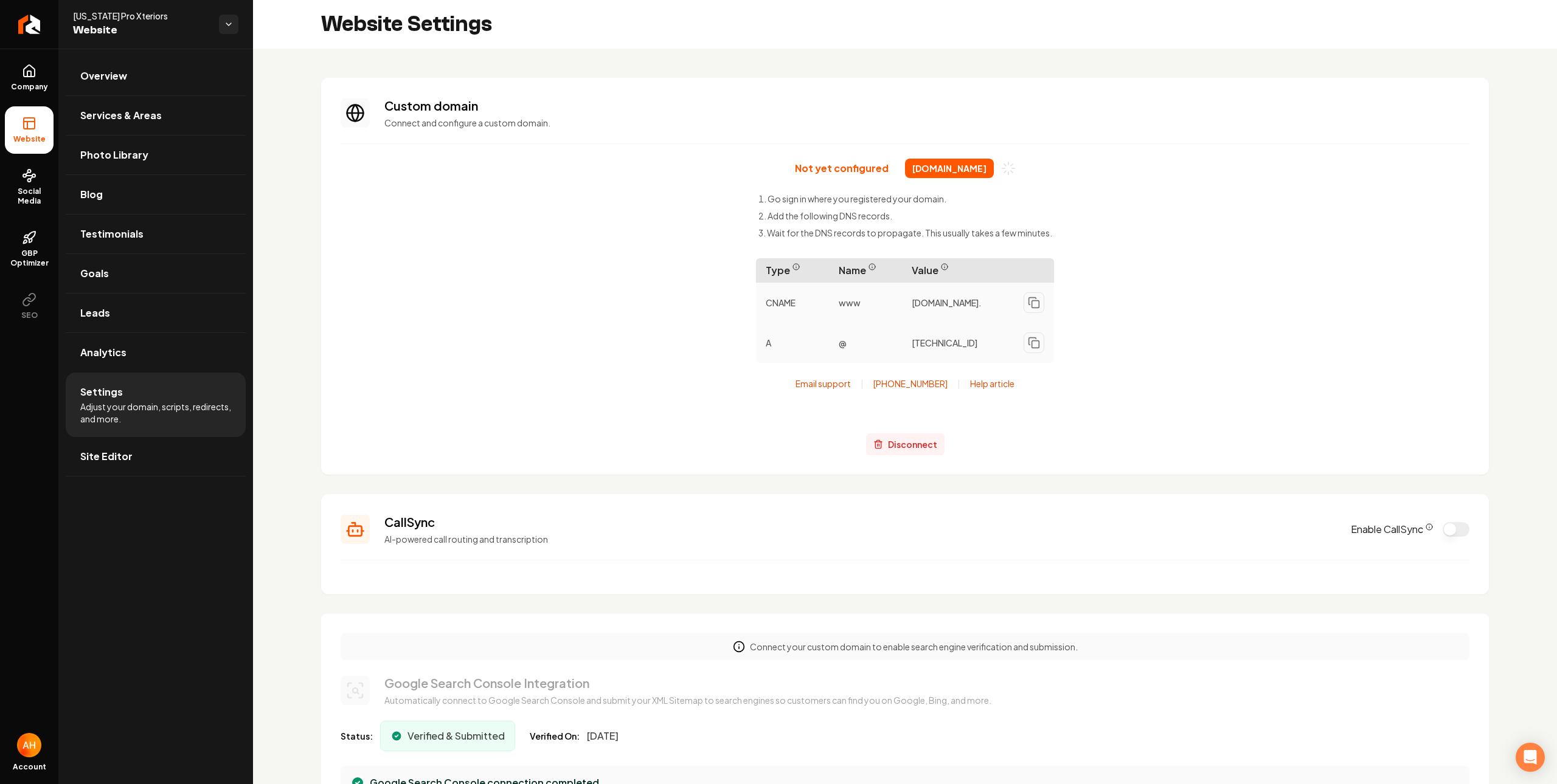
click at [900, 449] on span "Disconnect" at bounding box center [912, 445] width 49 height 12
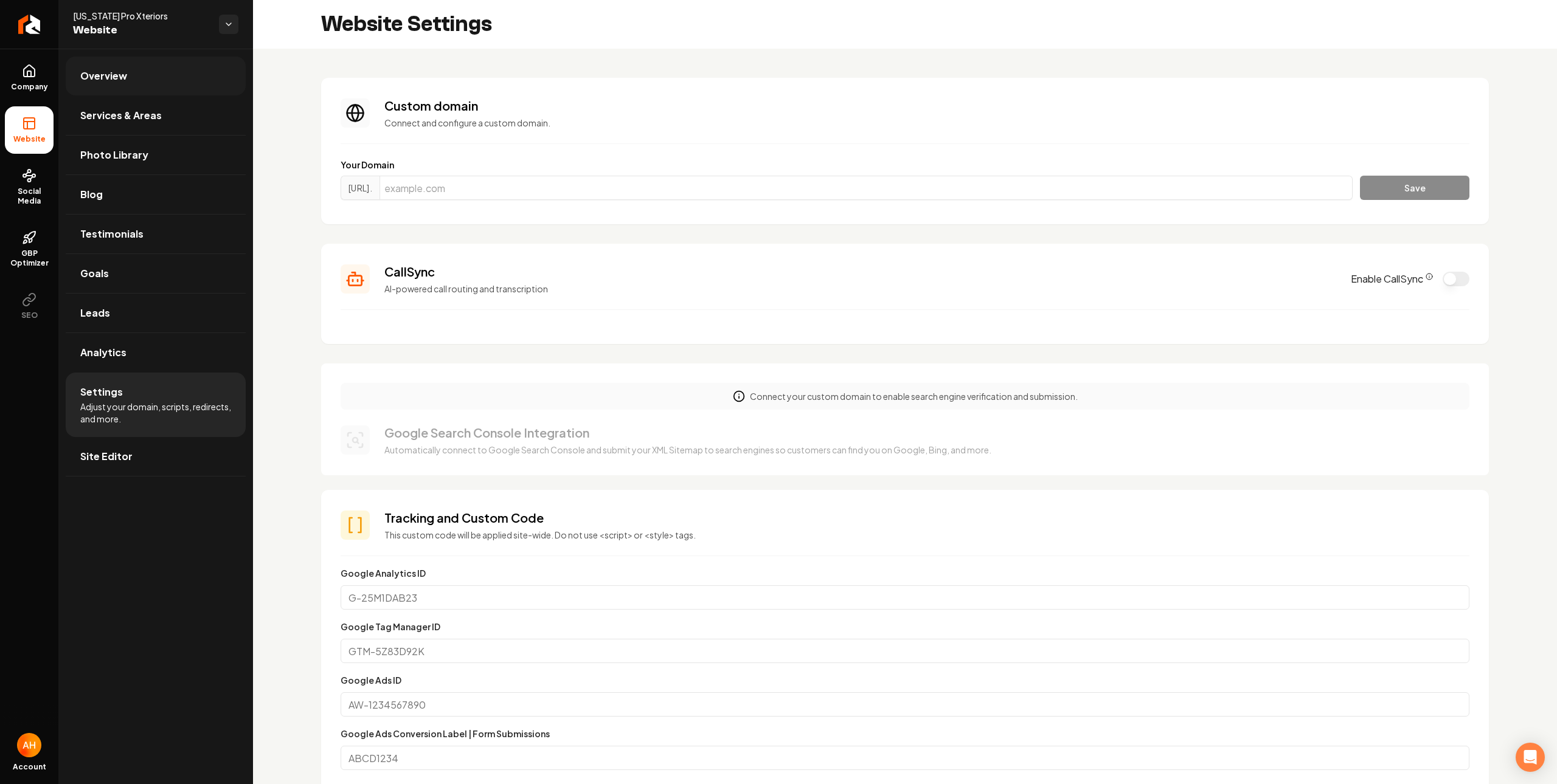
click at [184, 76] on link "Overview" at bounding box center [156, 76] width 180 height 39
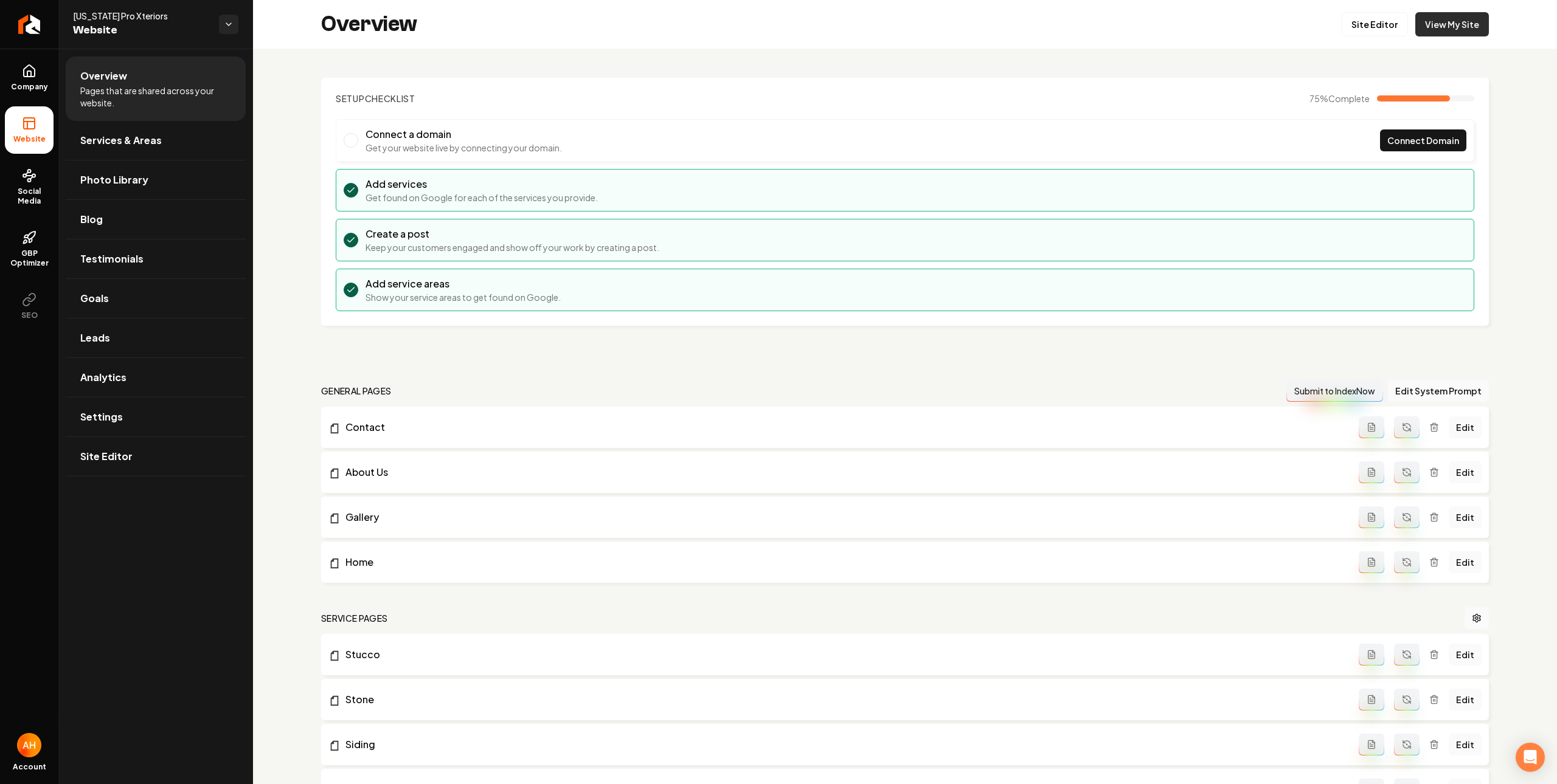
click at [1454, 24] on link "View My Site" at bounding box center [1452, 24] width 74 height 24
click at [1430, 25] on link "View My Site" at bounding box center [1452, 24] width 74 height 24
click at [1446, 22] on link "View My Site" at bounding box center [1452, 24] width 74 height 24
click at [728, 120] on li "Connect a domain Get your website live by connecting your domain. Connect Domain" at bounding box center [905, 141] width 1138 height 43
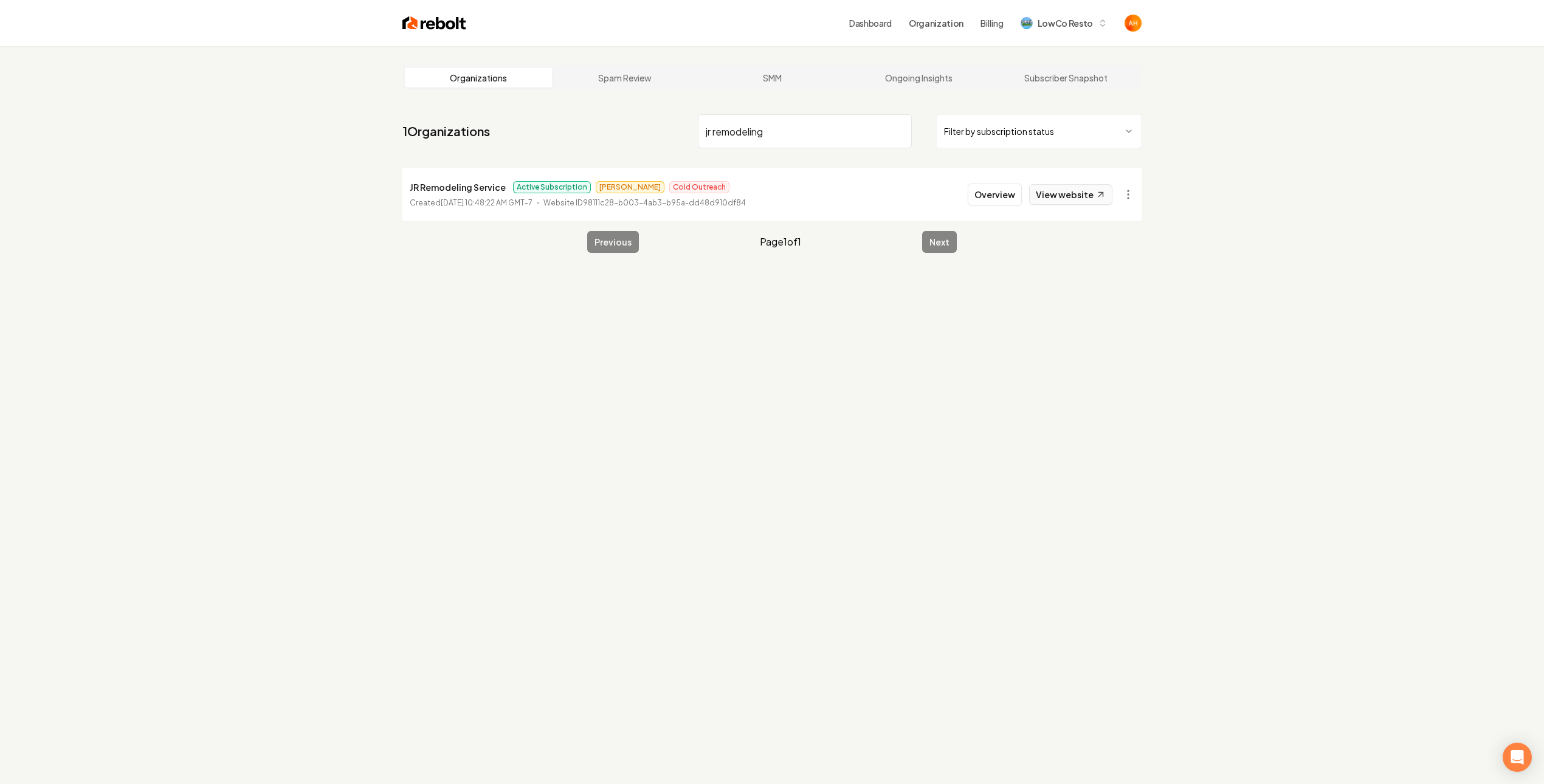
type input "jr remodeling"
click at [1050, 189] on link "View website" at bounding box center [1070, 194] width 83 height 20
click at [1127, 200] on html "Dashboard Organization Billing LowCo Resto Organizations Spam Review SMM Ongoin…" at bounding box center [772, 392] width 1544 height 784
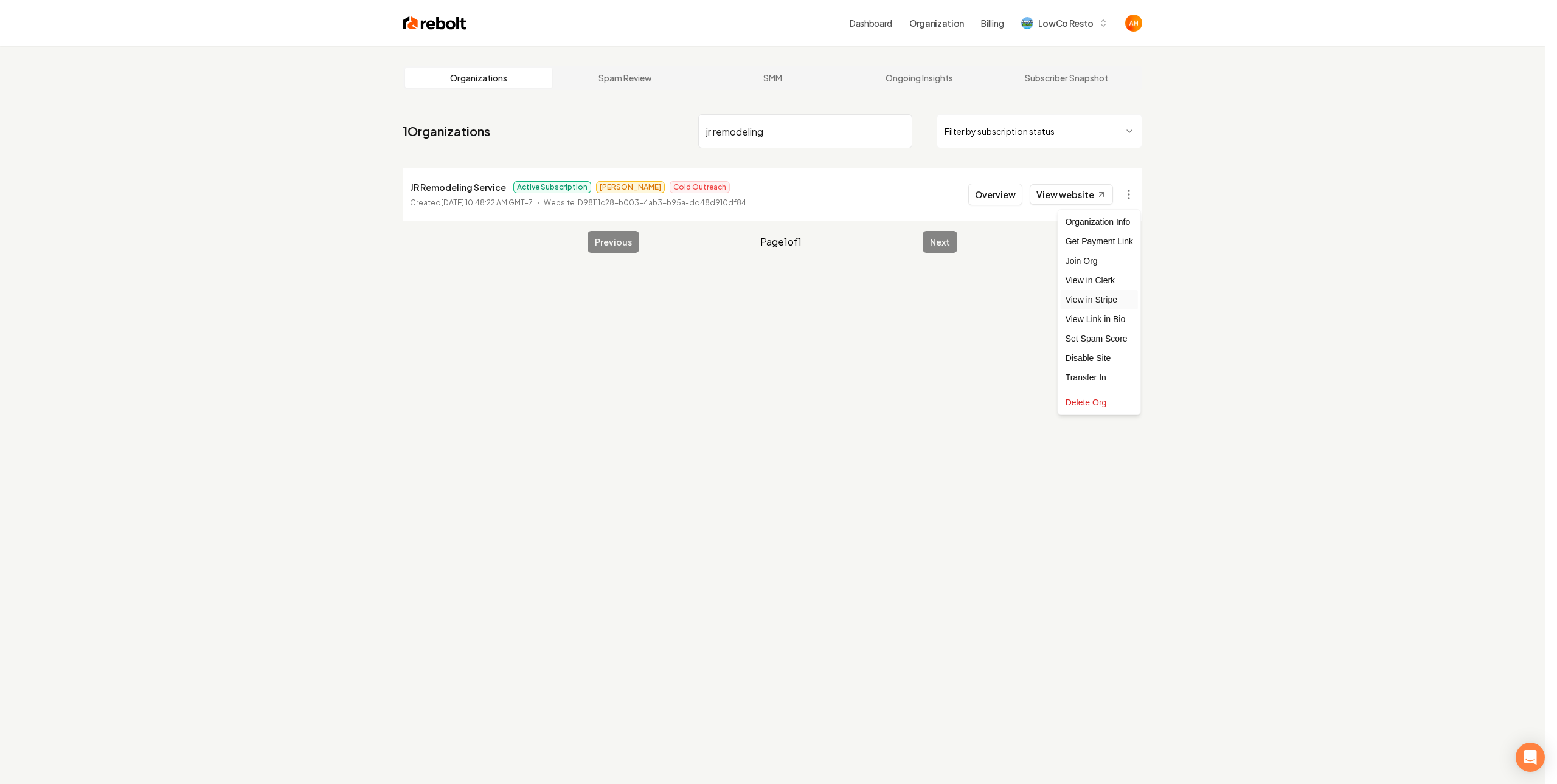
click at [1098, 302] on link "View in Stripe" at bounding box center [1099, 299] width 78 height 20
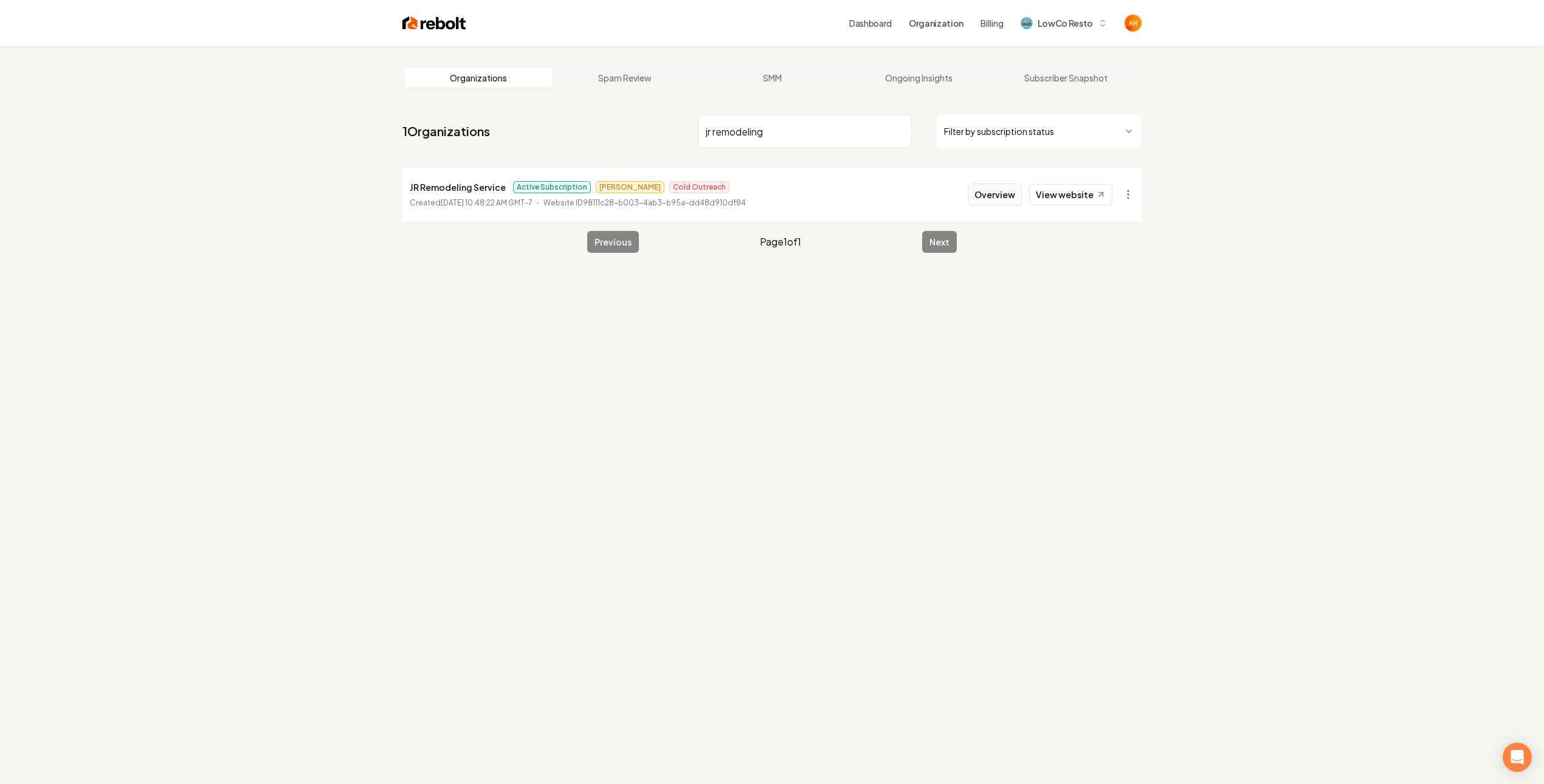
click at [1008, 184] on button "Overview" at bounding box center [994, 194] width 54 height 22
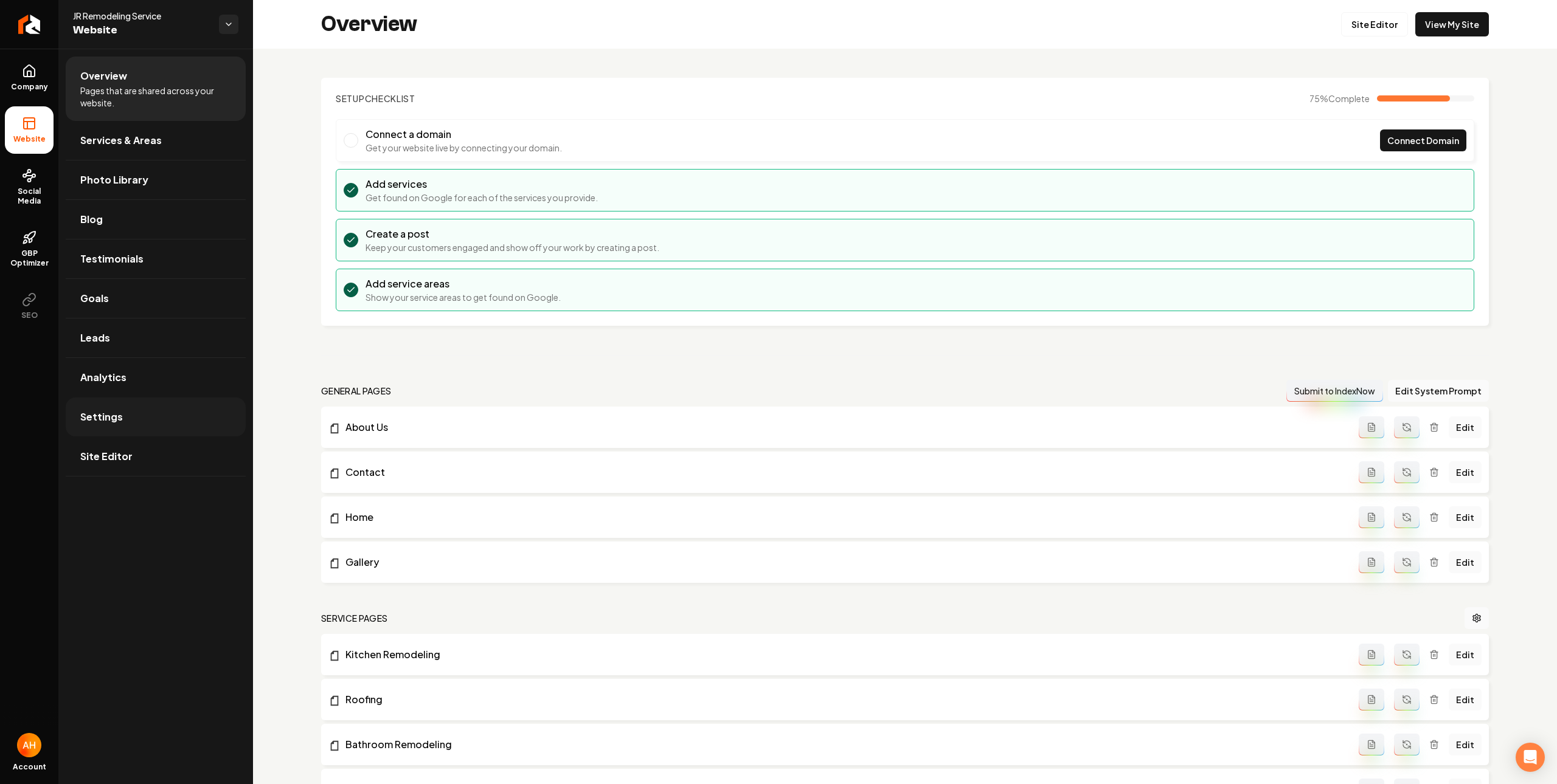
click at [160, 422] on link "Settings" at bounding box center [156, 417] width 180 height 39
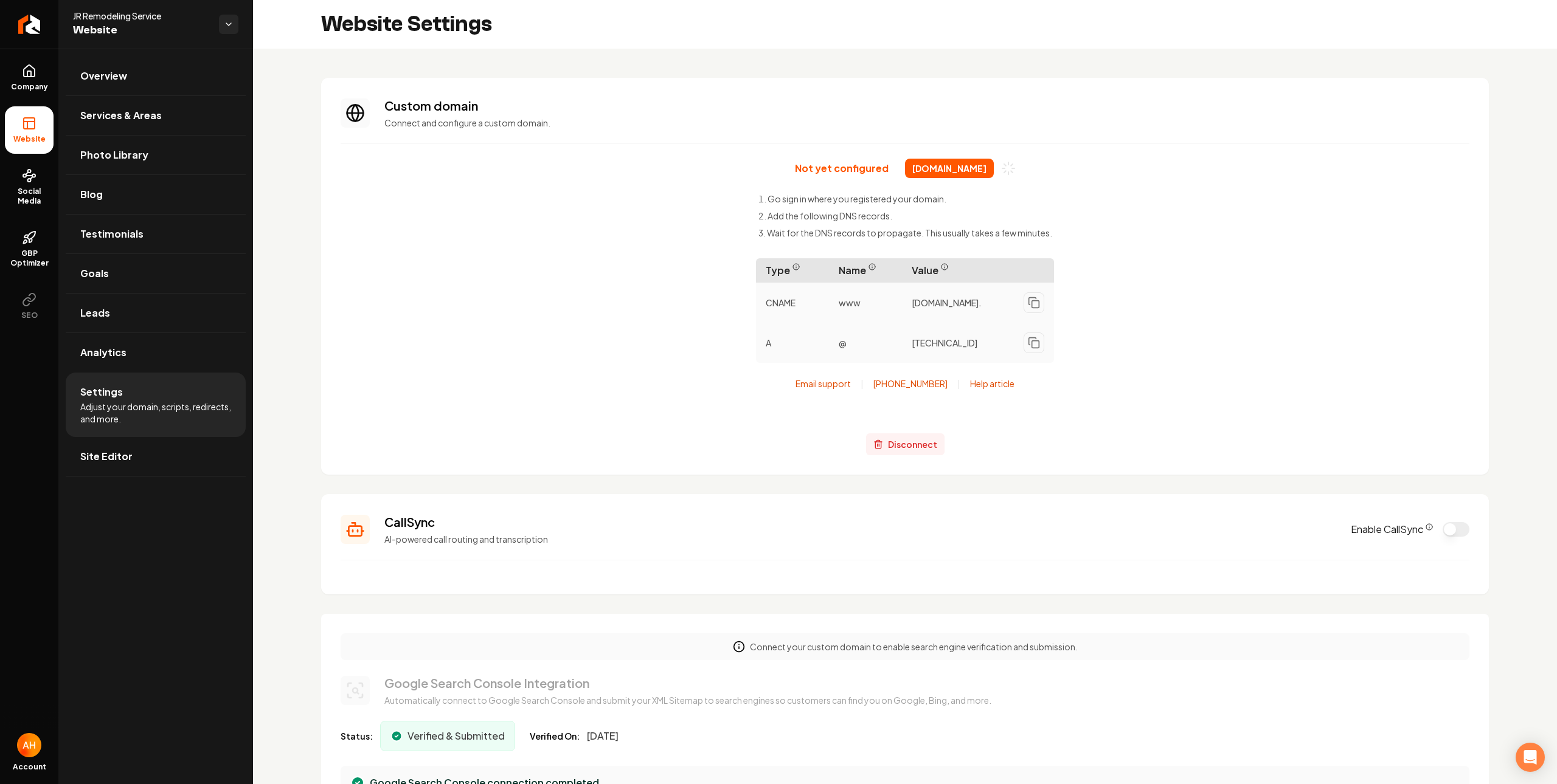
click at [906, 443] on span "Disconnect" at bounding box center [912, 445] width 49 height 12
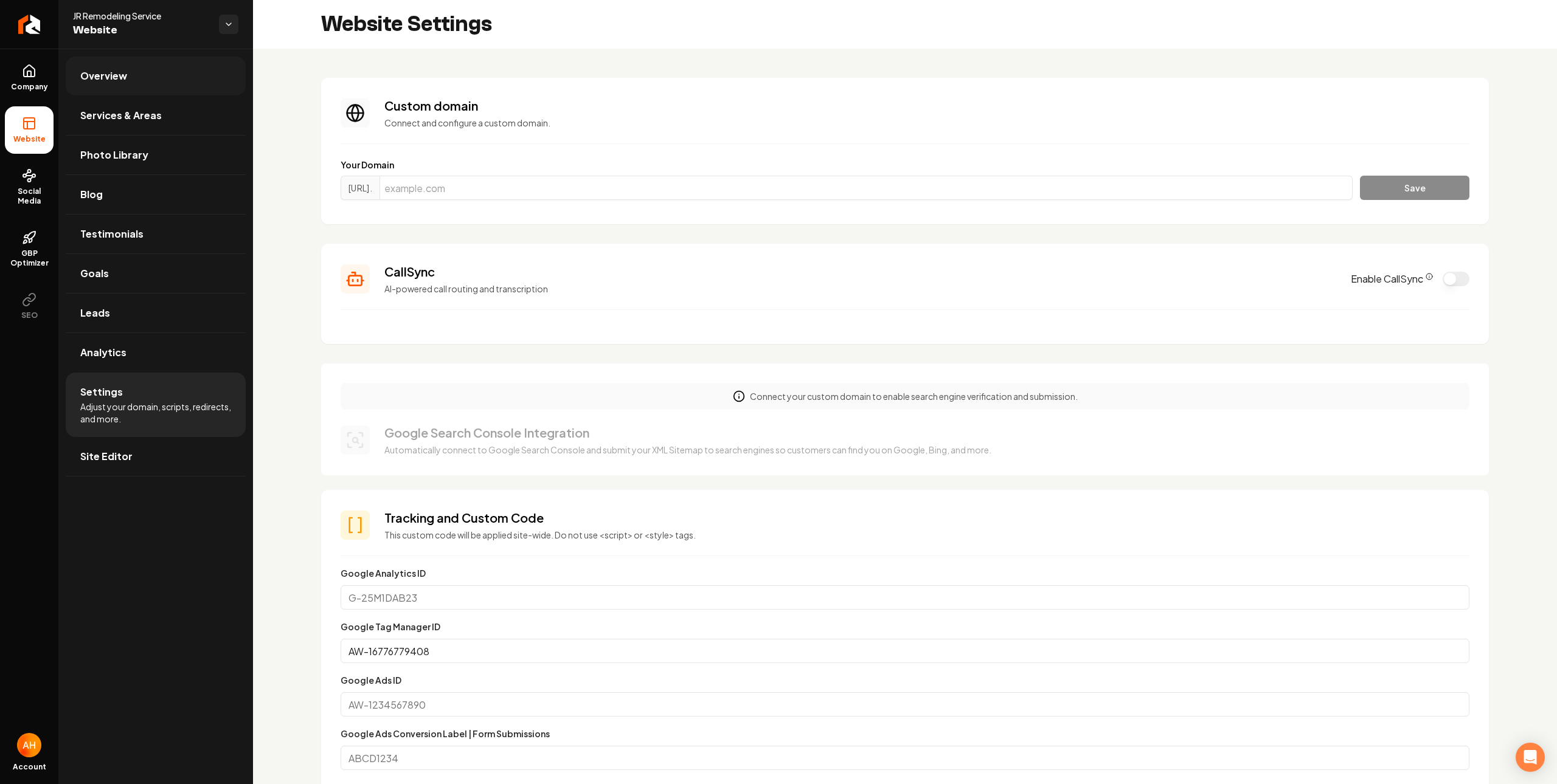
click at [154, 77] on link "Overview" at bounding box center [156, 76] width 180 height 39
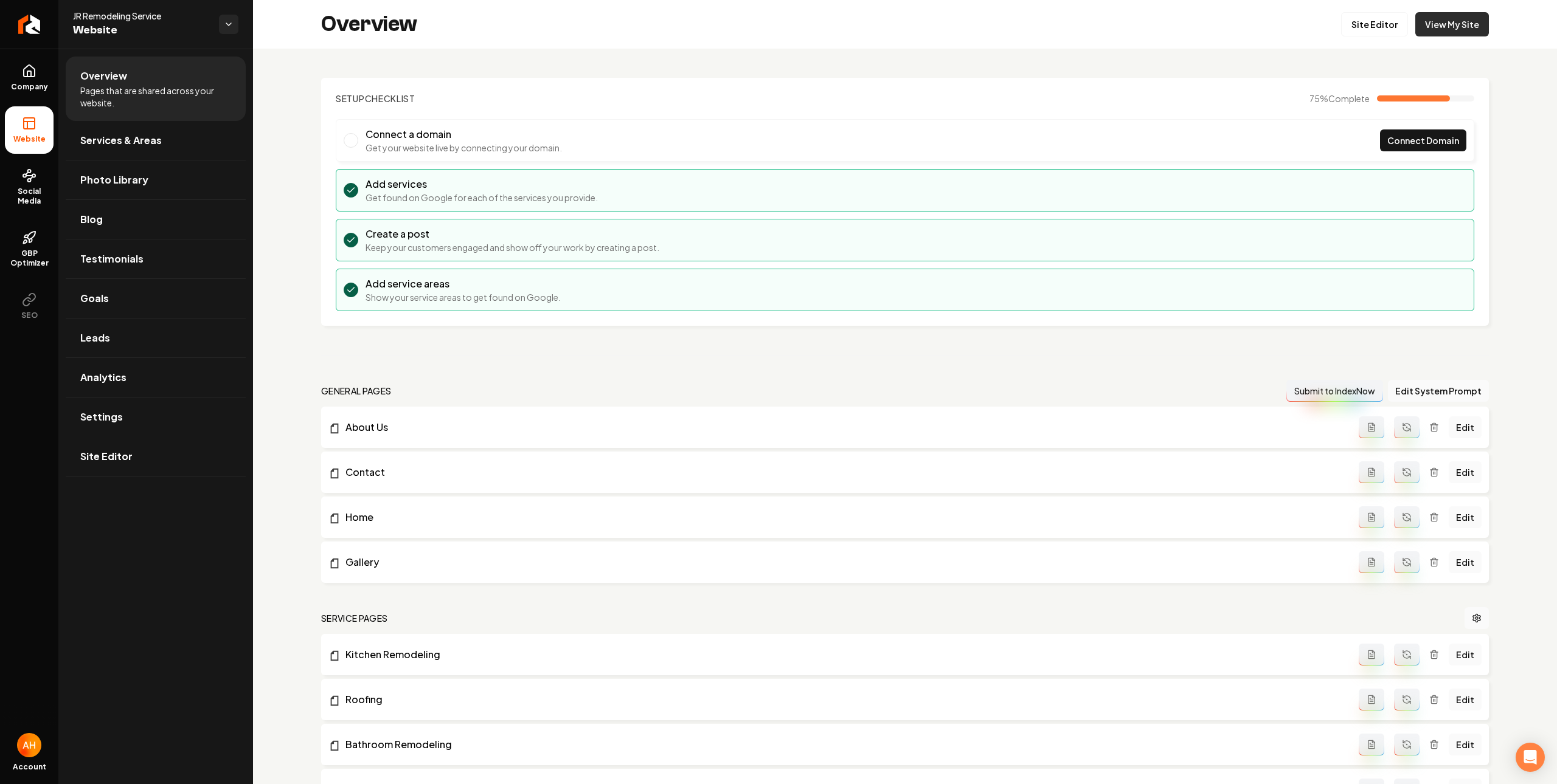
click at [1425, 23] on link "View My Site" at bounding box center [1452, 24] width 74 height 24
click at [111, 429] on link "Settings" at bounding box center [156, 417] width 180 height 39
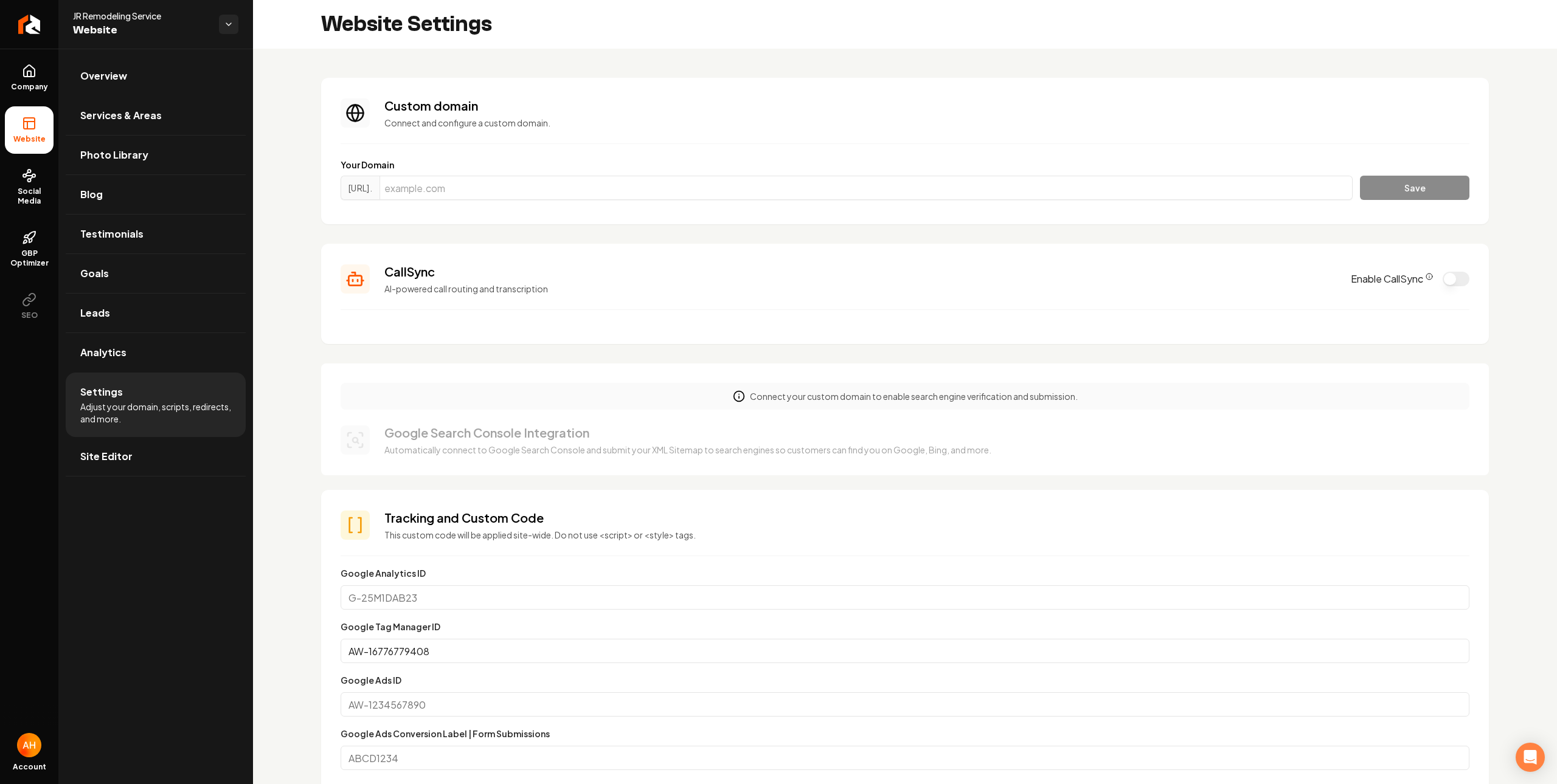
click at [641, 114] on div "Custom domain Connect and configure a custom domain." at bounding box center [926, 112] width 1085 height 31
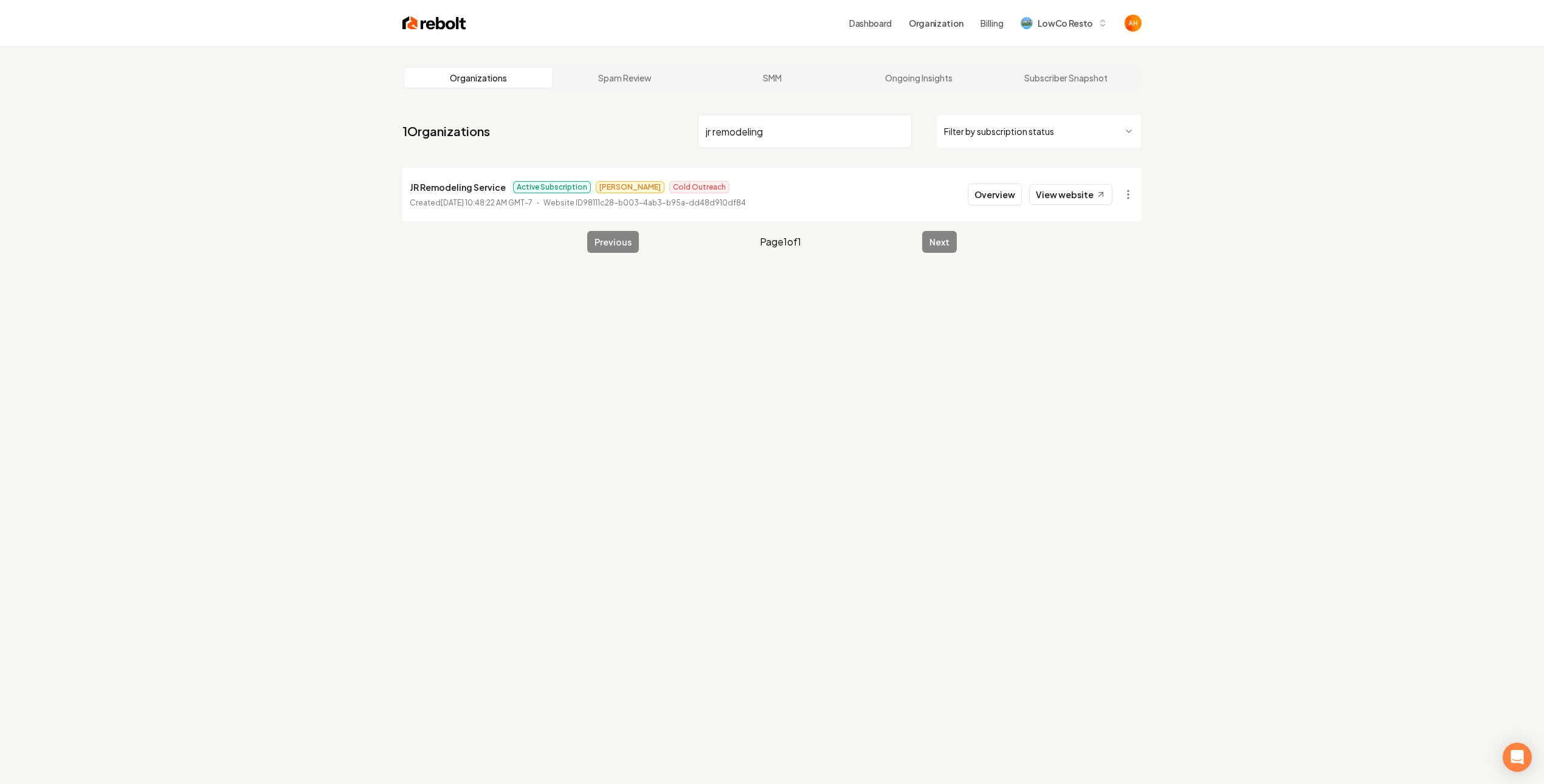
click at [445, 191] on p "JR Remodeling Service" at bounding box center [458, 187] width 96 height 14
copy p "JR Remodeling Service"
click at [781, 128] on input "jr remodeling" at bounding box center [805, 131] width 214 height 34
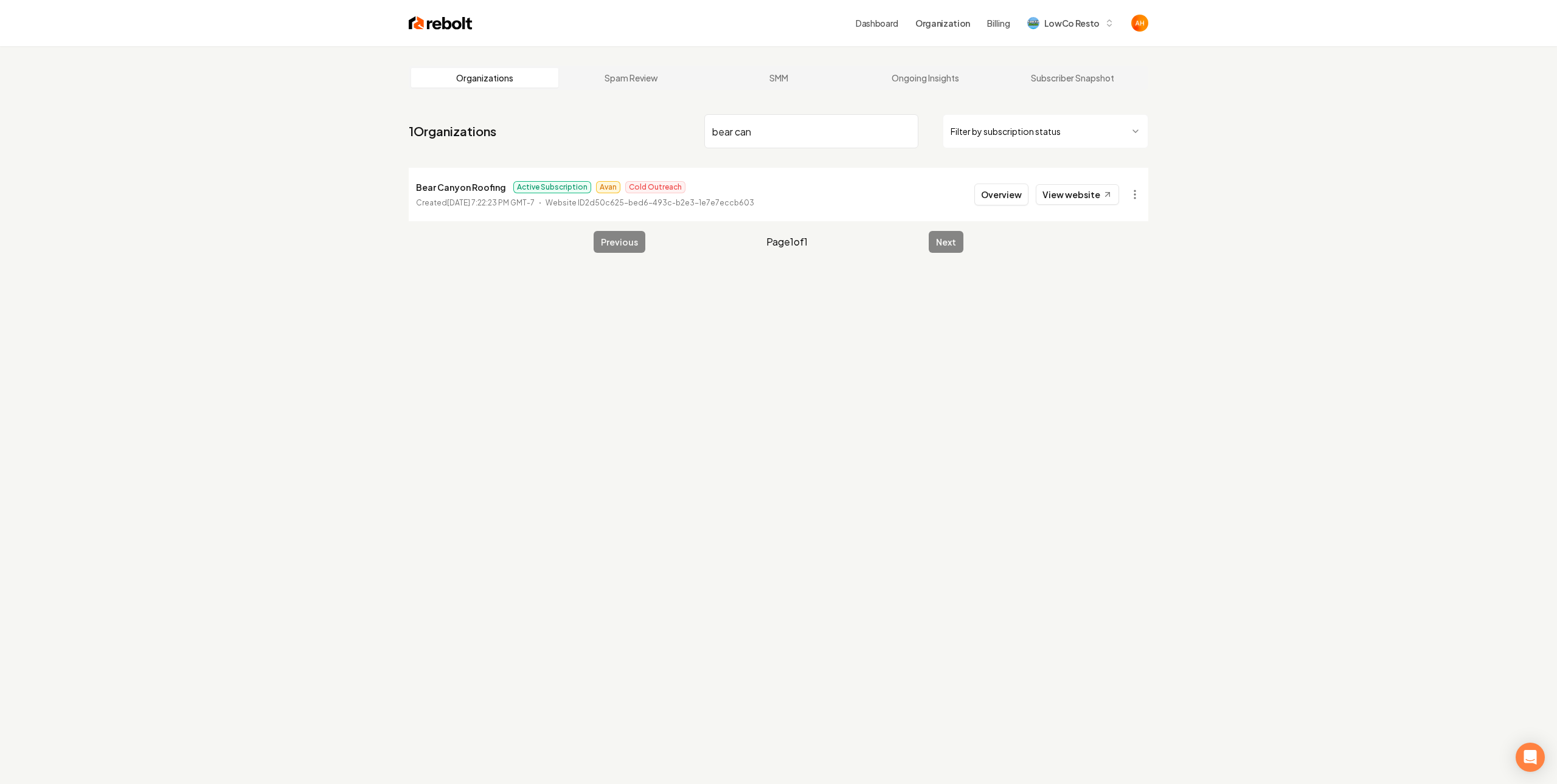
click at [1127, 194] on html "Dashboard Organization Billing LowCo Resto Organizations Spam Review SMM Ongoin…" at bounding box center [778, 392] width 1557 height 784
click at [1110, 296] on link "View in Stripe" at bounding box center [1099, 299] width 78 height 20
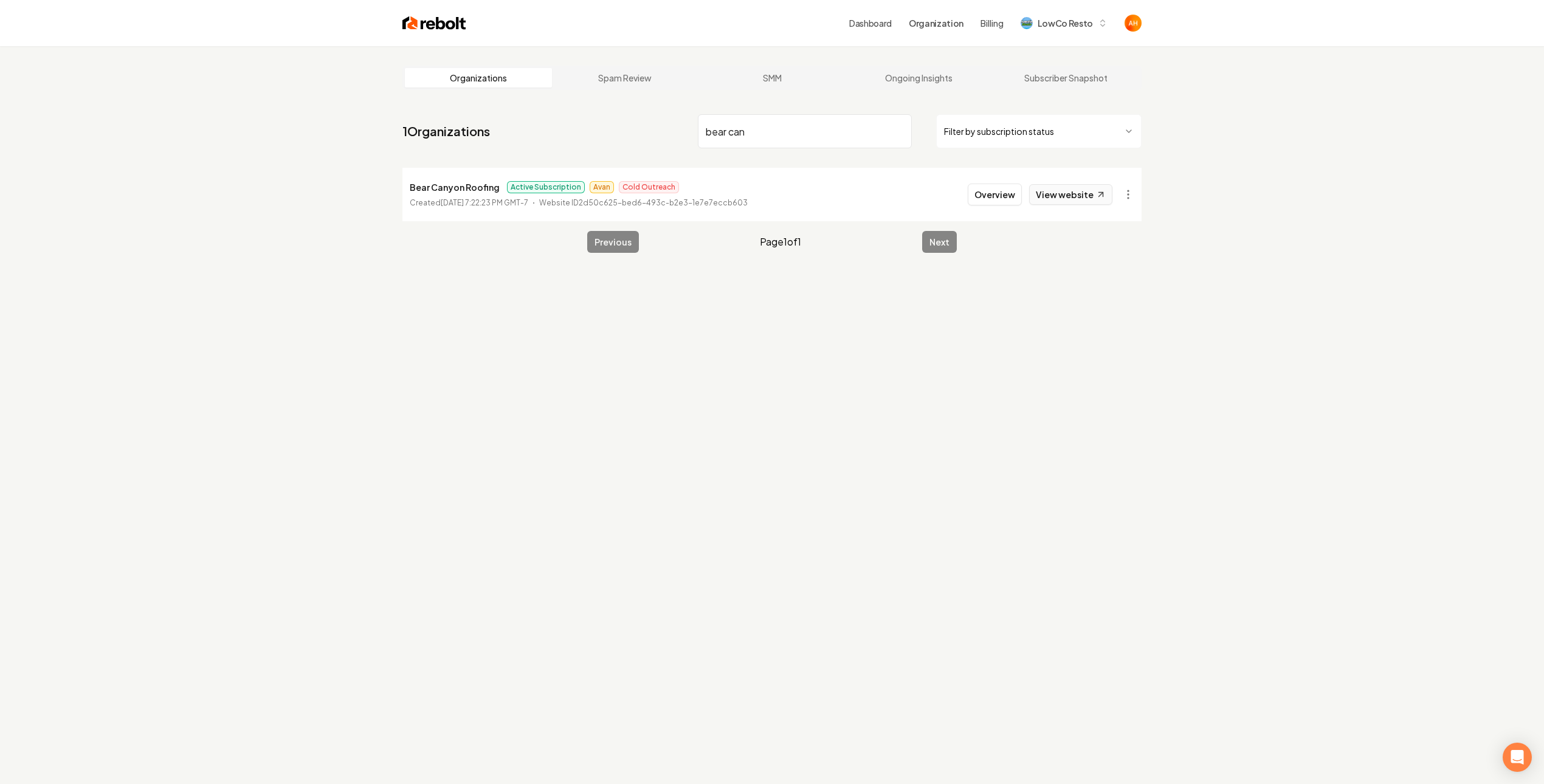
click at [1052, 191] on link "View website" at bounding box center [1070, 194] width 83 height 20
click at [774, 131] on input "bear can" at bounding box center [805, 131] width 214 height 34
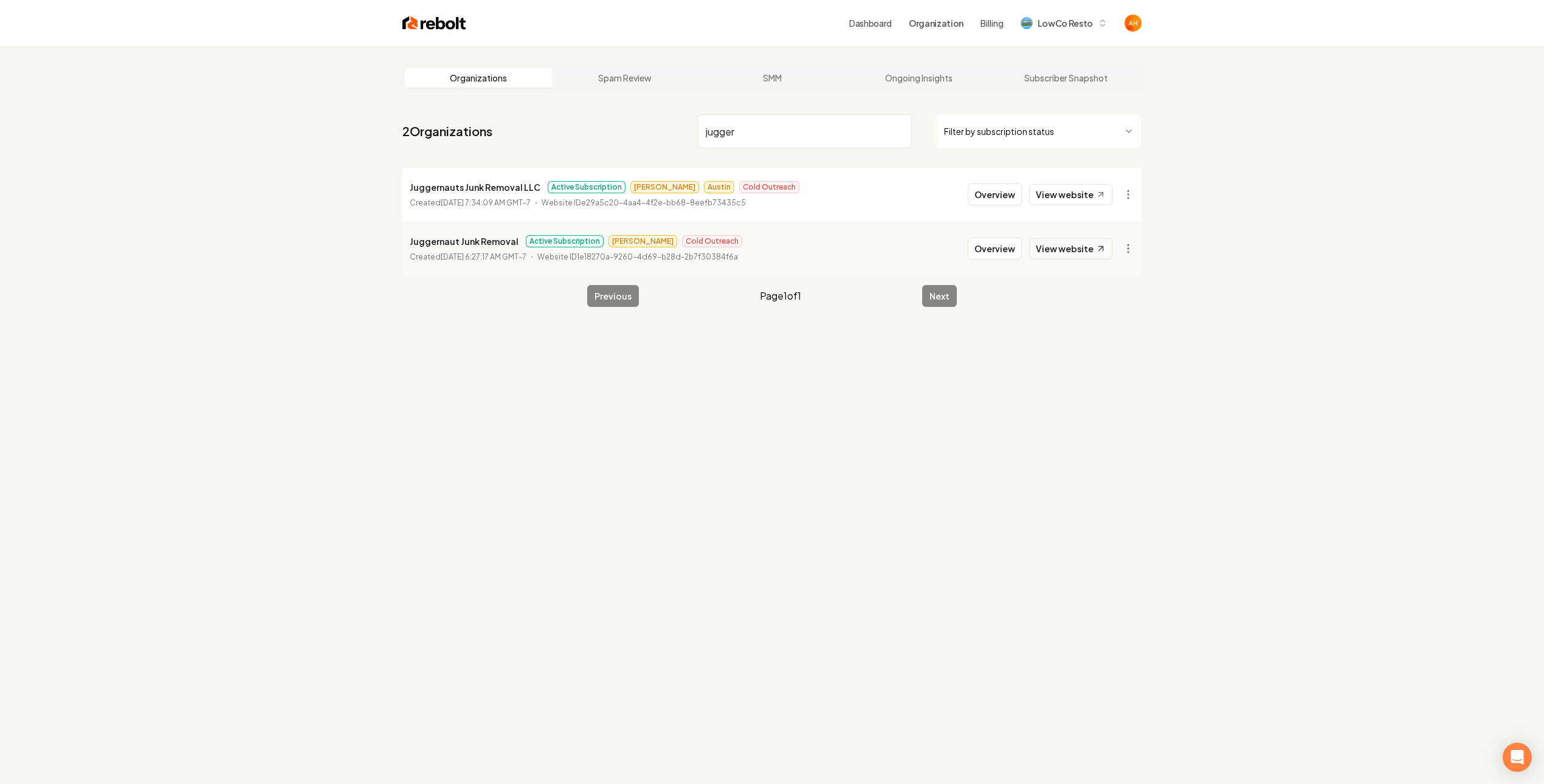
type input "jugger"
click at [1083, 246] on link "View website" at bounding box center [1070, 248] width 83 height 20
click at [1053, 194] on link "View website" at bounding box center [1070, 194] width 83 height 20
click at [991, 189] on button "Overview" at bounding box center [994, 194] width 54 height 22
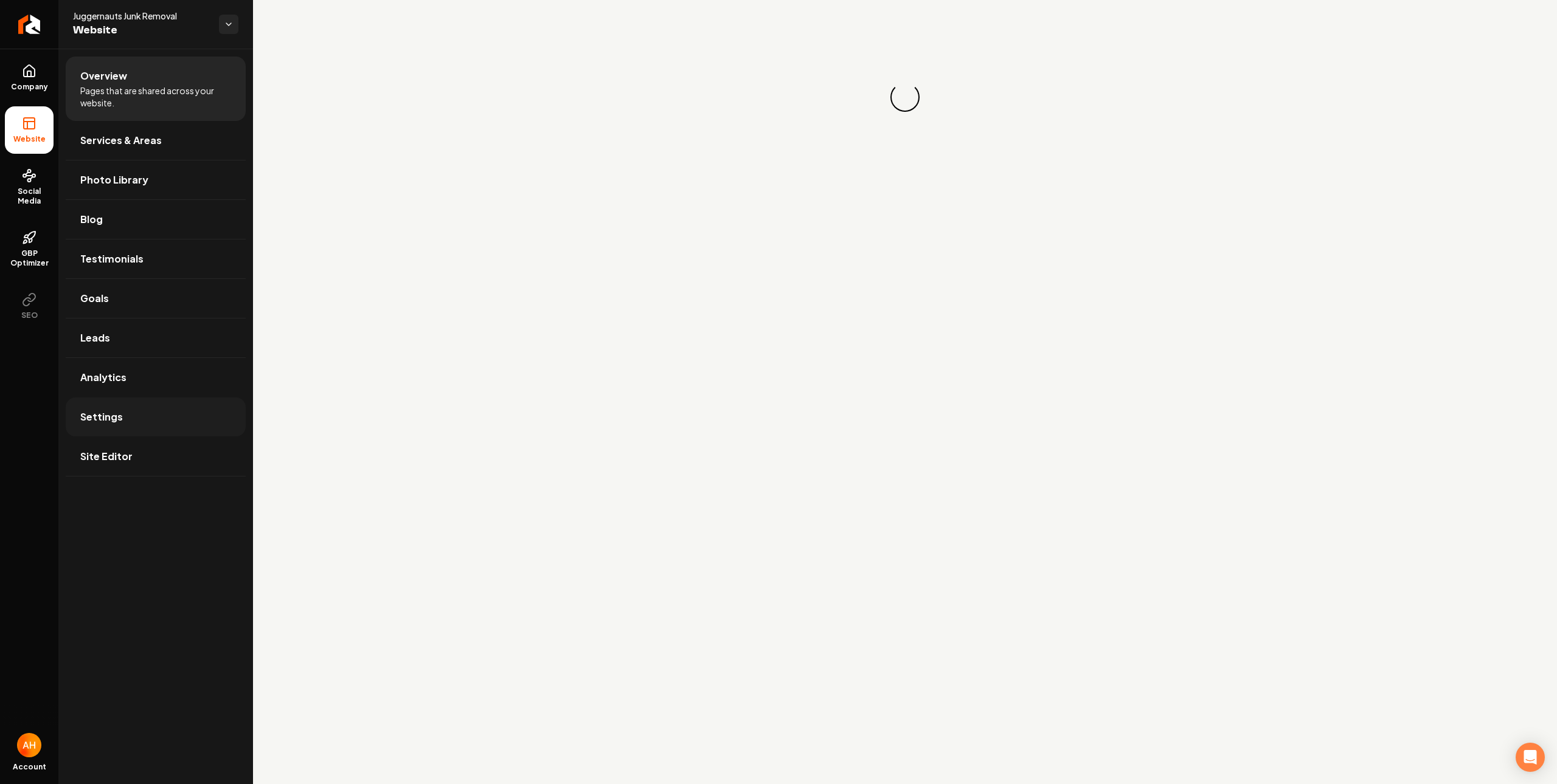
click at [142, 414] on link "Settings" at bounding box center [156, 417] width 180 height 39
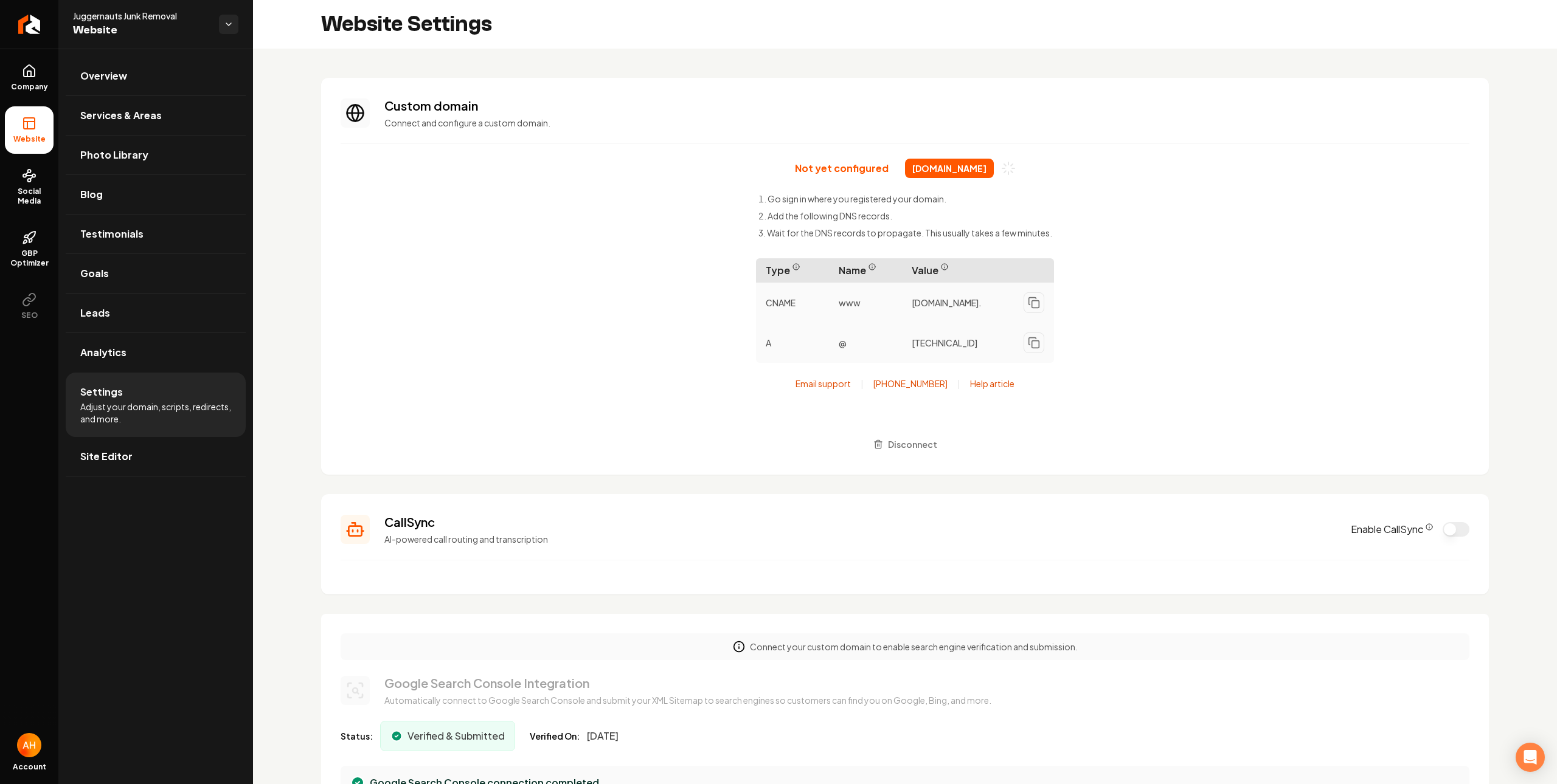
click at [509, 160] on div "Not yet configured juggernautsjunkremoval.com Go sign in where you registered y…" at bounding box center [905, 306] width 1128 height 297
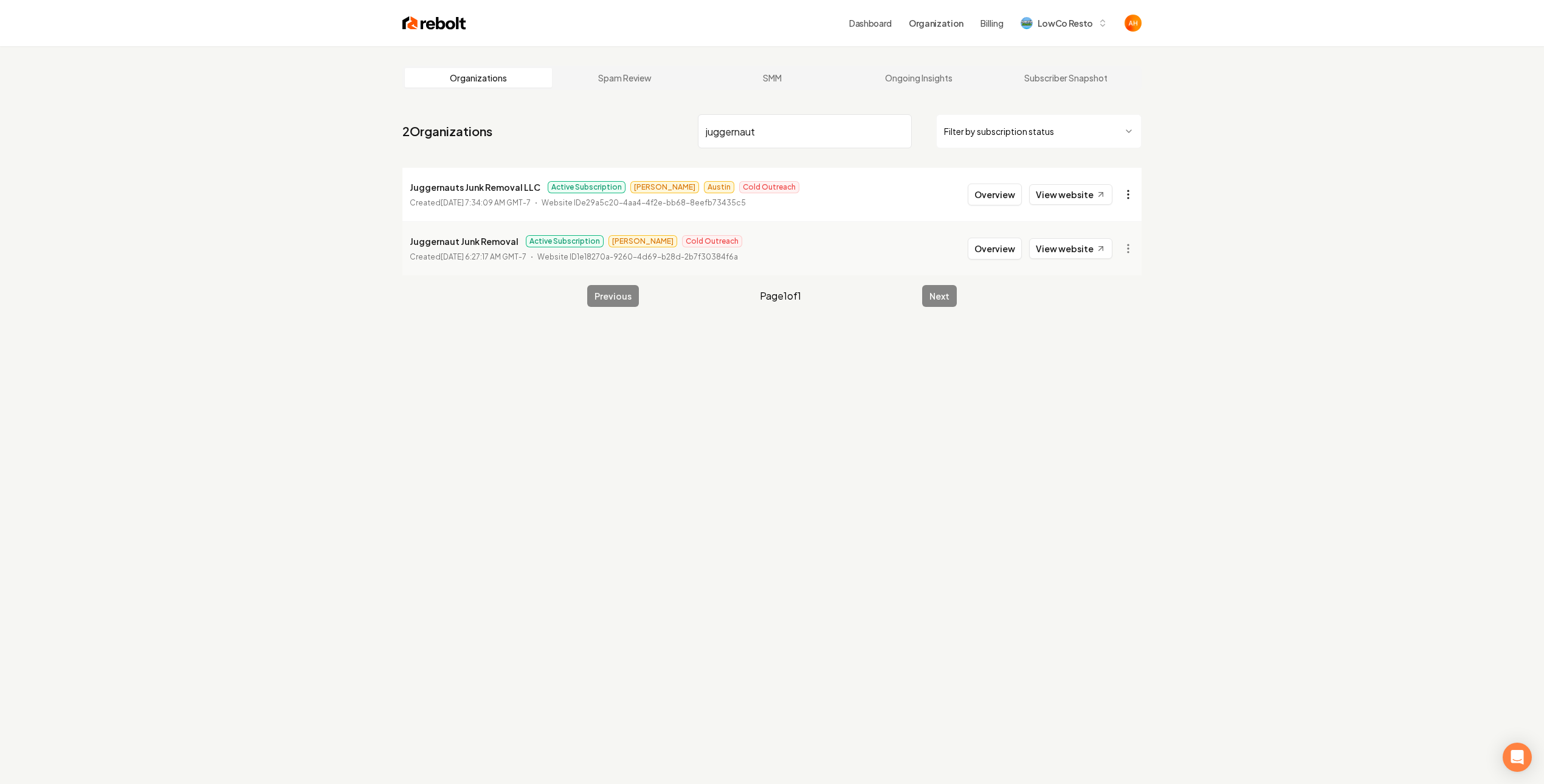
click at [1137, 194] on html "Dashboard Organization Billing LowCo Resto Organizations Spam Review SMM Ongoin…" at bounding box center [772, 392] width 1544 height 784
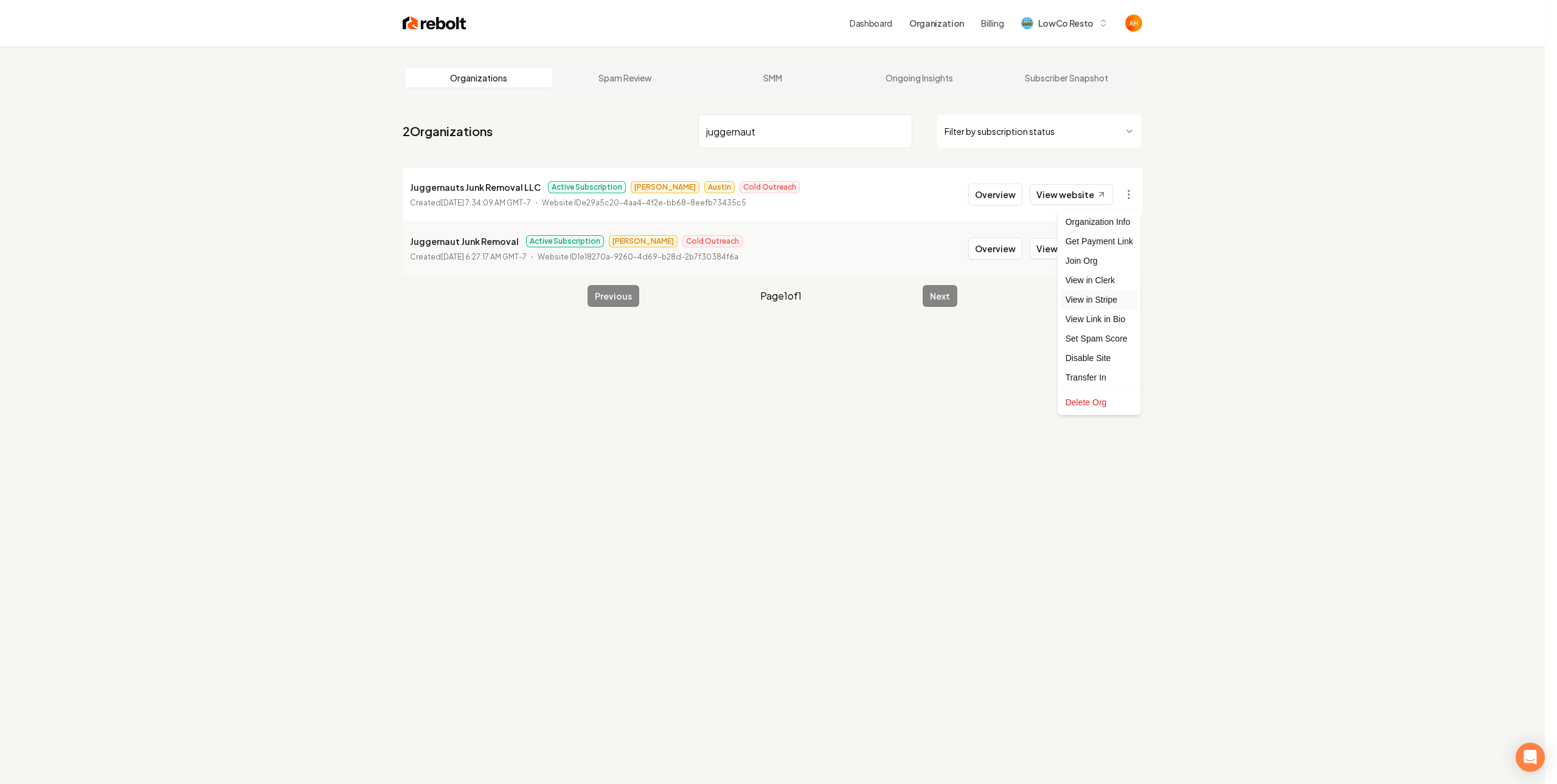
click at [1117, 295] on link "View in Stripe" at bounding box center [1099, 299] width 78 height 20
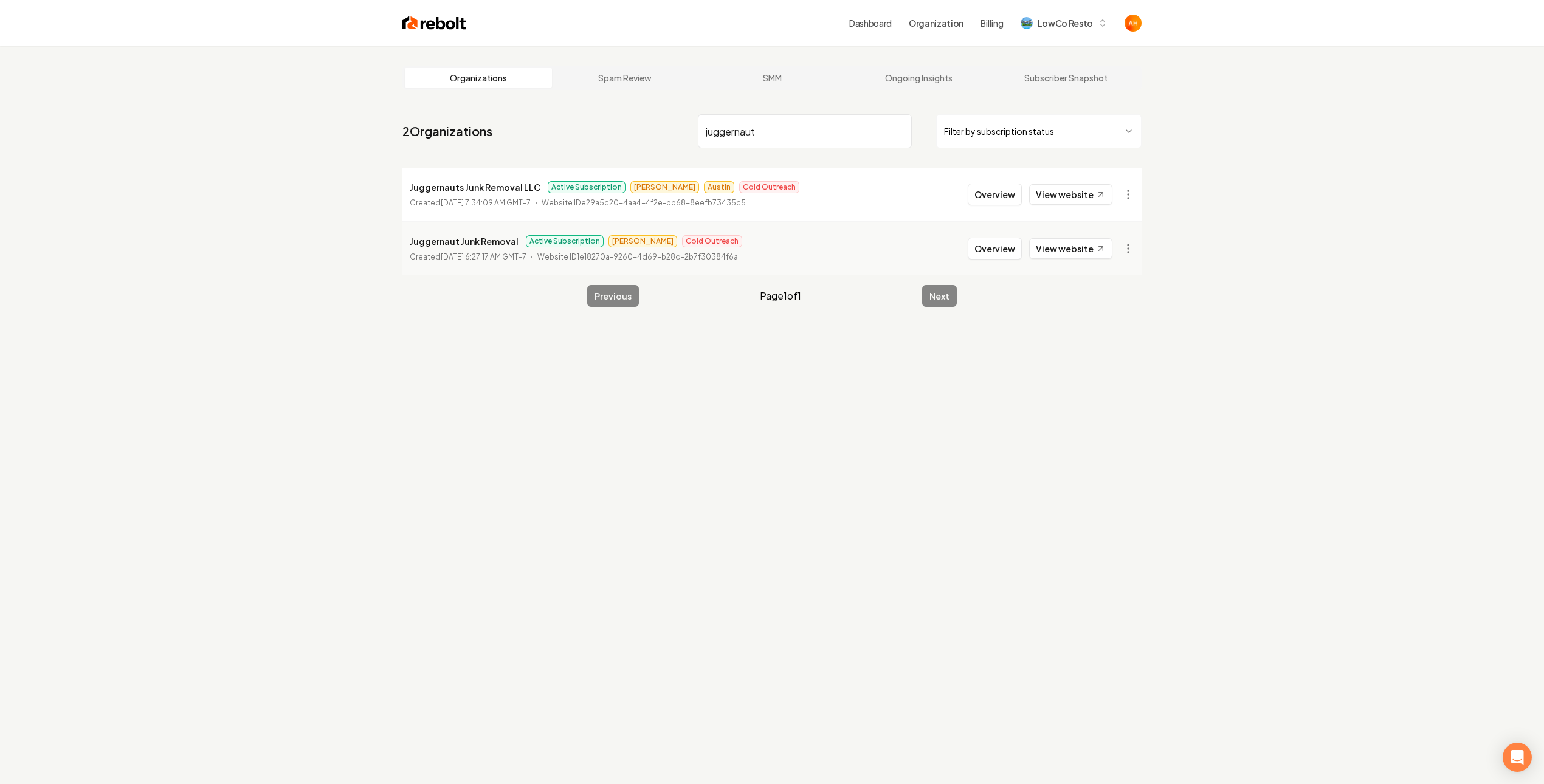
click at [753, 142] on input "juggernaut" at bounding box center [805, 131] width 214 height 34
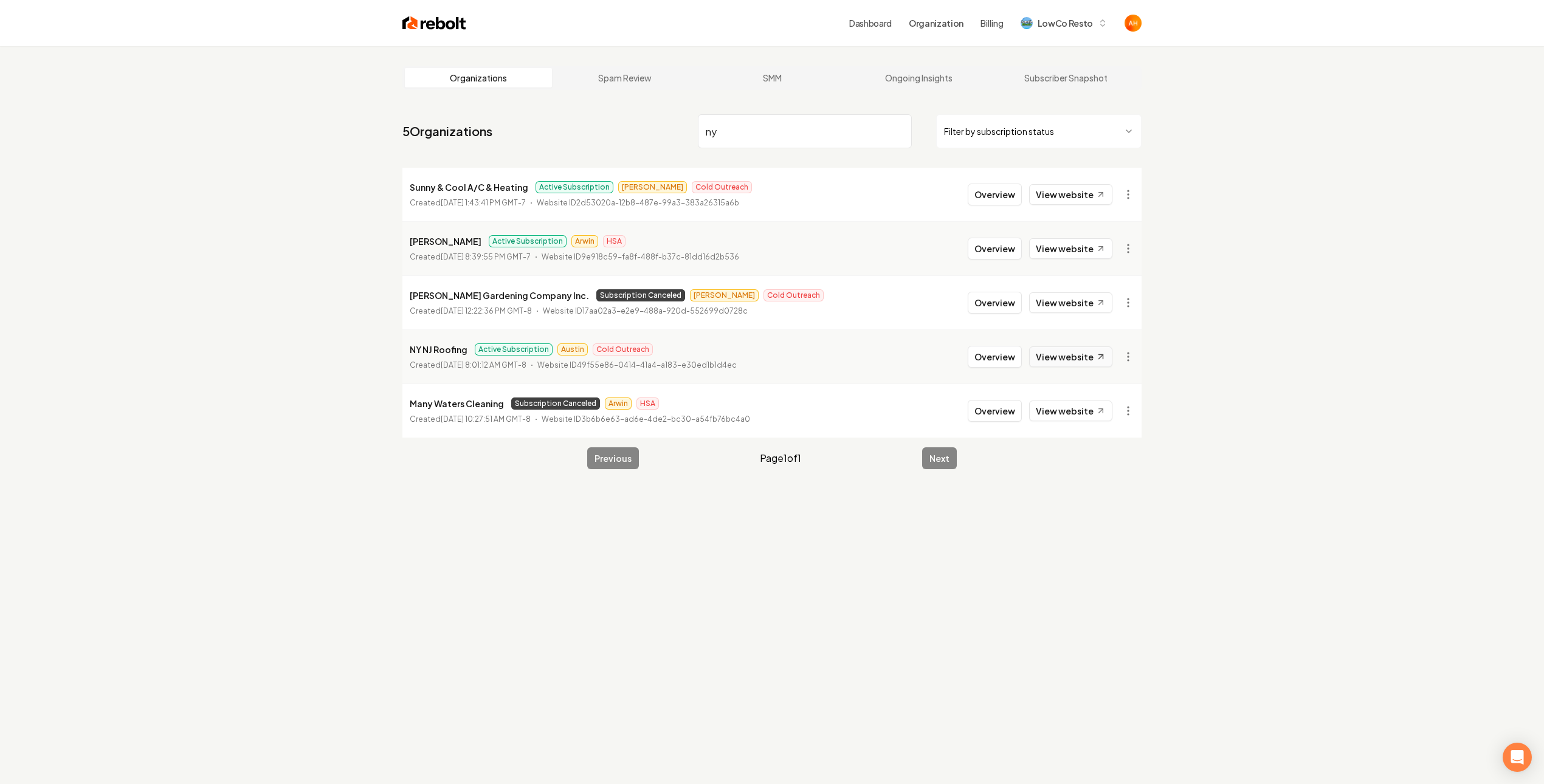
type input "ny"
click at [1102, 358] on icon at bounding box center [1101, 356] width 4 height 4
click at [985, 365] on button "Overview" at bounding box center [994, 356] width 54 height 22
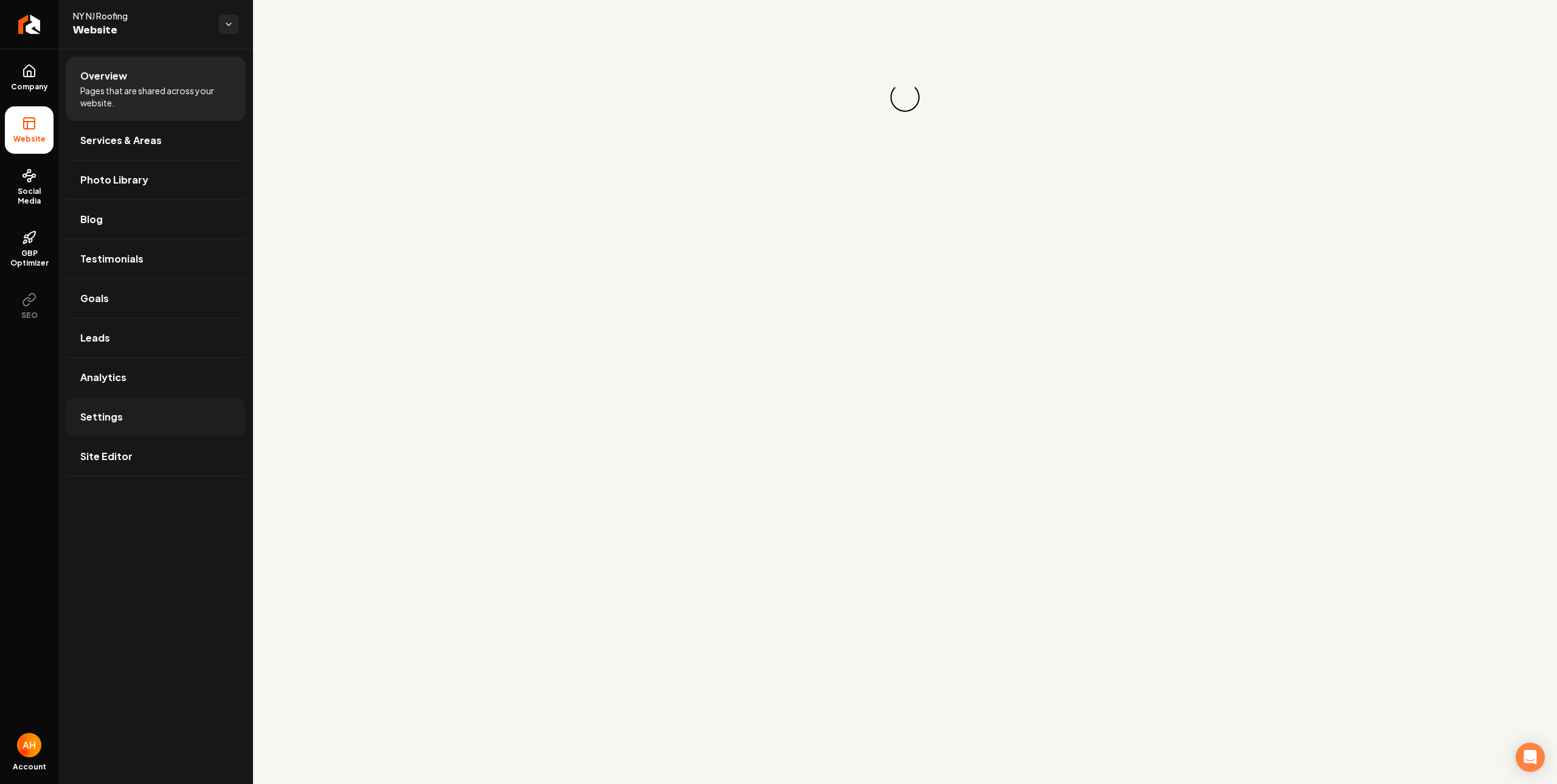
click at [124, 421] on link "Settings" at bounding box center [156, 417] width 180 height 39
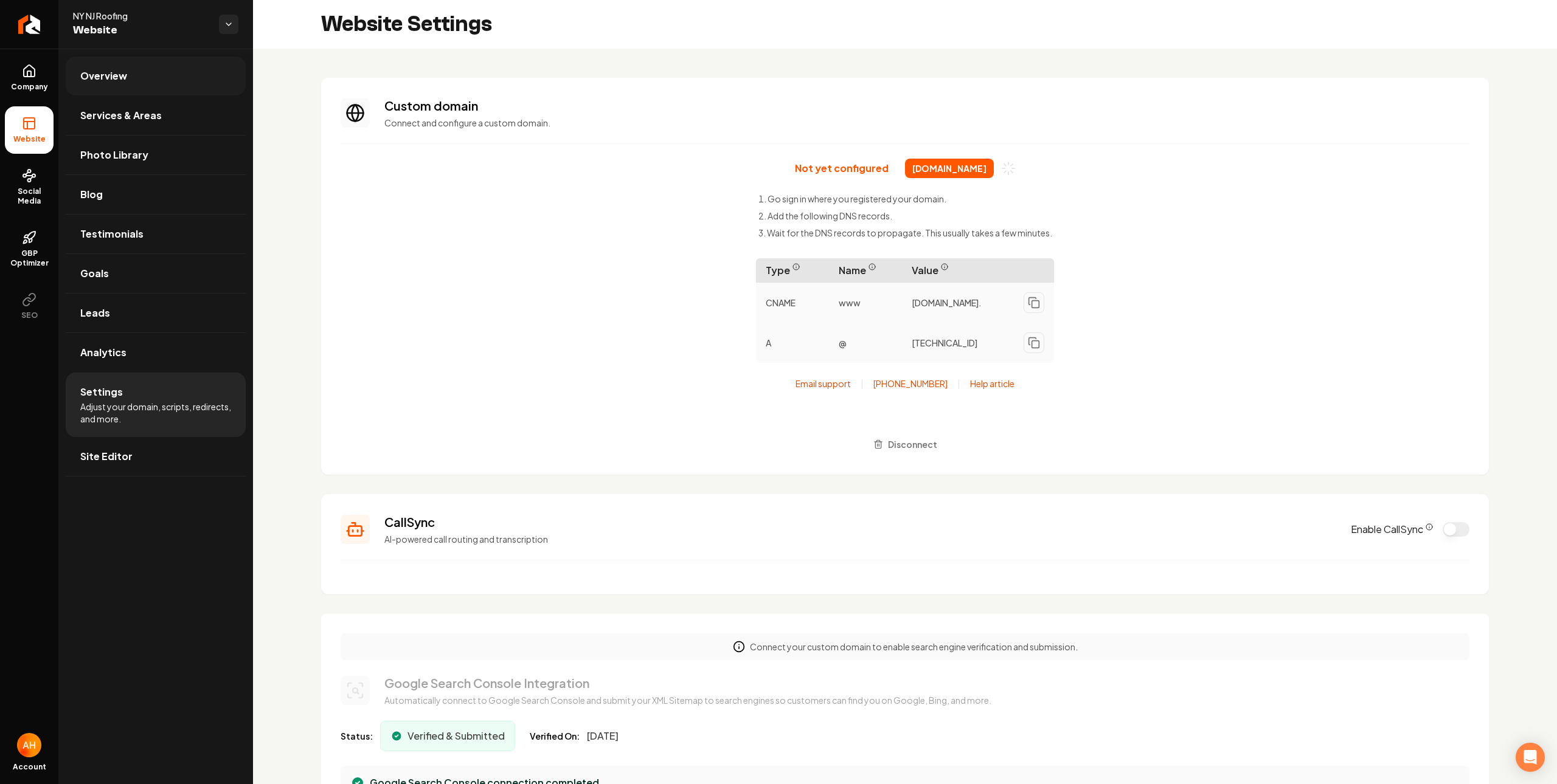
click at [156, 74] on link "Overview" at bounding box center [156, 76] width 180 height 39
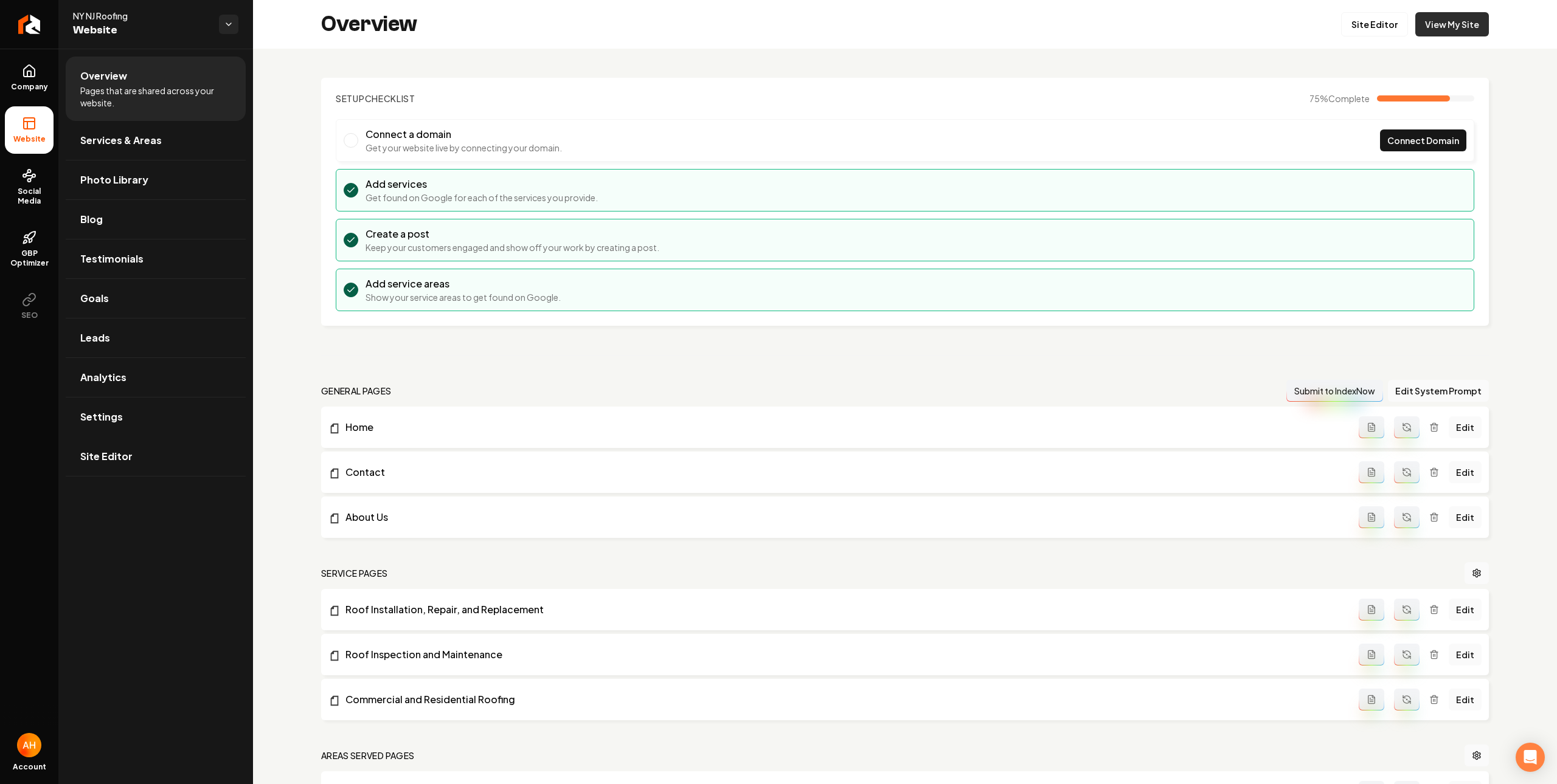
click at [1440, 22] on link "View My Site" at bounding box center [1452, 24] width 74 height 24
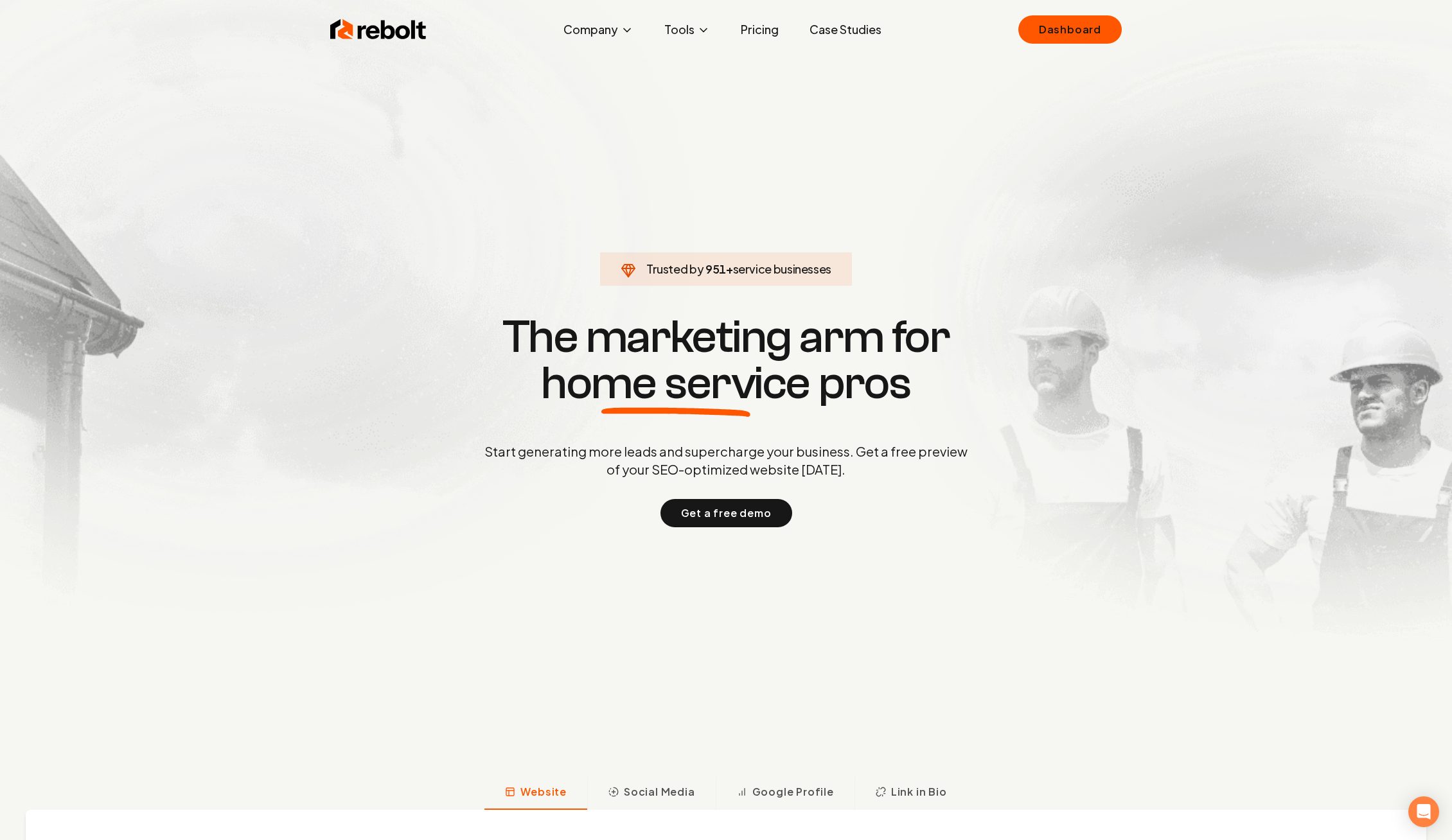
click link "Dashboard" at bounding box center [1070, 29] width 104 height 28
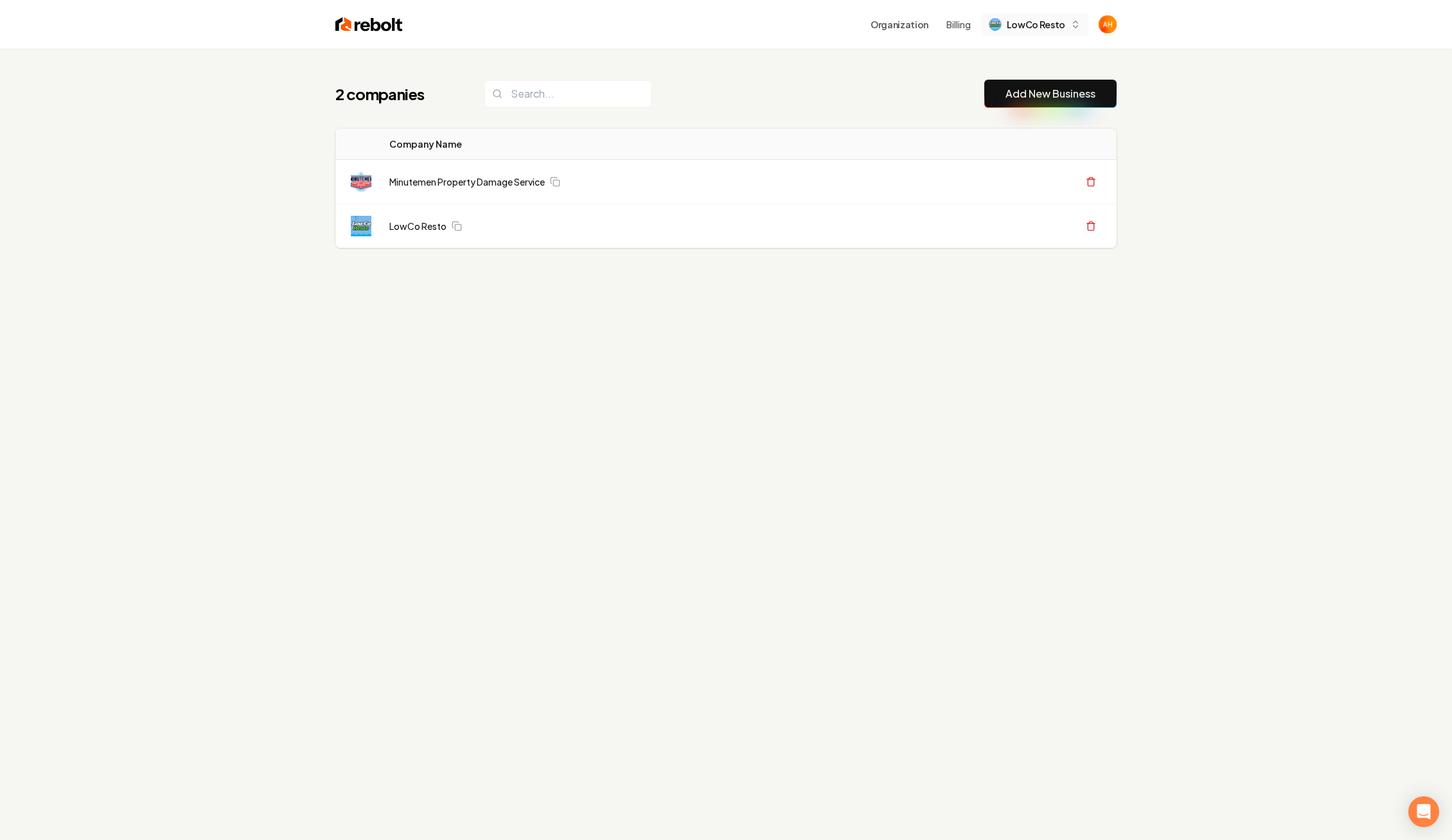
click at [1044, 31] on button "LowCo Resto" at bounding box center [1035, 24] width 107 height 24
type input "rebolt"
click at [1025, 98] on div "Rebolt Site Builder" at bounding box center [1047, 91] width 148 height 15
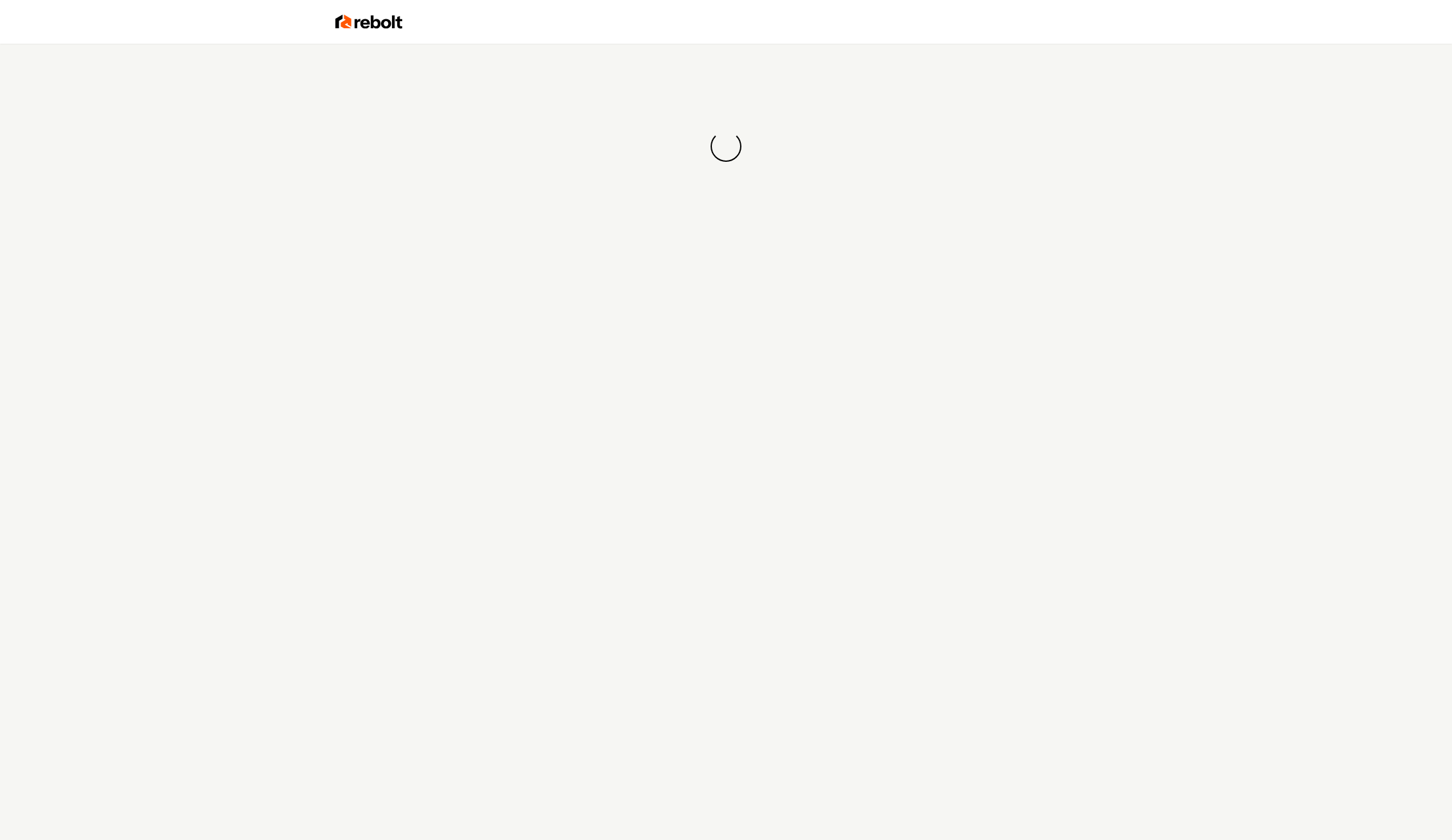
click at [795, 39] on div at bounding box center [725, 22] width 822 height 43
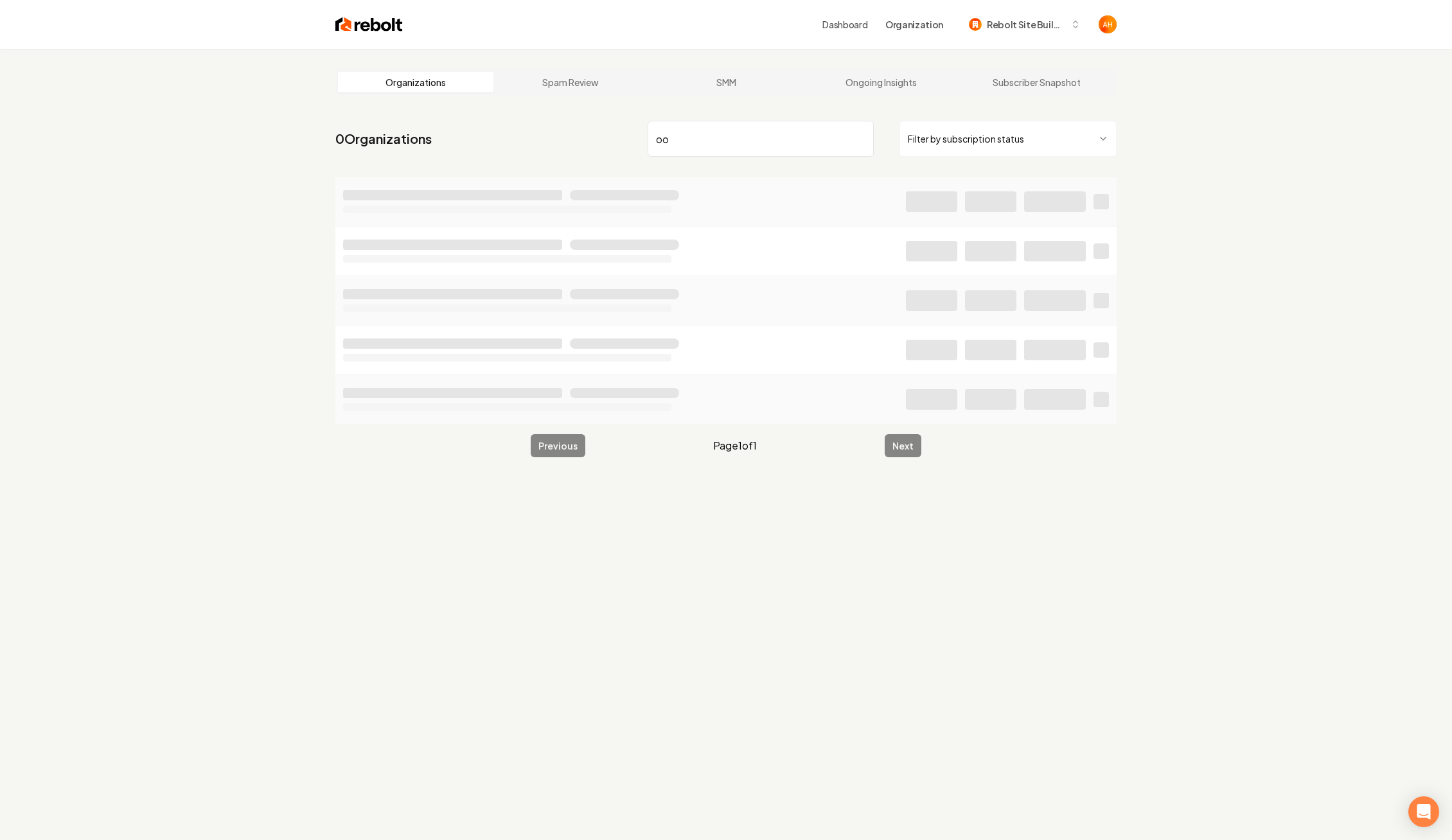
type input "o"
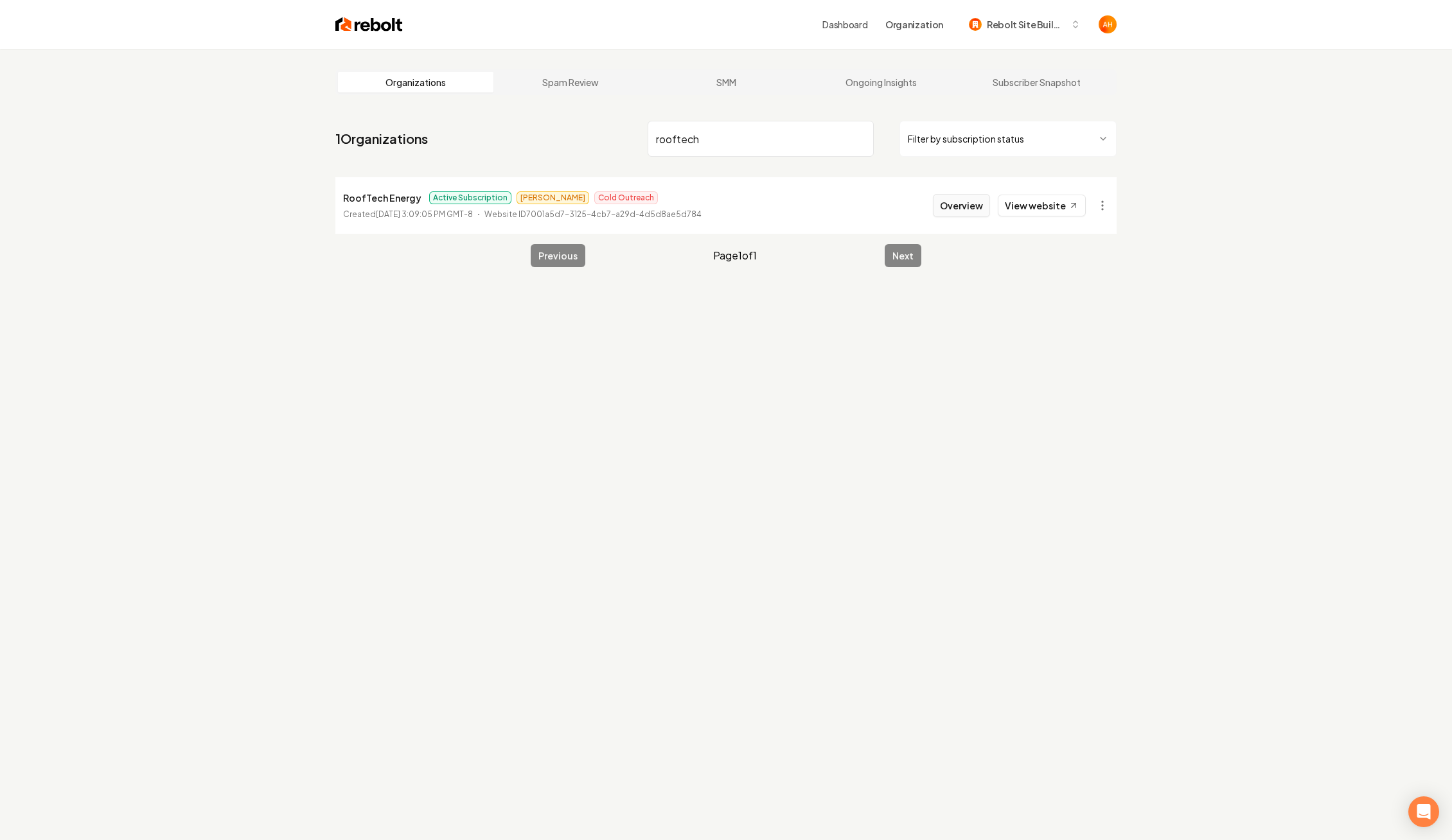
type input "rooftech"
click at [970, 204] on button "Overview" at bounding box center [961, 205] width 57 height 24
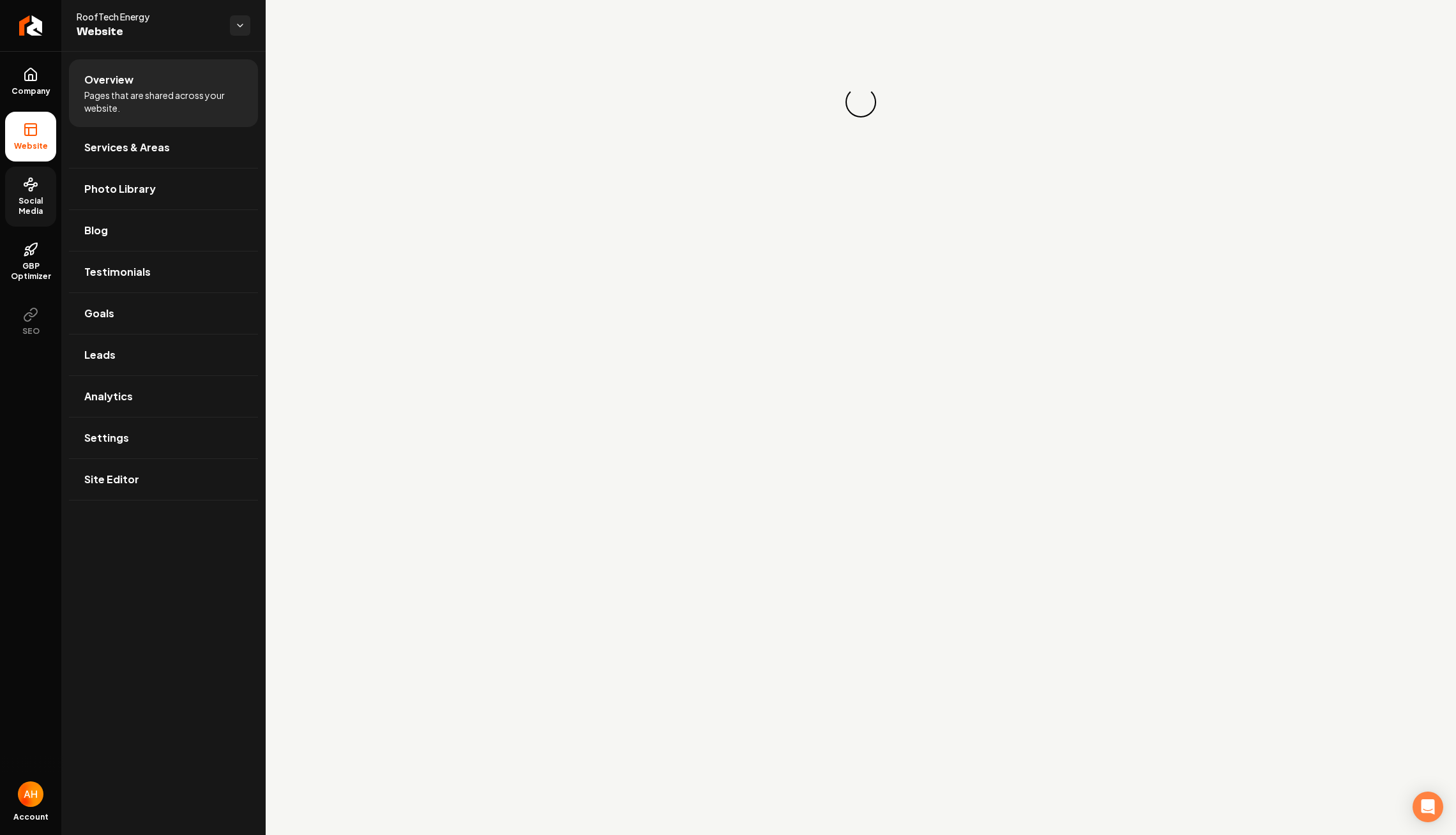
click at [51, 200] on span "Social Media" at bounding box center [30, 206] width 51 height 21
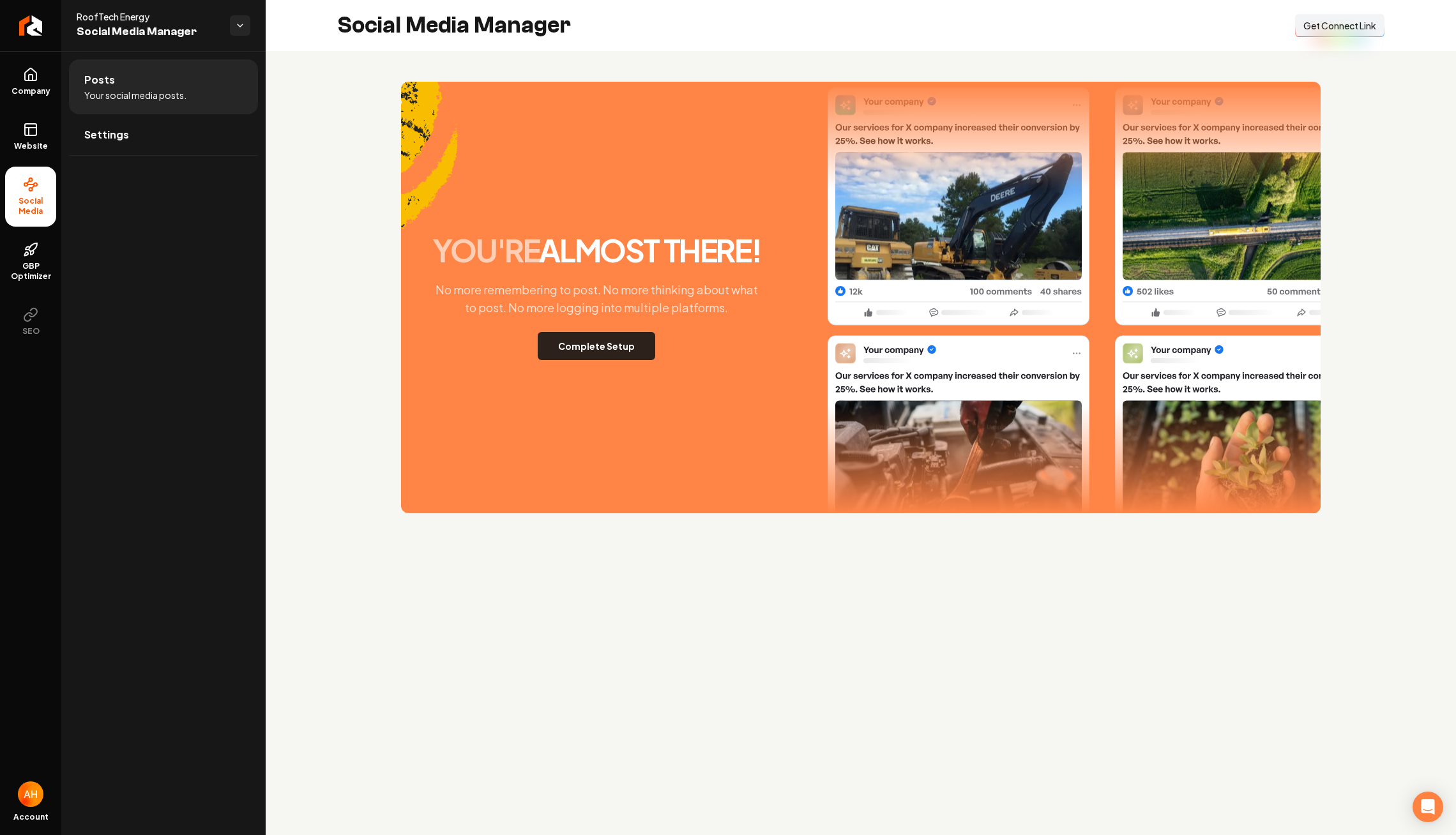
click at [598, 355] on button "Complete Setup" at bounding box center [596, 346] width 118 height 28
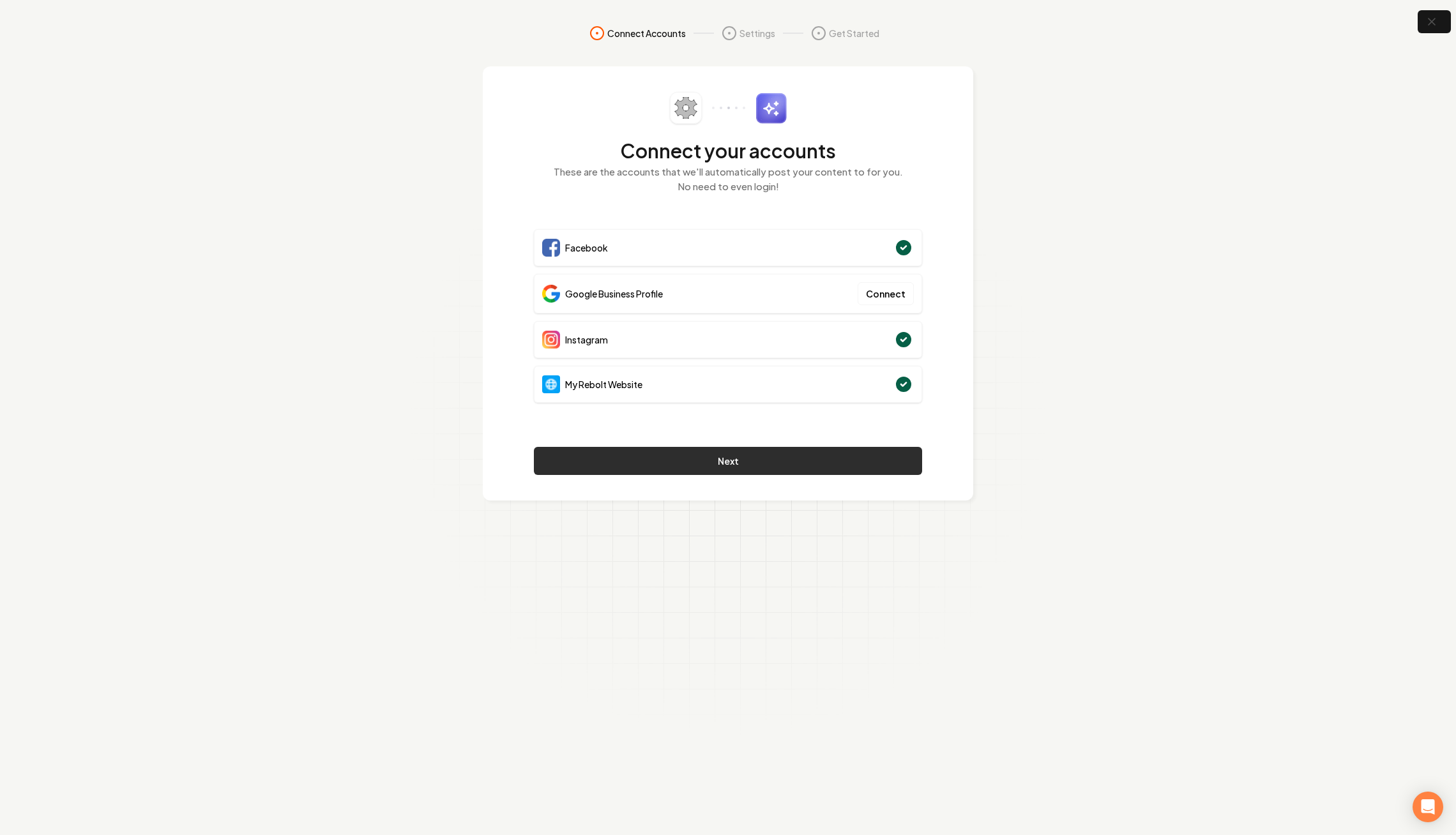
click at [745, 467] on button "Next" at bounding box center [727, 461] width 388 height 28
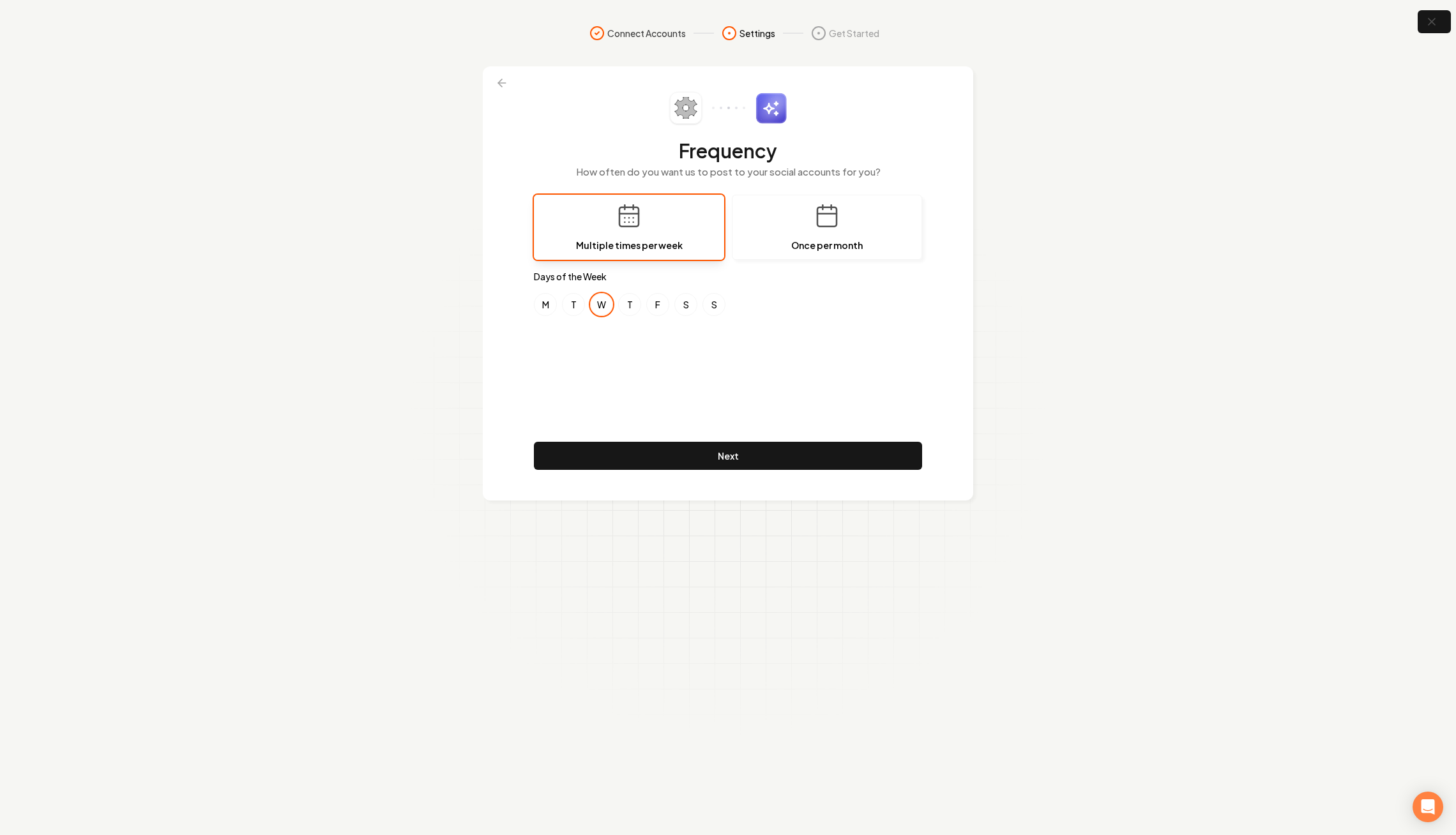
click at [598, 309] on button "W" at bounding box center [601, 304] width 23 height 23
click at [568, 309] on button "T" at bounding box center [573, 304] width 23 height 23
click at [657, 308] on button "F" at bounding box center [657, 304] width 23 height 23
click at [606, 307] on button "W" at bounding box center [601, 304] width 23 height 23
click at [708, 460] on button "Next" at bounding box center [727, 456] width 388 height 28
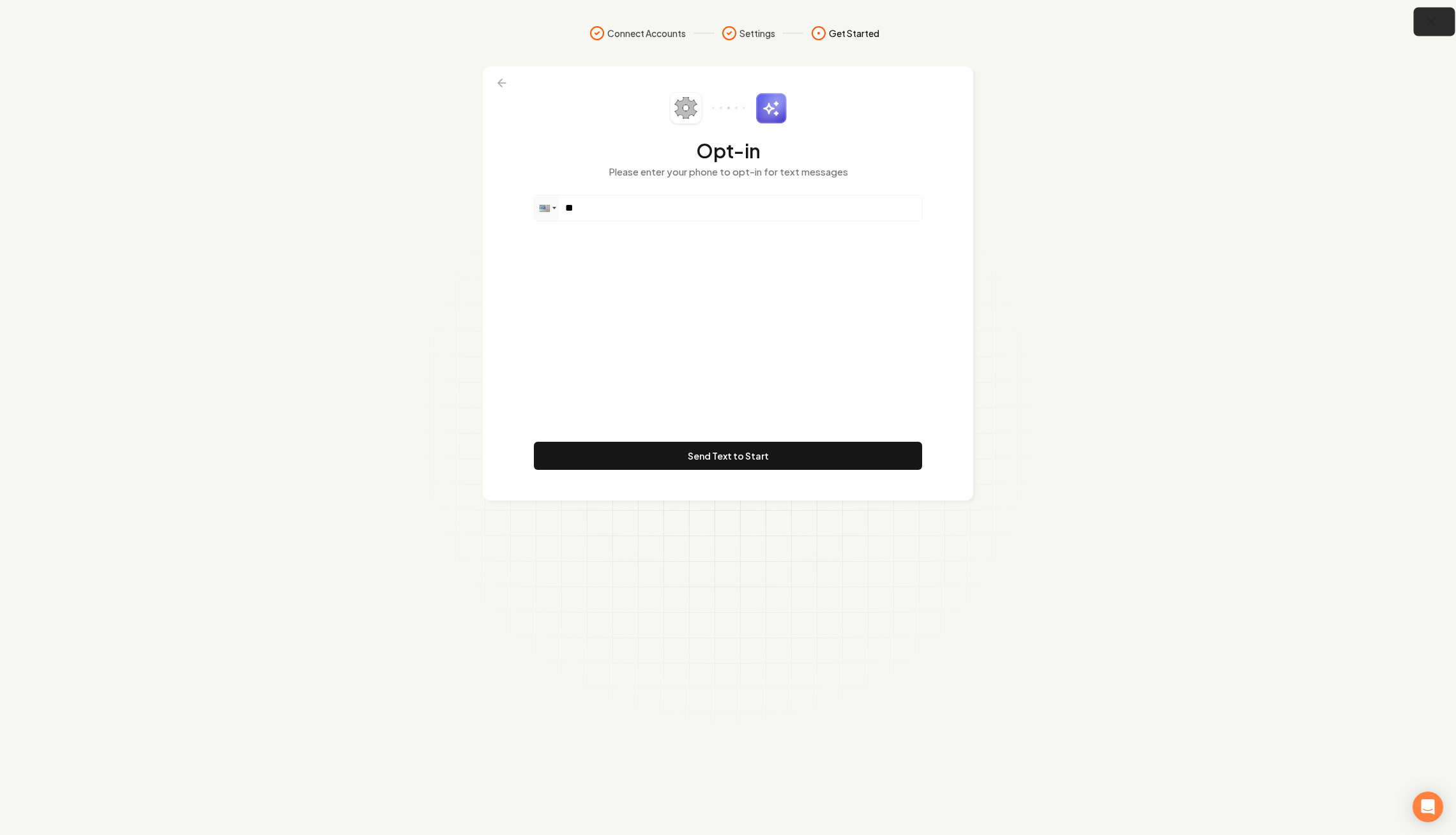
click at [1432, 23] on icon "button" at bounding box center [1431, 22] width 8 height 8
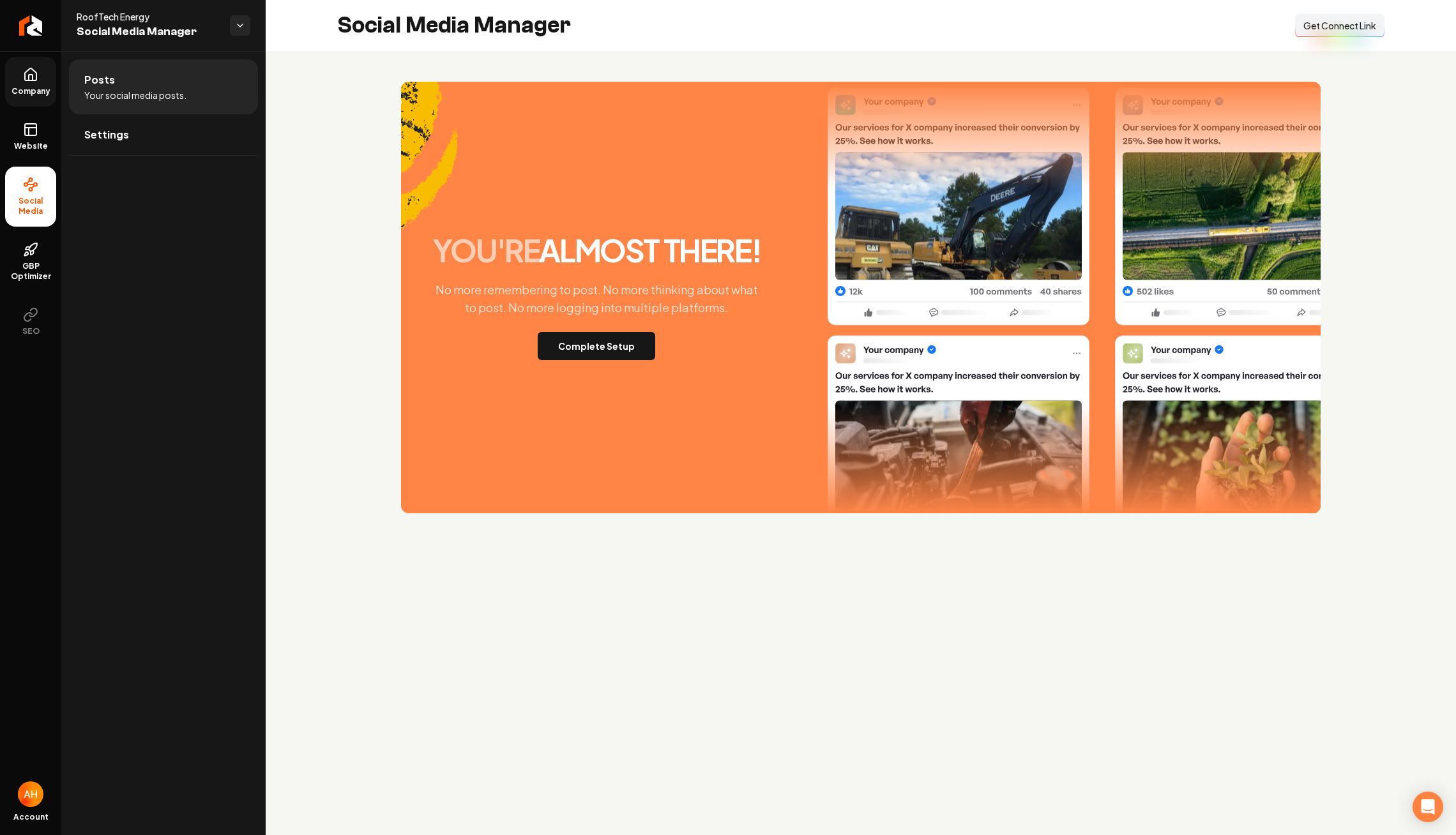
click at [29, 80] on icon at bounding box center [31, 78] width 4 height 6
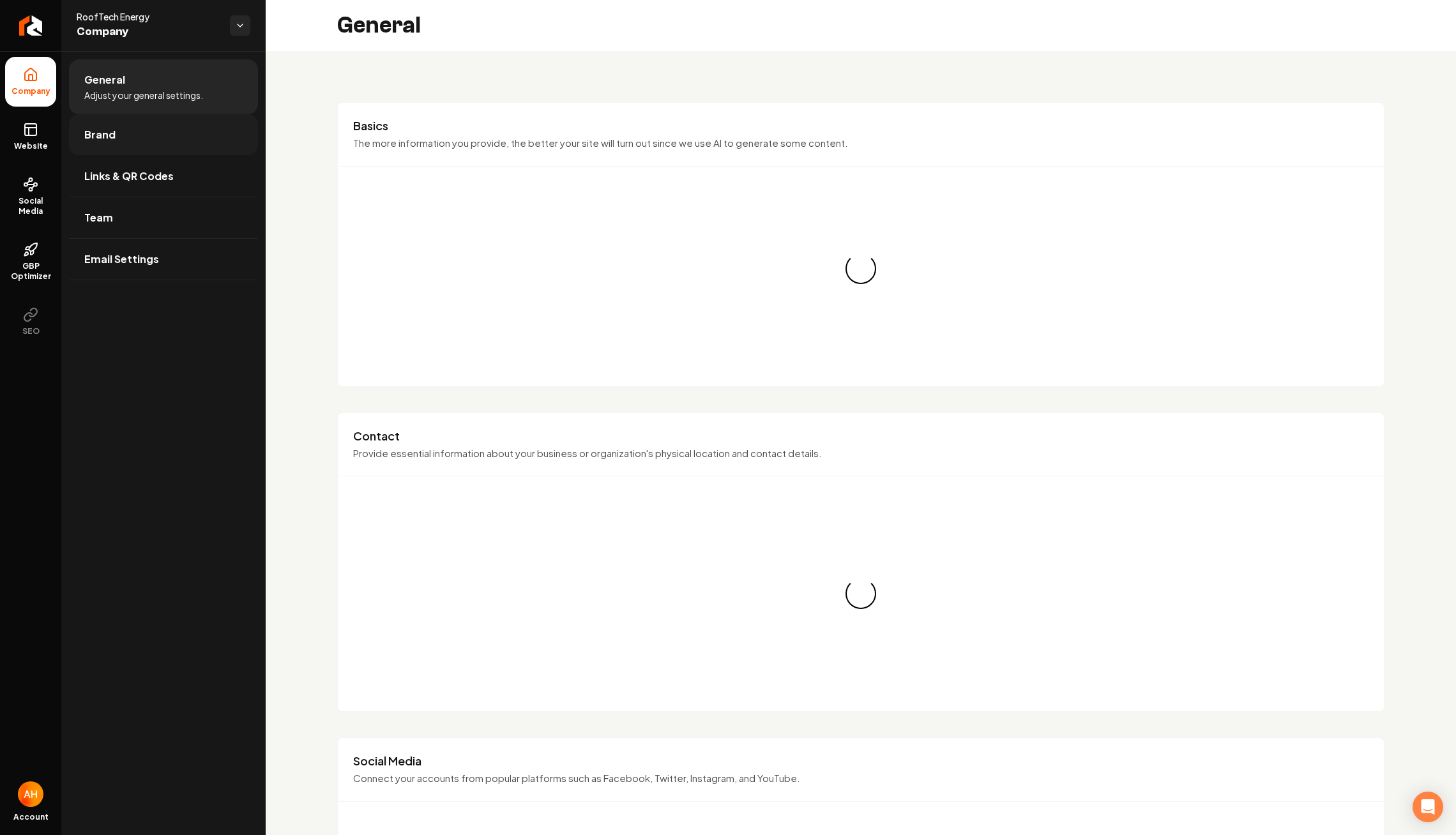
click at [116, 146] on link "Brand" at bounding box center [164, 135] width 189 height 41
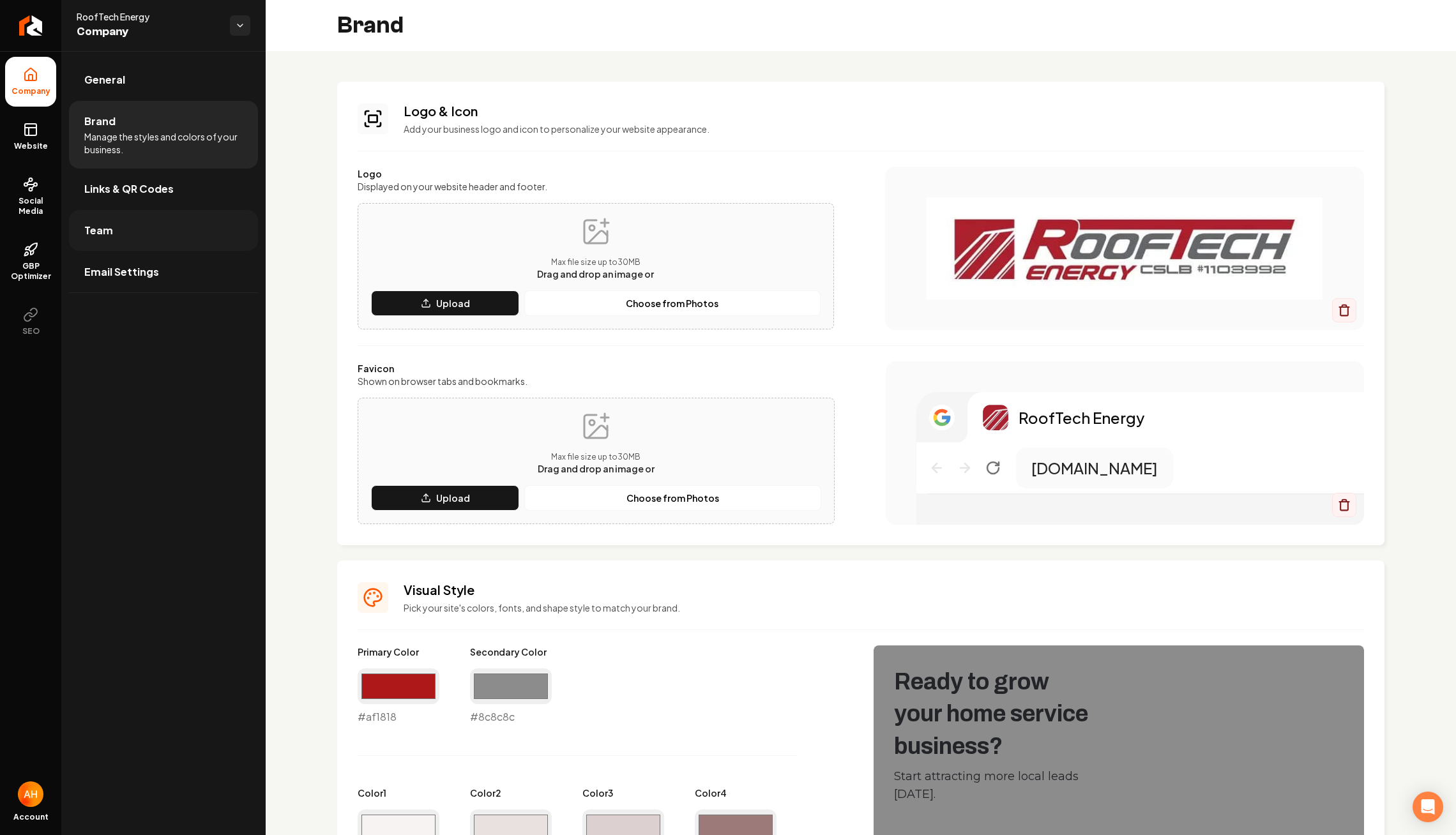
click at [138, 233] on link "Team" at bounding box center [164, 230] width 189 height 41
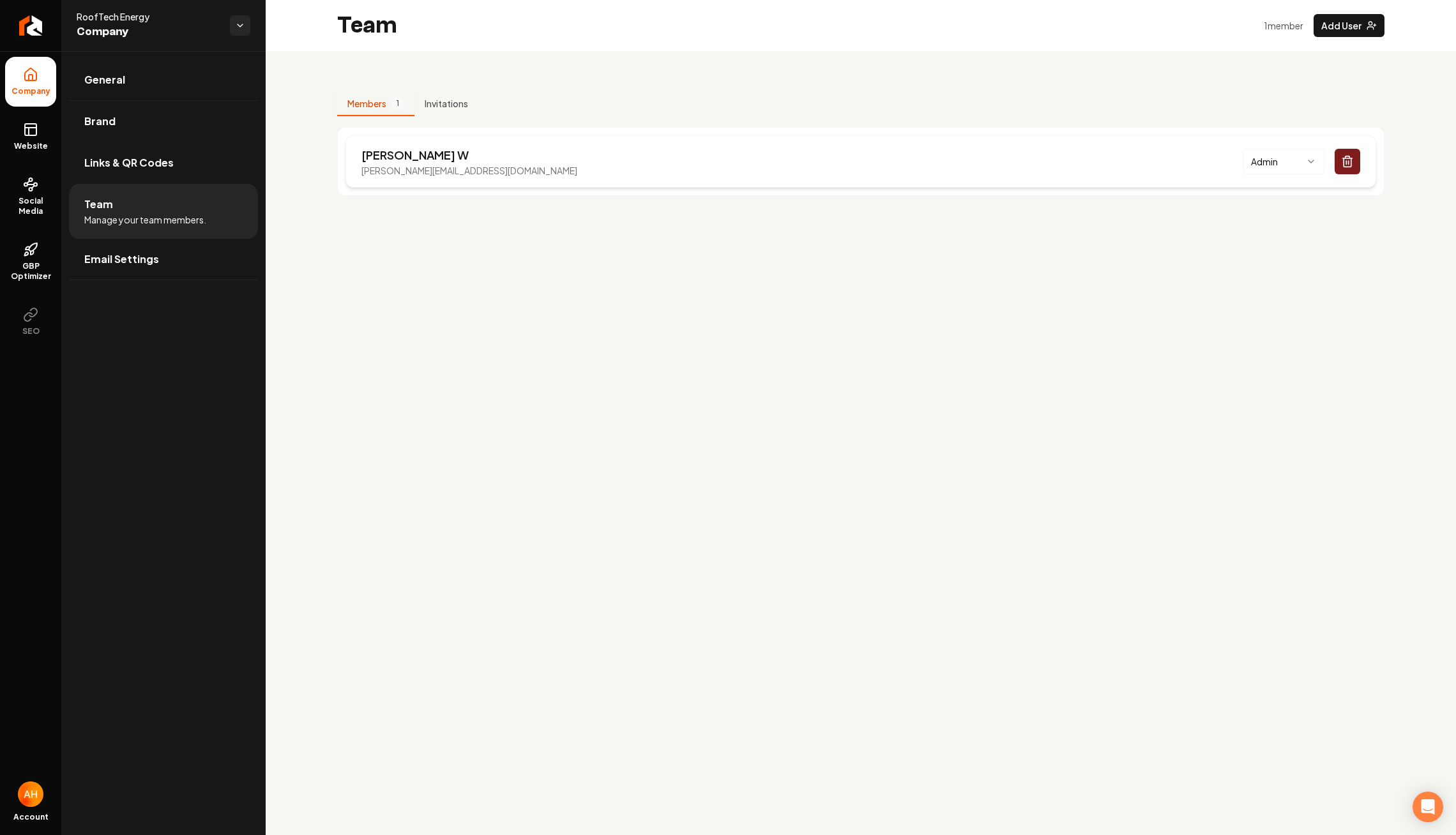
click at [464, 160] on p "James W" at bounding box center [469, 154] width 216 height 18
click at [643, 159] on div "James W james@rooftechenergy.com Admin" at bounding box center [860, 162] width 1030 height 52
click at [23, 183] on icon at bounding box center [31, 184] width 15 height 15
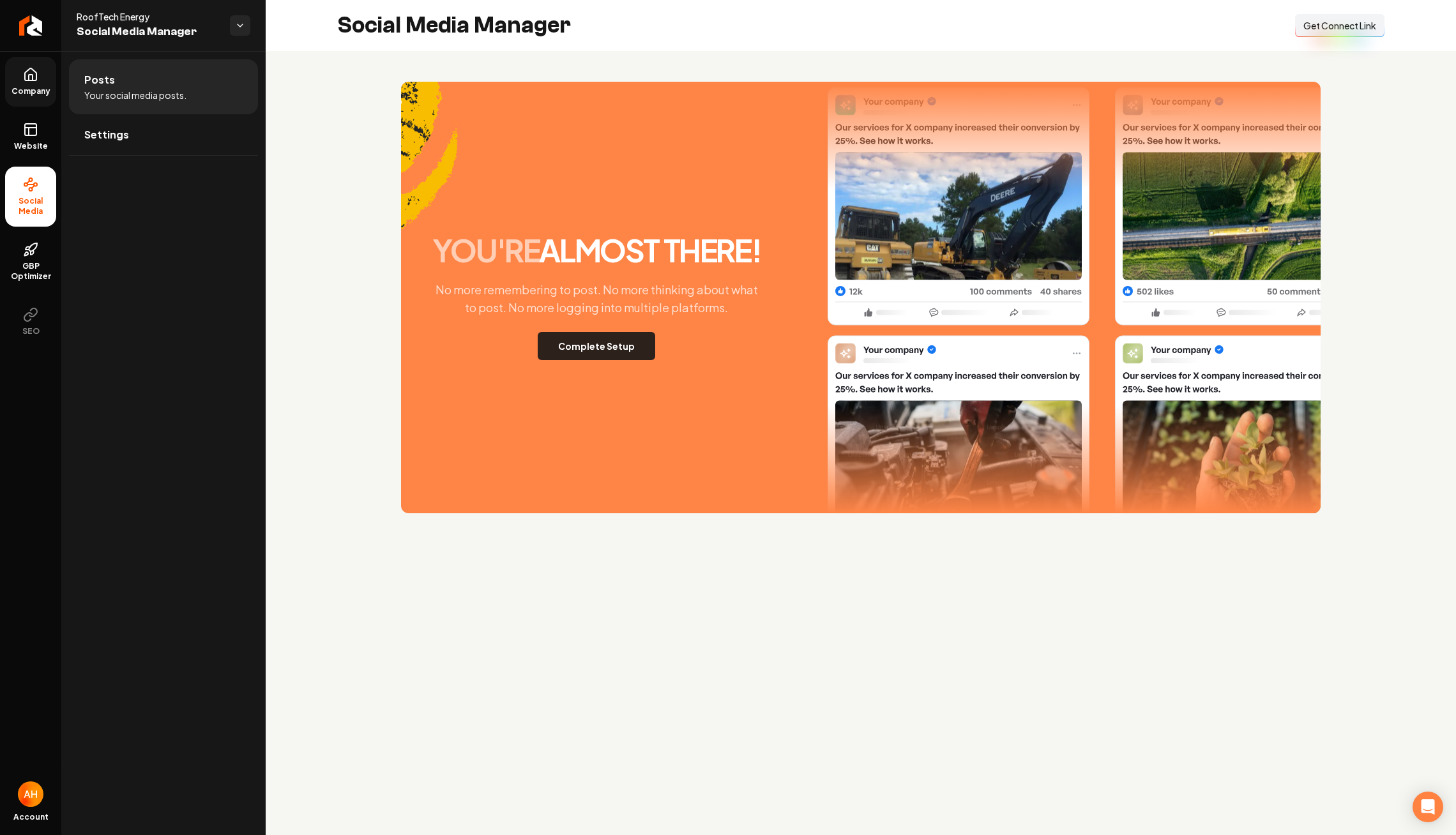
click at [566, 341] on button "Complete Setup" at bounding box center [596, 346] width 118 height 28
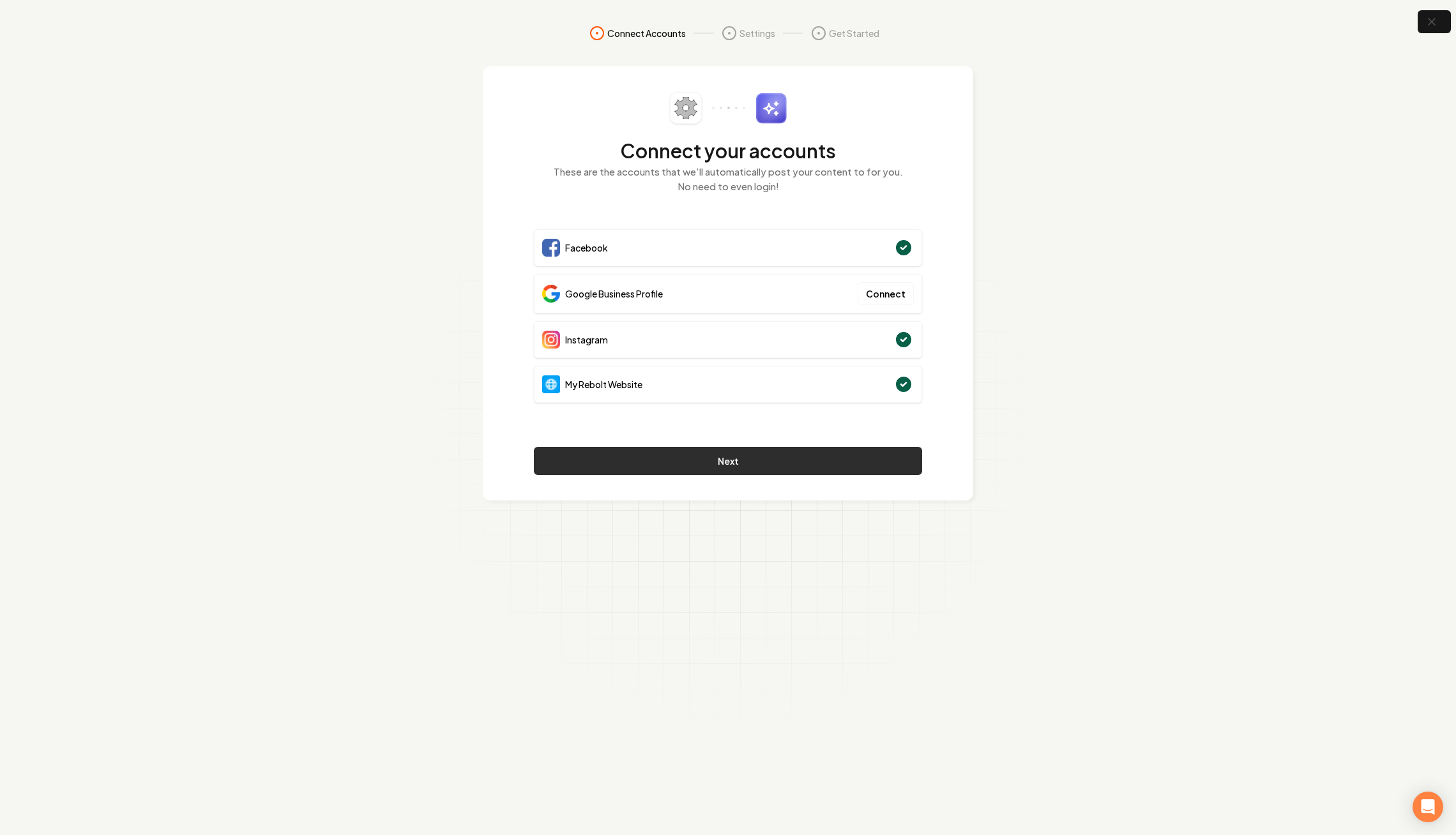
click at [740, 457] on button "Next" at bounding box center [727, 461] width 388 height 28
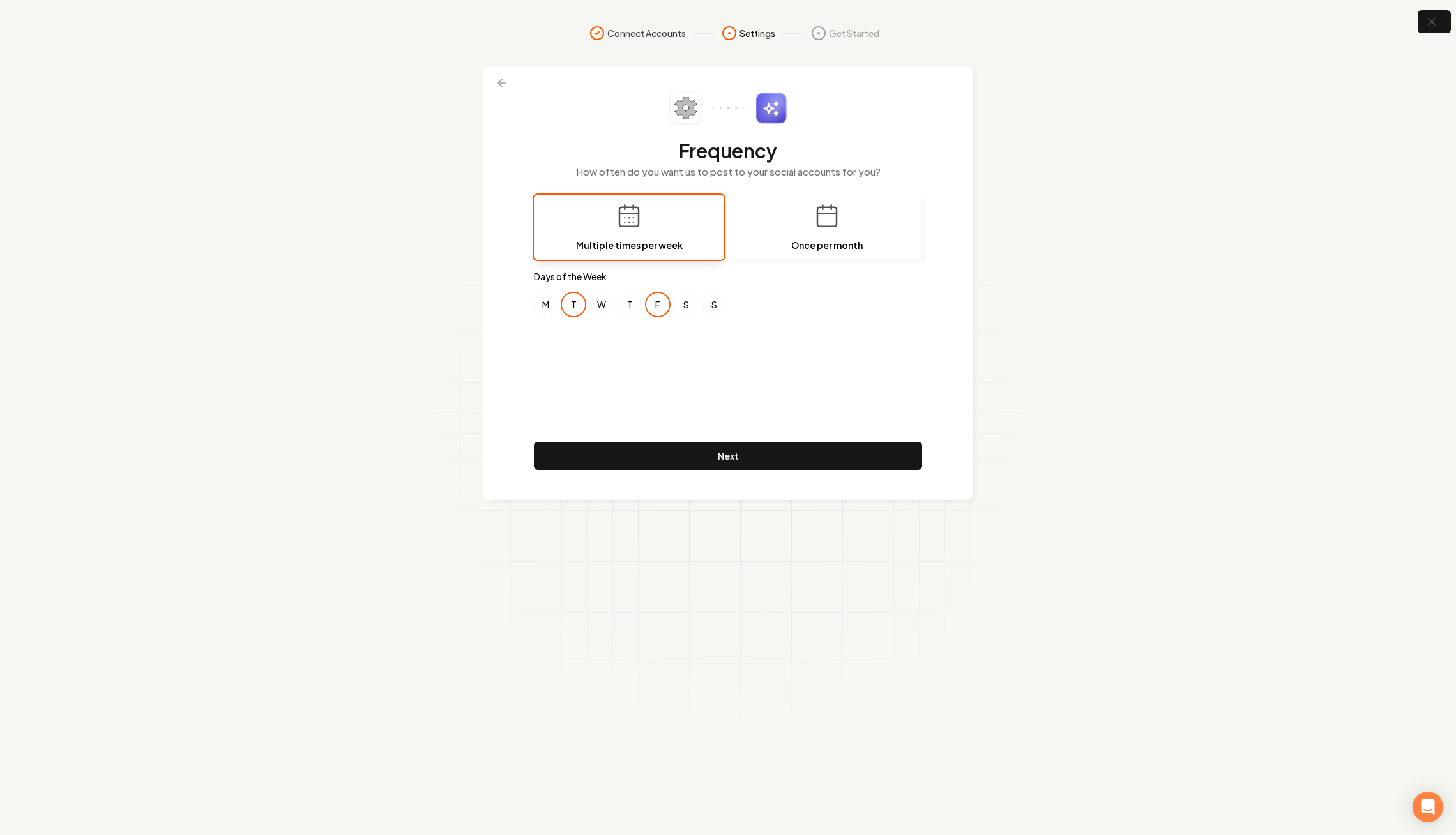
click at [740, 457] on button "Next" at bounding box center [727, 456] width 388 height 28
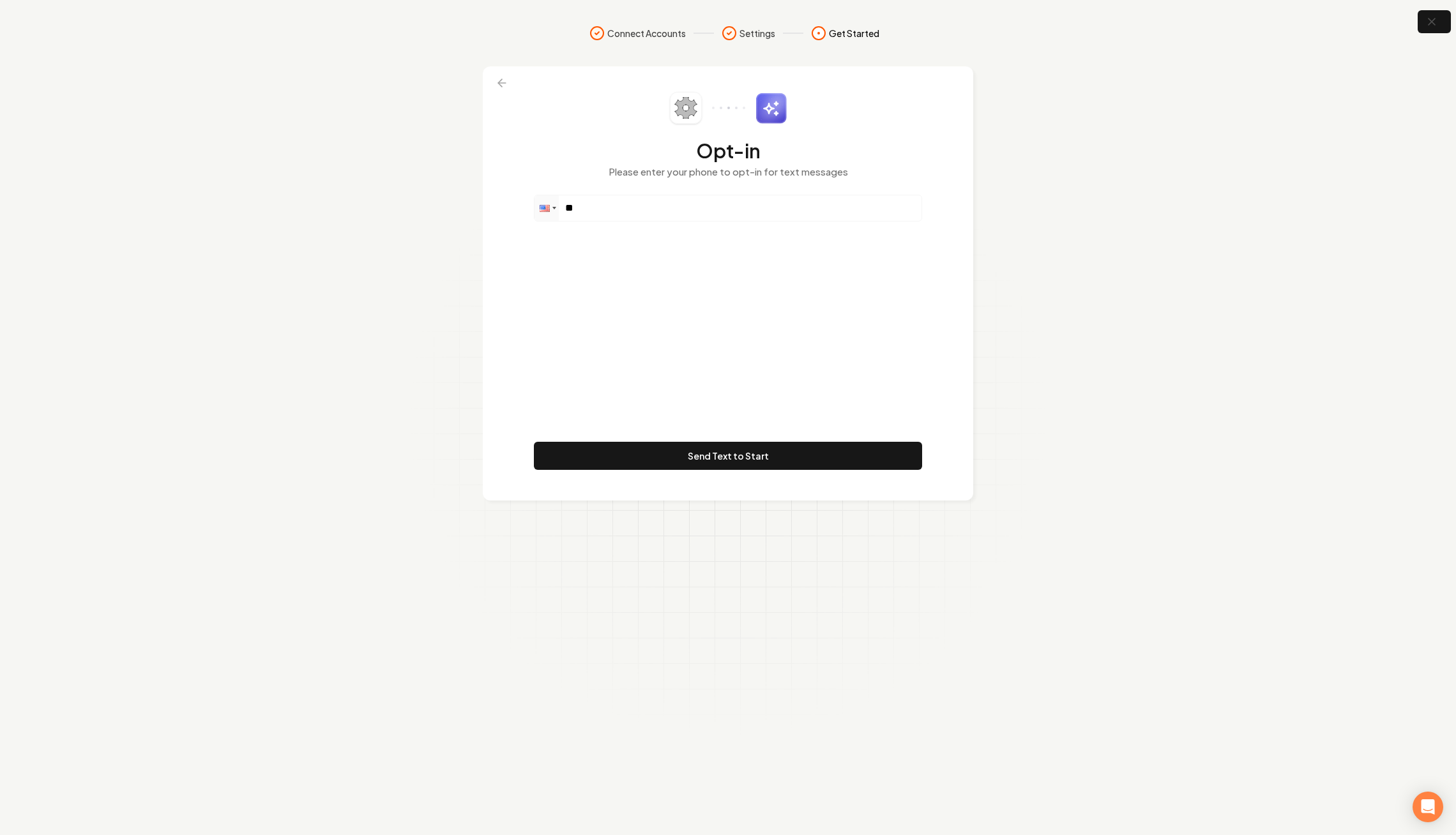
click at [668, 192] on div "Opt-in Please enter your phone to opt-in for text messages" at bounding box center [727, 143] width 388 height 103
click at [668, 199] on input "**" at bounding box center [727, 208] width 386 height 25
paste input "**********"
type input "**********"
click at [501, 74] on button at bounding box center [502, 82] width 28 height 23
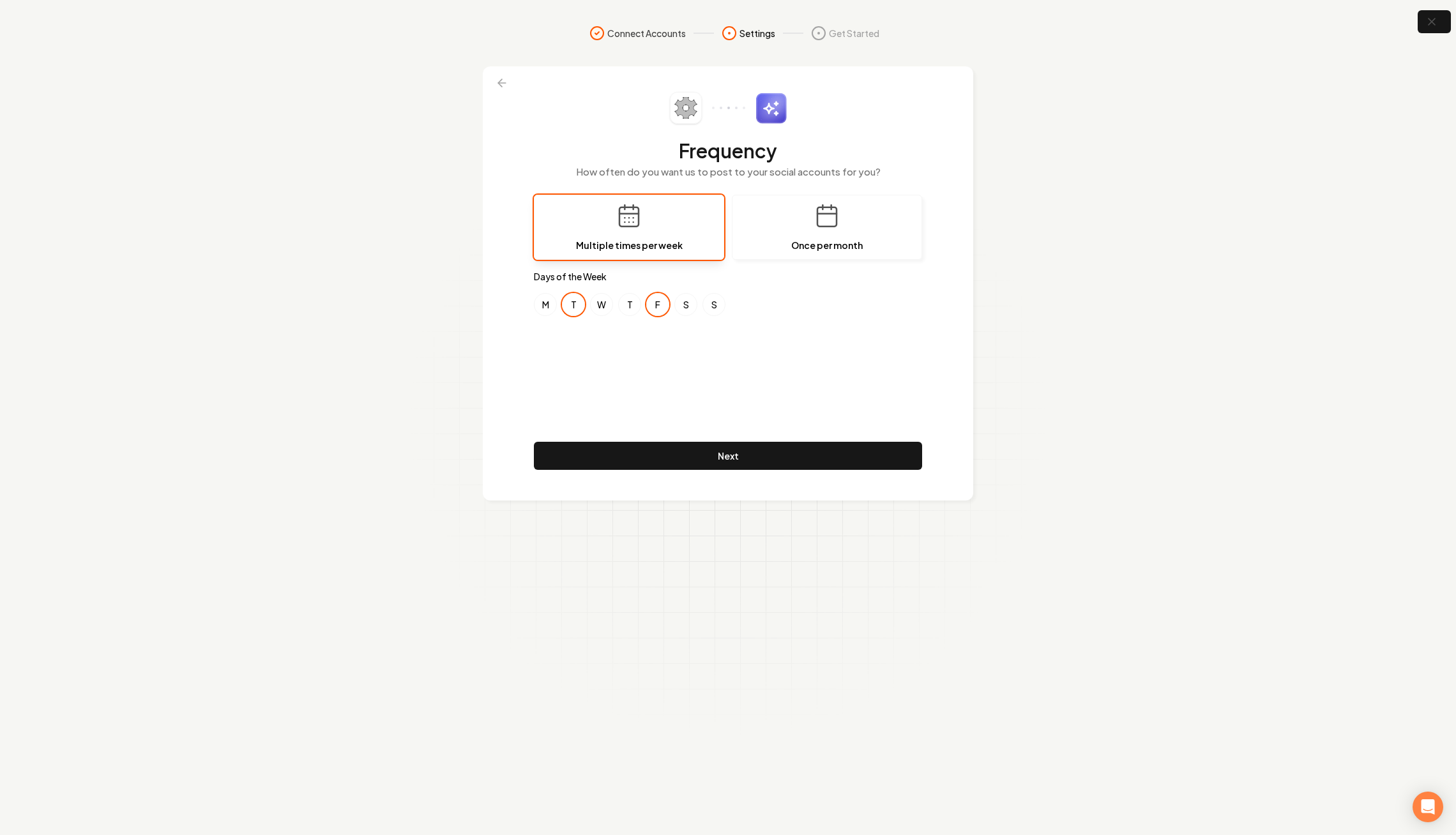
click at [726, 474] on footer "Next" at bounding box center [727, 458] width 388 height 33
click at [726, 460] on button "Next" at bounding box center [727, 456] width 388 height 28
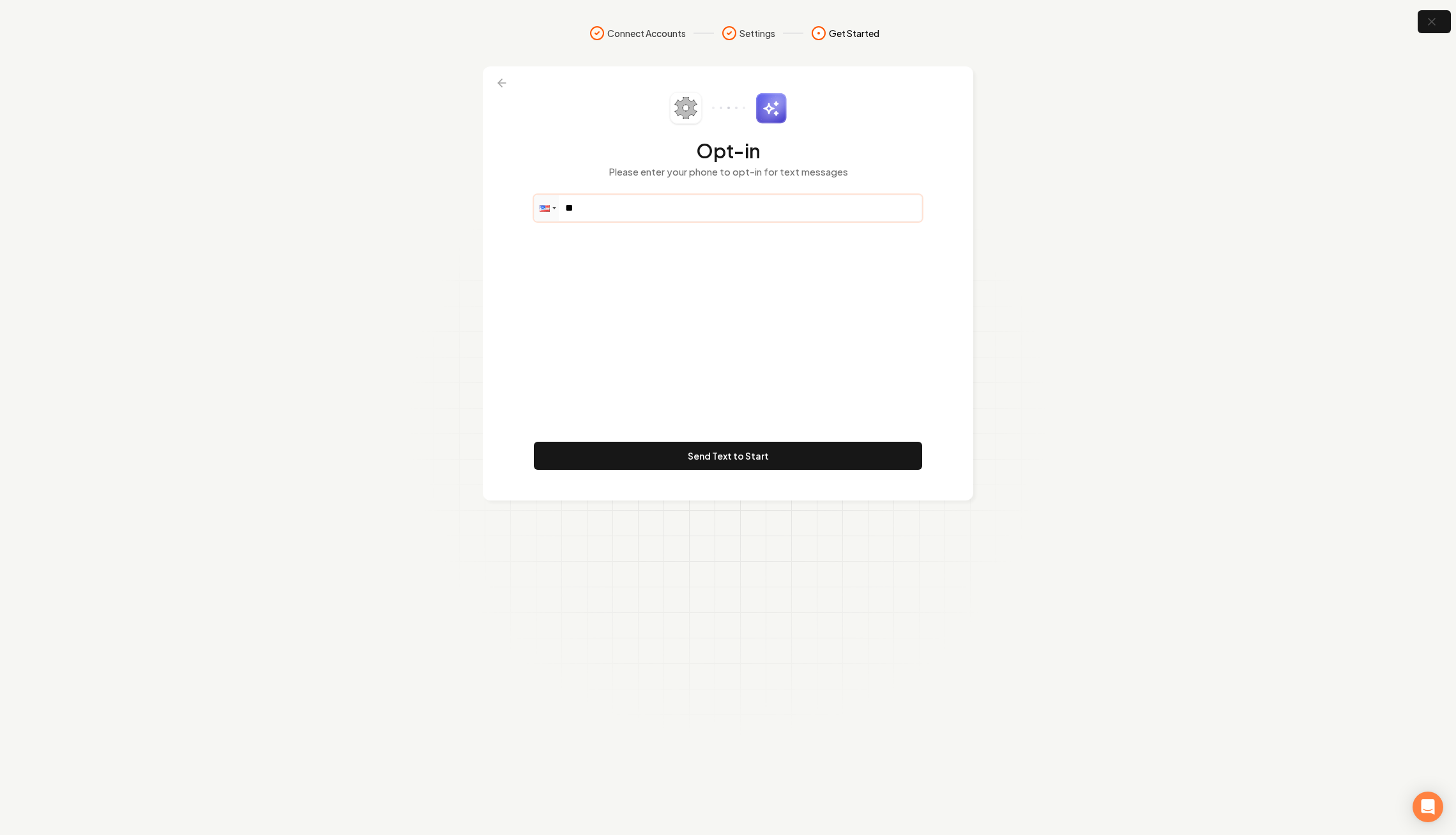
click at [656, 202] on input "**" at bounding box center [727, 208] width 386 height 25
paste input "******"
paste input "**********"
type input "**********"
click at [680, 448] on button "Send Text to Start" at bounding box center [727, 456] width 388 height 28
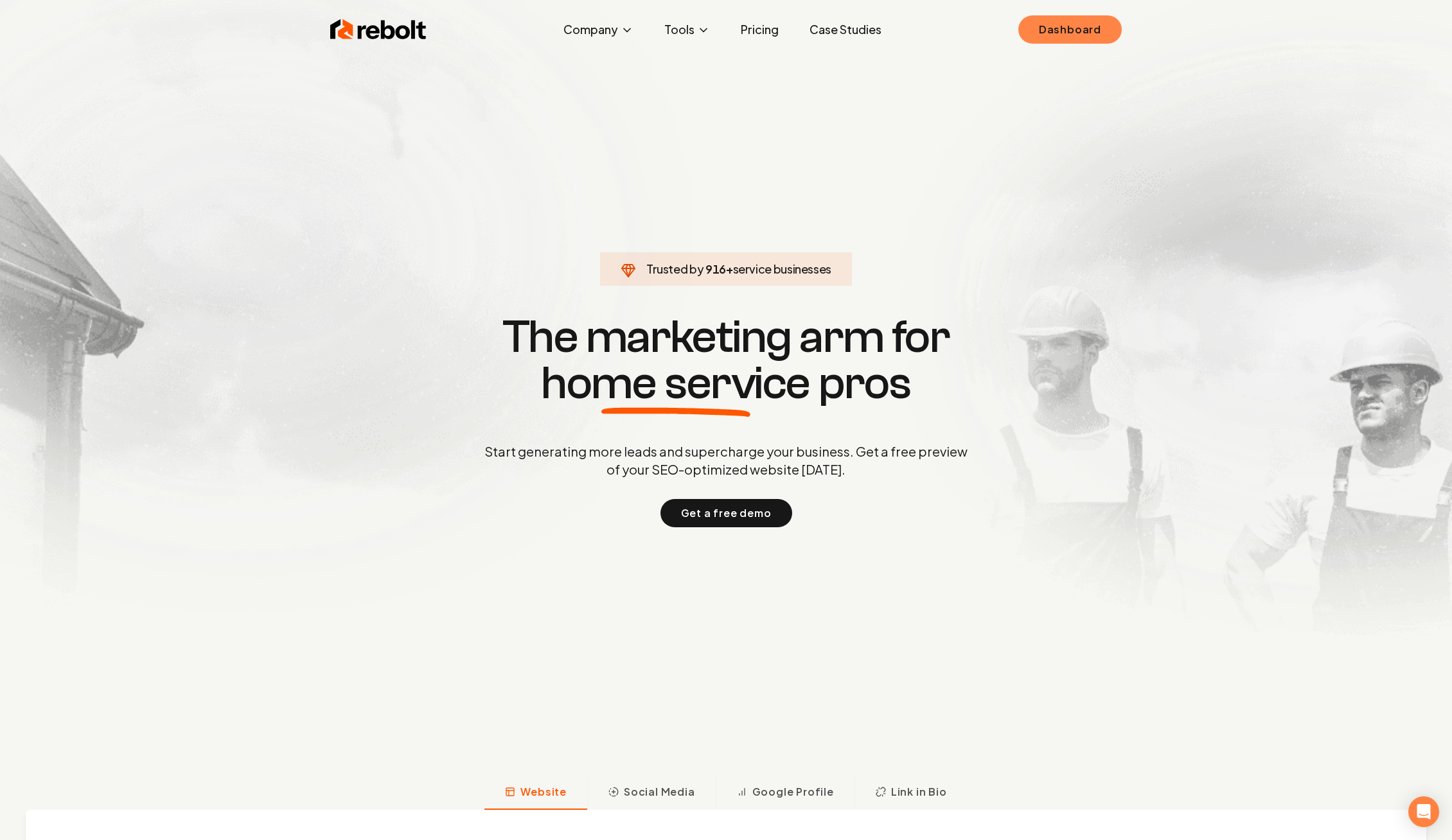
click at [1084, 29] on link "Dashboard" at bounding box center [1070, 29] width 104 height 28
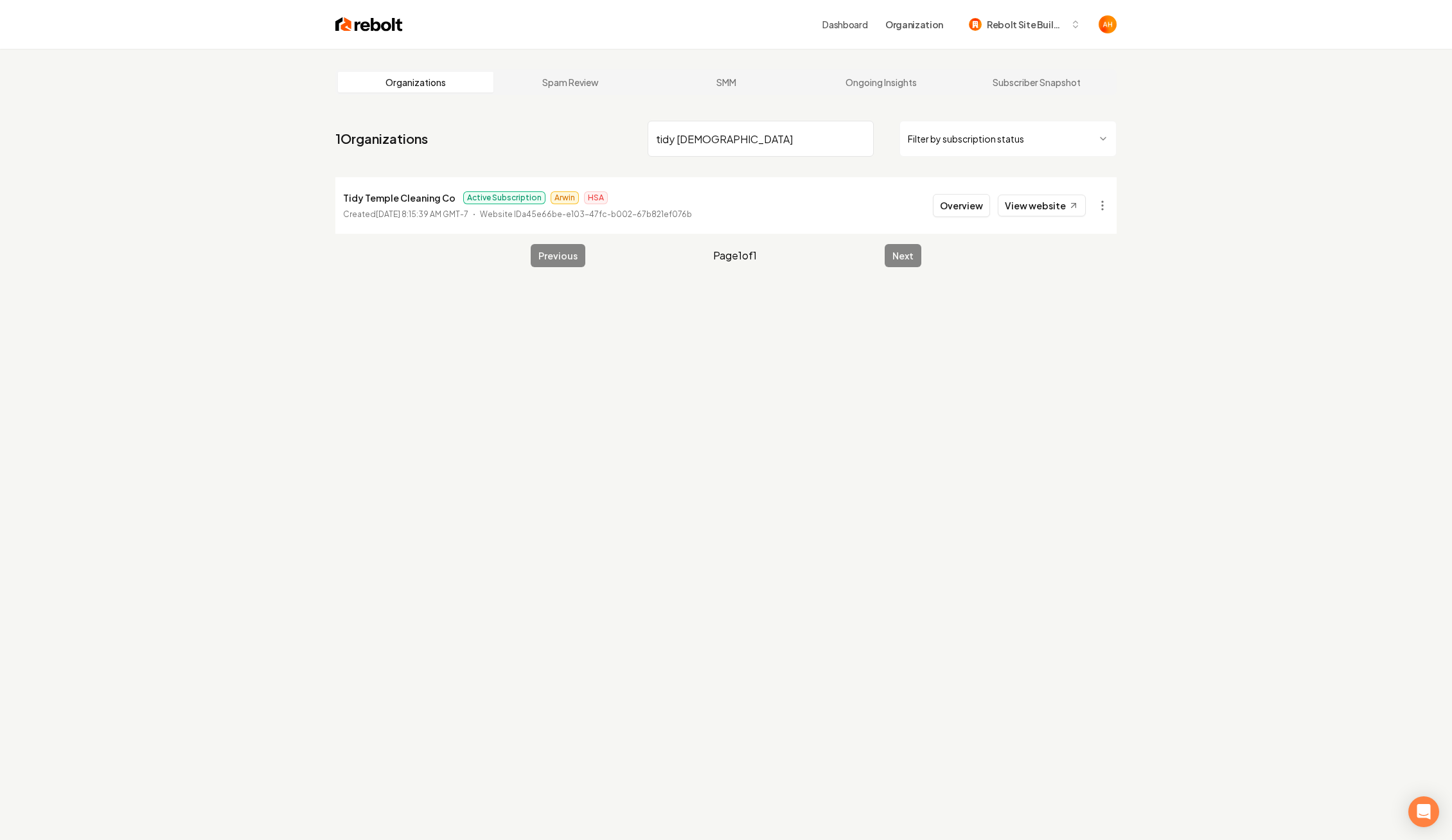
type input "tidy temple"
click at [990, 206] on button "Overview" at bounding box center [961, 205] width 57 height 24
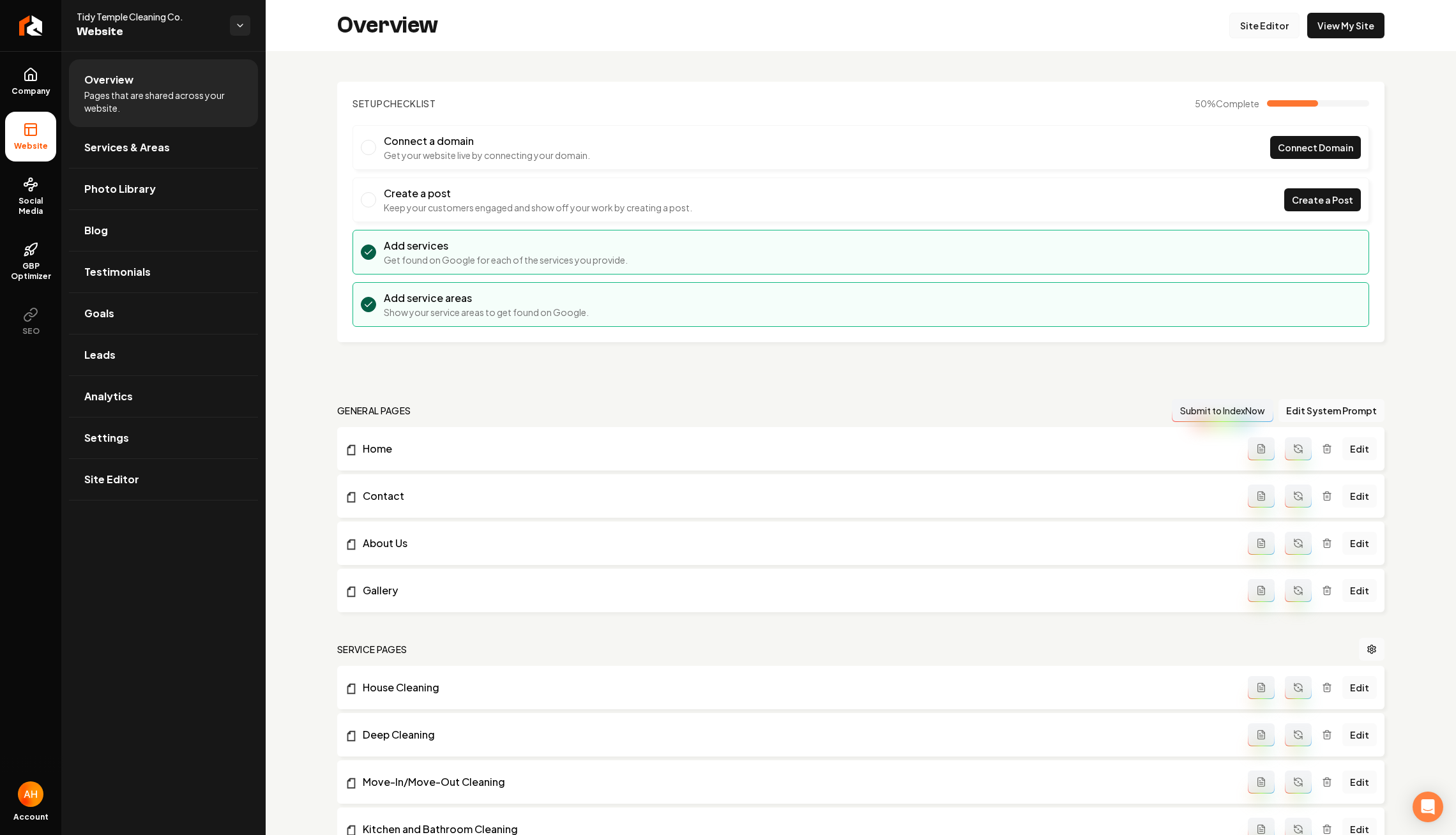
click at [1272, 26] on link "Site Editor" at bounding box center [1263, 25] width 70 height 25
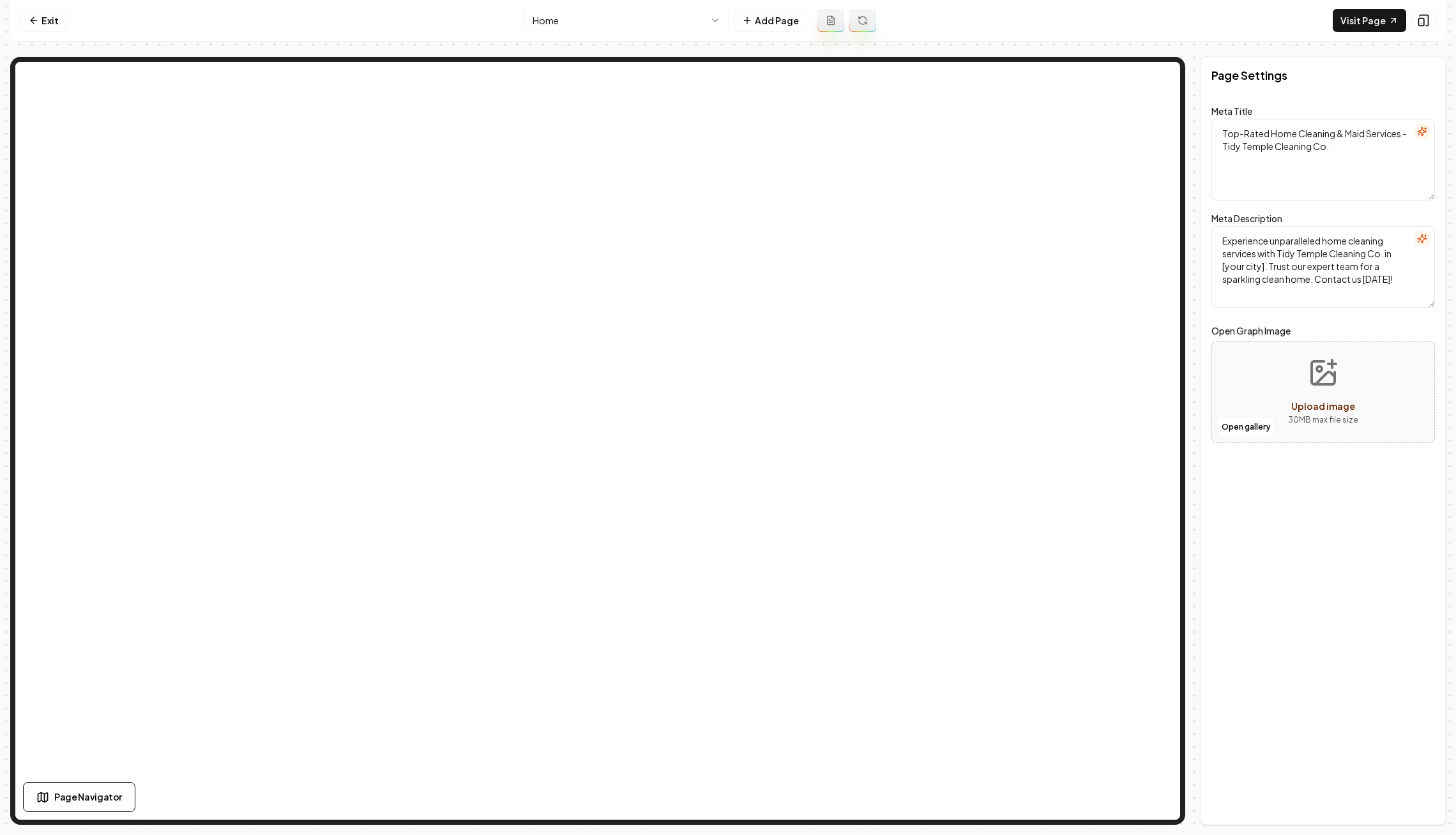
click at [637, 28] on html "Computer Required This feature is only available on a computer. Please switch t…" at bounding box center [728, 418] width 1456 height 835
click at [644, 30] on html "Computer Required This feature is only available on a computer. Please switch t…" at bounding box center [728, 418] width 1456 height 835
click at [720, 29] on html "Computer Required This feature is only available on a computer. Please switch t…" at bounding box center [728, 418] width 1456 height 835
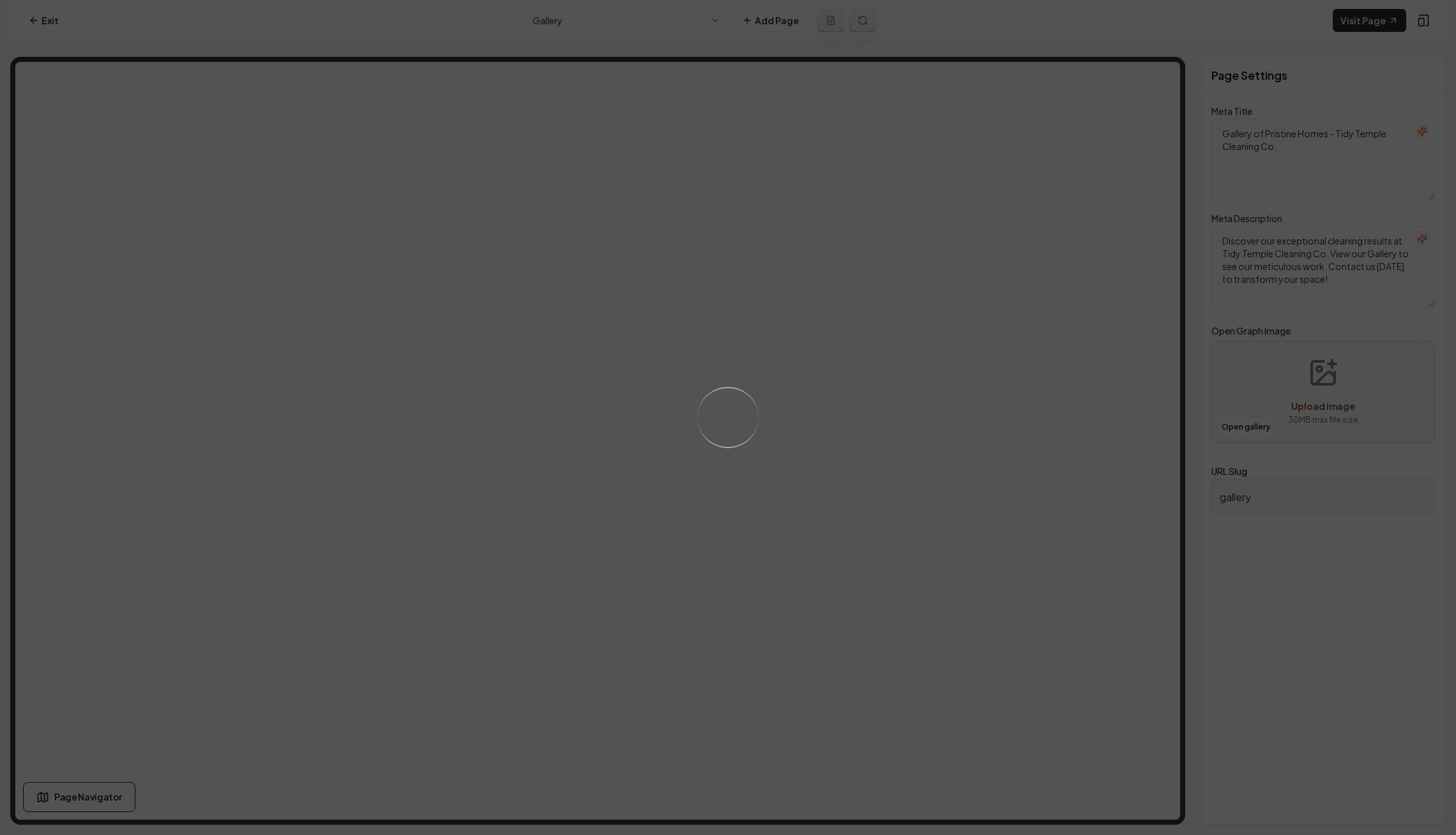
click at [1349, 22] on div "Loading..." at bounding box center [728, 418] width 1456 height 835
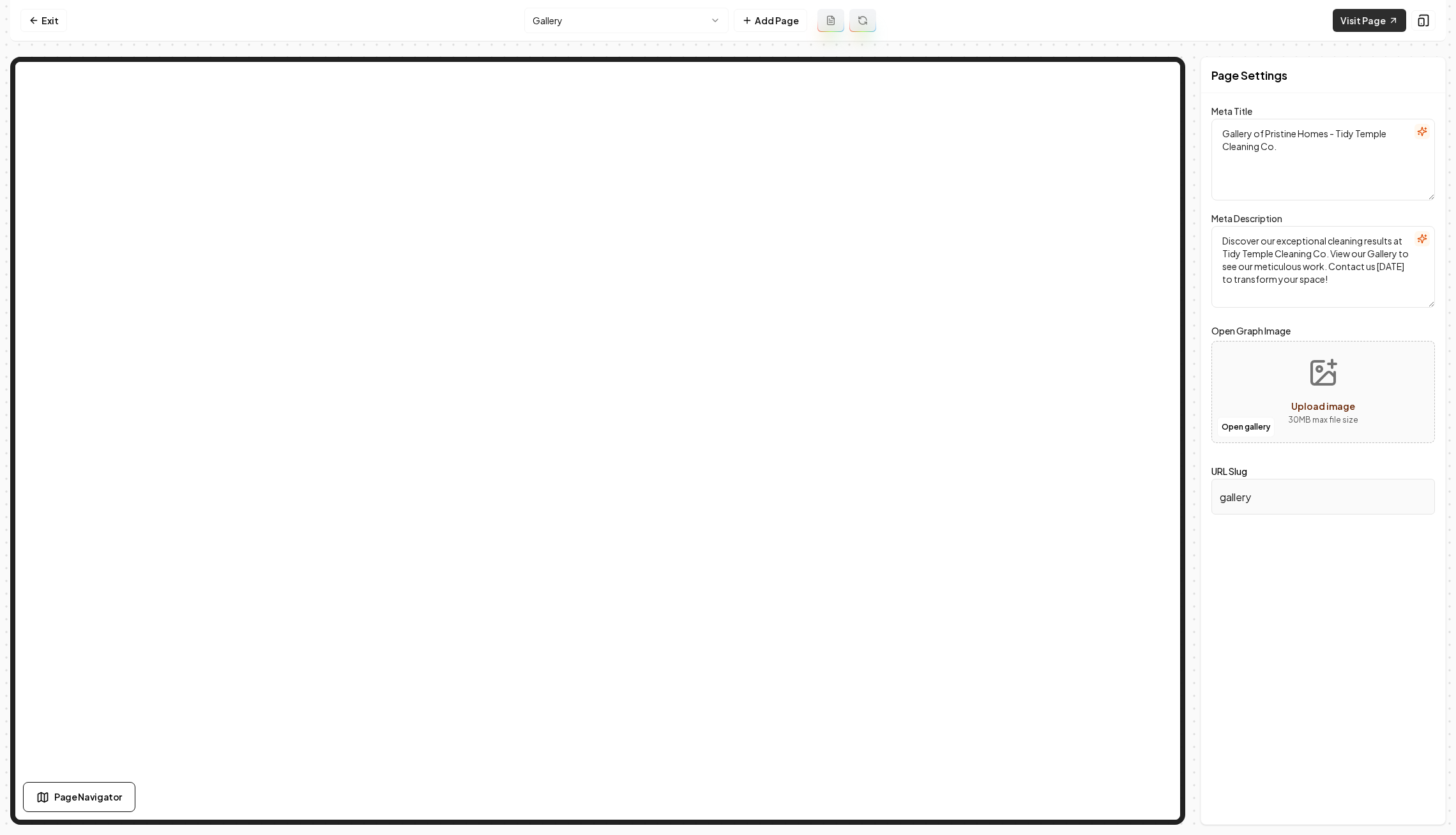
click at [1364, 22] on link "Visit Page" at bounding box center [1369, 21] width 73 height 23
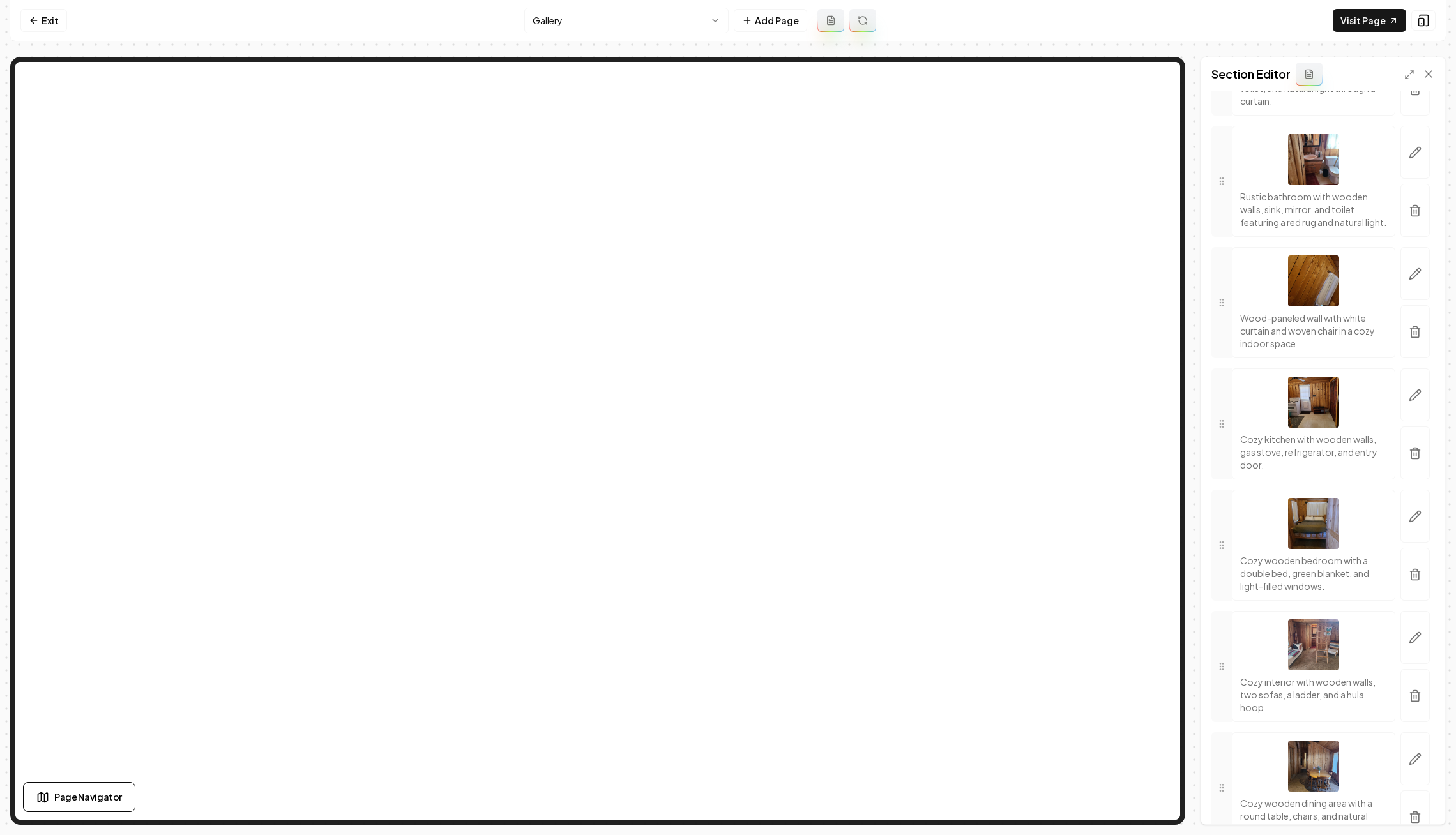
scroll to position [1521, 0]
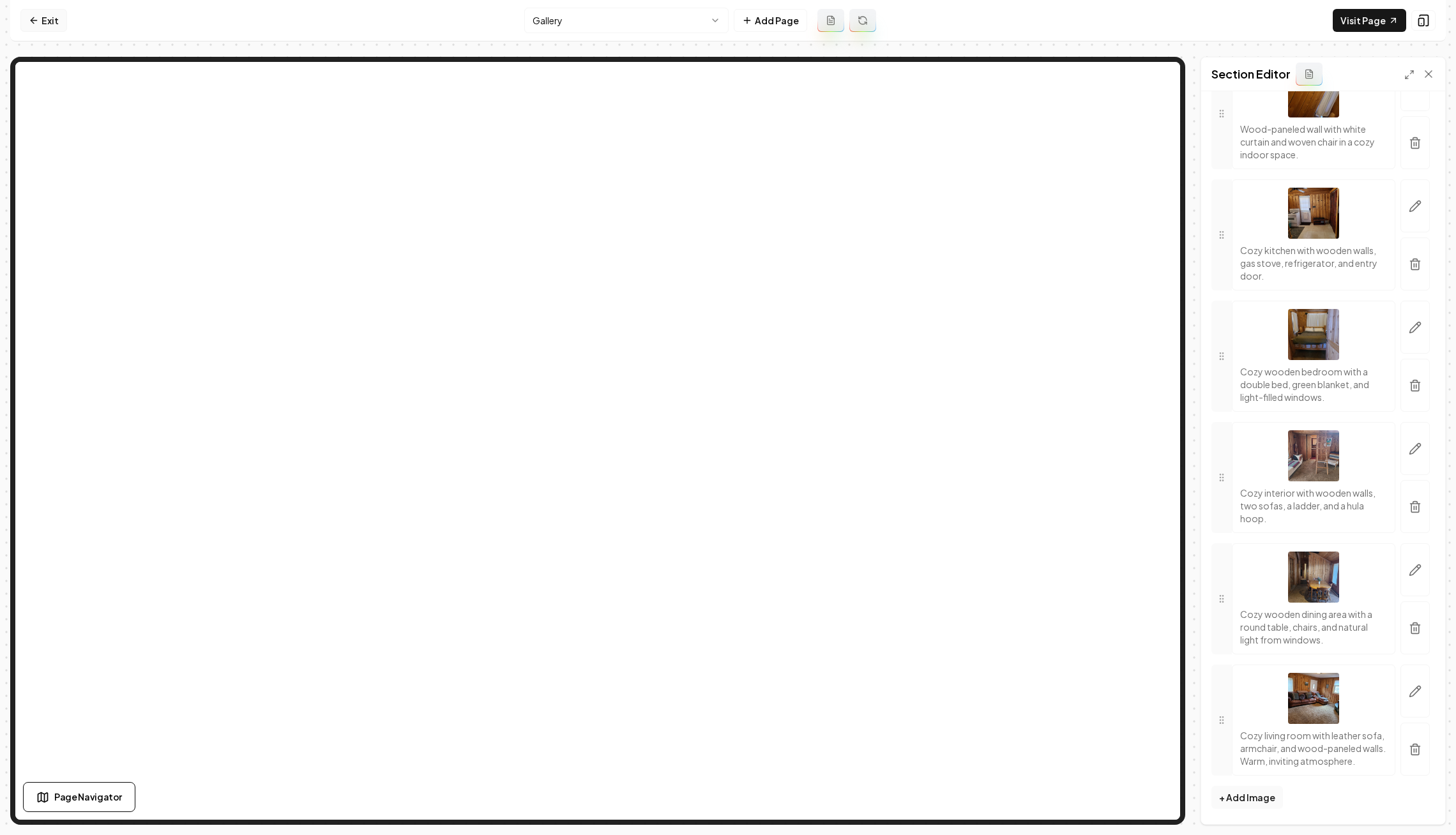
click at [49, 27] on link "Exit" at bounding box center [44, 21] width 47 height 23
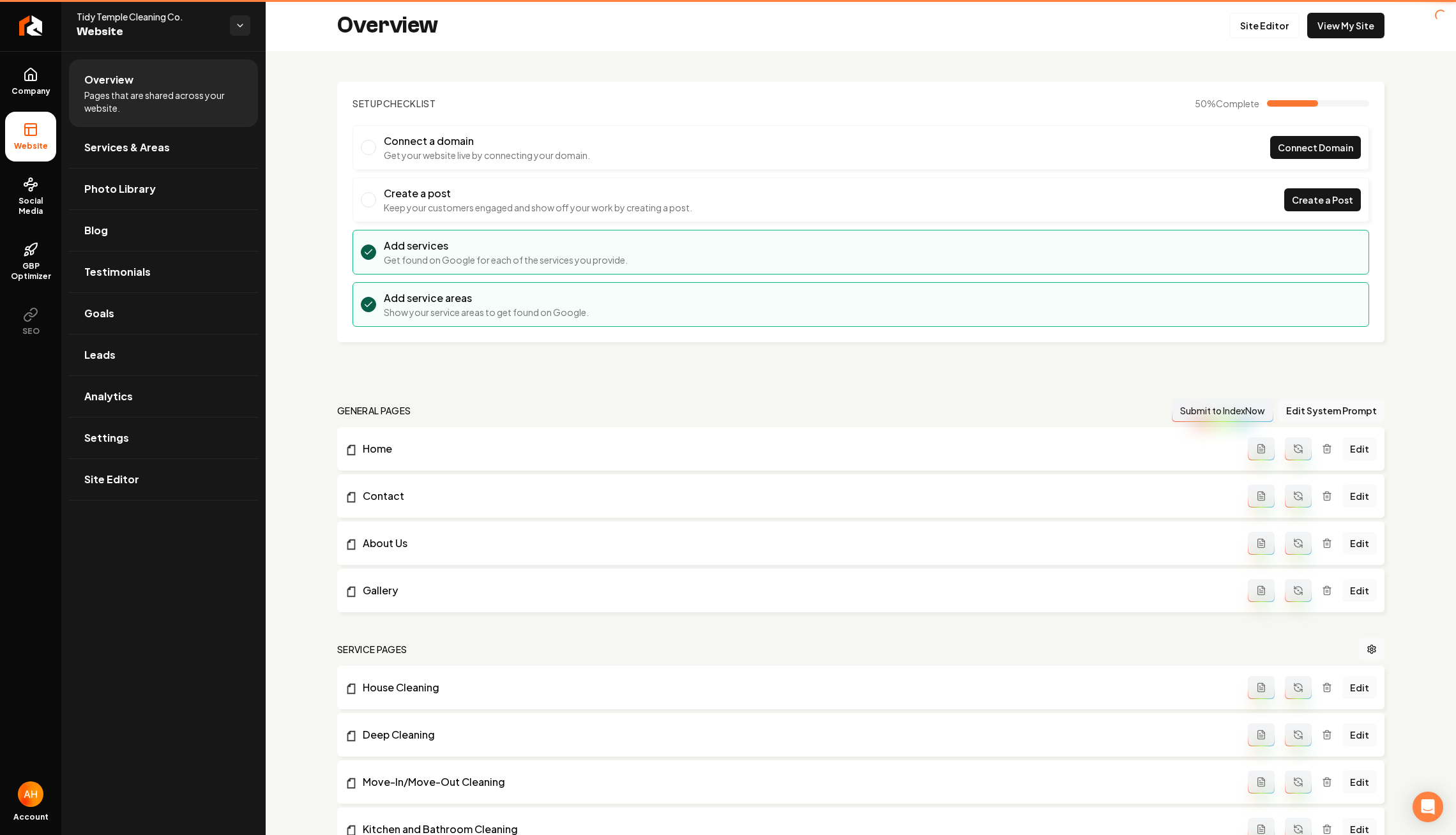
click at [256, 33] on div "Tidy Temple Cleaning Co. Website" at bounding box center [164, 25] width 204 height 51
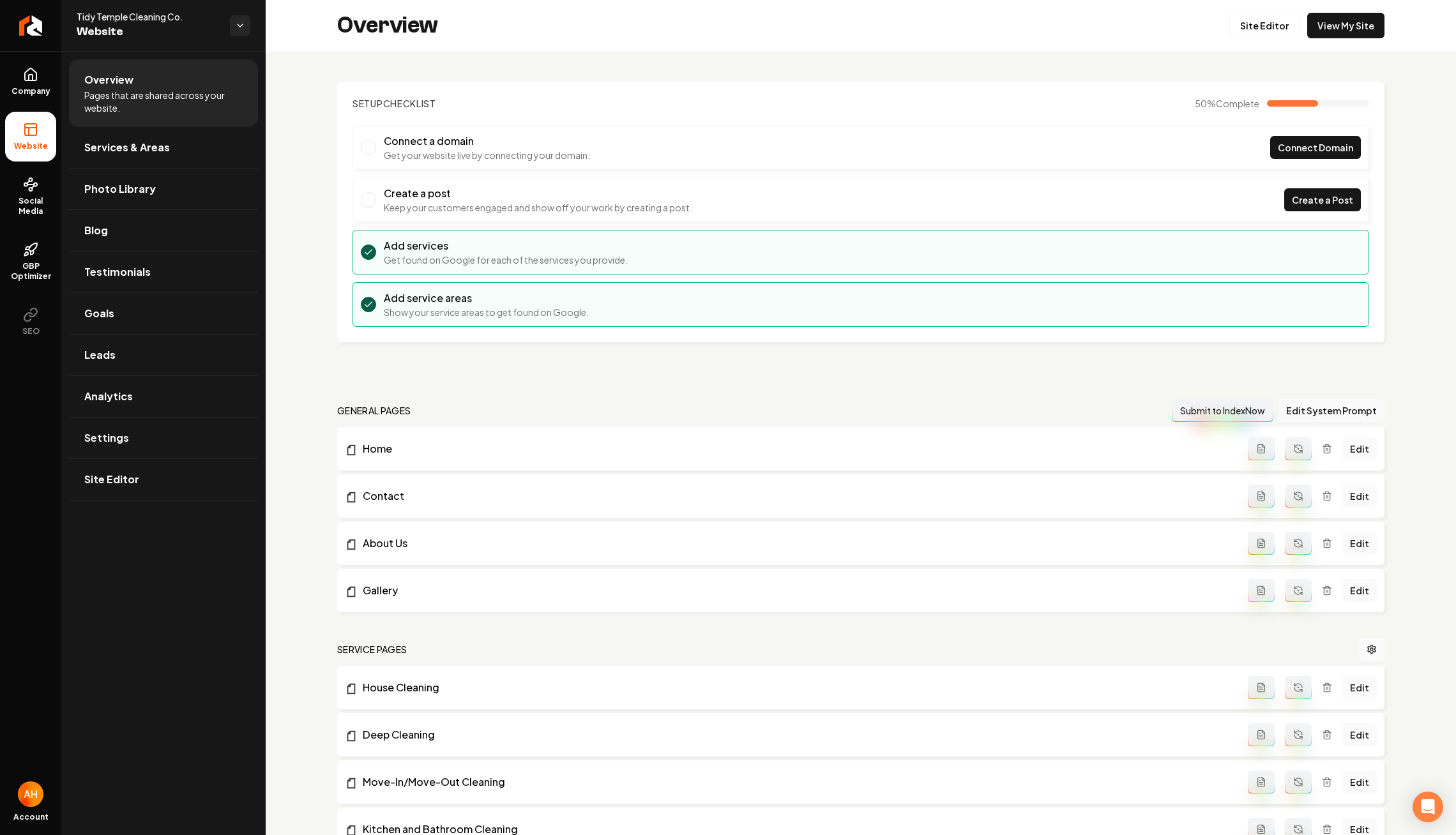
click at [279, 33] on div "Overview Site Editor View My Site" at bounding box center [861, 25] width 1190 height 51
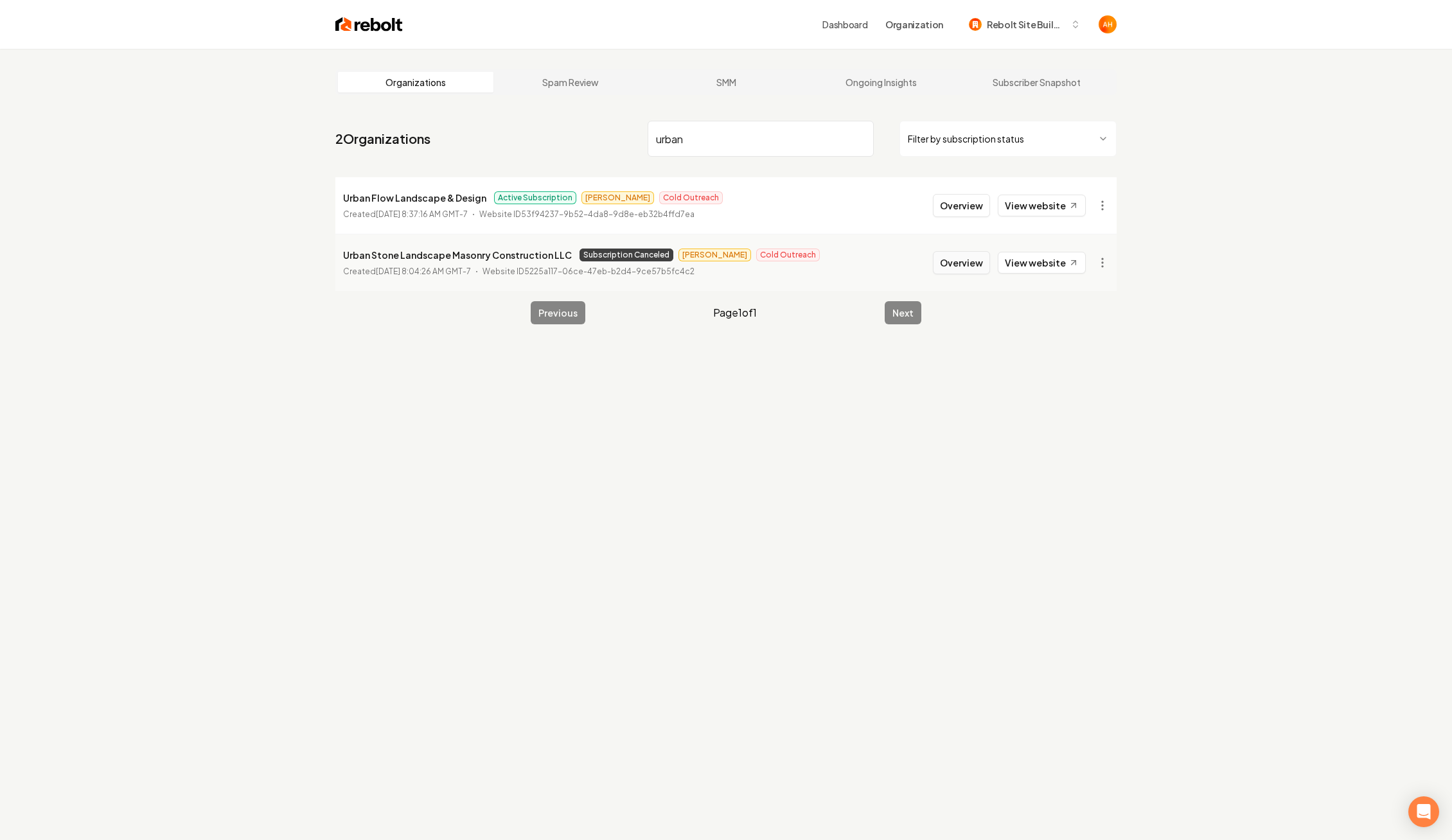
type input "urban"
click at [965, 258] on button "Overview" at bounding box center [961, 263] width 57 height 24
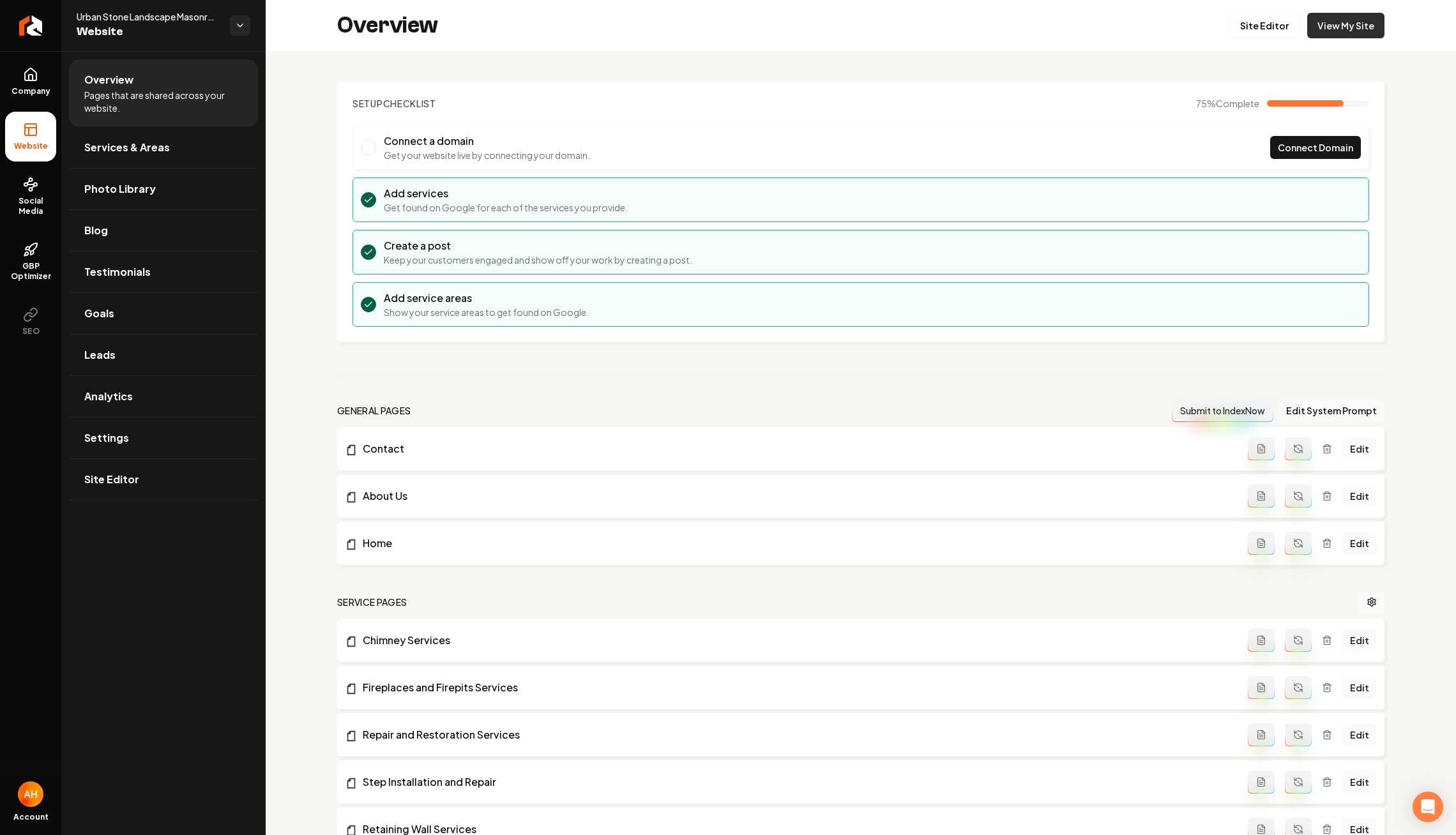
click at [1361, 17] on link "View My Site" at bounding box center [1346, 25] width 78 height 25
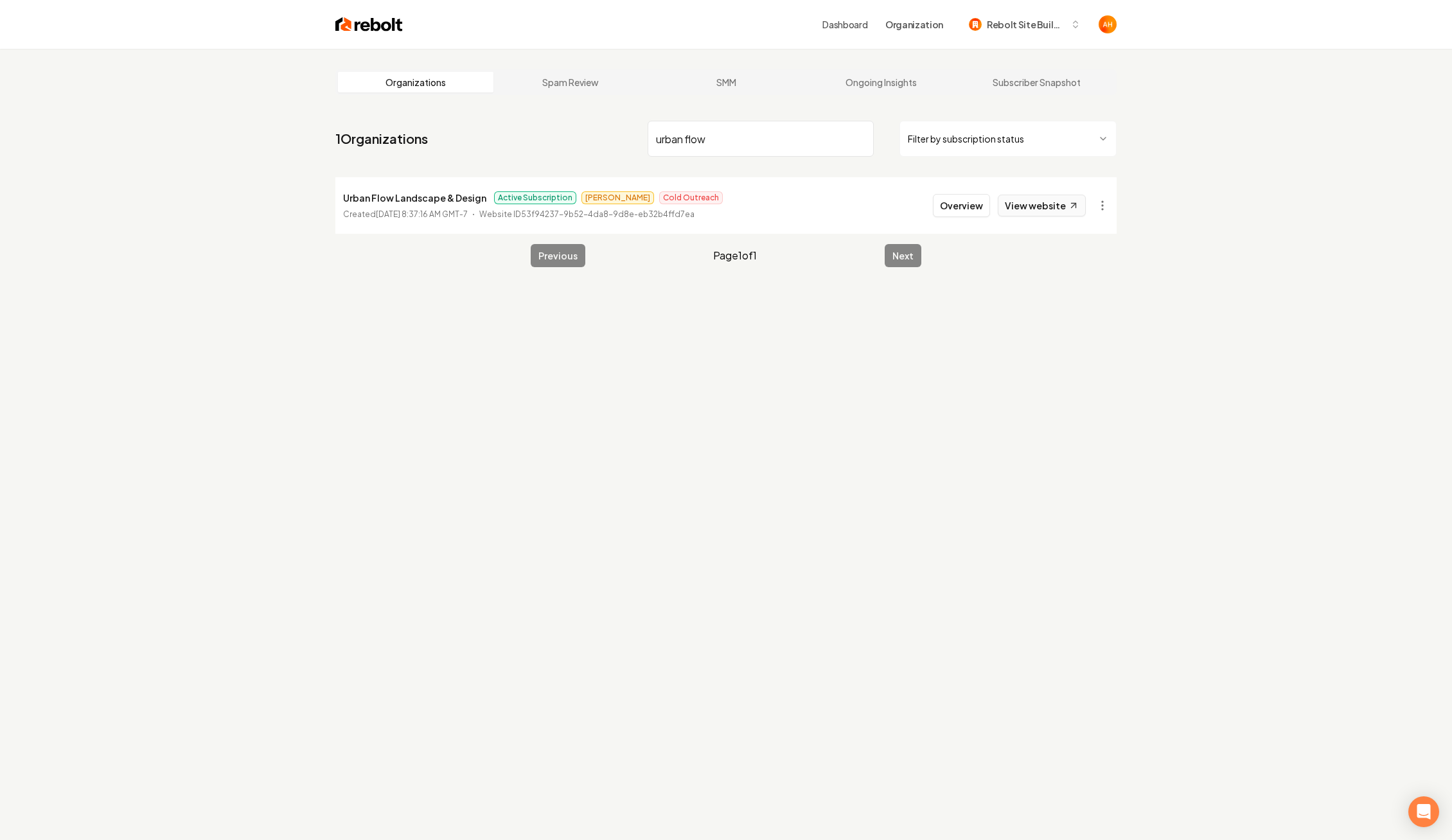
type input "urban flow"
click at [1022, 207] on link "View website" at bounding box center [1041, 205] width 88 height 22
click at [945, 197] on button "Overview" at bounding box center [961, 205] width 57 height 24
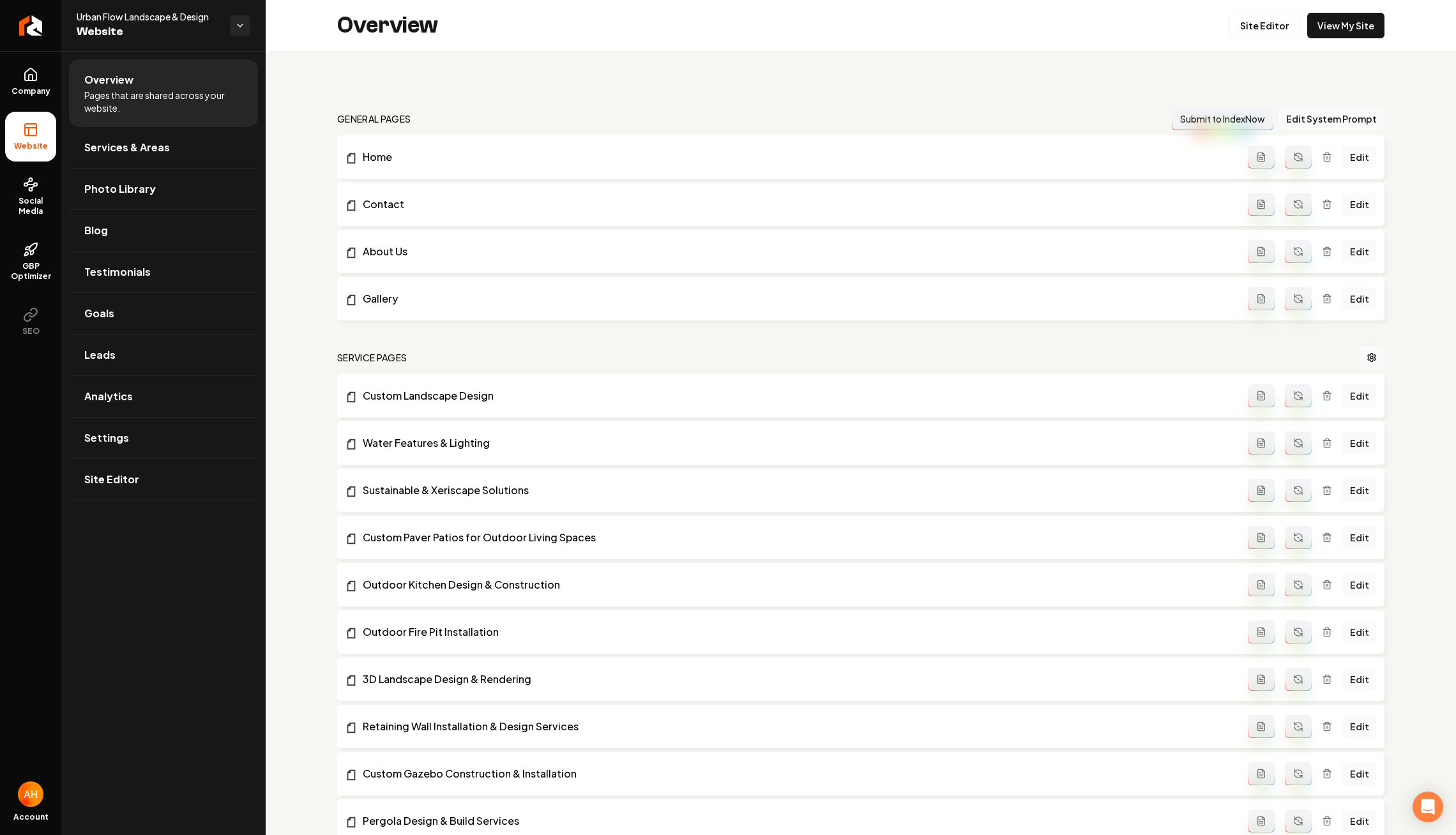
click at [1255, 28] on link "Site Editor" at bounding box center [1263, 25] width 70 height 25
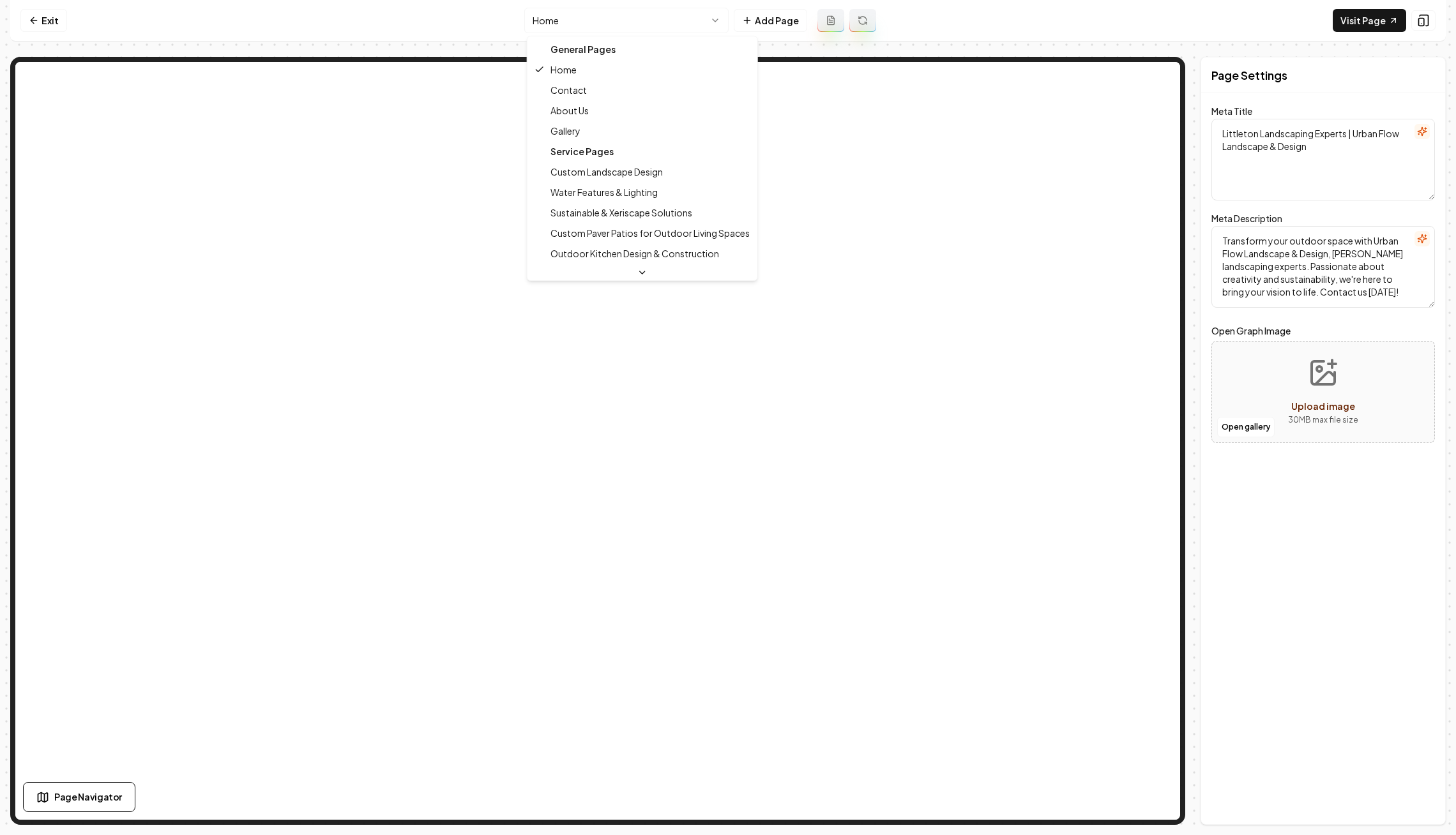
click at [617, 25] on html "Computer Required This feature is only available on a computer. Please switch t…" at bounding box center [728, 418] width 1456 height 835
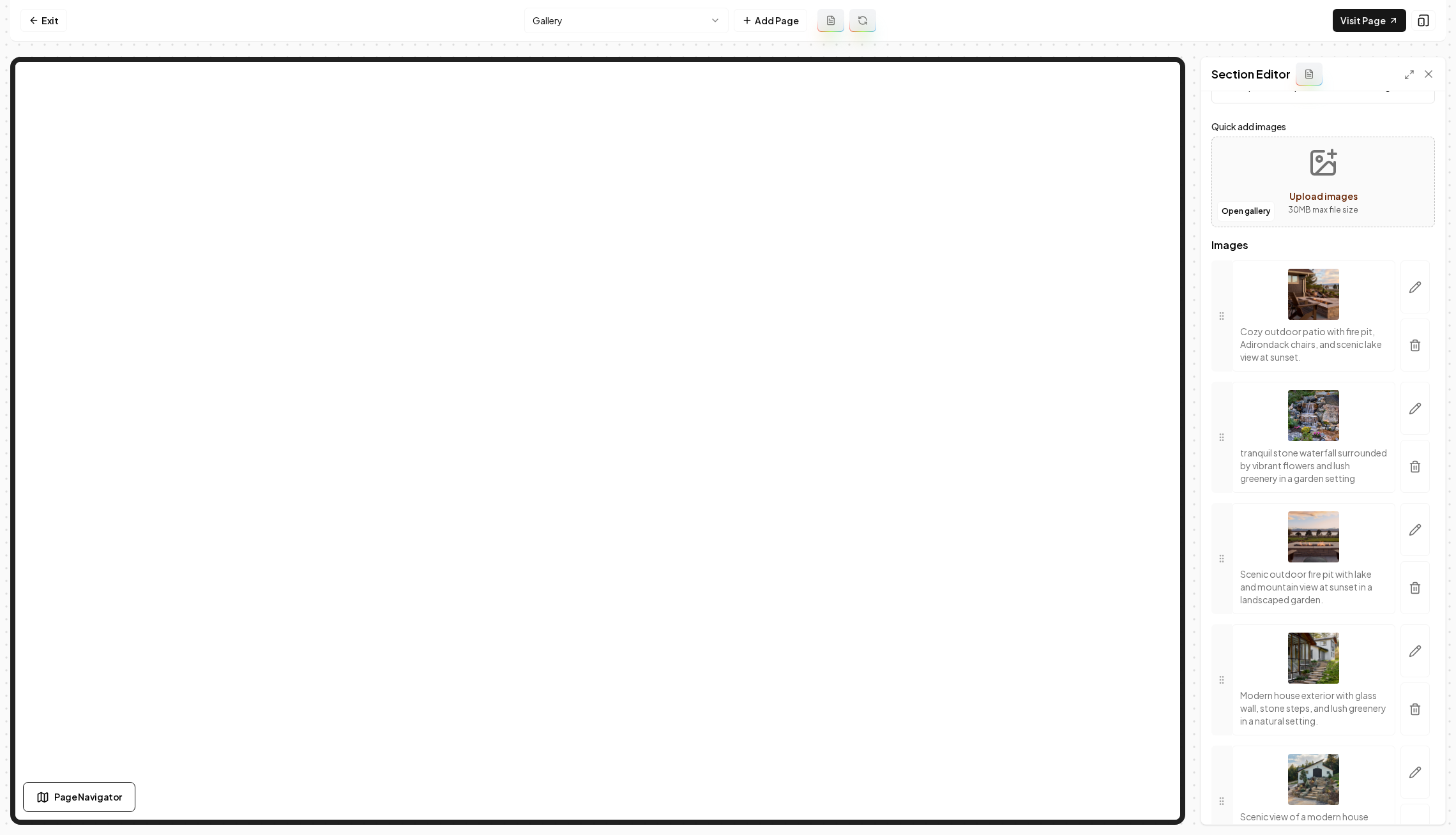
scroll to position [212, 0]
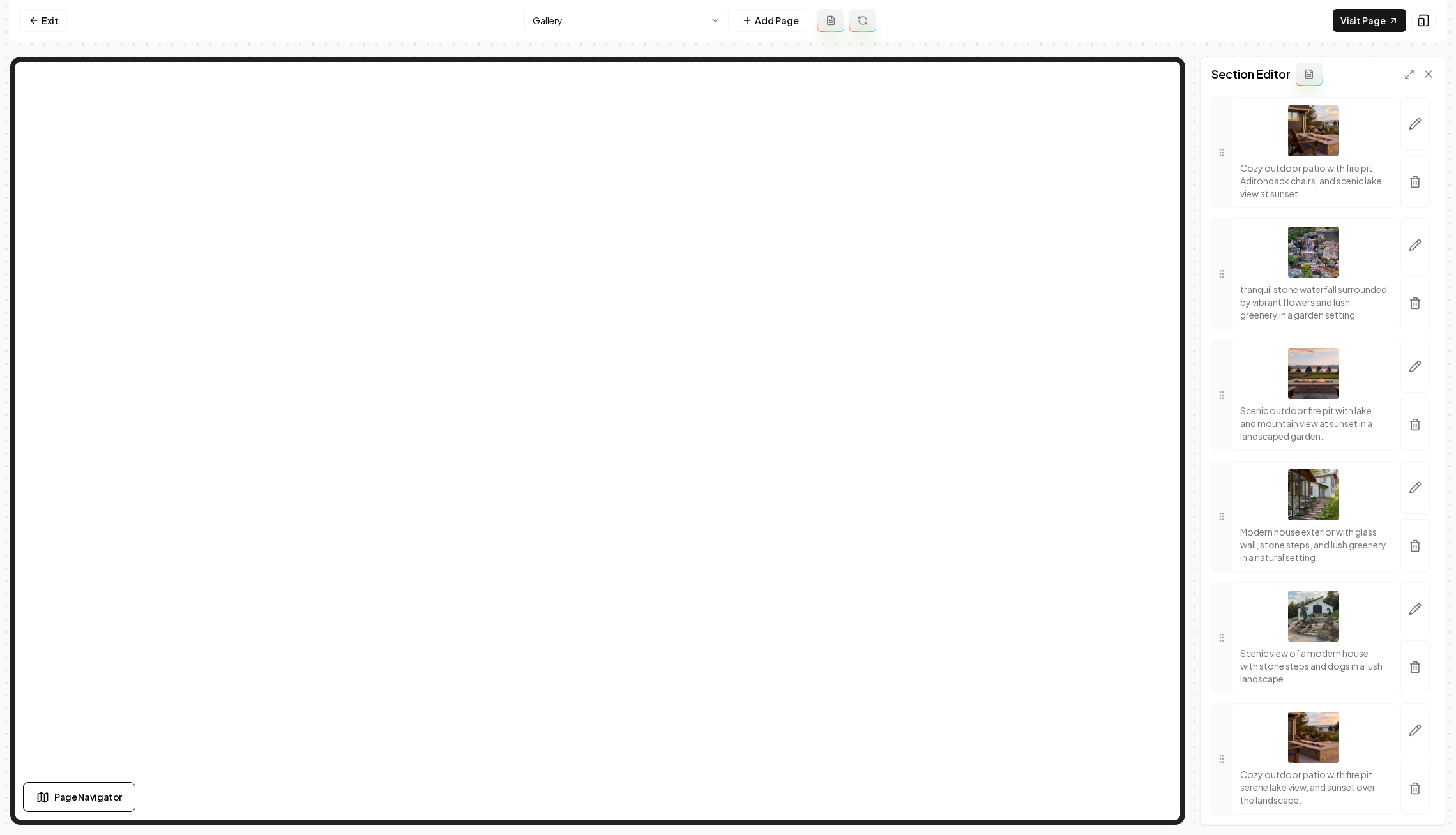
click at [1408, 795] on icon "button" at bounding box center [1415, 789] width 13 height 13
click at [1408, 804] on button "Save" at bounding box center [1416, 802] width 37 height 23
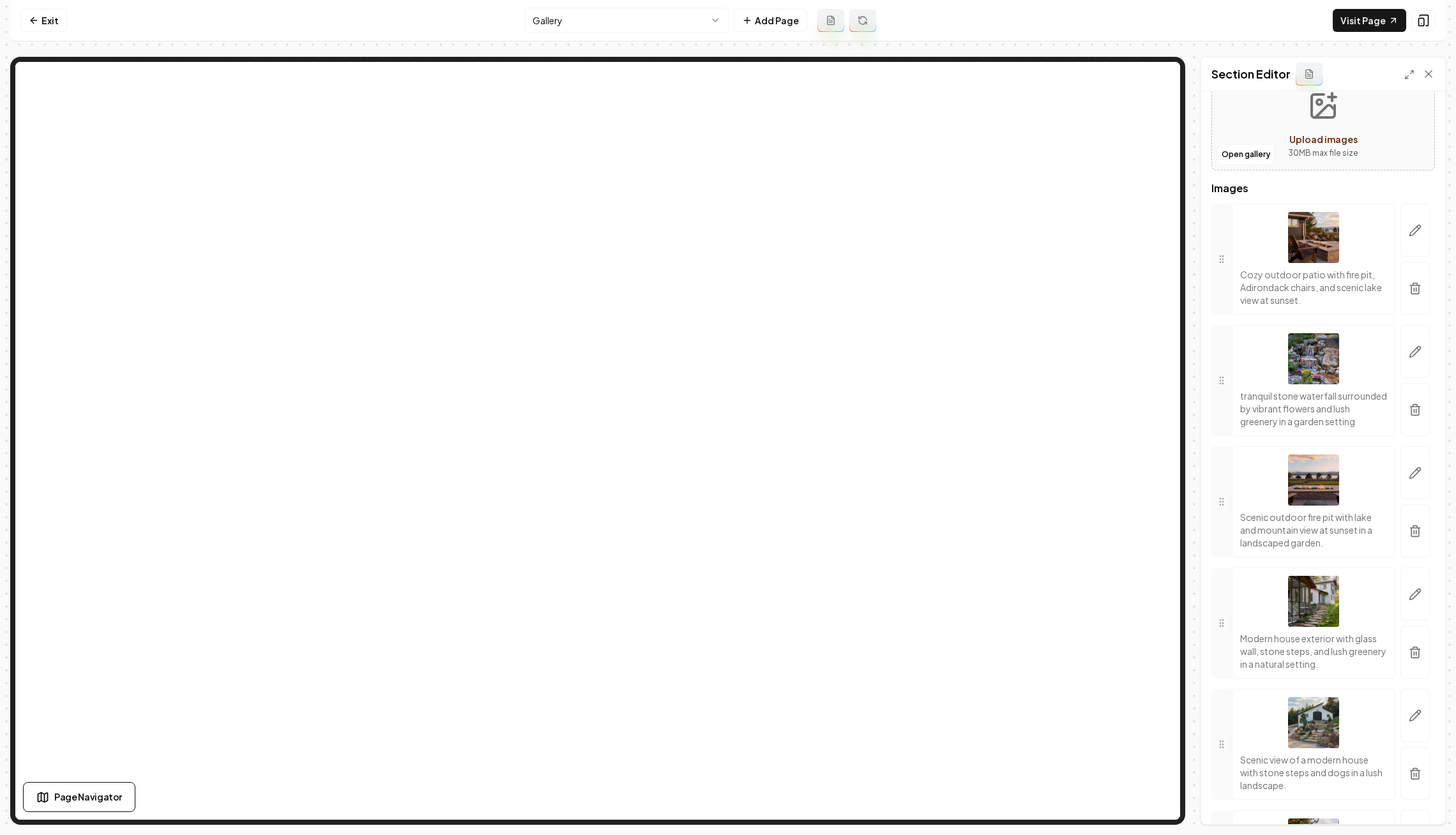
scroll to position [141, 0]
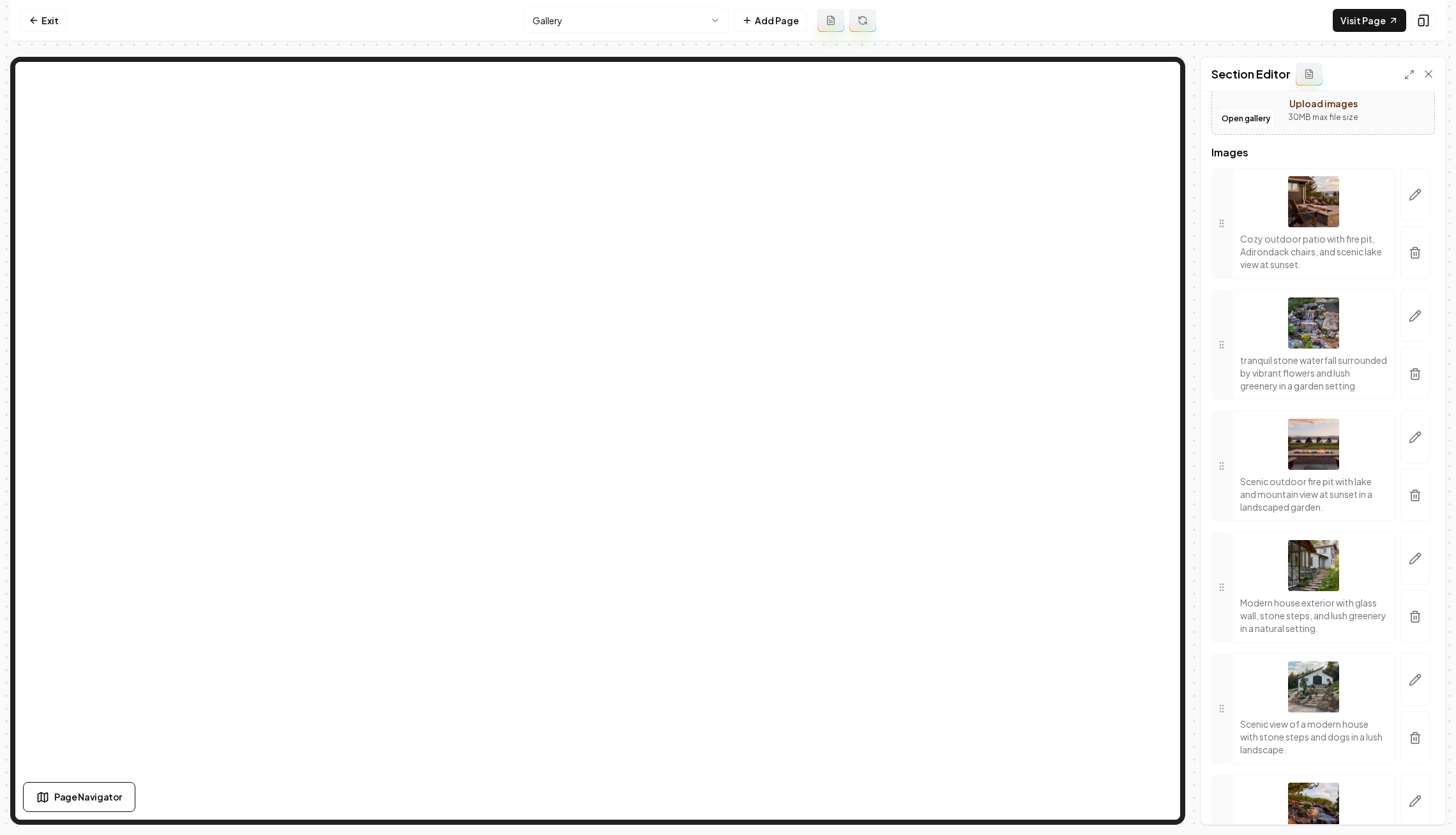
click at [519, 139] on iframe at bounding box center [597, 441] width 1165 height 758
click at [614, 121] on iframe at bounding box center [597, 441] width 1165 height 758
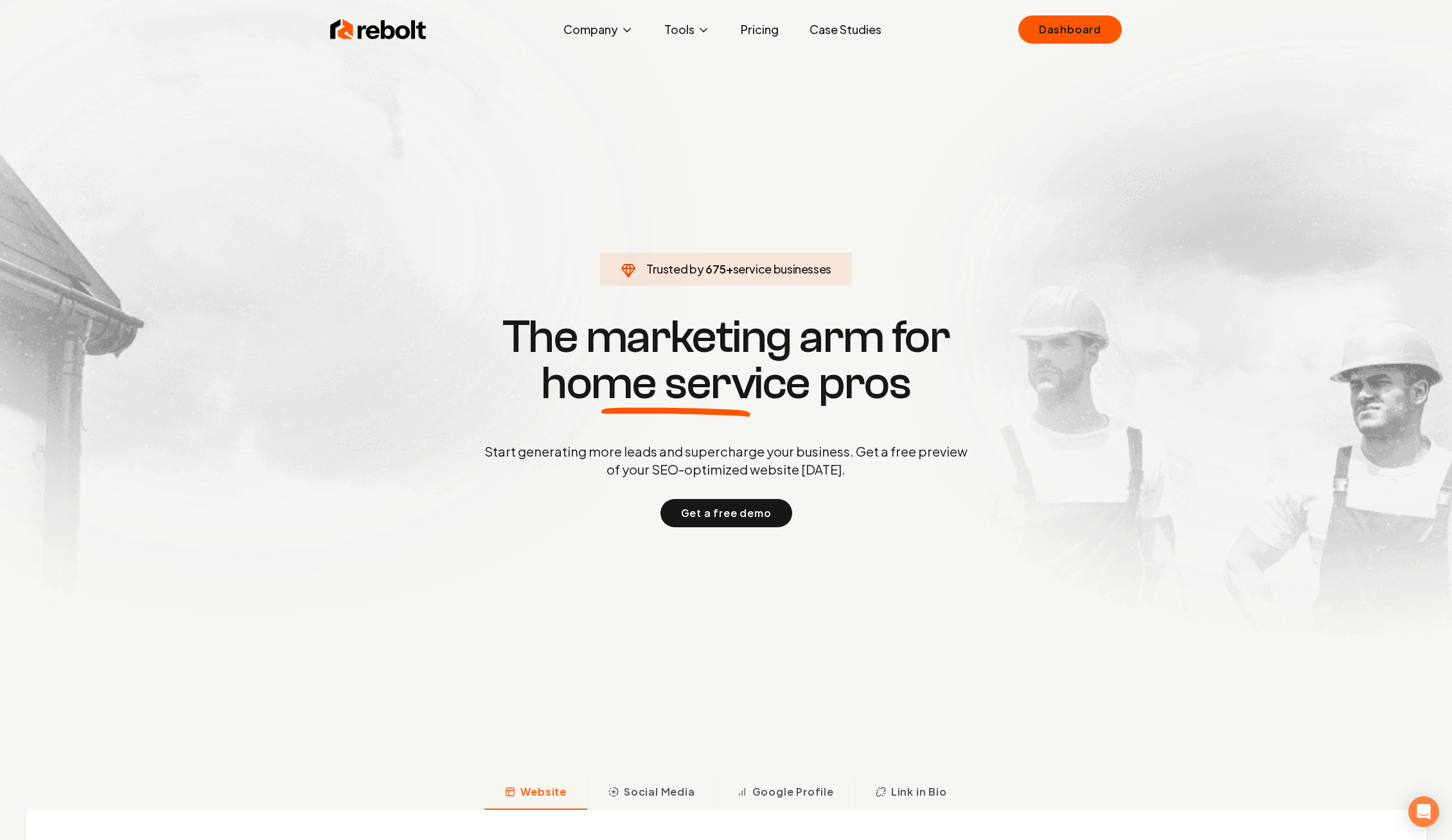
click at [1078, 8] on img at bounding box center [726, 337] width 1452 height 674
click at [1078, 15] on link "Dashboard" at bounding box center [1070, 29] width 104 height 28
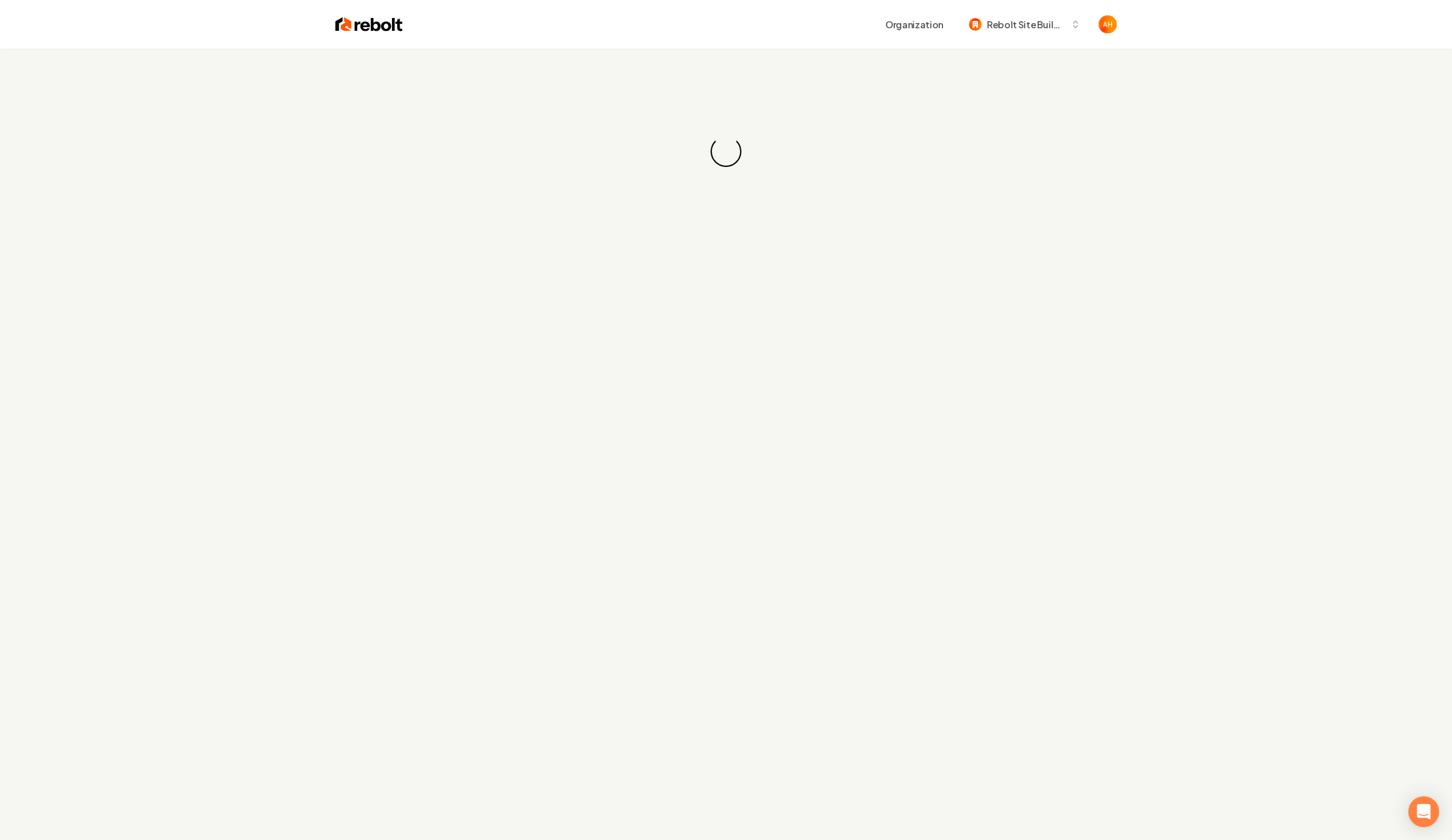
click at [699, 62] on div "Loading... Loading..." at bounding box center [726, 152] width 1452 height 205
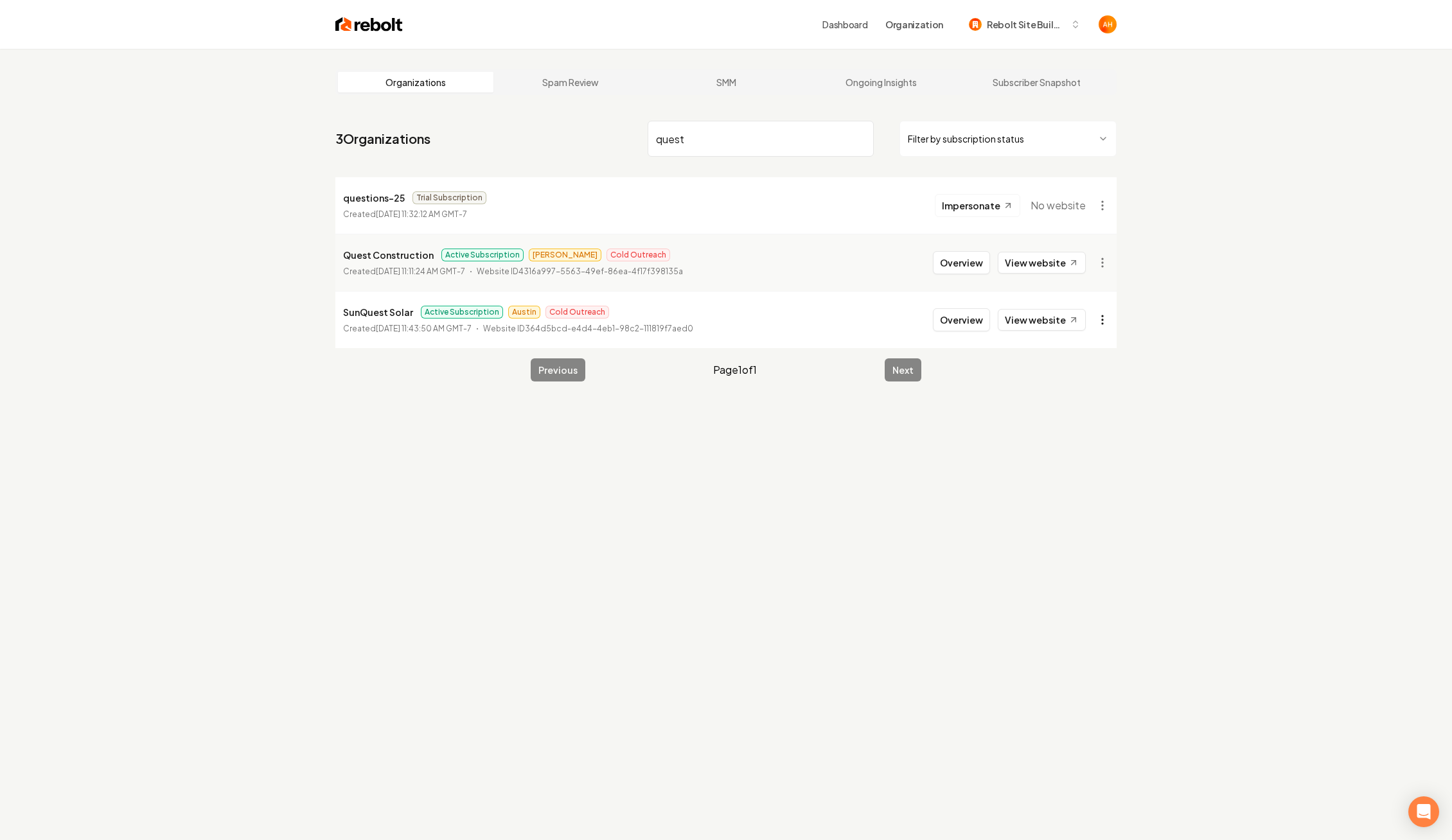
type input "quest"
click at [1110, 318] on html "Dashboard Organization Rebolt Site Builder Organizations Spam Review SMM Ongoin…" at bounding box center [726, 420] width 1452 height 840
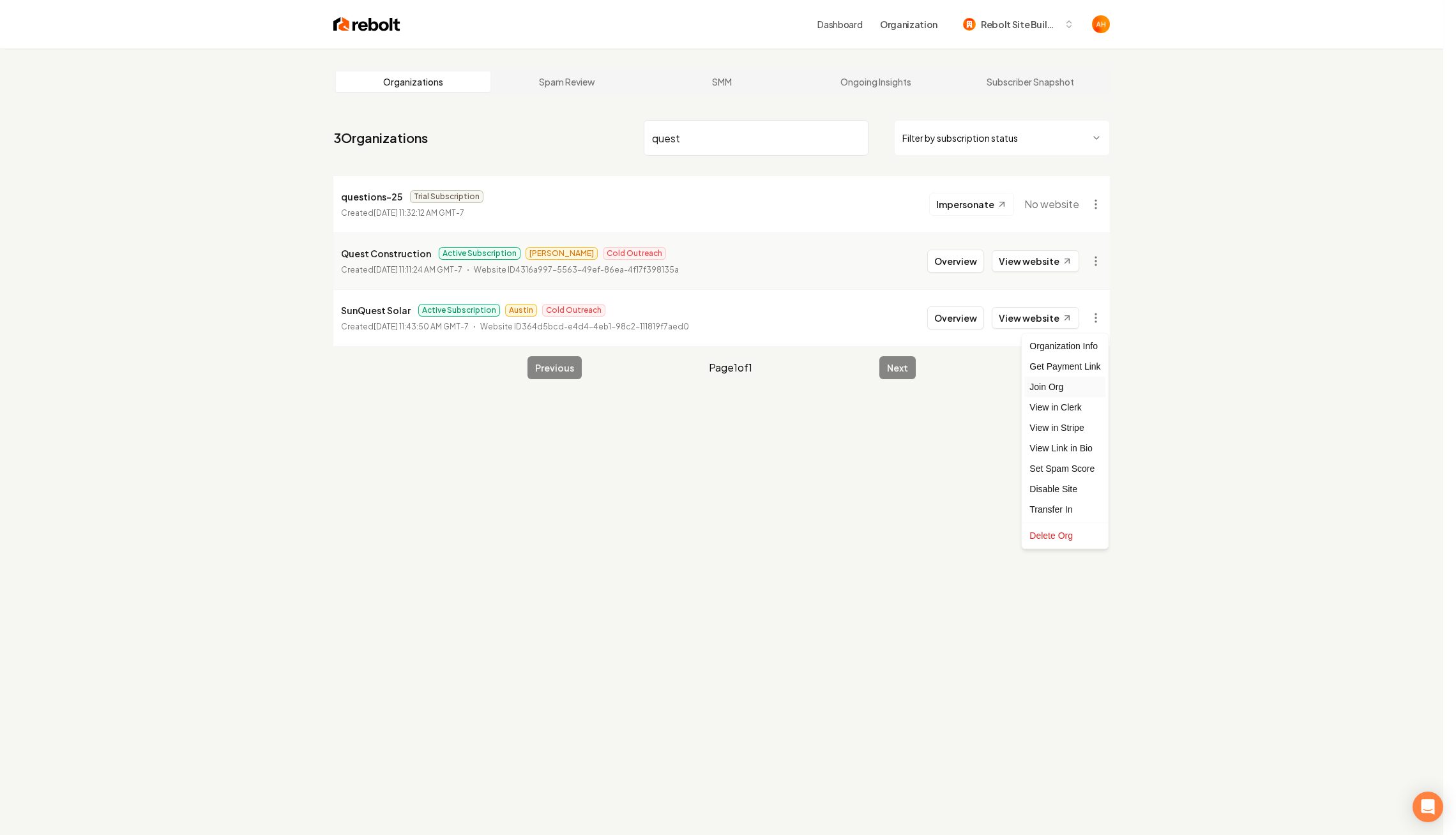
click at [1068, 389] on div "Join Org" at bounding box center [1064, 388] width 81 height 21
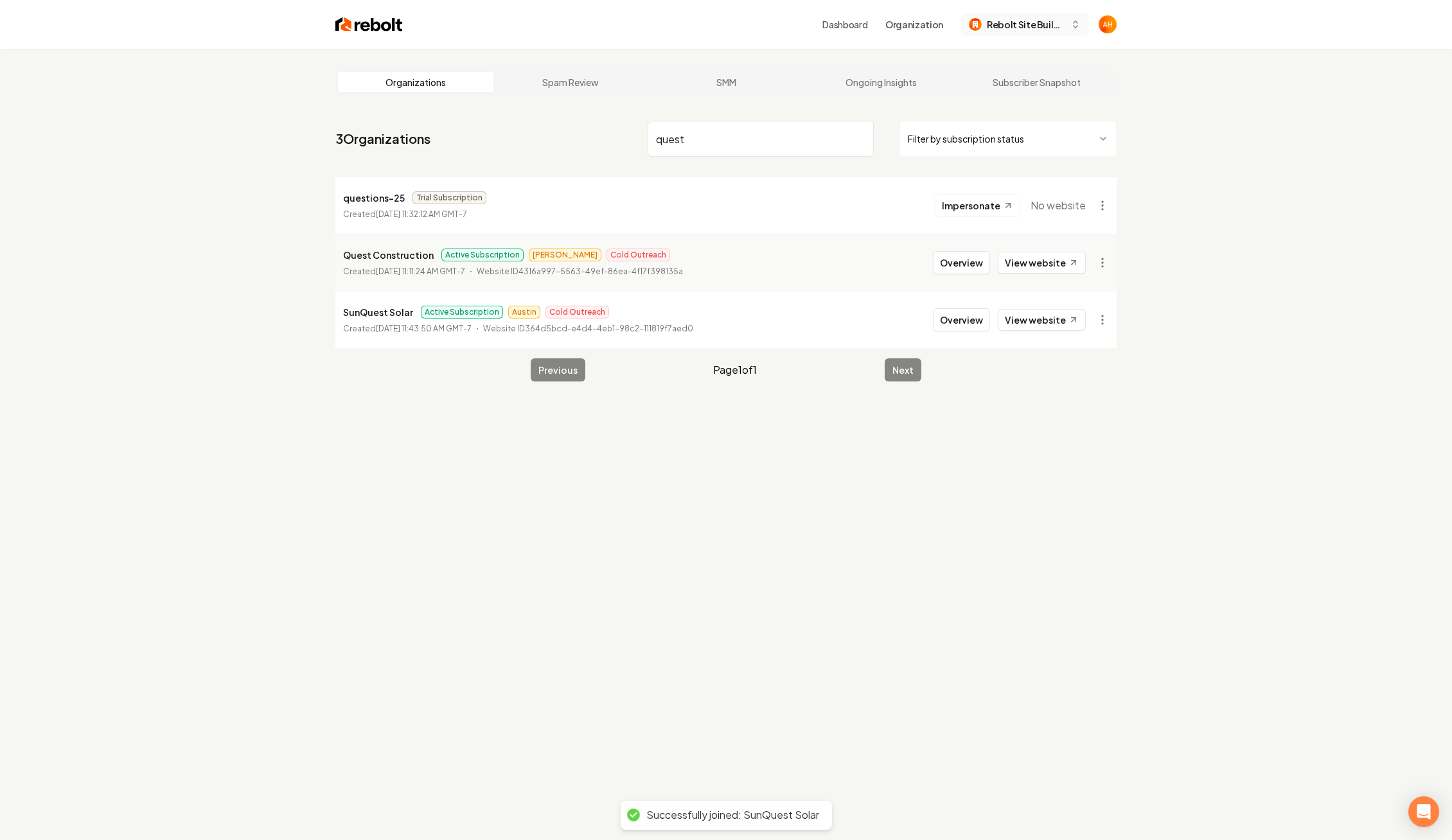
click at [1032, 23] on span "Rebolt Site Builder" at bounding box center [1025, 24] width 78 height 13
type input "sunqu"
click at [1000, 94] on div "SunQuest Solar" at bounding box center [1037, 91] width 148 height 15
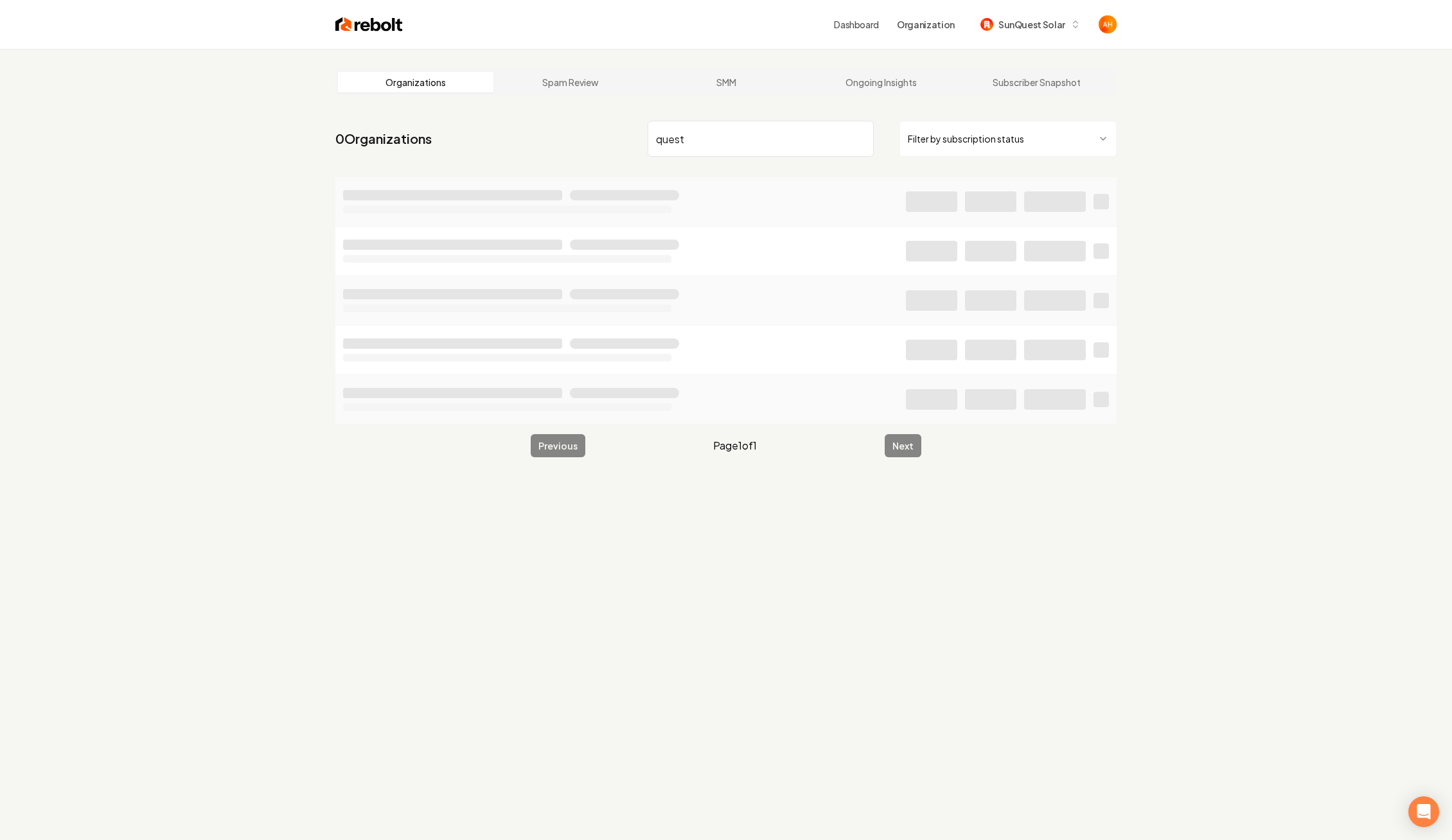
click at [858, 27] on link "Dashboard" at bounding box center [857, 24] width 45 height 13
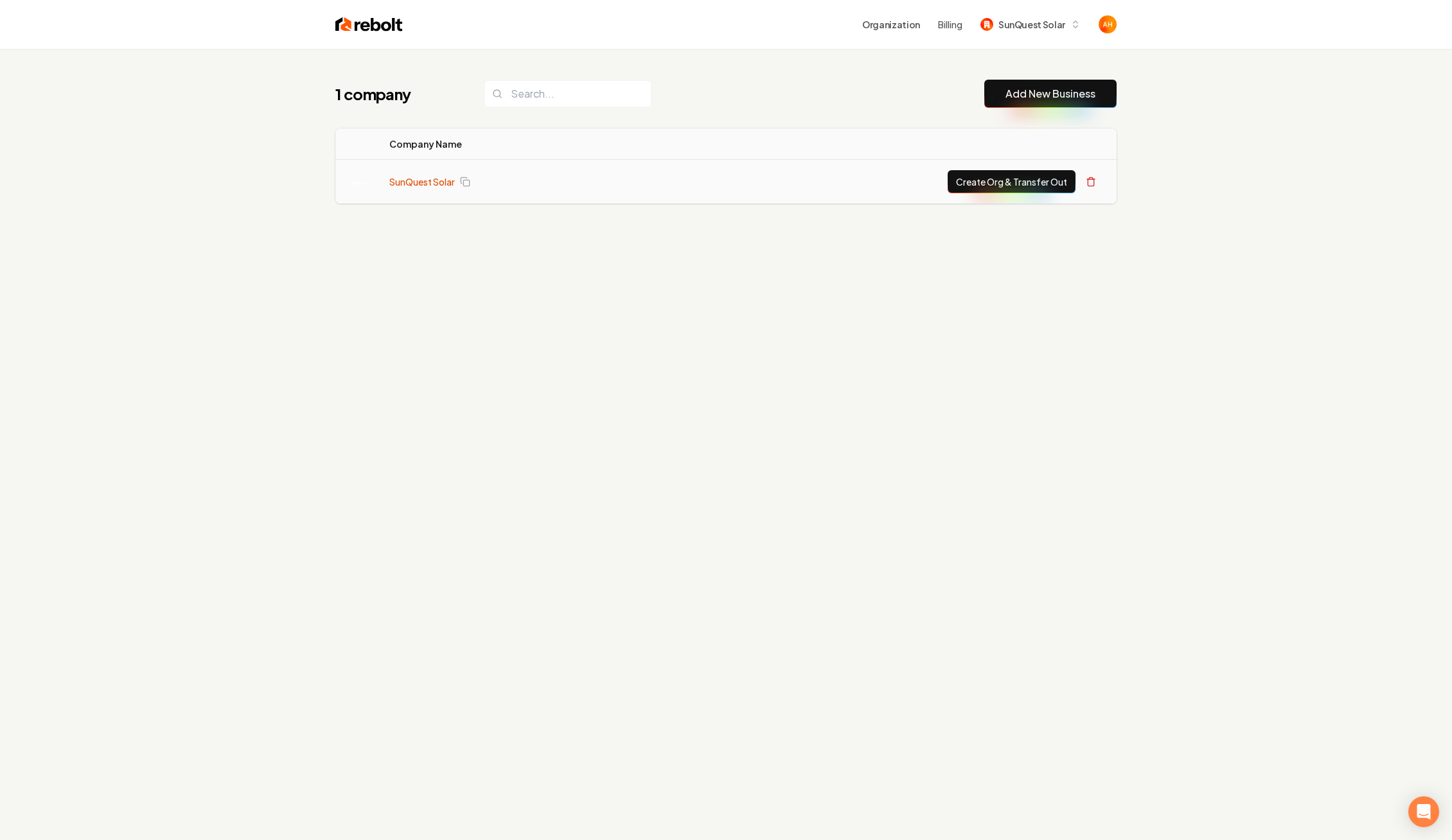
click at [415, 175] on link "SunQuest Solar" at bounding box center [422, 182] width 66 height 13
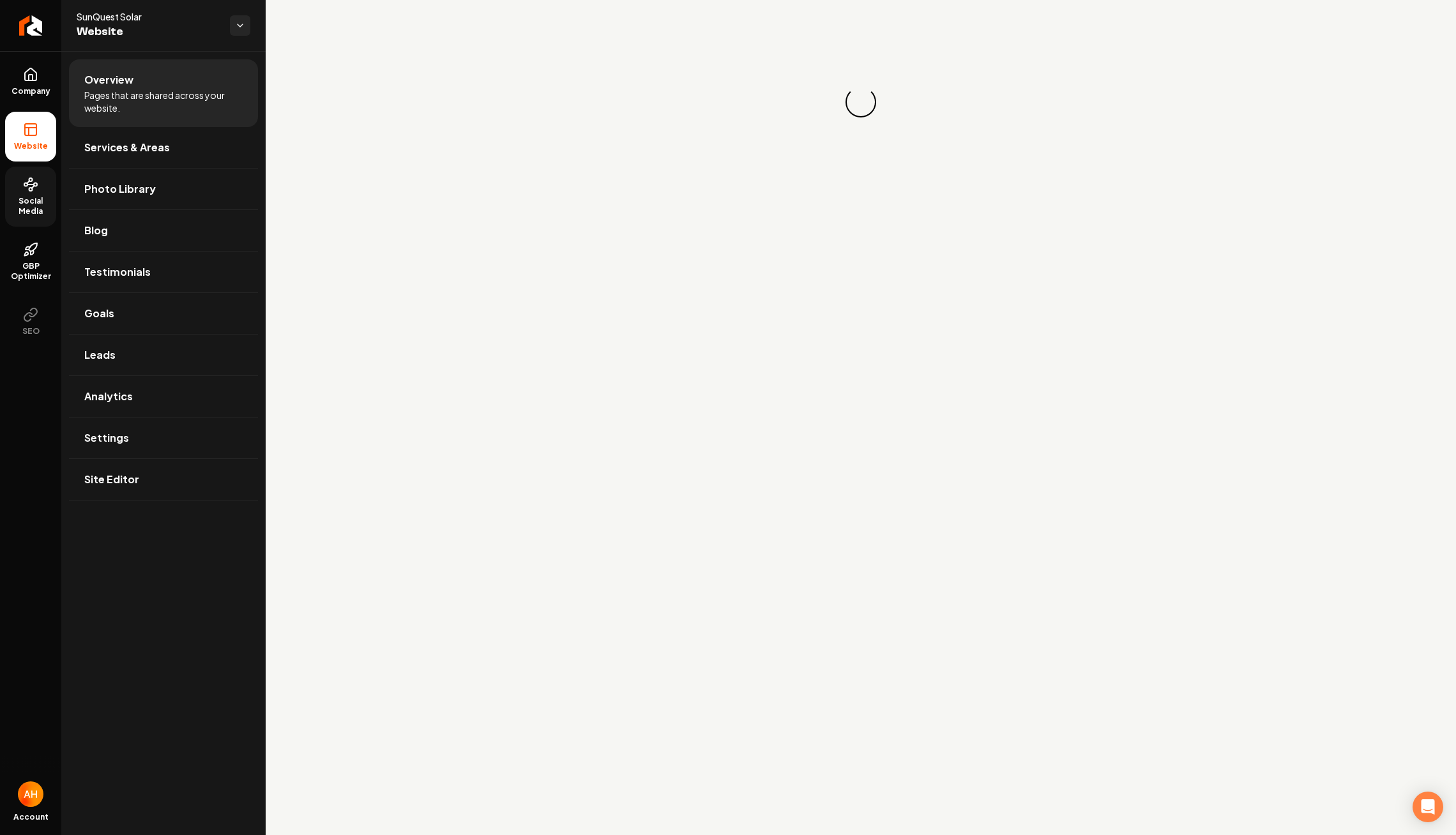
click at [17, 211] on span "Social Media" at bounding box center [30, 206] width 51 height 21
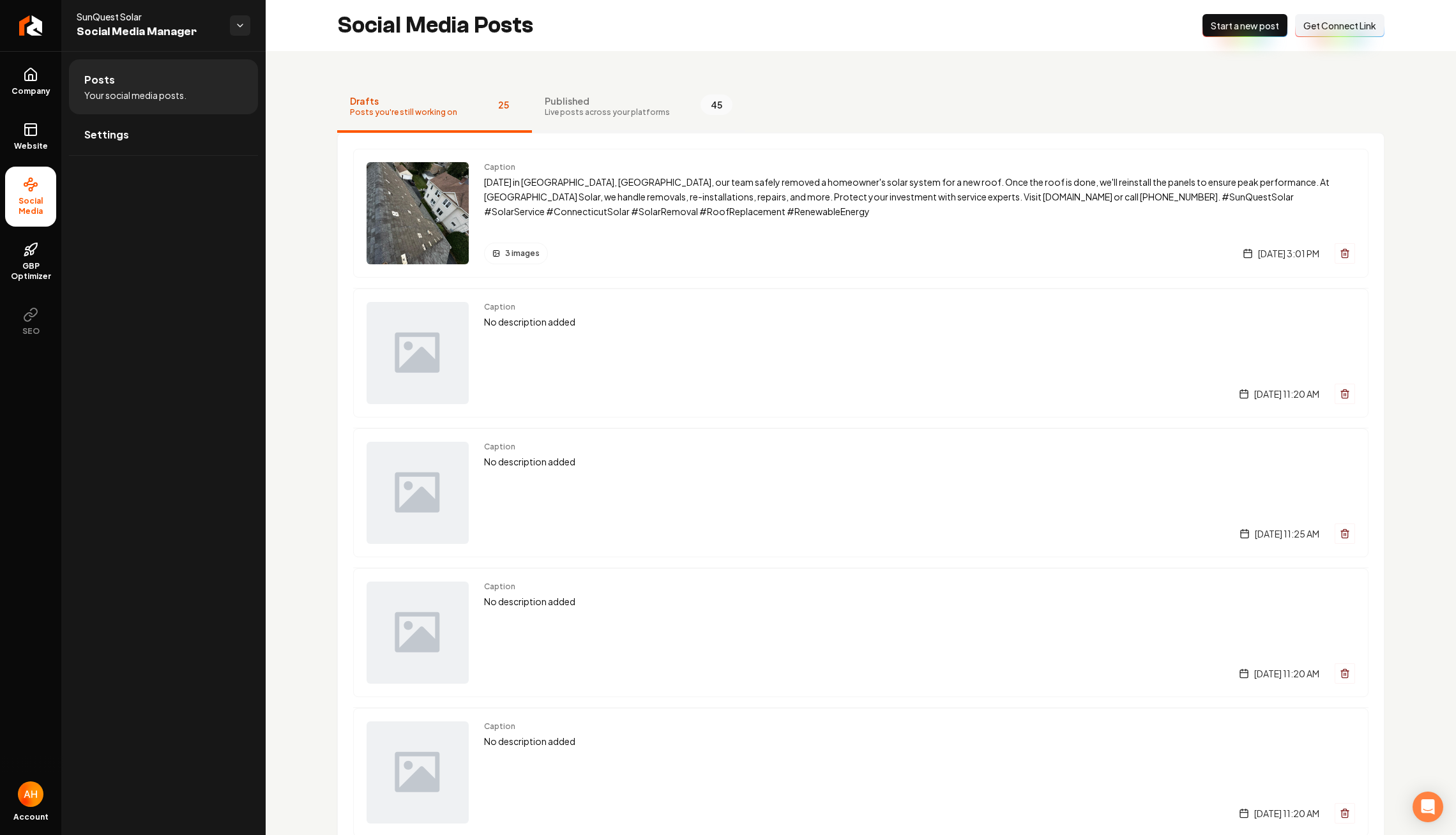
click at [618, 123] on button "Published Live posts across your platforms 45" at bounding box center [638, 107] width 213 height 51
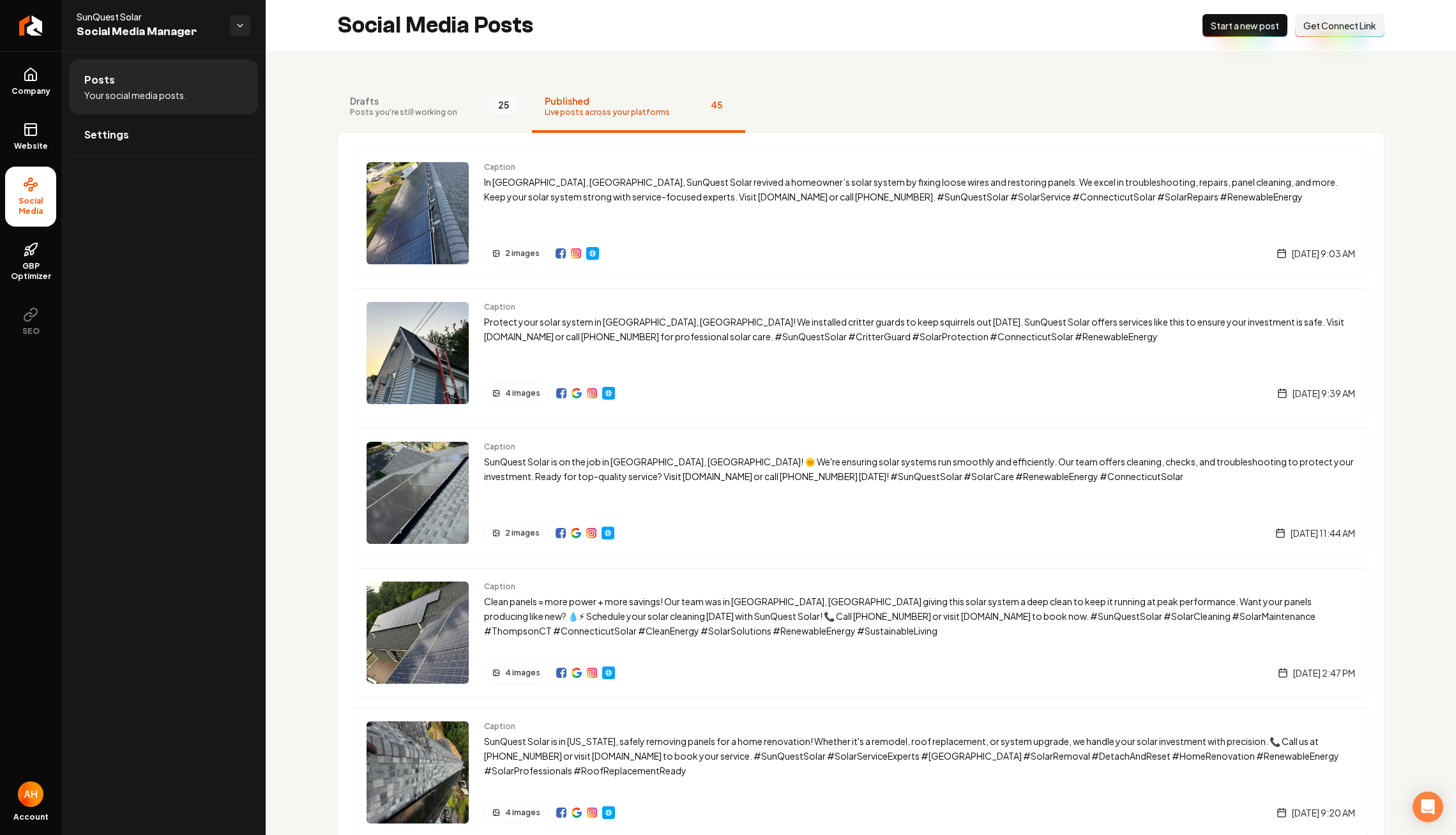
click at [713, 50] on div "Social Media Posts New Post Start a new post Connect Link Get Connect Link" at bounding box center [861, 25] width 1190 height 51
click at [465, 93] on button "Drafts Posts you're still working on 25" at bounding box center [434, 107] width 195 height 51
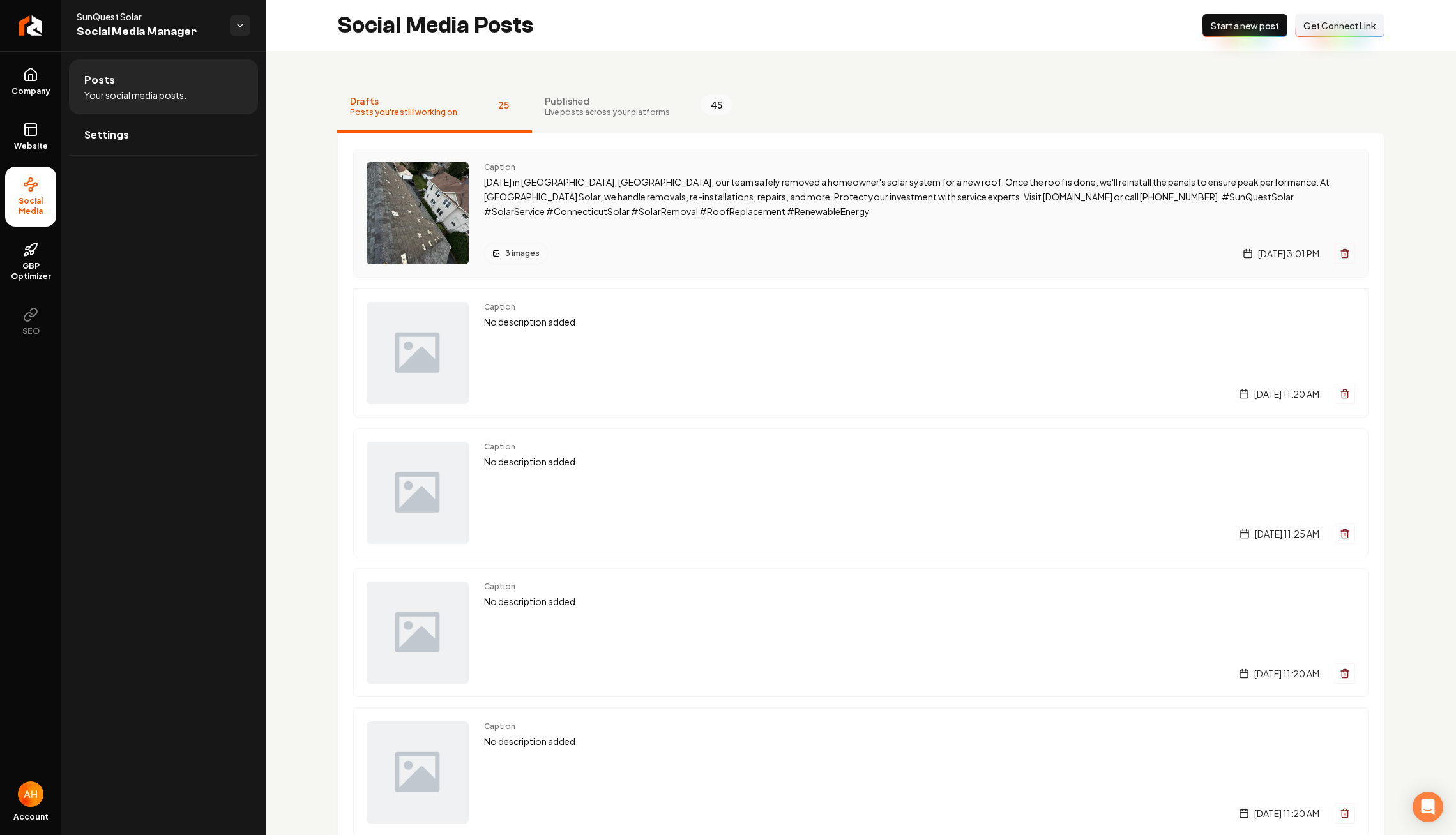
click at [660, 185] on p "[DATE] in [GEOGRAPHIC_DATA], [GEOGRAPHIC_DATA], our team safely removed a homeo…" at bounding box center [919, 197] width 871 height 43
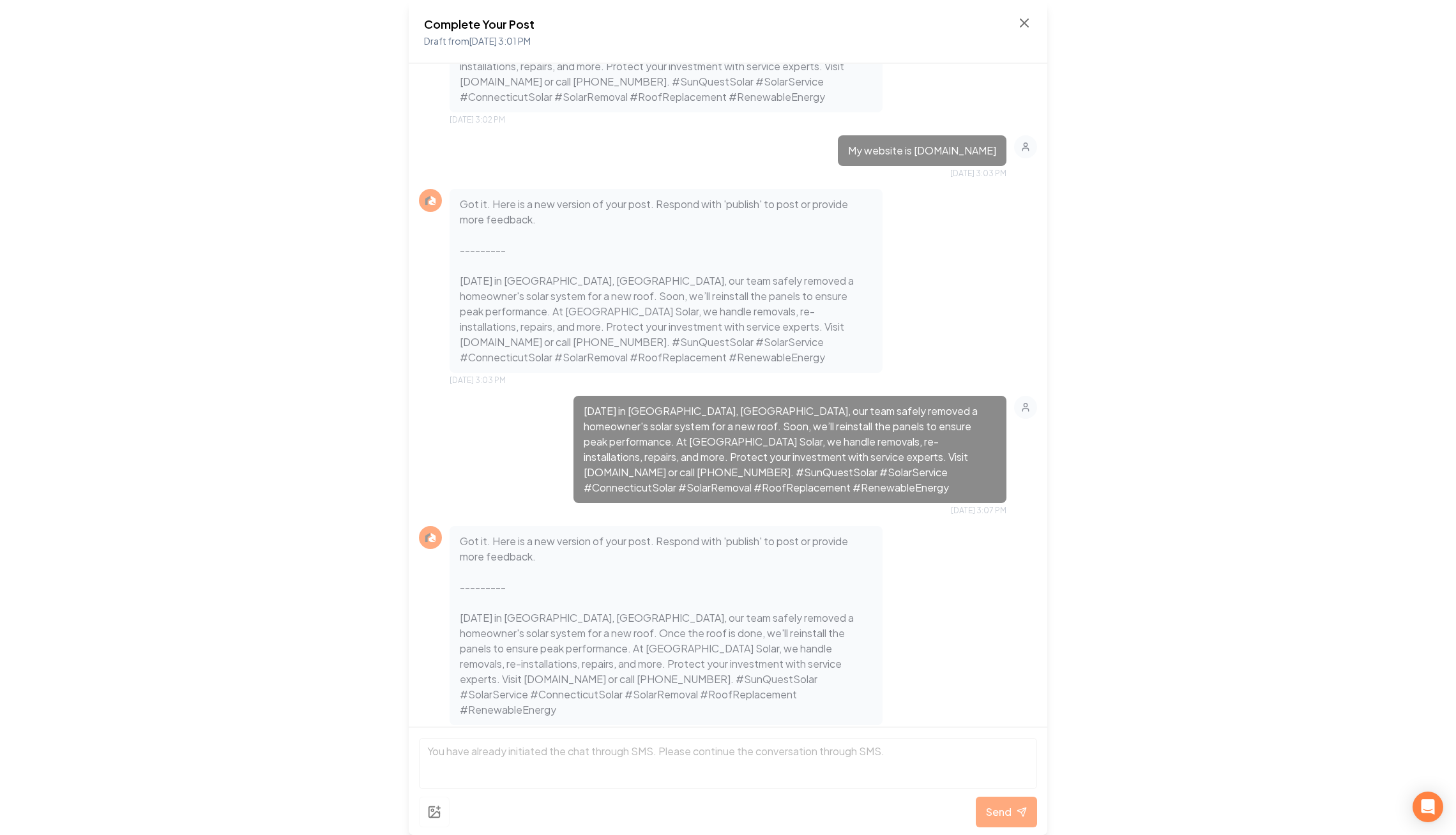
scroll to position [1077, 0]
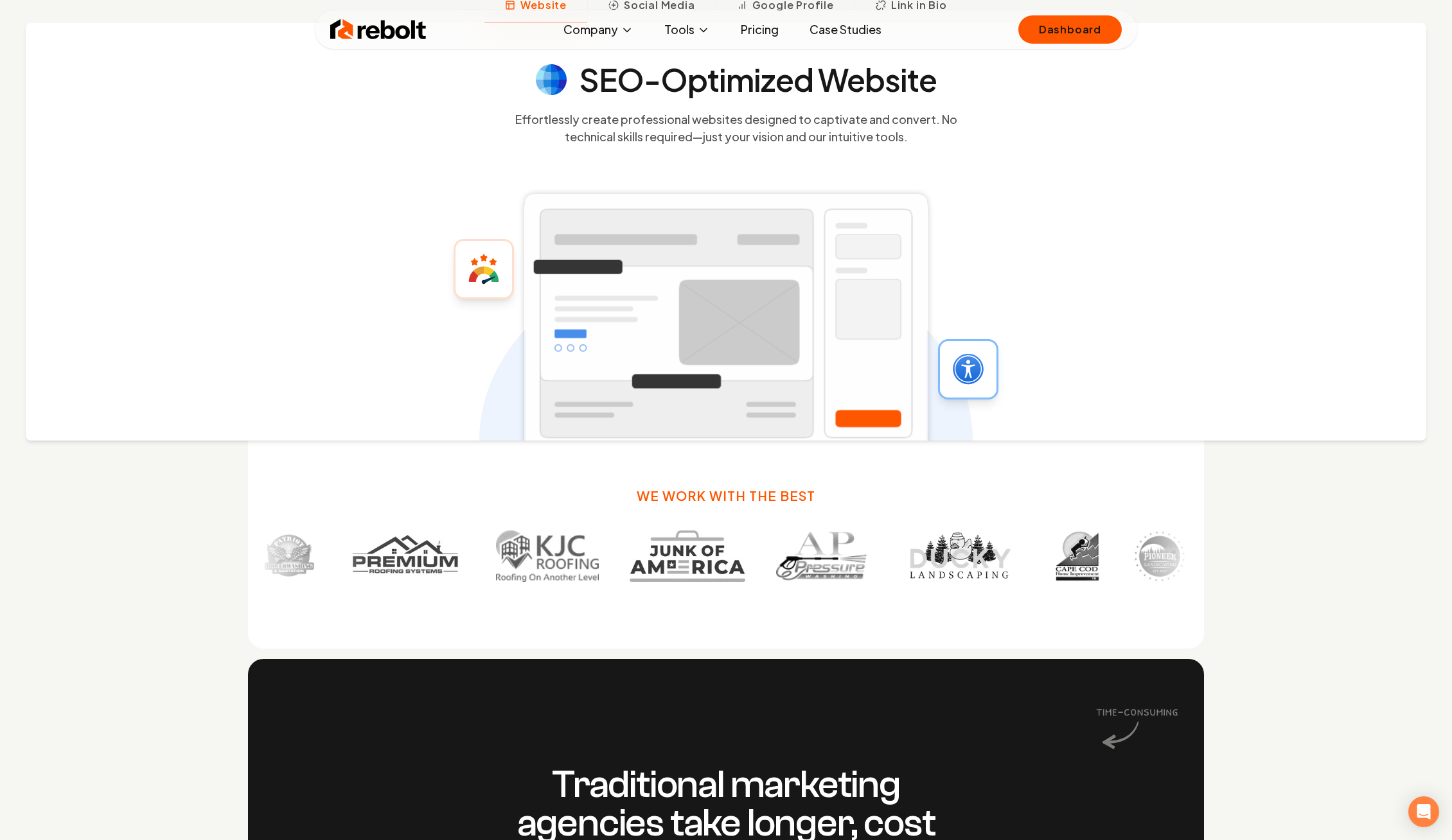
scroll to position [902, 0]
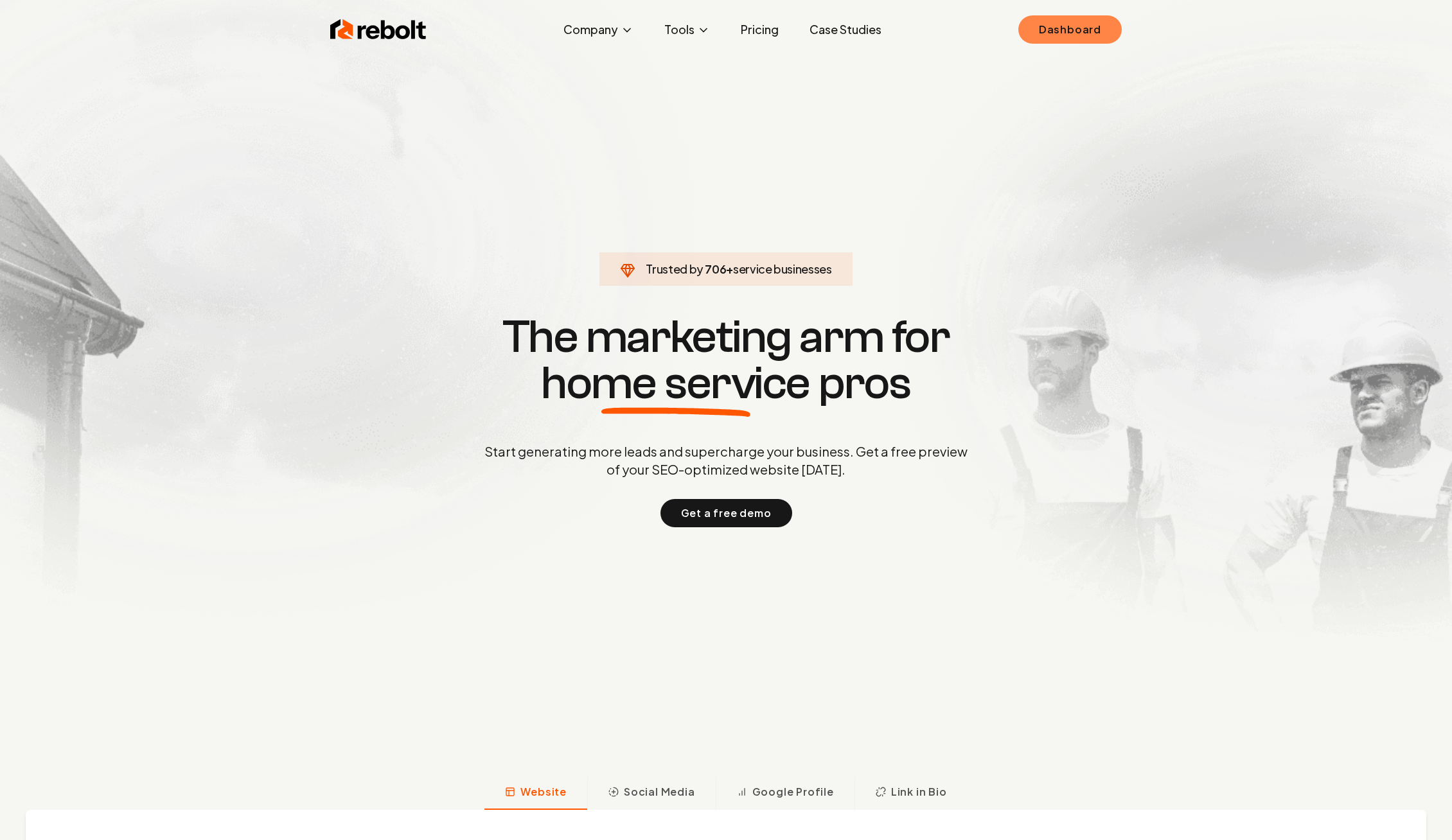
click at [1072, 40] on link "Dashboard" at bounding box center [1070, 29] width 104 height 28
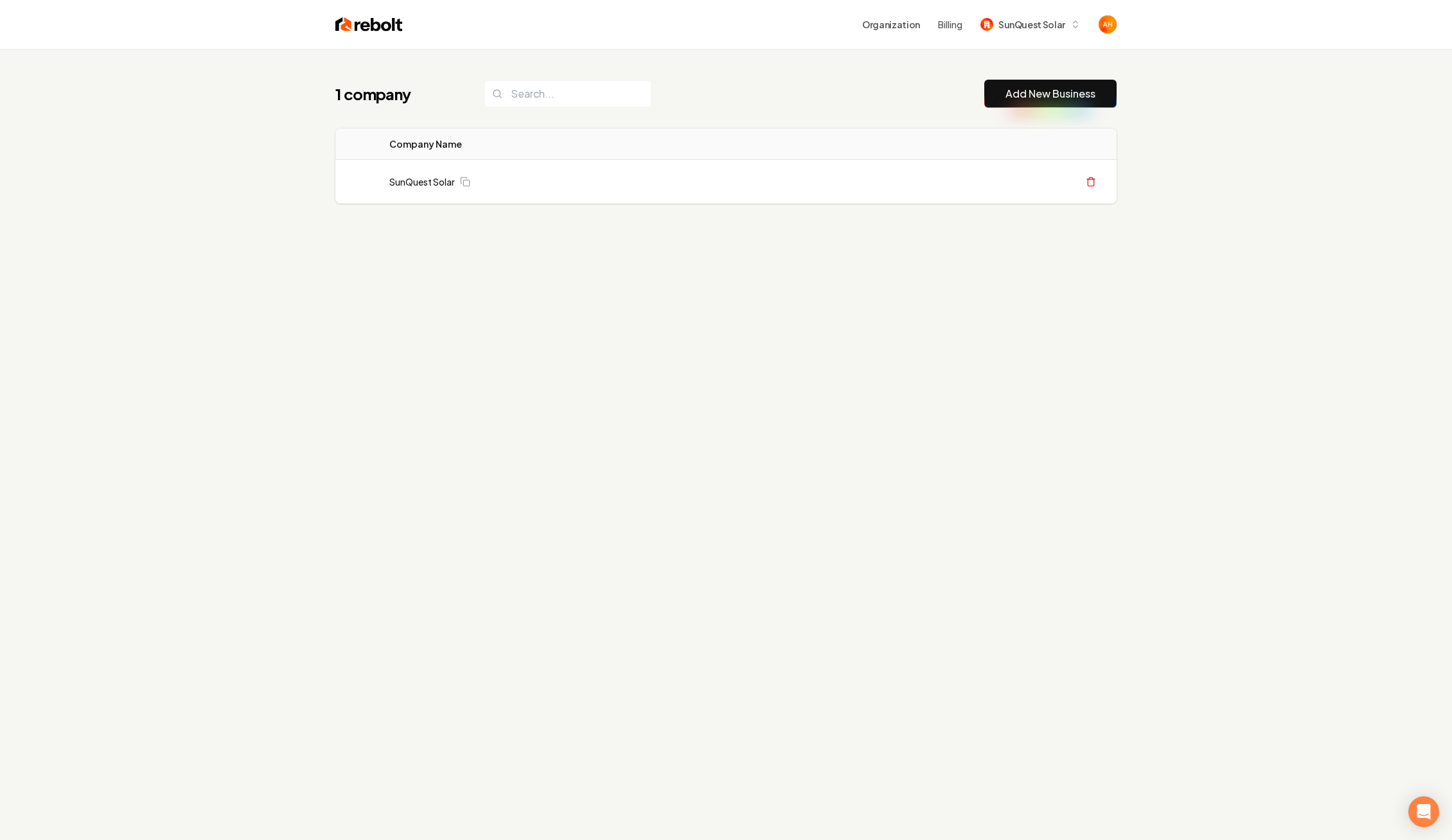
click at [819, 32] on div "Organization Billing SunQuest Solar" at bounding box center [760, 24] width 714 height 24
click at [1041, 24] on span "SunQuest Solar" at bounding box center [1031, 24] width 67 height 13
type input "rebolt"
click at [1029, 94] on div "Rebolt Site Builder" at bounding box center [1043, 91] width 148 height 15
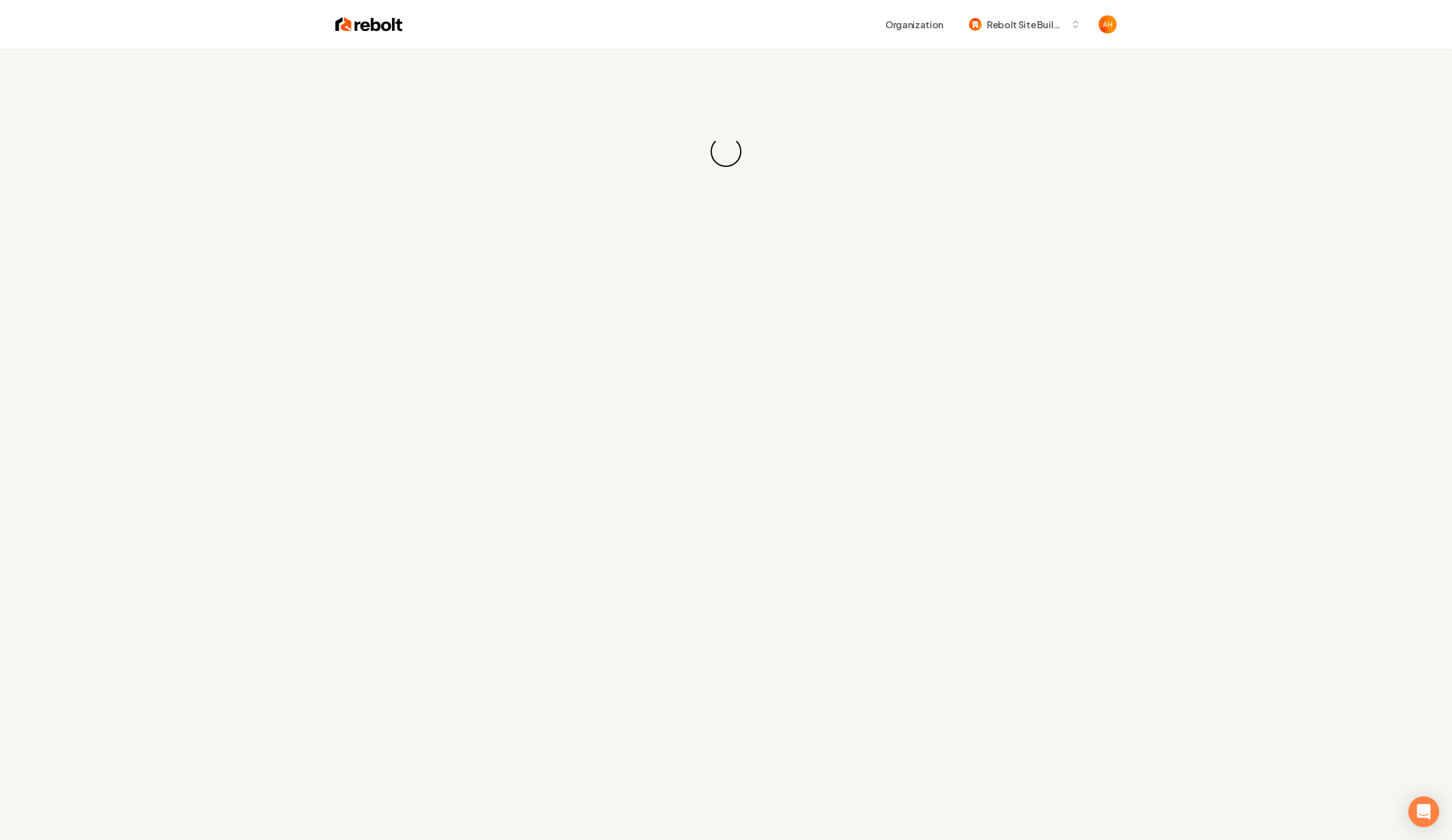
click at [763, 32] on div "Organization Rebolt Site Builder" at bounding box center [760, 24] width 714 height 24
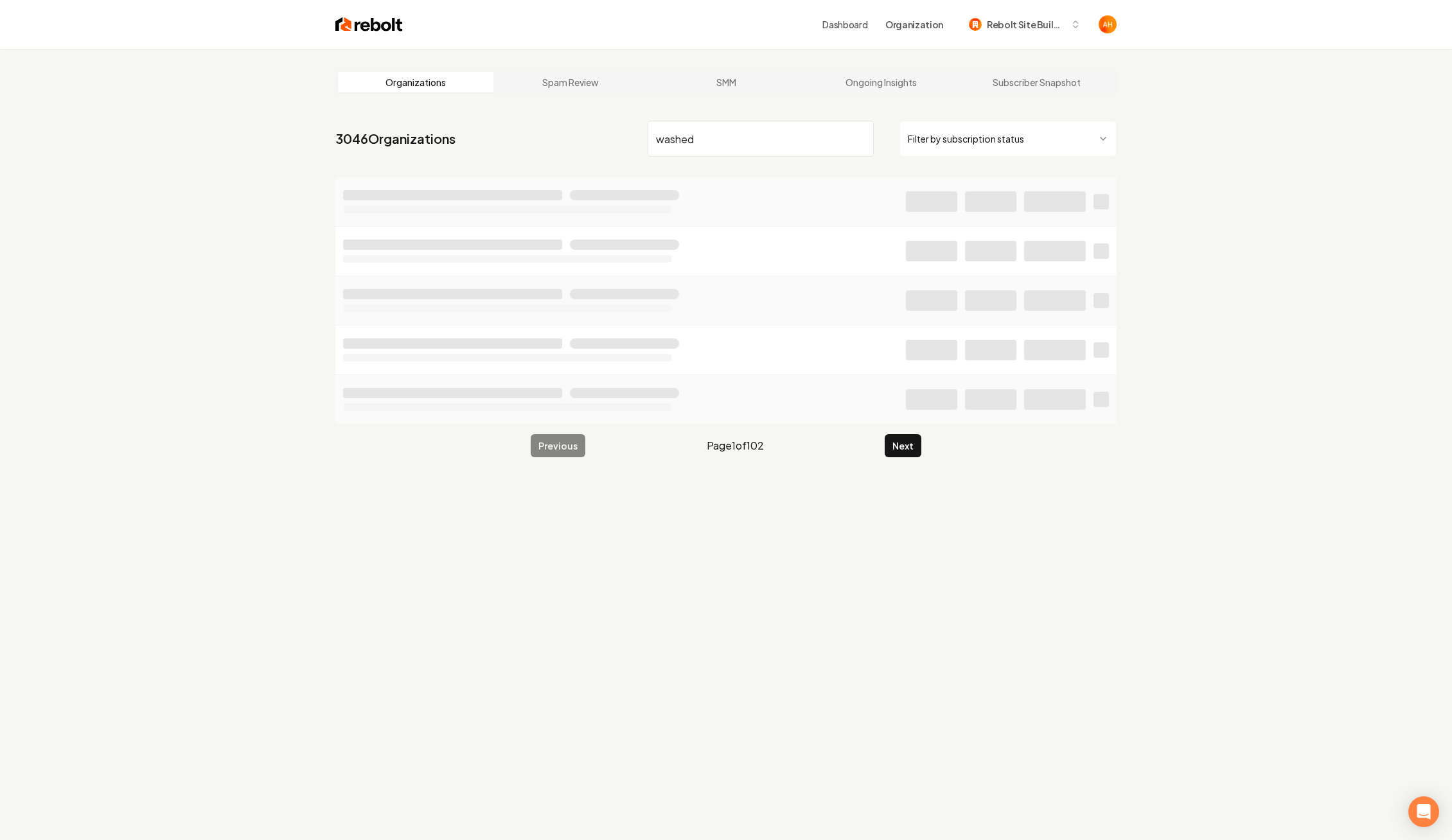
type input "washed"
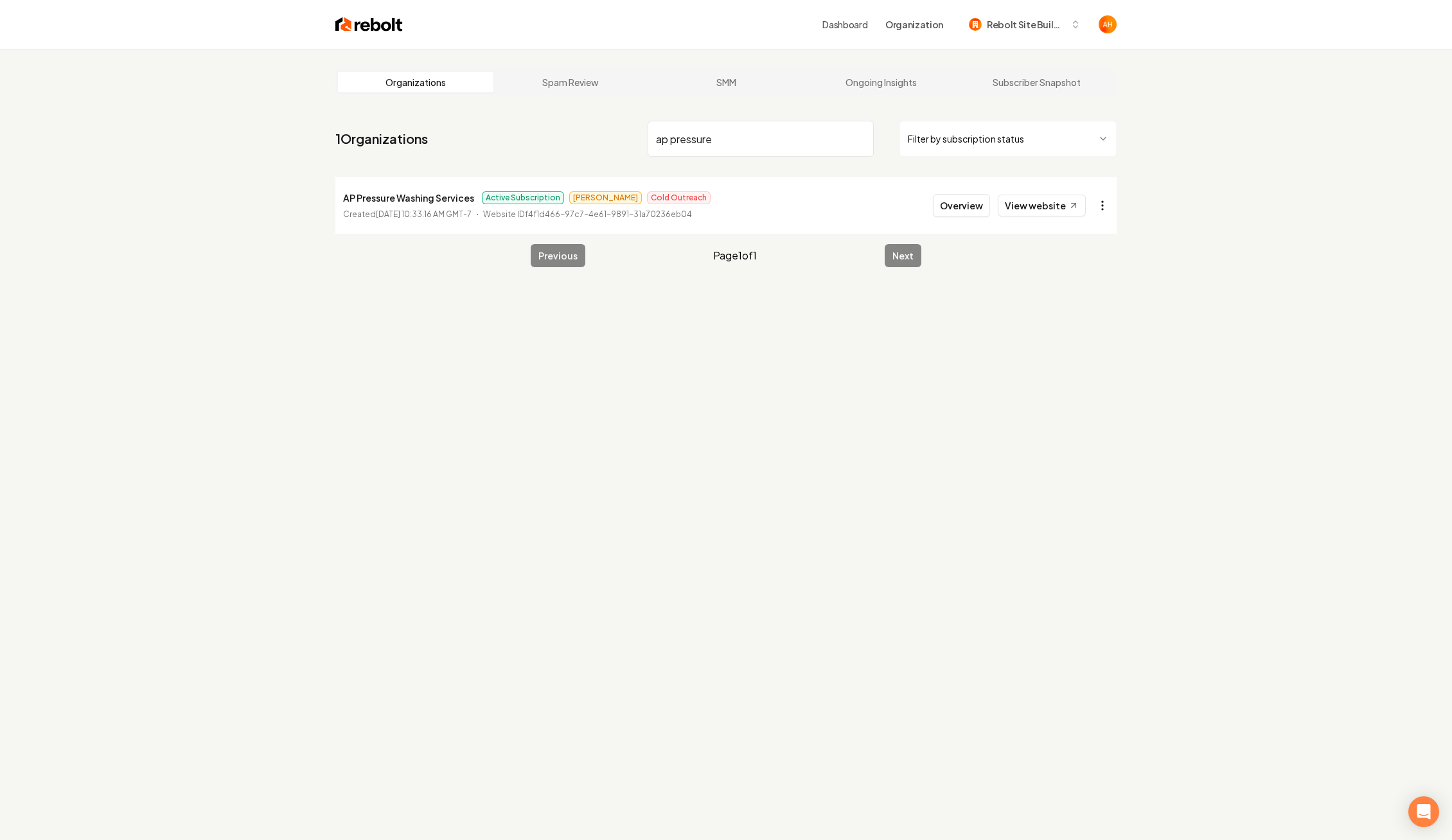
type input "ap pressure"
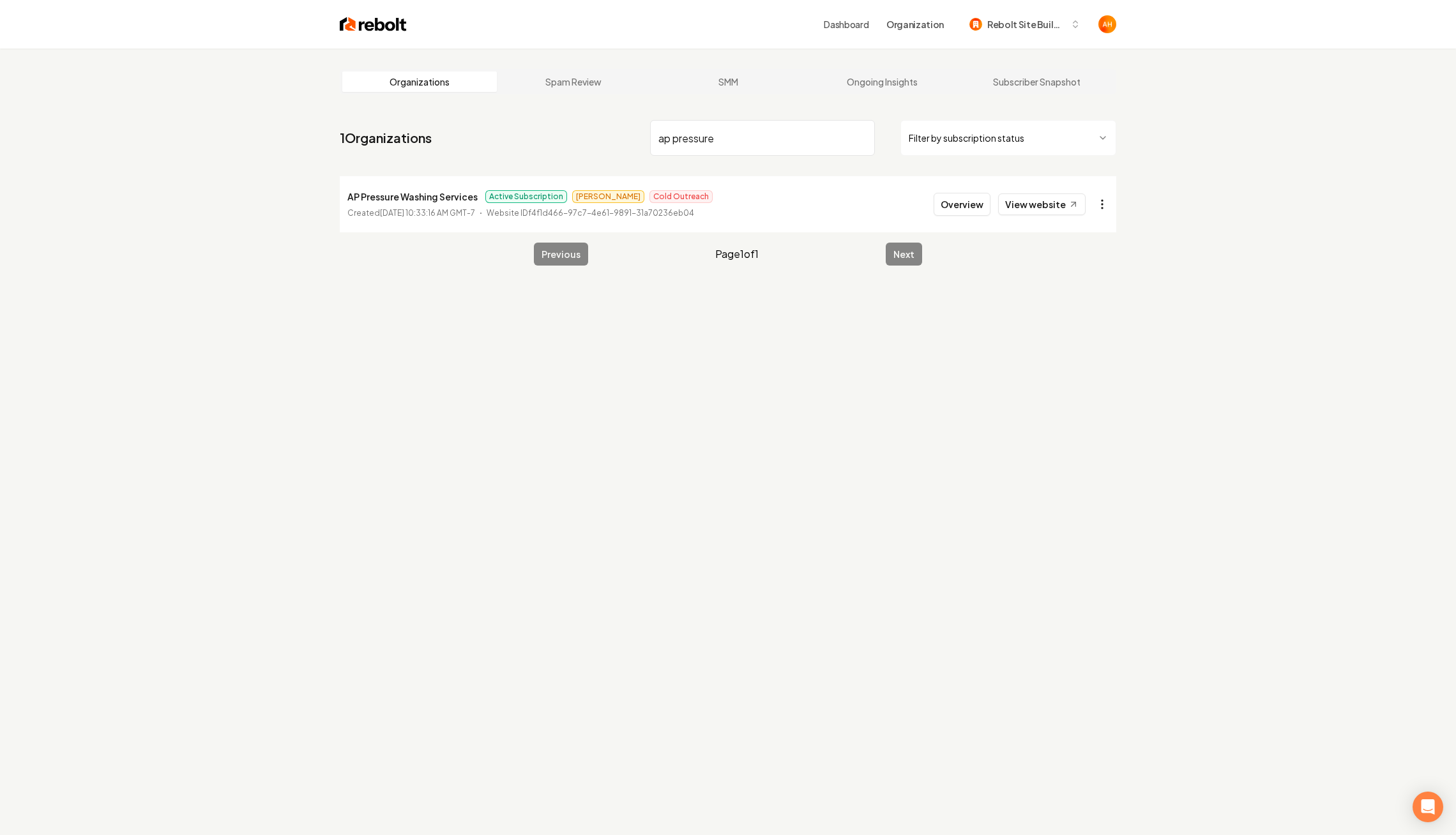
click at [1094, 200] on html "Dashboard Organization Rebolt Site Builder Organizations Spam Review SMM Ongoin…" at bounding box center [728, 418] width 1456 height 835
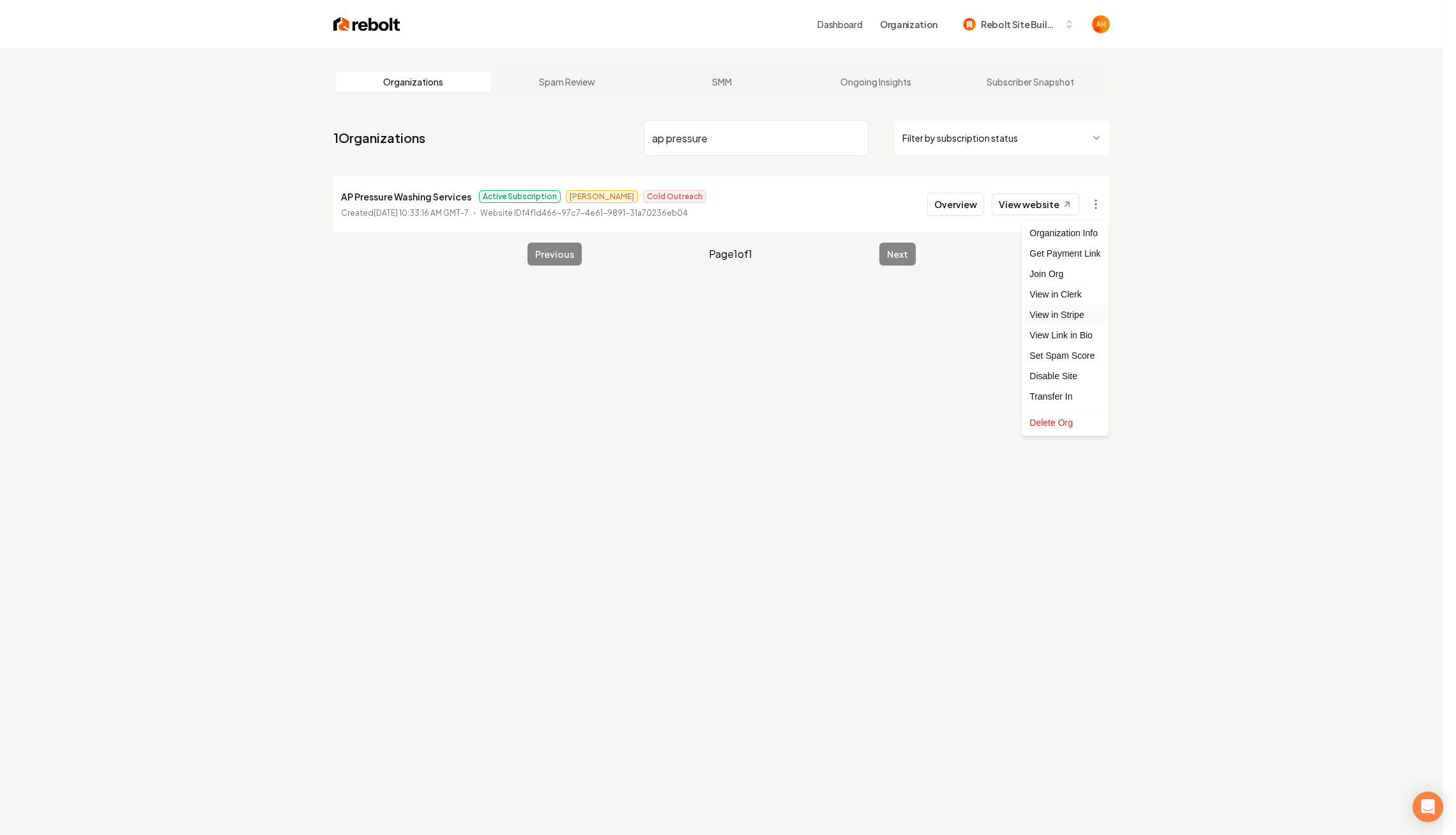
click at [1058, 312] on link "View in Stripe" at bounding box center [1064, 315] width 81 height 21
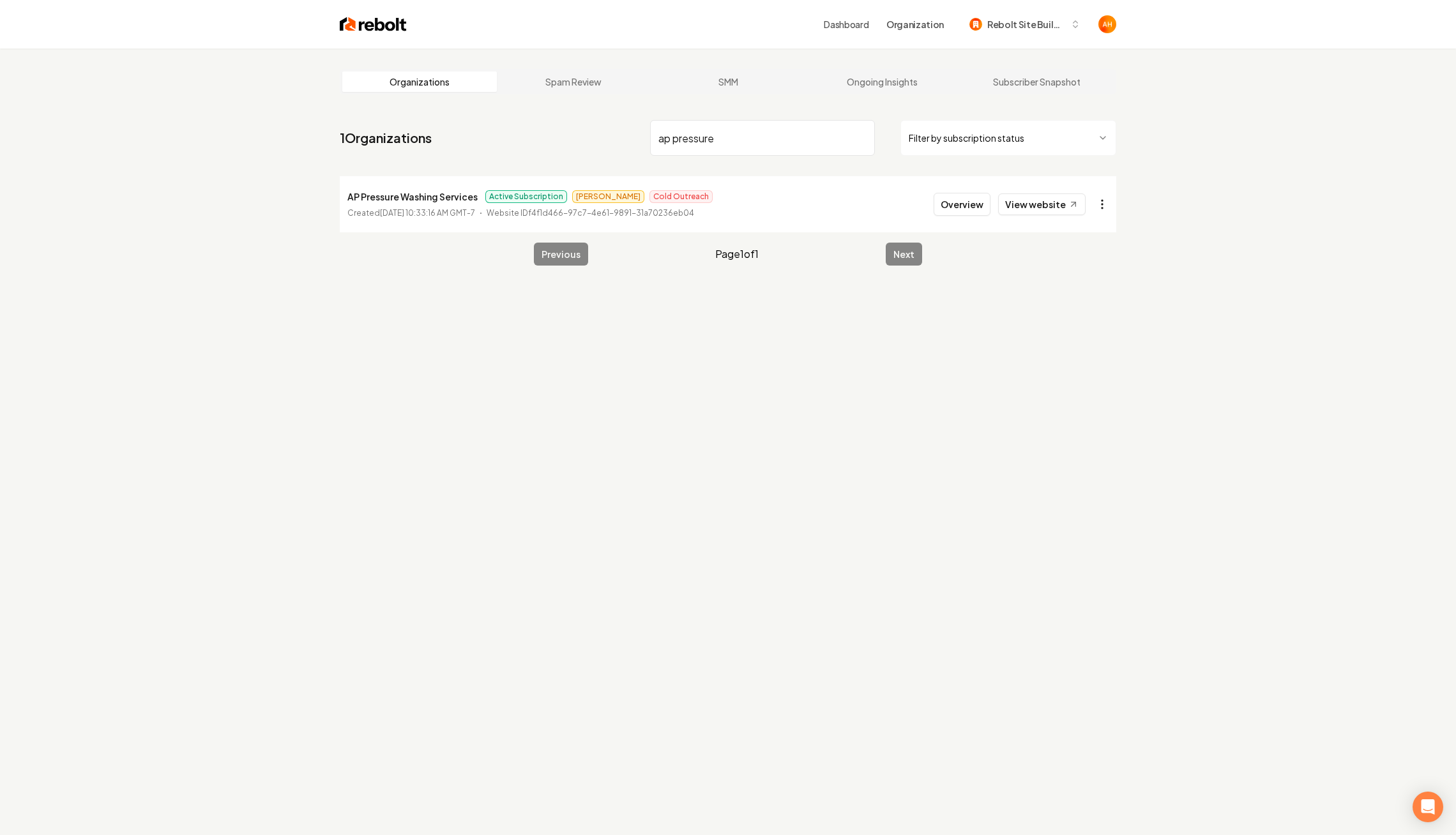
click at [1099, 206] on html "Dashboard Organization Rebolt Site Builder Organizations Spam Review SMM Ongoin…" at bounding box center [728, 418] width 1456 height 835
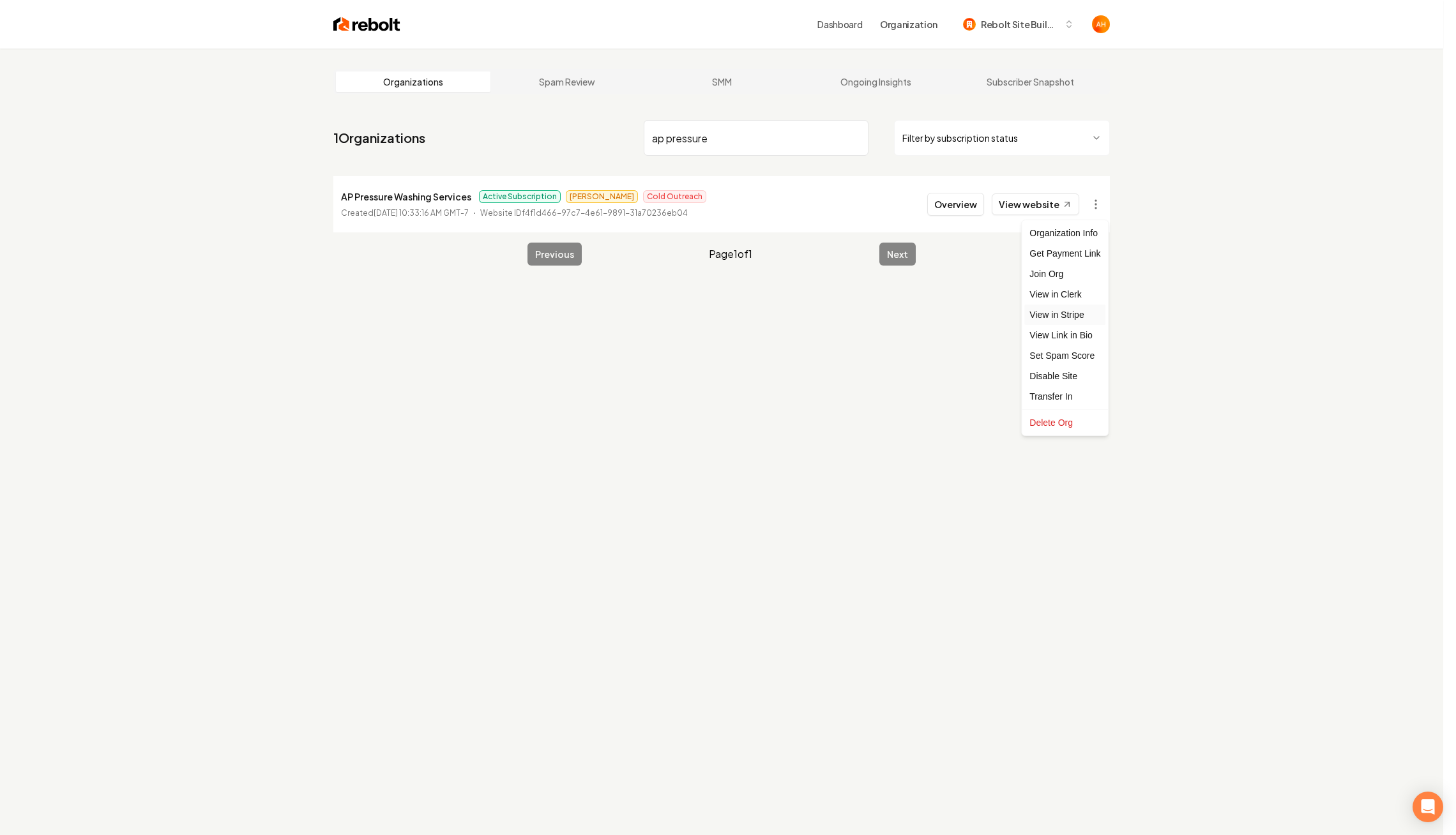
click at [1082, 316] on link "View in Stripe" at bounding box center [1064, 315] width 81 height 21
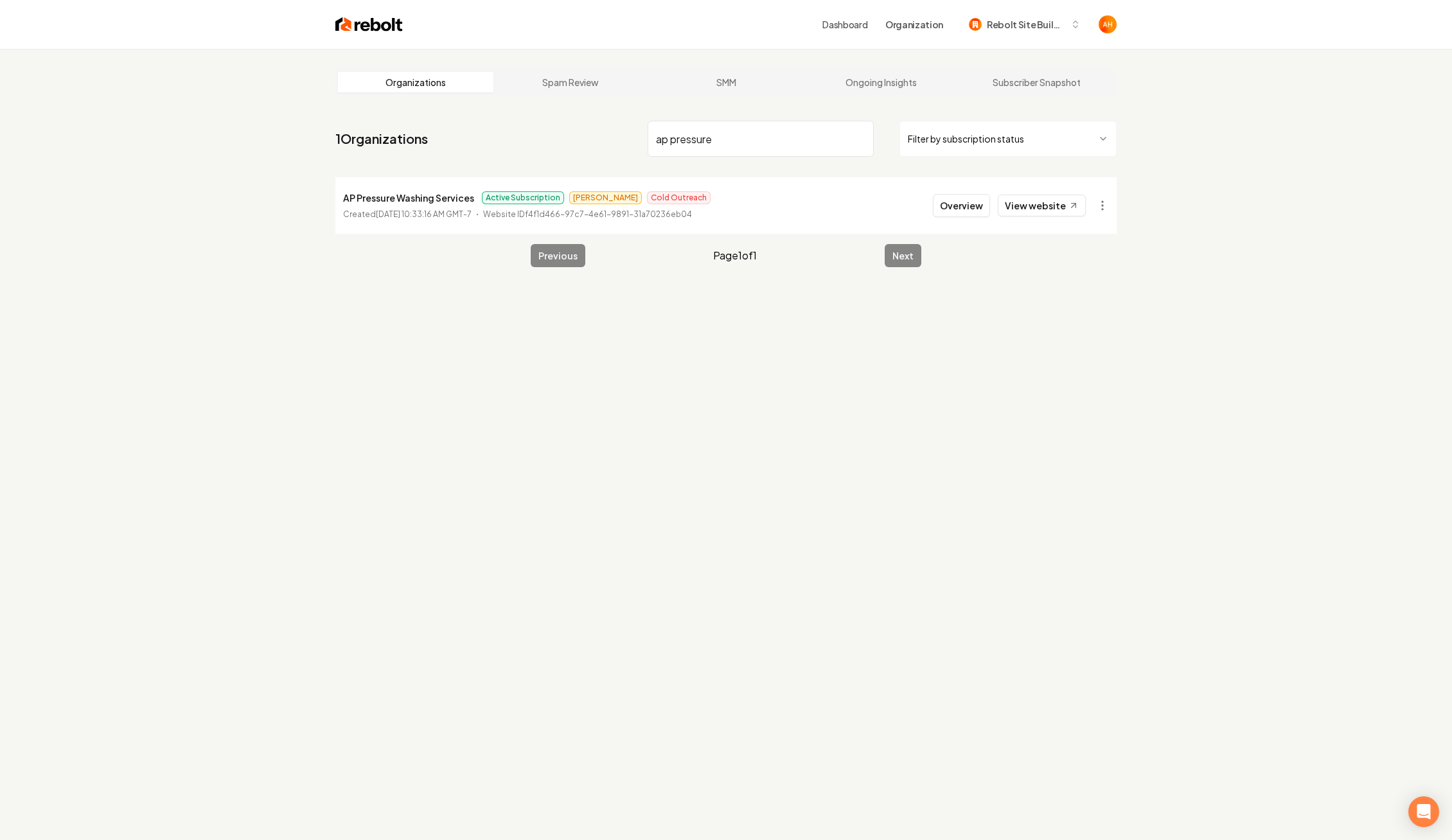
click at [681, 145] on input "ap pressure" at bounding box center [761, 138] width 226 height 36
click at [1006, 35] on button "Rebolt Site Builder" at bounding box center [1024, 24] width 127 height 24
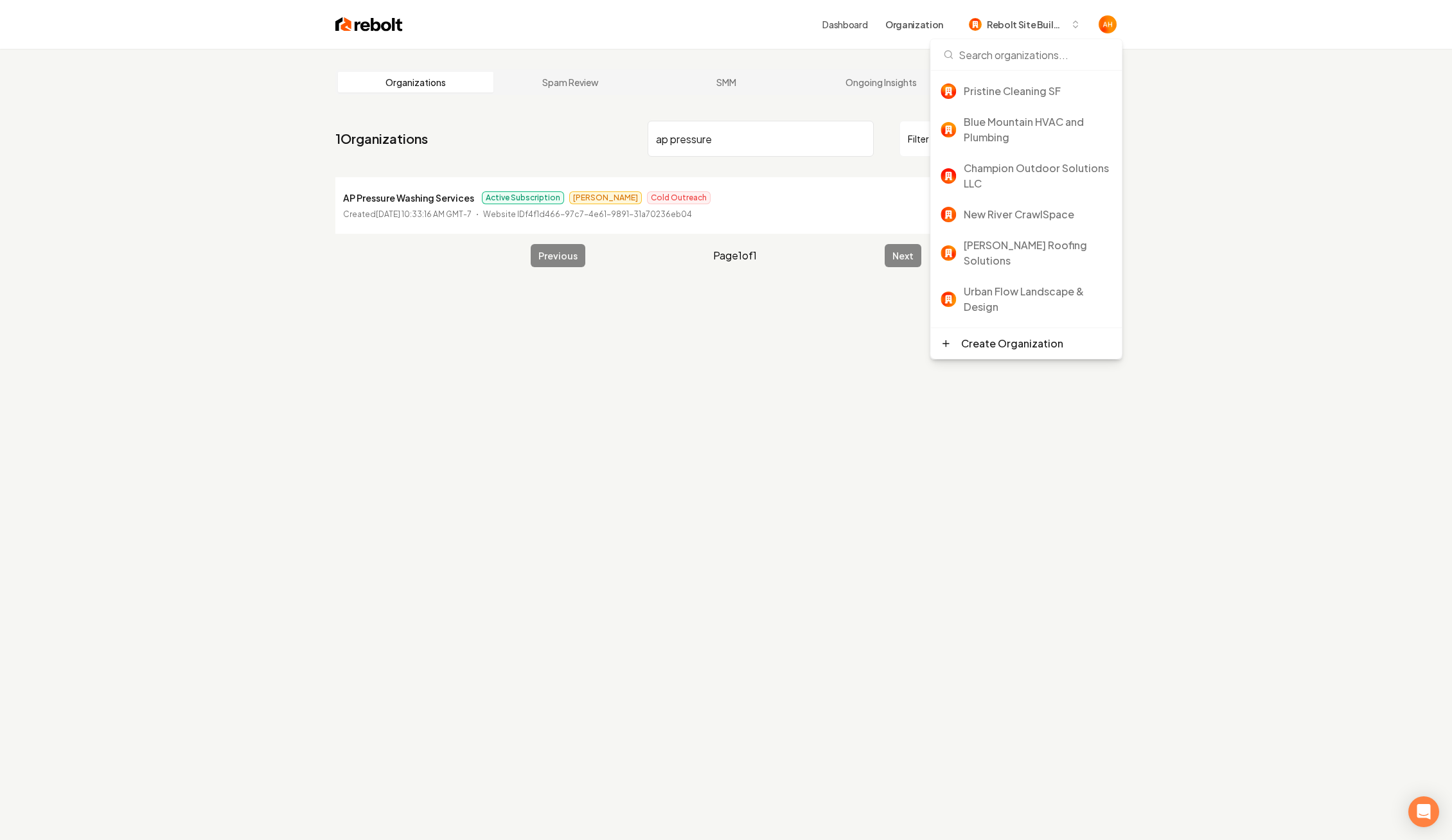
click at [861, 25] on link "Dashboard" at bounding box center [845, 24] width 45 height 13
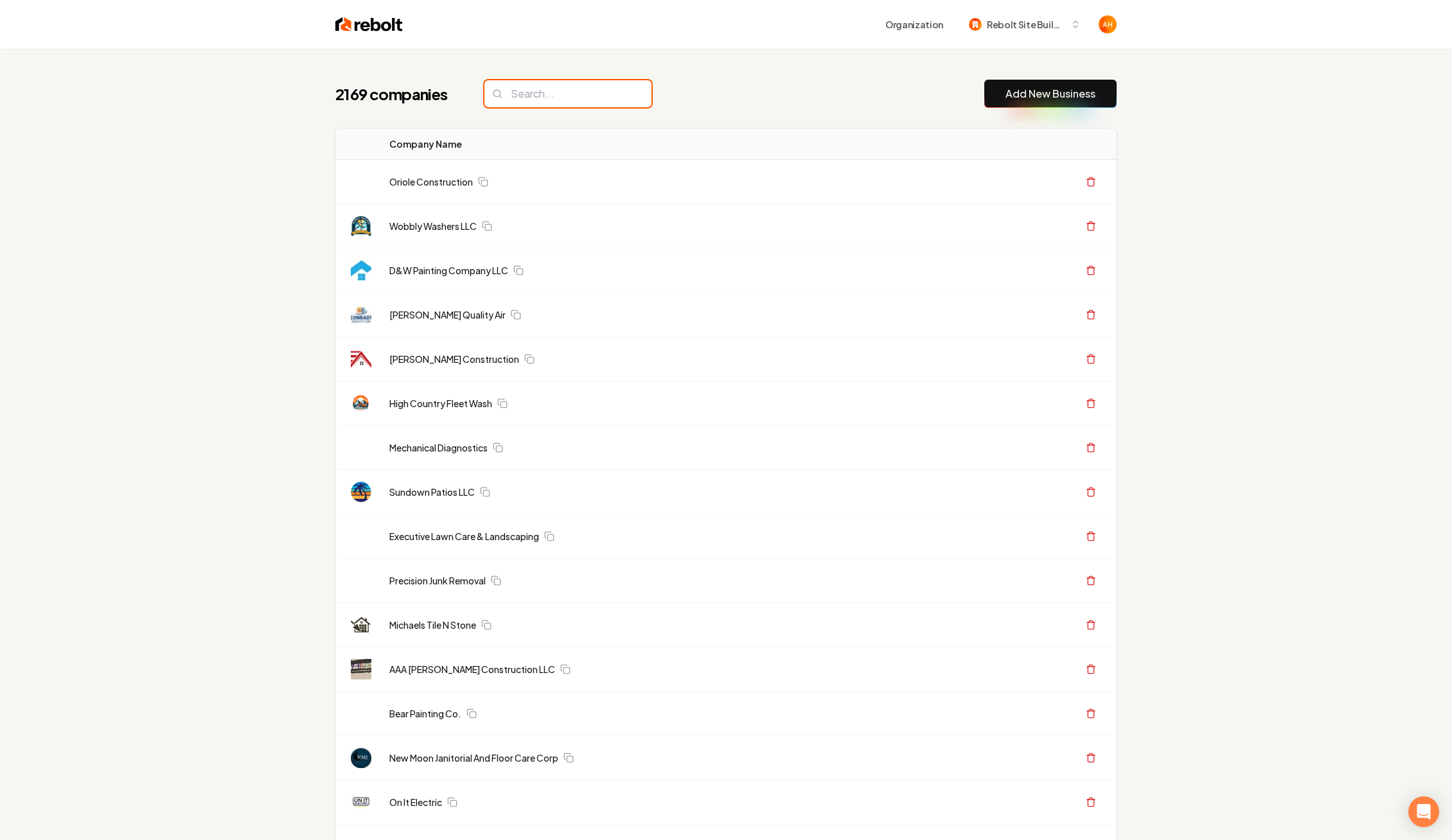
click at [589, 97] on input "search" at bounding box center [567, 93] width 167 height 27
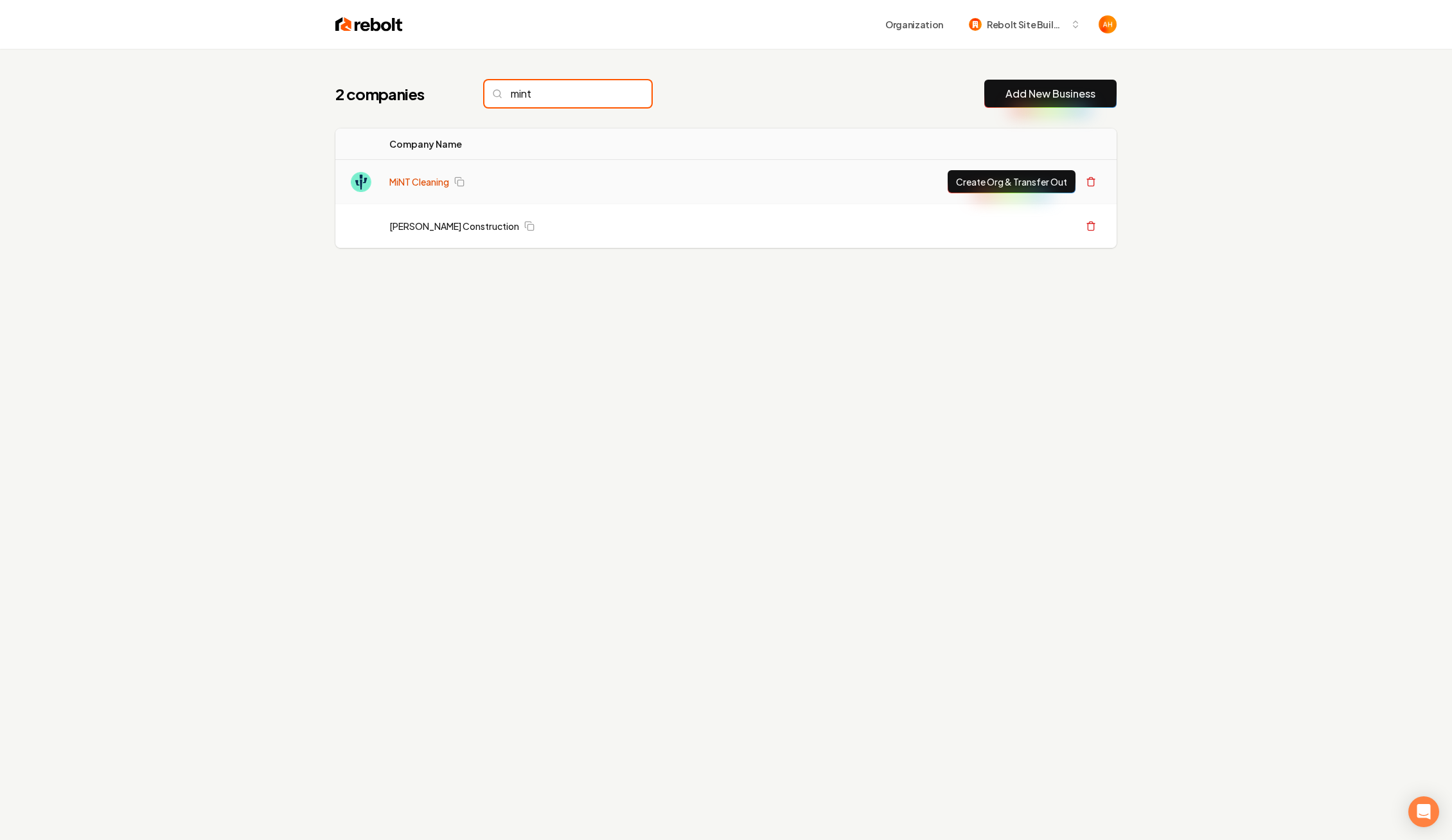
type input "mint"
click at [417, 177] on link "MiNT Cleaning" at bounding box center [418, 182] width 59 height 13
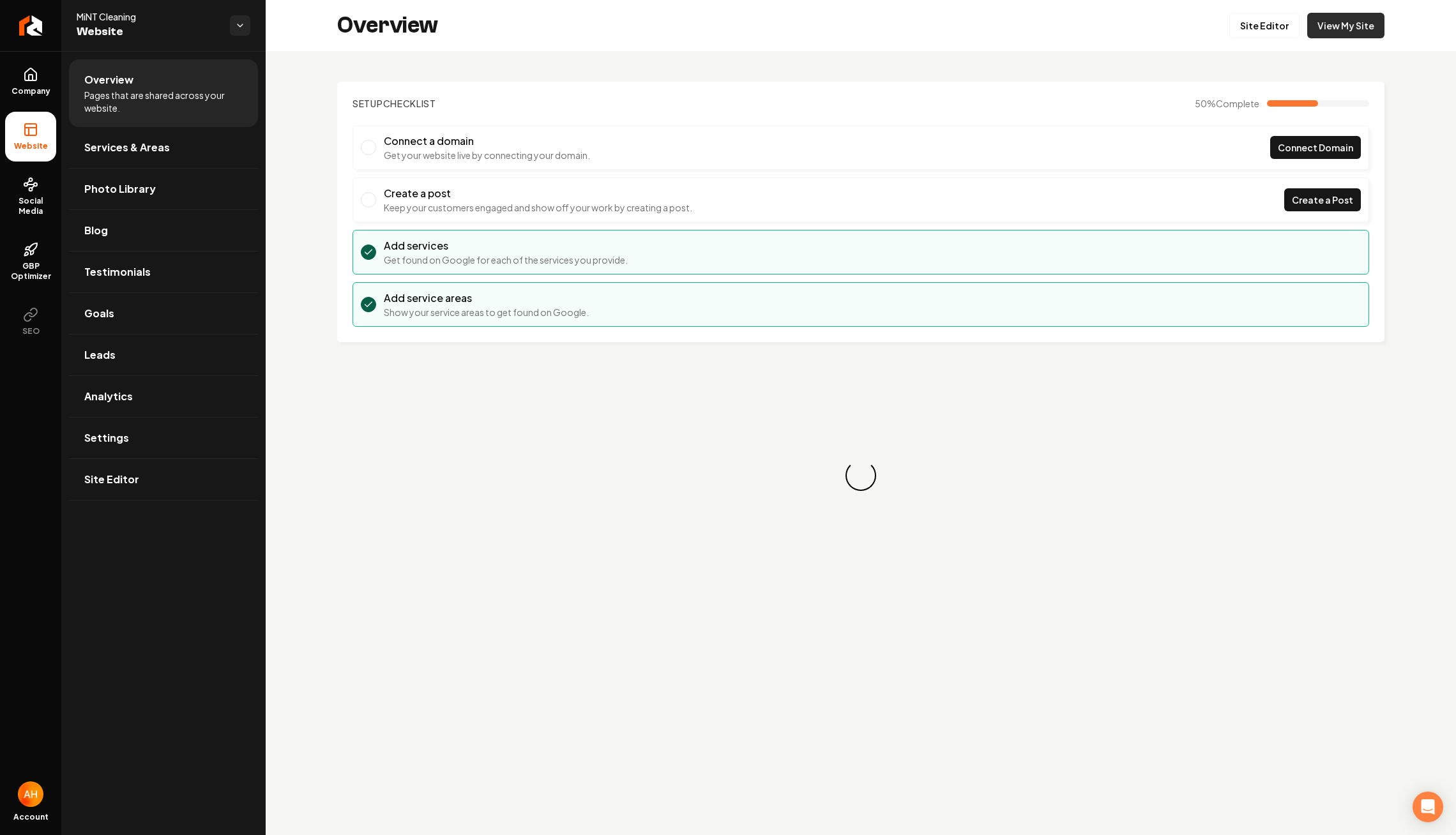
click at [1310, 28] on link "View My Site" at bounding box center [1346, 25] width 78 height 25
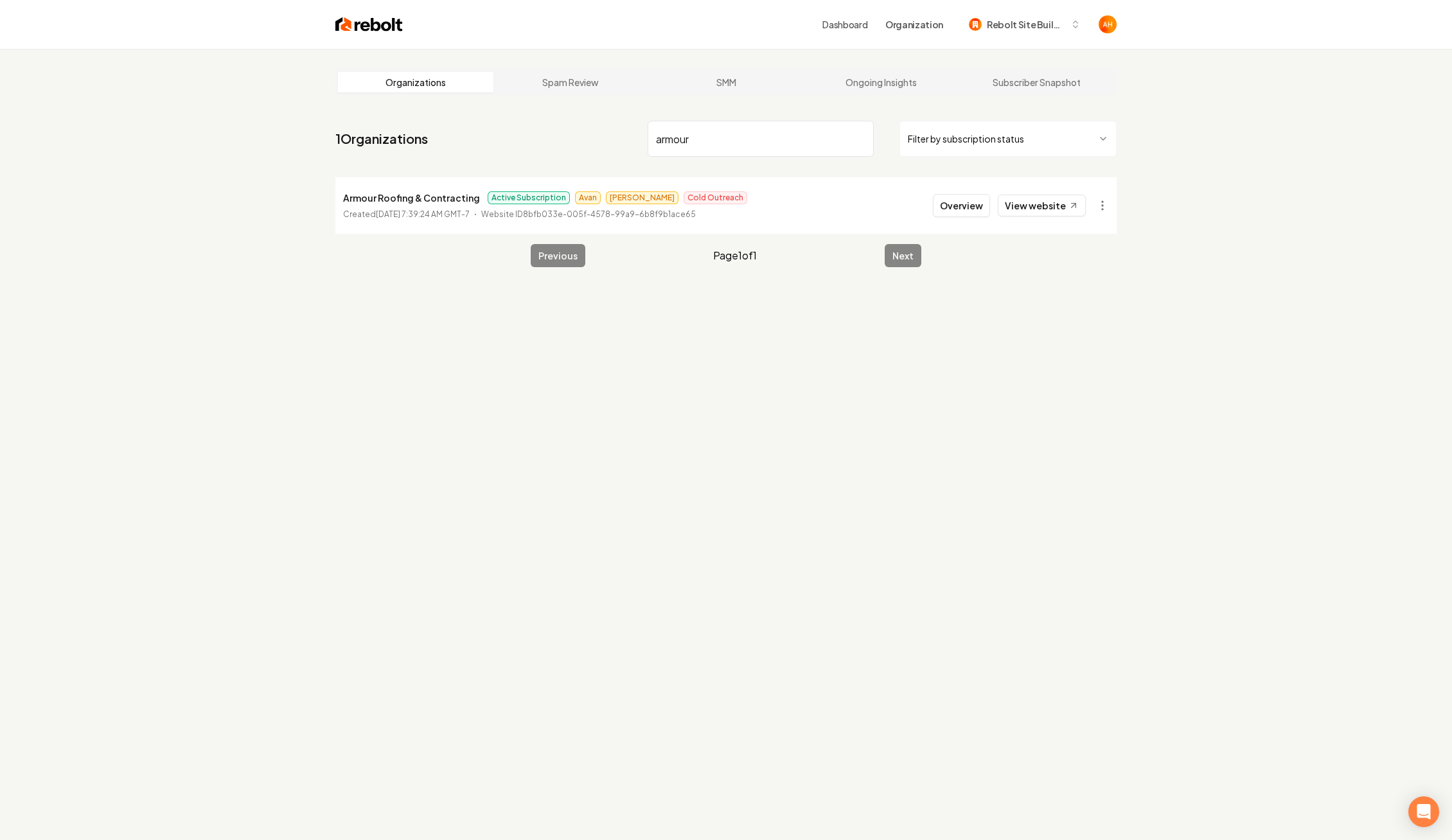
type input "armour"
click at [972, 210] on button "Overview" at bounding box center [961, 205] width 57 height 24
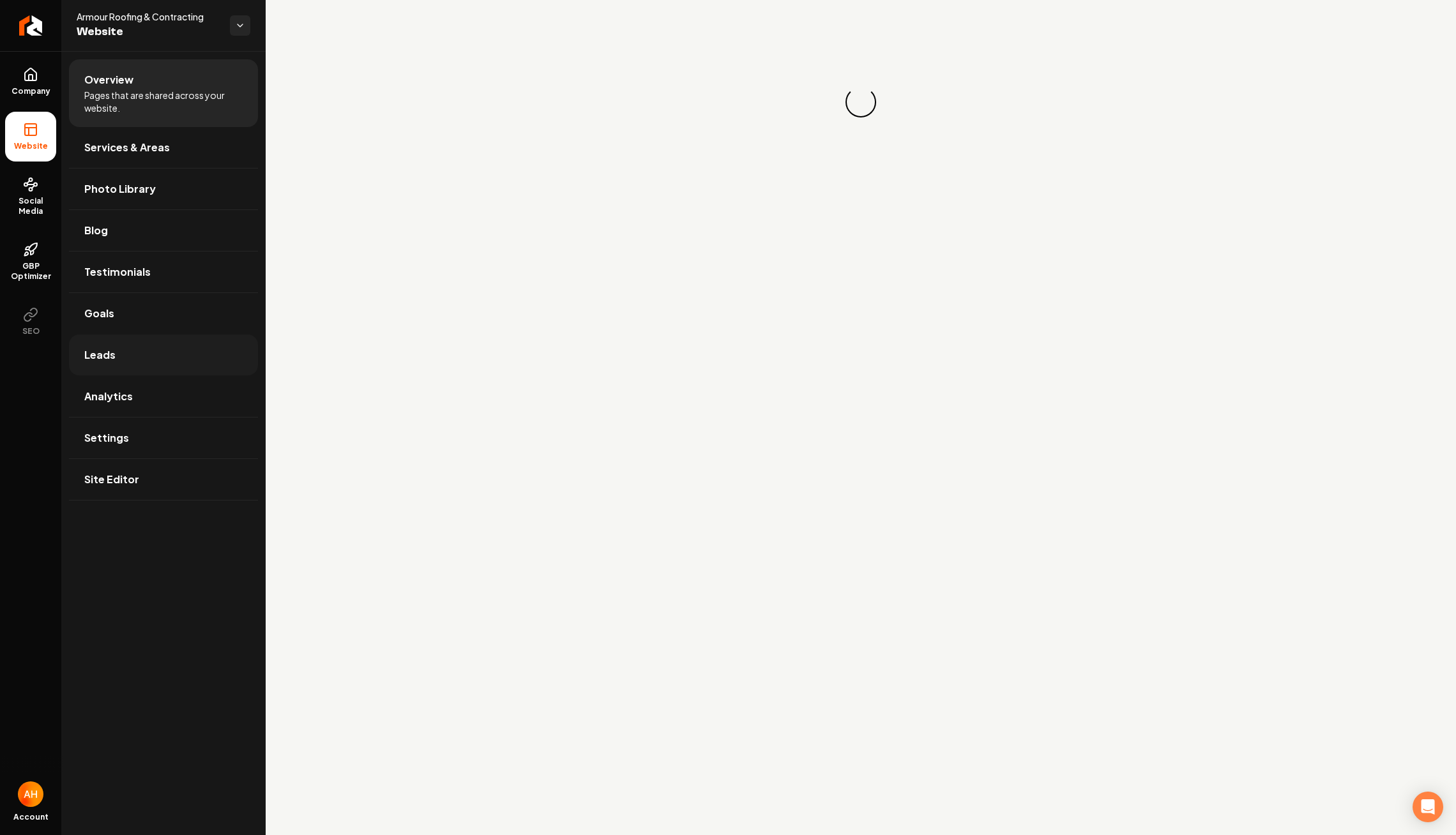
click at [148, 348] on link "Leads" at bounding box center [164, 356] width 189 height 41
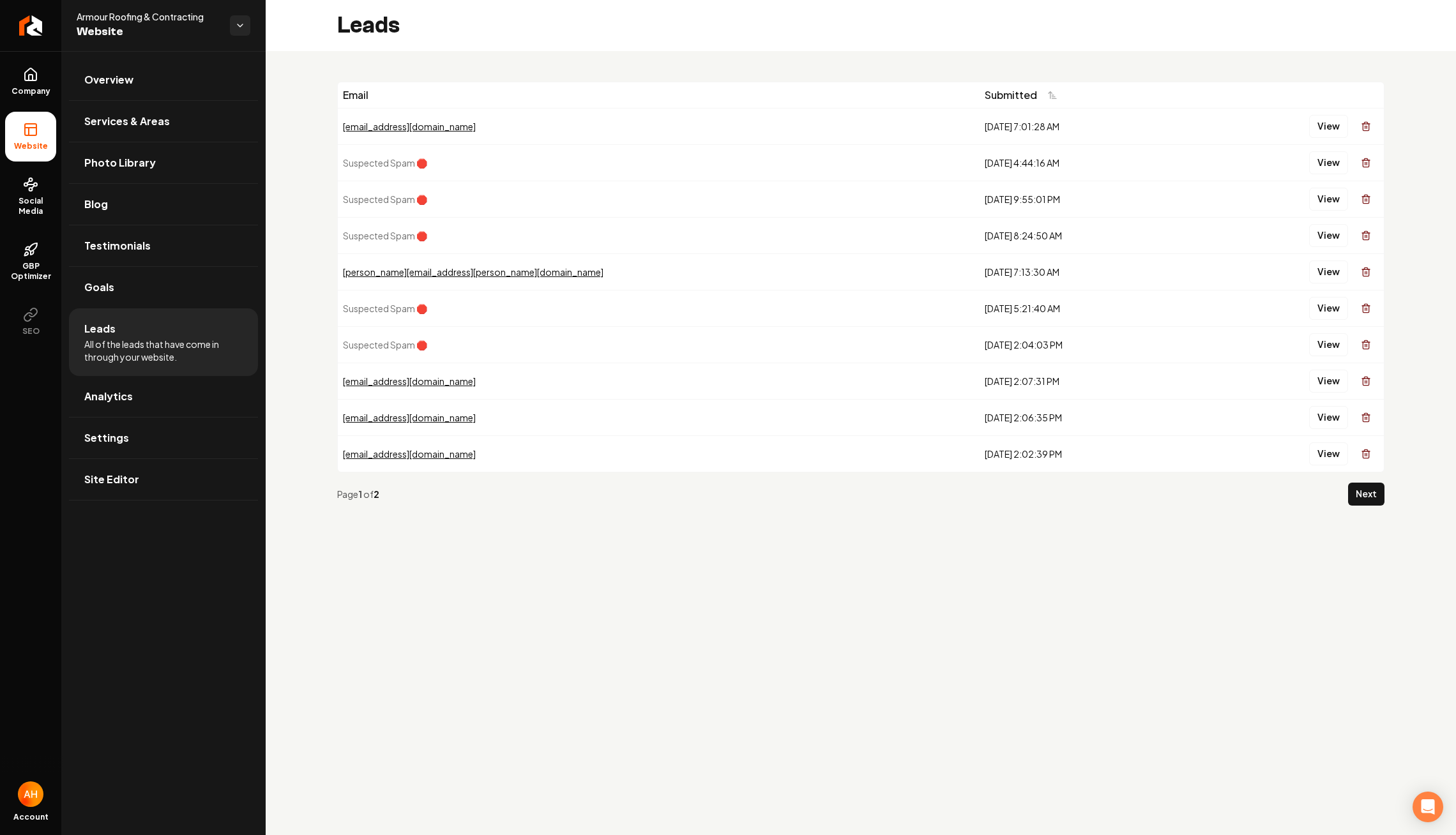
drag, startPoint x: 453, startPoint y: 118, endPoint x: 346, endPoint y: 113, distance: 107.1
click at [344, 113] on td "testing@gmail.com" at bounding box center [659, 125] width 642 height 37
drag, startPoint x: 444, startPoint y: 125, endPoint x: 352, endPoint y: 125, distance: 92.0
click at [352, 125] on div "testing@gmail.com" at bounding box center [658, 126] width 632 height 13
click at [1341, 120] on button "View" at bounding box center [1329, 126] width 39 height 23
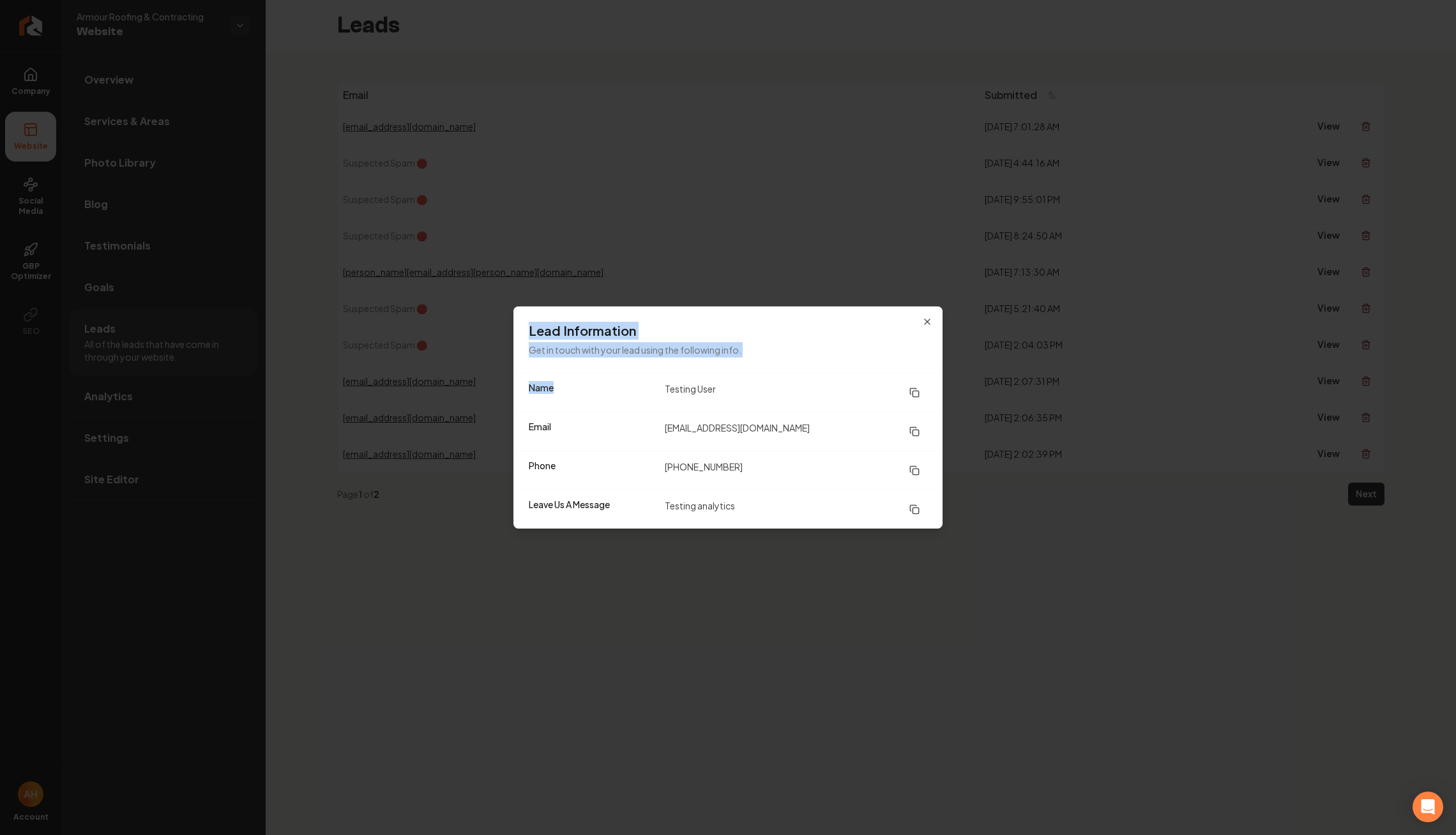
drag, startPoint x: 658, startPoint y: 383, endPoint x: 740, endPoint y: 540, distance: 177.1
click at [740, 540] on body "Company Website Social Media GBP Optimizer SEO Account Armour Roofing & Contrac…" at bounding box center [728, 418] width 1456 height 835
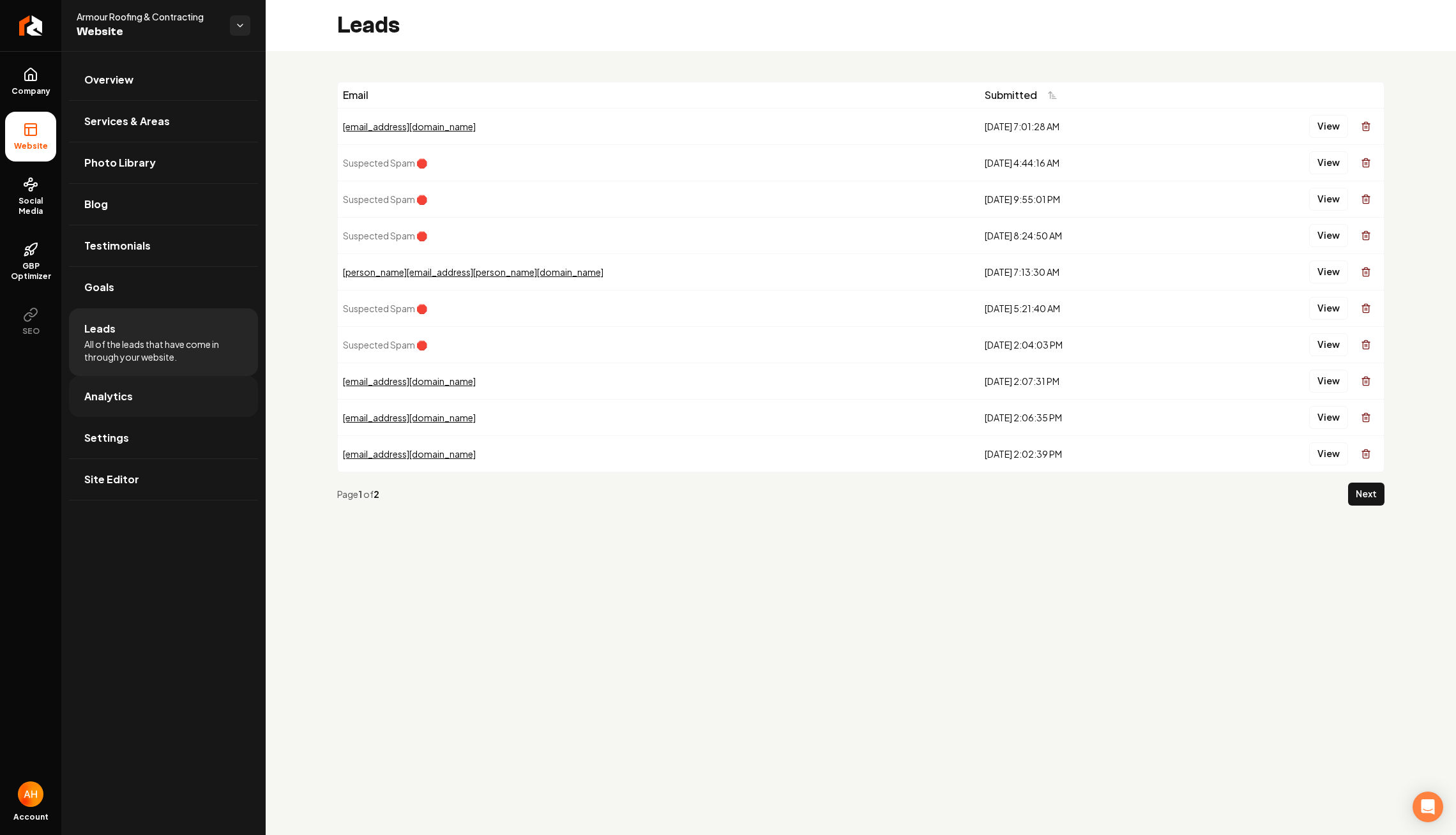
click at [153, 403] on link "Analytics" at bounding box center [164, 397] width 189 height 41
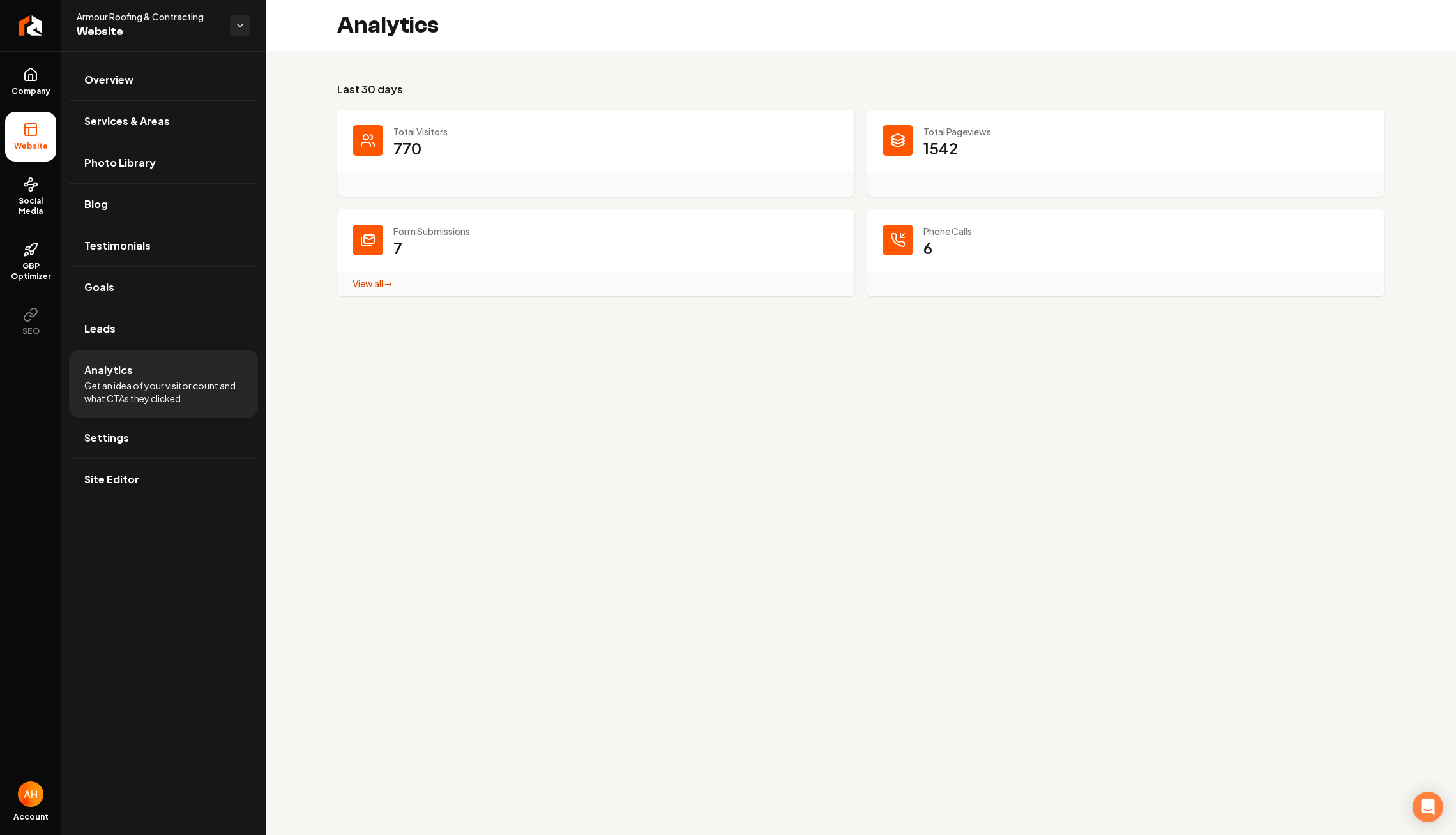
click at [618, 39] on div "Analytics" at bounding box center [861, 25] width 1190 height 51
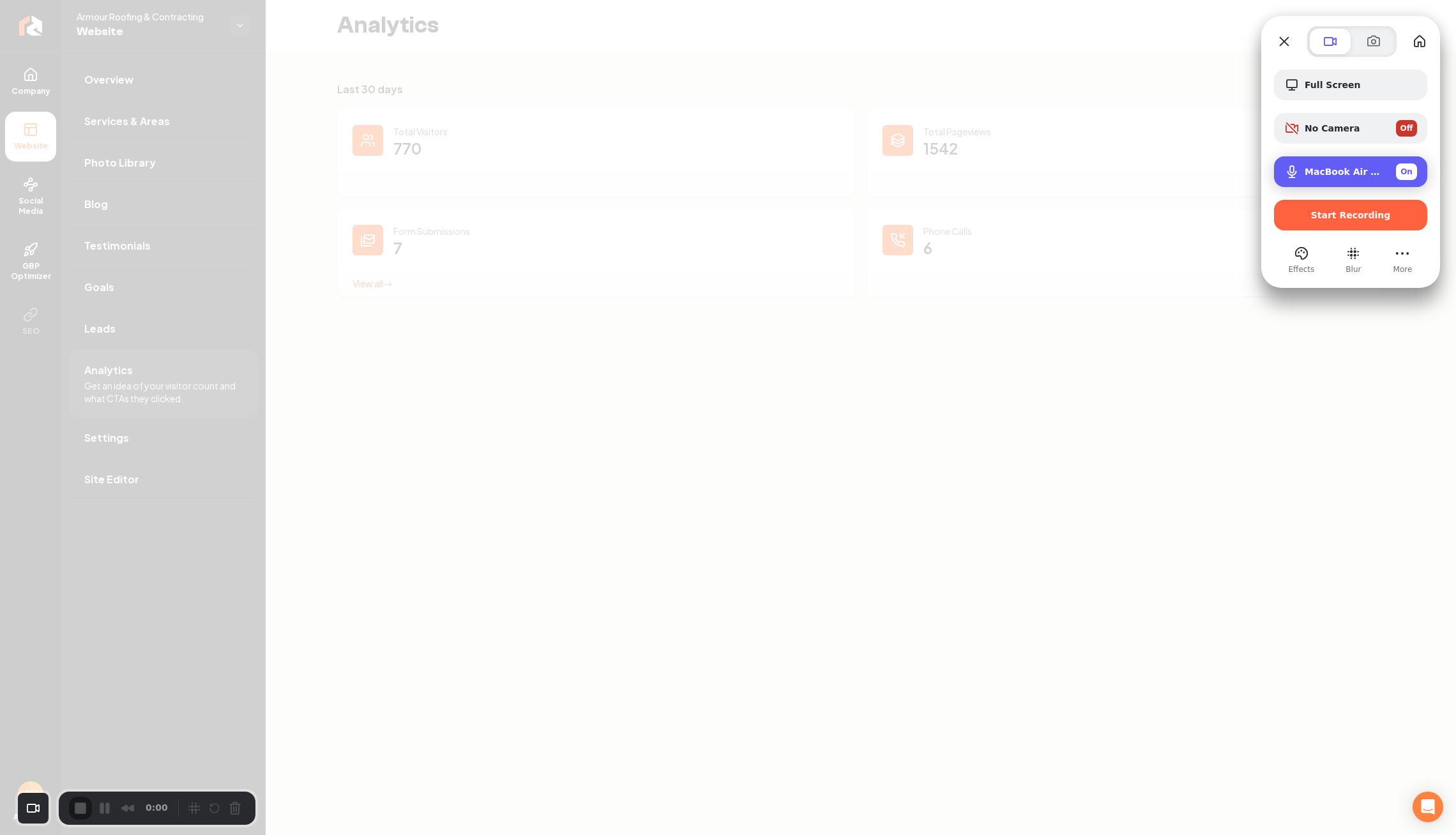
click at [1332, 169] on span "MacBook Air Microphone (Built-in)" at bounding box center [1345, 171] width 81 height 10
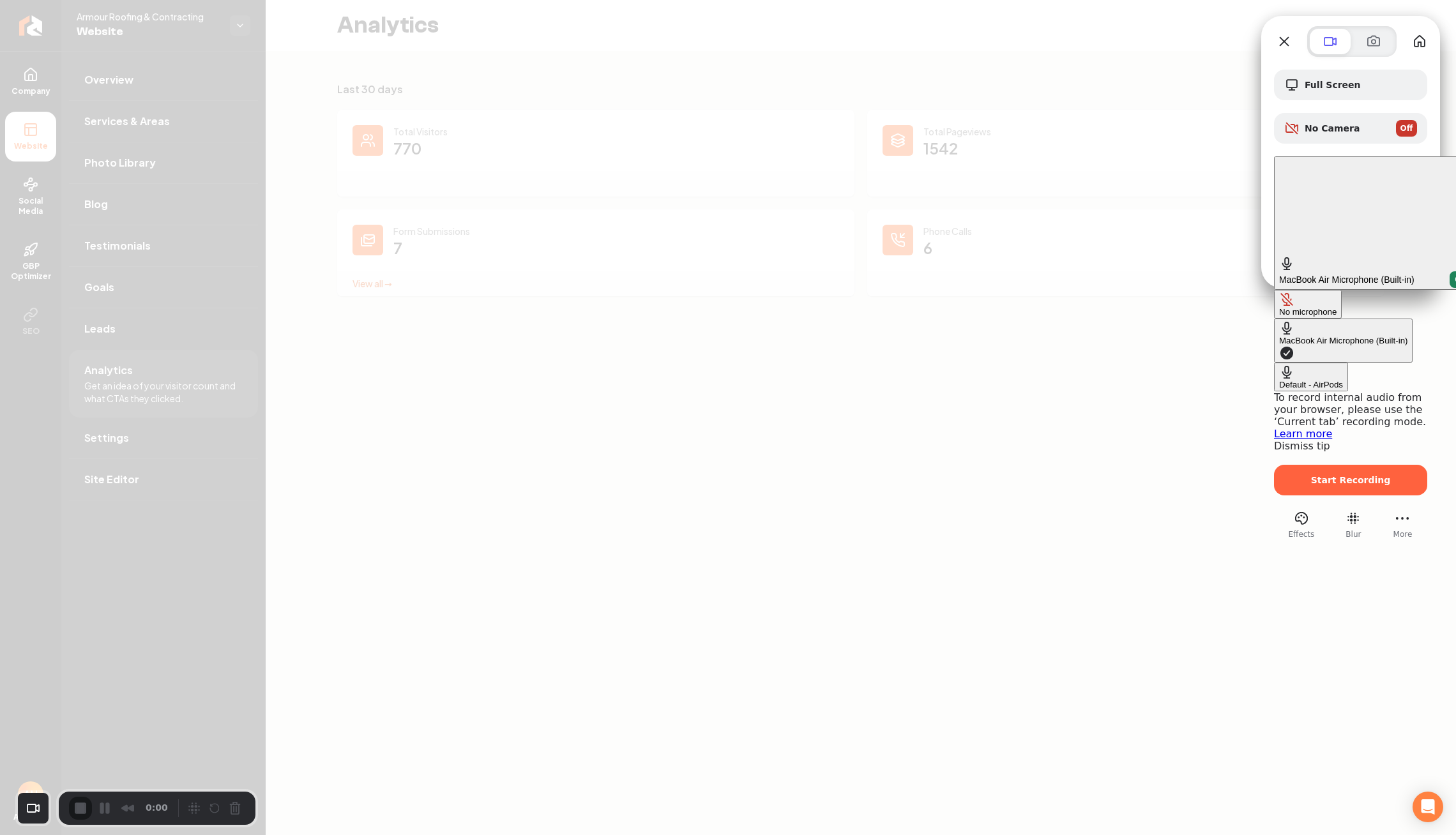
click at [1274, 363] on AirPods "Default - AirPods" at bounding box center [1310, 377] width 74 height 29
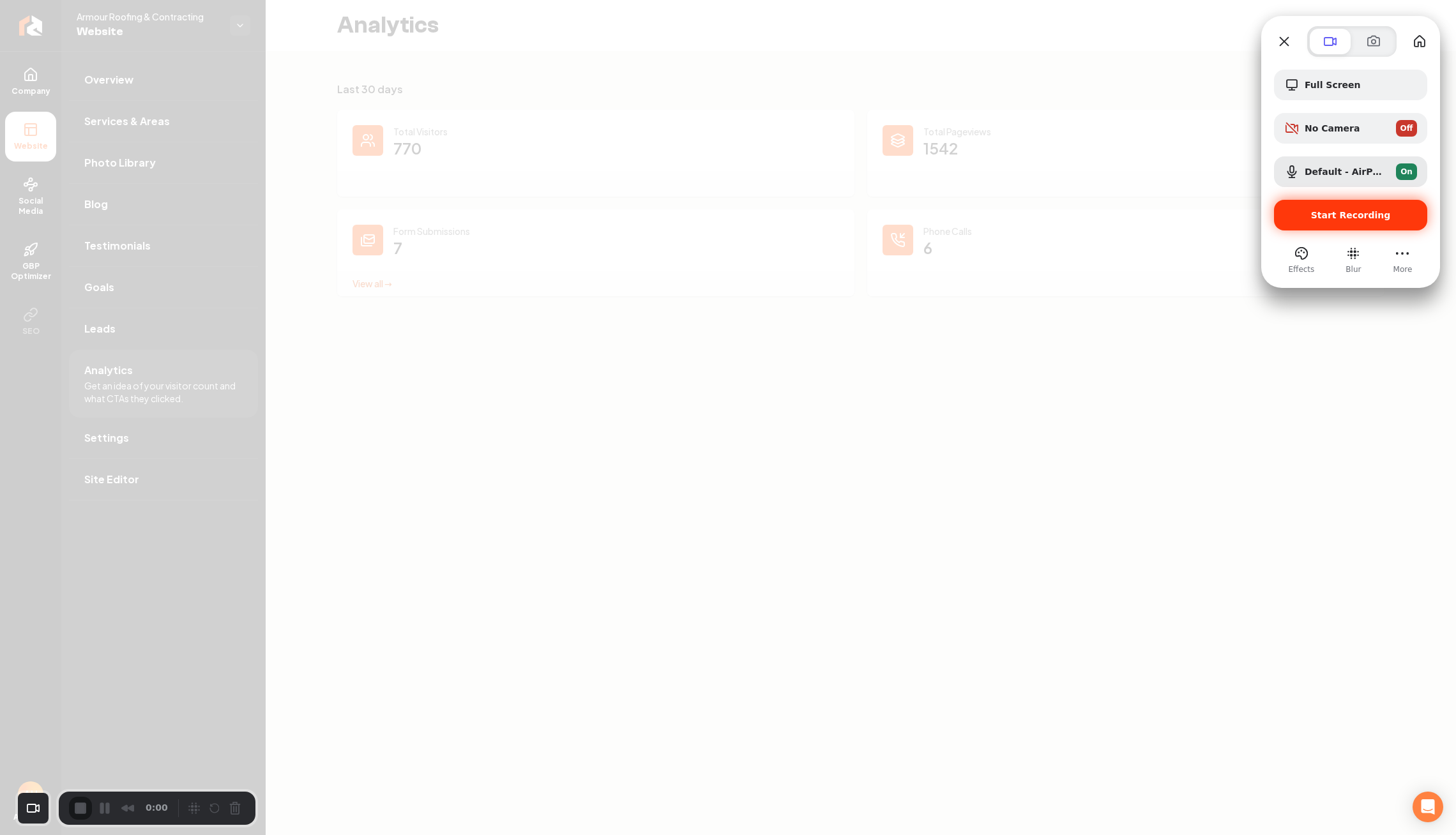
click at [1328, 218] on span "Start Recording" at bounding box center [1350, 214] width 80 height 10
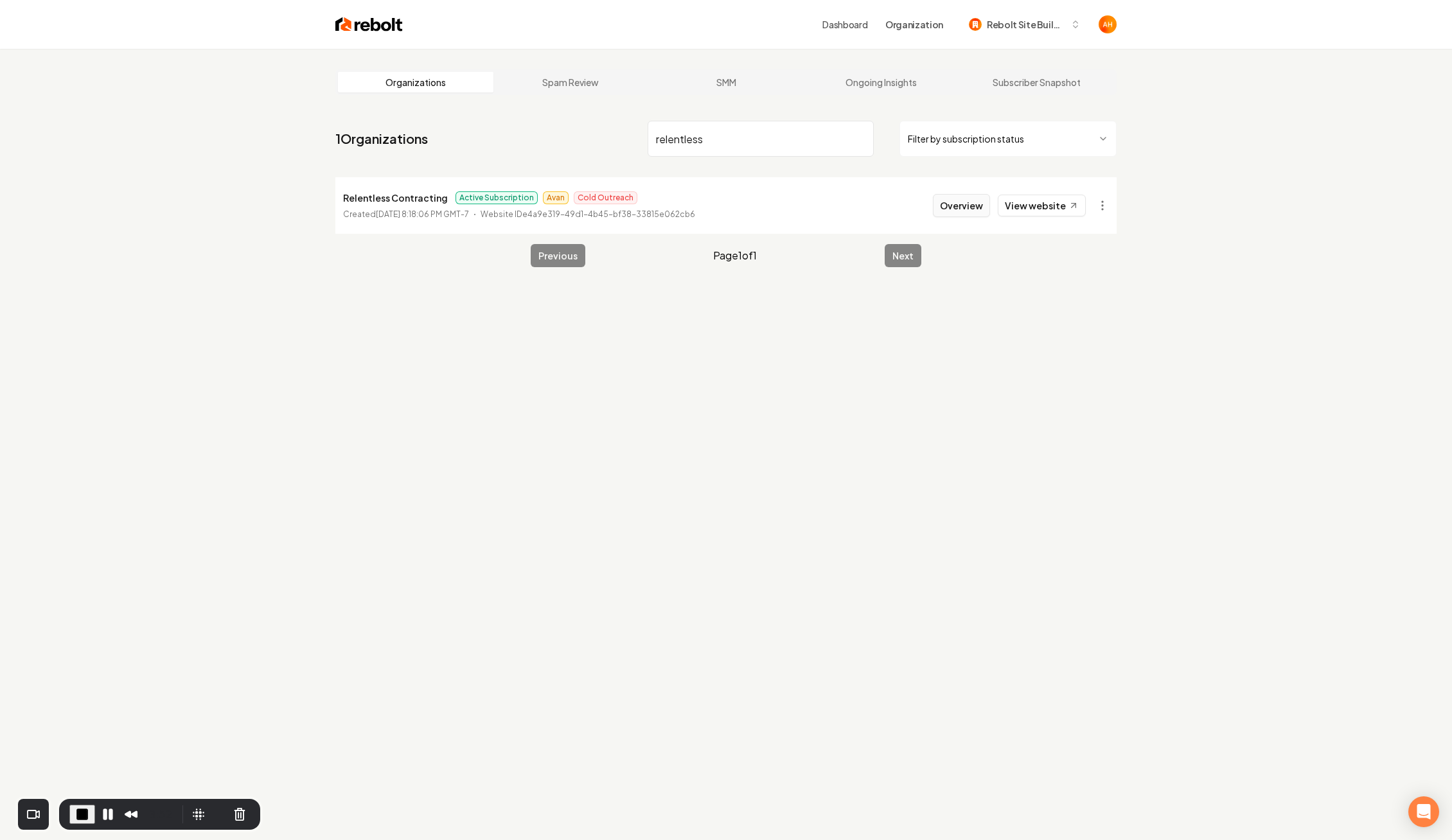
type input "relentless"
click at [960, 203] on button "Overview" at bounding box center [961, 205] width 57 height 24
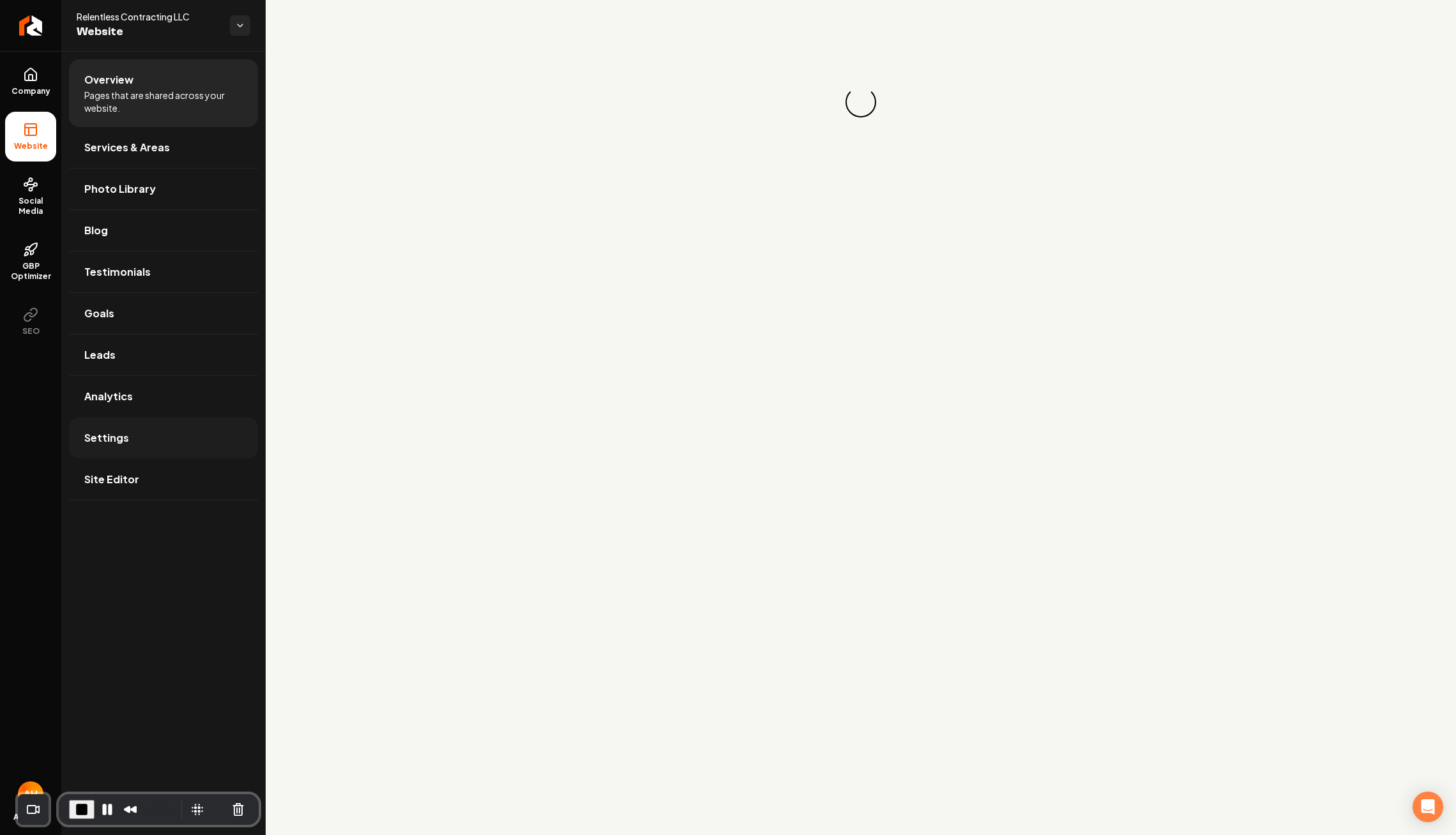
click at [113, 450] on link "Settings" at bounding box center [164, 438] width 189 height 41
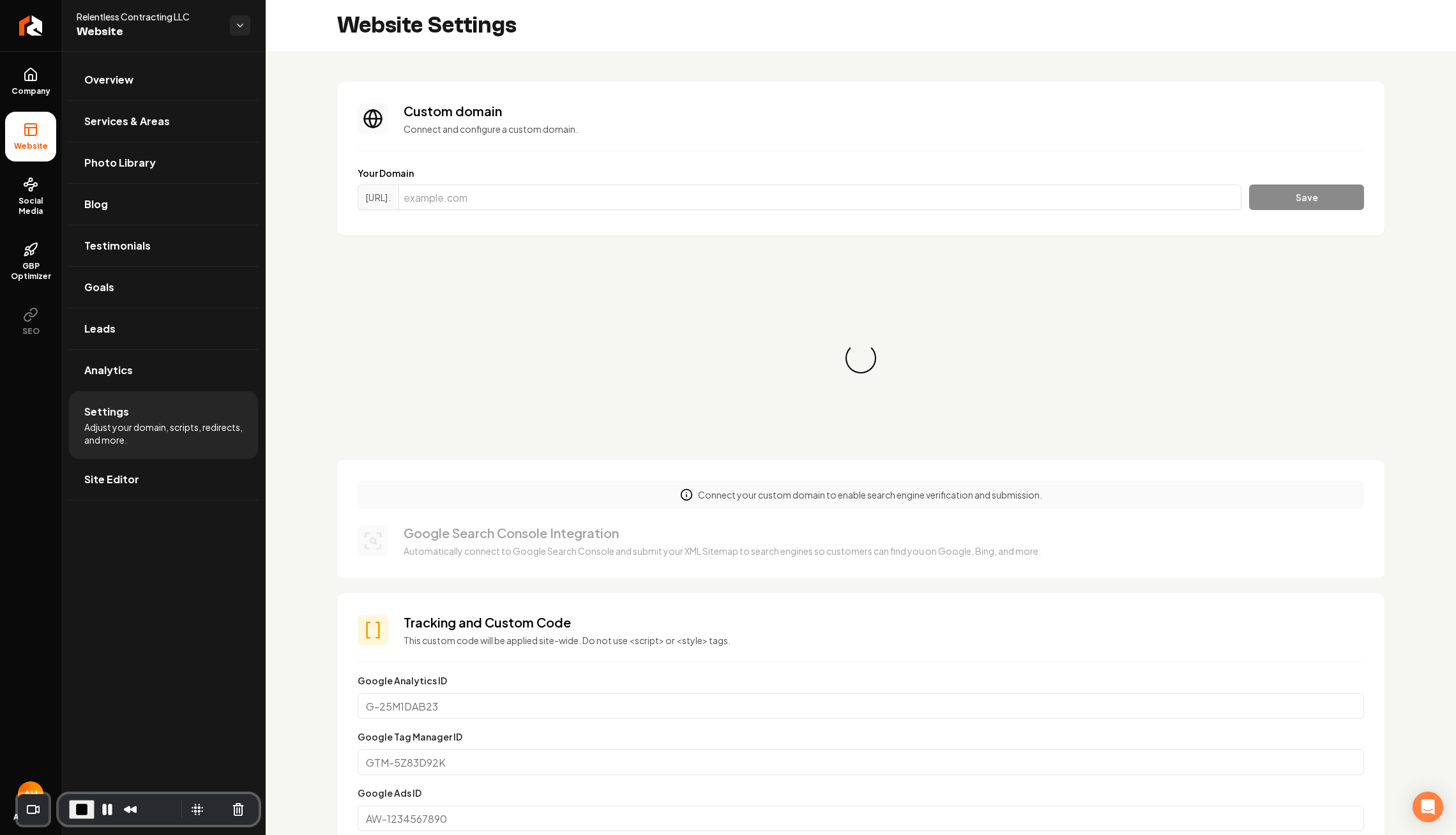
scroll to position [115, 0]
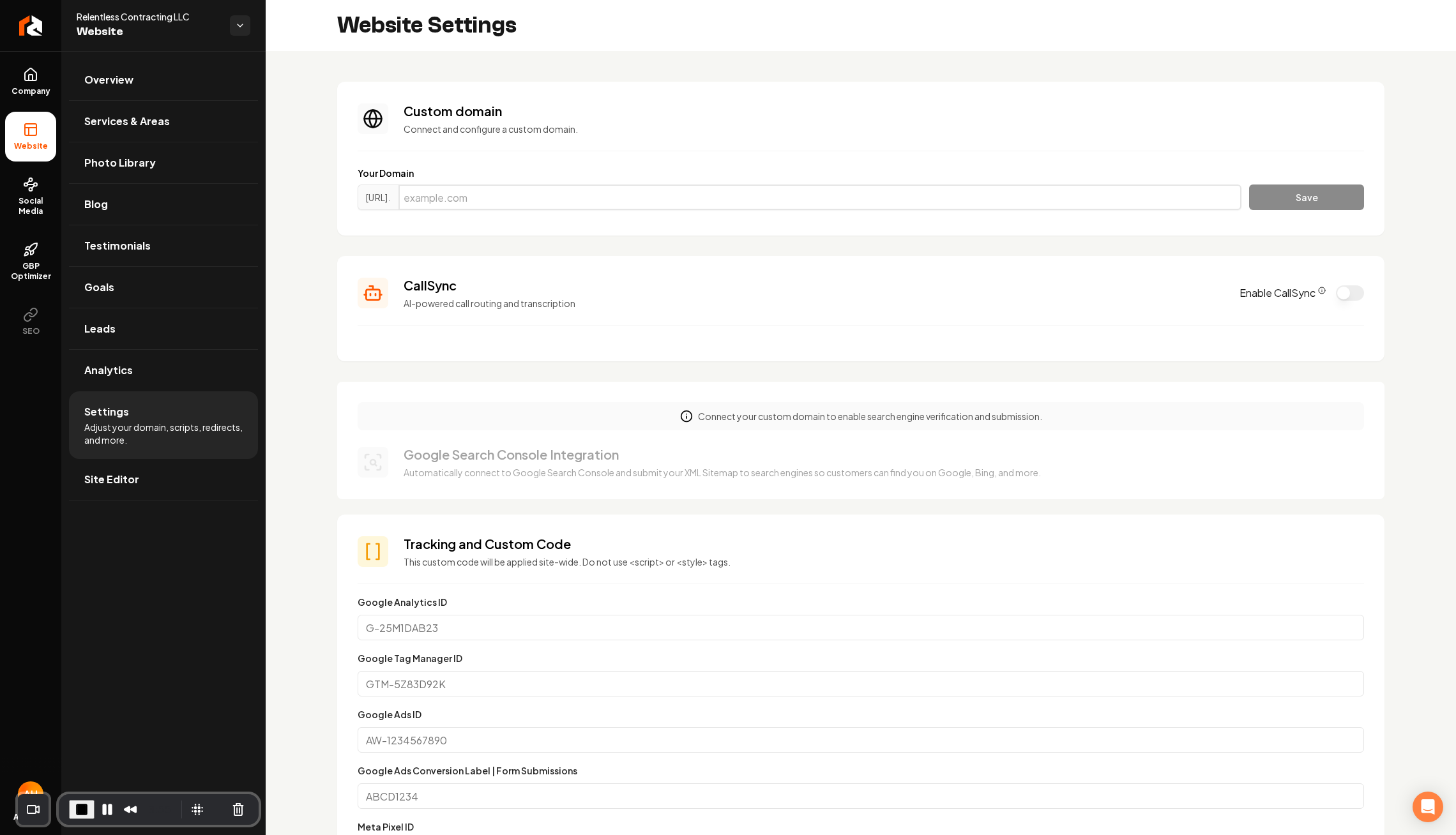
click at [620, 186] on input "Main content area" at bounding box center [820, 197] width 843 height 25
paste input "relentlesscontracting.com Active"
type input "relentlesscontracting.com"
click at [1249, 184] on button "Save" at bounding box center [1306, 197] width 115 height 25
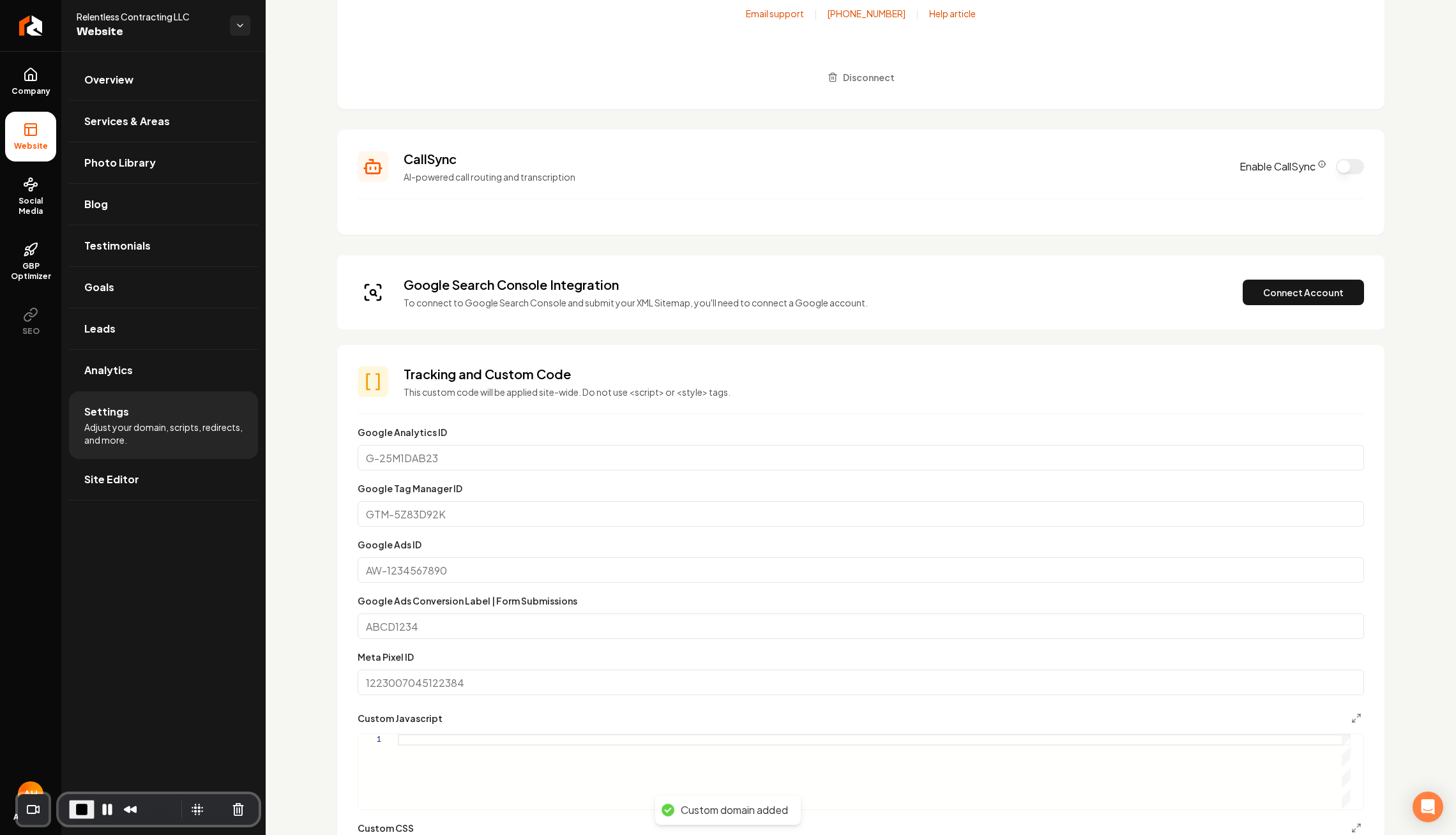
scroll to position [608, 0]
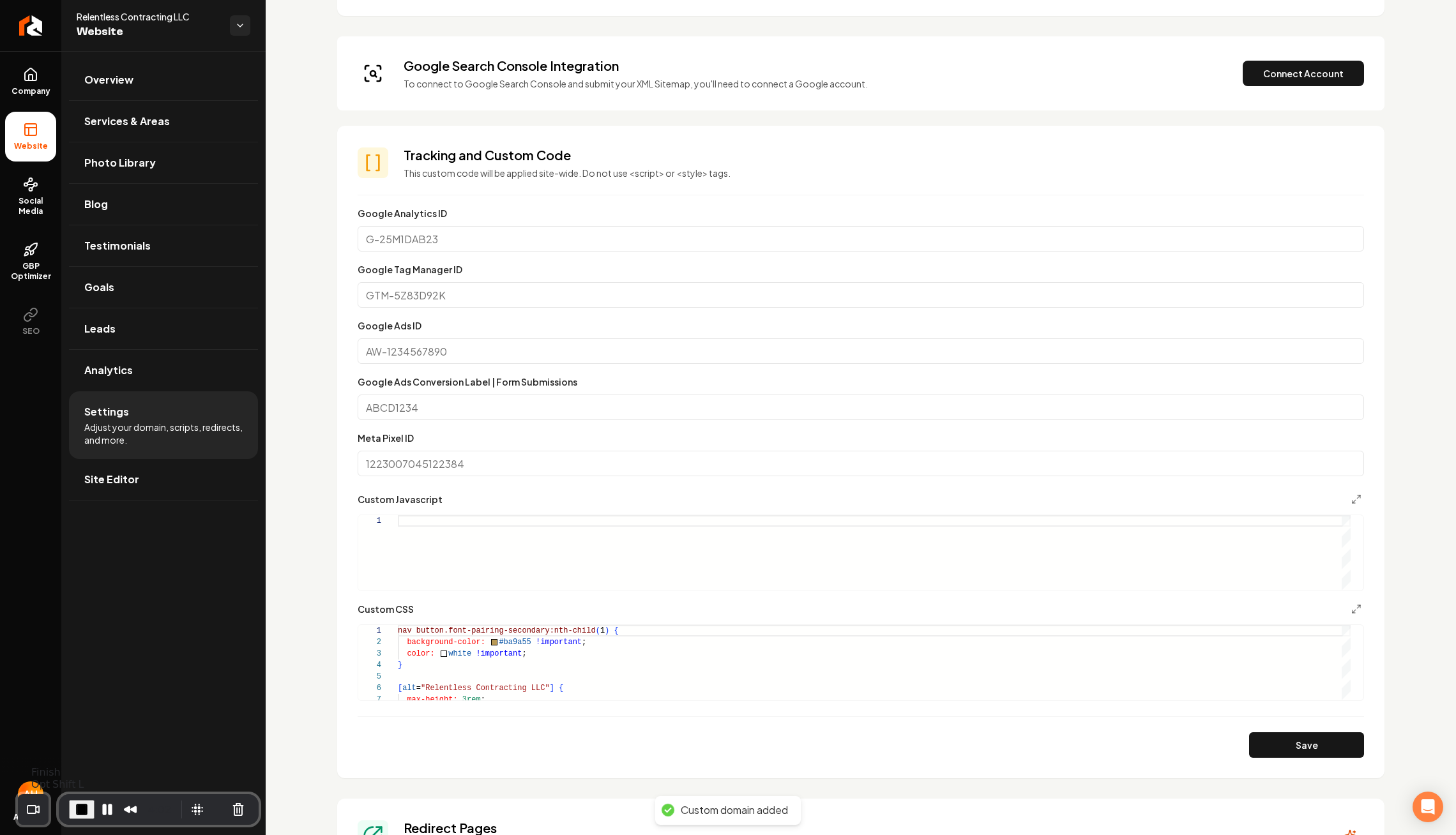
click at [80, 808] on span "End Recording" at bounding box center [81, 810] width 15 height 15
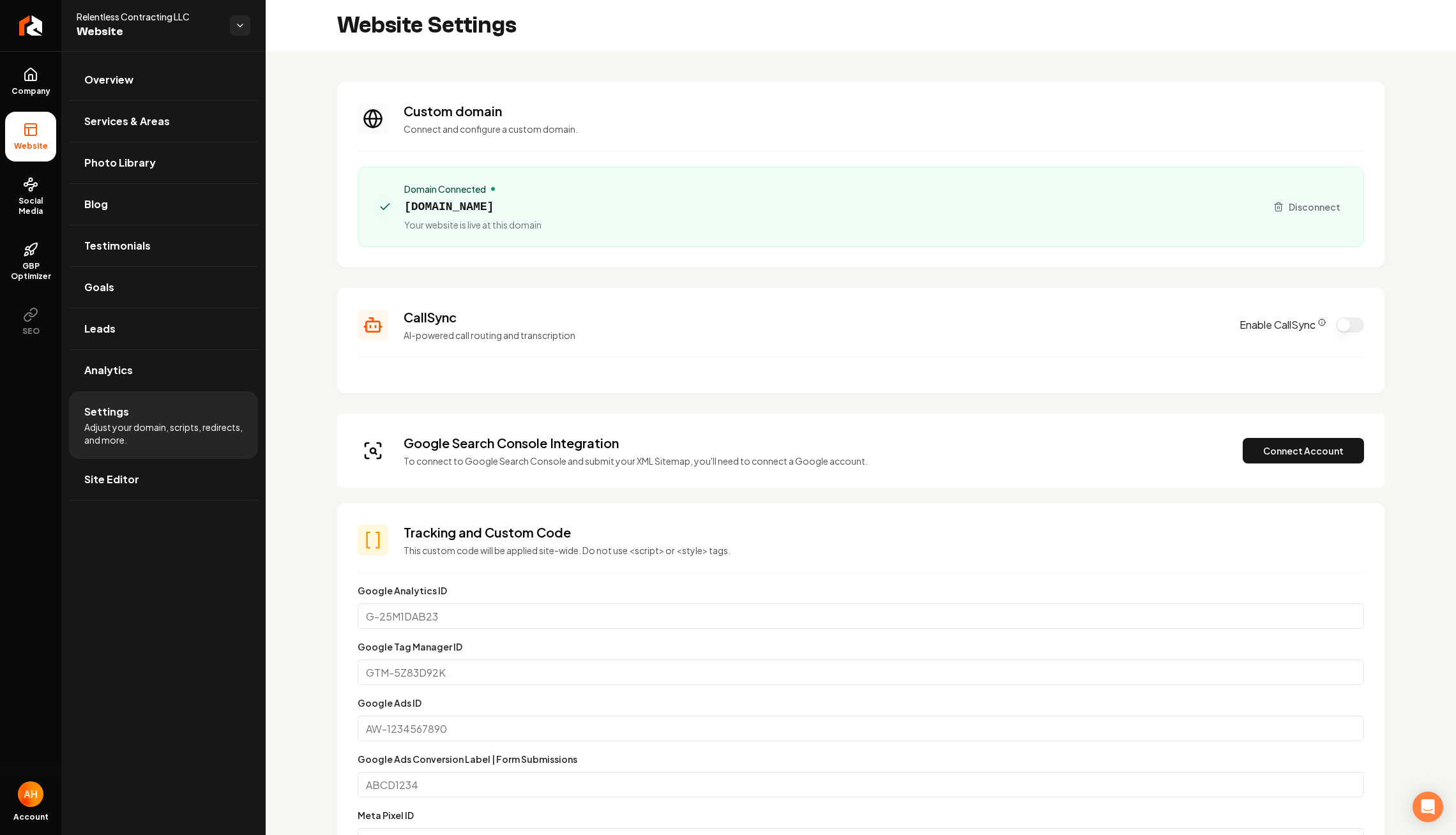
click at [1150, 214] on div "Domain Connected relentlesscontracting.com Your website is live at this domain" at bounding box center [814, 207] width 881 height 49
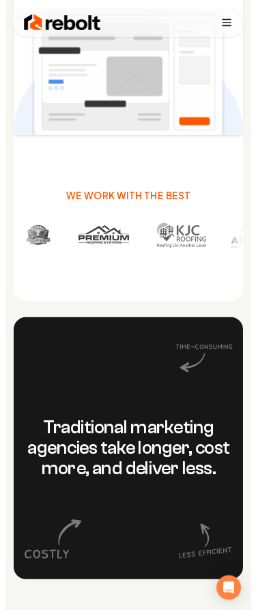
scroll to position [950, 0]
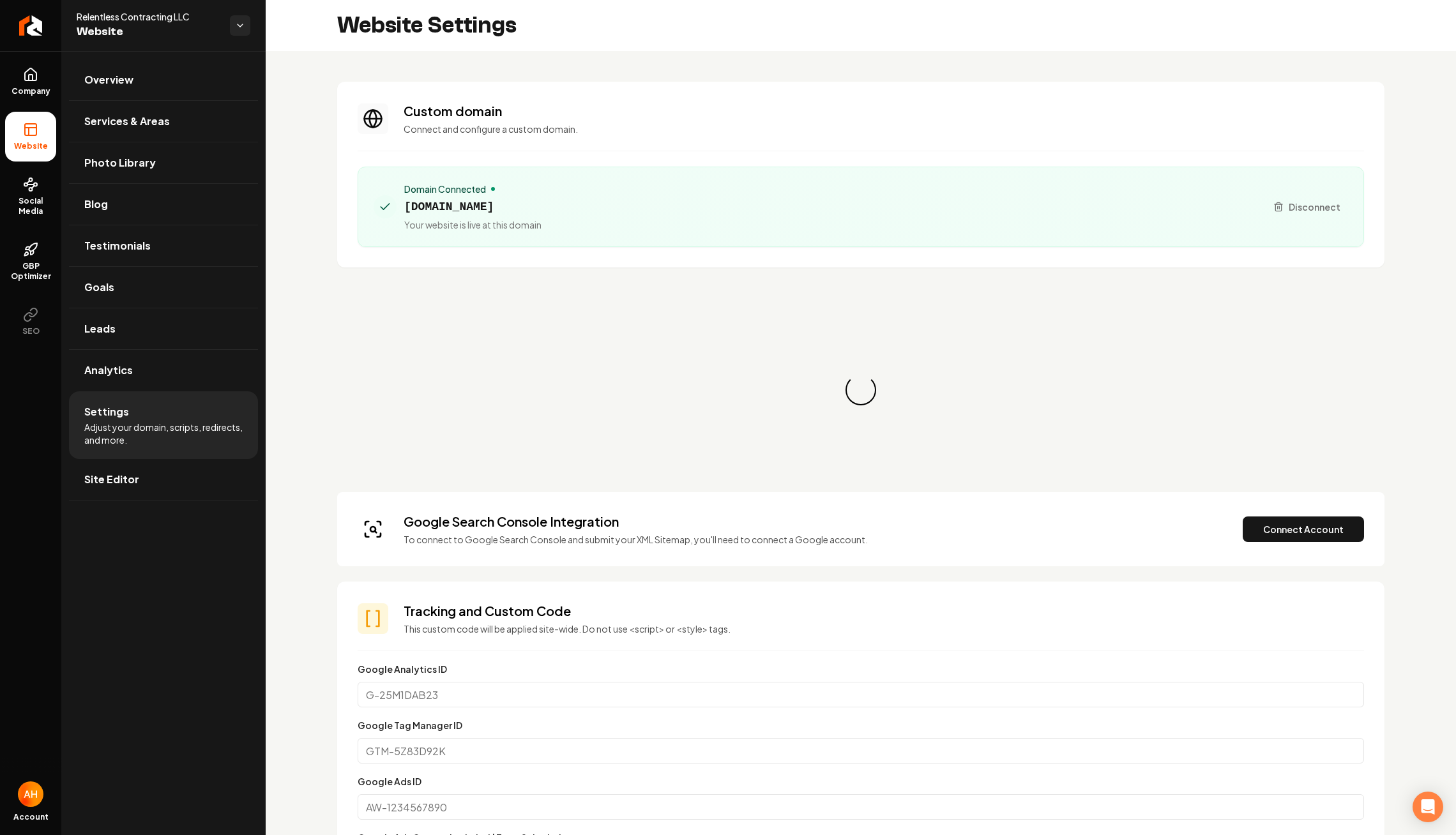
scroll to position [115, 0]
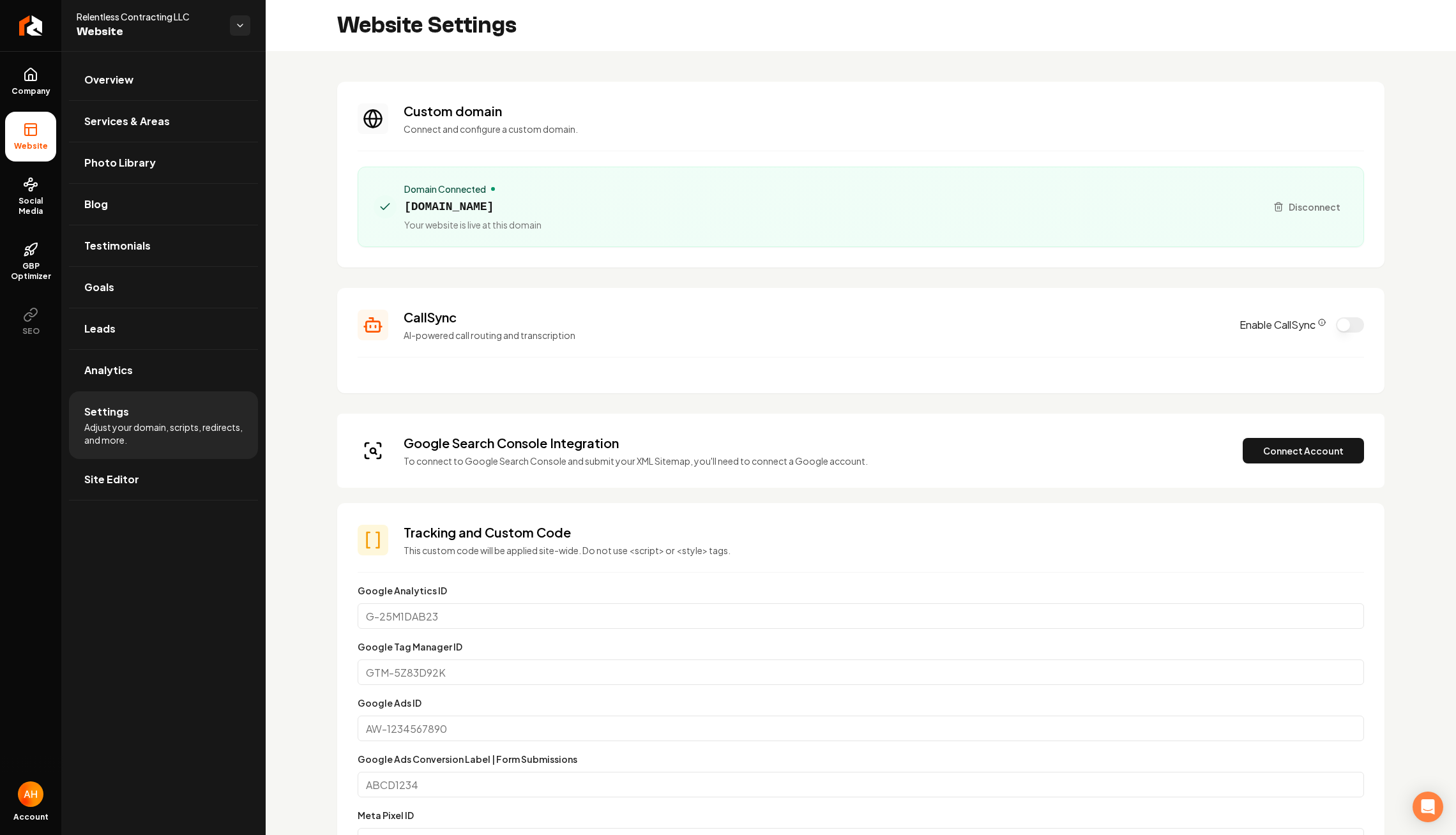
click at [459, 214] on span "[DOMAIN_NAME]" at bounding box center [473, 207] width 138 height 18
copy span "[DOMAIN_NAME]"
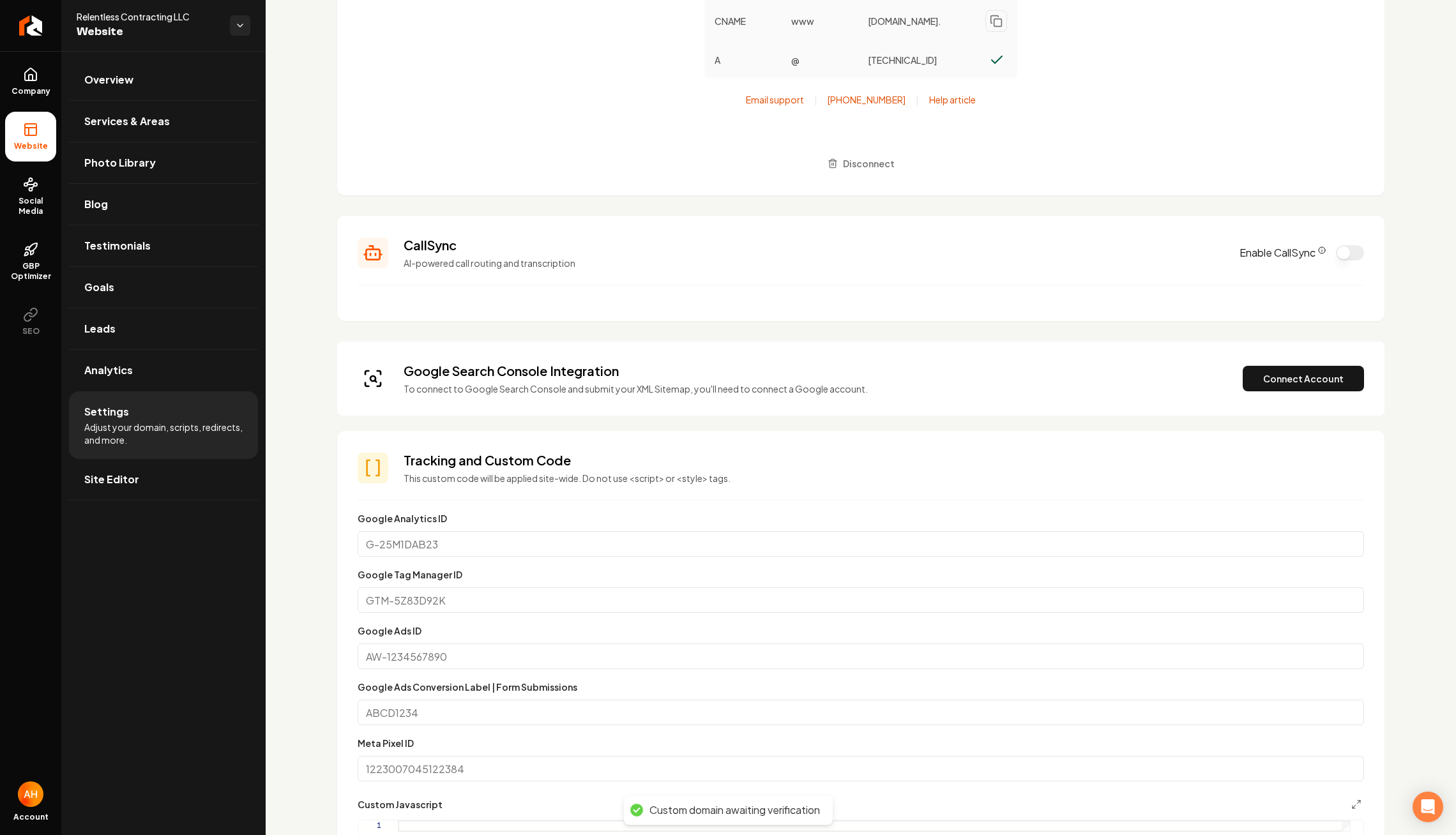
scroll to position [0, 0]
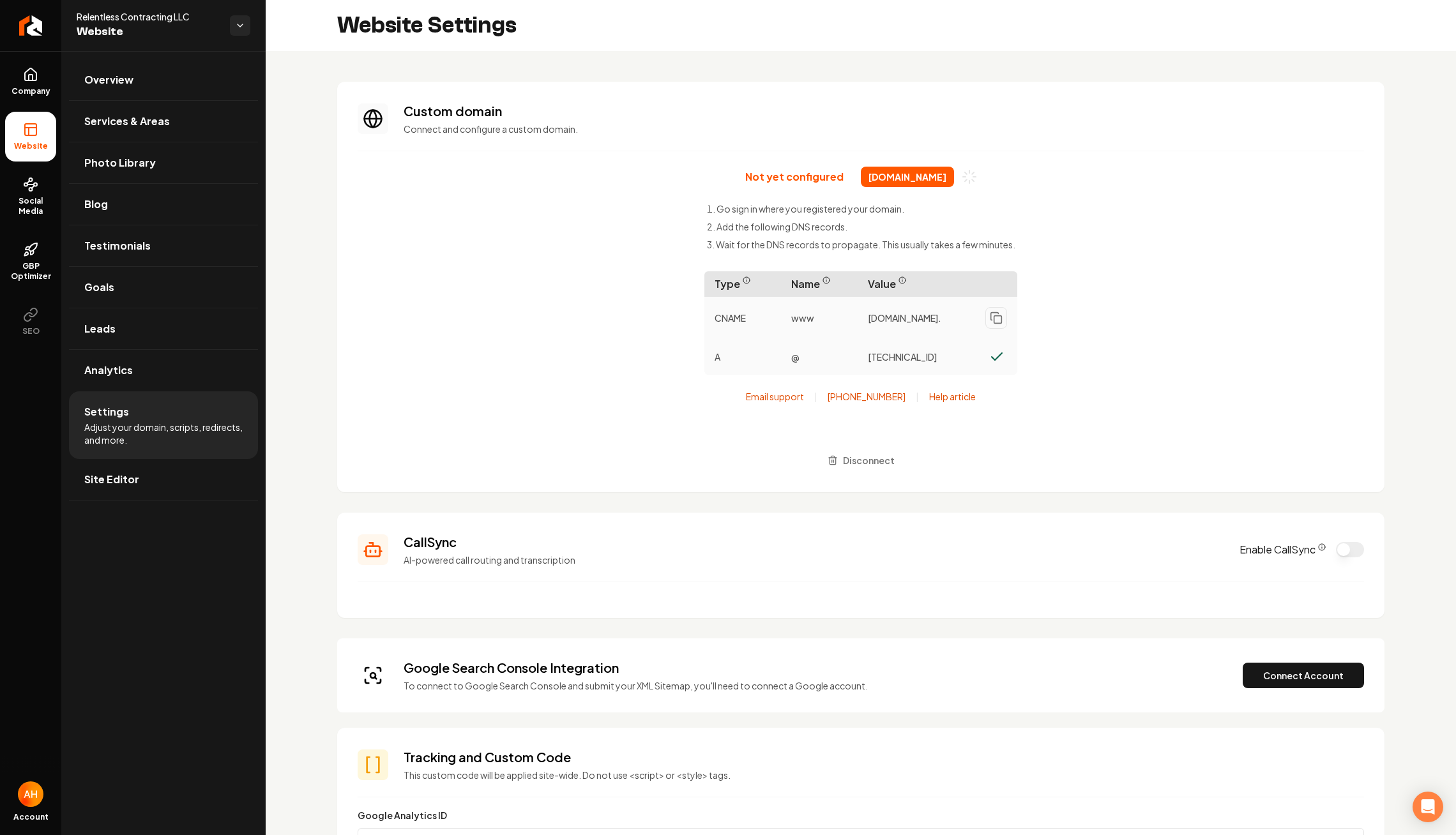
click at [880, 180] on span "[DOMAIN_NAME]" at bounding box center [908, 177] width 94 height 21
copy div "[DOMAIN_NAME]"
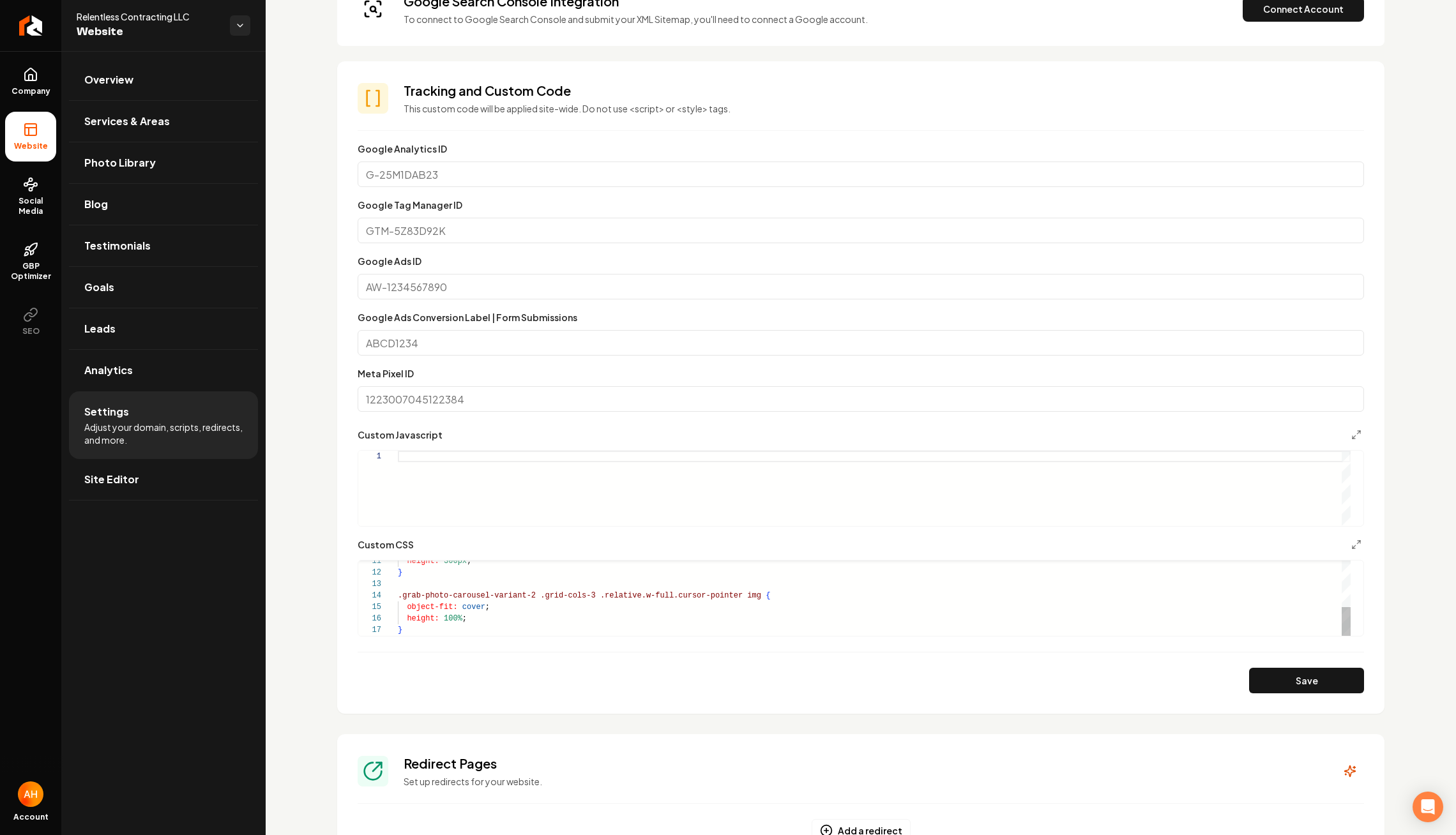
scroll to position [533, 0]
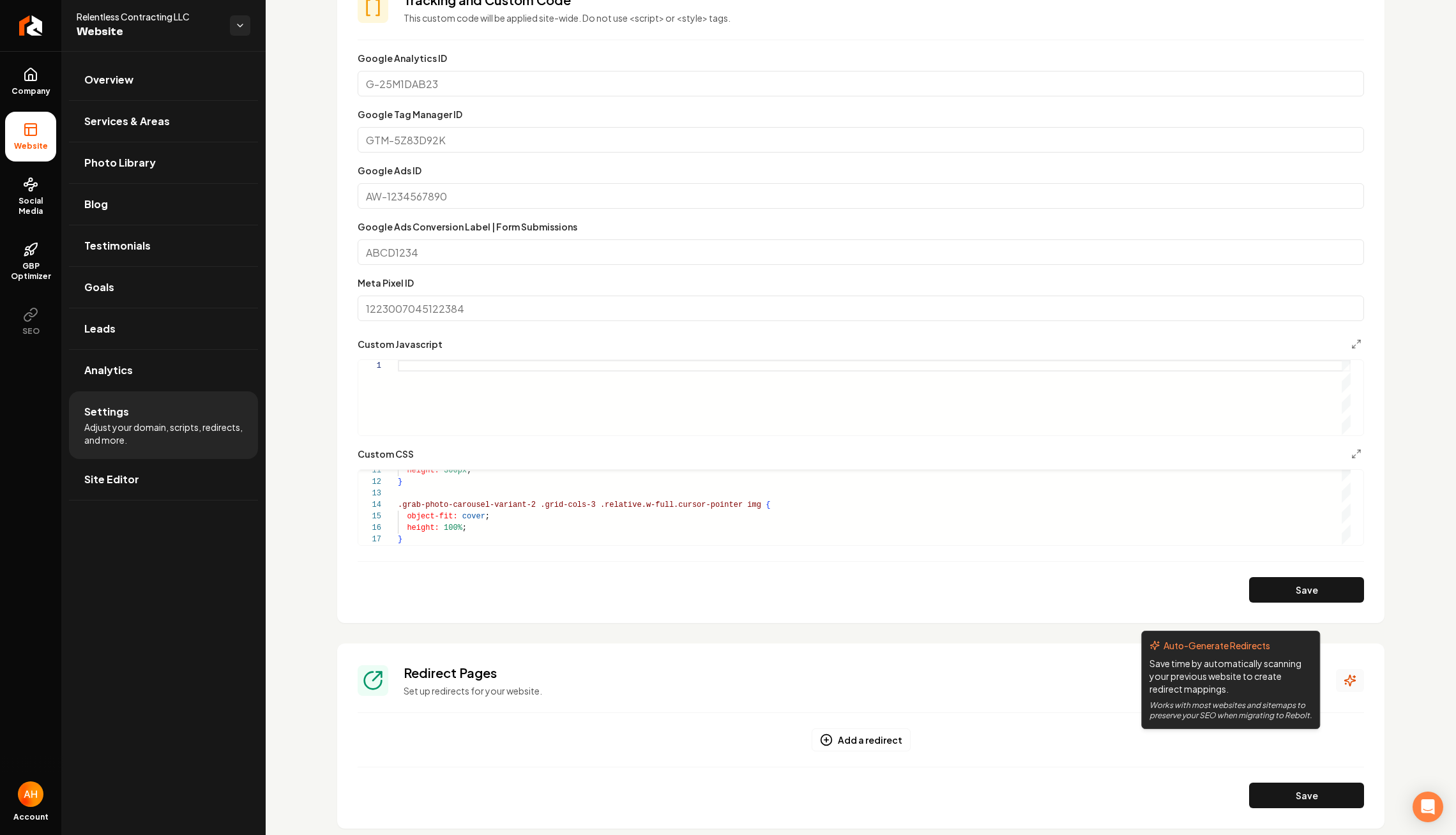
click at [1345, 682] on icon "Main content area" at bounding box center [1350, 681] width 11 height 11
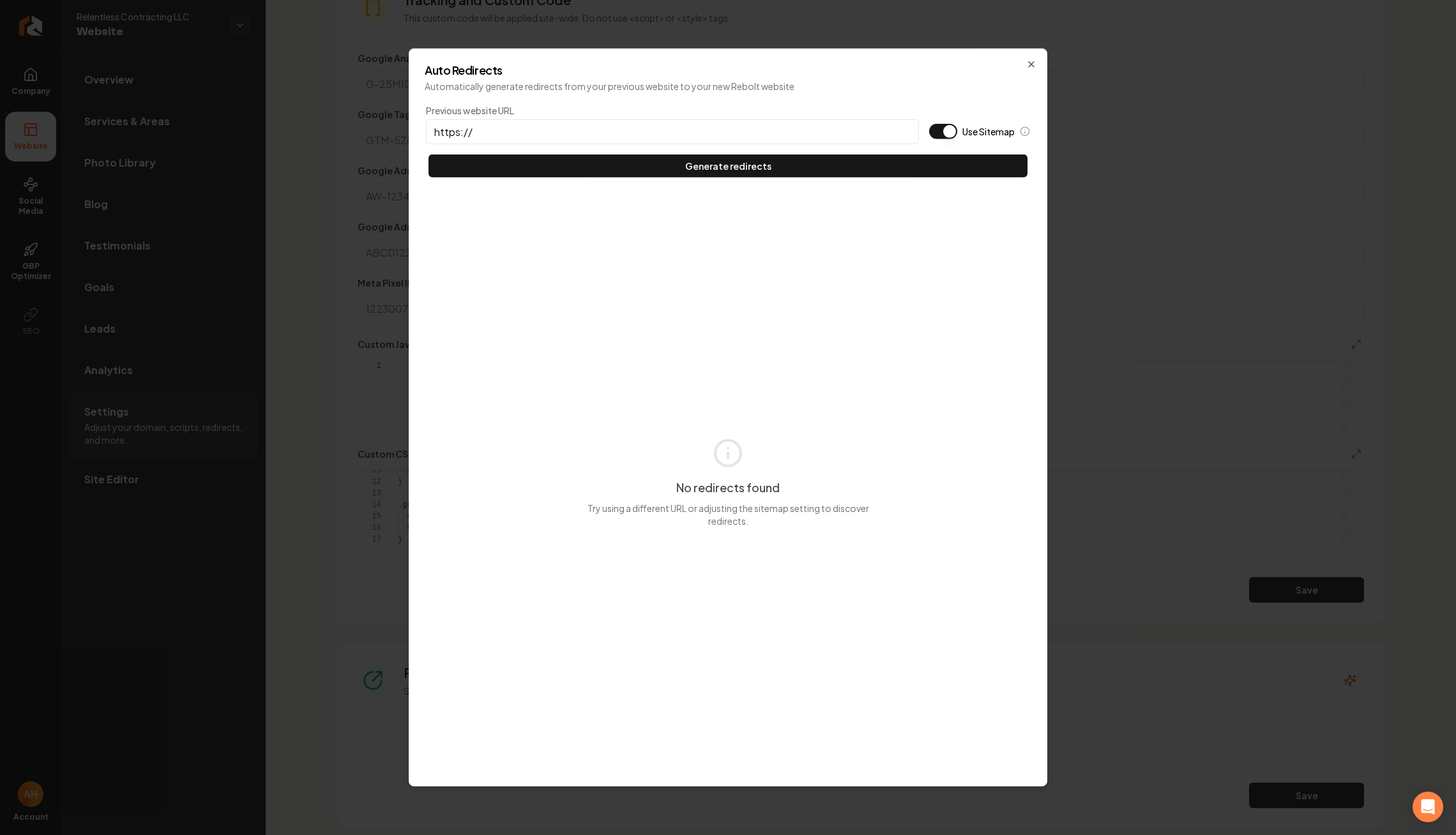
scroll to position [764, 0]
type input "[URL][DOMAIN_NAME]"
type button "on"
click at [929, 124] on button "Use Sitemap" at bounding box center [943, 131] width 28 height 15
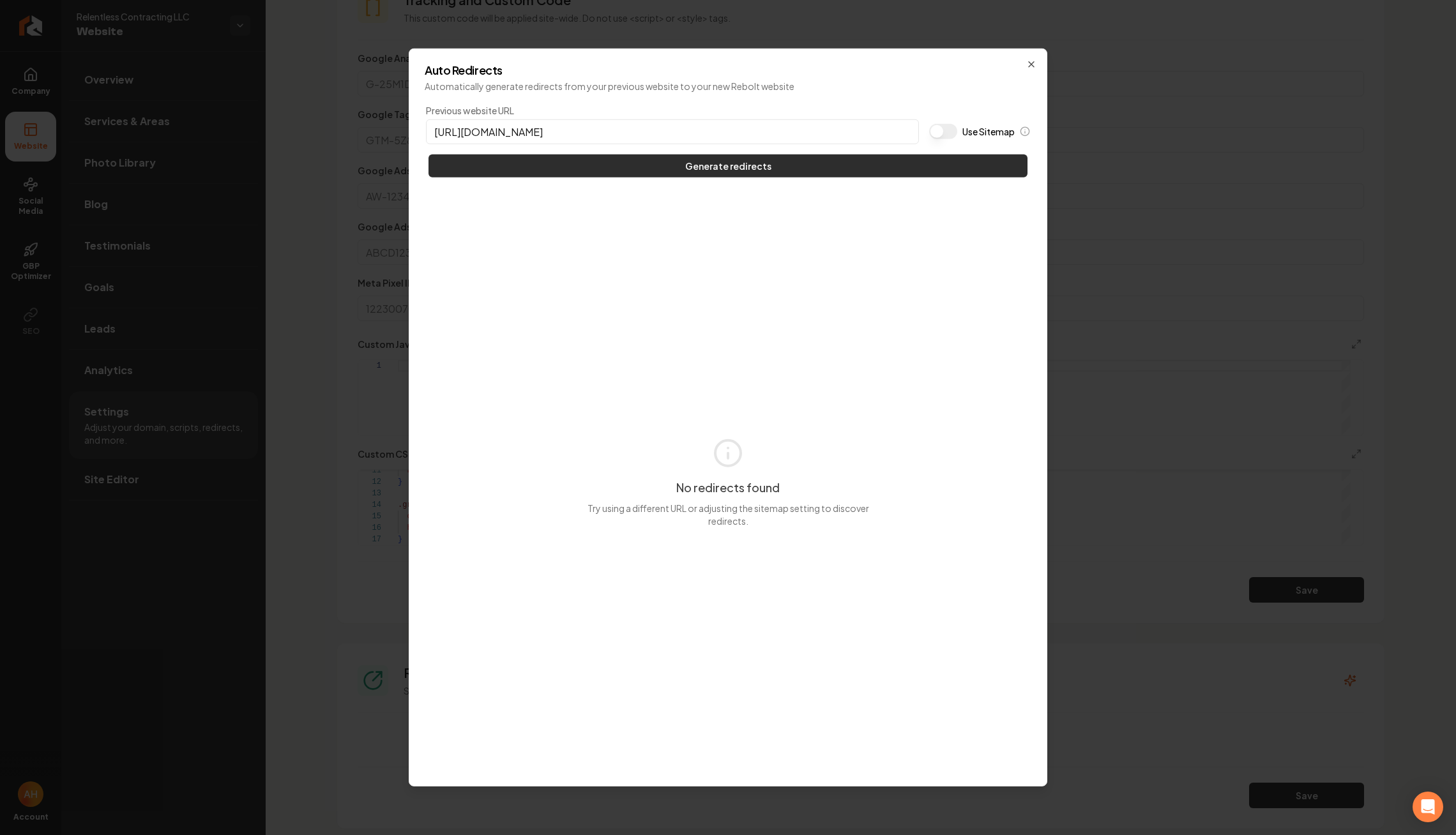
click at [835, 170] on button "Generate redirects" at bounding box center [728, 166] width 599 height 23
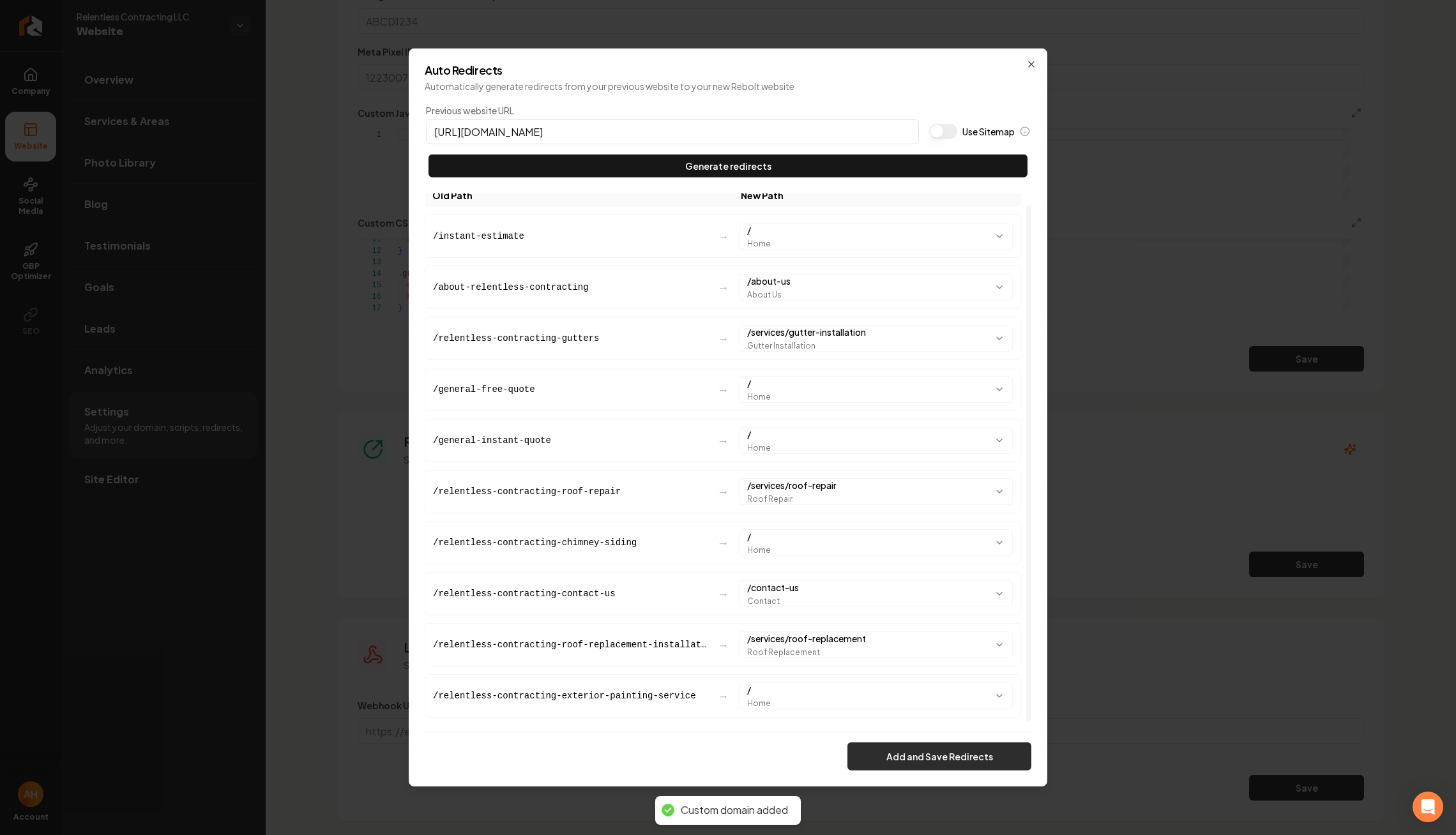
scroll to position [533, 0]
click at [911, 754] on button "Add and Save Redirects" at bounding box center [939, 757] width 184 height 28
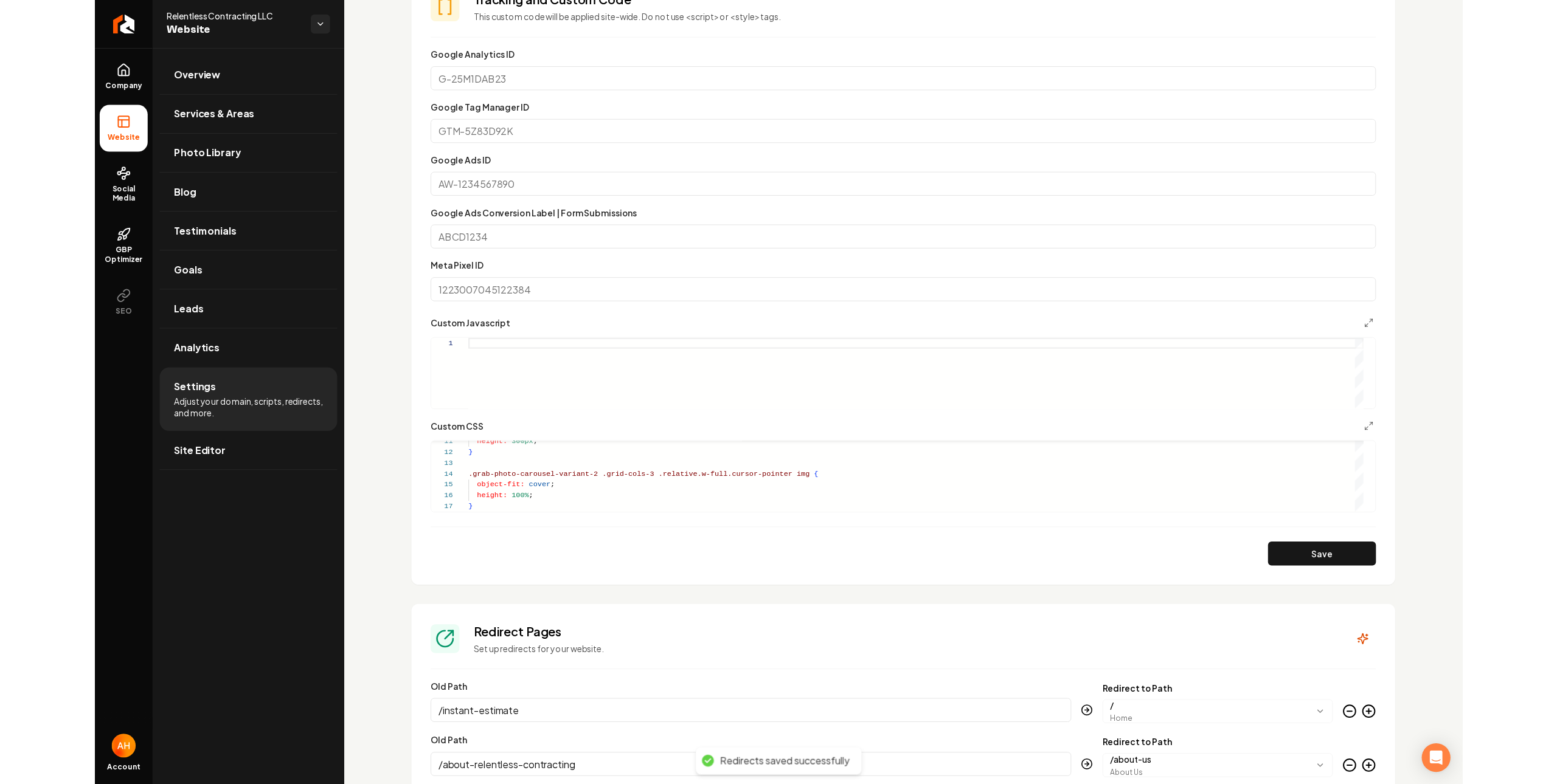
scroll to position [0, 0]
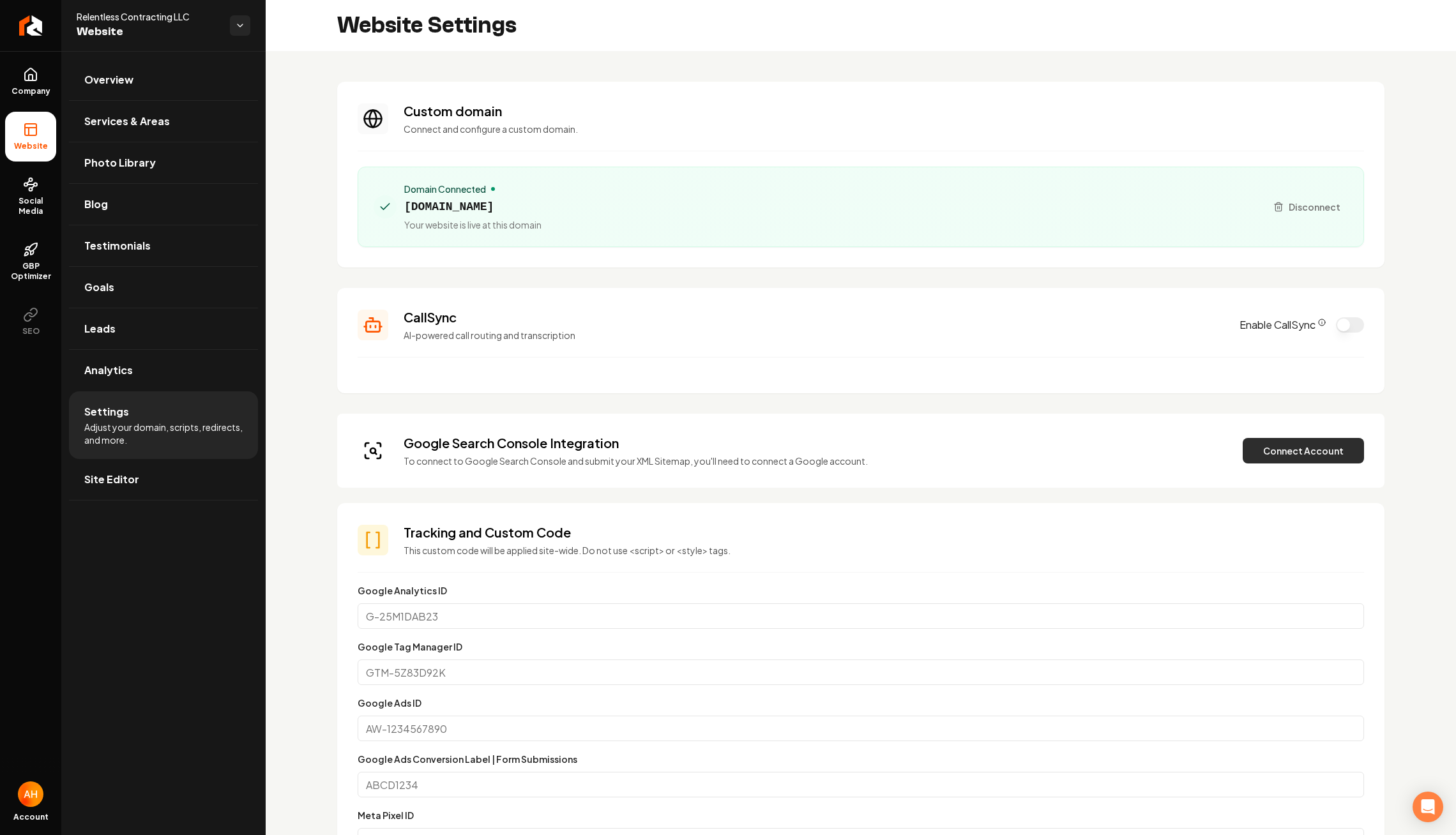
click at [1315, 455] on button "Connect Account" at bounding box center [1303, 450] width 122 height 25
click at [1215, 451] on button "Verify & Submit" at bounding box center [1214, 450] width 111 height 25
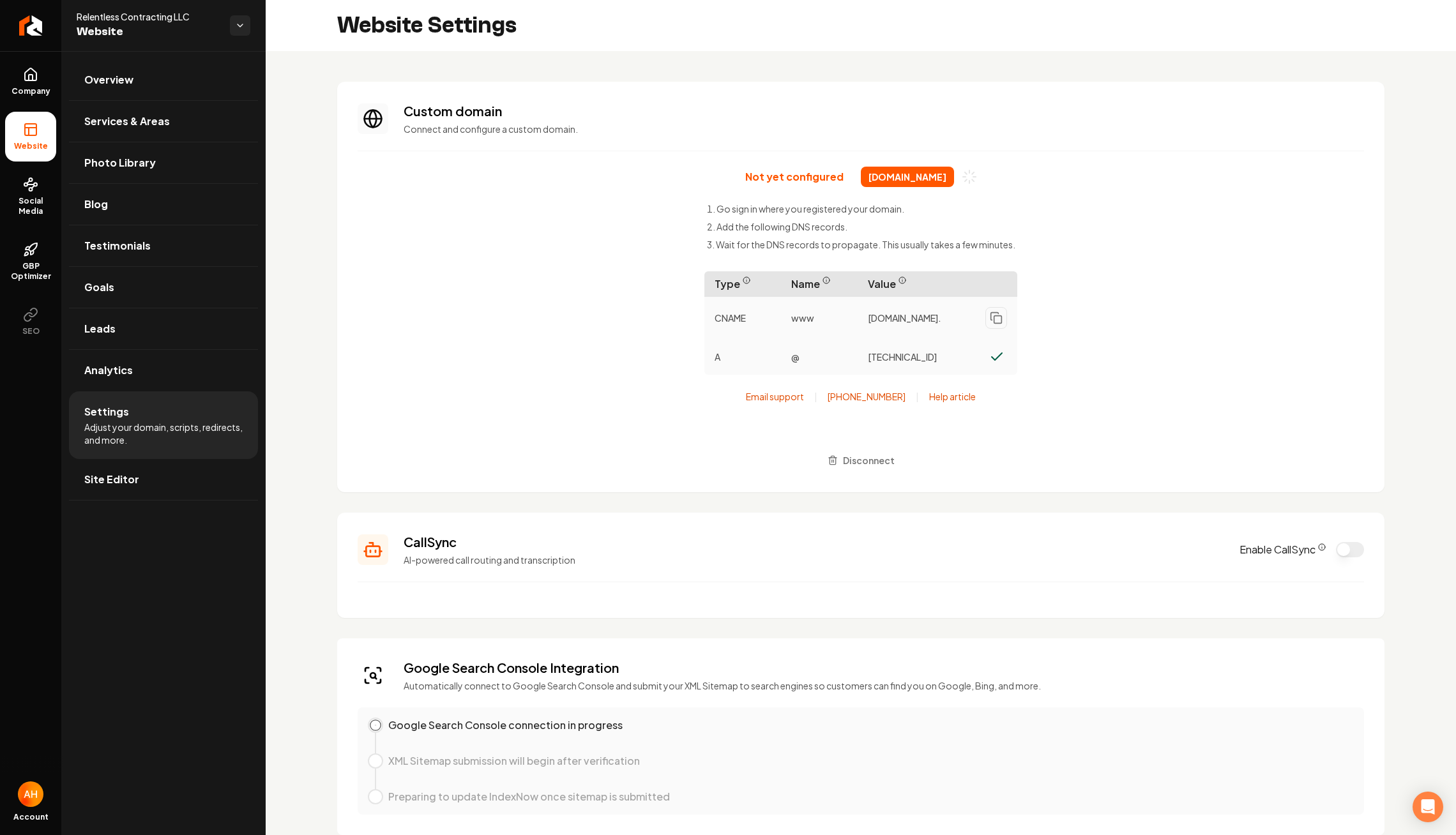
click at [604, 111] on h3 "Custom domain" at bounding box center [883, 110] width 960 height 18
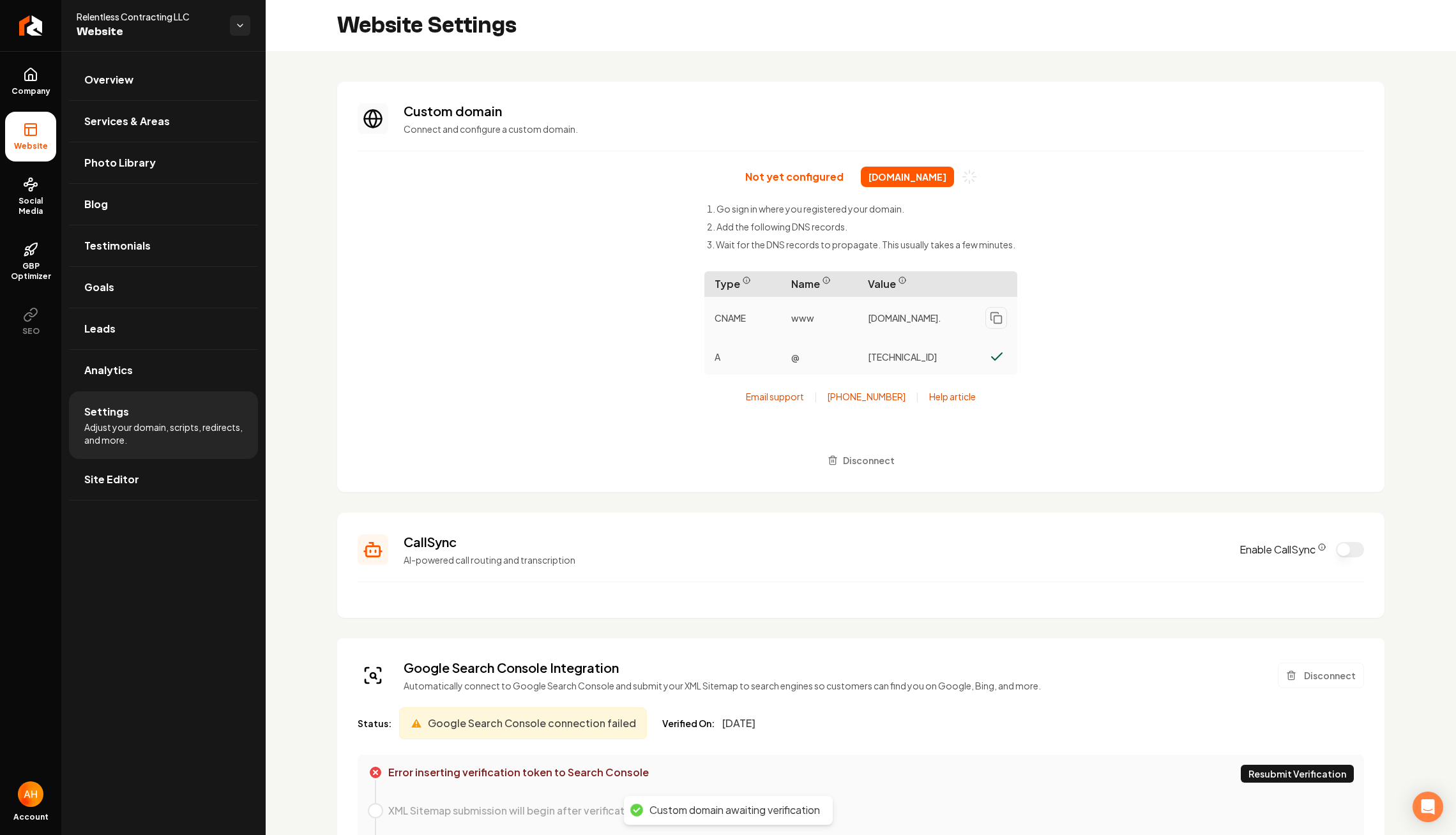
click at [894, 173] on span "relentlesscontracting.com" at bounding box center [908, 177] width 94 height 21
copy div "relentlesscontracting.com"
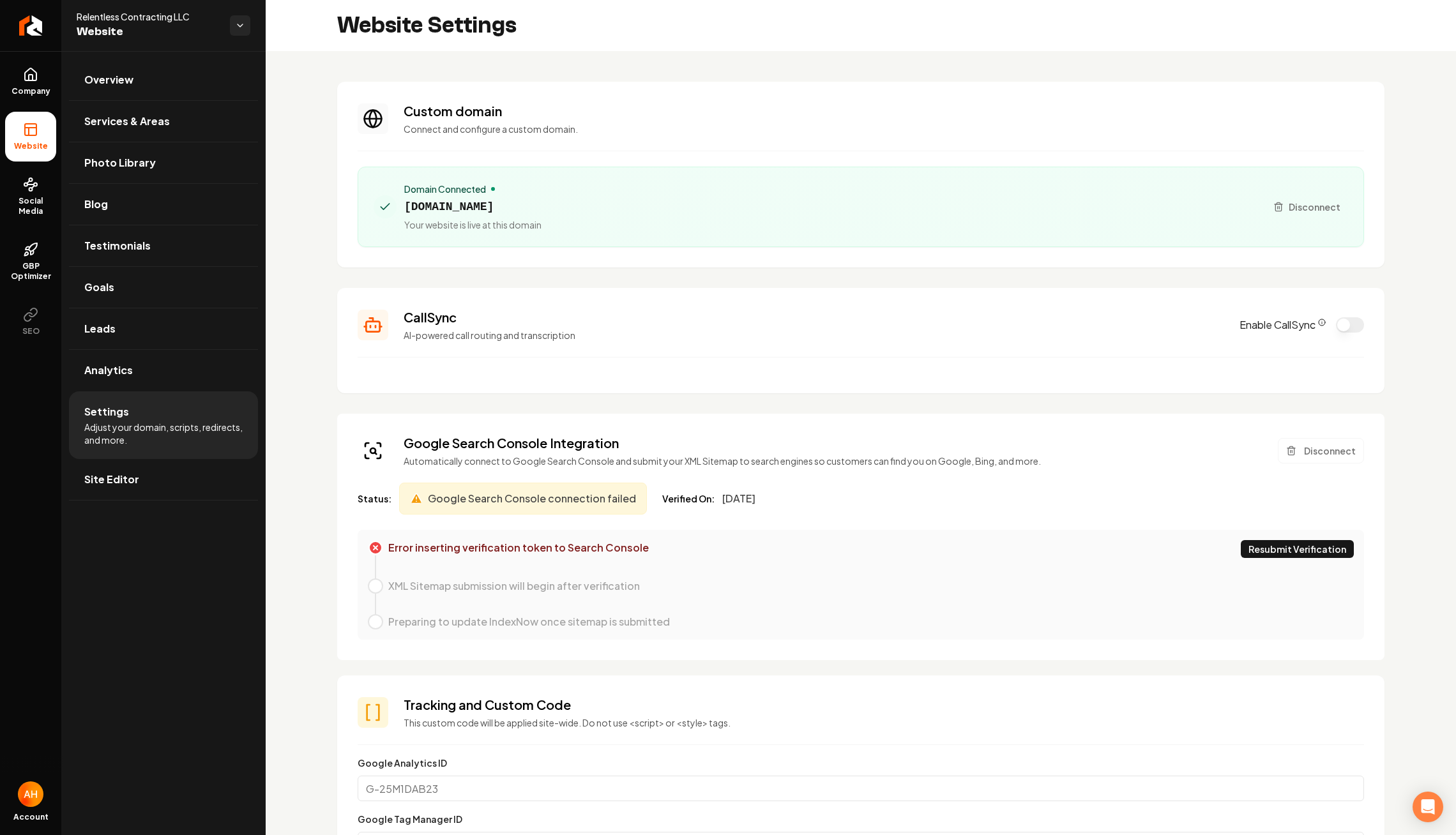
click at [763, 162] on section "Custom domain Connect and configure a custom domain. Domain Connected relentles…" at bounding box center [860, 174] width 1047 height 186
click at [506, 209] on div "Domain Connected relentlesscontracting.com Your website is live at this domain …" at bounding box center [860, 207] width 1006 height 81
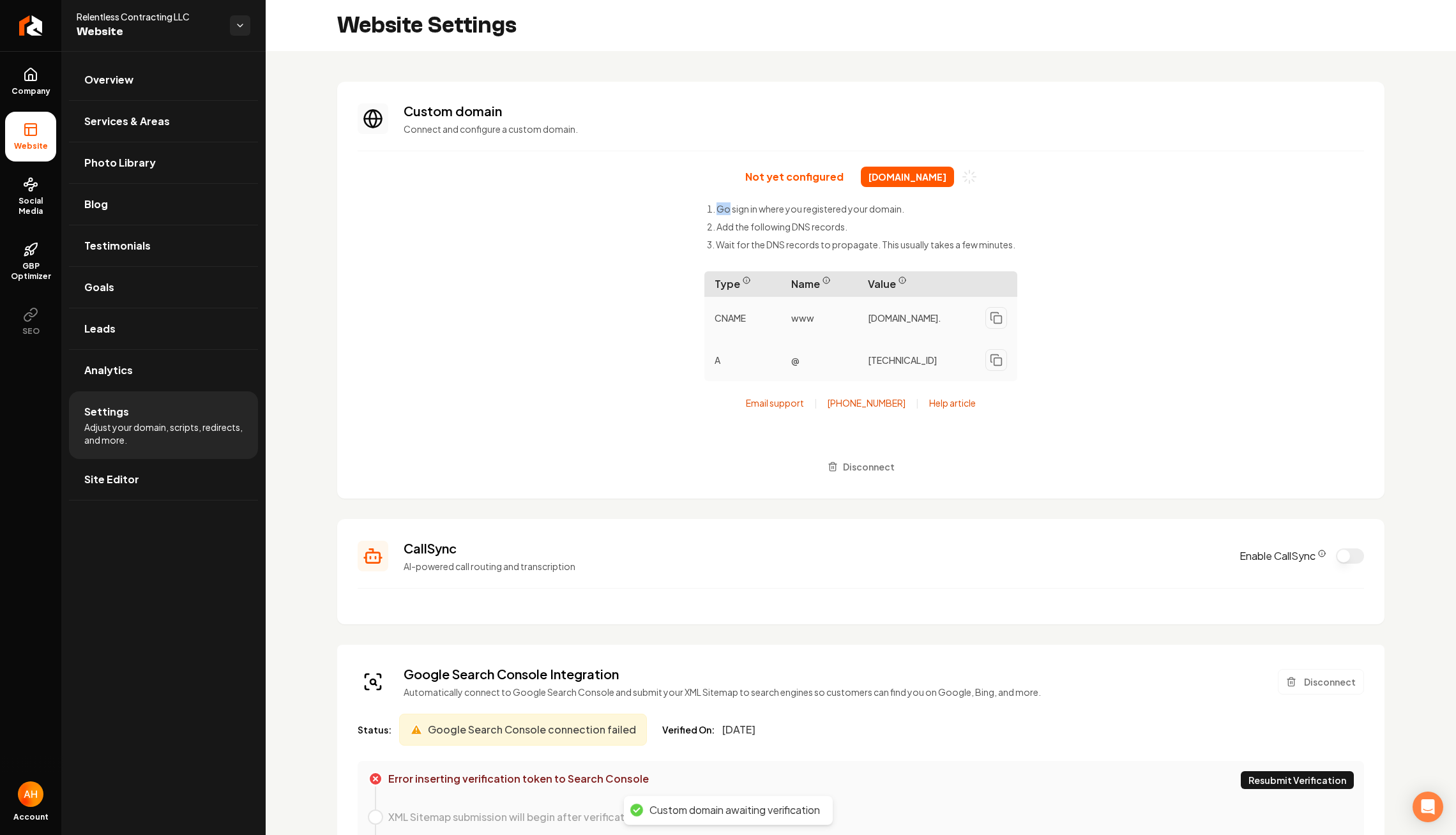
click at [506, 209] on div "Not yet configured relentlesscontracting.com Go sign in where you registered yo…" at bounding box center [860, 322] width 1006 height 312
click at [800, 162] on section "Custom domain Connect and configure a custom domain. Not yet configured relentl…" at bounding box center [860, 290] width 1047 height 418
click at [428, 123] on p "Connect and configure a custom domain." at bounding box center [883, 129] width 960 height 13
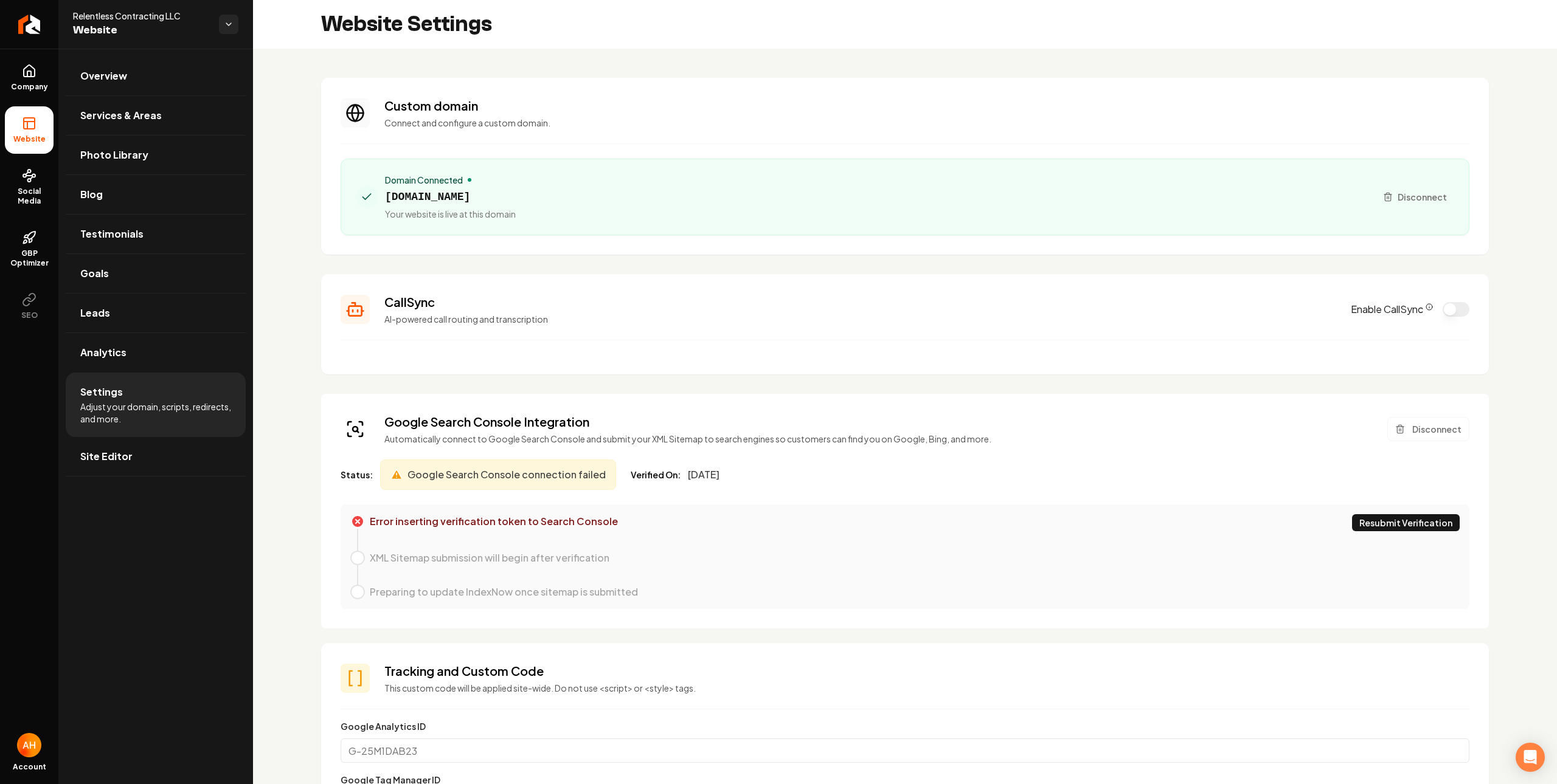
scroll to position [110, 0]
click at [776, 157] on section "Custom domain Connect and configure a custom domain. Domain Connected relentles…" at bounding box center [905, 166] width 1168 height 177
click at [640, 196] on div "Domain Connected relentlesscontracting.com Your website is live at this domain" at bounding box center [860, 197] width 1010 height 46
click at [481, 192] on span "relentlesscontracting.com" at bounding box center [450, 197] width 131 height 17
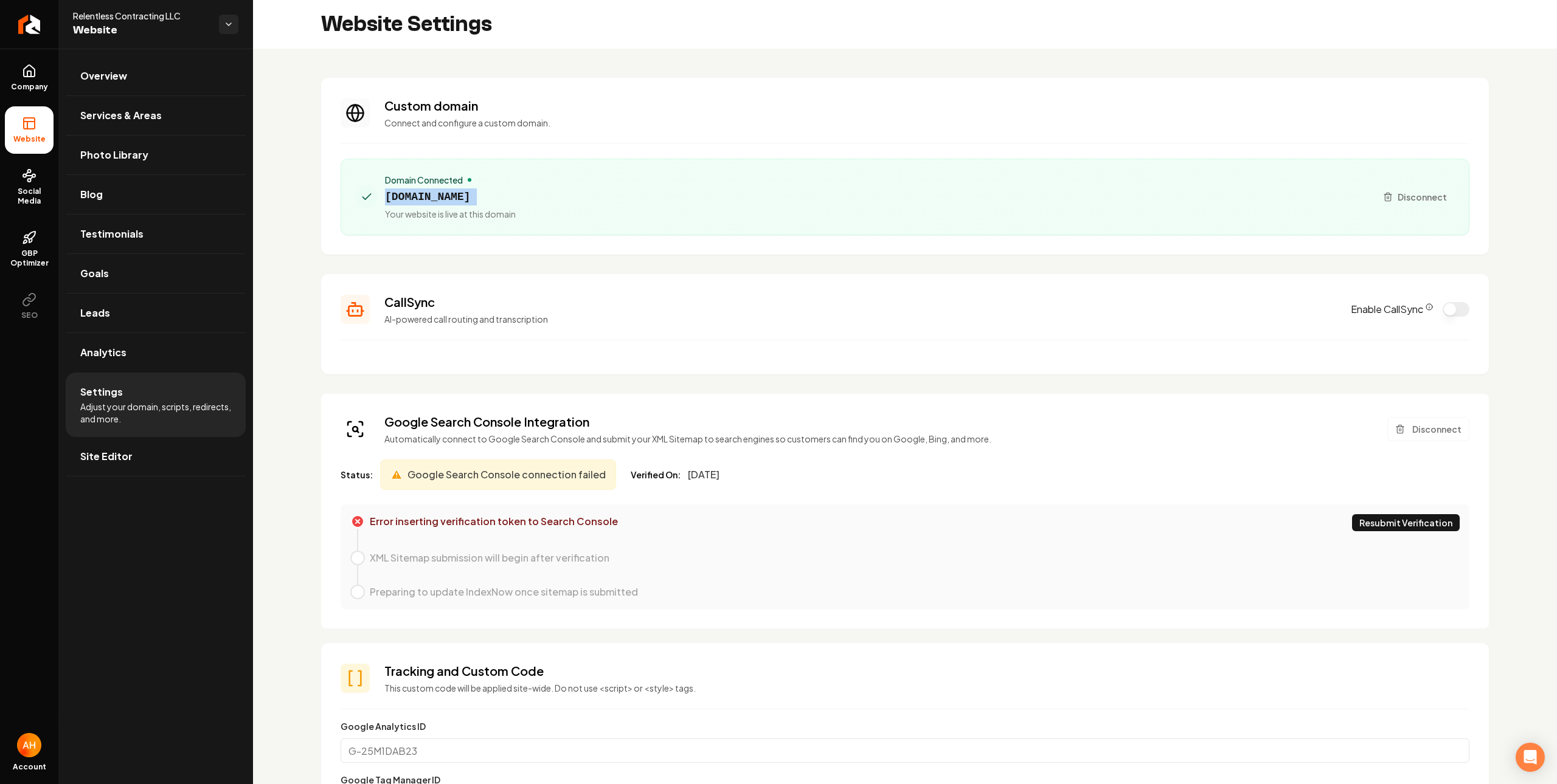
click at [481, 192] on span "relentlesscontracting.com" at bounding box center [450, 197] width 131 height 17
copy span "relentlesscontracting.com"
click at [544, 126] on p "Connect and configure a custom domain." at bounding box center [926, 123] width 1085 height 12
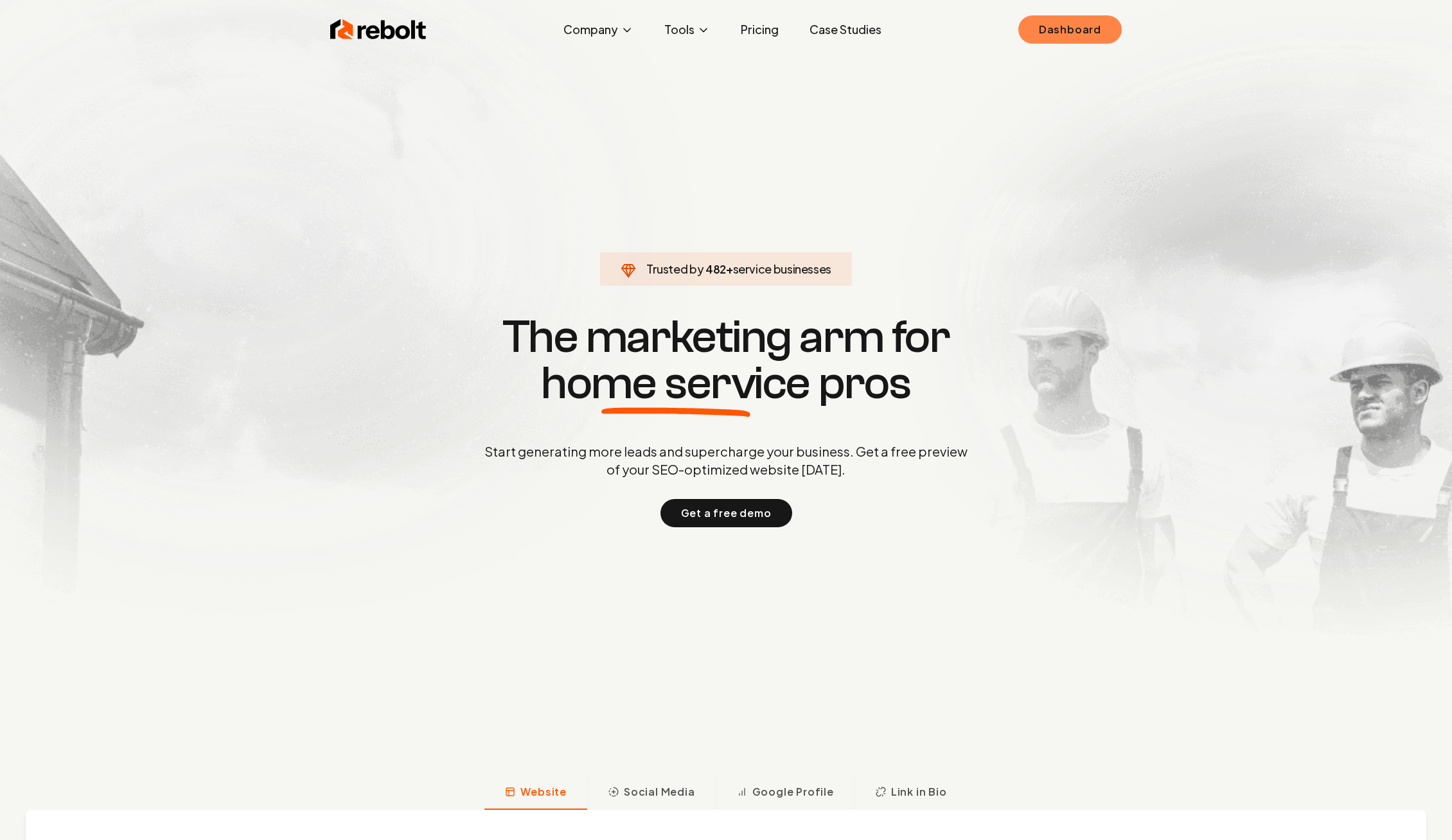
click at [1080, 35] on link "Dashboard" at bounding box center [1070, 29] width 104 height 28
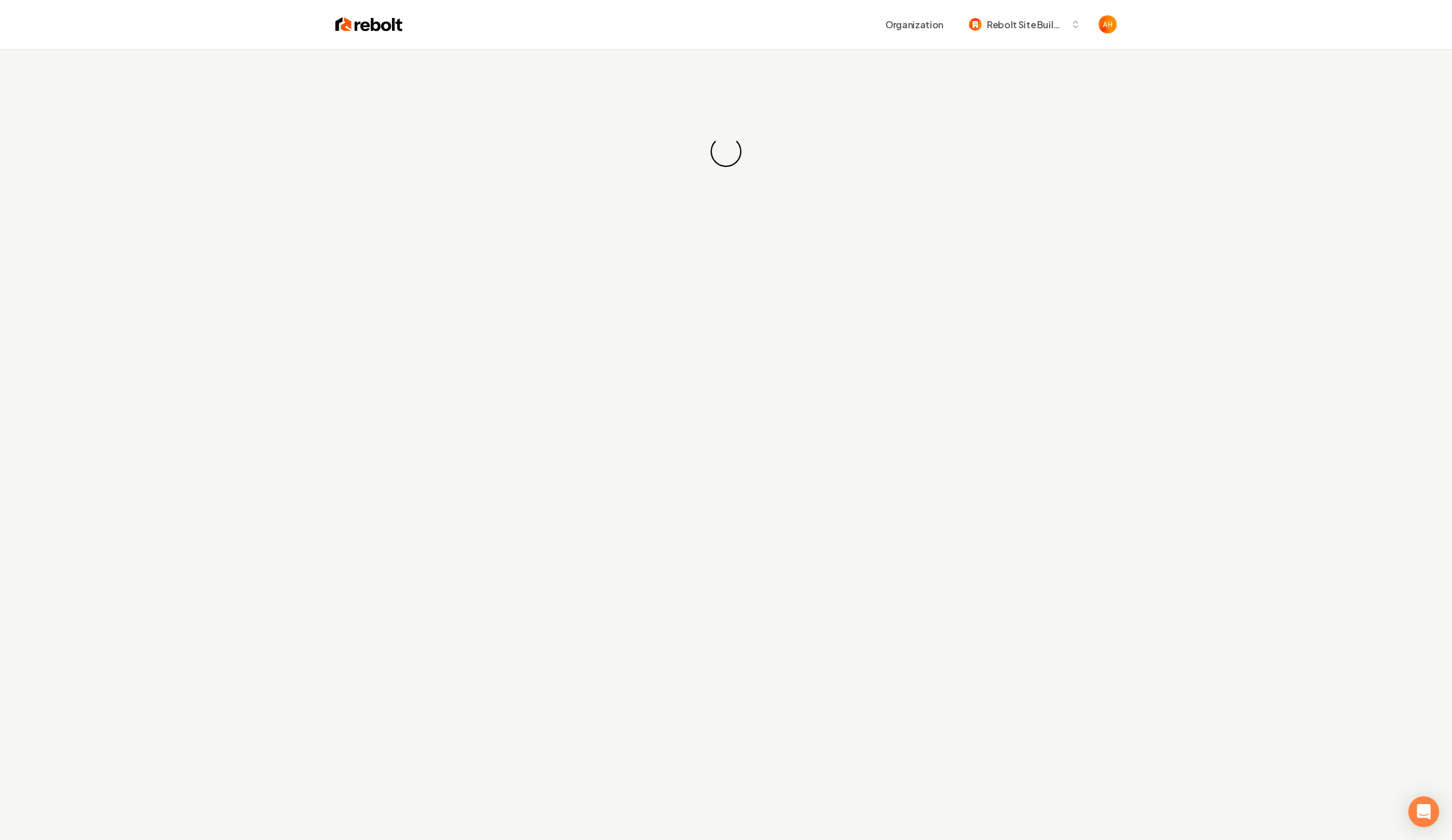
click at [766, 57] on div "Loading... Loading..." at bounding box center [726, 152] width 1452 height 205
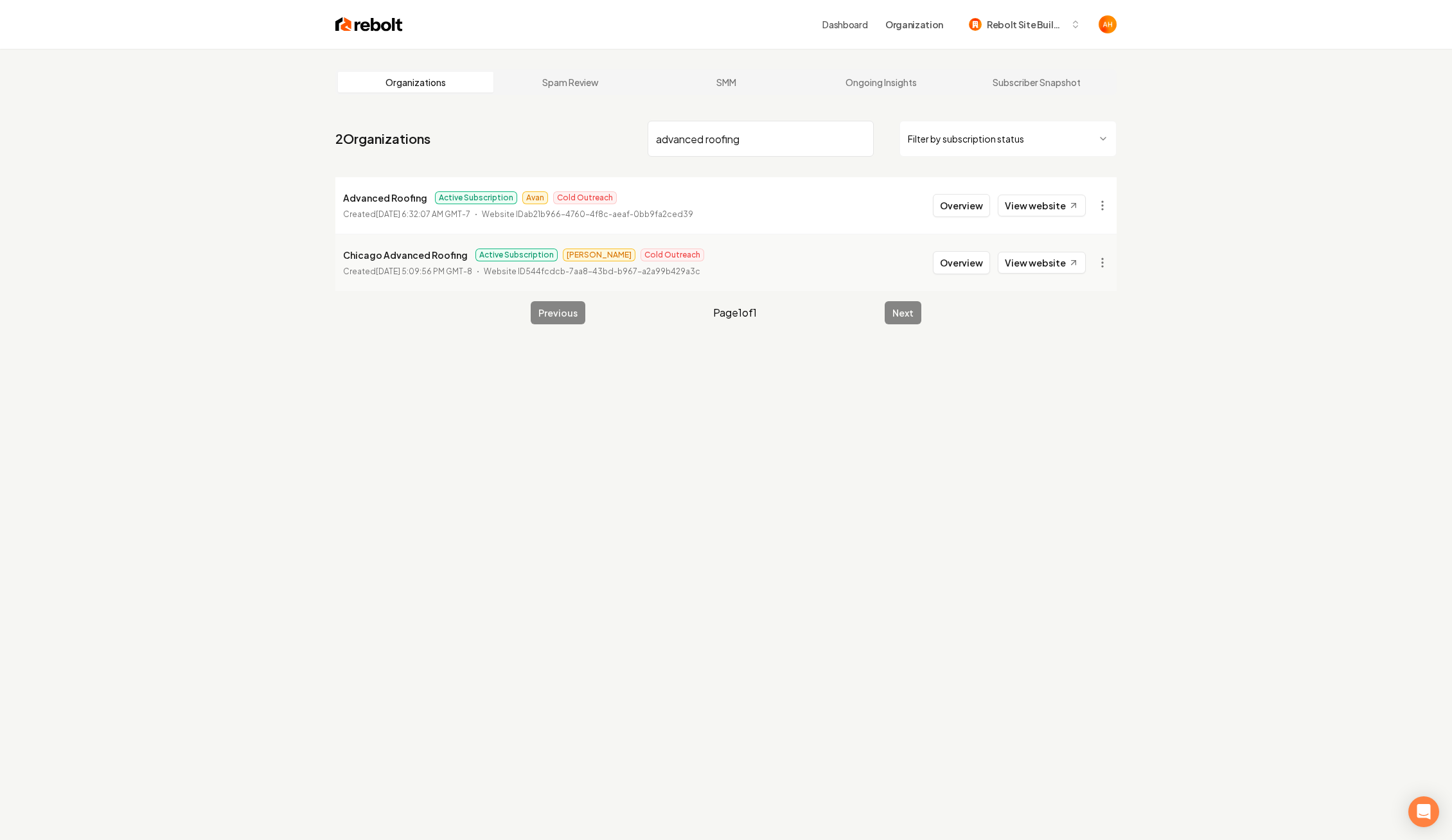
type input "advanced roofing"
click at [1054, 276] on li "Chicago Advanced Roofing Active Subscription James Cold Outreach Created Januar…" at bounding box center [726, 262] width 782 height 57
click at [1054, 273] on link "View website" at bounding box center [1041, 262] width 88 height 22
click at [1058, 202] on link "View website" at bounding box center [1041, 205] width 88 height 22
click at [954, 202] on button "Overview" at bounding box center [961, 205] width 57 height 24
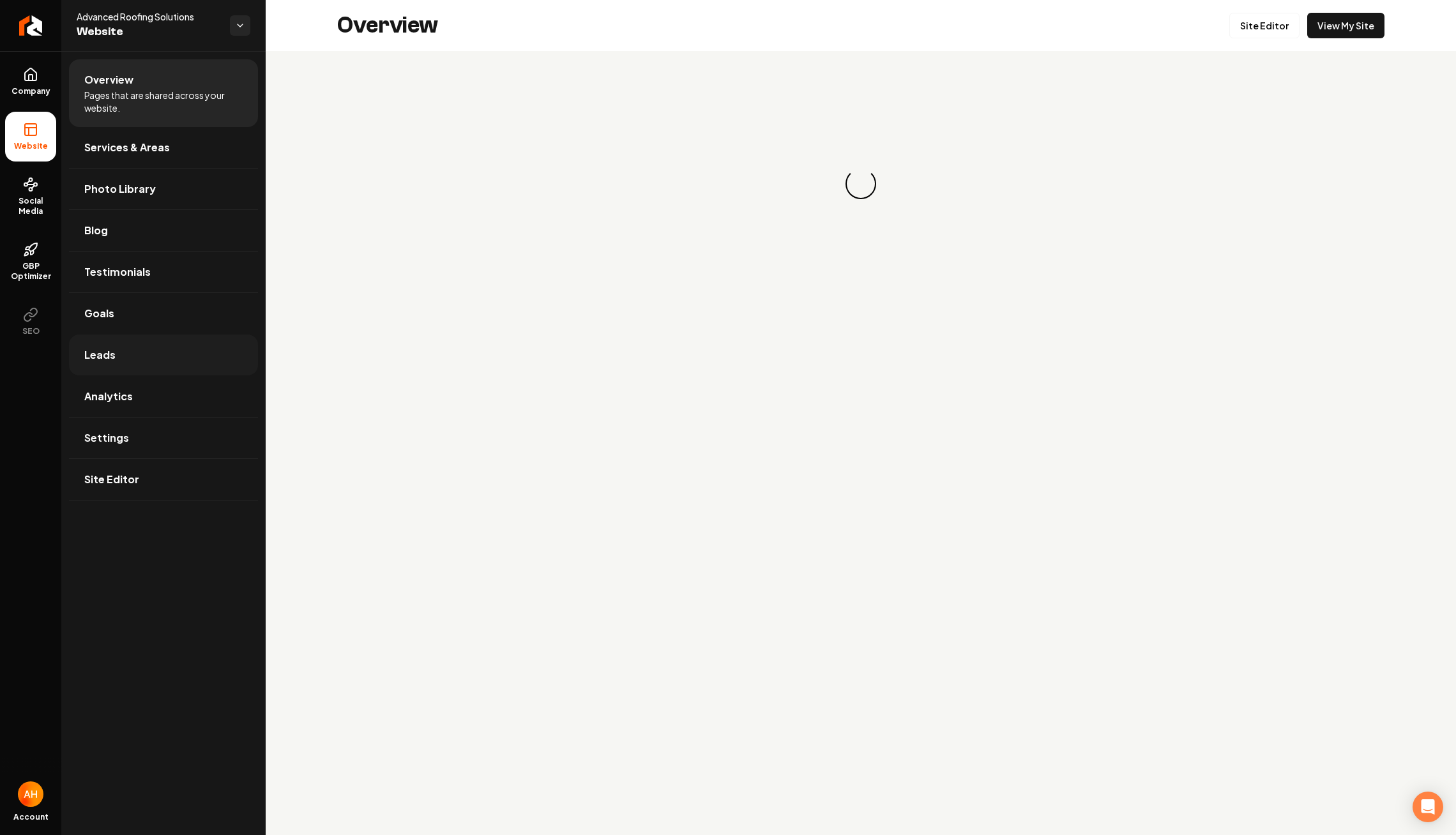
click at [138, 341] on link "Leads" at bounding box center [164, 356] width 189 height 41
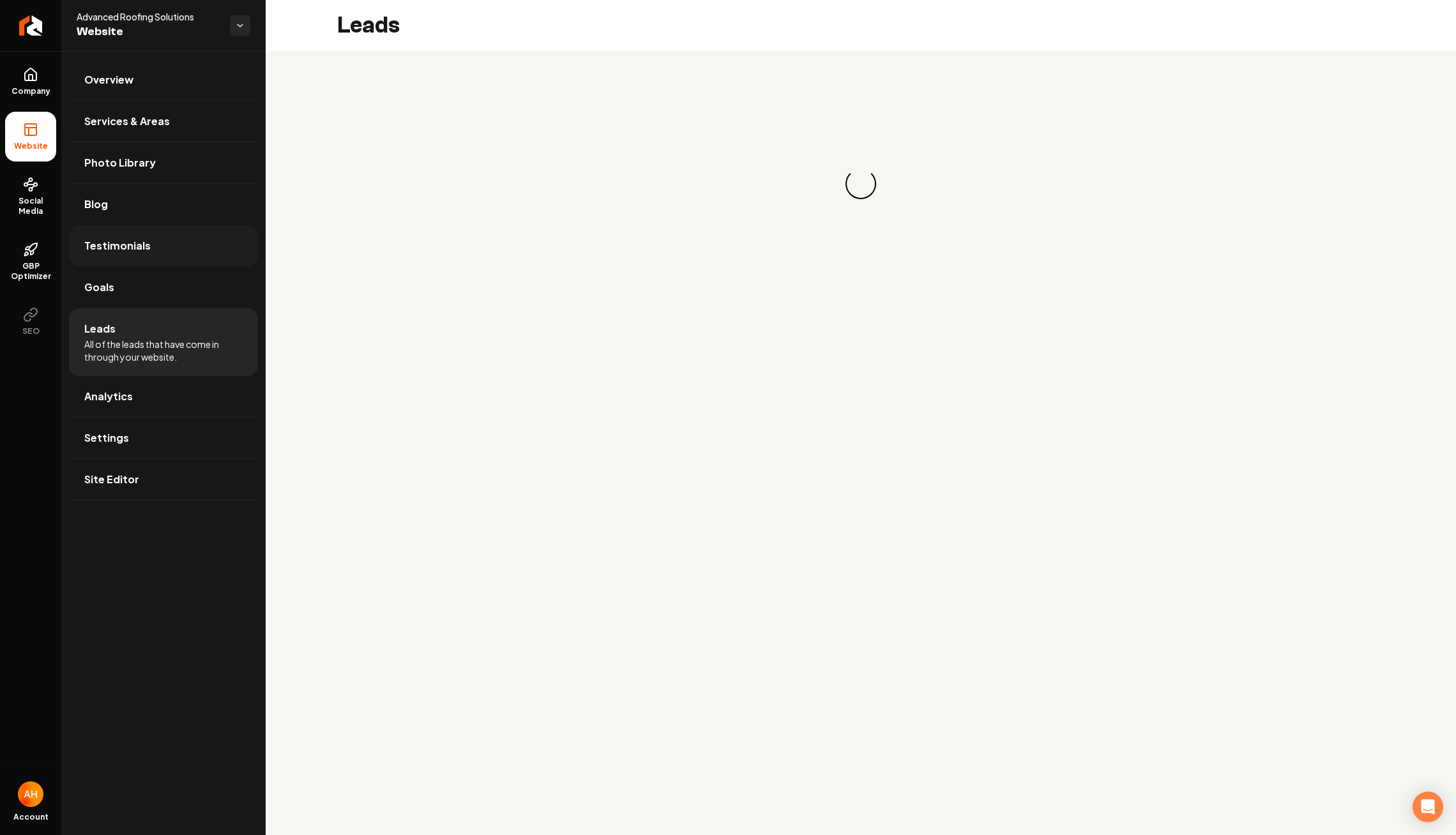
click at [147, 256] on link "Testimonials" at bounding box center [164, 246] width 189 height 41
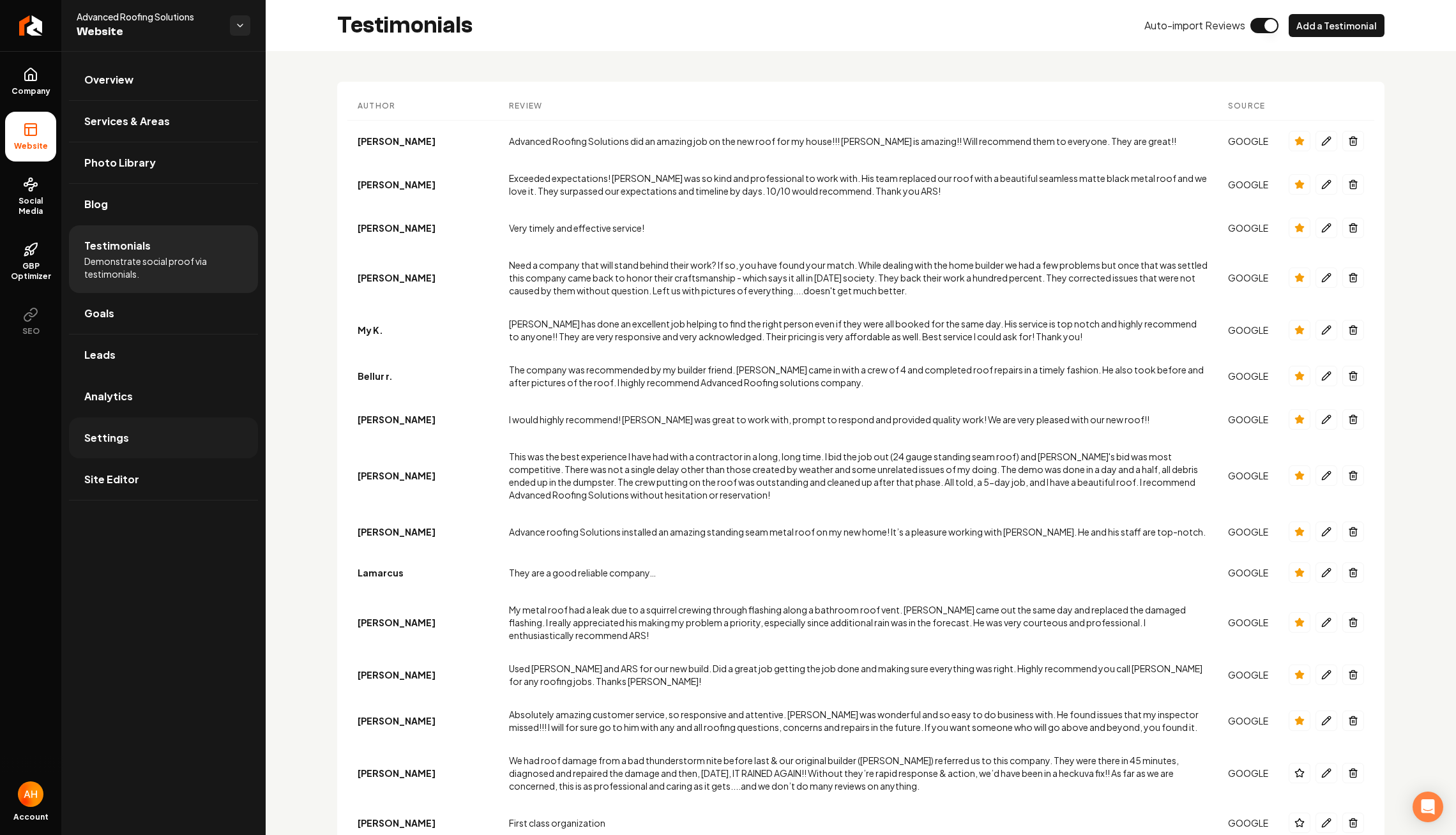
click at [141, 449] on link "Settings" at bounding box center [164, 438] width 189 height 41
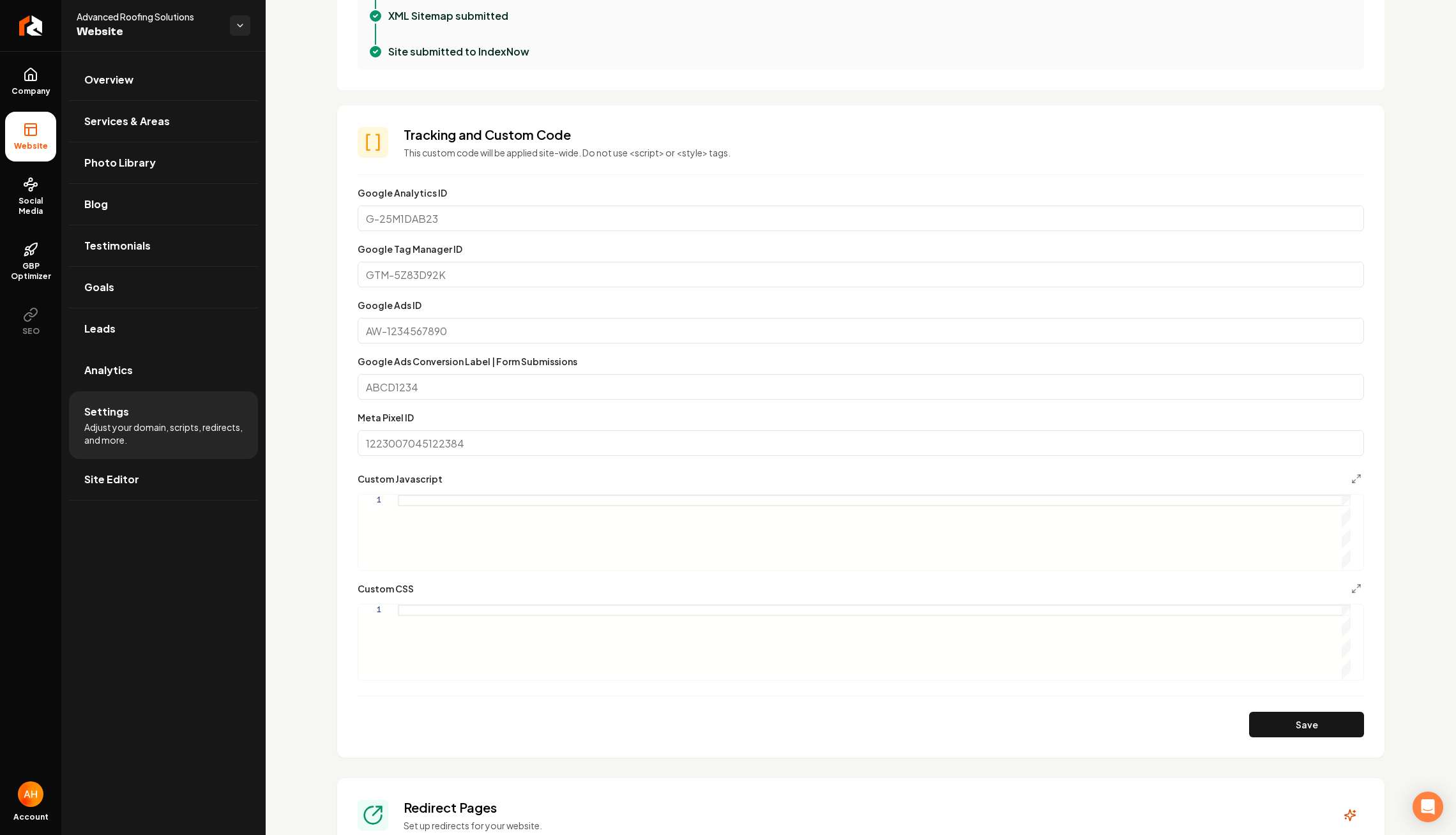
scroll to position [521, 0]
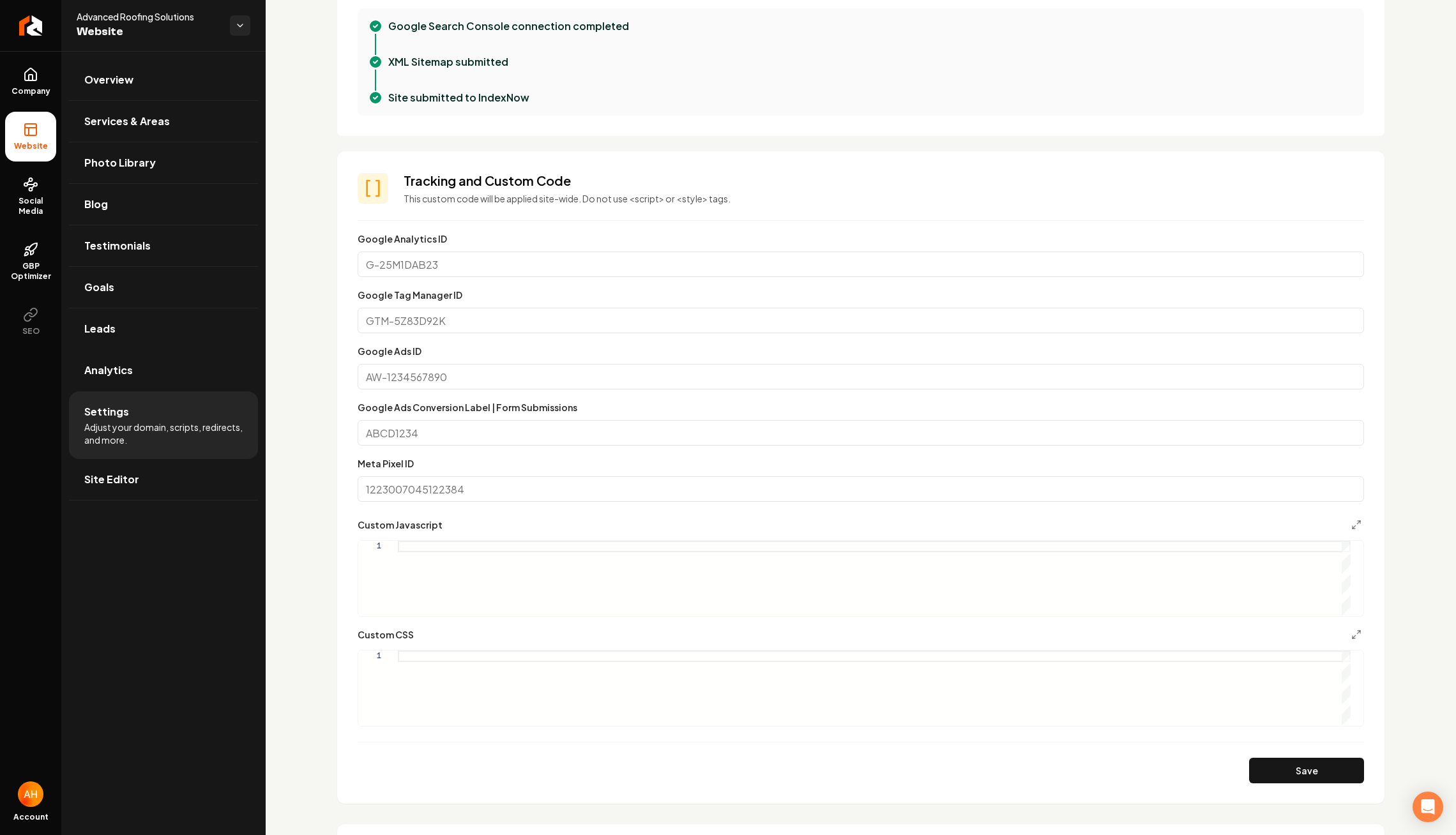
click at [459, 256] on input "Google Analytics ID" at bounding box center [860, 264] width 1006 height 25
click at [499, 305] on div "Google Tag Manager ID" at bounding box center [860, 310] width 1006 height 46
click at [504, 313] on input "Google Tag Manager ID" at bounding box center [860, 320] width 1006 height 25
paste input "AW-779743779"
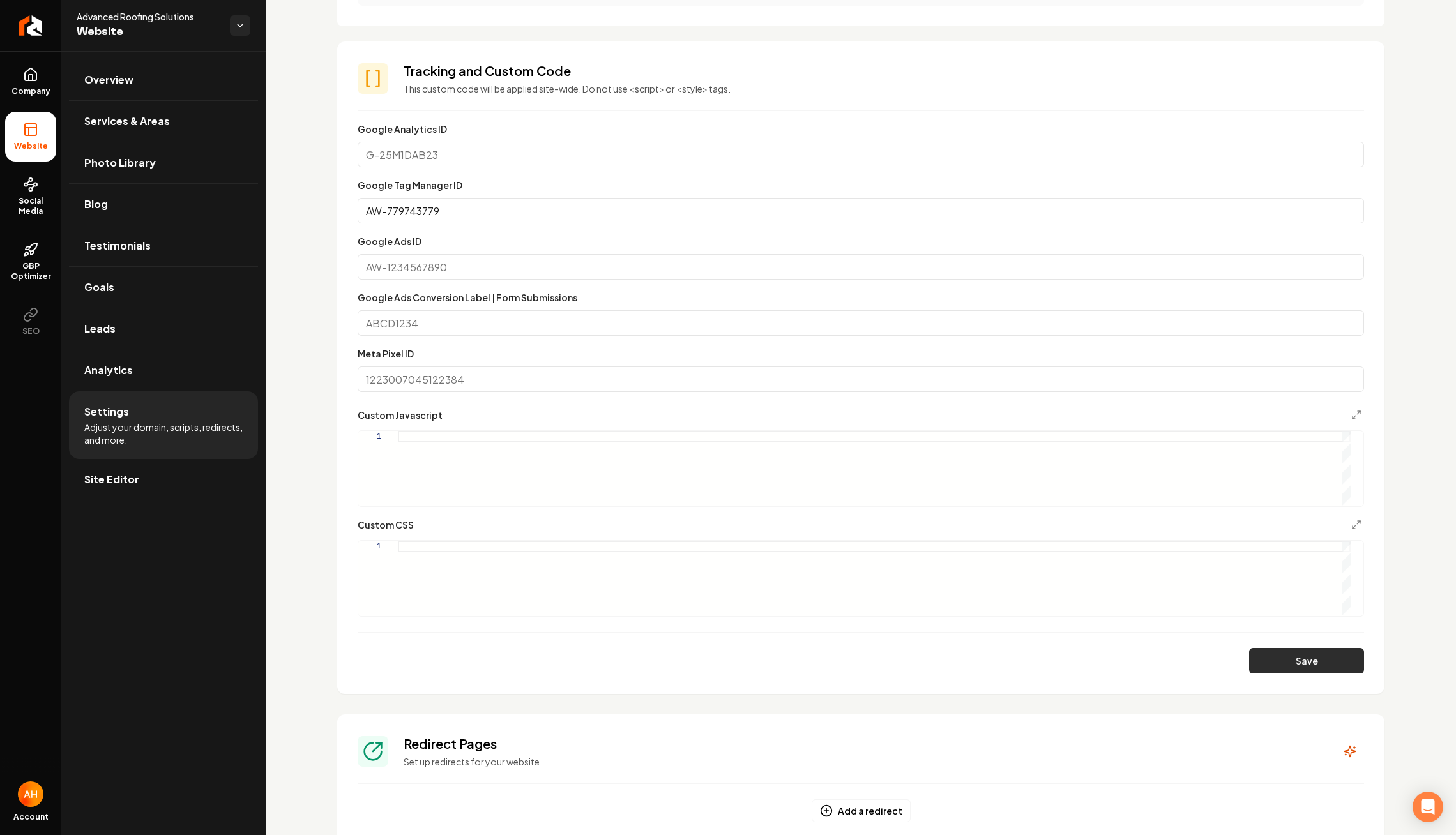
type input "AW-779743779"
click at [1293, 666] on button "Save" at bounding box center [1306, 661] width 115 height 25
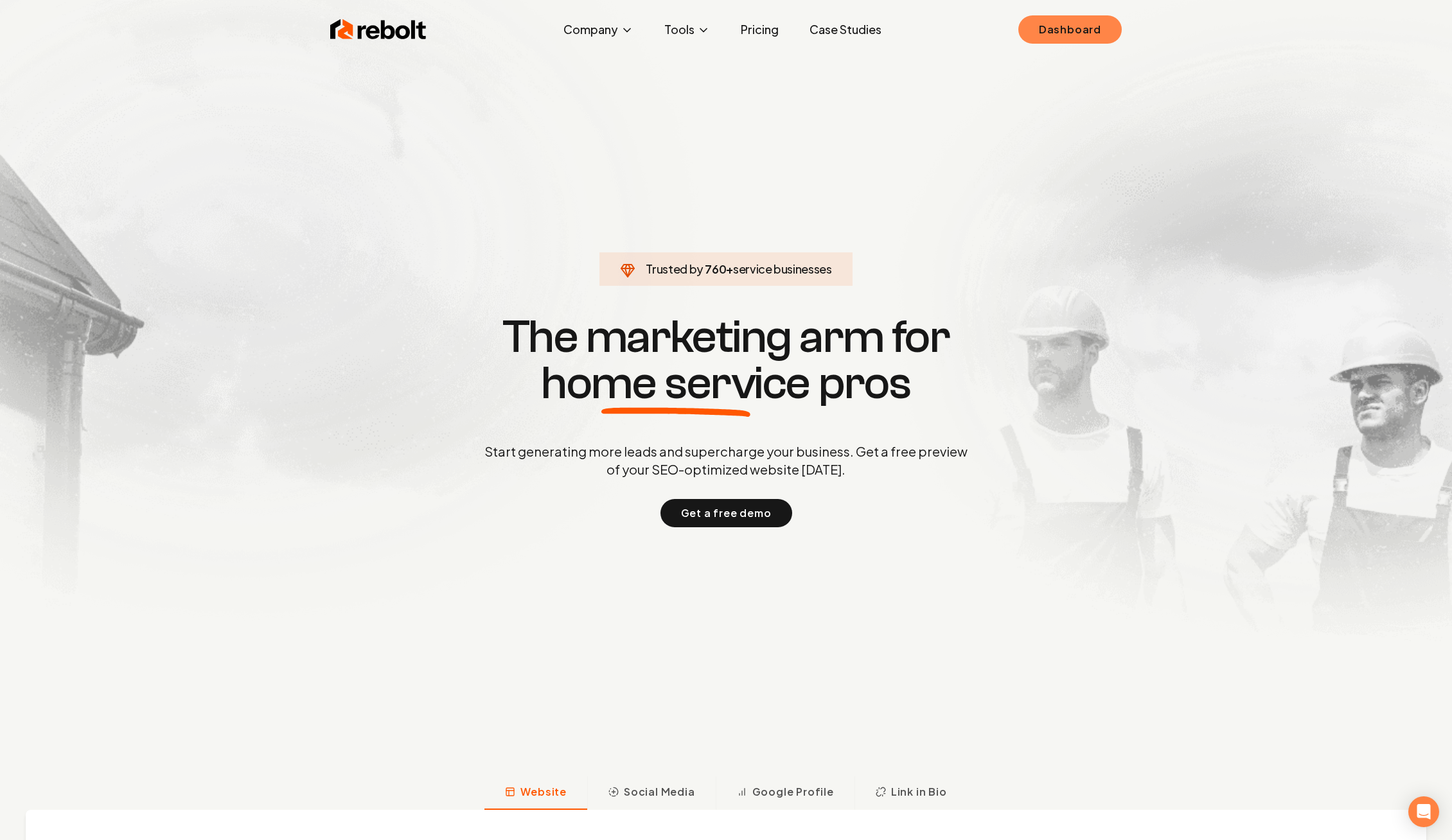
click at [1060, 35] on link "Dashboard" at bounding box center [1070, 29] width 104 height 28
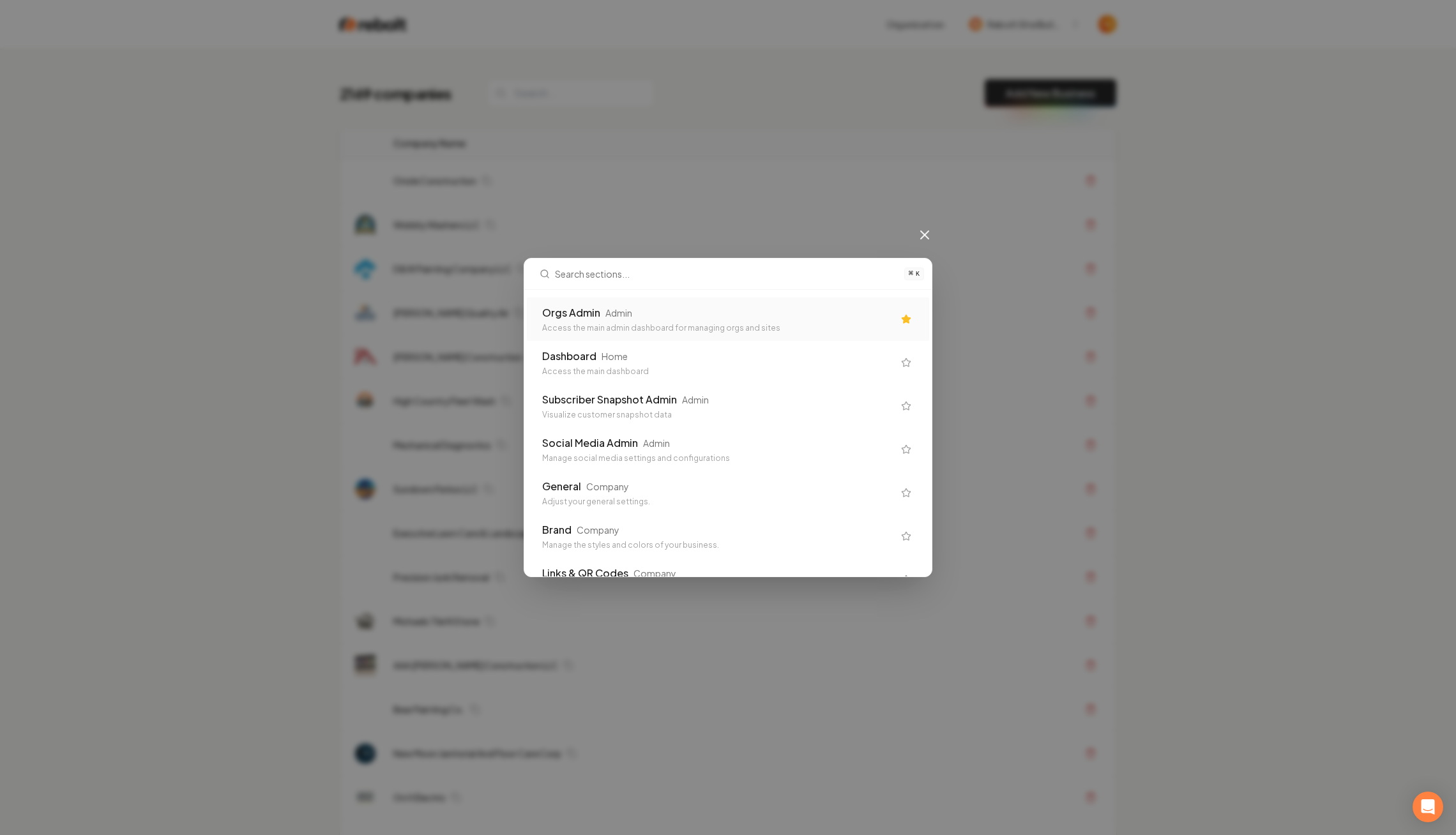
click at [638, 307] on div "Orgs Admin Admin" at bounding box center [717, 313] width 351 height 15
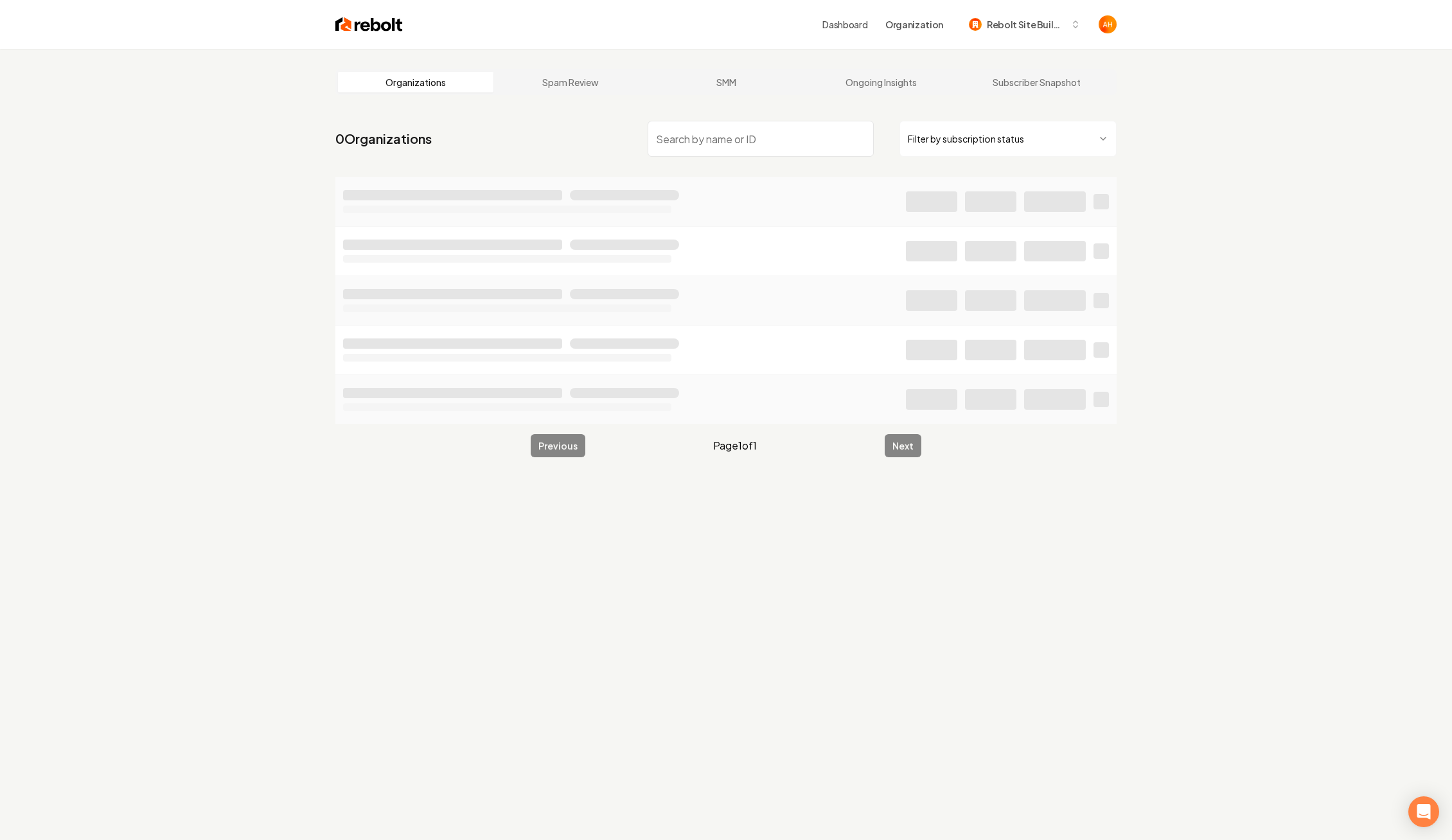
click at [677, 145] on input "search" at bounding box center [761, 138] width 226 height 36
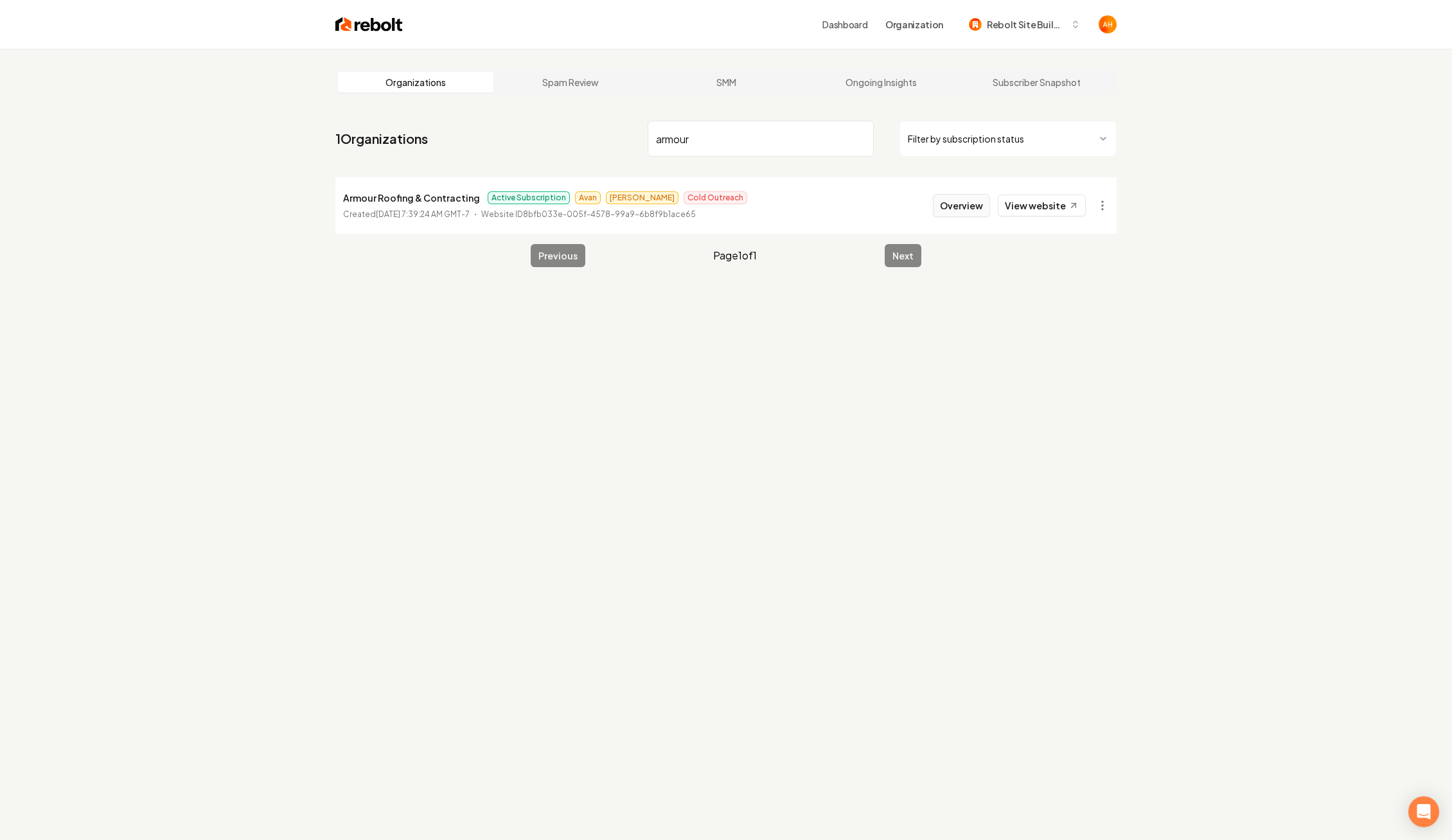
type input "armour"
click at [954, 216] on button "Overview" at bounding box center [961, 205] width 57 height 24
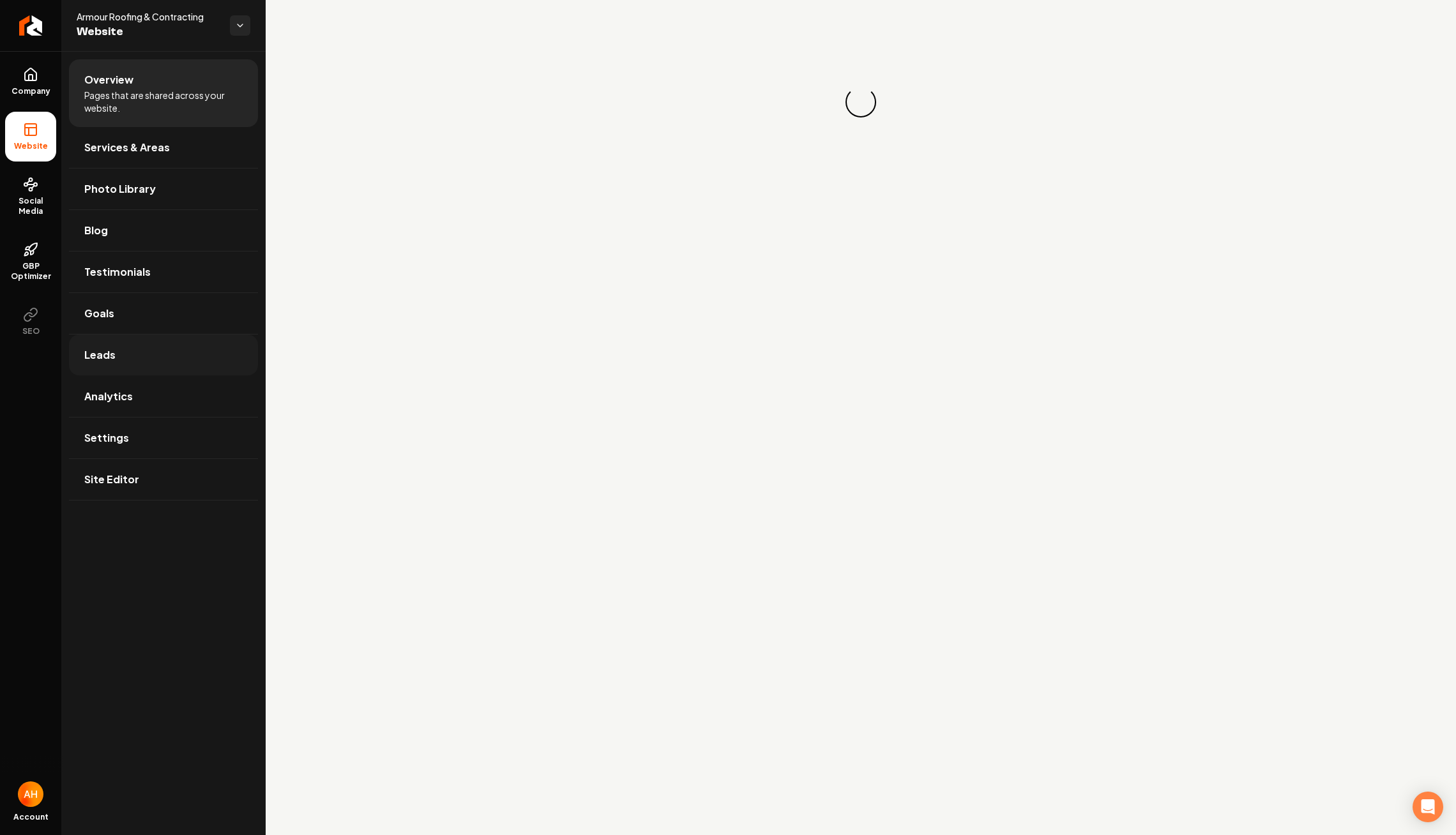
click at [153, 360] on link "Leads" at bounding box center [164, 356] width 189 height 41
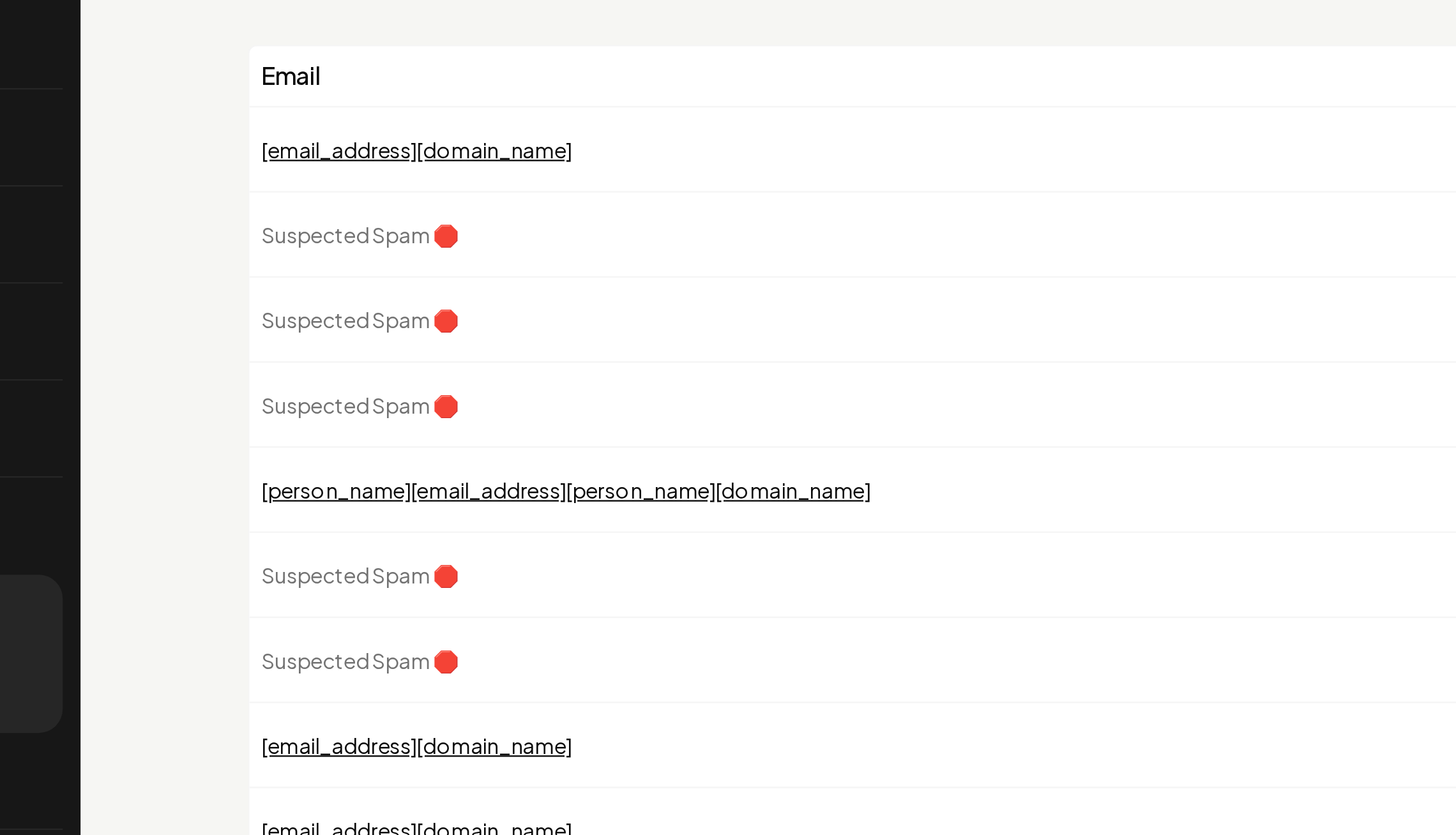
click at [394, 131] on div "[EMAIL_ADDRESS][DOMAIN_NAME]" at bounding box center [658, 126] width 632 height 13
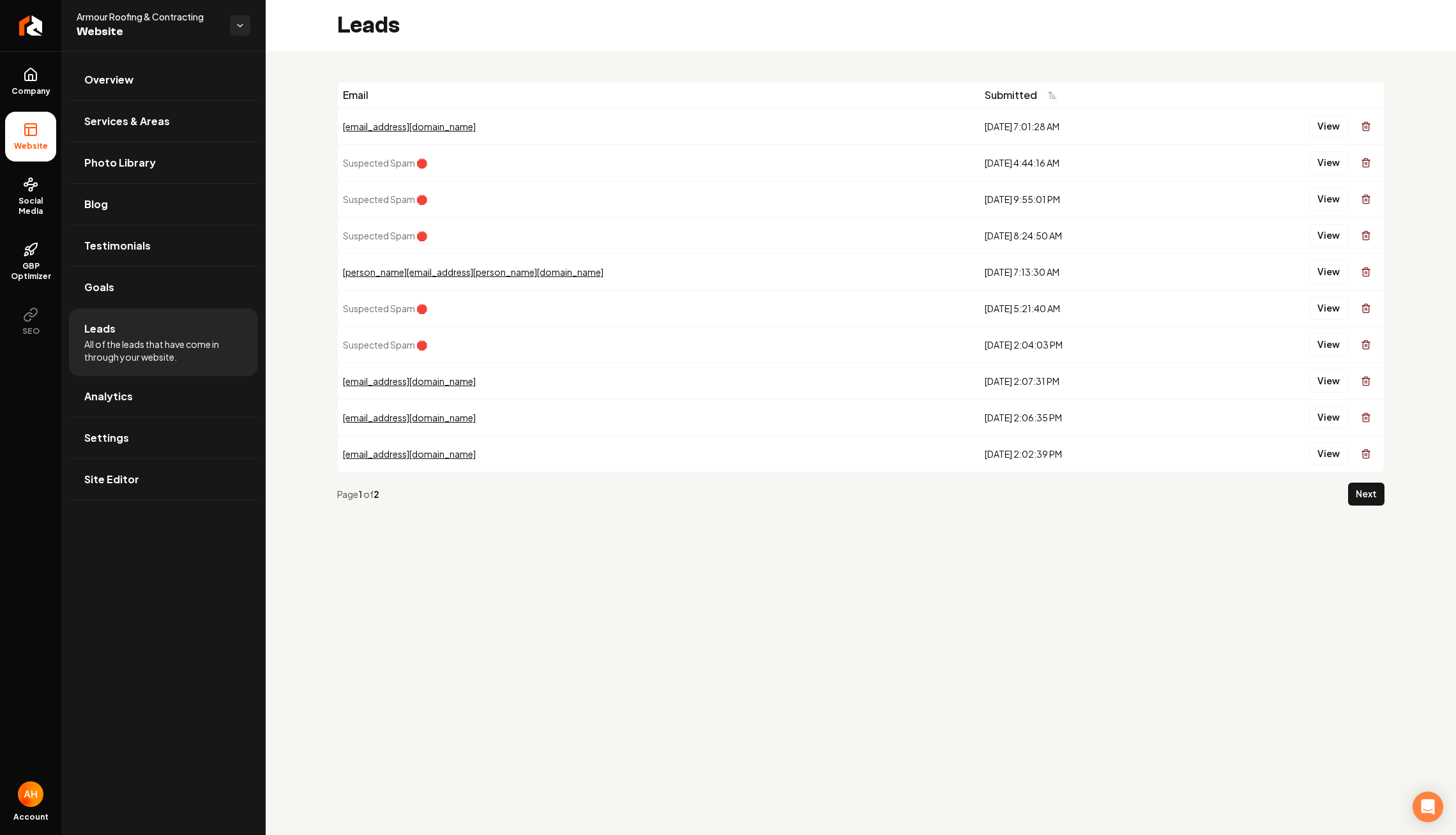
click at [445, 47] on div "Leads" at bounding box center [861, 25] width 1190 height 51
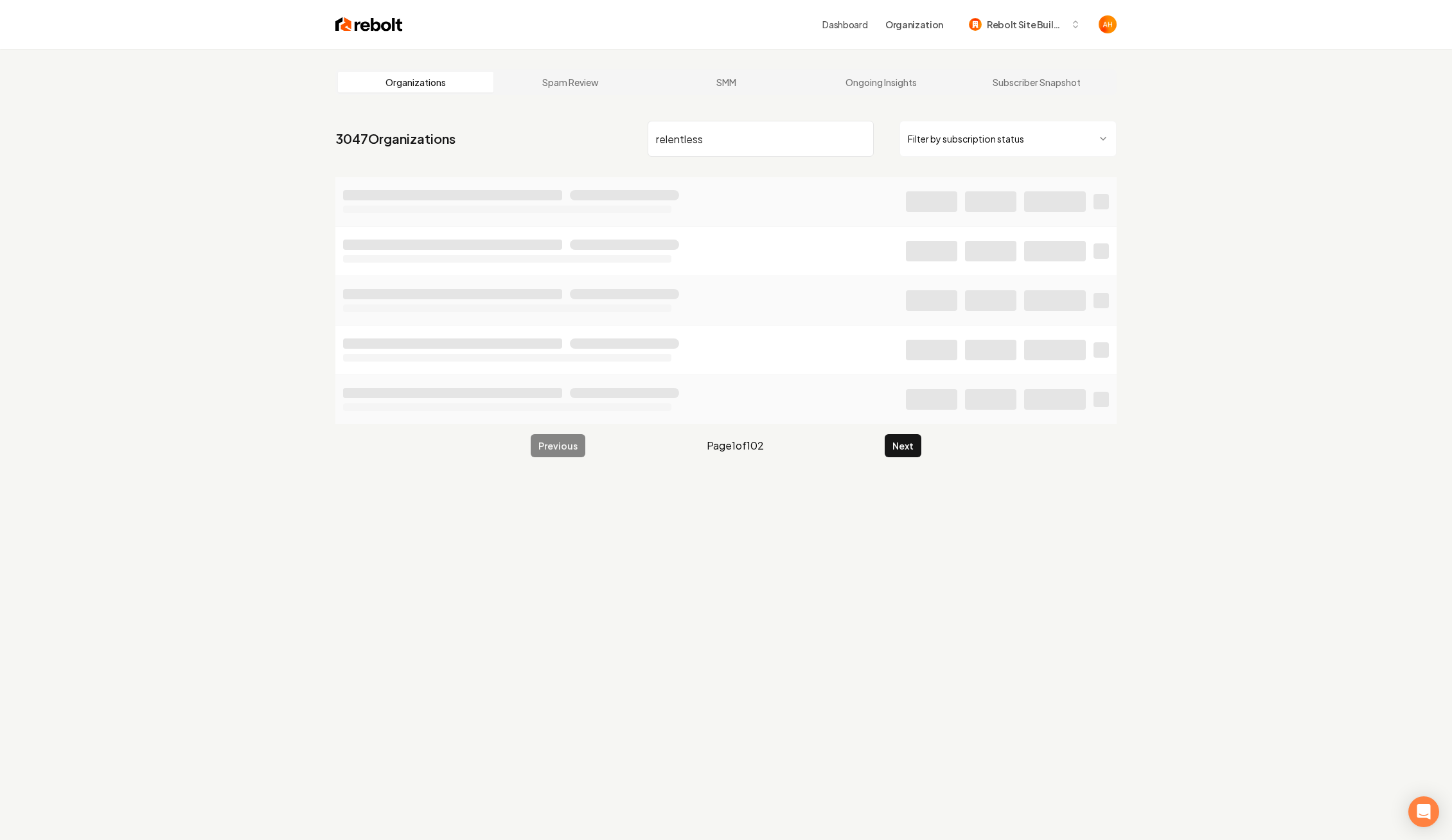
type input "relentless"
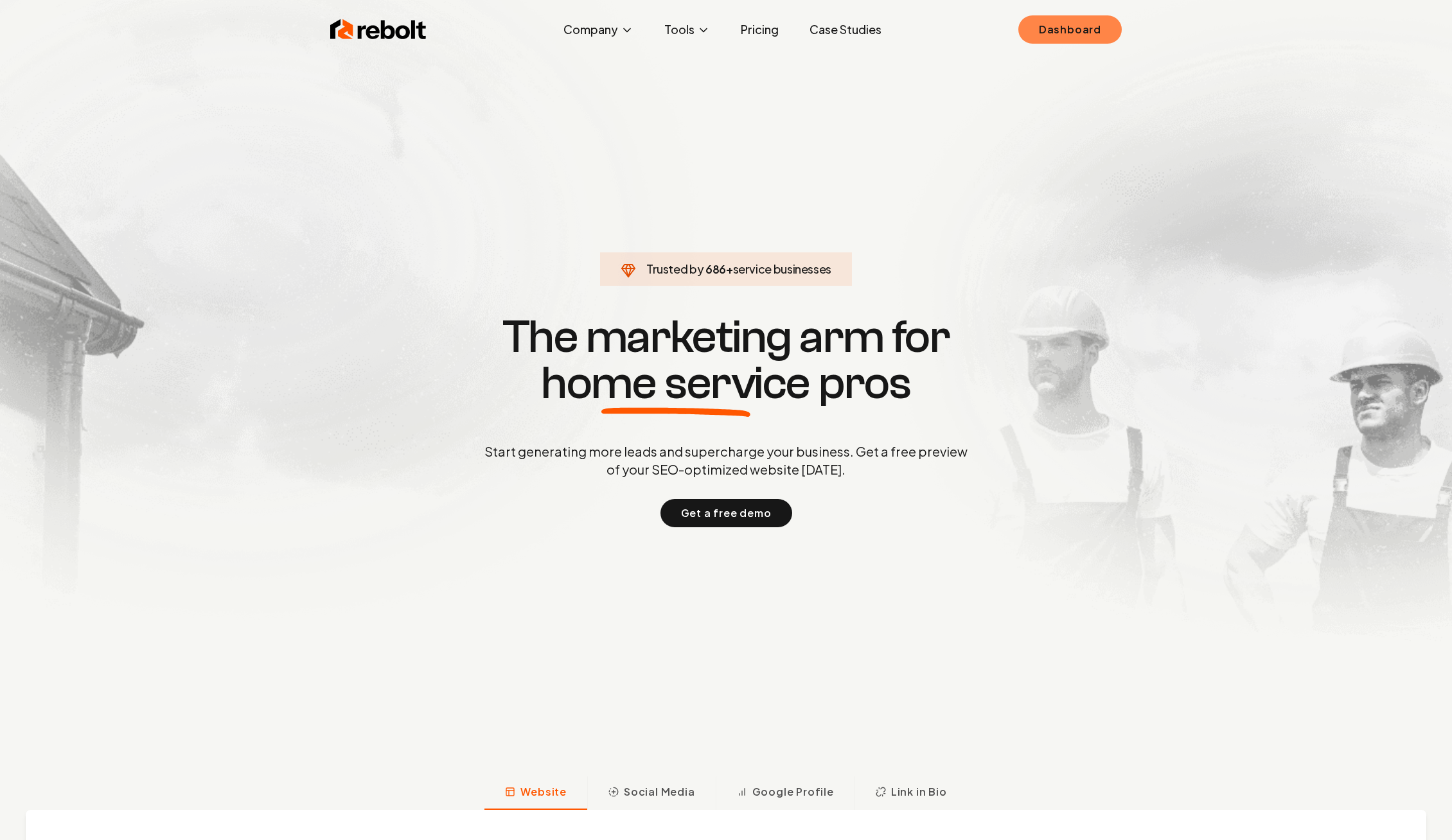
click at [1062, 31] on link "Dashboard" at bounding box center [1070, 29] width 104 height 28
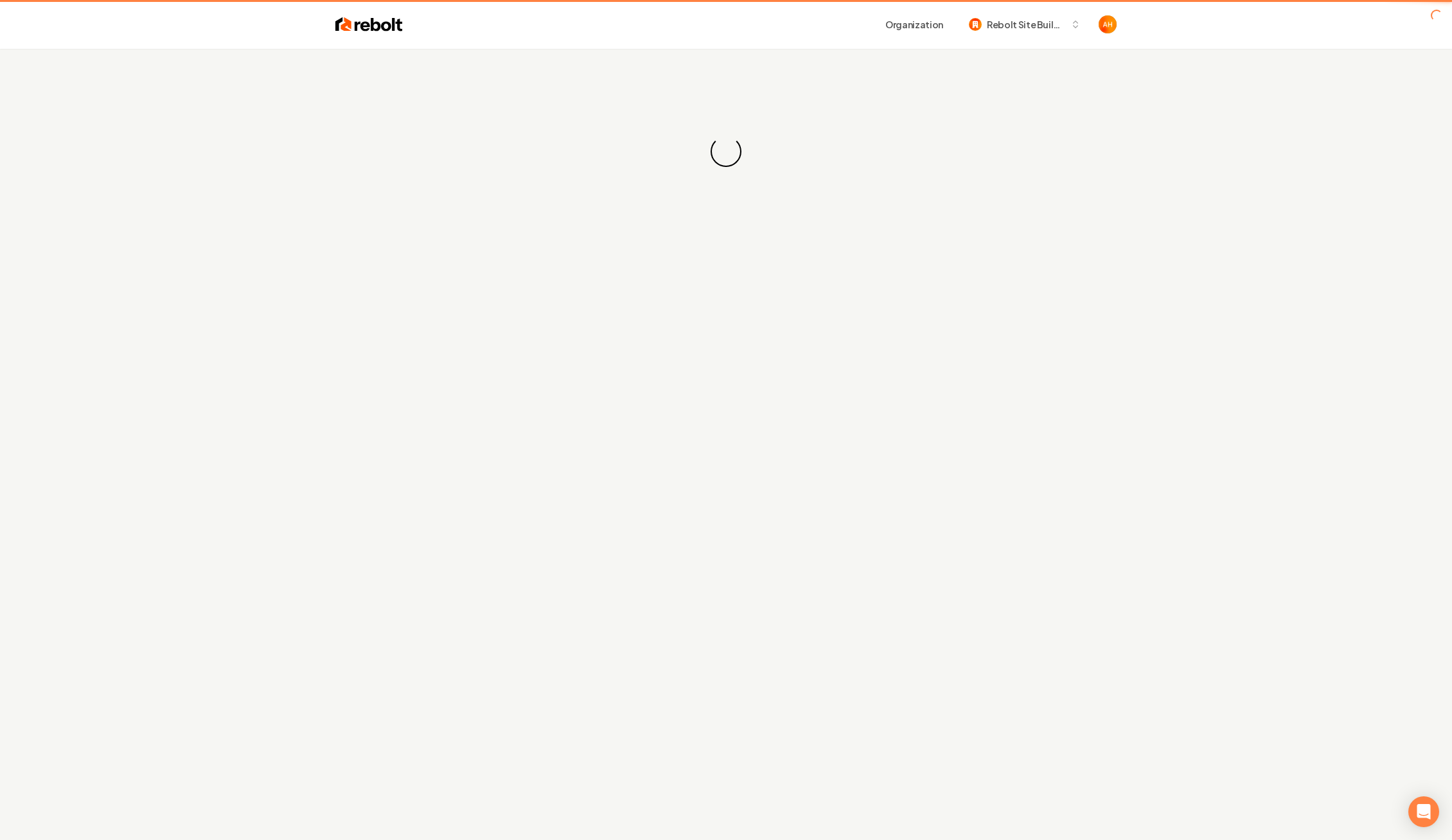
click at [549, 105] on div "Loading... Loading..." at bounding box center [726, 152] width 1452 height 205
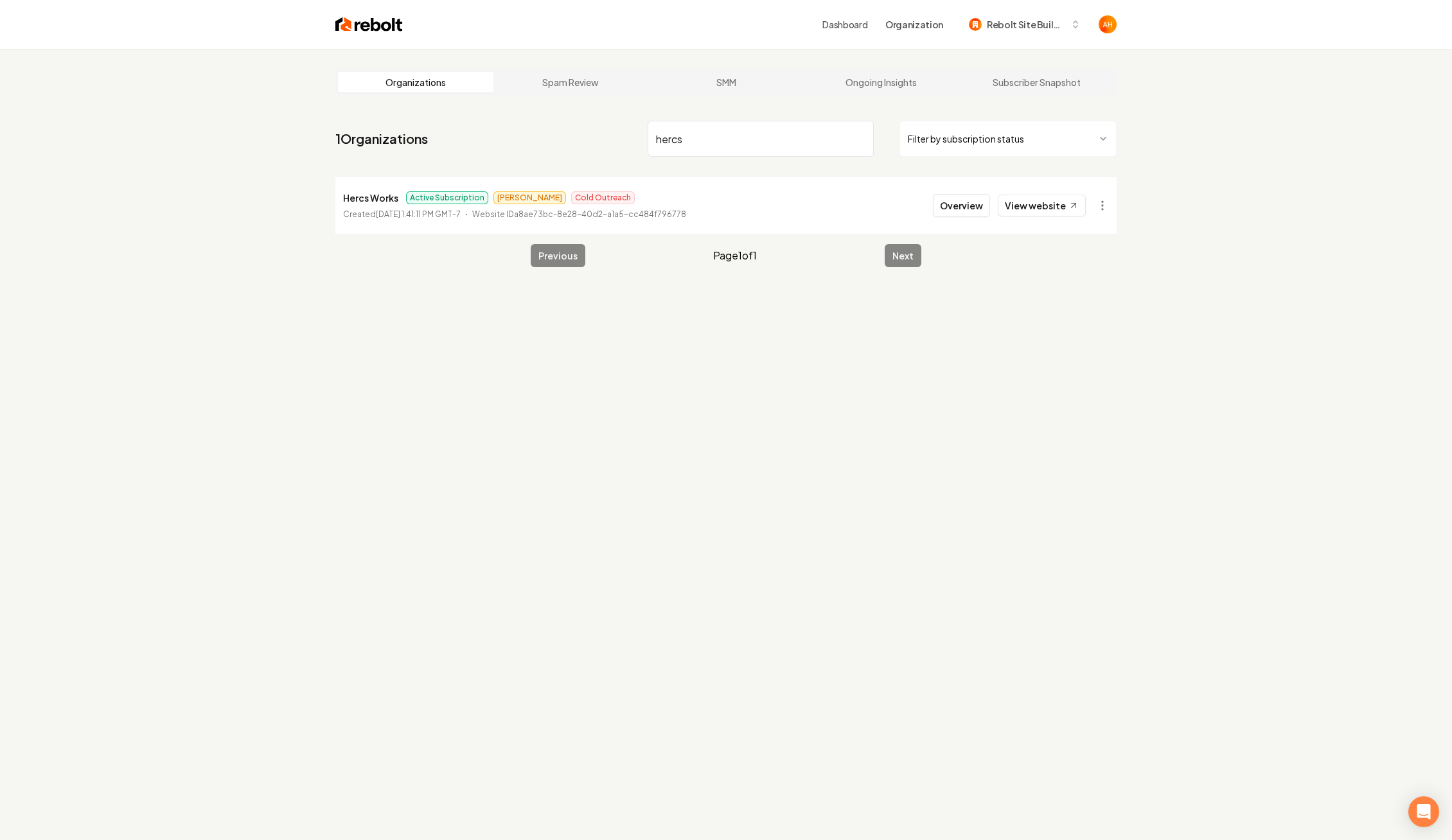
type input "hercs"
click at [972, 205] on button "Overview" at bounding box center [961, 205] width 57 height 24
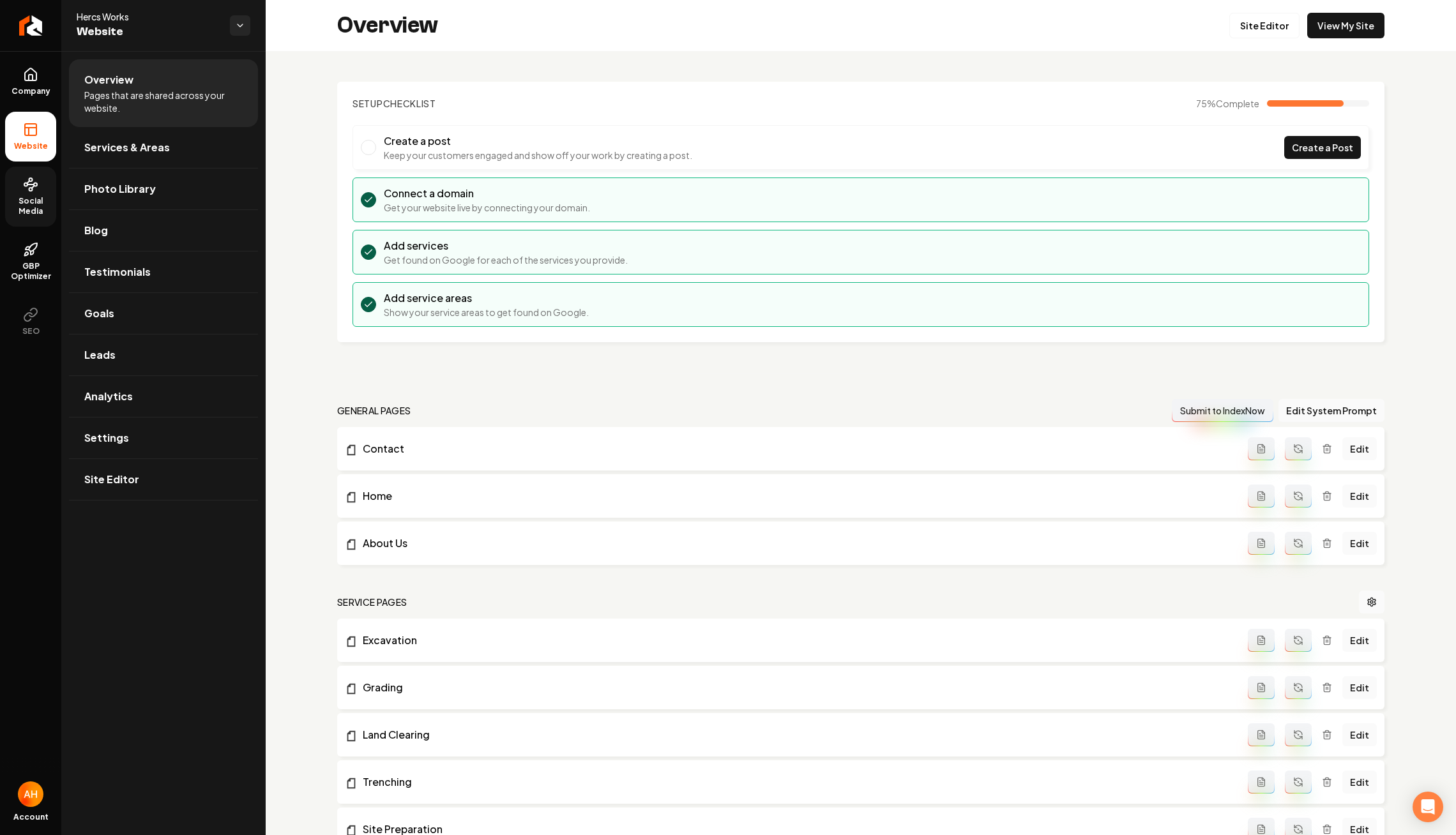
click at [32, 203] on span "Social Media" at bounding box center [30, 206] width 51 height 21
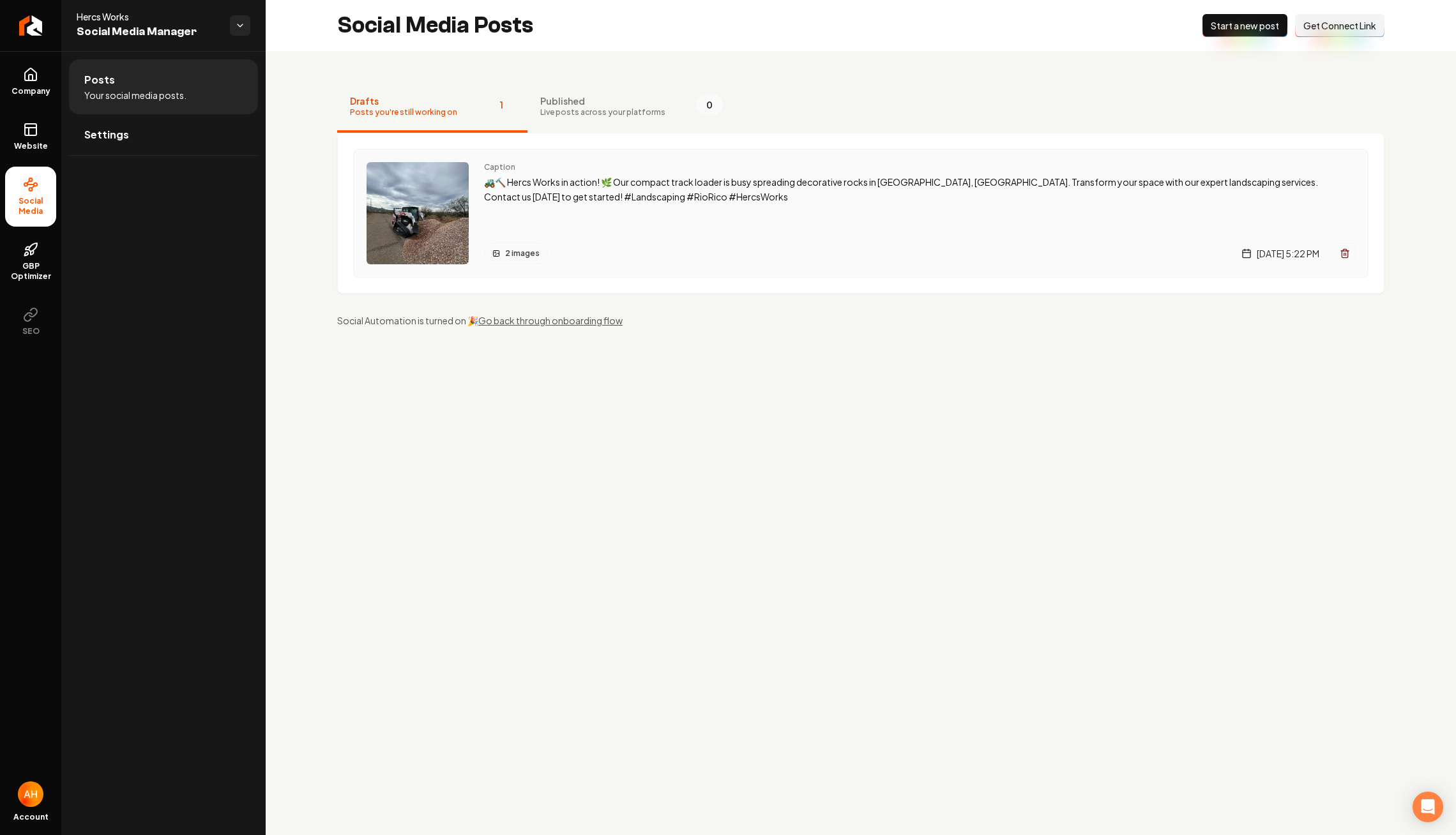
click at [665, 239] on div "Caption 🚜🔨 Hercs Works in action! 🌿 Our compact track loader is busy spreading …" at bounding box center [919, 212] width 871 height 102
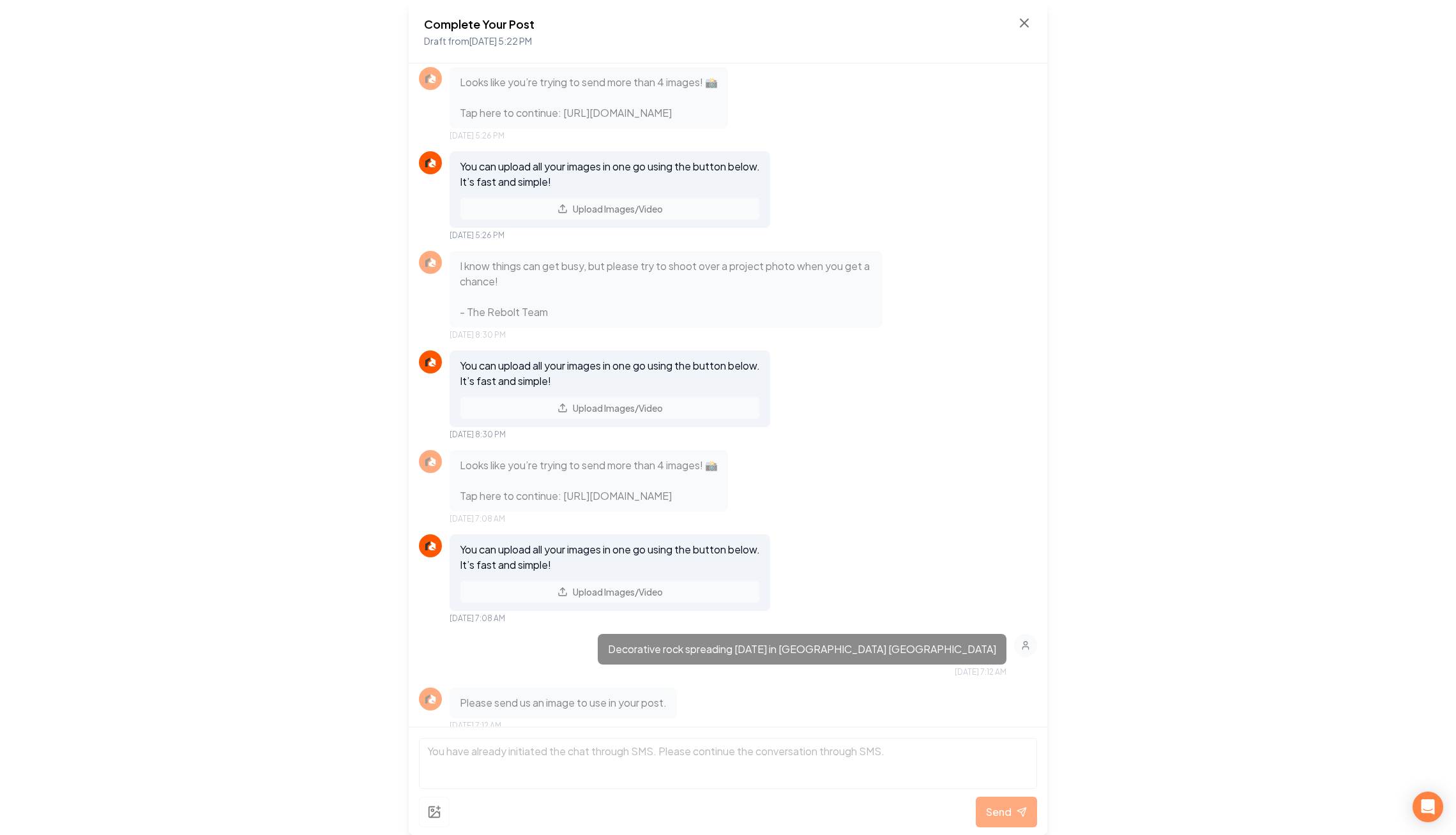
scroll to position [127, 0]
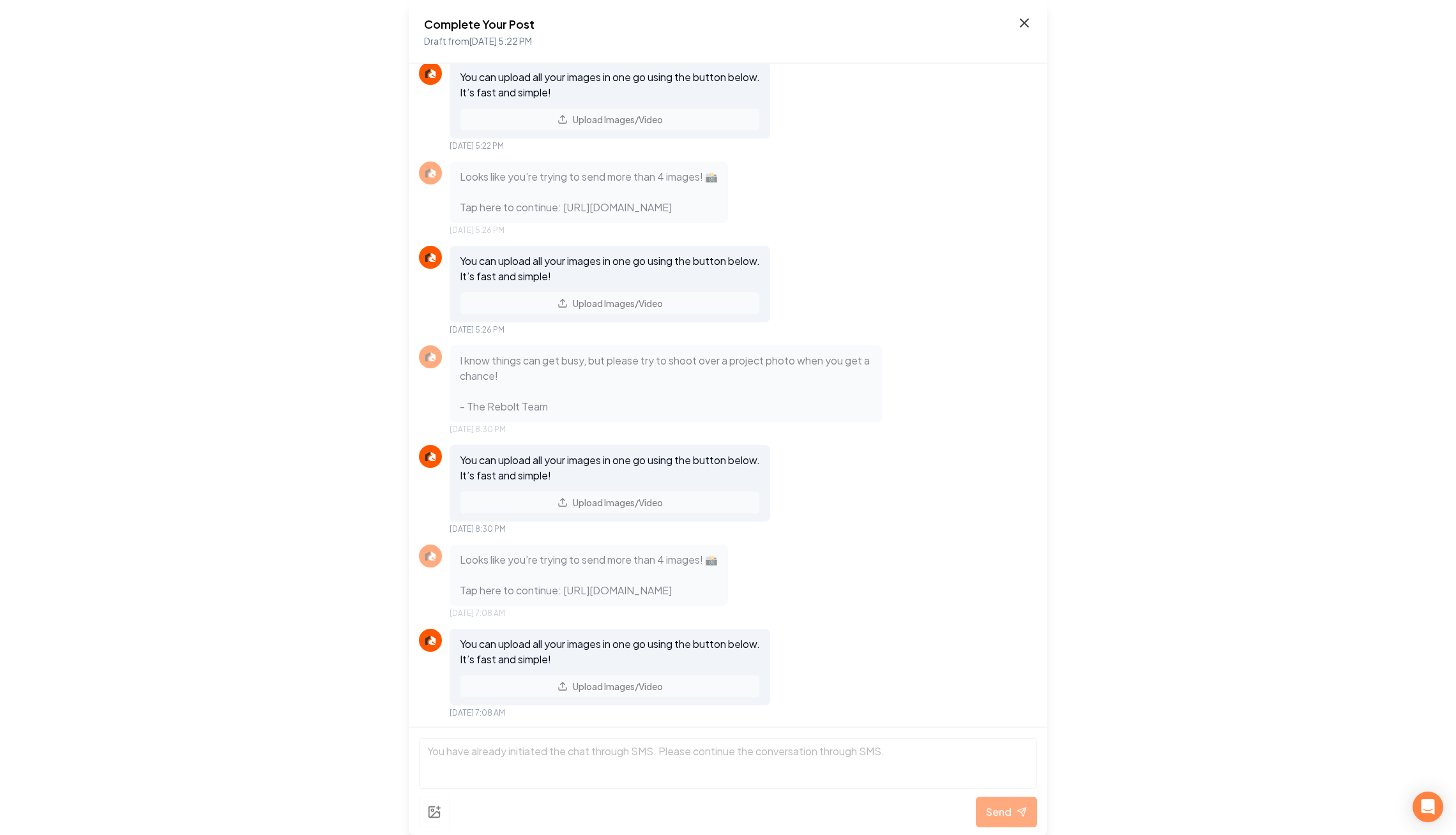
click at [1027, 15] on icon at bounding box center [1024, 22] width 15 height 15
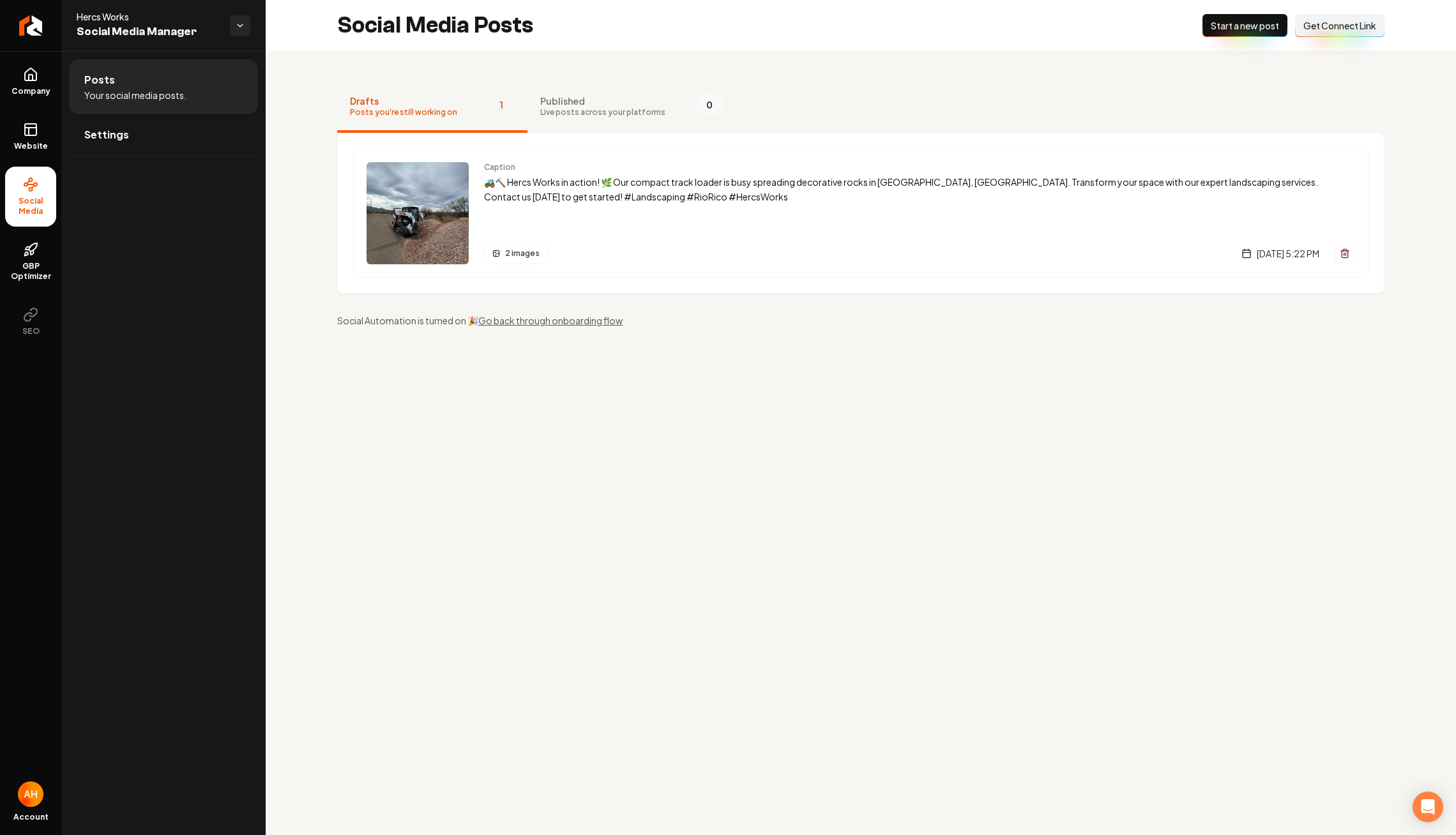
click at [669, 78] on div "Drafts Posts you're still working on 1 Published Live posts across your platfor…" at bounding box center [861, 205] width 1190 height 307
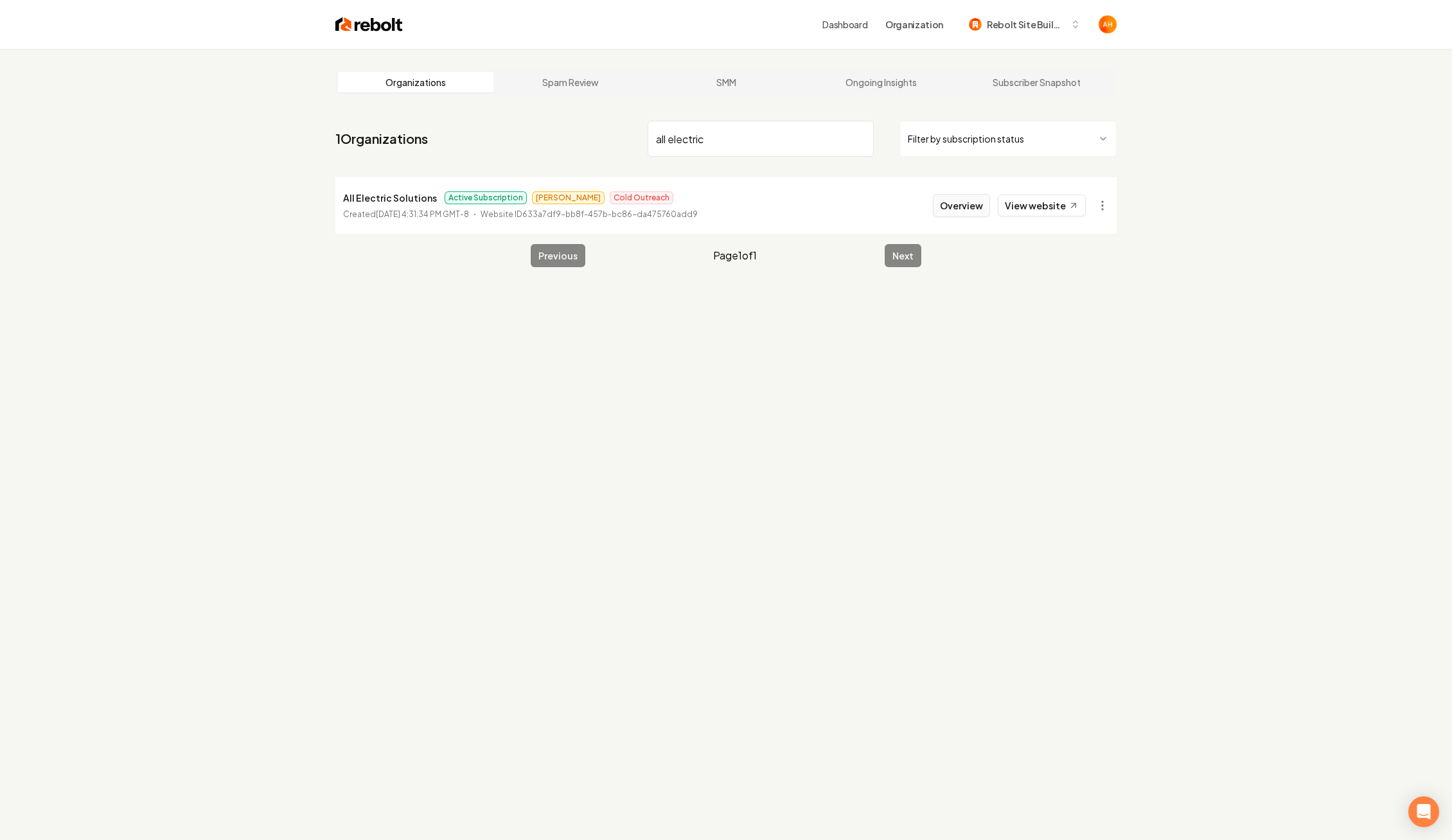
type input "all electric"
click at [960, 205] on button "Overview" at bounding box center [961, 205] width 57 height 24
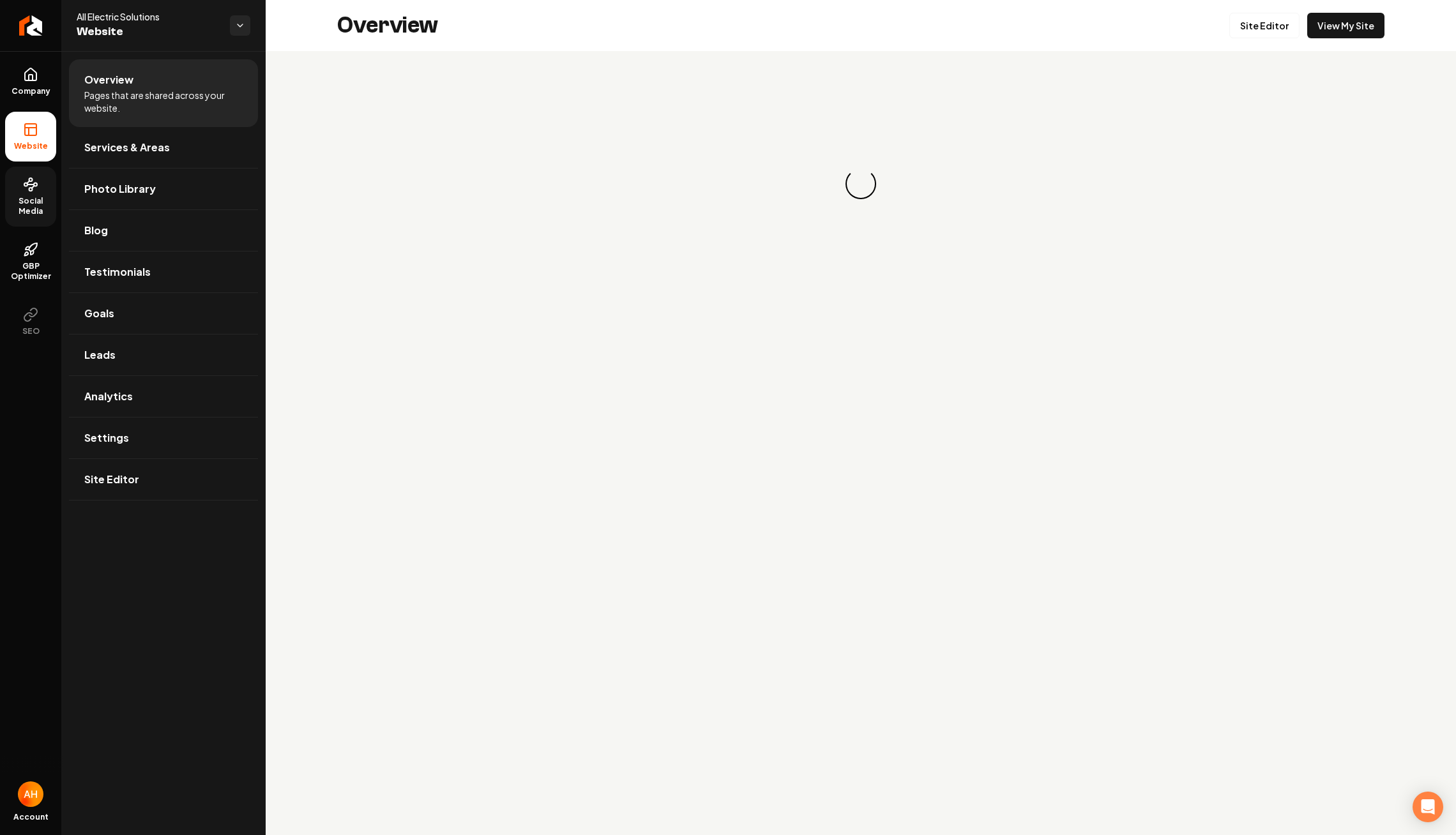
click at [25, 200] on span "Social Media" at bounding box center [30, 206] width 51 height 21
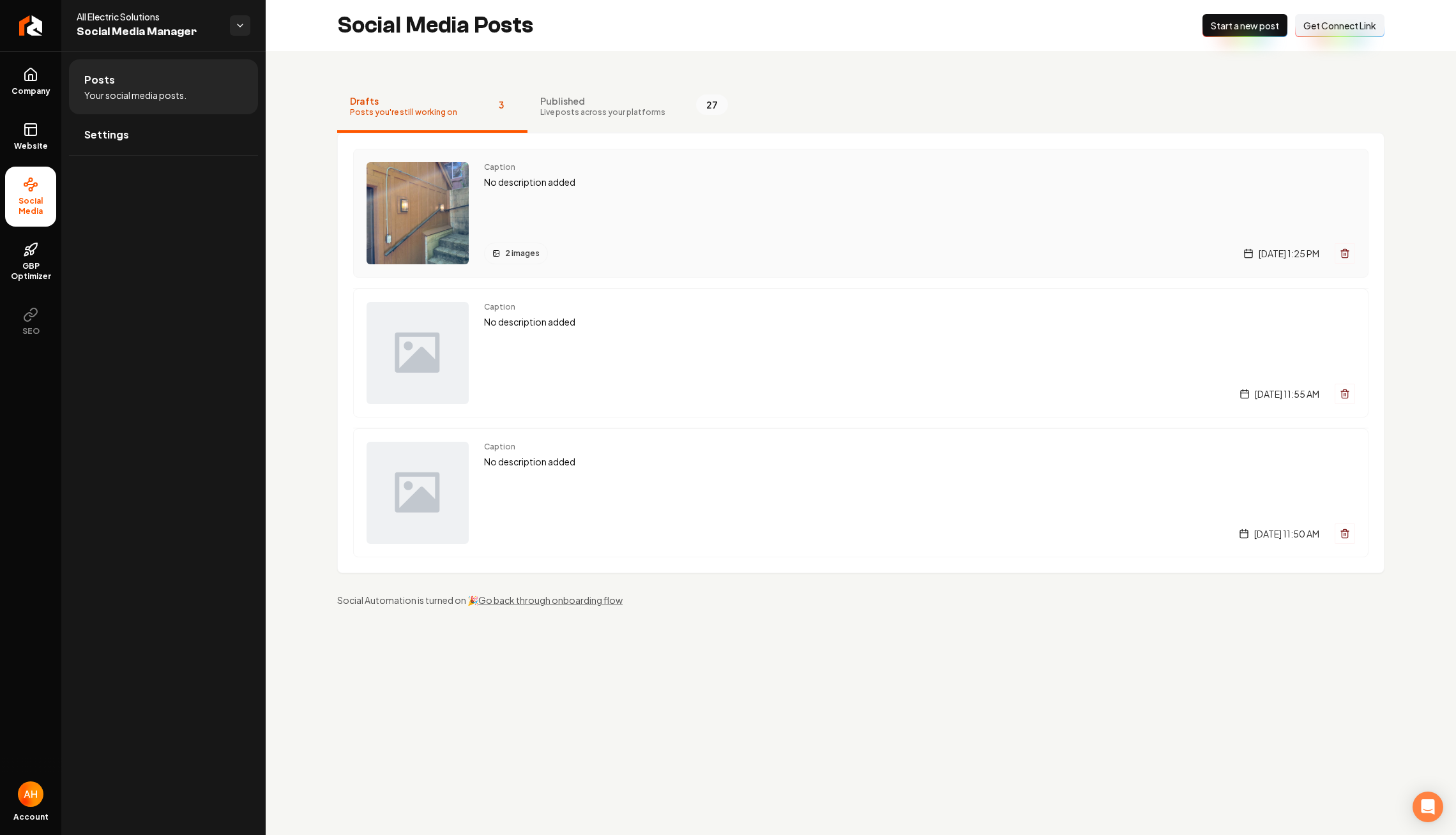
click at [665, 215] on div "Caption No description added 2 images Thursday, August 28, 2025 | 1:25 PM" at bounding box center [919, 212] width 871 height 102
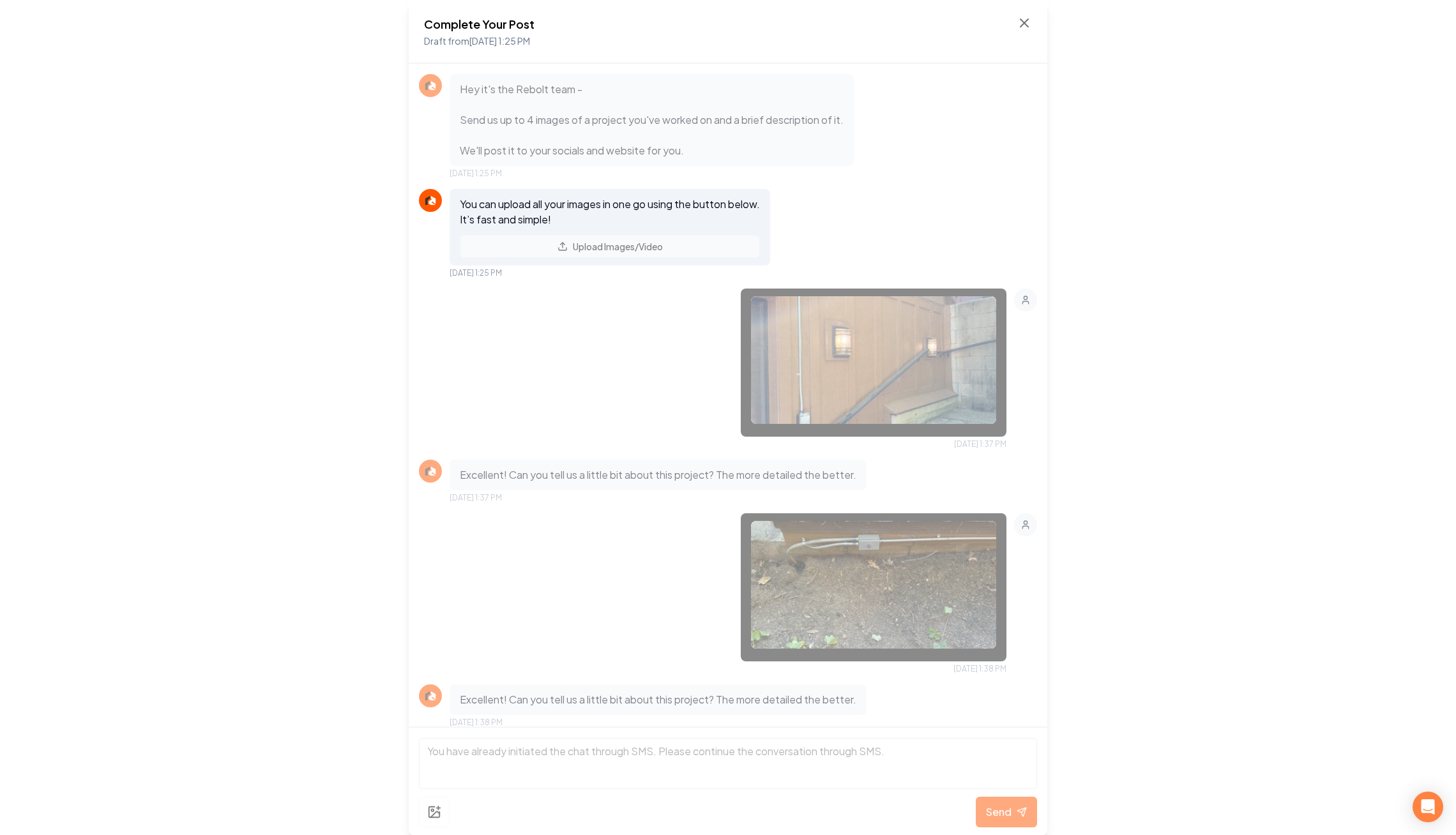
scroll to position [11, 0]
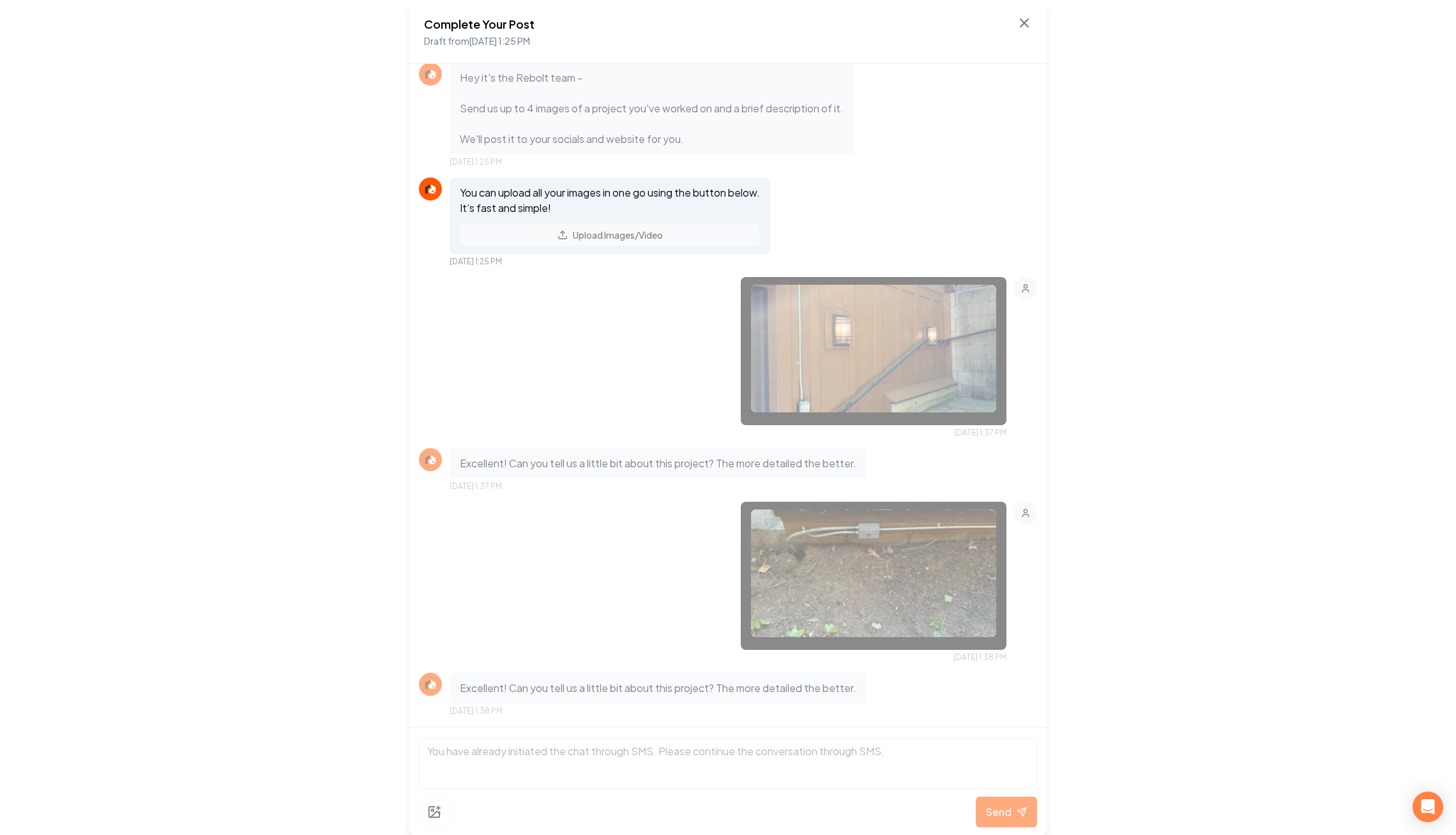
click at [1034, 26] on div "Complete Your Post Draft from Aug 28, 2025 1:25 PM" at bounding box center [728, 32] width 638 height 64
click at [1032, 26] on div "Complete Your Post Draft from Aug 28, 2025 1:25 PM" at bounding box center [728, 32] width 638 height 64
click at [1029, 26] on icon at bounding box center [1024, 22] width 15 height 15
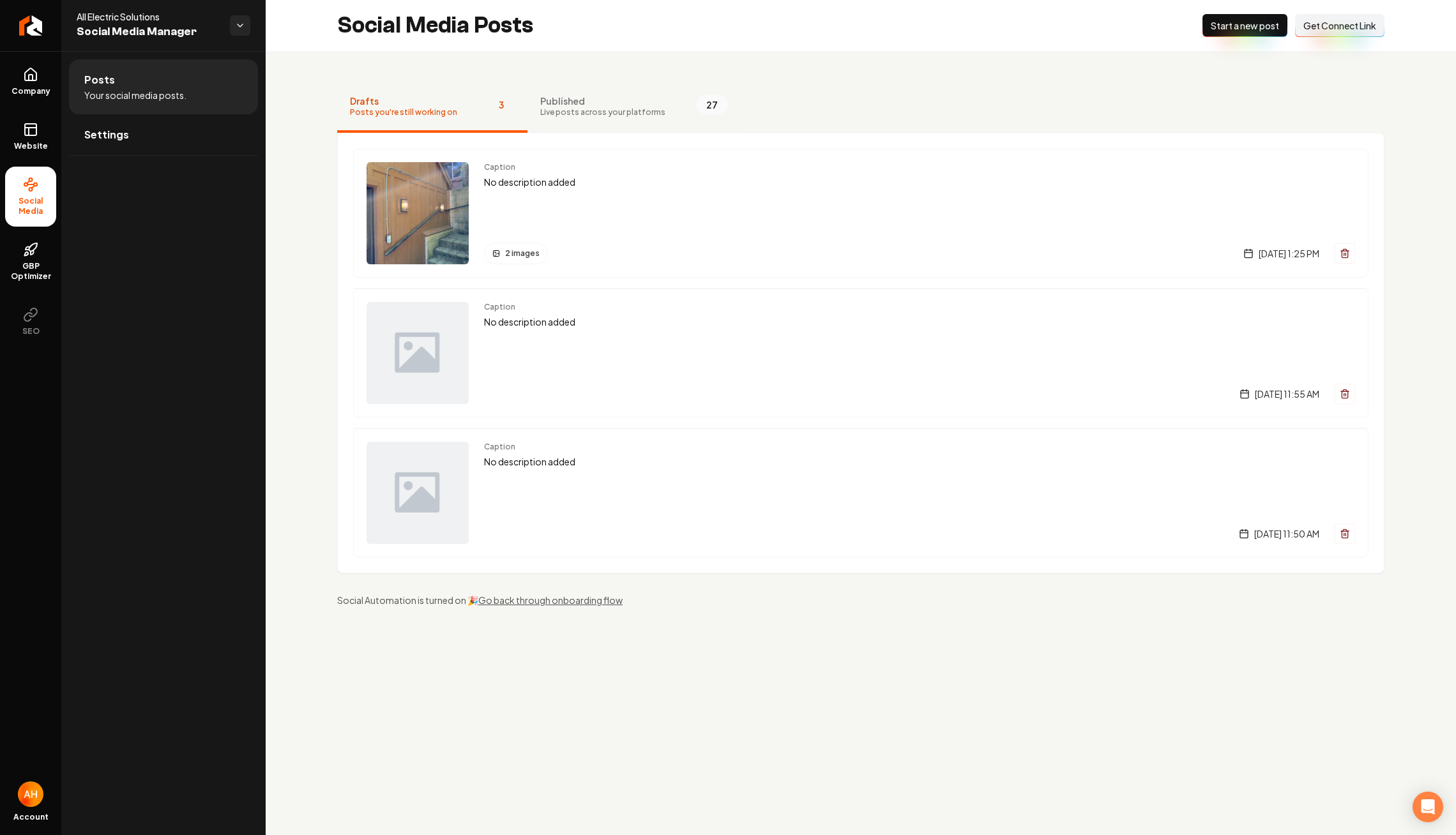
click at [647, 104] on span "Published" at bounding box center [603, 101] width 125 height 13
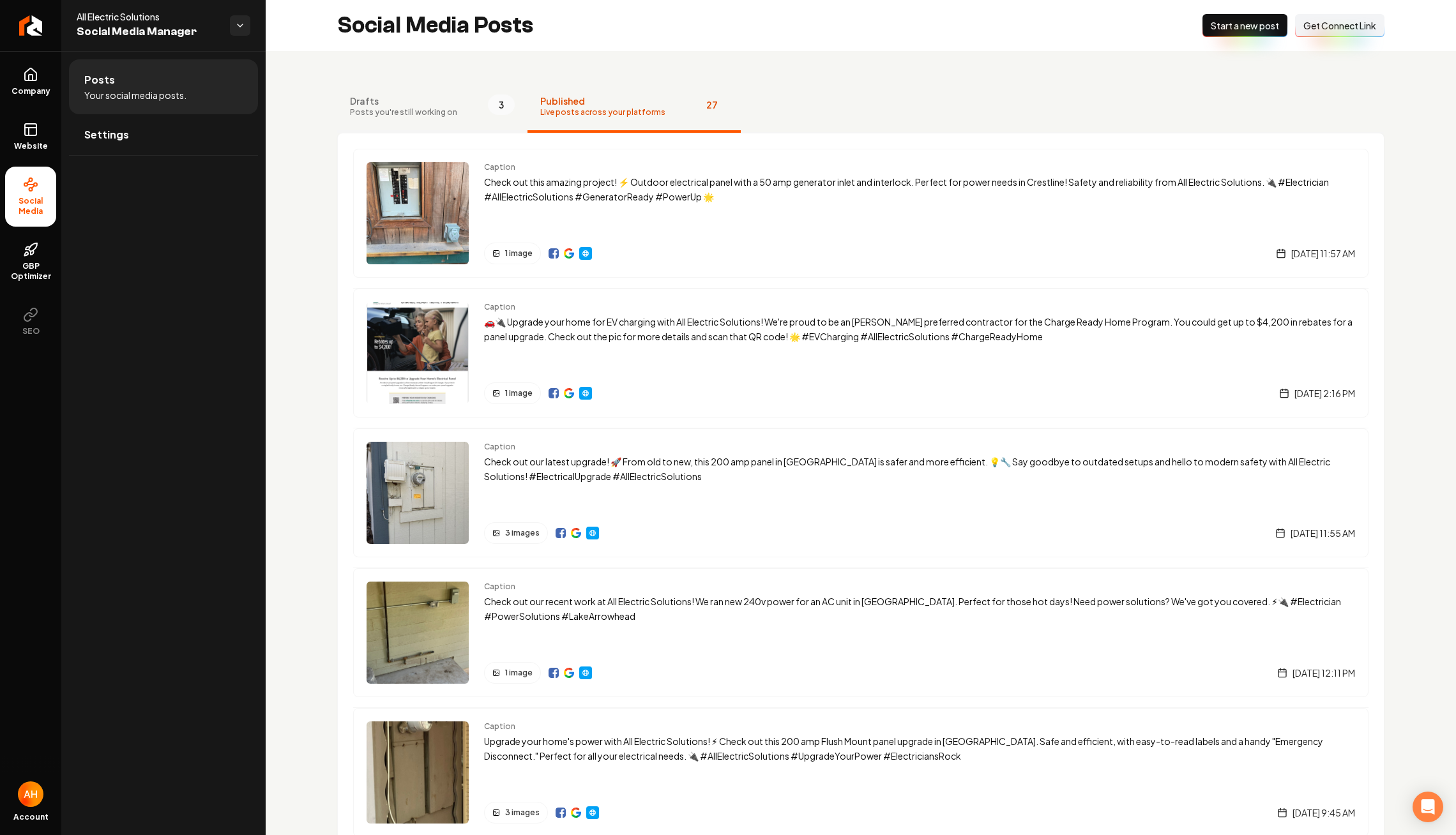
click at [467, 94] on button "Drafts Posts you're still working on 3" at bounding box center [431, 107] width 190 height 51
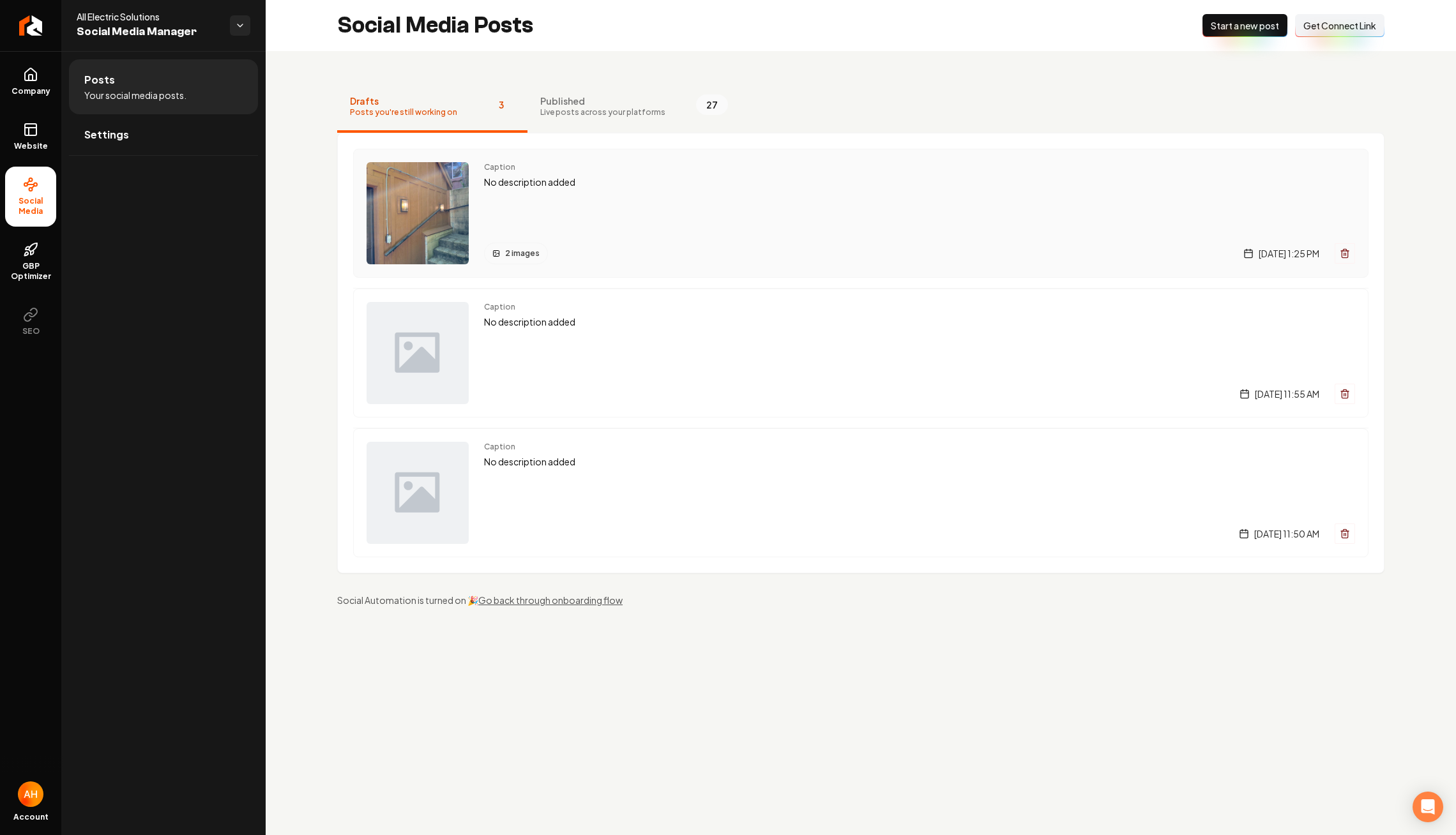
click at [637, 192] on div "Caption No description added 2 images Thursday, August 28, 2025 | 1:25 PM" at bounding box center [919, 212] width 871 height 102
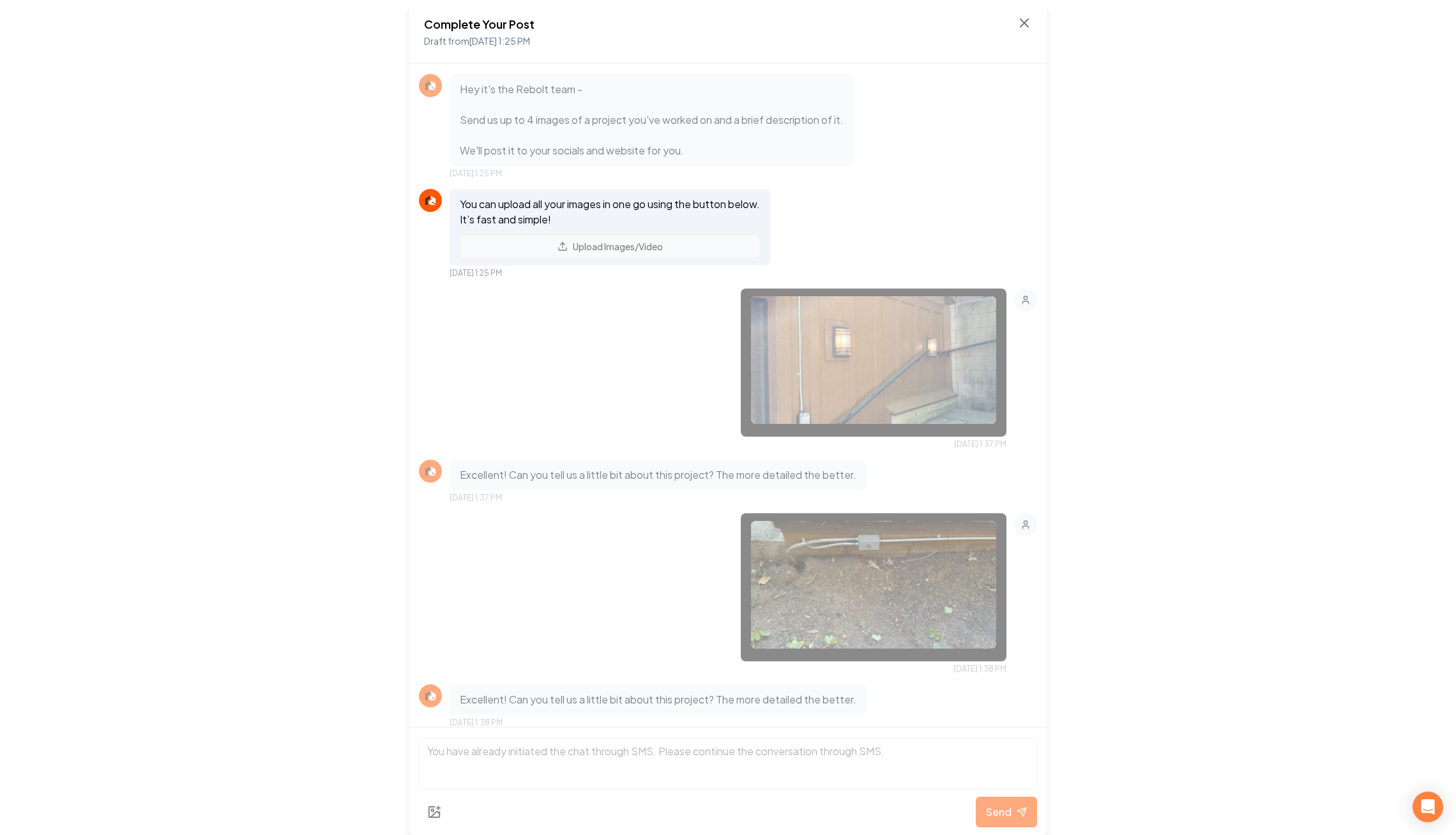
scroll to position [11, 0]
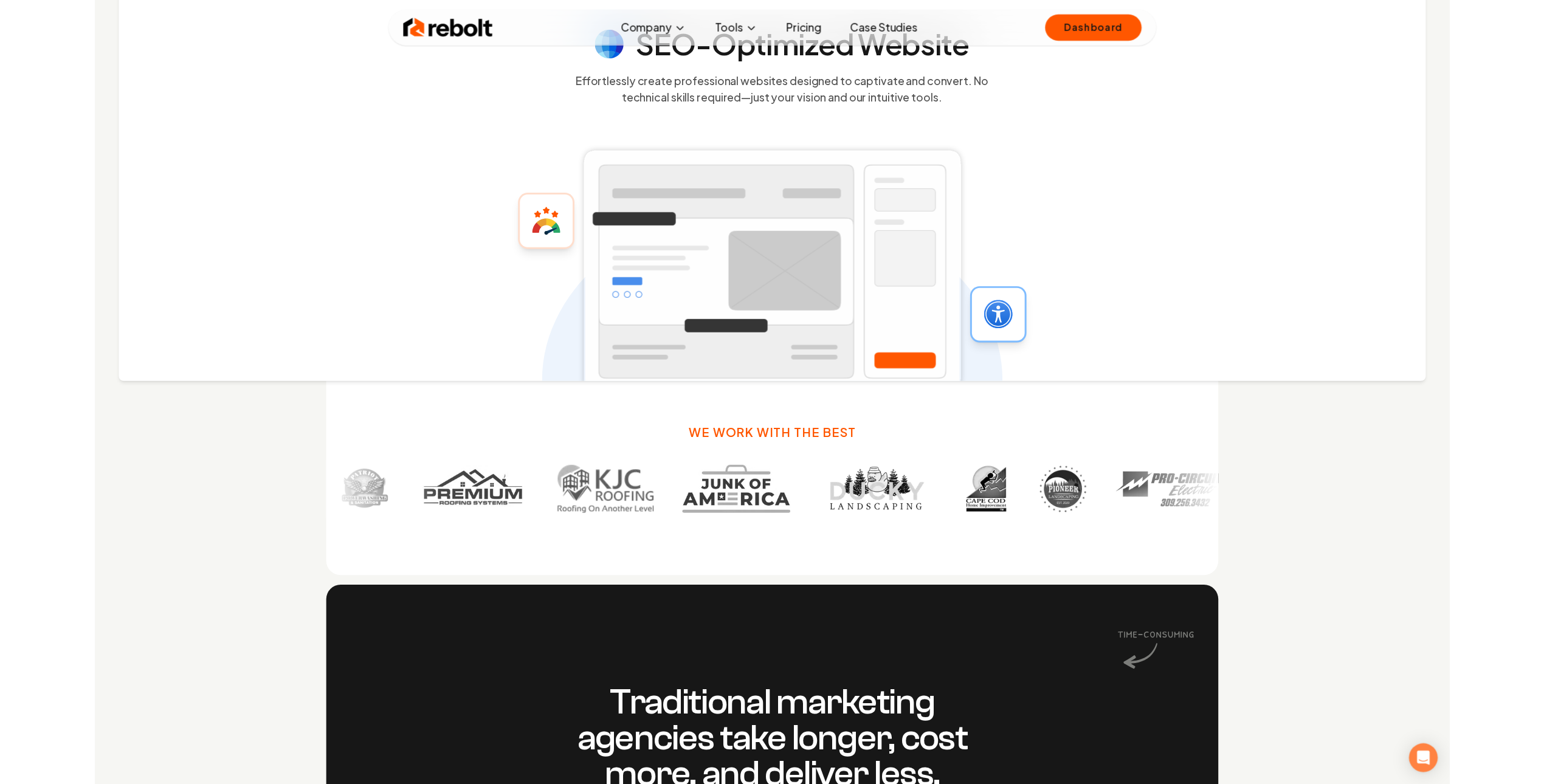
scroll to position [779, 0]
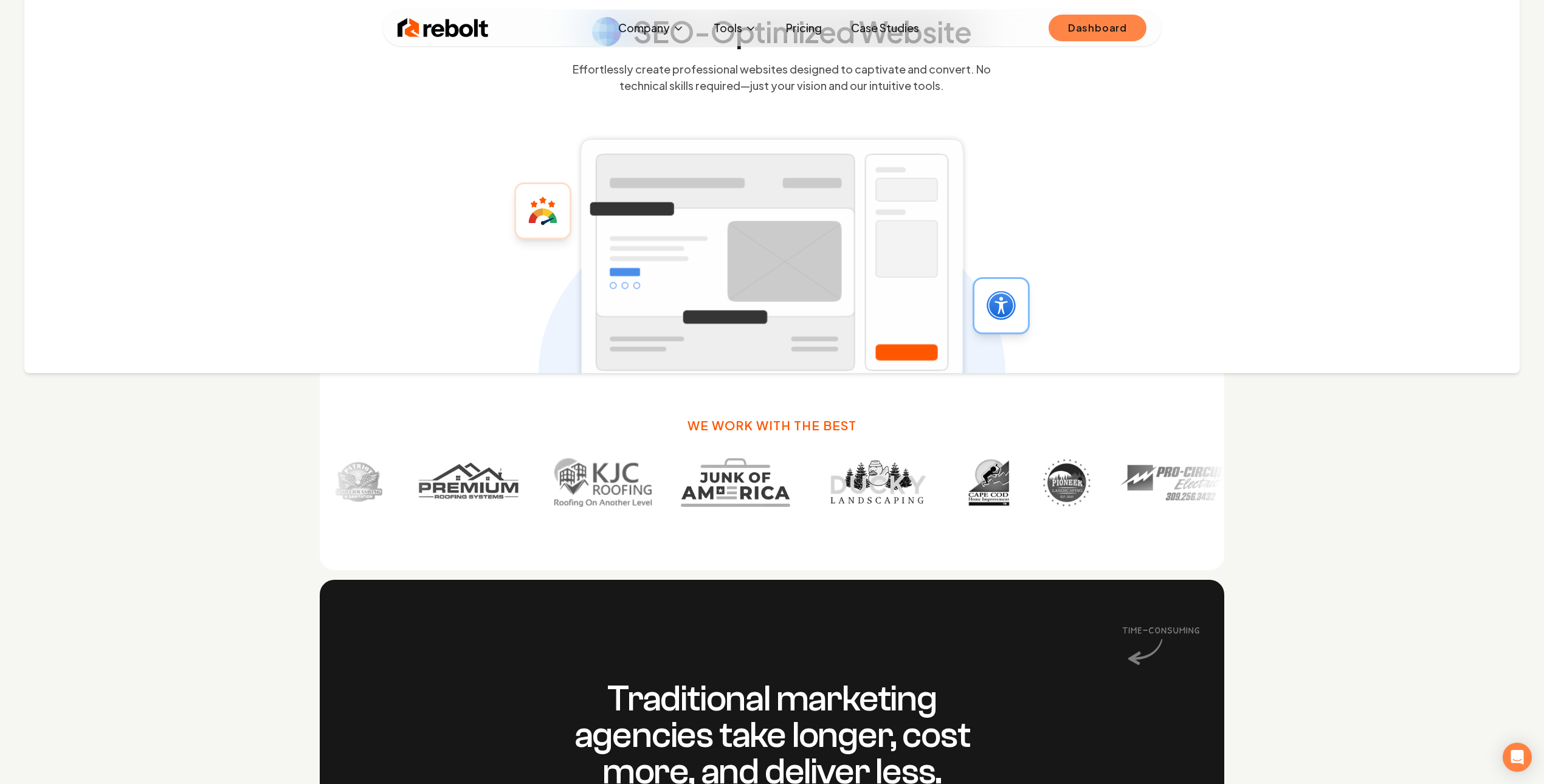
click at [1084, 20] on link "Dashboard" at bounding box center [1098, 28] width 98 height 27
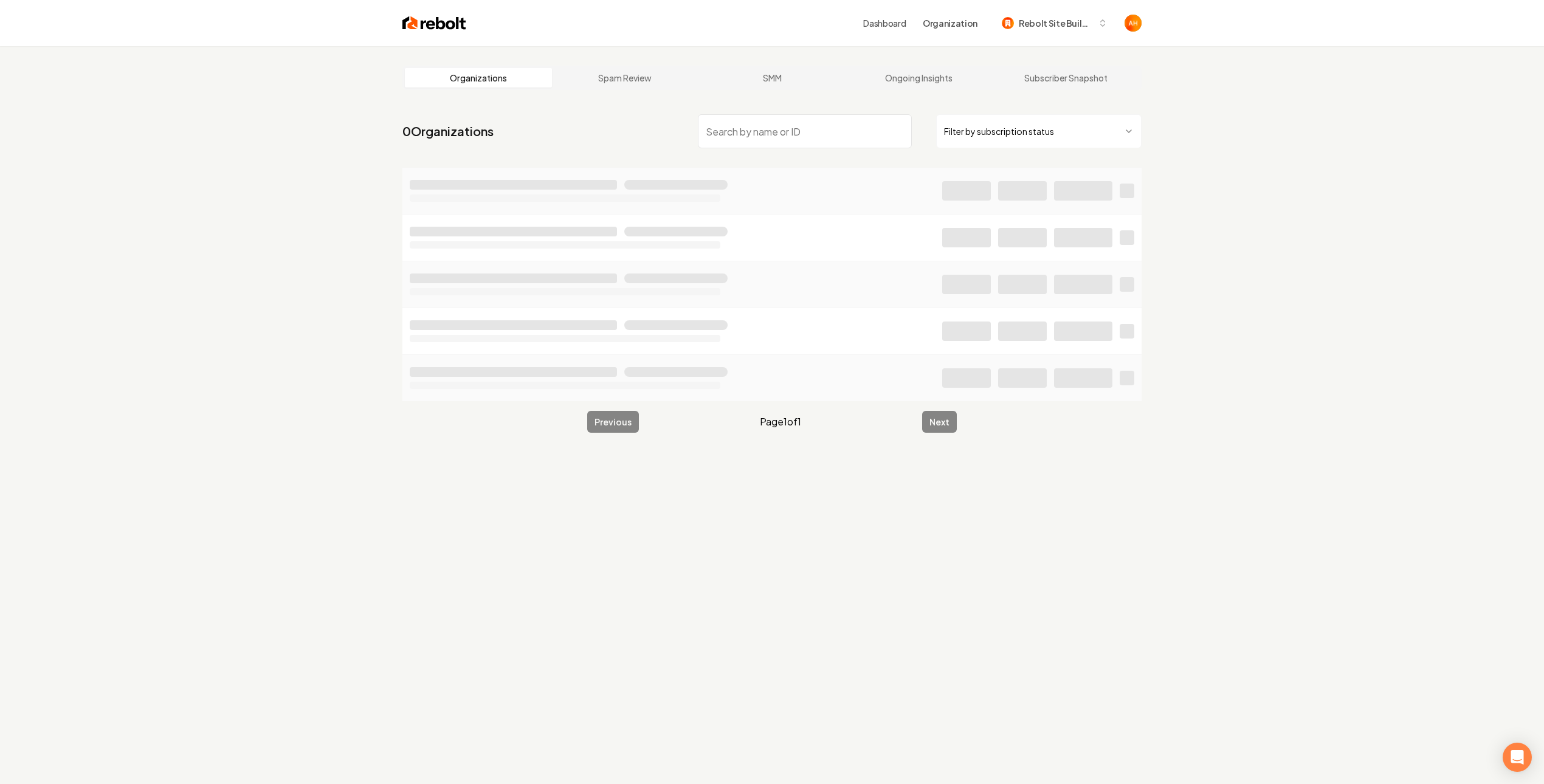
click at [1373, 13] on header "Dashboard Organization Rebolt Site Builder" at bounding box center [772, 23] width 1544 height 46
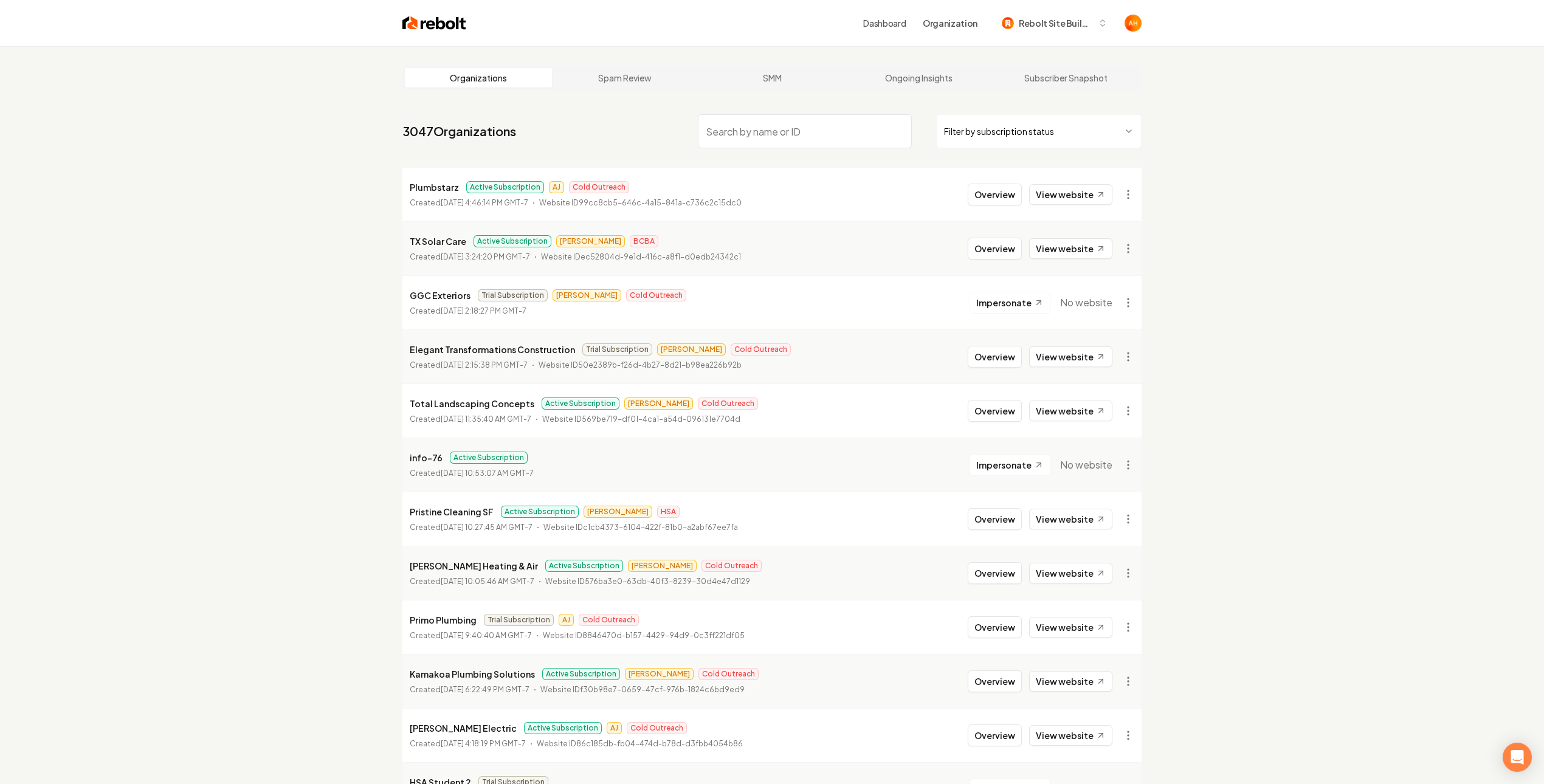
click at [780, 122] on input "search" at bounding box center [805, 131] width 214 height 34
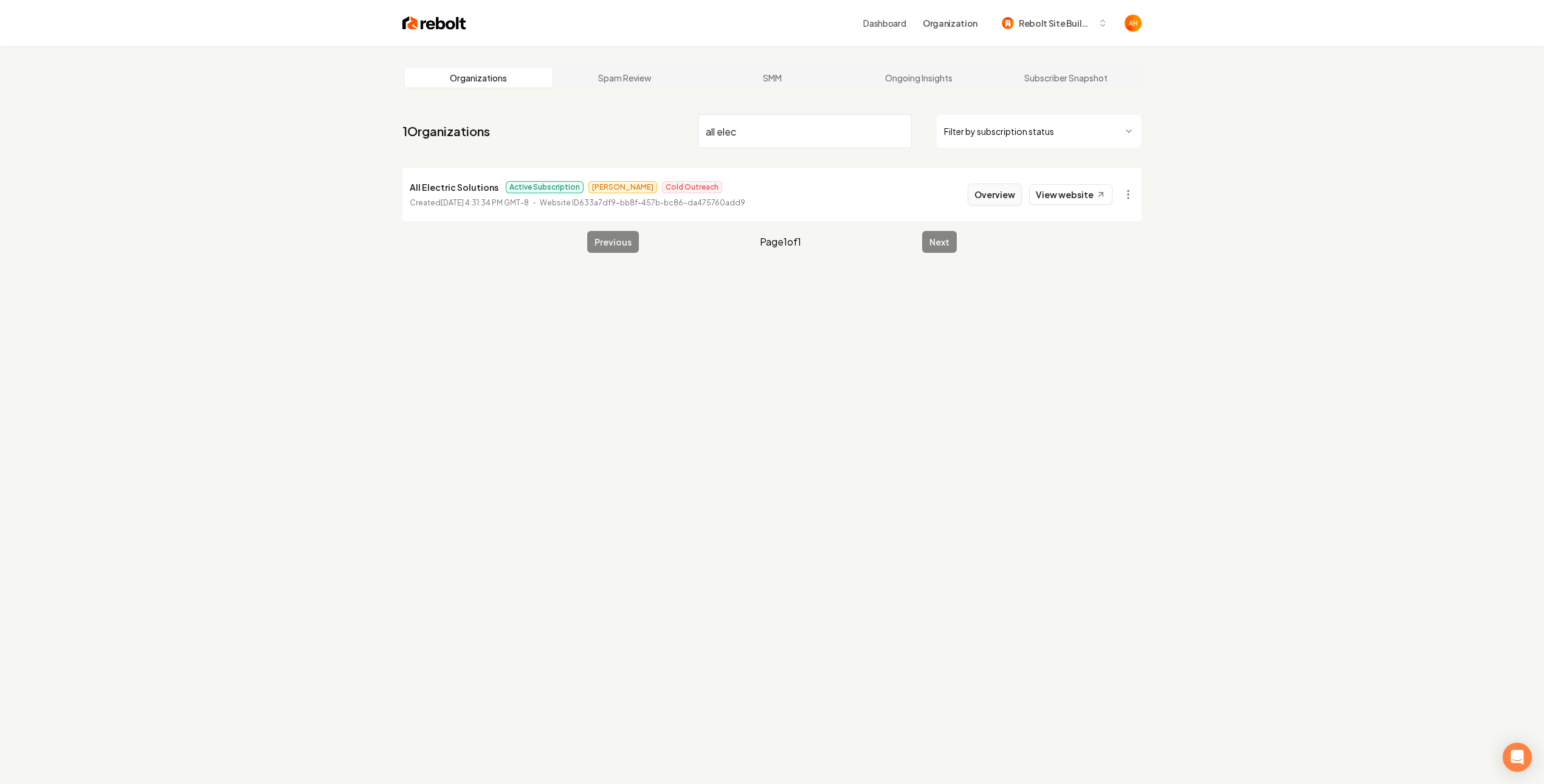
type input "all elec"
click at [1006, 202] on button "Overview" at bounding box center [994, 194] width 54 height 22
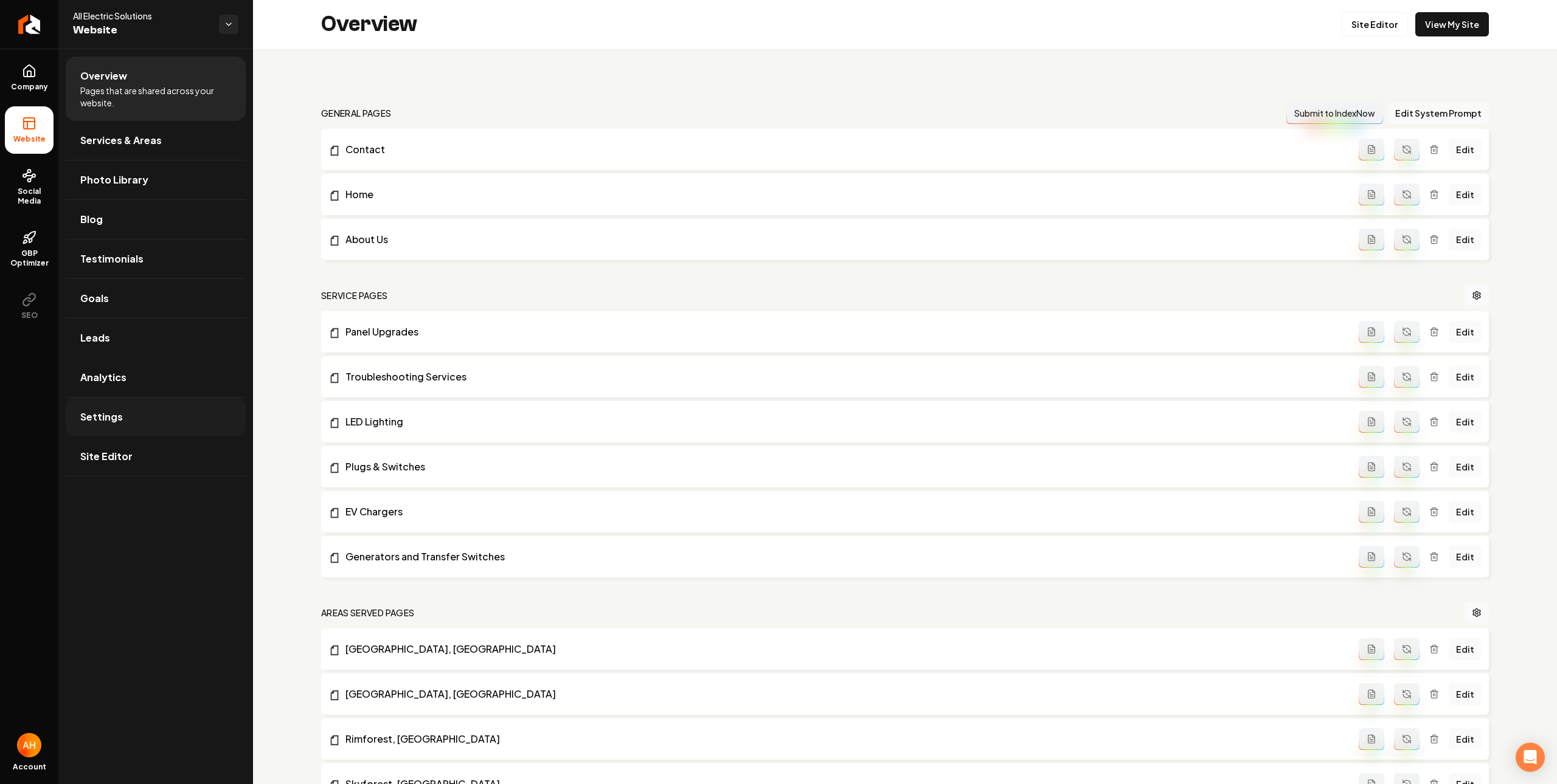
click at [124, 417] on link "Settings" at bounding box center [156, 417] width 180 height 39
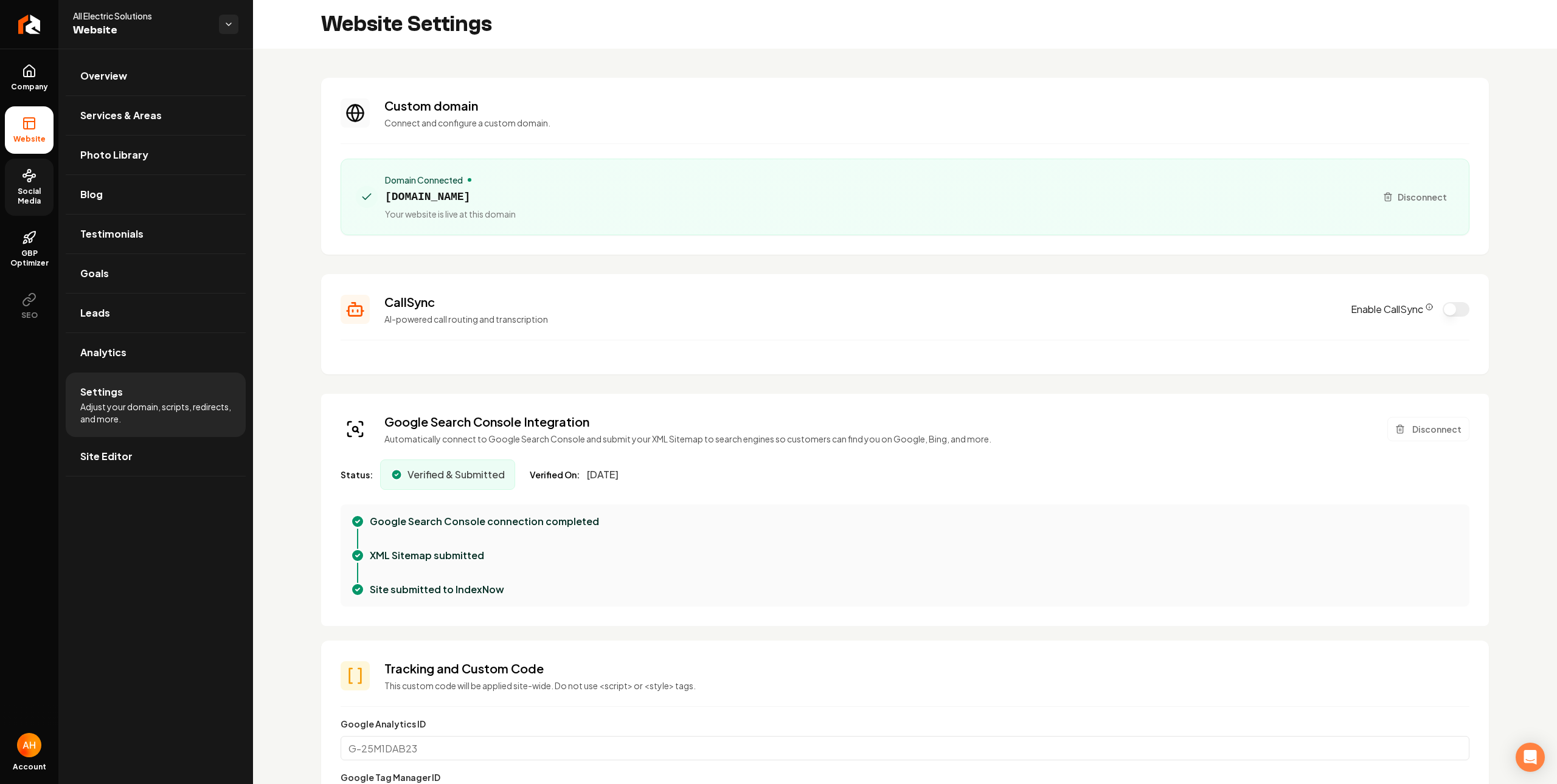
click at [32, 189] on span "Social Media" at bounding box center [29, 196] width 49 height 20
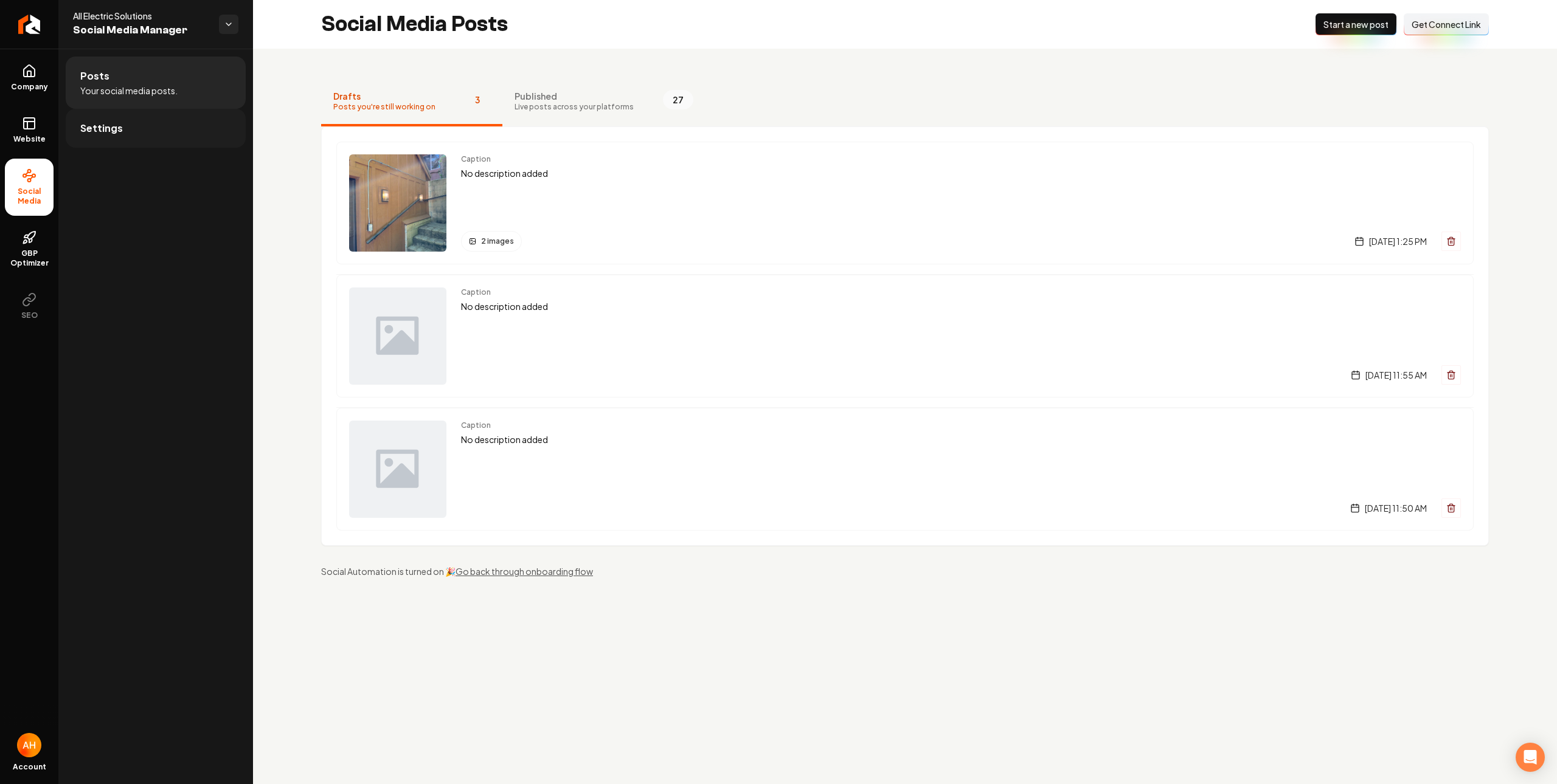
click at [101, 141] on link "Settings" at bounding box center [156, 128] width 180 height 39
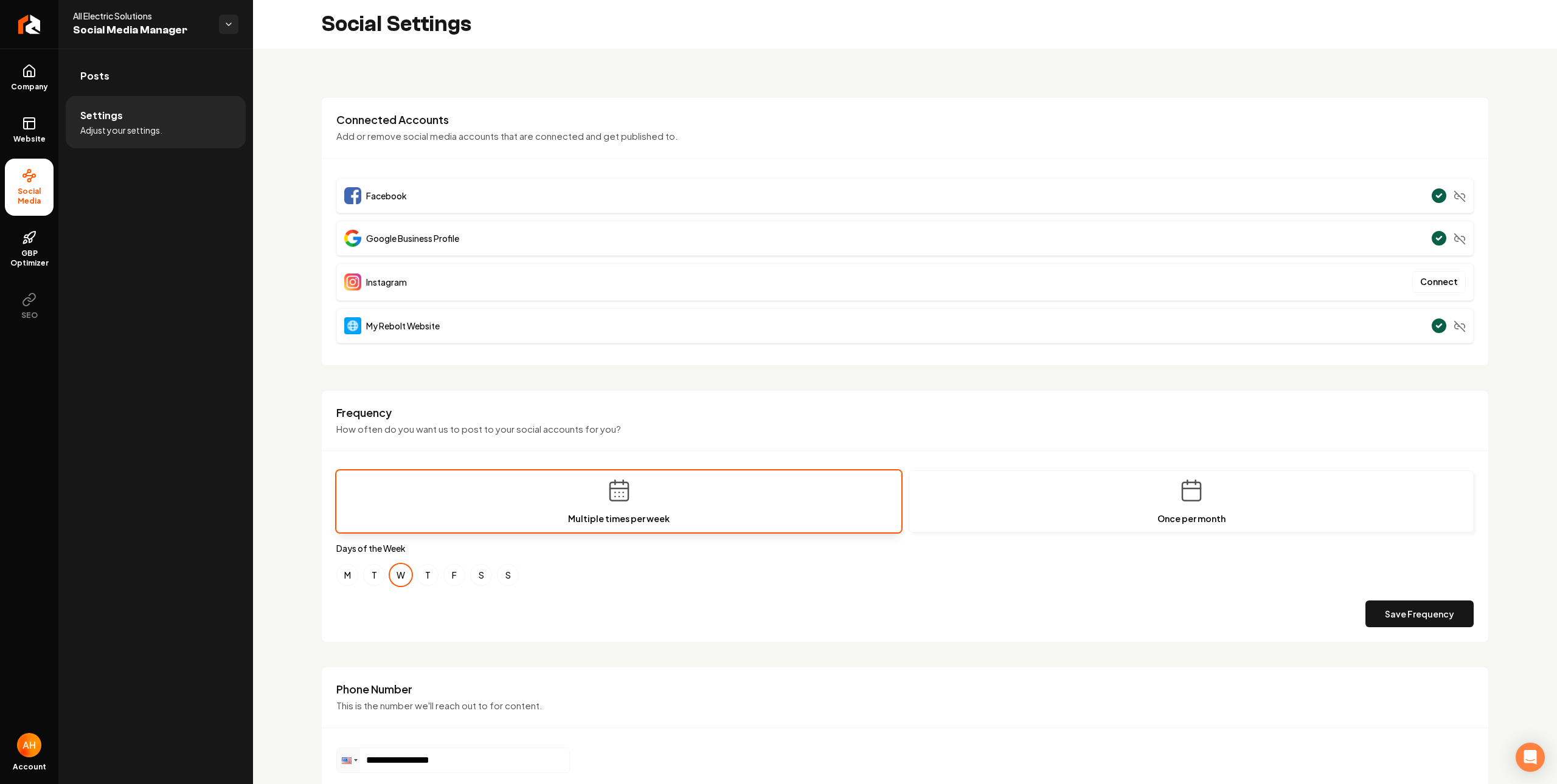
scroll to position [311, 0]
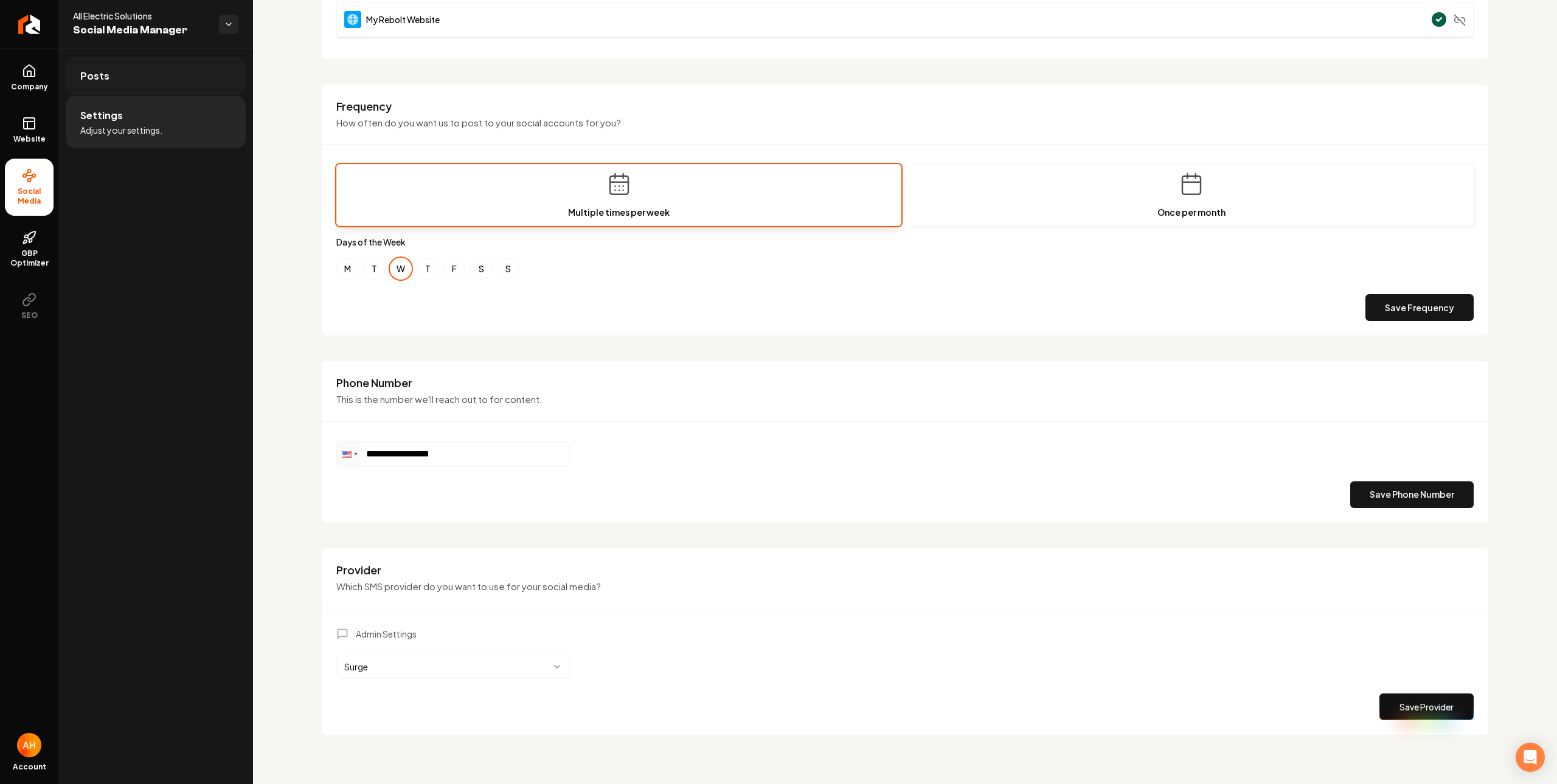
click at [160, 78] on link "Posts" at bounding box center [156, 76] width 180 height 39
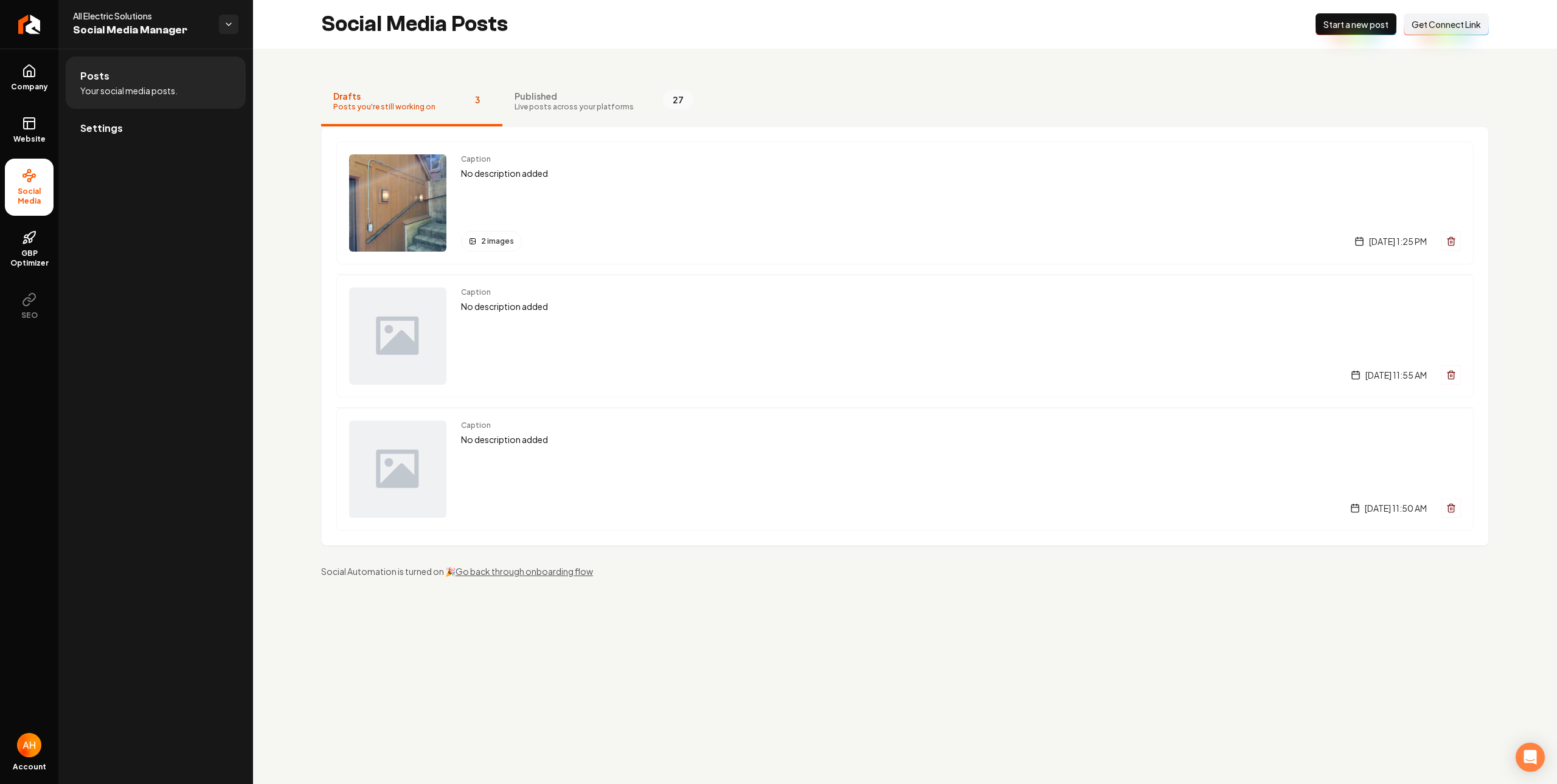
click at [1346, 23] on span "Start a new post" at bounding box center [1356, 24] width 65 height 12
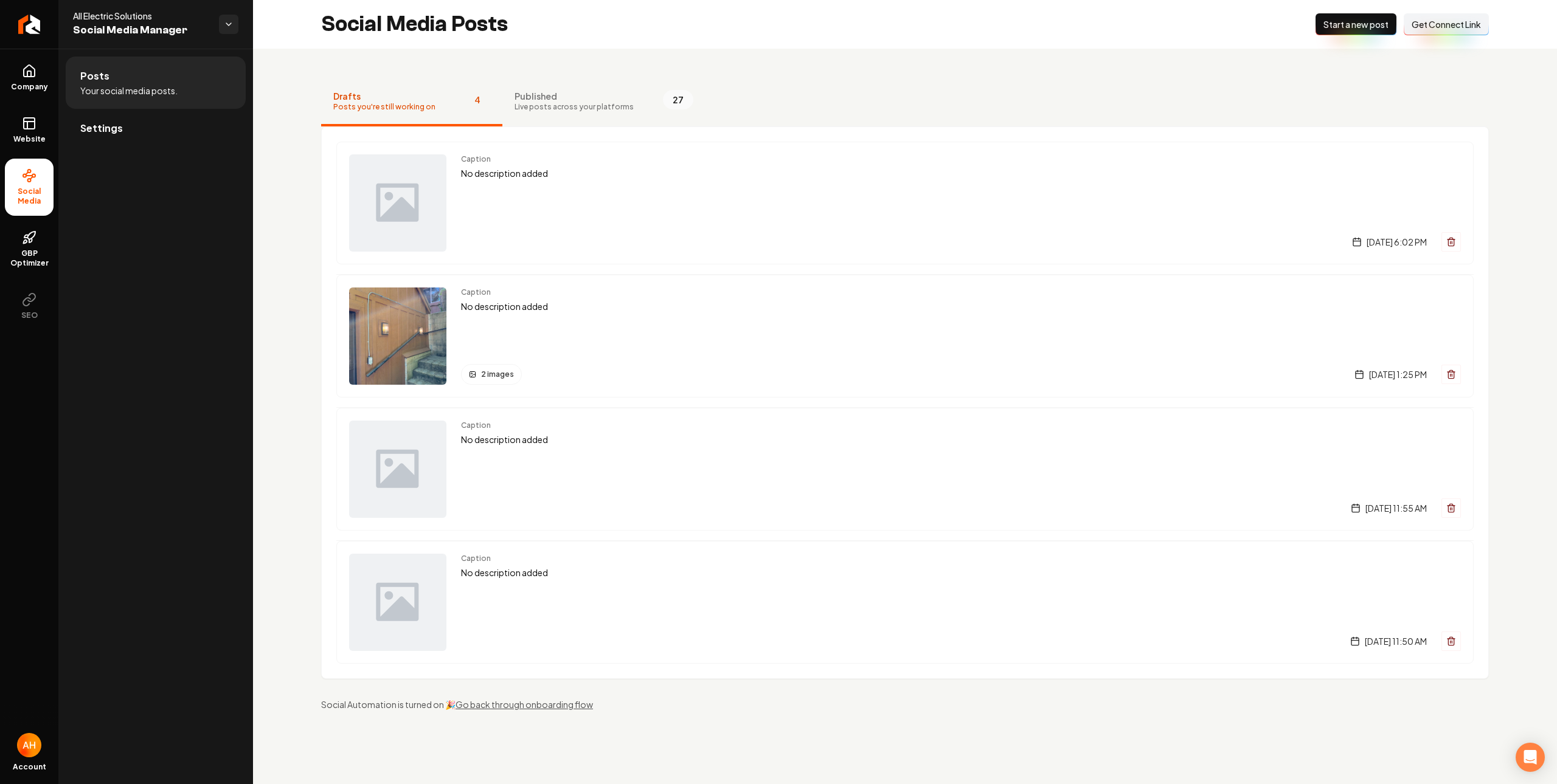
click at [763, 76] on div "Drafts Posts you're still working on 4 Published Live posts across your platfor…" at bounding box center [905, 395] width 1304 height 691
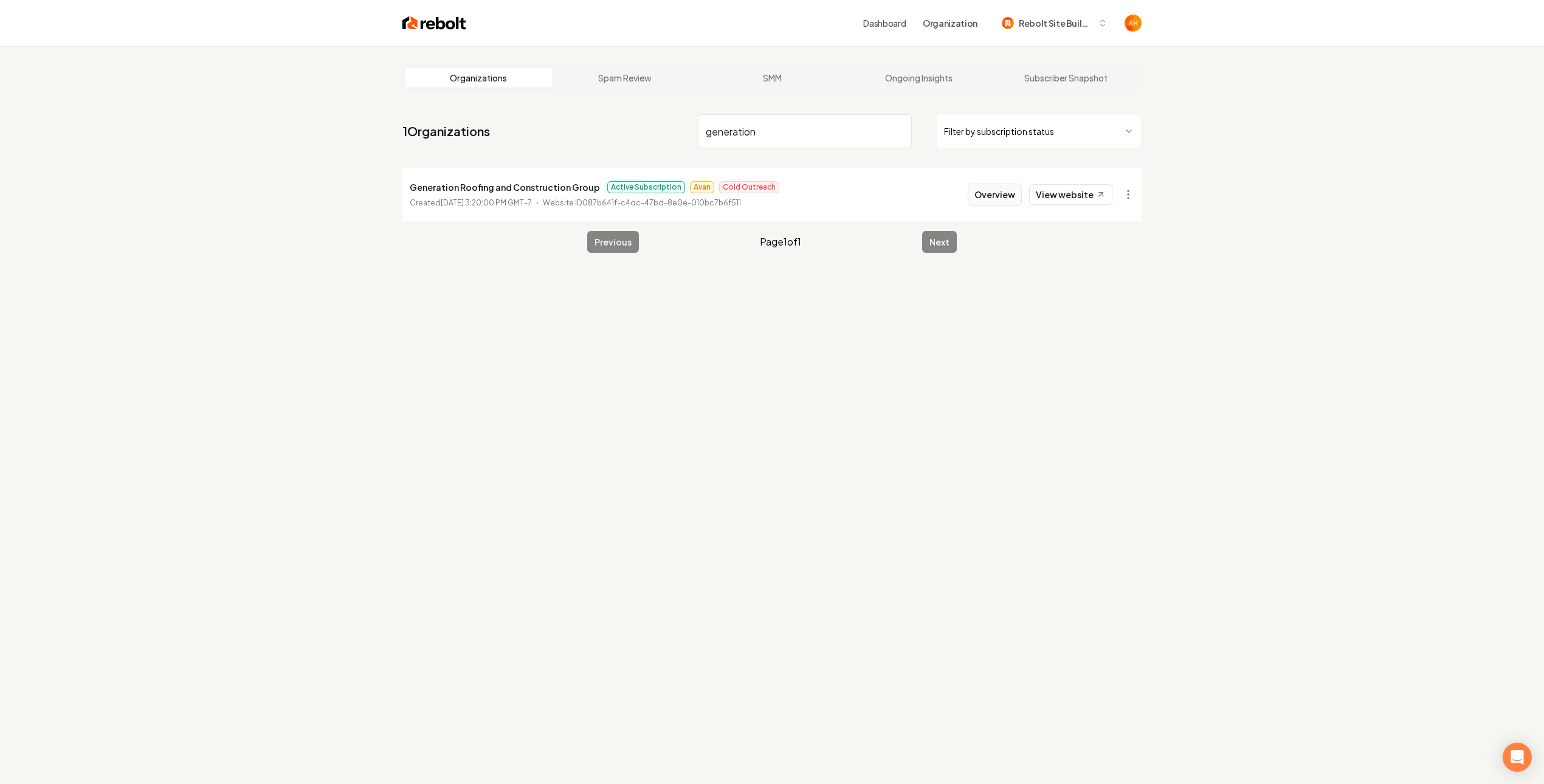
type input "generation"
click at [999, 200] on button "Overview" at bounding box center [994, 194] width 54 height 22
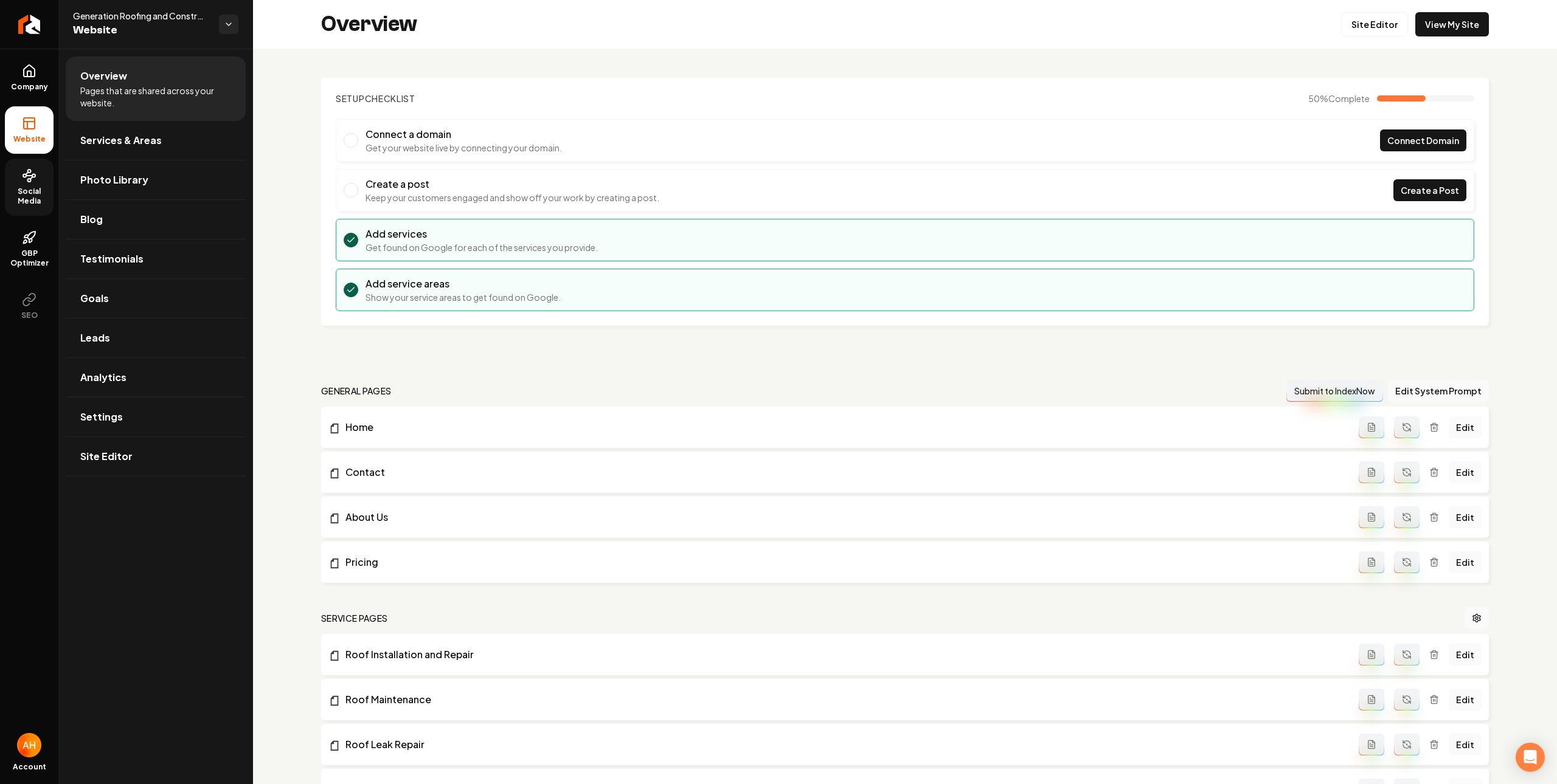
click at [31, 193] on span "Social Media" at bounding box center [29, 196] width 49 height 20
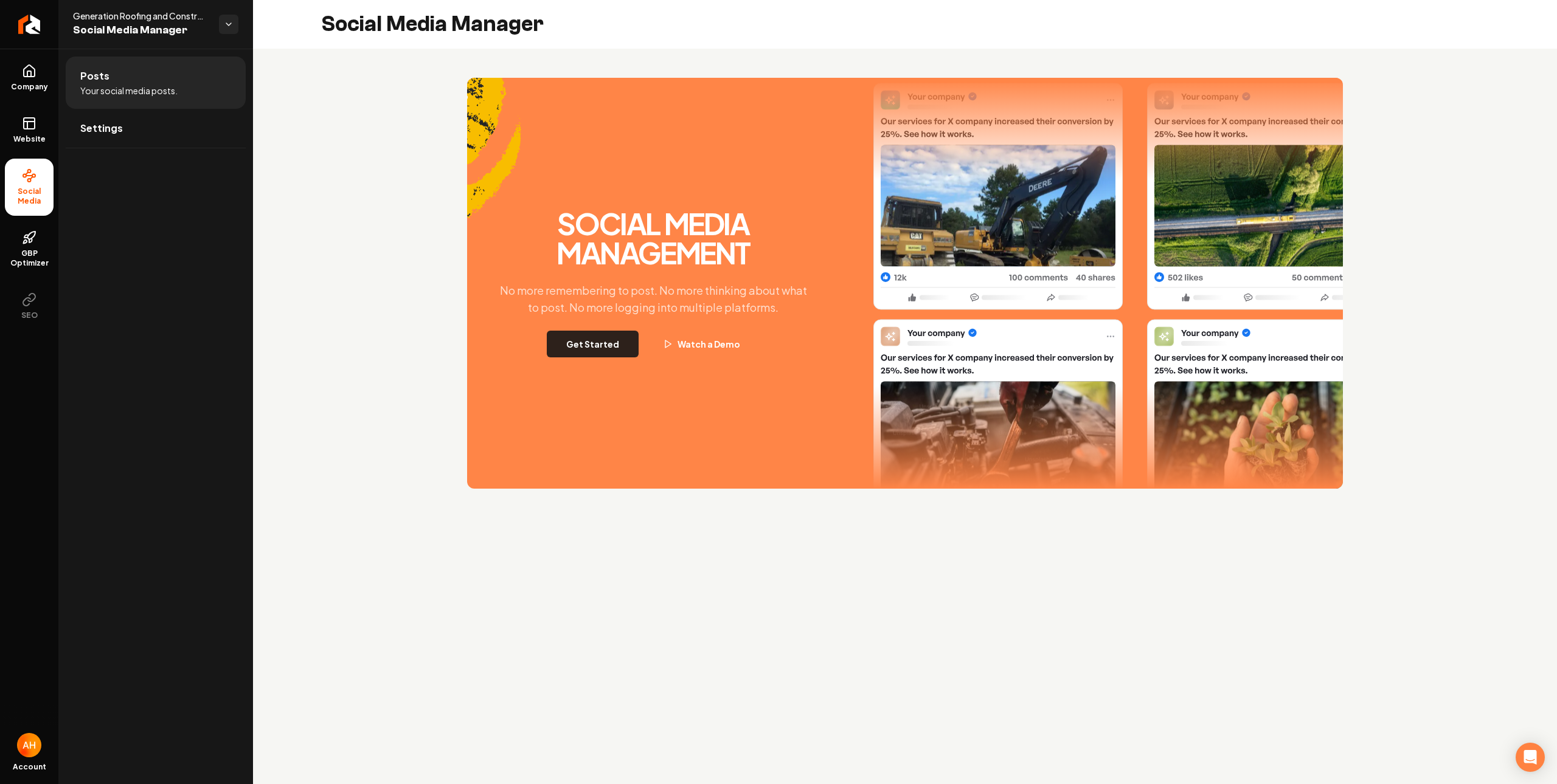
click at [604, 353] on button "Get Started" at bounding box center [592, 344] width 92 height 27
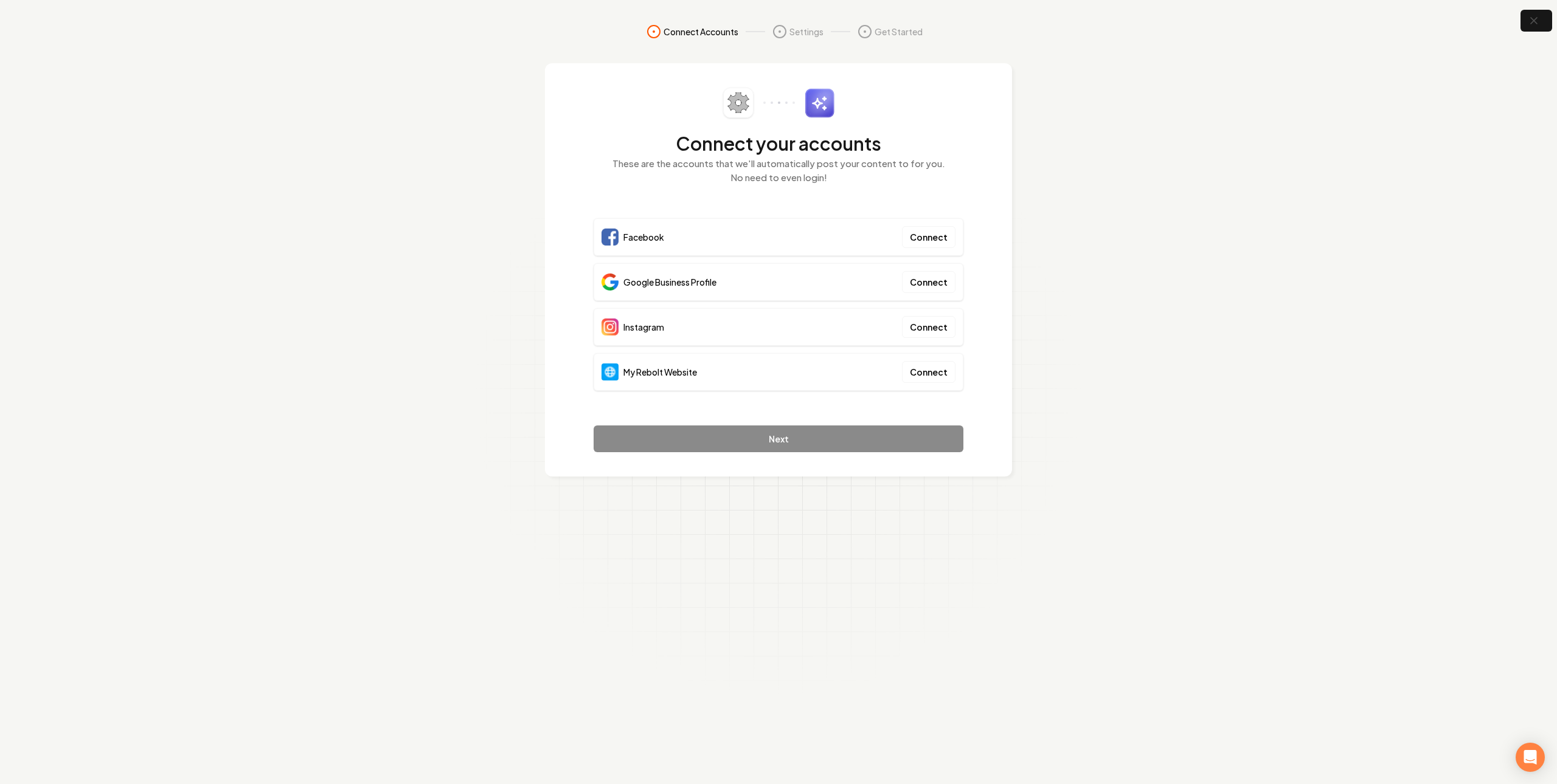
click at [947, 361] on div "My Rebolt Website Connect" at bounding box center [778, 372] width 370 height 37
click at [945, 365] on button "Connect" at bounding box center [929, 372] width 53 height 22
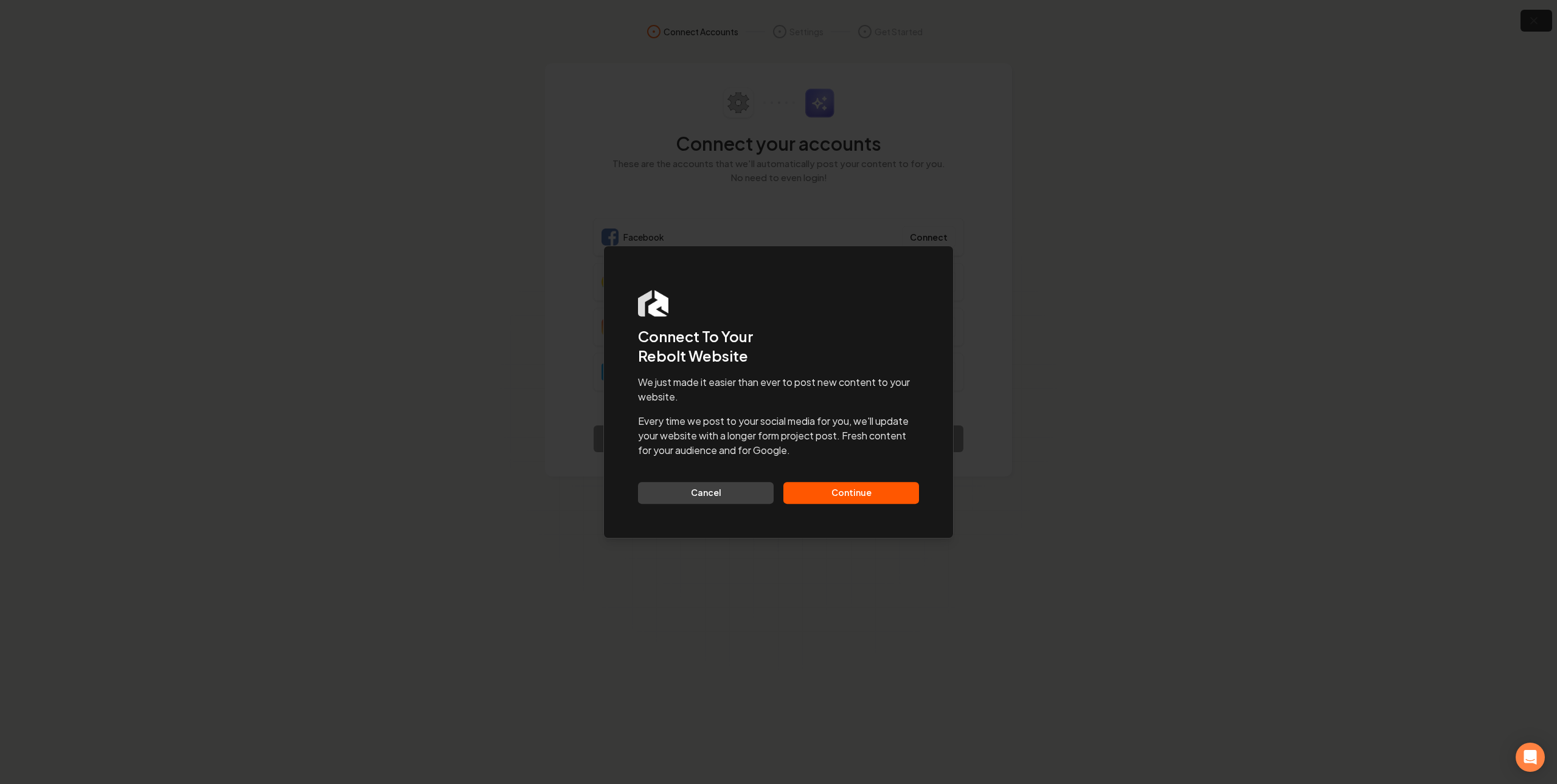
click at [858, 496] on button "Continue" at bounding box center [851, 493] width 135 height 22
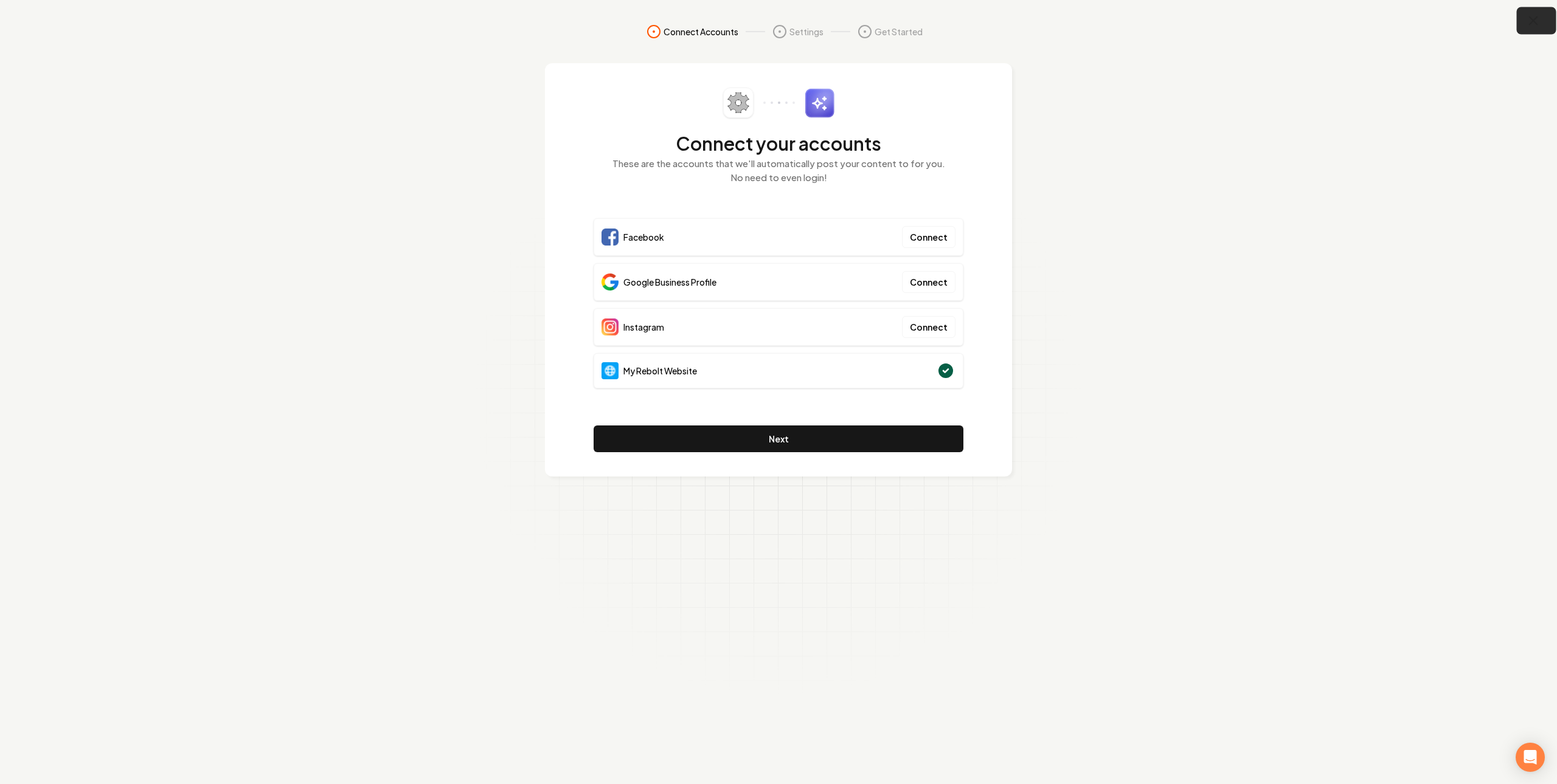
click at [1373, 26] on icon "button" at bounding box center [1533, 20] width 15 height 15
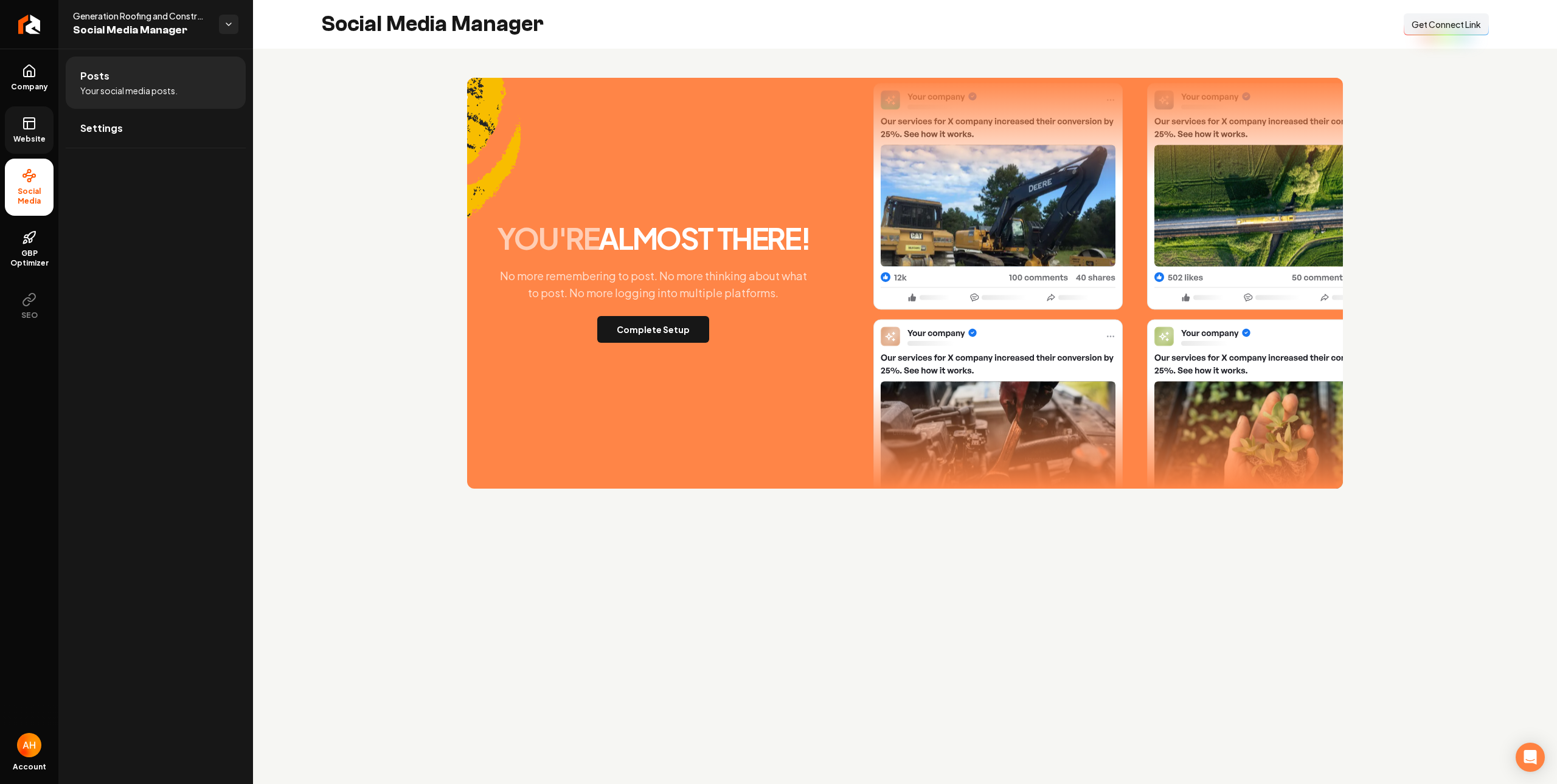
click at [37, 144] on link "Website" at bounding box center [29, 129] width 49 height 47
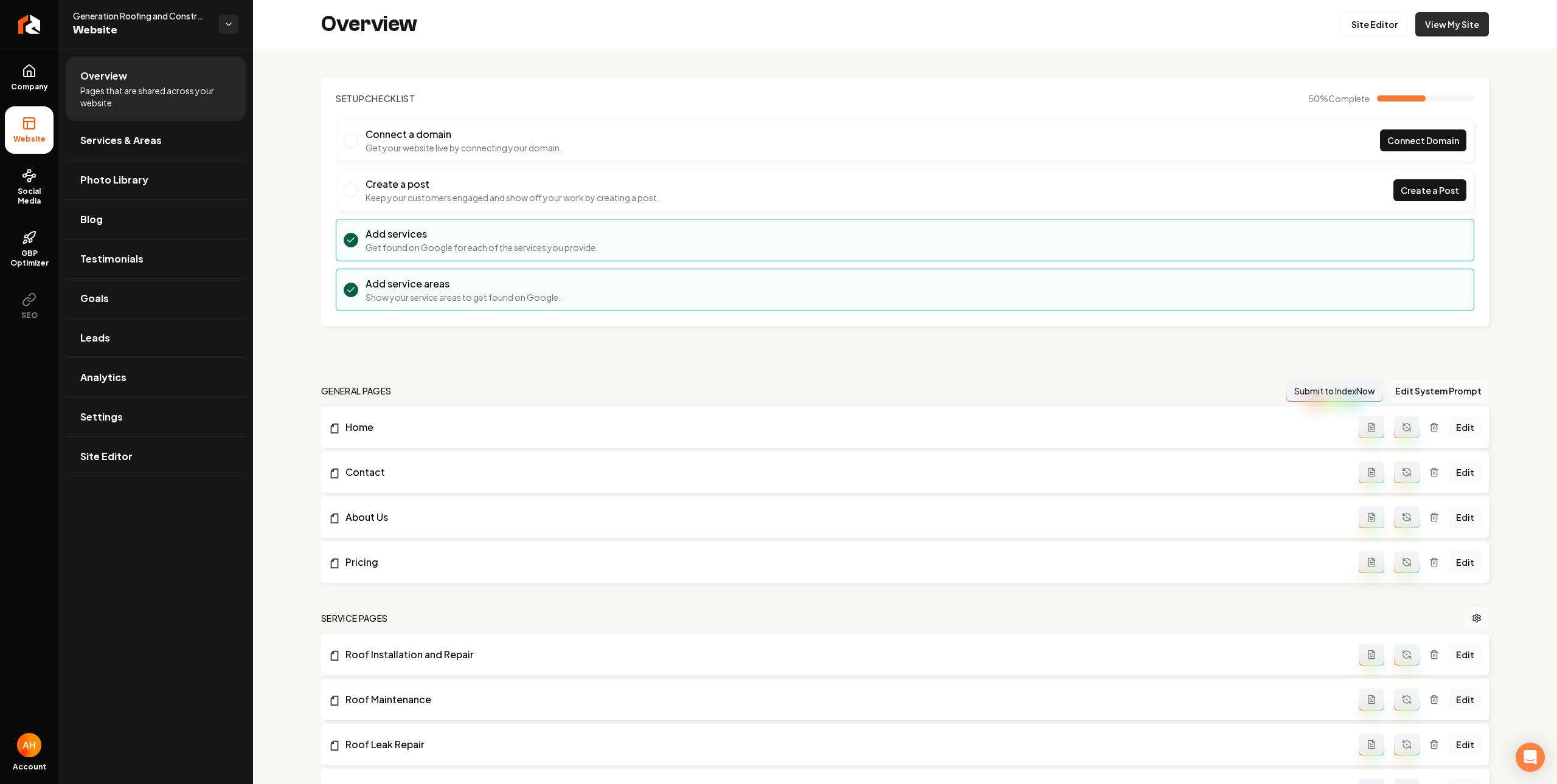
click at [1373, 21] on link "View My Site" at bounding box center [1452, 24] width 74 height 24
click at [761, 123] on li "Connect a domain Get your website live by connecting your domain. Connect Domain" at bounding box center [905, 141] width 1138 height 43
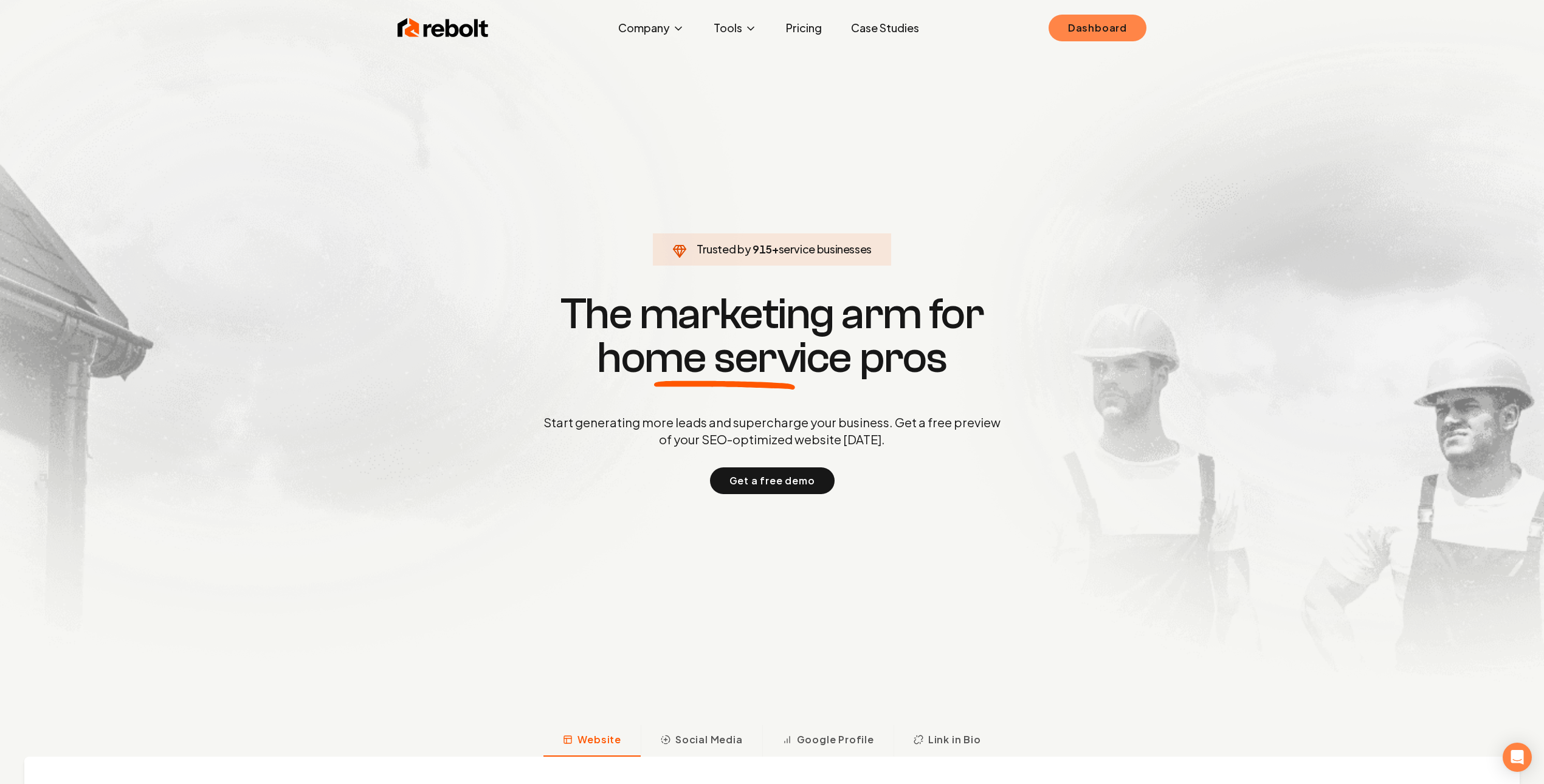
click at [1108, 21] on link "Dashboard" at bounding box center [1098, 28] width 98 height 27
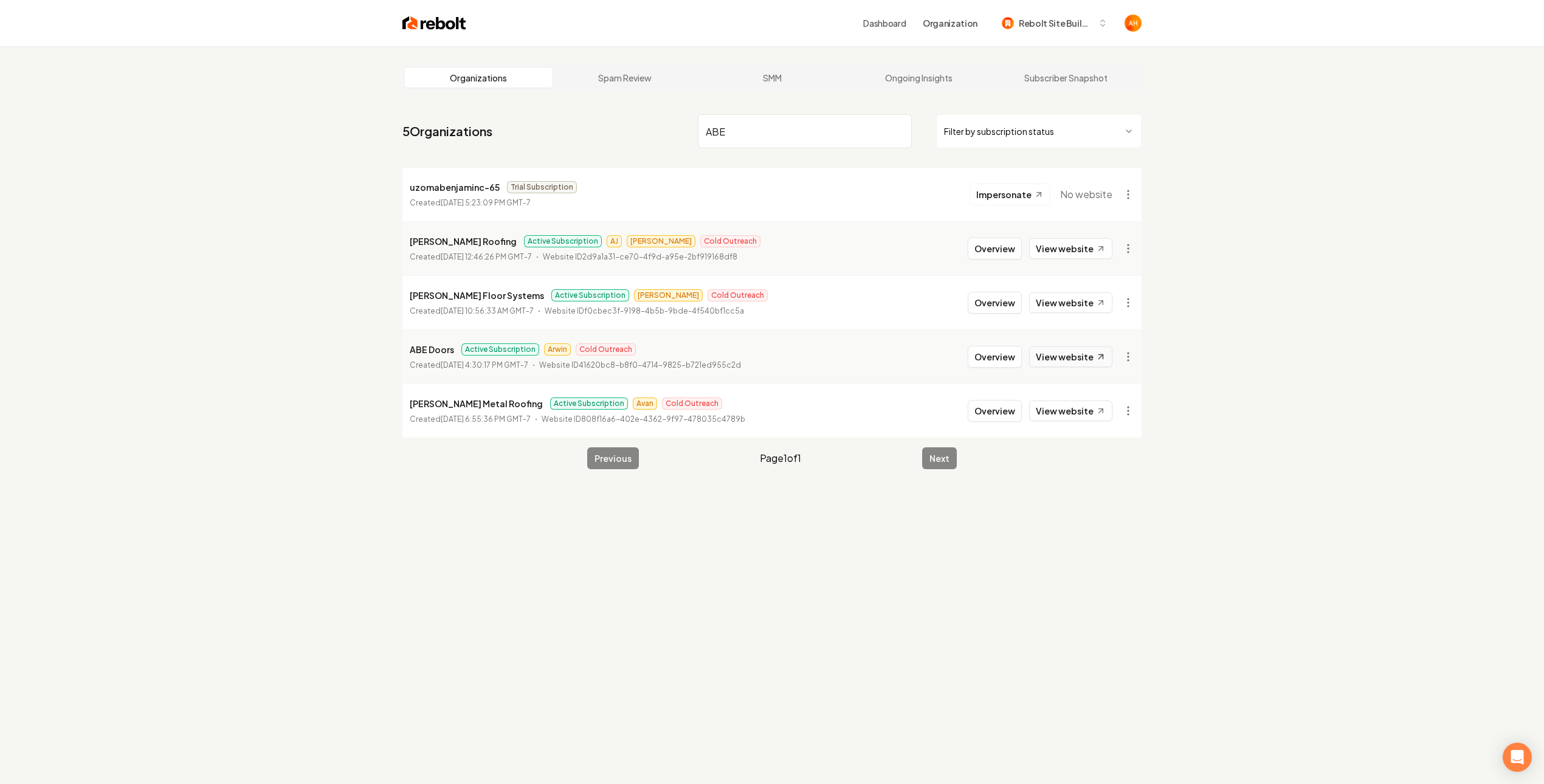
type input "ABE"
click at [1062, 353] on link "View website" at bounding box center [1070, 356] width 83 height 20
click at [1003, 353] on button "Overview" at bounding box center [994, 356] width 54 height 22
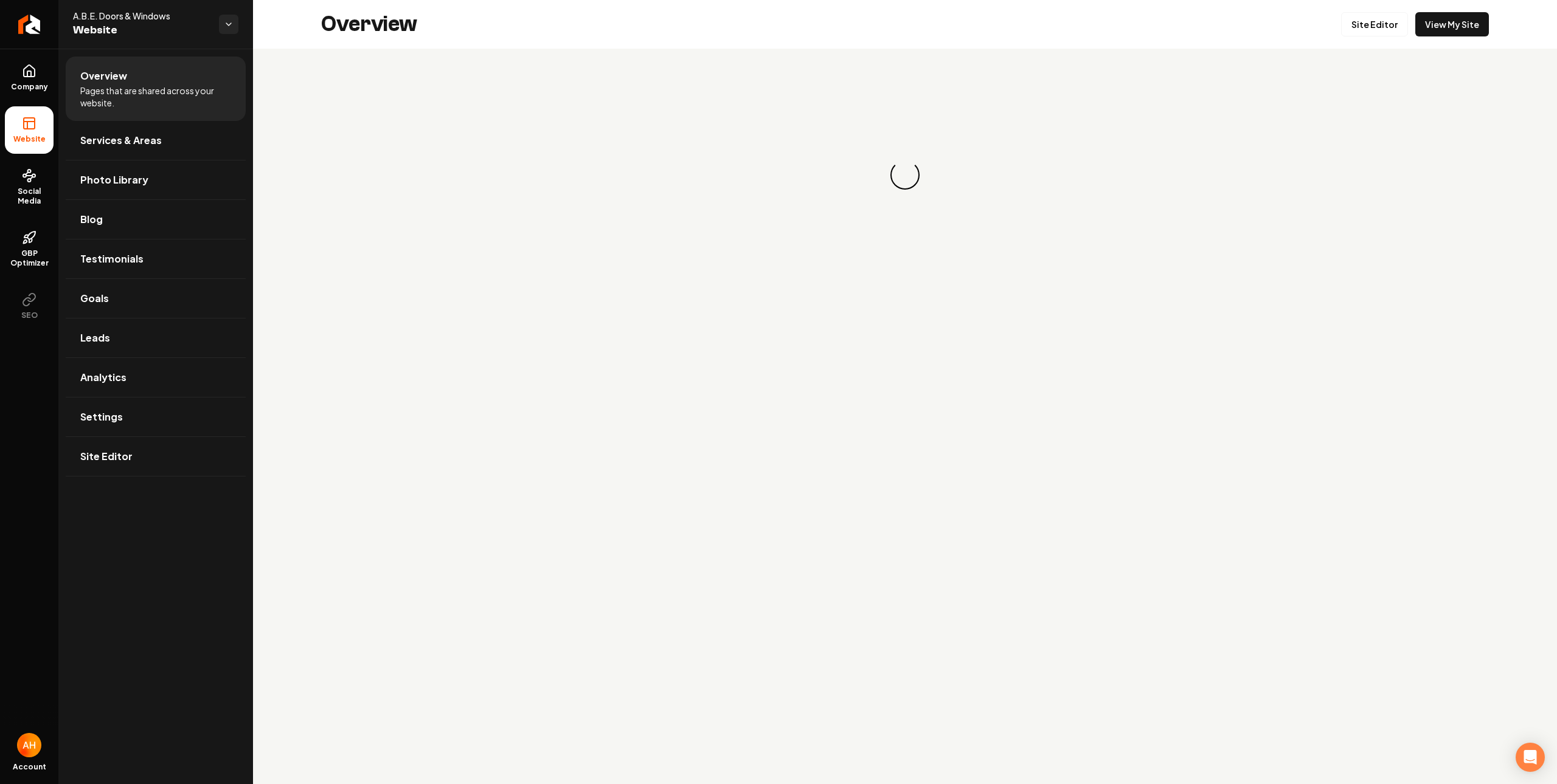
click at [1398, 56] on div "Loading... Loading..." at bounding box center [905, 176] width 1304 height 253
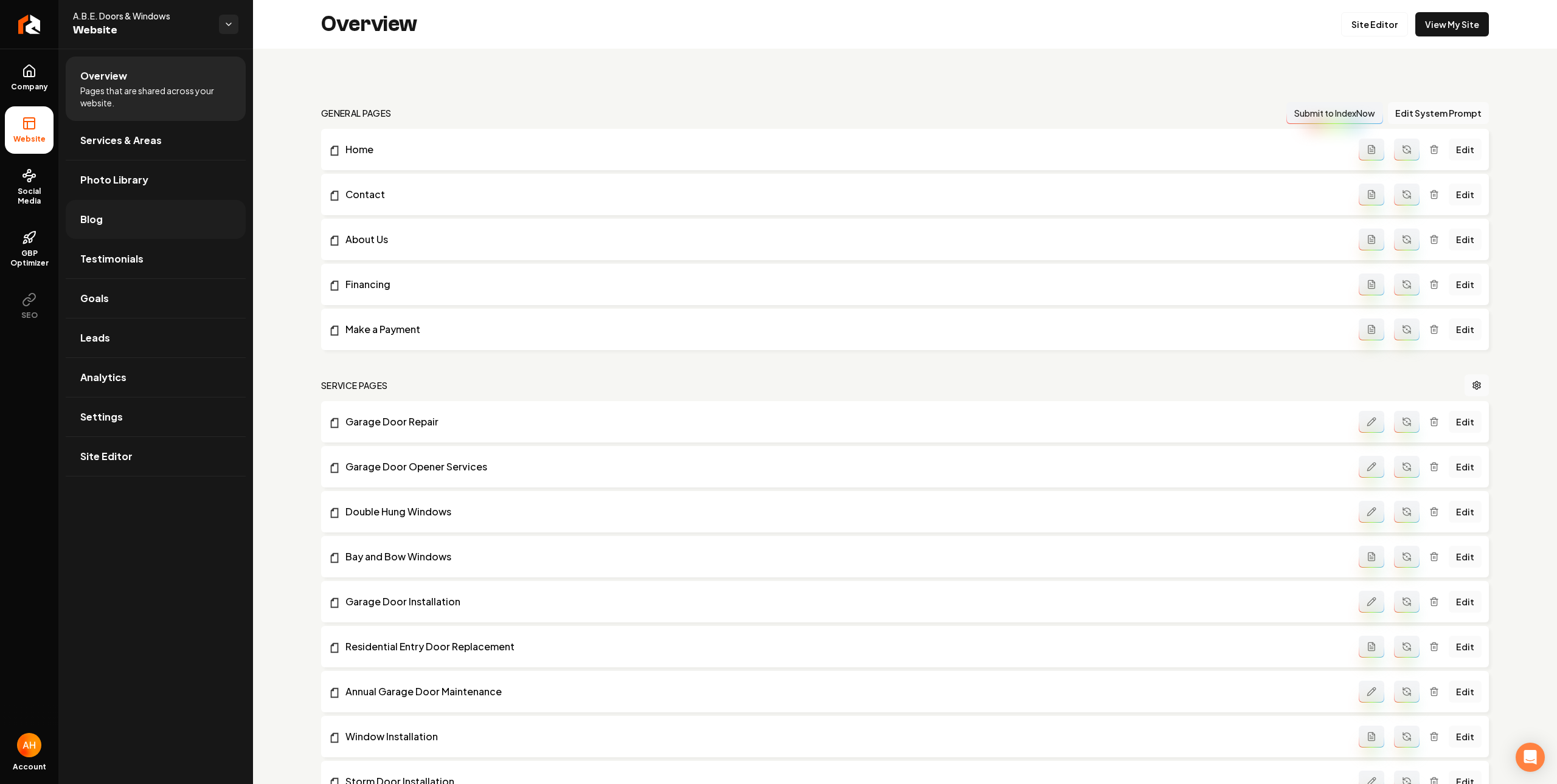
click at [121, 217] on link "Blog" at bounding box center [156, 219] width 180 height 39
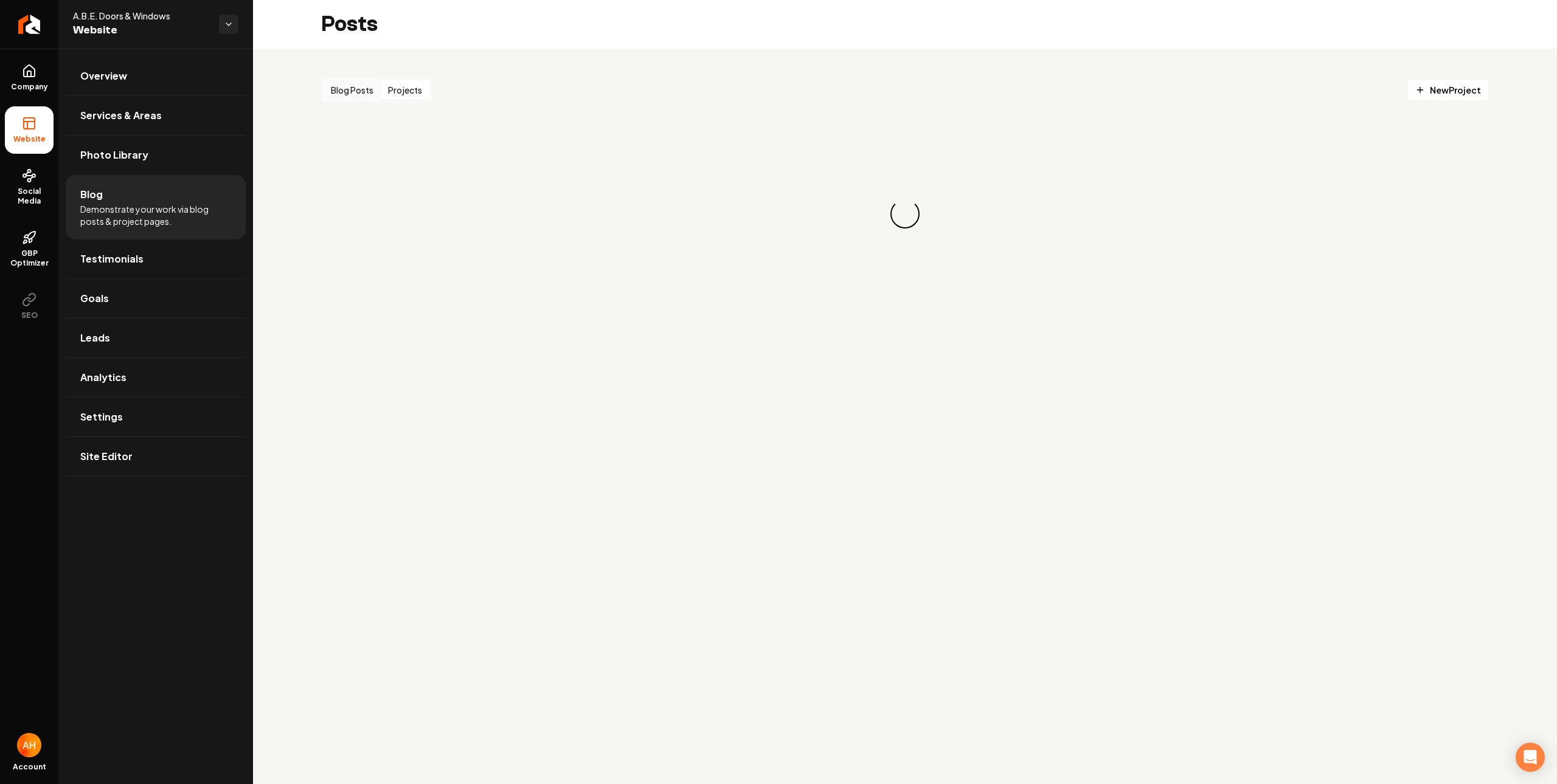
drag, startPoint x: 409, startPoint y: 89, endPoint x: 377, endPoint y: 109, distance: 37.7
click at [408, 91] on button "Projects" at bounding box center [405, 90] width 49 height 20
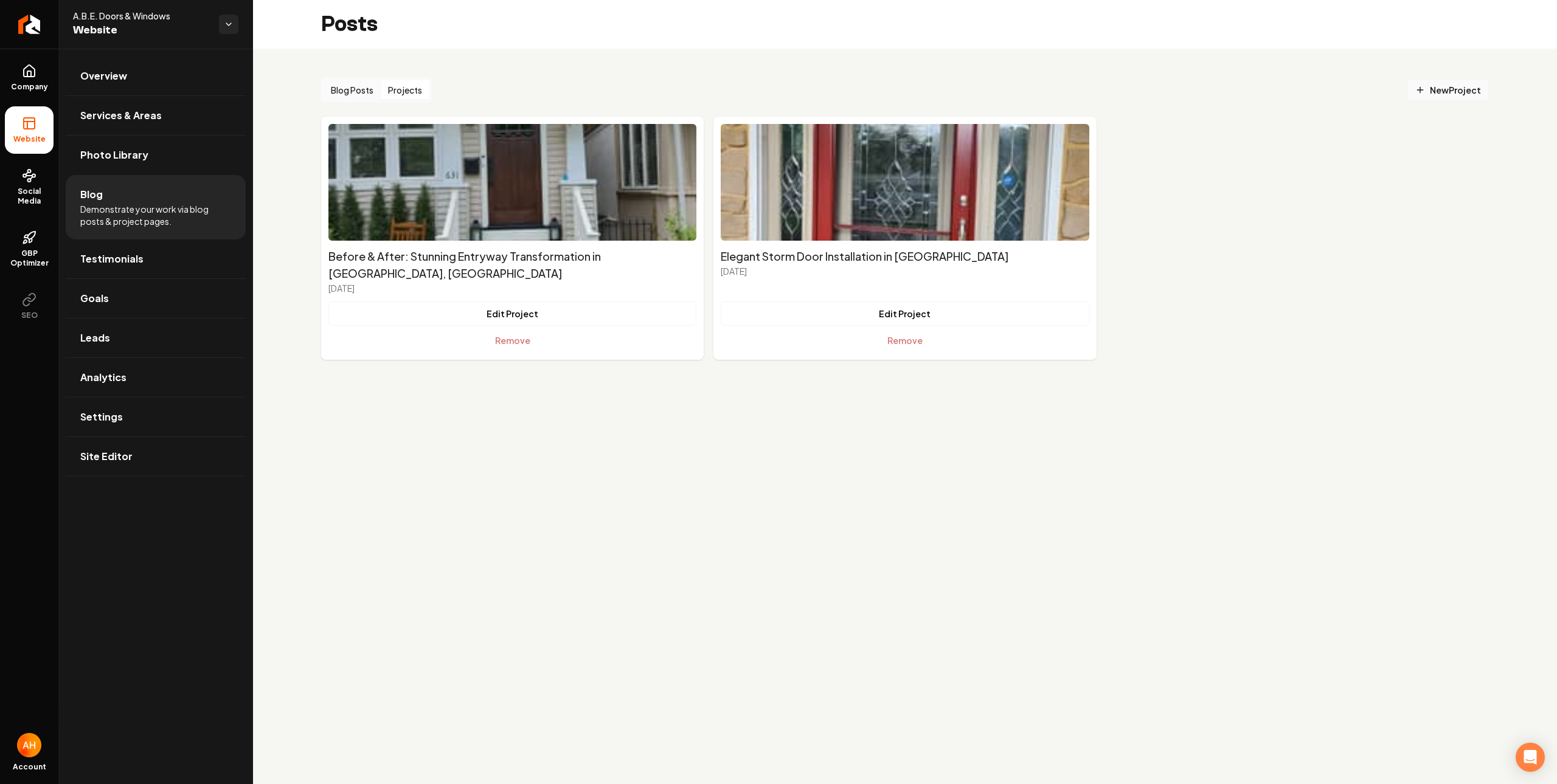
click at [1414, 88] on link "New Project" at bounding box center [1447, 90] width 81 height 22
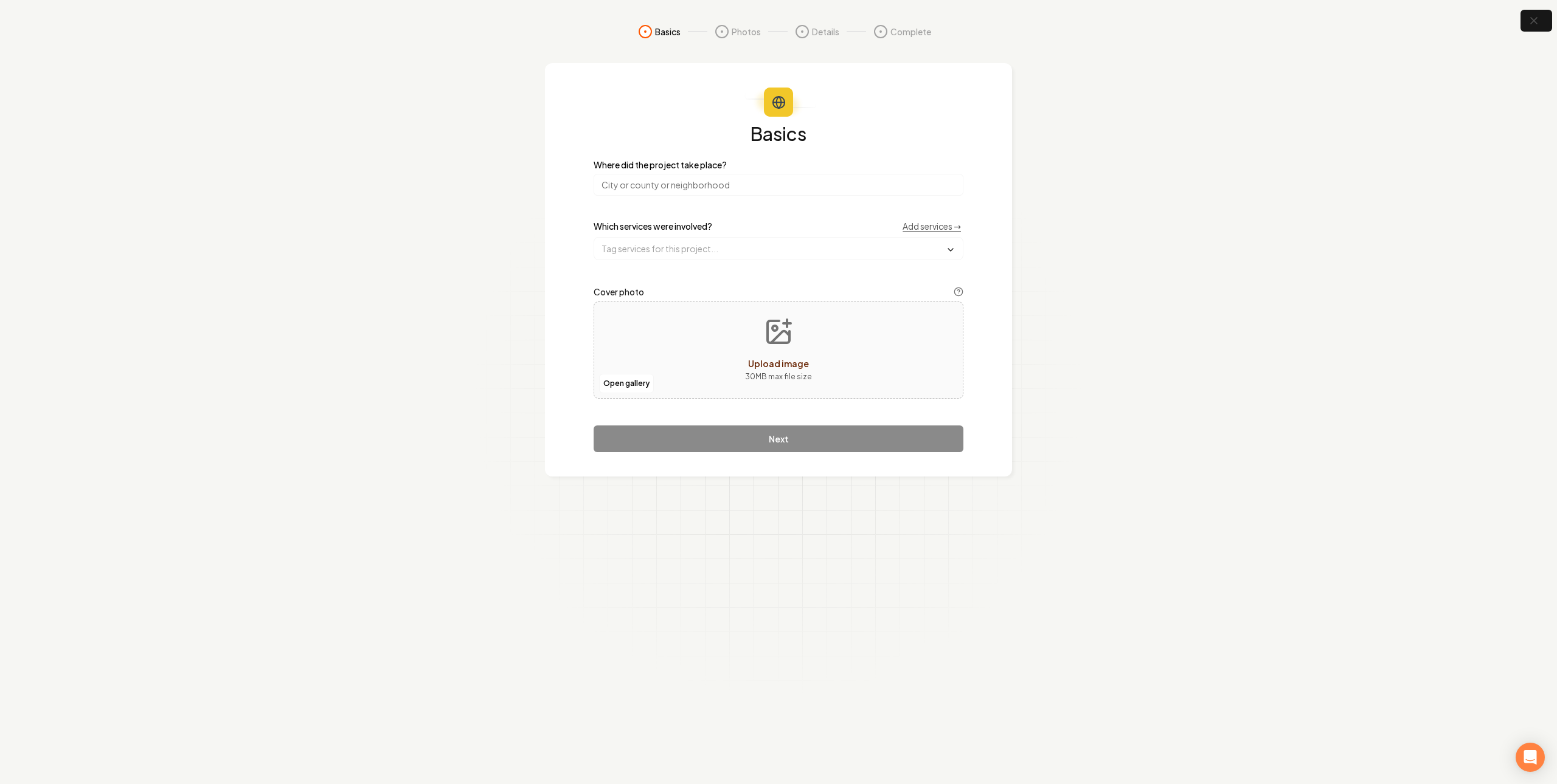
click at [666, 191] on input "search" at bounding box center [778, 184] width 370 height 22
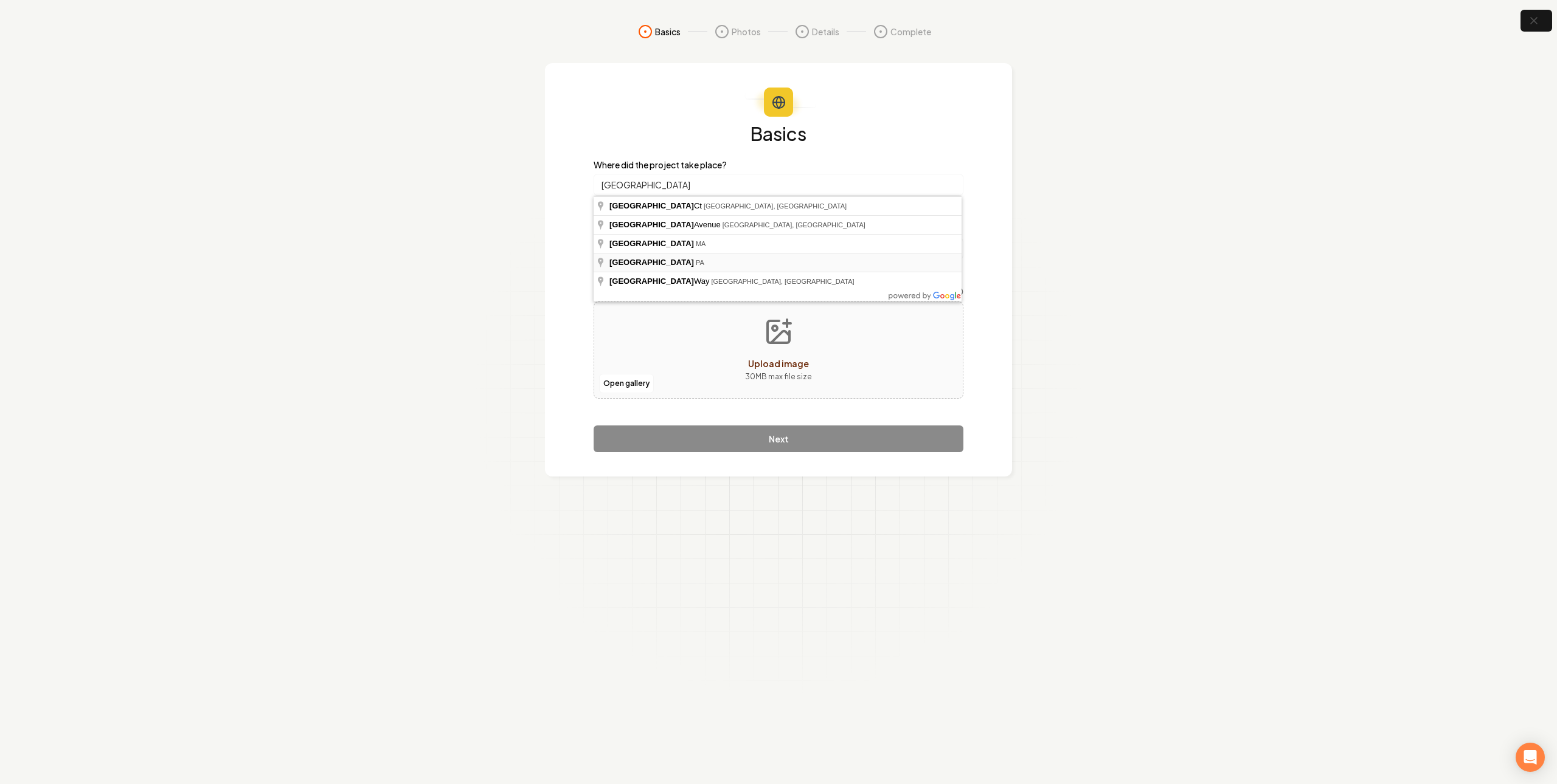
type input "[GEOGRAPHIC_DATA], [GEOGRAPHIC_DATA]"
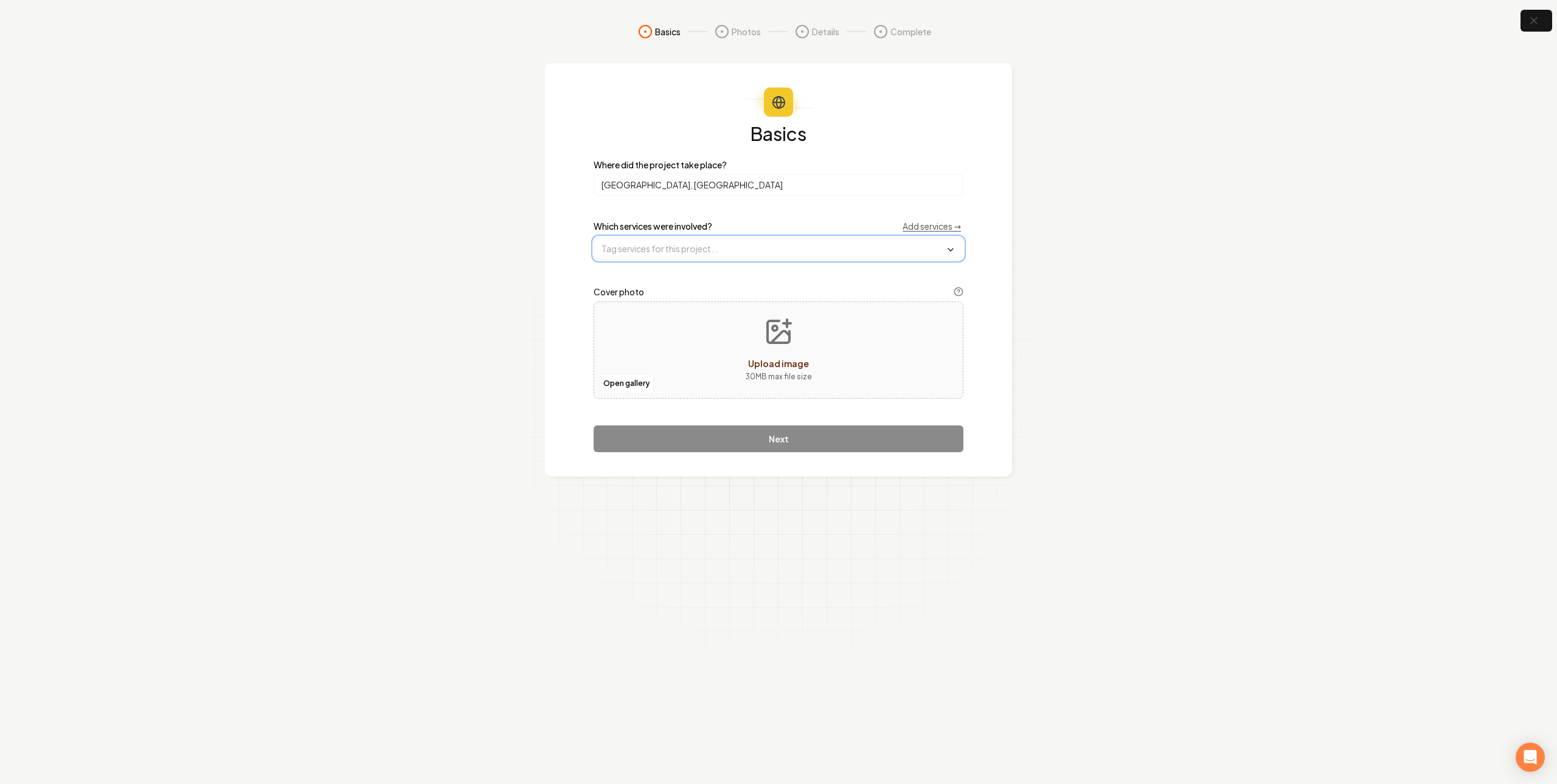
click at [696, 248] on input "text" at bounding box center [778, 249] width 368 height 22
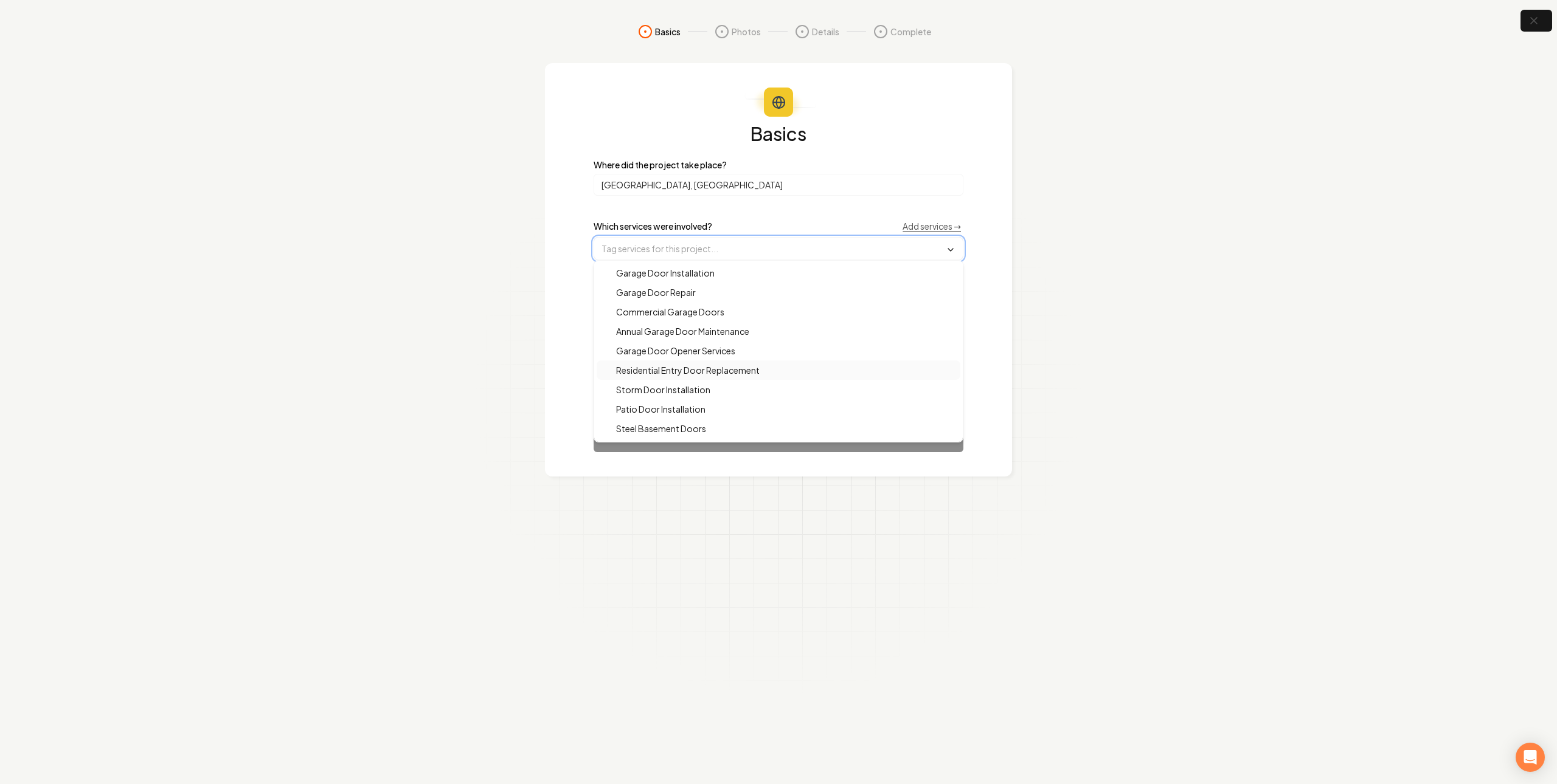
click at [692, 374] on span "Residential Entry Door Replacement" at bounding box center [680, 371] width 158 height 12
click at [750, 373] on div "Storm Door Installation" at bounding box center [778, 371] width 364 height 20
click at [1039, 345] on section "Basics Photos Details Complete Basics Where did the project take place? [GEOGRA…" at bounding box center [778, 392] width 1557 height 784
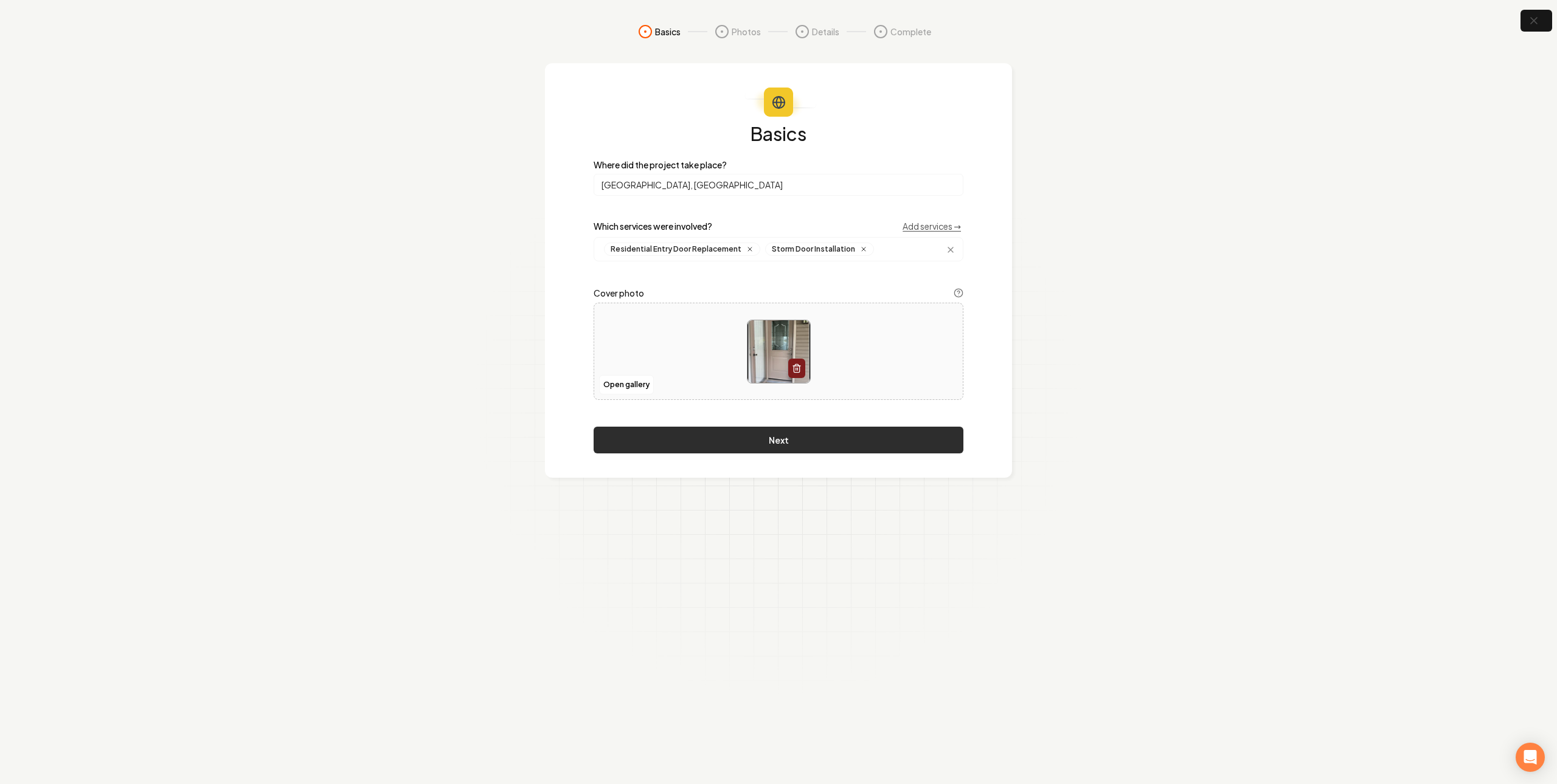
click at [806, 439] on button "Next" at bounding box center [778, 440] width 370 height 27
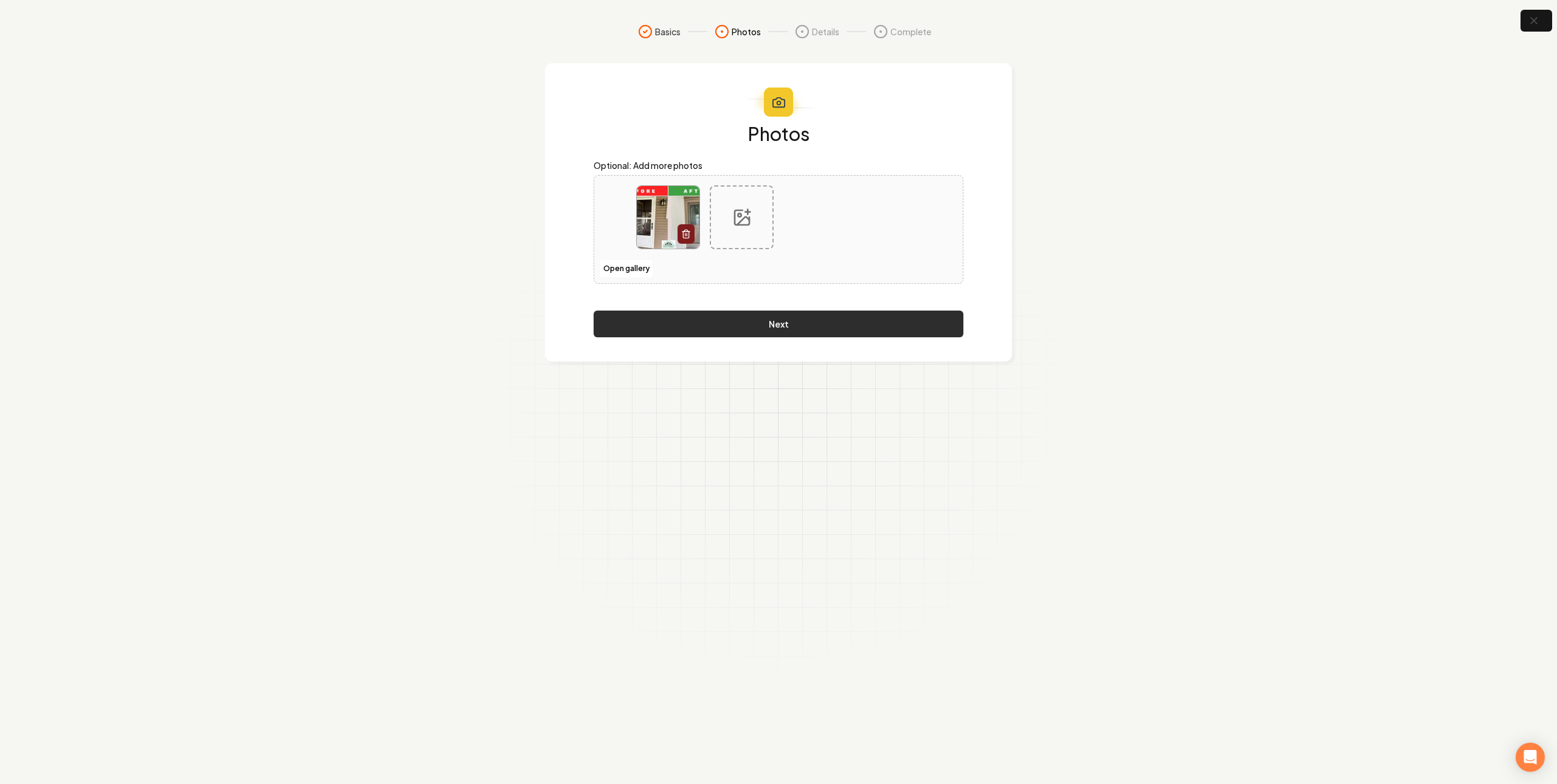
click at [865, 331] on button "Next" at bounding box center [778, 324] width 370 height 27
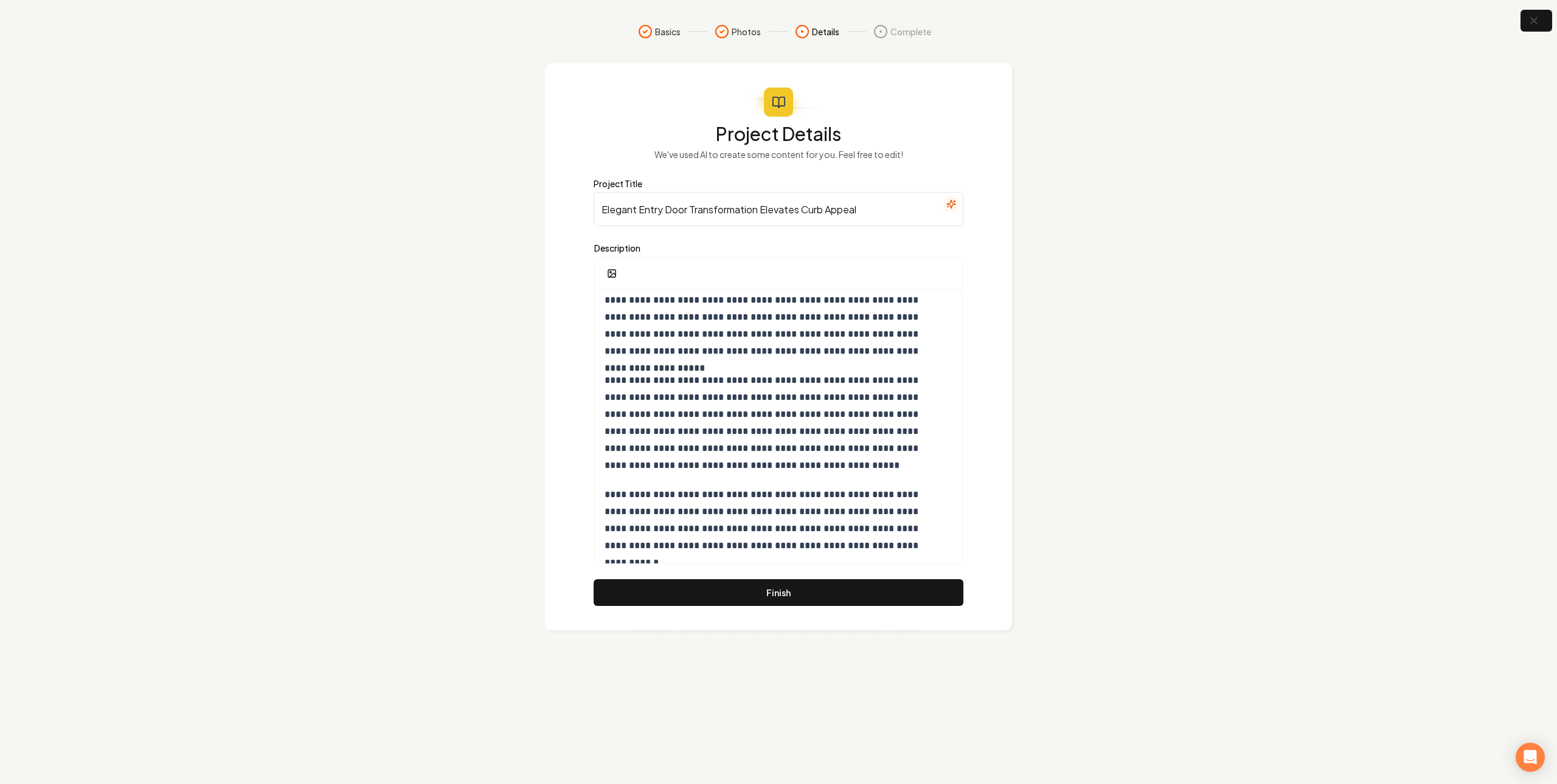
scroll to position [0, 0]
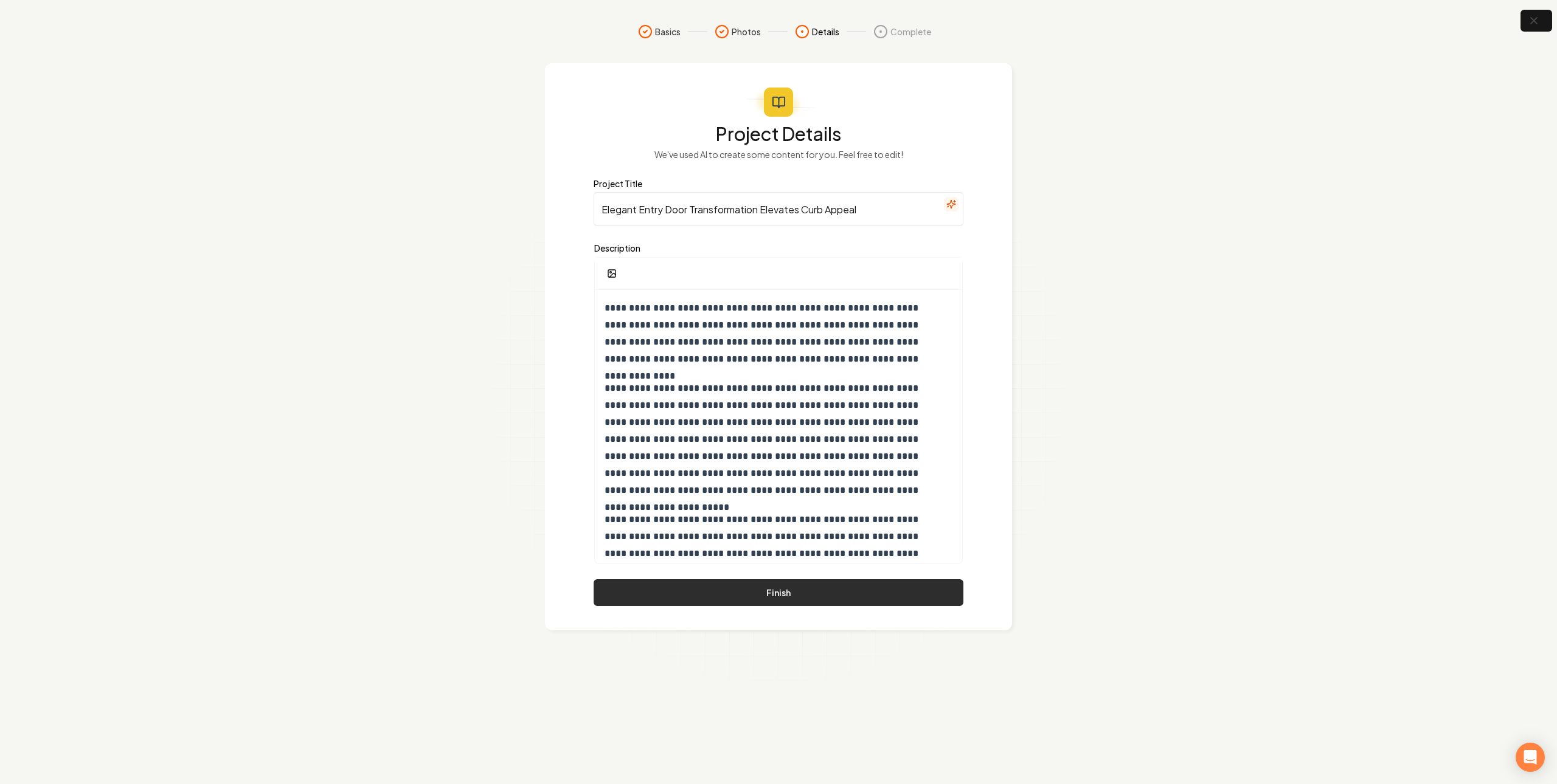
click at [769, 598] on button "Finish" at bounding box center [778, 592] width 370 height 27
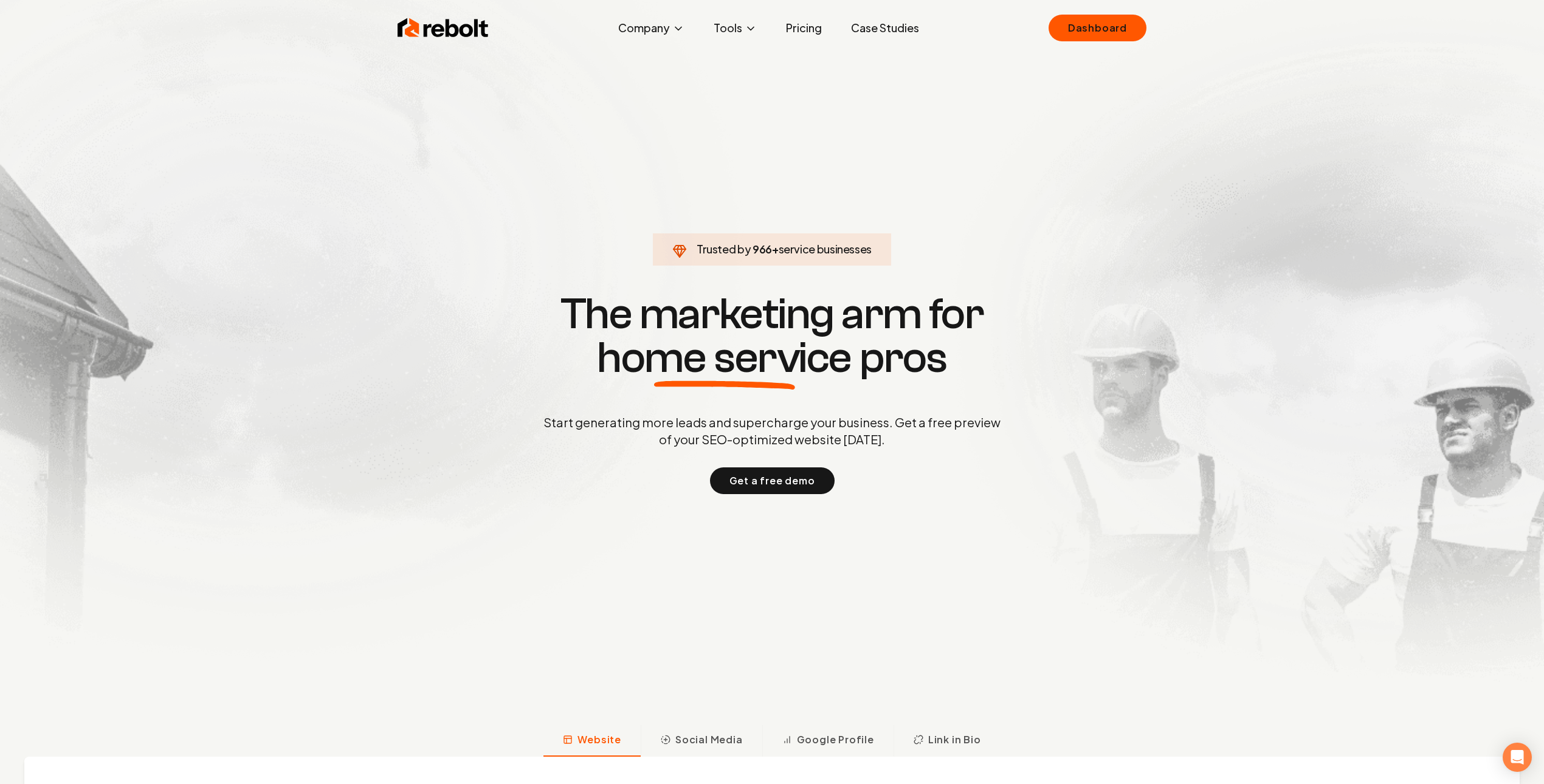
click link "Dashboard" at bounding box center [1098, 28] width 98 height 27
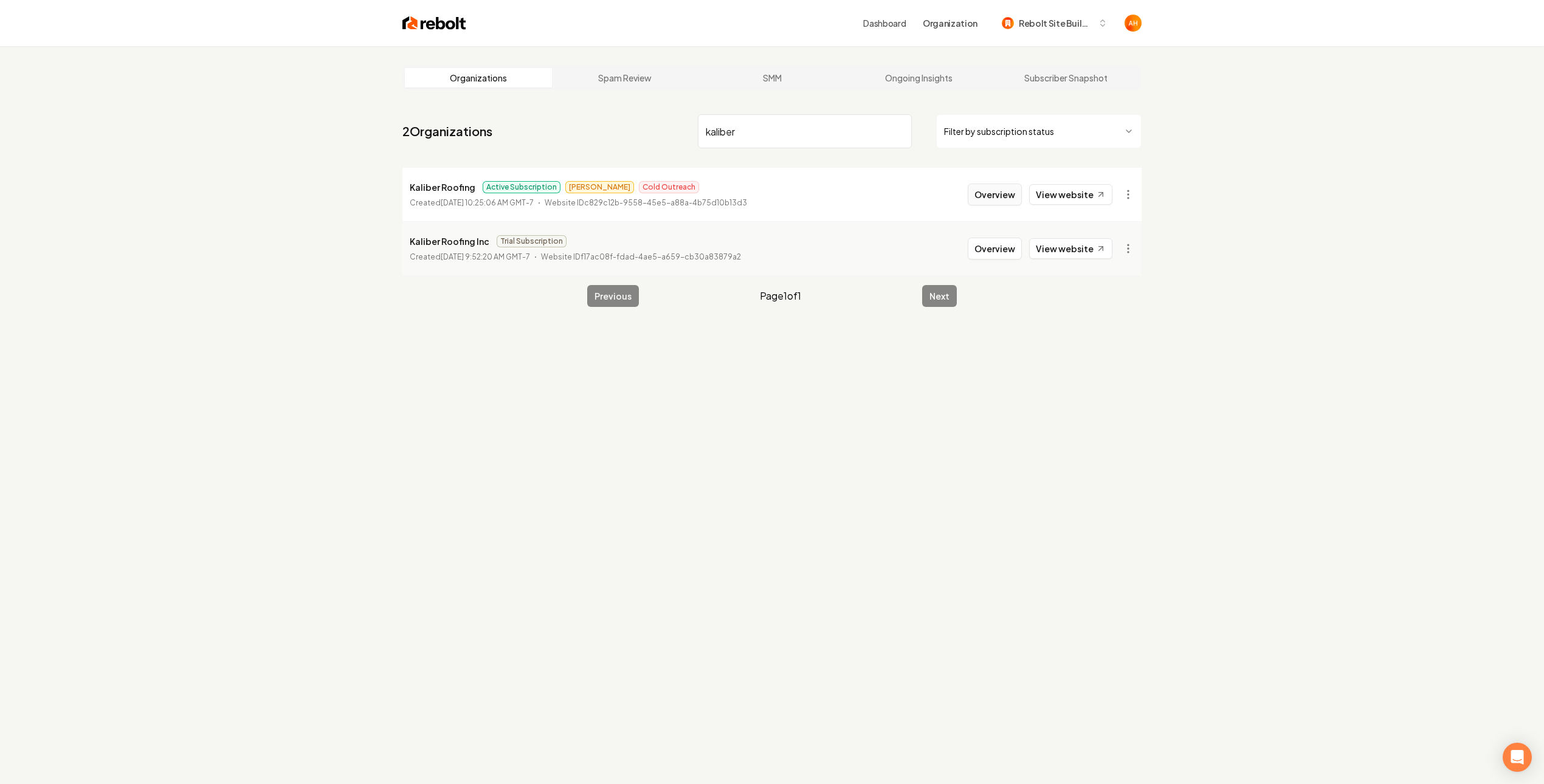
type input "kaliber"
click at [986, 198] on button "Overview" at bounding box center [994, 194] width 54 height 22
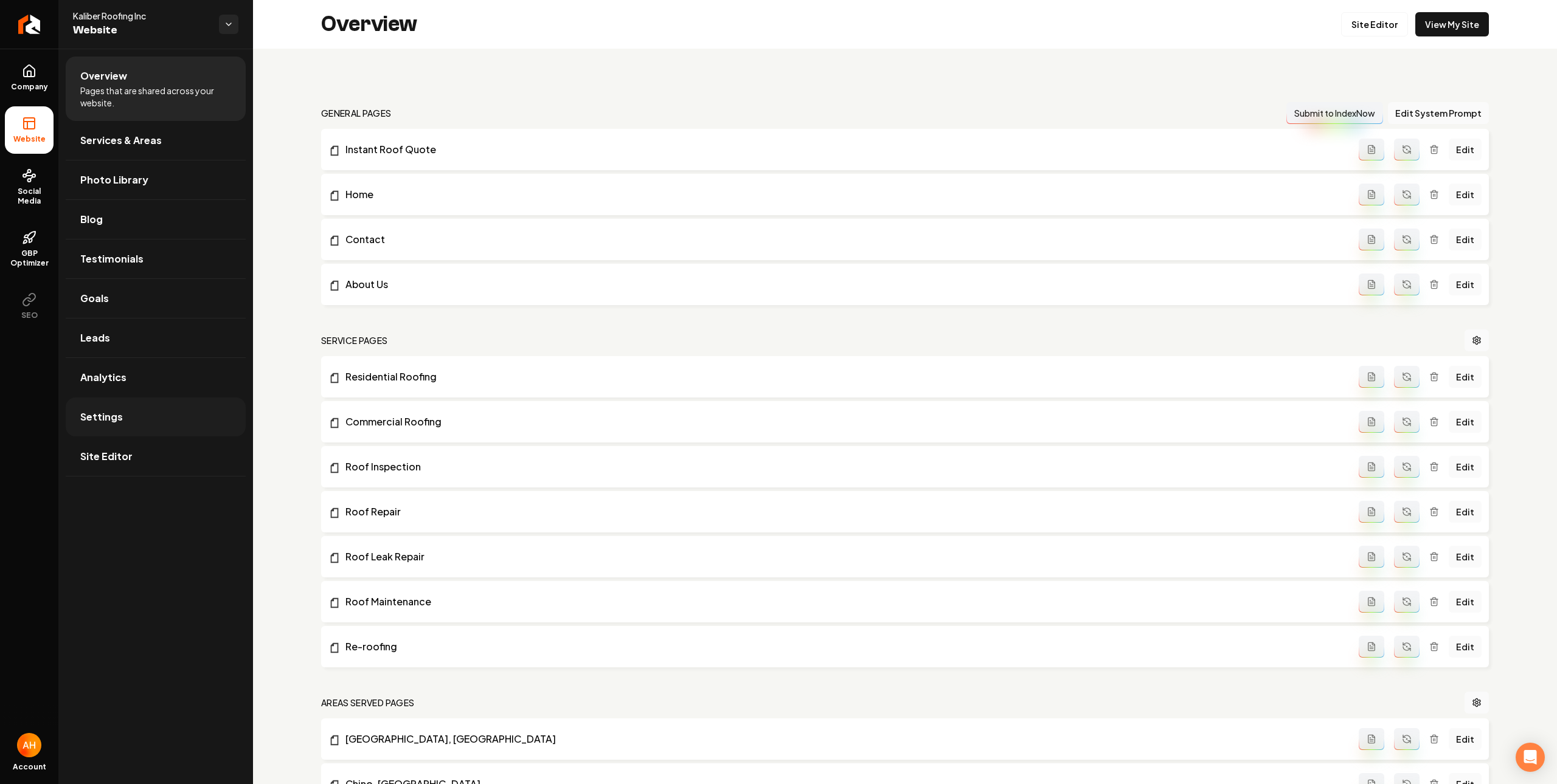
click at [193, 406] on link "Settings" at bounding box center [156, 417] width 180 height 39
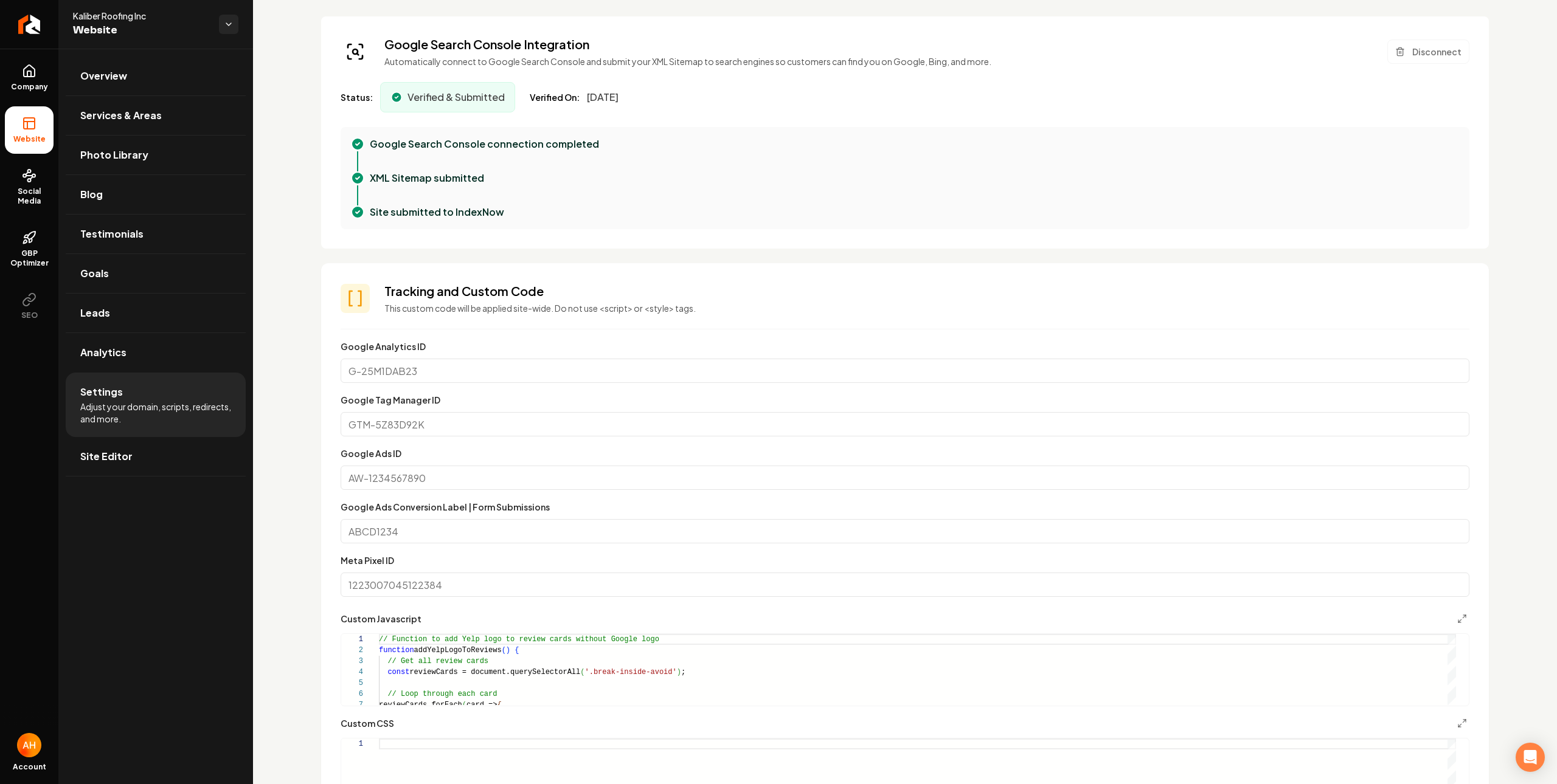
scroll to position [576, 0]
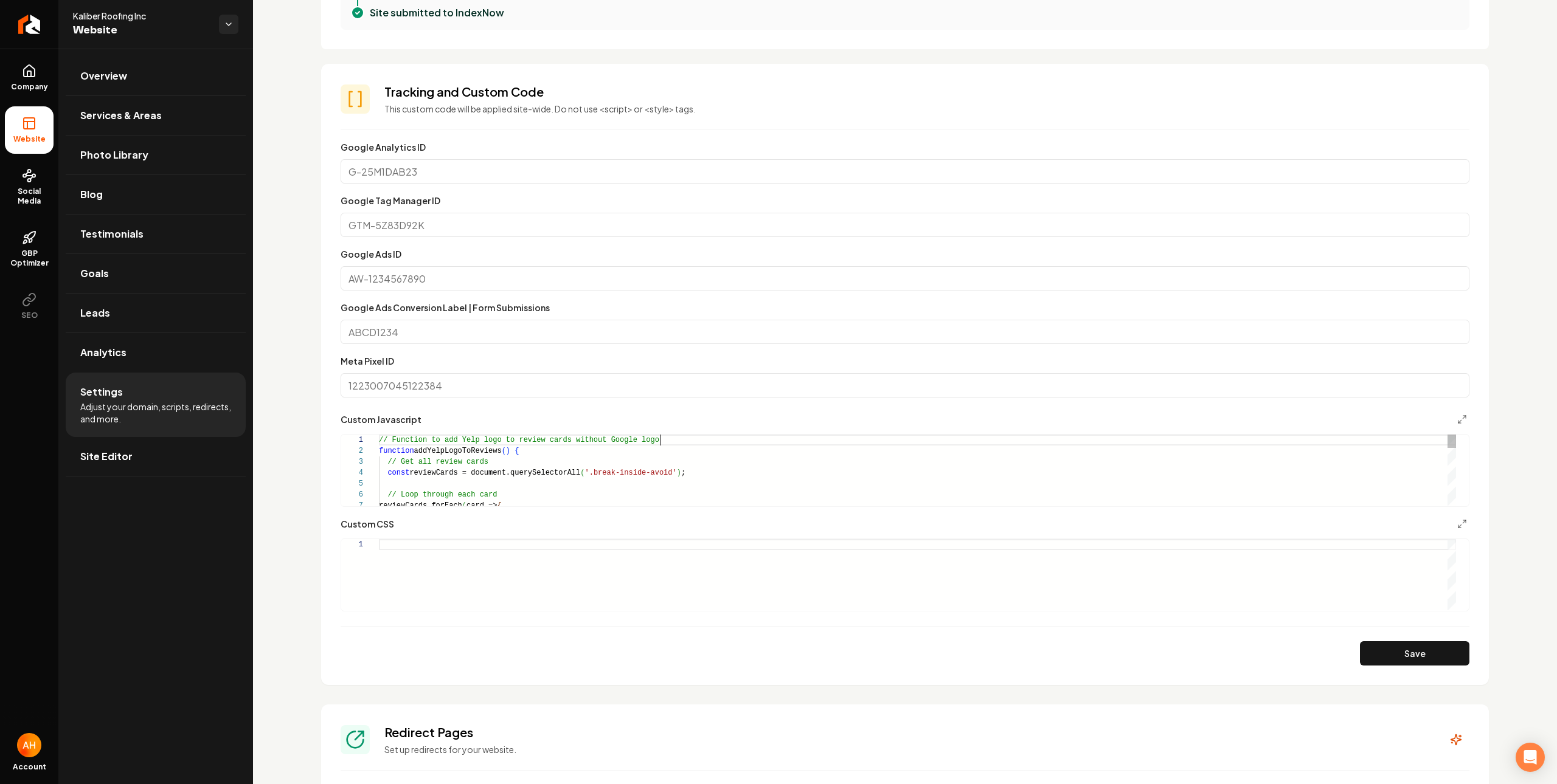
click at [691, 441] on div "// Function to add Yelp logo to review cards witho ut Google logo function addY…" at bounding box center [917, 621] width 1077 height 372
type textarea "**********"
click at [1381, 651] on button "Save" at bounding box center [1414, 653] width 110 height 24
click at [168, 83] on link "Overview" at bounding box center [156, 76] width 180 height 39
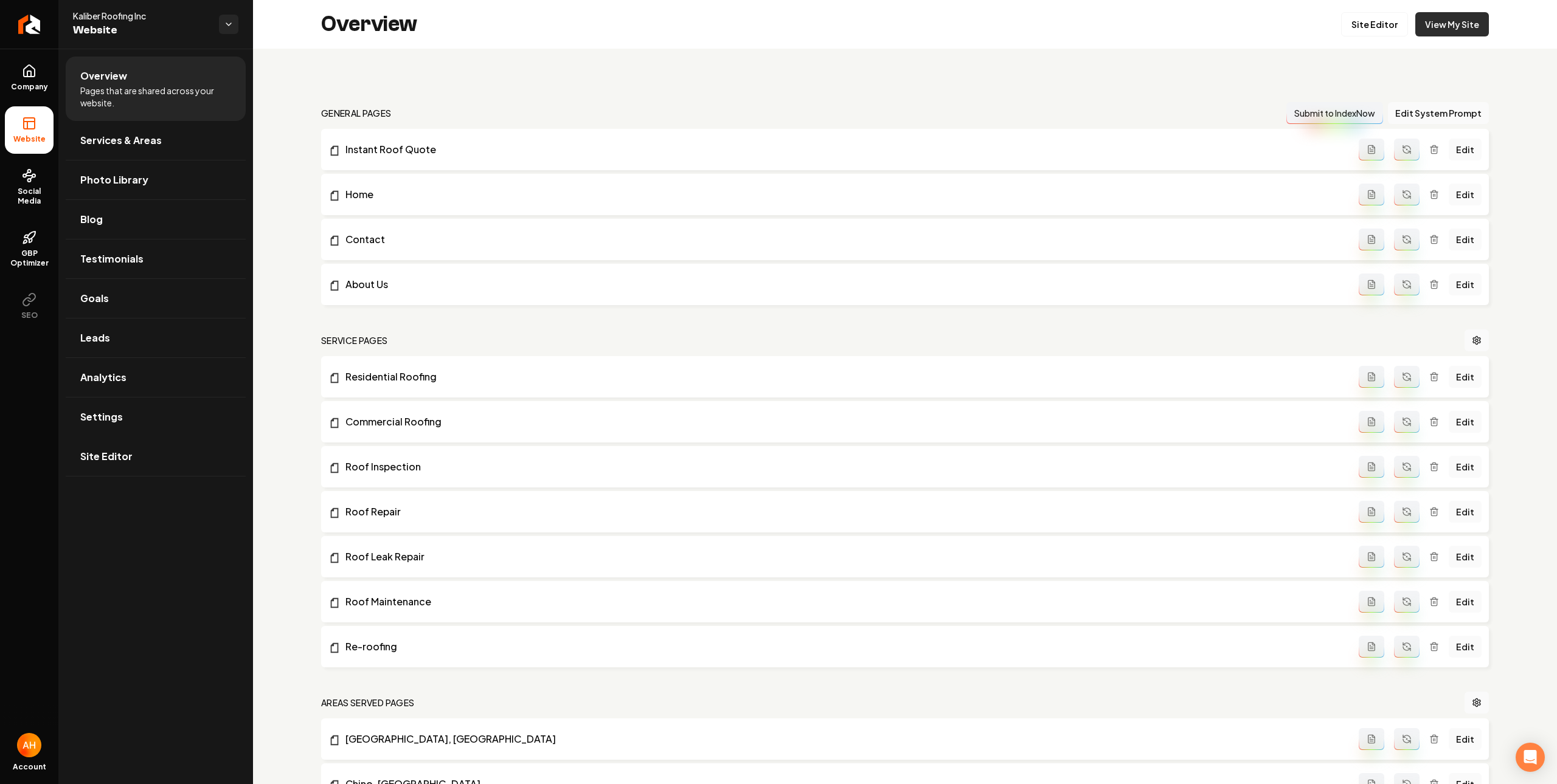
click at [1447, 31] on link "View My Site" at bounding box center [1452, 24] width 74 height 24
click at [160, 418] on link "Settings" at bounding box center [156, 417] width 180 height 39
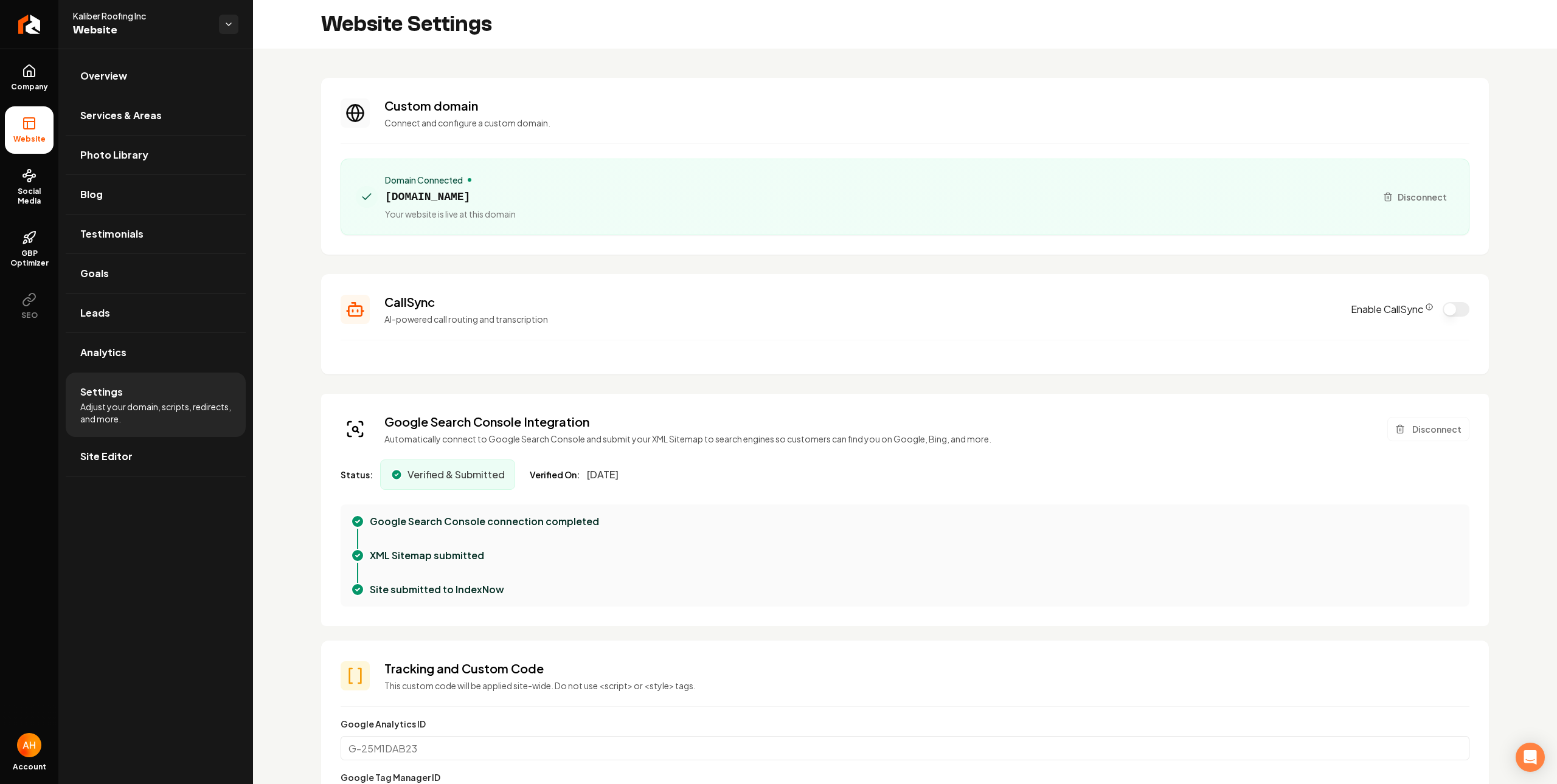
scroll to position [498, 0]
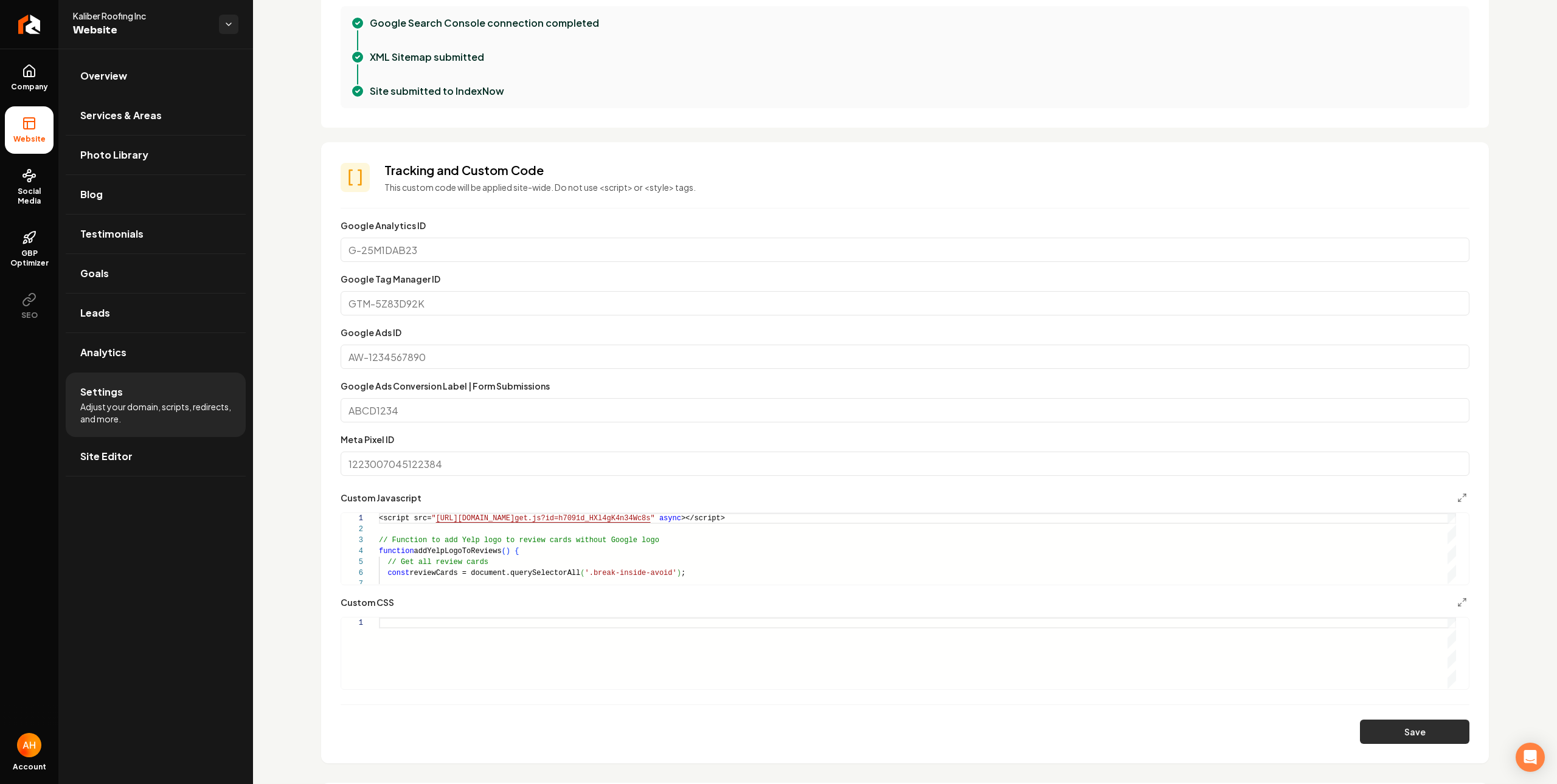
click at [1393, 736] on button "Save" at bounding box center [1414, 731] width 110 height 24
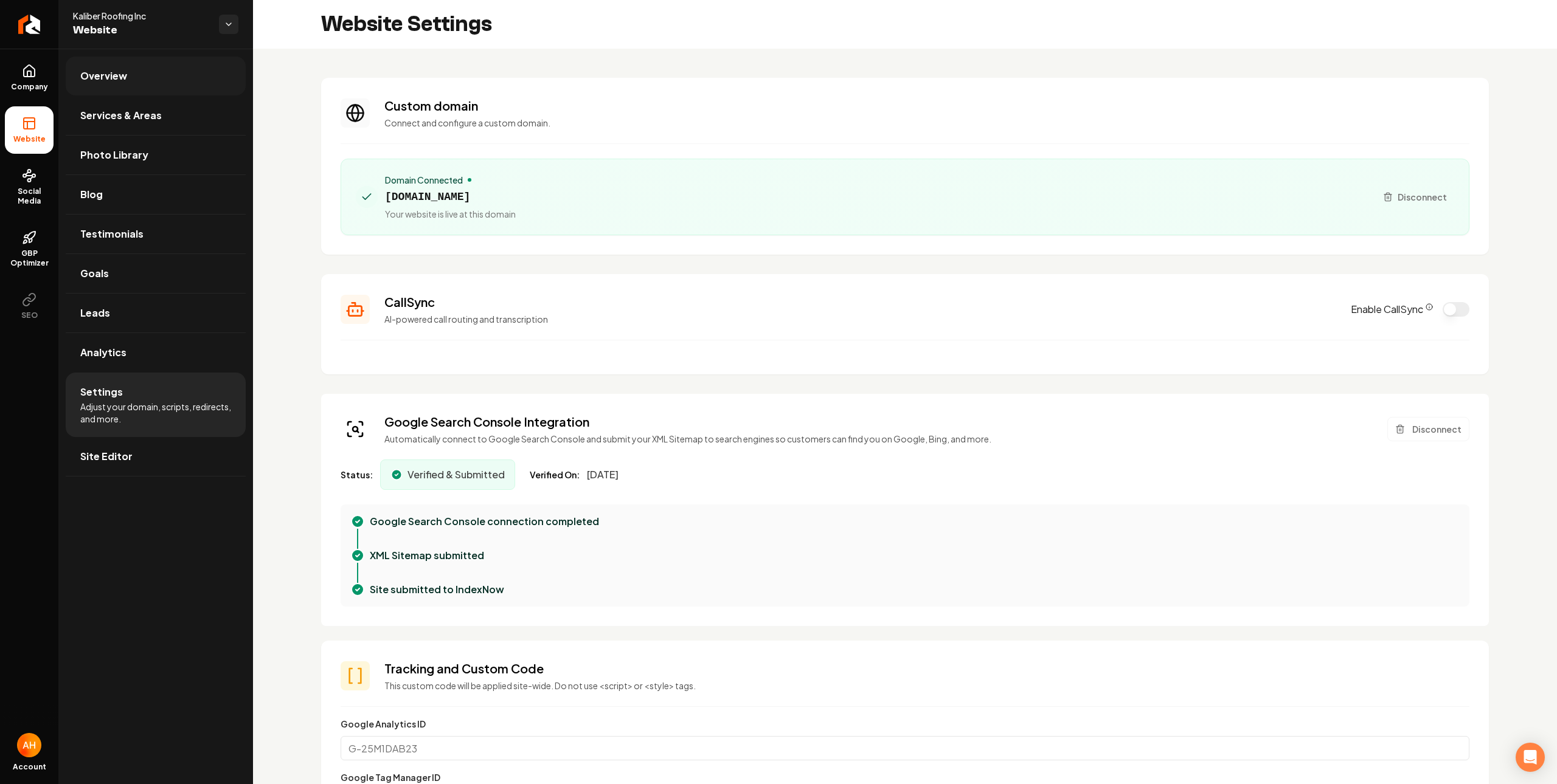
click at [152, 81] on link "Overview" at bounding box center [156, 76] width 180 height 39
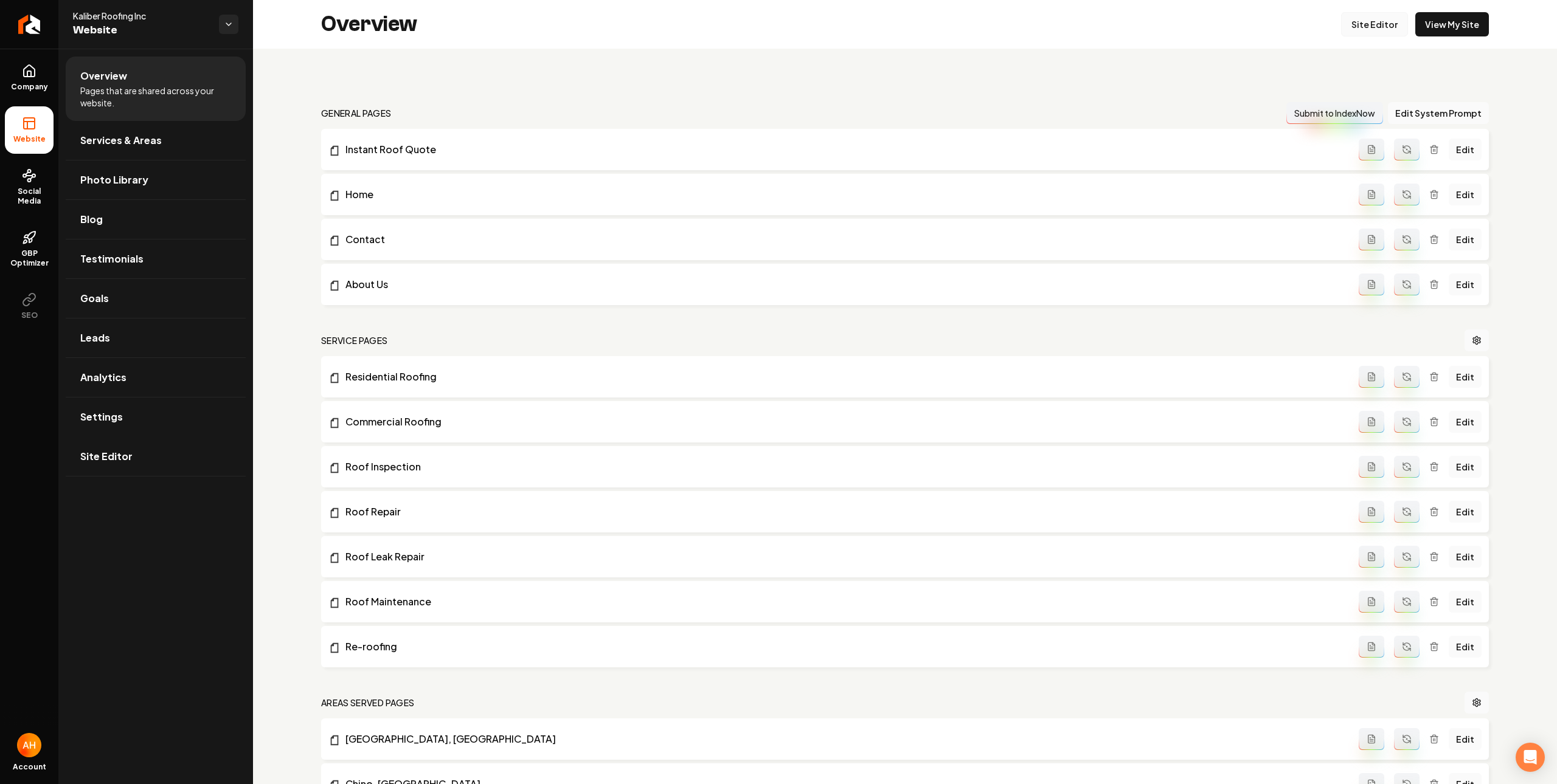
click at [1371, 25] on link "Site Editor" at bounding box center [1373, 24] width 67 height 24
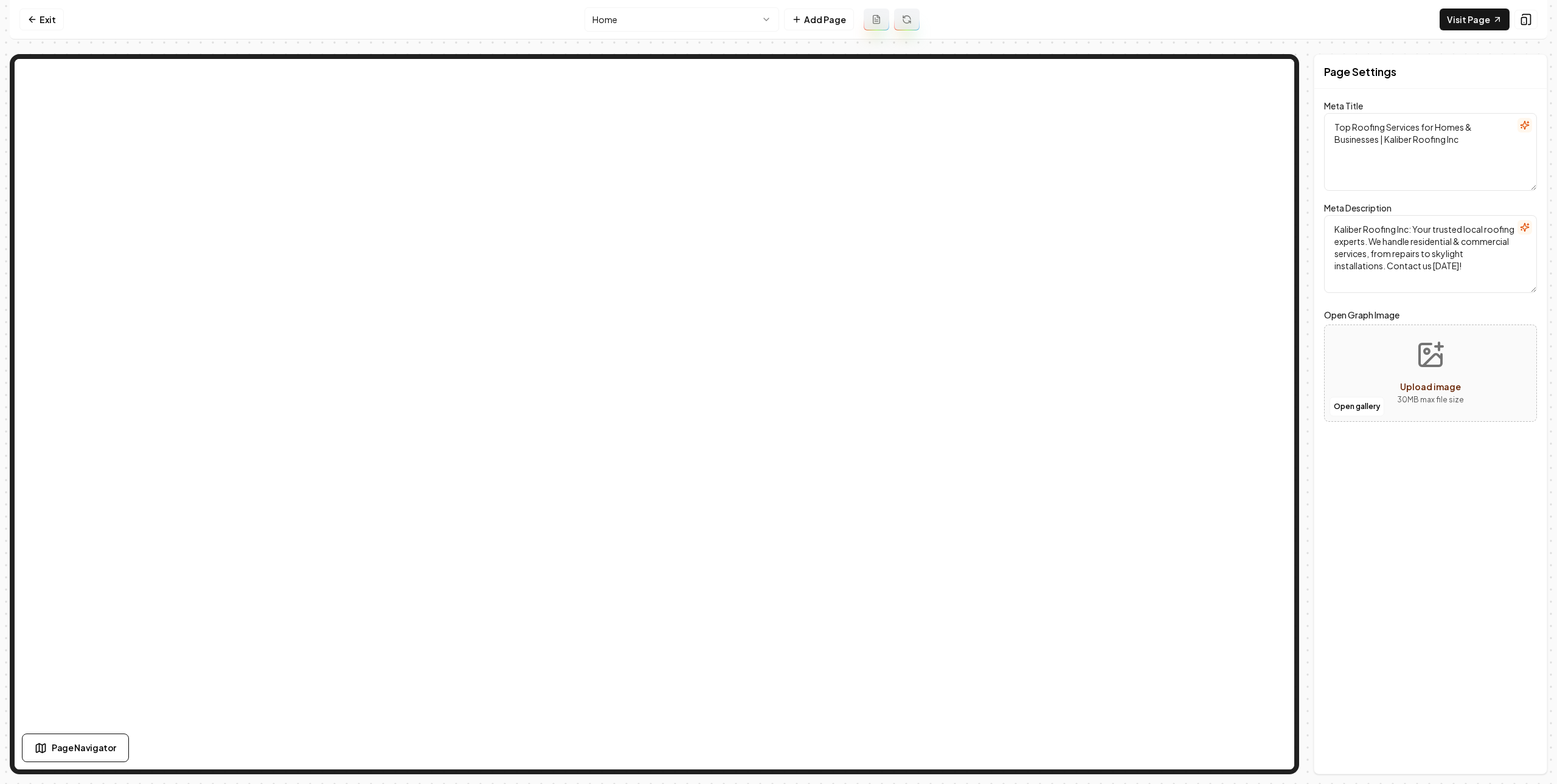
click at [611, 27] on html "Computer Required This feature is only available on a computer. Please switch t…" at bounding box center [778, 392] width 1557 height 784
click at [53, 12] on link "Exit" at bounding box center [42, 20] width 45 height 22
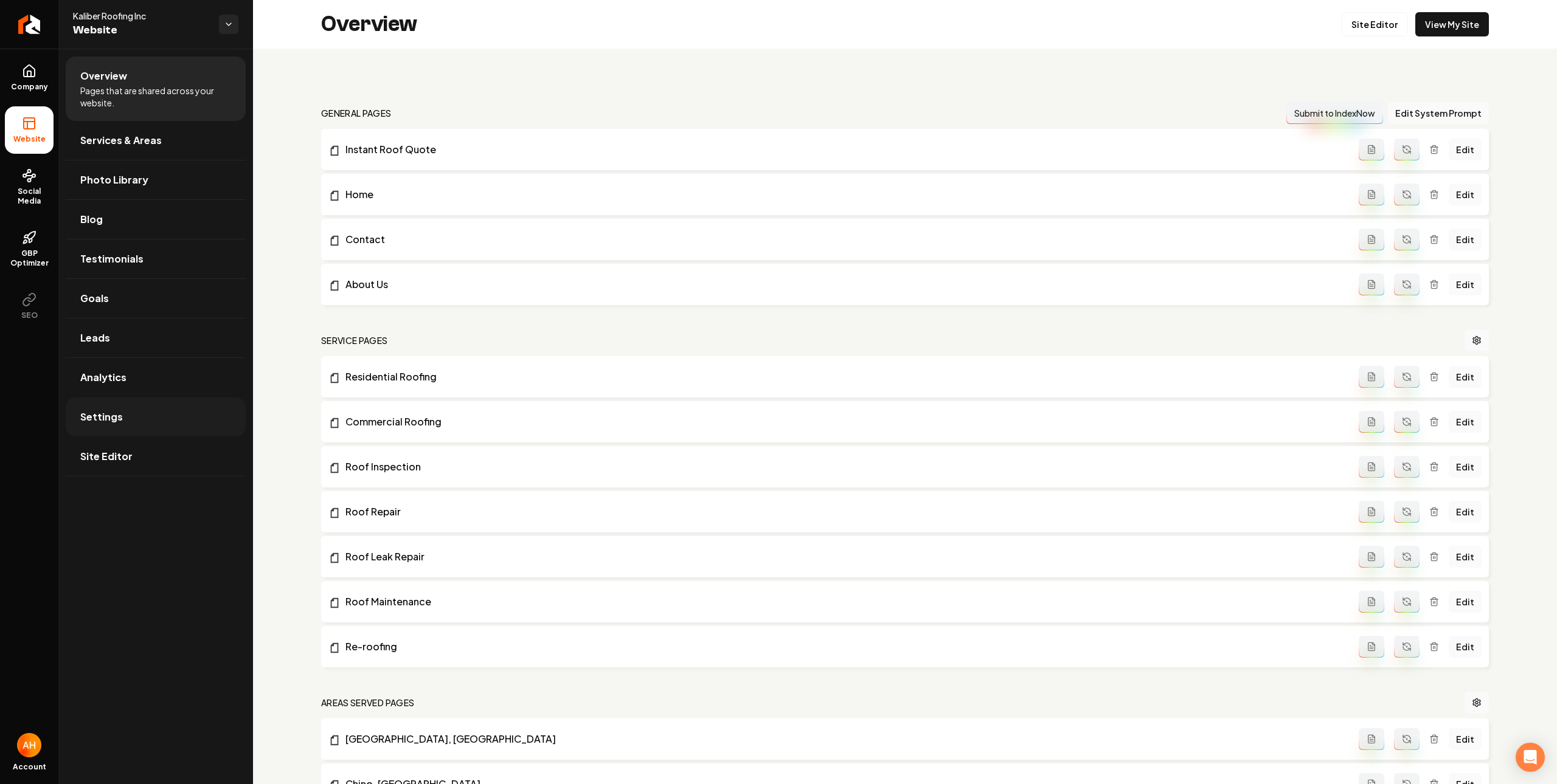
click at [172, 417] on link "Settings" at bounding box center [156, 417] width 180 height 39
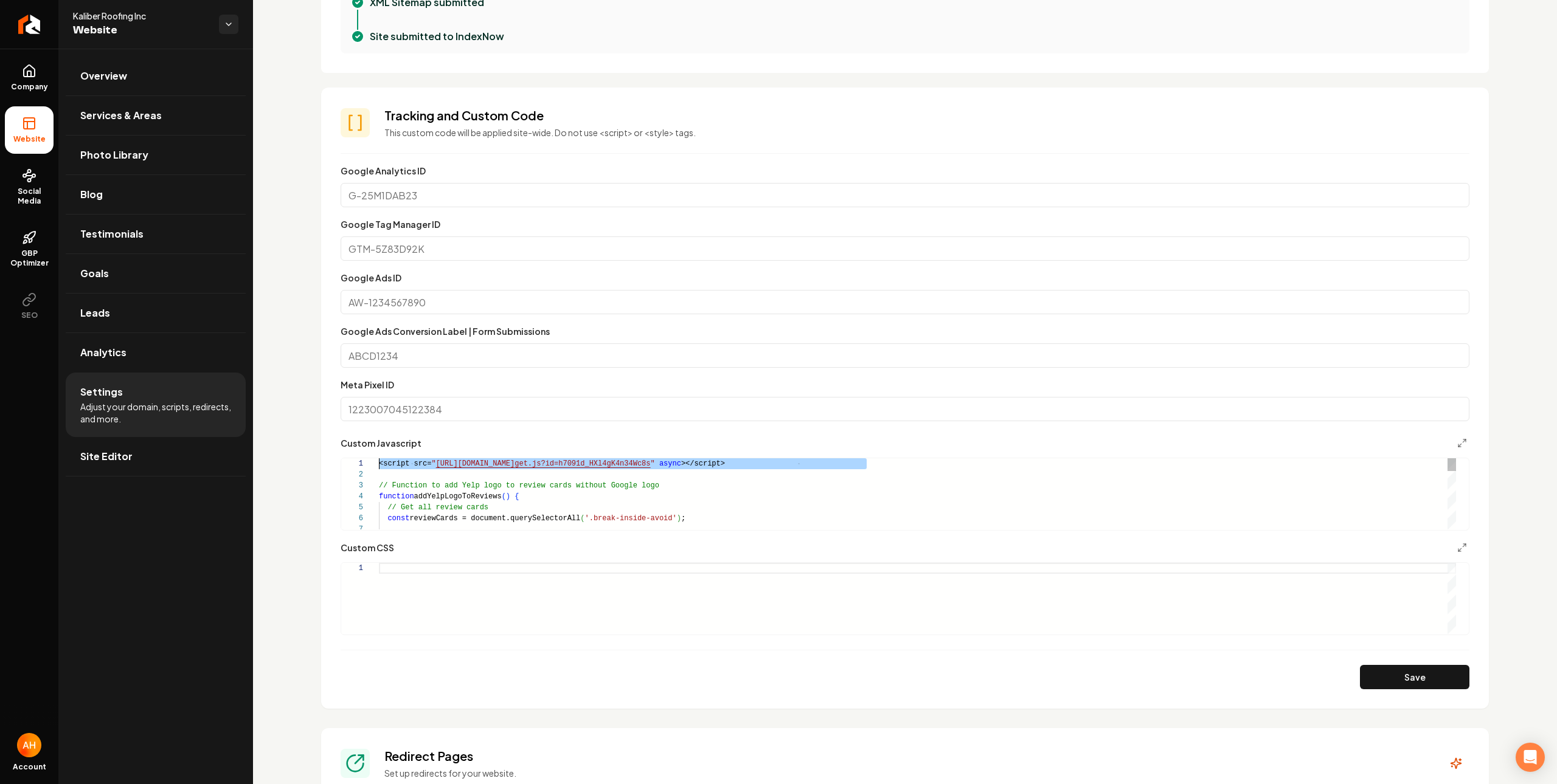
drag, startPoint x: 828, startPoint y: 466, endPoint x: 335, endPoint y: 460, distance: 493.0
click at [379, 460] on div "<script src= " https://app.roofle.com/roof-quote-pro-embedded-wid get.js?id=h70…" at bounding box center [917, 655] width 1077 height 394
type textarea "**********"
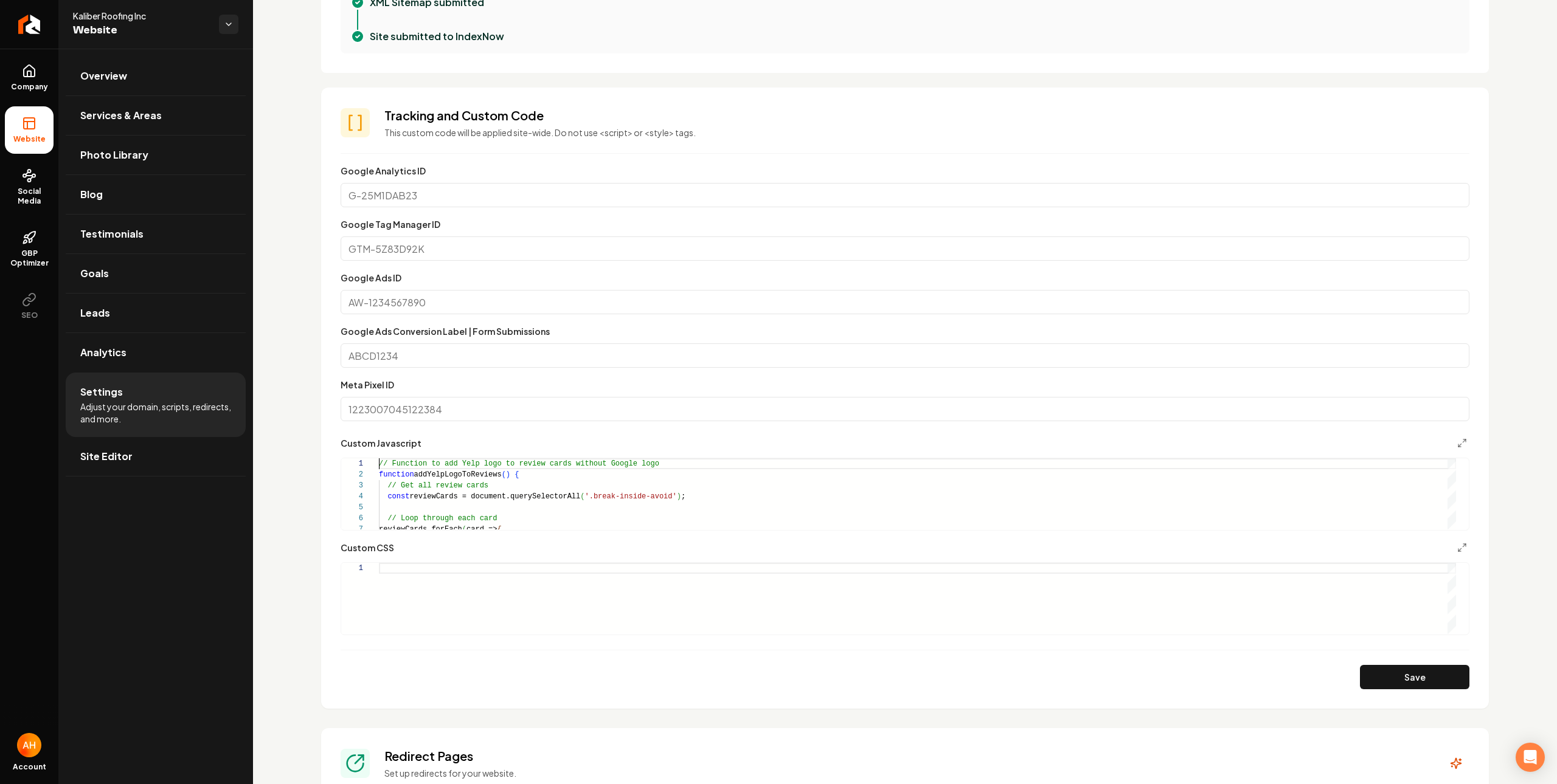
click at [1372, 684] on button "Save" at bounding box center [1414, 676] width 110 height 24
